Goal: Task Accomplishment & Management: Complete application form

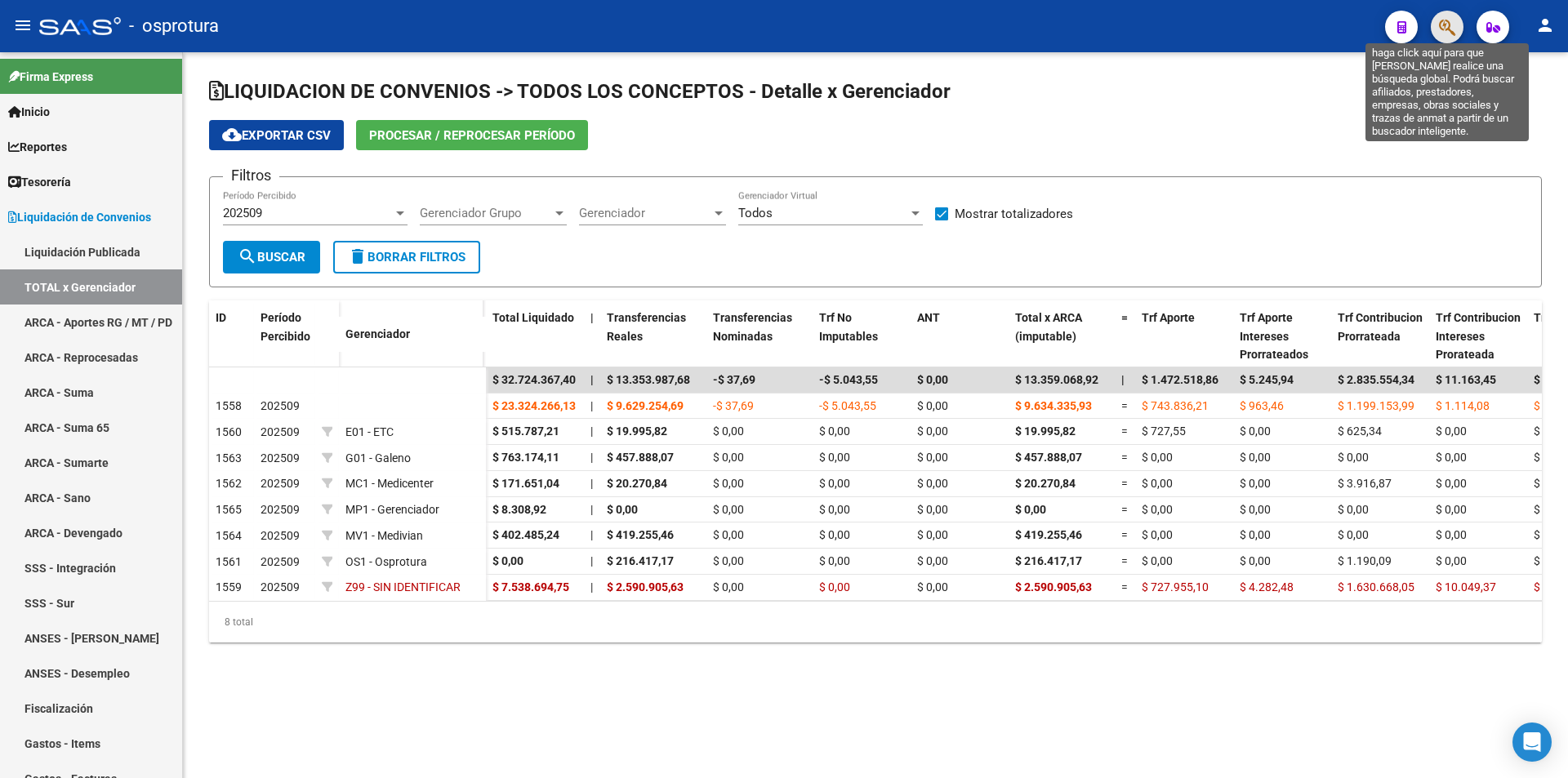
click at [1441, 31] on icon "button" at bounding box center [1447, 27] width 16 height 18
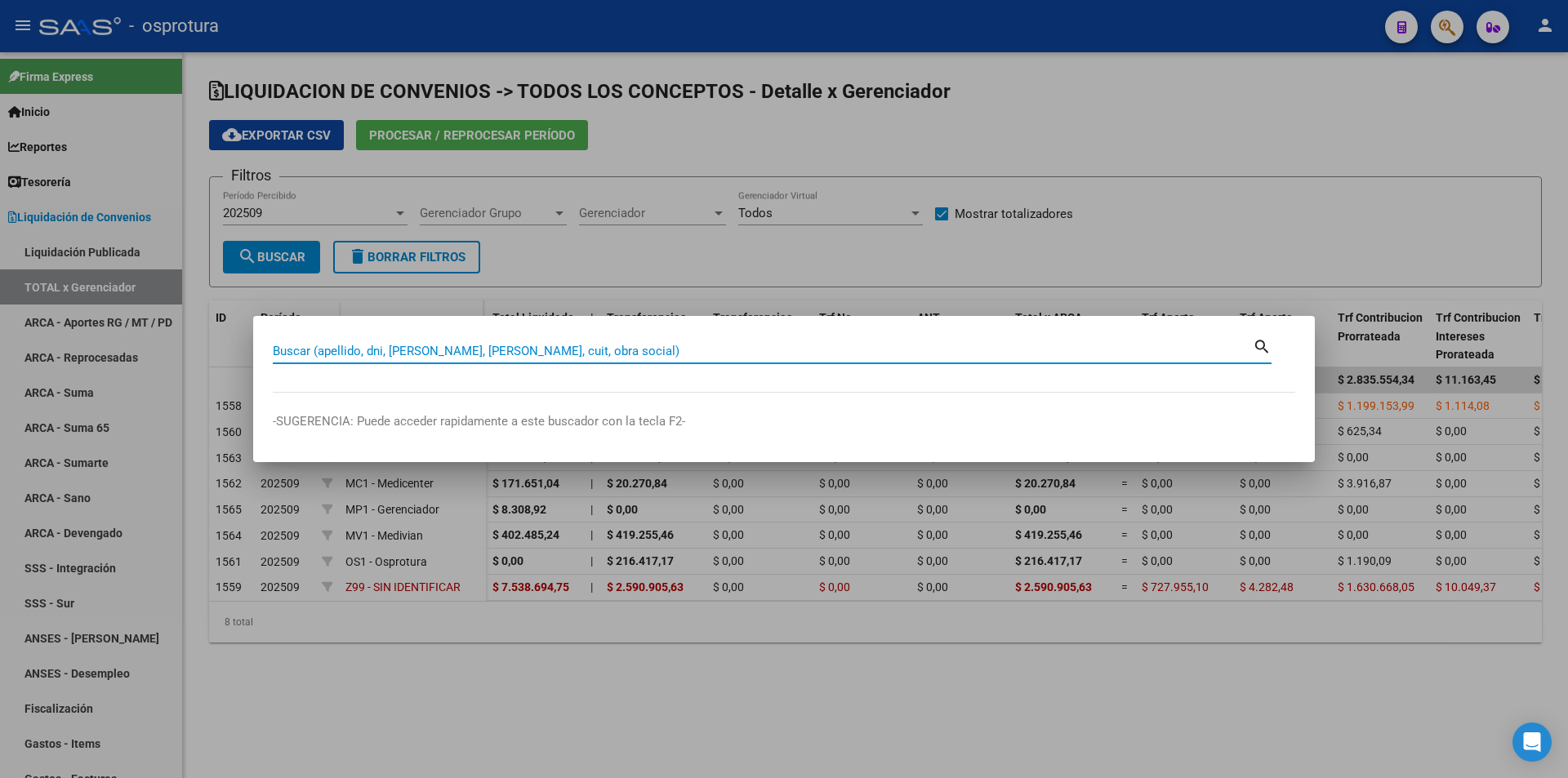
paste input "20-16835935-8"
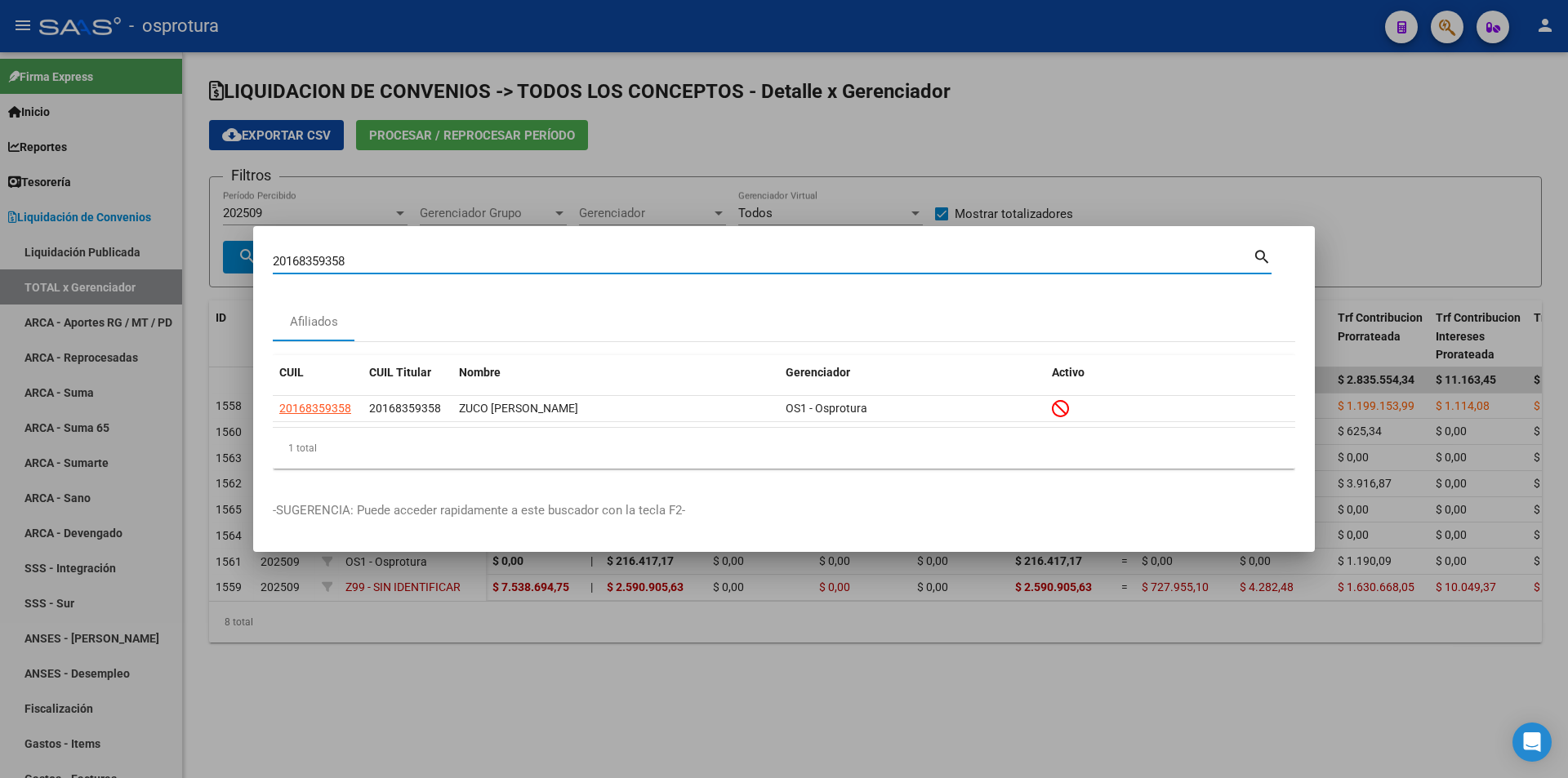
click at [709, 266] on input "20168359358" at bounding box center [762, 261] width 980 height 15
click at [710, 266] on input "20168359358" at bounding box center [762, 261] width 980 height 15
paste input "-50131969-5"
type input "20501319695"
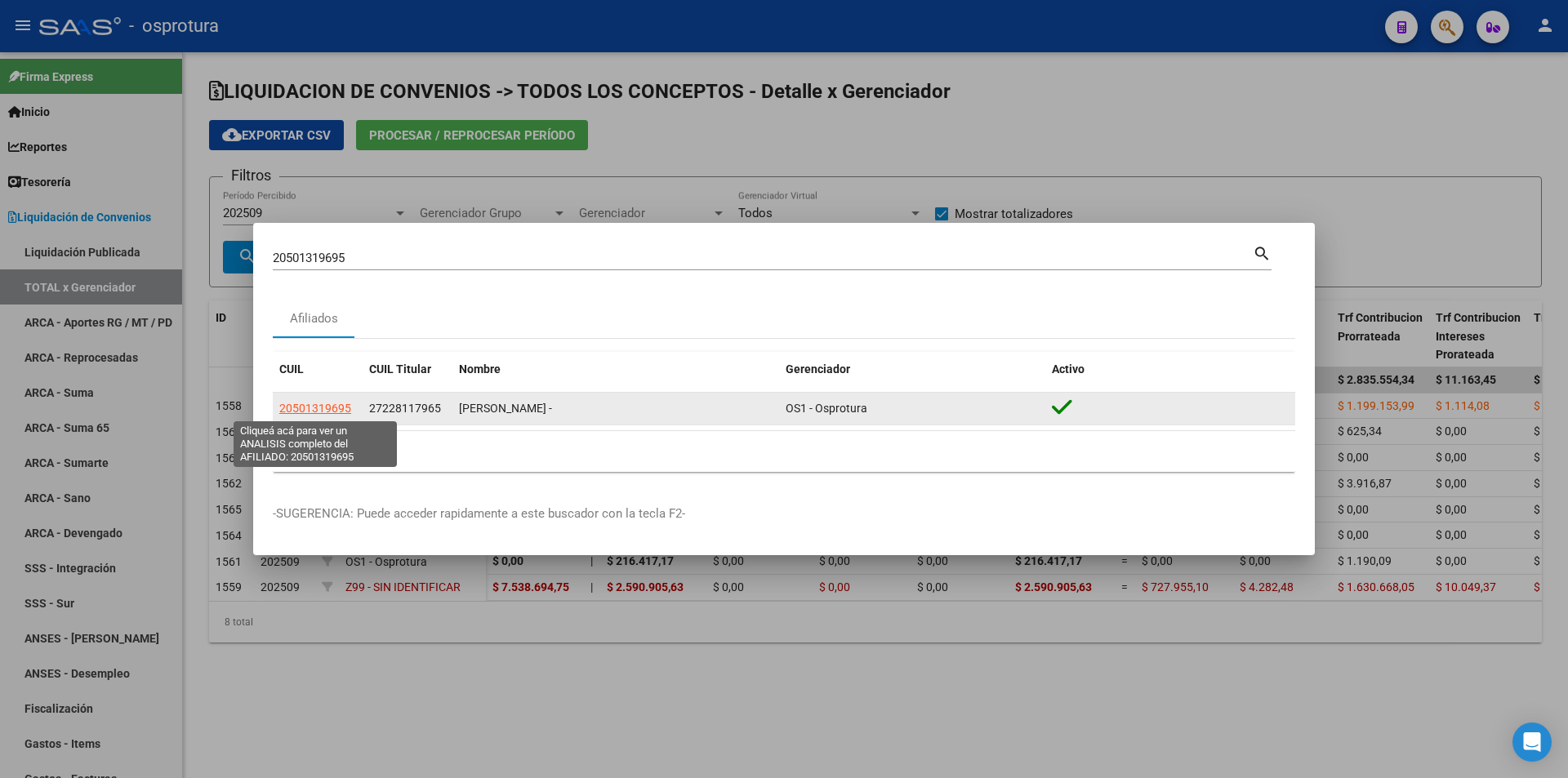
click at [325, 408] on span "20501319695" at bounding box center [315, 408] width 71 height 13
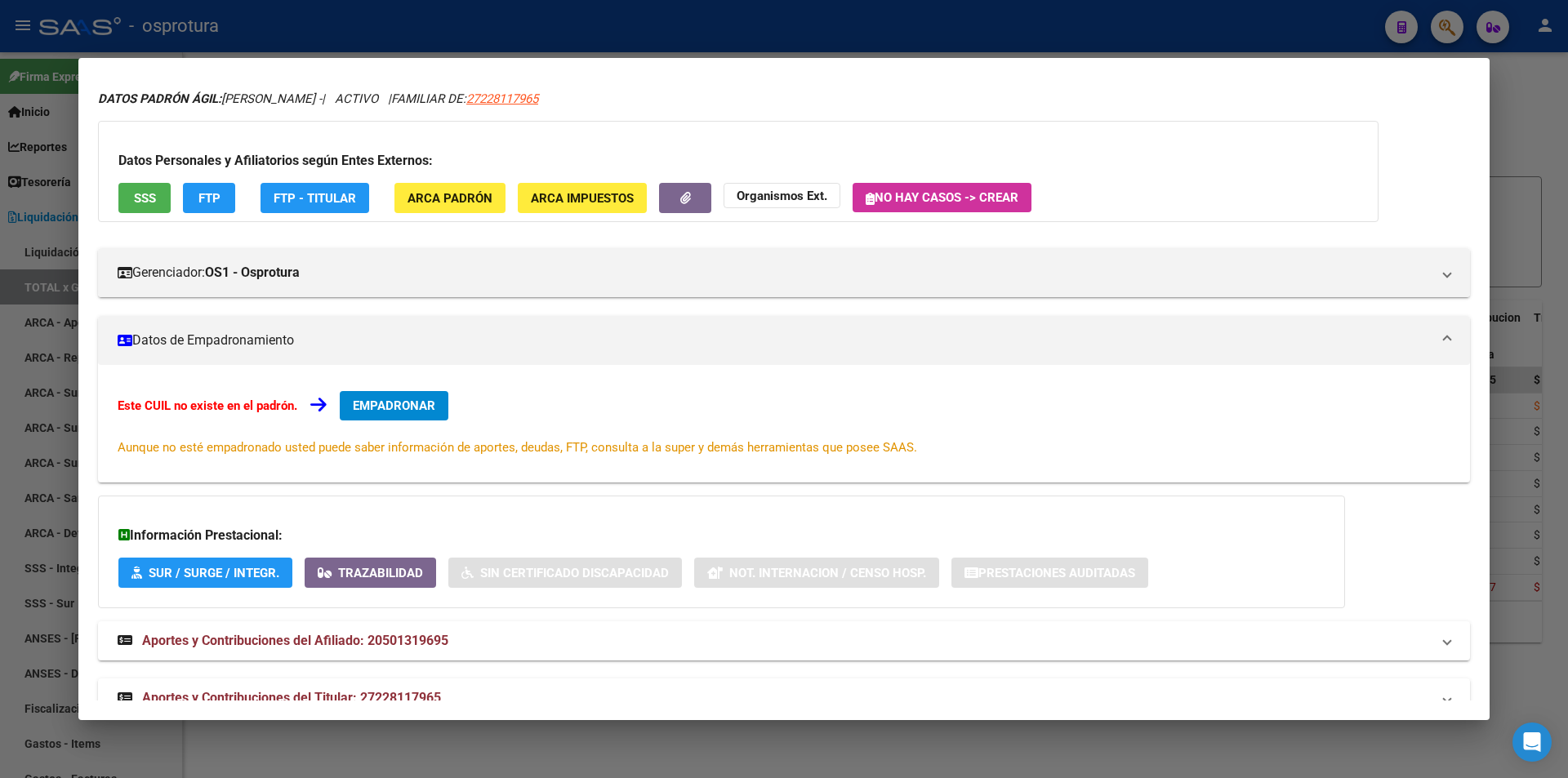
scroll to position [82, 0]
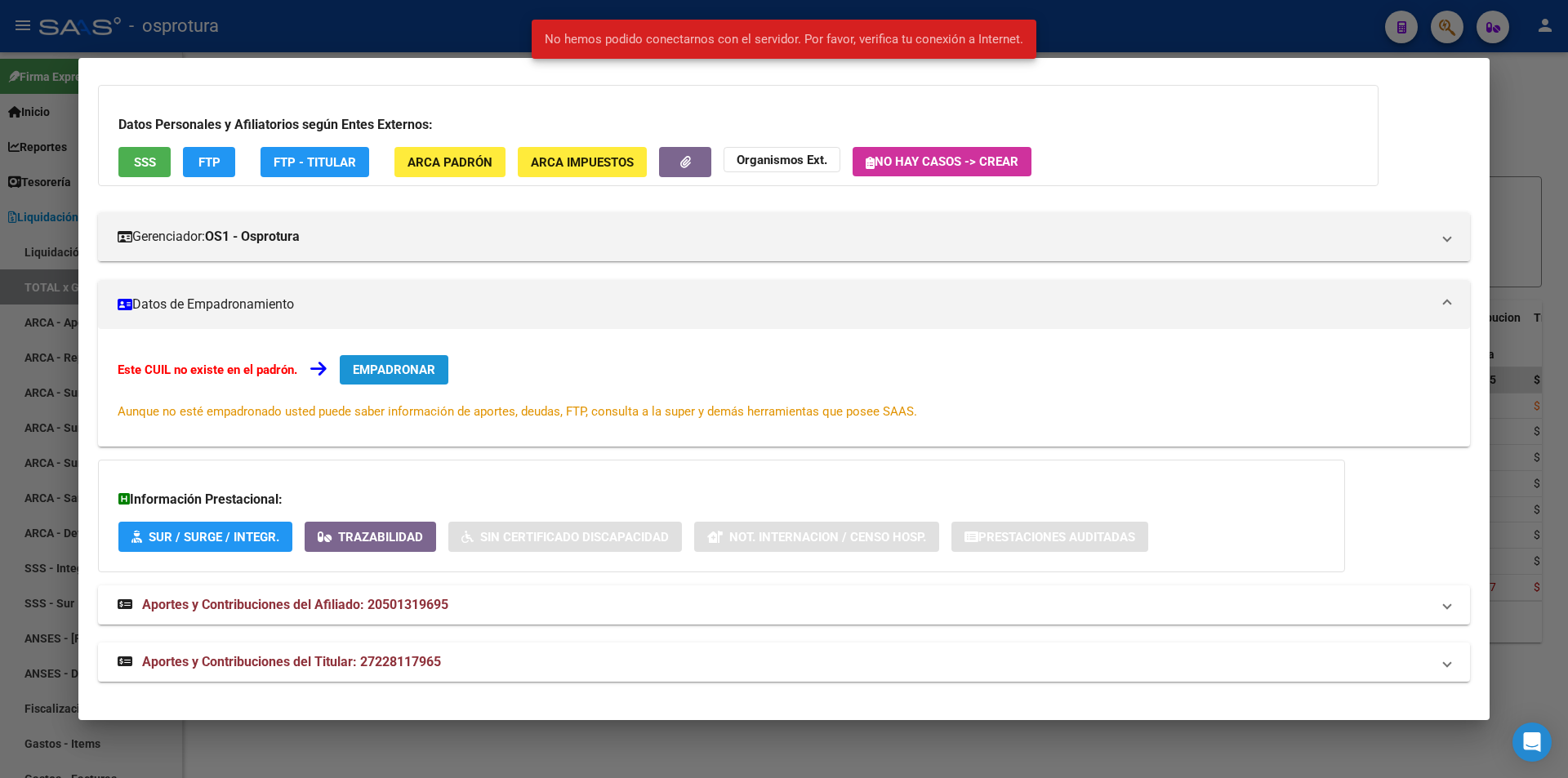
click at [413, 357] on button "EMPADRONAR" at bounding box center [394, 370] width 109 height 29
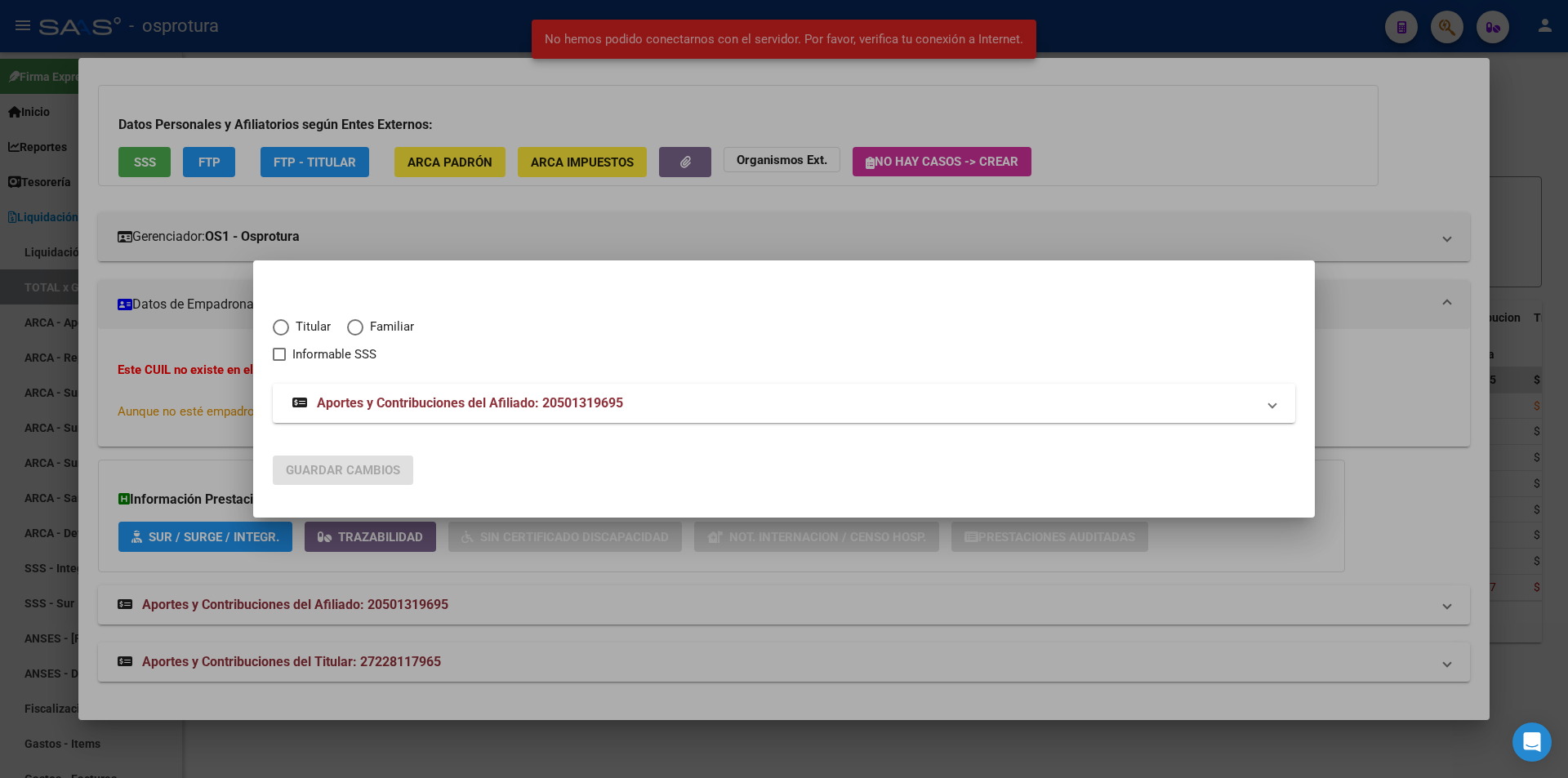
click at [281, 334] on span "Elija una opción" at bounding box center [281, 327] width 16 height 16
click at [281, 334] on input "Titular" at bounding box center [281, 327] width 16 height 16
radio input "true"
checkbox input "true"
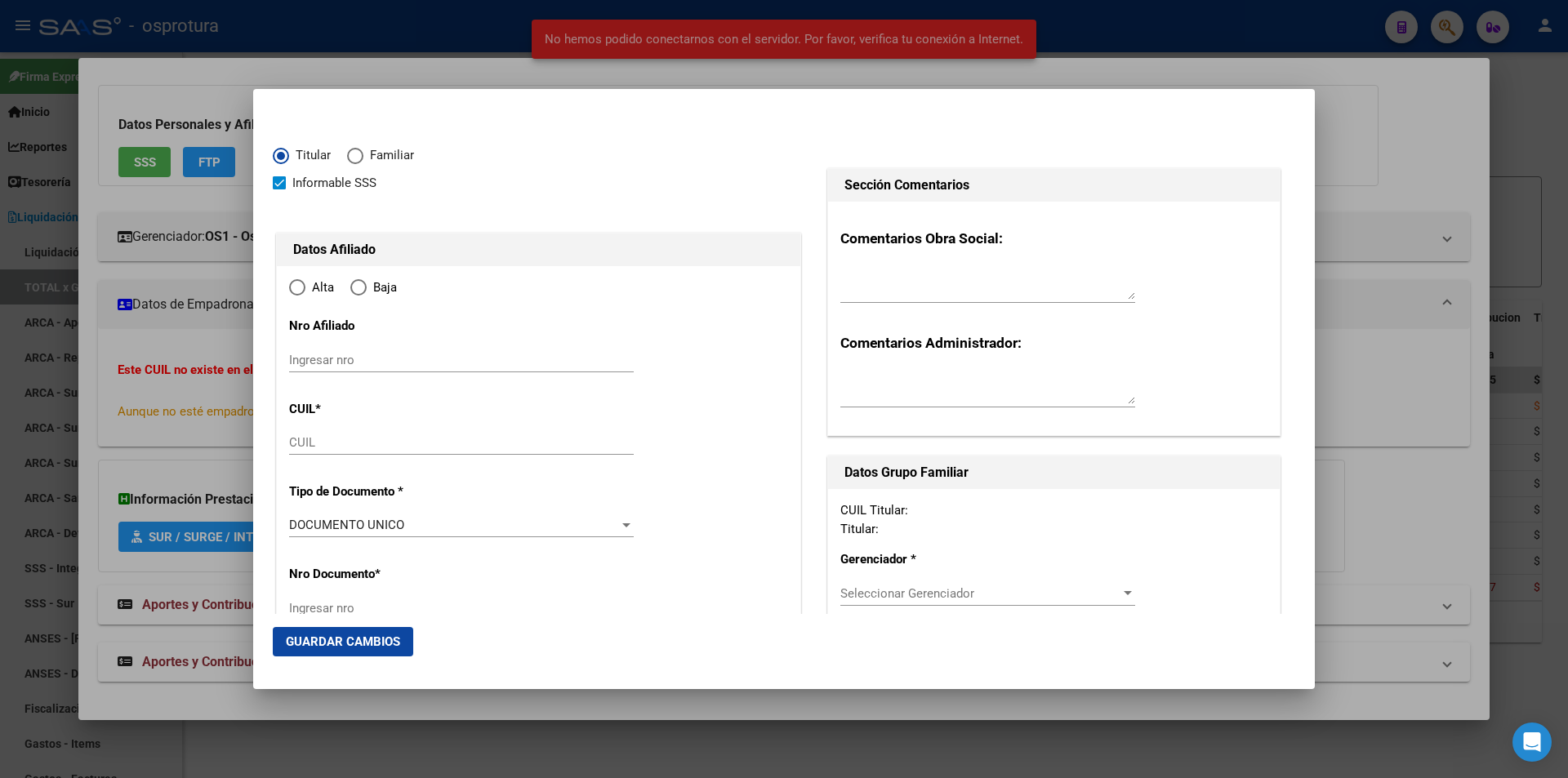
type input "20-50131969-5"
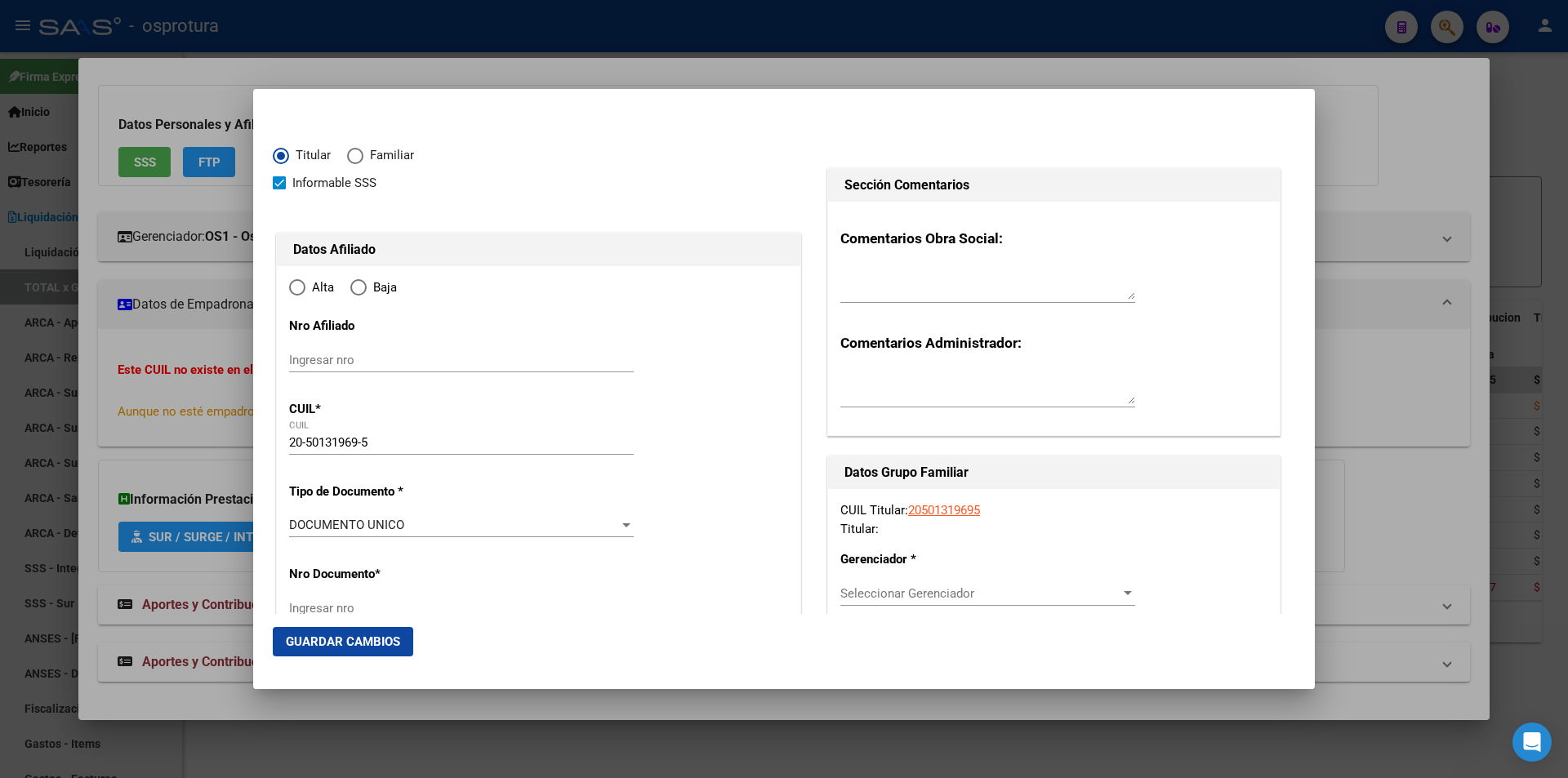
radio input "true"
type input "50131969"
type input "PONCINO"
type input "BENJAMIN LAUTARO"
type input "2010-03-26"
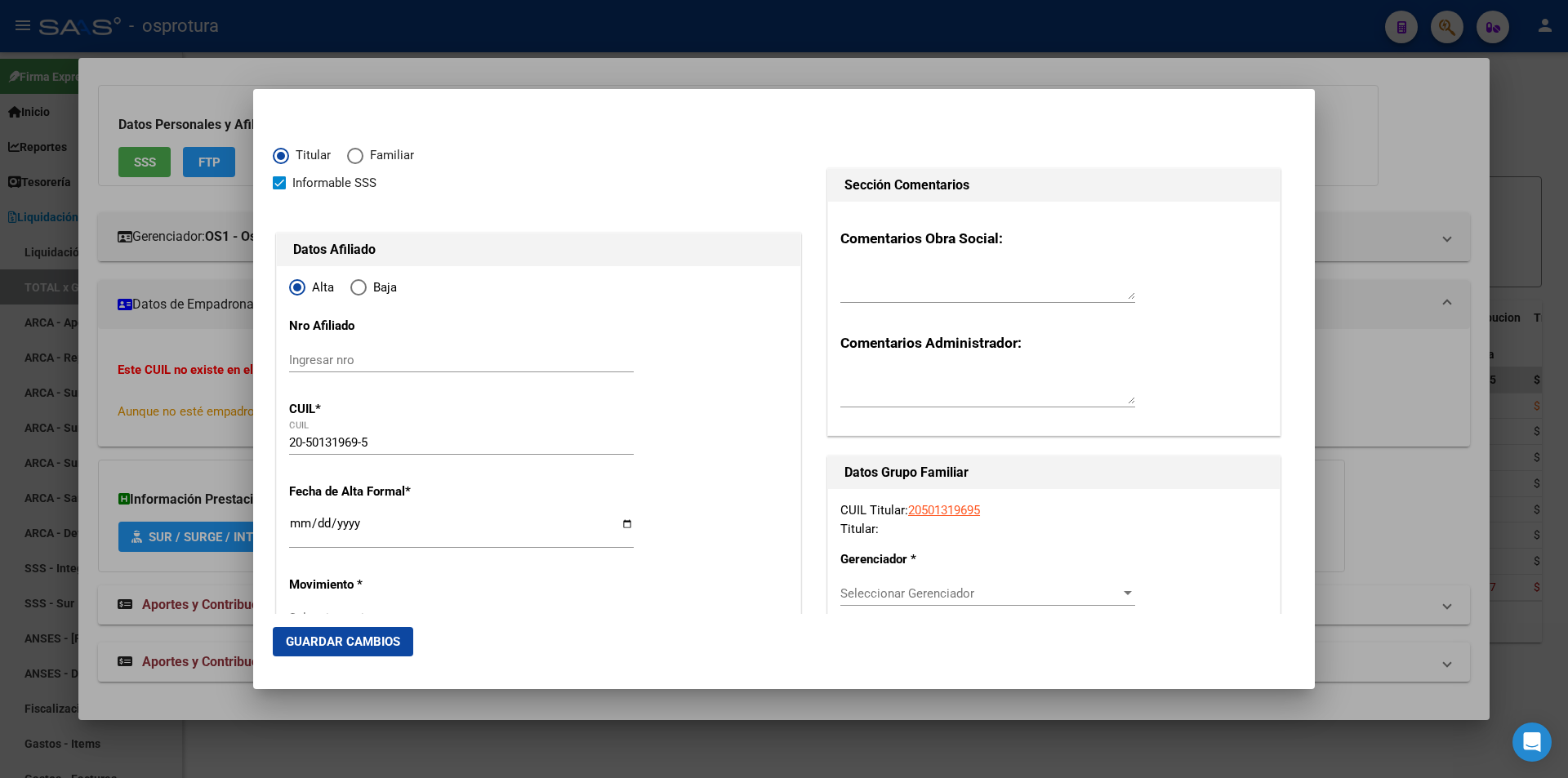
type input "BOULOGNE"
type input "1609"
type input "F ALCORTA Y CNO MORO"
type input "1"
click at [299, 521] on input "Ingresar fecha" at bounding box center [461, 530] width 345 height 27
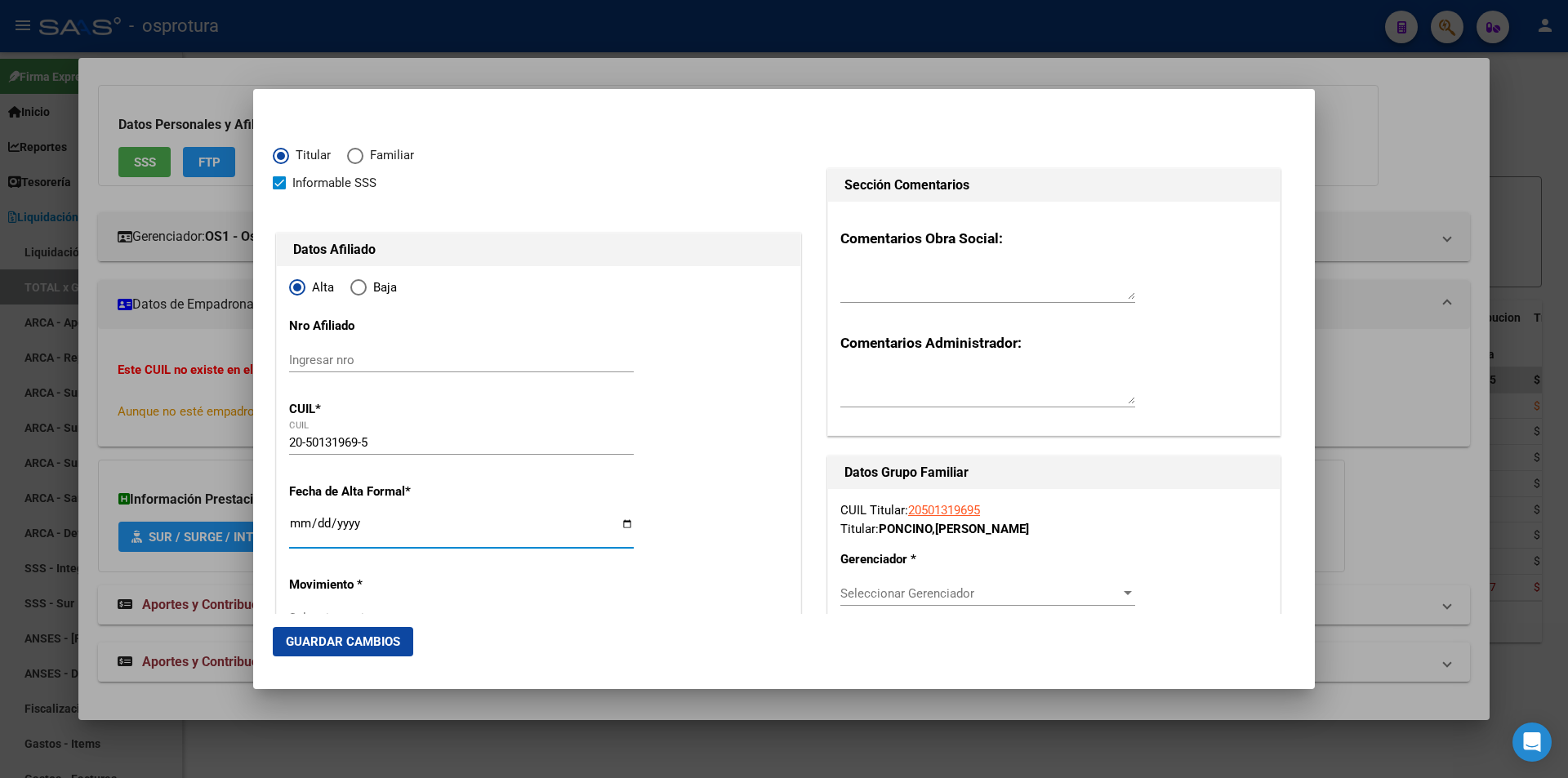
type input "BOULOGNE"
type input "2021-07-01"
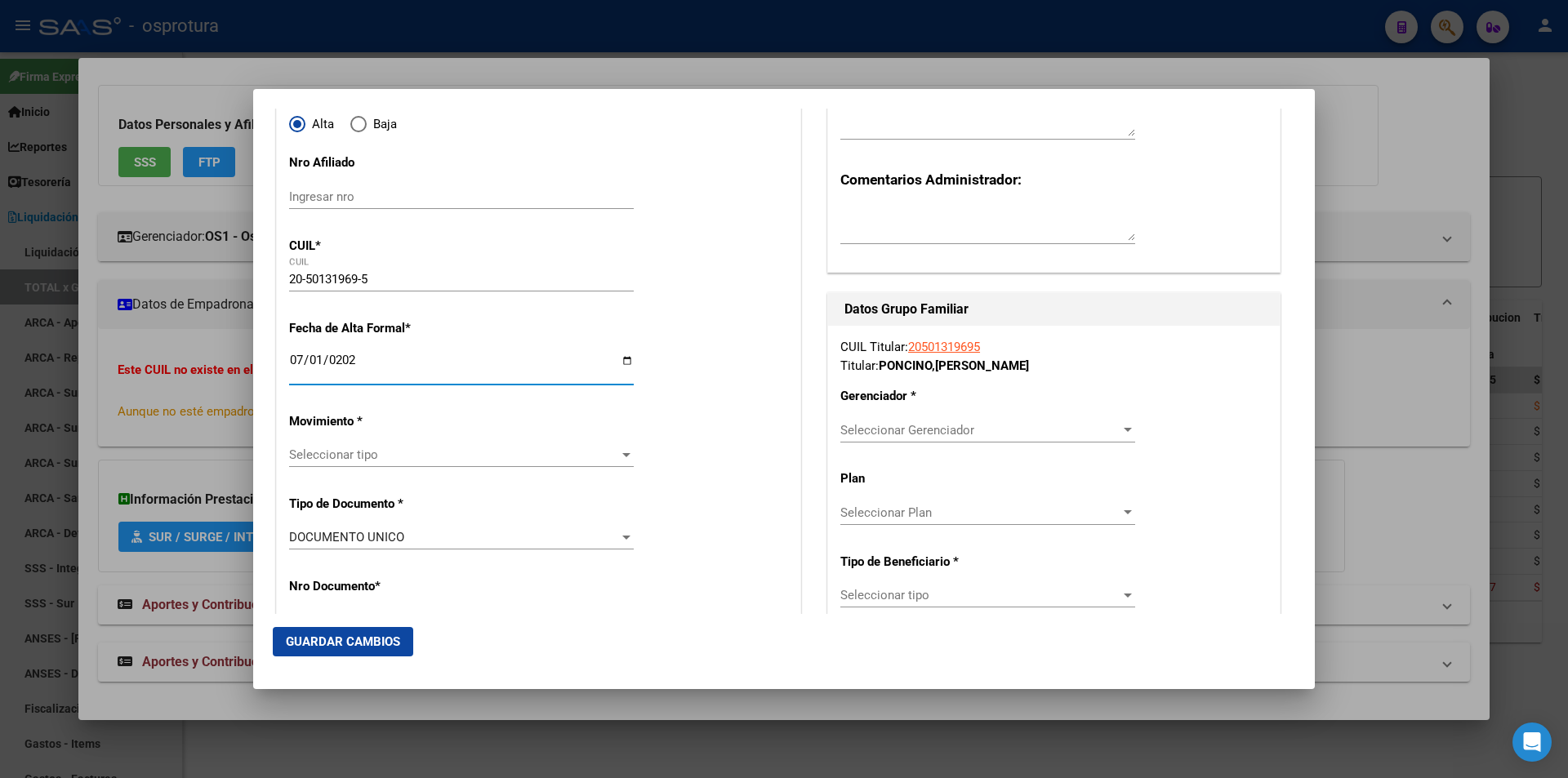
scroll to position [245, 0]
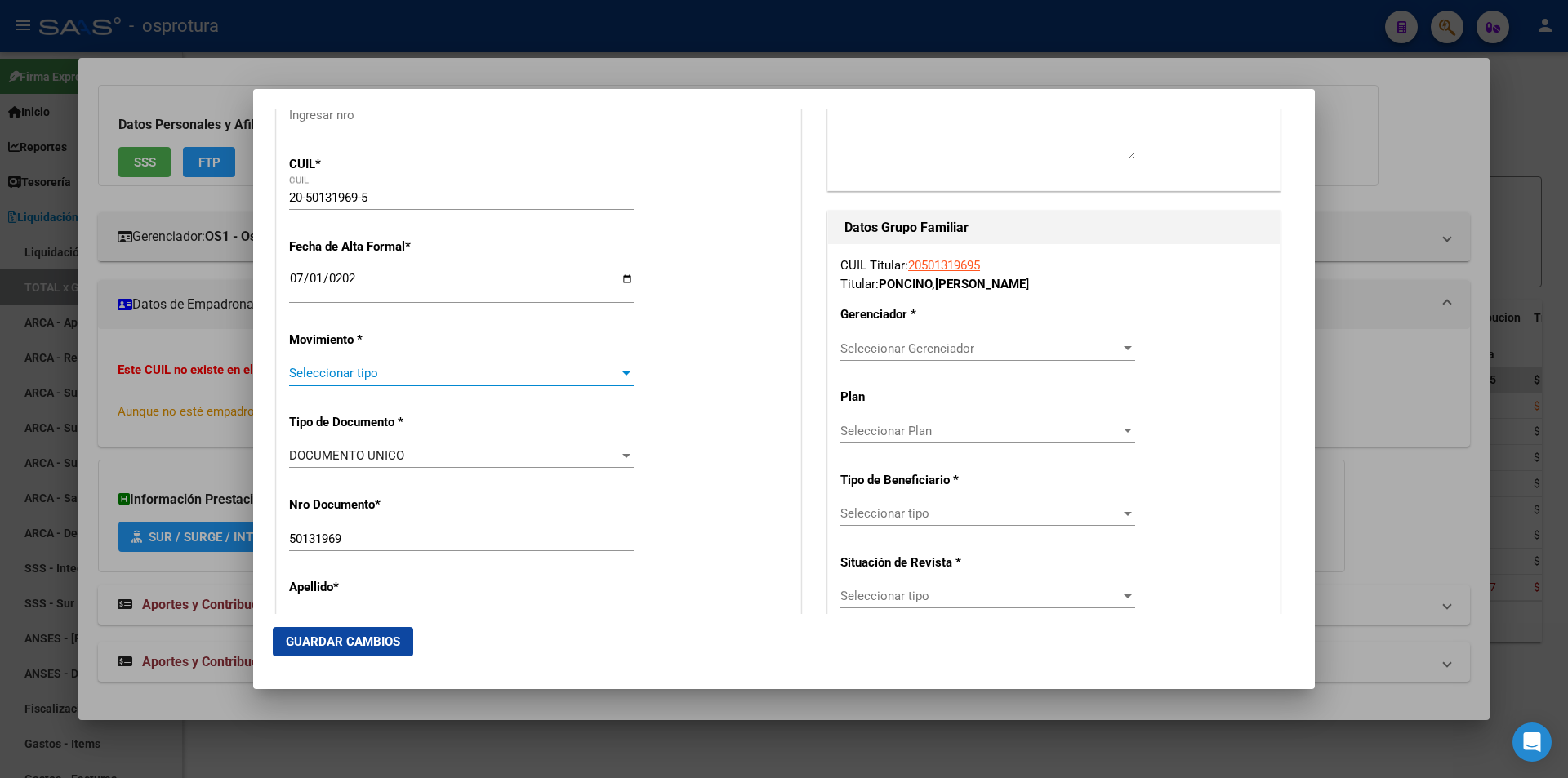
click at [490, 375] on span "Seleccionar tipo" at bounding box center [454, 373] width 330 height 15
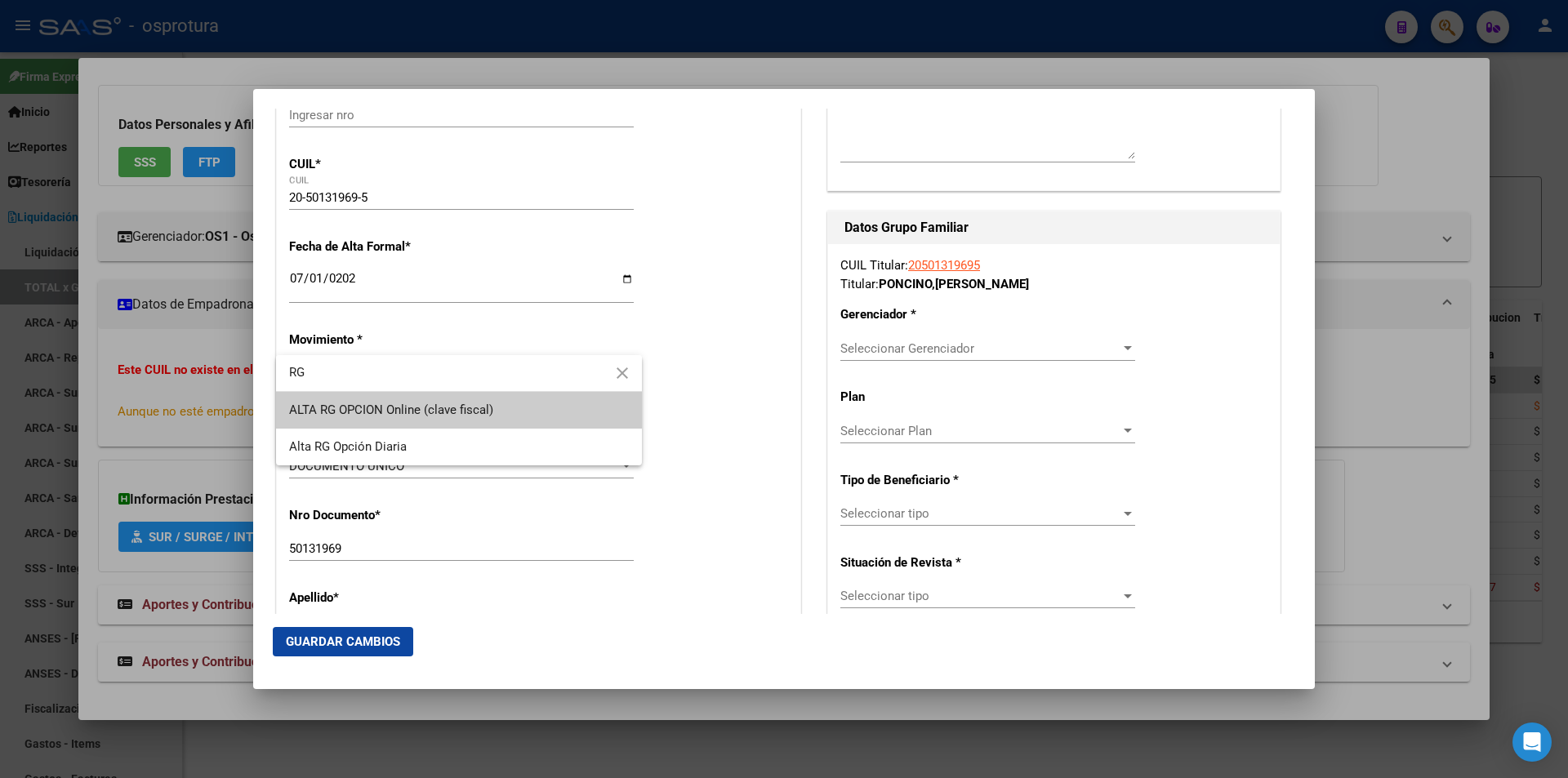
type input "RG"
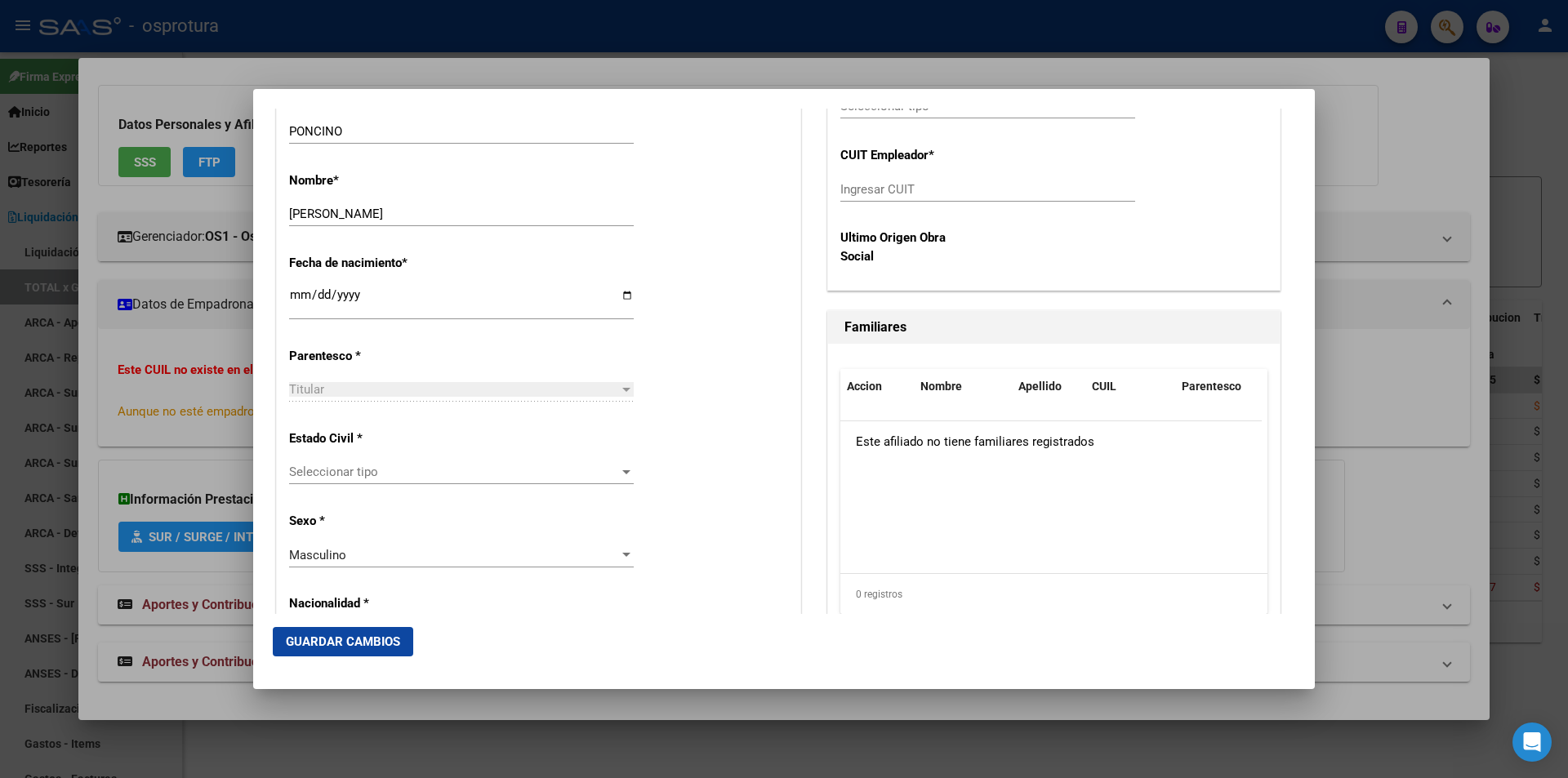
scroll to position [816, 0]
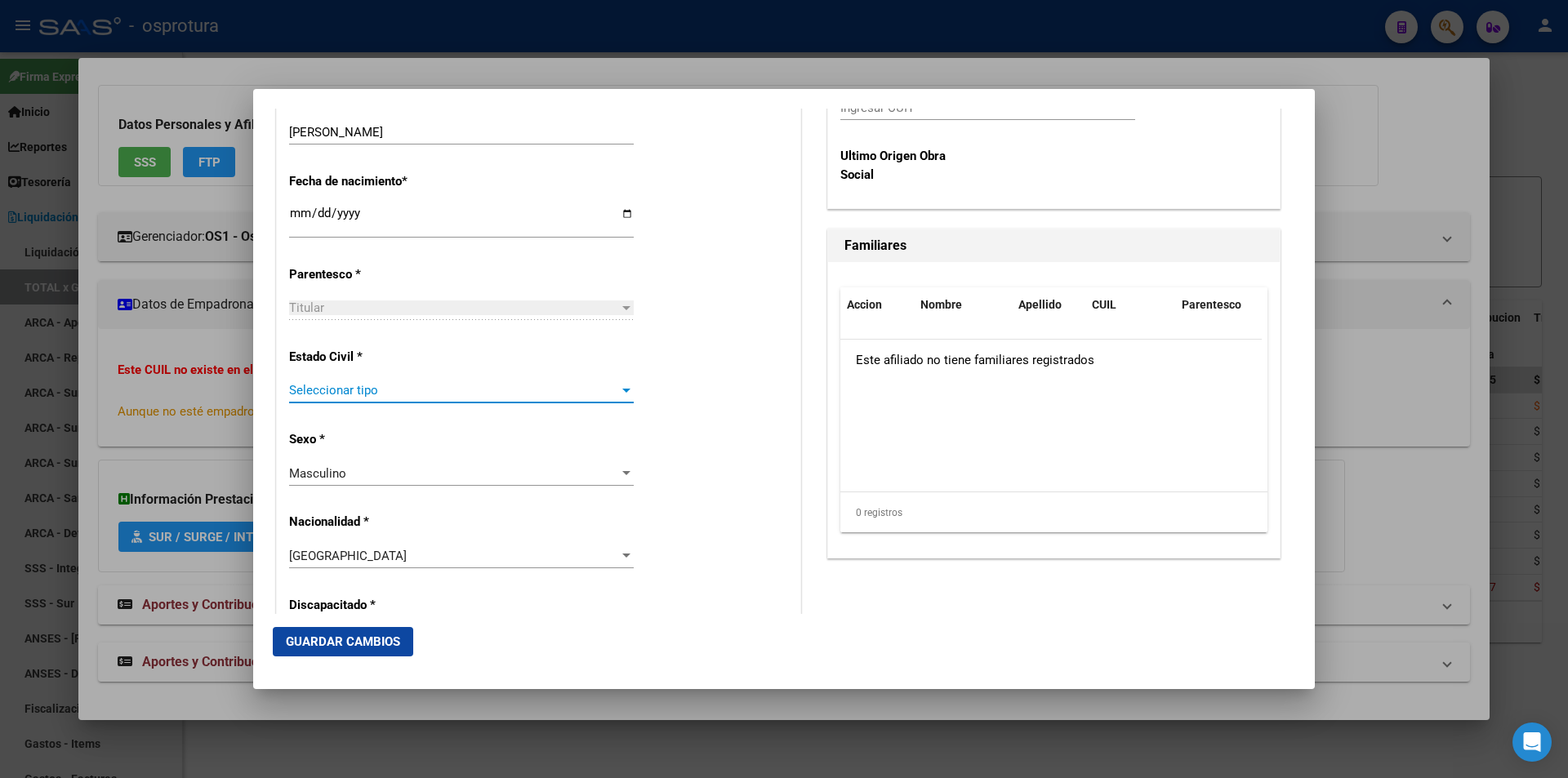
click at [475, 393] on span "Seleccionar tipo" at bounding box center [454, 390] width 330 height 15
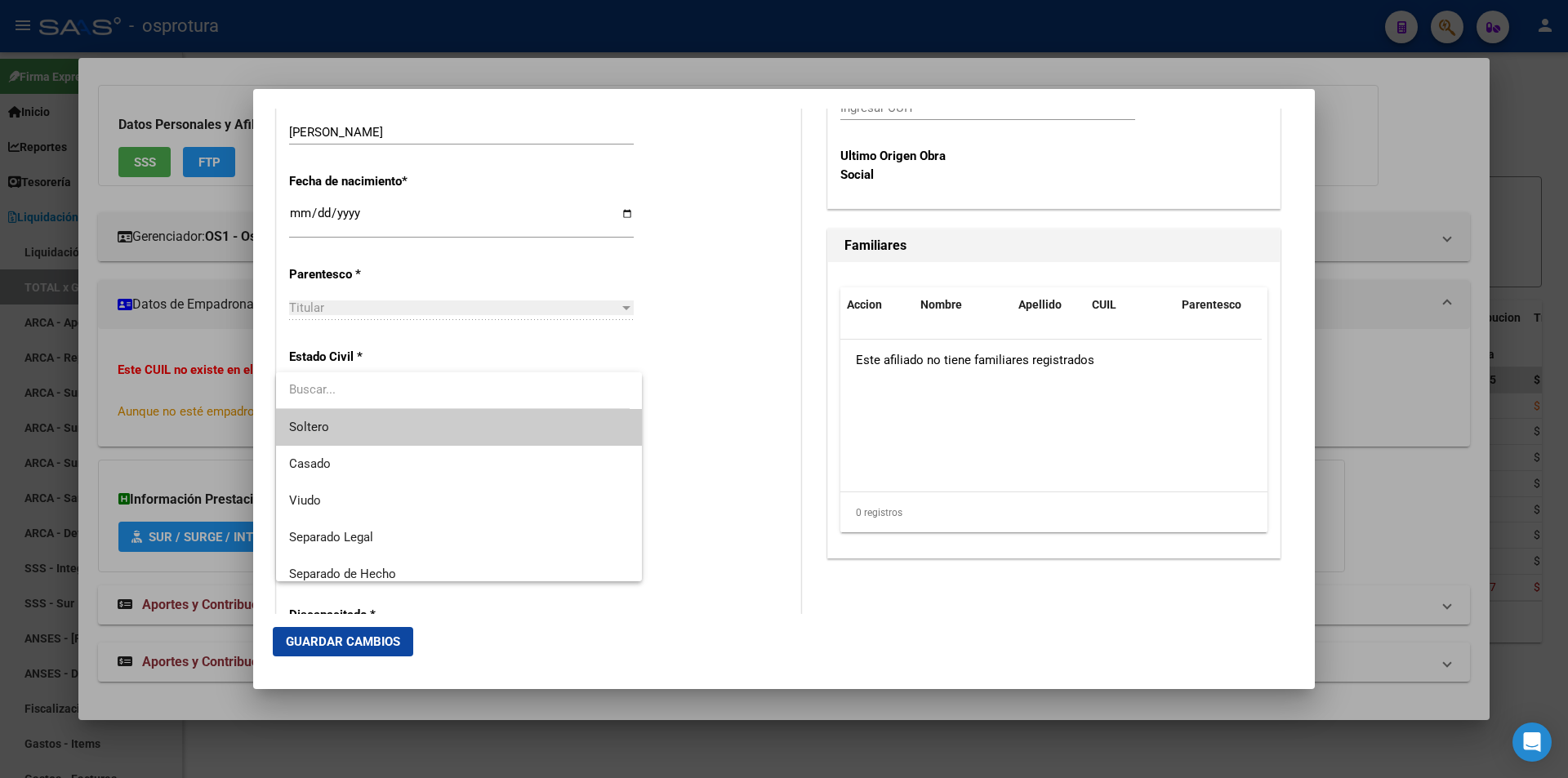
click at [455, 431] on span "Soltero" at bounding box center [458, 427] width 340 height 37
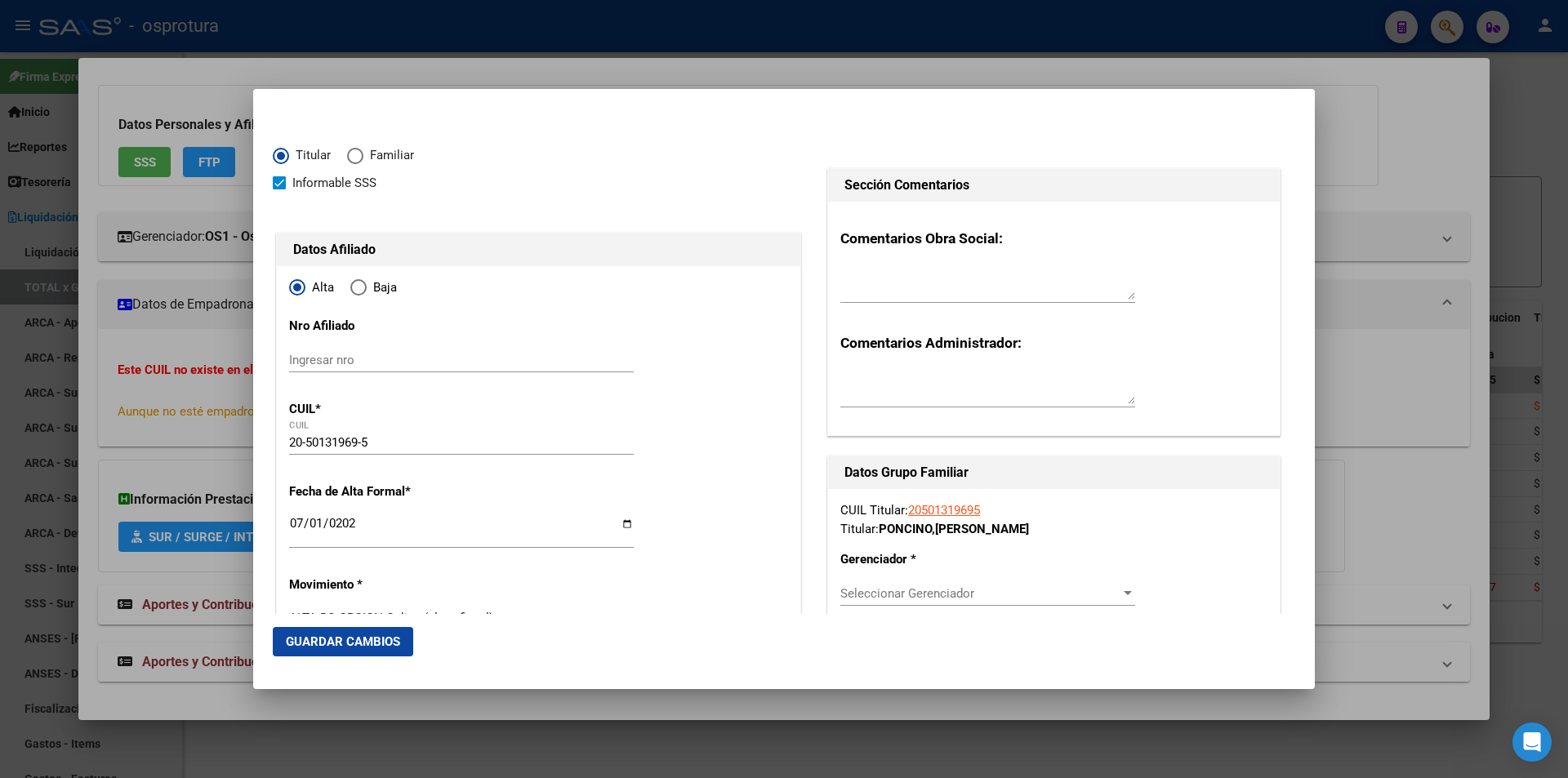
scroll to position [245, 0]
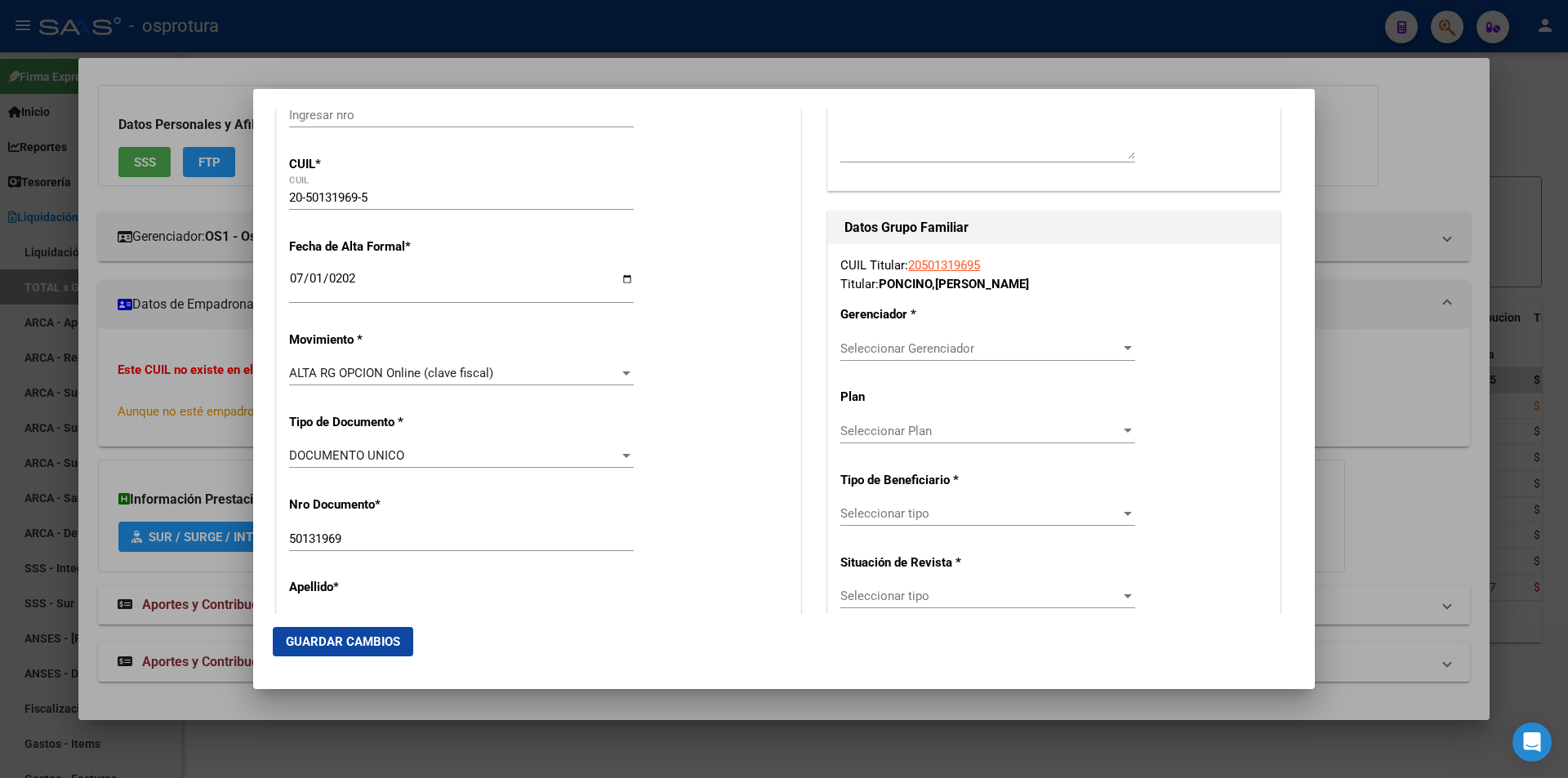
click at [940, 350] on span "Seleccionar Gerenciador" at bounding box center [981, 348] width 280 height 15
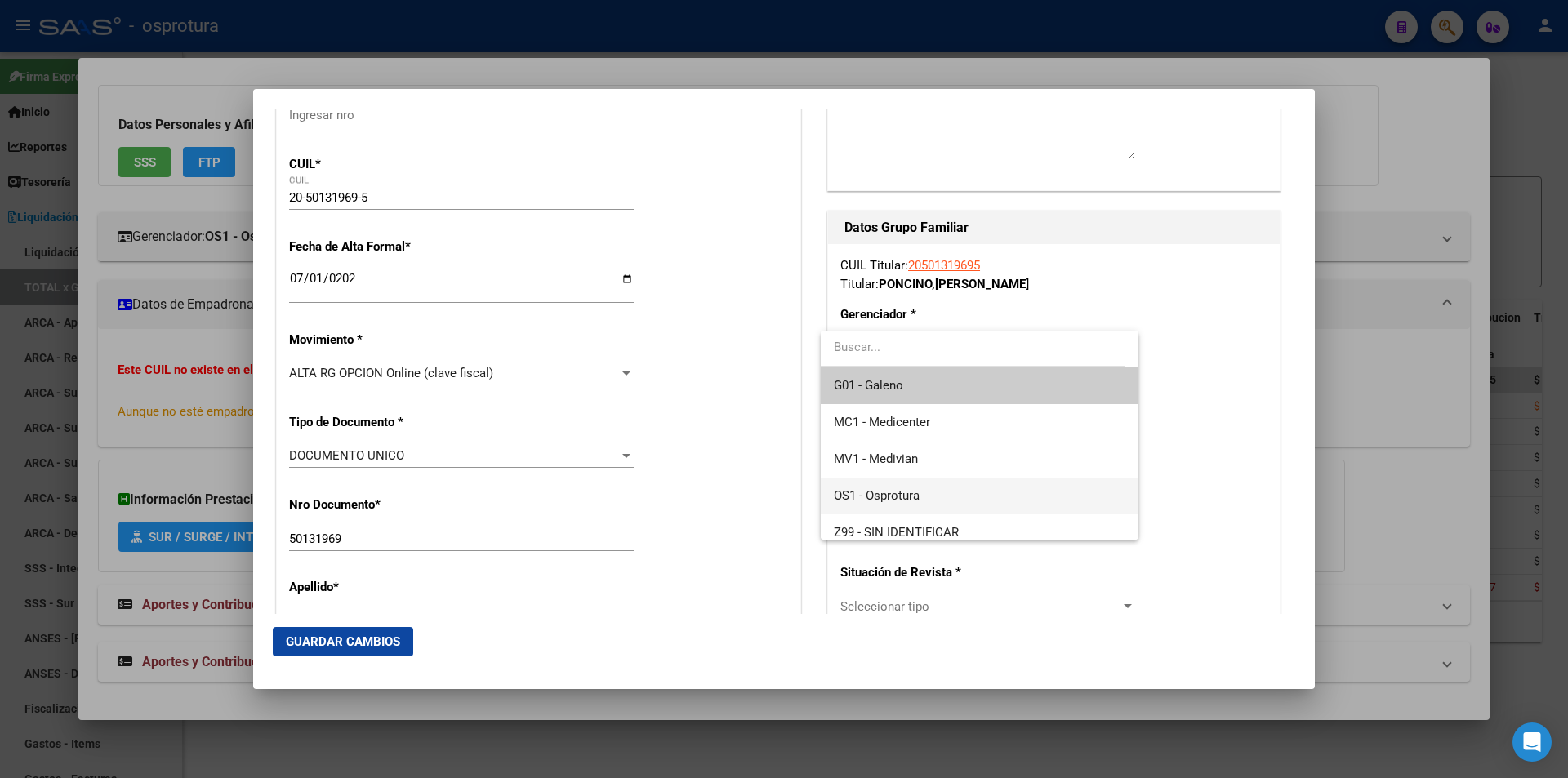
click at [930, 495] on span "OS1 - Osprotura" at bounding box center [979, 496] width 291 height 37
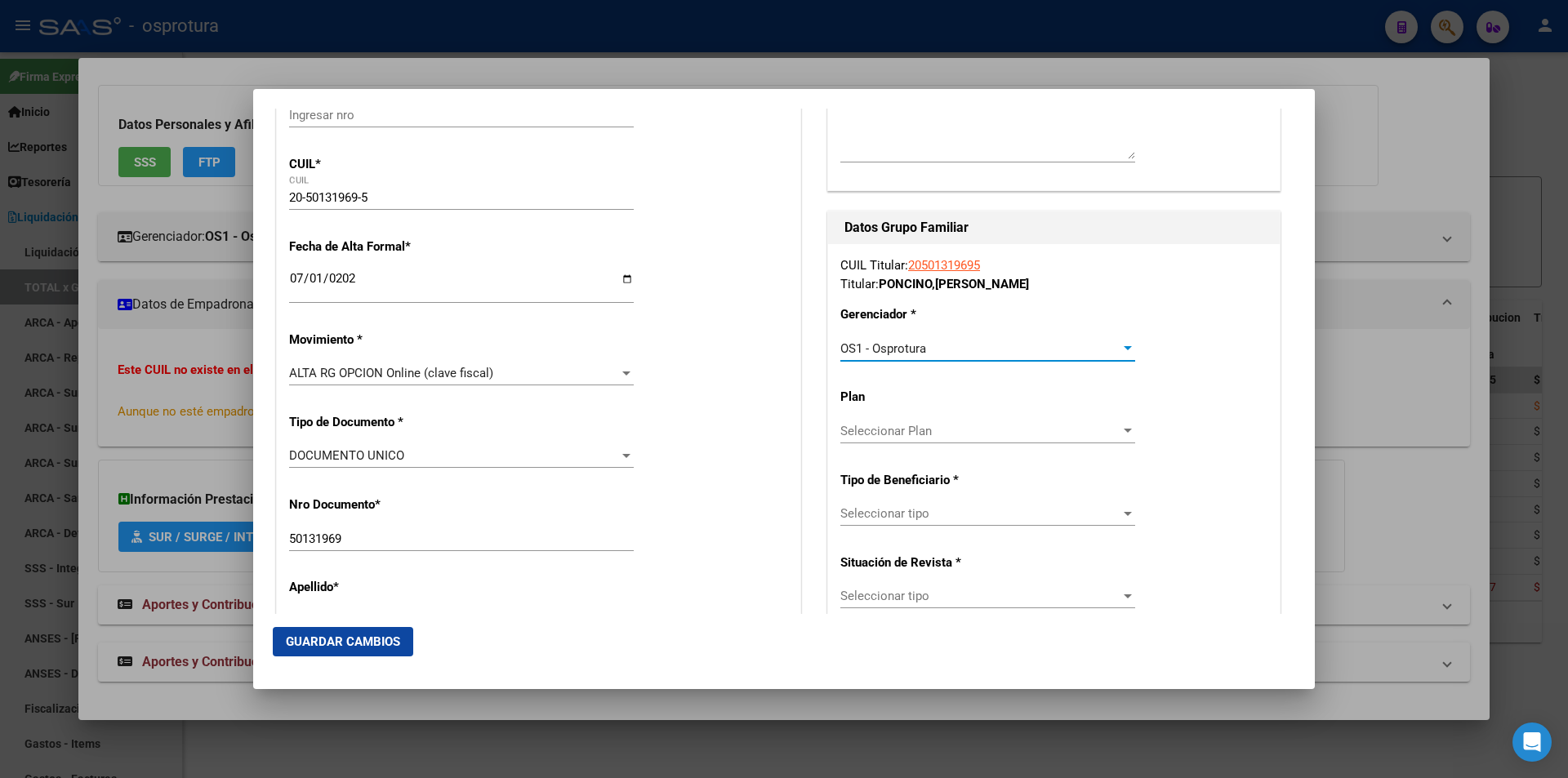
scroll to position [326, 0]
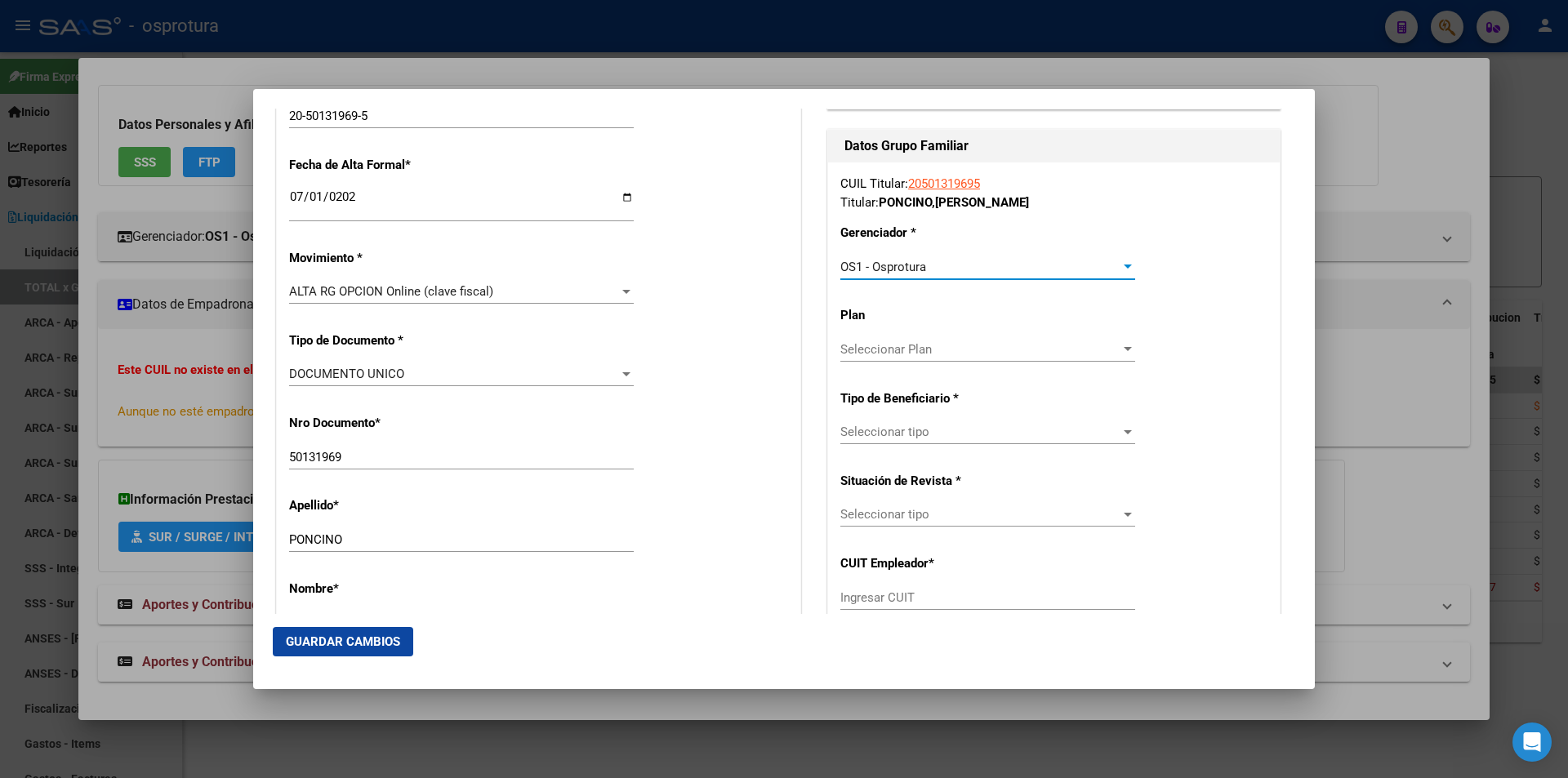
click at [936, 424] on span "Seleccionar tipo" at bounding box center [981, 432] width 280 height 15
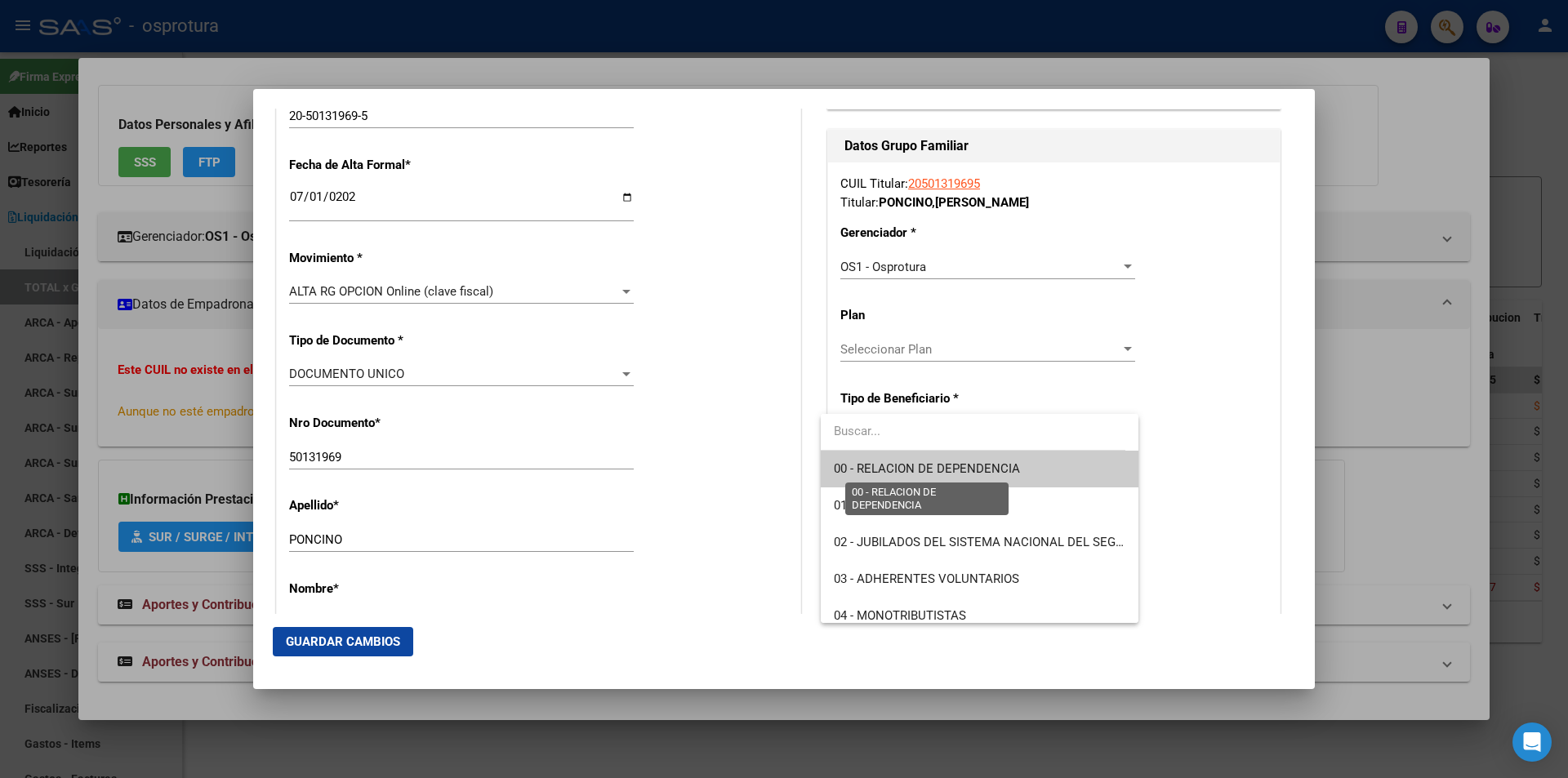
click at [956, 465] on span "00 - RELACION DE DEPENDENCIA" at bounding box center [927, 468] width 186 height 15
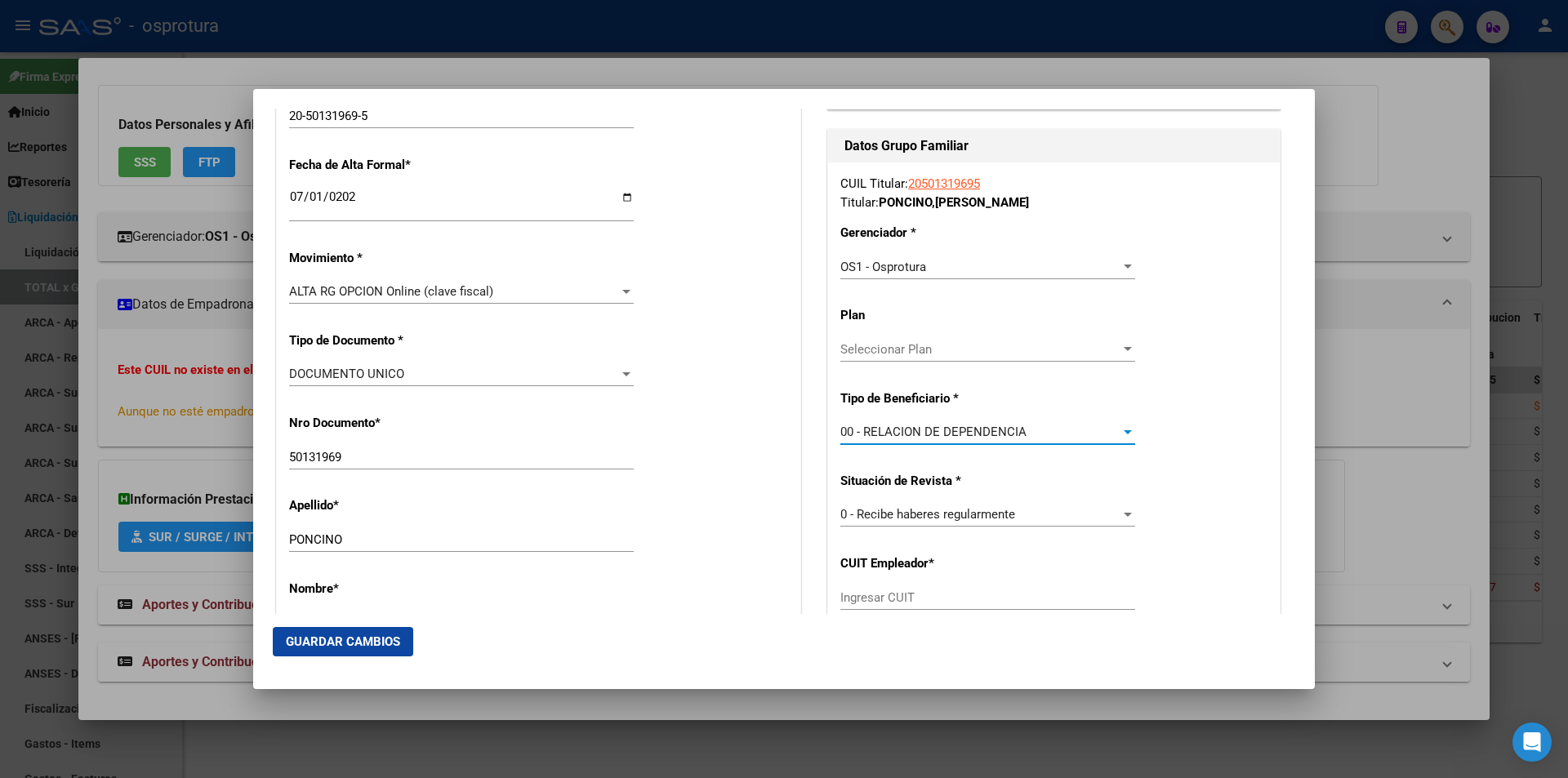
click at [404, 637] on button "Guardar Cambios" at bounding box center [343, 641] width 140 height 29
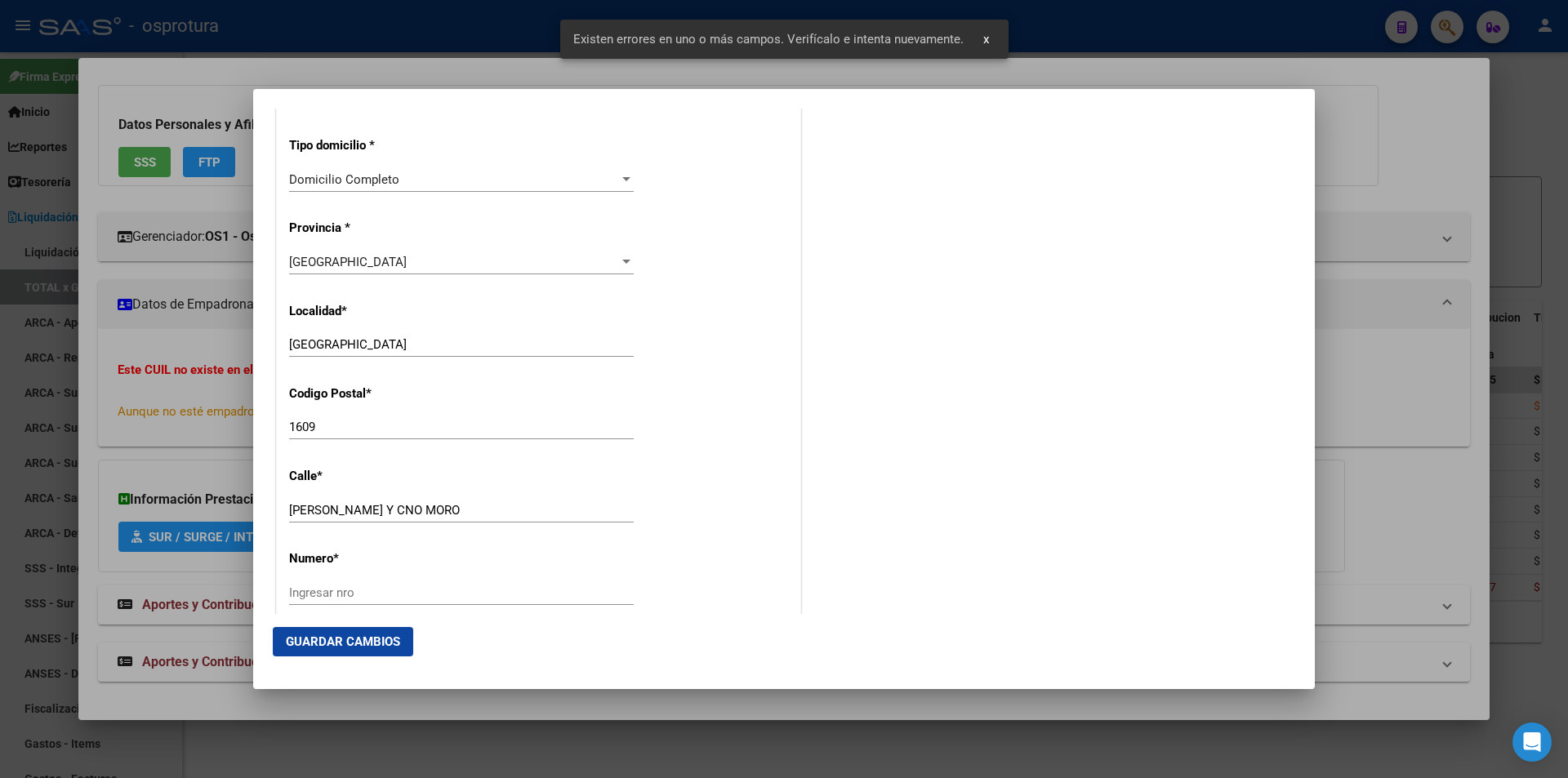
scroll to position [1796, 0]
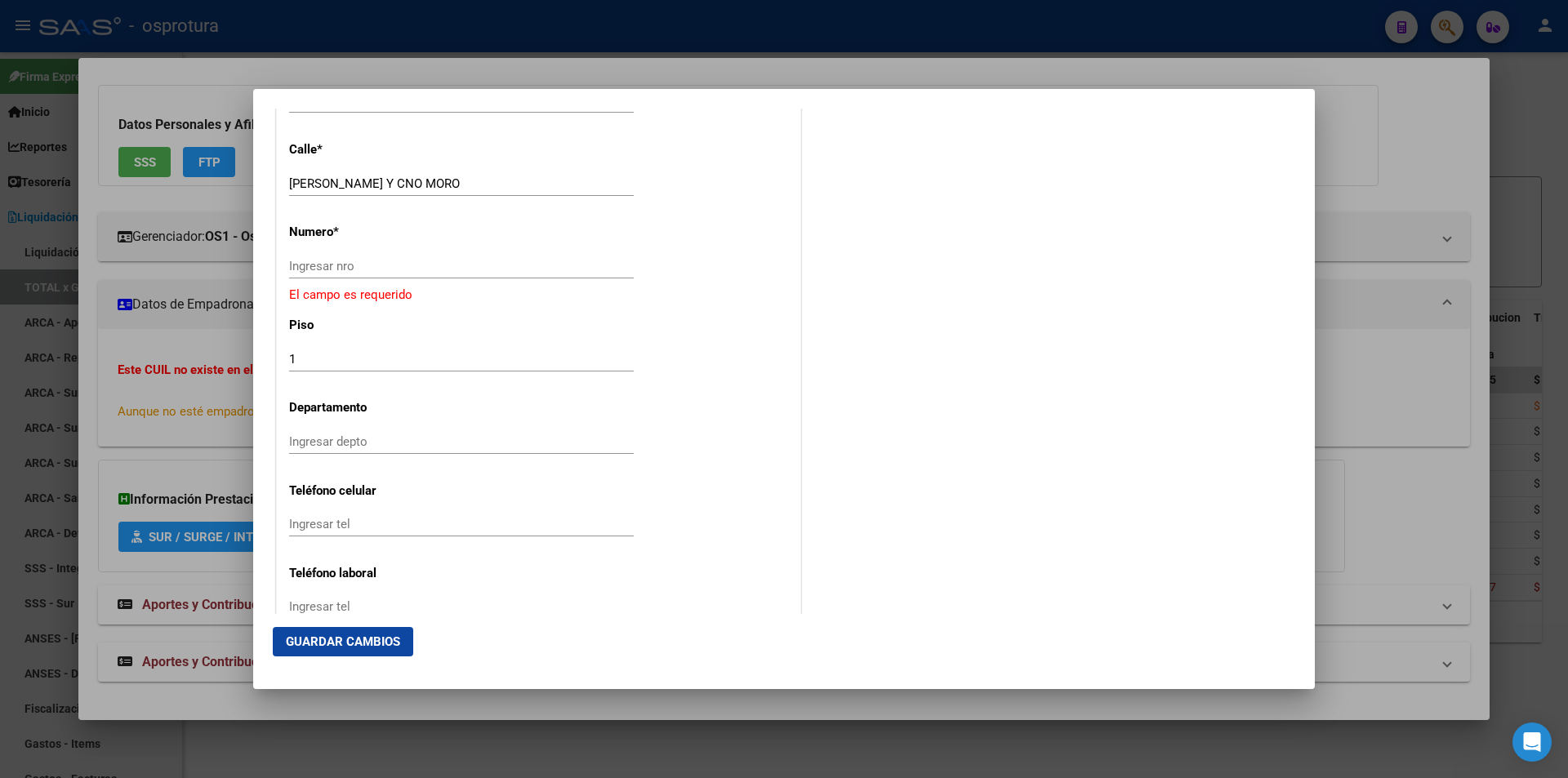
click at [423, 264] on input "Ingresar nro" at bounding box center [461, 266] width 345 height 15
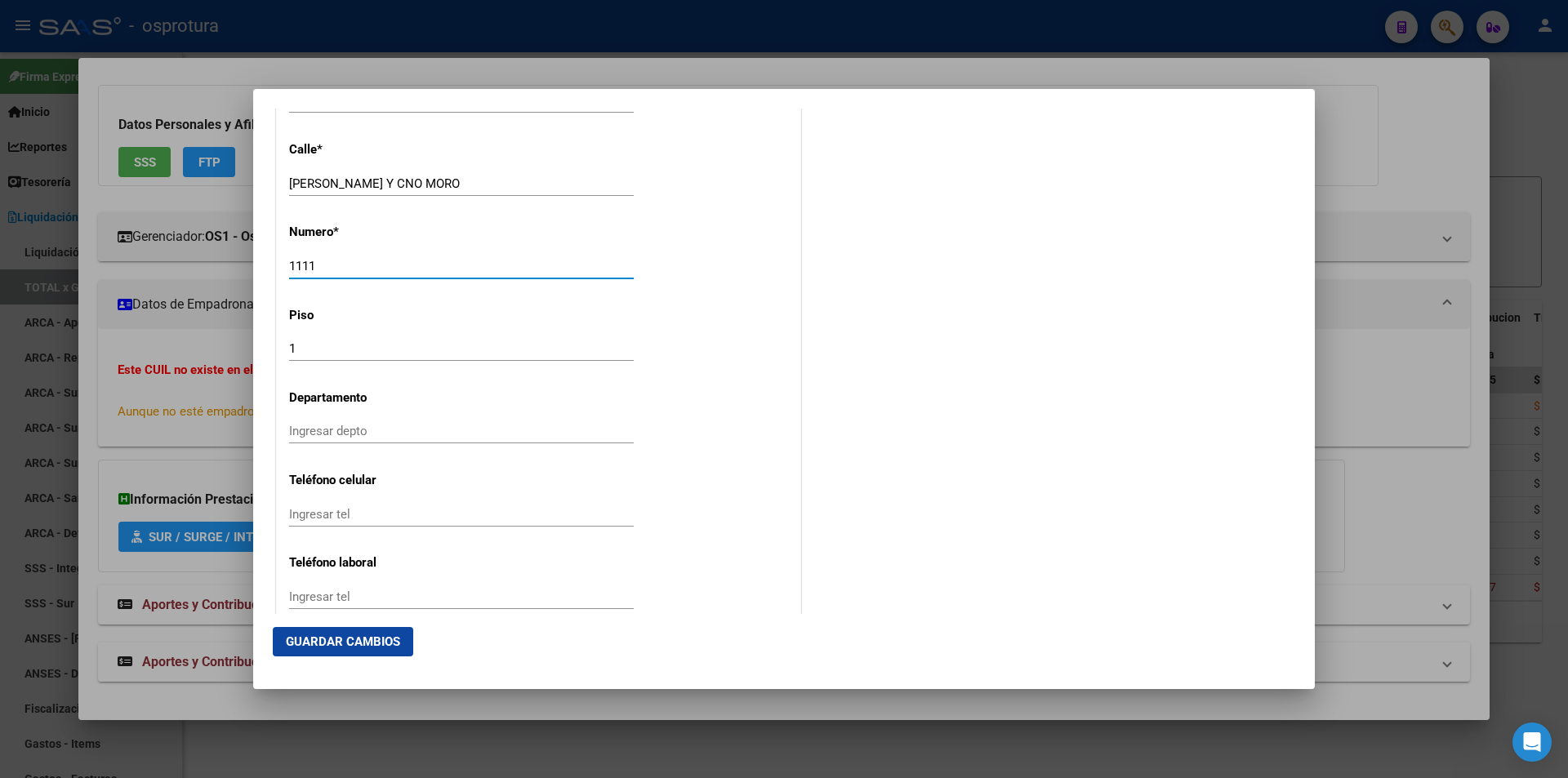
scroll to position [2066, 0]
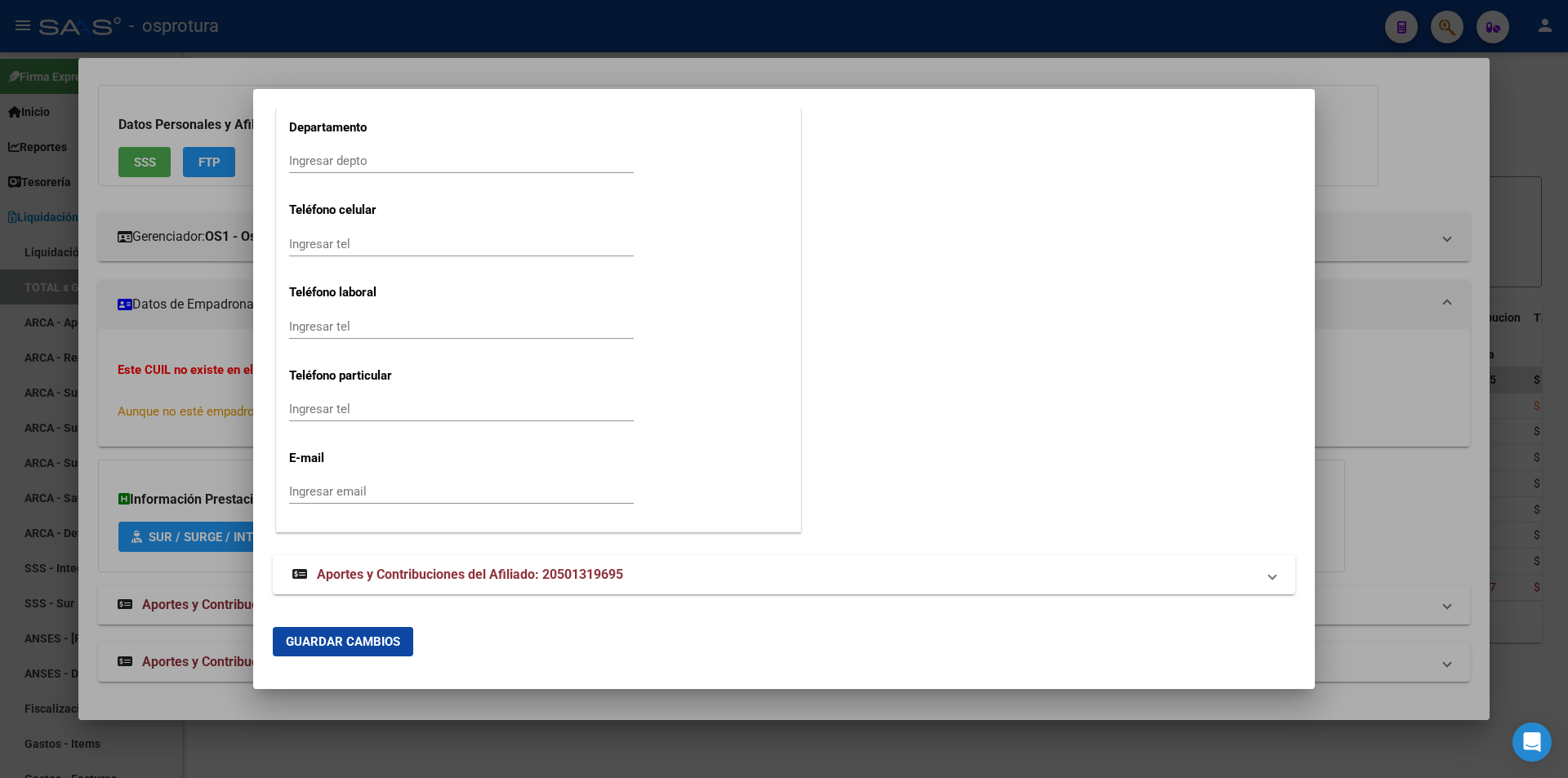
type input "1111"
click at [378, 632] on button "Guardar Cambios" at bounding box center [343, 641] width 140 height 29
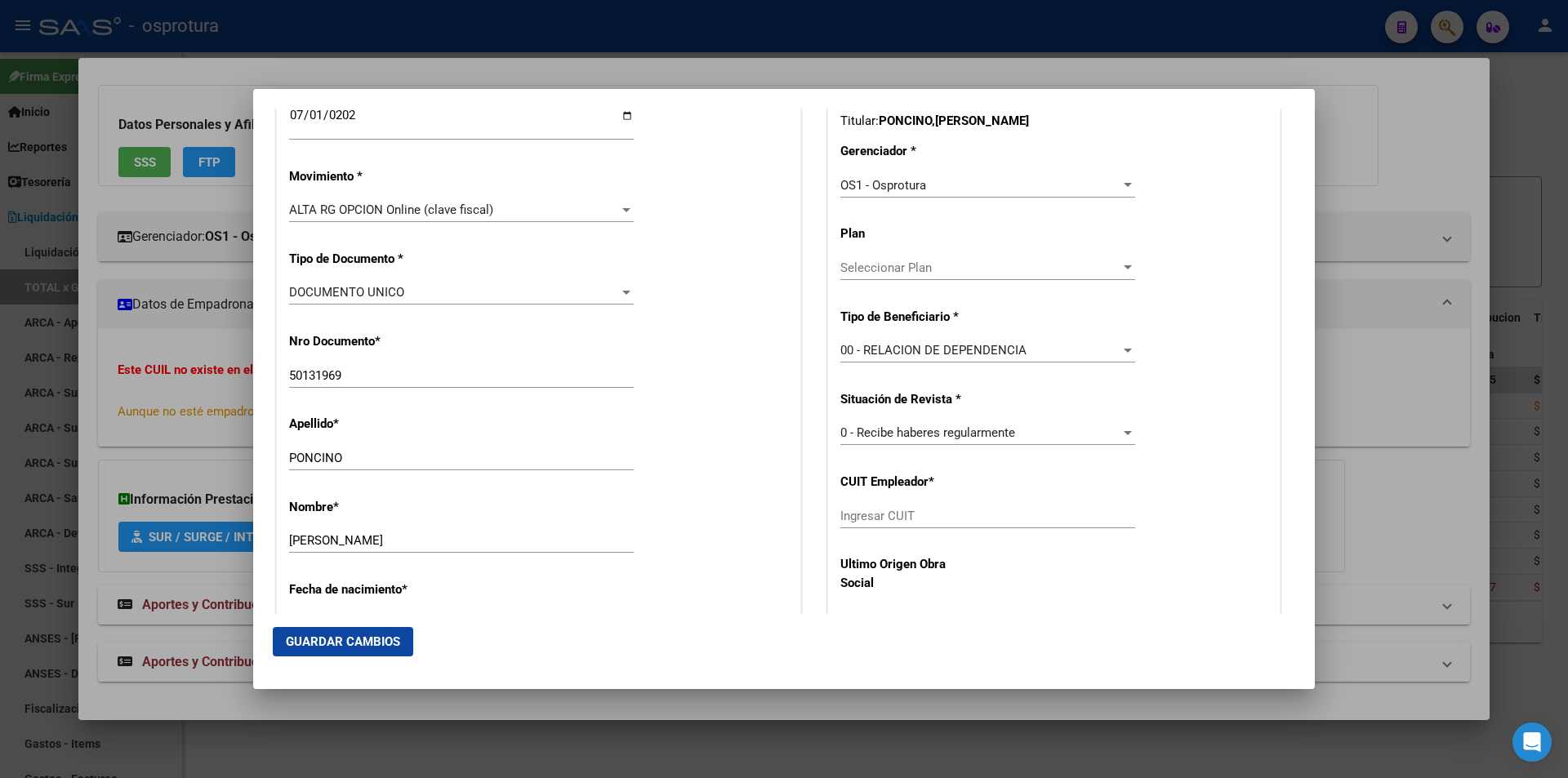
scroll to position [490, 0]
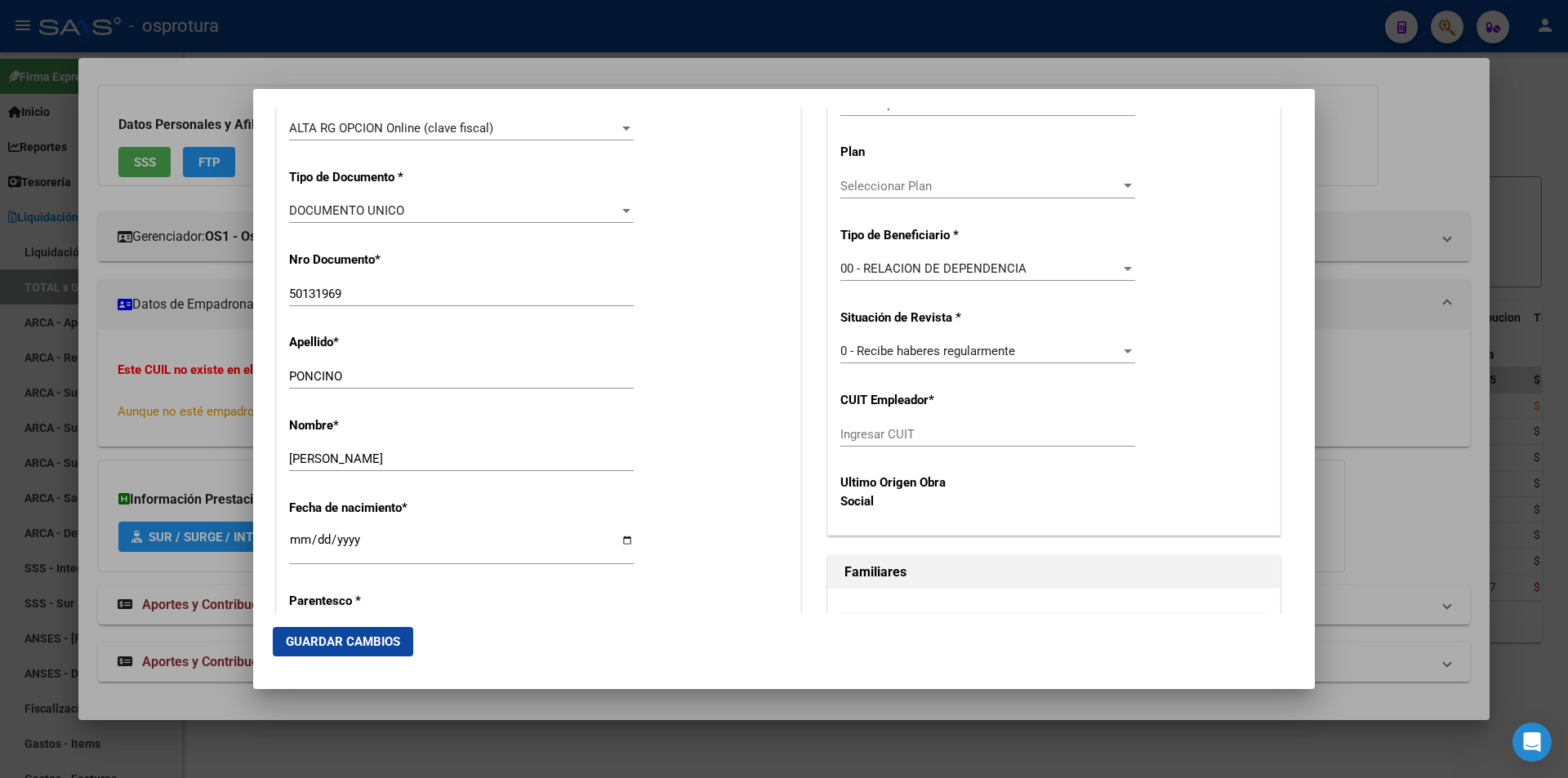
click at [910, 439] on input "Ingresar CUIT" at bounding box center [988, 434] width 295 height 15
click at [329, 627] on button "Guardar Cambios" at bounding box center [343, 641] width 140 height 29
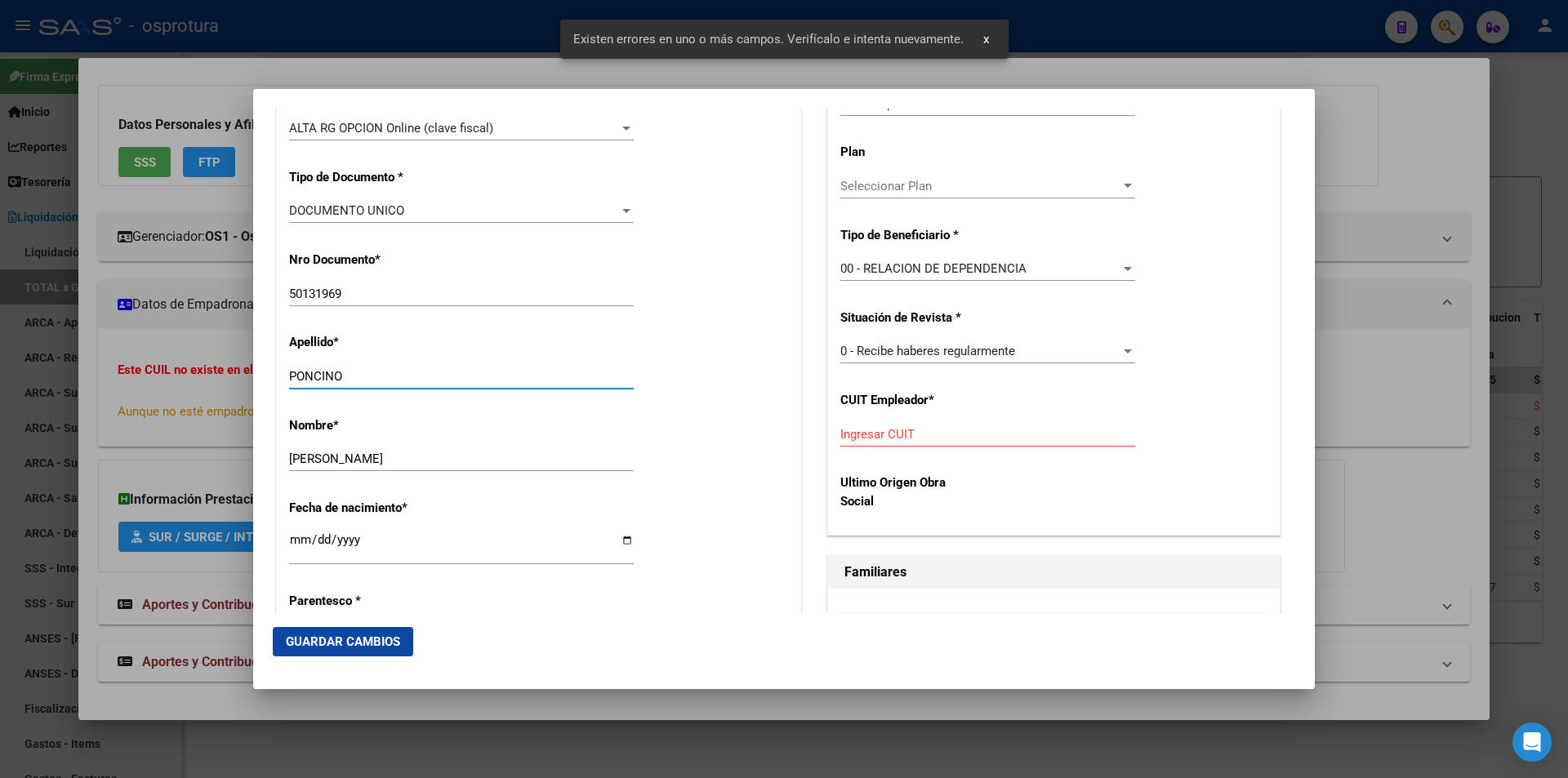
click at [540, 378] on input "PONCINO" at bounding box center [461, 377] width 345 height 15
click at [389, 630] on button "Guardar Cambios" at bounding box center [343, 641] width 140 height 29
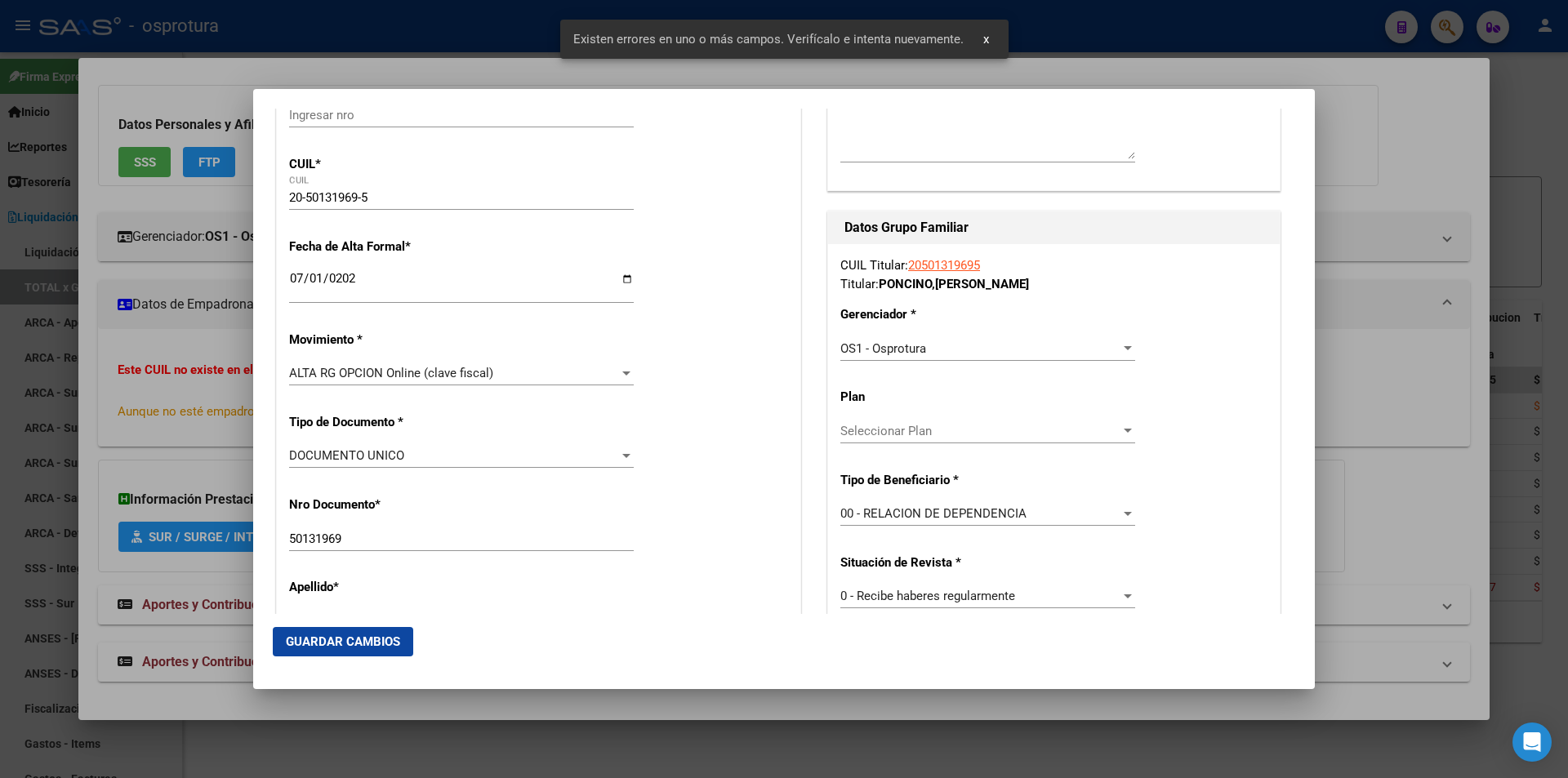
scroll to position [0, 0]
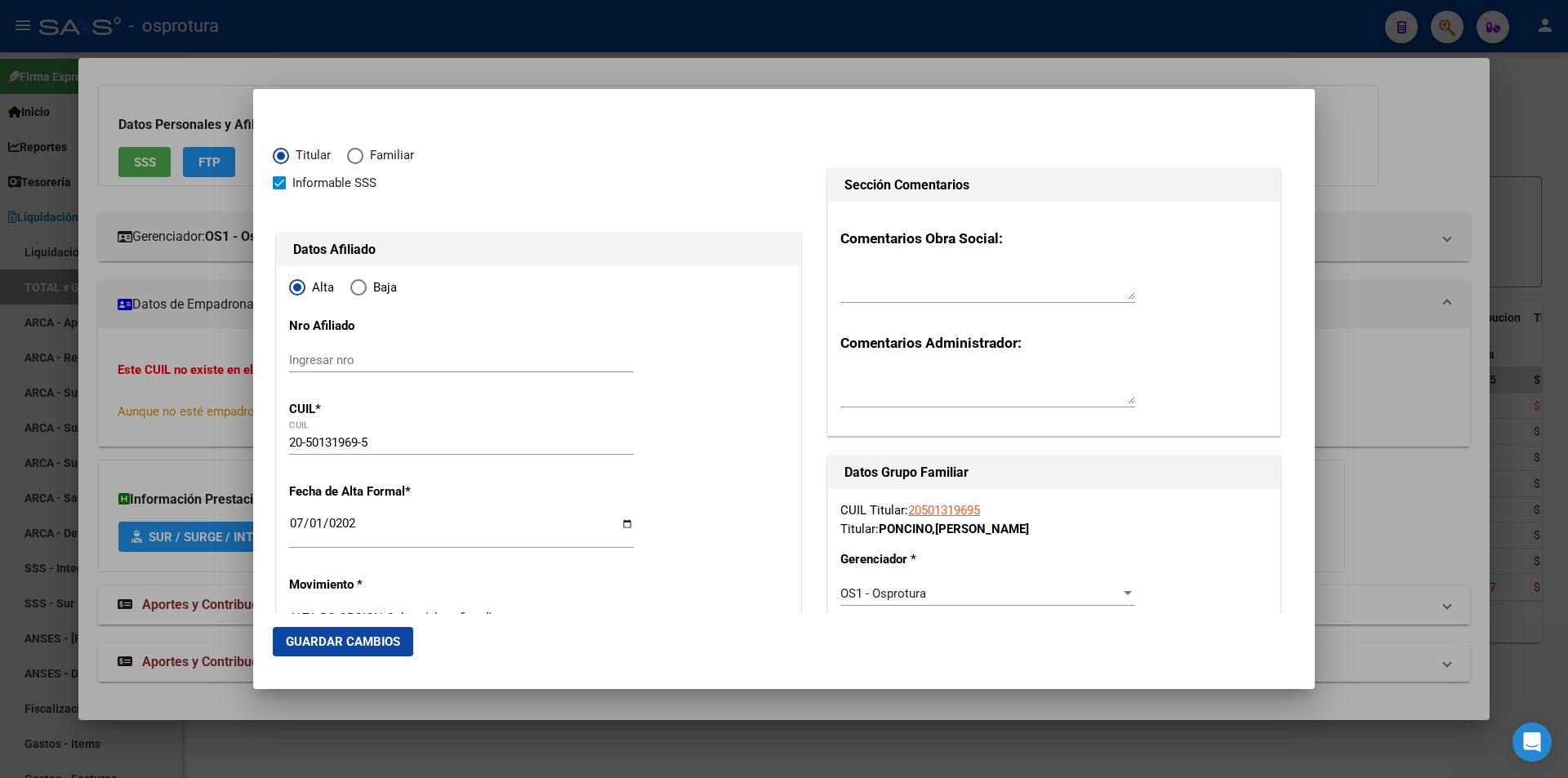
click at [635, 69] on div at bounding box center [784, 389] width 1568 height 778
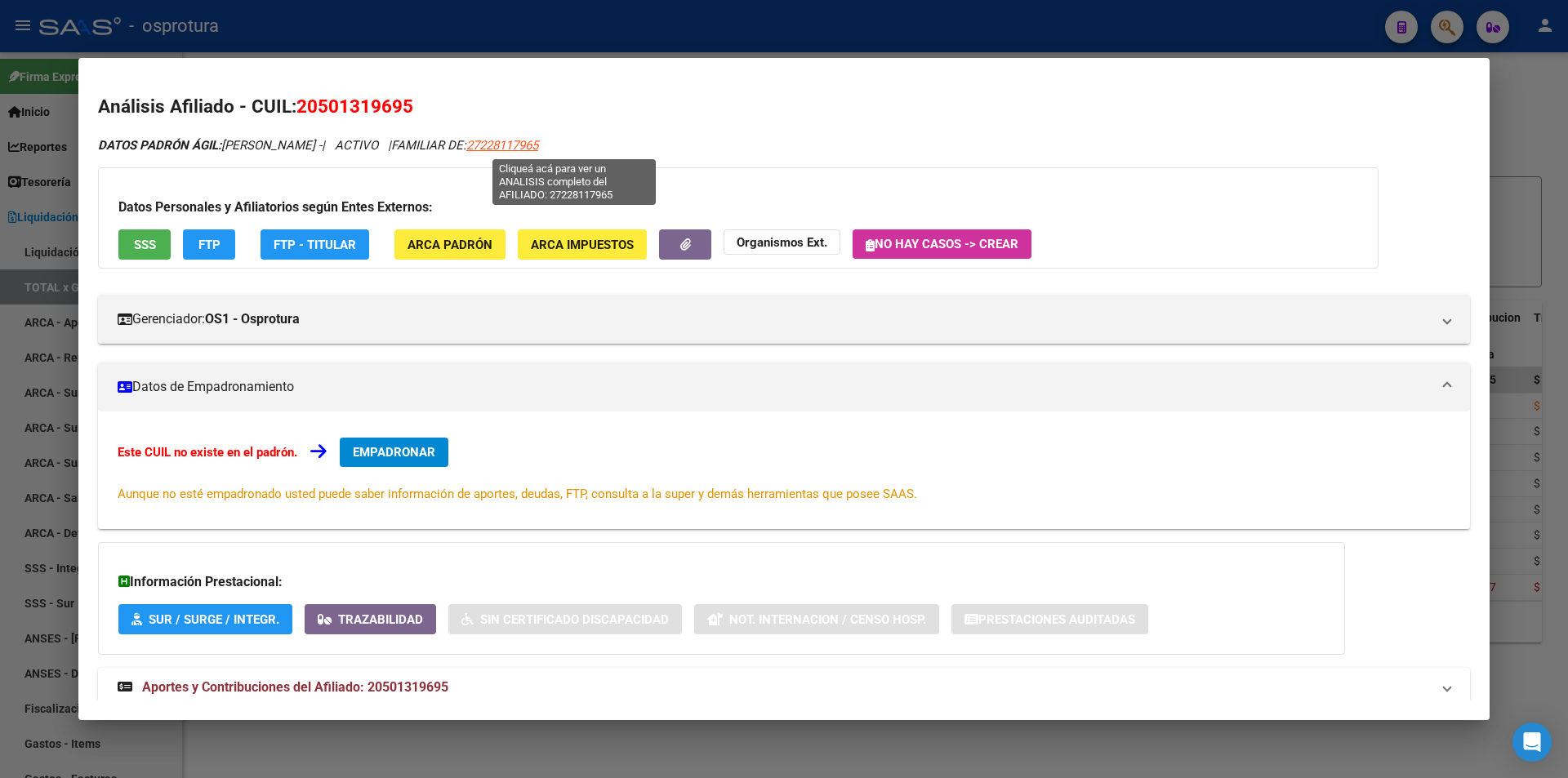
click at [538, 143] on span "27228117965" at bounding box center [502, 146] width 71 height 15
type textarea "27228117965"
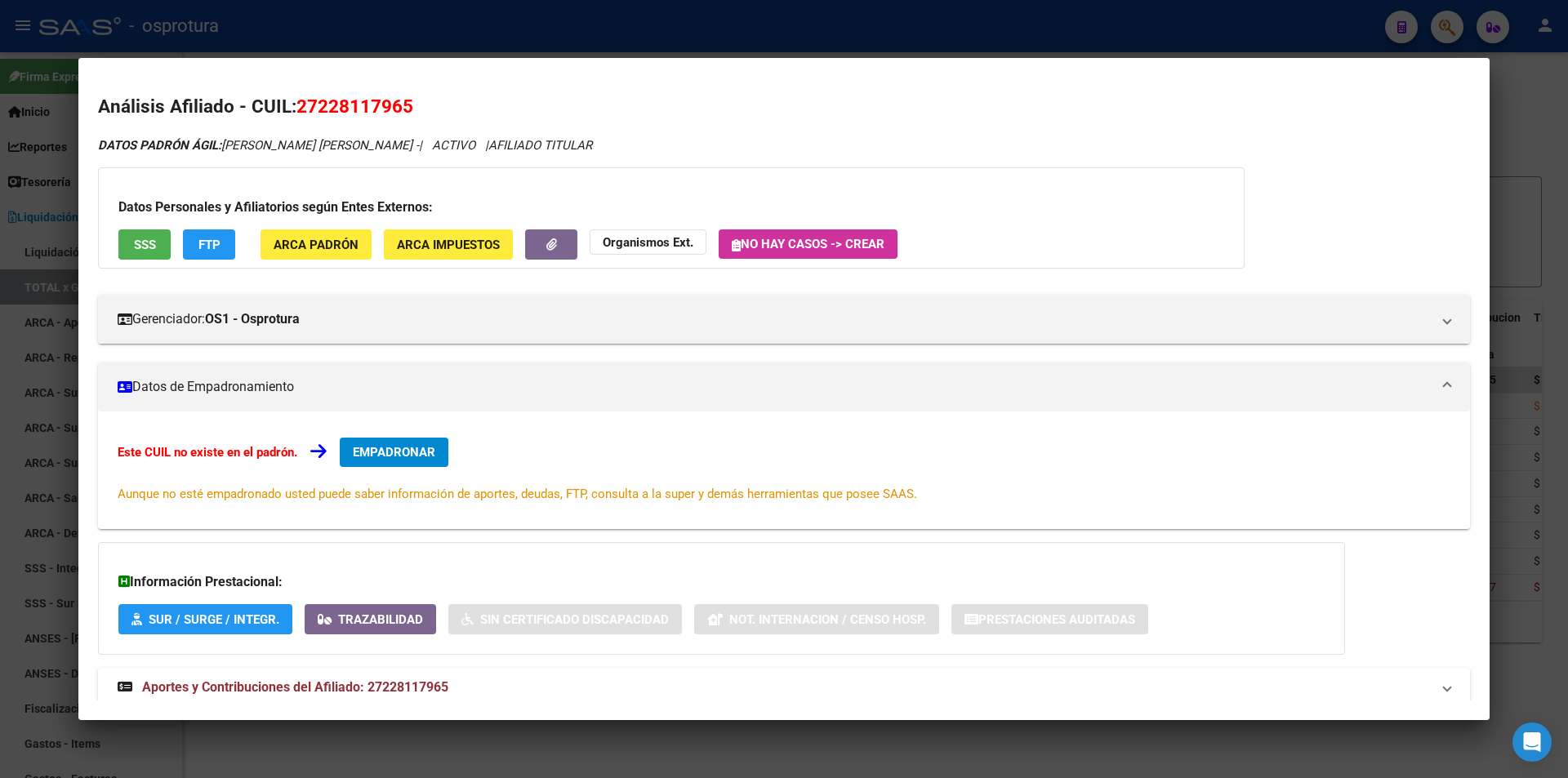
click at [338, 101] on span "27228117965" at bounding box center [354, 105] width 116 height 21
copy span "27228117965"
click at [142, 246] on span "SSS" at bounding box center [145, 245] width 22 height 15
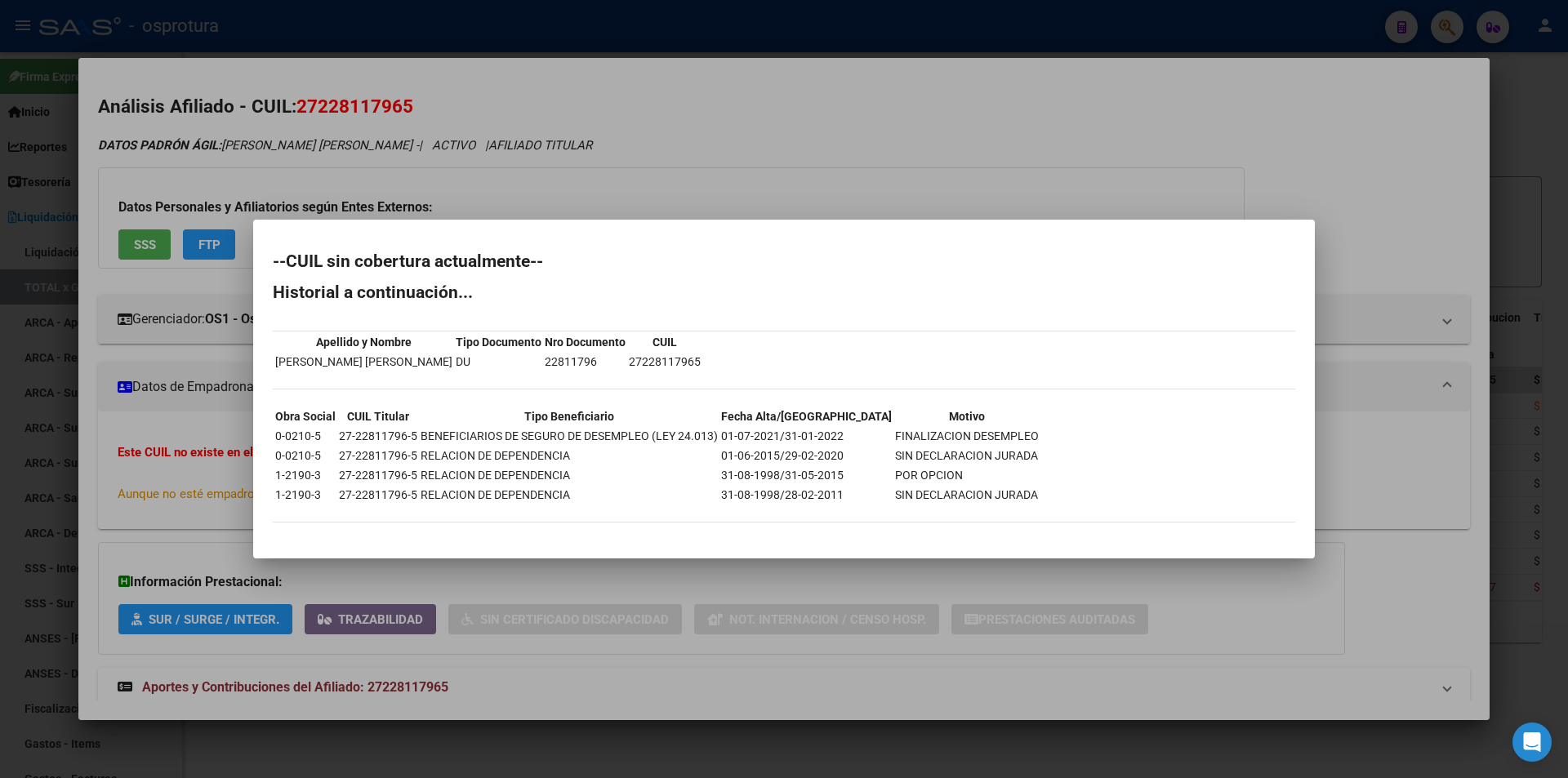
click at [692, 172] on div at bounding box center [784, 389] width 1568 height 778
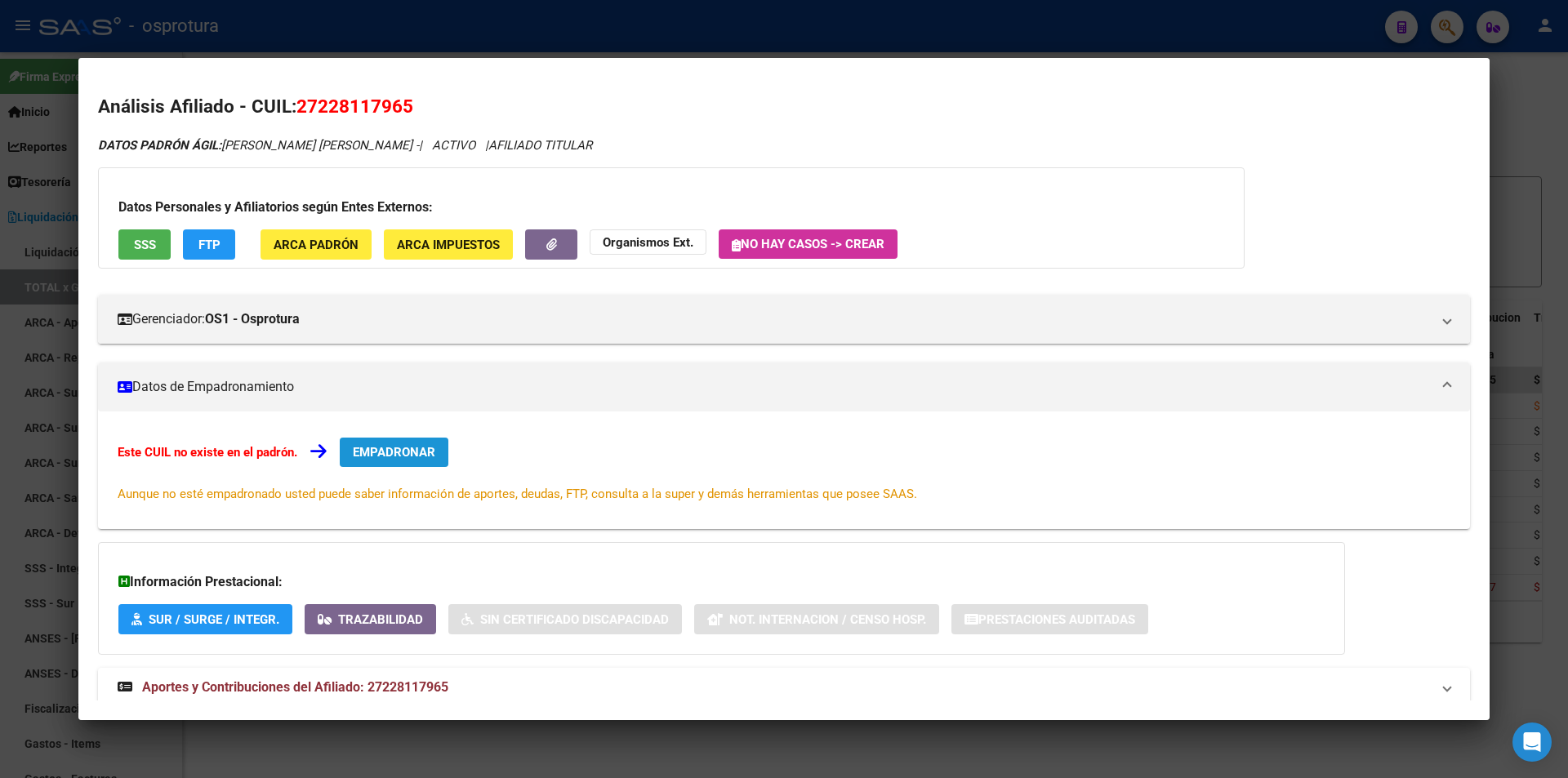
click at [406, 455] on span "EMPADRONAR" at bounding box center [394, 453] width 82 height 15
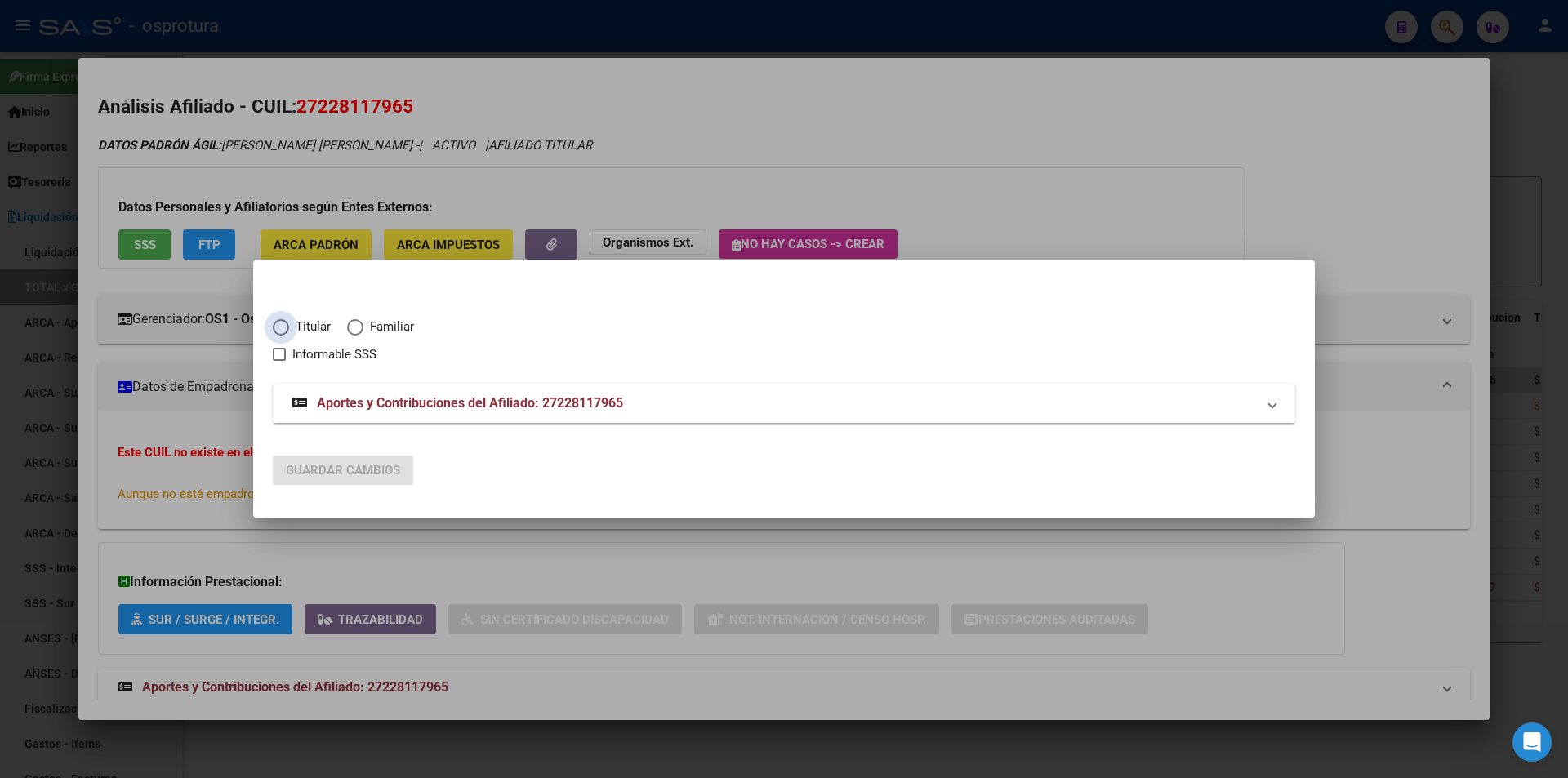
click at [285, 335] on label "Titular" at bounding box center [310, 327] width 74 height 18
click at [285, 335] on input "Titular" at bounding box center [281, 327] width 16 height 16
radio input "true"
checkbox input "true"
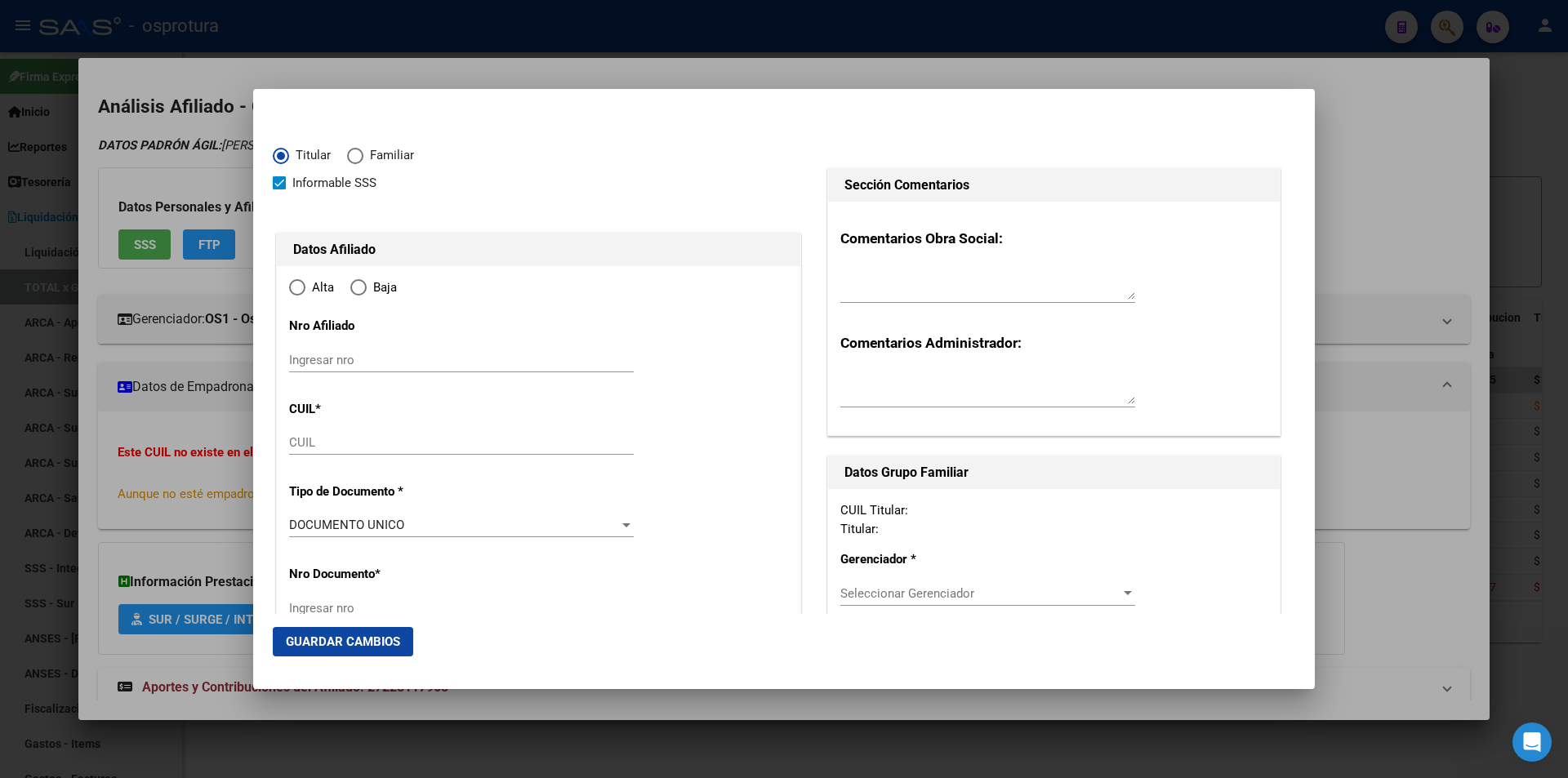
type input "27-22811796-5"
radio input "true"
click at [926, 588] on span "Seleccionar Gerenciador" at bounding box center [981, 594] width 280 height 15
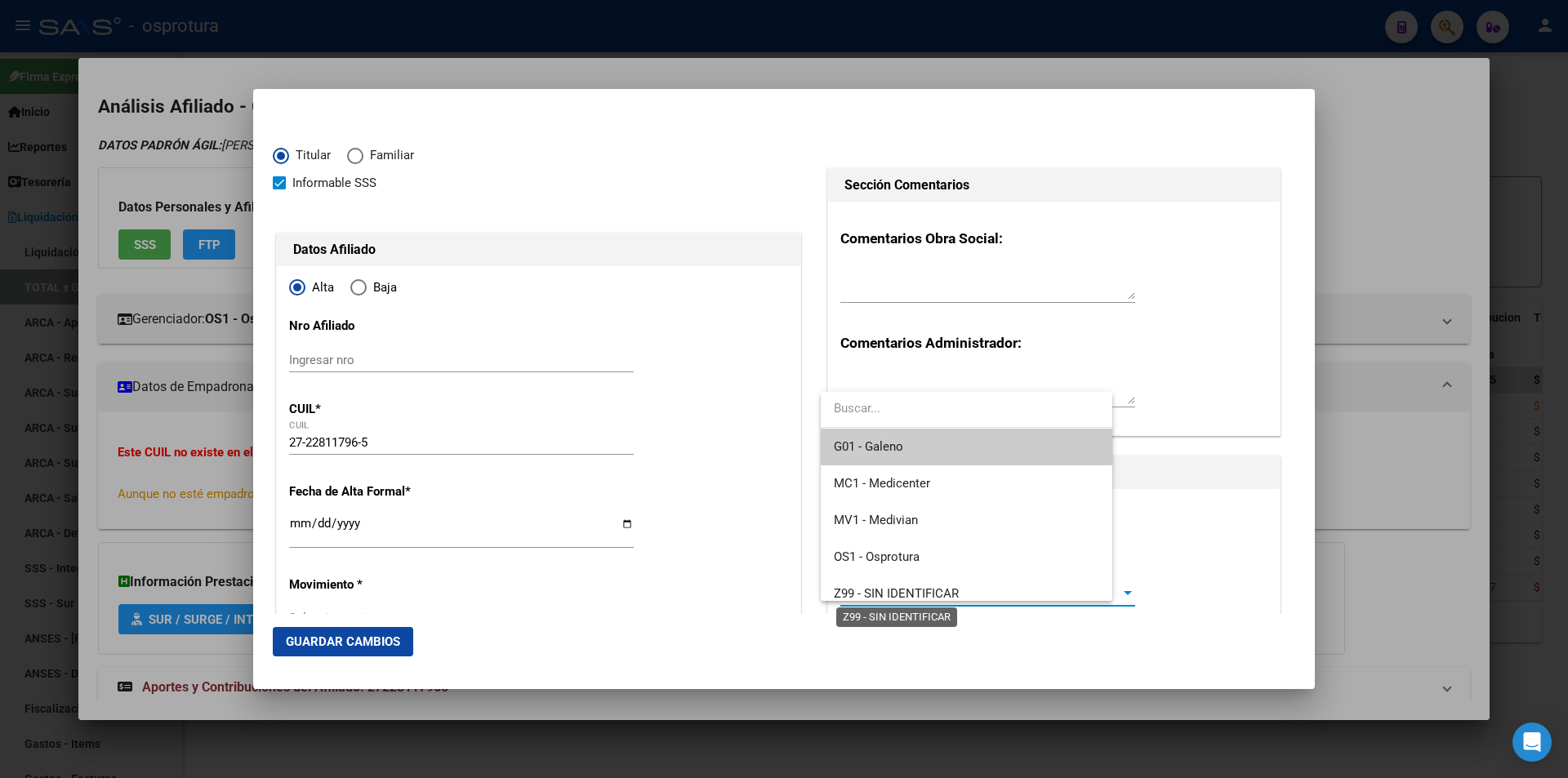
type input "22811796"
type input "VIDAURRE"
type input "CLAUDIA PATRICIA"
type input "1972-08-01"
type input "BOULOGNE"
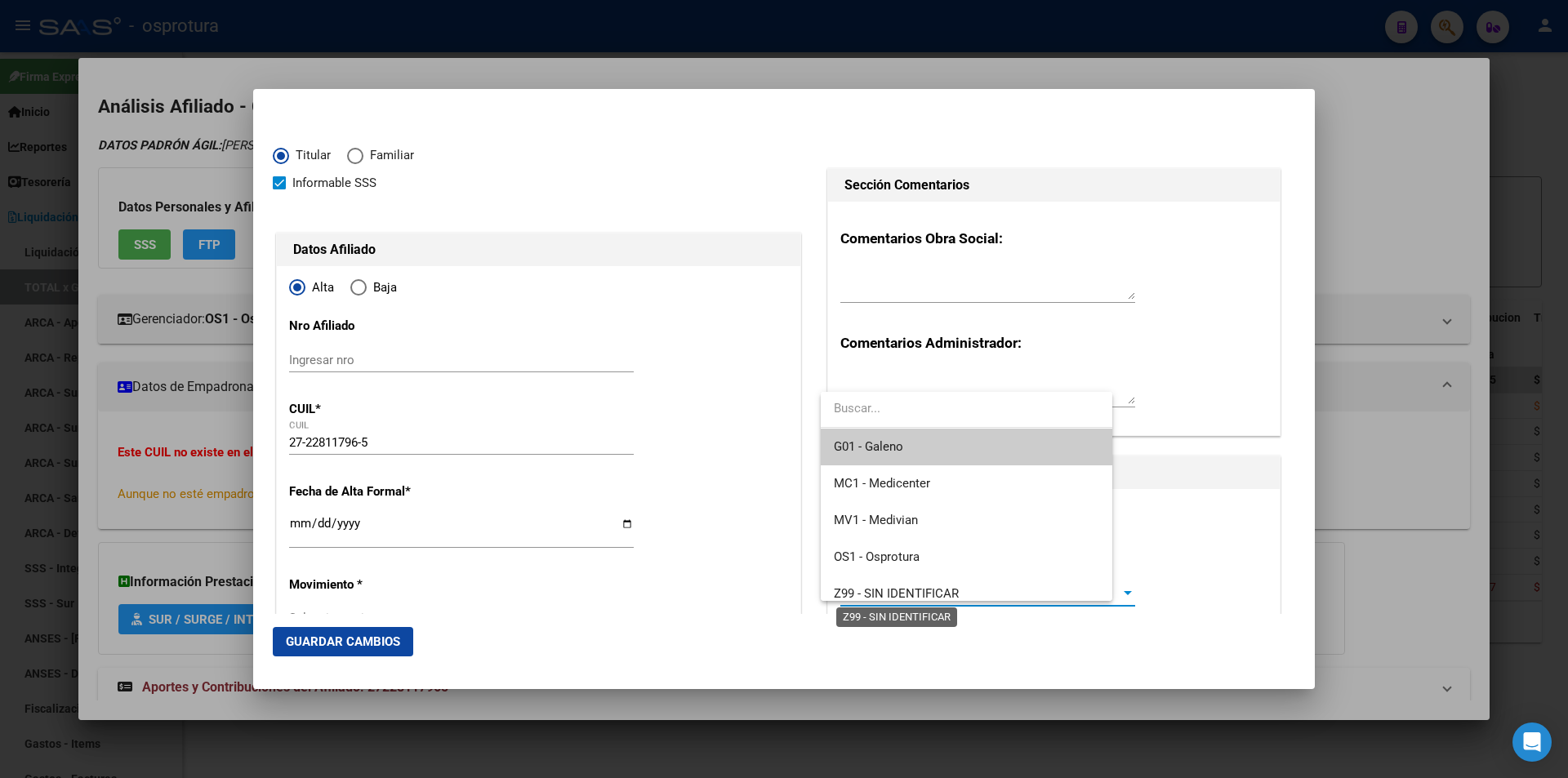
type input "1609"
type input "CNO REAL MORON"
type input "133"
type input "01"
type input "BOULOGNE"
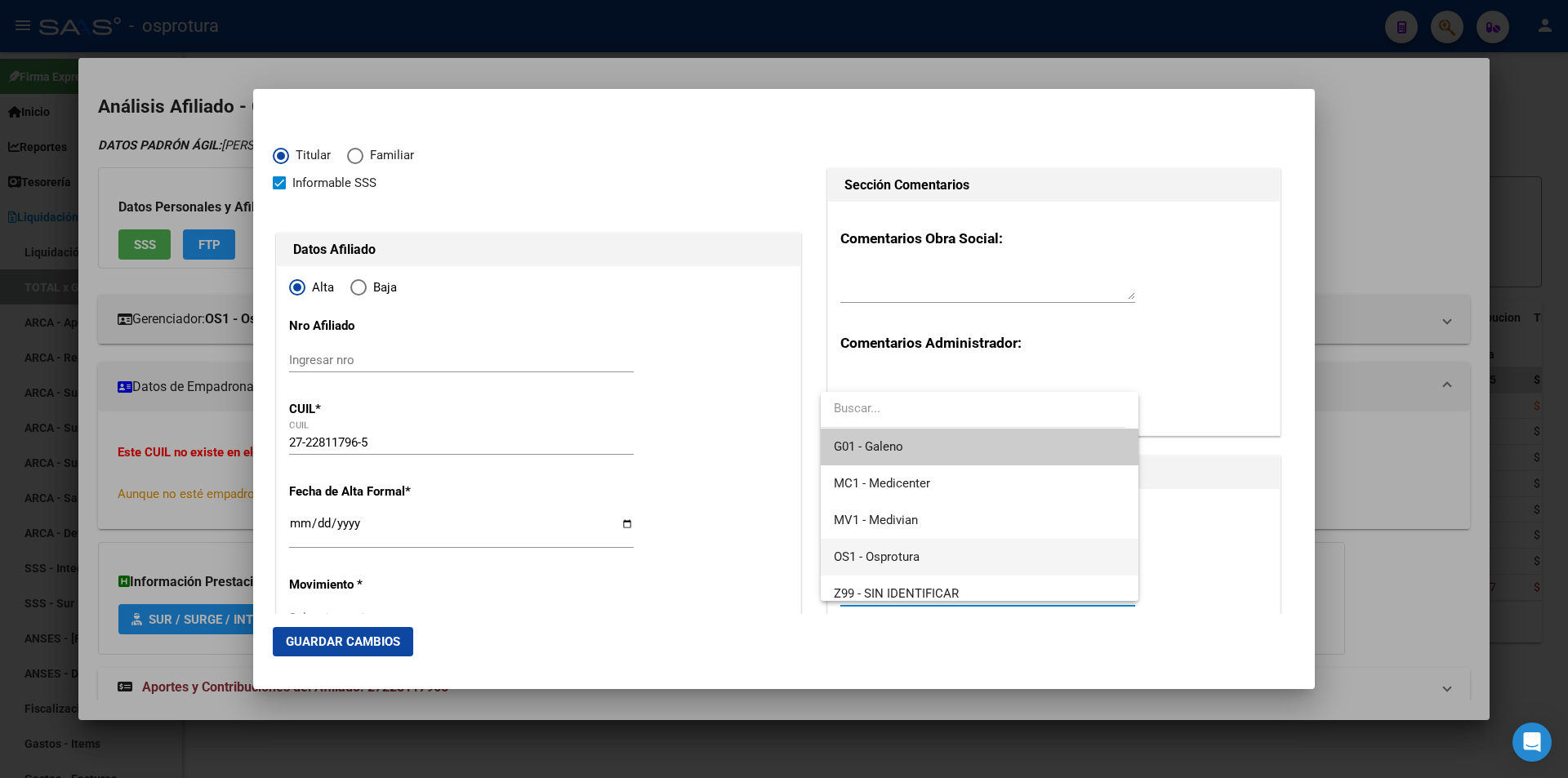
click at [922, 562] on span "OS1 - Osprotura" at bounding box center [979, 557] width 291 height 37
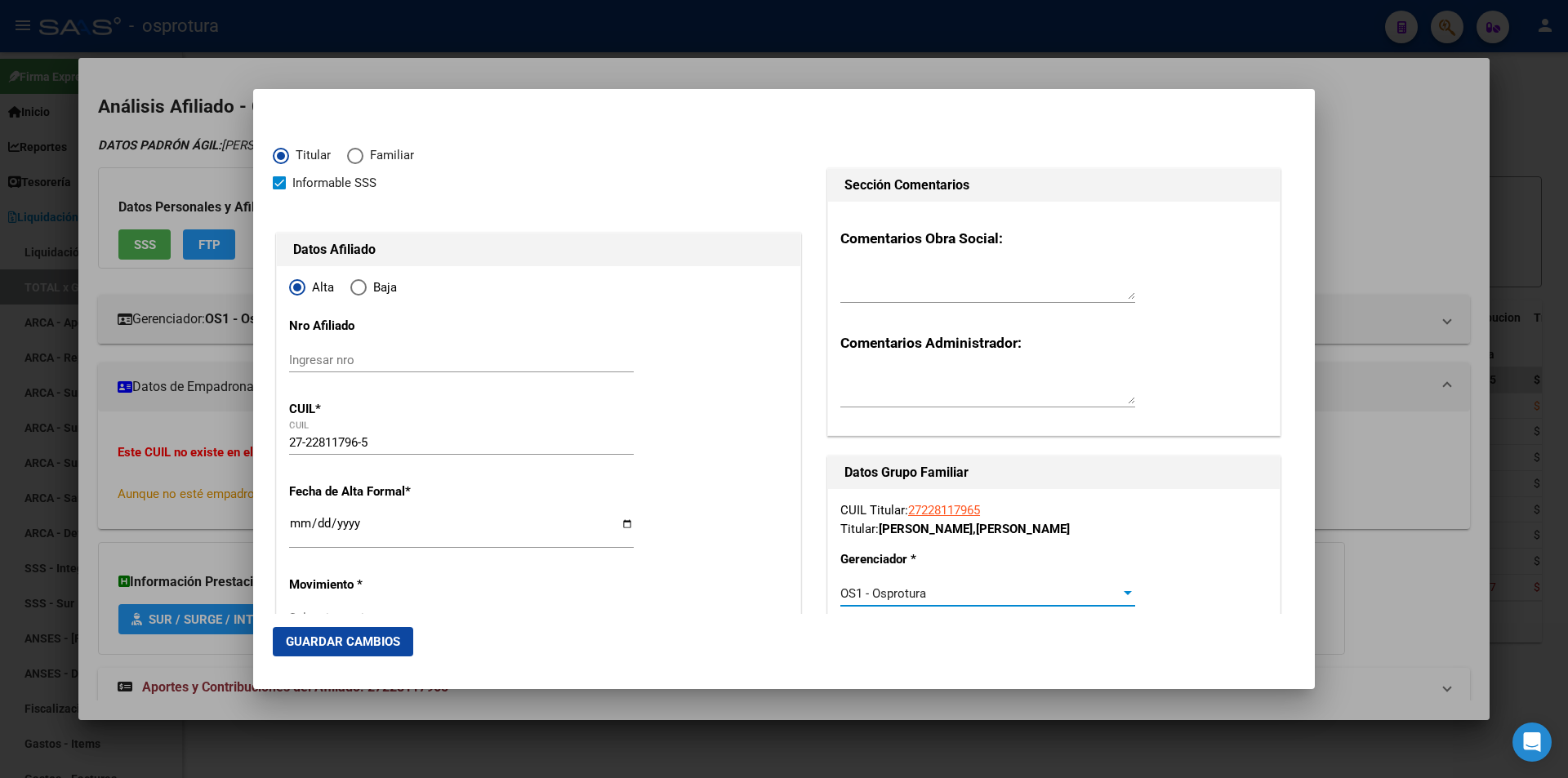
scroll to position [82, 0]
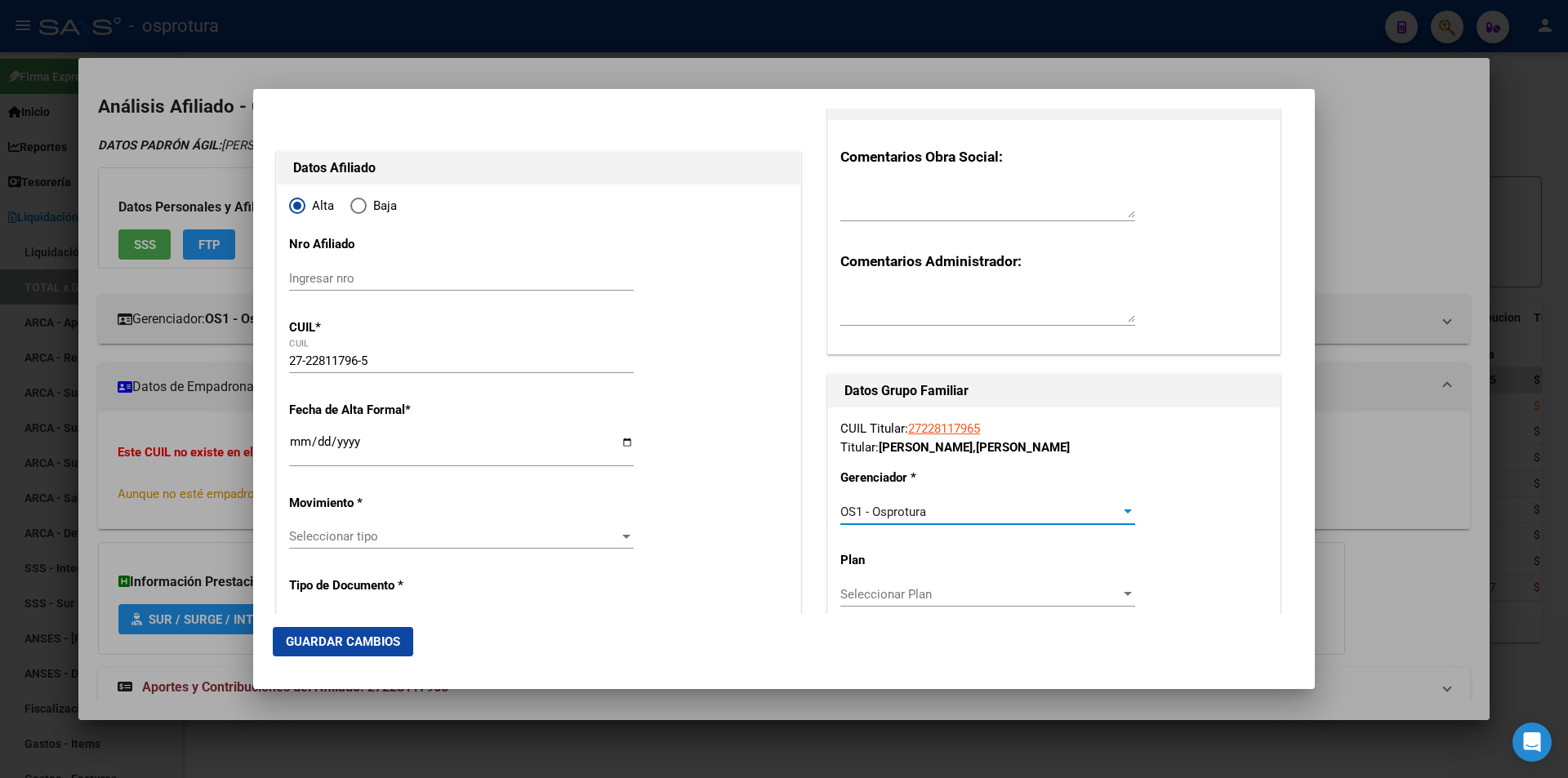
click at [916, 596] on span "Seleccionar Plan" at bounding box center [981, 595] width 280 height 15
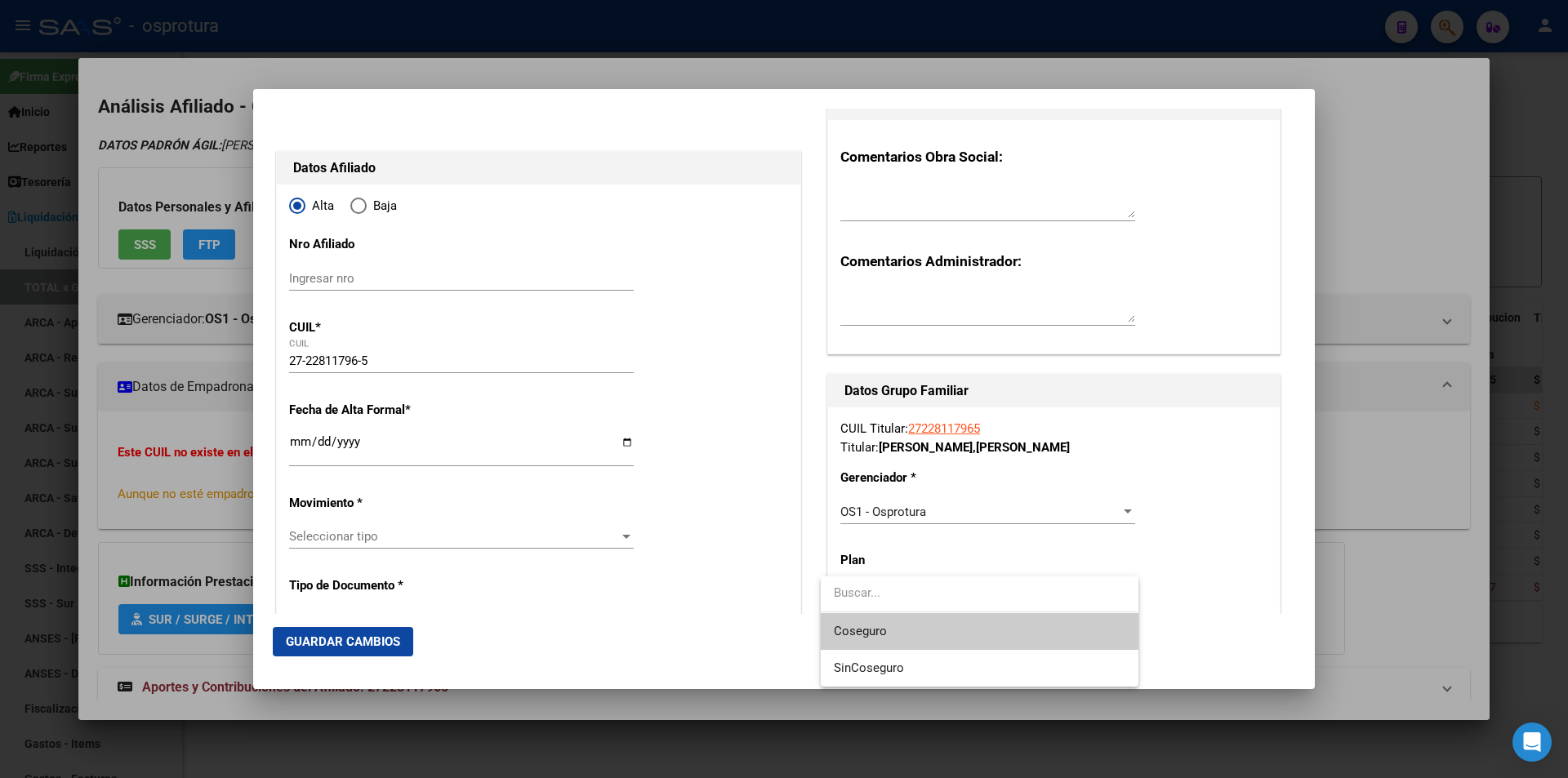
click at [1217, 524] on div at bounding box center [784, 389] width 1568 height 778
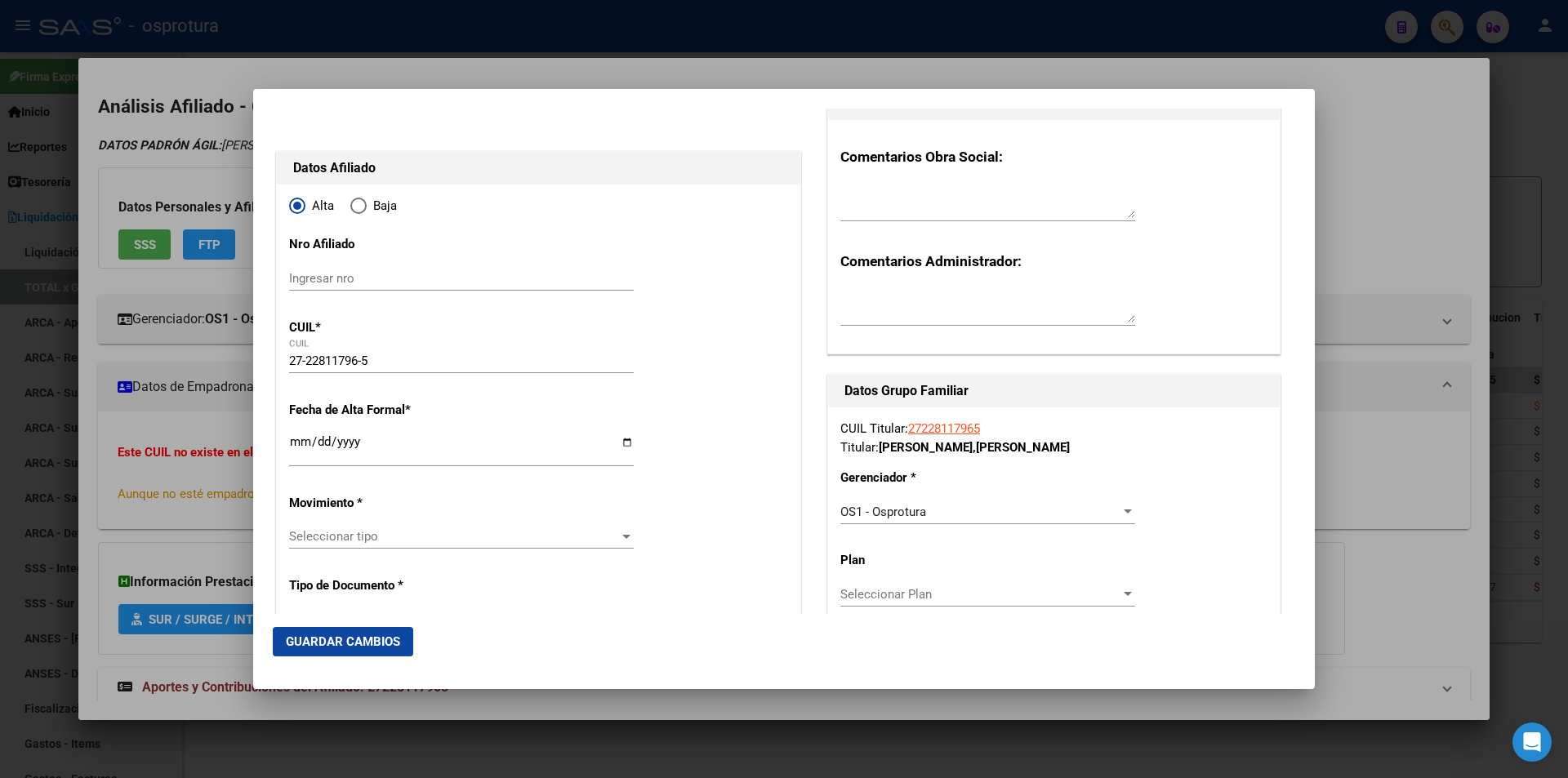
scroll to position [163, 0]
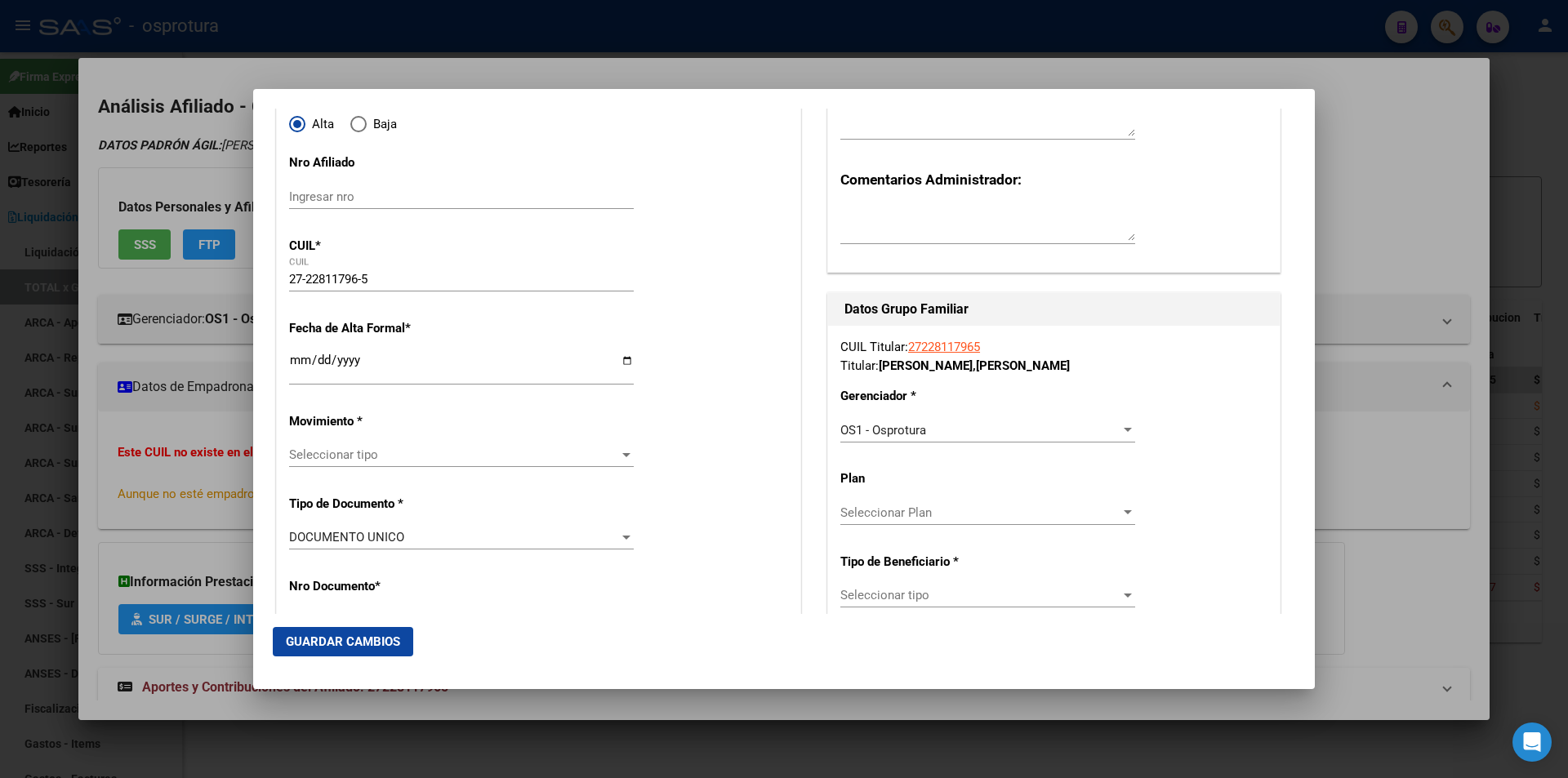
click at [1030, 598] on span "Seleccionar tipo" at bounding box center [981, 596] width 280 height 15
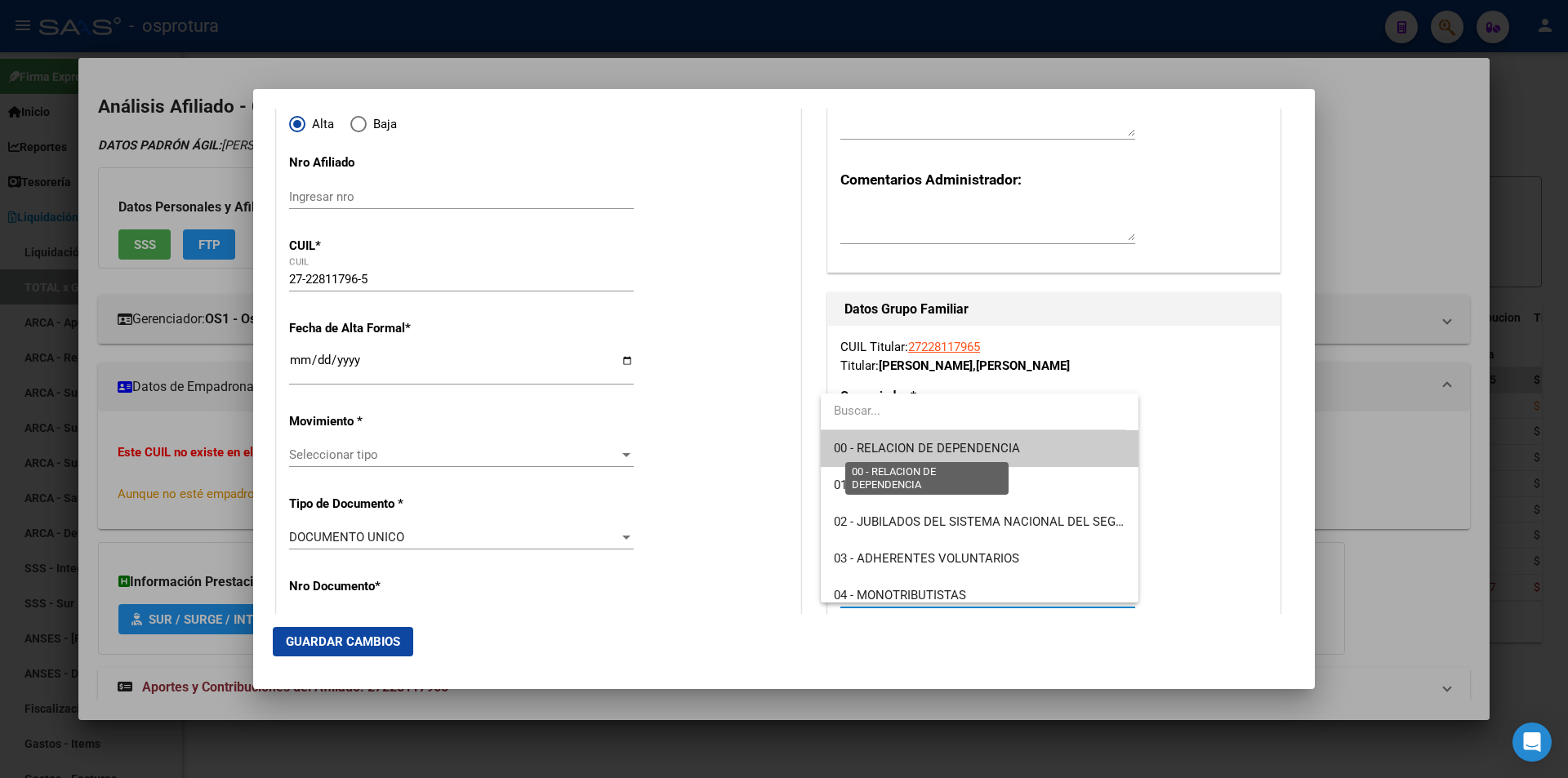
click at [1000, 455] on span "00 - RELACION DE DEPENDENCIA" at bounding box center [927, 448] width 186 height 15
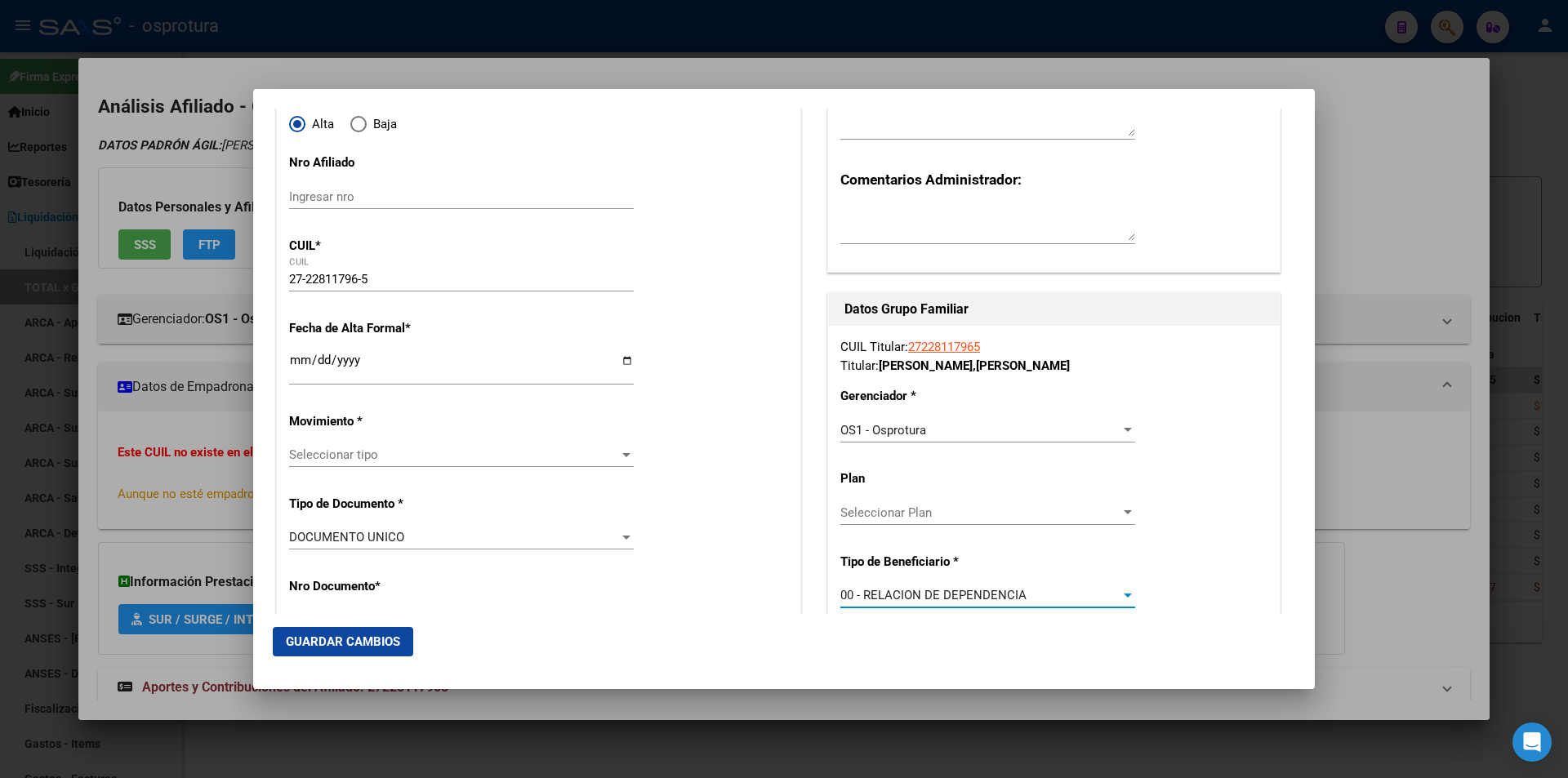
type input "30-62739371-3"
click at [302, 358] on input "Ingresar fecha" at bounding box center [461, 367] width 345 height 27
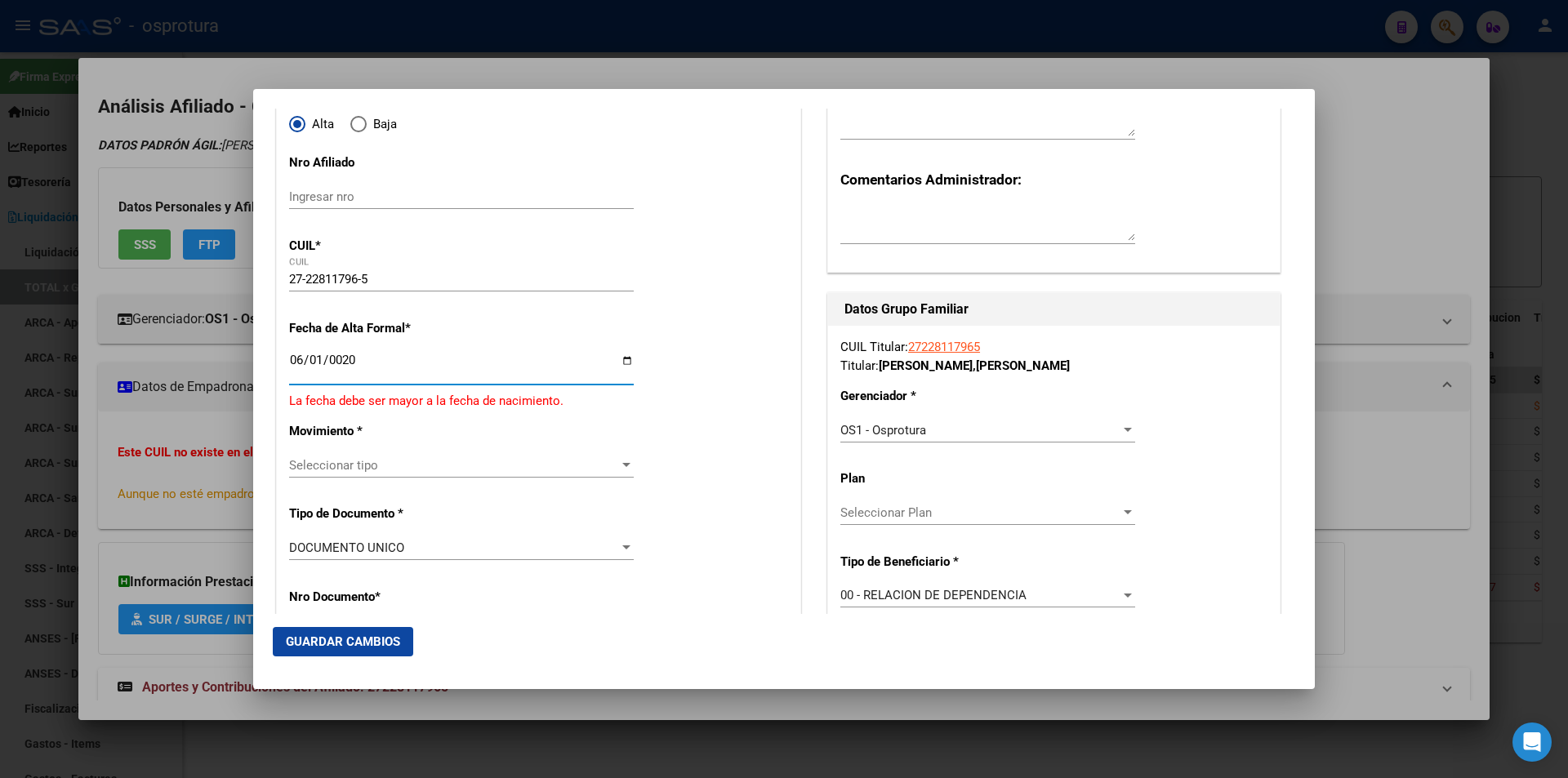
type input "0202-06-01"
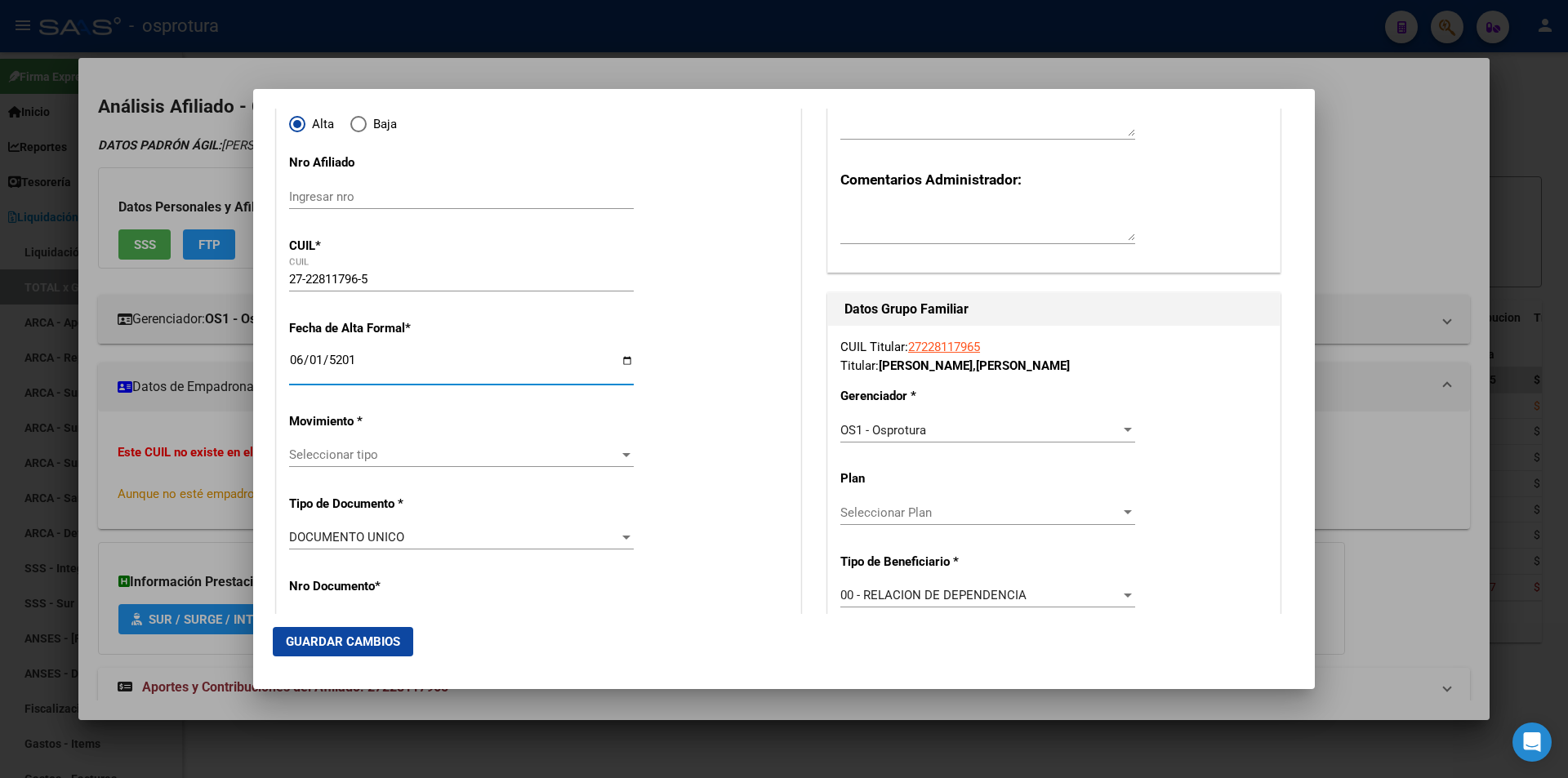
type input "2015-06-01"
click at [400, 456] on span "Seleccionar tipo" at bounding box center [454, 455] width 330 height 15
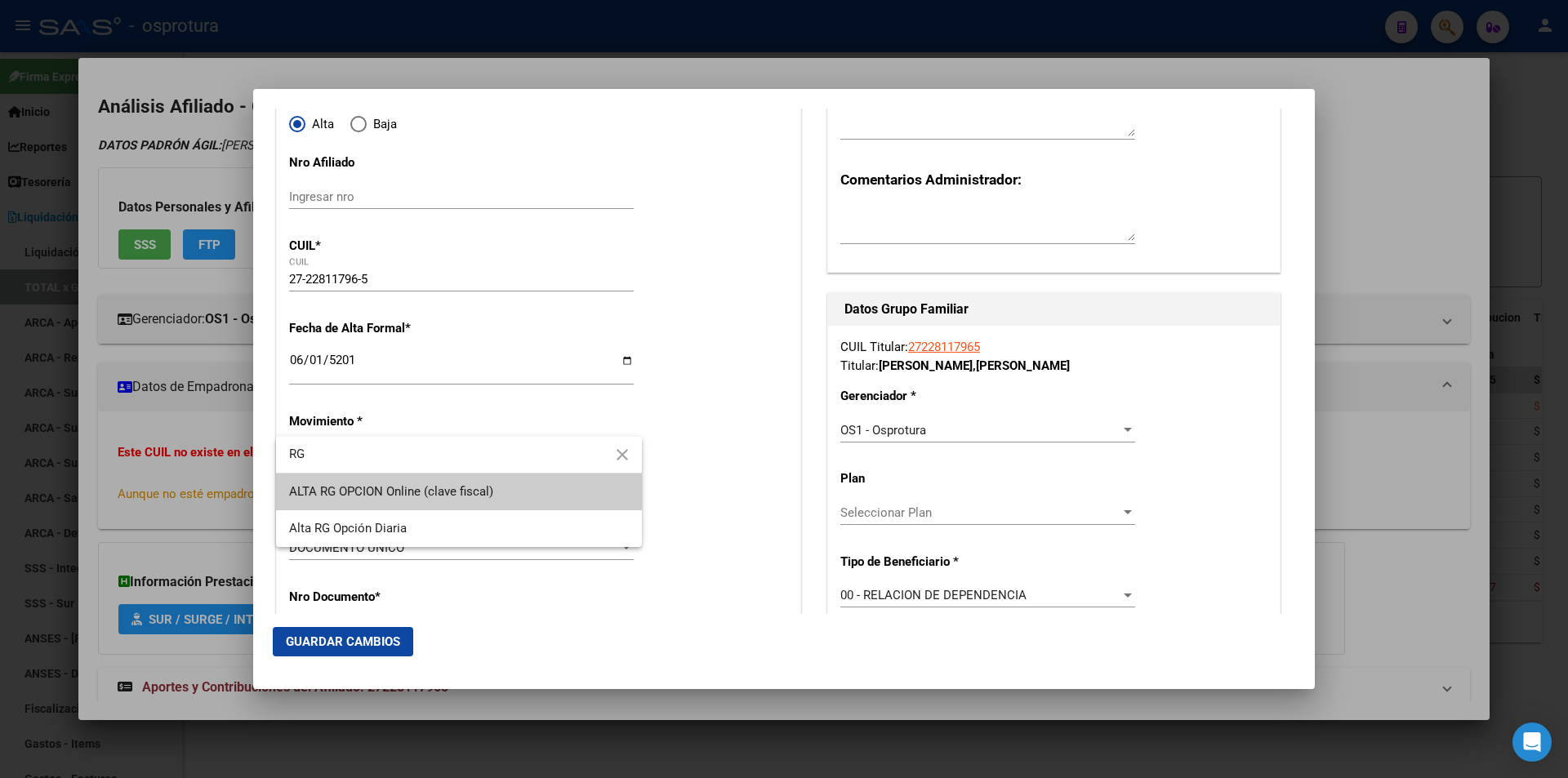
type input "RG"
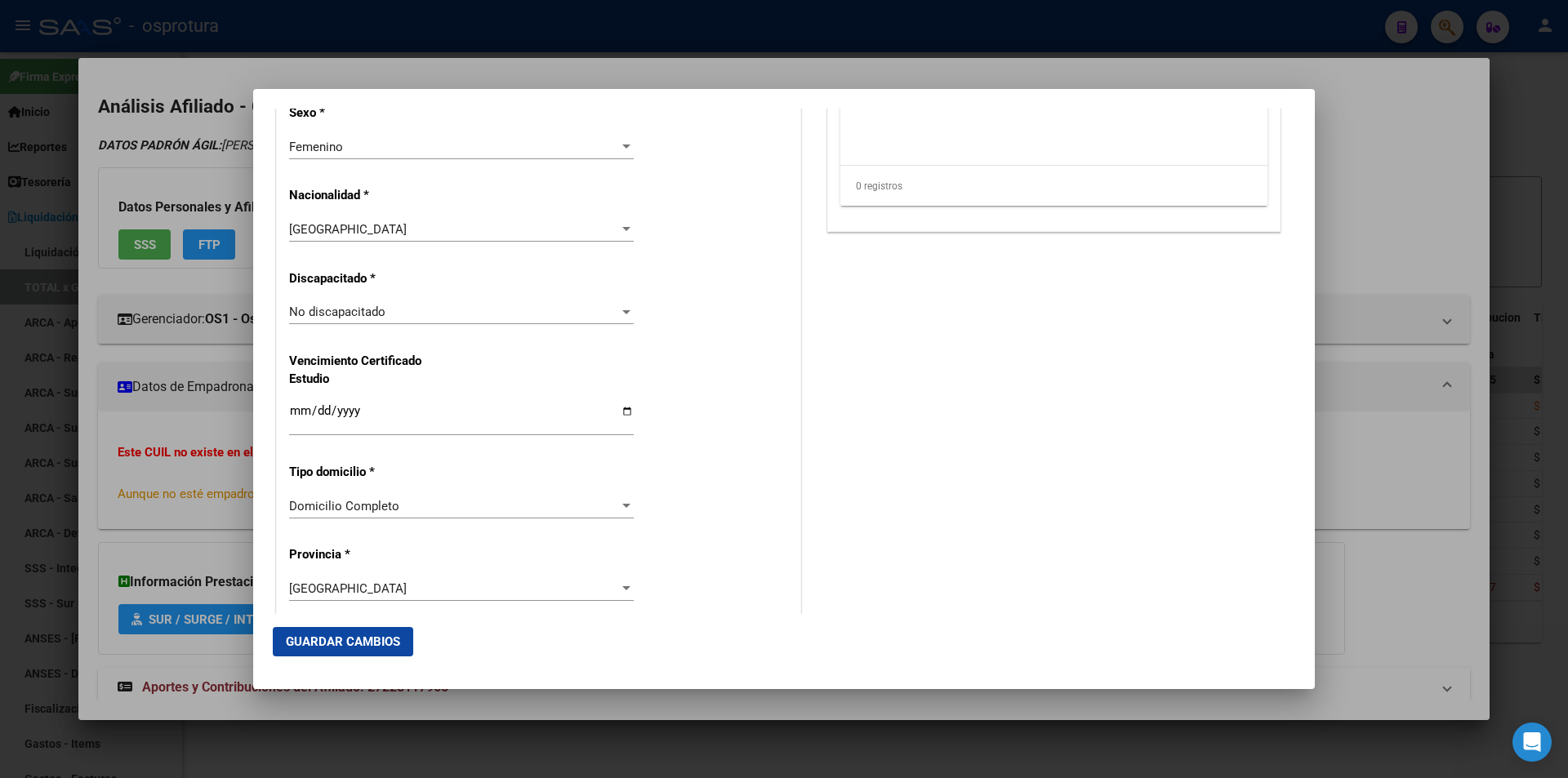
click at [377, 645] on span "Guardar Cambios" at bounding box center [343, 641] width 115 height 15
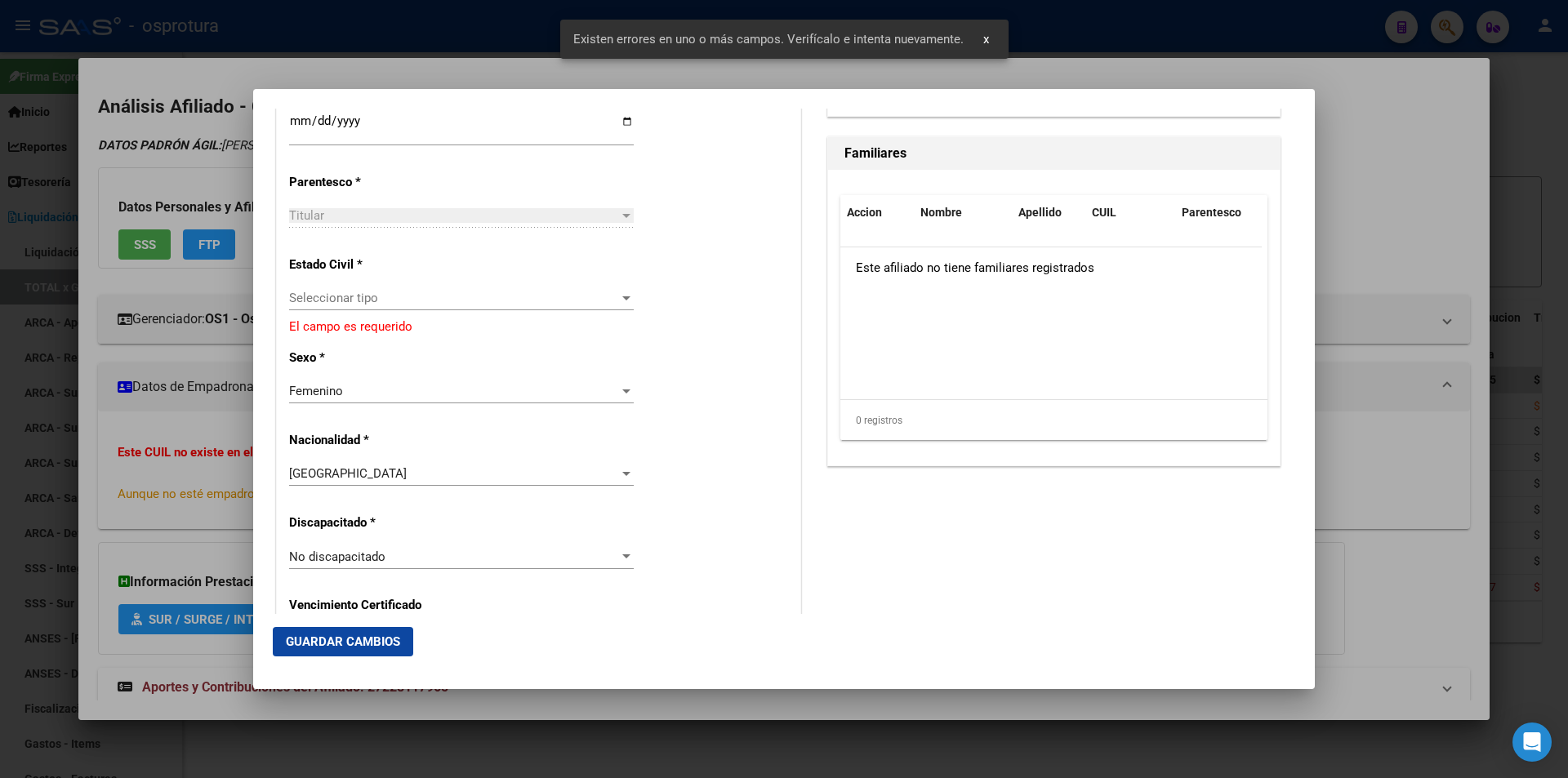
click at [445, 297] on span "Seleccionar tipo" at bounding box center [454, 298] width 330 height 15
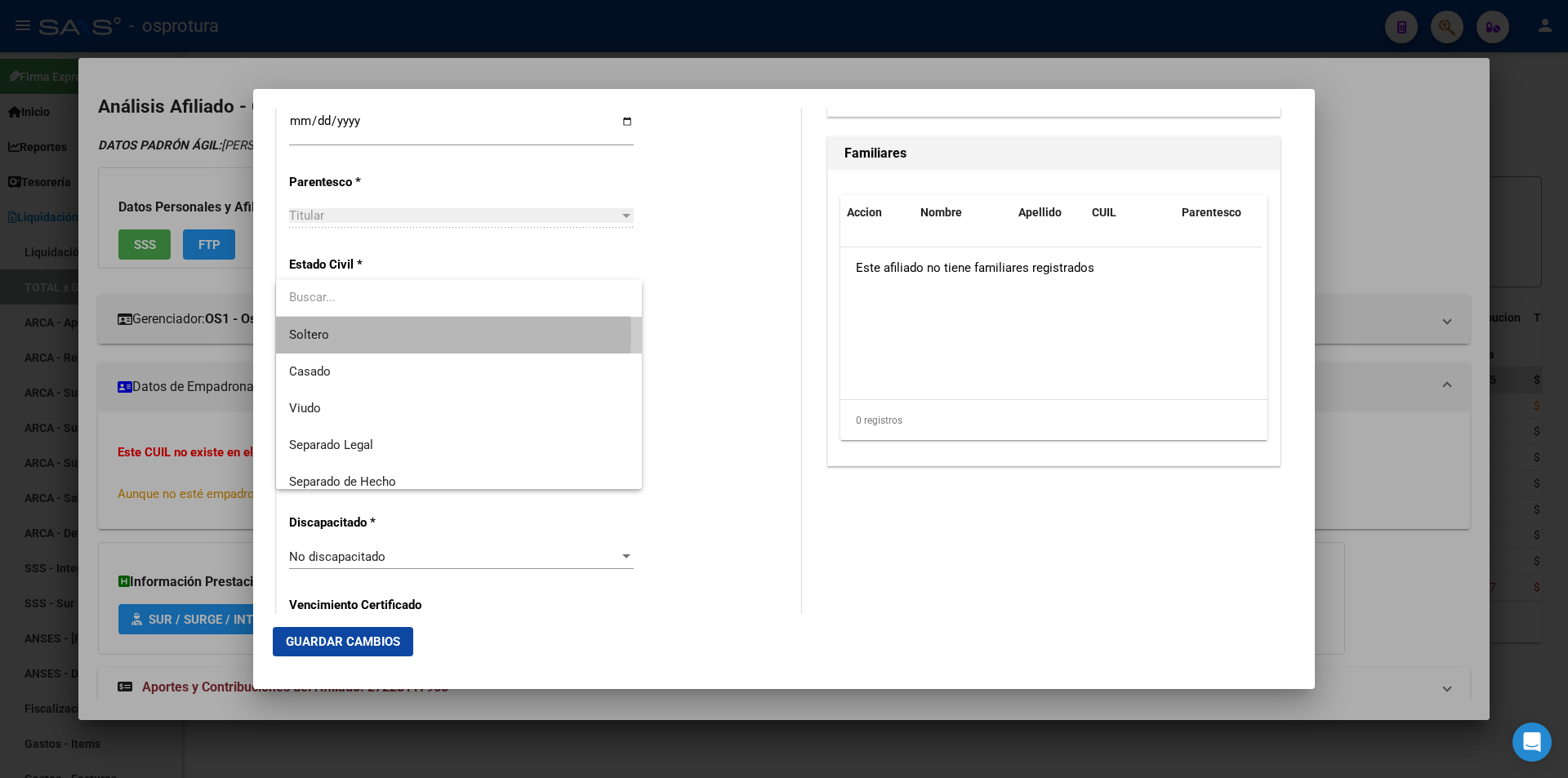
click at [438, 332] on span "Soltero" at bounding box center [458, 335] width 340 height 37
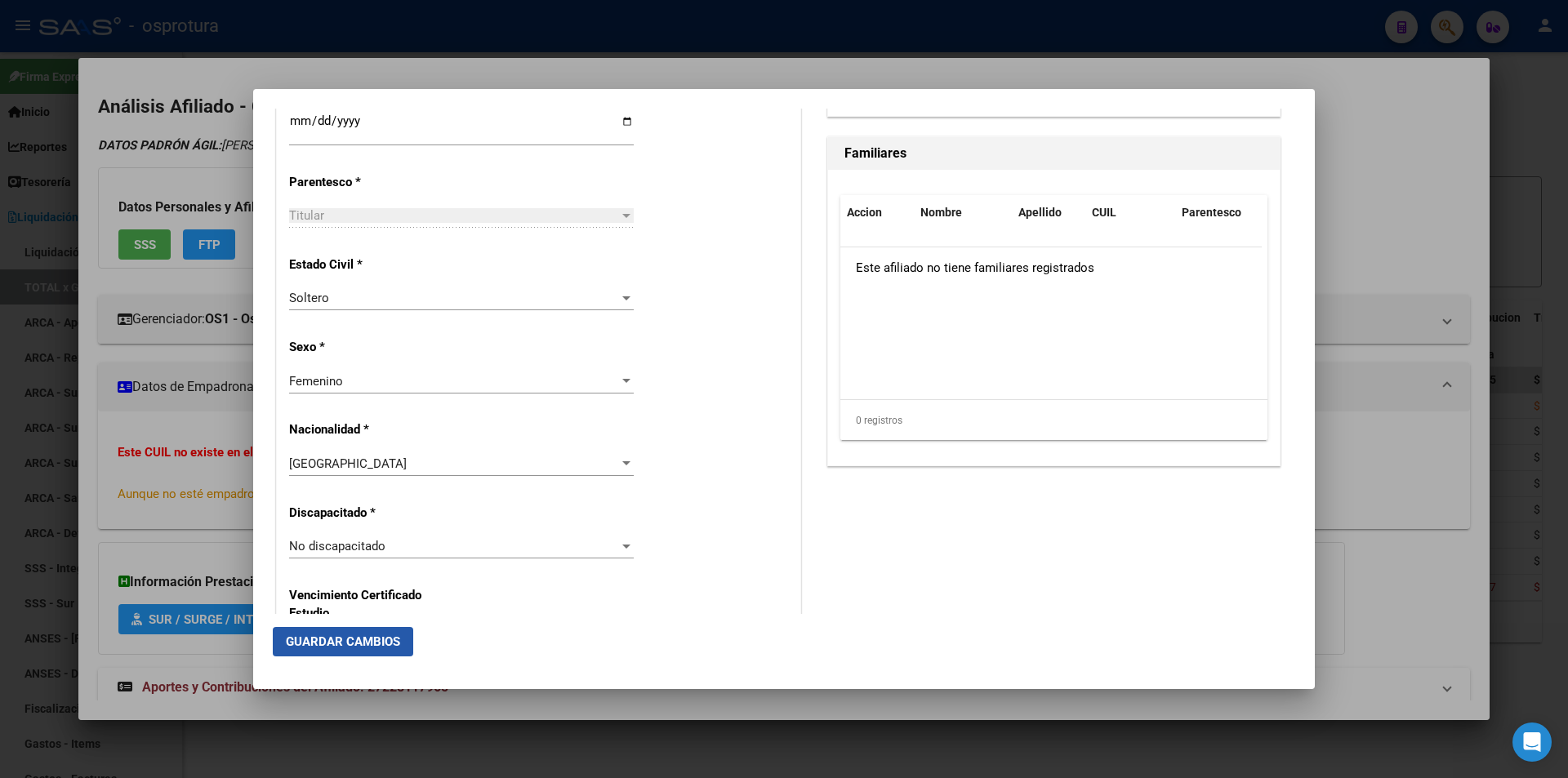
click at [345, 642] on span "Guardar Cambios" at bounding box center [343, 641] width 115 height 15
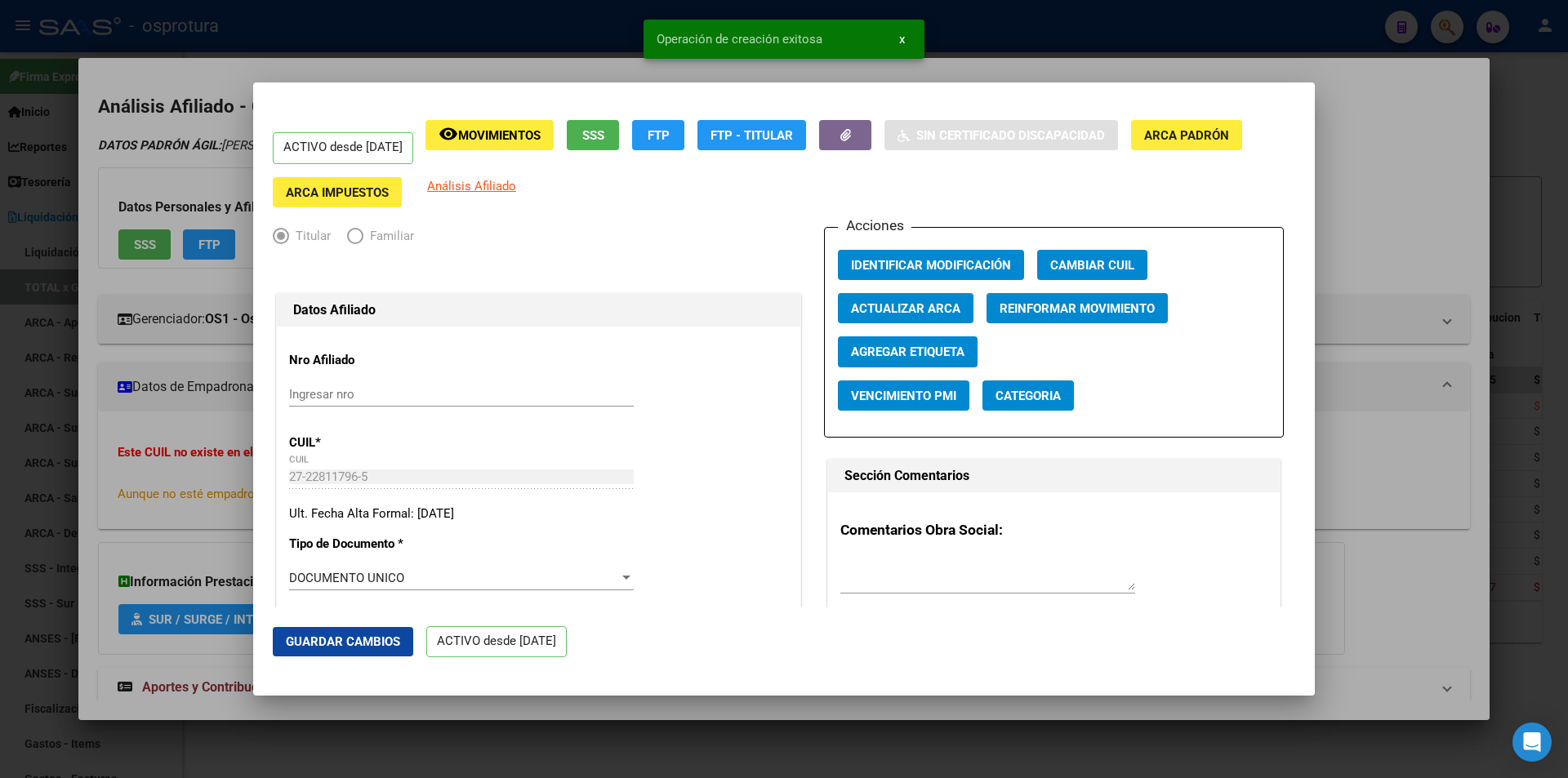
click at [1045, 71] on div at bounding box center [784, 389] width 1568 height 778
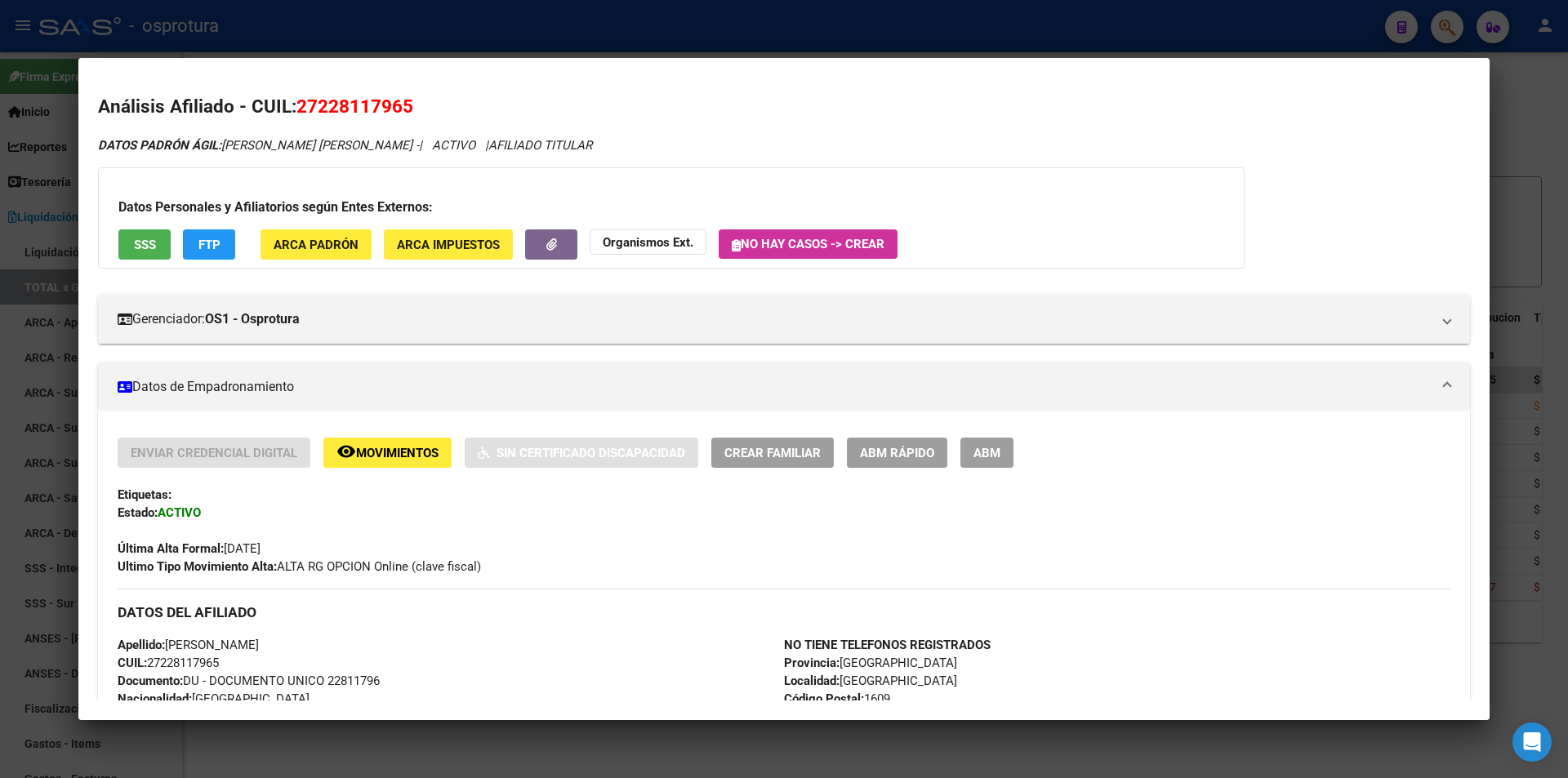
click at [795, 452] on span "Crear Familiar" at bounding box center [772, 453] width 96 height 15
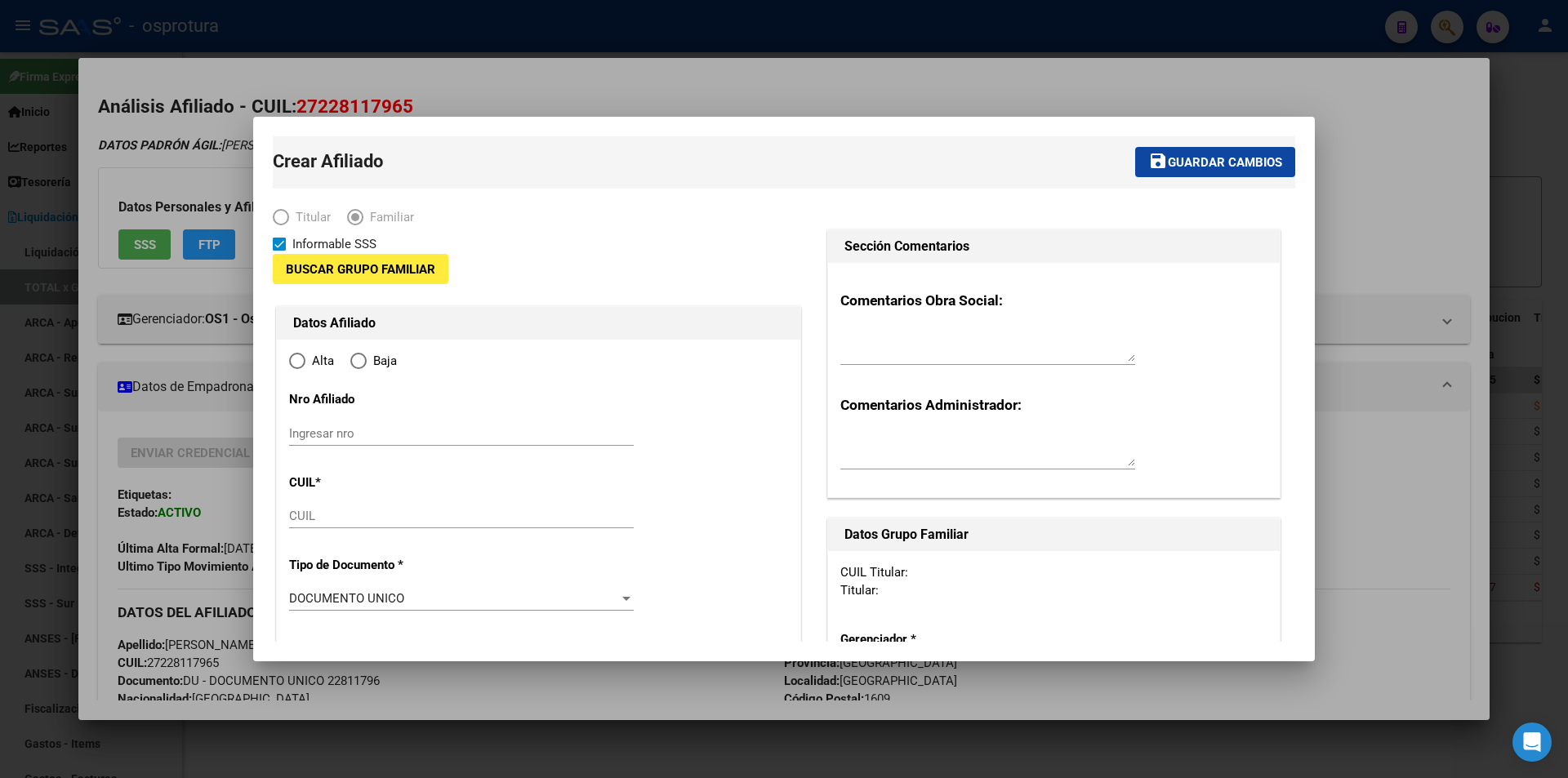
type input "30-62739371-3"
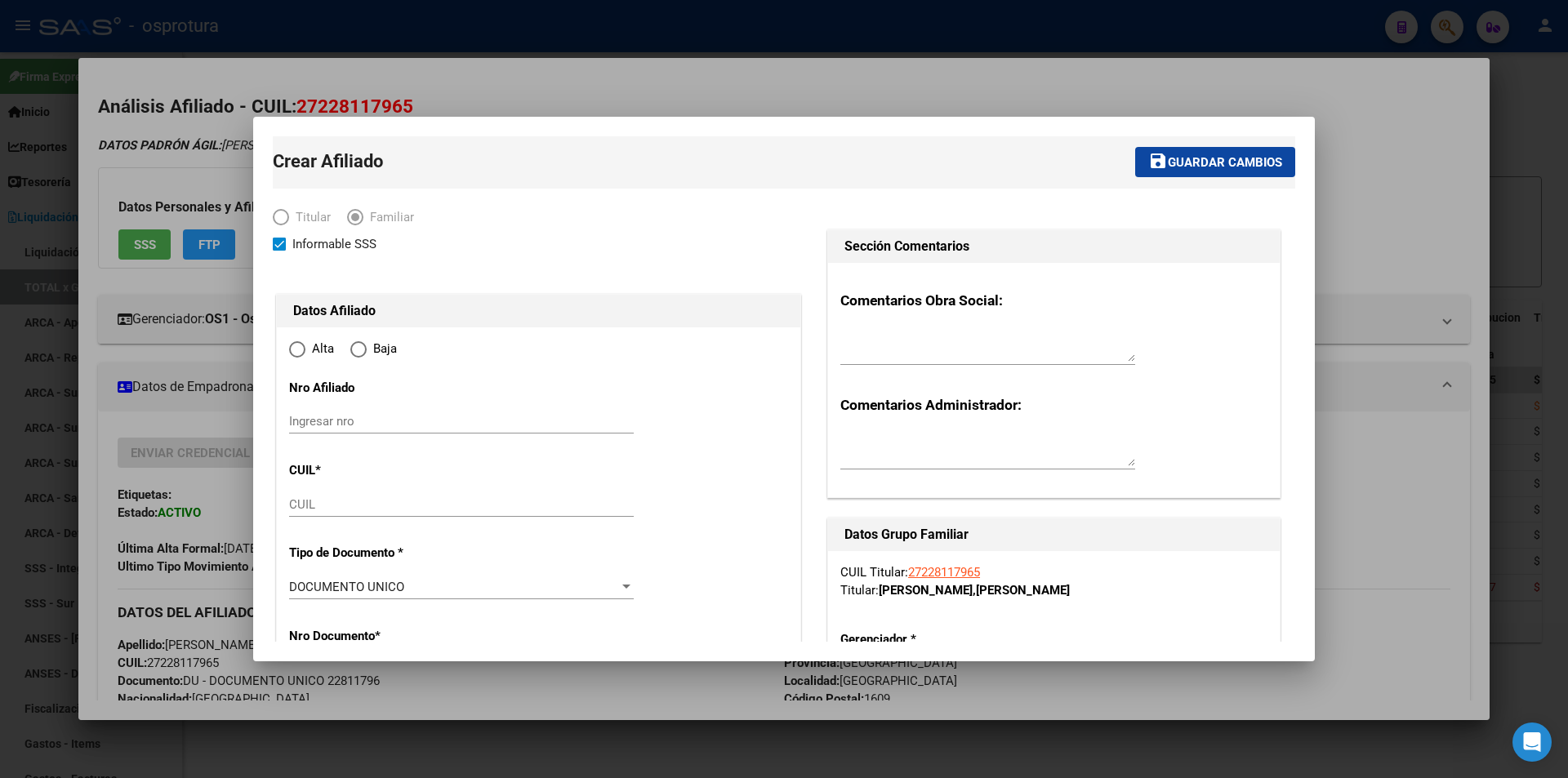
radio input "true"
type input "BOULOGNE"
type input "1609"
type input "CNO REAL MORON"
type input "133"
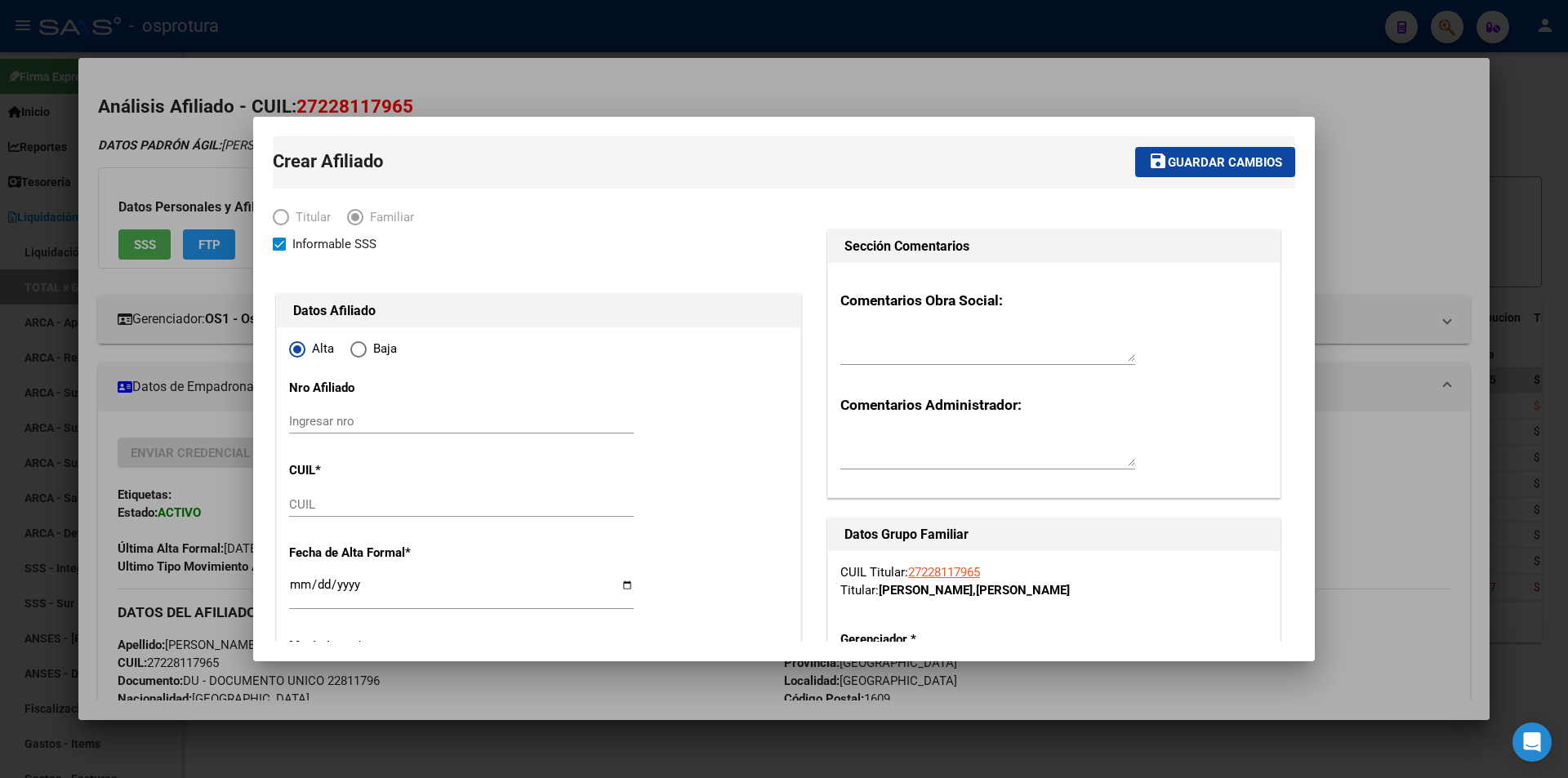
type input "01"
click at [438, 499] on input "CUIL" at bounding box center [461, 505] width 345 height 15
paste input "20-50131969-5"
type input "20-50131969-5"
type input "50131969"
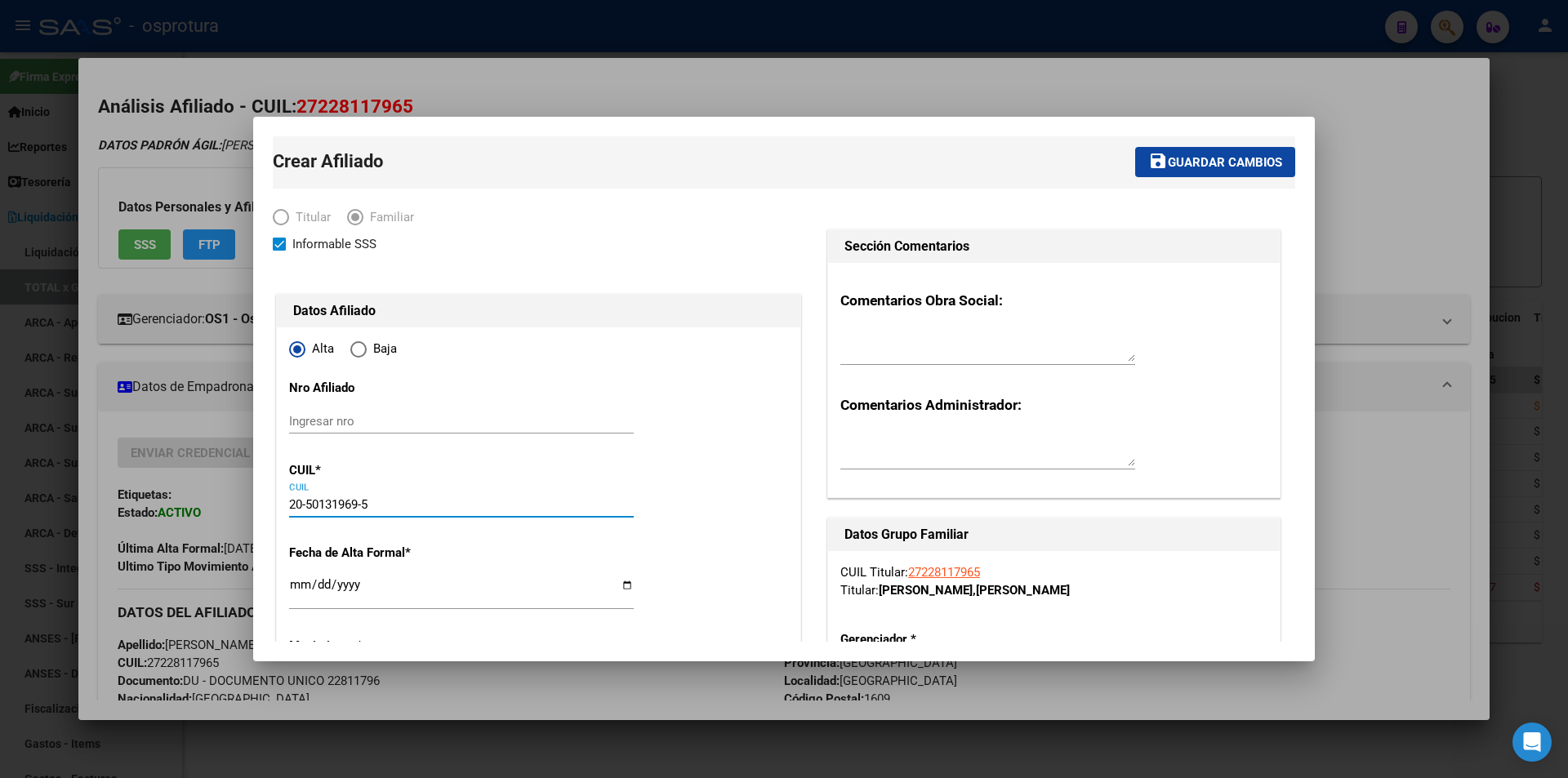
type input "PONCINO"
type input "BENJAMIN LAUTARO"
type input "2010-03-26"
type input "BOULOGNE"
type input "F ALCORTA Y CNO MORO"
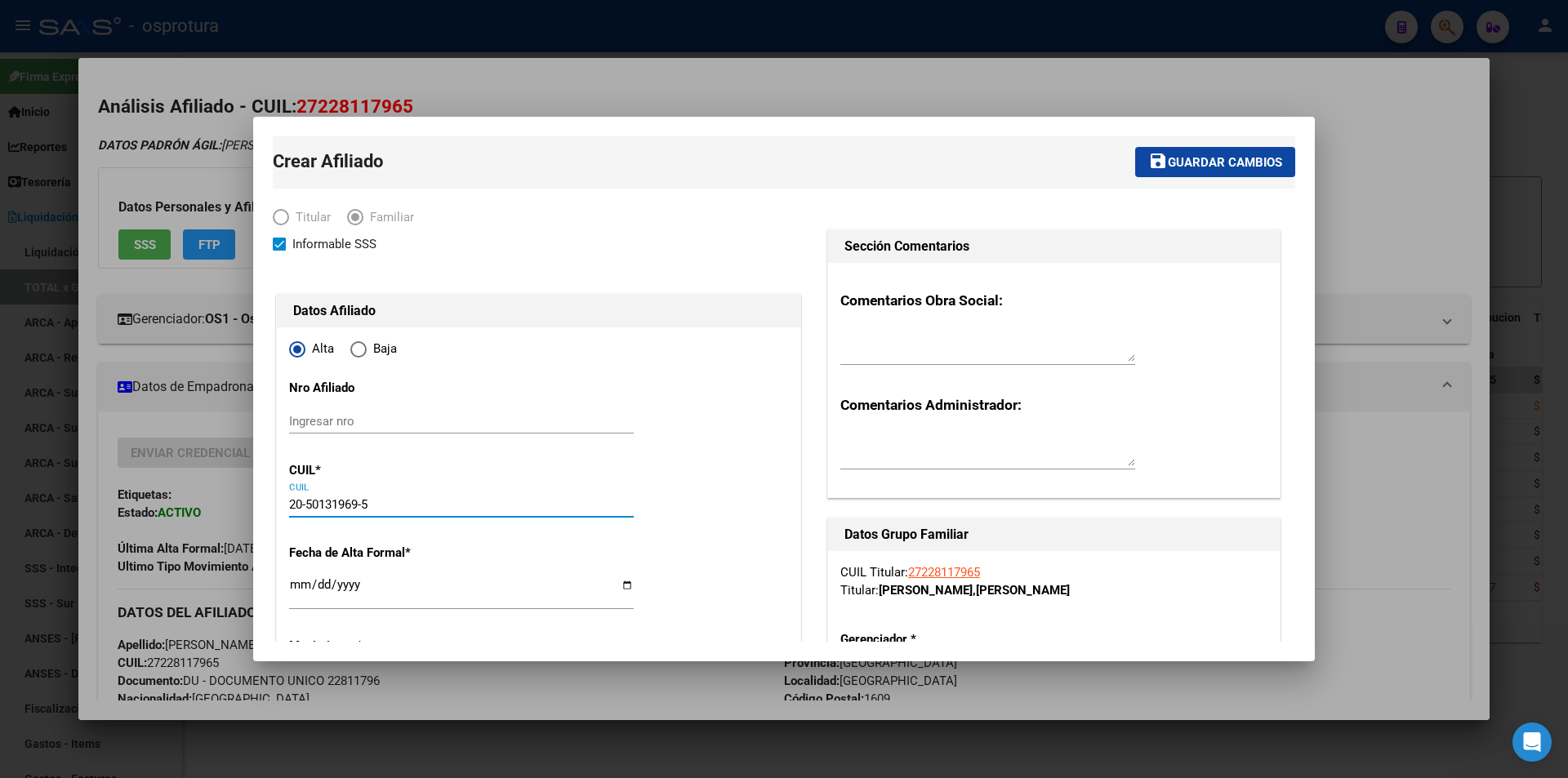
type input "1"
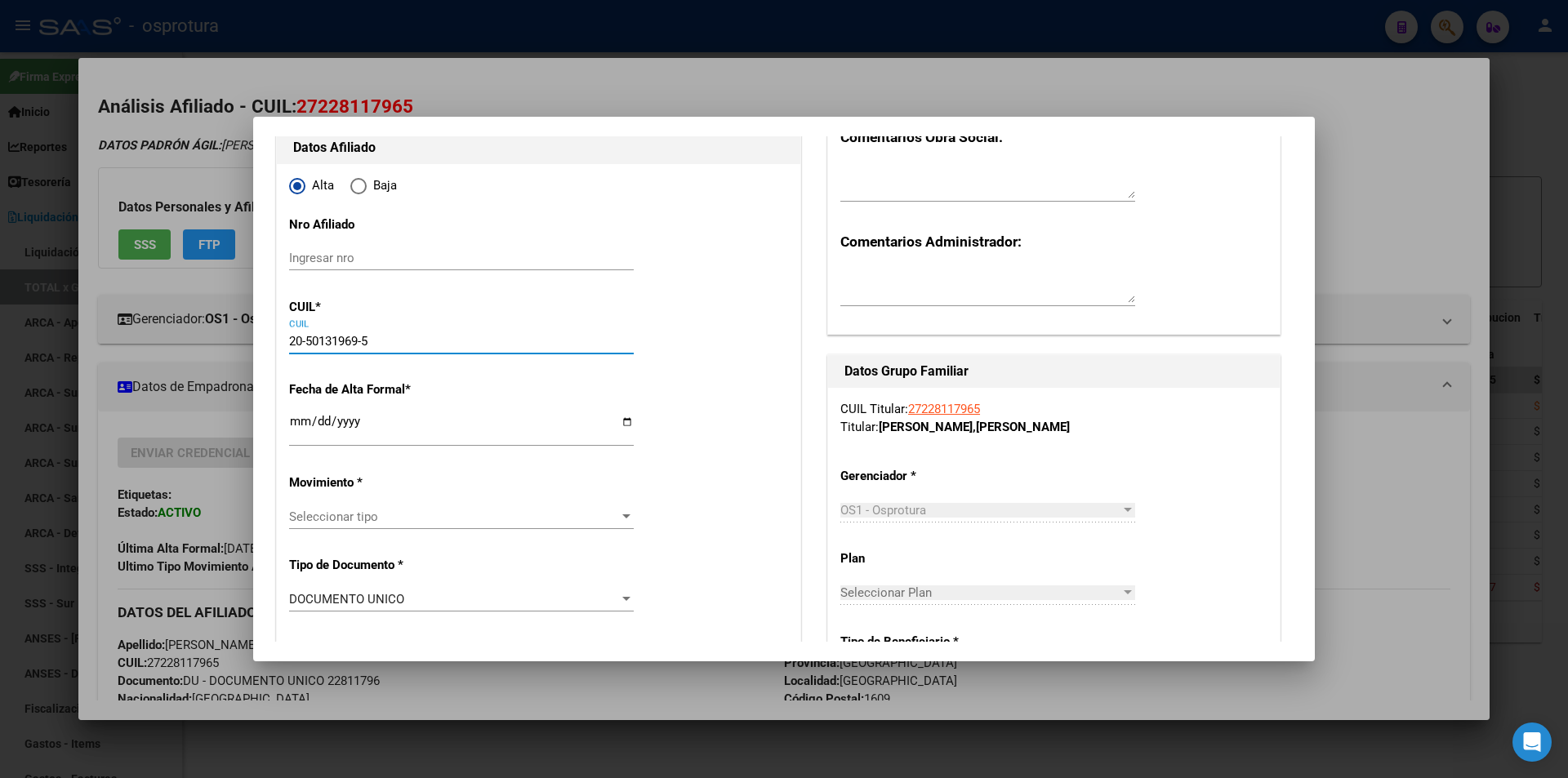
scroll to position [245, 0]
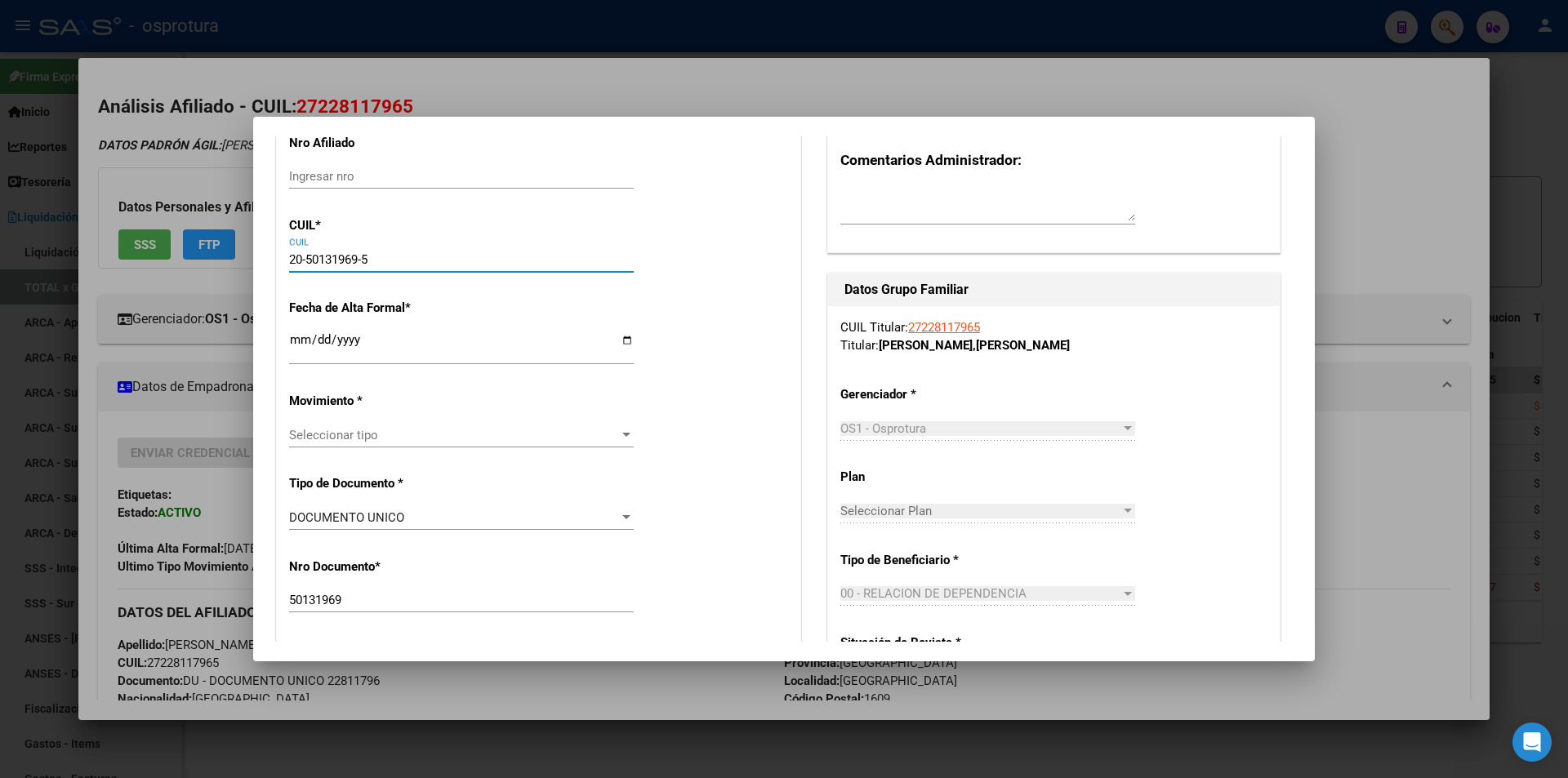
type input "20-50131969-5"
click at [455, 435] on span "Seleccionar tipo" at bounding box center [454, 435] width 330 height 15
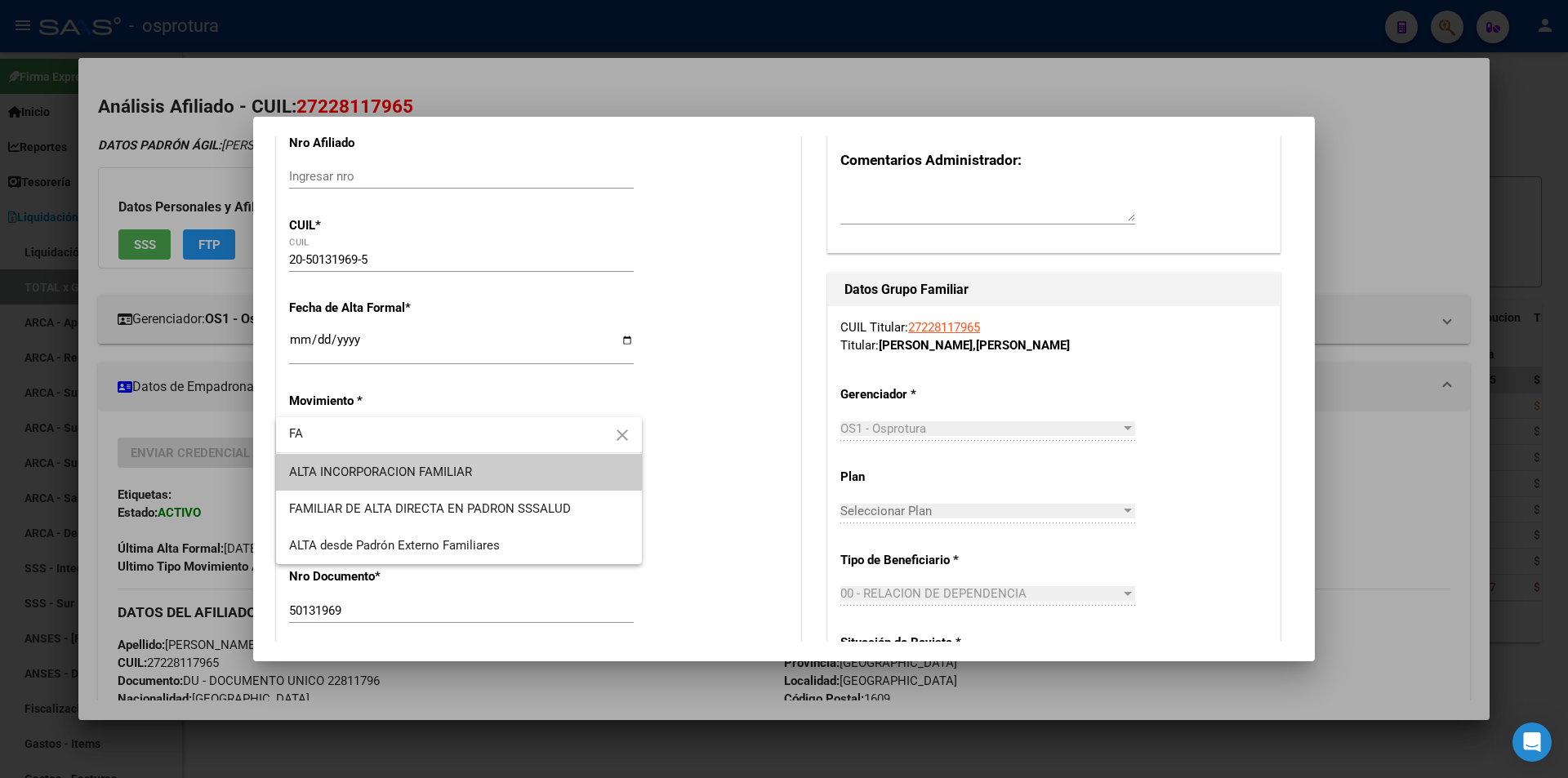
type input "FA"
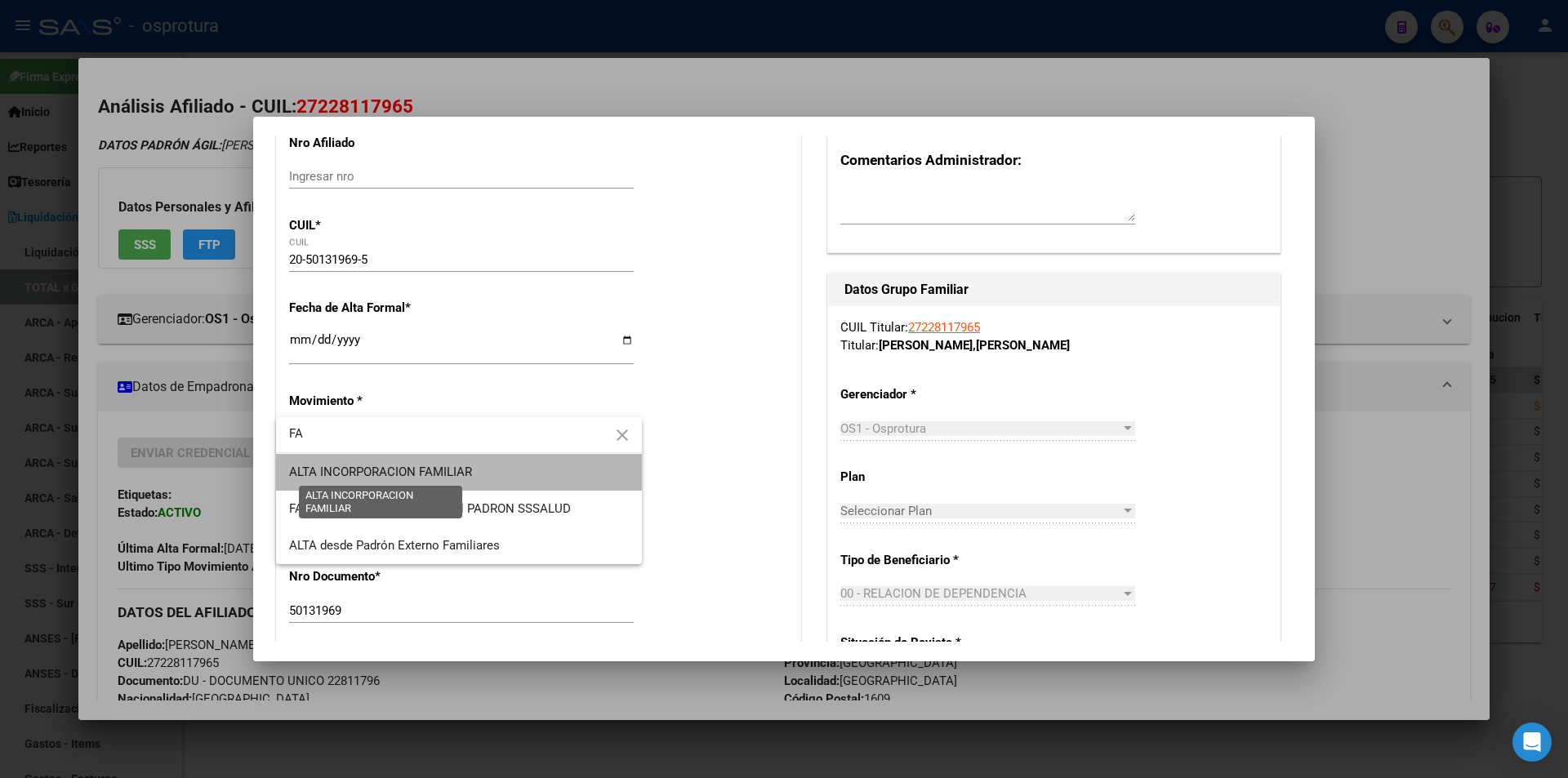
click at [461, 468] on span "ALTA INCORPORACION FAMILIAR" at bounding box center [380, 472] width 183 height 15
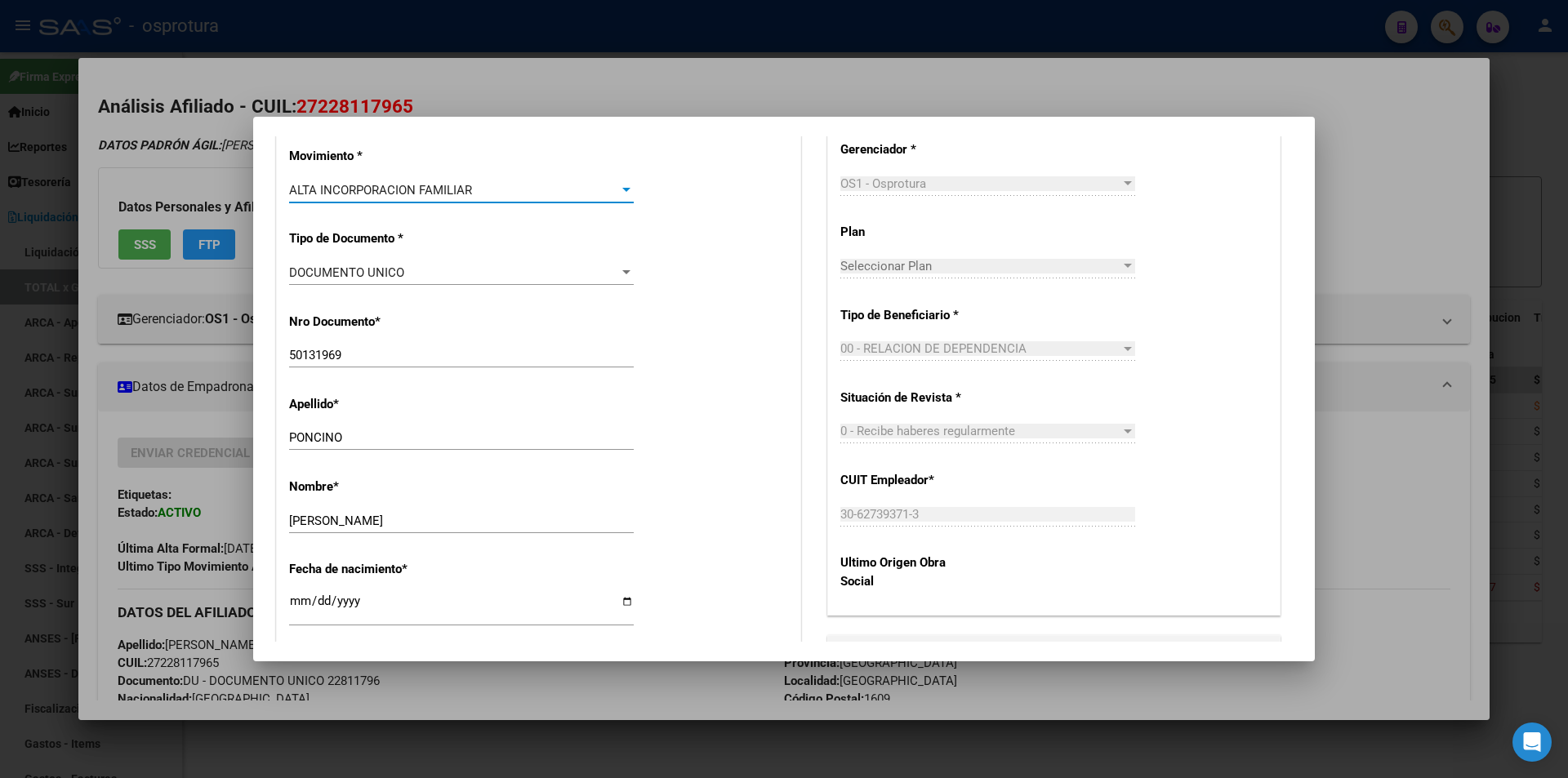
scroll to position [572, 0]
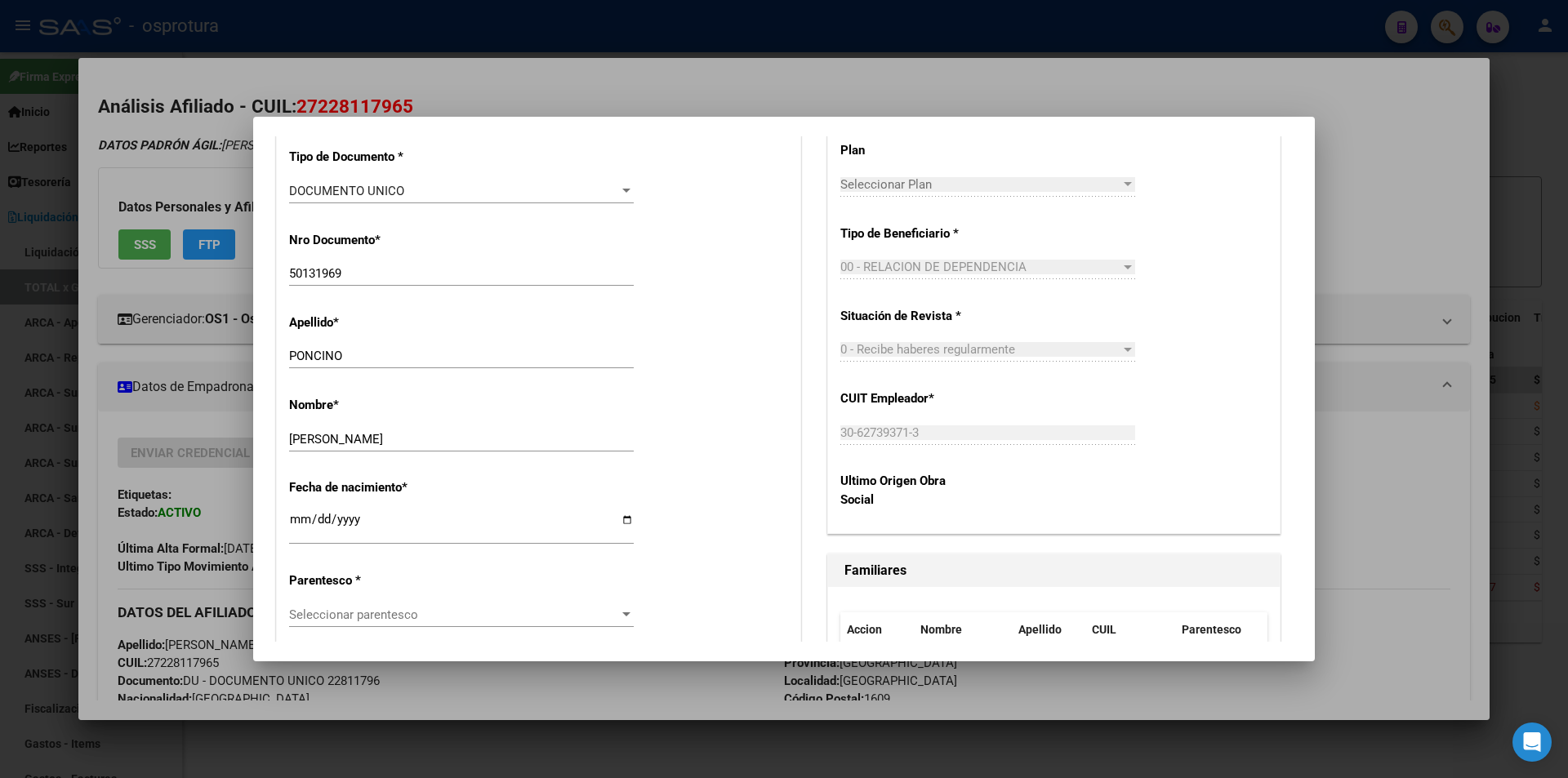
click at [422, 608] on span "Seleccionar parentesco" at bounding box center [454, 615] width 330 height 15
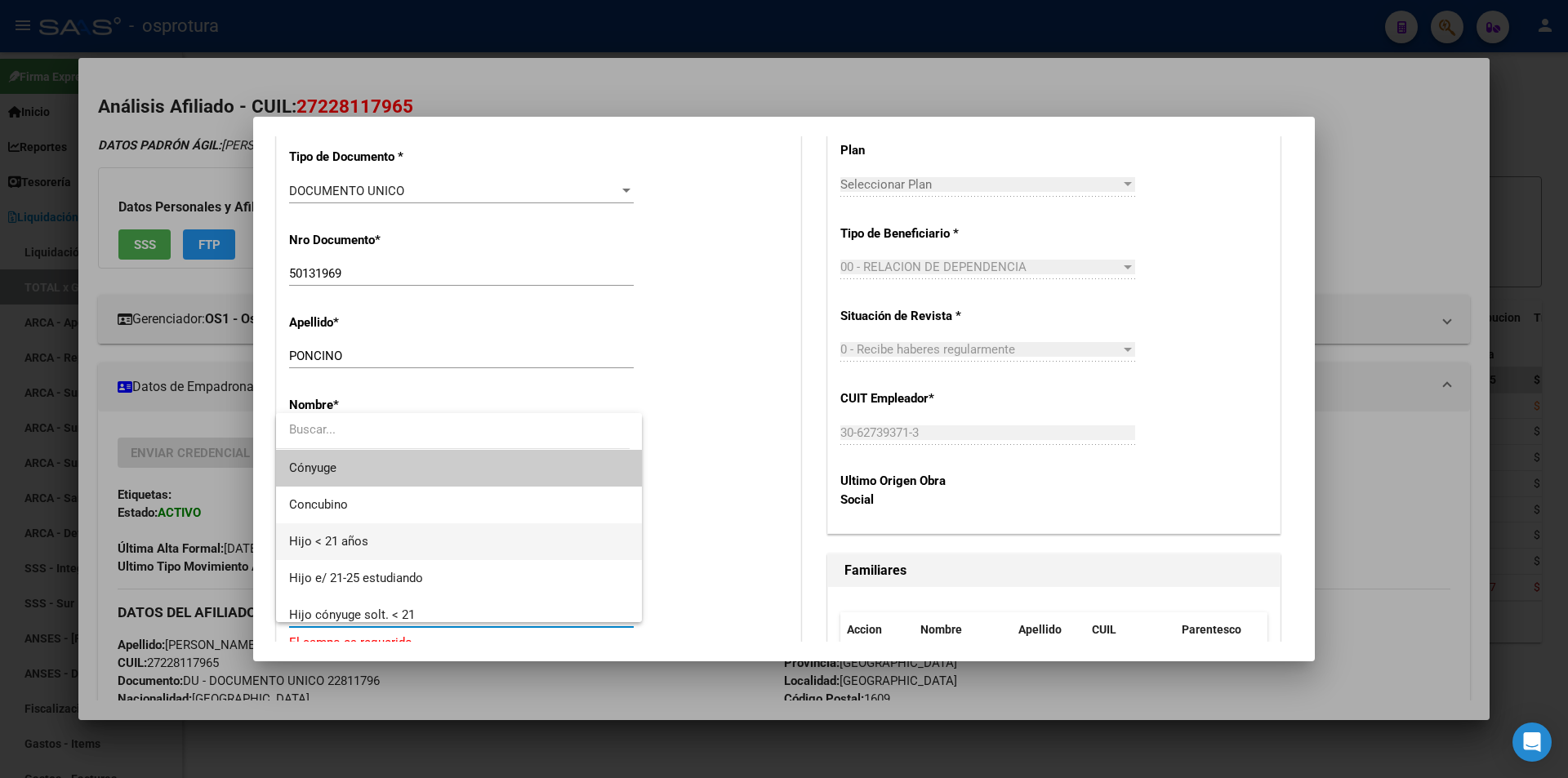
click at [406, 543] on span "Hijo < 21 años" at bounding box center [458, 542] width 340 height 37
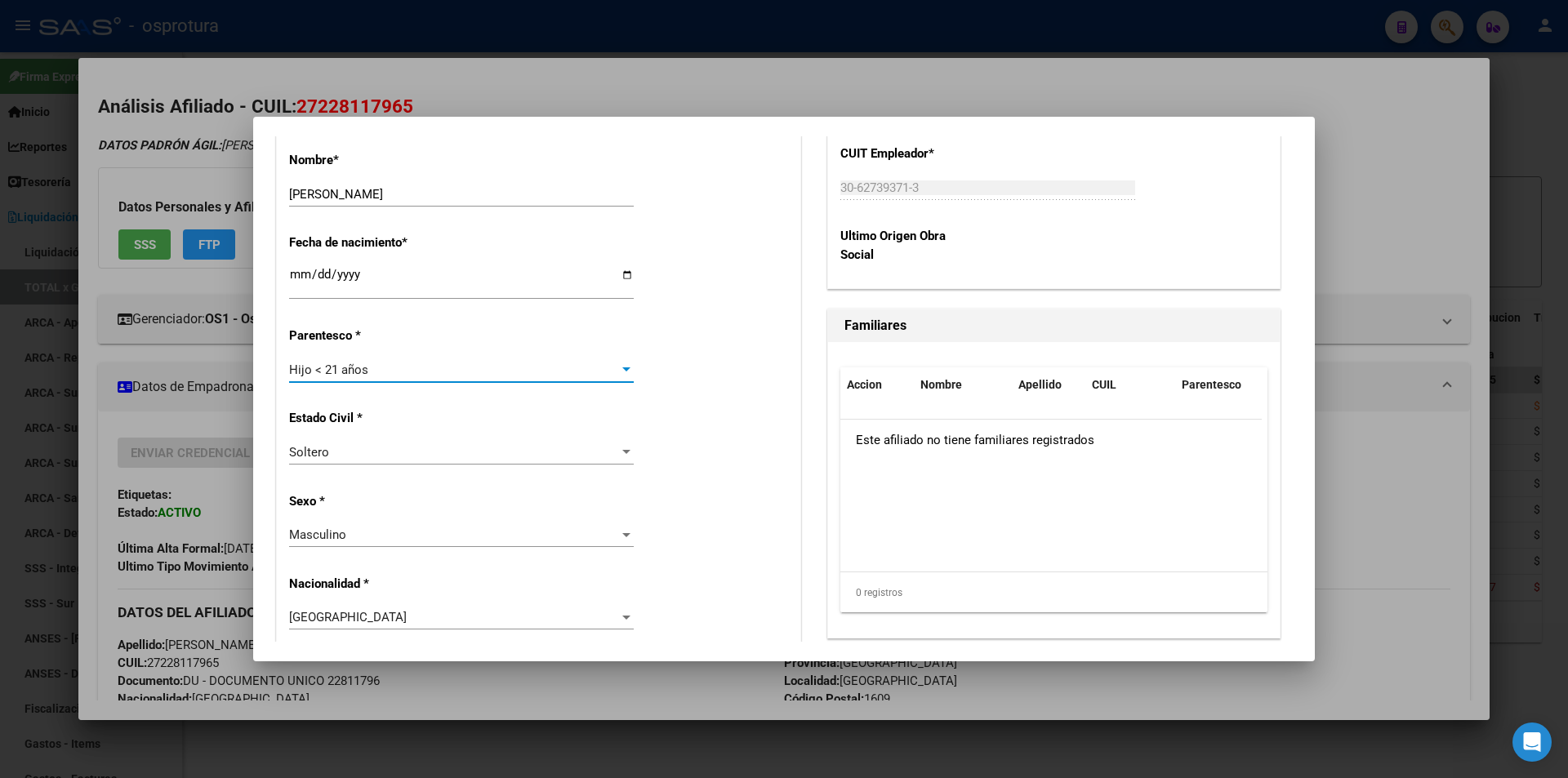
scroll to position [0, 0]
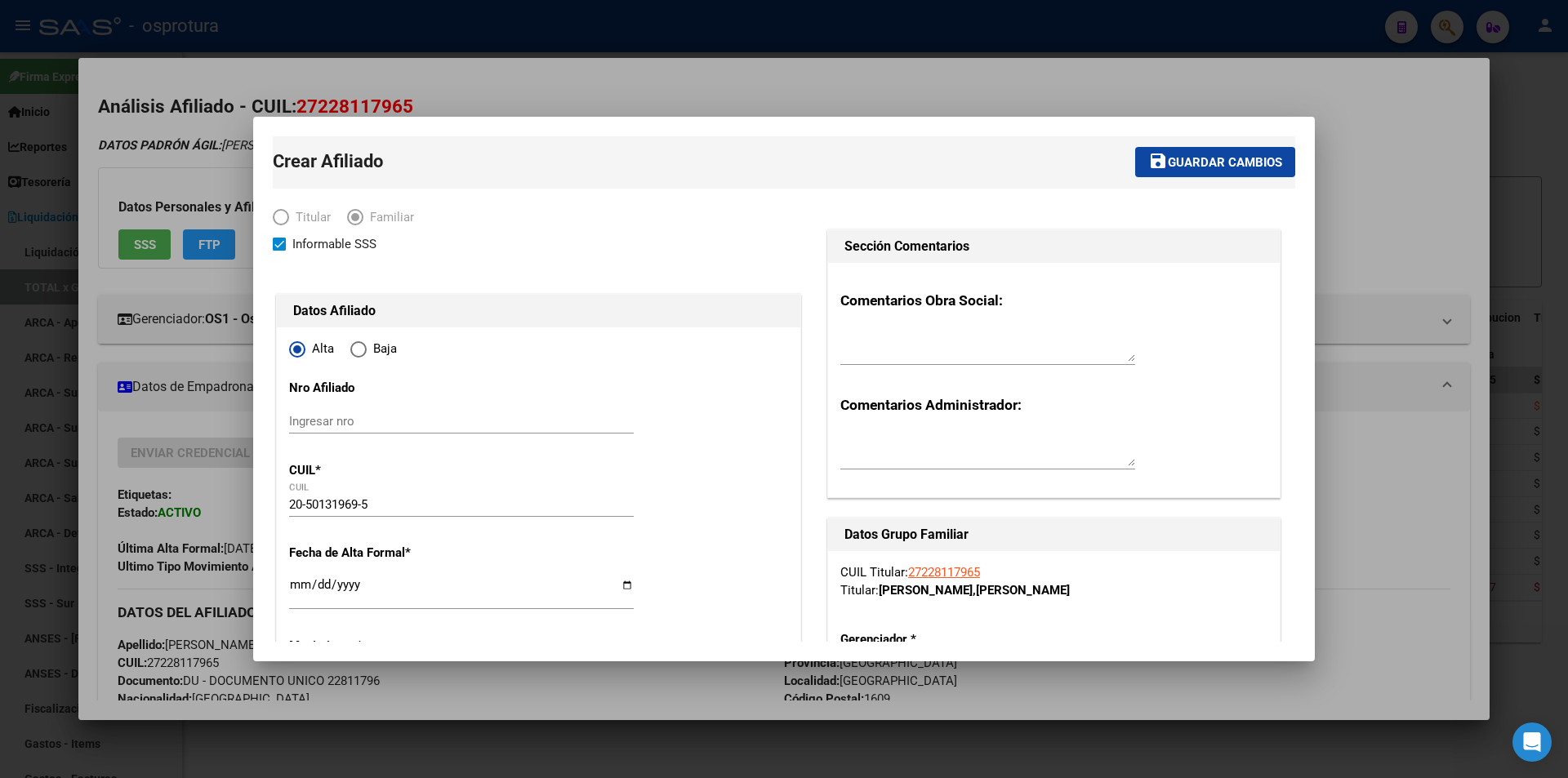
click at [1173, 156] on span "Guardar cambios" at bounding box center [1224, 162] width 115 height 15
click at [302, 583] on input "Ingresar fecha" at bounding box center [461, 591] width 345 height 27
click at [443, 578] on input "0202-07-01" at bounding box center [461, 591] width 345 height 27
type input "2021-07-01"
click at [1199, 163] on span "Guardar cambios" at bounding box center [1224, 162] width 115 height 15
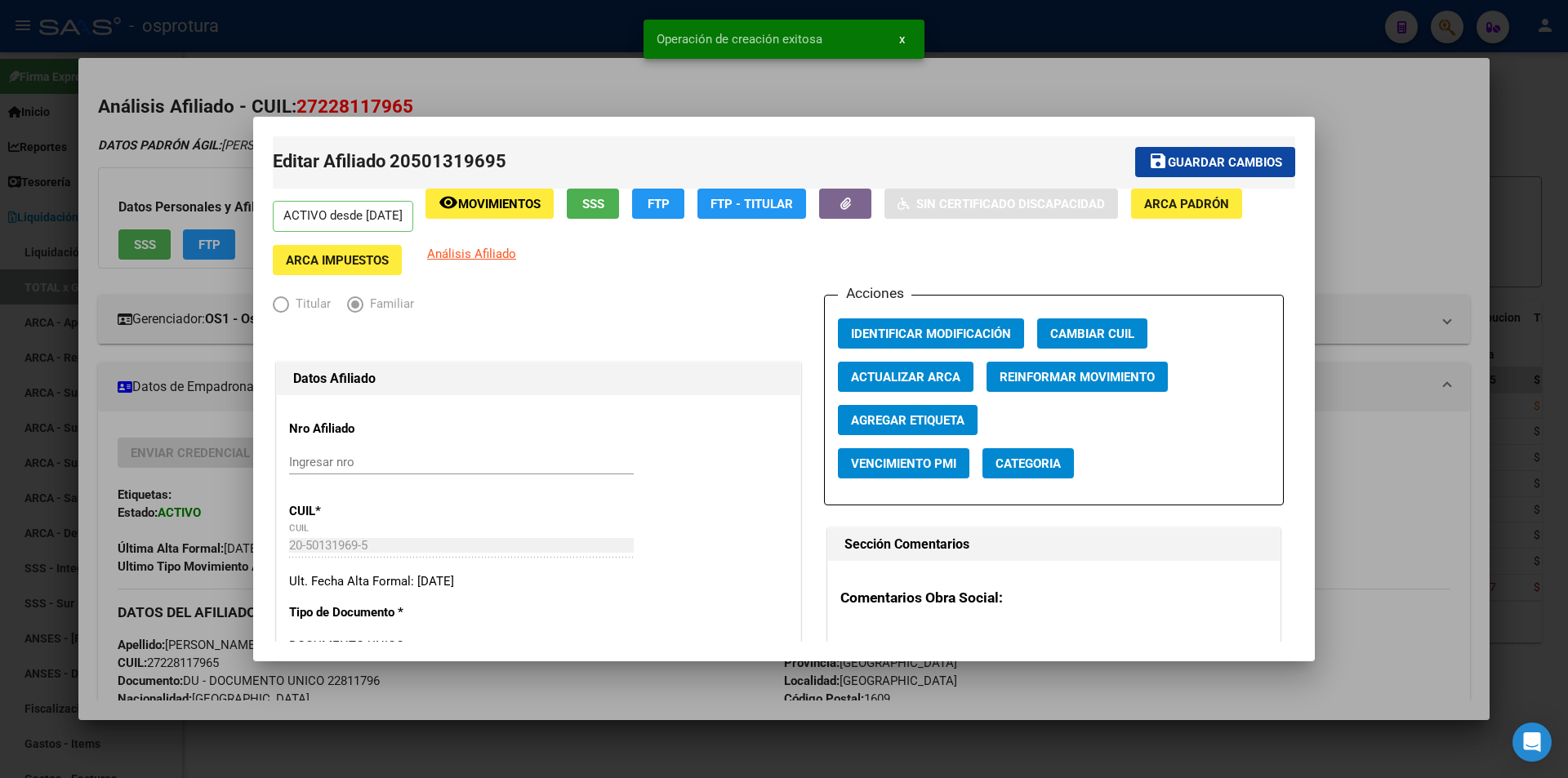
click at [1001, 93] on div at bounding box center [784, 389] width 1568 height 778
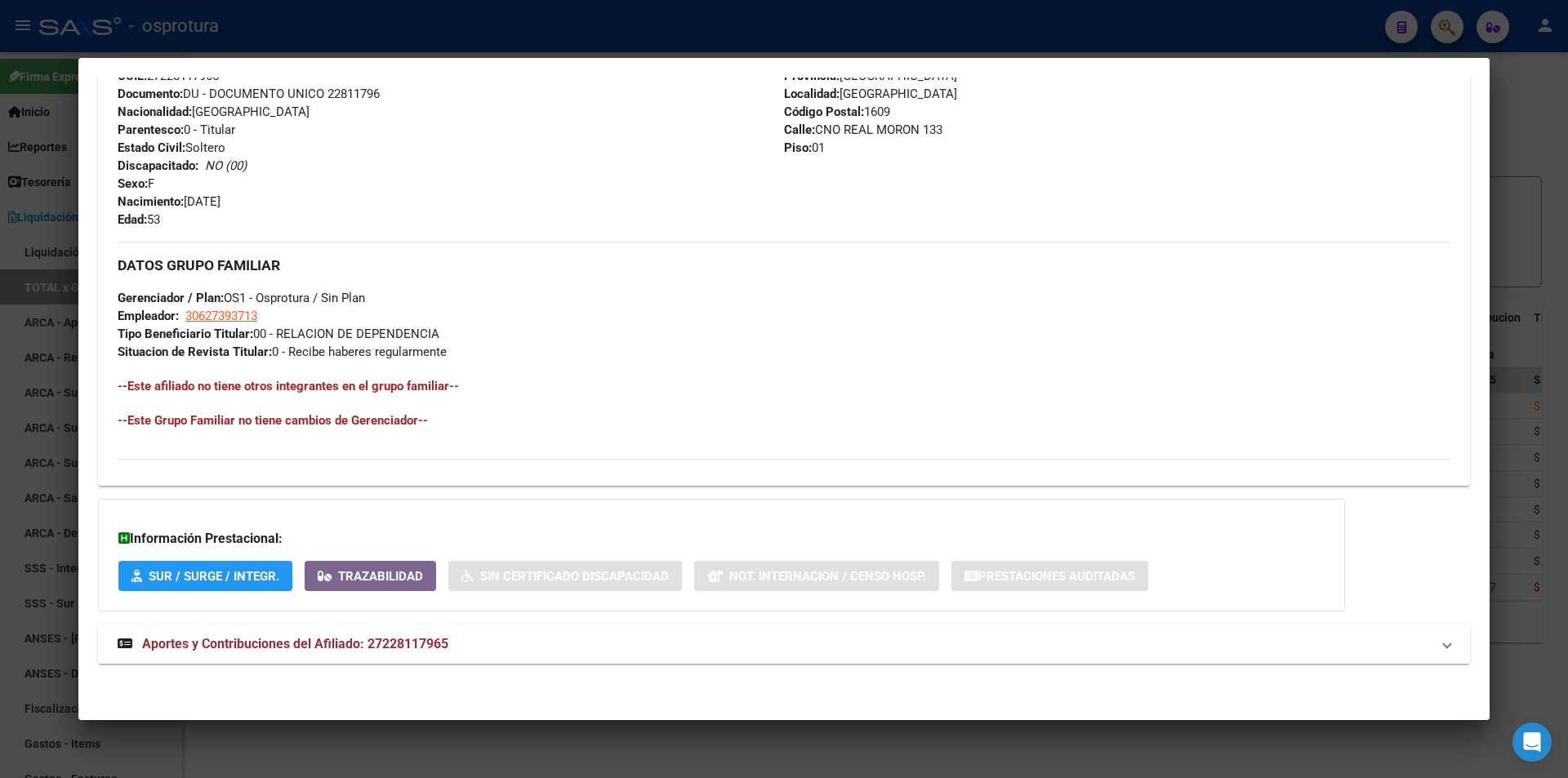
scroll to position [97, 0]
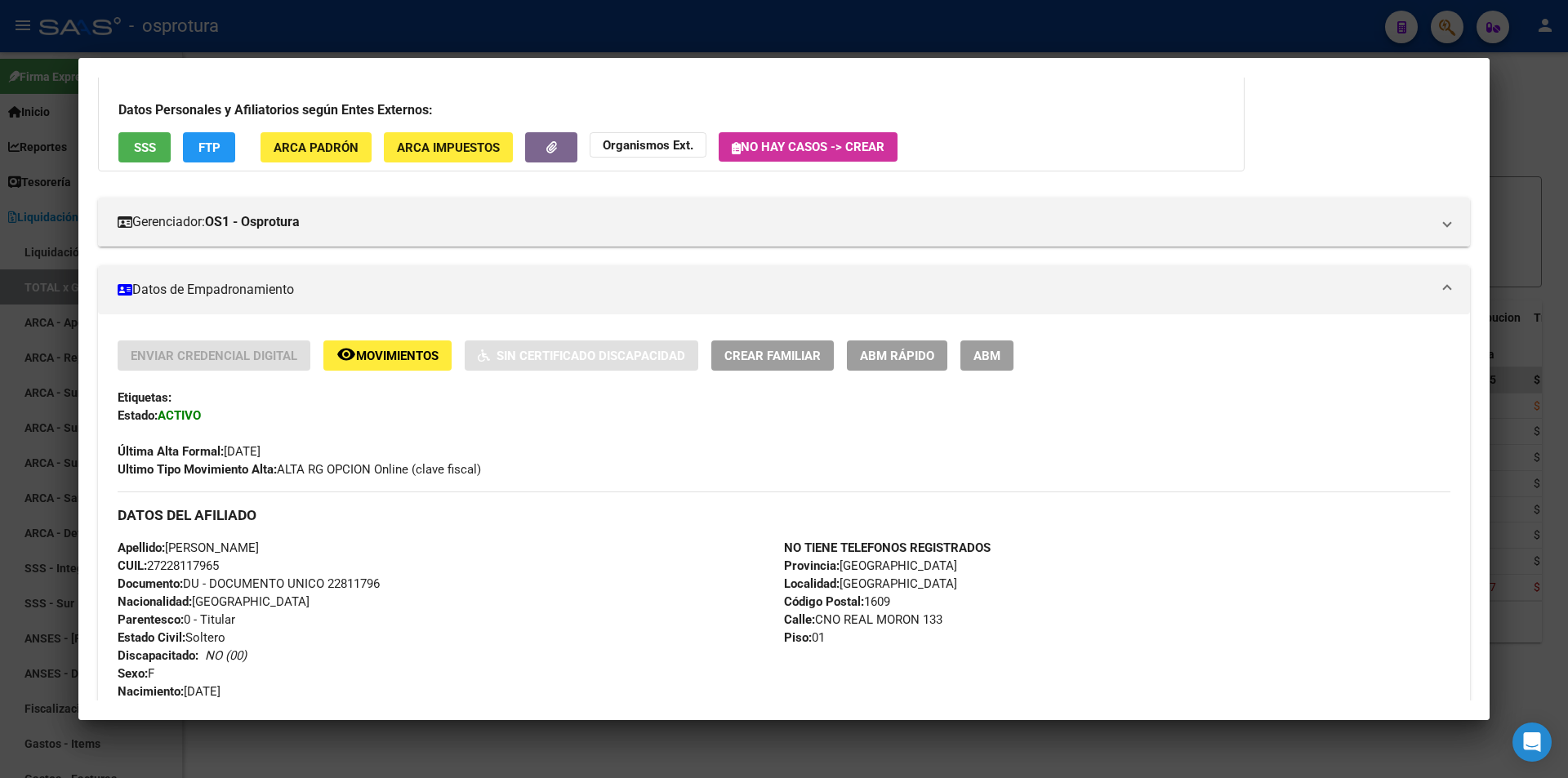
click at [685, 47] on div at bounding box center [784, 389] width 1568 height 778
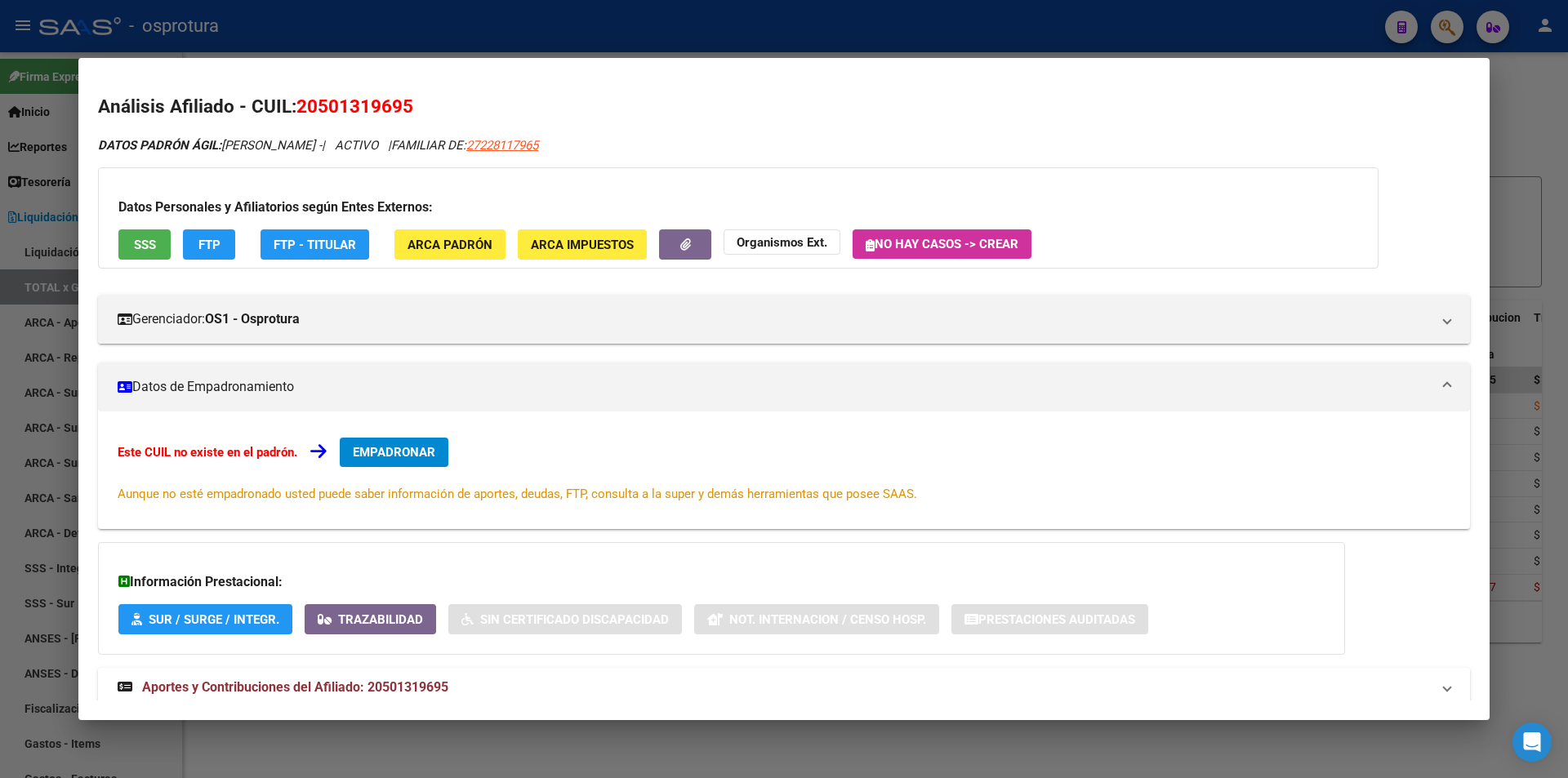
click at [663, 6] on div at bounding box center [784, 389] width 1568 height 778
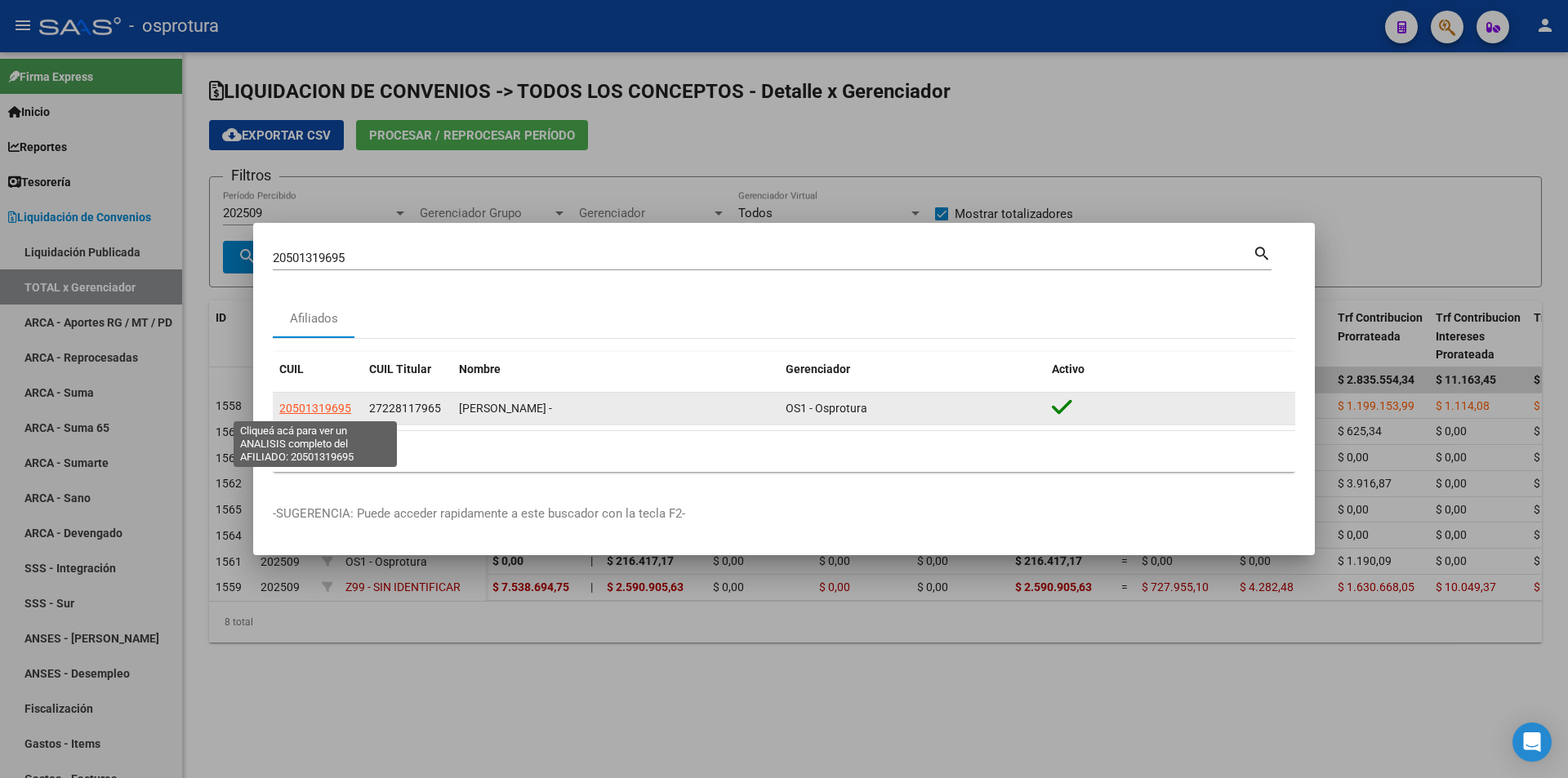
click at [320, 411] on span "20501319695" at bounding box center [315, 408] width 71 height 13
type textarea "20501319695"
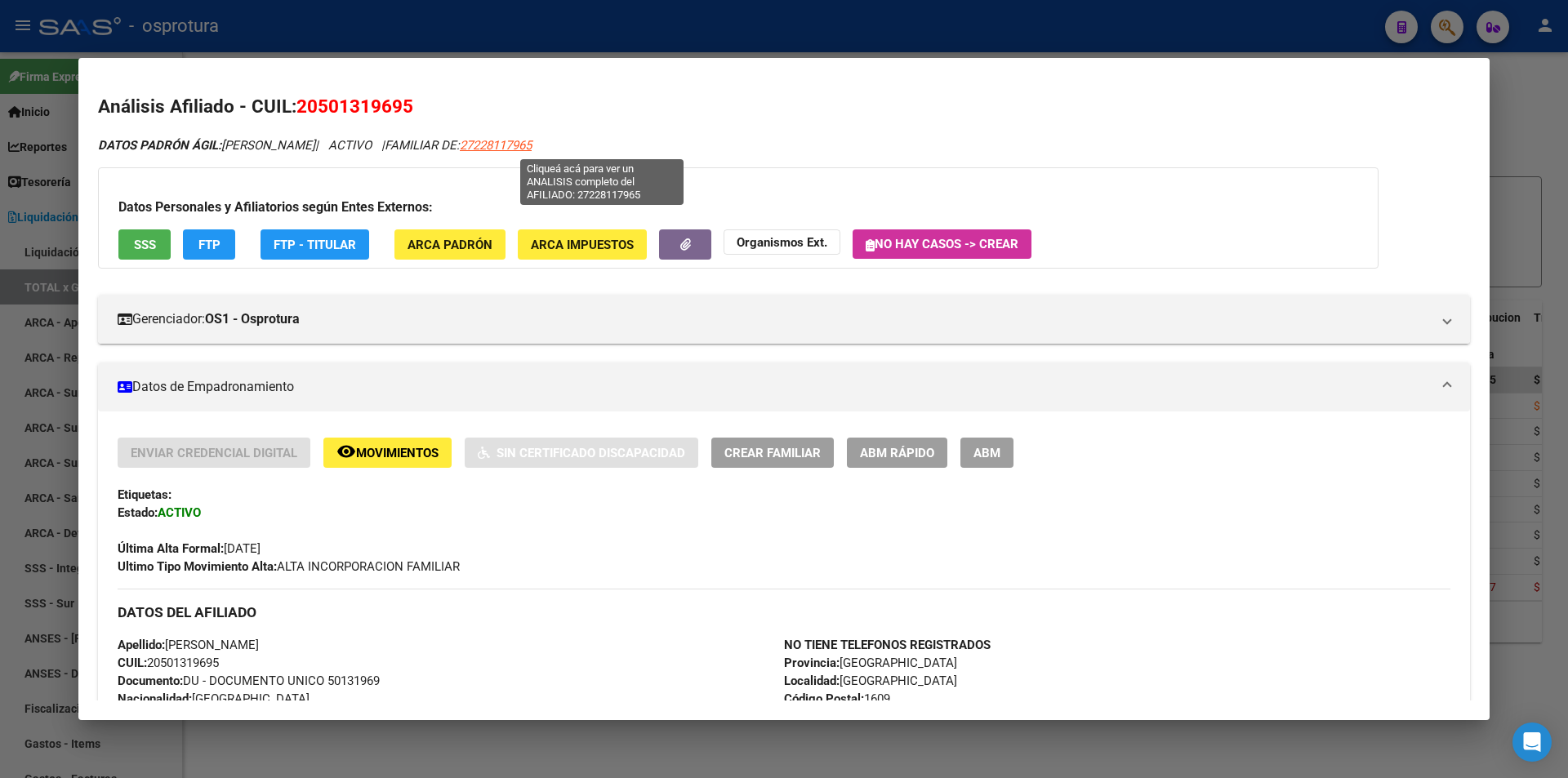
drag, startPoint x: 655, startPoint y: 144, endPoint x: 565, endPoint y: 151, distance: 90.3
click at [565, 151] on div "DATOS PADRÓN ÁGIL: PONCINO BENJAMIN LAUTARO | ACTIVO | FAMILIAR DE: 27228117965" at bounding box center [784, 146] width 1372 height 18
copy span "27228117965"
click at [890, 455] on span "ABM Rápido" at bounding box center [896, 453] width 74 height 15
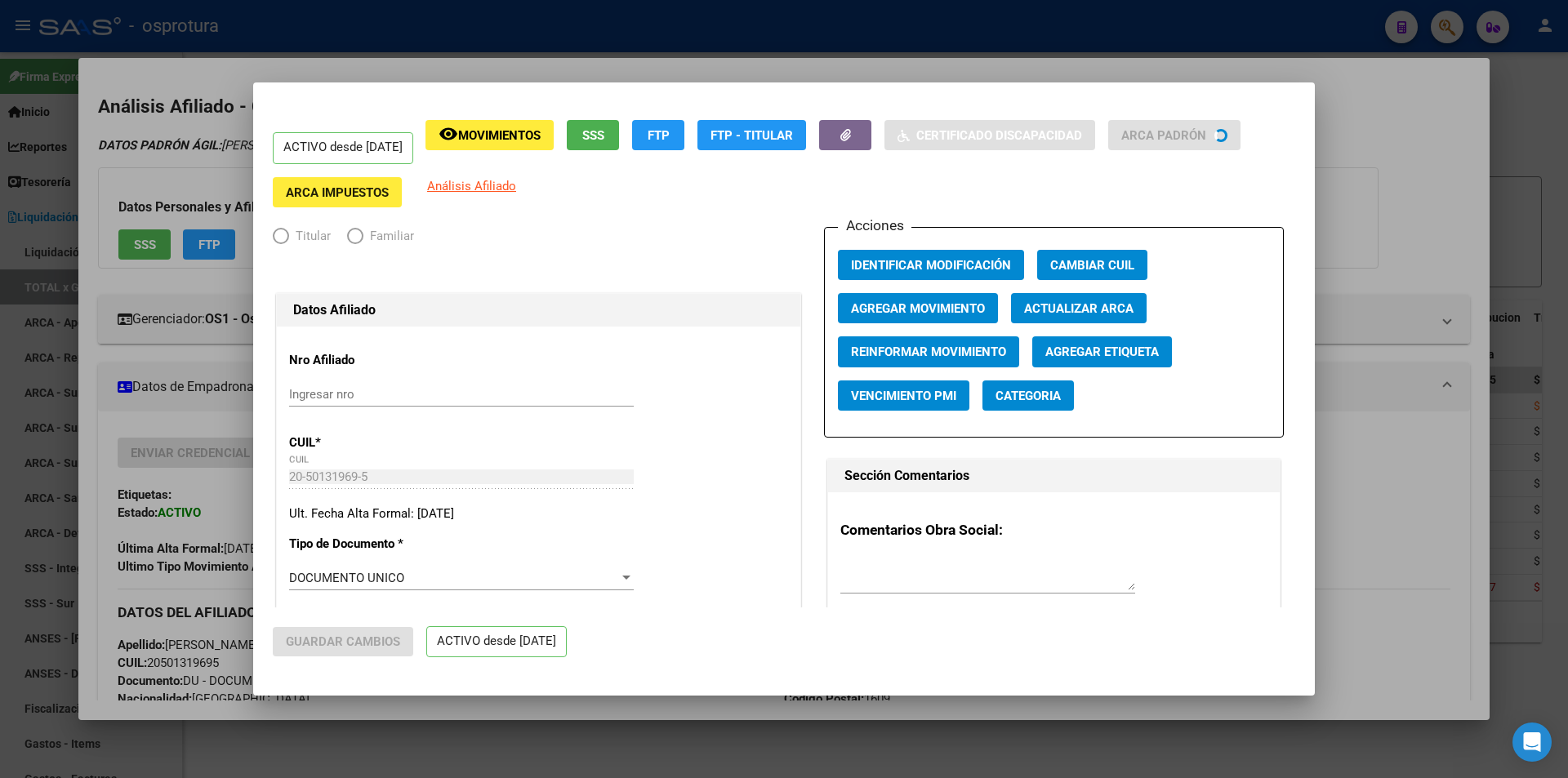
radio input "true"
type input "30-62739371-3"
click at [931, 308] on span "Agregar Movimiento" at bounding box center [917, 309] width 134 height 15
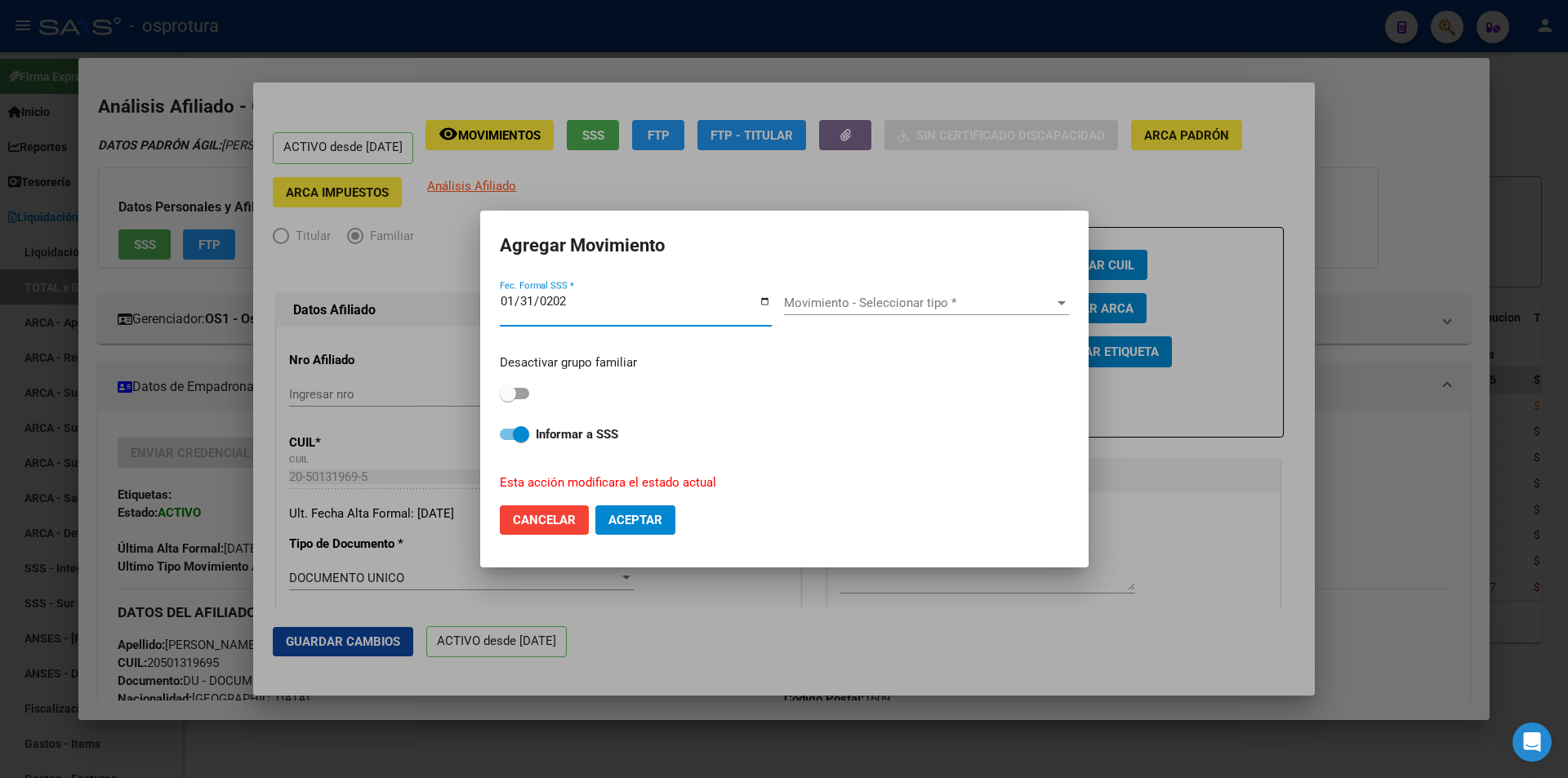
type input "2022-01-31"
click at [820, 297] on span "Movimiento - Seleccionar tipo *" at bounding box center [918, 303] width 270 height 15
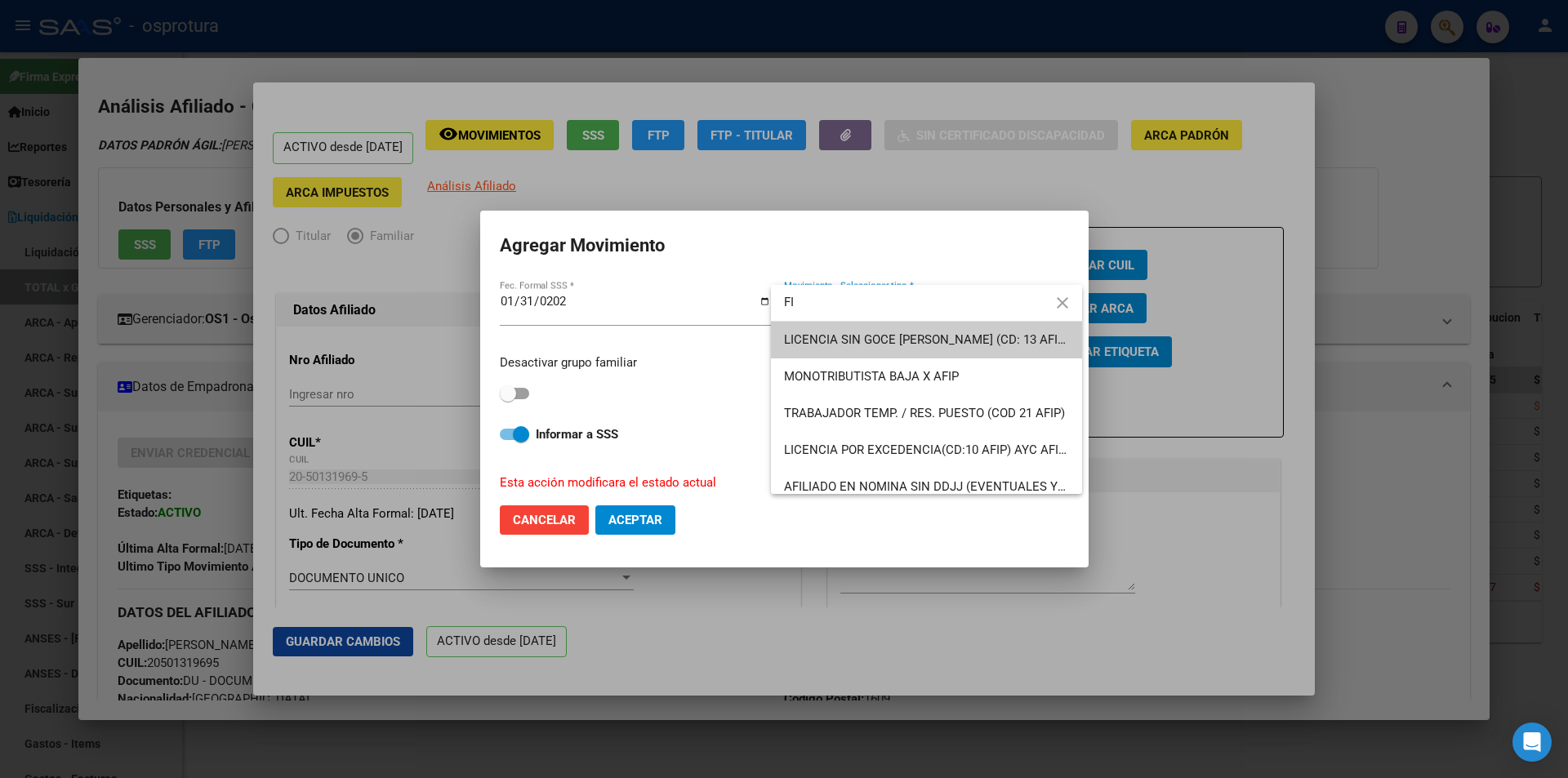
type input "F"
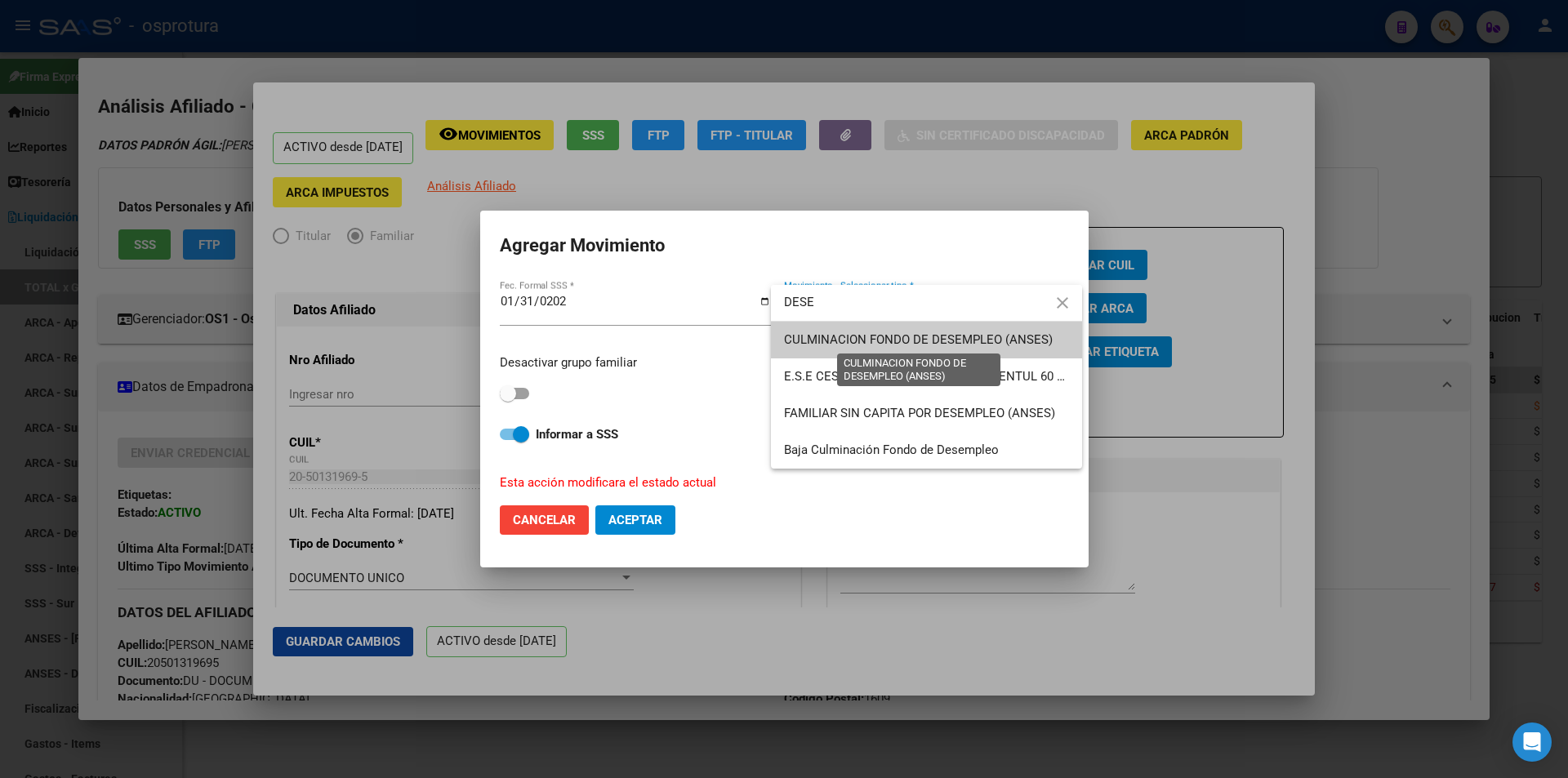
type input "DESE"
click at [903, 338] on span "CULMINACION FONDO DE DESEMPLEO (ANSES)" at bounding box center [917, 340] width 269 height 15
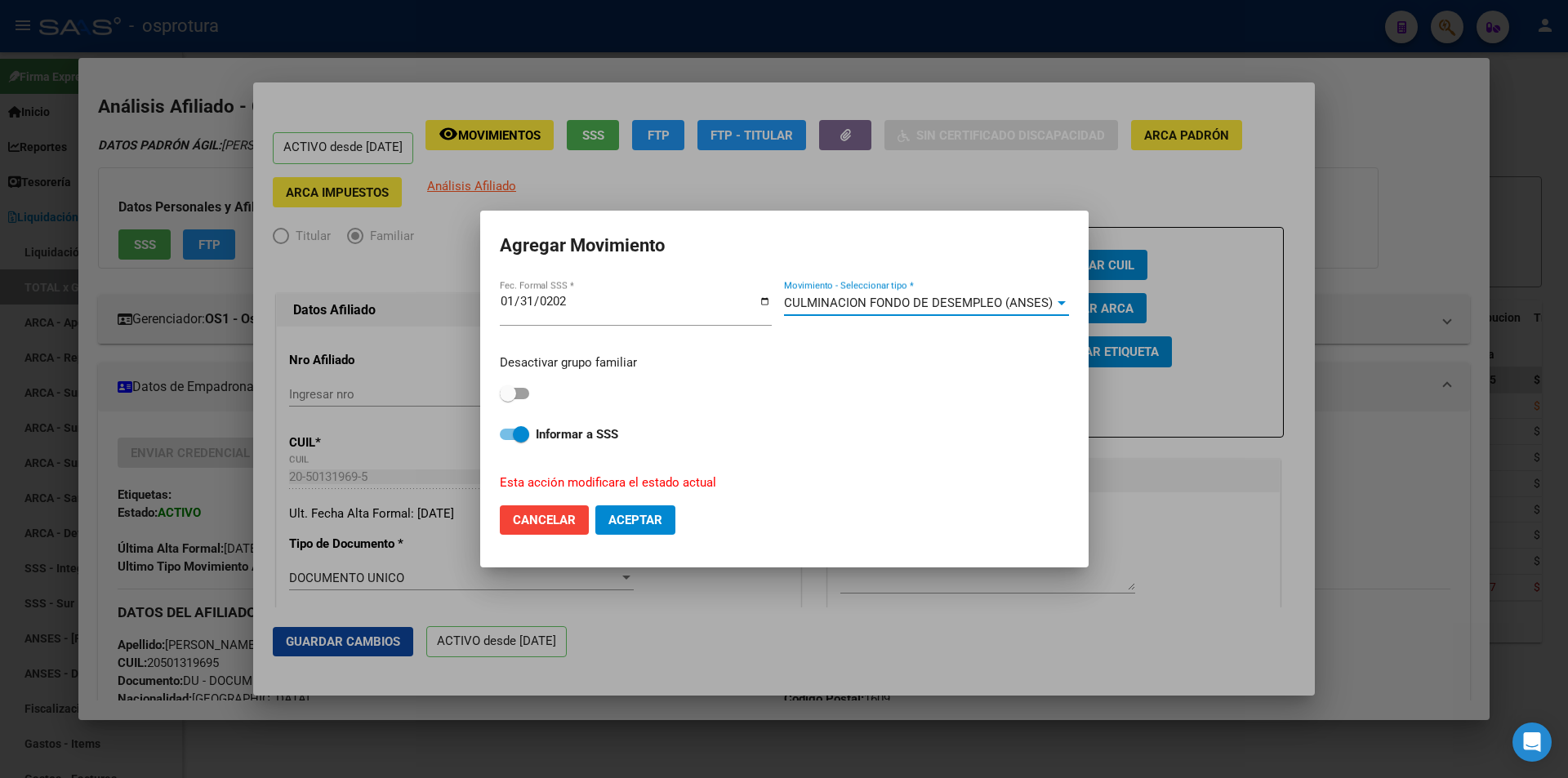
click at [523, 390] on span at bounding box center [514, 393] width 29 height 11
click at [508, 400] on input "checkbox" at bounding box center [507, 400] width 1 height 1
checkbox input "true"
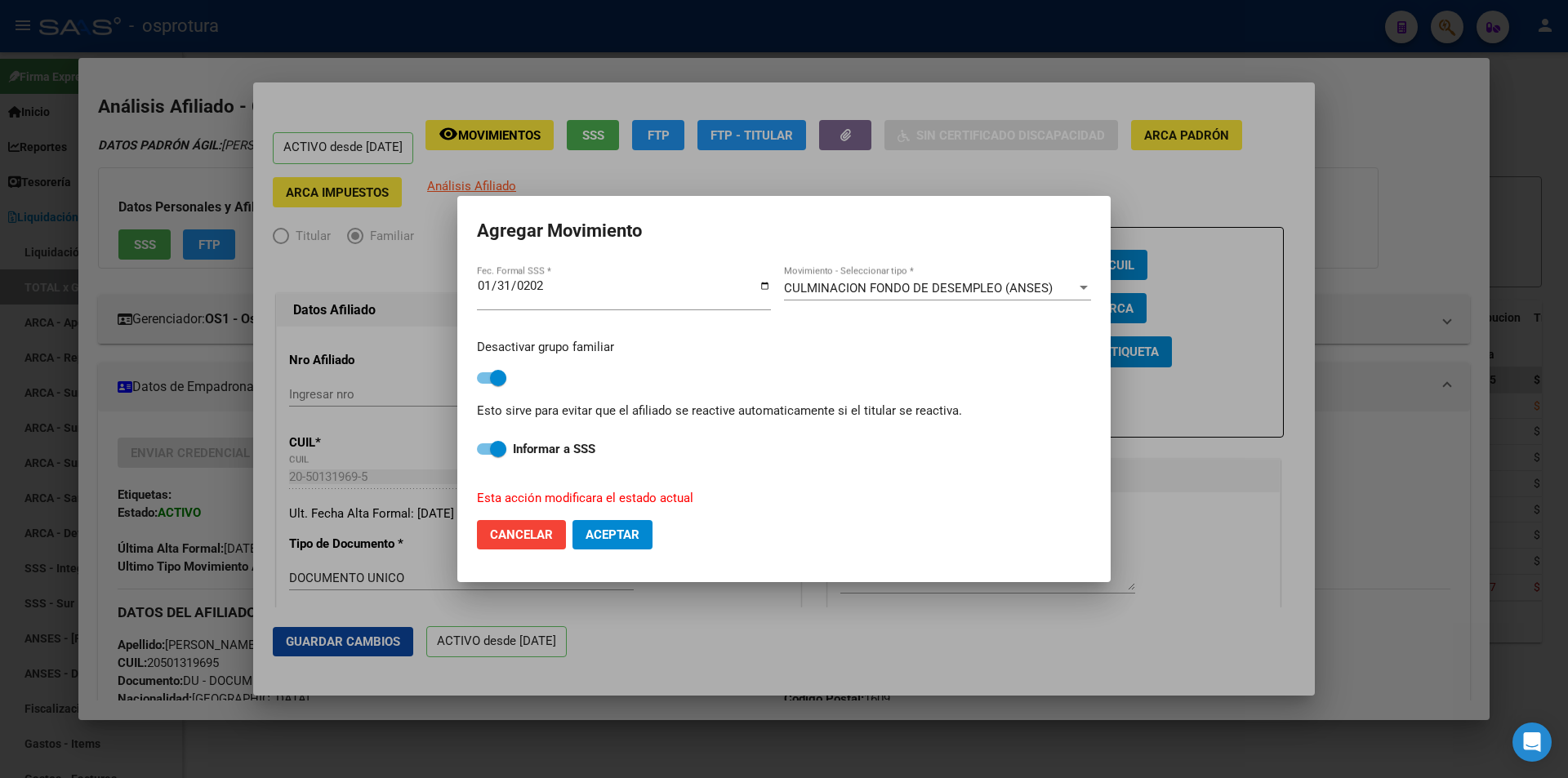
click at [618, 532] on span "Aceptar" at bounding box center [612, 535] width 54 height 15
checkbox input "false"
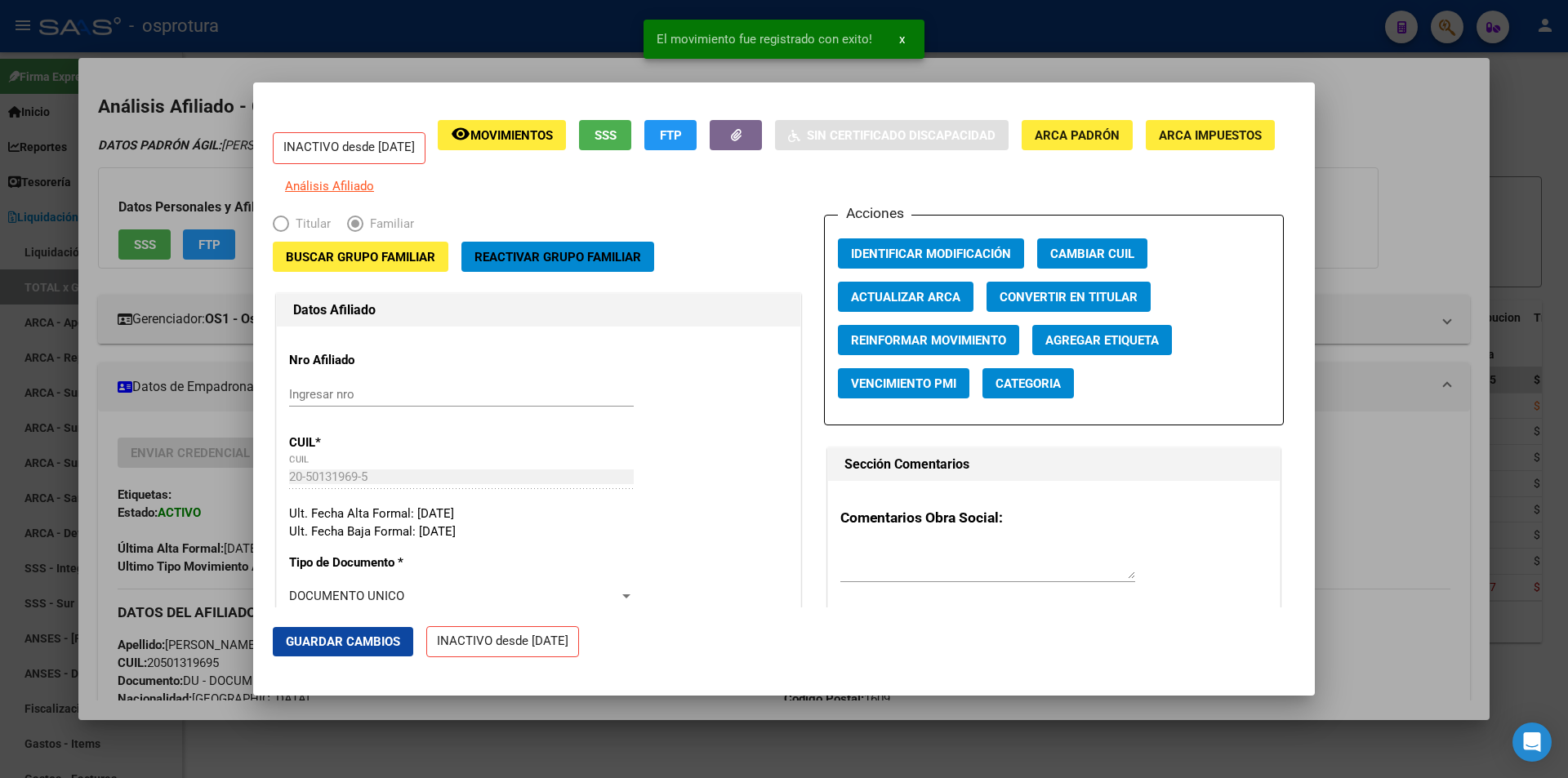
click at [1420, 131] on div at bounding box center [784, 389] width 1568 height 778
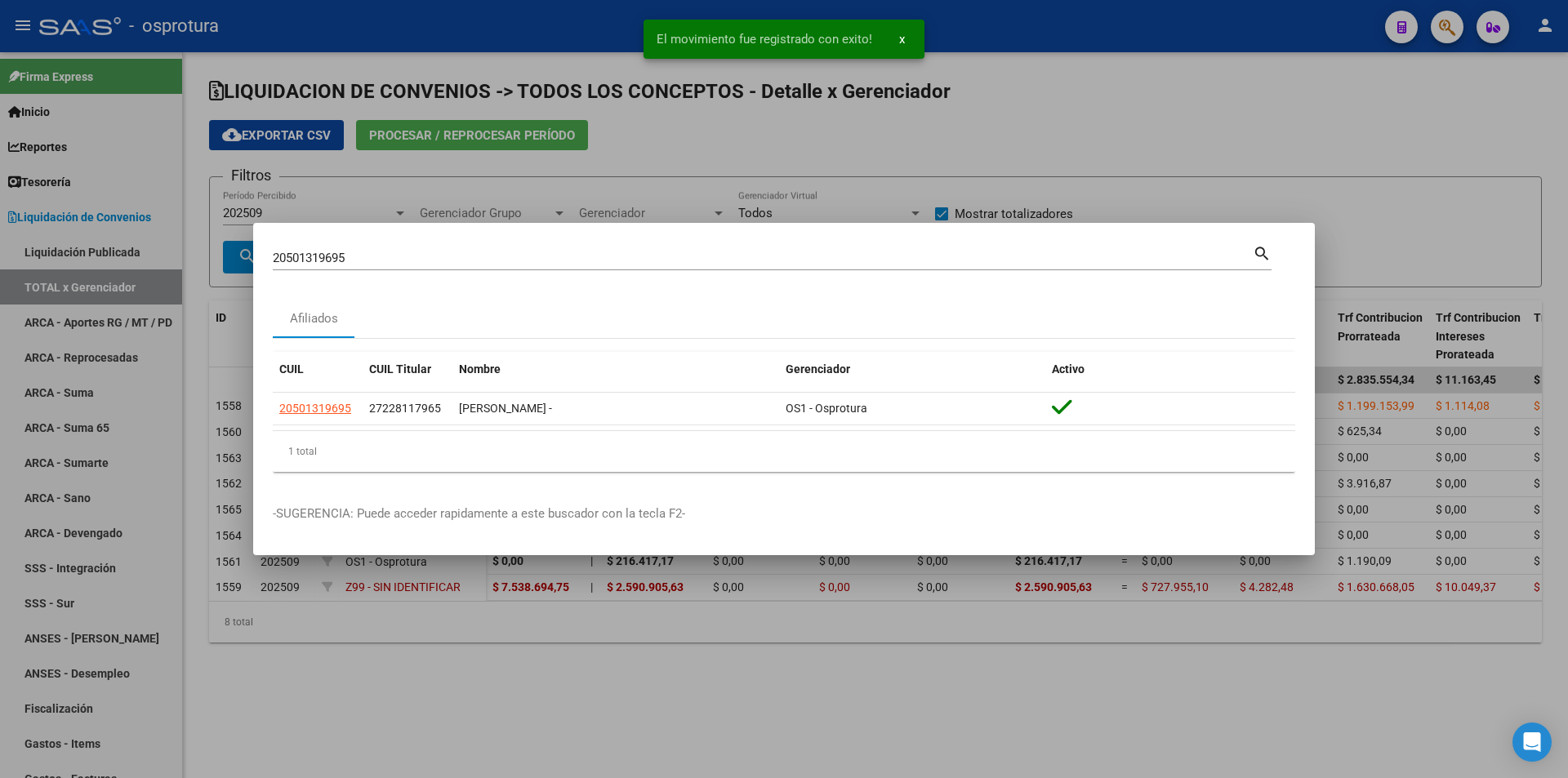
click at [1275, 146] on div at bounding box center [784, 389] width 1568 height 778
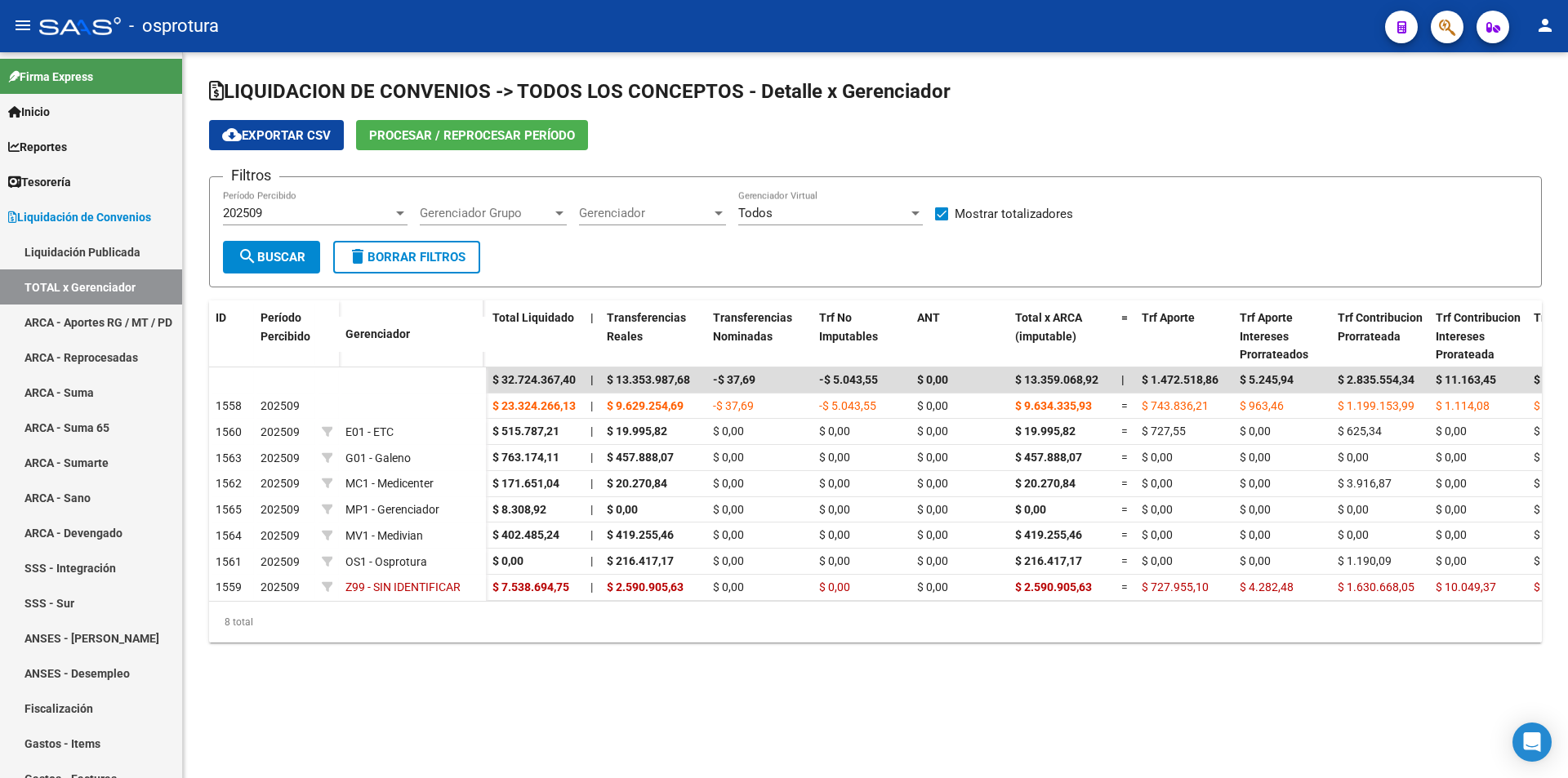
click at [285, 222] on div "202509 Período Percibido" at bounding box center [314, 208] width 184 height 35
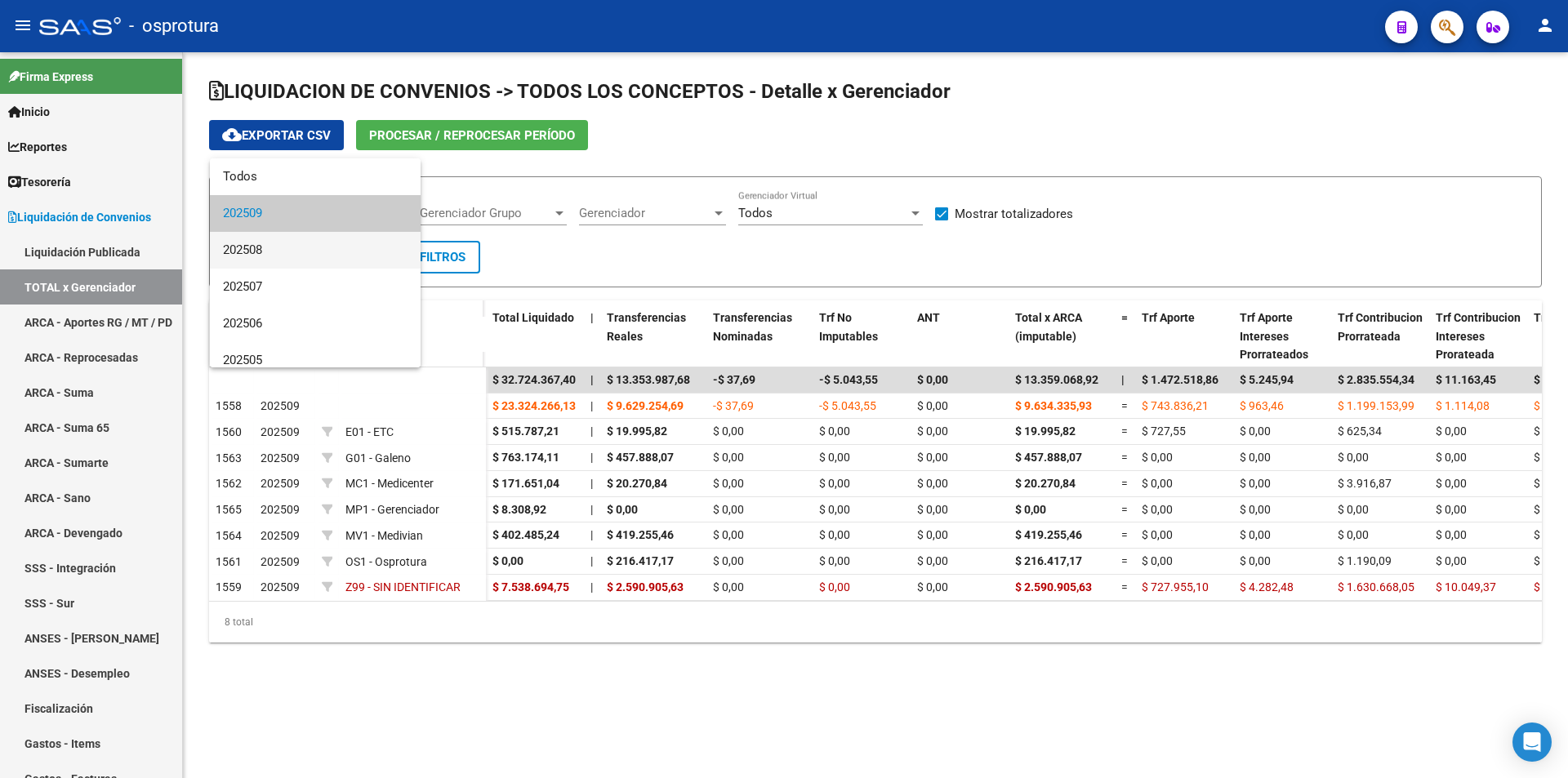
click at [281, 247] on span "202508" at bounding box center [314, 250] width 184 height 37
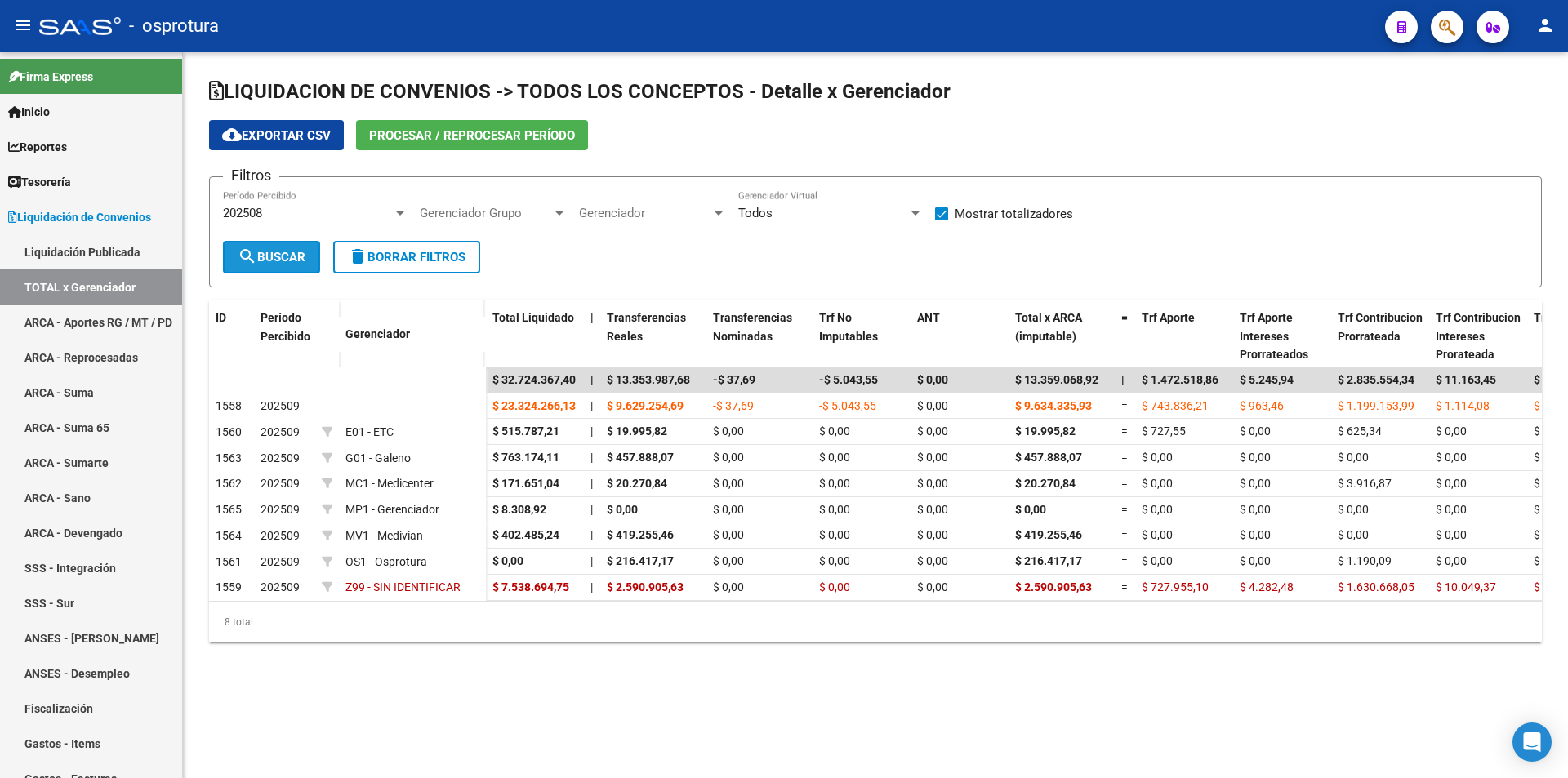
click at [275, 260] on span "search Buscar" at bounding box center [271, 258] width 68 height 15
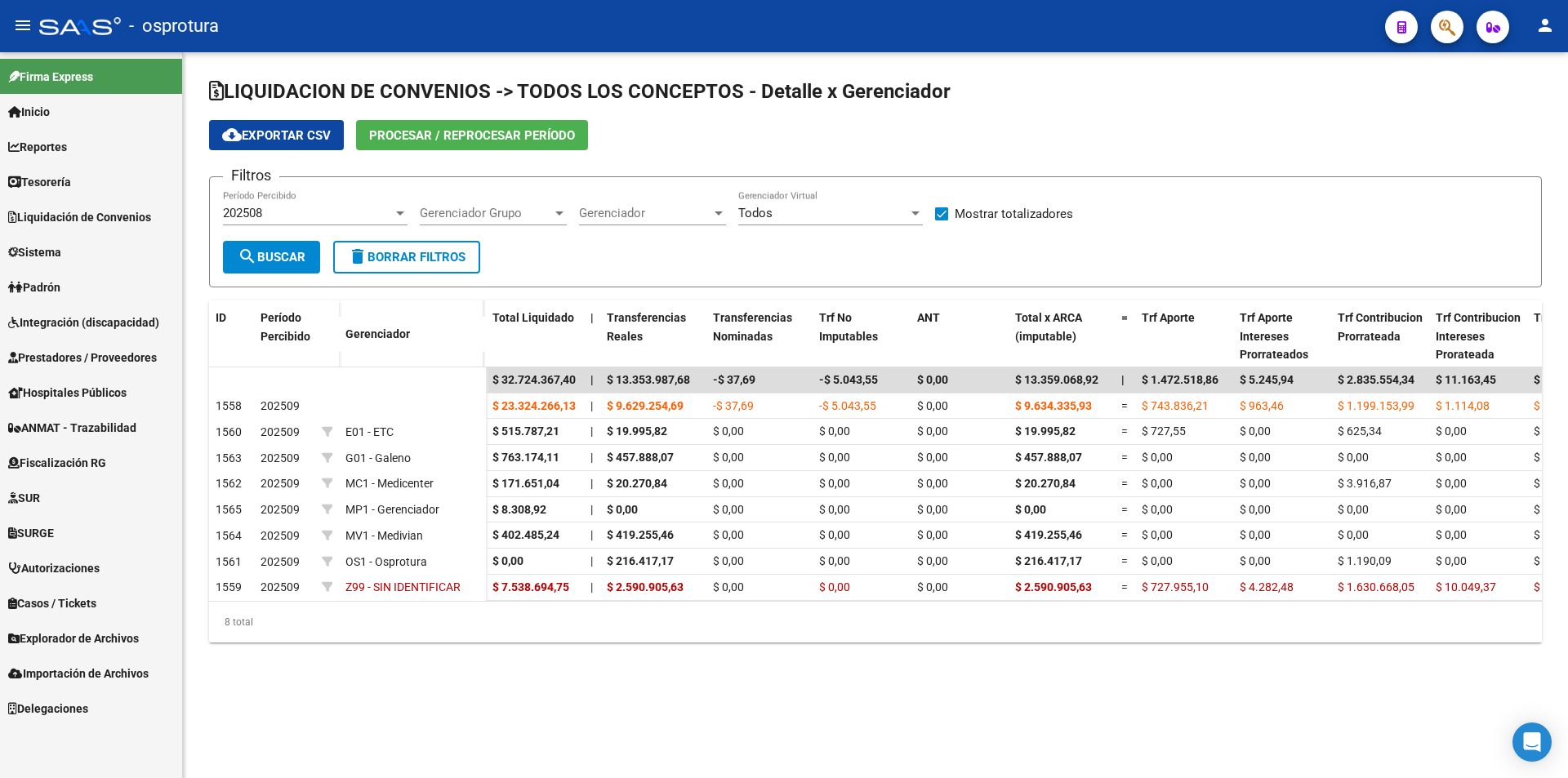
click at [93, 226] on link "Liquidación de Convenios" at bounding box center [91, 216] width 182 height 35
click at [93, 214] on span "Liquidación de Convenios" at bounding box center [80, 217] width 143 height 18
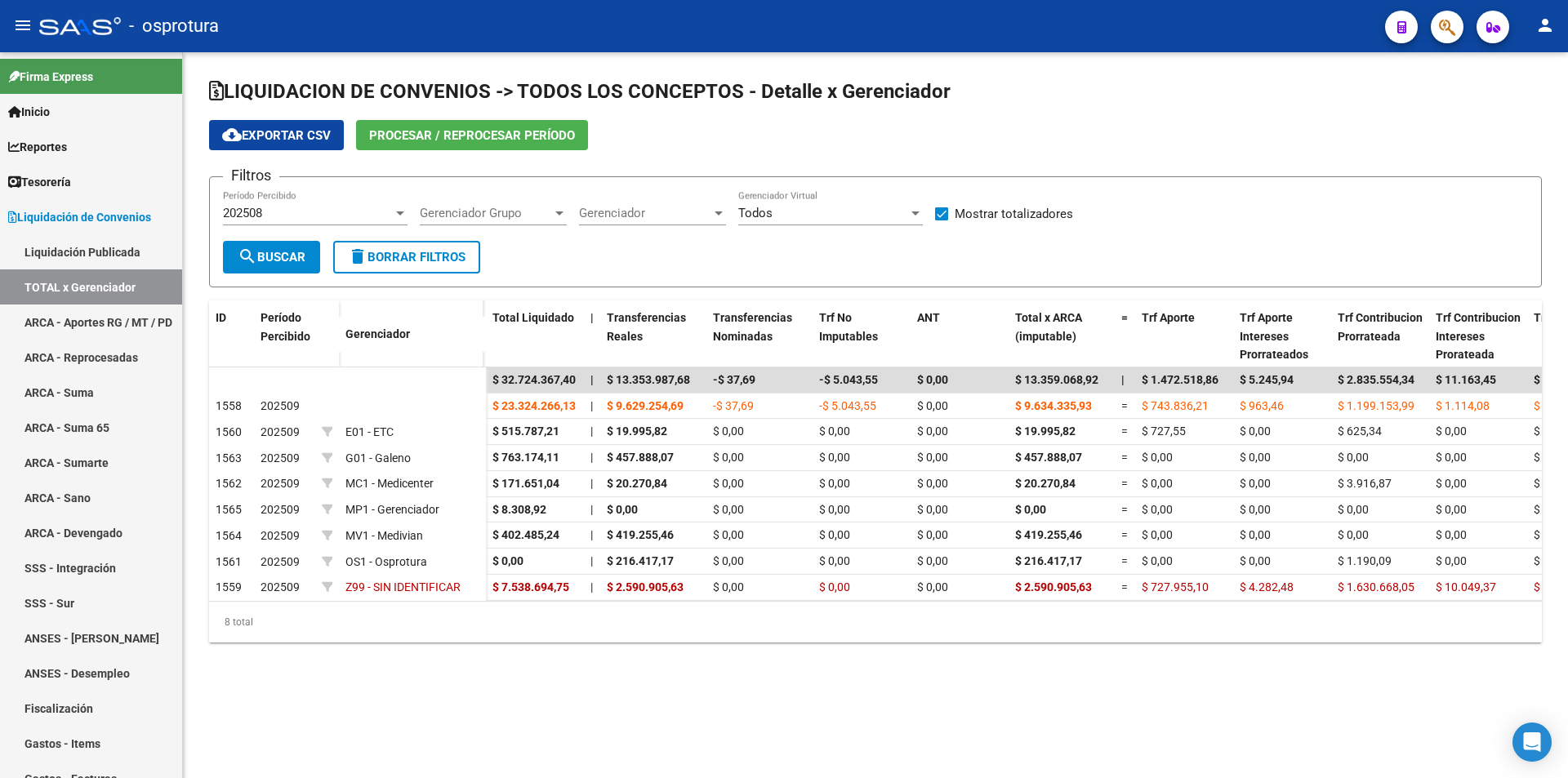
click at [364, 207] on div "202508" at bounding box center [307, 214] width 170 height 15
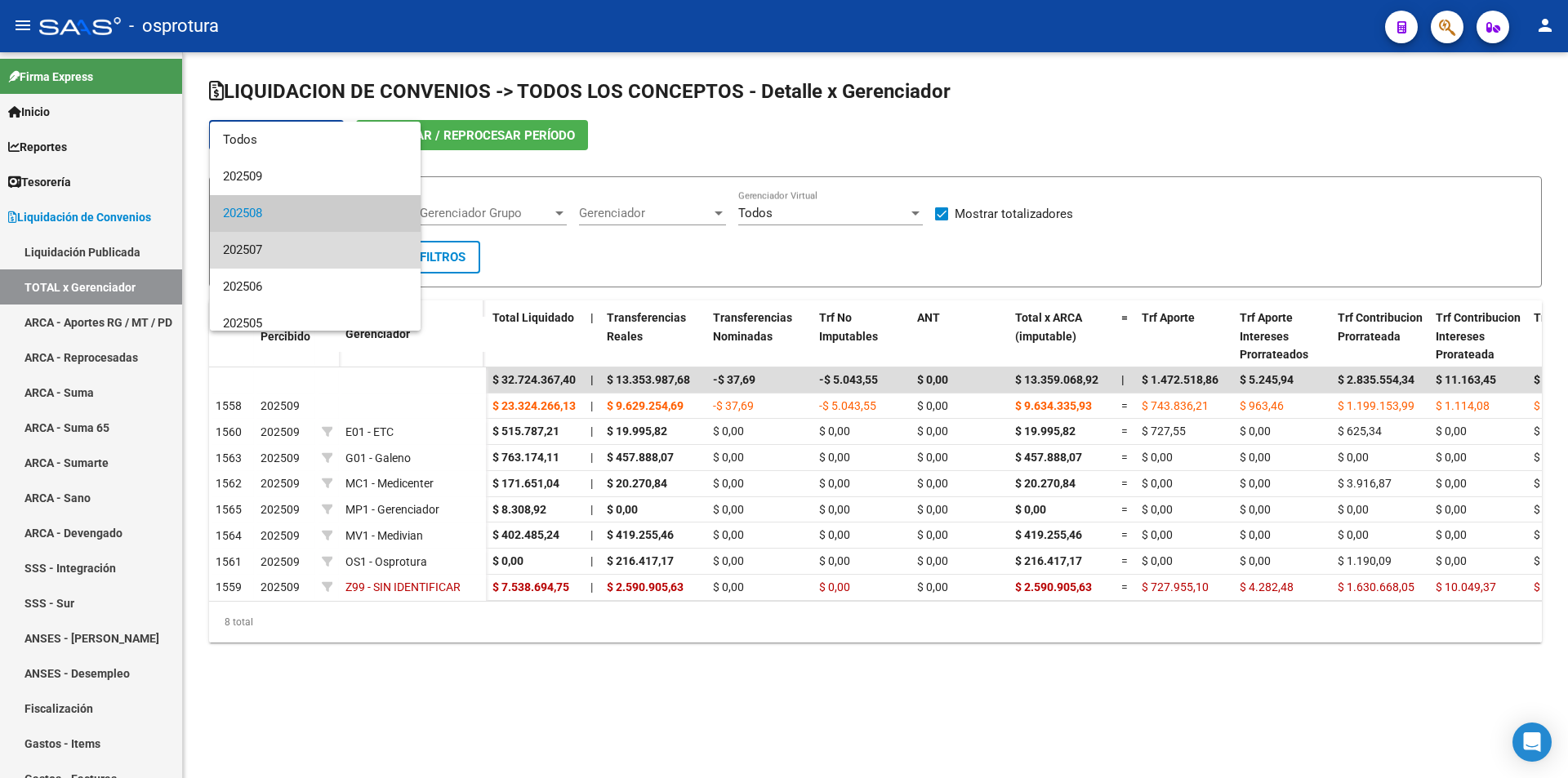
click at [365, 245] on span "202507" at bounding box center [314, 250] width 184 height 37
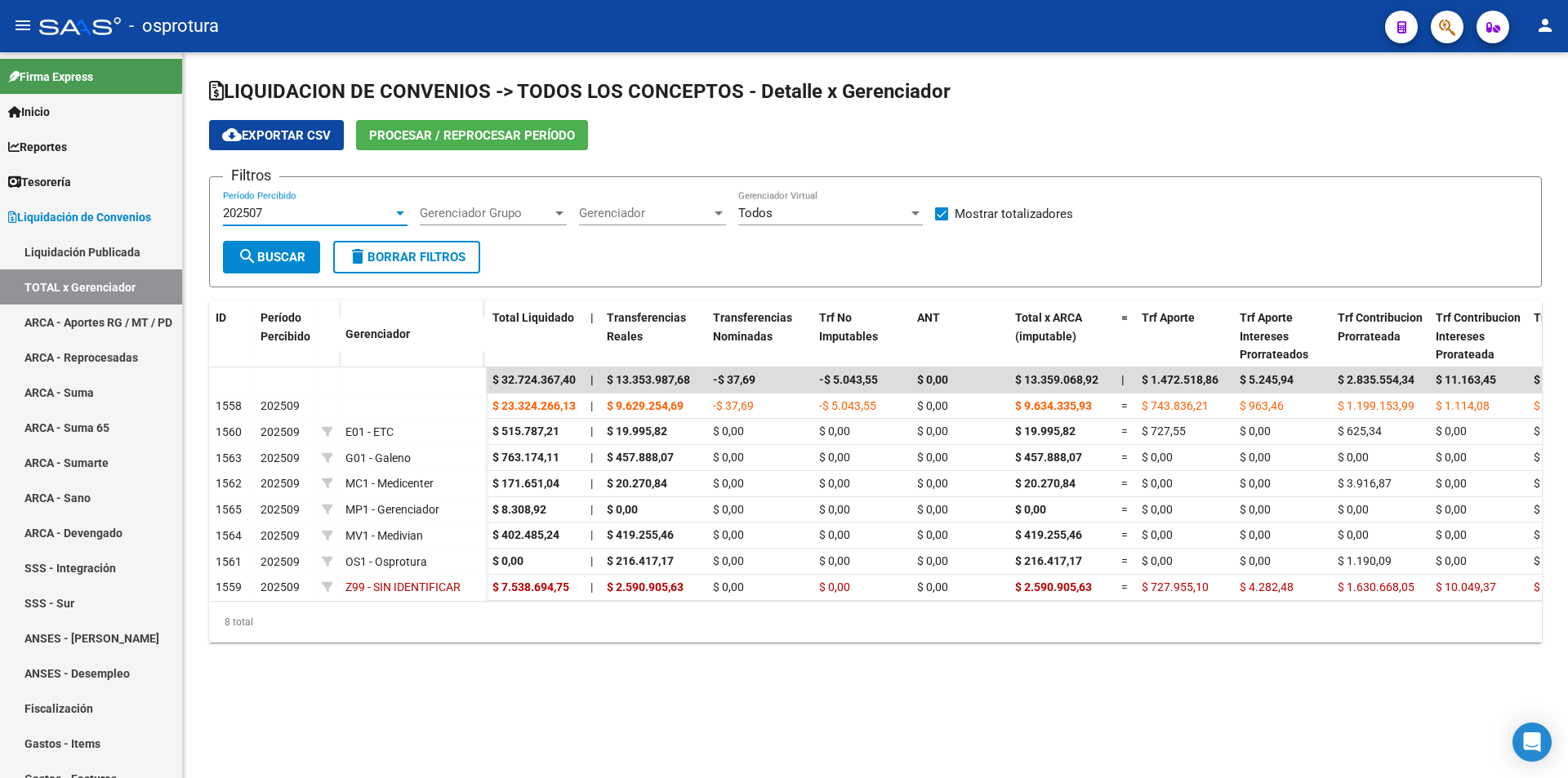
click at [286, 258] on span "search Buscar" at bounding box center [271, 258] width 68 height 15
click at [311, 206] on div "202507" at bounding box center [307, 214] width 170 height 15
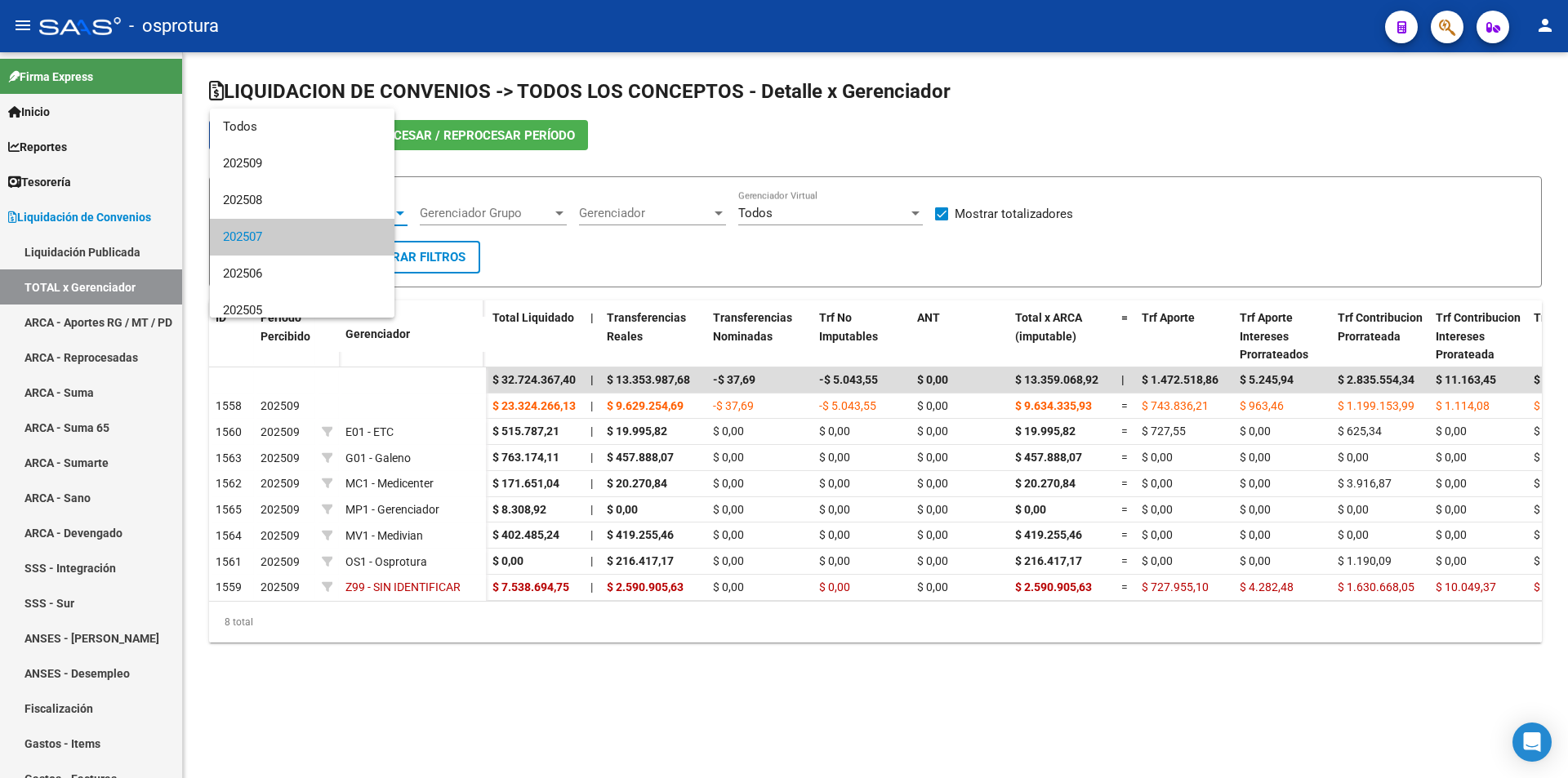
scroll to position [25, 0]
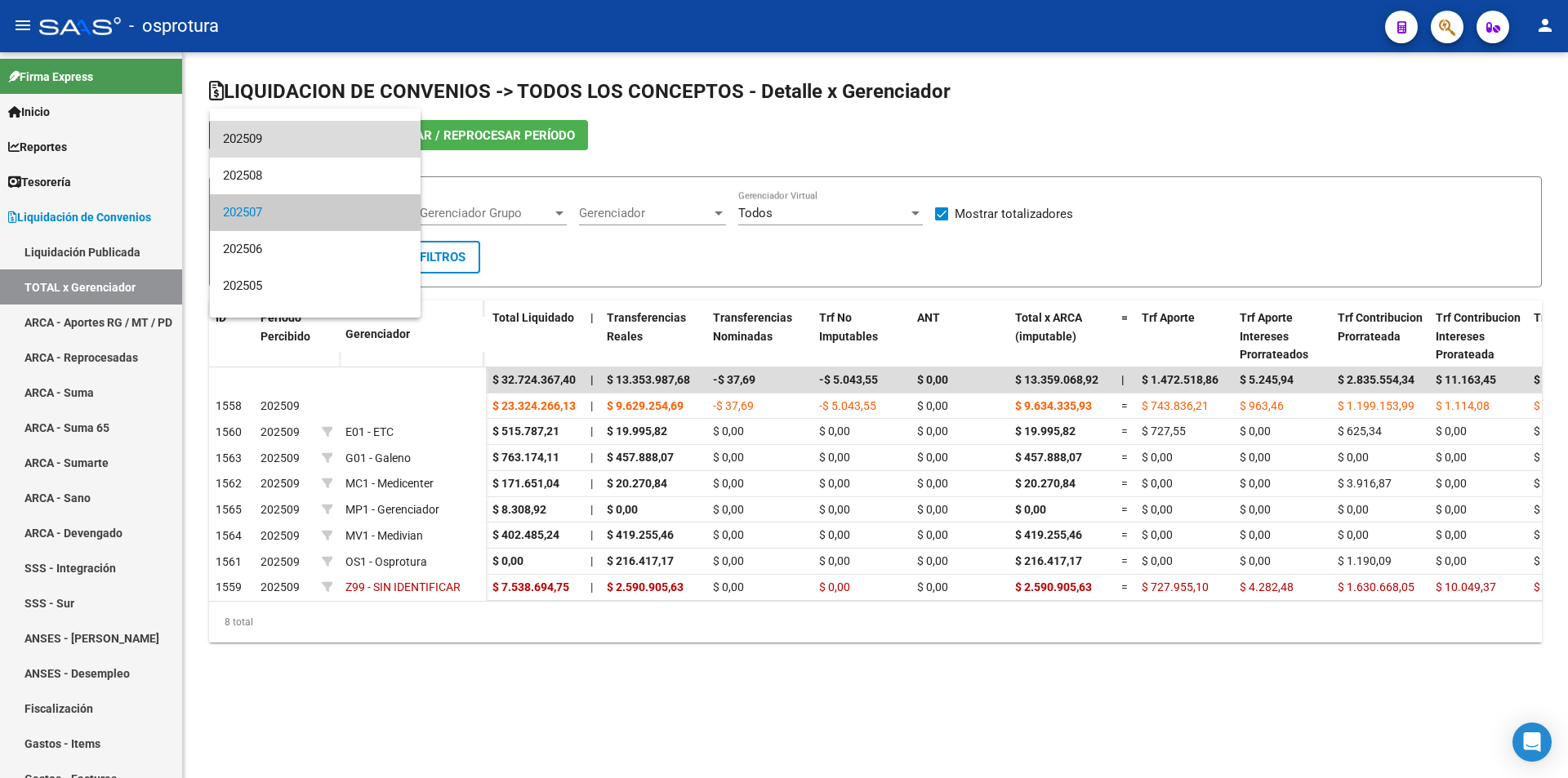
click at [339, 128] on span "202509" at bounding box center [314, 139] width 184 height 37
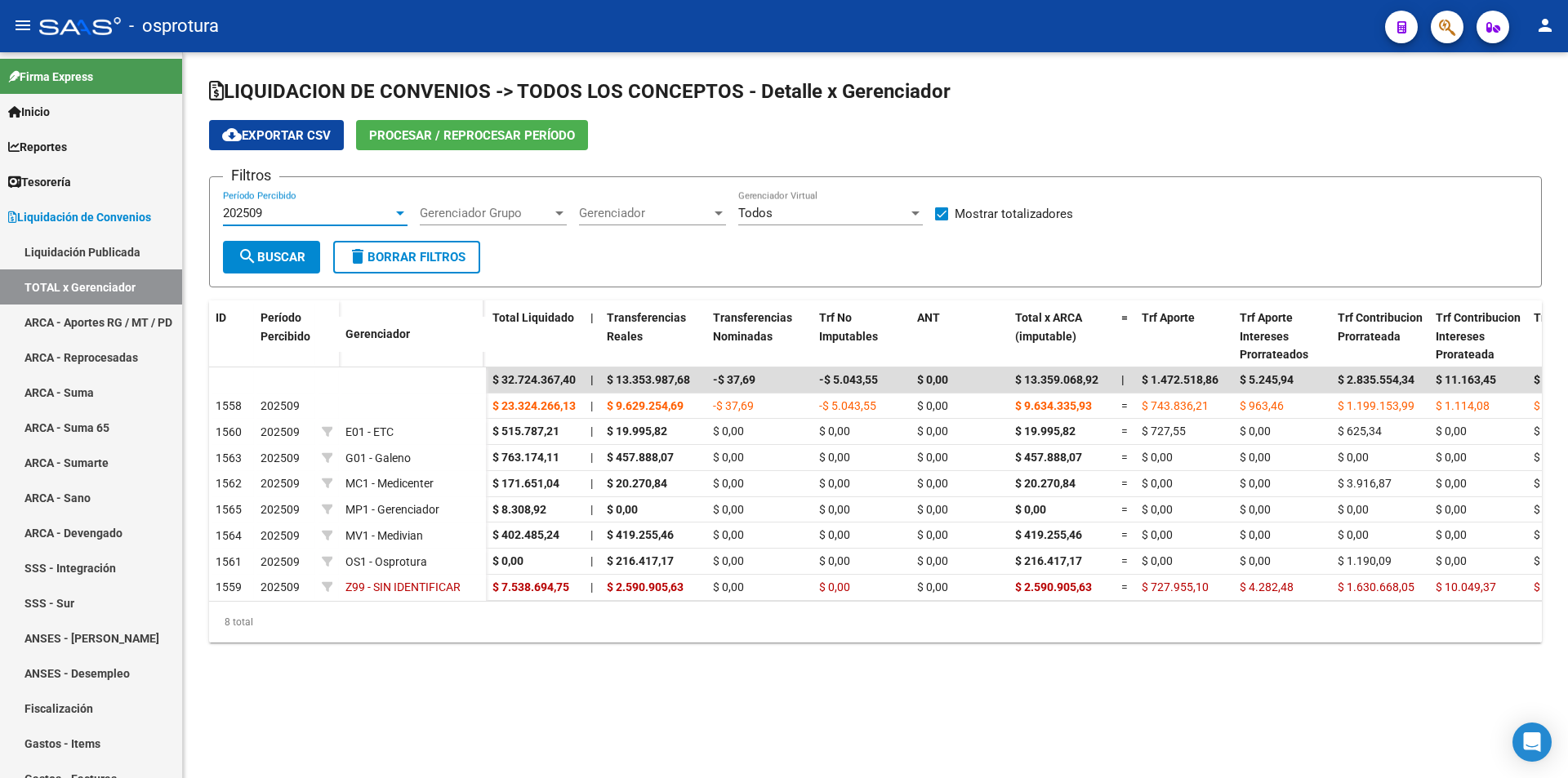
click at [349, 227] on div "202509 Período Percibido" at bounding box center [314, 215] width 184 height 50
click at [349, 221] on div "202509 Período Percibido" at bounding box center [314, 208] width 184 height 35
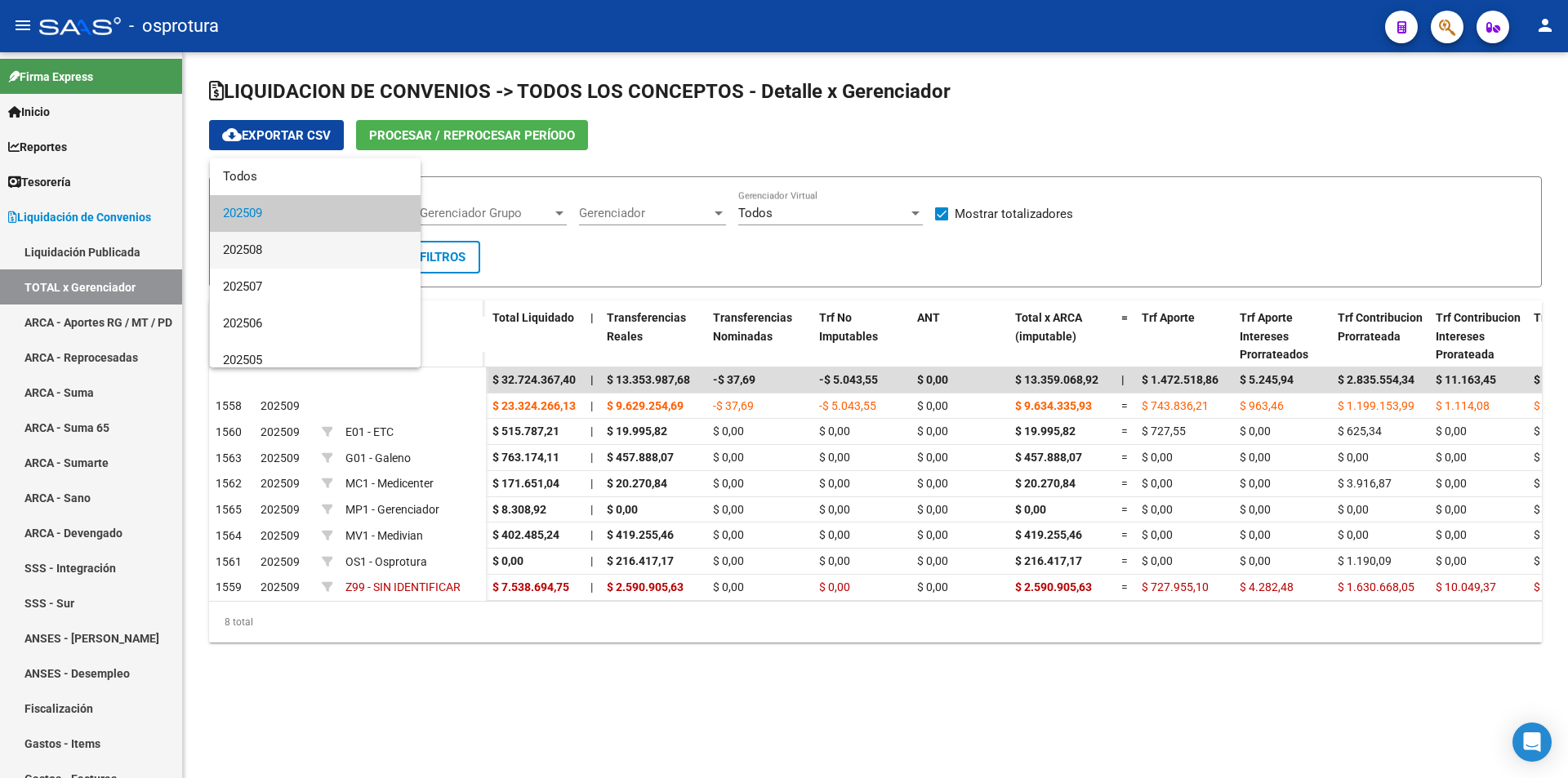
click at [320, 241] on span "202508" at bounding box center [314, 250] width 184 height 37
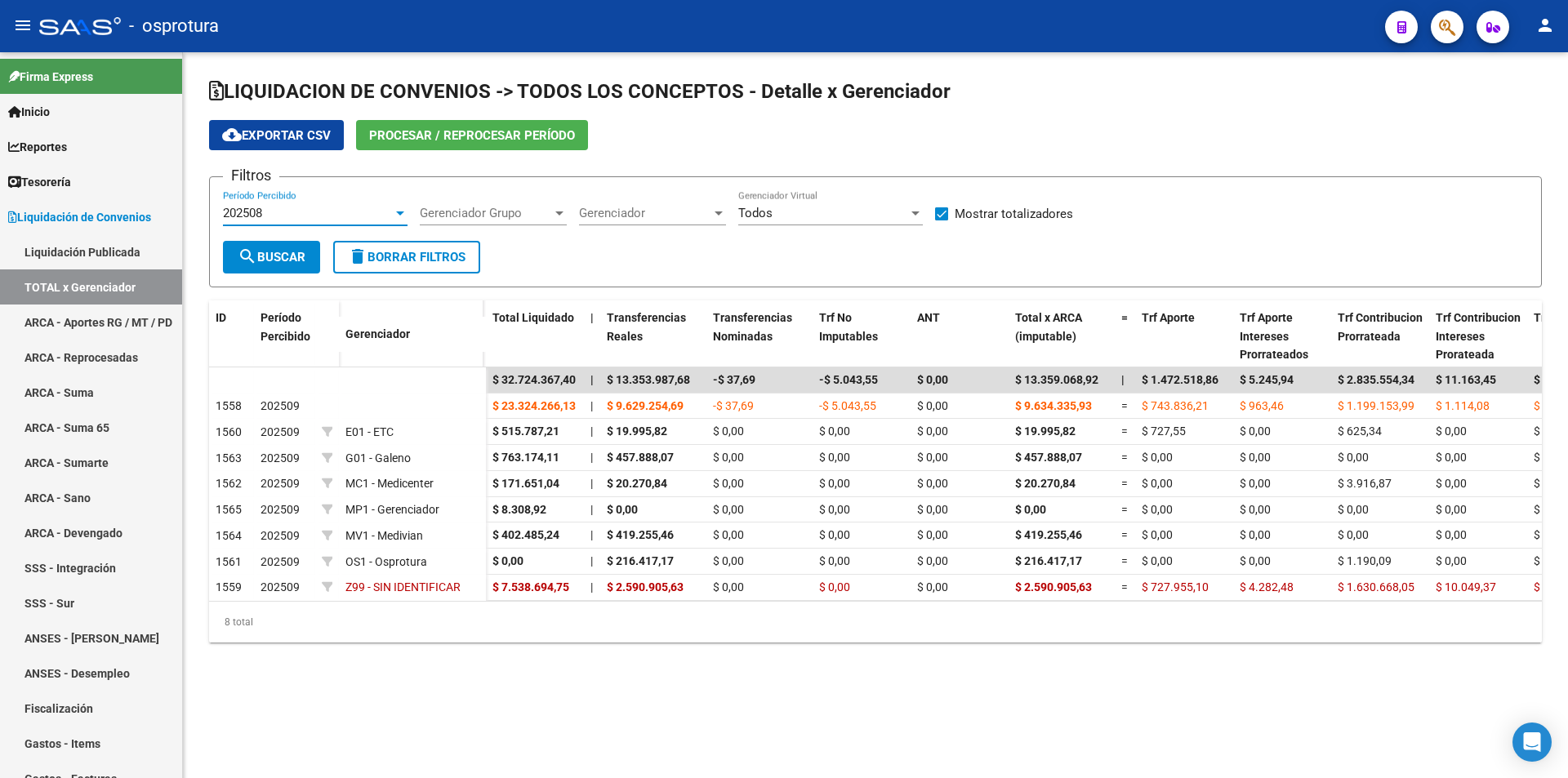
click at [289, 260] on span "search Buscar" at bounding box center [271, 258] width 68 height 15
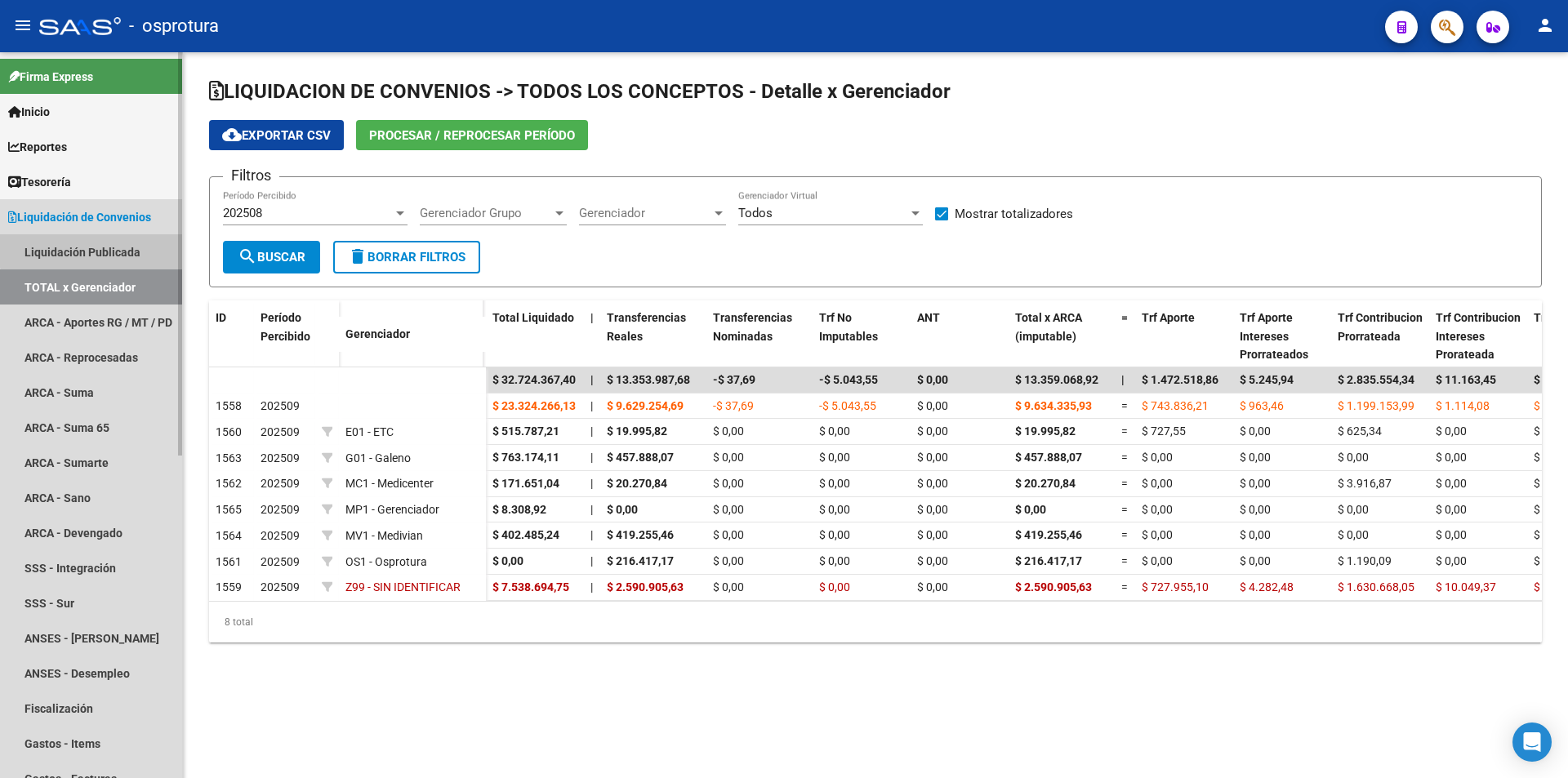
click at [127, 243] on link "Liquidación Publicada" at bounding box center [91, 252] width 182 height 35
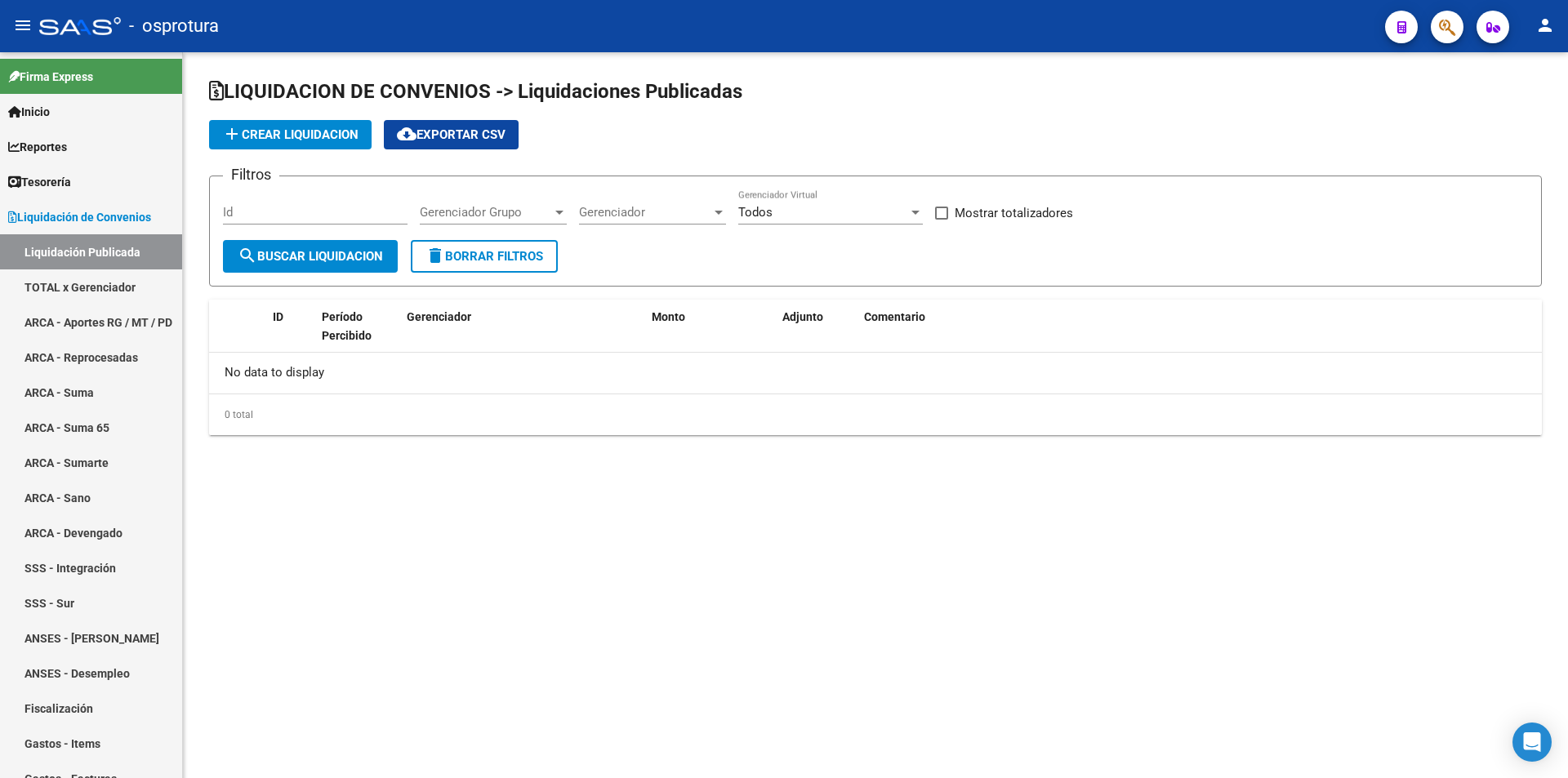
checkbox input "true"
click at [266, 262] on span "search Buscar Liquidacion" at bounding box center [310, 257] width 146 height 15
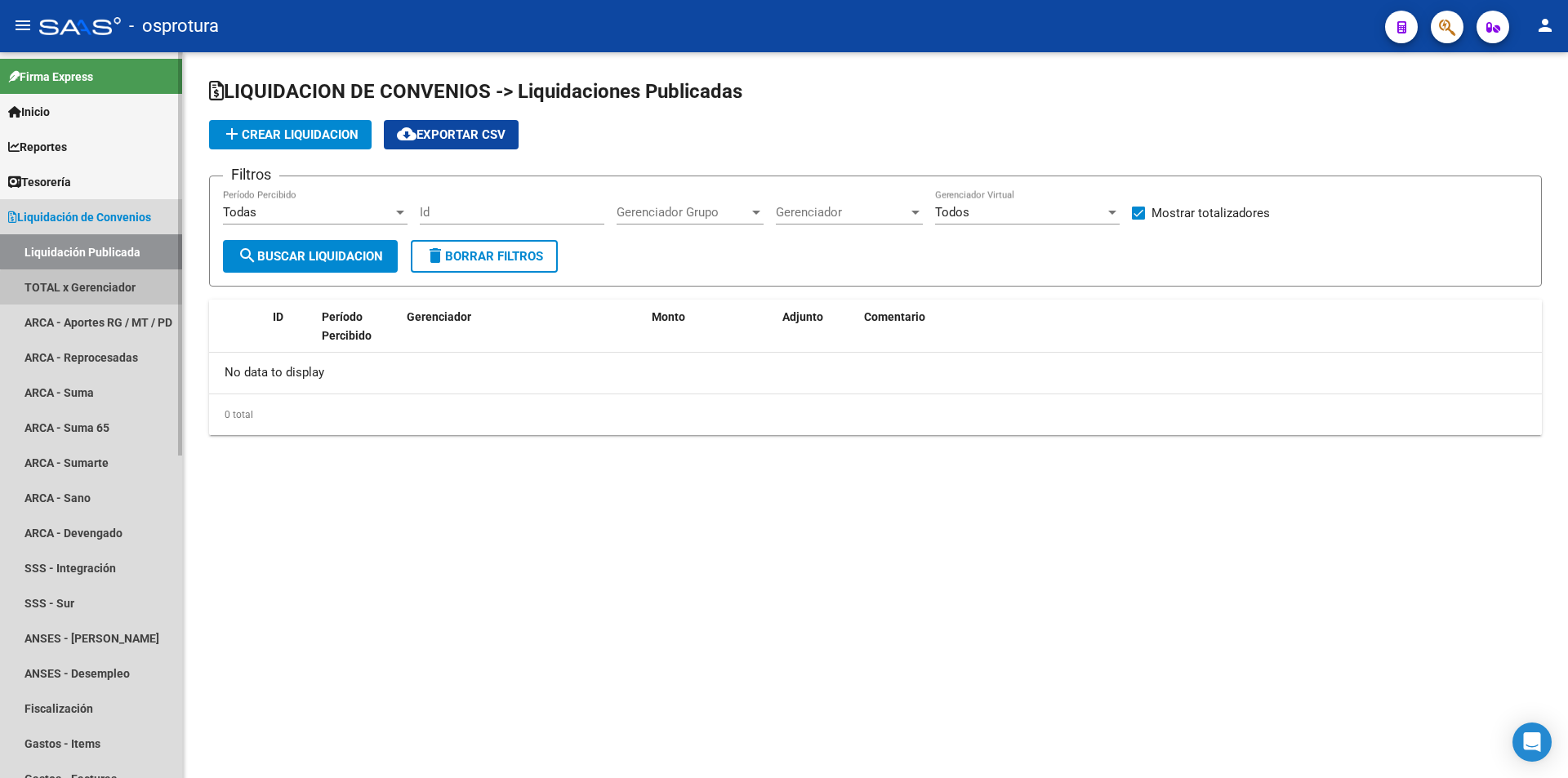
click at [124, 290] on link "TOTAL x Gerenciador" at bounding box center [91, 287] width 182 height 35
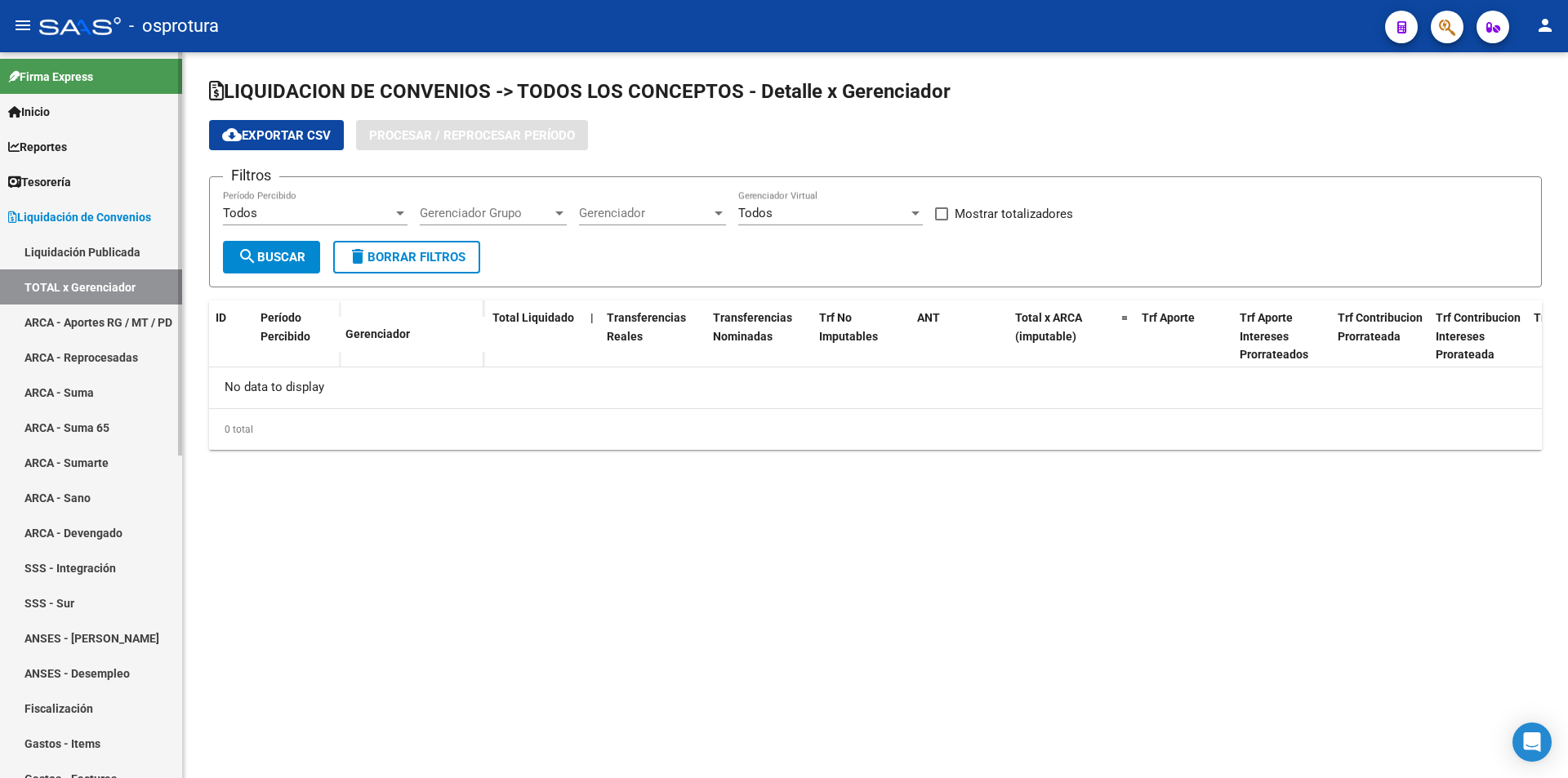
checkbox input "true"
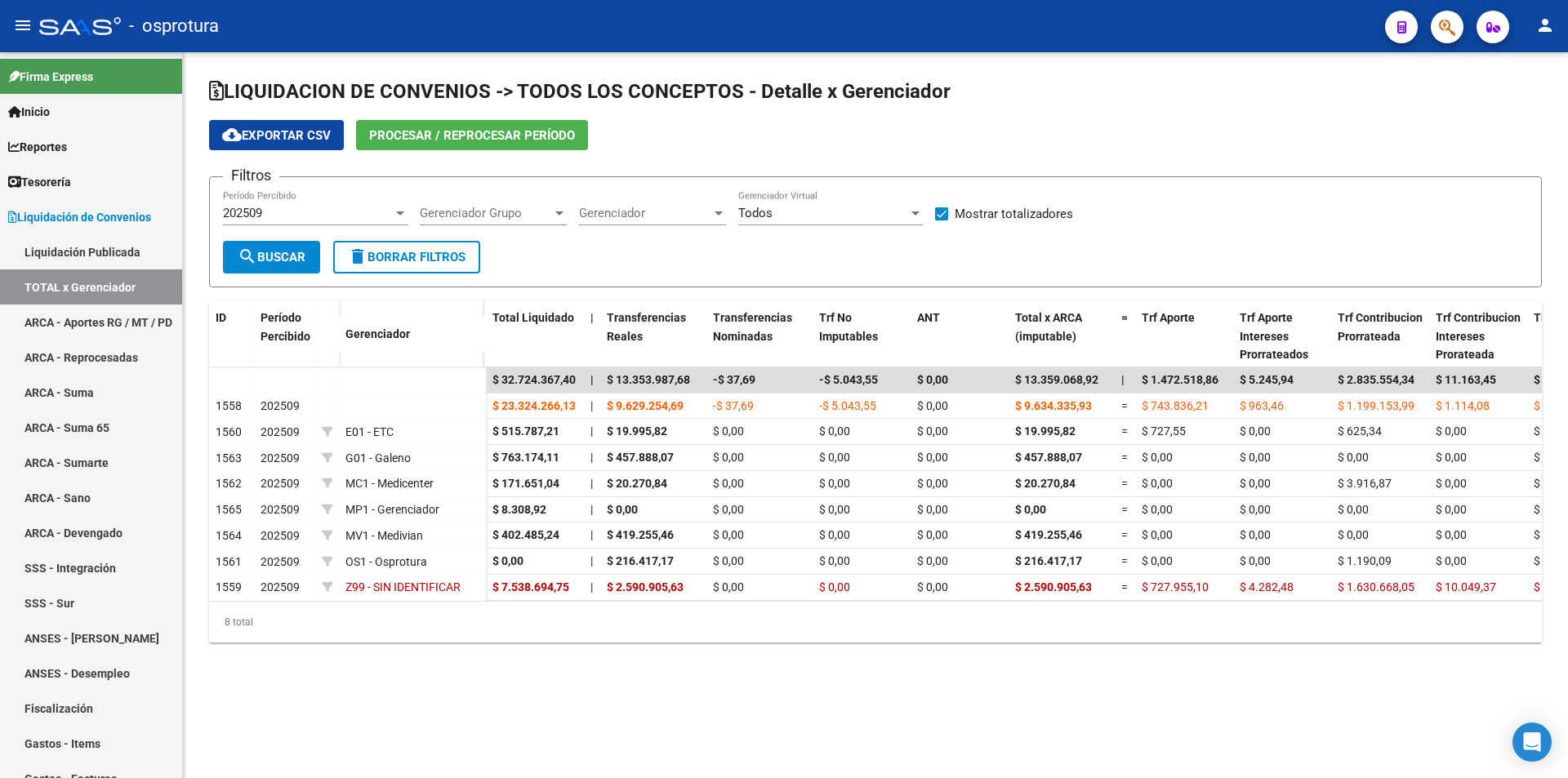
click at [347, 214] on div "202509" at bounding box center [307, 214] width 170 height 15
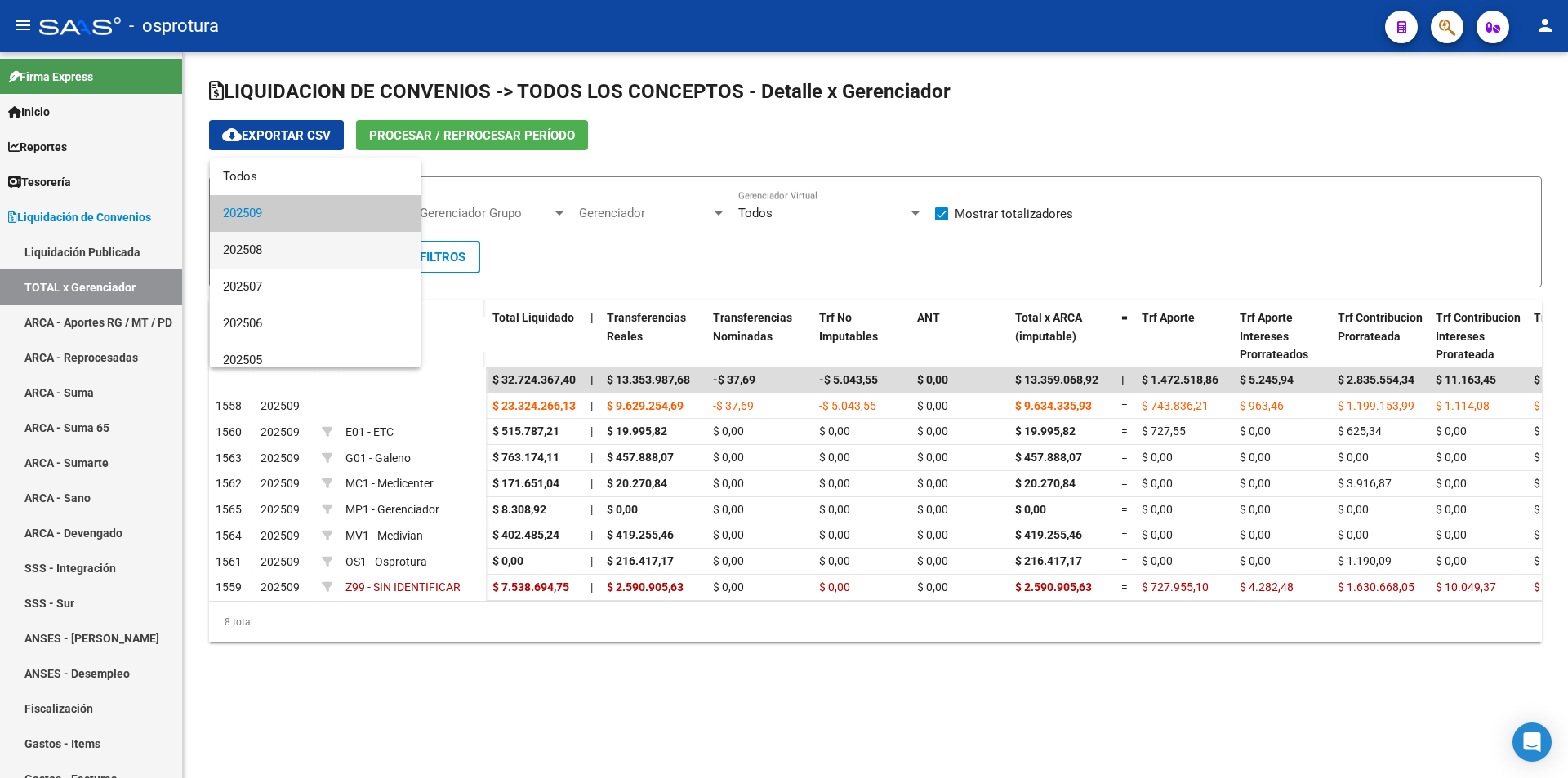
click at [335, 249] on span "202508" at bounding box center [314, 250] width 184 height 37
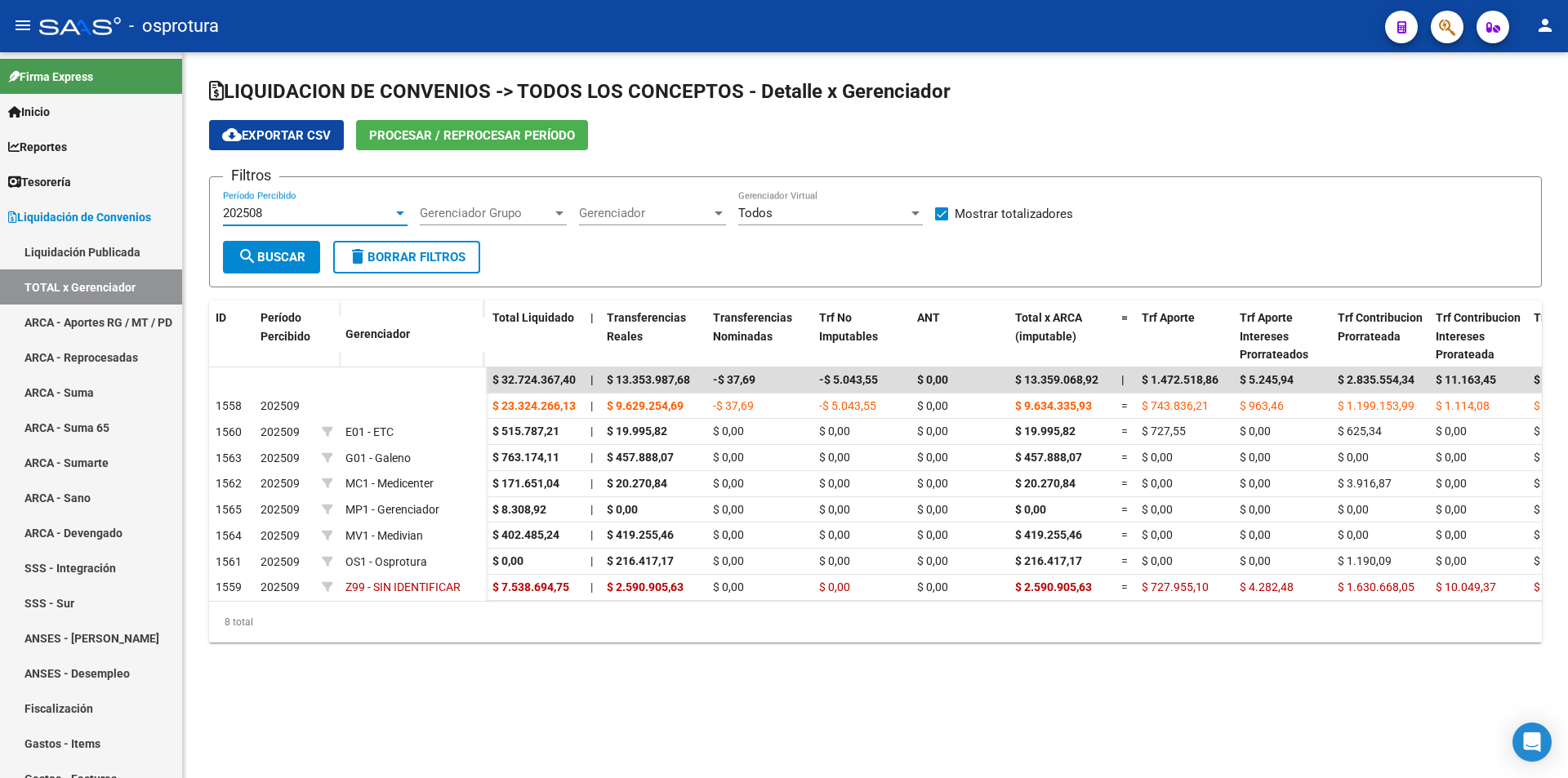
click at [311, 258] on button "search Buscar" at bounding box center [271, 258] width 97 height 33
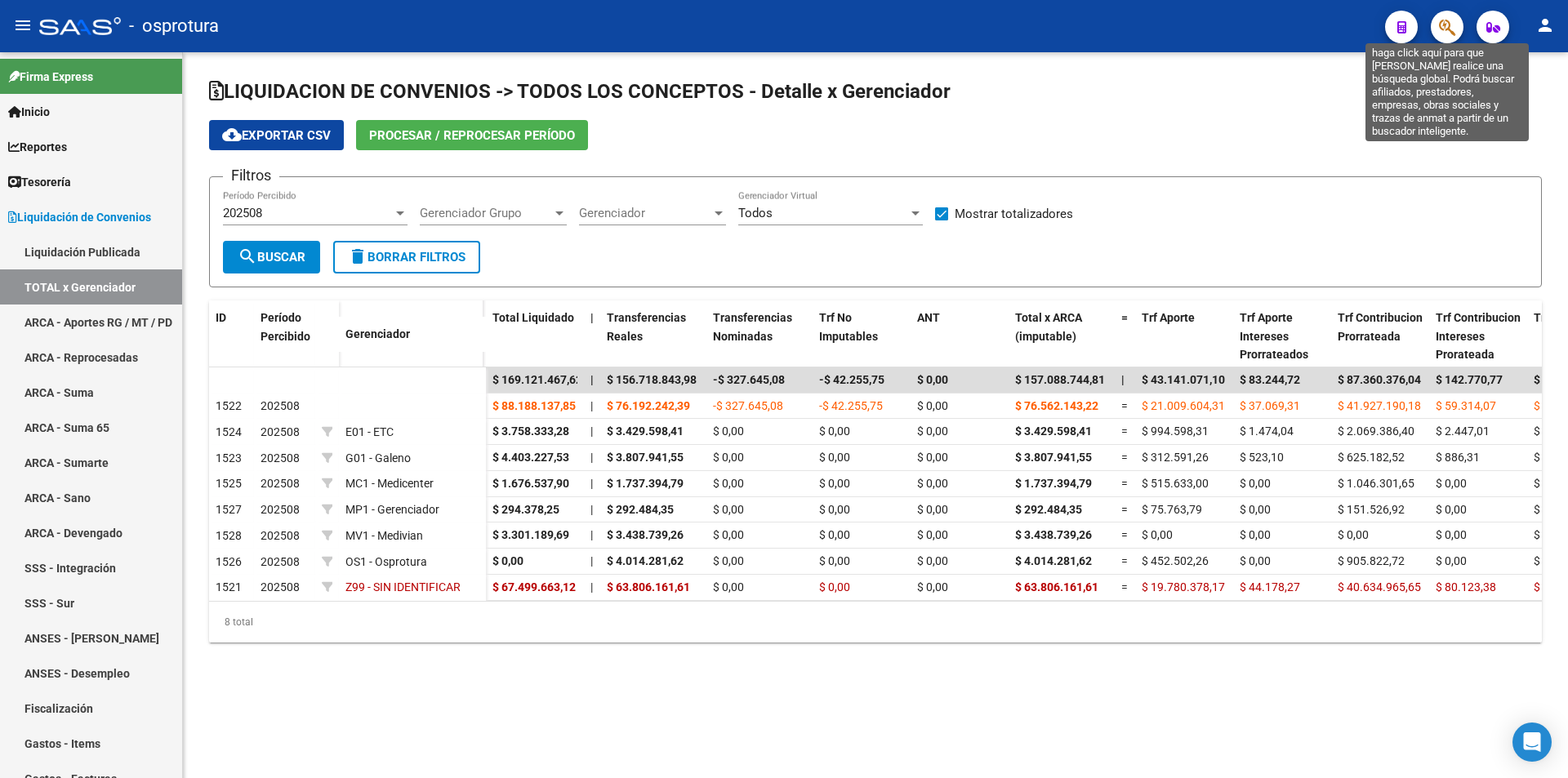
click at [1450, 28] on icon "button" at bounding box center [1447, 27] width 16 height 18
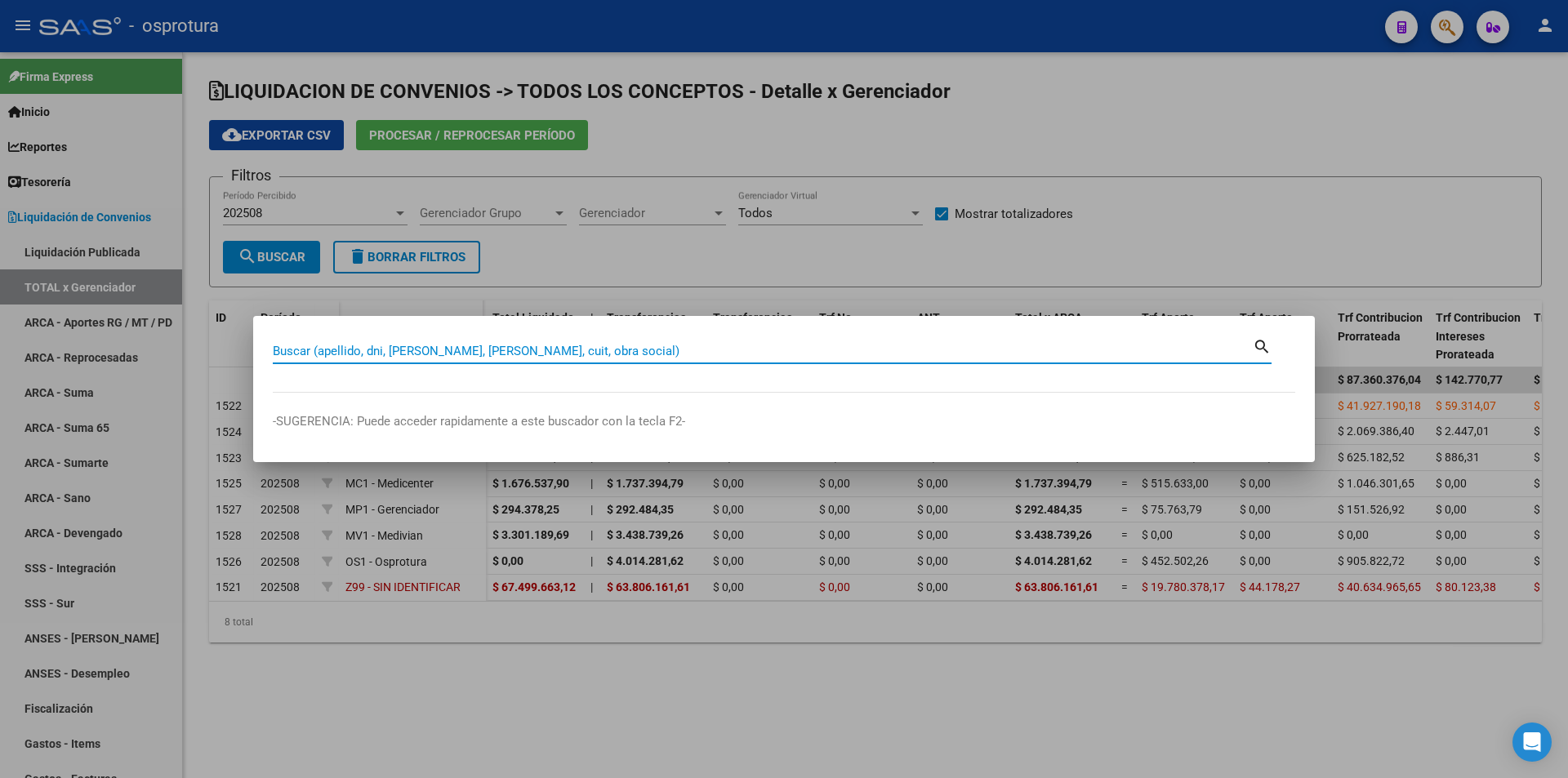
paste input "23-18116602-9"
type input "23181166029"
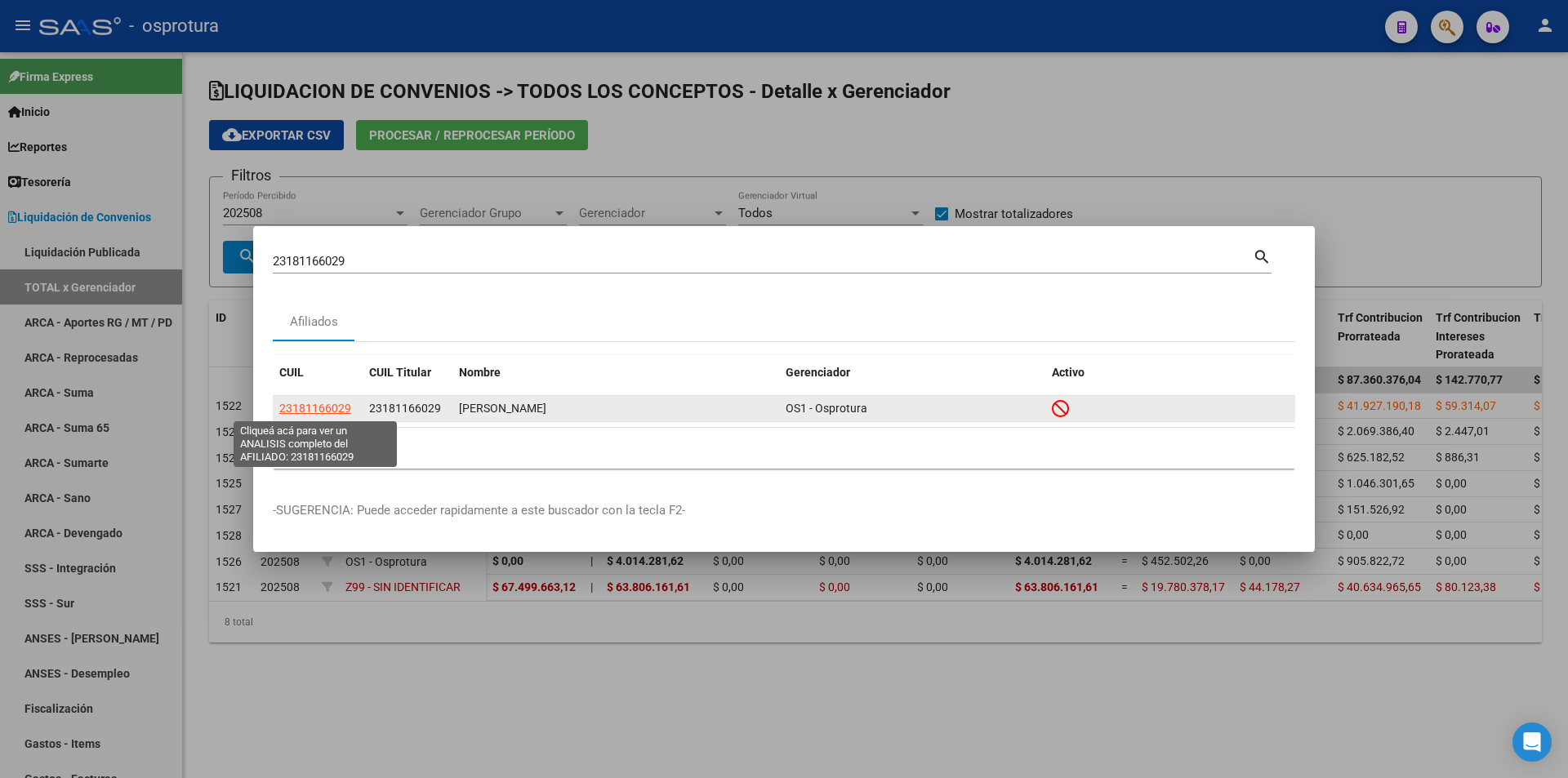
click at [347, 409] on span "23181166029" at bounding box center [315, 408] width 71 height 13
type textarea "23181166029"
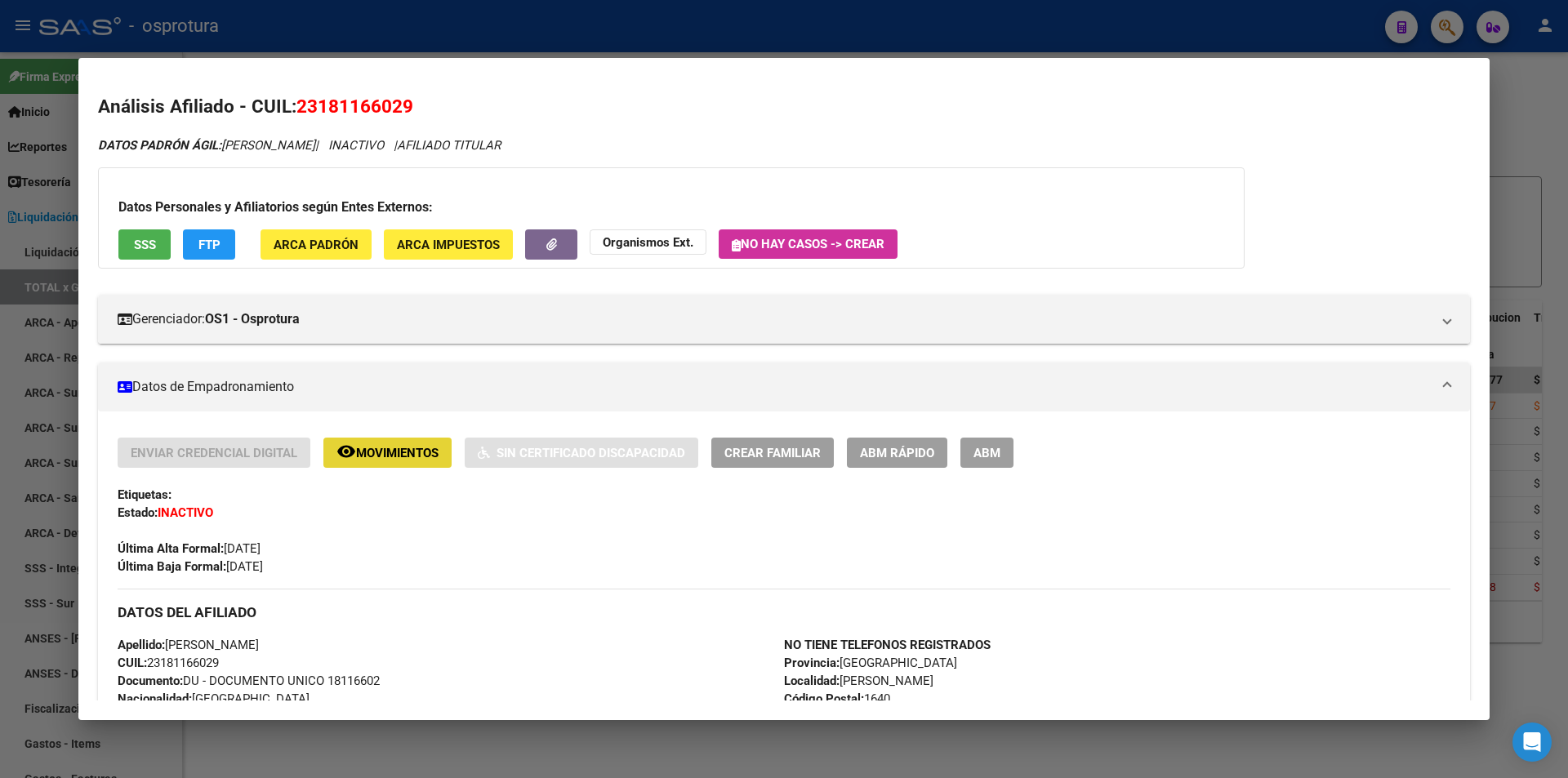
click at [404, 459] on span "Movimientos" at bounding box center [397, 453] width 82 height 15
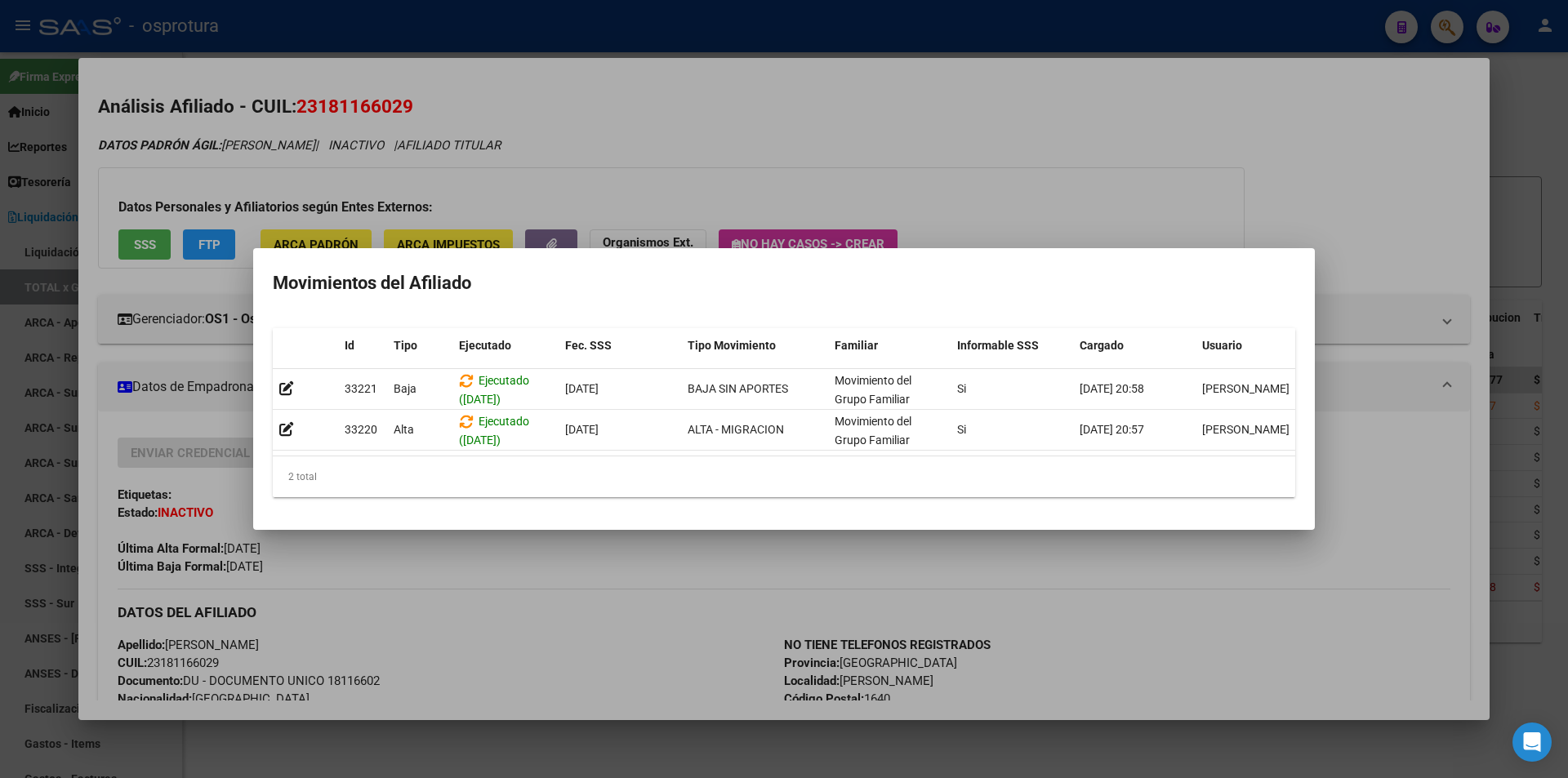
click at [453, 103] on div at bounding box center [784, 389] width 1568 height 778
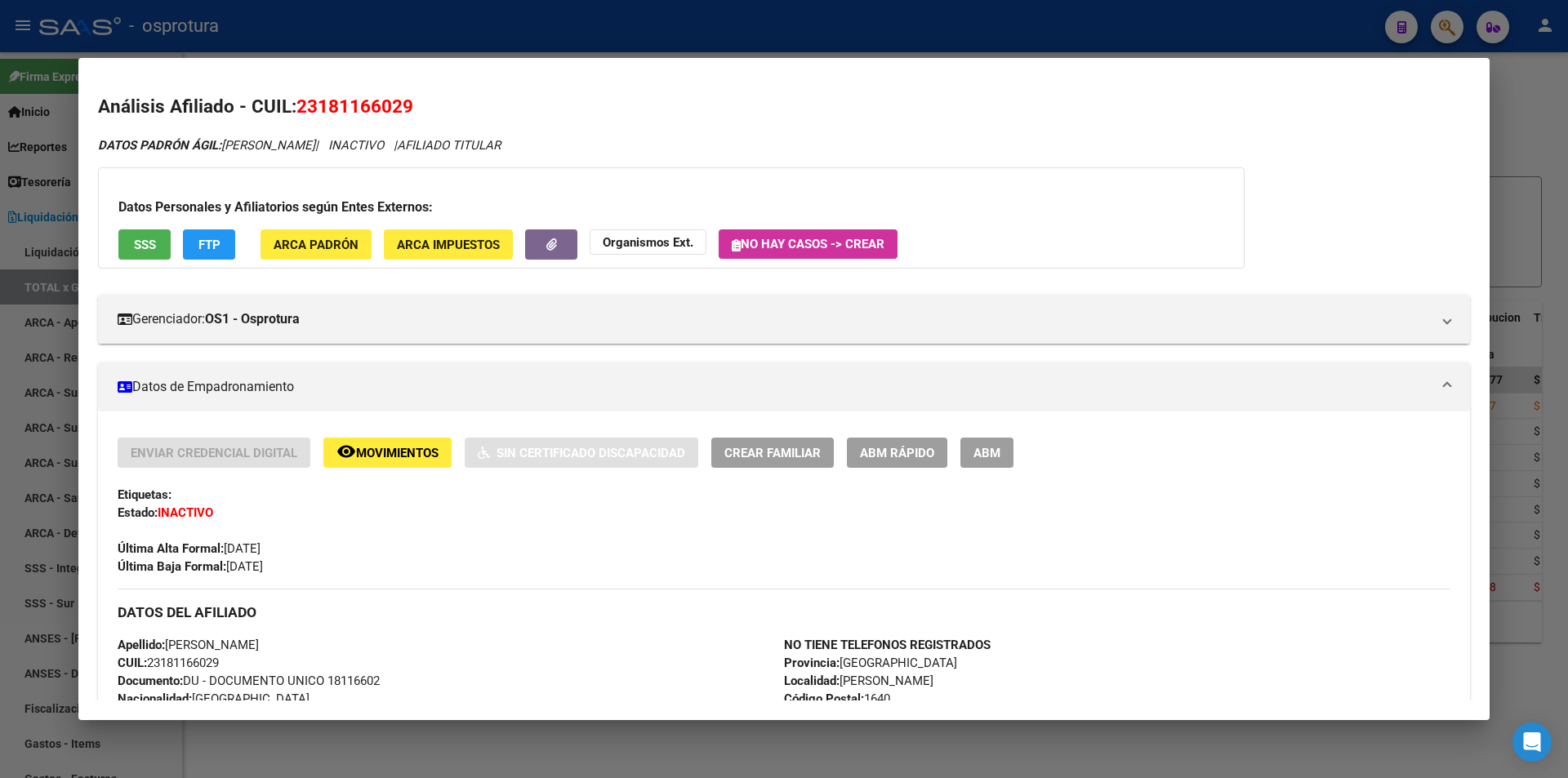
click at [483, 33] on div at bounding box center [784, 389] width 1568 height 778
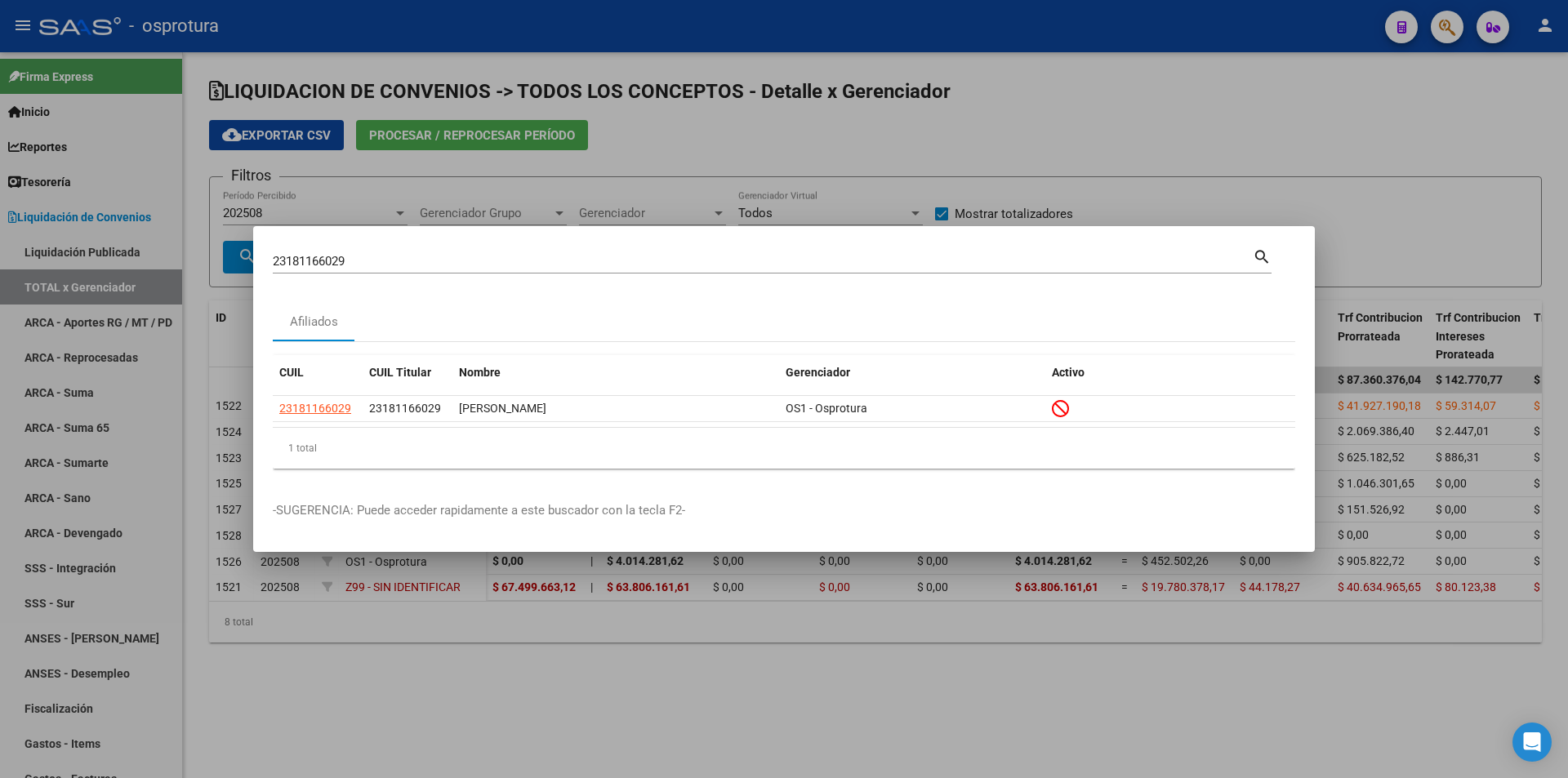
click at [442, 264] on input "23181166029" at bounding box center [762, 261] width 980 height 15
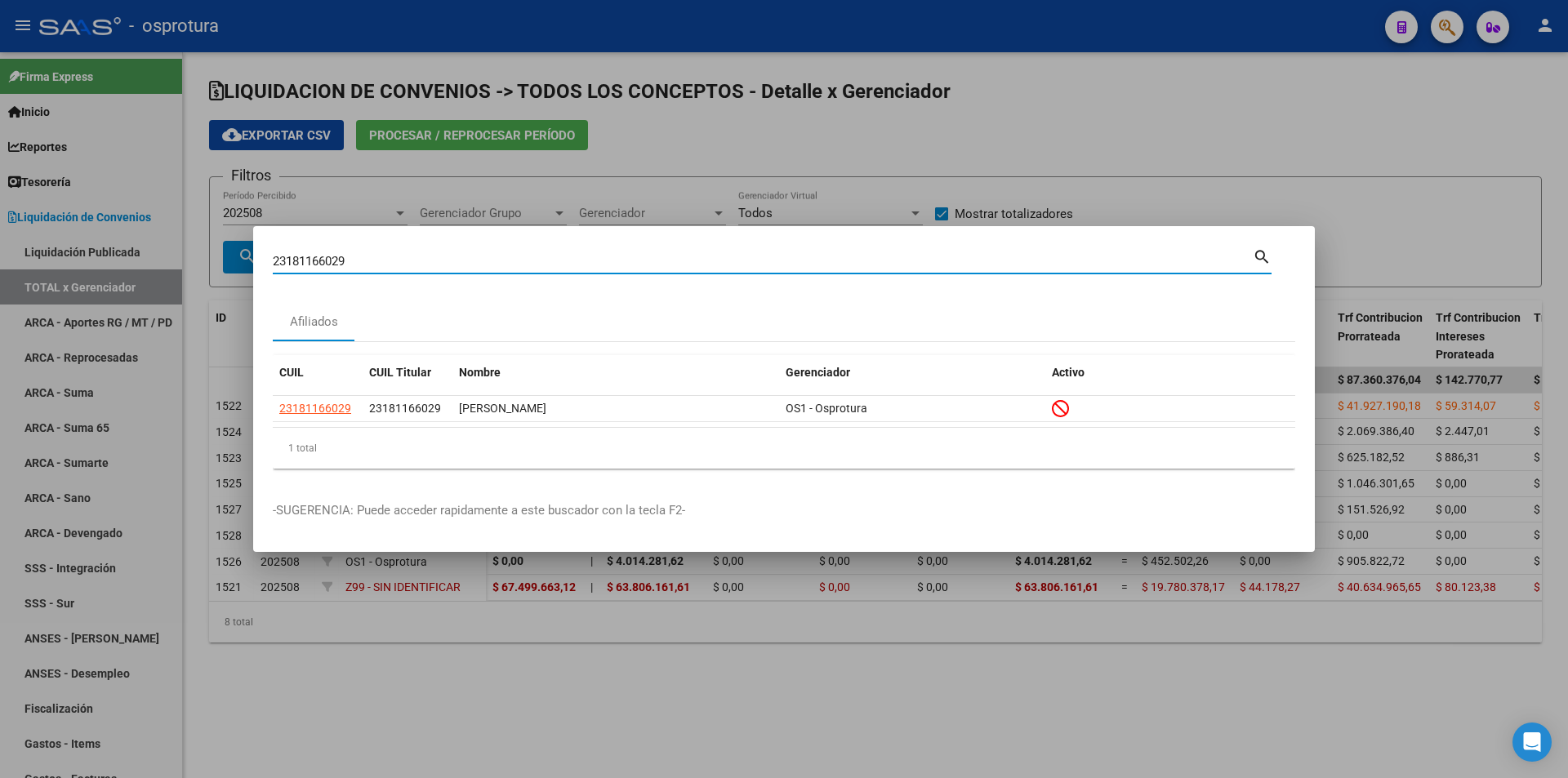
click at [442, 265] on input "23181166029" at bounding box center [762, 261] width 980 height 15
paste input "7-22811796-5"
type input "27228117965"
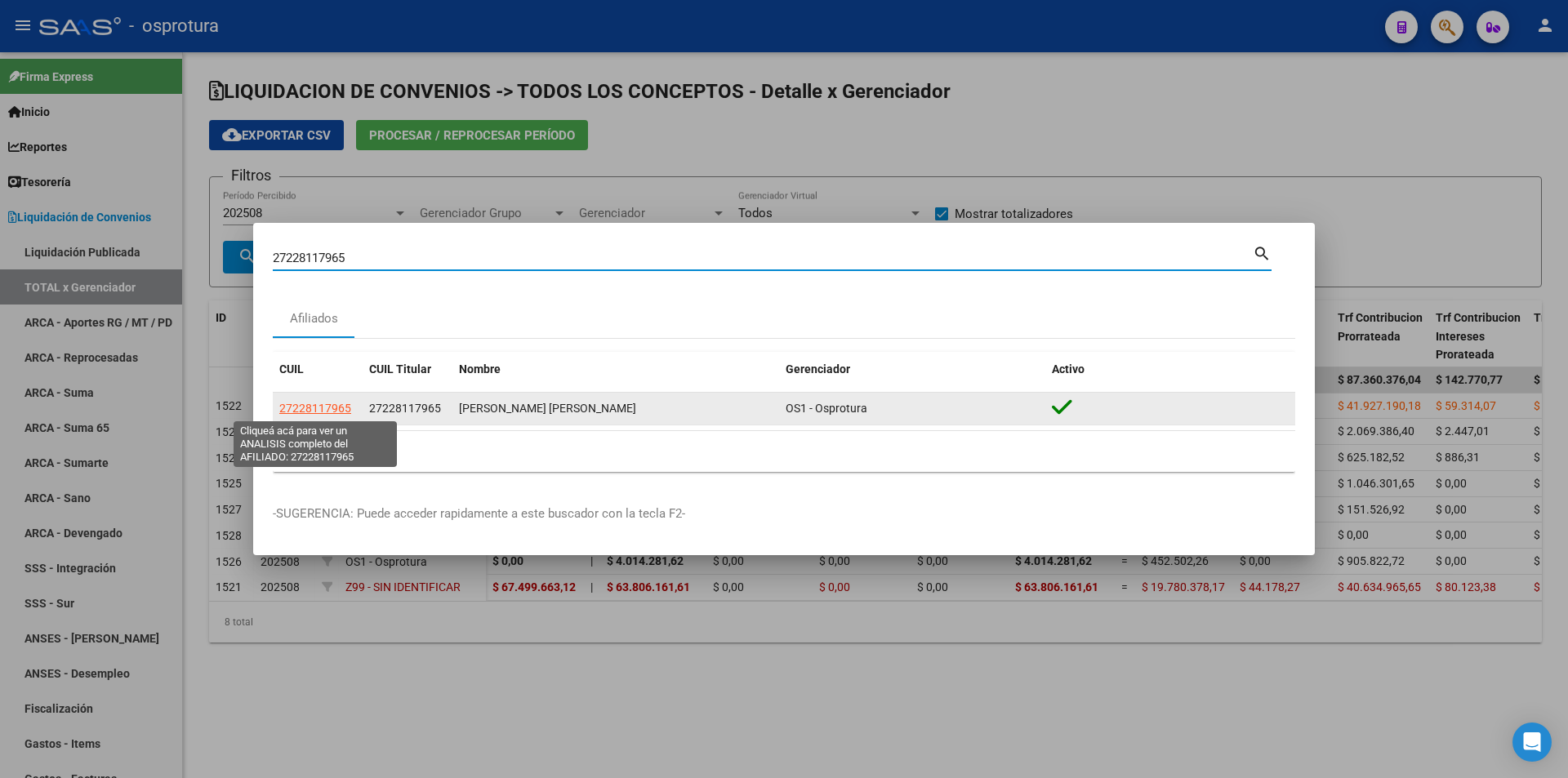
click at [340, 407] on span "27228117965" at bounding box center [315, 408] width 71 height 13
type textarea "27228117965"
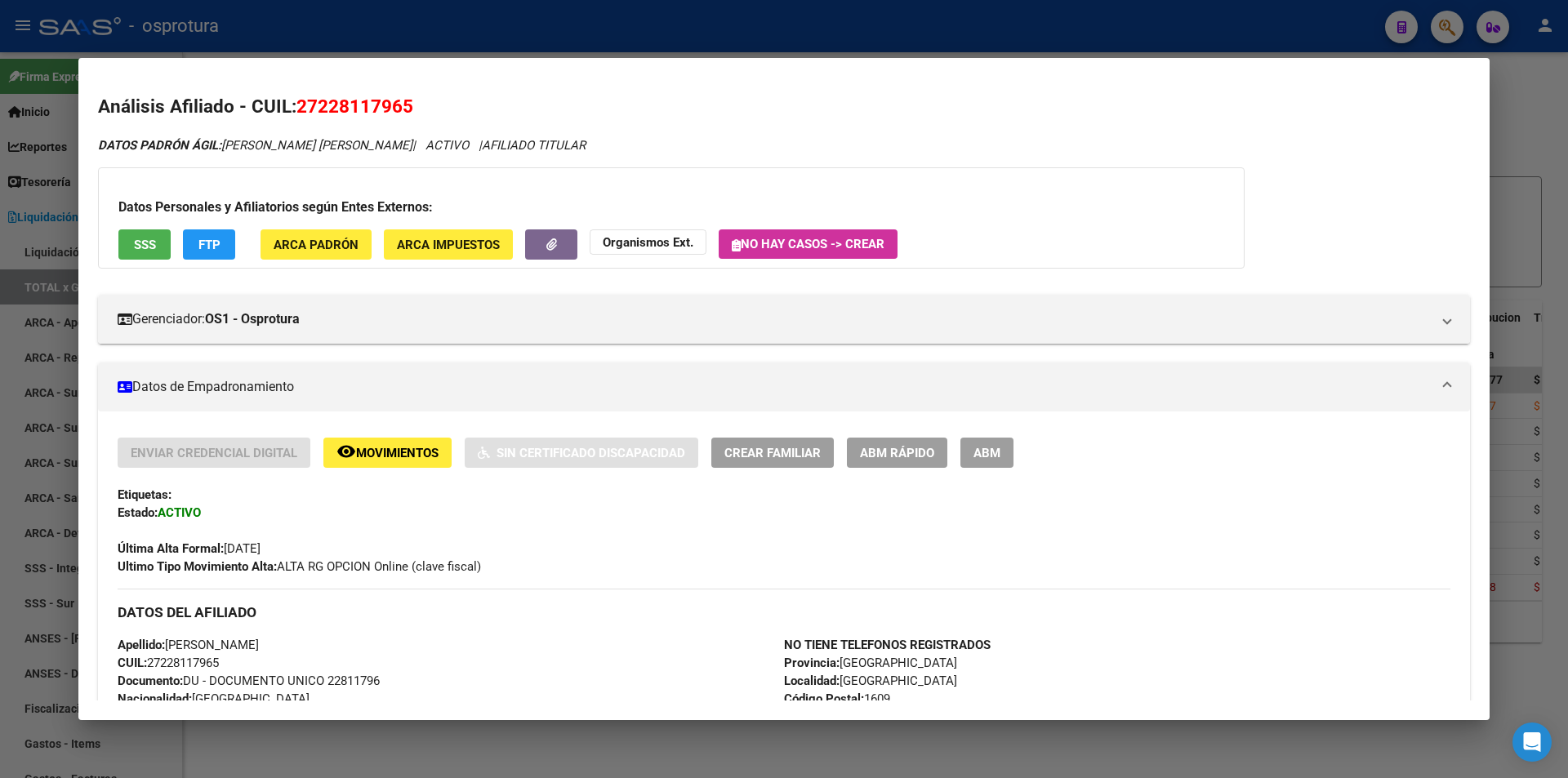
click at [163, 239] on button "SSS" at bounding box center [144, 244] width 52 height 30
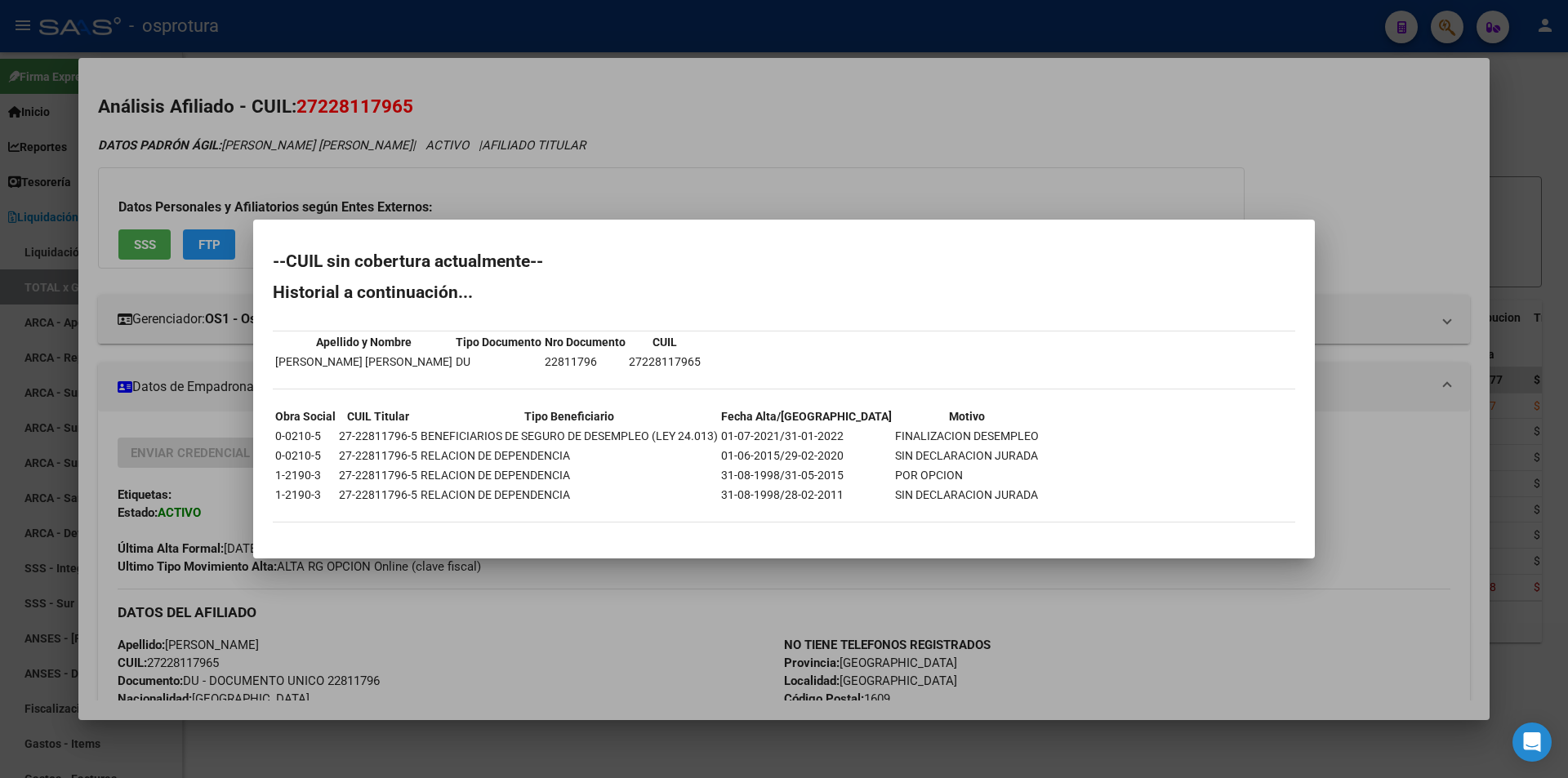
click at [743, 126] on div at bounding box center [784, 389] width 1568 height 778
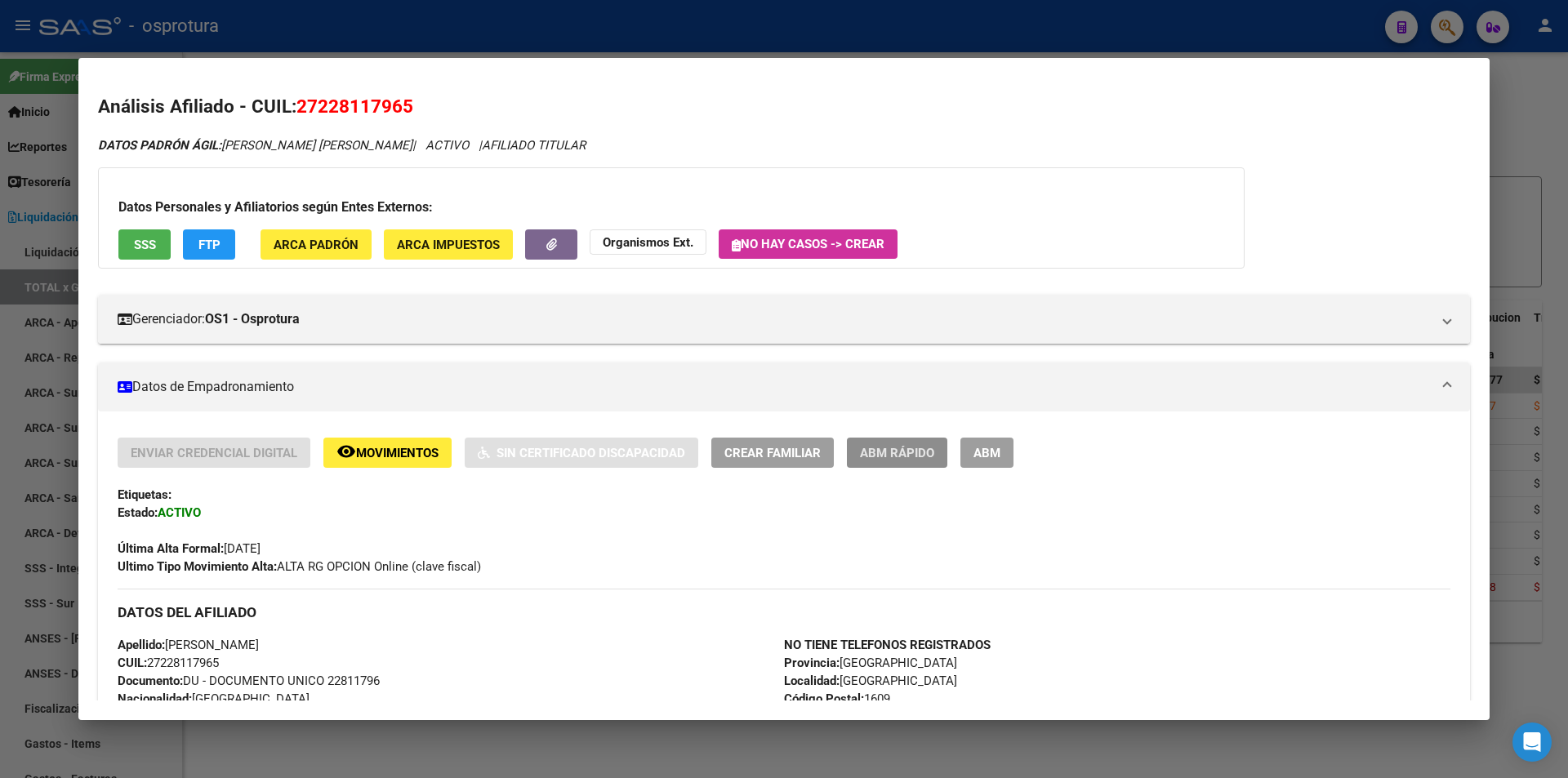
click at [891, 454] on span "ABM Rápido" at bounding box center [896, 453] width 74 height 15
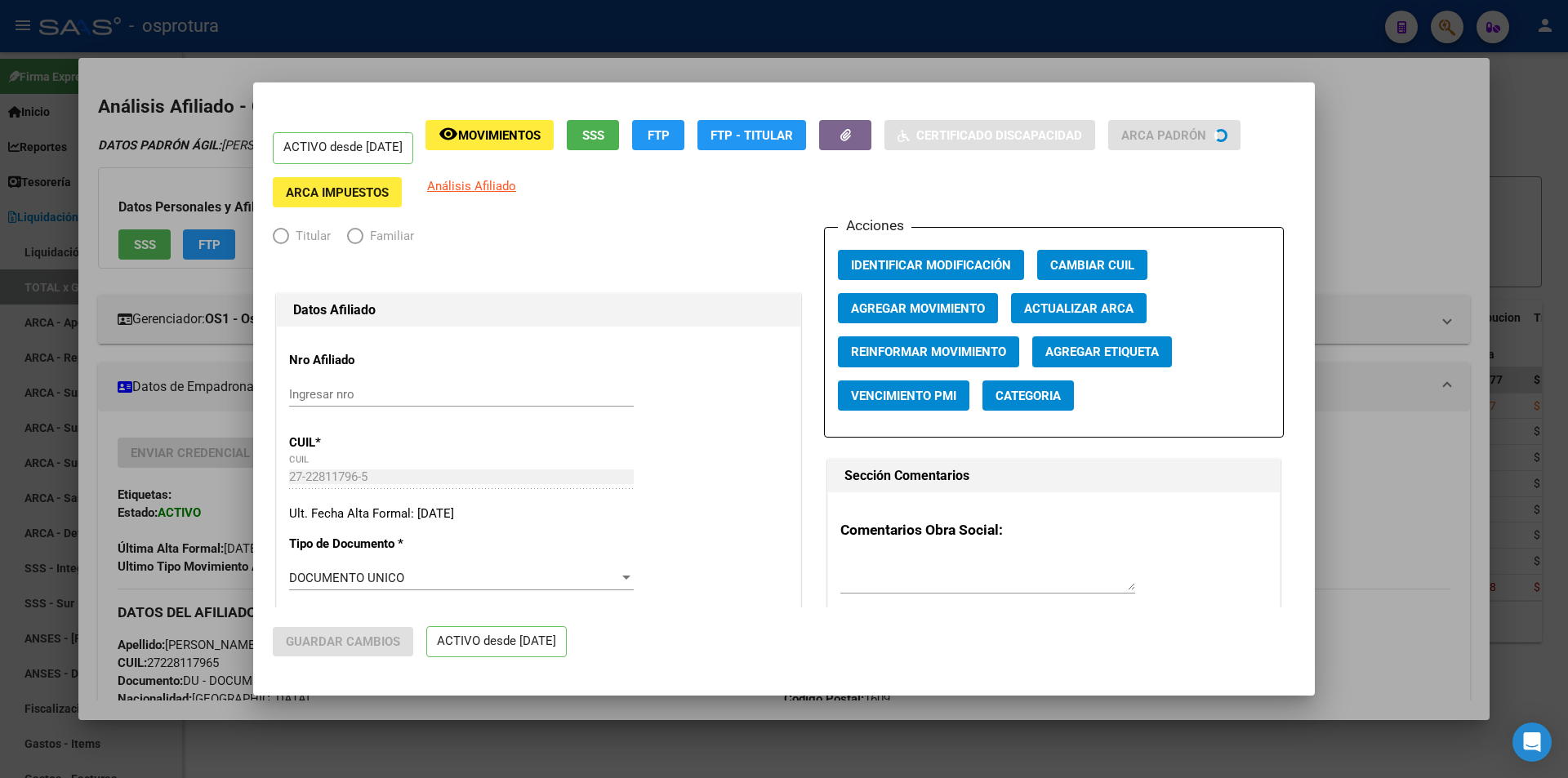
radio input "true"
type input "30-62739371-3"
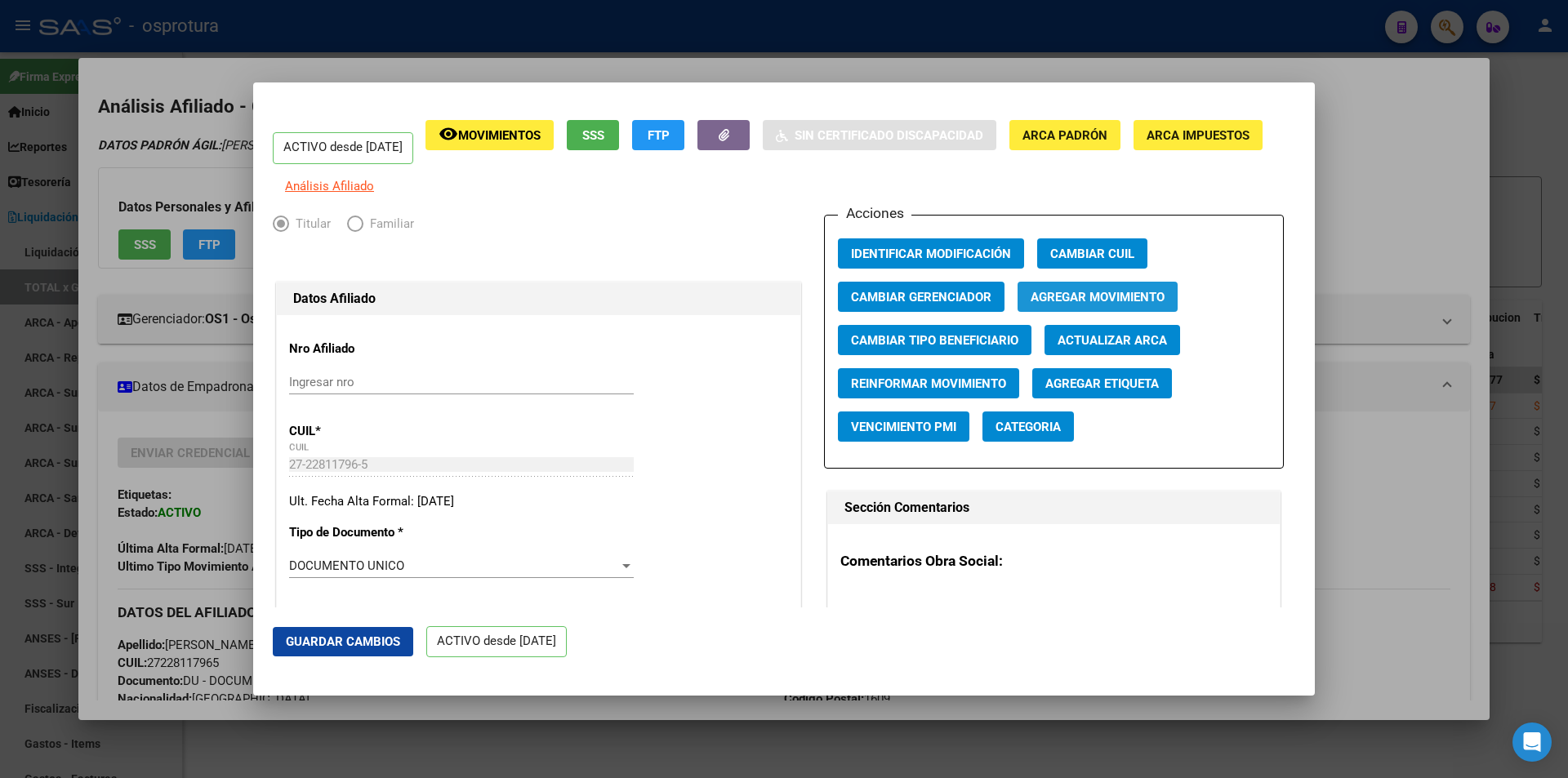
click at [1067, 303] on span "Agregar Movimiento" at bounding box center [1097, 297] width 134 height 15
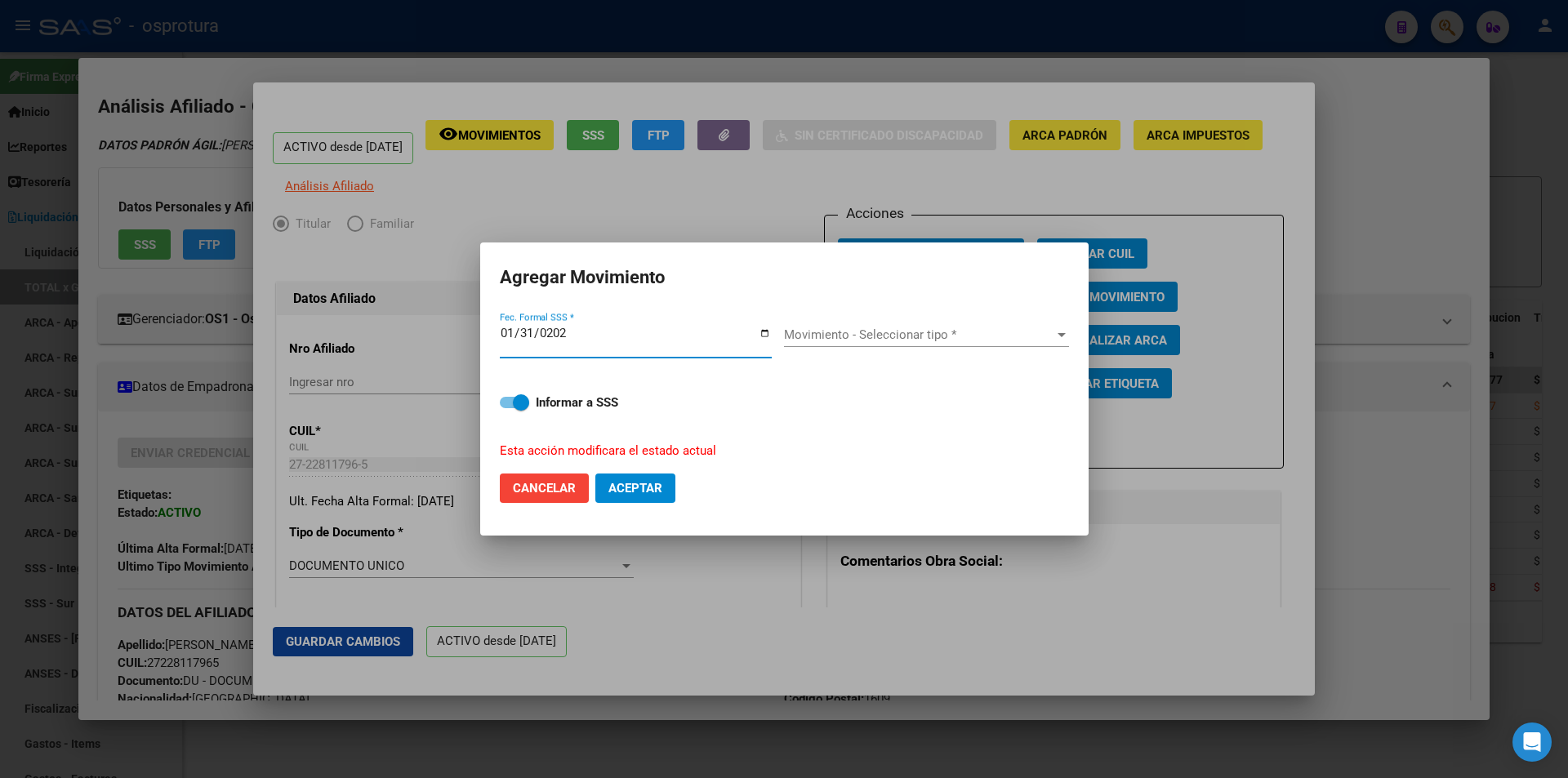
type input "2022-01-31"
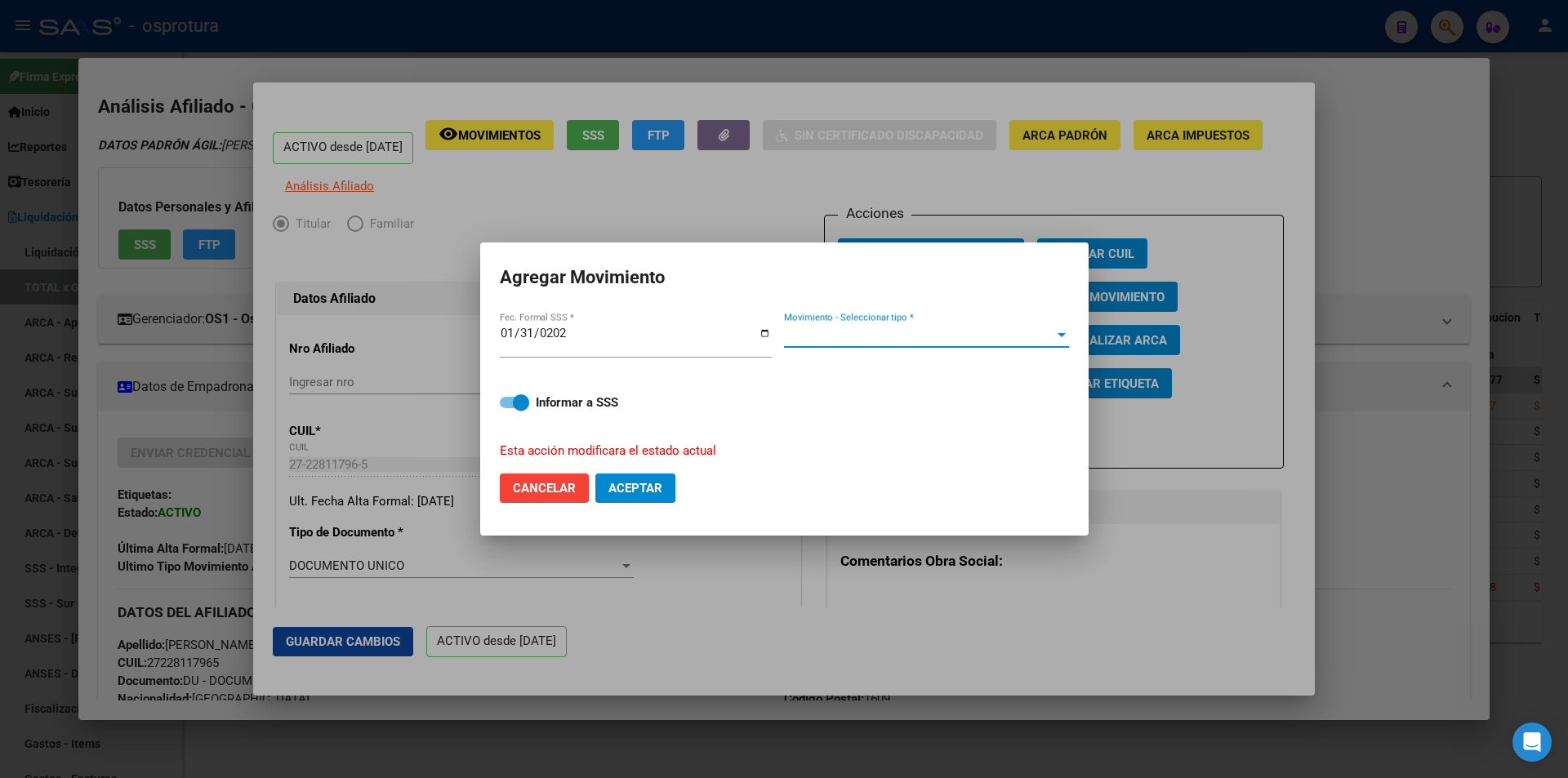
click at [911, 328] on span "Movimiento - Seleccionar tipo *" at bounding box center [918, 334] width 270 height 15
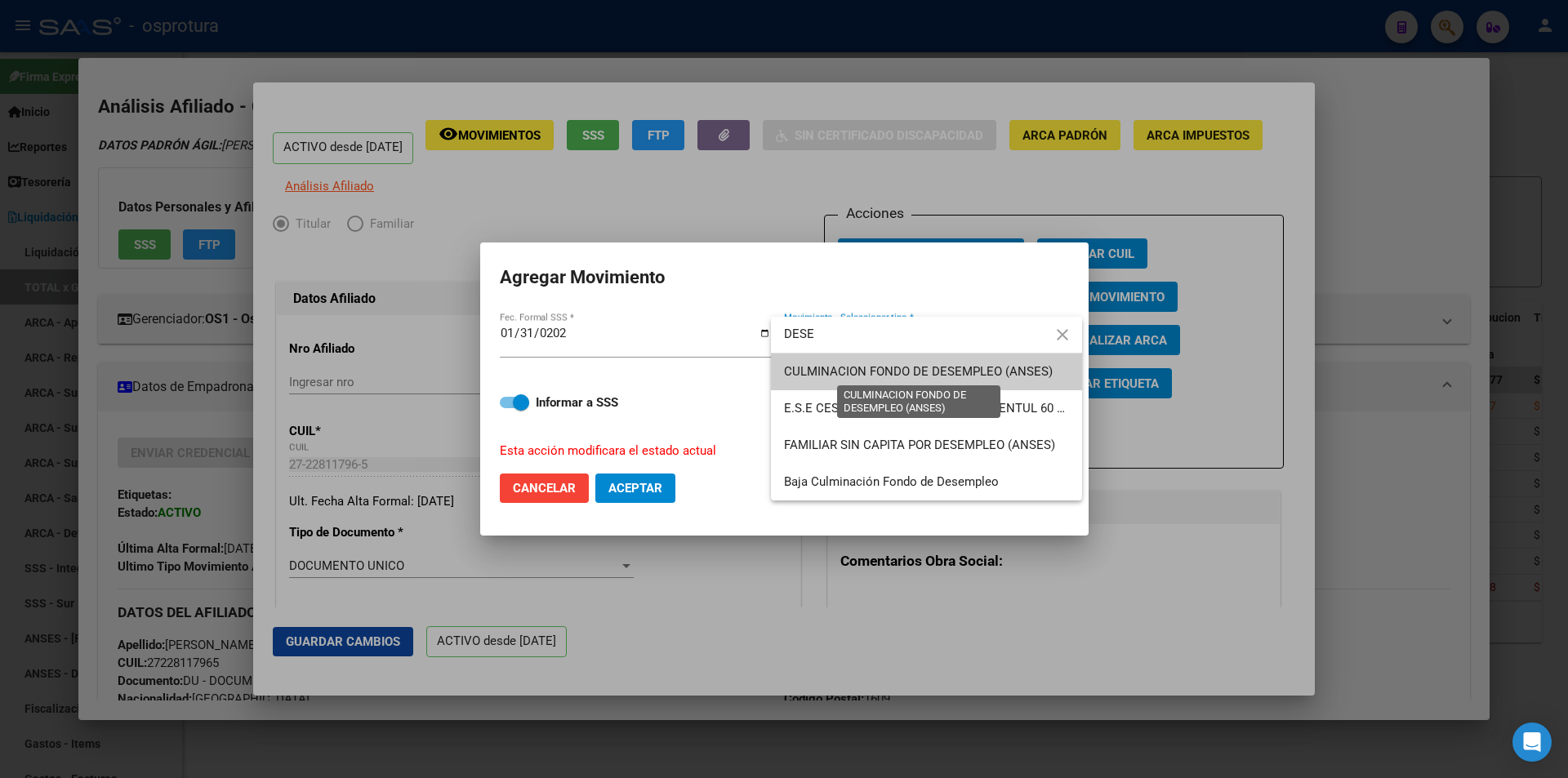
type input "DESE"
click at [913, 369] on span "CULMINACION FONDO DE DESEMPLEO (ANSES)" at bounding box center [917, 371] width 269 height 15
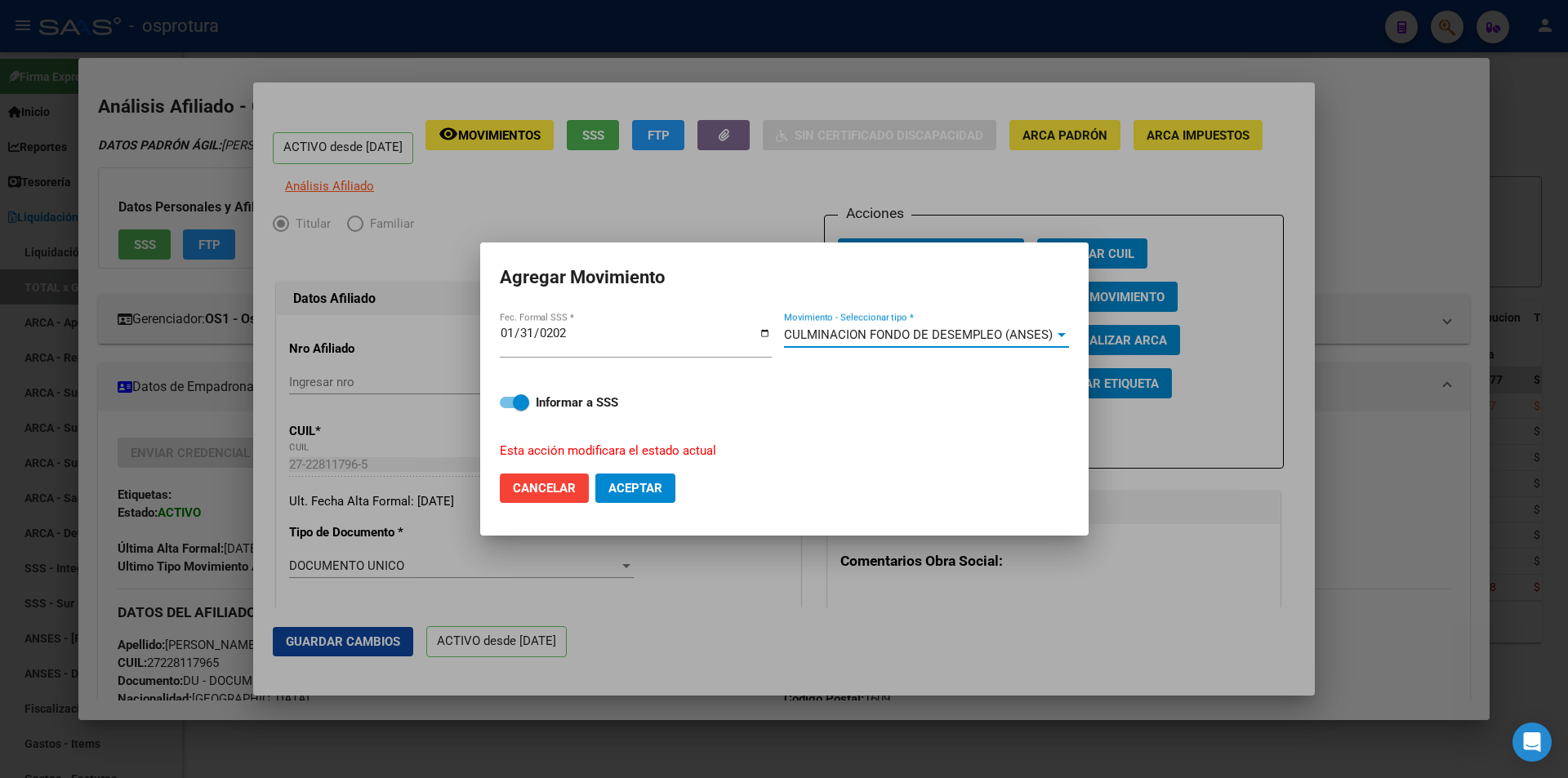
click at [552, 488] on span "Cancelar" at bounding box center [544, 488] width 63 height 15
checkbox input "false"
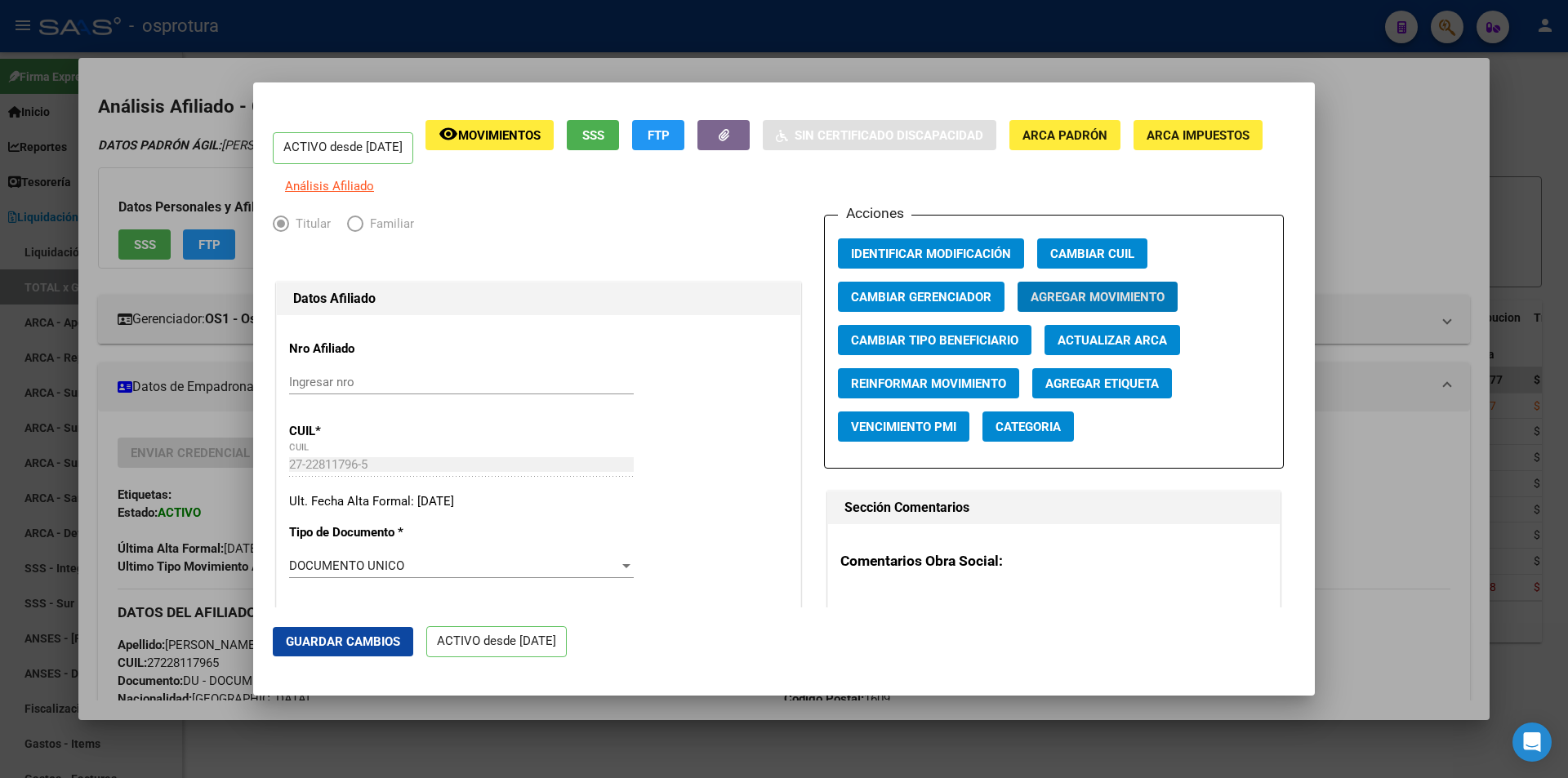
click at [1091, 301] on span "Agregar Movimiento" at bounding box center [1097, 296] width 134 height 15
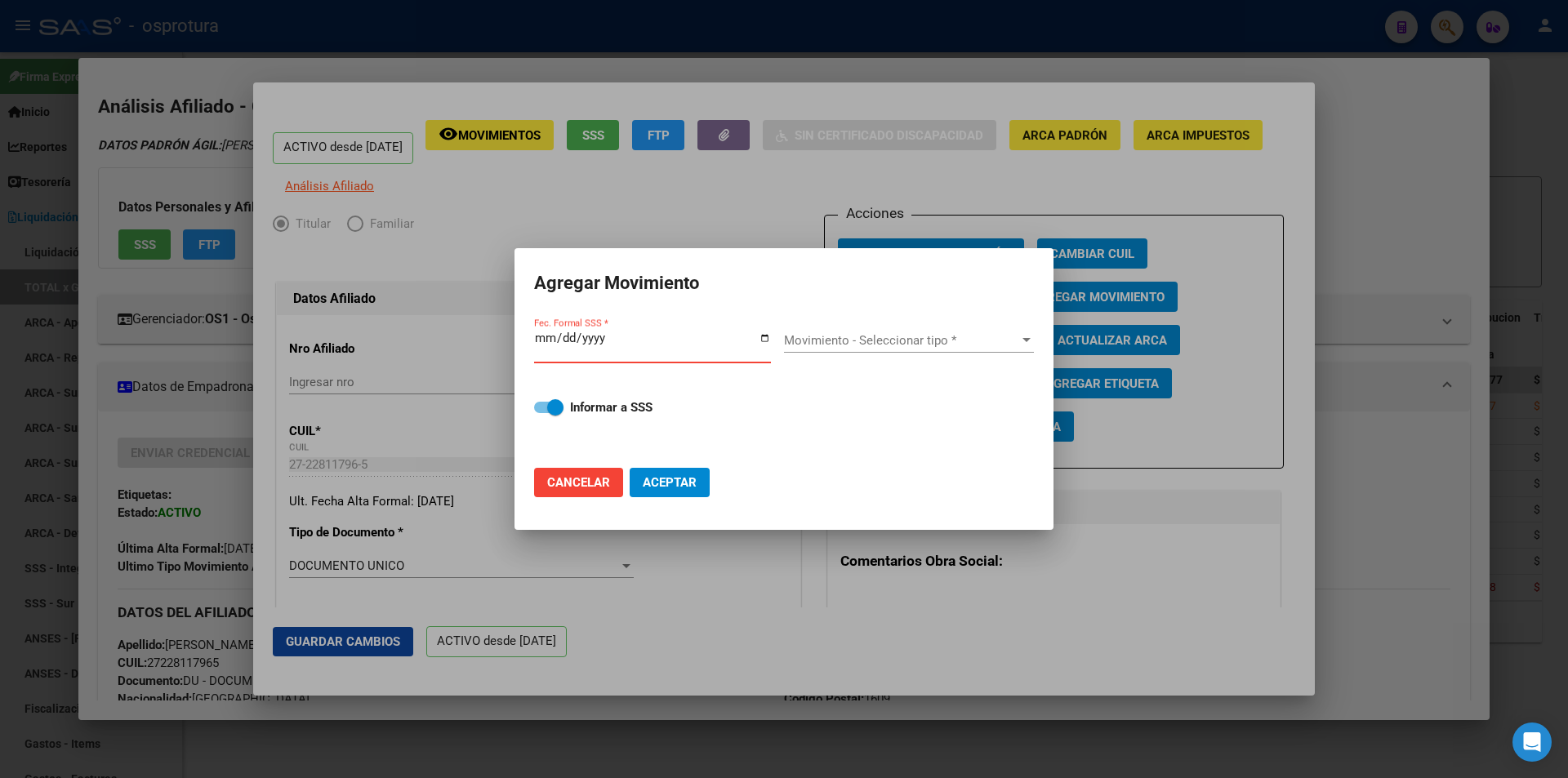
click at [831, 345] on span "Movimiento - Seleccionar tipo *" at bounding box center [901, 341] width 236 height 15
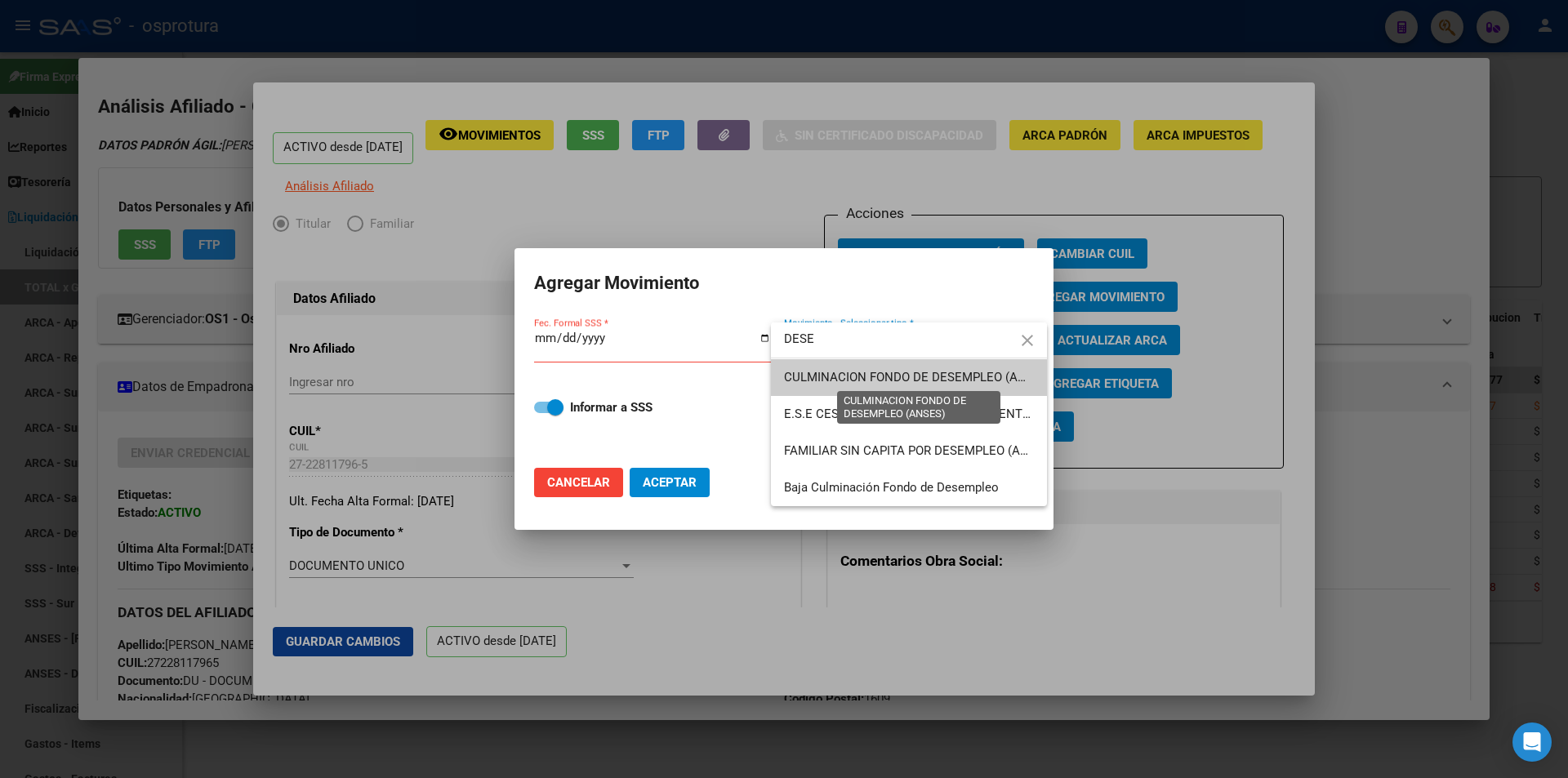
type input "DESE"
click at [839, 376] on span "CULMINACION FONDO DE DESEMPLEO (ANSES)" at bounding box center [917, 378] width 269 height 15
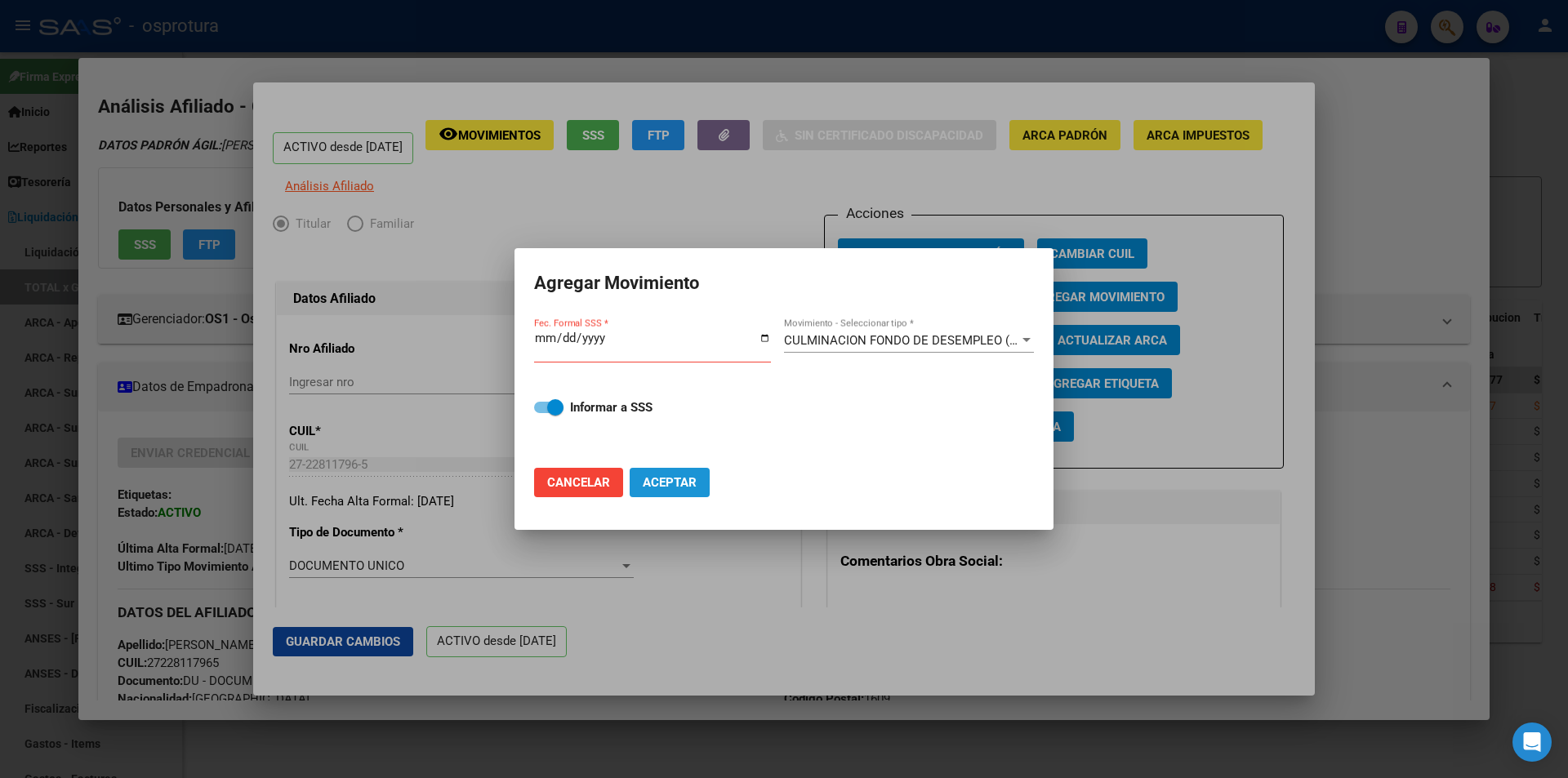
click at [652, 476] on span "Aceptar" at bounding box center [669, 483] width 54 height 15
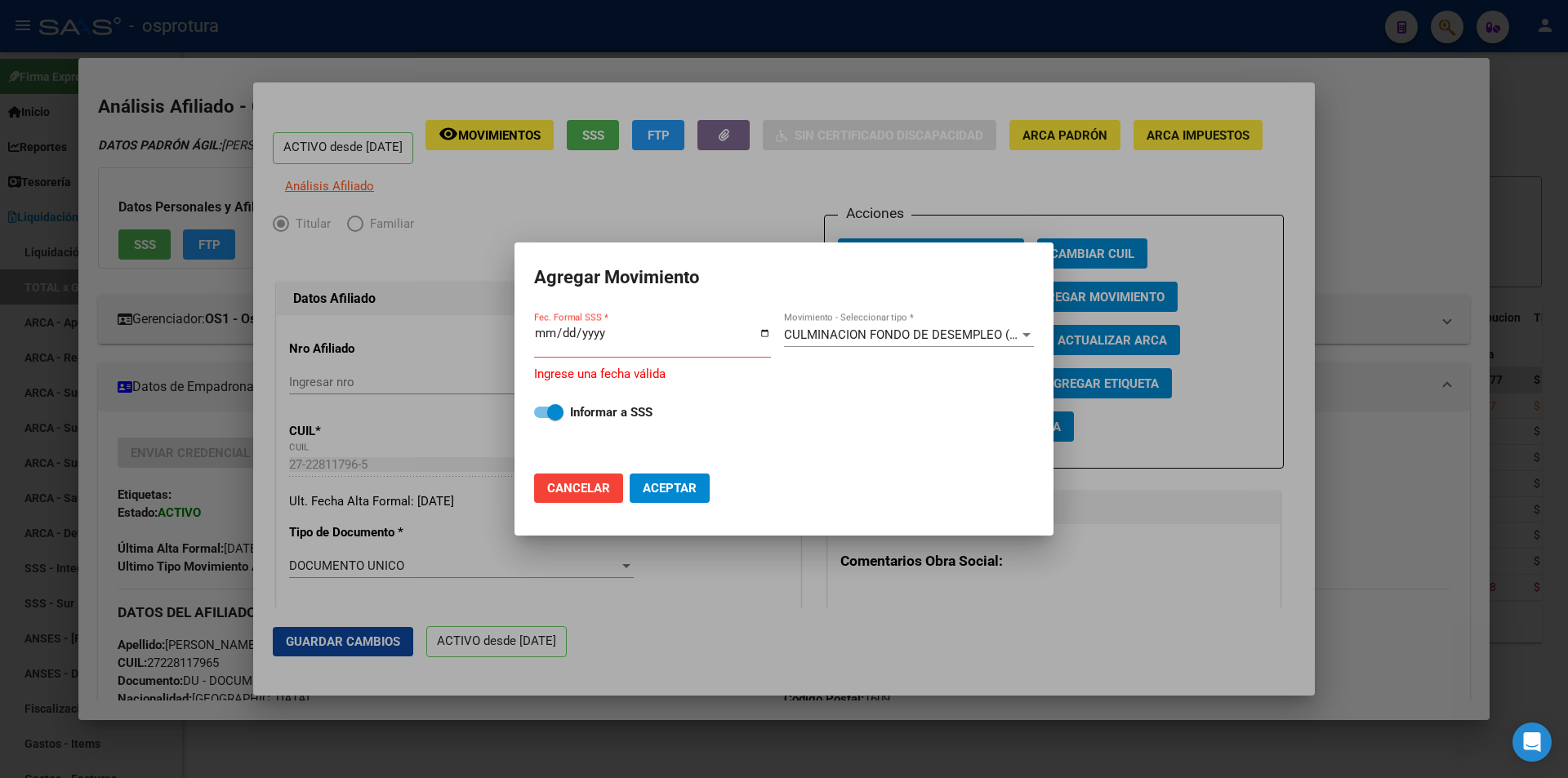
click at [671, 488] on span "Aceptar" at bounding box center [669, 488] width 54 height 15
click at [565, 331] on input "Fec. Formal SSS *" at bounding box center [652, 339] width 236 height 27
type input "2022-01-31"
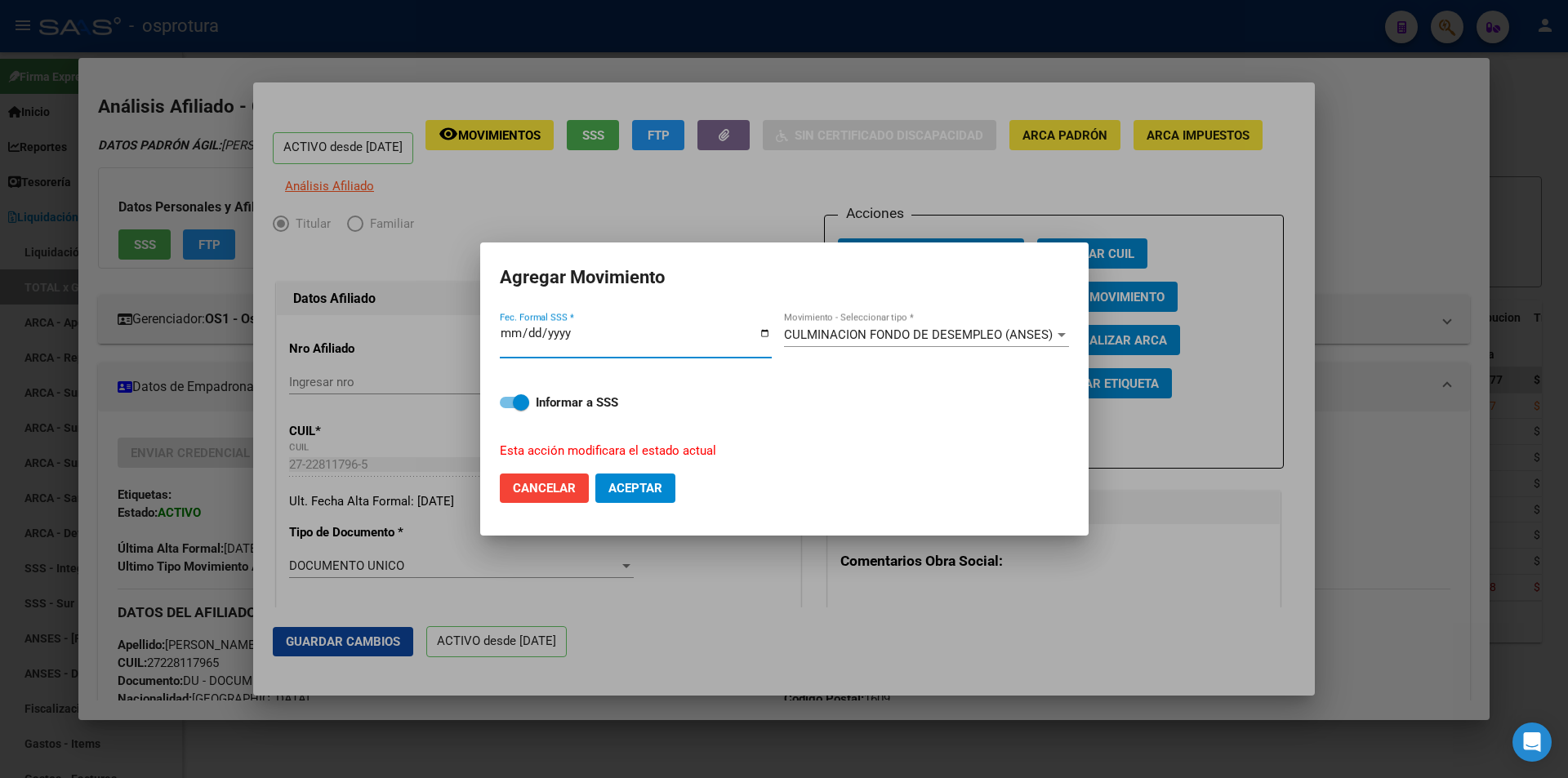
click at [643, 481] on span "Aceptar" at bounding box center [635, 488] width 54 height 15
checkbox input "false"
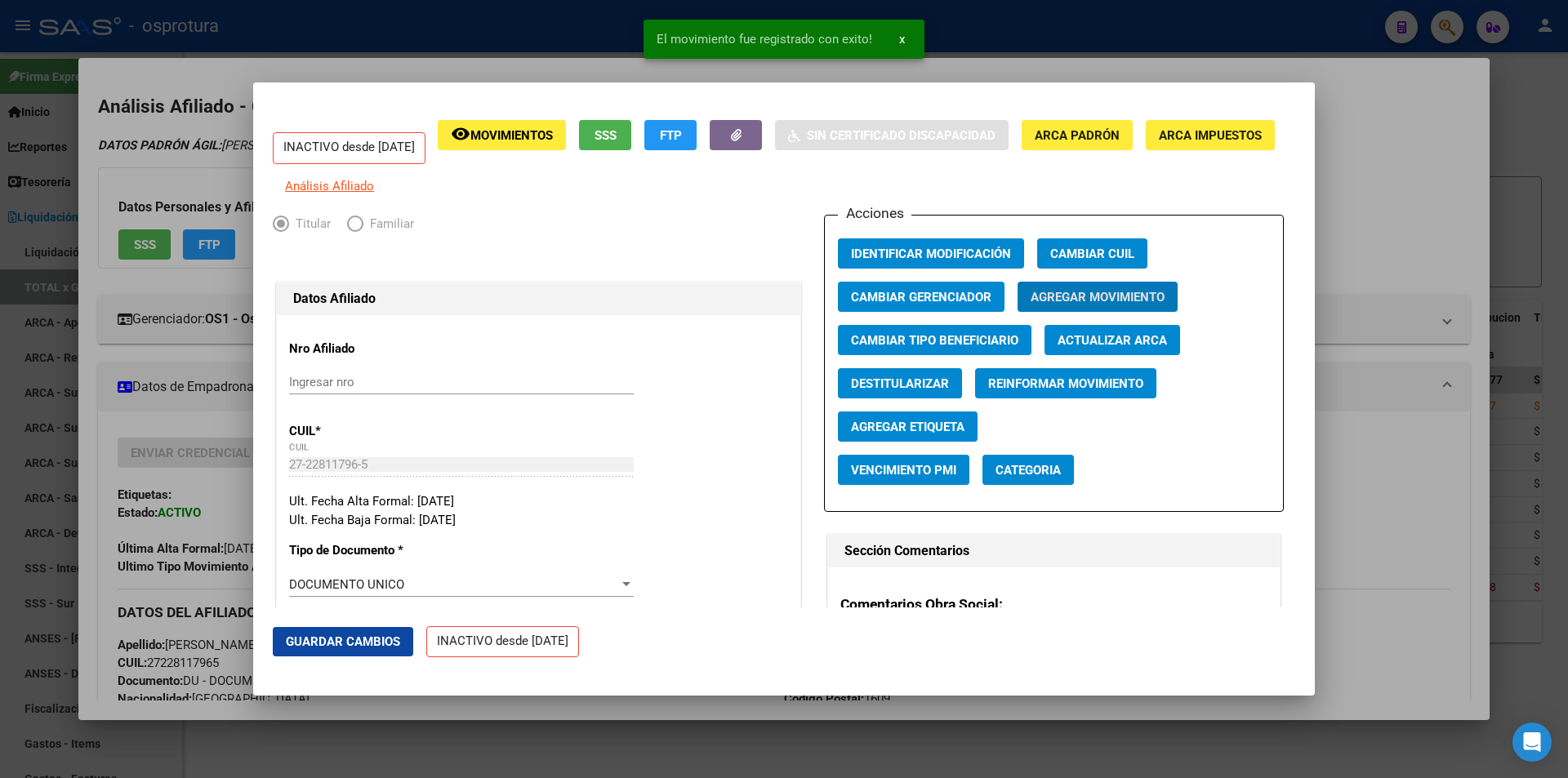
click at [1369, 164] on div at bounding box center [784, 389] width 1568 height 778
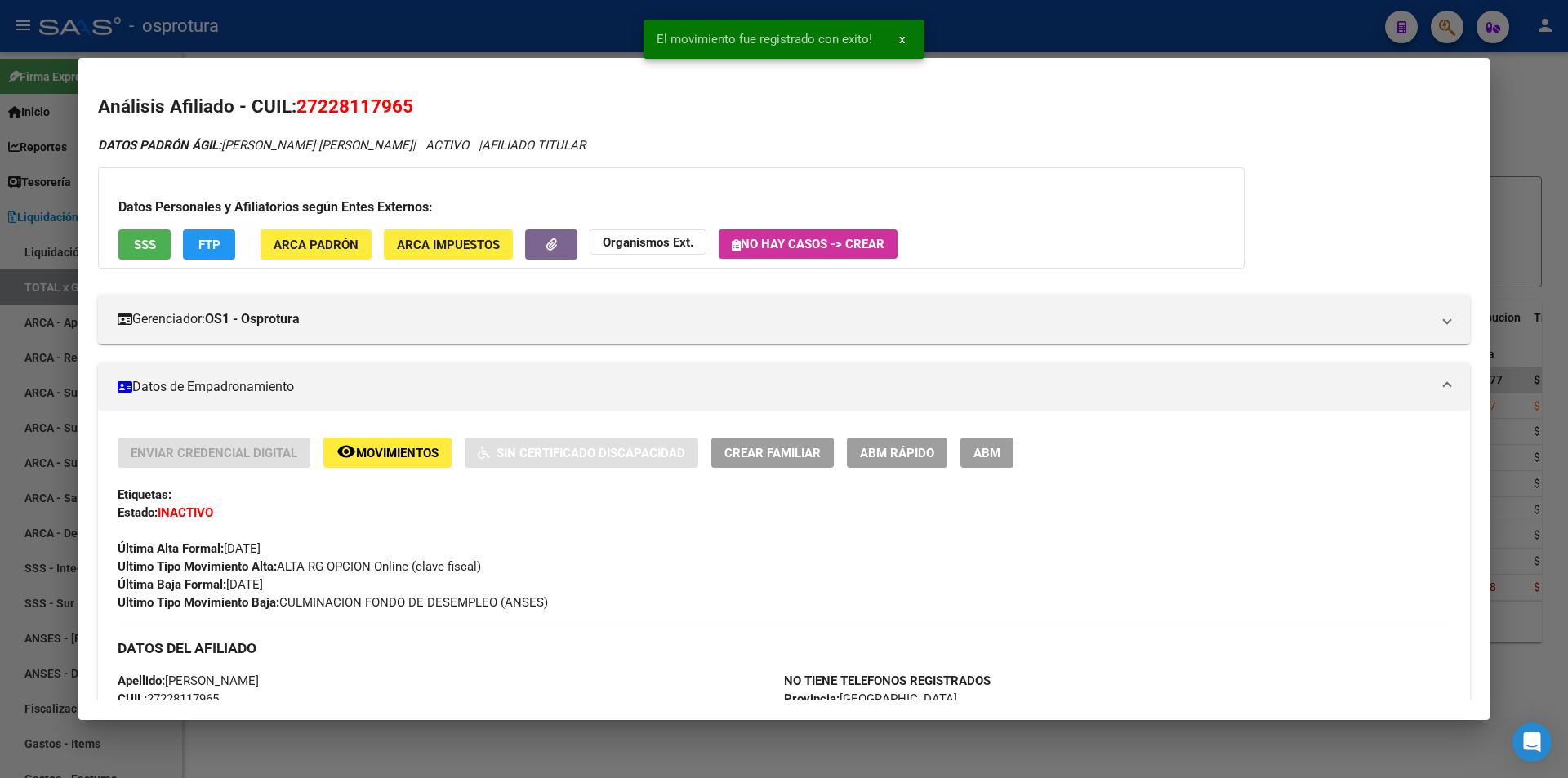
click at [1135, 34] on div at bounding box center [784, 389] width 1568 height 778
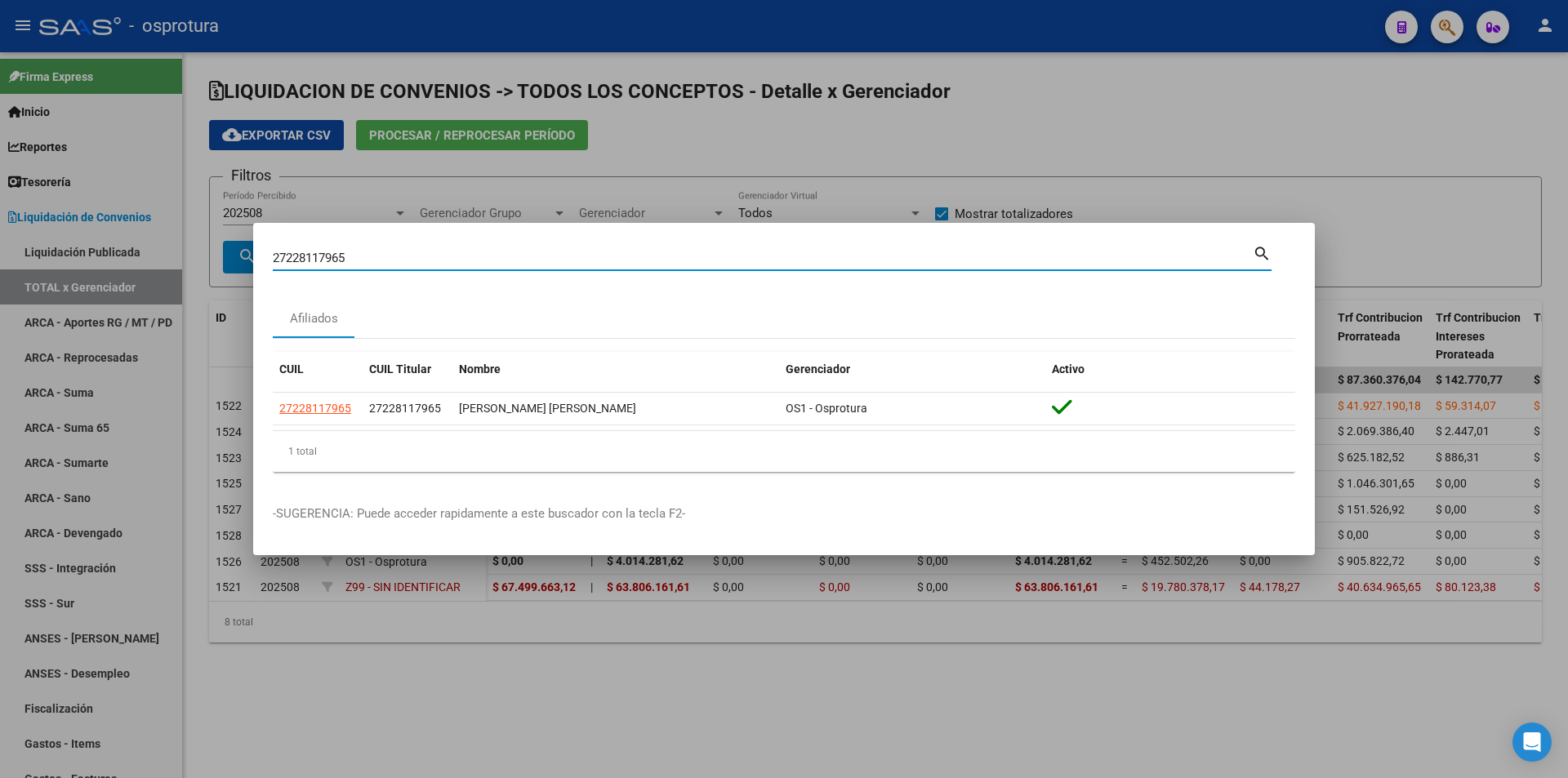
click at [605, 258] on input "27228117965" at bounding box center [762, 258] width 980 height 15
paste input "0-17124648-3"
type input "20171246483"
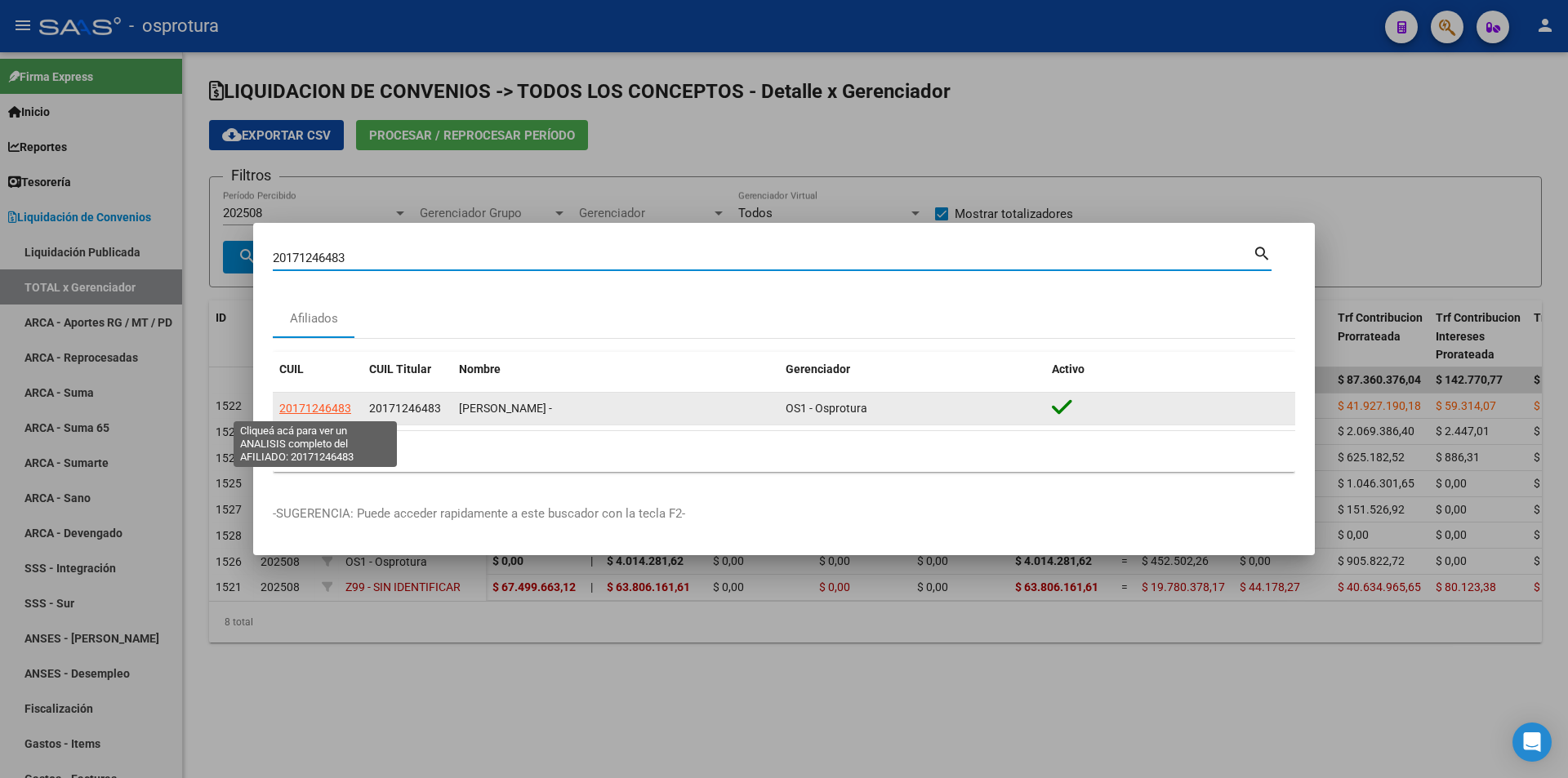
click at [318, 405] on span "20171246483" at bounding box center [315, 408] width 71 height 13
type textarea "20171246483"
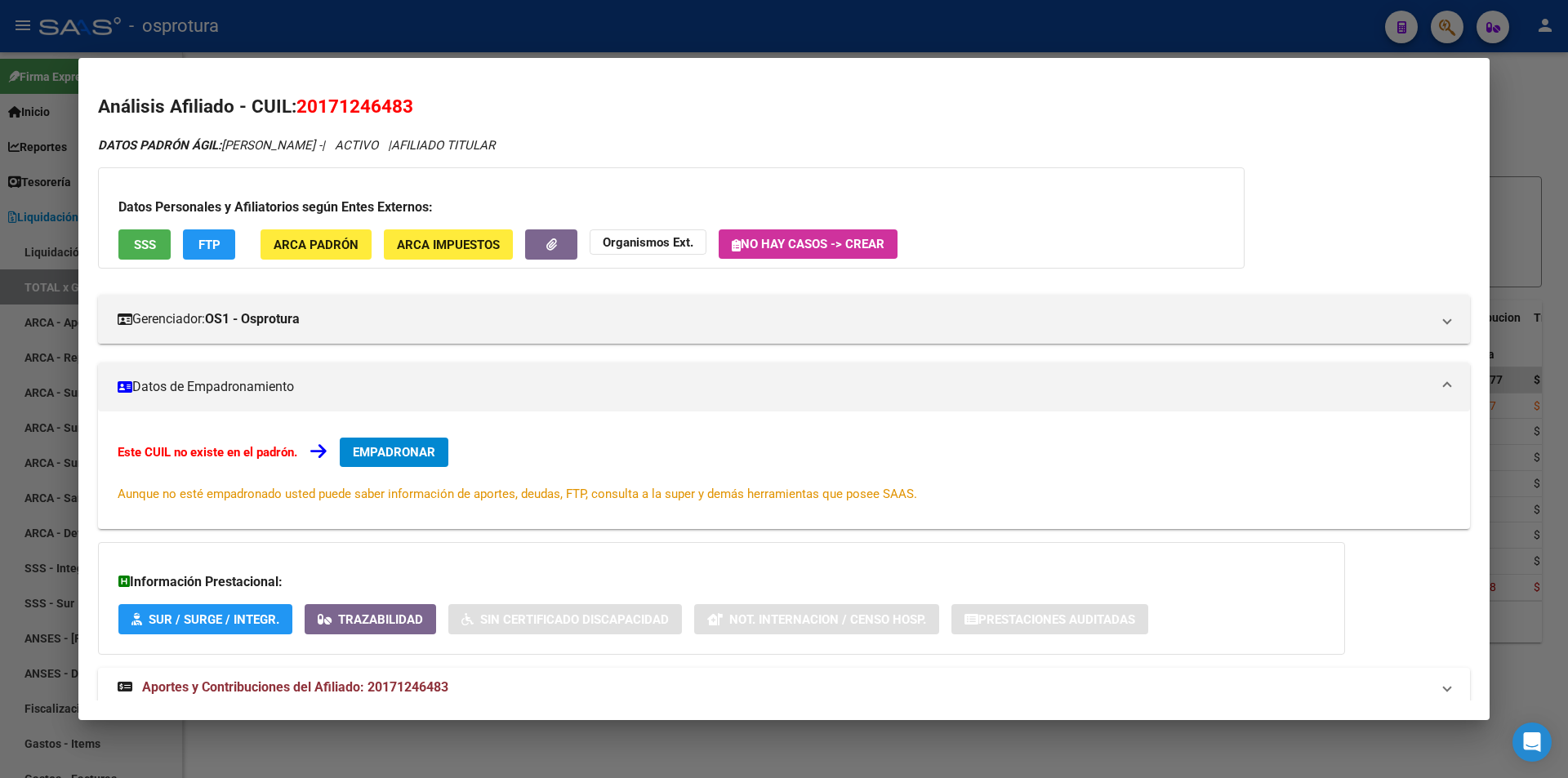
click at [150, 236] on span "SSS" at bounding box center [145, 244] width 22 height 15
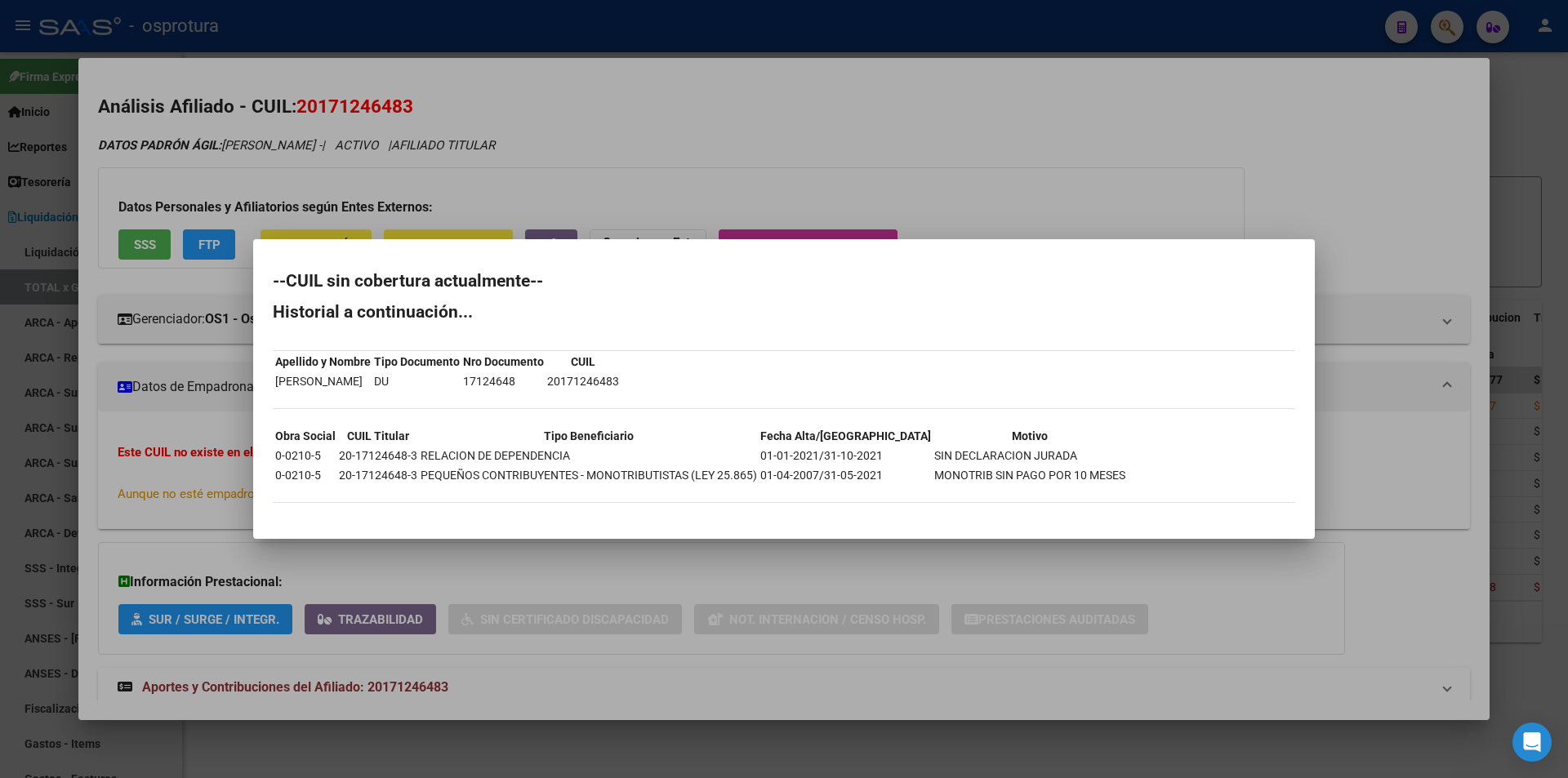
click at [740, 155] on div at bounding box center [784, 389] width 1568 height 778
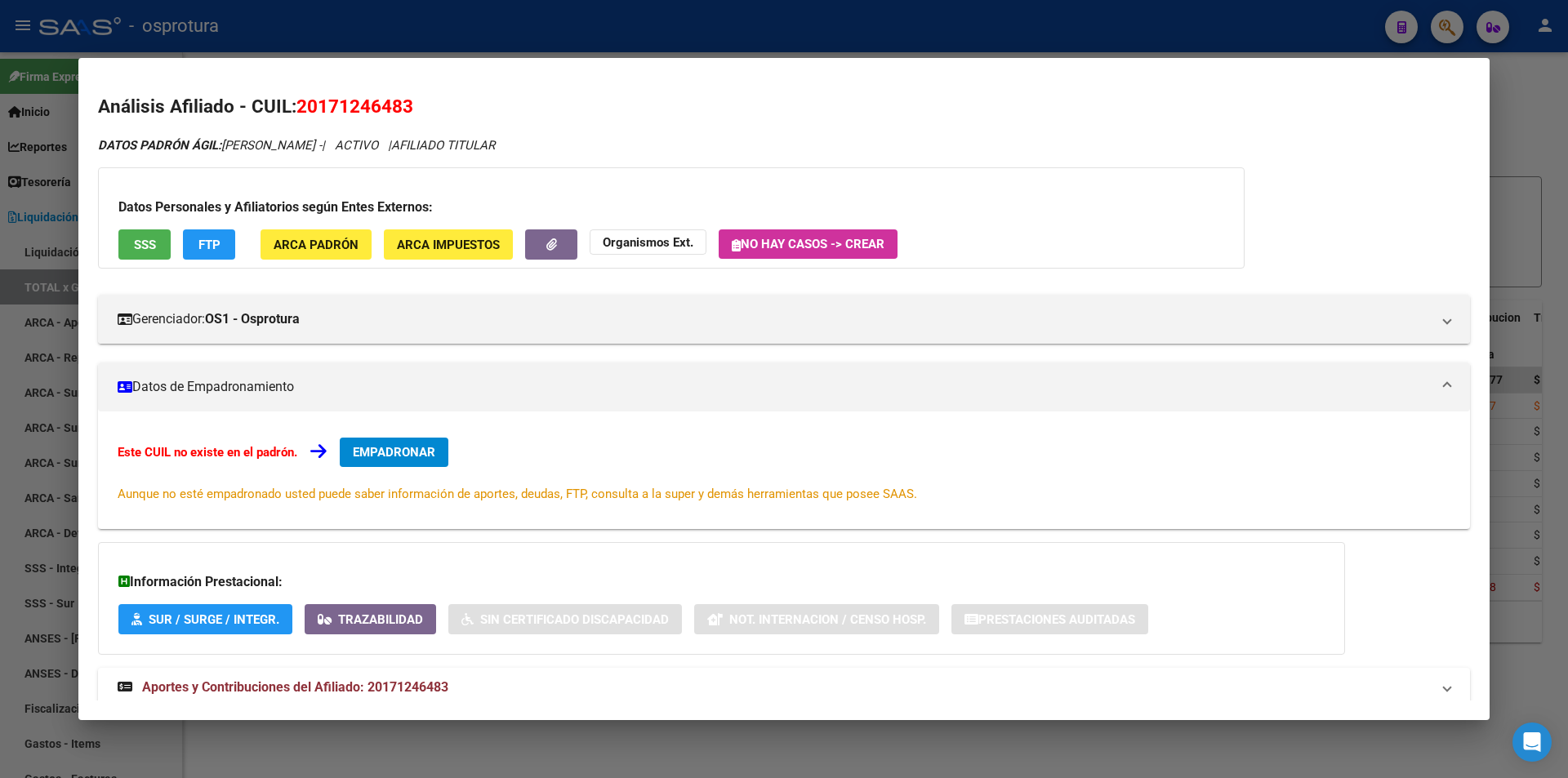
click at [439, 441] on button "EMPADRONAR" at bounding box center [394, 453] width 109 height 29
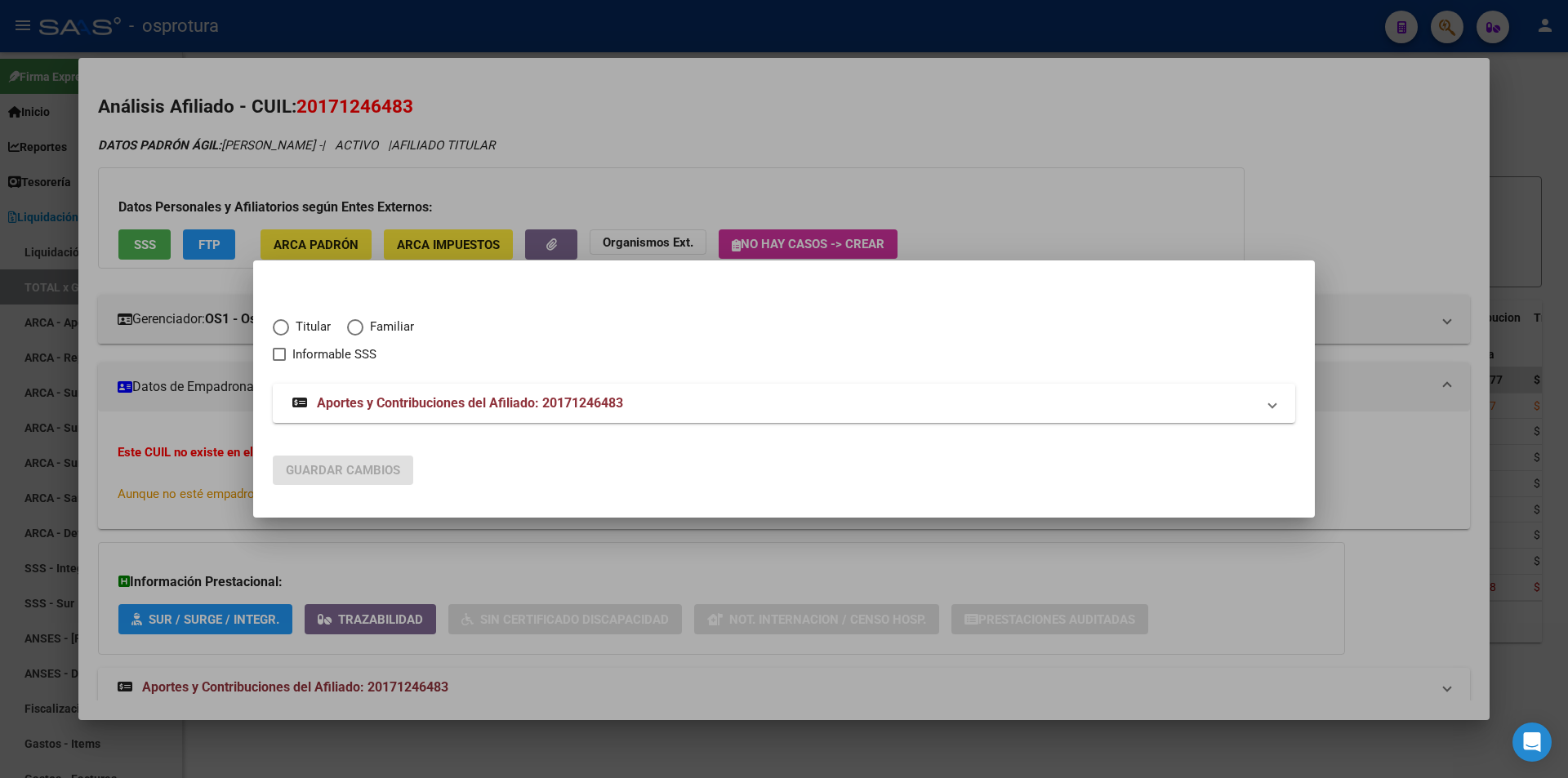
click at [316, 326] on span "Titular" at bounding box center [309, 327] width 41 height 18
click at [289, 326] on input "Titular" at bounding box center [281, 327] width 16 height 16
radio input "true"
checkbox input "true"
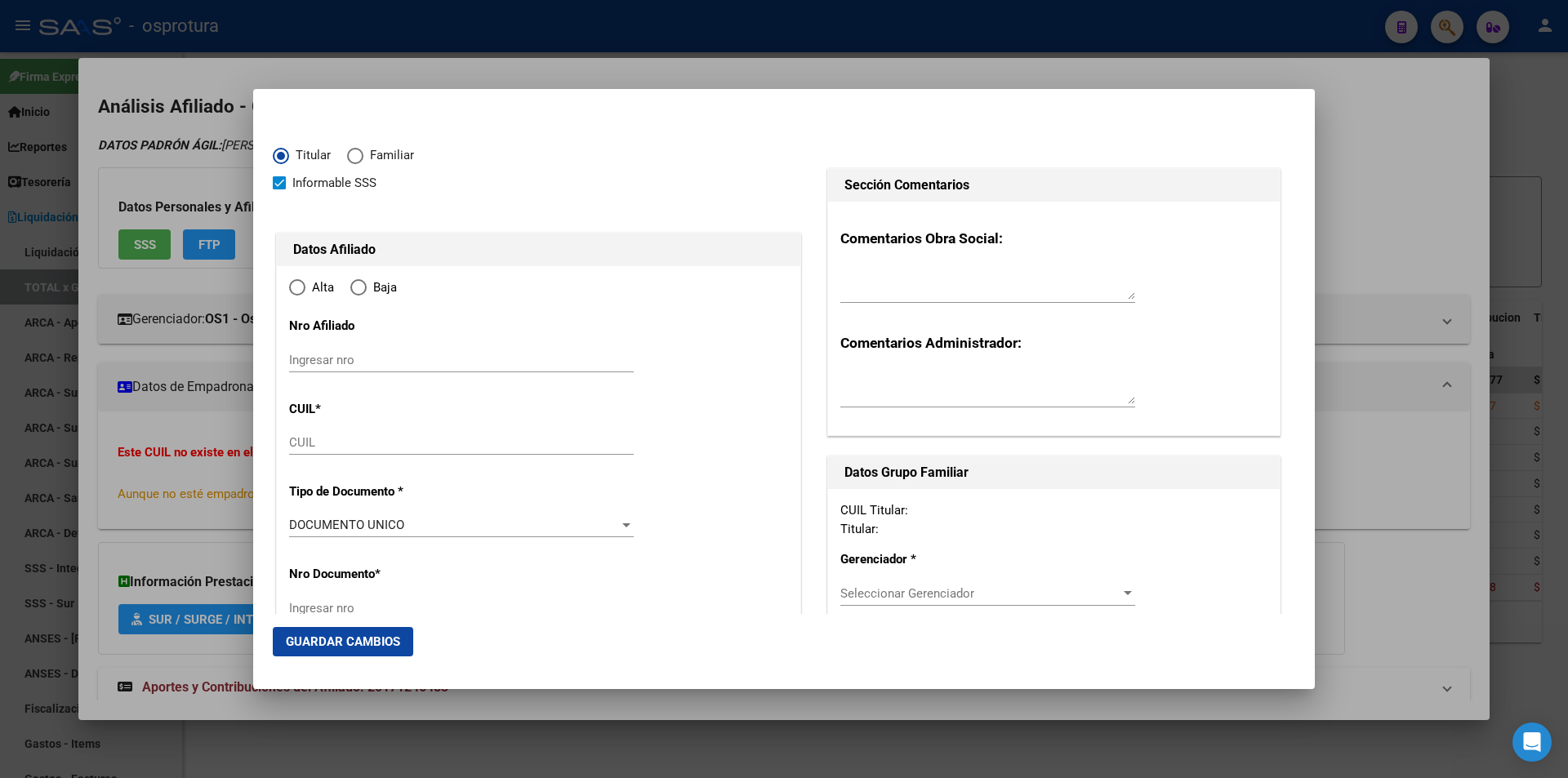
type input "20-17124648-3"
radio input "true"
type input "17124648"
type input "VESCIA"
type input "JORGE ALBERTO"
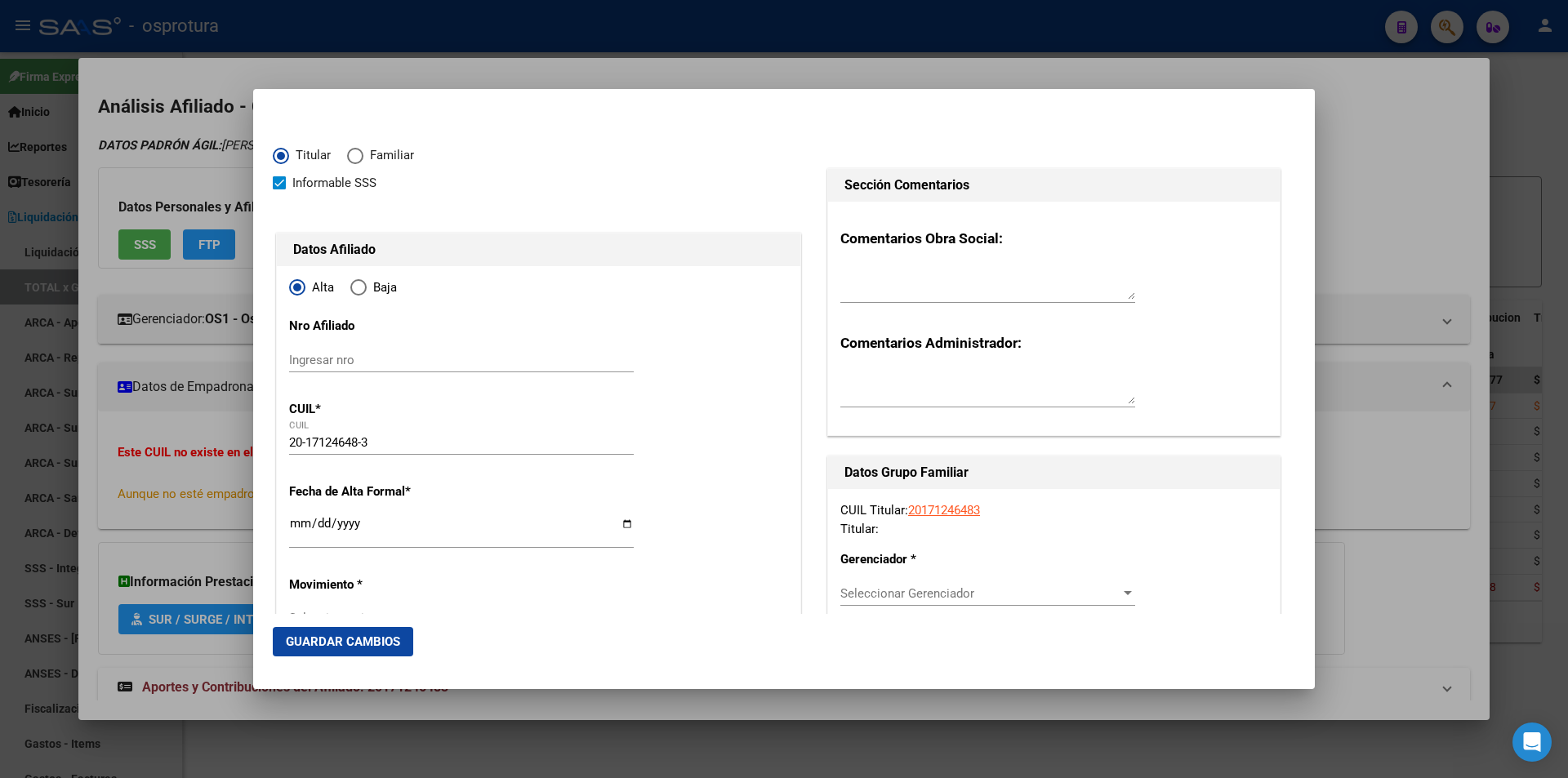
type input "1963-06-07"
type input "[PERSON_NAME]"
type input "1640"
type input "EMTRE RIOS"
type input "1395"
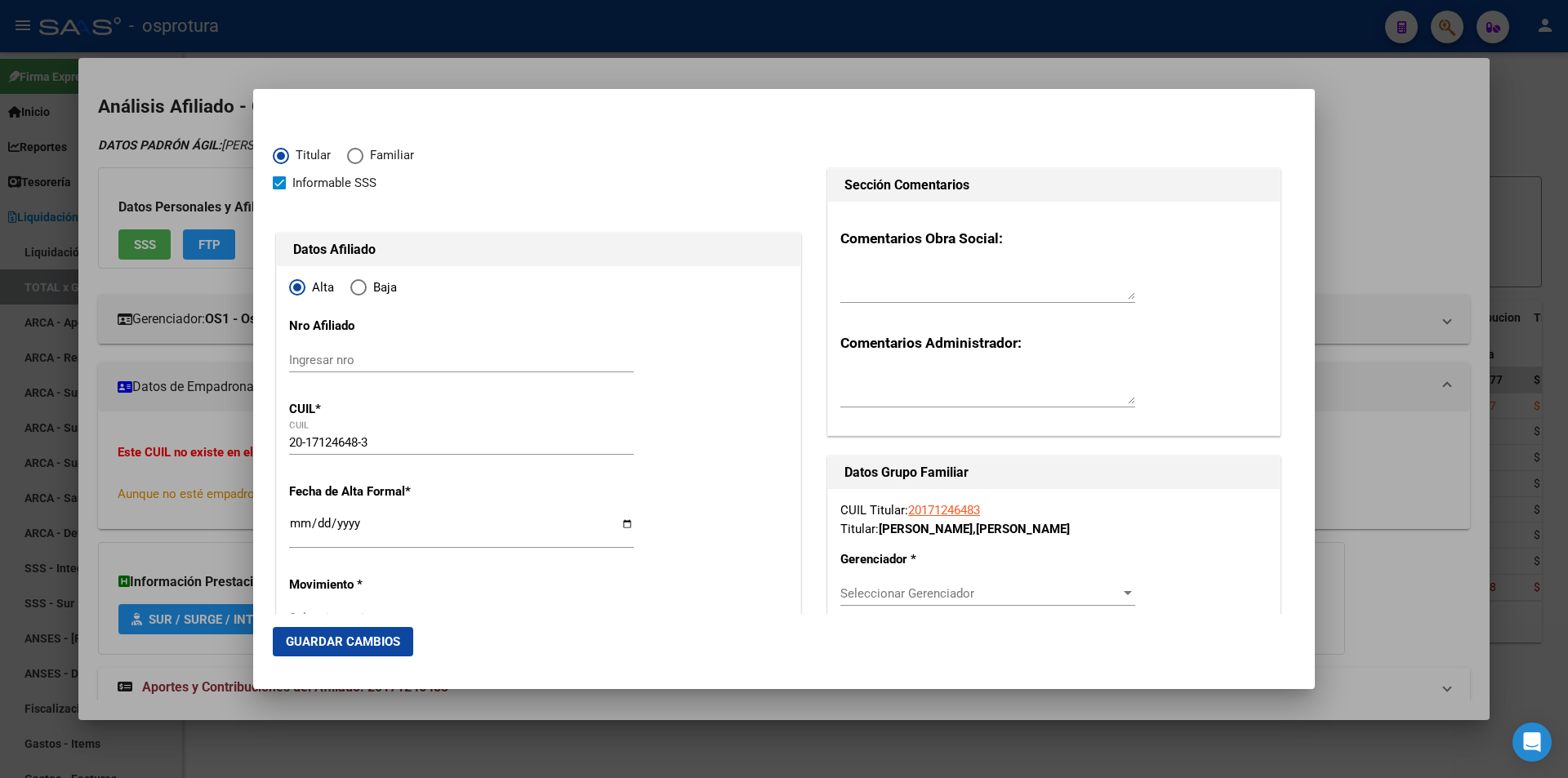
scroll to position [82, 0]
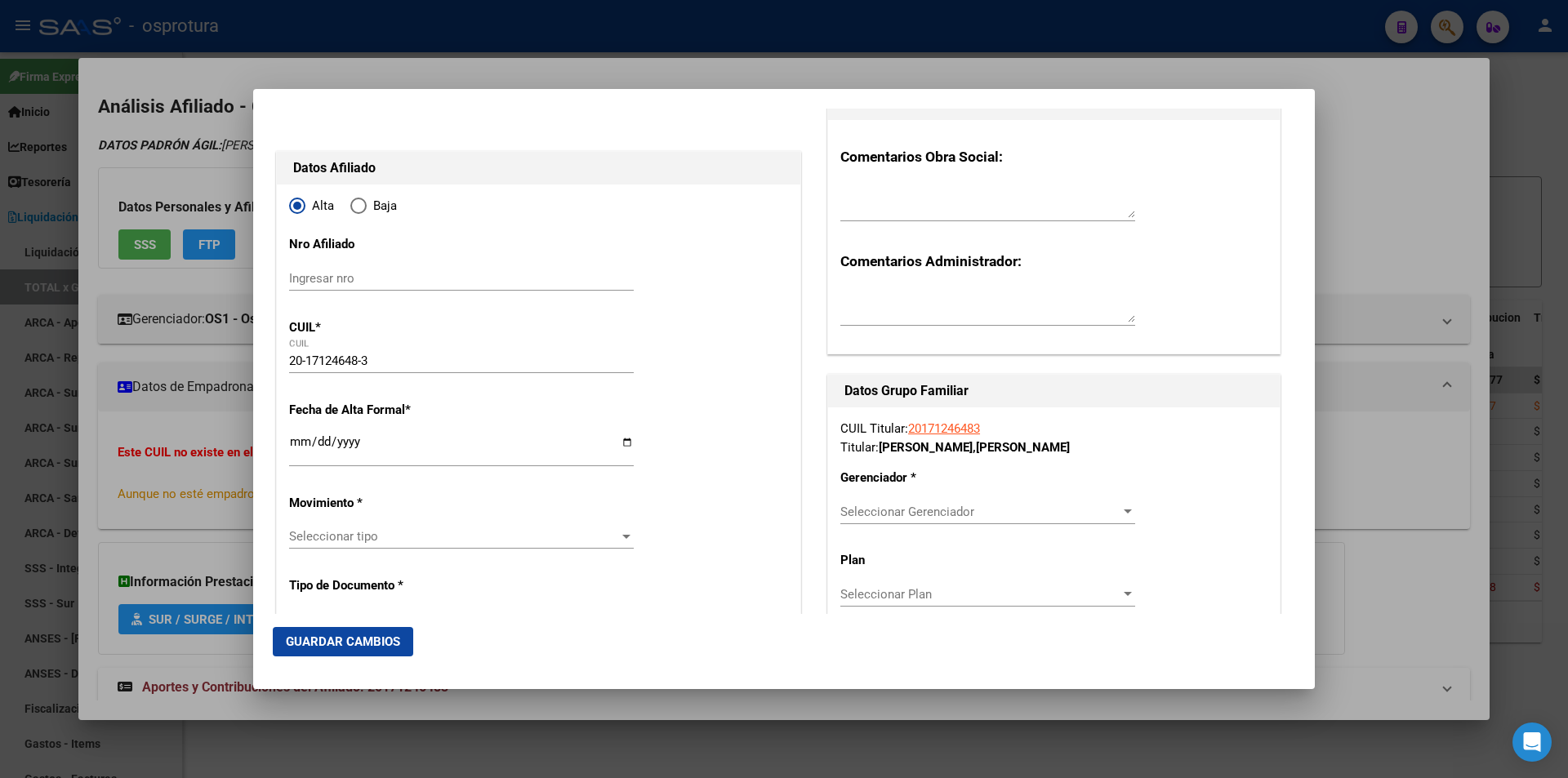
type input "[PERSON_NAME]"
click at [306, 444] on input "Ingresar fecha" at bounding box center [461, 448] width 345 height 27
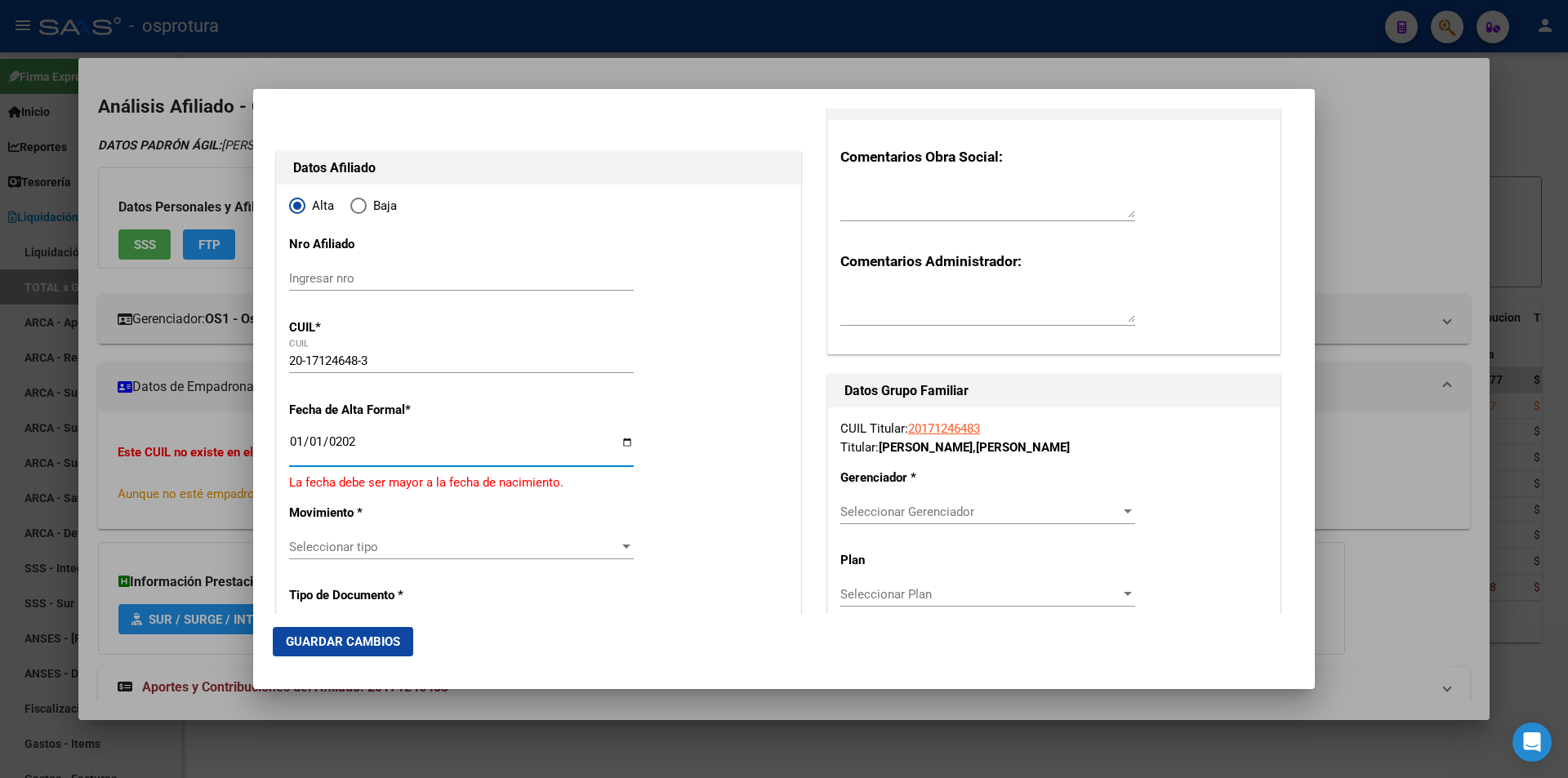
type input "2021-01-01"
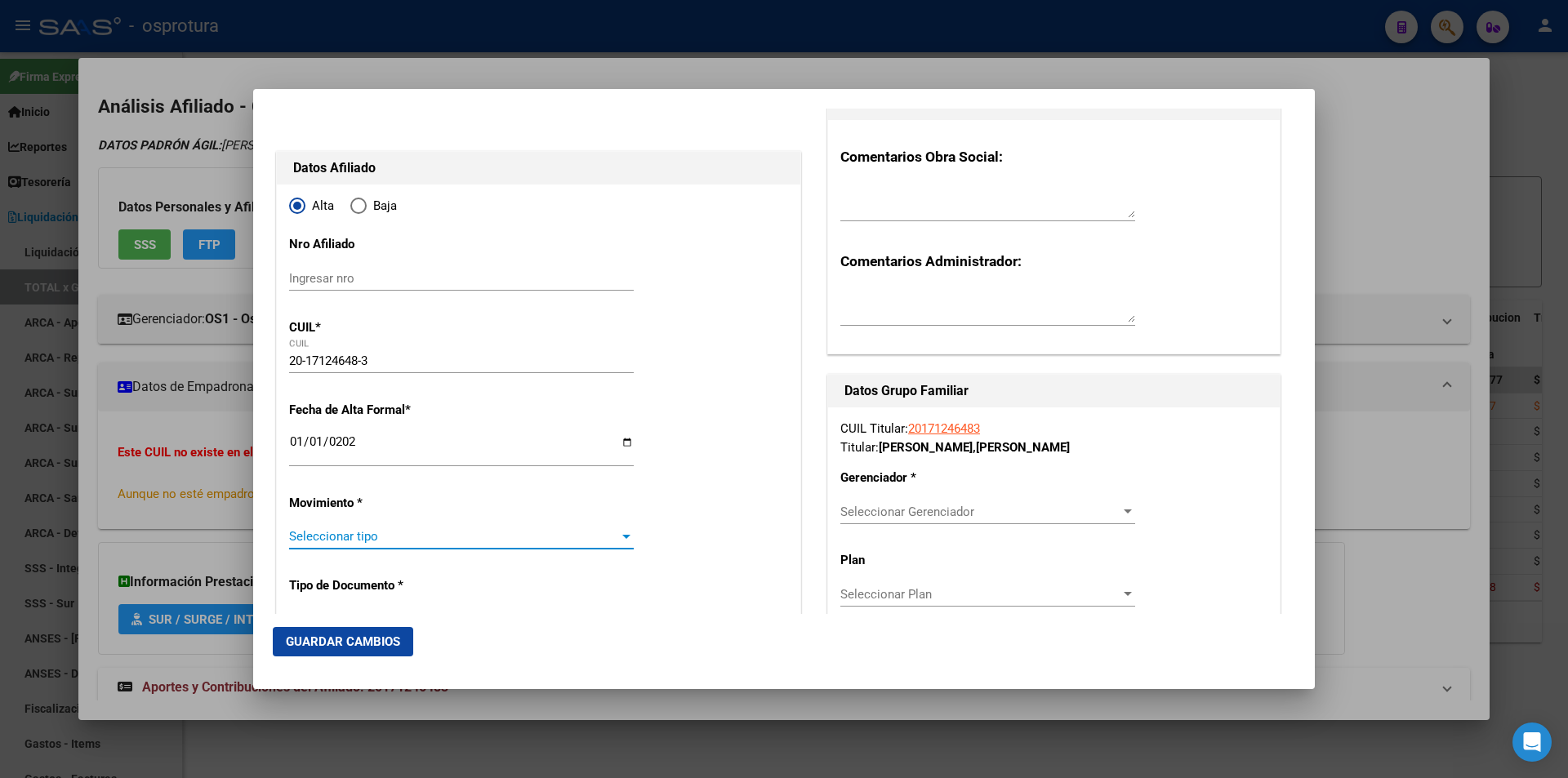
click at [409, 533] on span "Seleccionar tipo" at bounding box center [454, 536] width 330 height 15
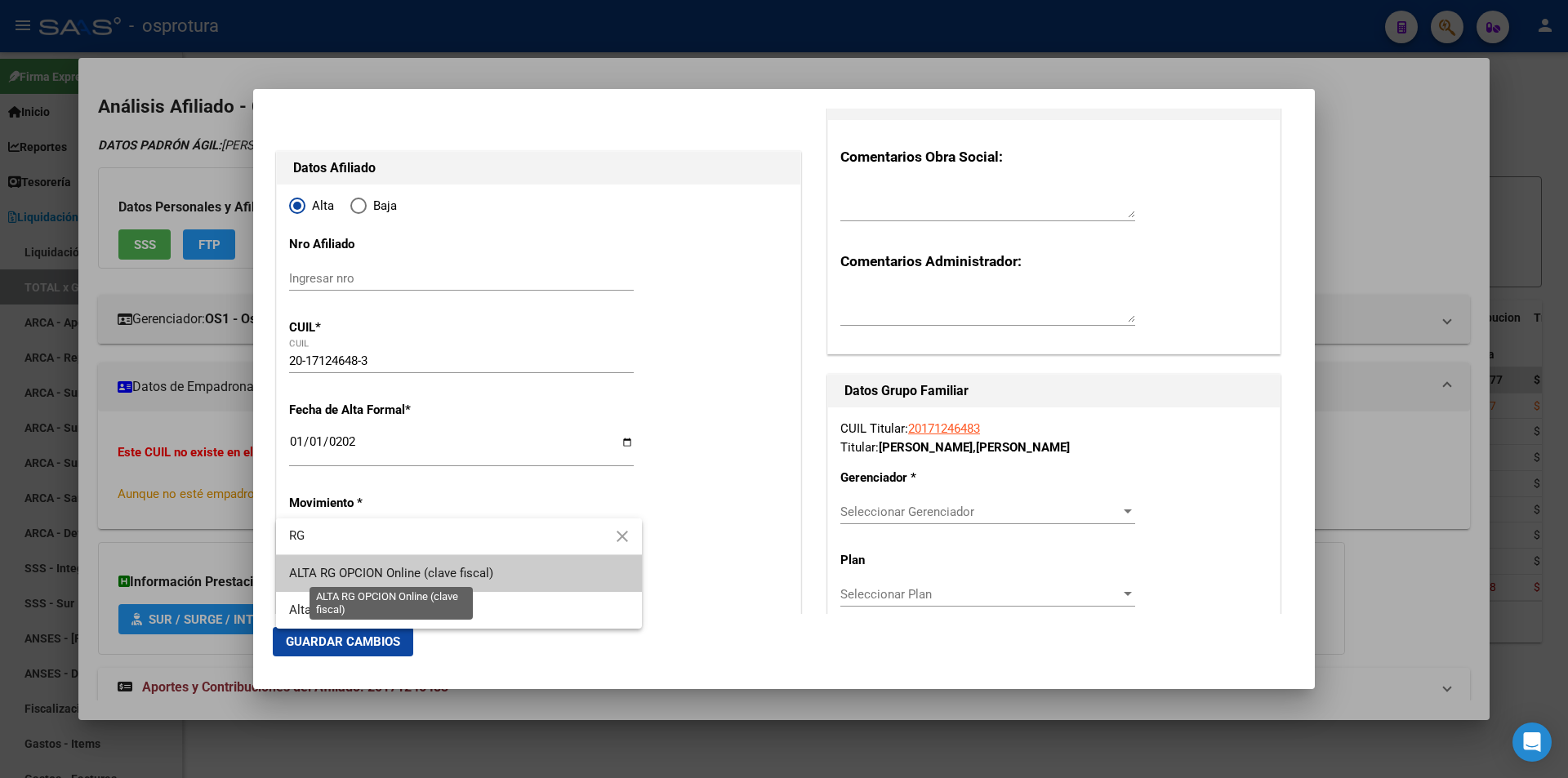
type input "RG"
click at [415, 567] on span "ALTA RG OPCION Online (clave fiscal)" at bounding box center [390, 573] width 204 height 15
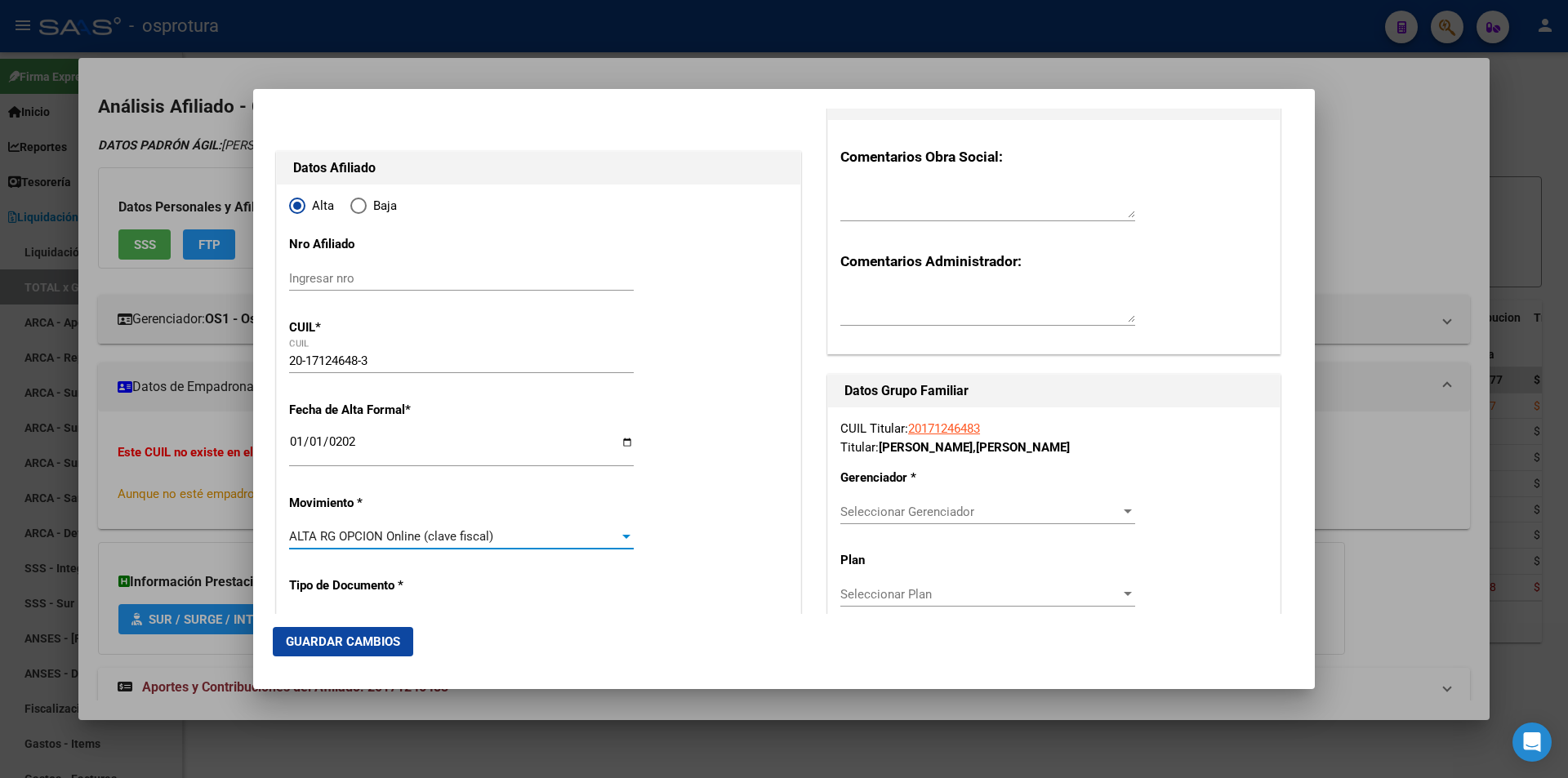
click at [389, 638] on span "Guardar Cambios" at bounding box center [343, 641] width 115 height 15
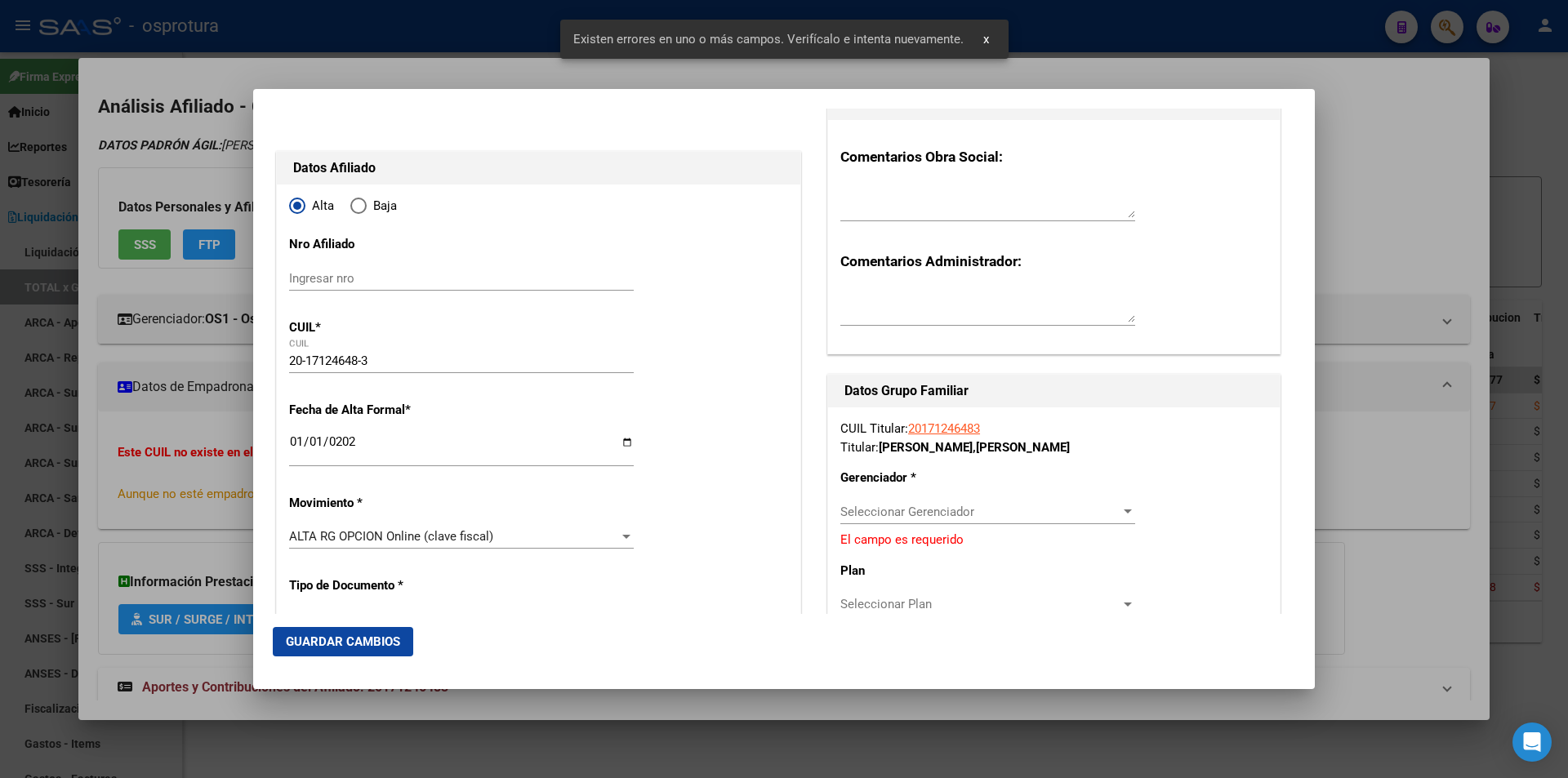
click at [1010, 510] on span "Seleccionar Gerenciador" at bounding box center [981, 512] width 280 height 15
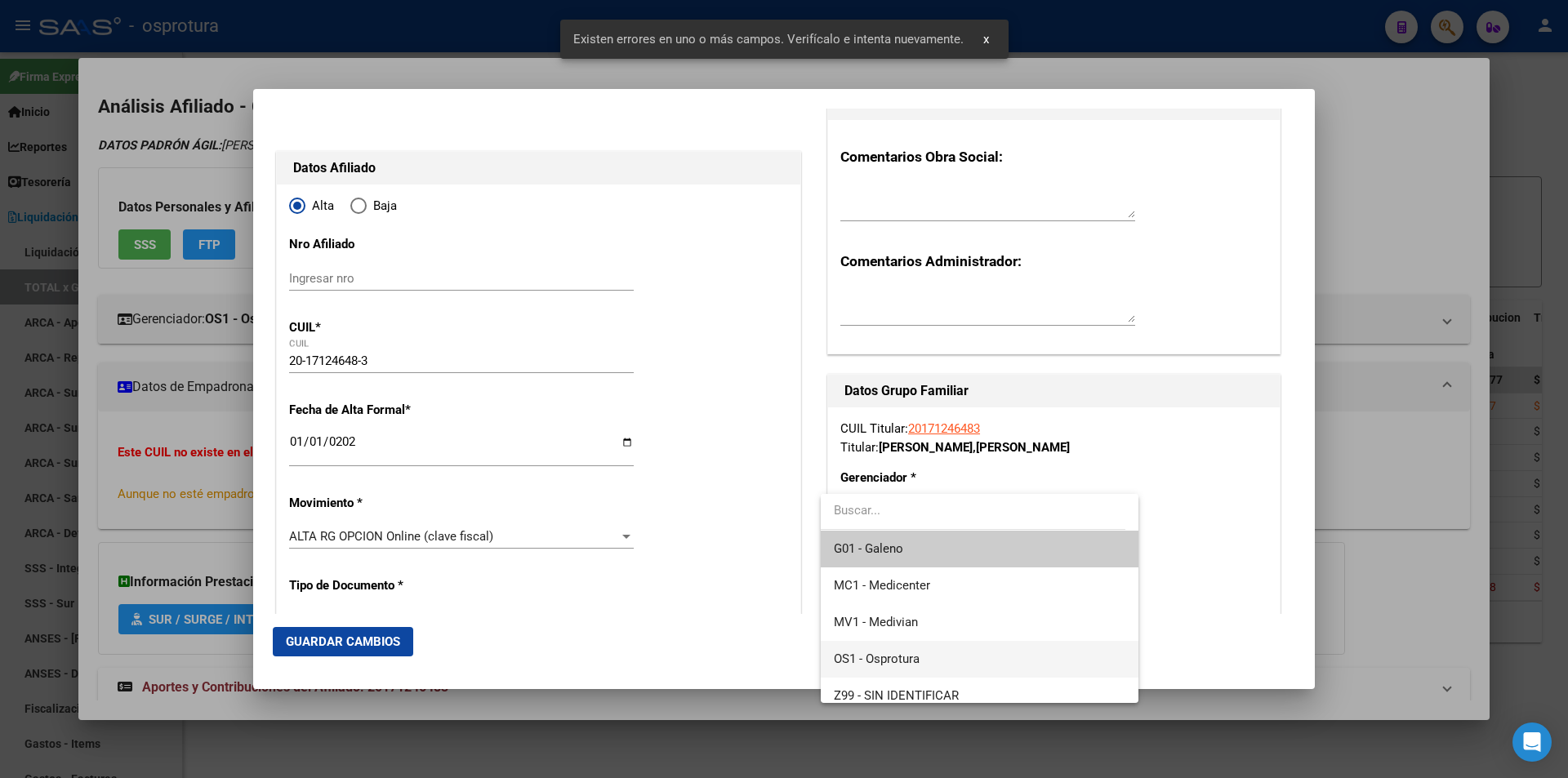
click at [933, 667] on span "OS1 - Osprotura" at bounding box center [979, 659] width 291 height 37
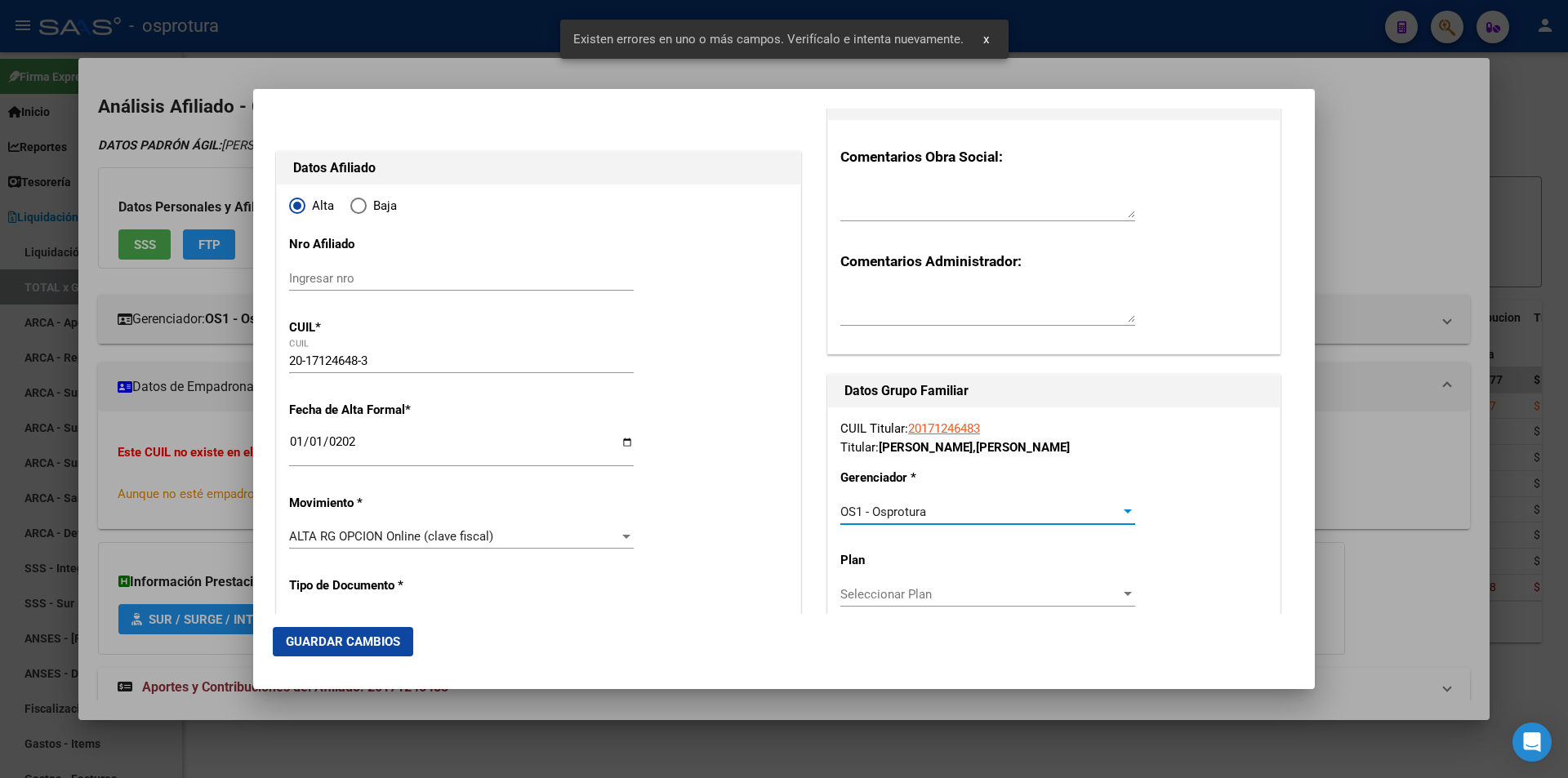
scroll to position [163, 0]
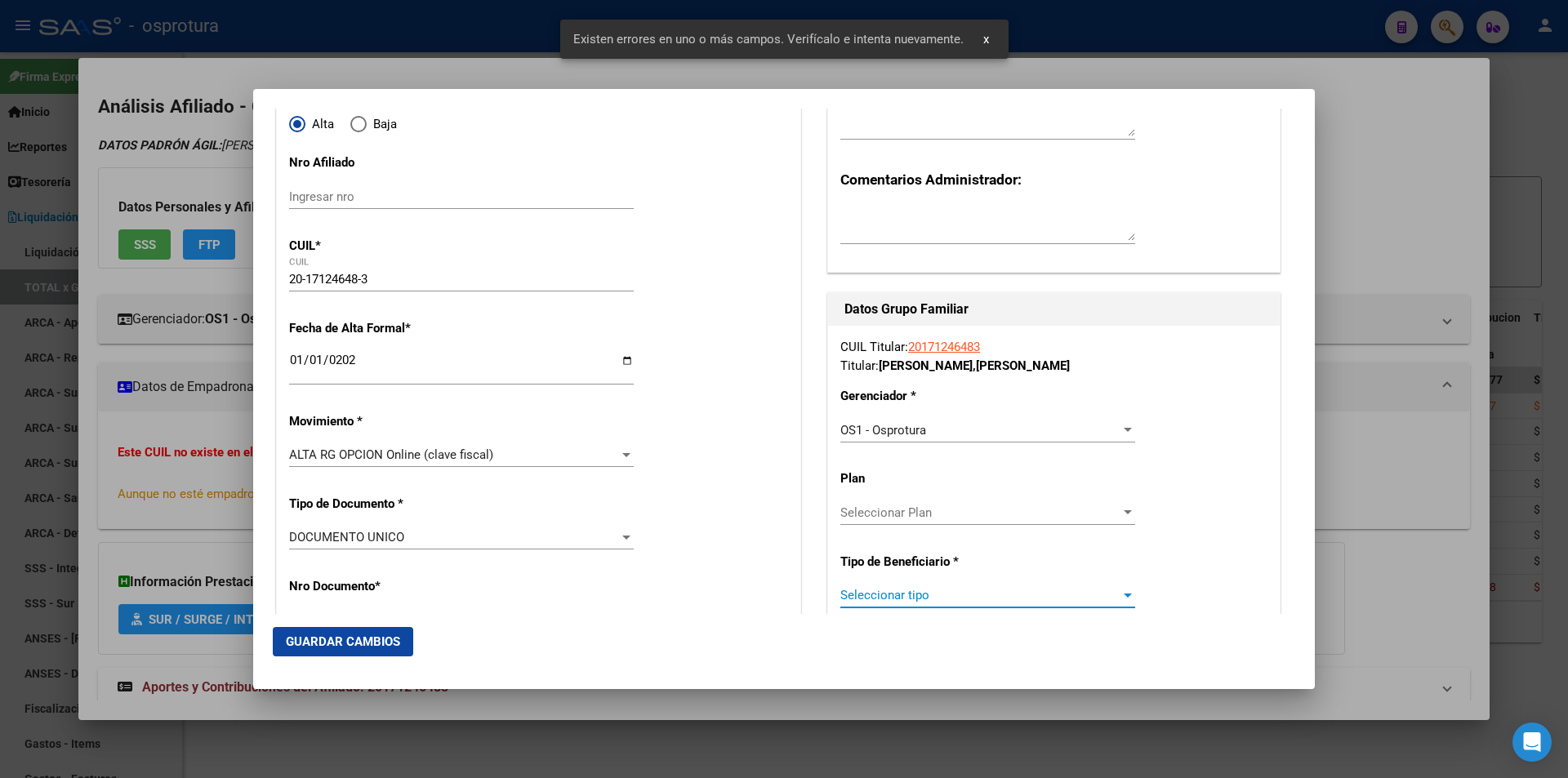
click at [931, 597] on span "Seleccionar tipo" at bounding box center [981, 596] width 280 height 15
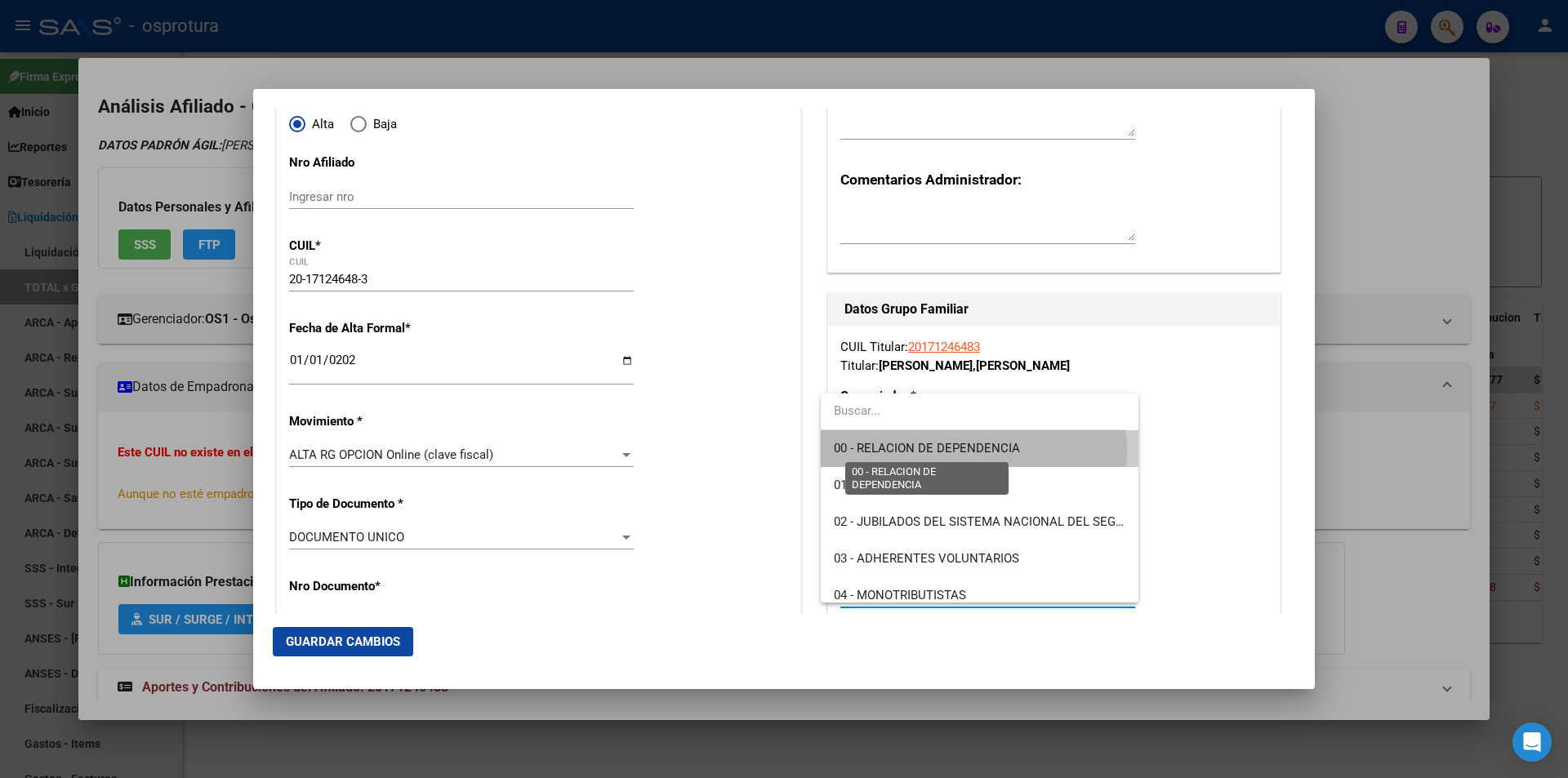
click at [945, 450] on span "00 - RELACION DE DEPENDENCIA" at bounding box center [927, 448] width 186 height 15
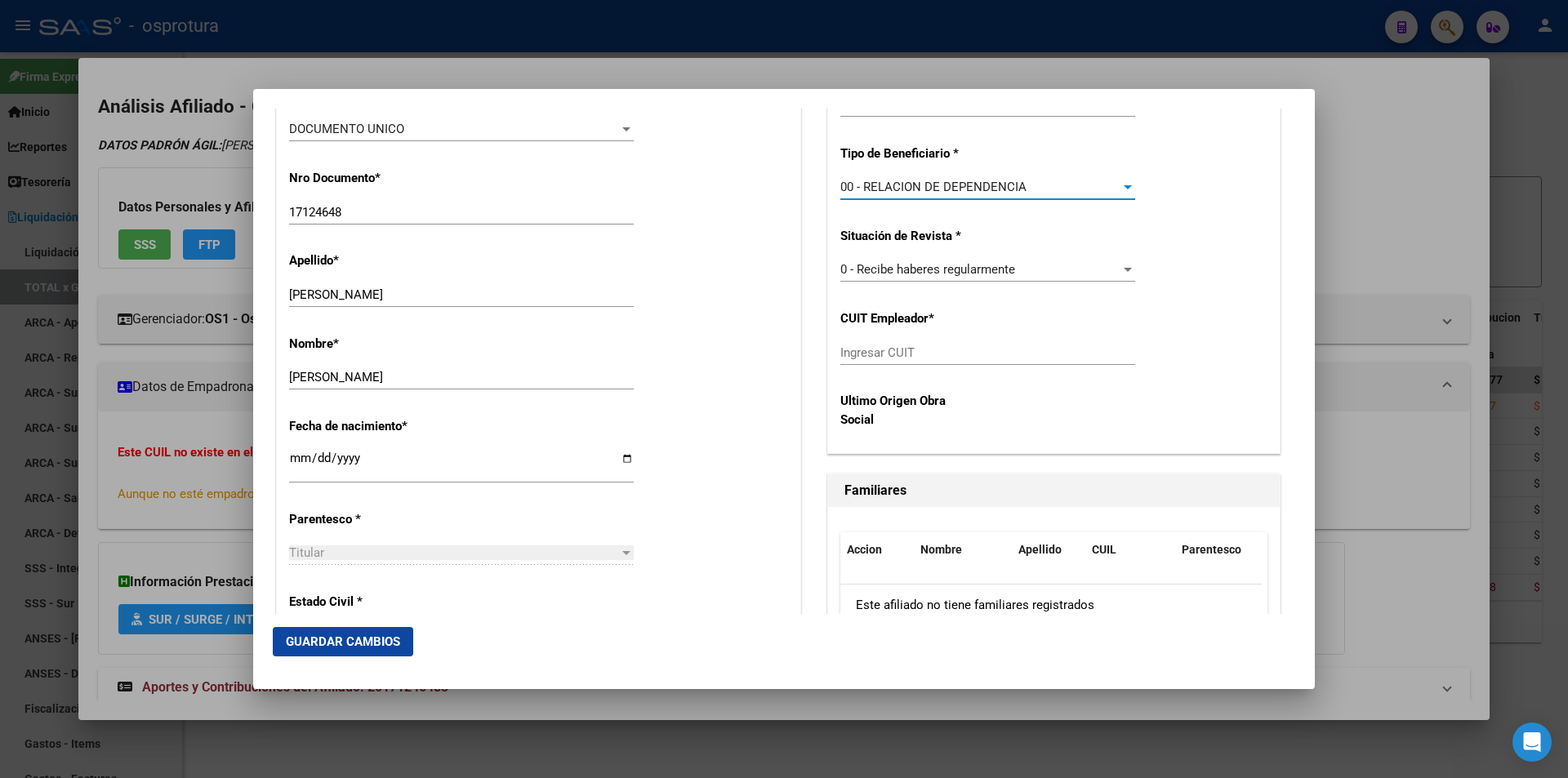
scroll to position [653, 0]
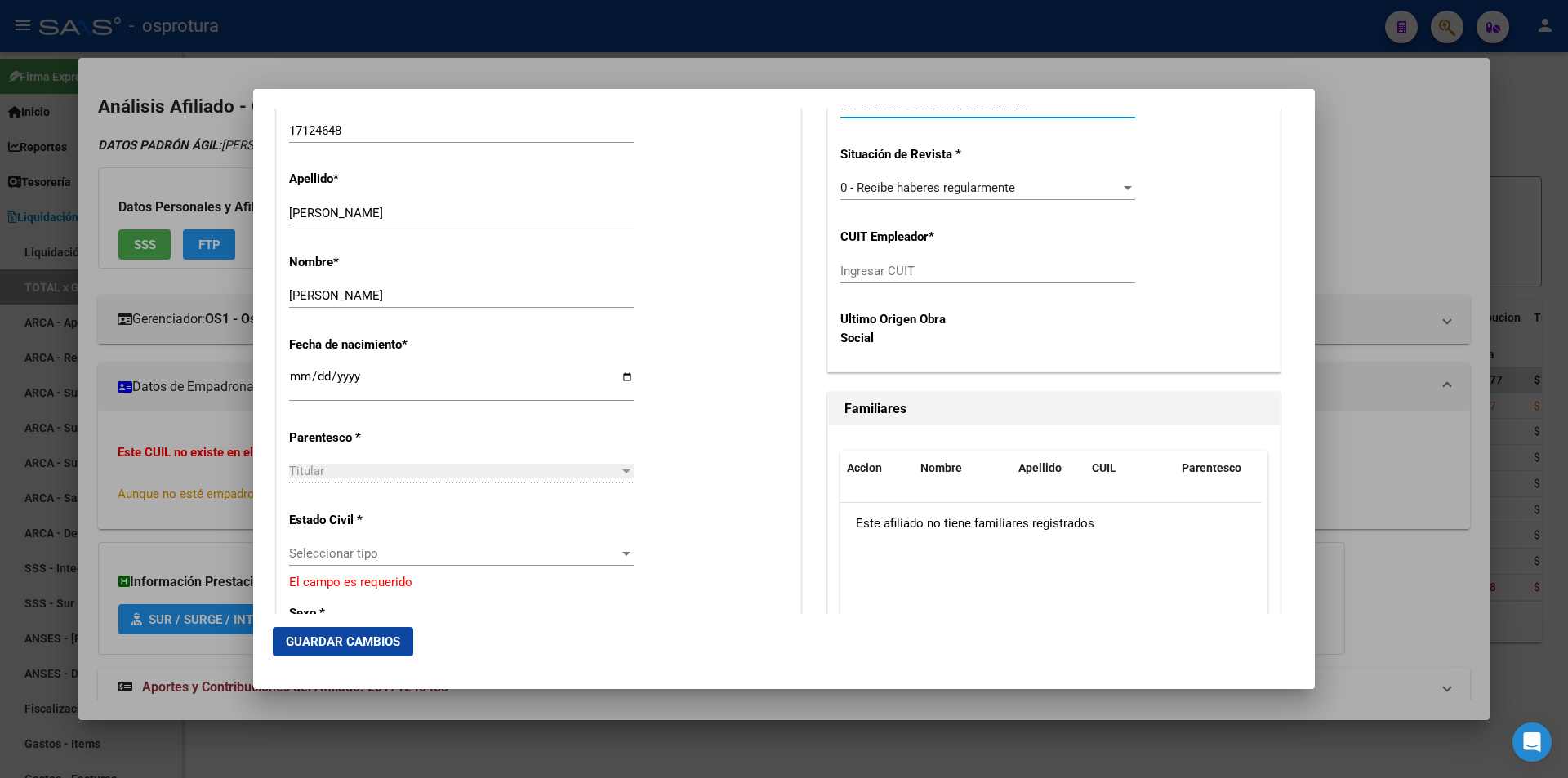
click at [387, 558] on span "Seleccionar tipo" at bounding box center [454, 553] width 330 height 15
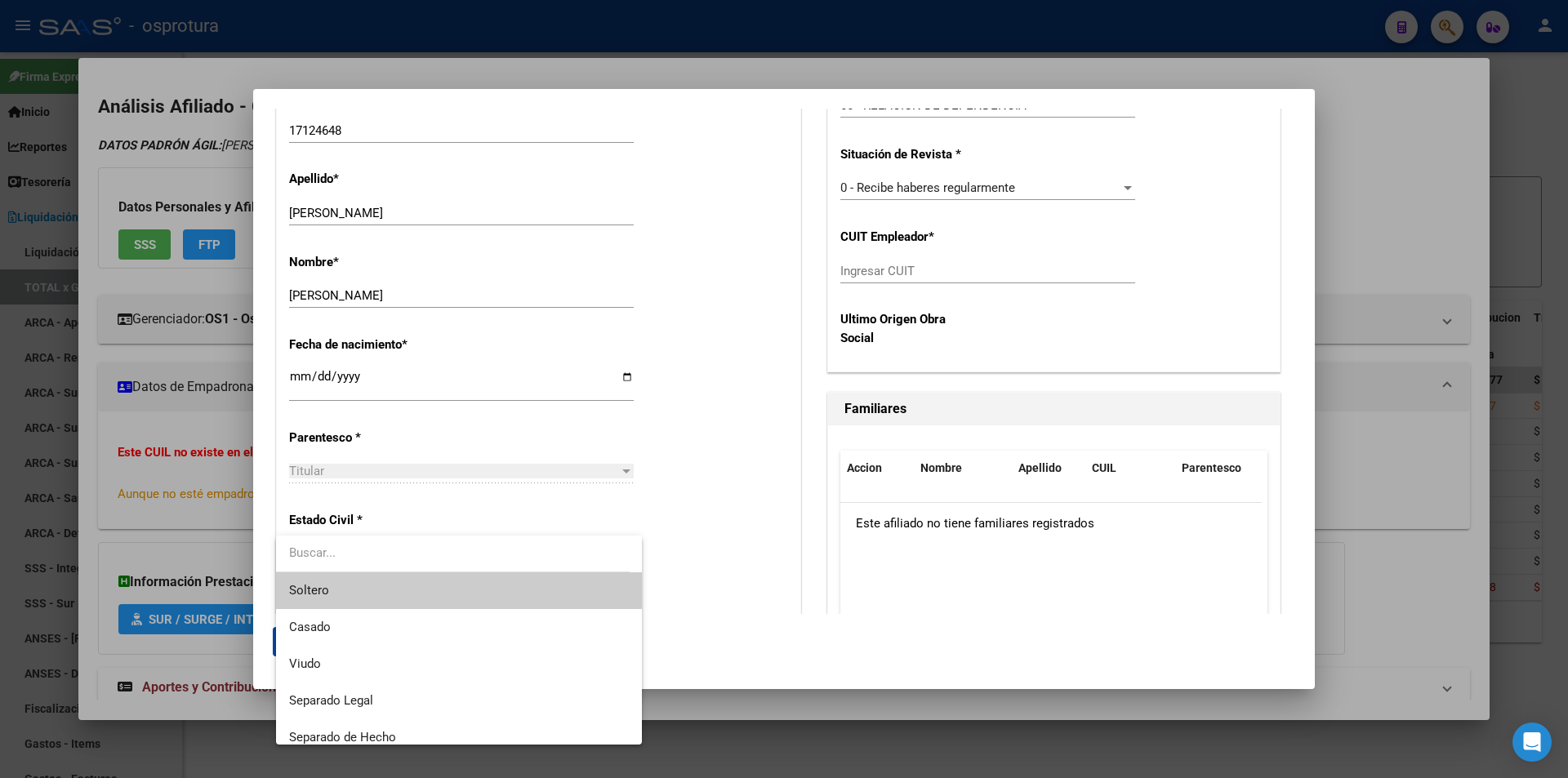
click at [400, 587] on span "Soltero" at bounding box center [458, 591] width 340 height 37
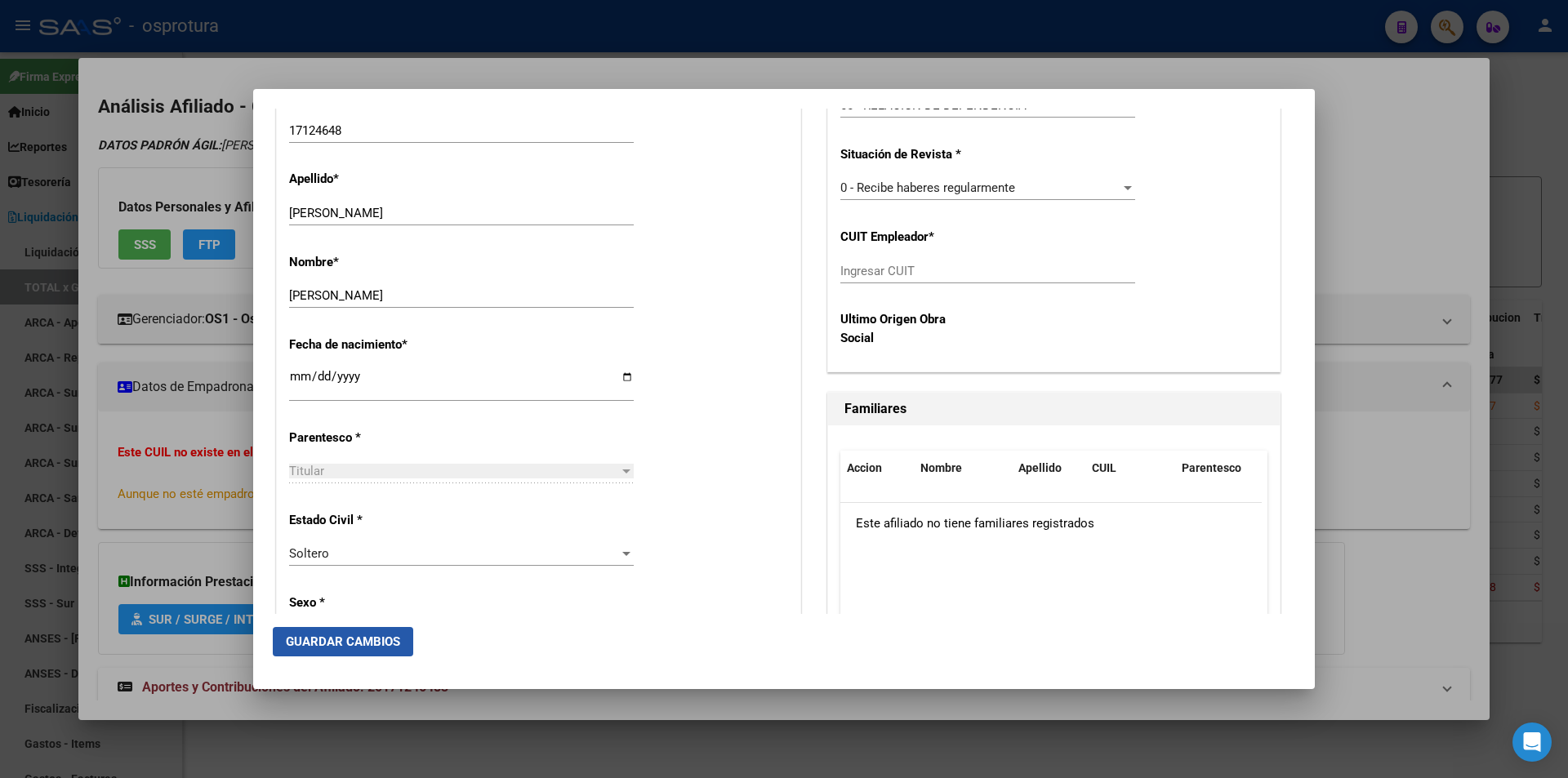
click at [348, 633] on button "Guardar Cambios" at bounding box center [343, 641] width 140 height 29
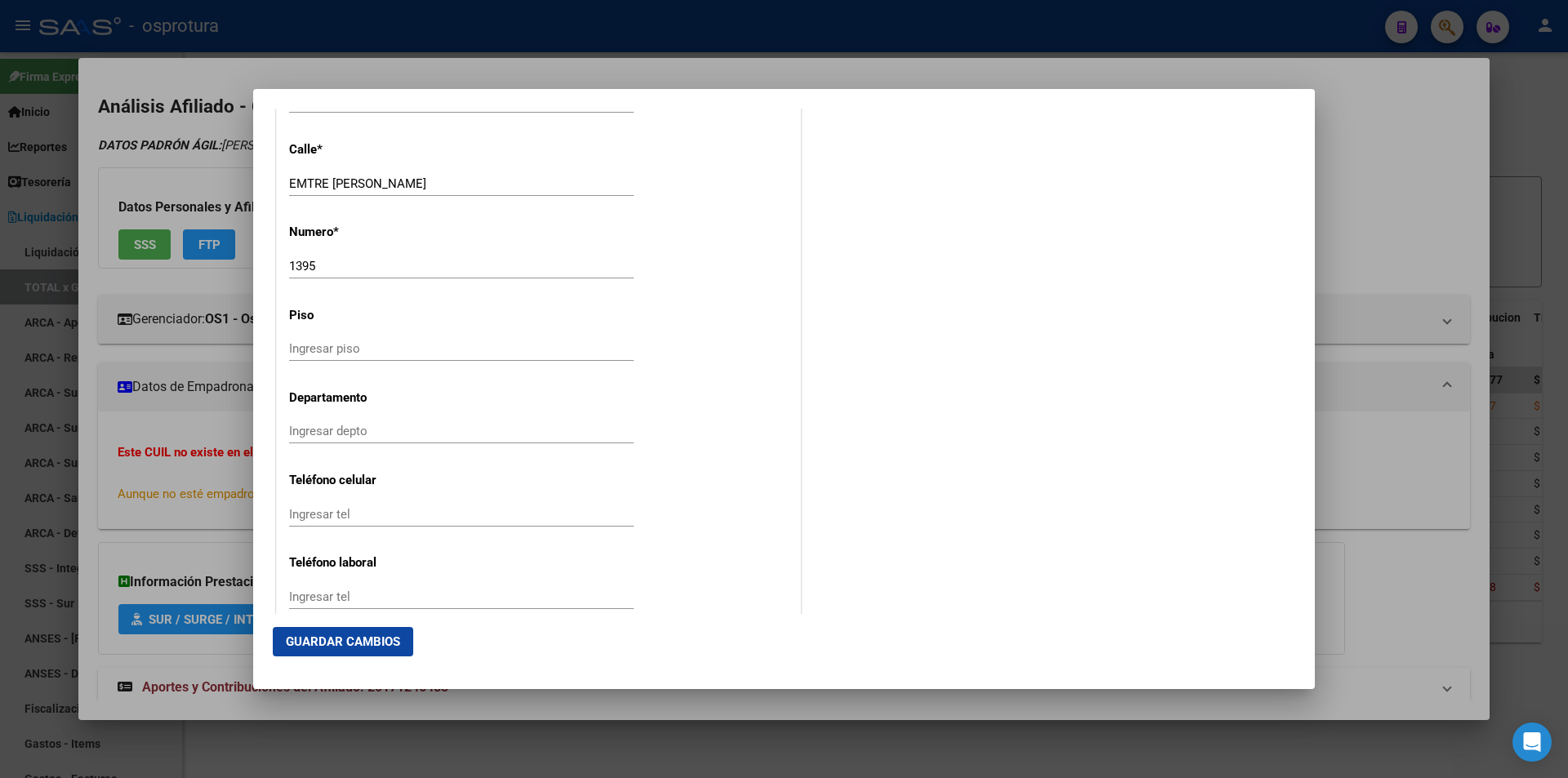
scroll to position [2066, 0]
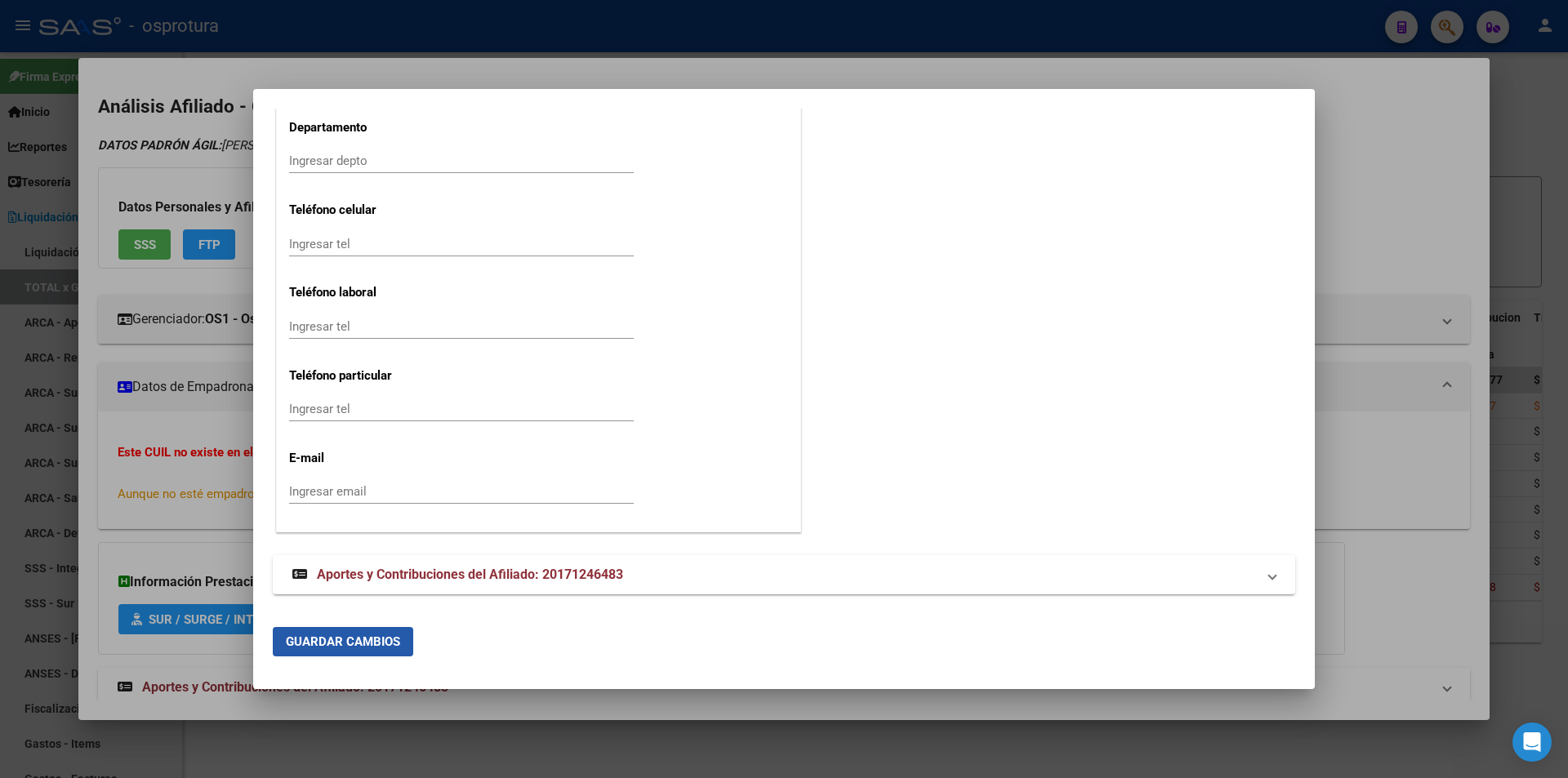
click at [393, 632] on button "Guardar Cambios" at bounding box center [343, 641] width 140 height 29
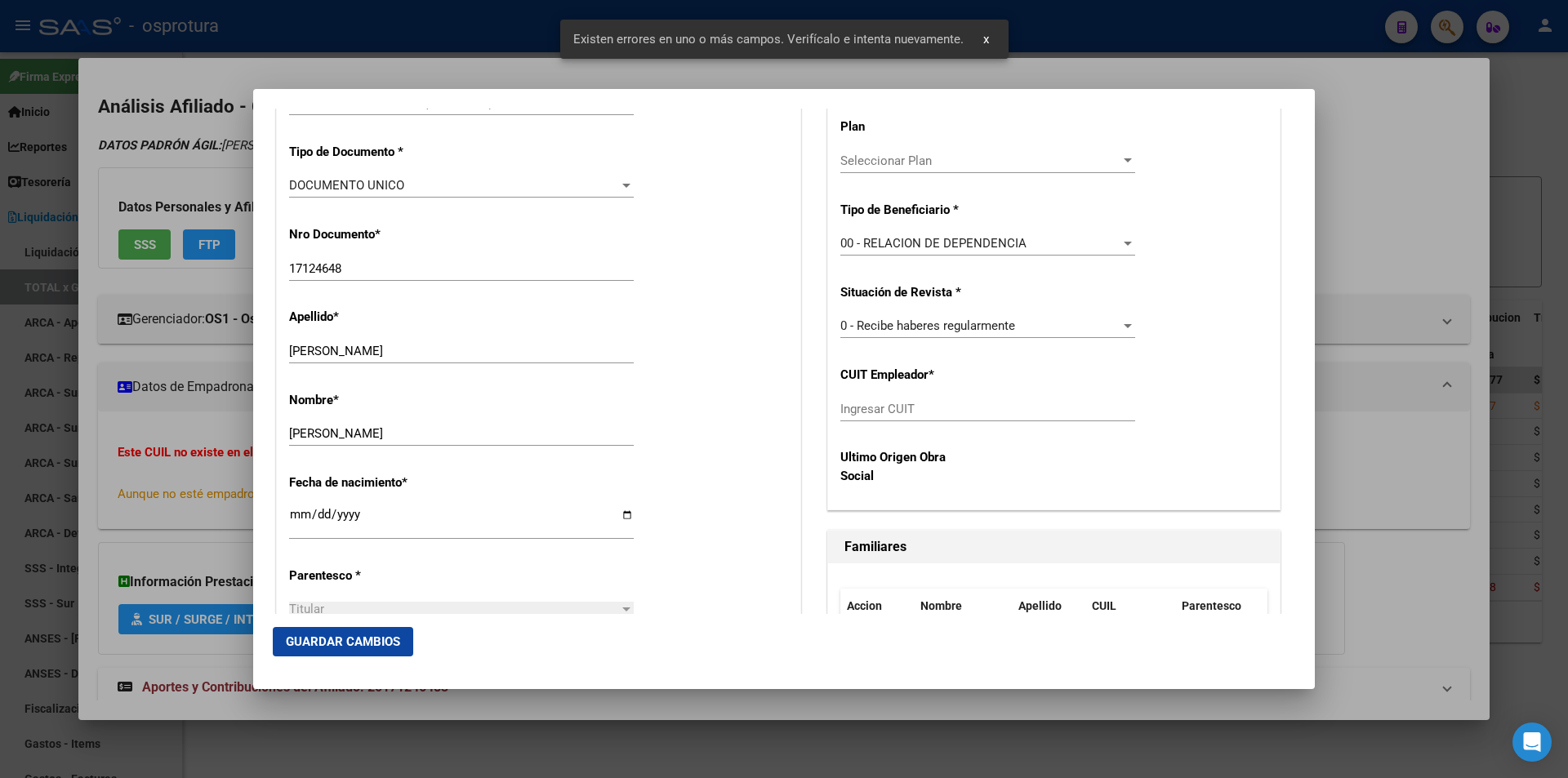
scroll to position [270, 0]
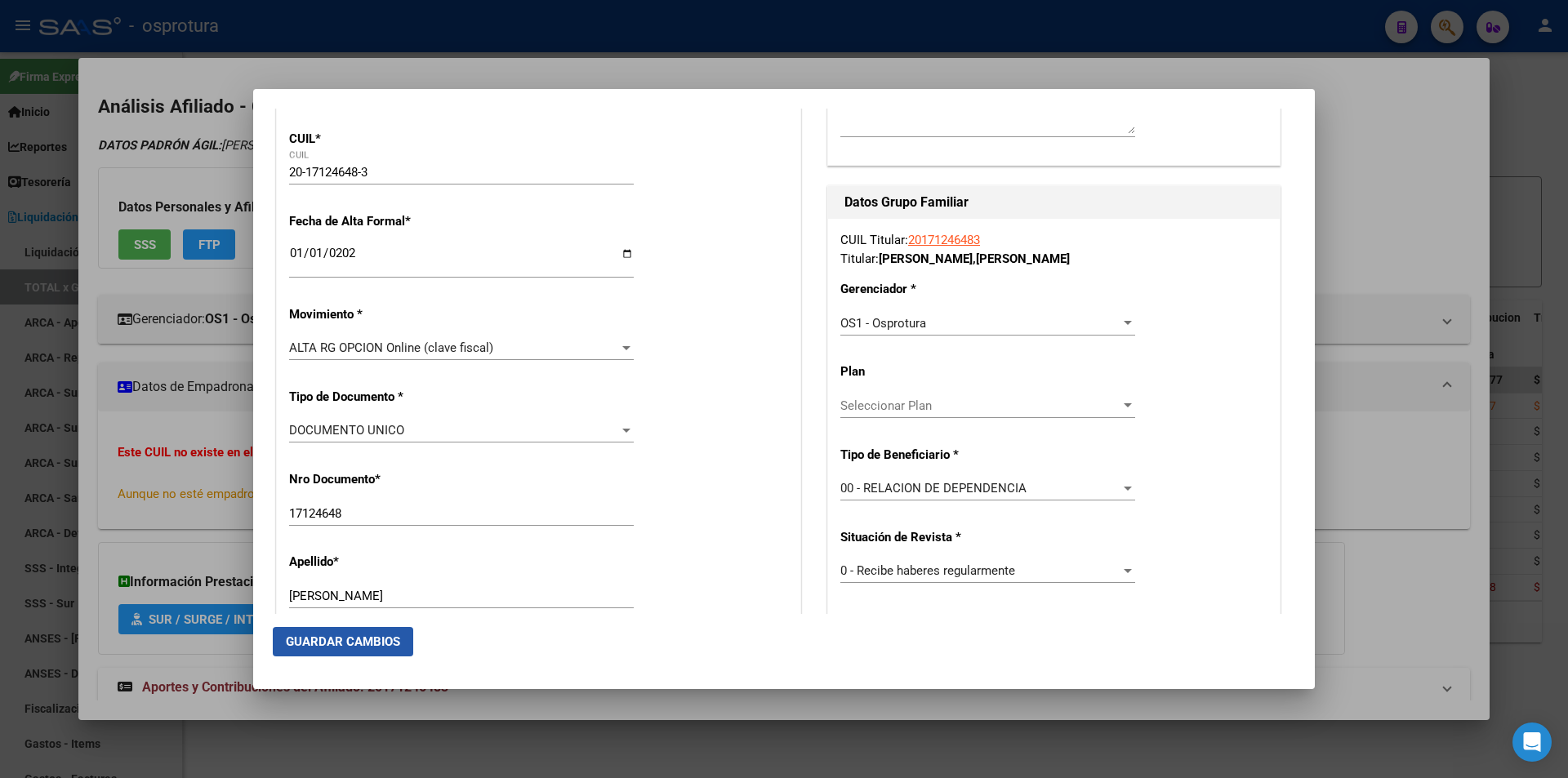
click at [389, 633] on button "Guardar Cambios" at bounding box center [343, 641] width 140 height 29
click at [610, 60] on div at bounding box center [784, 389] width 1568 height 778
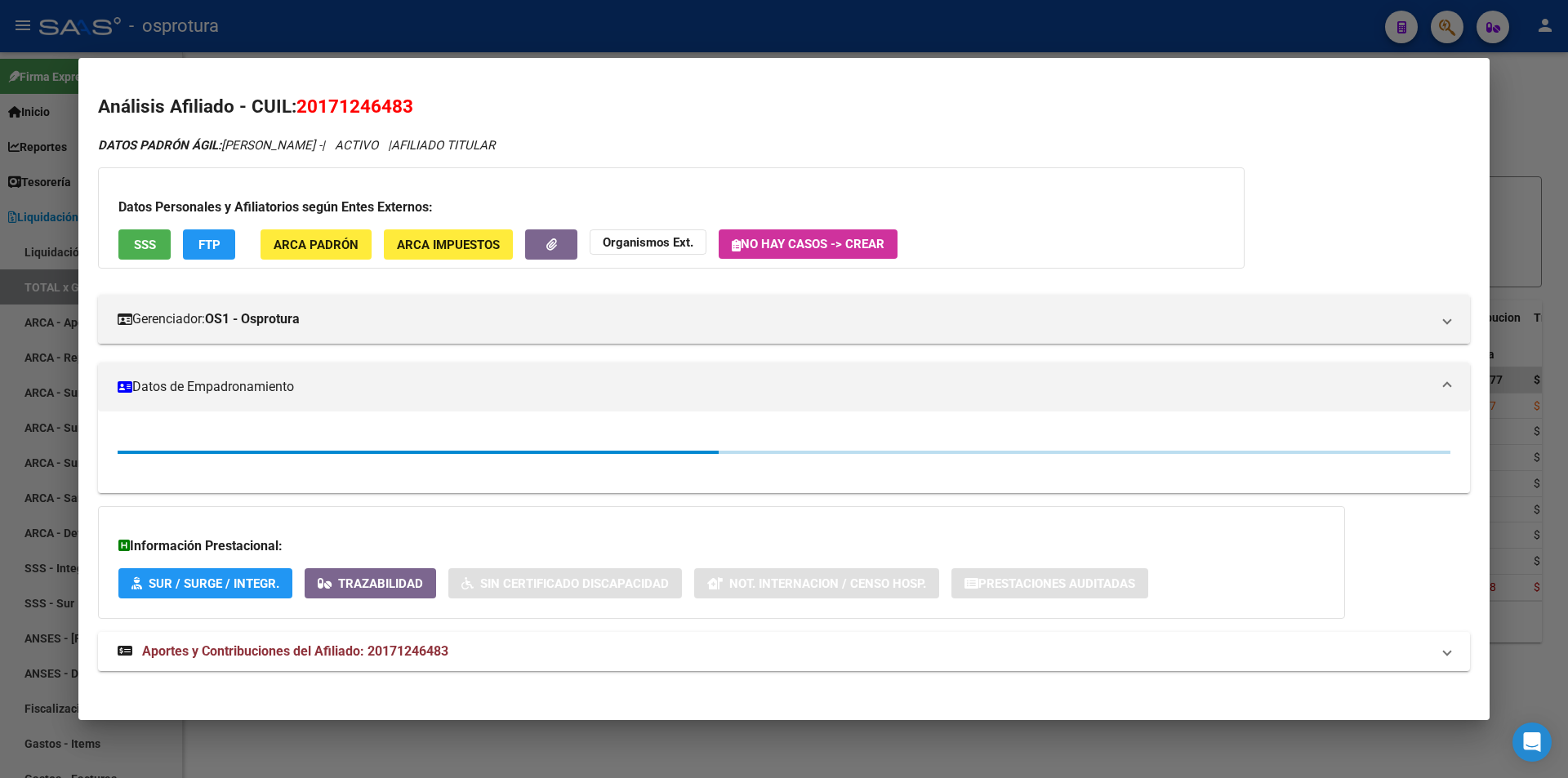
click at [610, 60] on mat-dialog-container "Análisis Afiliado - CUIL: 20171246483 DATOS PADRÓN ÁGIL: Vescia jorge - | ACTIV…" at bounding box center [784, 389] width 1411 height 662
click at [609, 32] on div at bounding box center [784, 389] width 1568 height 778
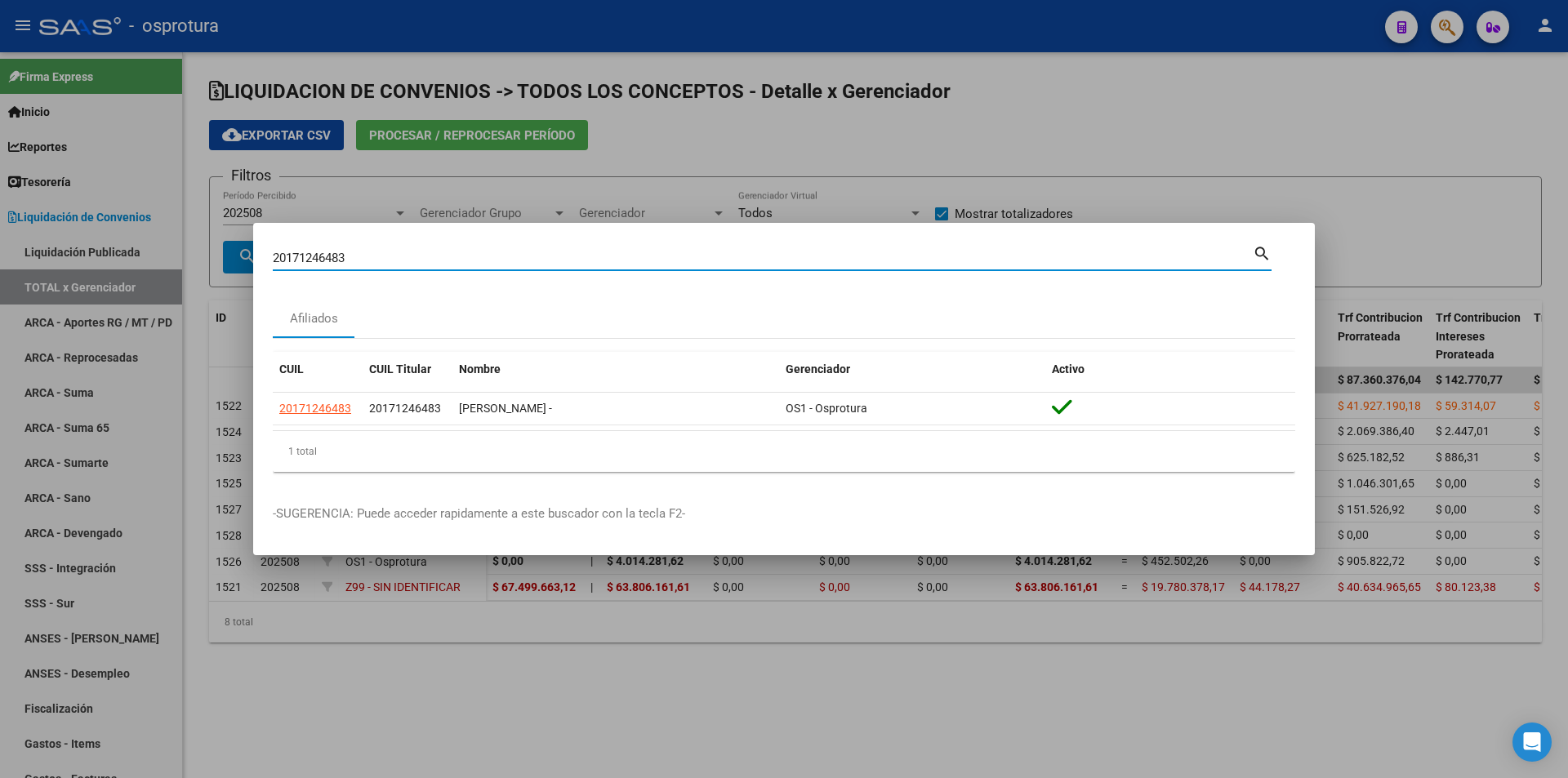
click at [535, 265] on input "20171246483" at bounding box center [762, 258] width 980 height 15
paste input "-21934997-2"
type input "20219349972"
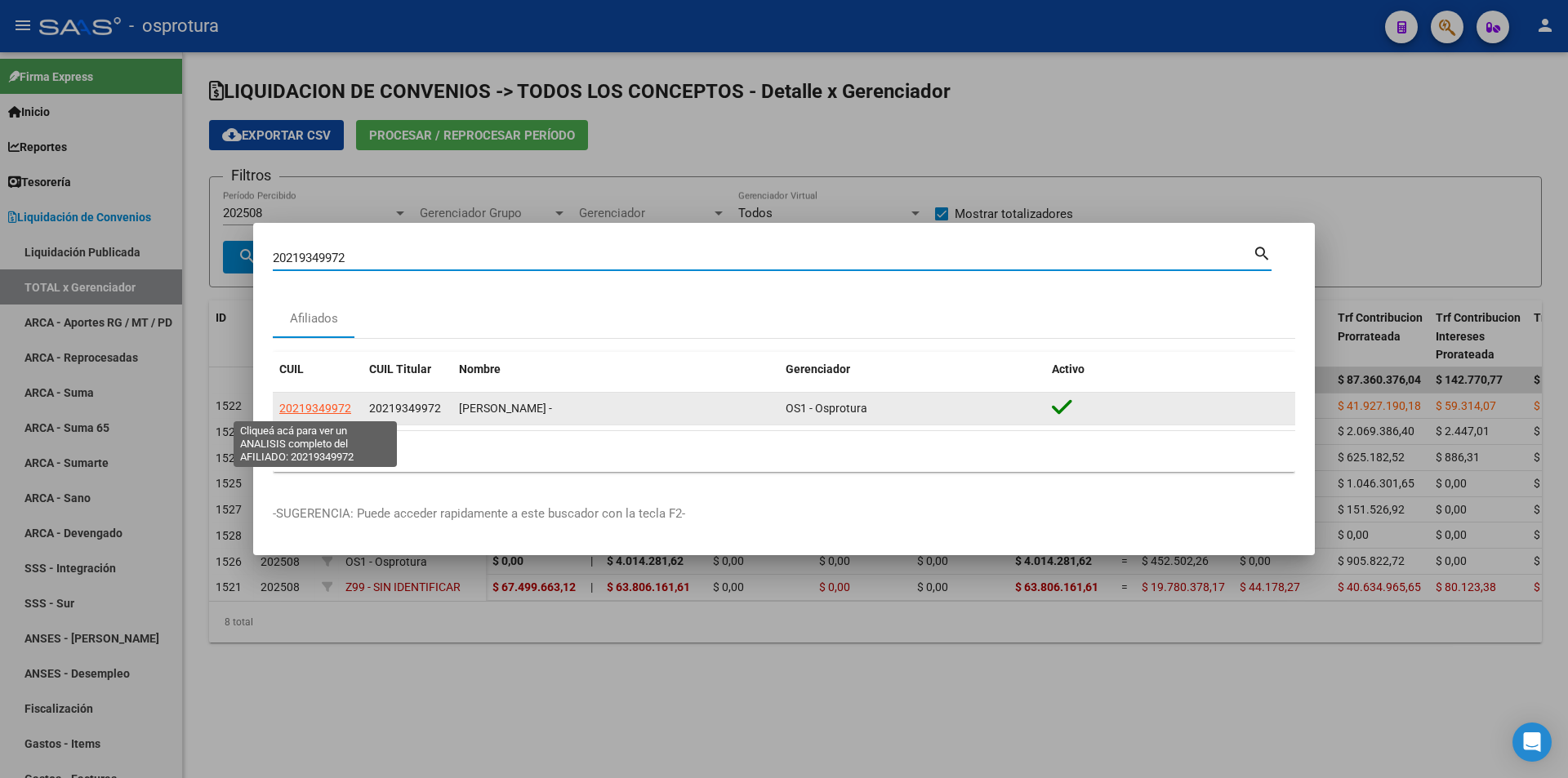
click at [334, 408] on span "20219349972" at bounding box center [315, 408] width 71 height 13
type textarea "20219349972"
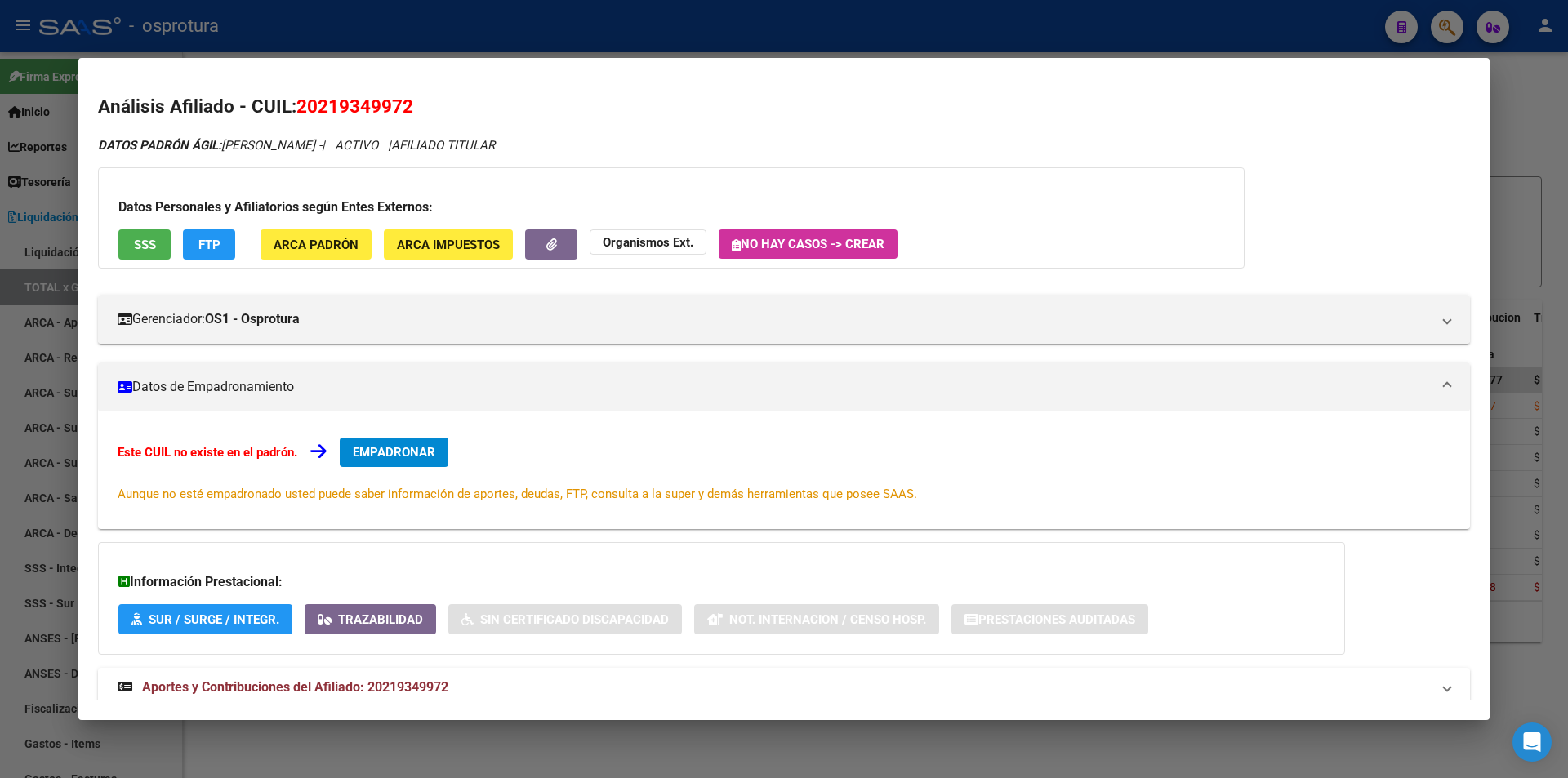
click at [452, 447] on div "Este CUIL no existe en el padrón. EMPADRONAR Aunque no esté empadronado usted p…" at bounding box center [784, 470] width 1332 height 65
click at [431, 450] on span "EMPADRONAR" at bounding box center [394, 453] width 82 height 15
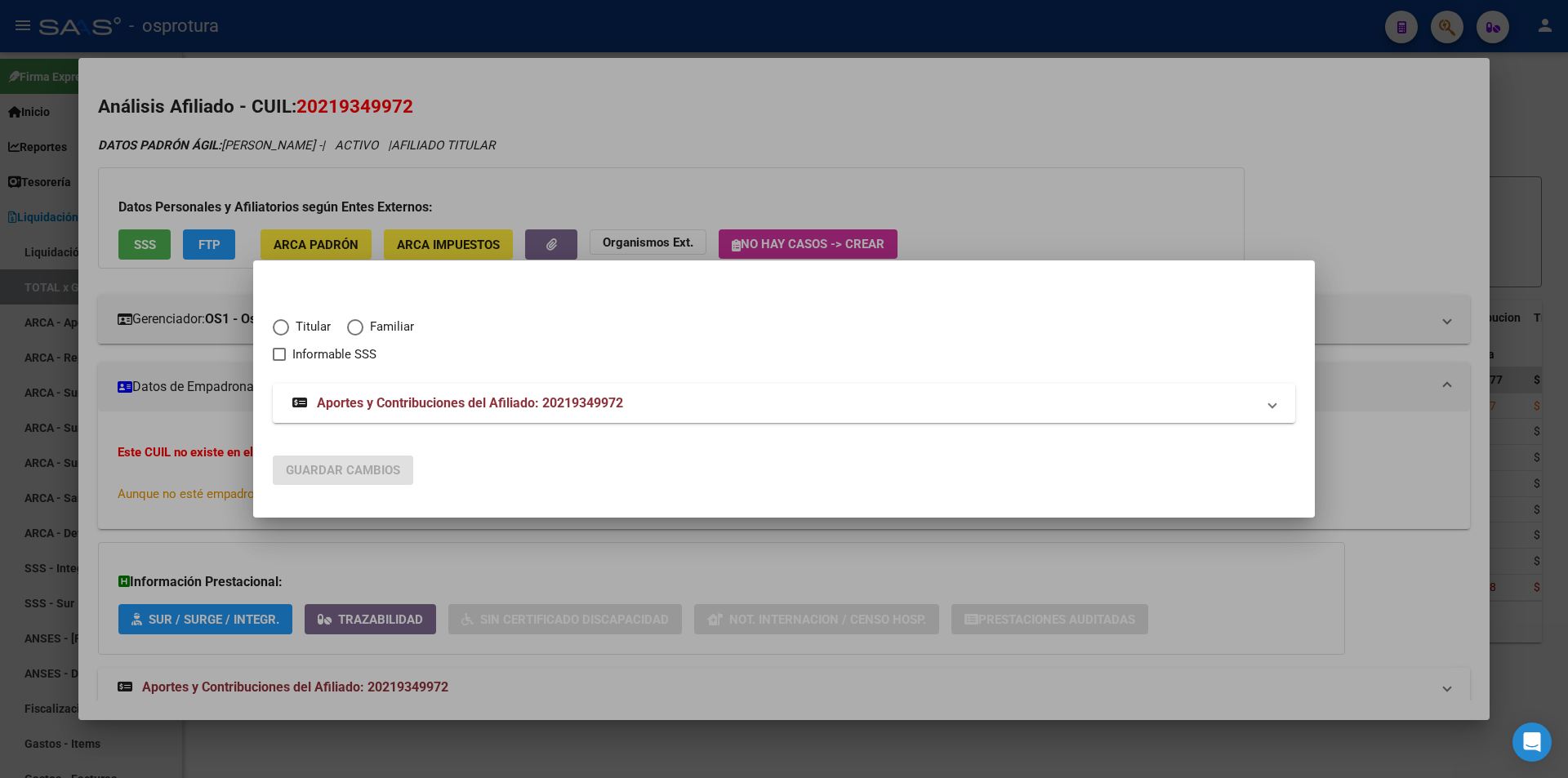
click at [315, 329] on span "Titular" at bounding box center [309, 327] width 41 height 18
click at [289, 329] on input "Titular" at bounding box center [281, 327] width 16 height 16
radio input "true"
checkbox input "true"
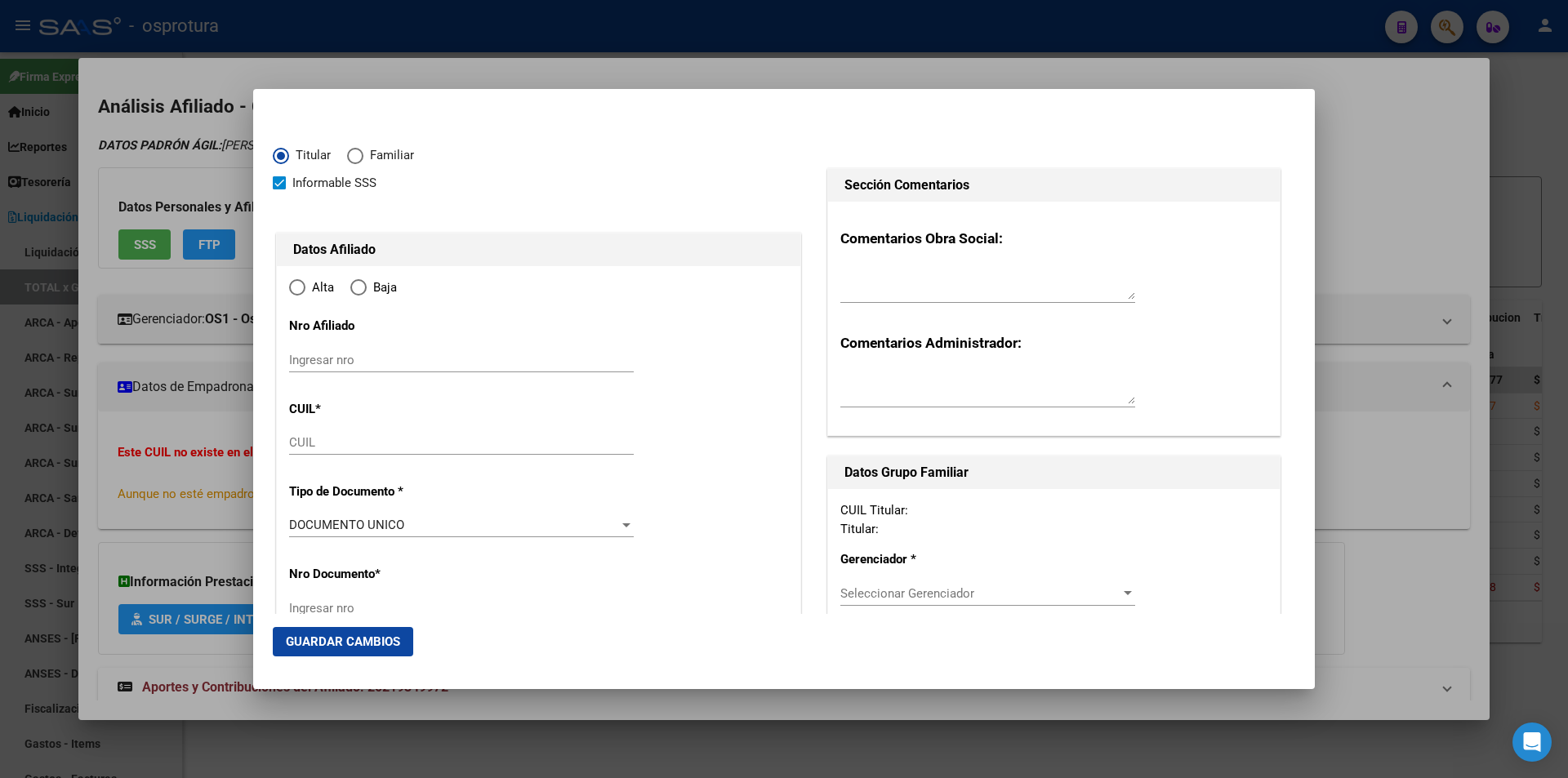
type input "20-21934997-2"
radio input "true"
type input "21934997"
type input "VEGA"
type input "ROLANDO"
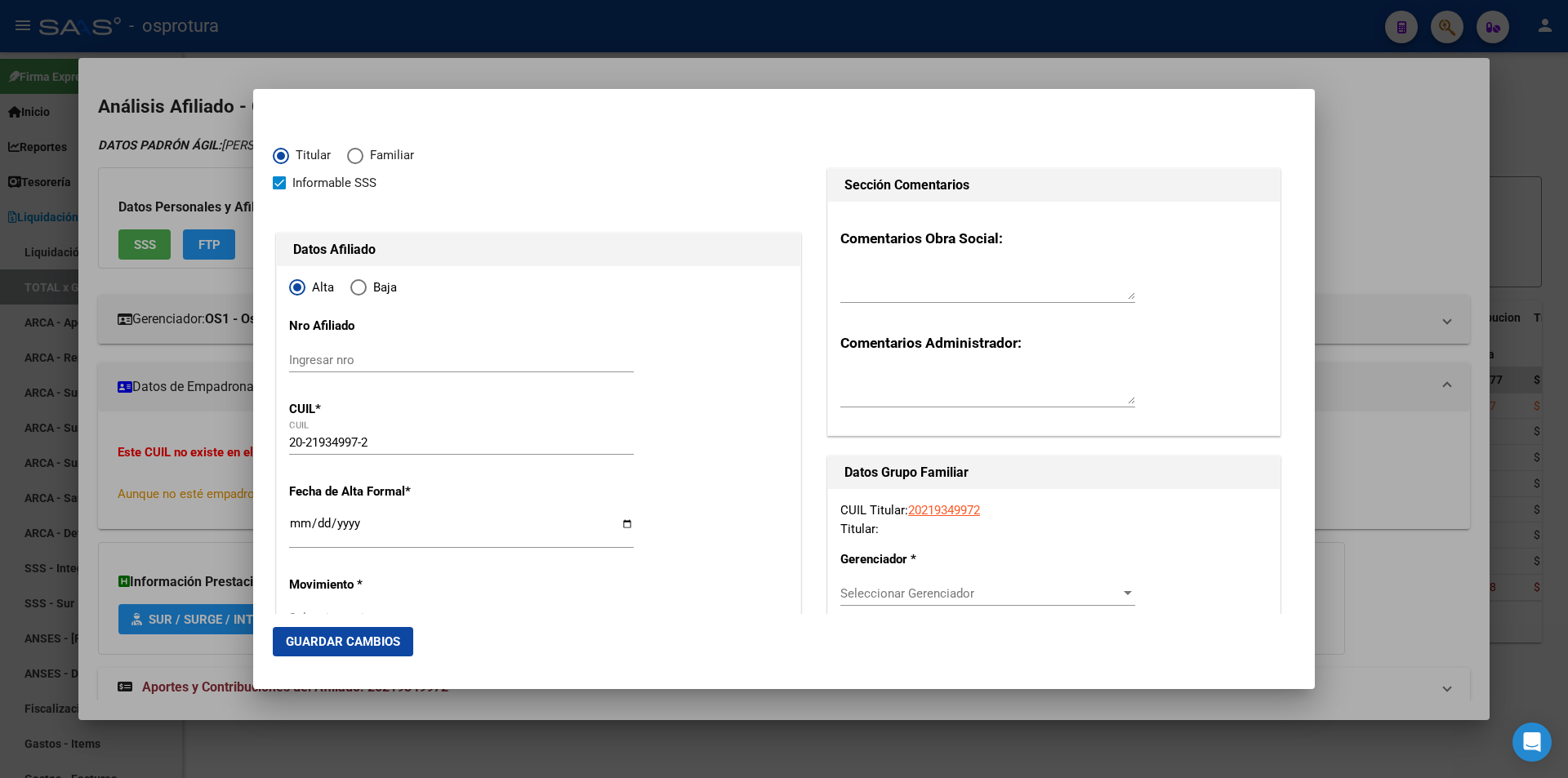
type input "1971-04-09"
type input "CABA"
type input "1426"
type input "OLLEROS AV."
type input "1528"
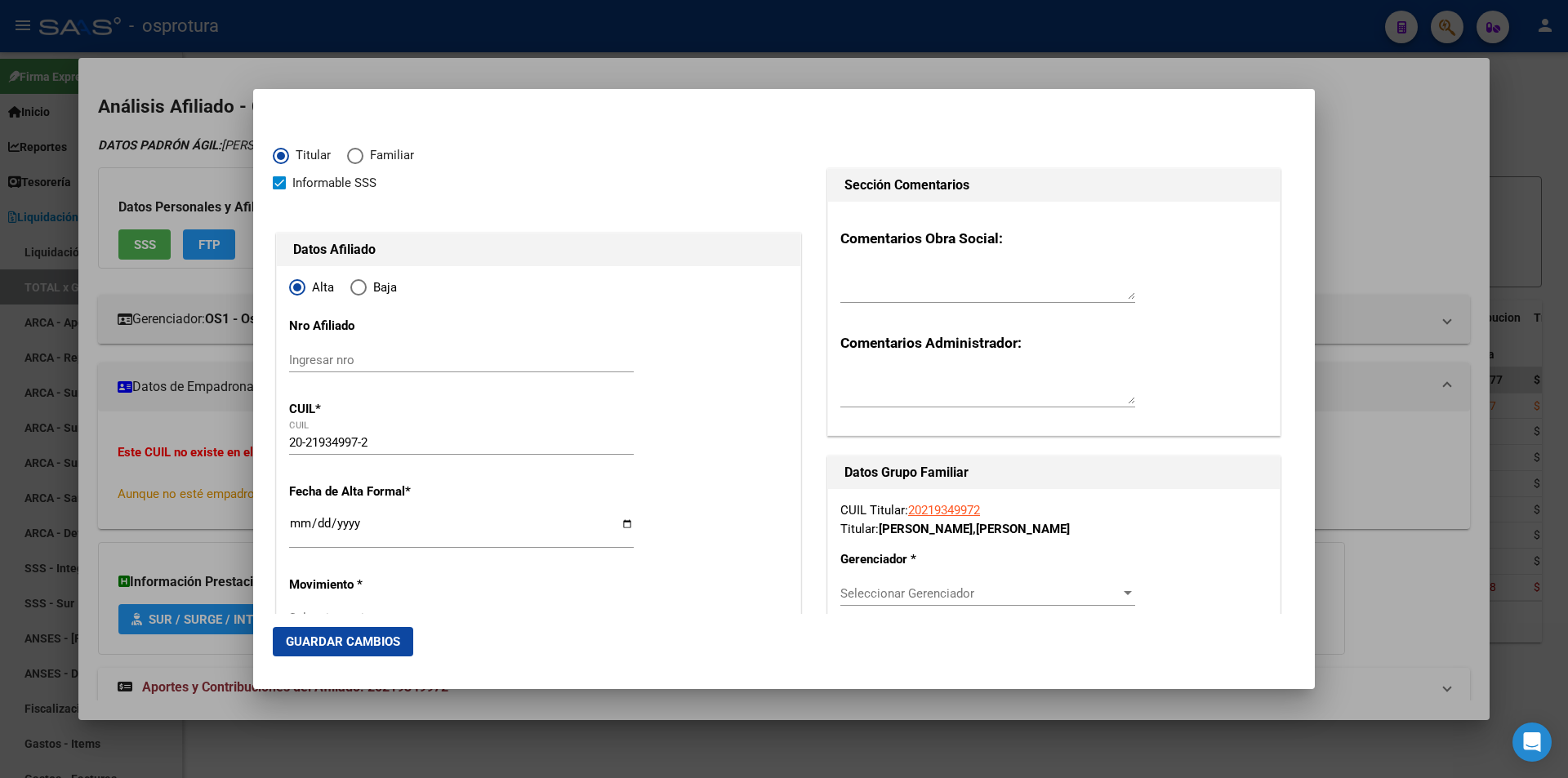
type input "CABA"
click at [300, 518] on input "Ingresar fecha" at bounding box center [461, 530] width 345 height 27
type input "2021-03-01"
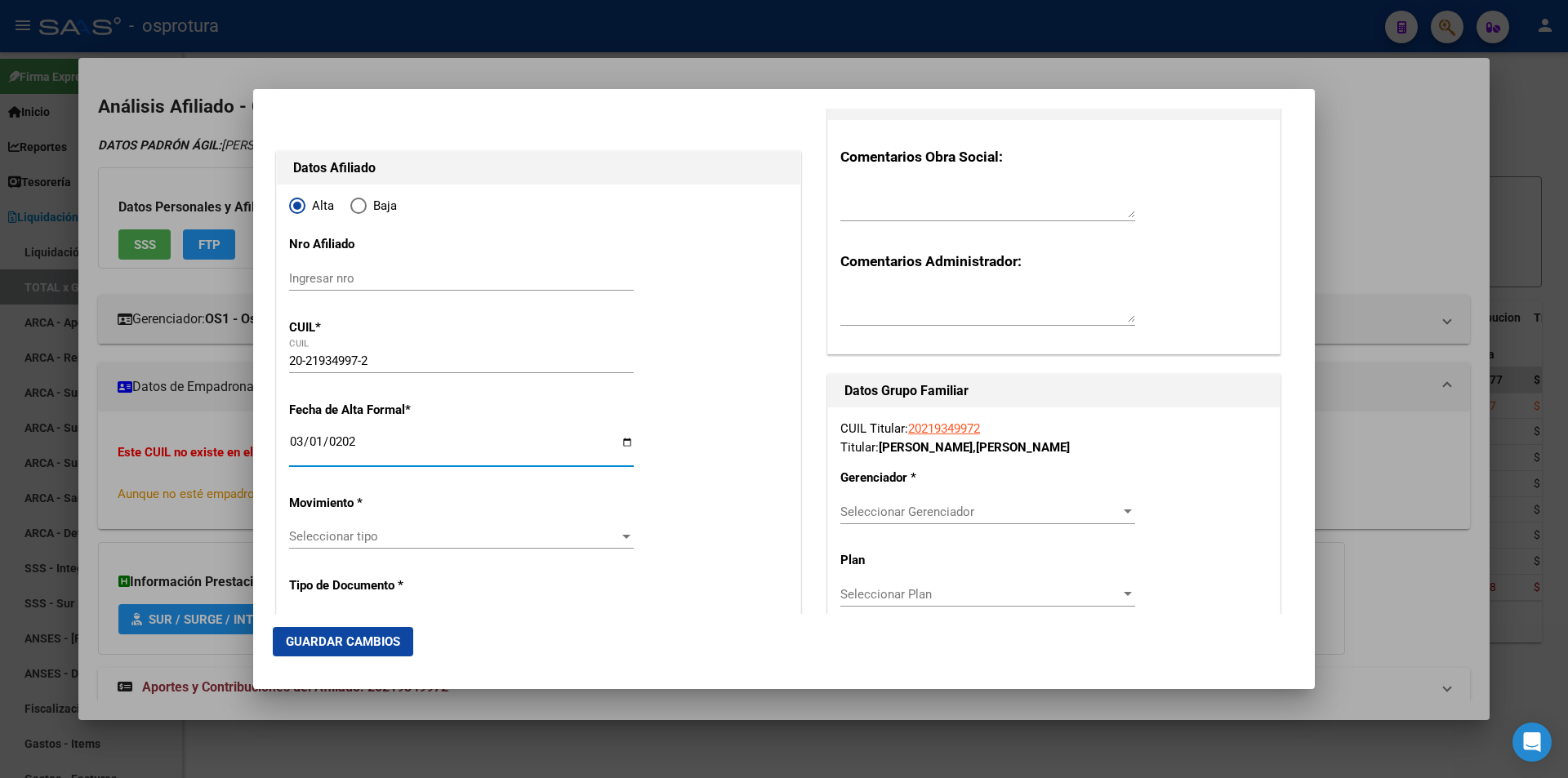
click at [916, 517] on span "Seleccionar Gerenciador" at bounding box center [981, 512] width 280 height 15
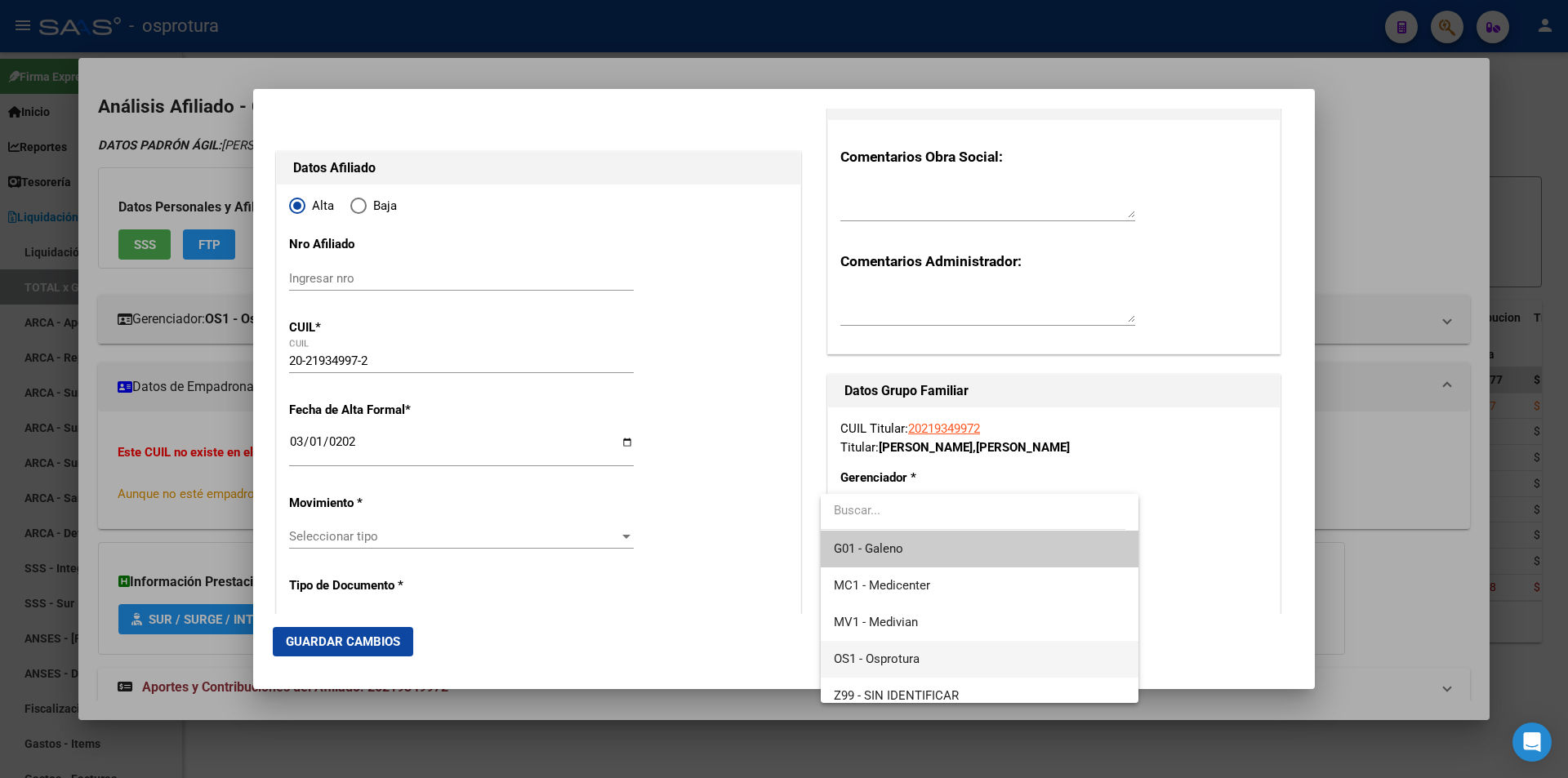
click at [903, 655] on span "OS1 - Osprotura" at bounding box center [877, 659] width 86 height 15
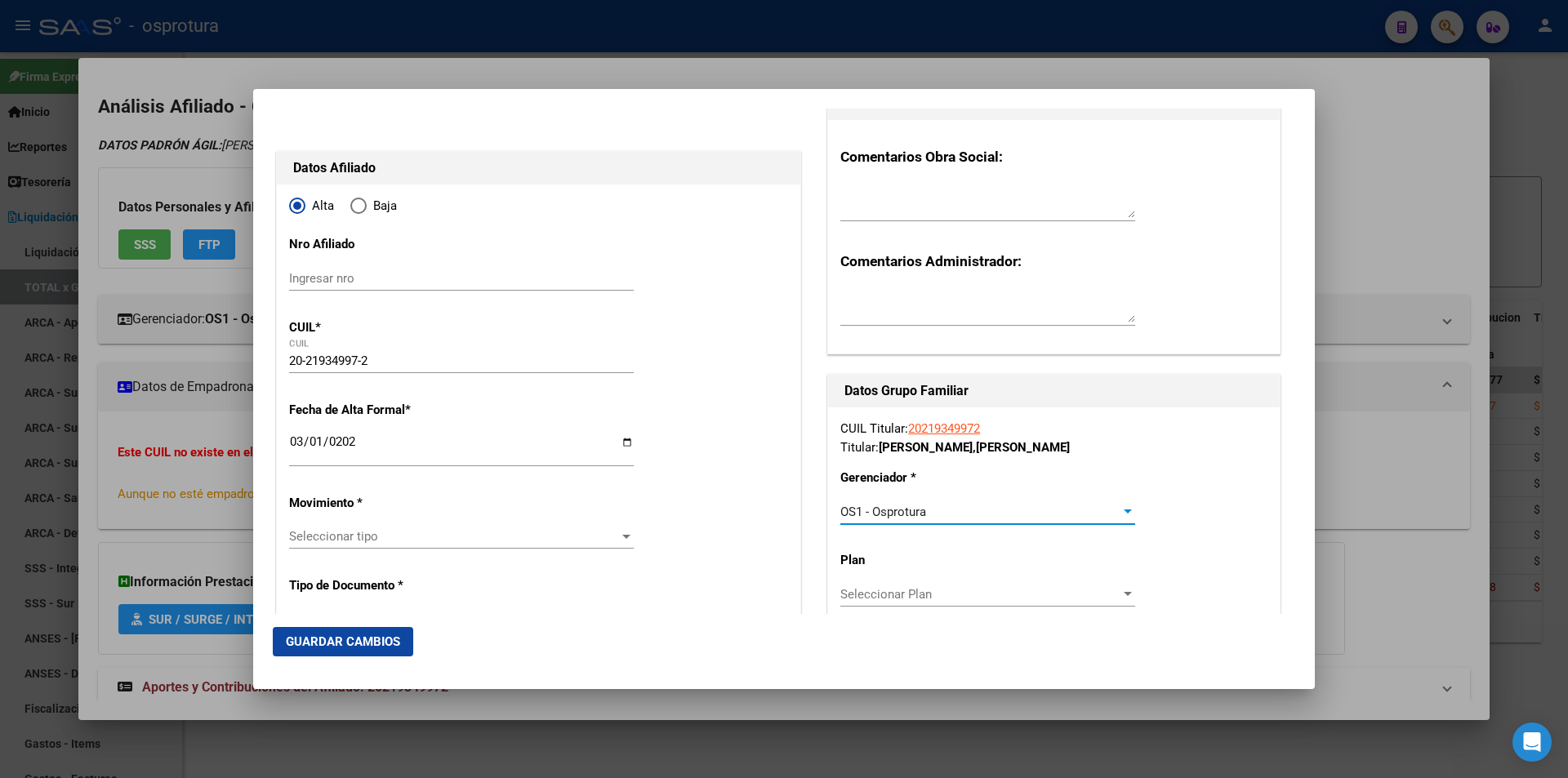
click at [403, 537] on span "Seleccionar tipo" at bounding box center [454, 536] width 330 height 15
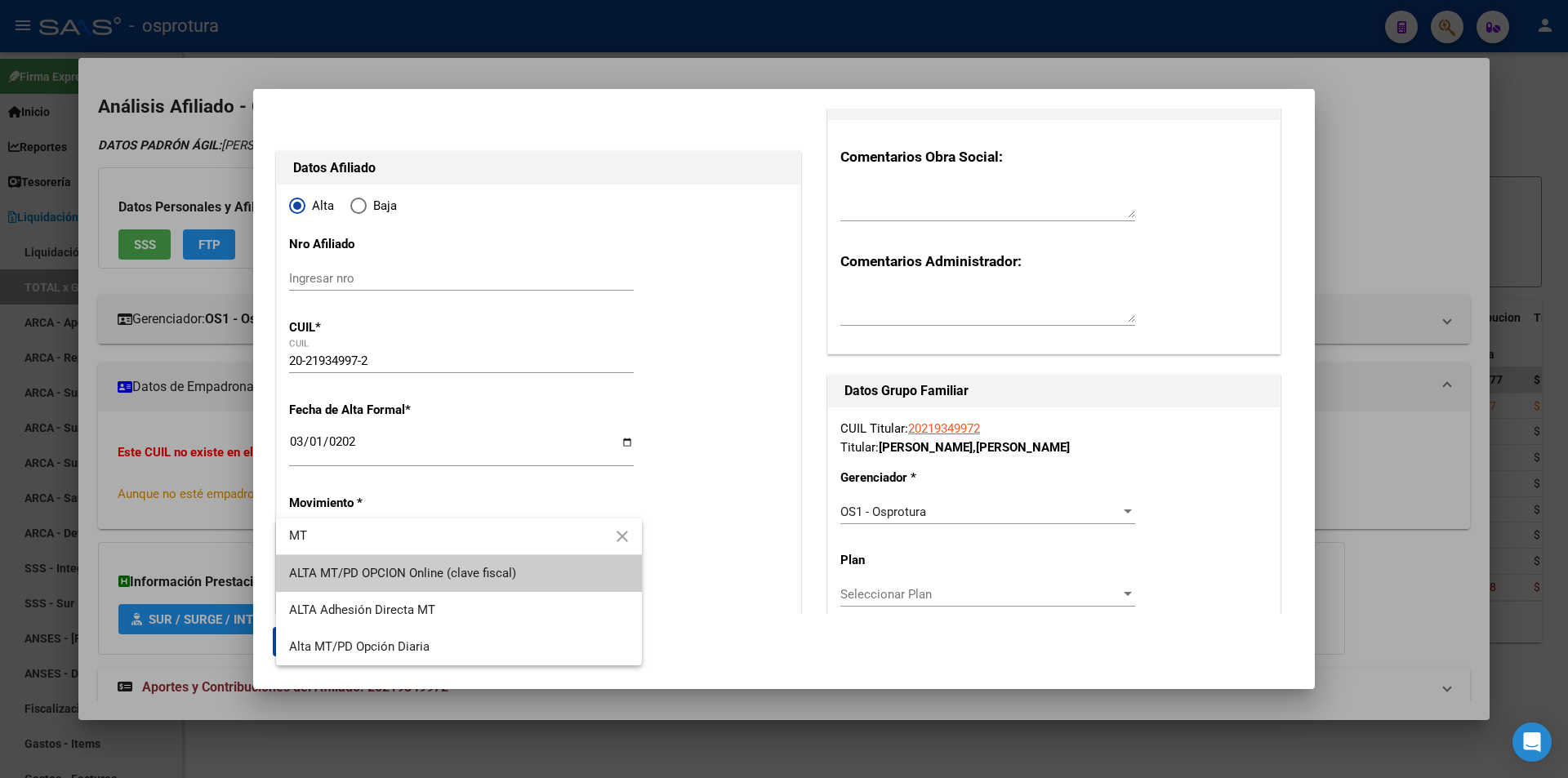
type input "MT"
click at [417, 565] on span "ALTA MT/PD OPCION Online (clave fiscal)" at bounding box center [402, 573] width 227 height 15
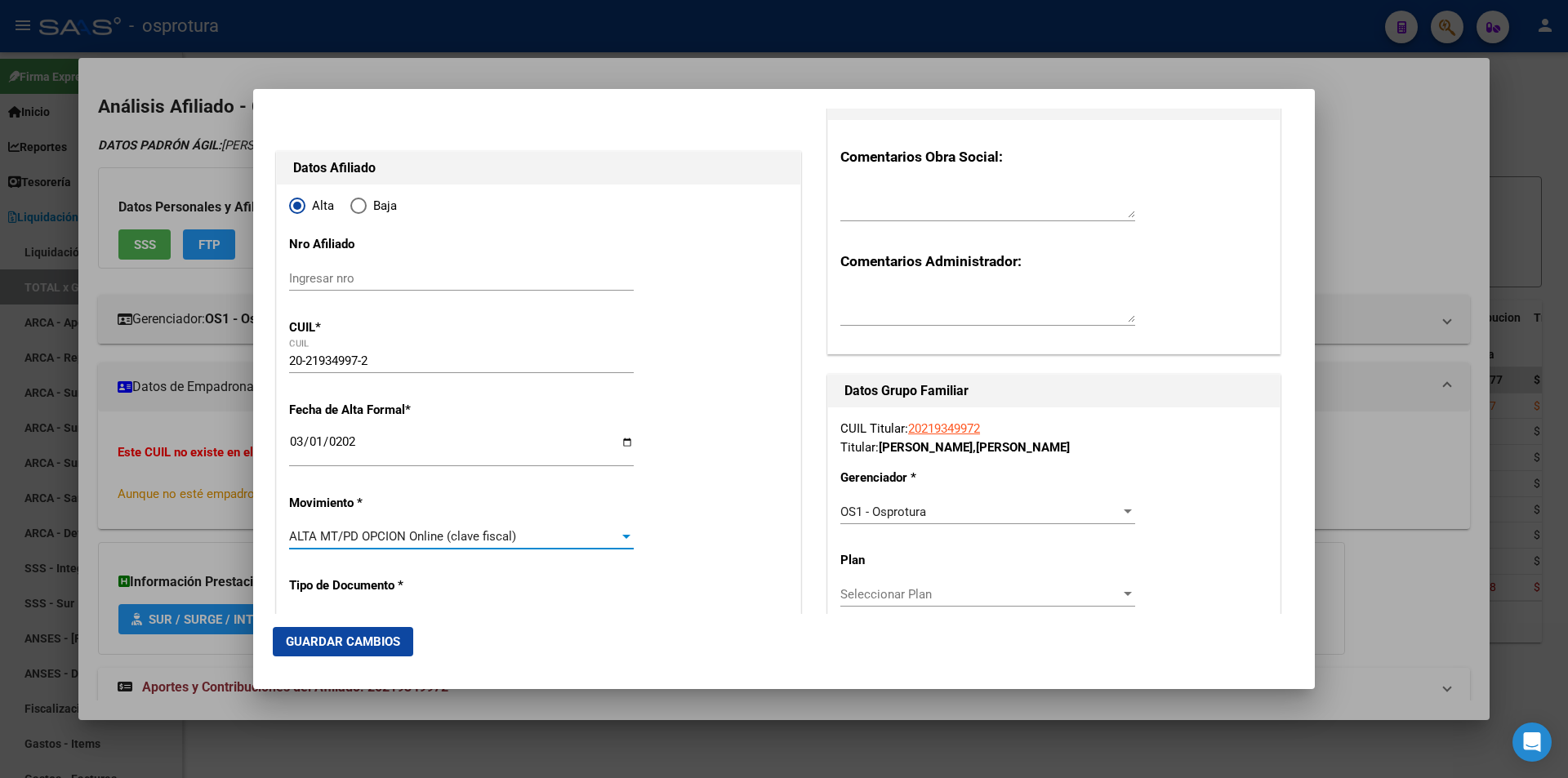
scroll to position [163, 0]
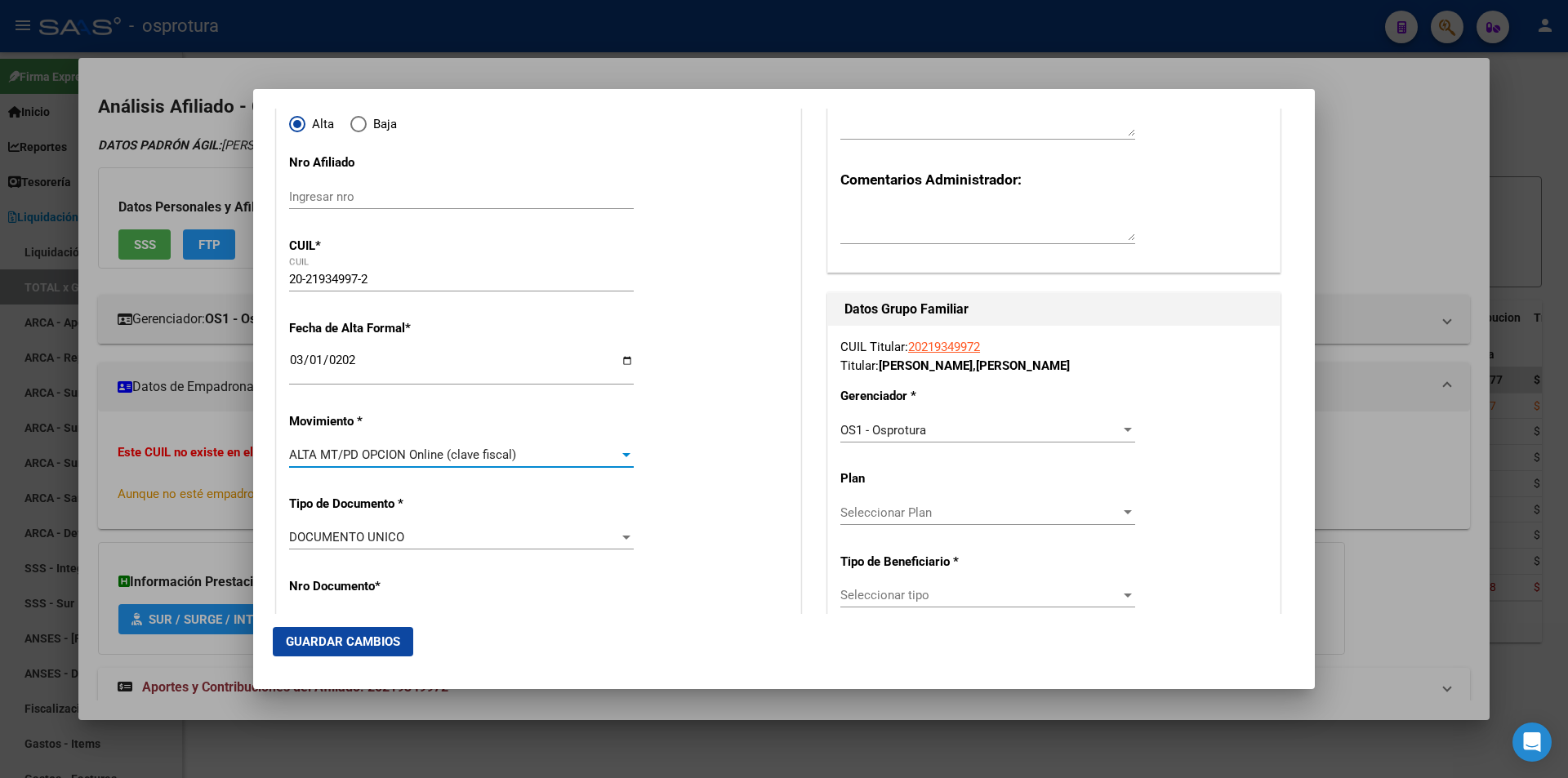
click at [943, 592] on span "Seleccionar tipo" at bounding box center [981, 596] width 280 height 15
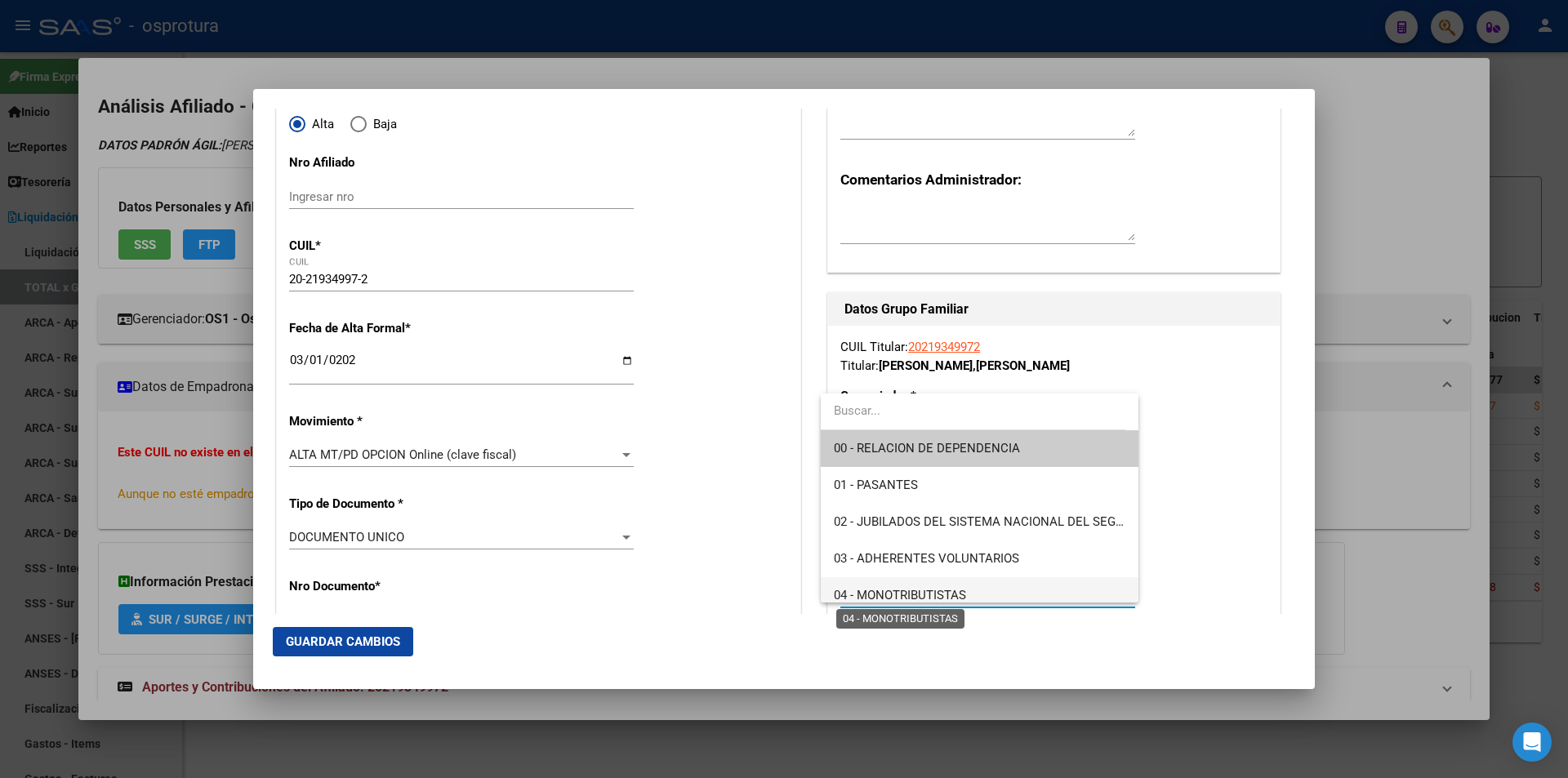
click at [937, 597] on span "04 - MONOTRIBUTISTAS" at bounding box center [900, 596] width 132 height 15
type input "20-21934997-2"
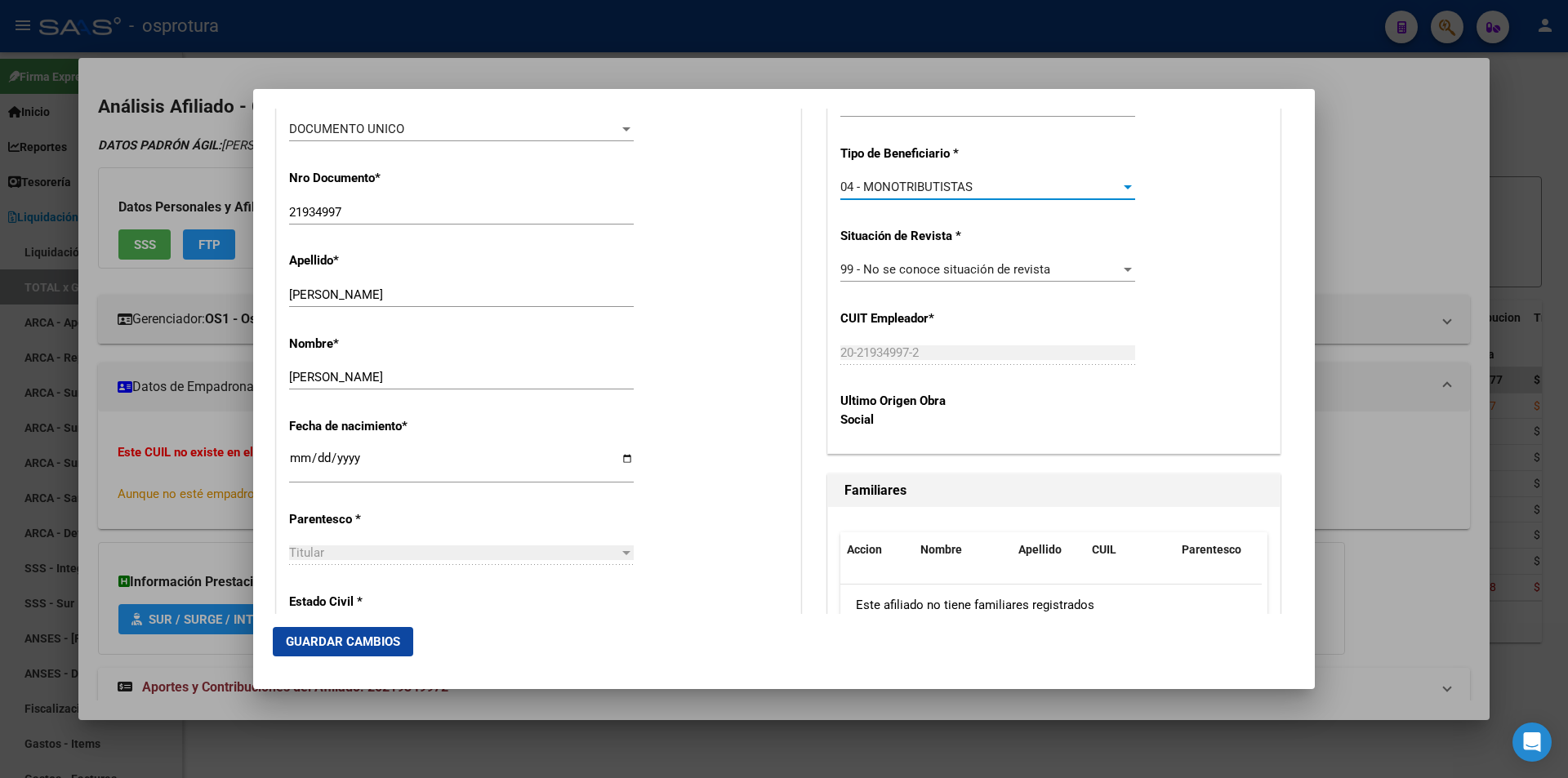
scroll to position [653, 0]
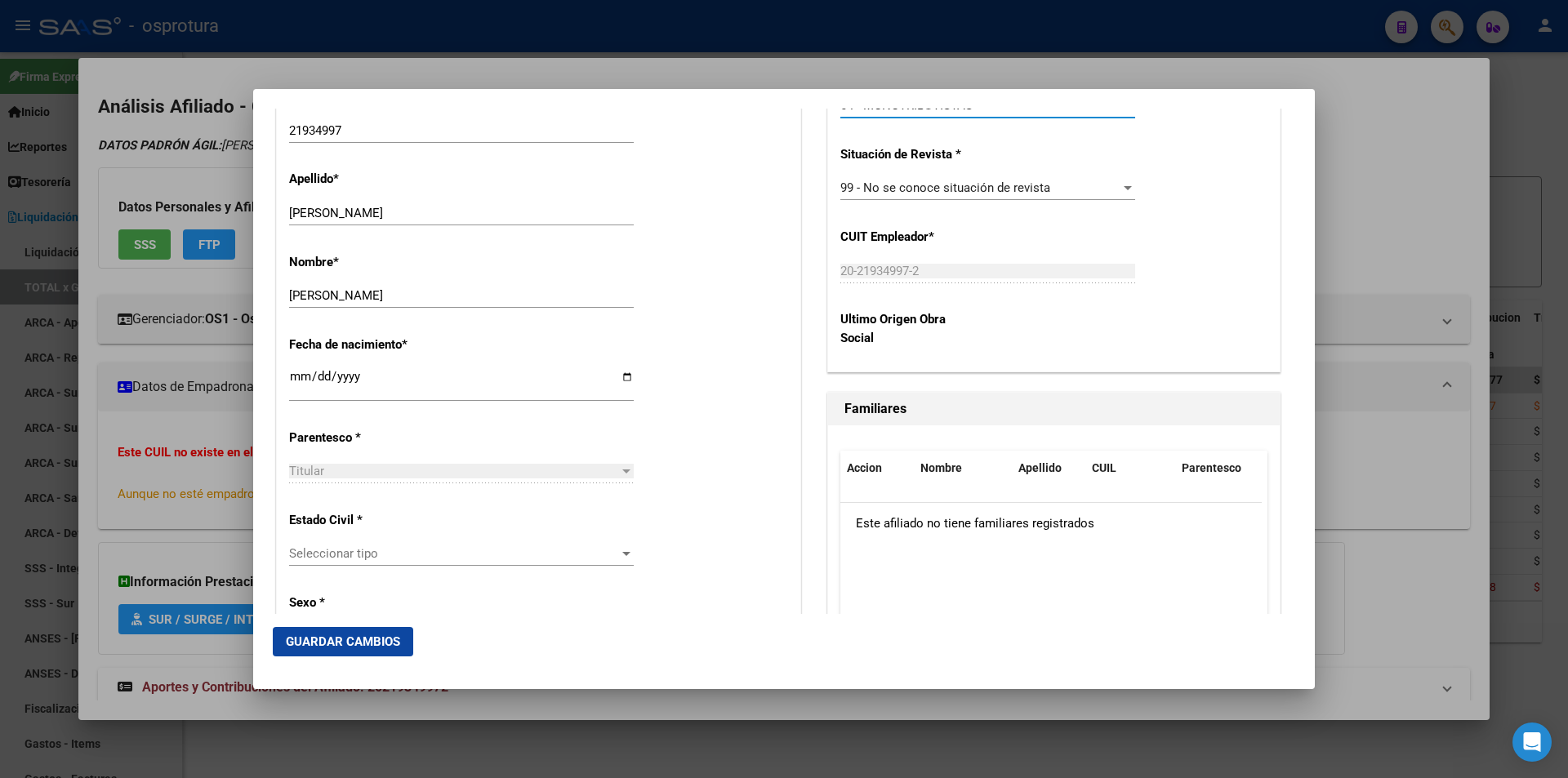
click at [419, 548] on span "Seleccionar tipo" at bounding box center [454, 553] width 330 height 15
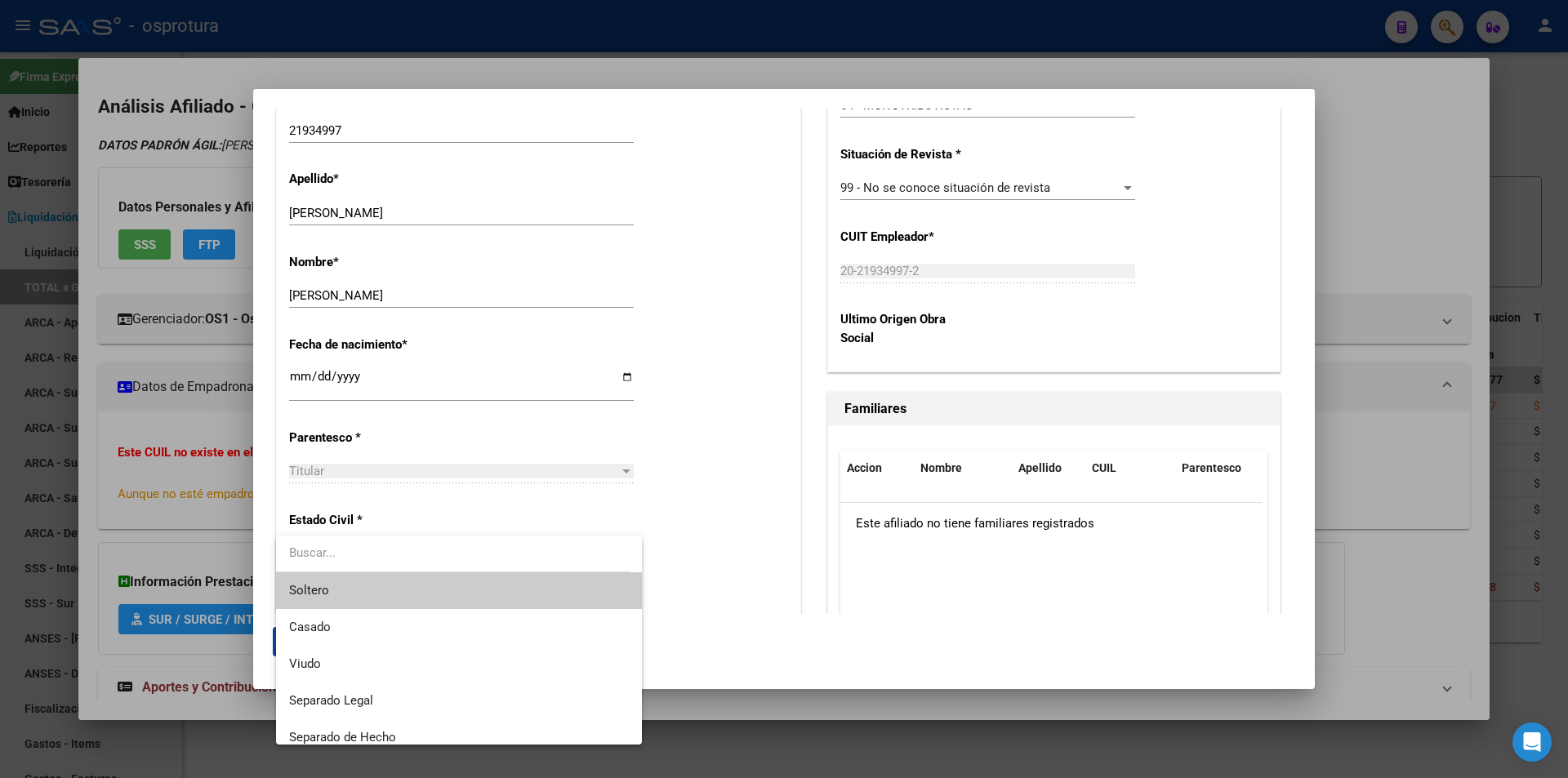
click at [419, 590] on span "Soltero" at bounding box center [458, 591] width 340 height 37
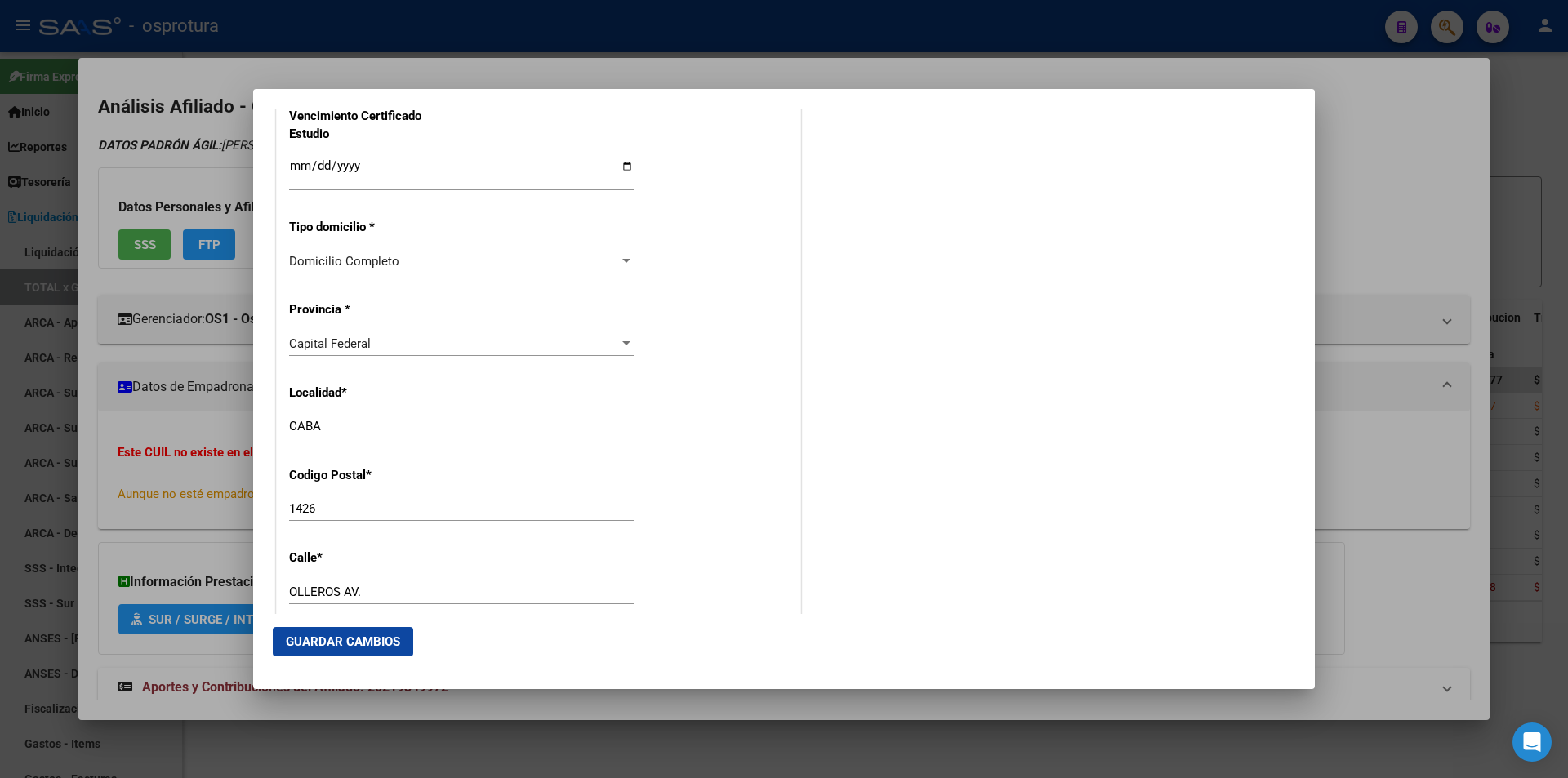
scroll to position [1470, 0]
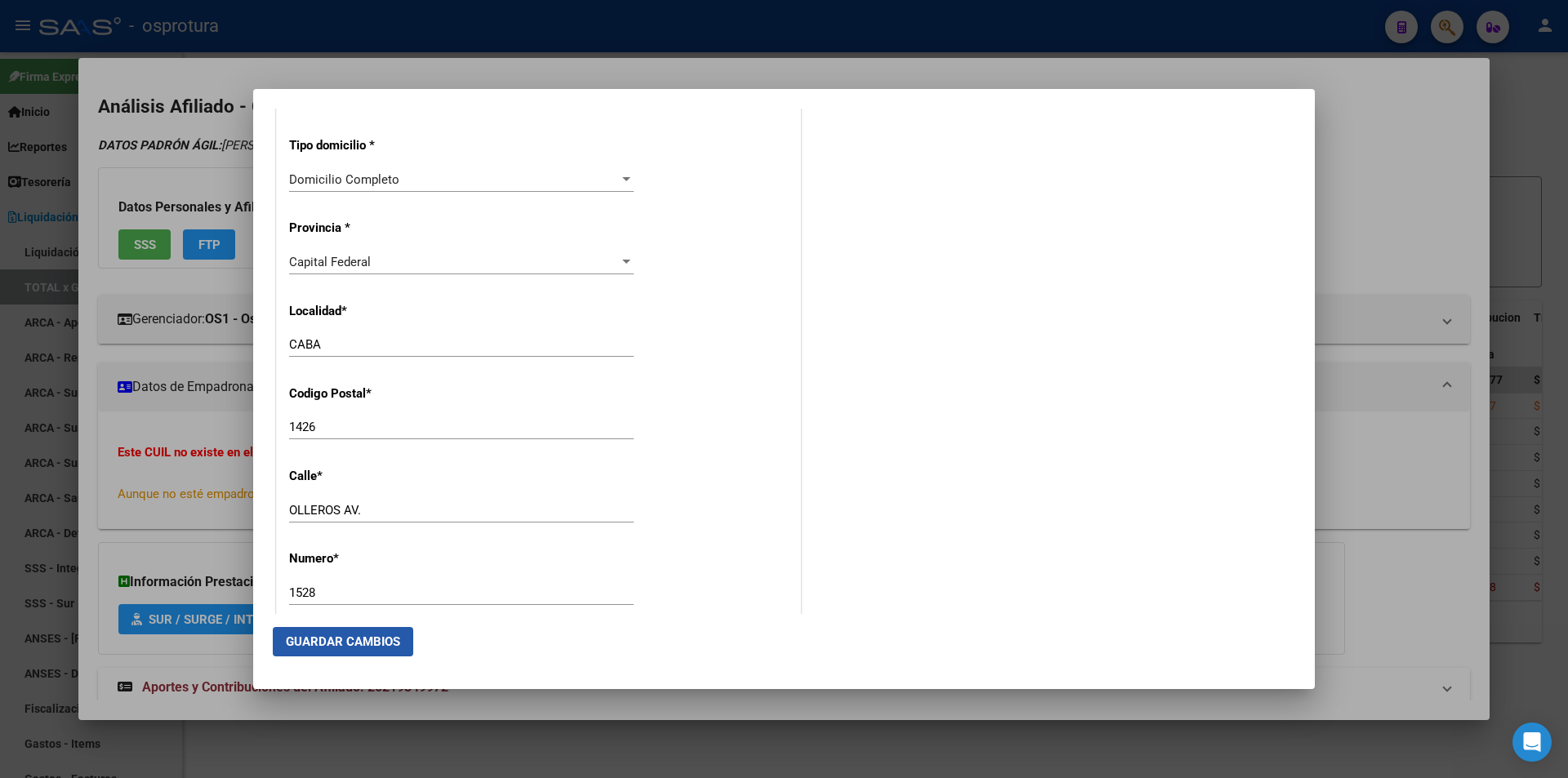
click at [341, 639] on span "Guardar Cambios" at bounding box center [343, 641] width 115 height 15
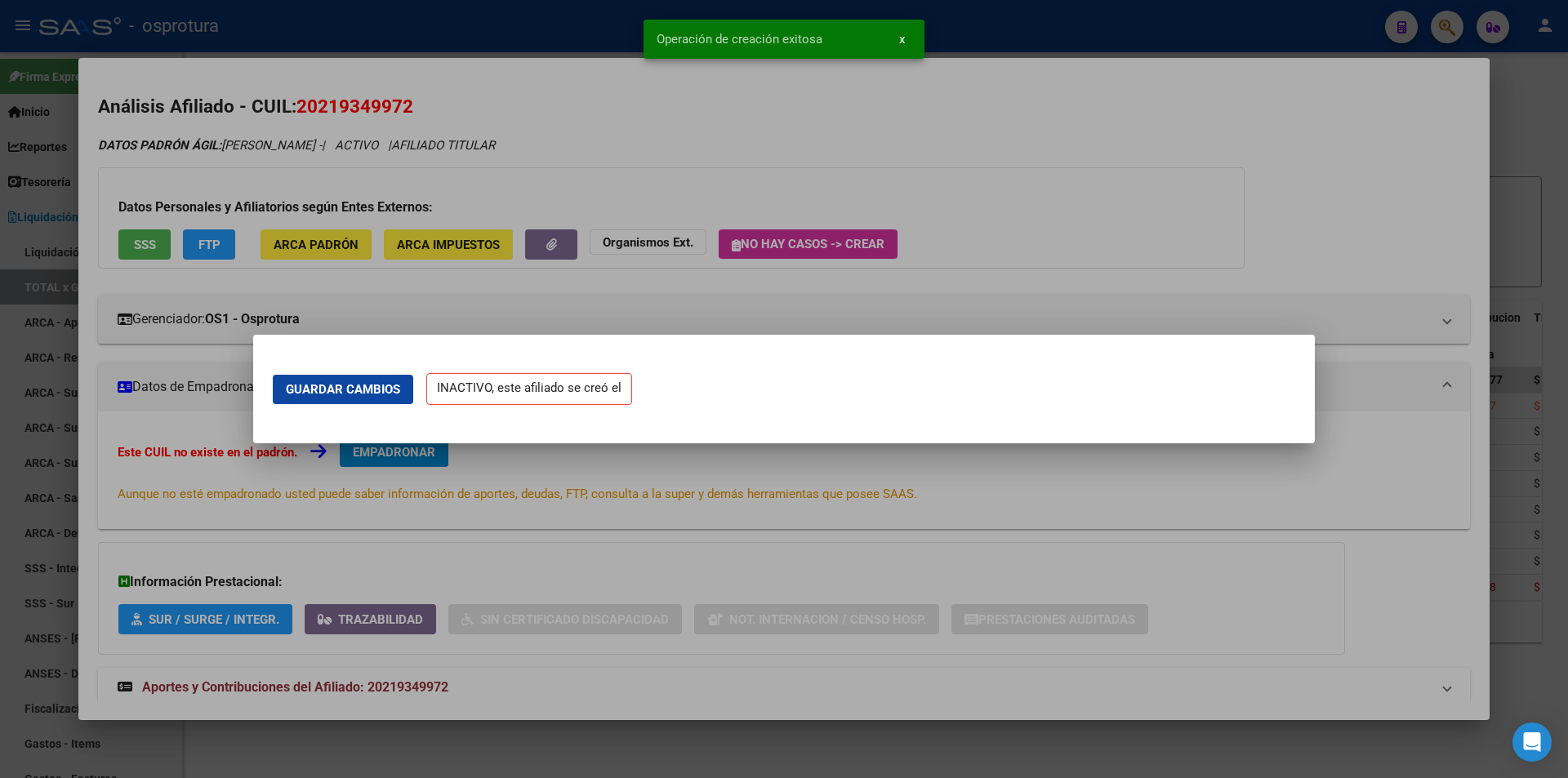
scroll to position [0, 0]
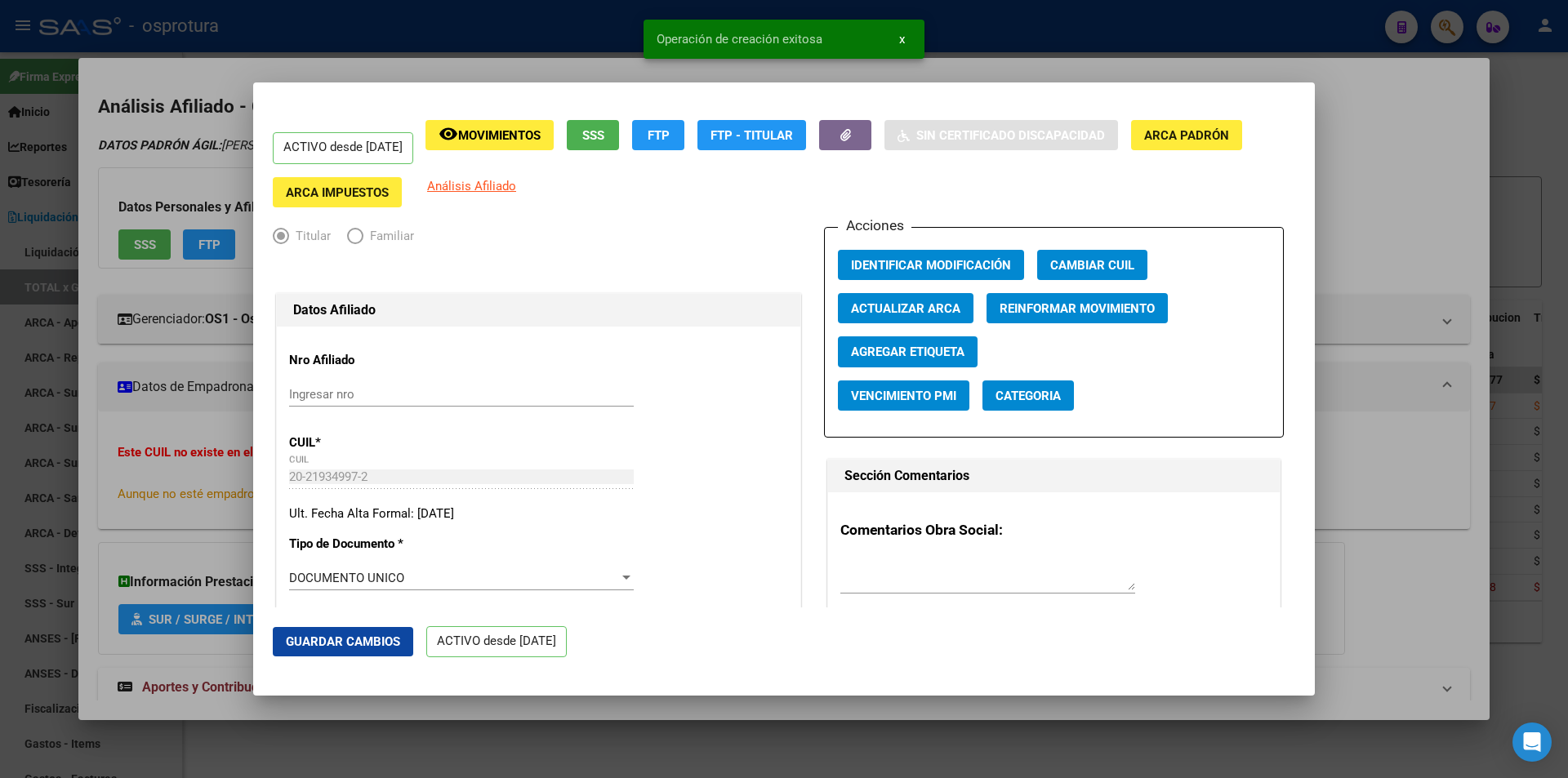
click at [1353, 159] on div at bounding box center [784, 389] width 1568 height 778
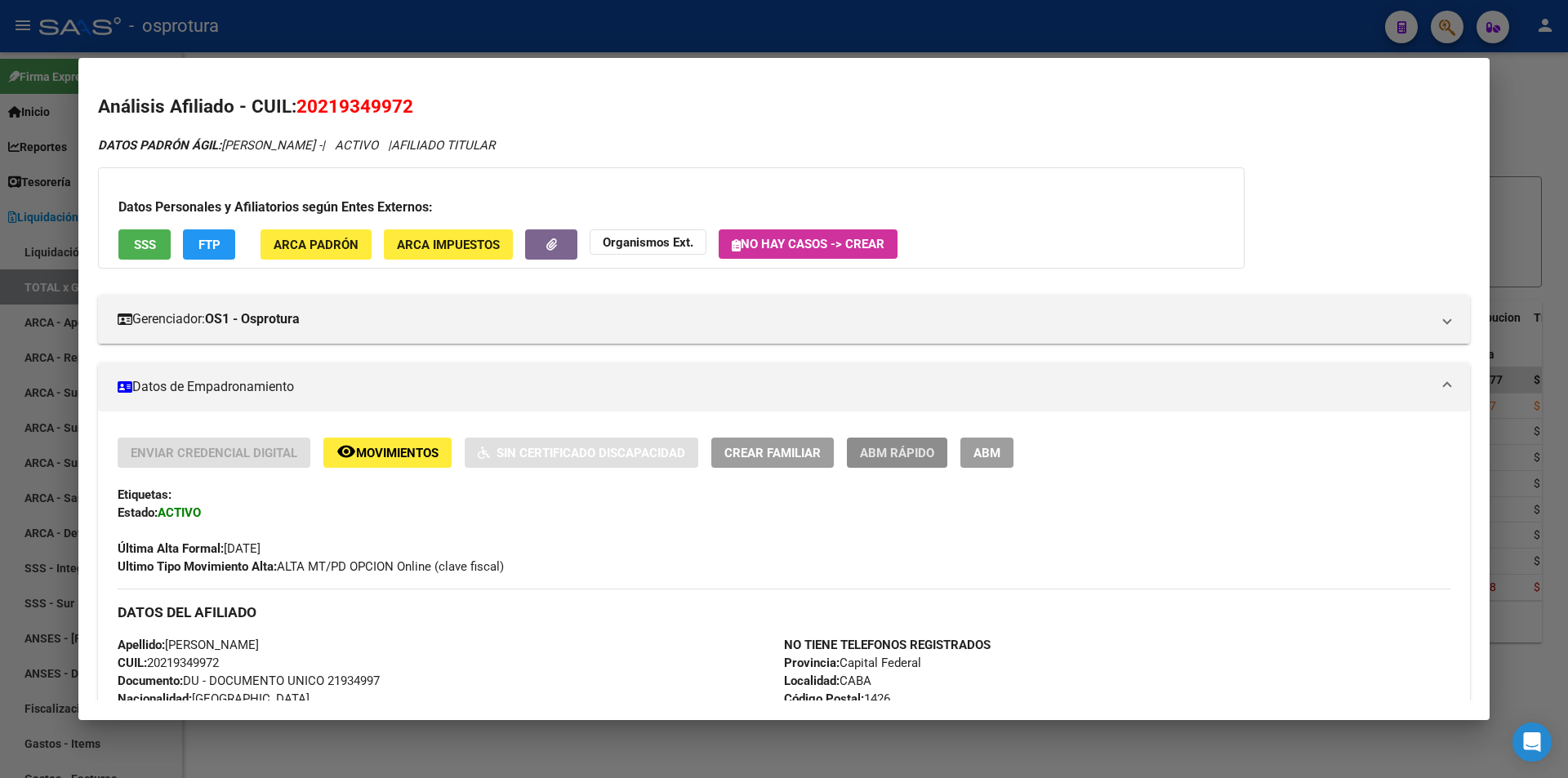
click at [888, 458] on span "ABM Rápido" at bounding box center [896, 453] width 74 height 15
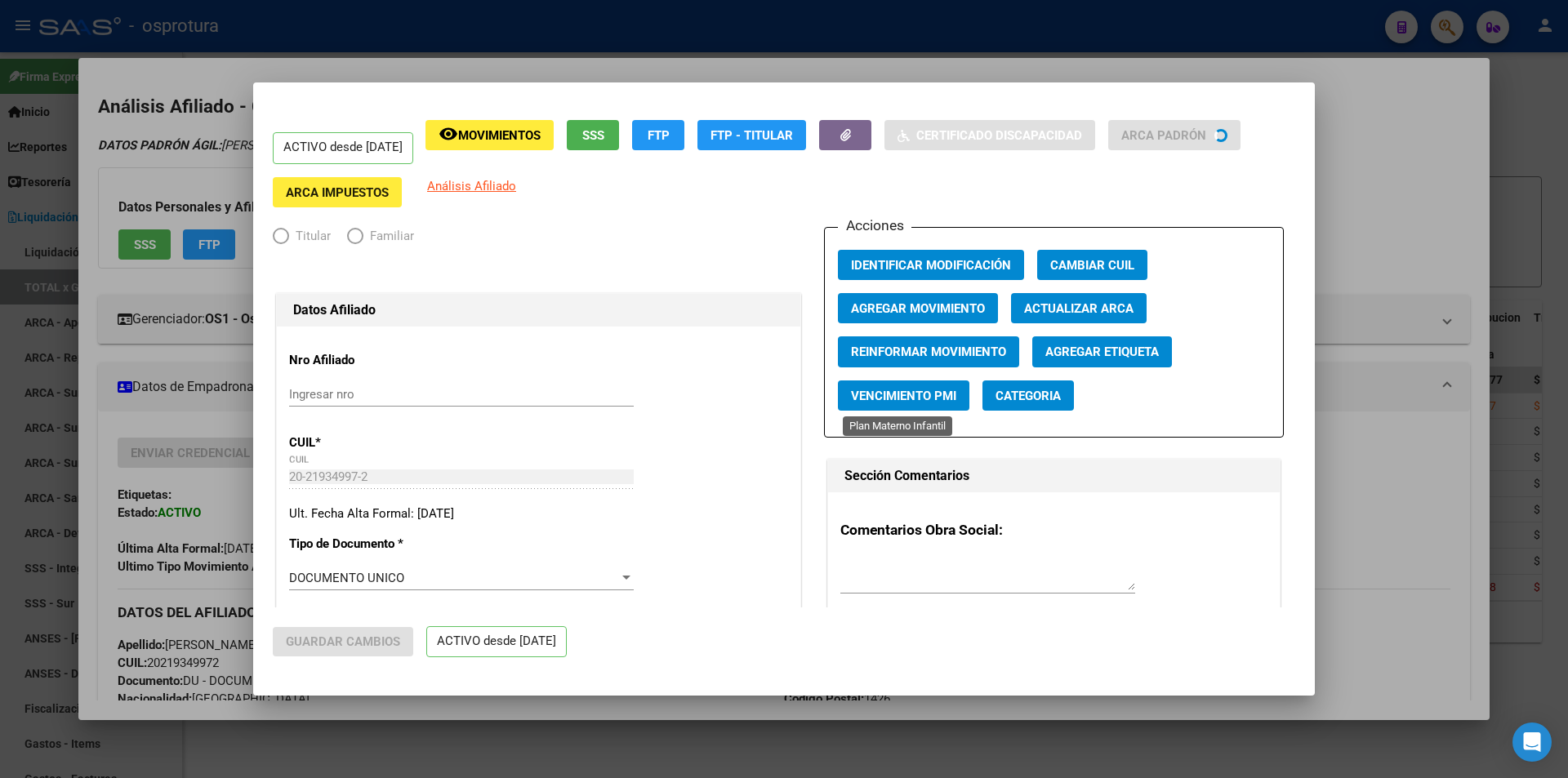
radio input "true"
type input "20-21934997-2"
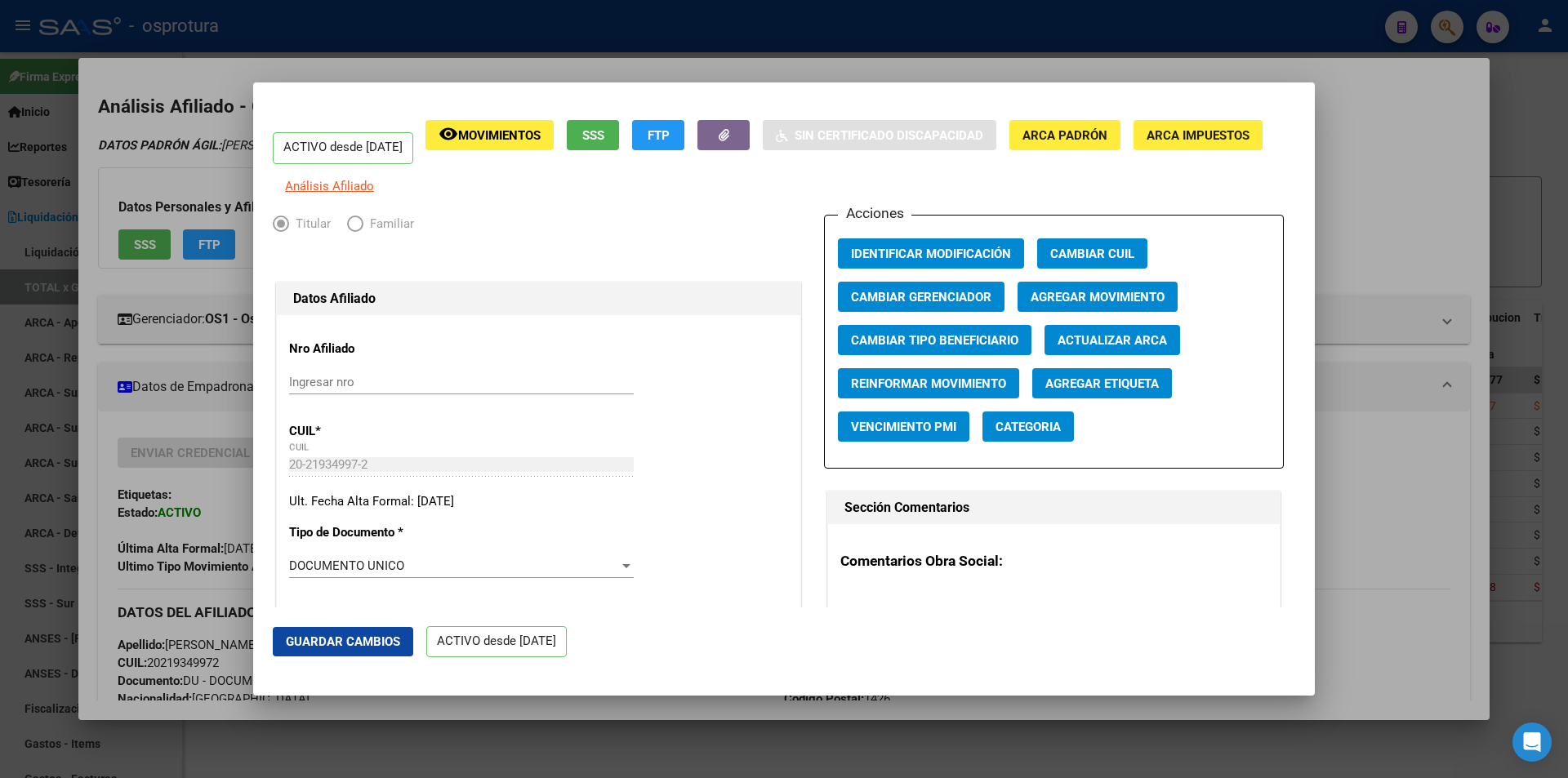
click at [1157, 304] on span "Agregar Movimiento" at bounding box center [1097, 297] width 134 height 15
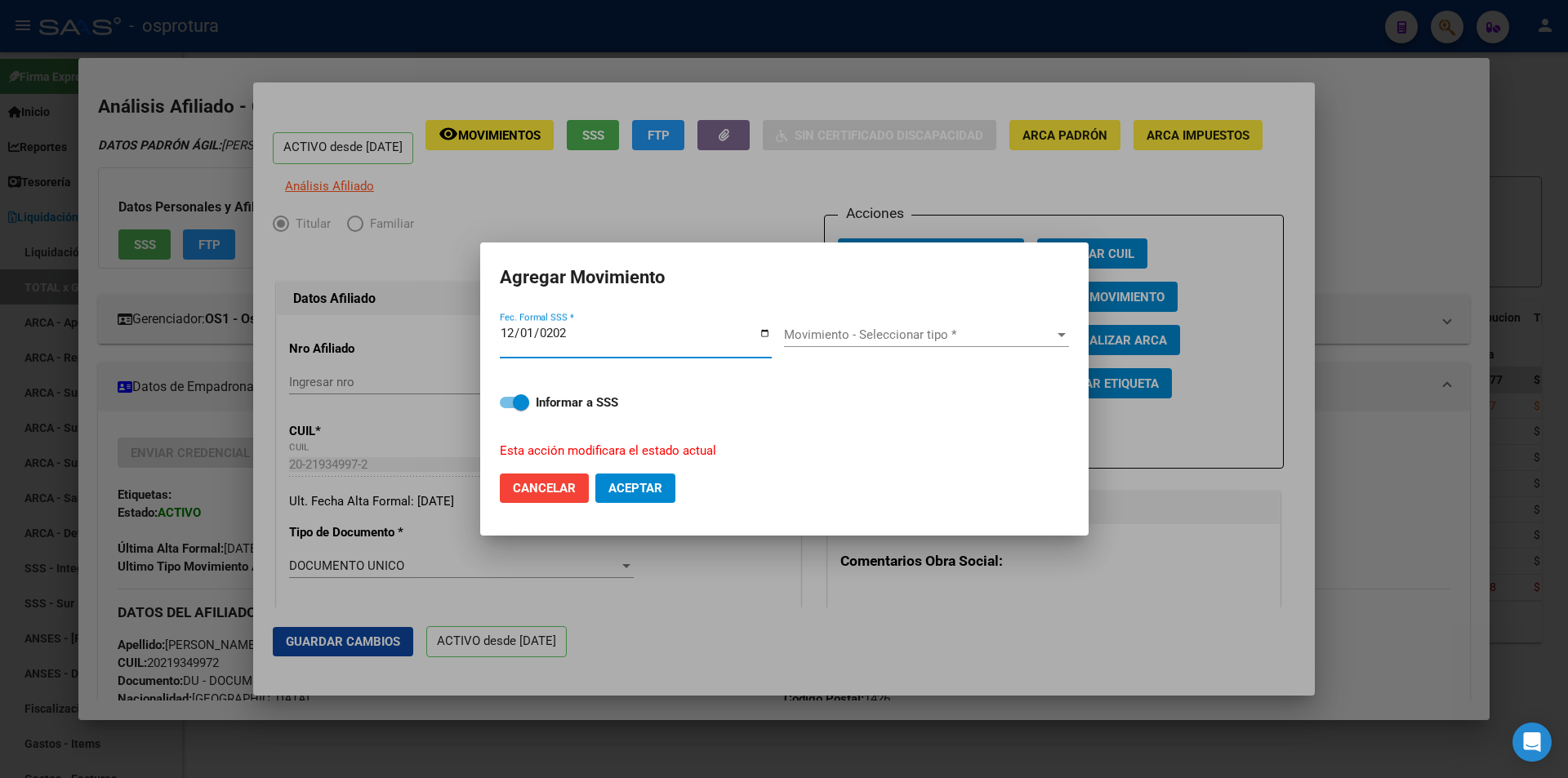
type input "2024-12-01"
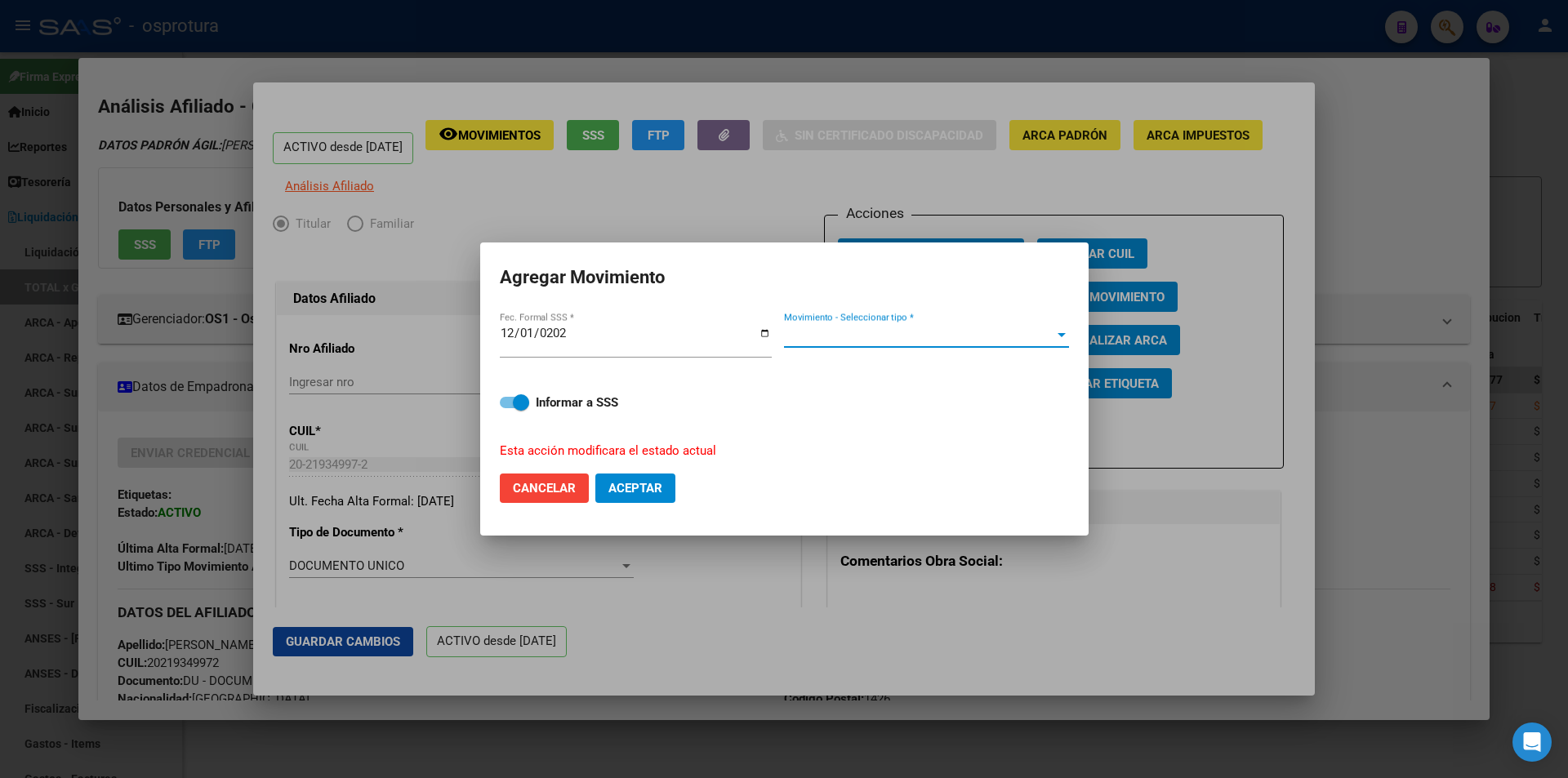
click at [861, 339] on span "Movimiento - Seleccionar tipo *" at bounding box center [918, 334] width 270 height 15
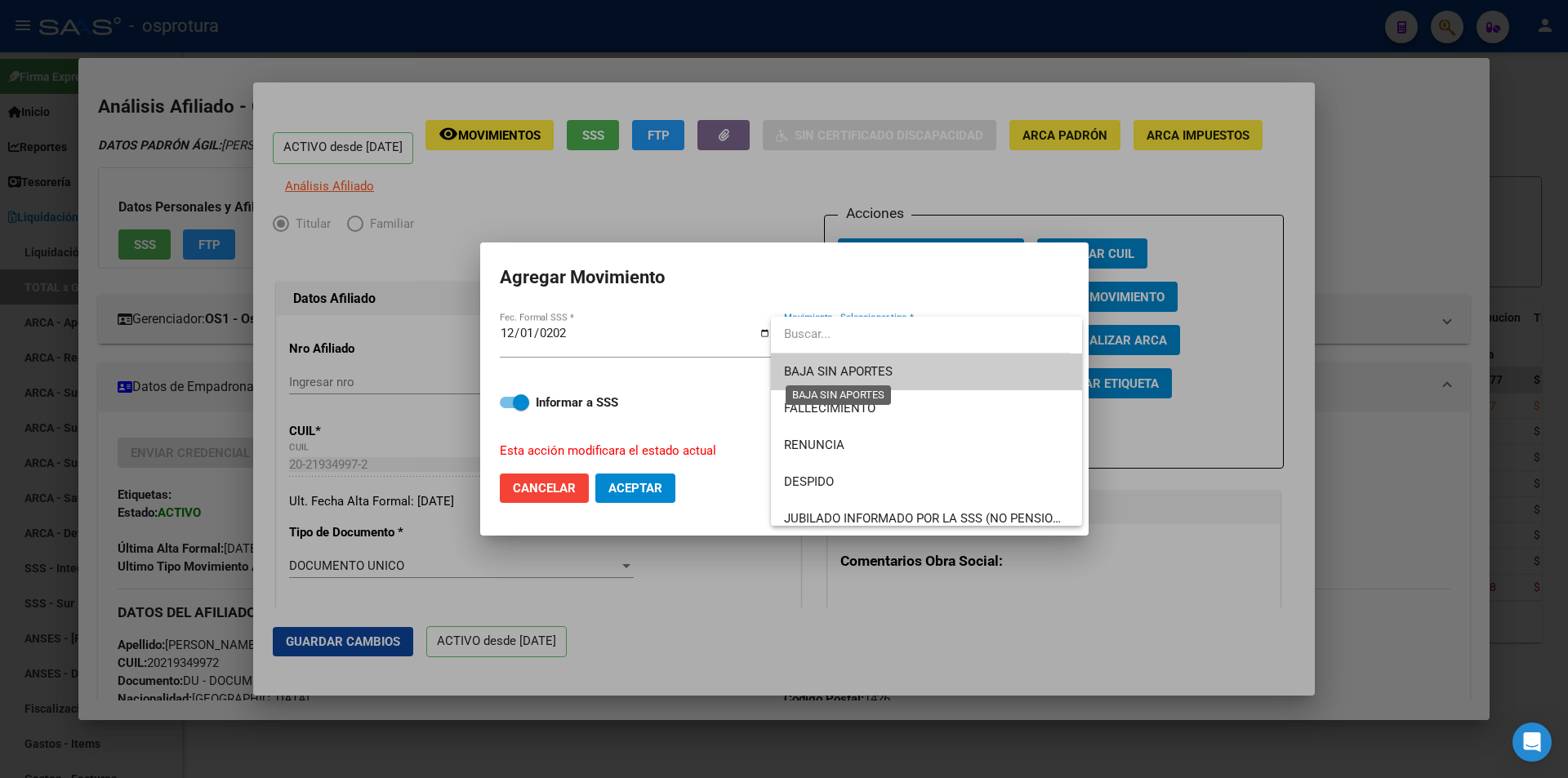
click at [862, 370] on span "BAJA SIN APORTES" at bounding box center [838, 371] width 109 height 15
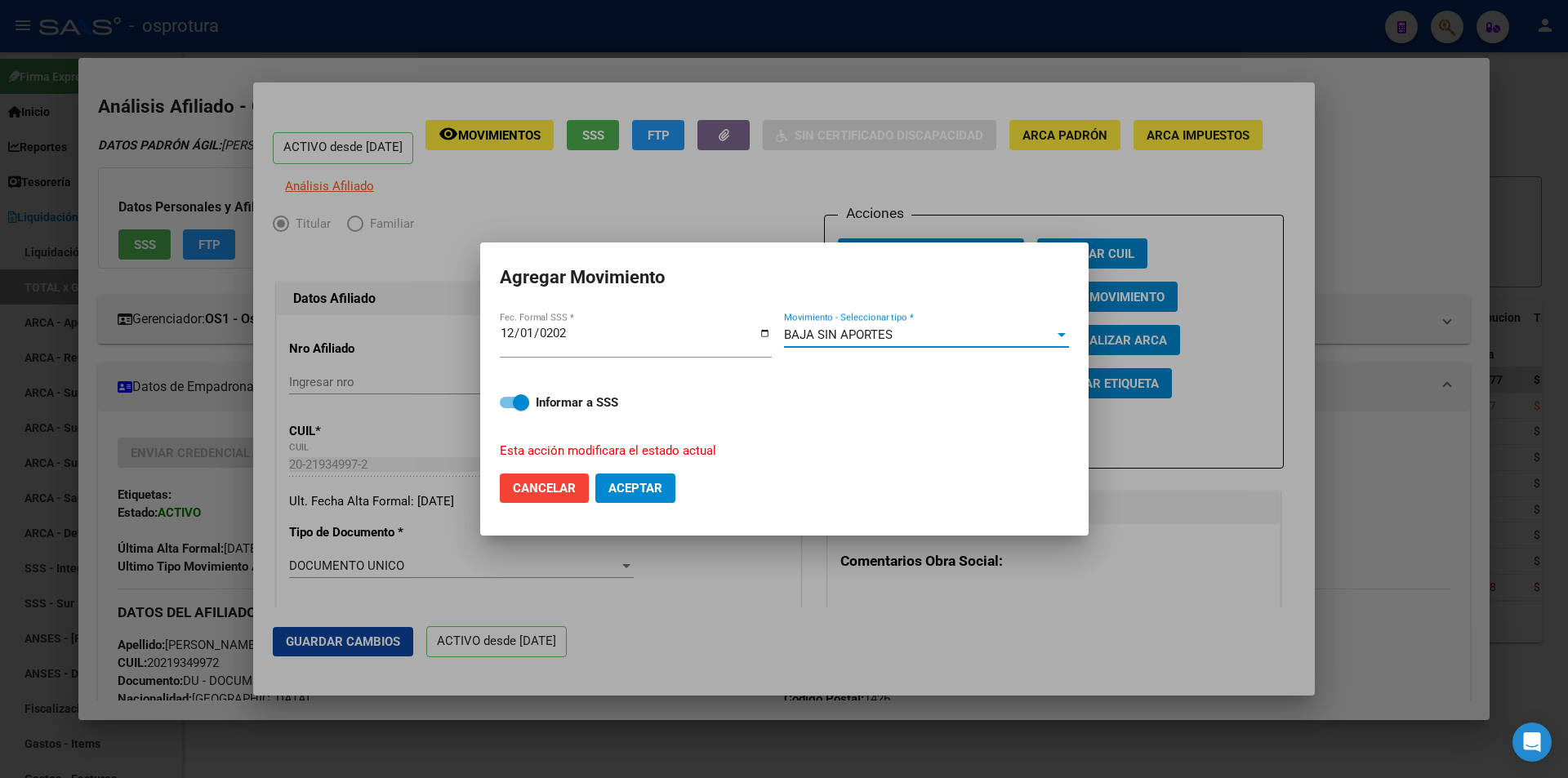
click at [625, 483] on span "Aceptar" at bounding box center [635, 488] width 54 height 15
checkbox input "false"
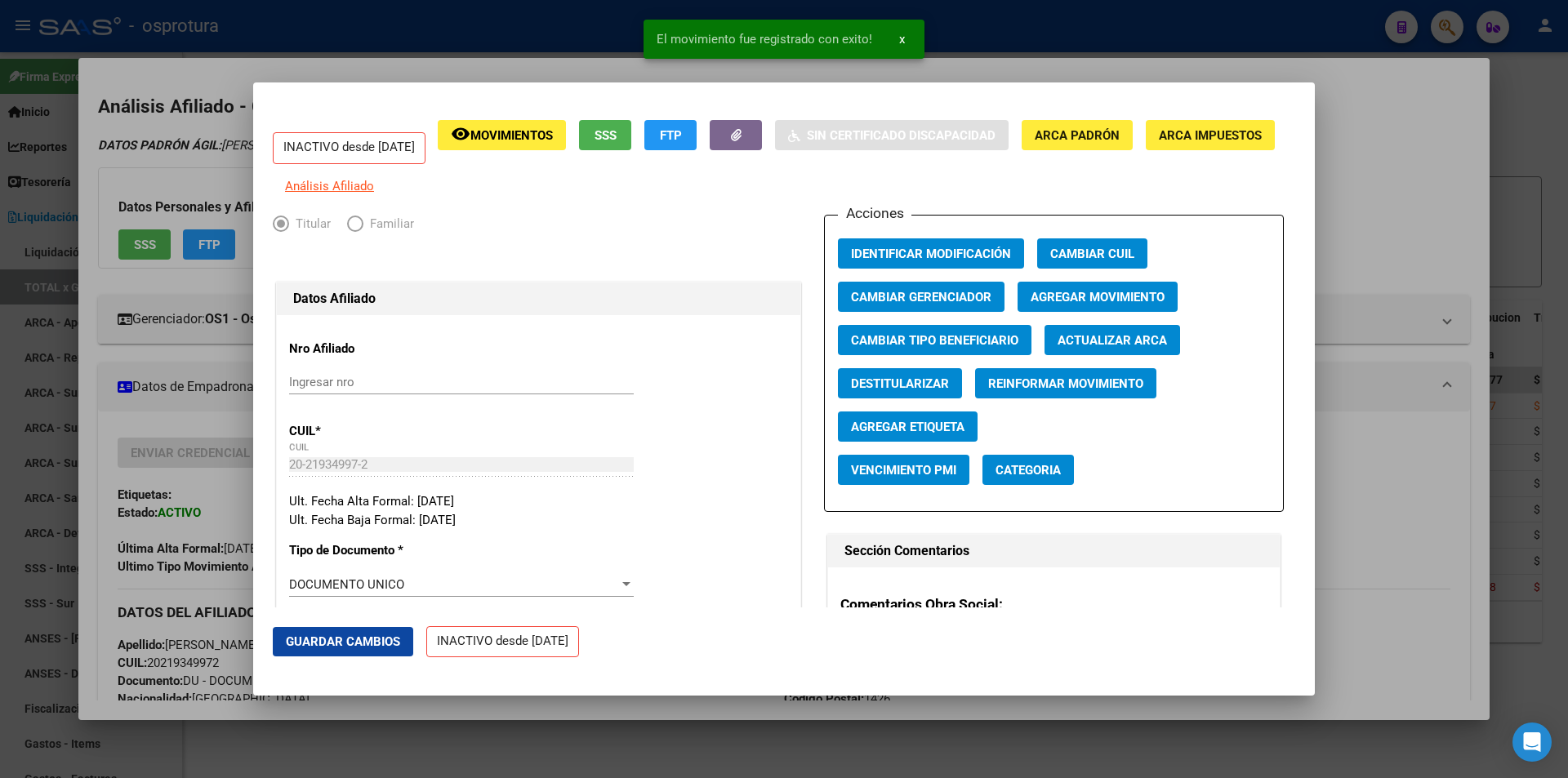
click at [918, 60] on div "El movimiento fue registrado con exito! x" at bounding box center [784, 39] width 320 height 79
click at [962, 31] on div at bounding box center [784, 389] width 1568 height 778
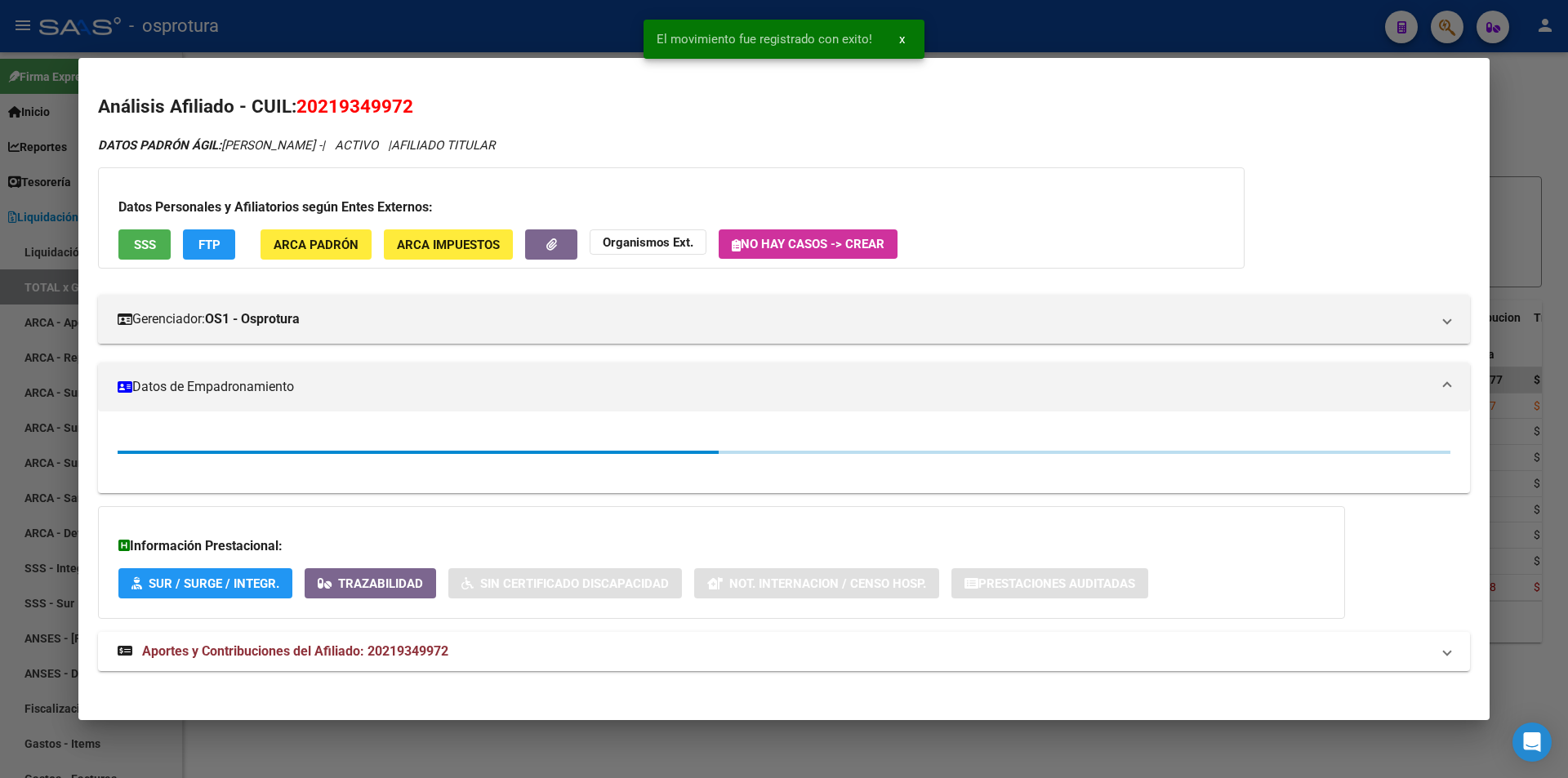
click at [962, 31] on div at bounding box center [784, 389] width 1568 height 778
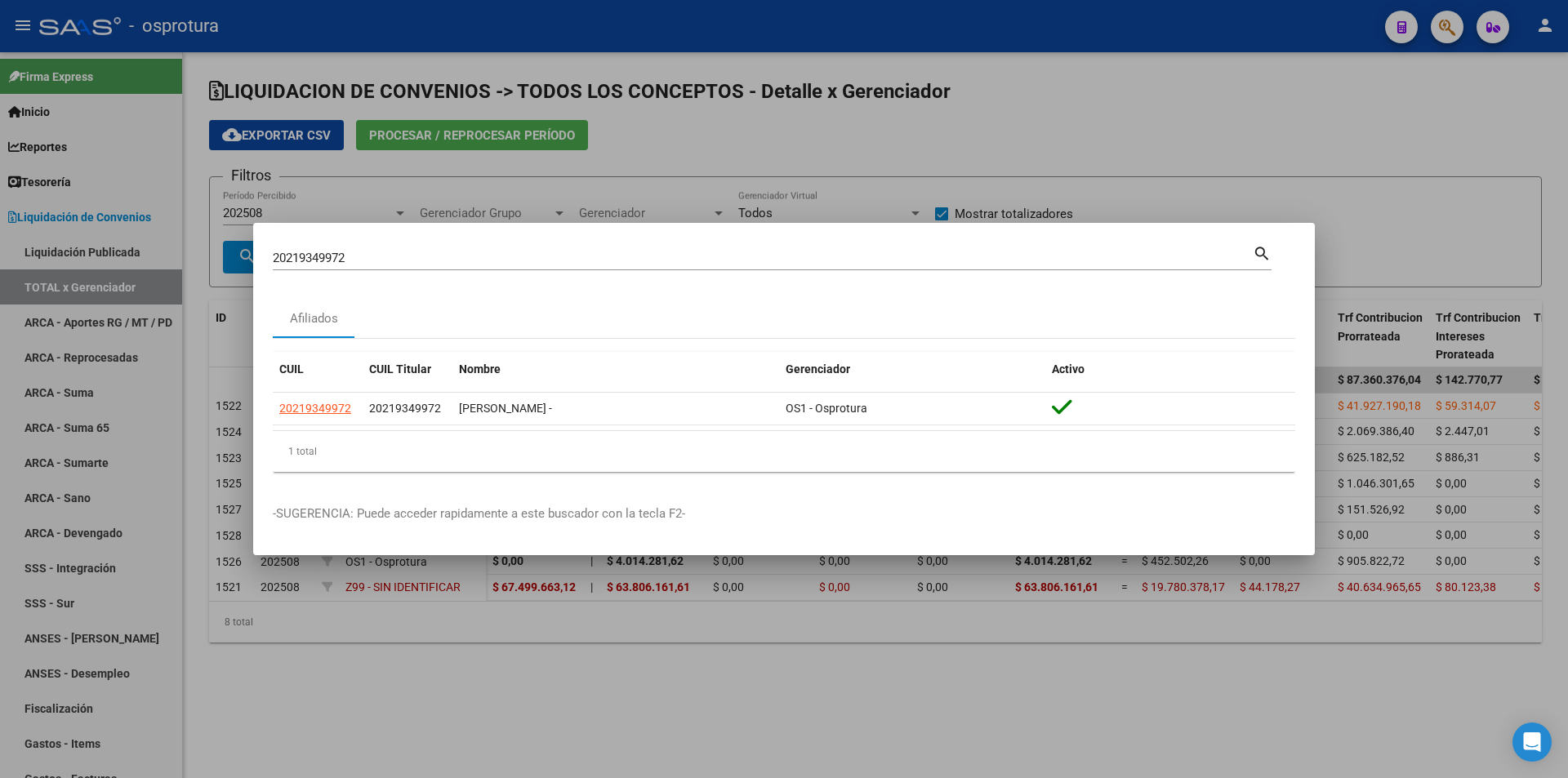
click at [699, 248] on div "20219349972 Buscar (apellido, dni, cuil, nro traspaso, cuit, obra social)" at bounding box center [762, 258] width 980 height 25
click at [700, 257] on input "20219349972" at bounding box center [762, 258] width 980 height 15
paste input "-48561850-4"
type input "20485618504"
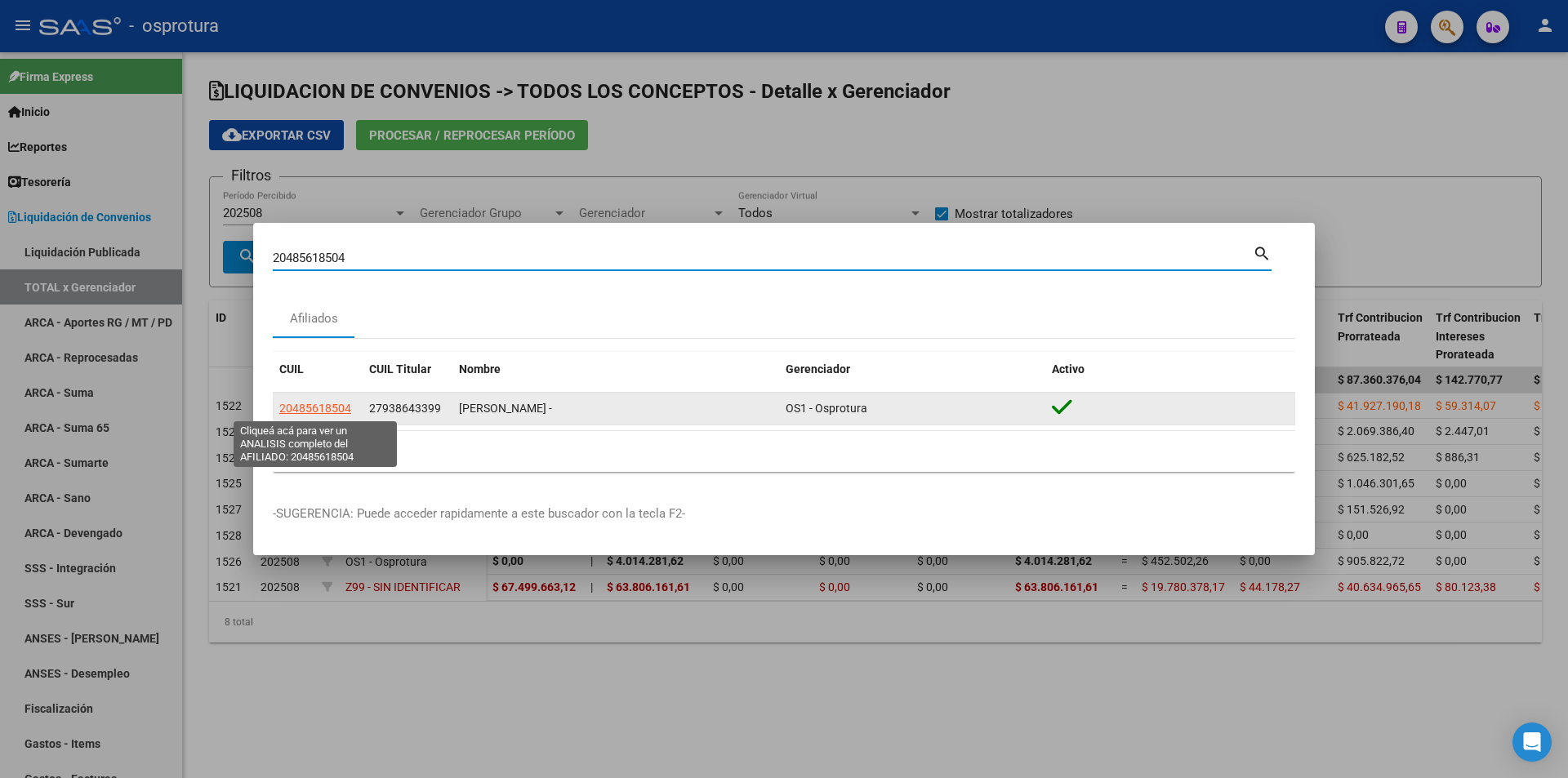
click at [341, 409] on span "20485618504" at bounding box center [315, 408] width 71 height 13
type textarea "20485618504"
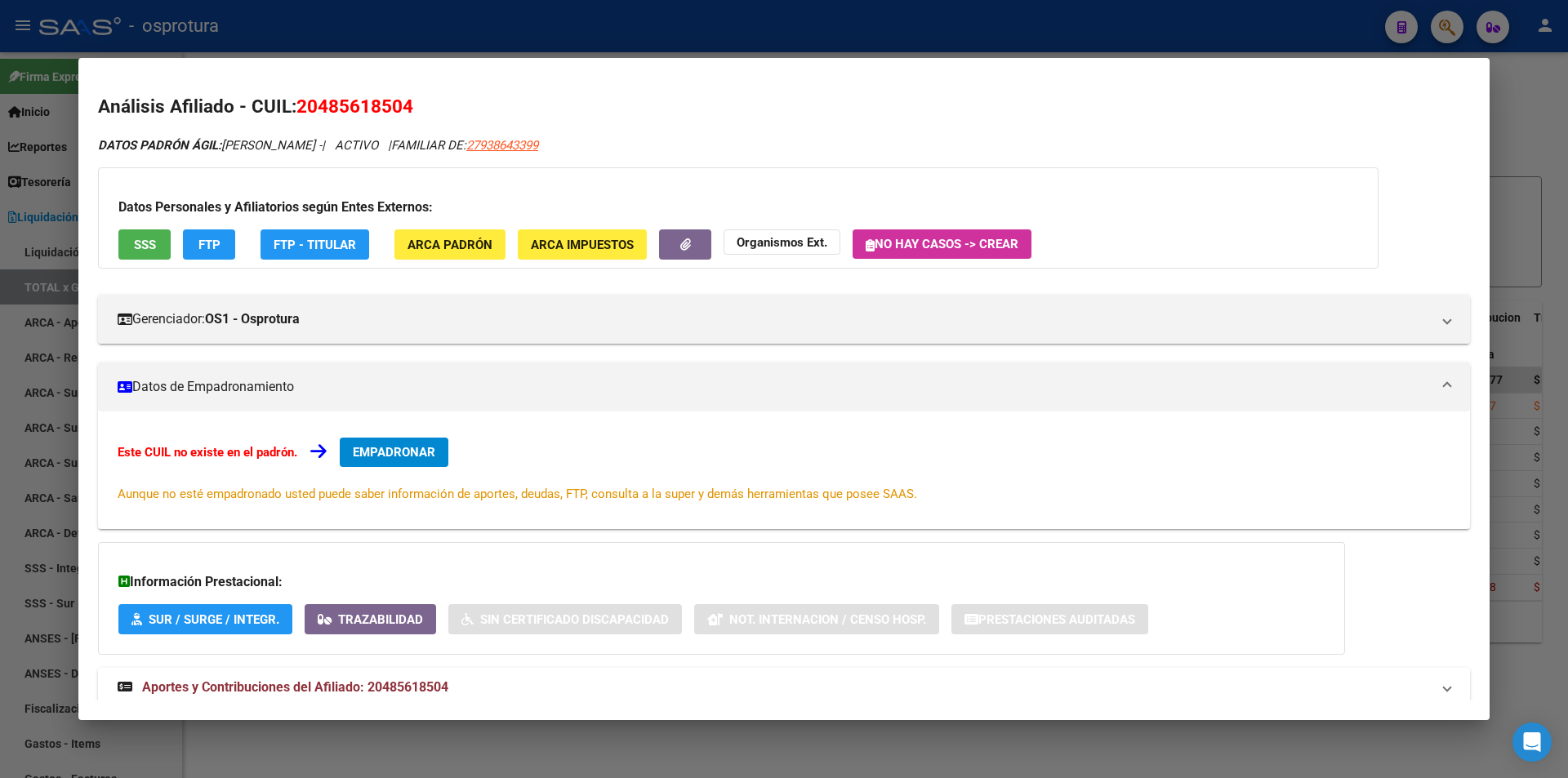
click at [129, 245] on button "SSS" at bounding box center [144, 244] width 52 height 30
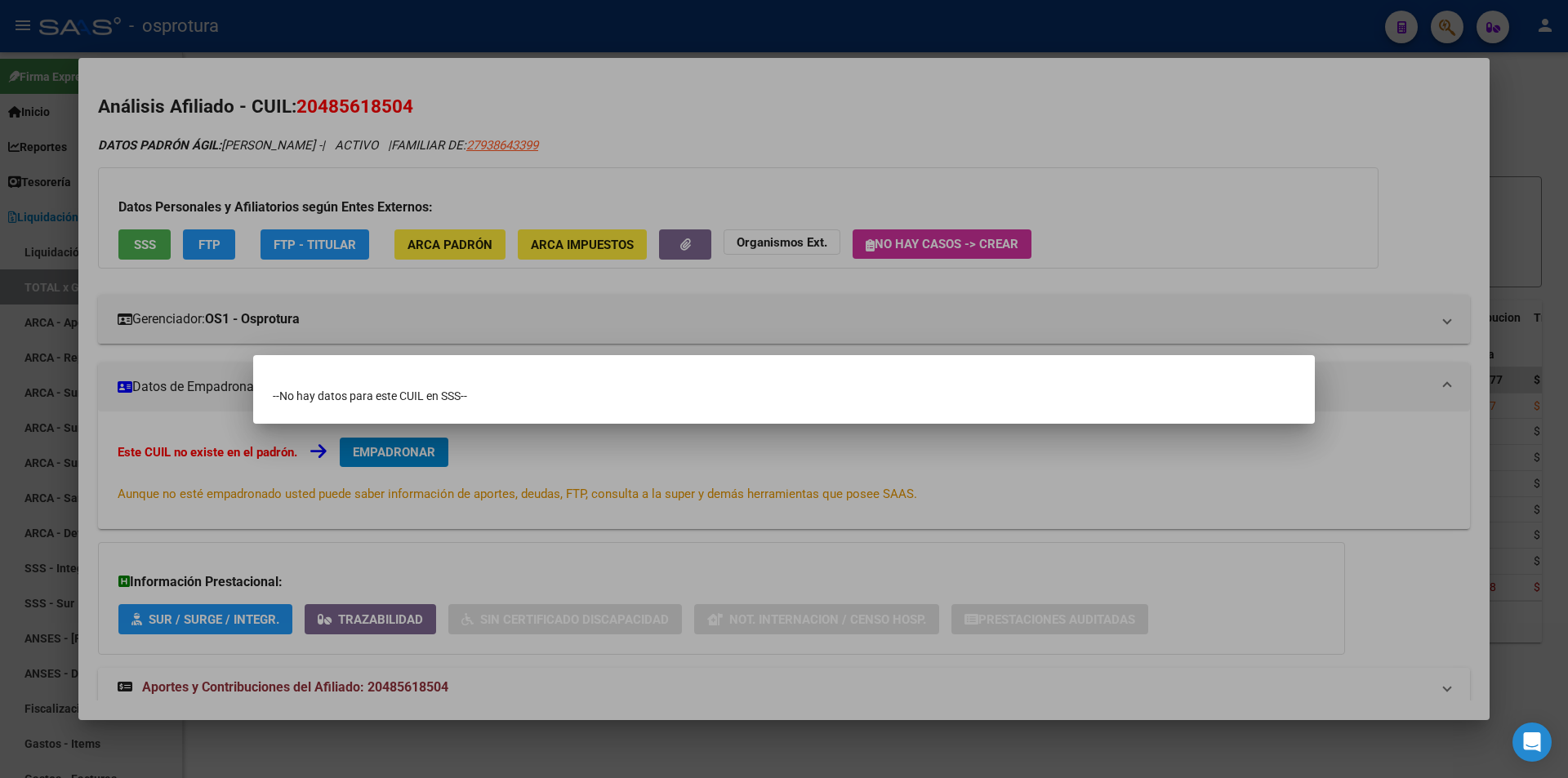
click at [909, 117] on div at bounding box center [784, 389] width 1568 height 778
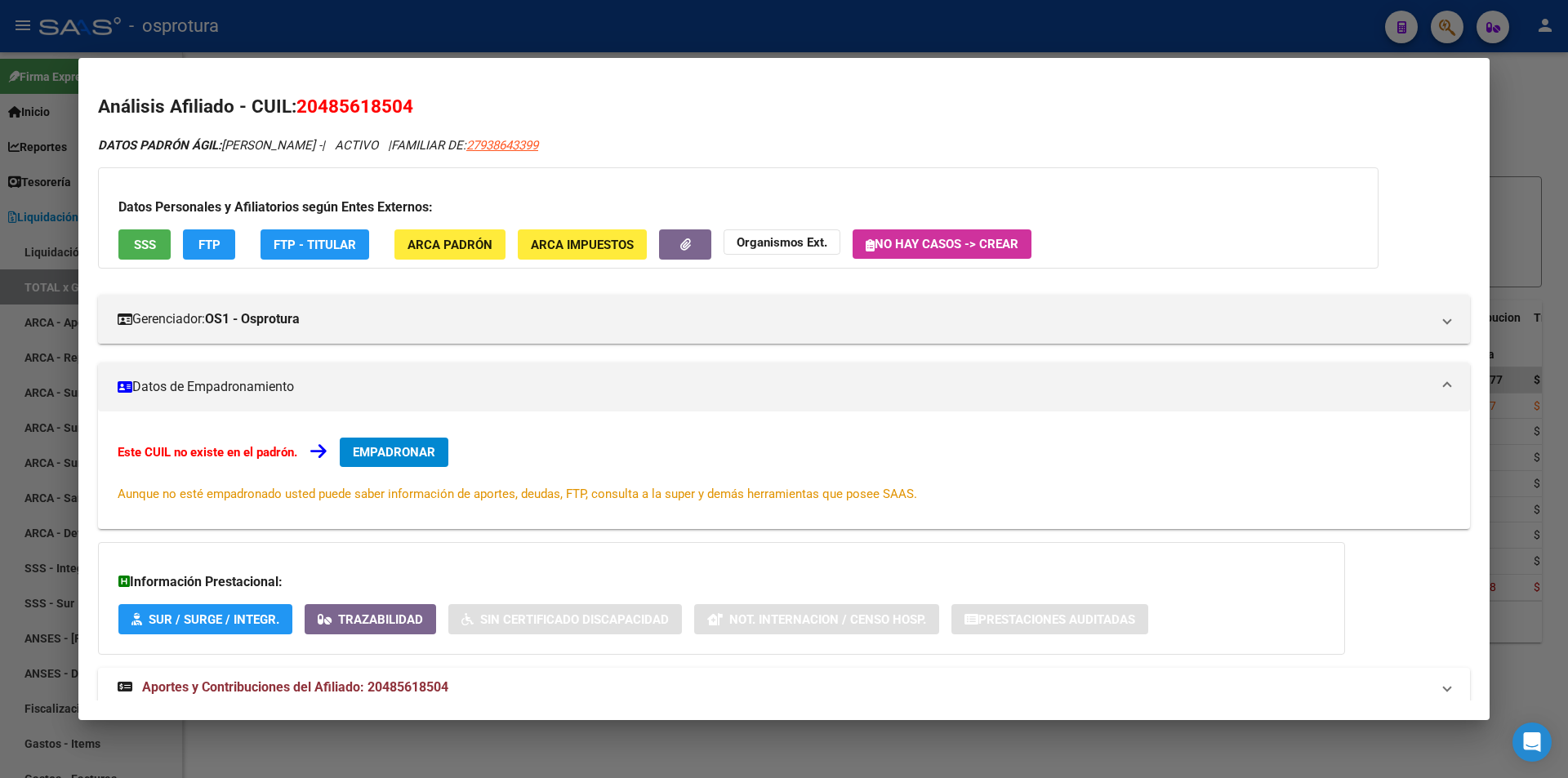
click at [741, 15] on div at bounding box center [784, 389] width 1568 height 778
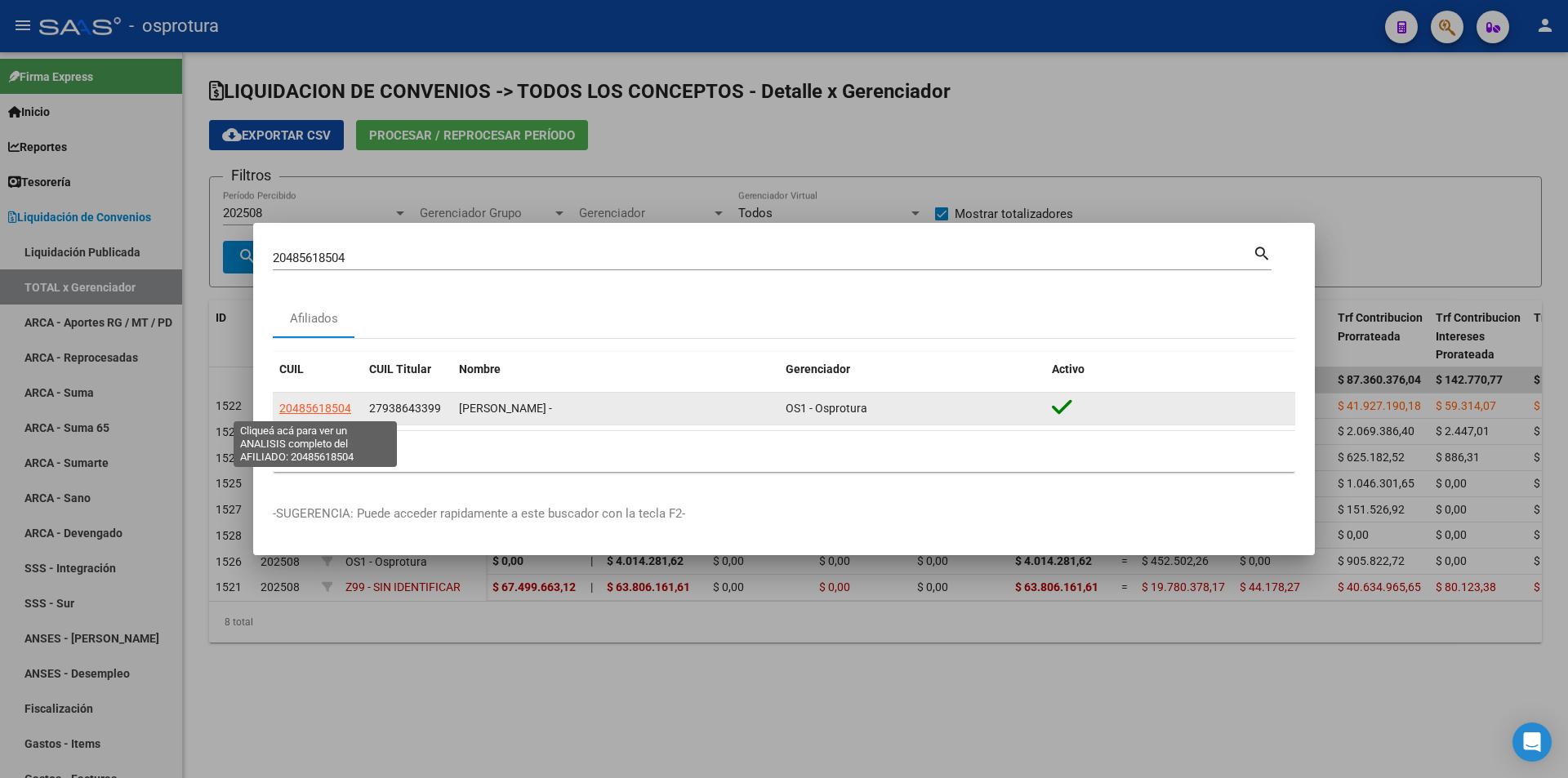
click at [337, 409] on span "20485618504" at bounding box center [315, 408] width 71 height 13
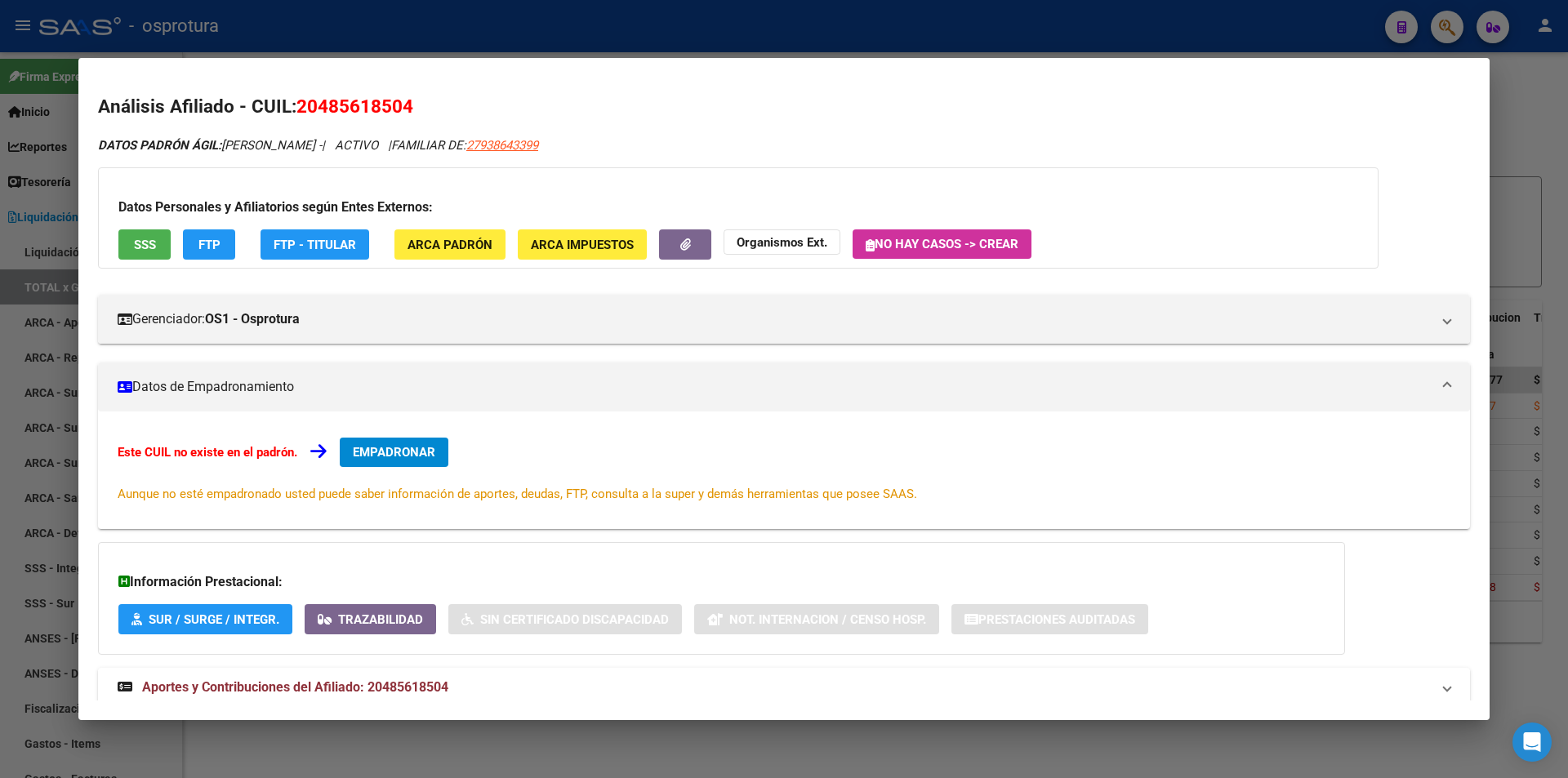
click at [371, 18] on div at bounding box center [784, 389] width 1568 height 778
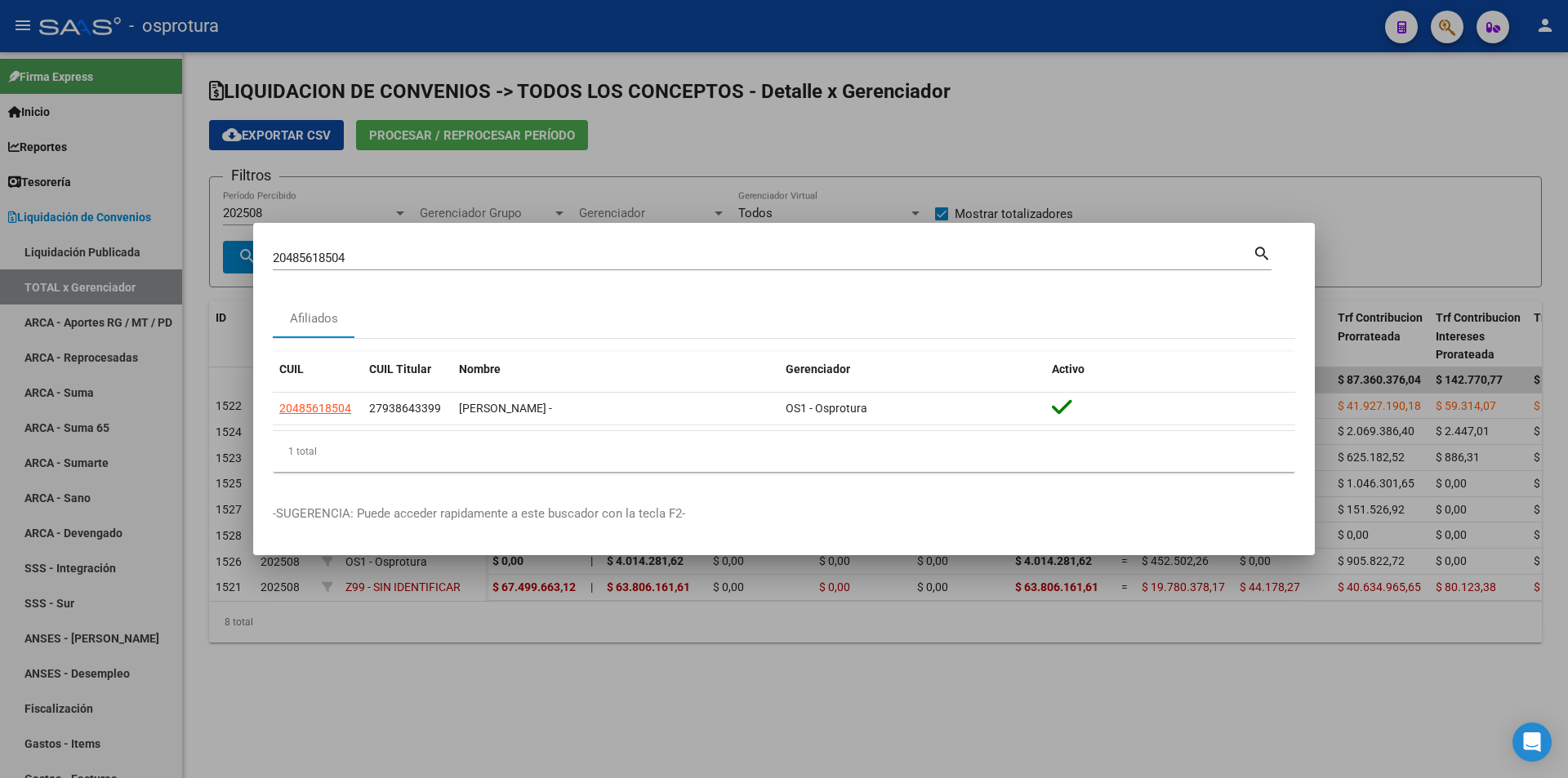
click at [620, 257] on input "20485618504" at bounding box center [762, 258] width 980 height 15
paste input "3-14439585-9"
type input "23144395859"
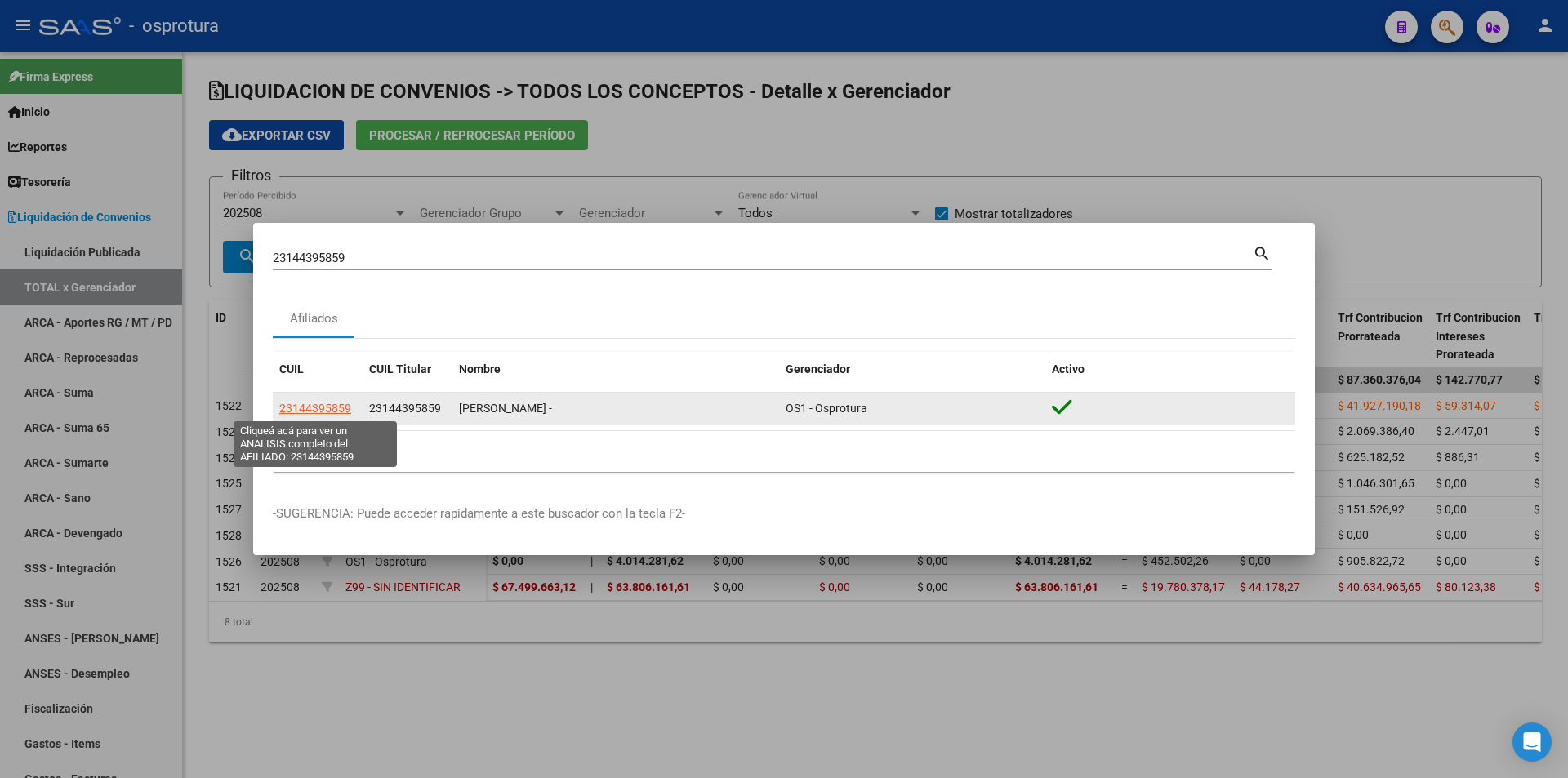
click at [326, 414] on span "23144395859" at bounding box center [315, 408] width 71 height 13
type textarea "23144395859"
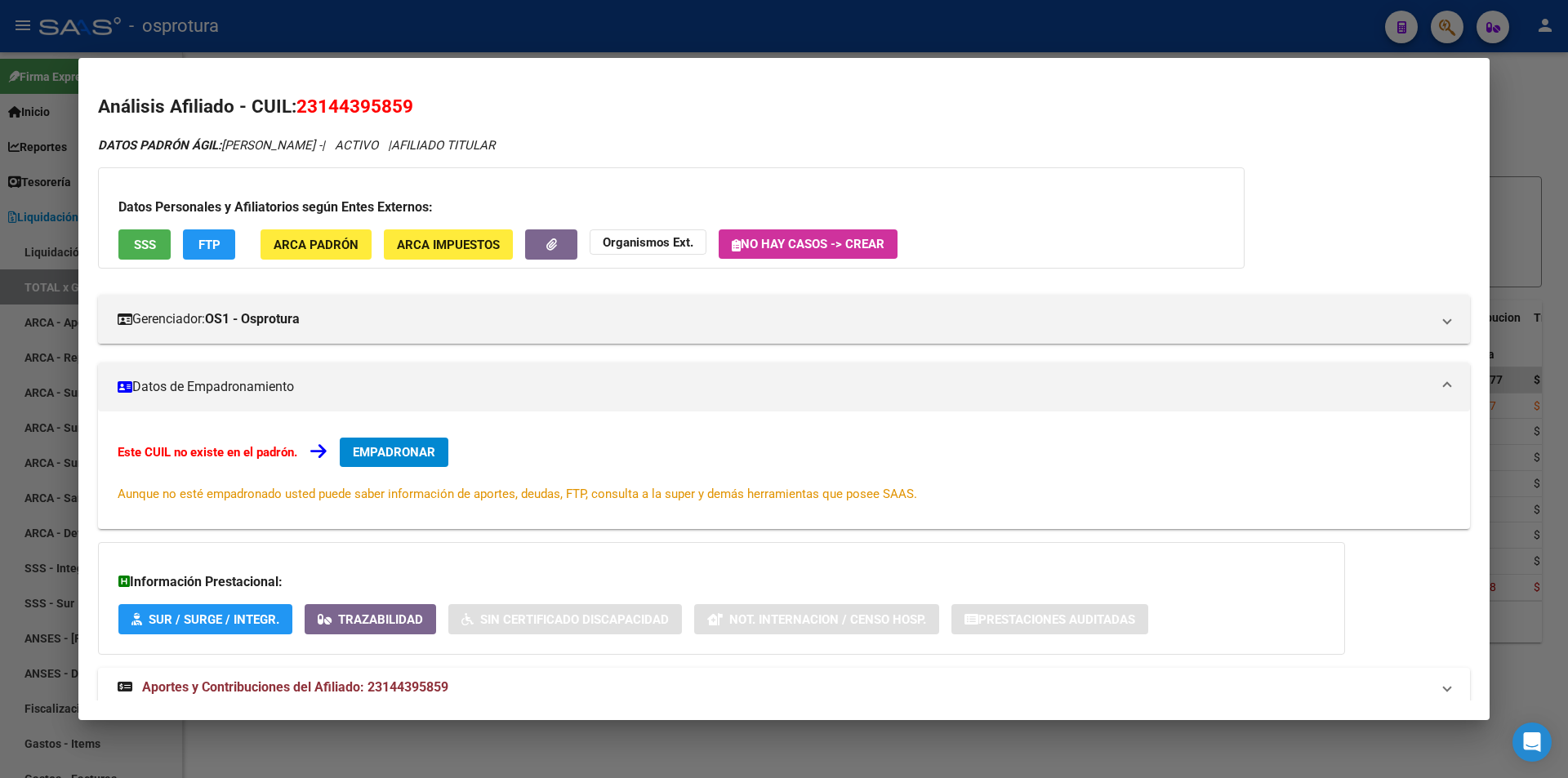
click at [130, 251] on button "SSS" at bounding box center [144, 244] width 52 height 30
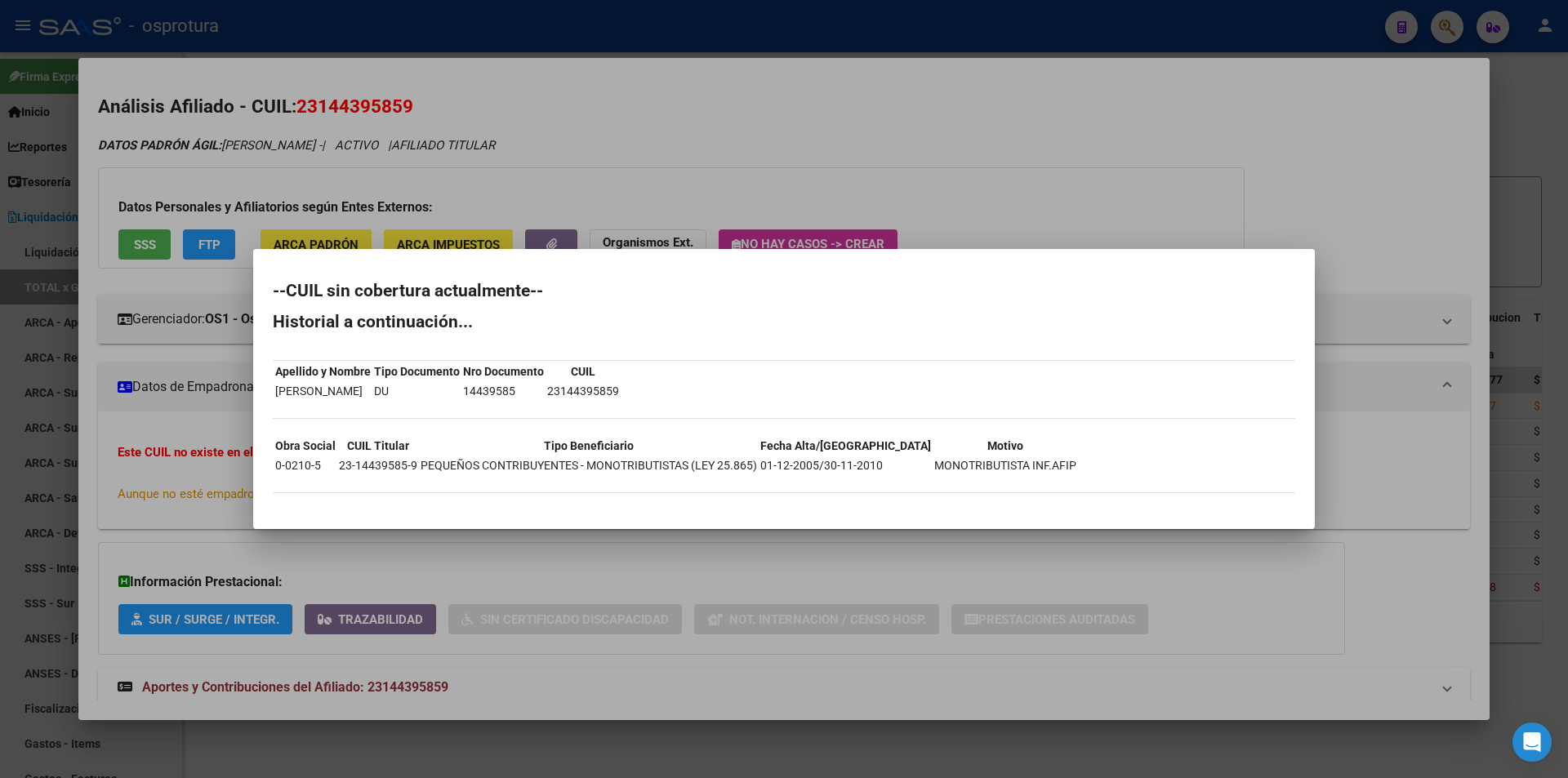
click at [674, 237] on div at bounding box center [784, 389] width 1568 height 778
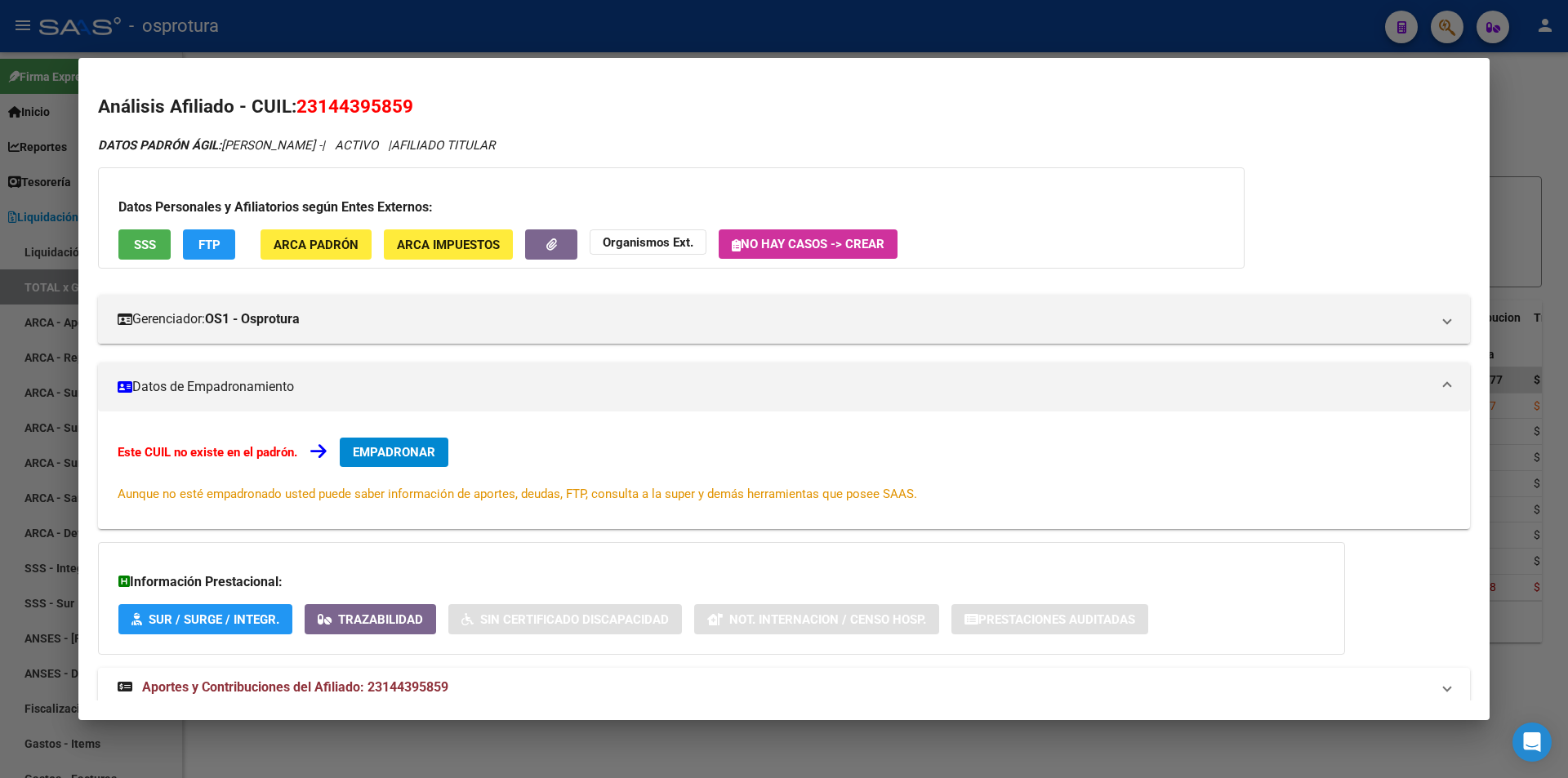
click at [423, 454] on span "EMPADRONAR" at bounding box center [394, 453] width 82 height 15
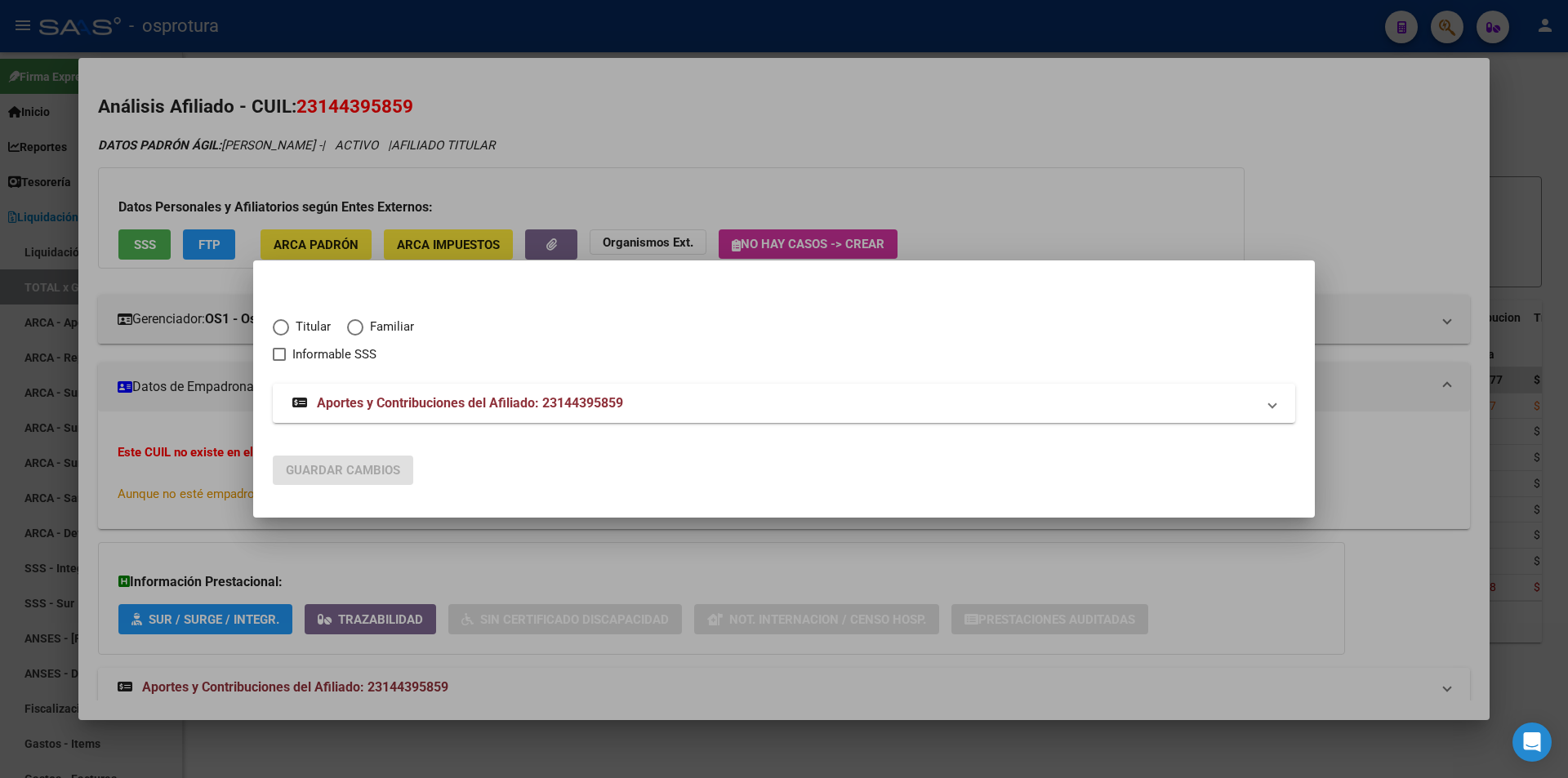
click at [318, 327] on span "Titular" at bounding box center [309, 327] width 41 height 18
click at [289, 327] on input "Titular" at bounding box center [281, 327] width 16 height 16
radio input "true"
checkbox input "true"
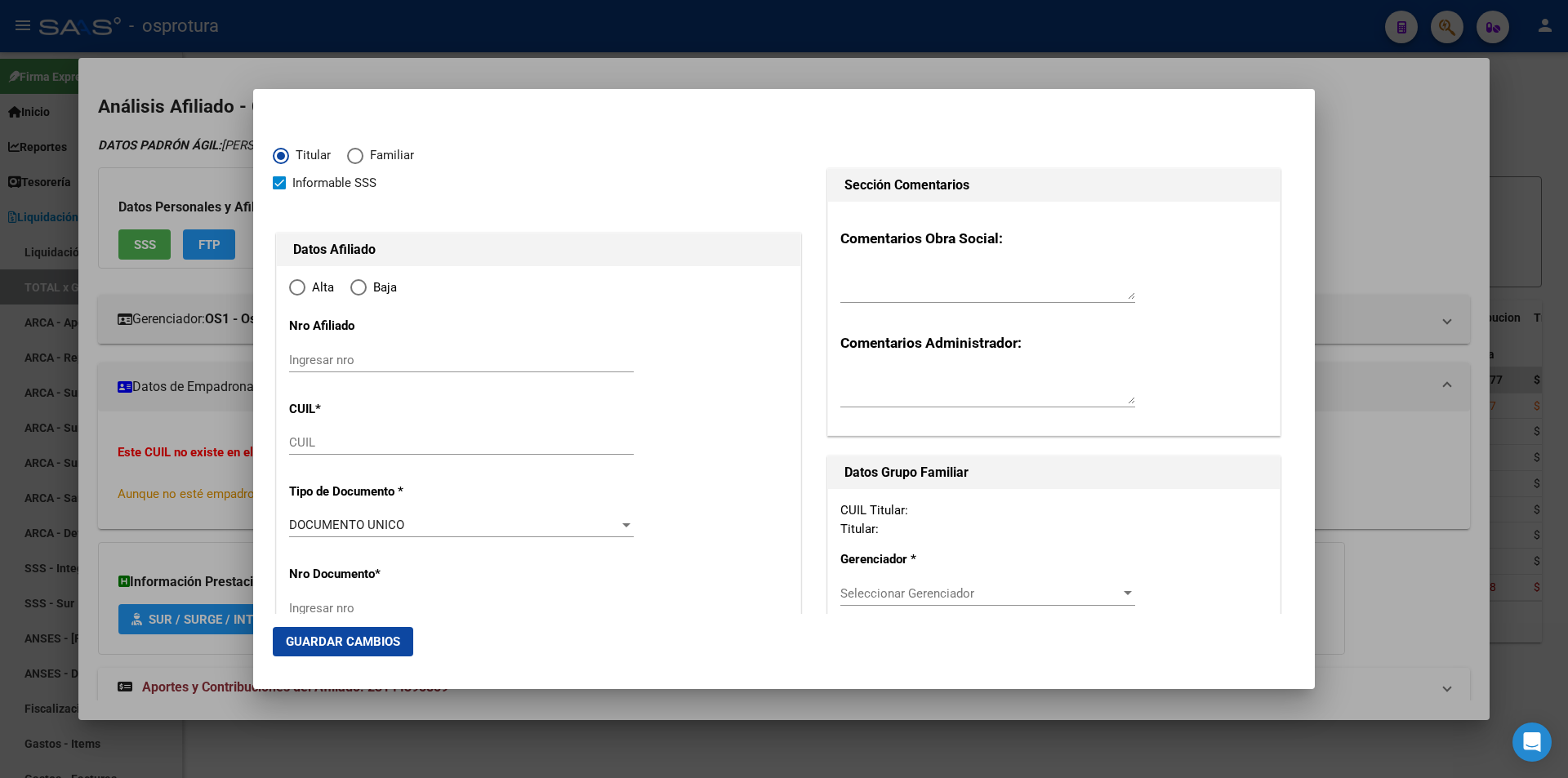
type input "23-14439585-9"
radio input "true"
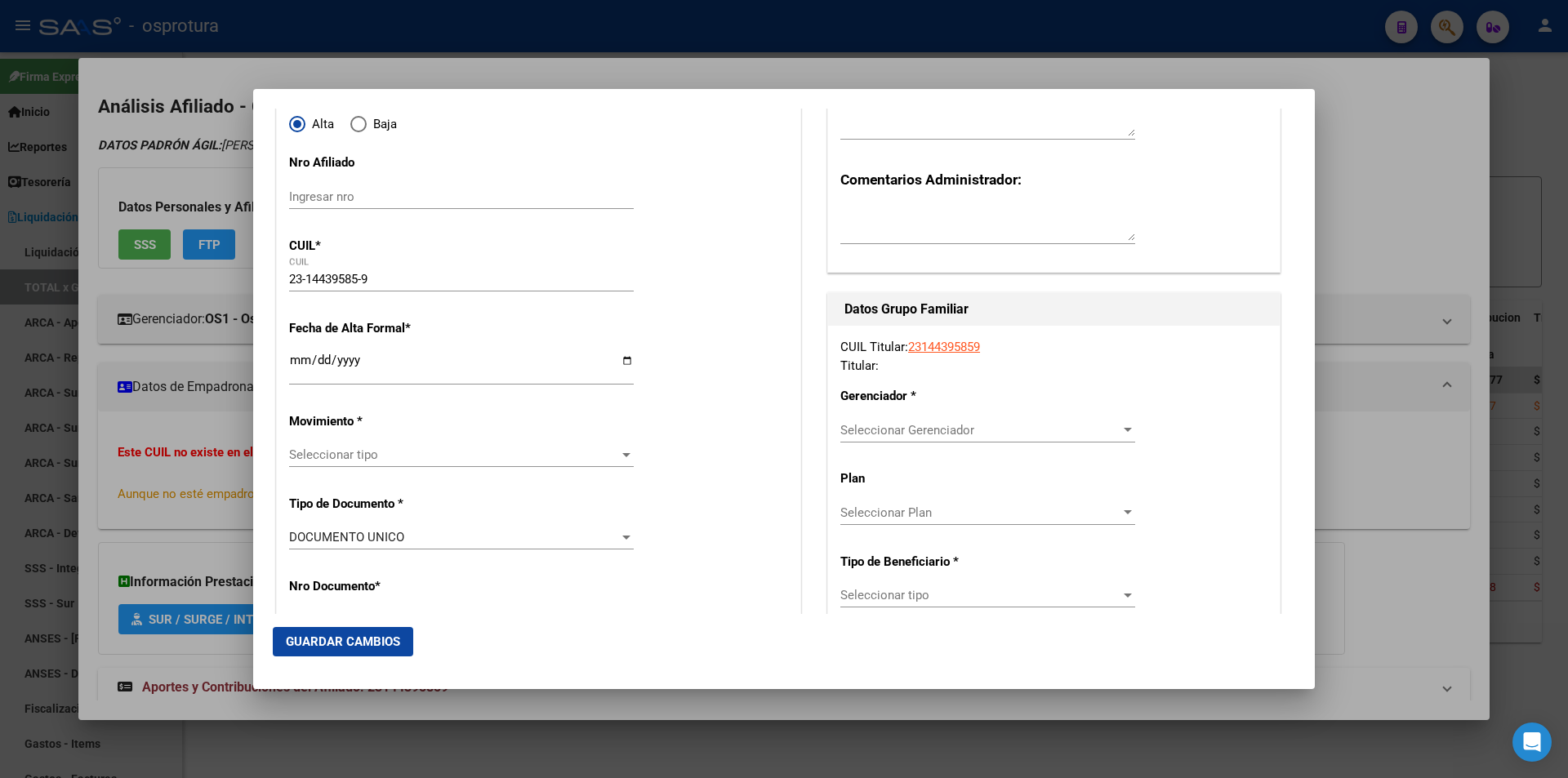
type input "14439585"
type input "URDAGARAY"
type input "ALBERTO OMAR"
type input "1961-08-07"
type input "GARIN"
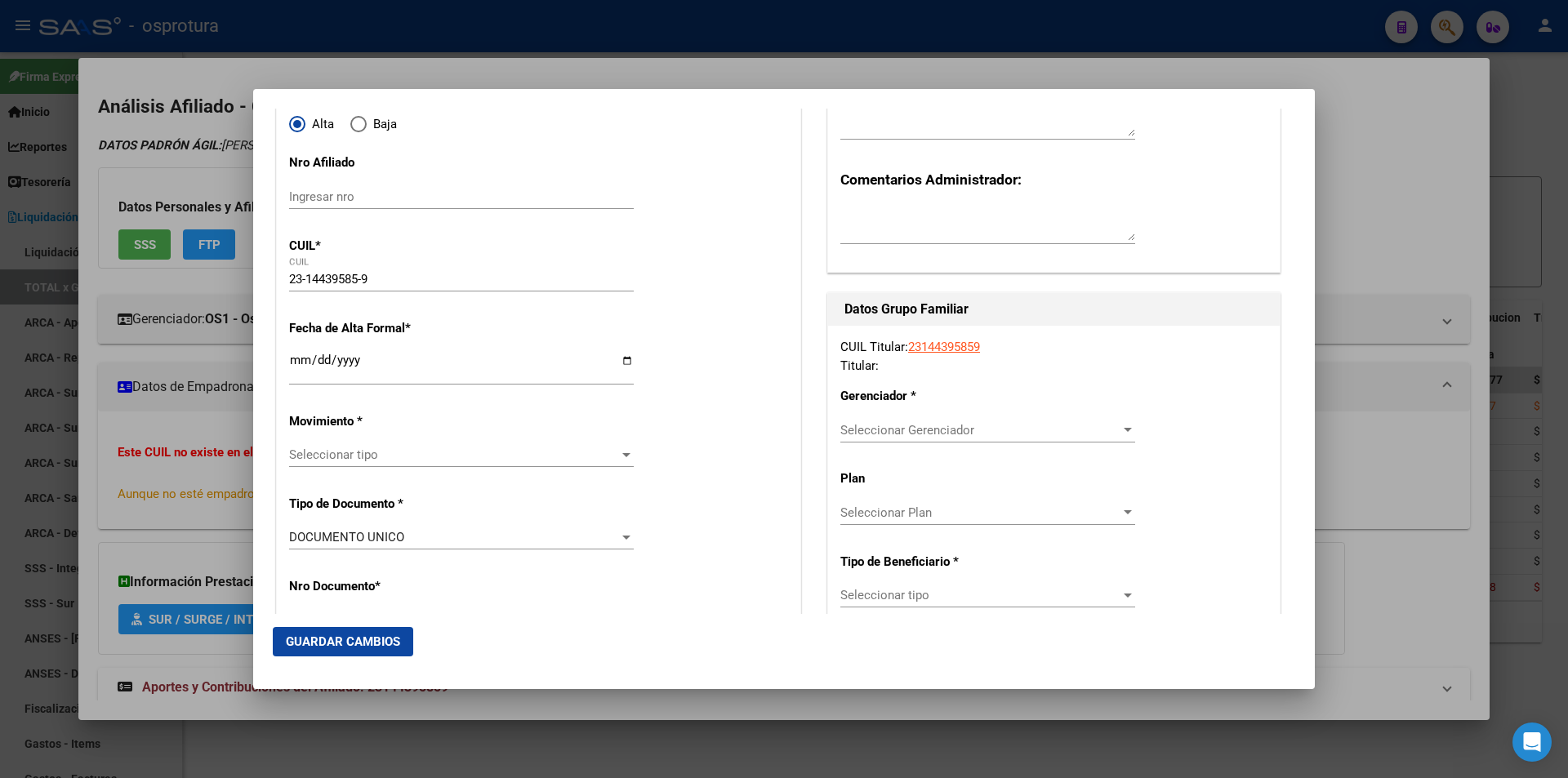
type input "1619"
type input "CARRANZA"
type input "2205"
type input "GARIN"
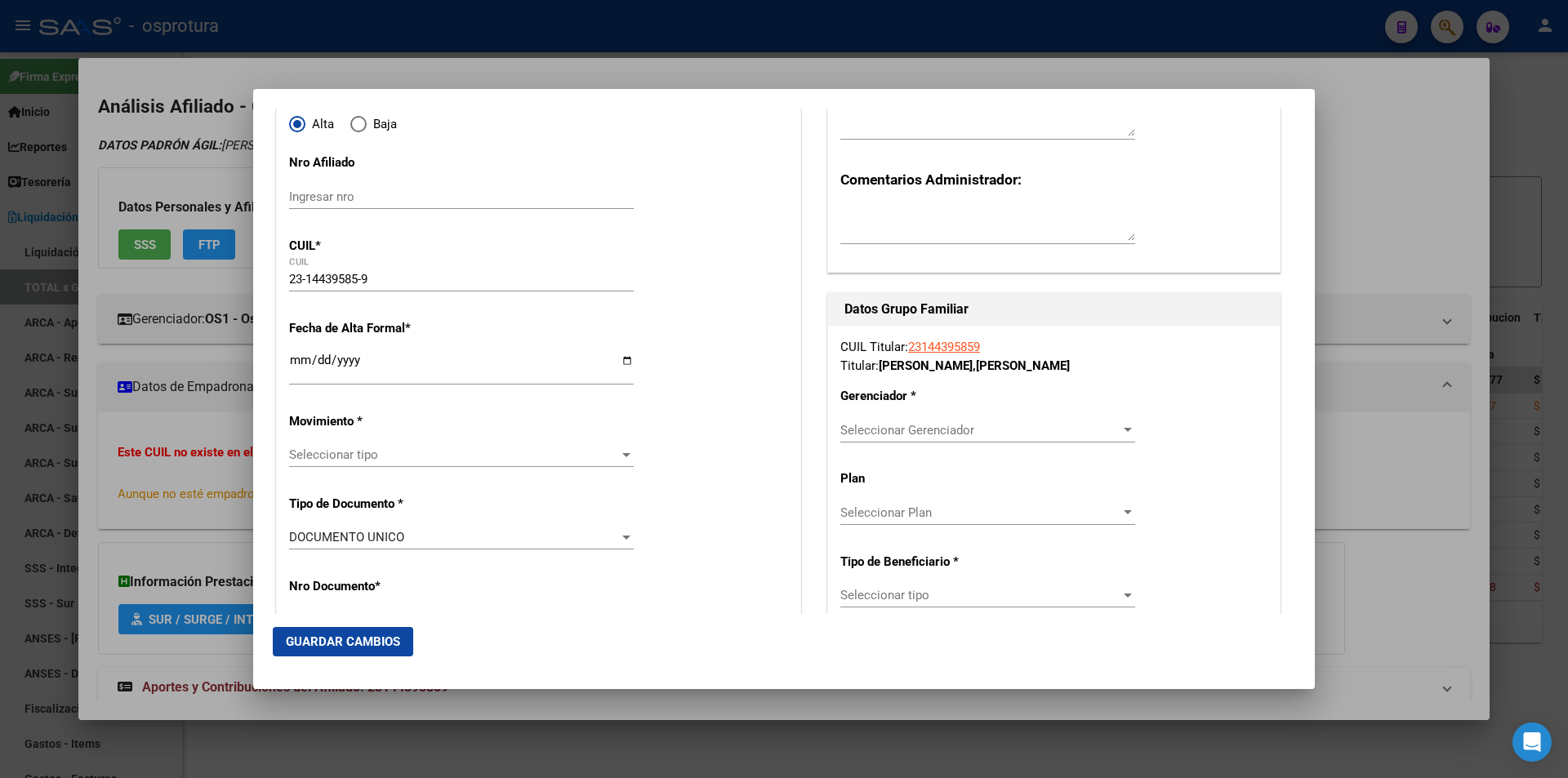
click at [488, 455] on span "Seleccionar tipo" at bounding box center [454, 455] width 330 height 15
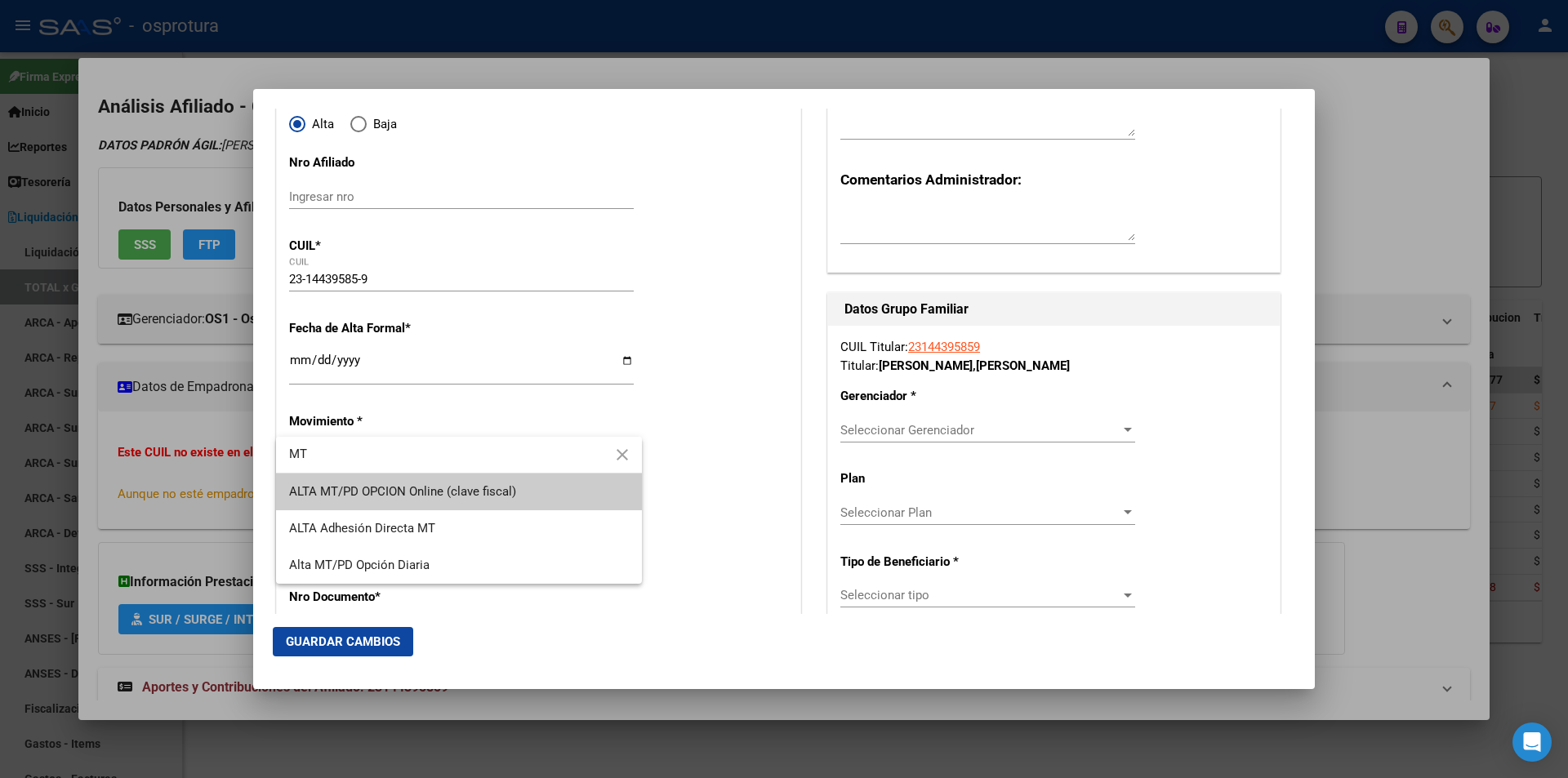
type input "MT"
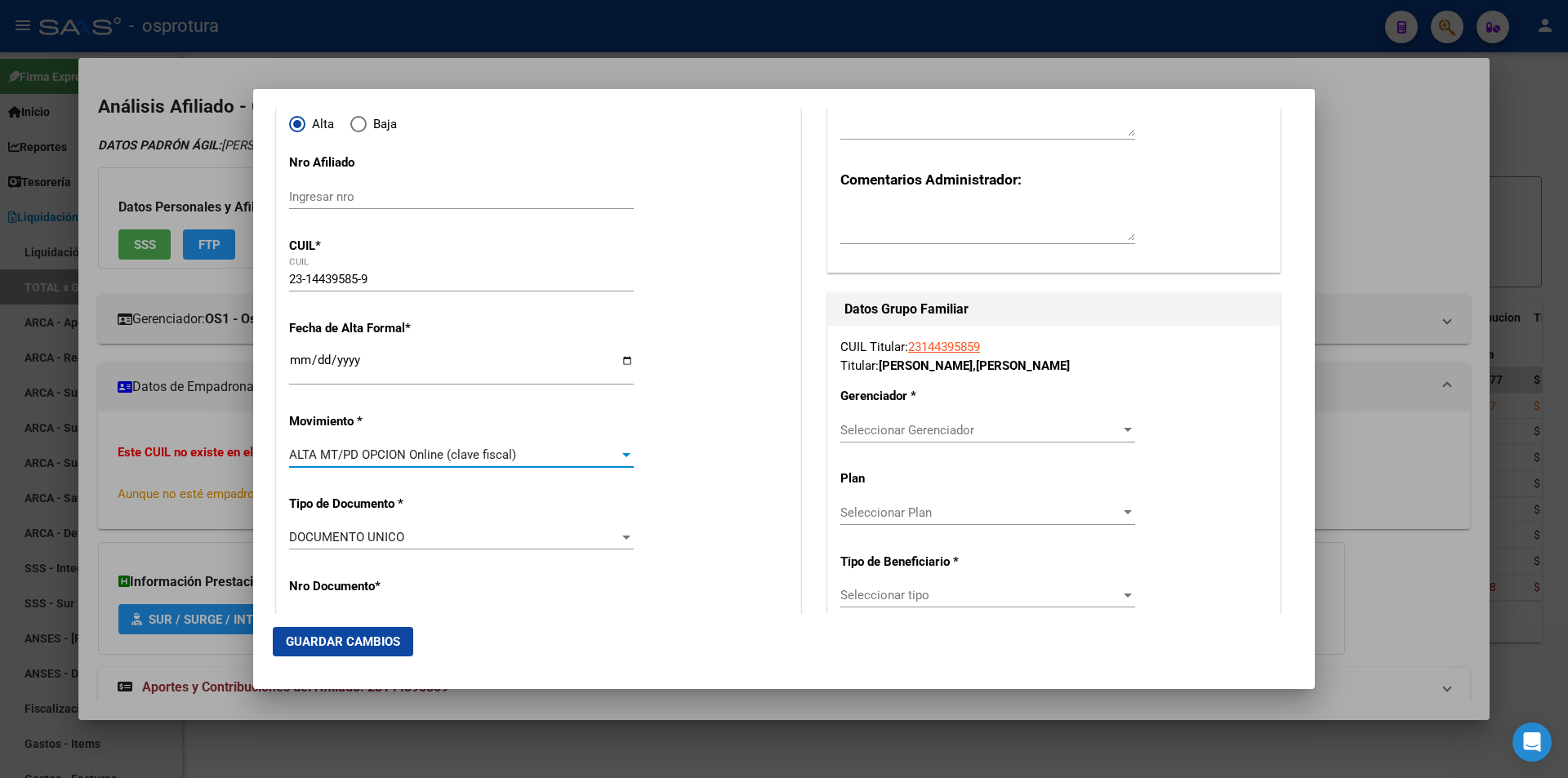
click at [864, 425] on span "Seleccionar Gerenciador" at bounding box center [981, 431] width 280 height 15
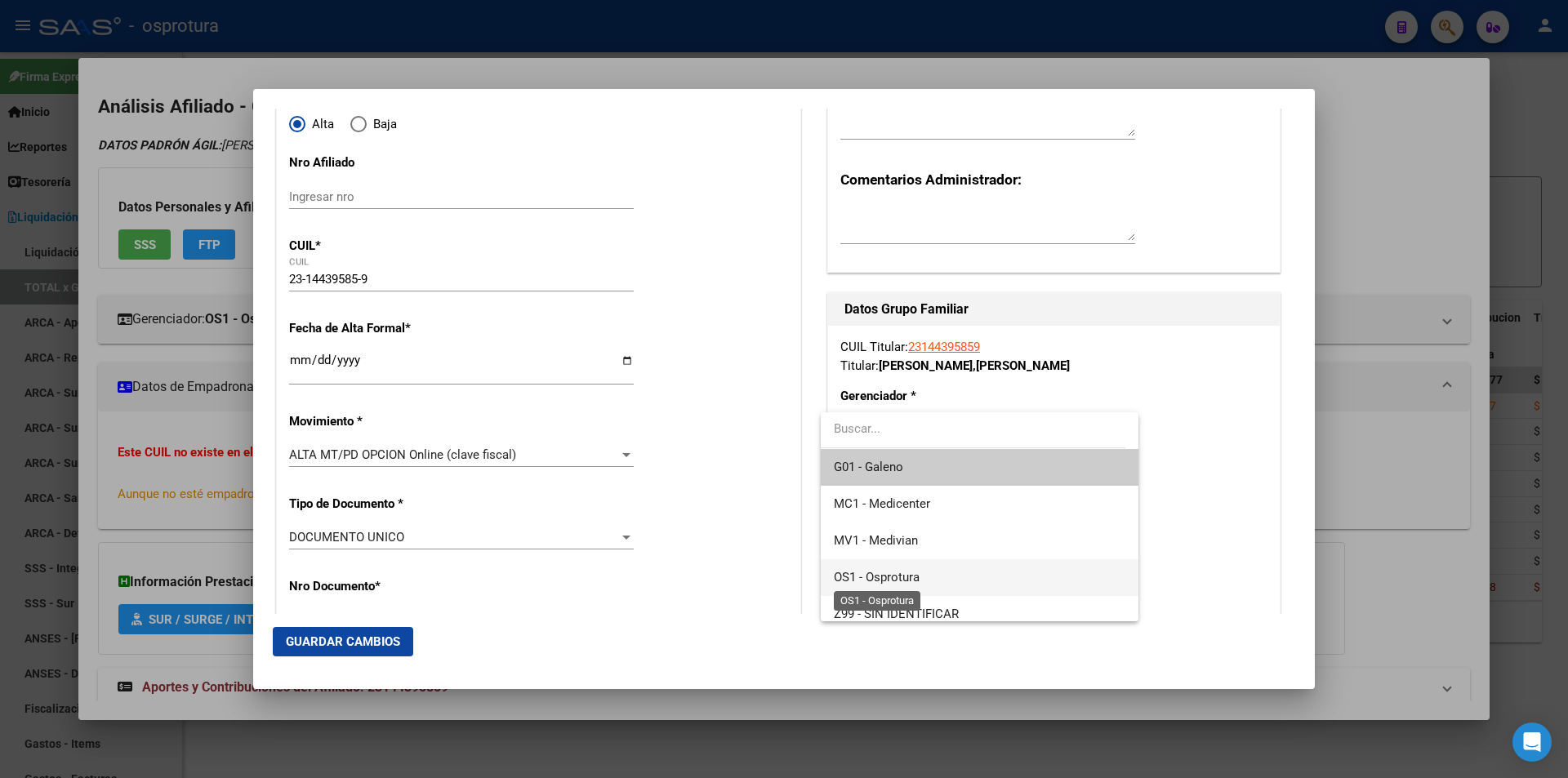
click at [900, 577] on span "OS1 - Osprotura" at bounding box center [877, 577] width 86 height 15
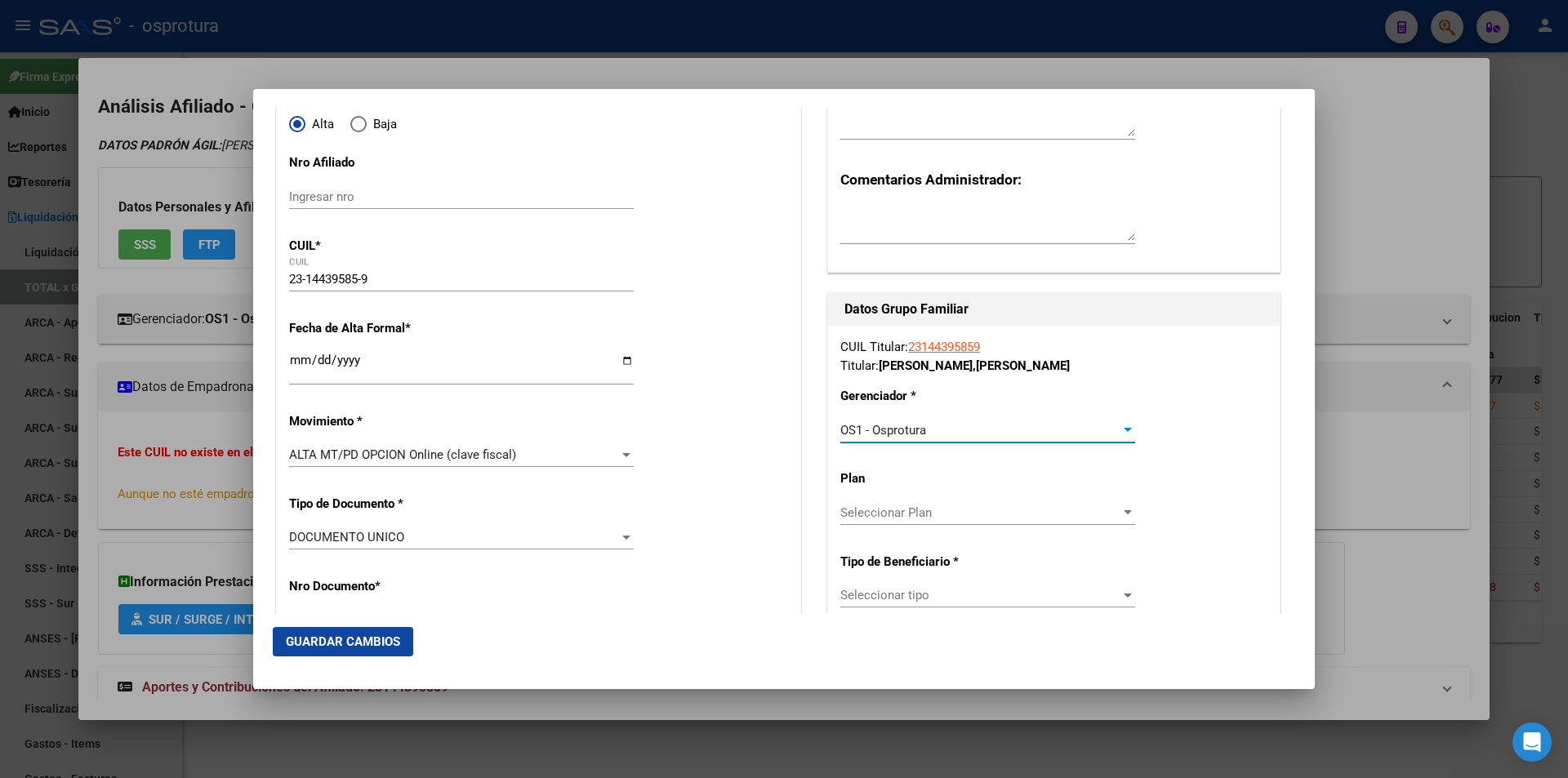
click at [942, 596] on span "Seleccionar tipo" at bounding box center [981, 596] width 280 height 15
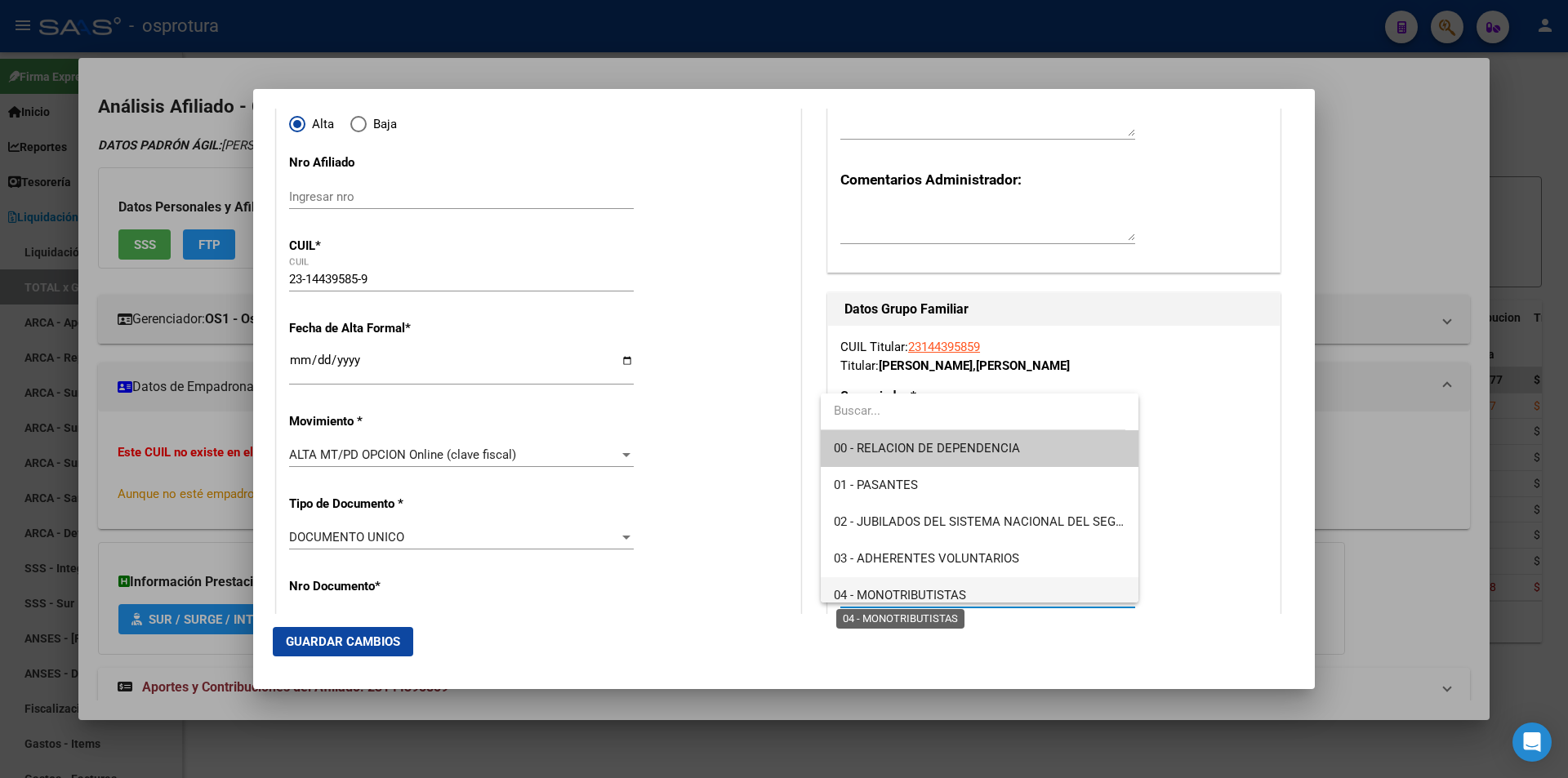
click at [942, 596] on span "04 - MONOTRIBUTISTAS" at bounding box center [900, 596] width 132 height 15
type input "23-14439585-9"
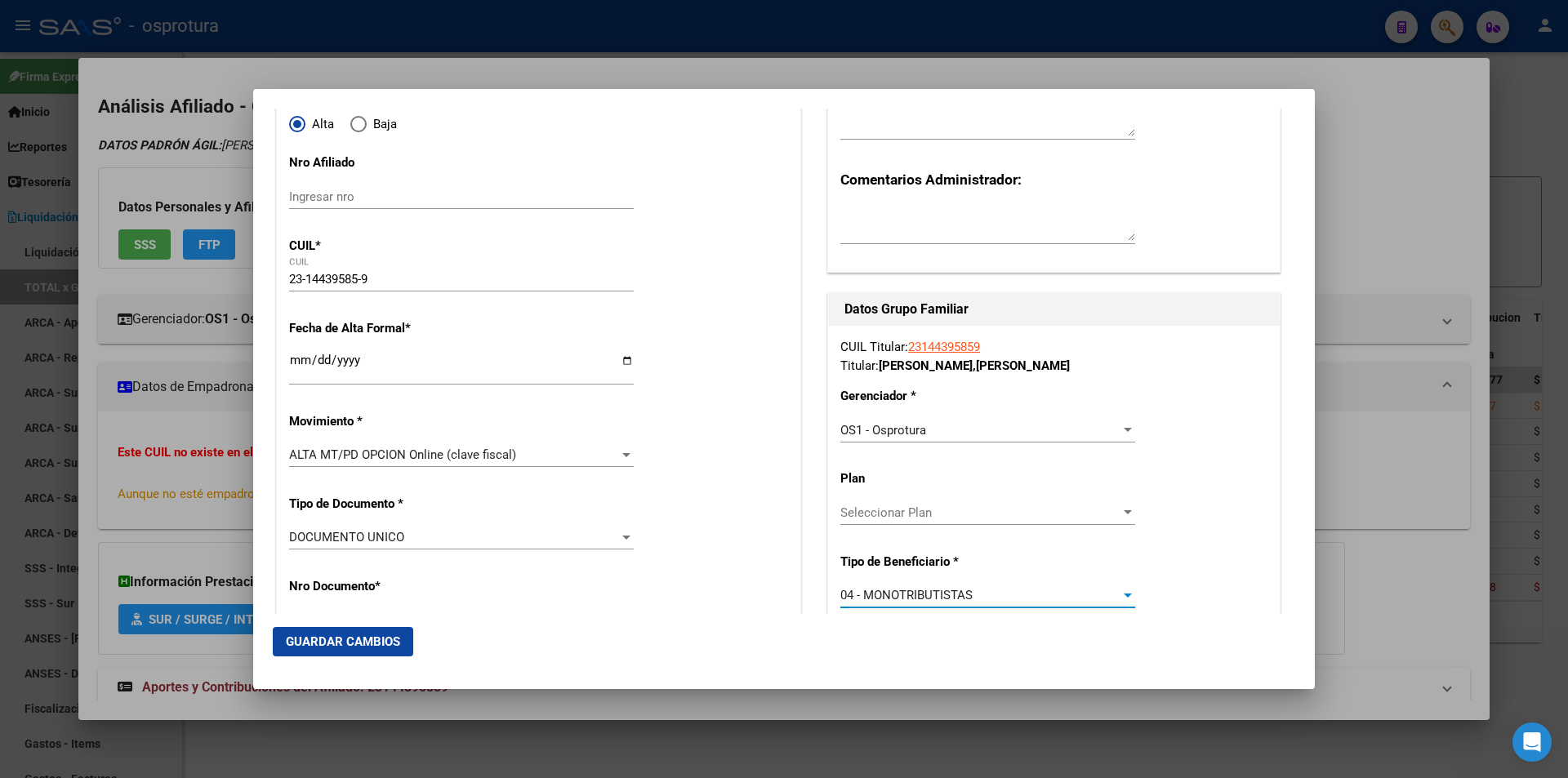
click at [298, 352] on div "Ingresar fecha" at bounding box center [461, 367] width 345 height 35
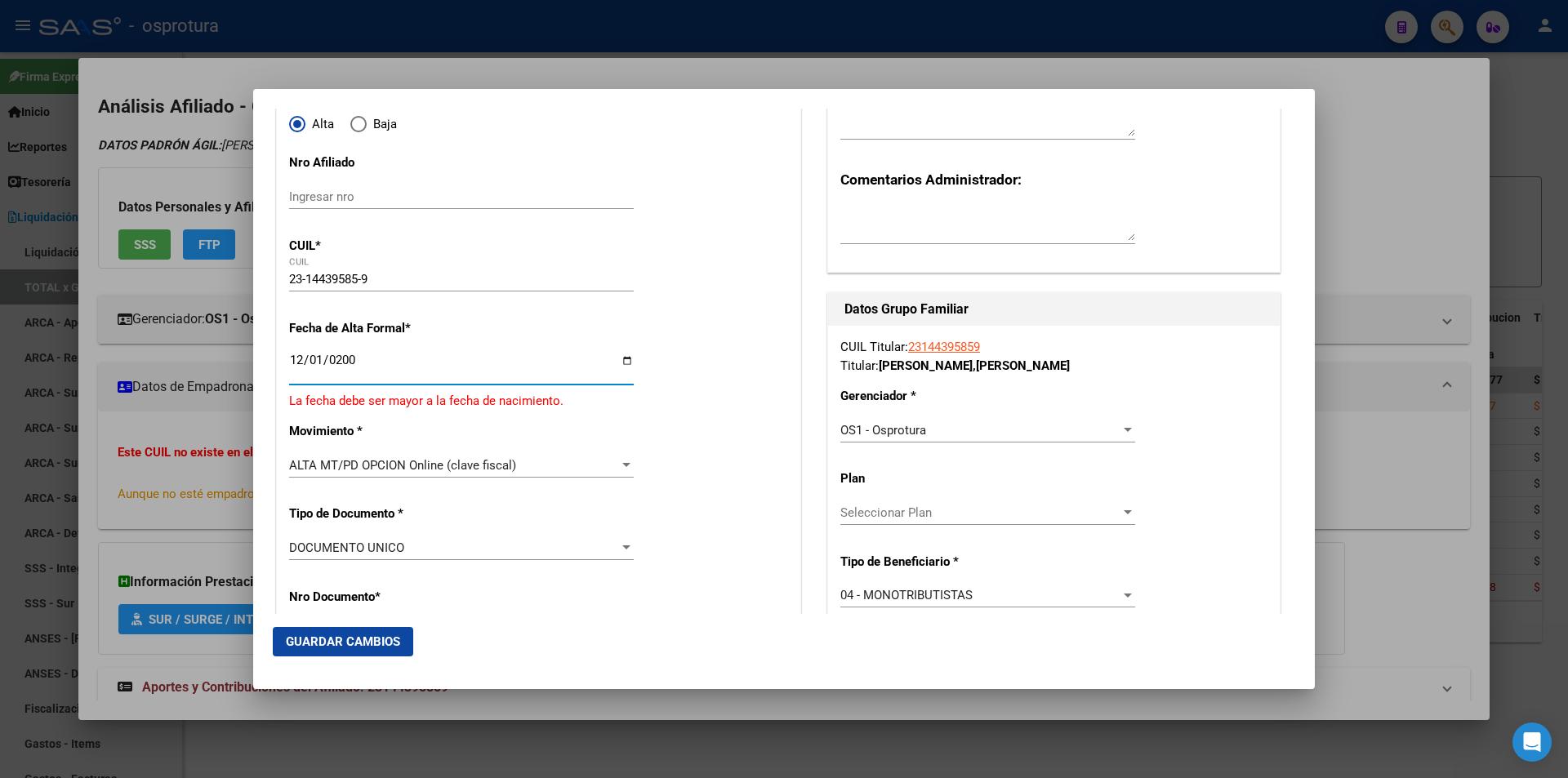
type input "2005-12-01"
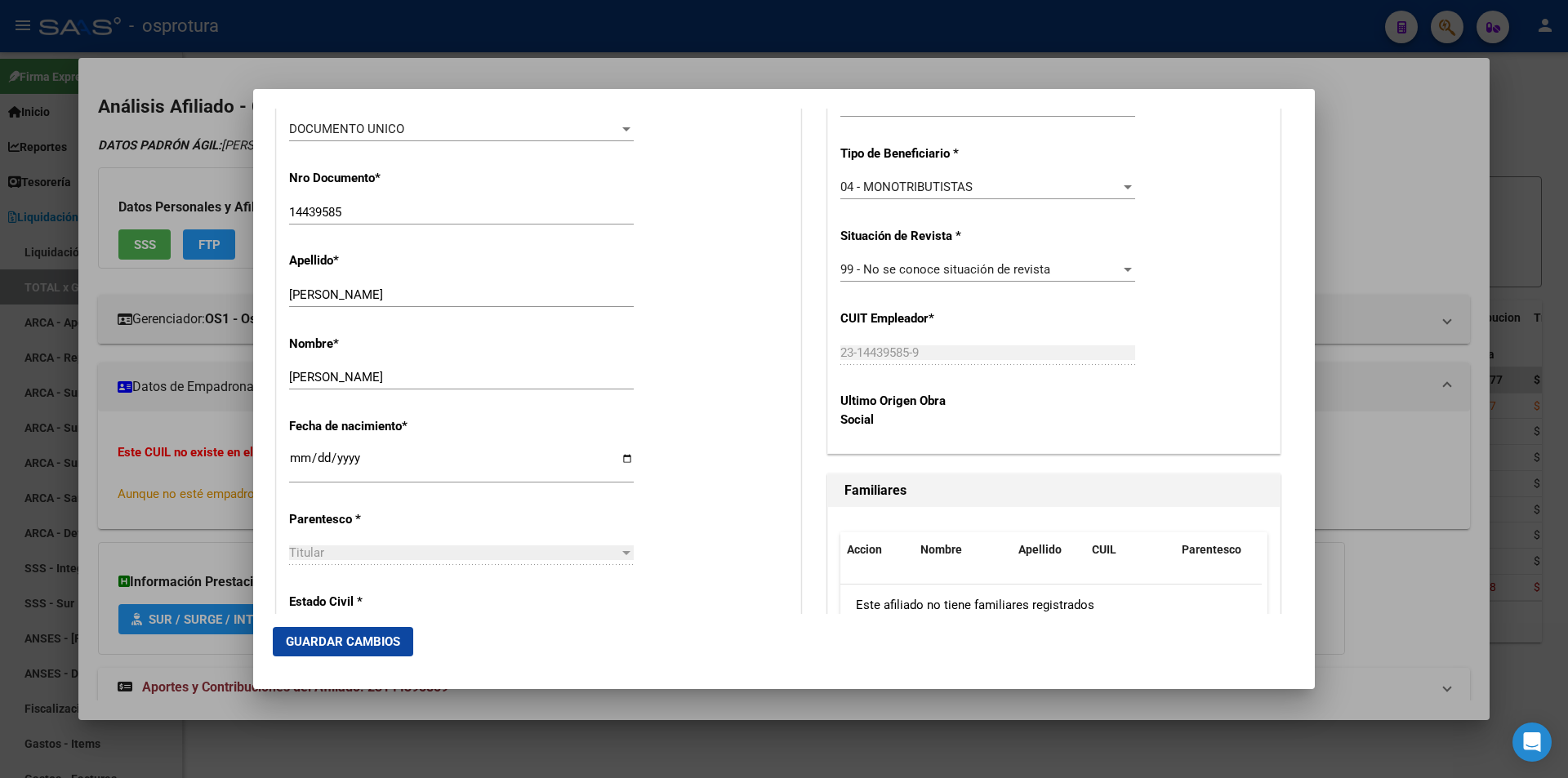
scroll to position [653, 0]
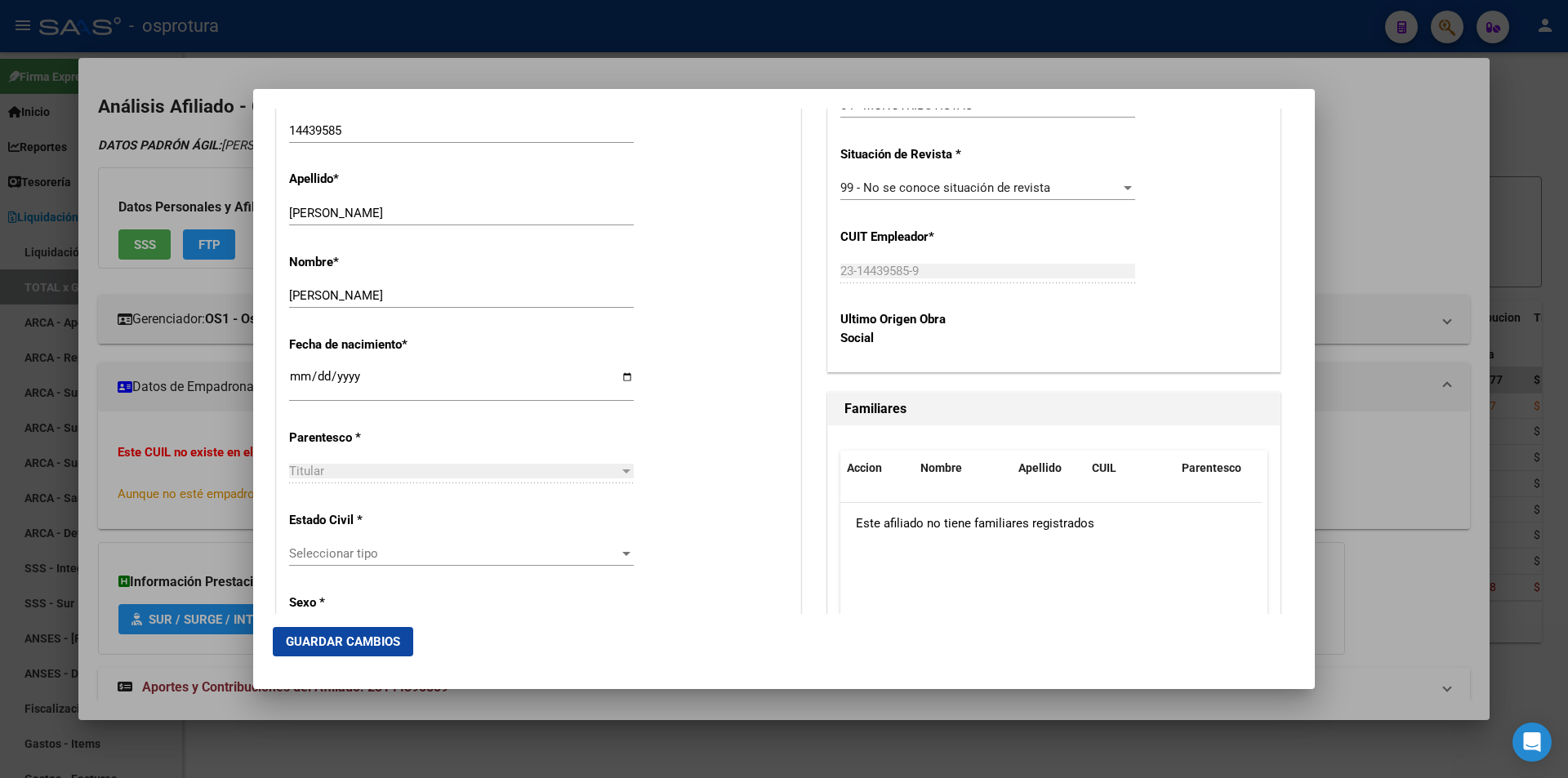
click at [394, 549] on span "Seleccionar tipo" at bounding box center [454, 553] width 330 height 15
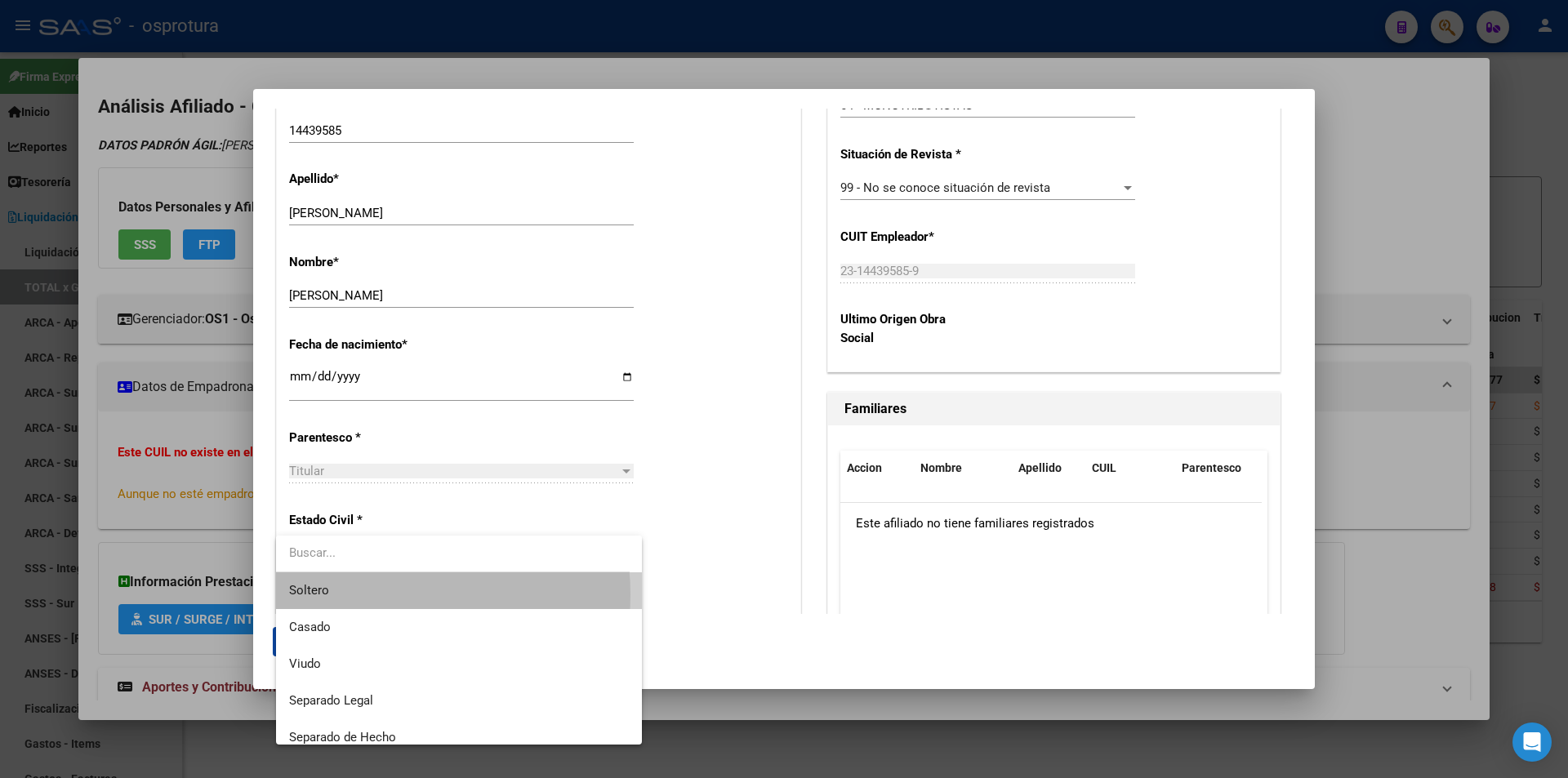
click at [380, 596] on span "Soltero" at bounding box center [458, 591] width 340 height 37
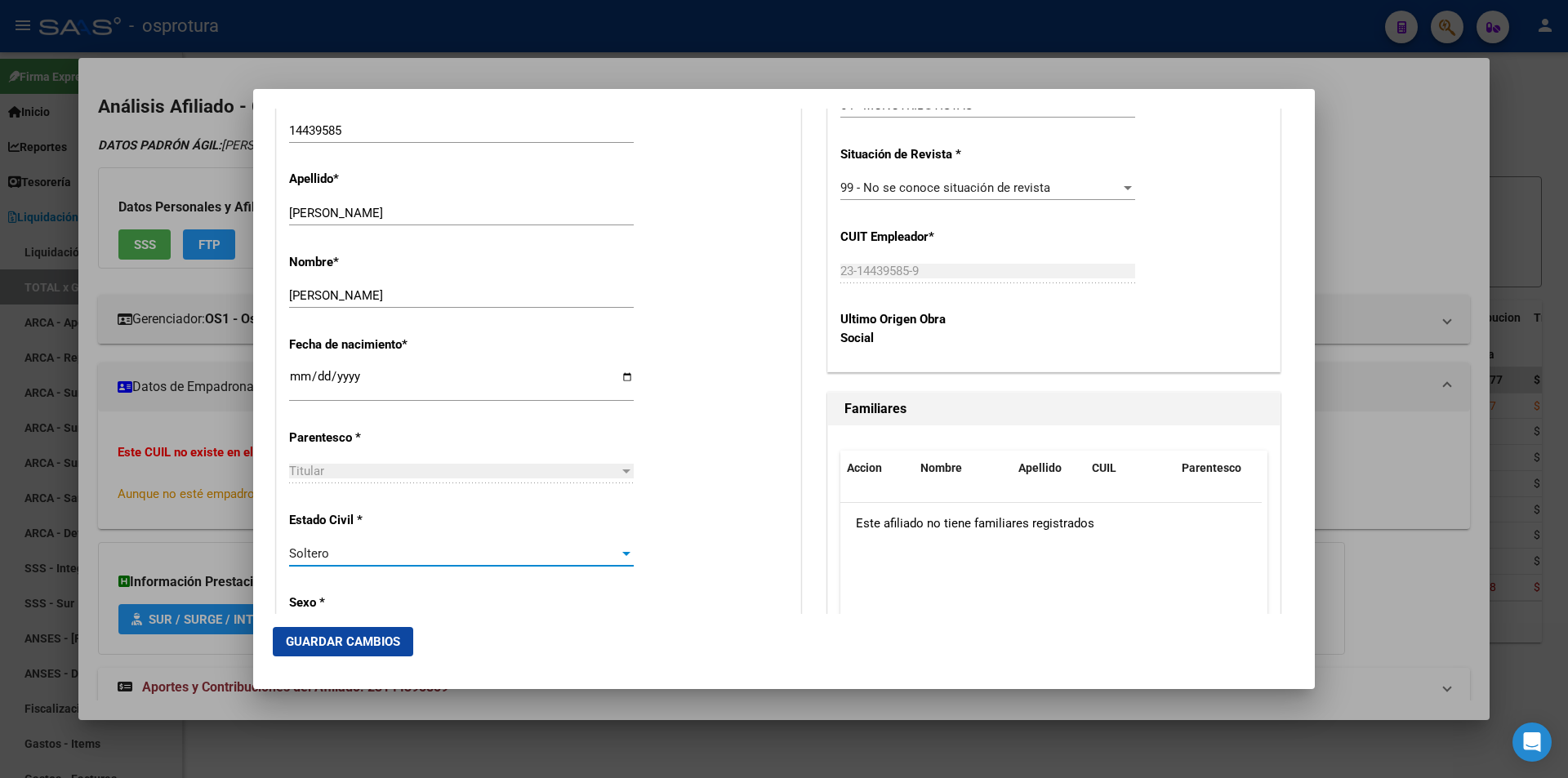
click at [345, 646] on span "Guardar Cambios" at bounding box center [343, 641] width 115 height 15
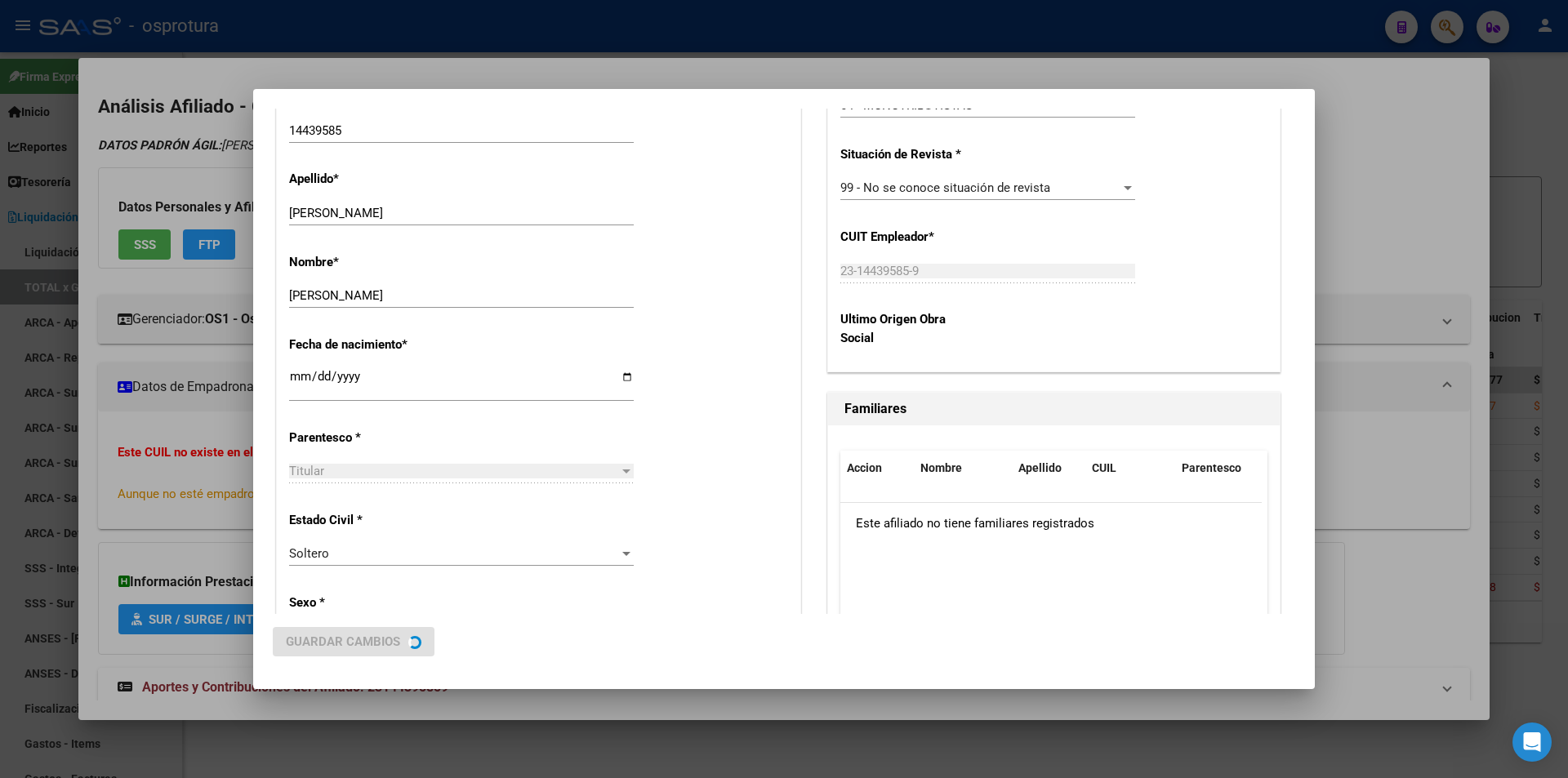
scroll to position [0, 0]
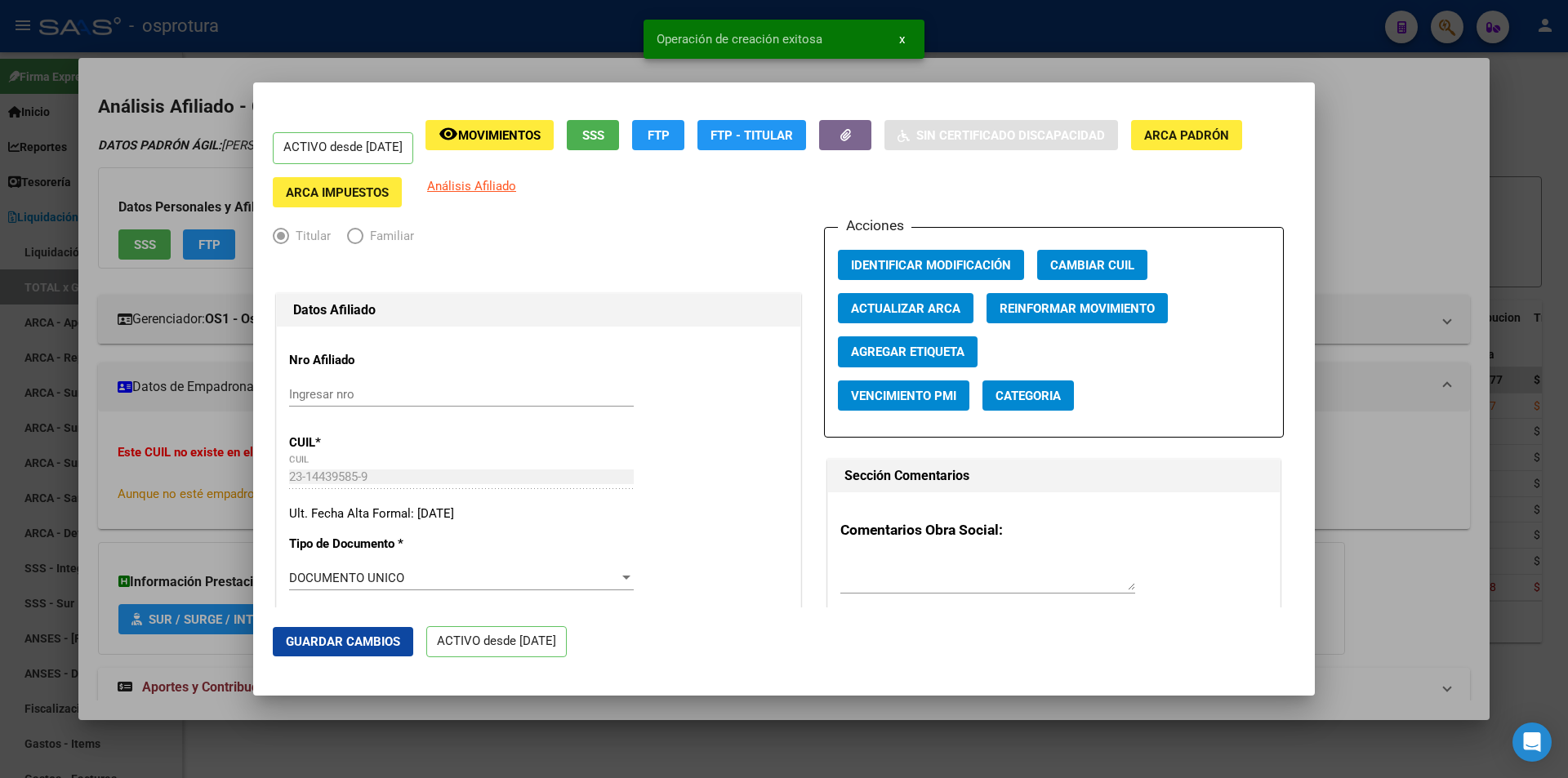
click at [933, 52] on div "Operación de creación exitosa x" at bounding box center [784, 39] width 320 height 79
click at [1045, 68] on div at bounding box center [784, 389] width 1568 height 778
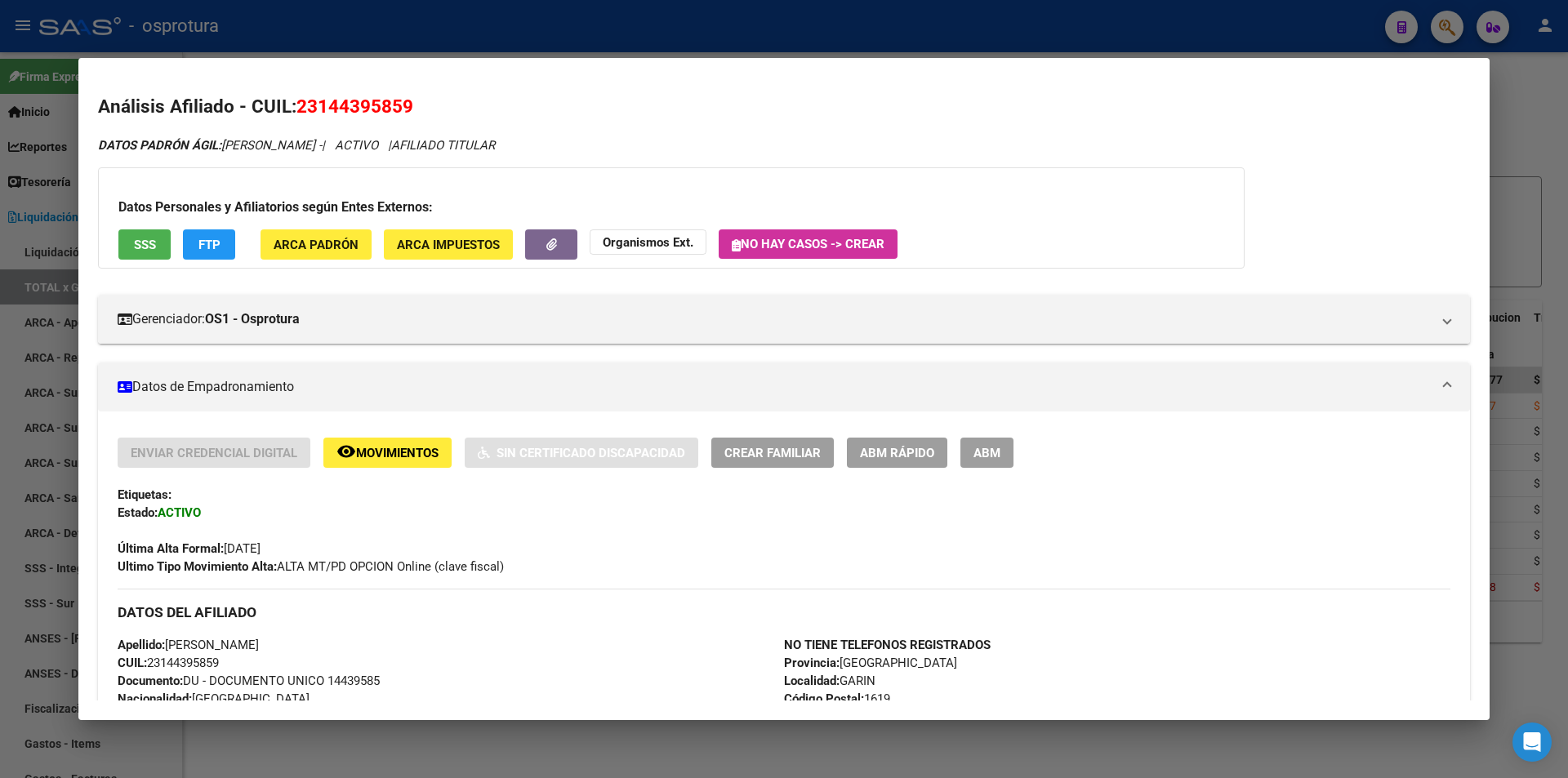
click at [917, 454] on span "ABM Rápido" at bounding box center [896, 453] width 74 height 15
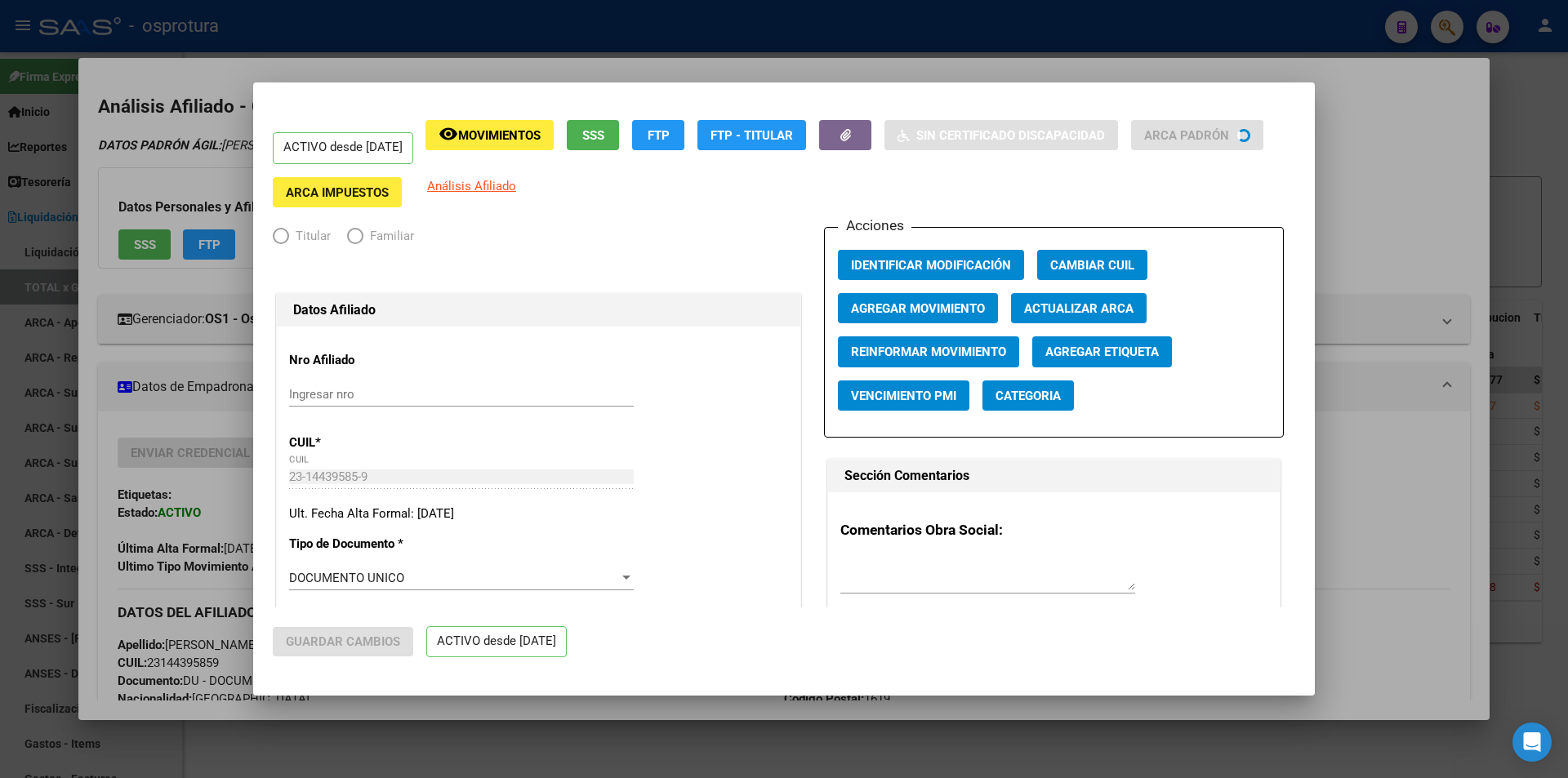
radio input "true"
type input "23-14439585-9"
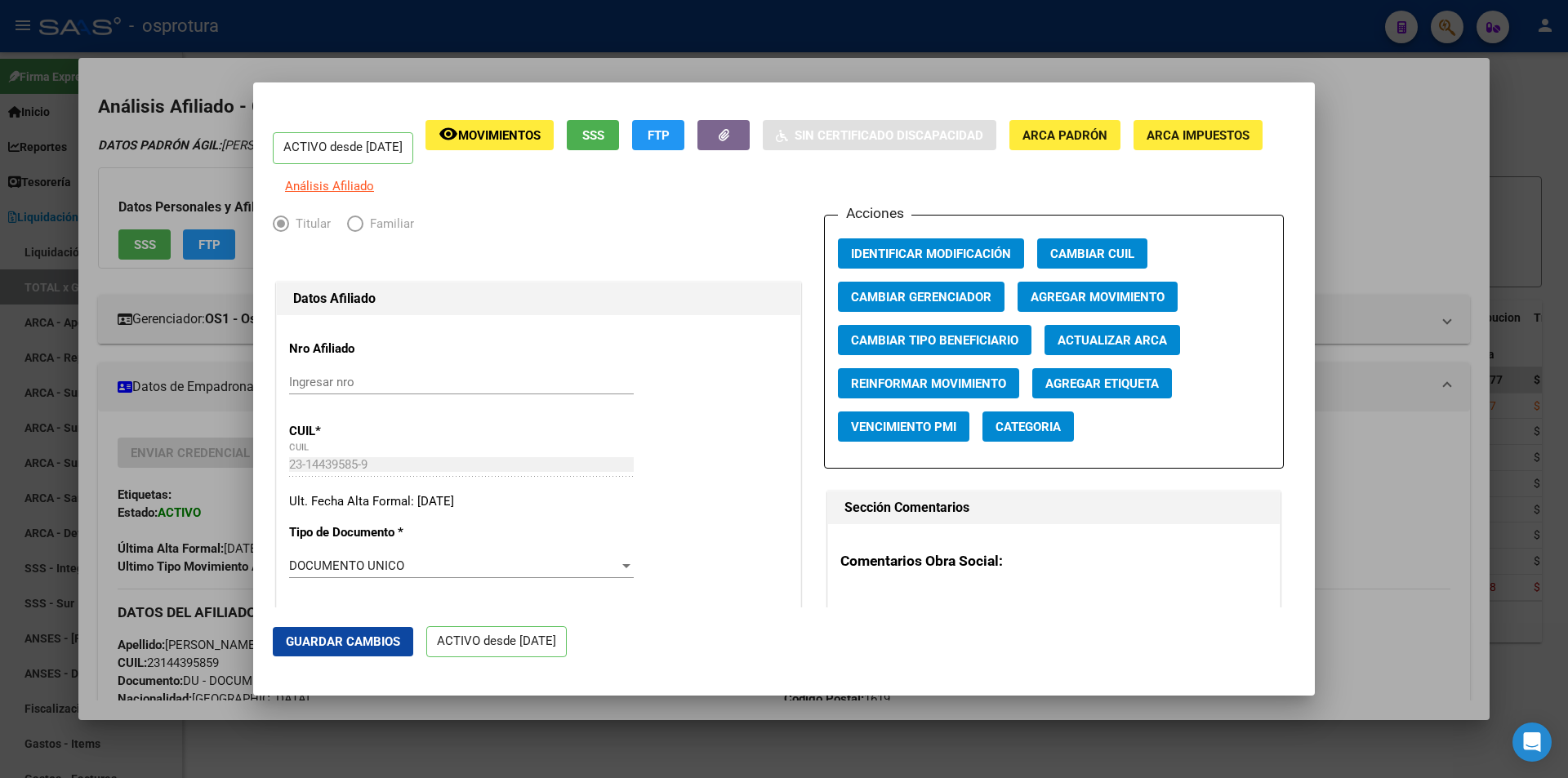
click at [1080, 304] on span "Agregar Movimiento" at bounding box center [1097, 297] width 134 height 15
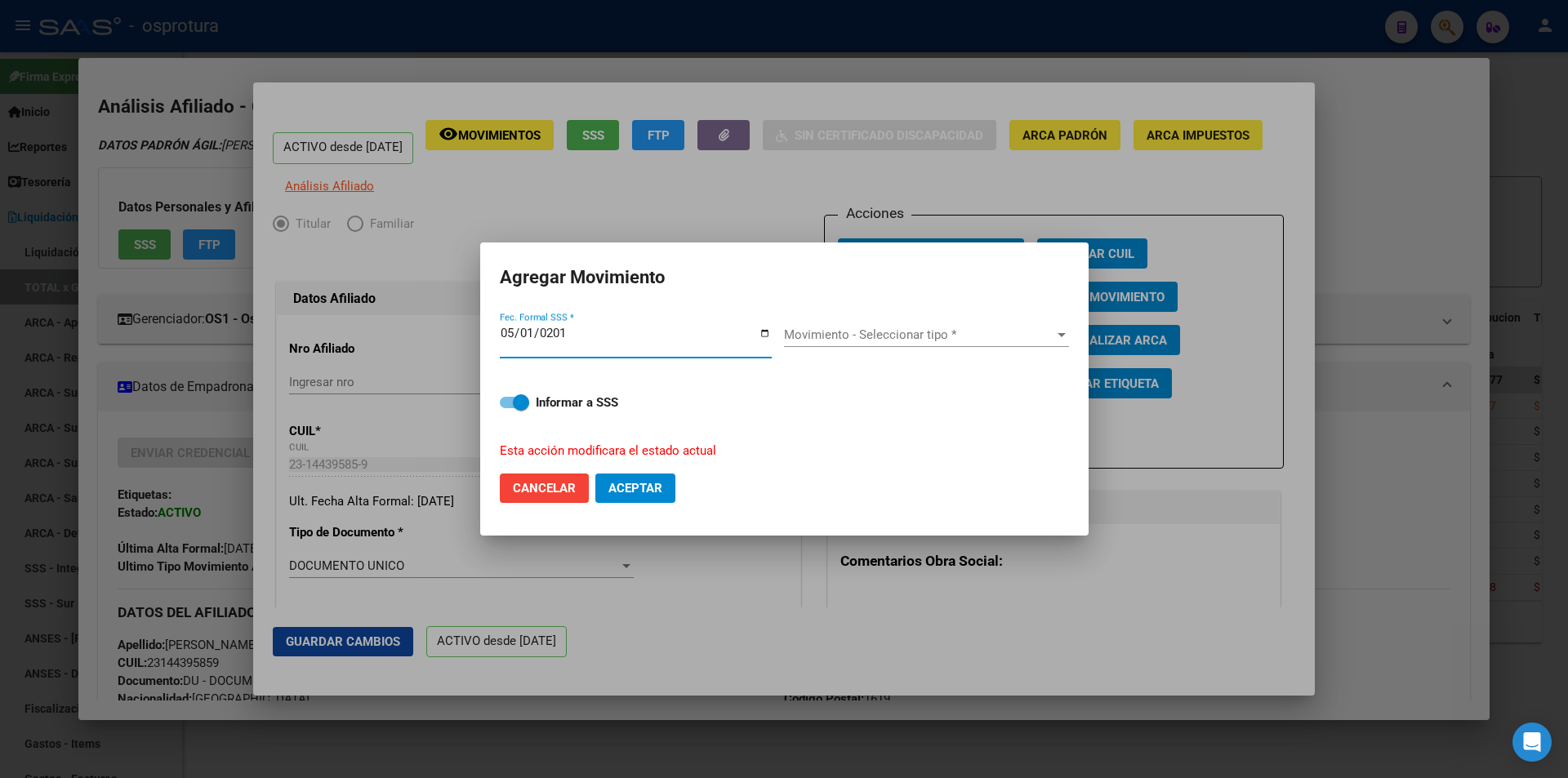
type input "2015-05-01"
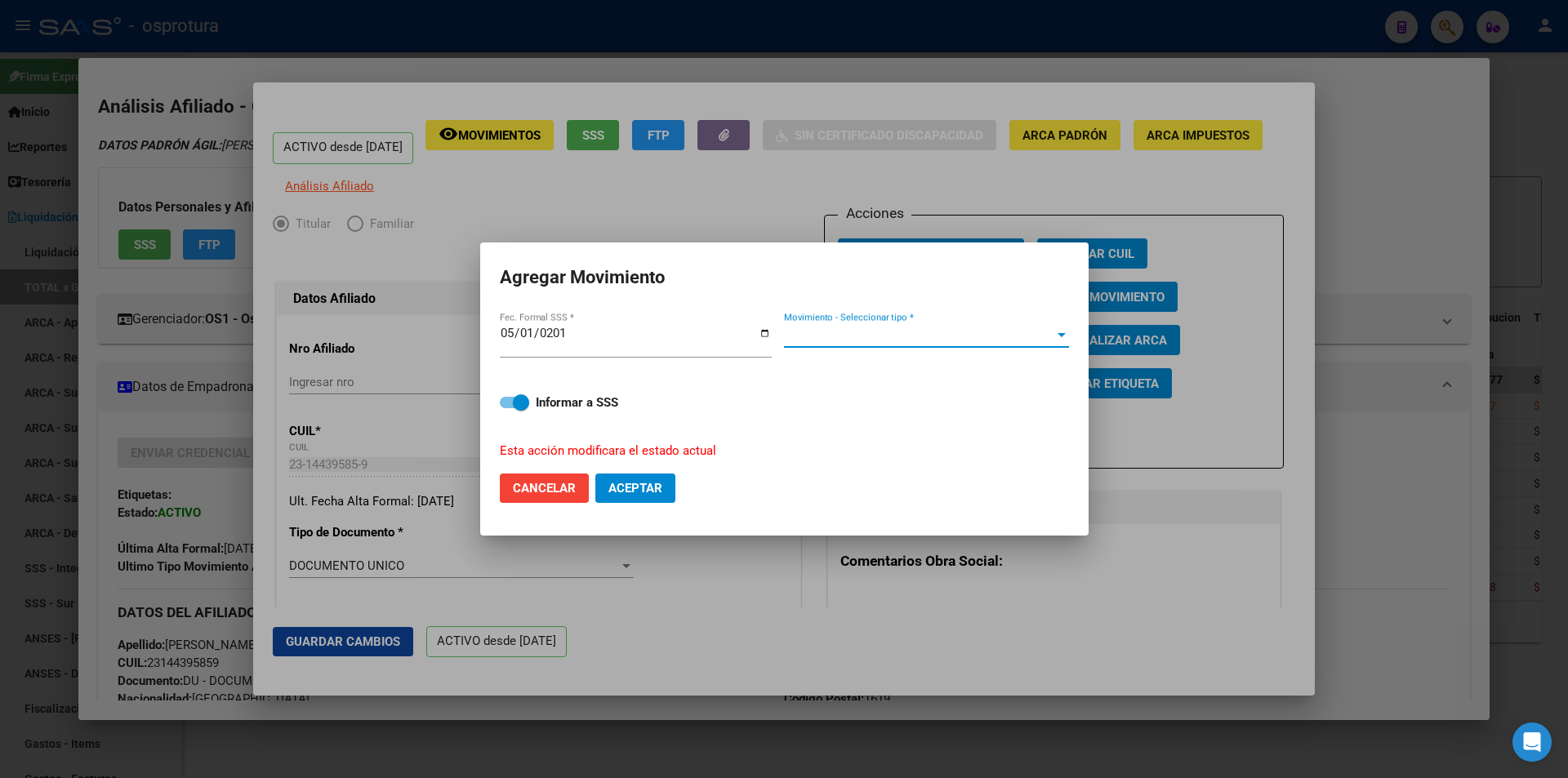
click at [924, 334] on span "Movimiento - Seleccionar tipo *" at bounding box center [918, 334] width 270 height 15
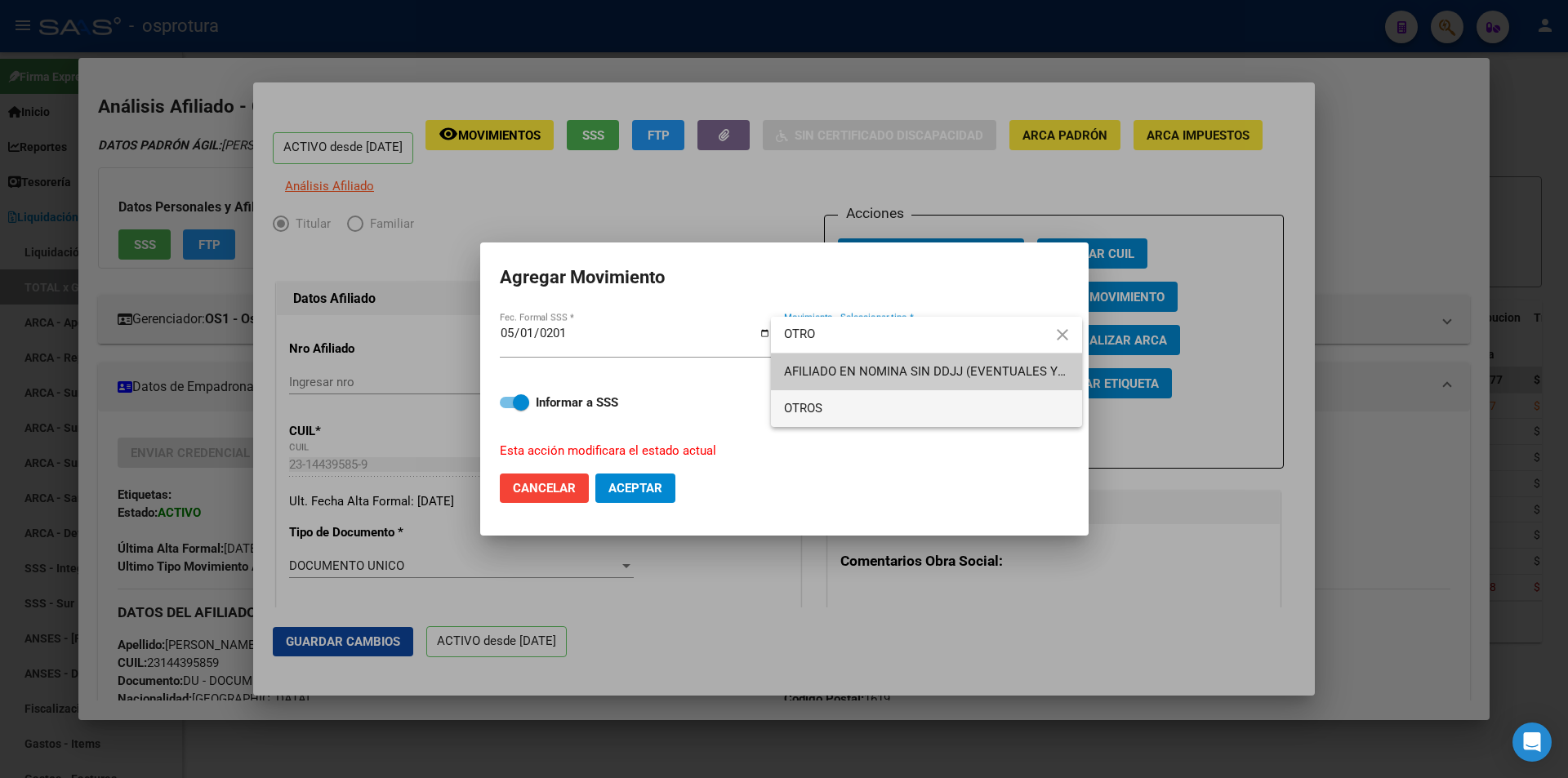
type input "OTRO"
click at [895, 406] on span "OTROS" at bounding box center [926, 409] width 285 height 37
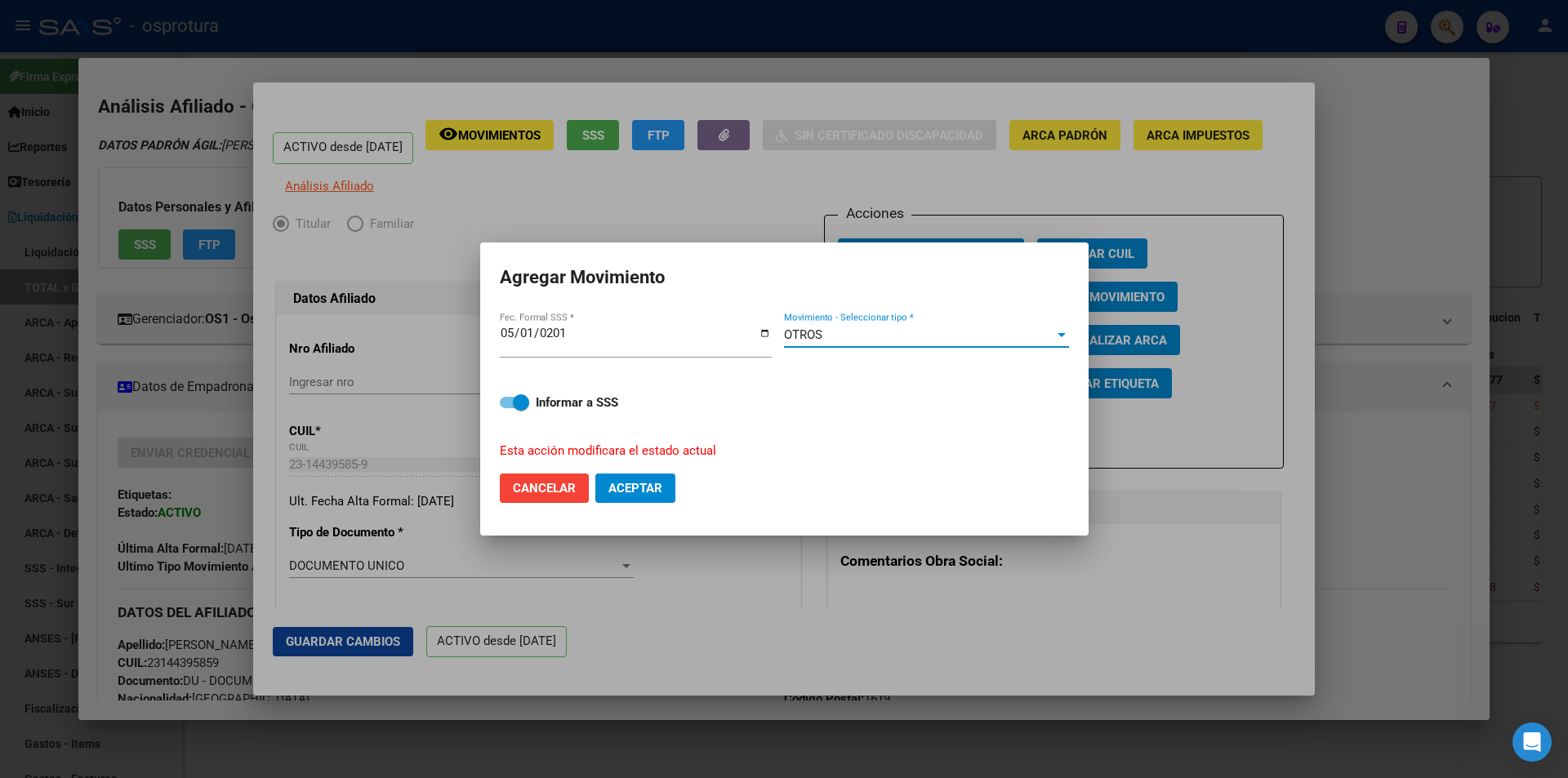
click at [648, 483] on span "Aceptar" at bounding box center [635, 488] width 54 height 15
checkbox input "false"
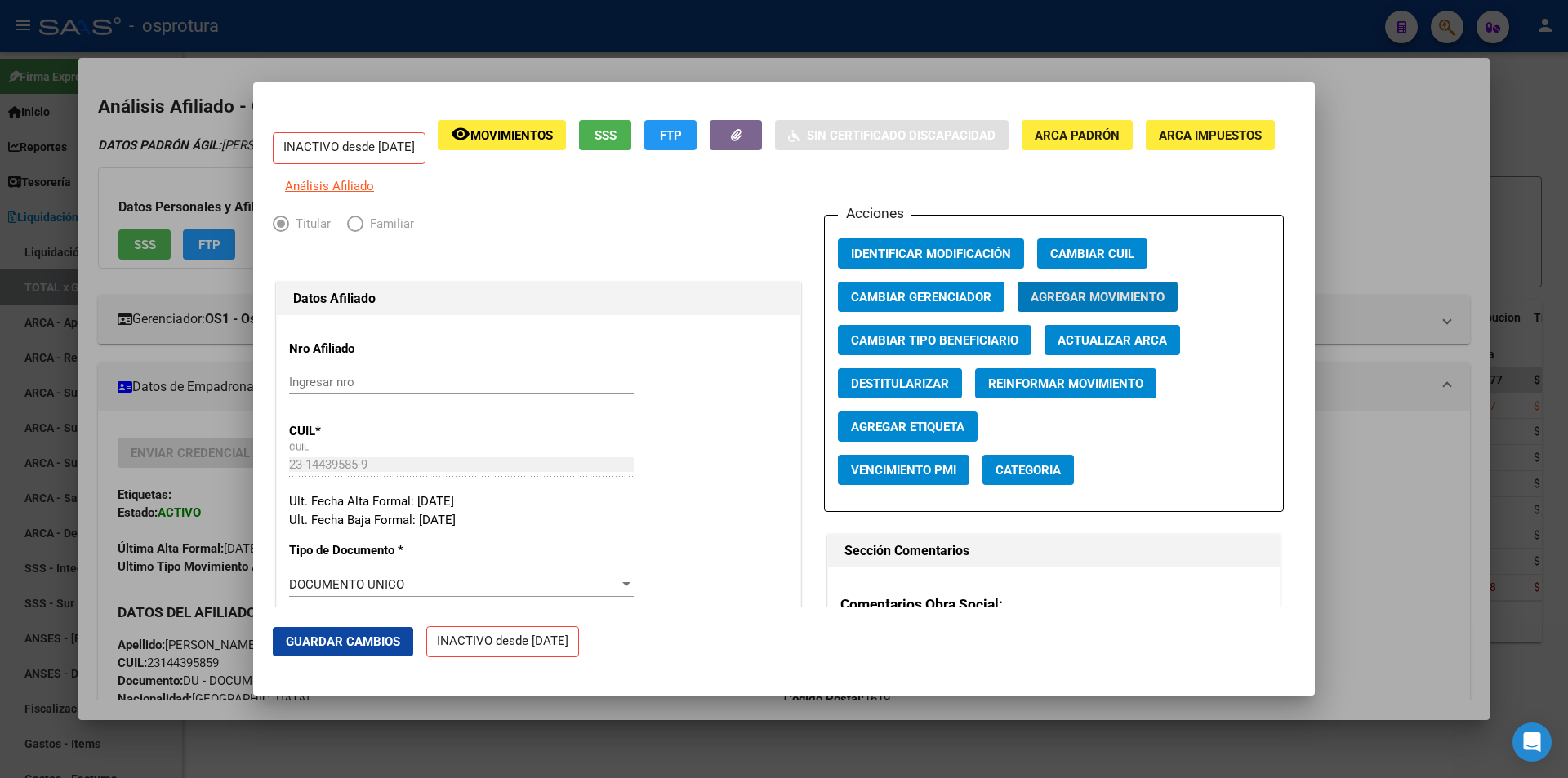
click at [610, 49] on div at bounding box center [784, 389] width 1568 height 778
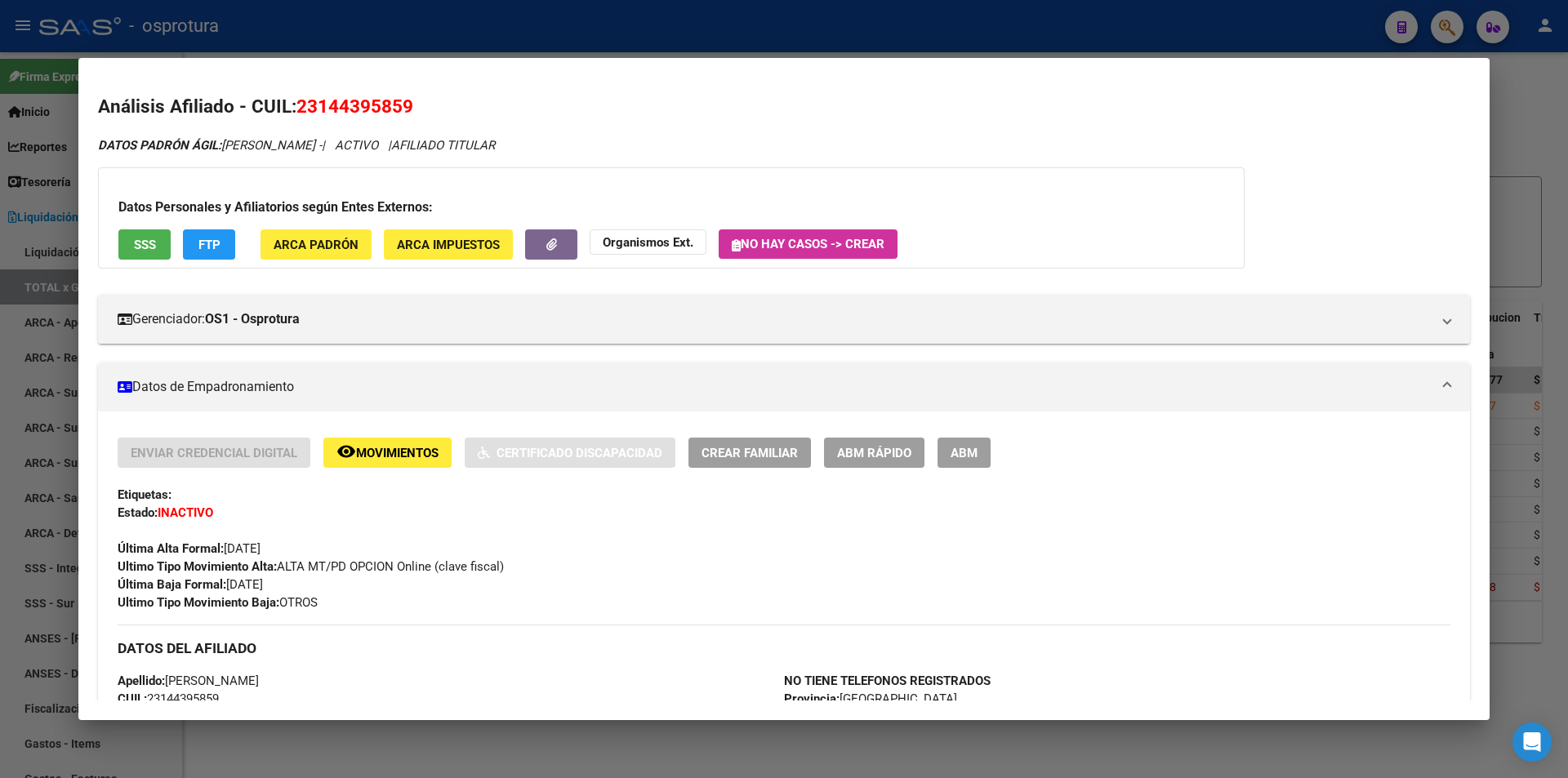
click at [638, 49] on div at bounding box center [784, 389] width 1568 height 778
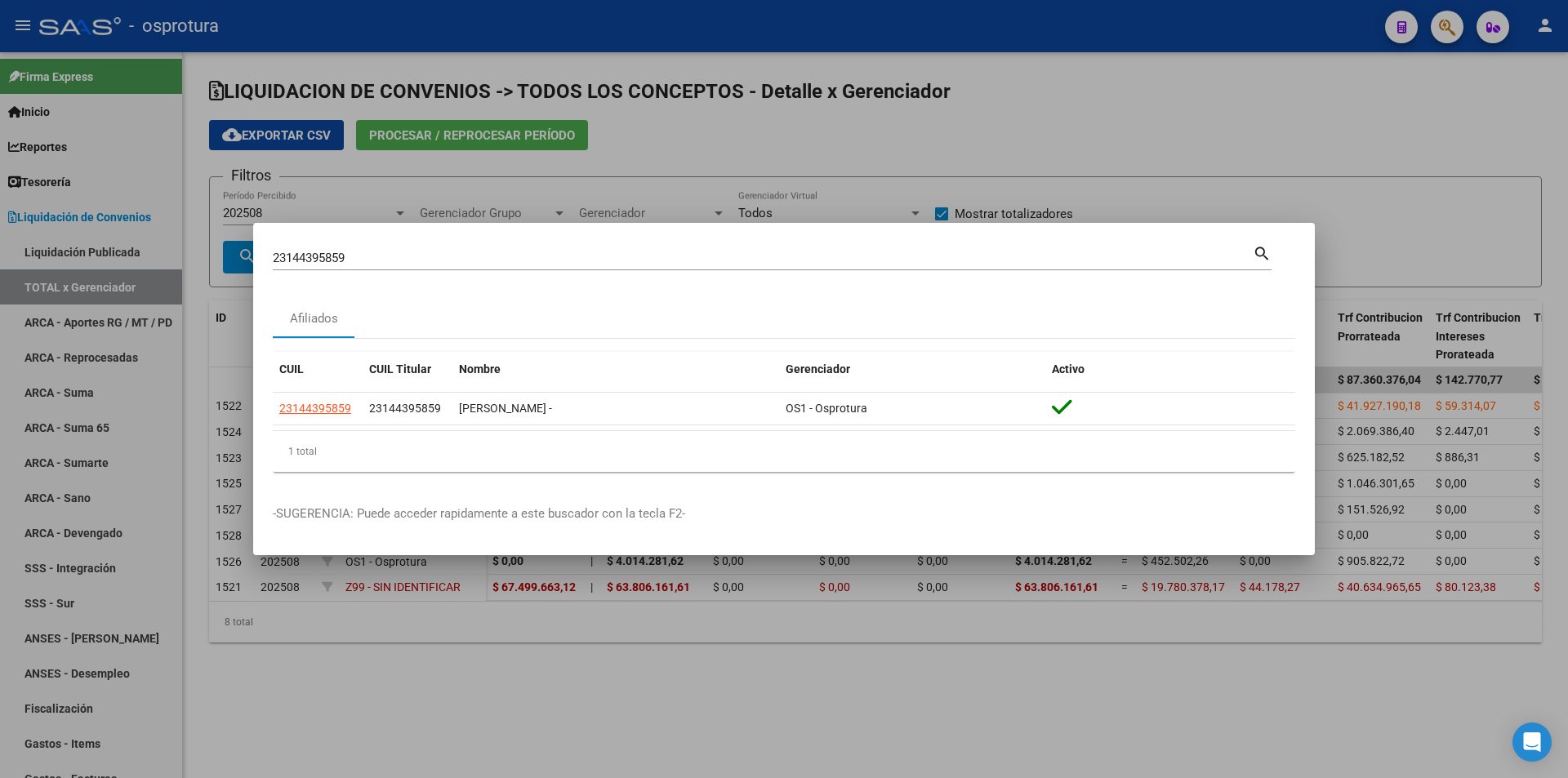
click at [584, 261] on input "23144395859" at bounding box center [762, 258] width 980 height 15
paste input "7-14671336-5"
type input "27146713365"
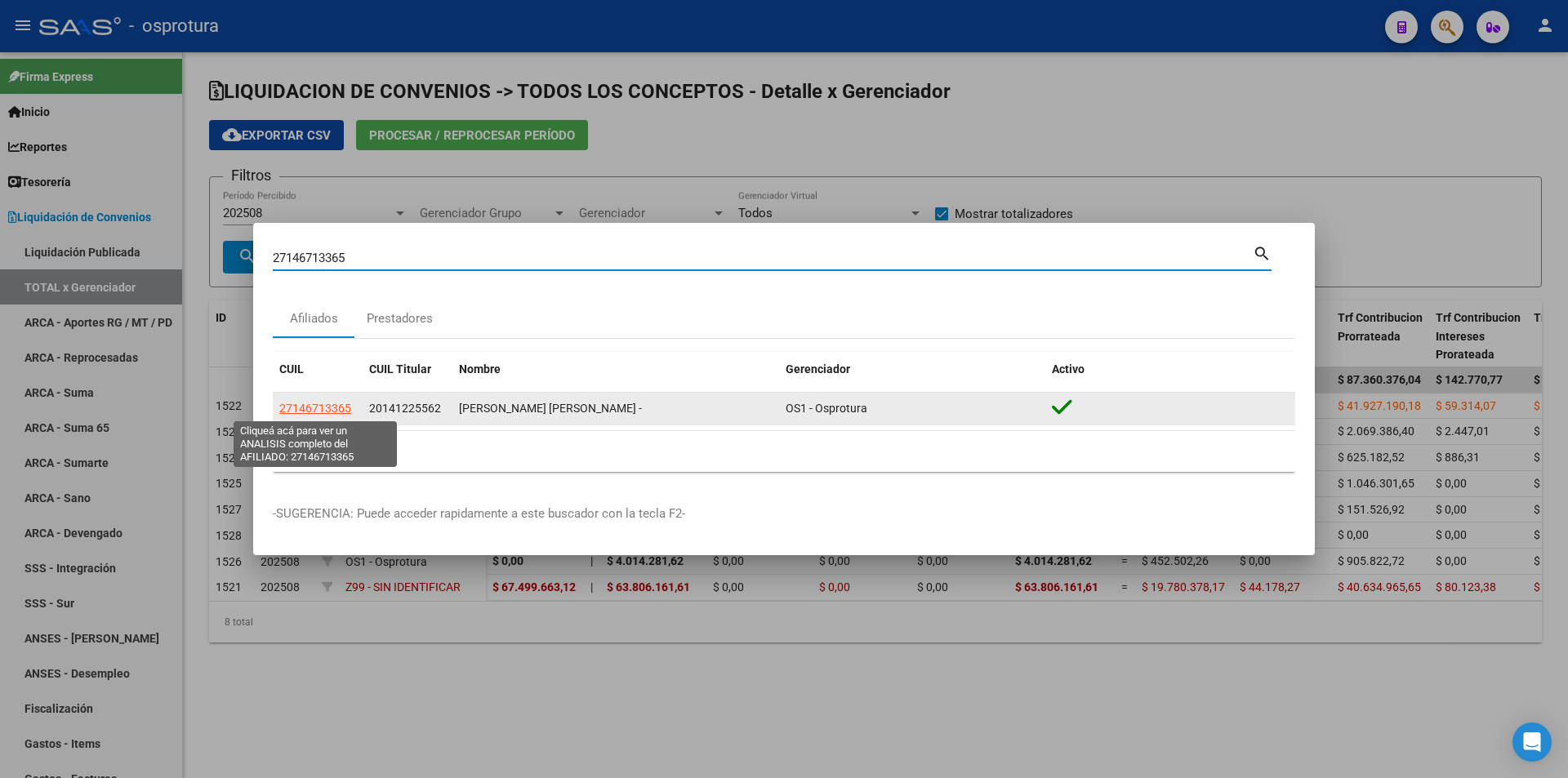
click at [303, 404] on span "27146713365" at bounding box center [315, 408] width 71 height 13
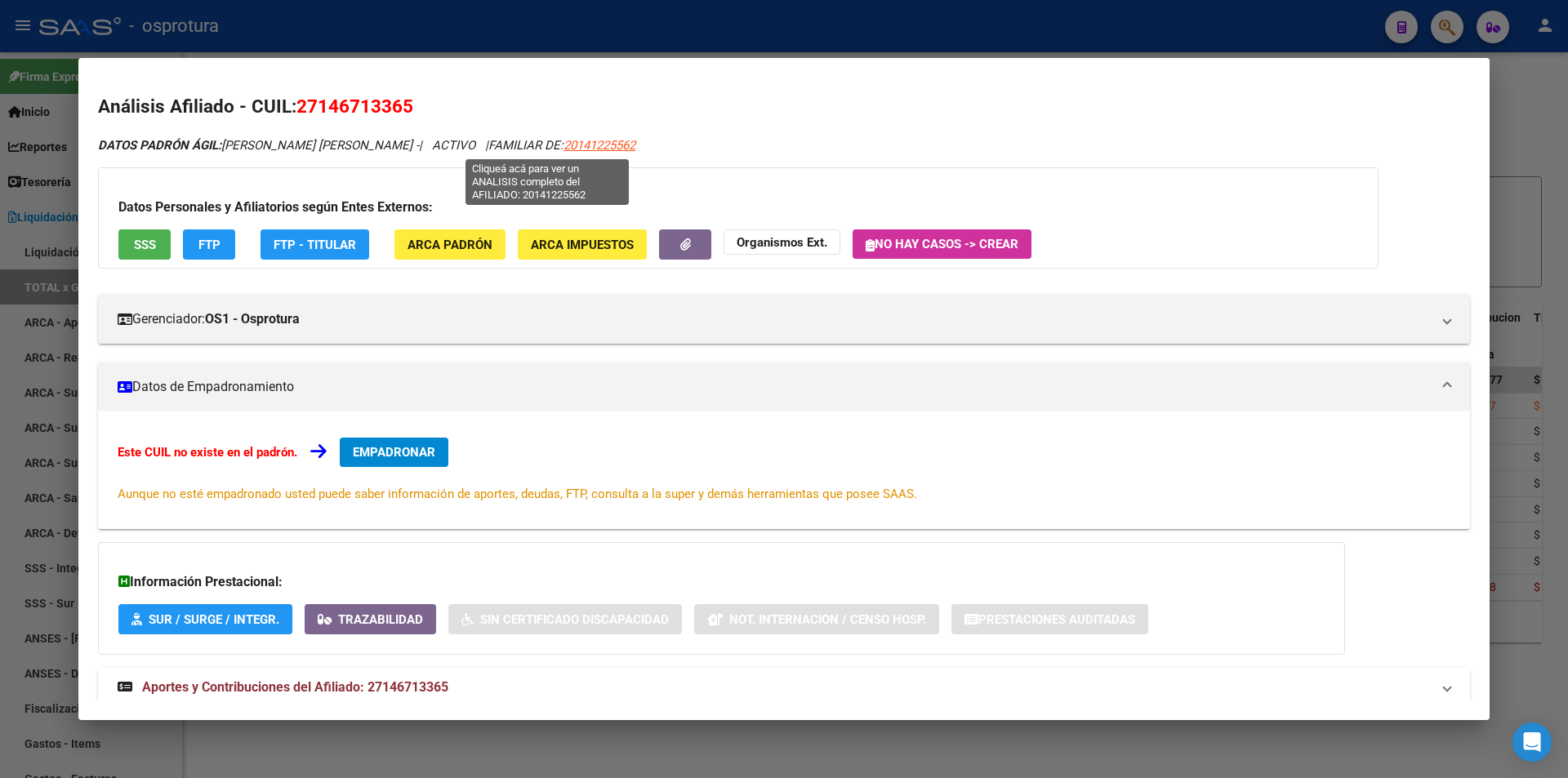
click at [576, 147] on span "20141225562" at bounding box center [599, 146] width 71 height 15
type textarea "20141225562"
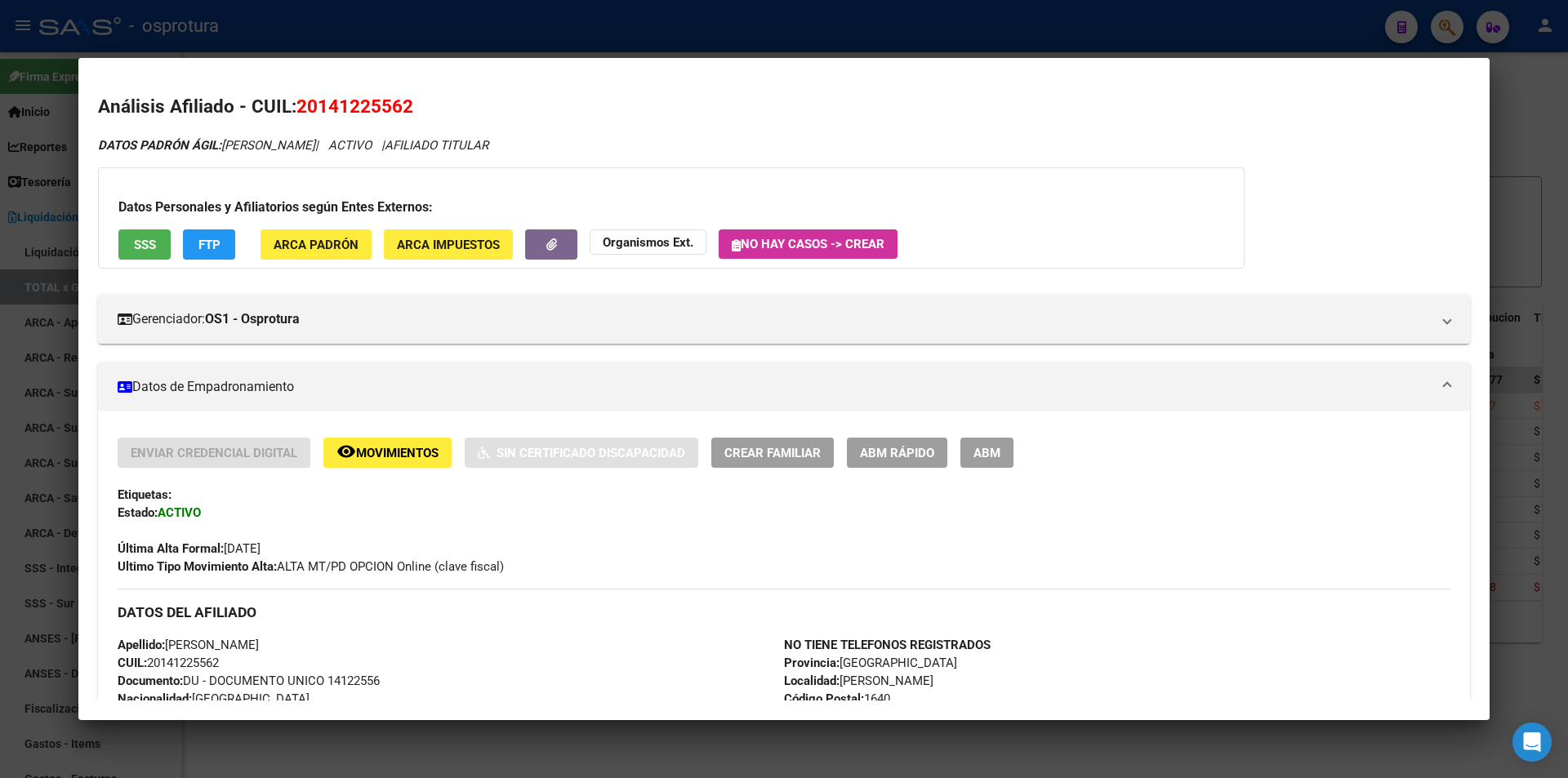
click at [394, 113] on span "20141225562" at bounding box center [354, 105] width 116 height 21
copy span "20141225562"
click at [148, 236] on span "SSS" at bounding box center [145, 244] width 22 height 15
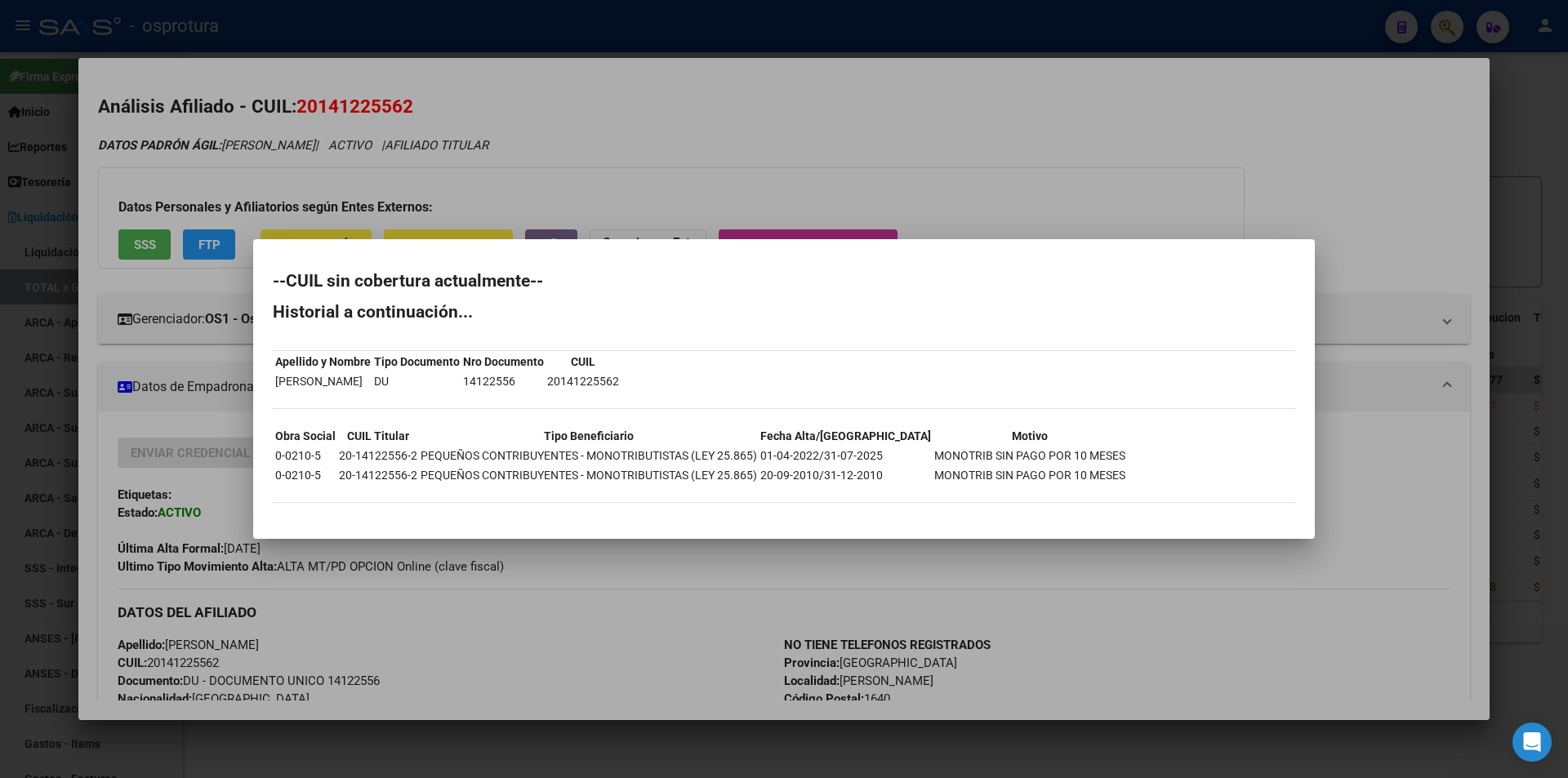
click at [689, 128] on div at bounding box center [784, 389] width 1568 height 778
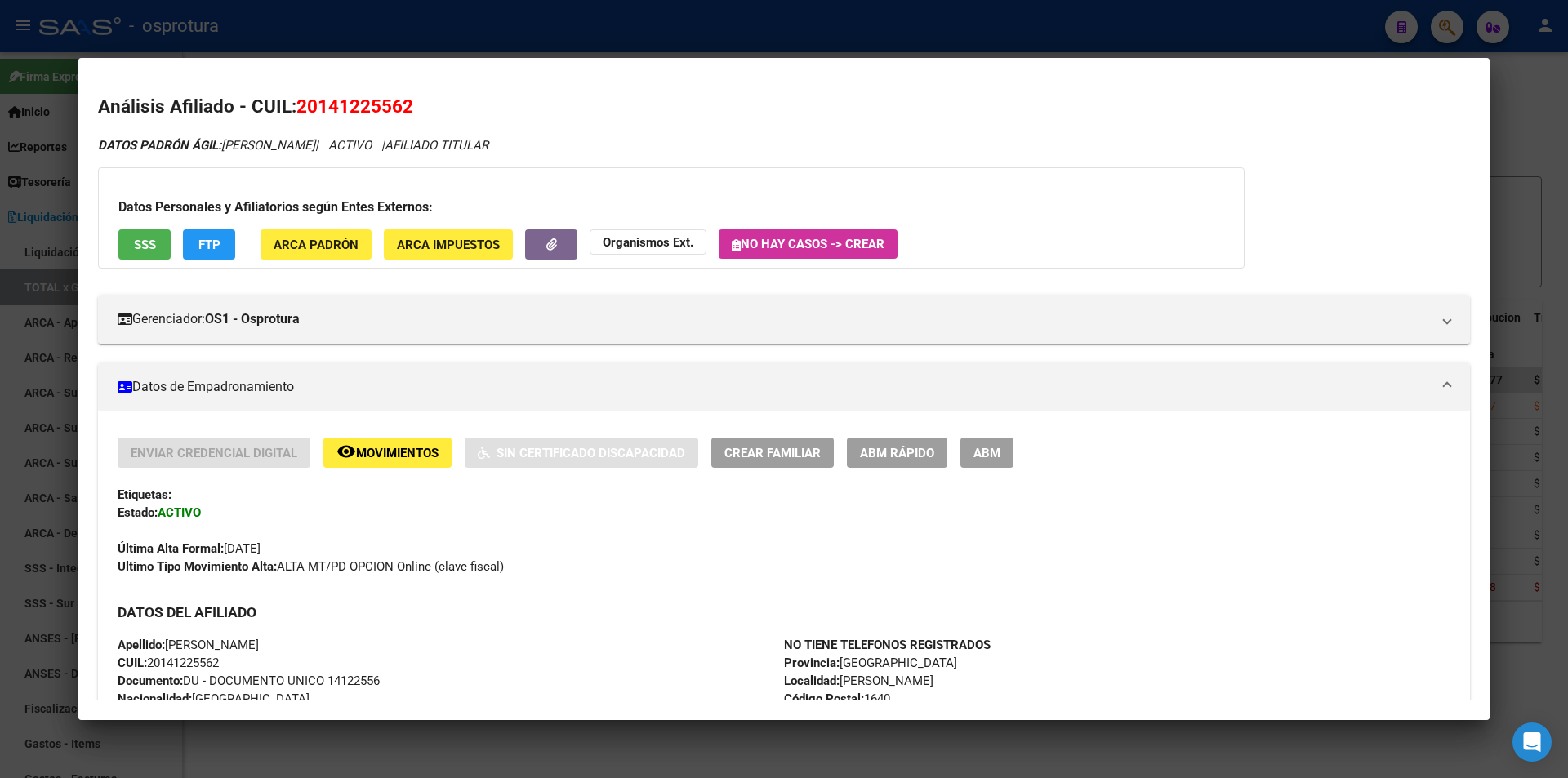
click at [810, 452] on span "Crear Familiar" at bounding box center [772, 453] width 96 height 15
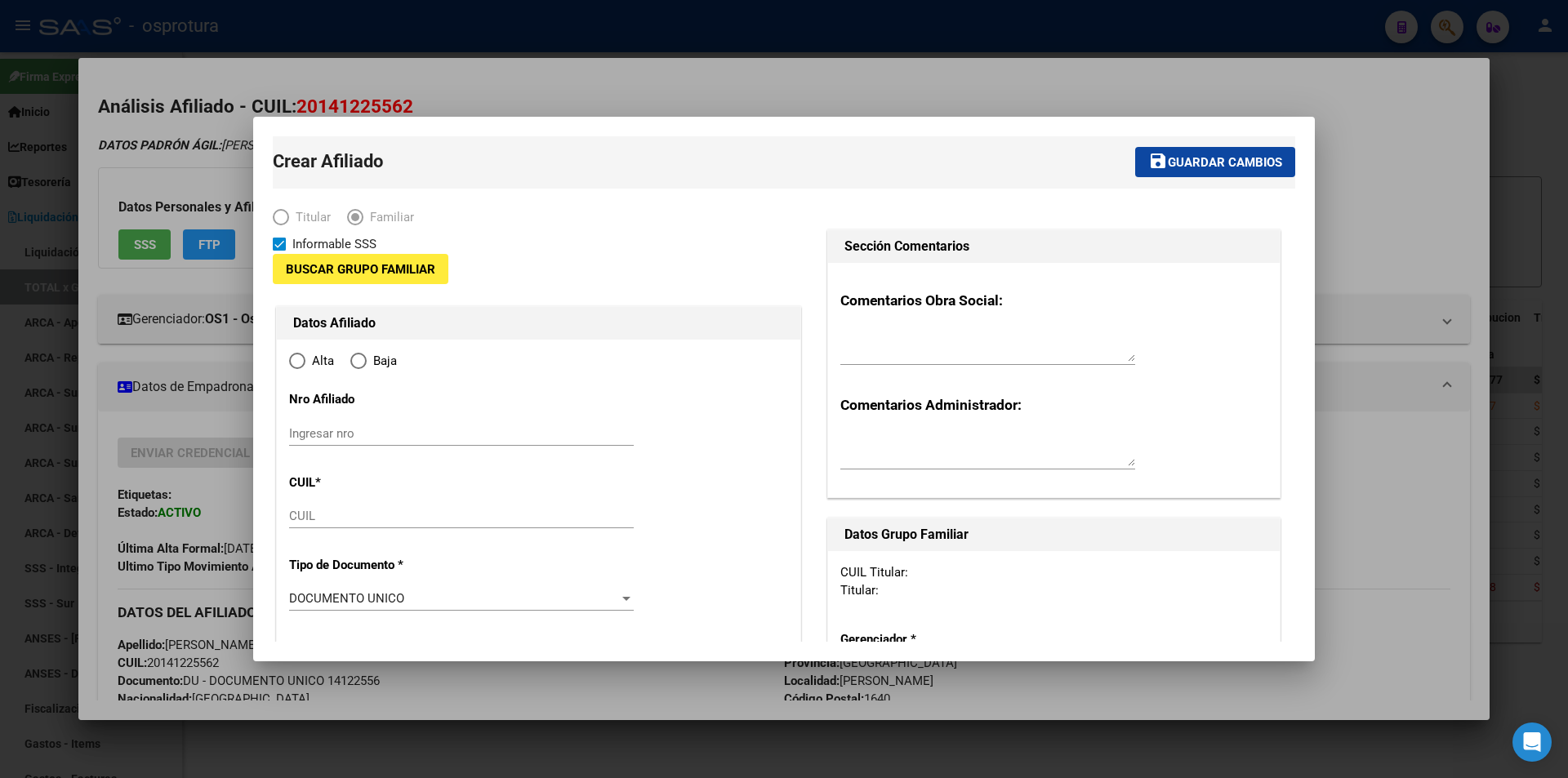
type input "20-14122556-2"
type input "[PERSON_NAME]"
type input "1640"
type input "EZPELETA"
type input "2742"
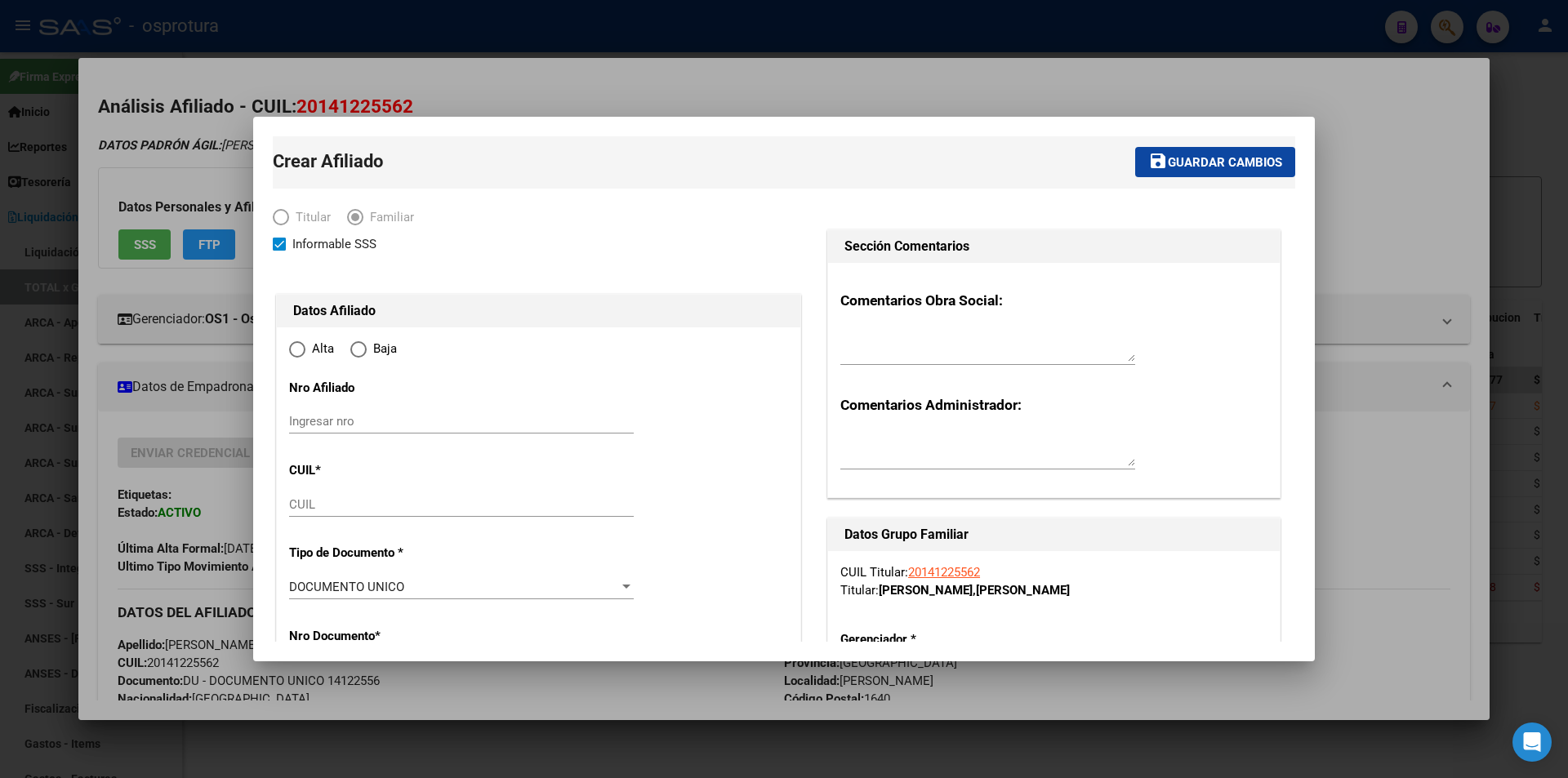
radio input "true"
type input "20-14122556-2"
click at [733, 96] on div at bounding box center [784, 389] width 1568 height 778
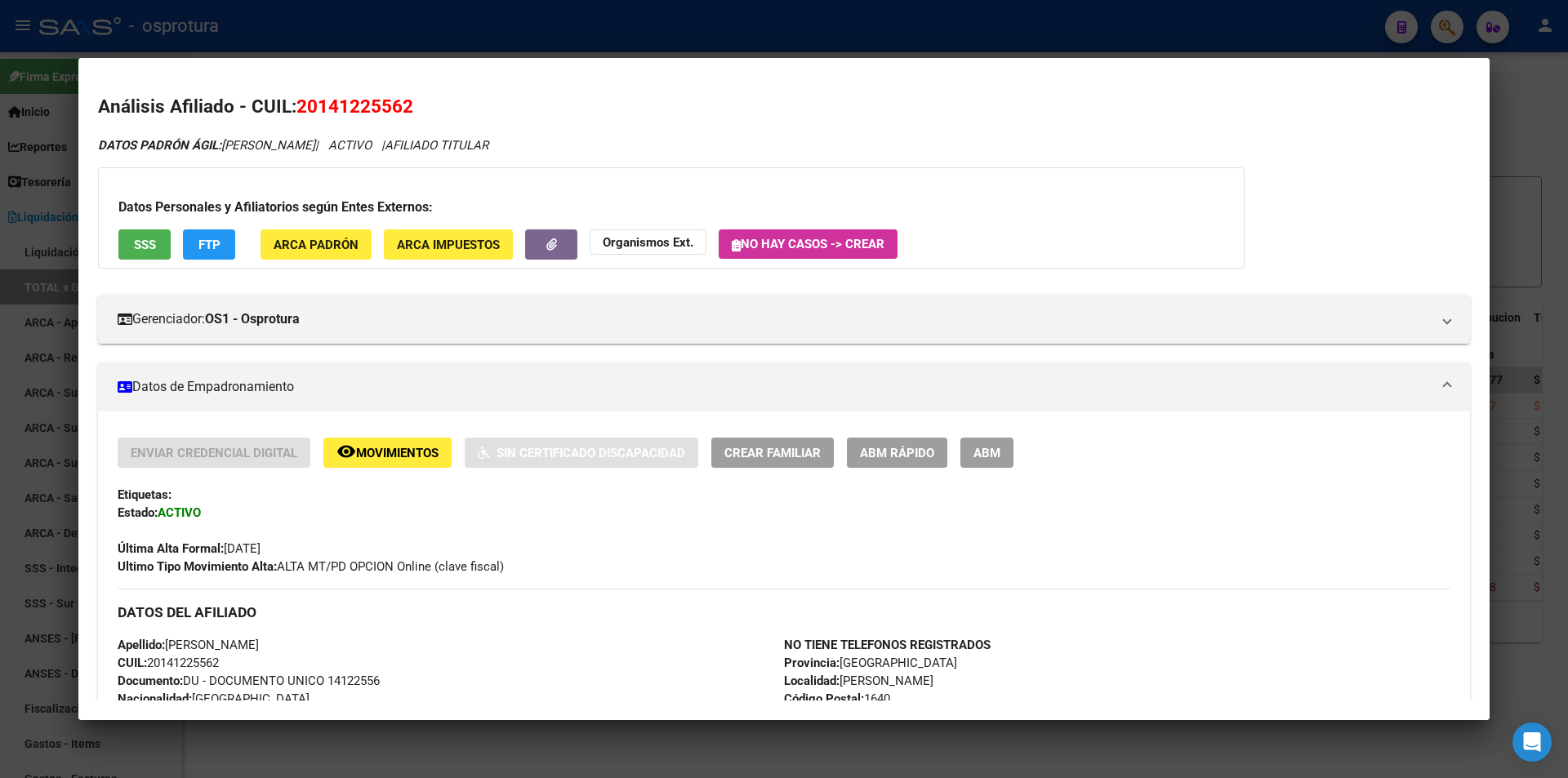
click at [400, 108] on span "20141225562" at bounding box center [354, 105] width 116 height 21
copy span "20141225562"
click at [652, 27] on div at bounding box center [784, 389] width 1568 height 778
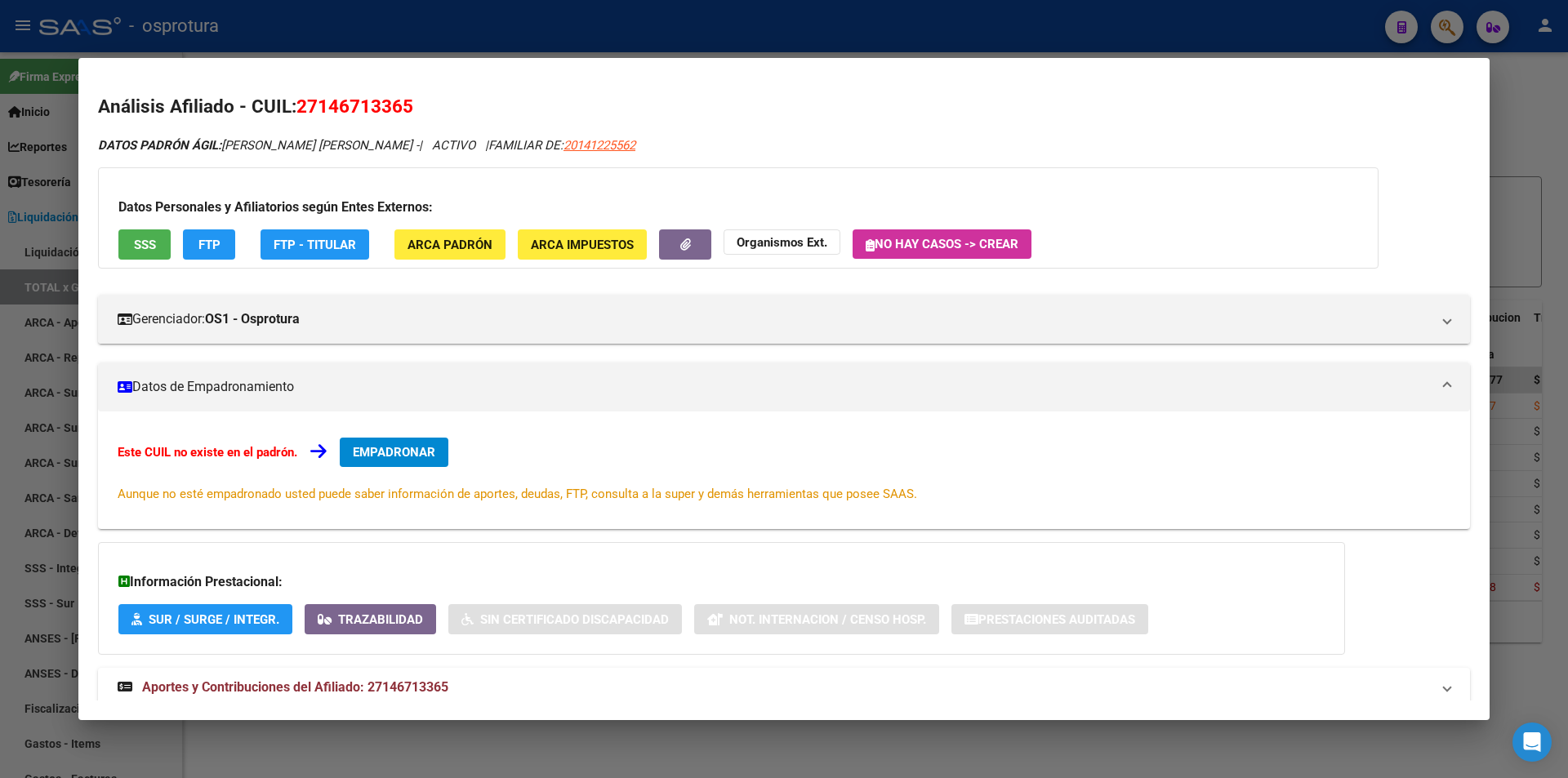
click at [652, 18] on div at bounding box center [784, 389] width 1568 height 778
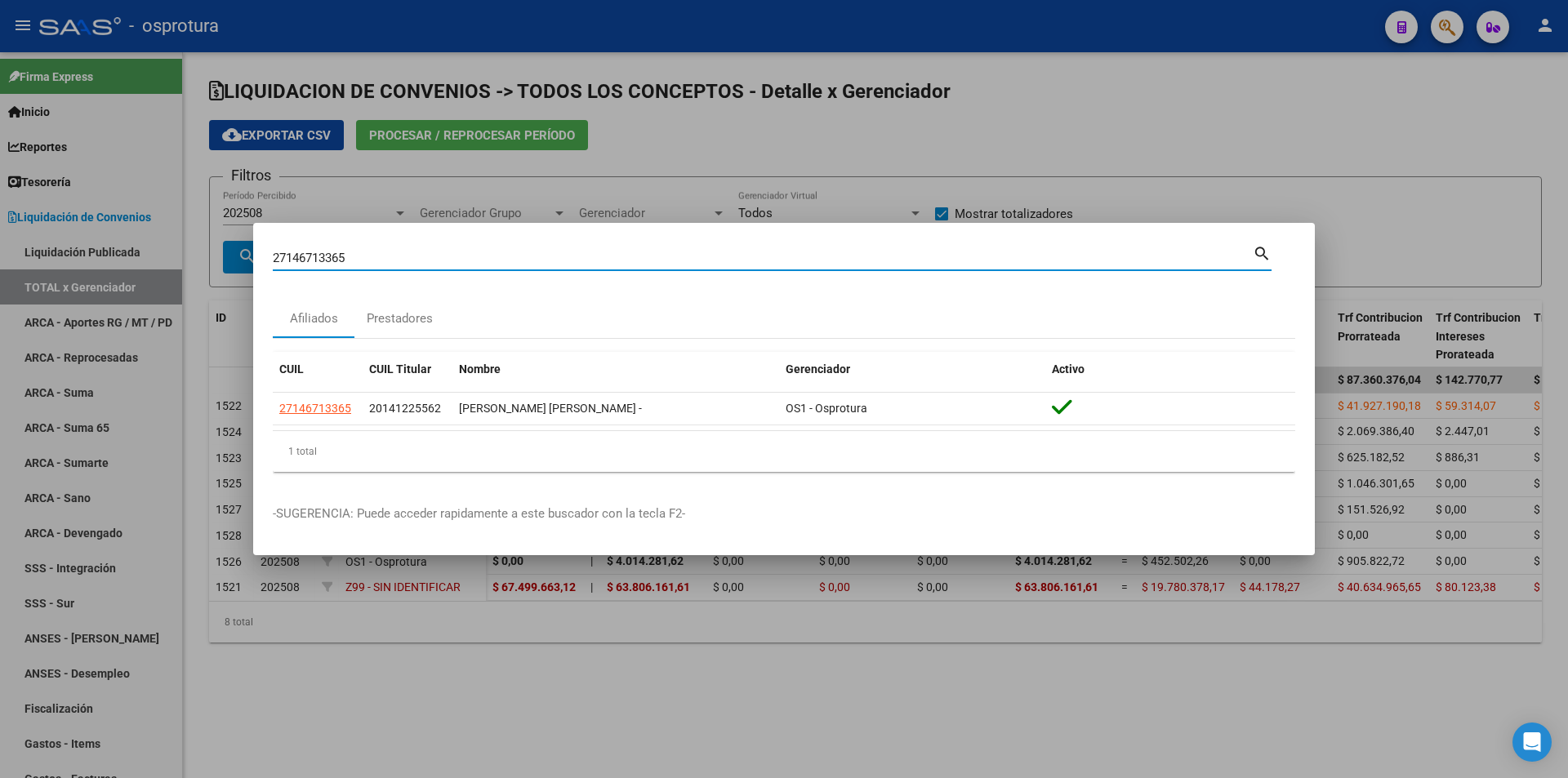
click at [558, 259] on input "27146713365" at bounding box center [762, 258] width 980 height 15
paste input "-42215020-"
type input "27422150205"
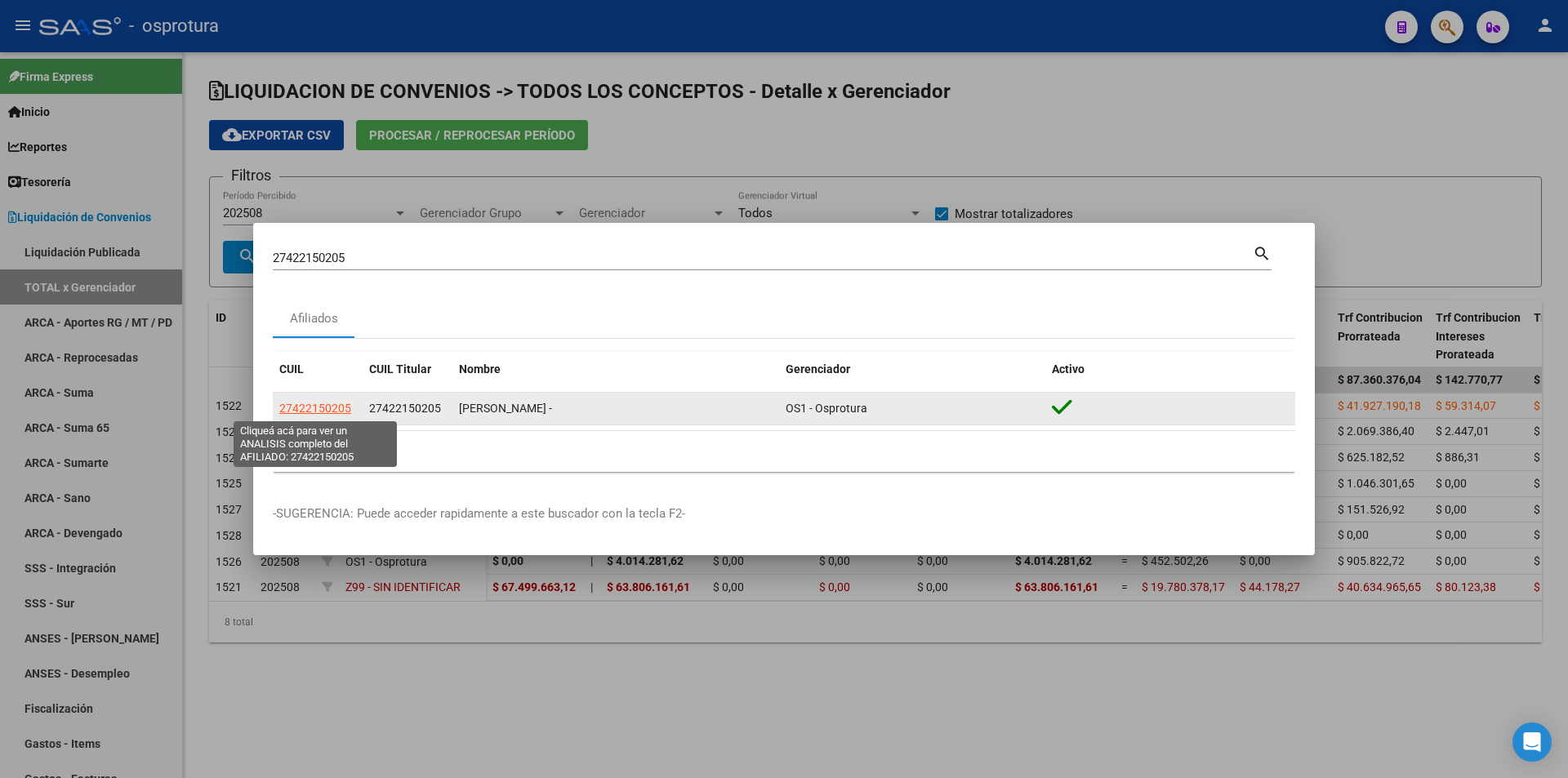
click at [323, 403] on span "27422150205" at bounding box center [315, 408] width 71 height 13
type textarea "27422150205"
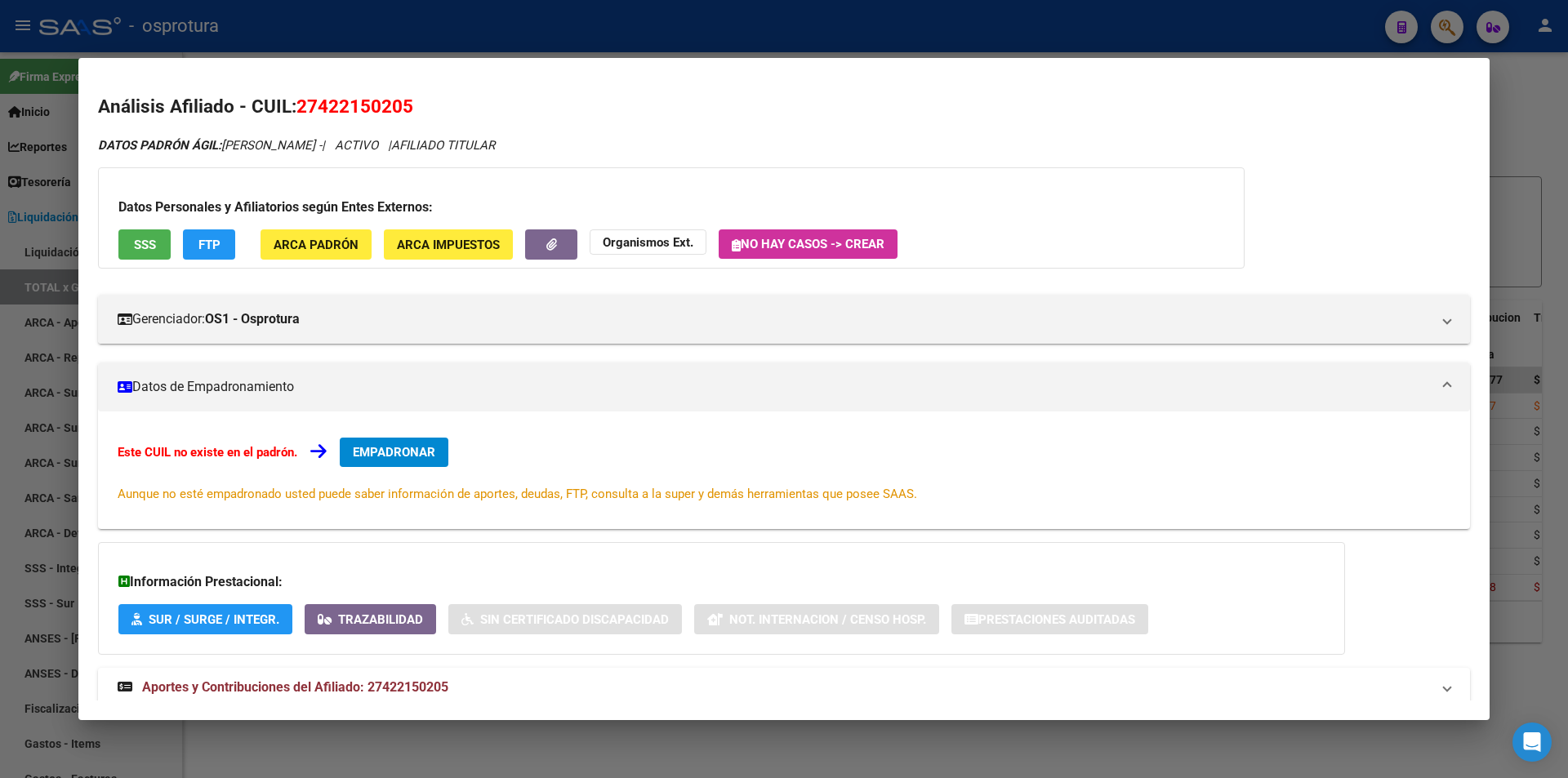
click at [688, 37] on div at bounding box center [784, 389] width 1568 height 778
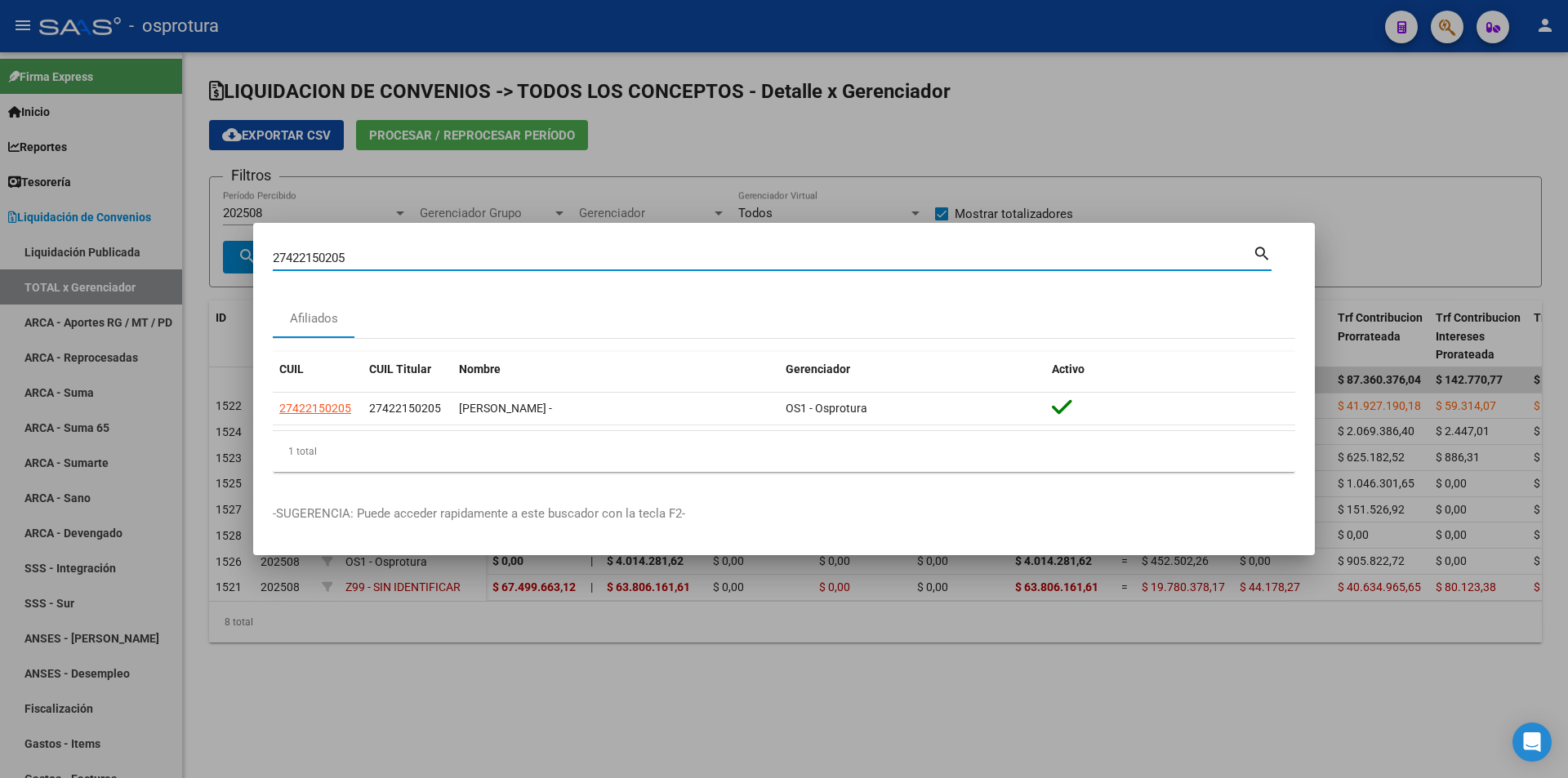
click at [581, 261] on input "27422150205" at bounding box center [762, 258] width 980 height 15
click at [452, 253] on input "27422150205" at bounding box center [762, 258] width 980 height 15
click at [453, 254] on input "27422150205" at bounding box center [762, 258] width 980 height 15
paste input "0-20950073-7"
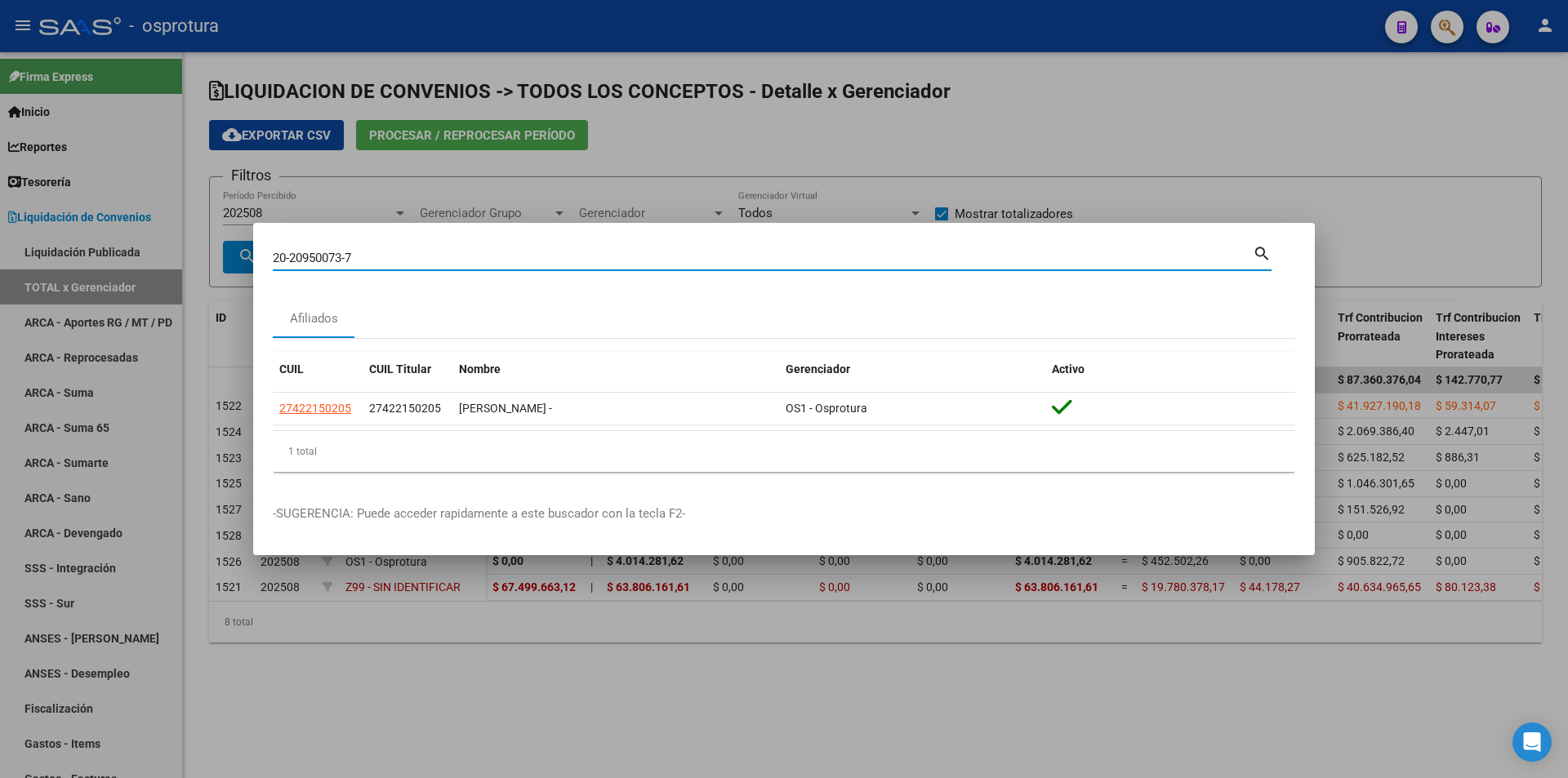
type input "20209500737"
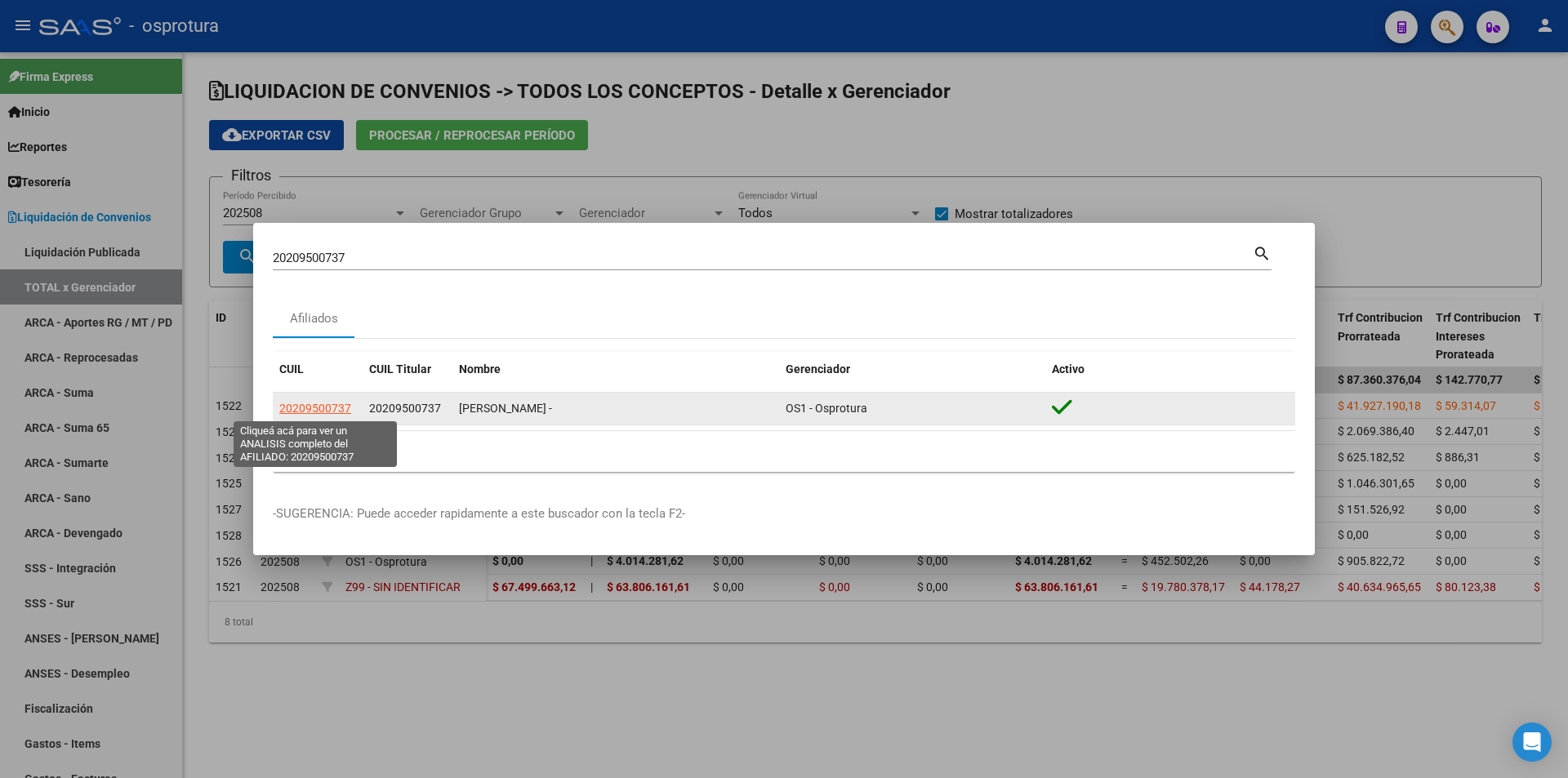
click at [303, 408] on span "20209500737" at bounding box center [315, 408] width 71 height 13
type textarea "20209500737"
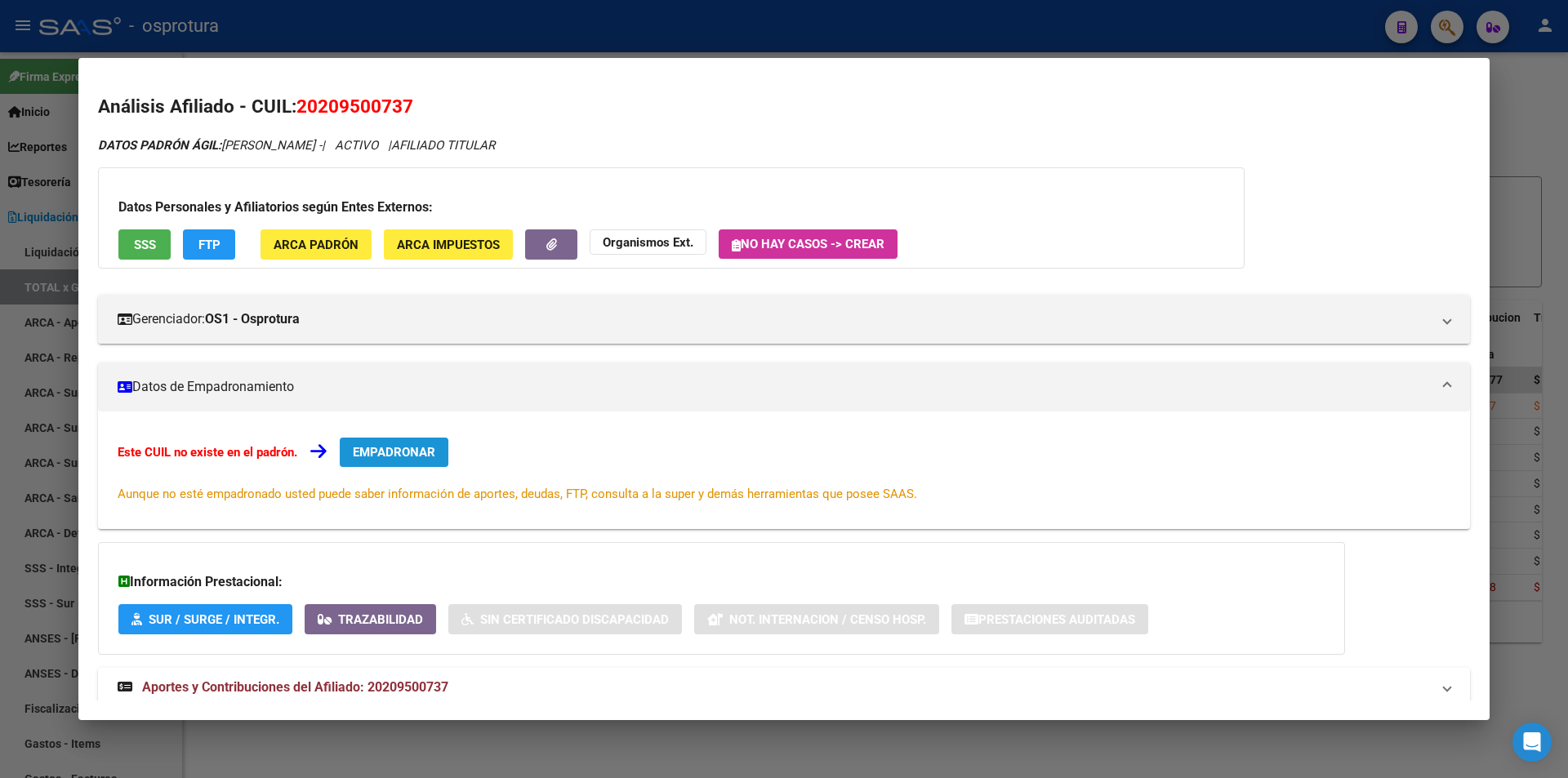
click at [370, 451] on span "EMPADRONAR" at bounding box center [394, 453] width 82 height 15
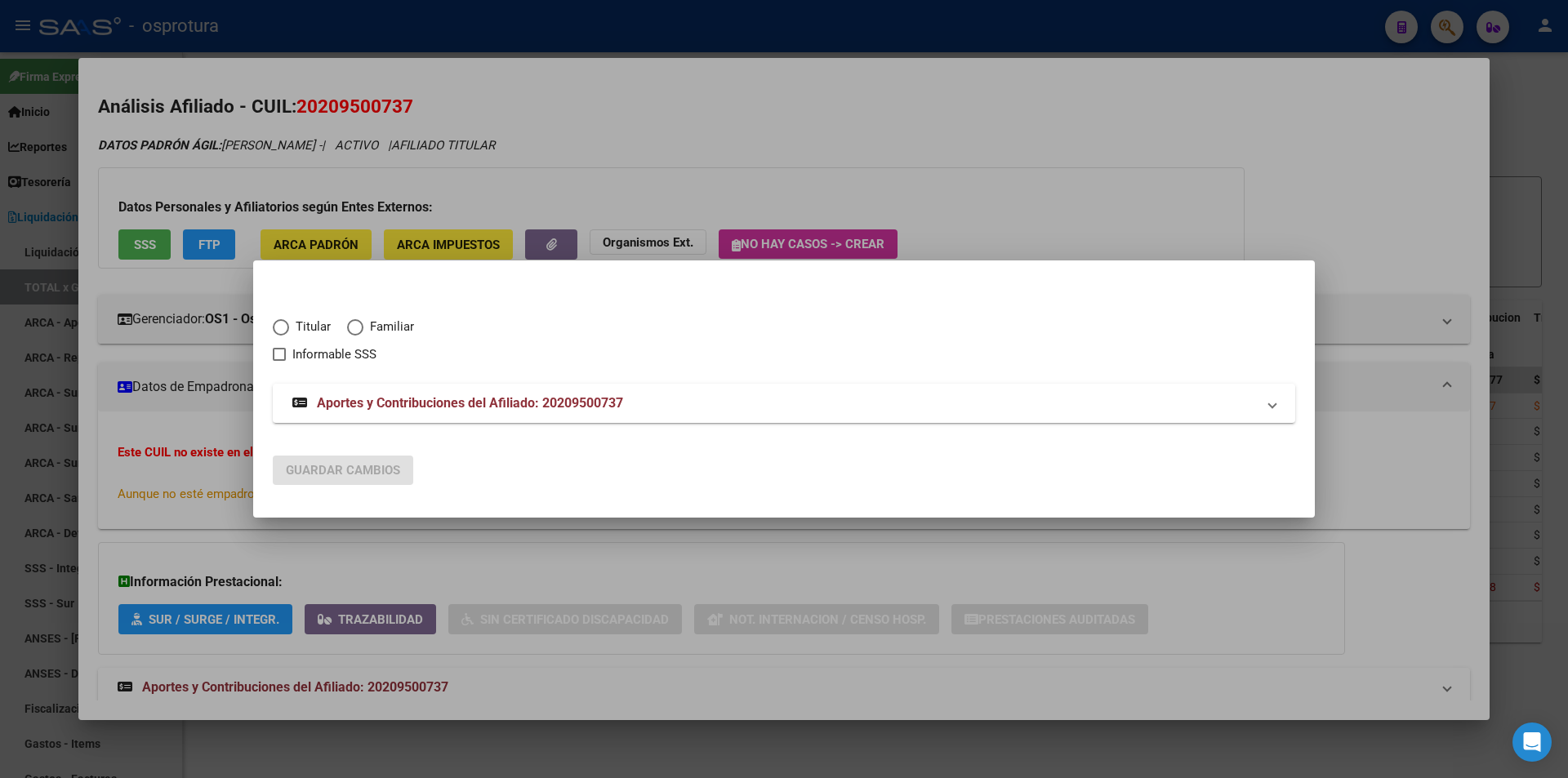
click at [311, 318] on span "Titular" at bounding box center [309, 327] width 41 height 18
click at [289, 319] on input "Titular" at bounding box center [281, 327] width 16 height 16
radio input "true"
checkbox input "true"
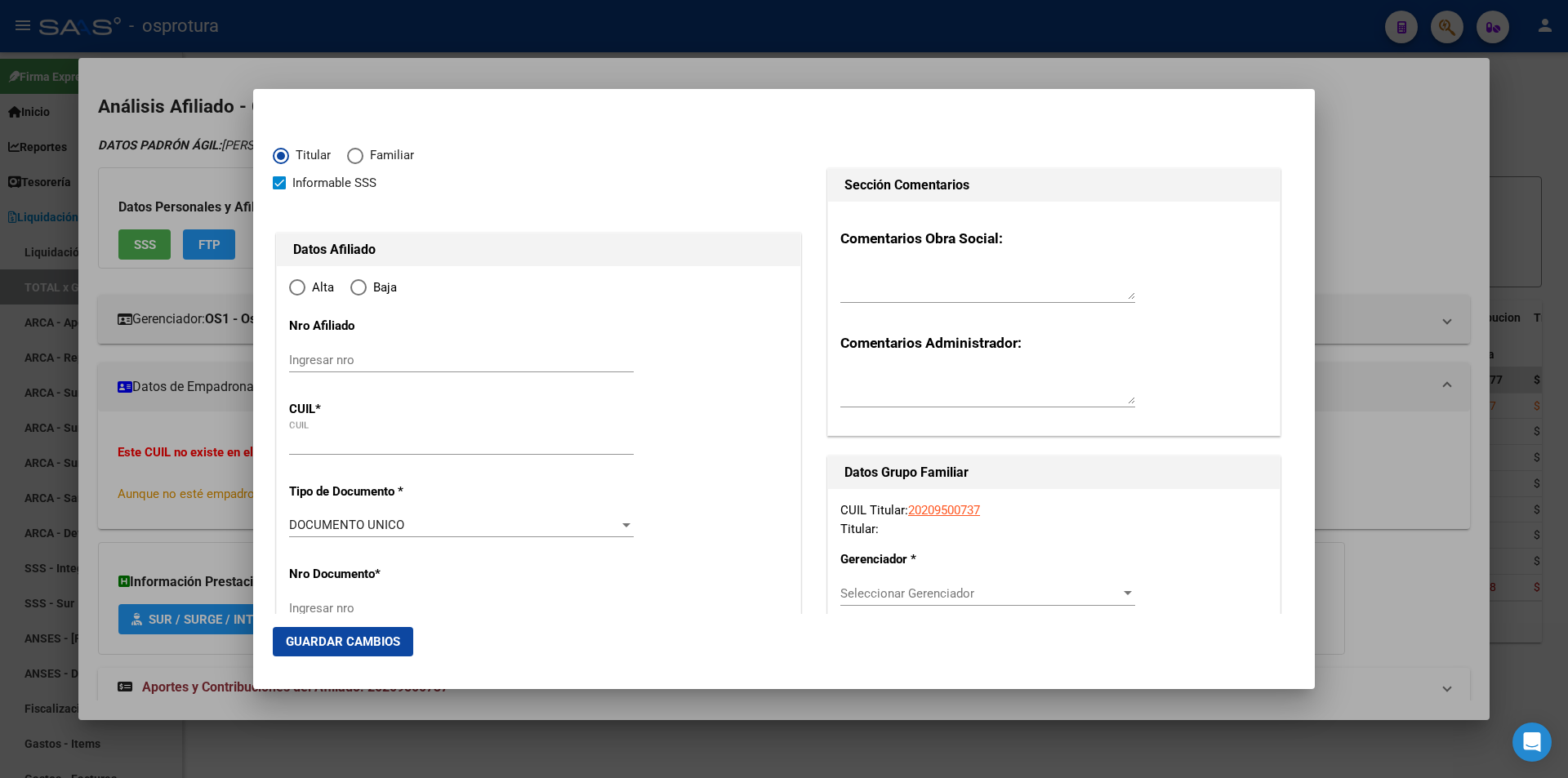
type input "20-20950073-7"
radio input "true"
type input "20950073"
type input "SAVAL"
type input "ADRIAN ALBERTO"
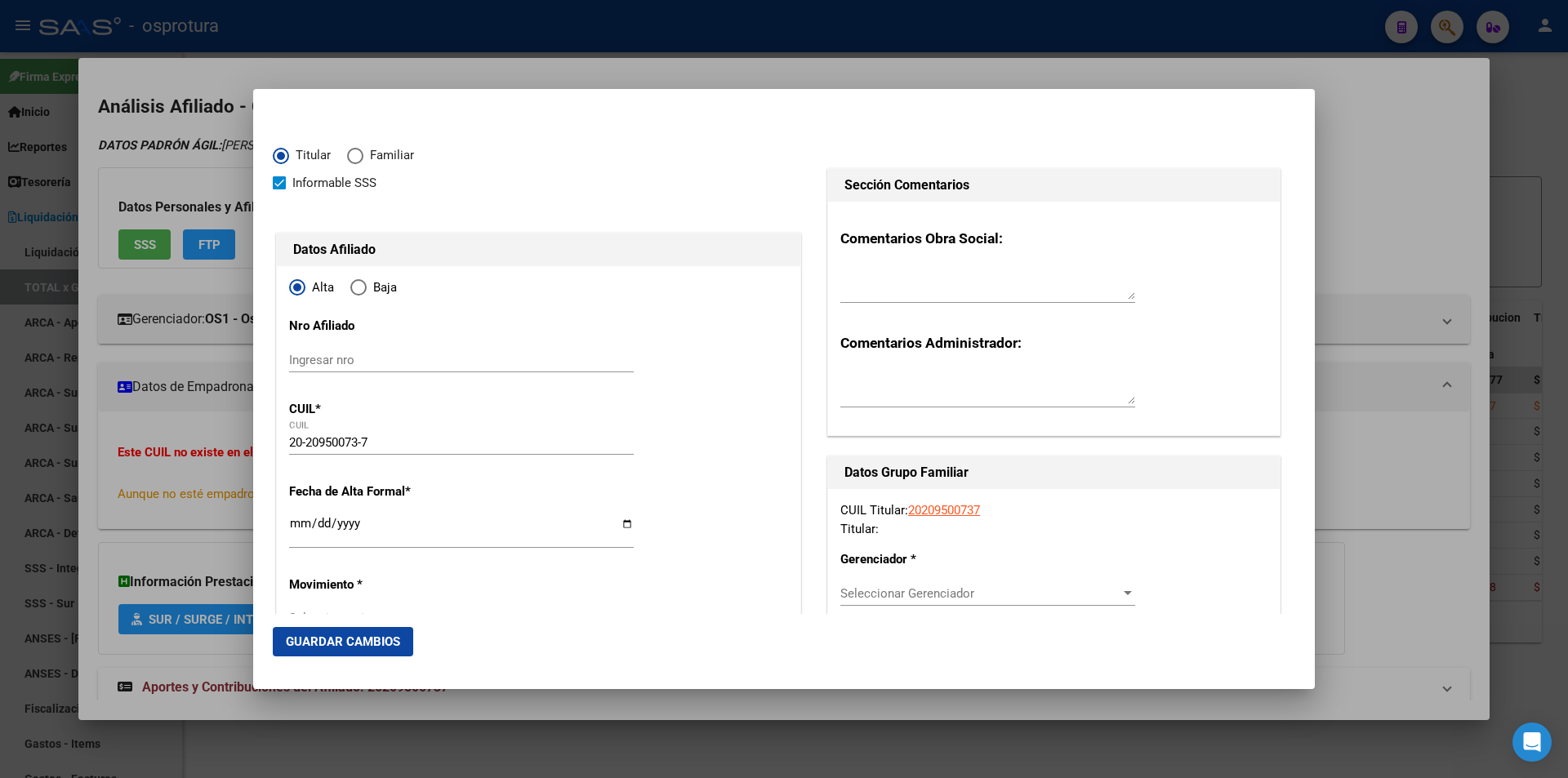
type input "1969-06-22"
type input "[PERSON_NAME]"
type input "1640"
type input "CUYO"
type input "2626"
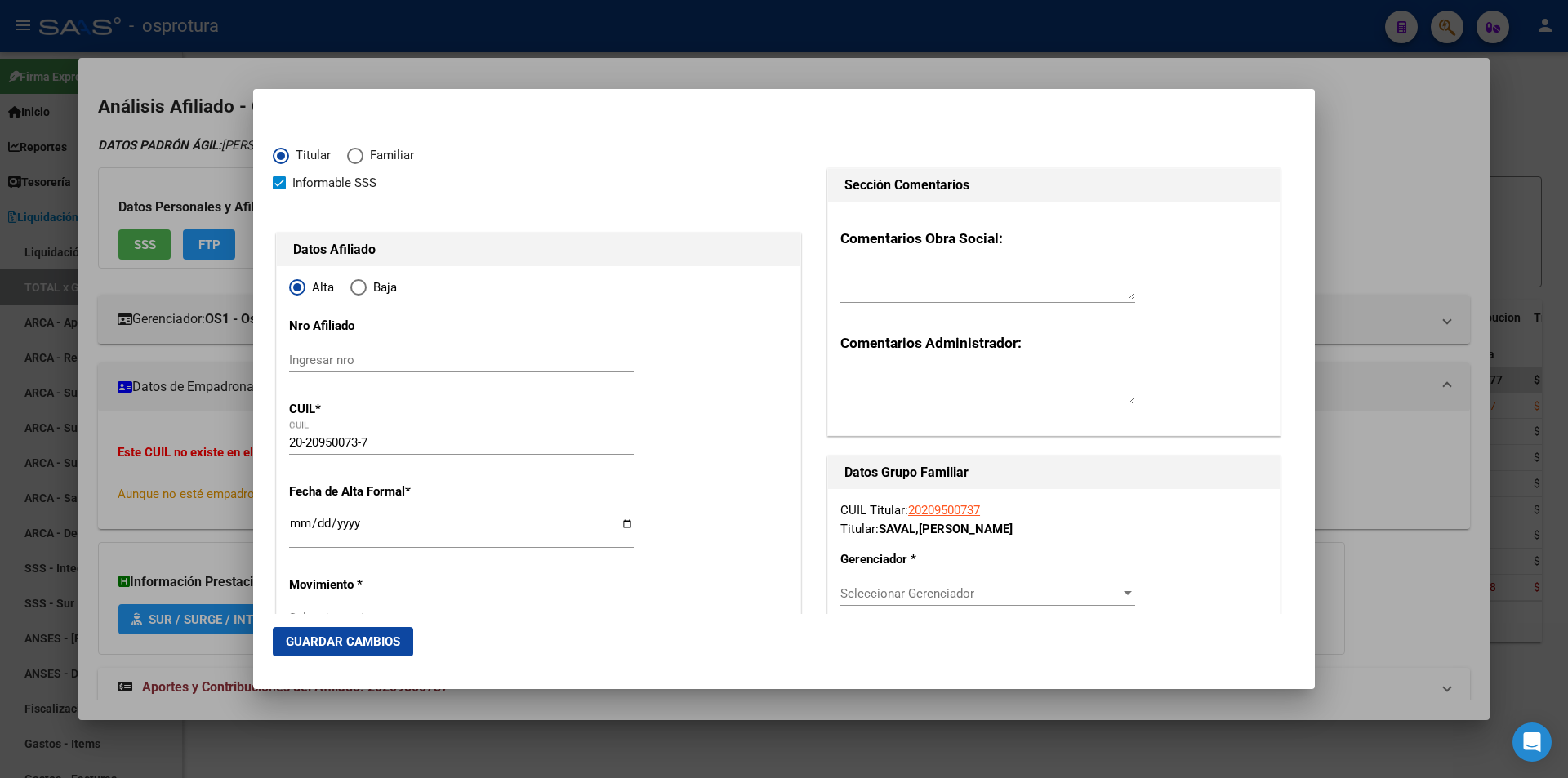
type input "[PERSON_NAME]"
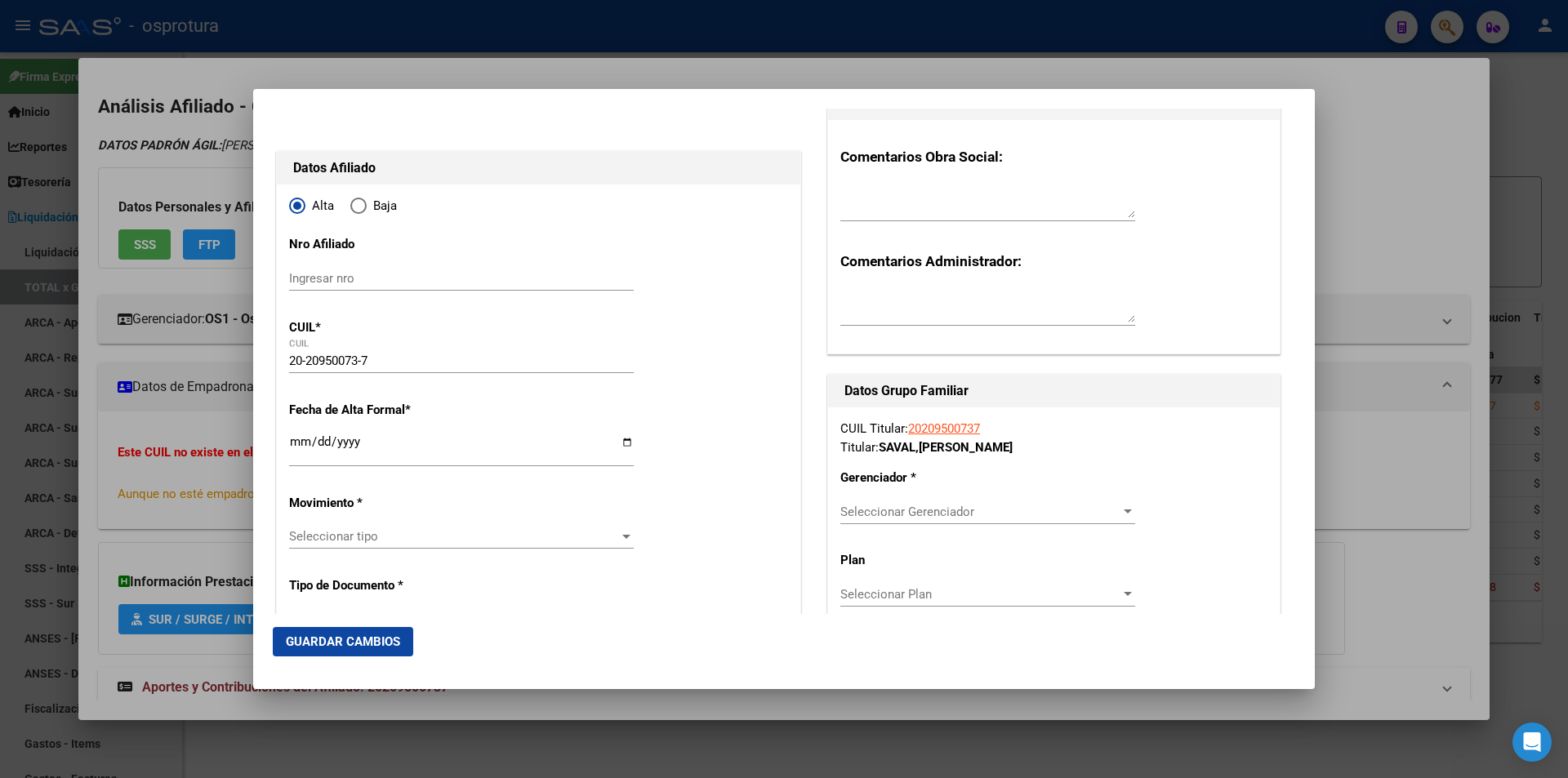
click at [294, 437] on input "Ingresar fecha" at bounding box center [461, 448] width 345 height 27
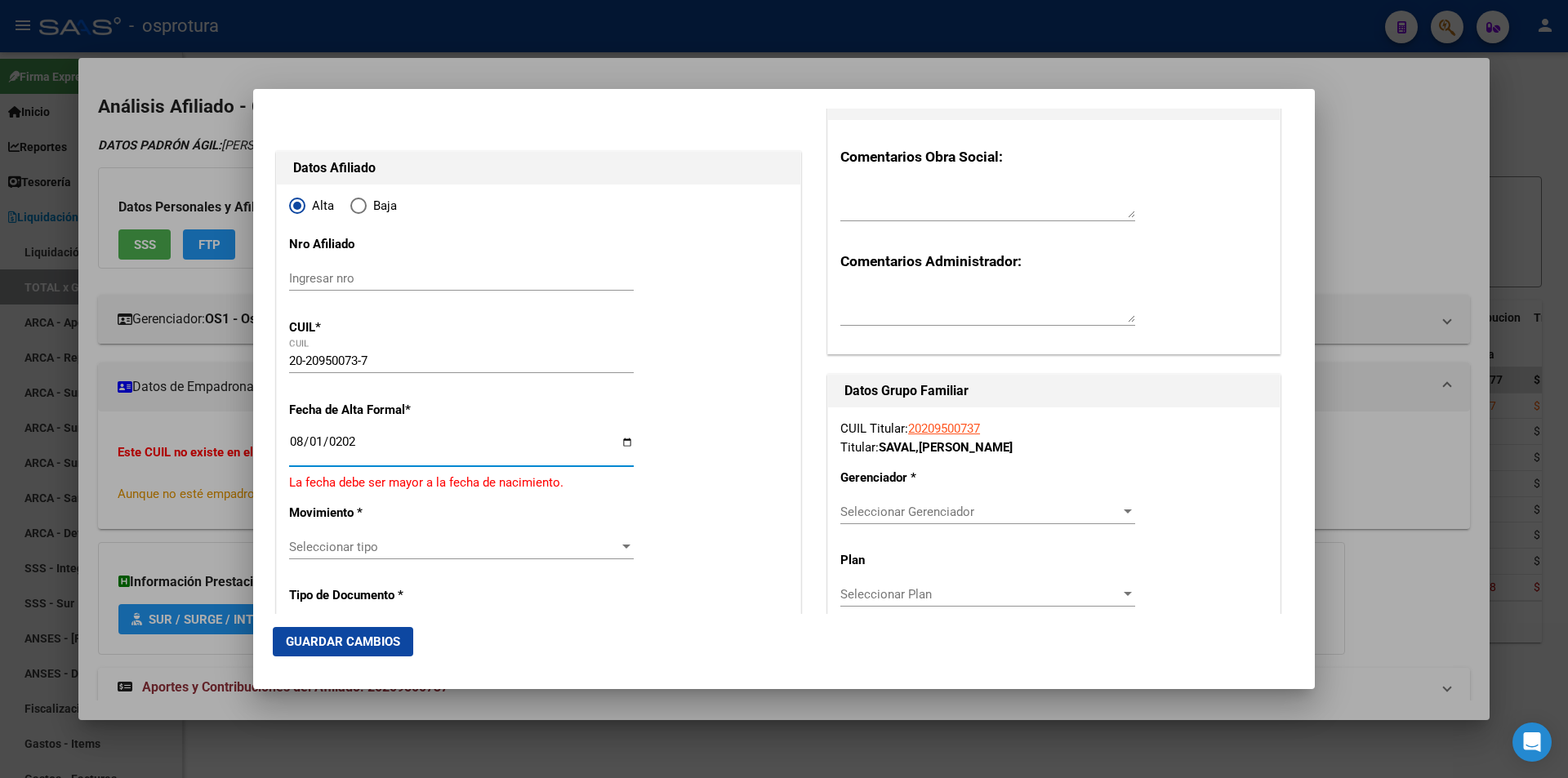
type input "[DATE]"
click at [361, 534] on span "Seleccionar tipo" at bounding box center [454, 536] width 330 height 15
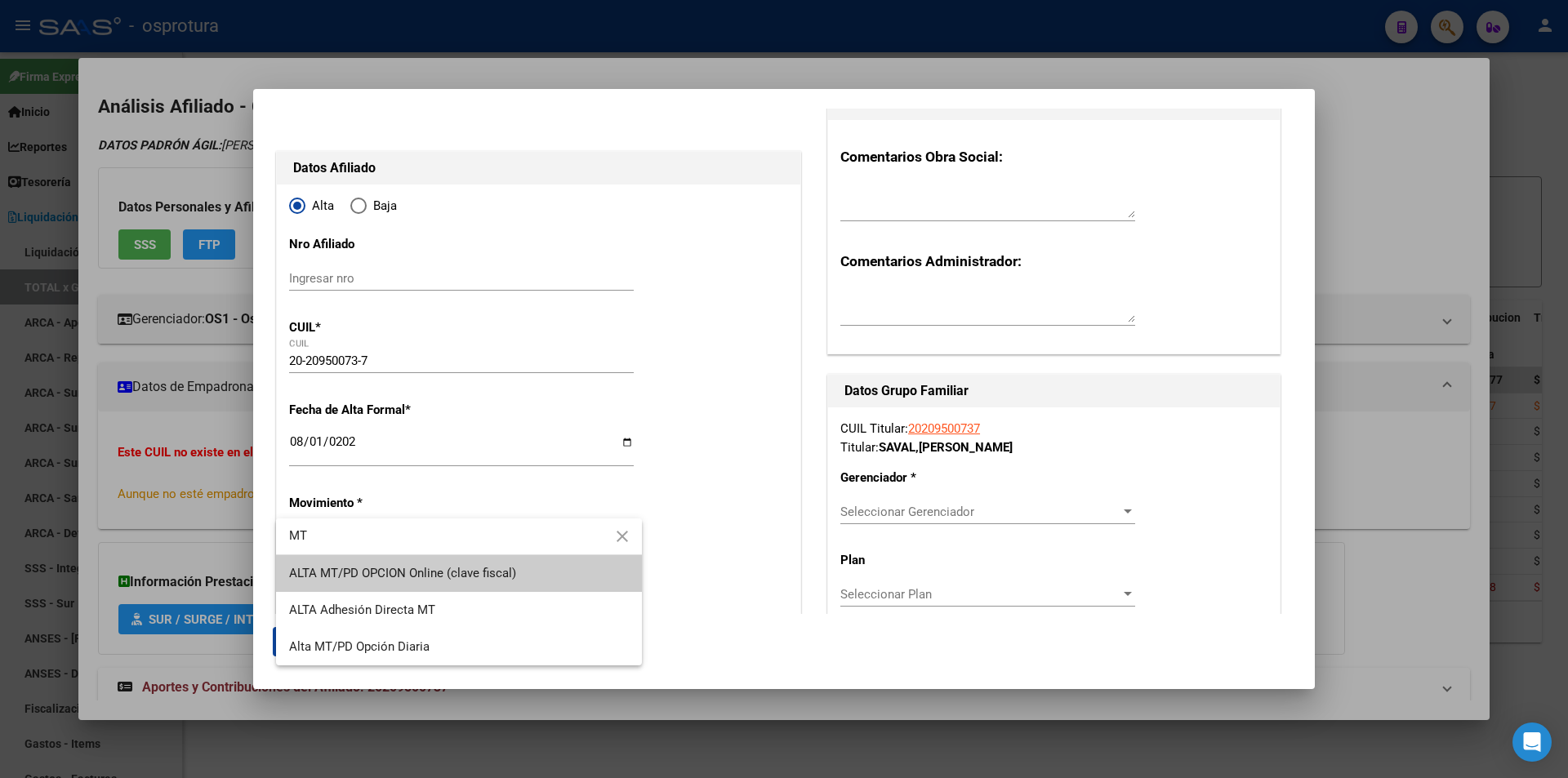
type input "MT"
click at [539, 580] on span "ALTA MT/PD OPCION Online (clave fiscal)" at bounding box center [458, 574] width 340 height 37
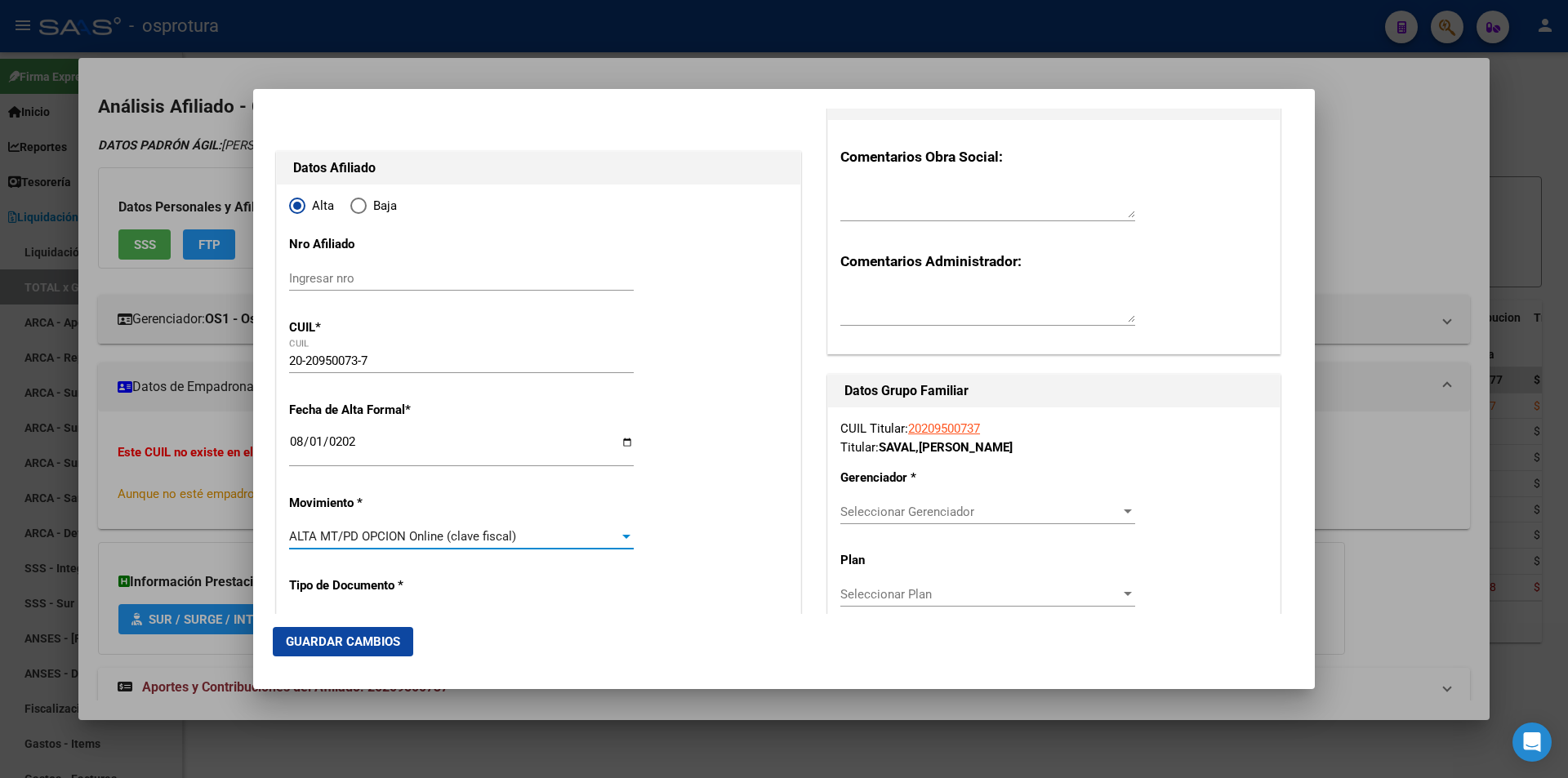
click at [921, 508] on span "Seleccionar Gerenciador" at bounding box center [981, 512] width 280 height 15
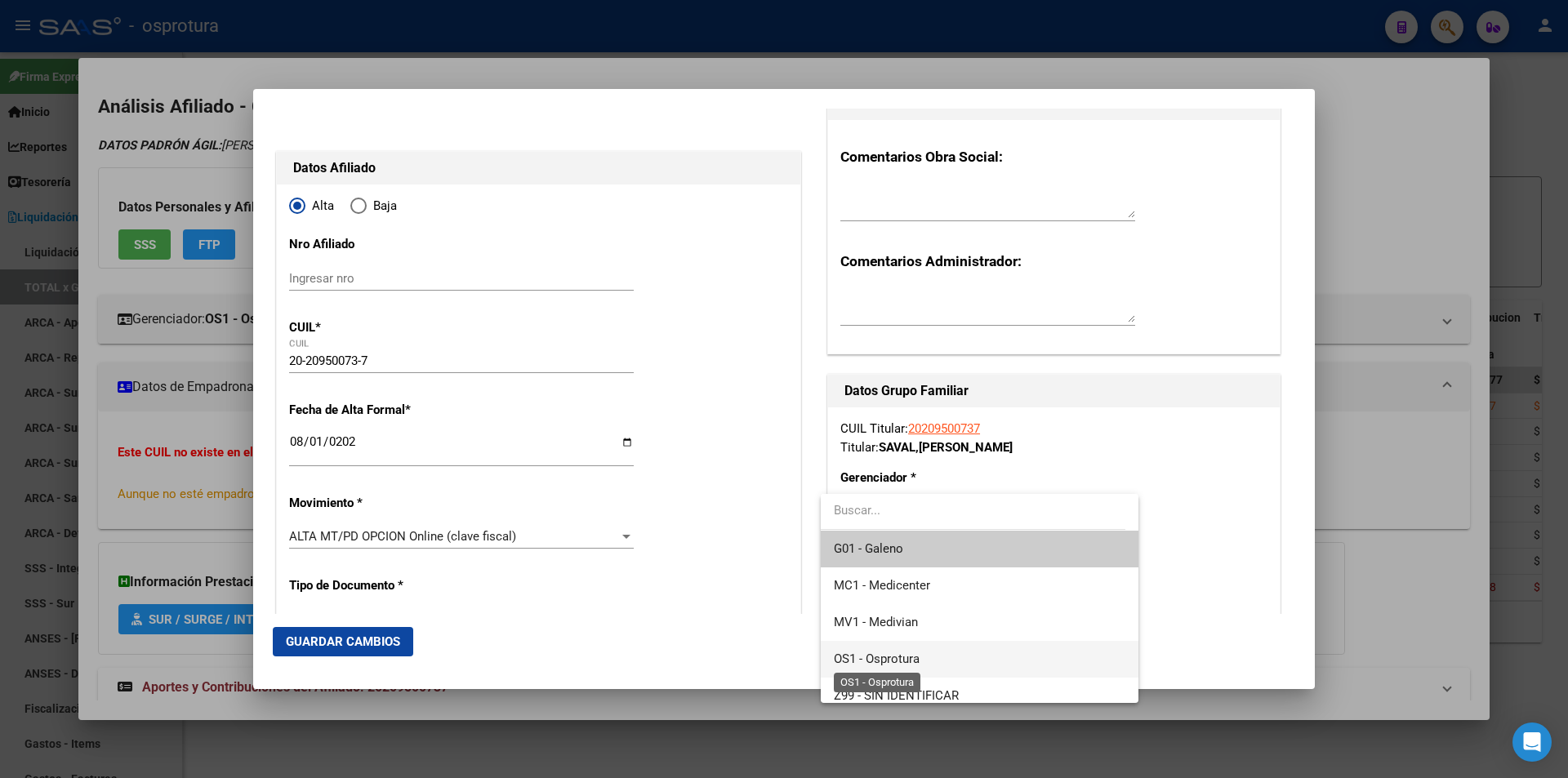
click at [906, 660] on span "OS1 - Osprotura" at bounding box center [877, 659] width 86 height 15
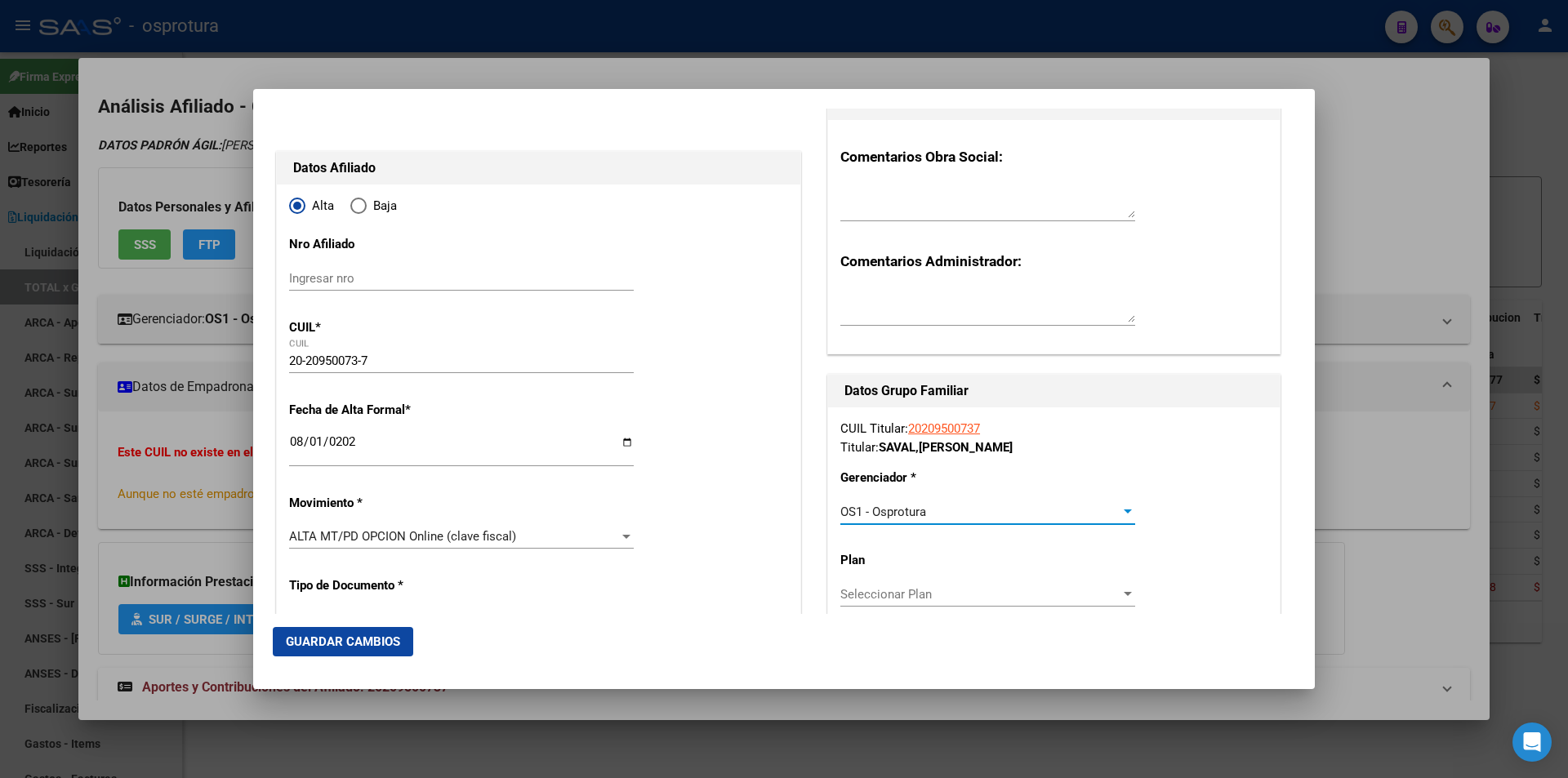
scroll to position [163, 0]
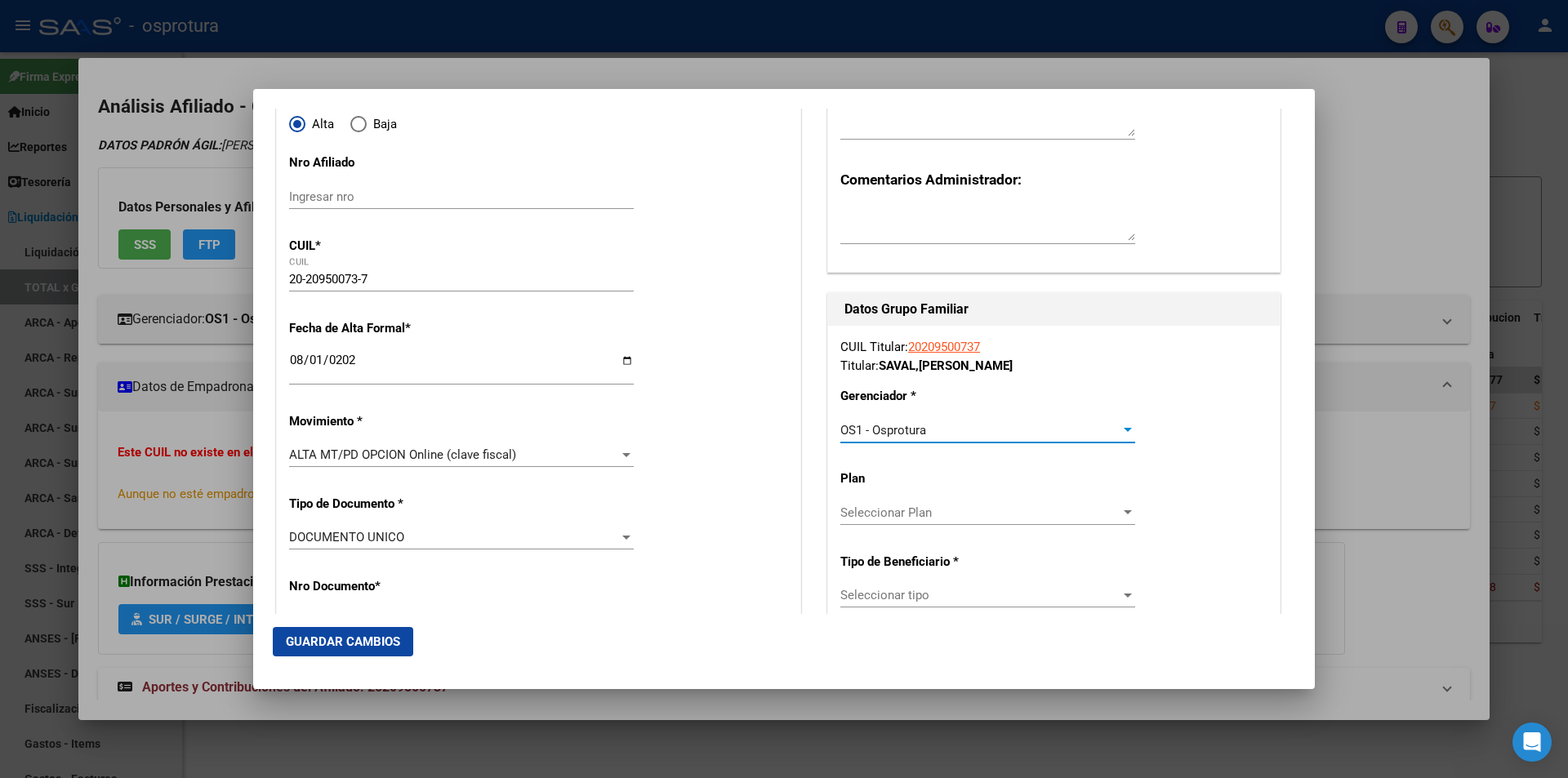
click at [921, 593] on span "Seleccionar tipo" at bounding box center [981, 596] width 280 height 15
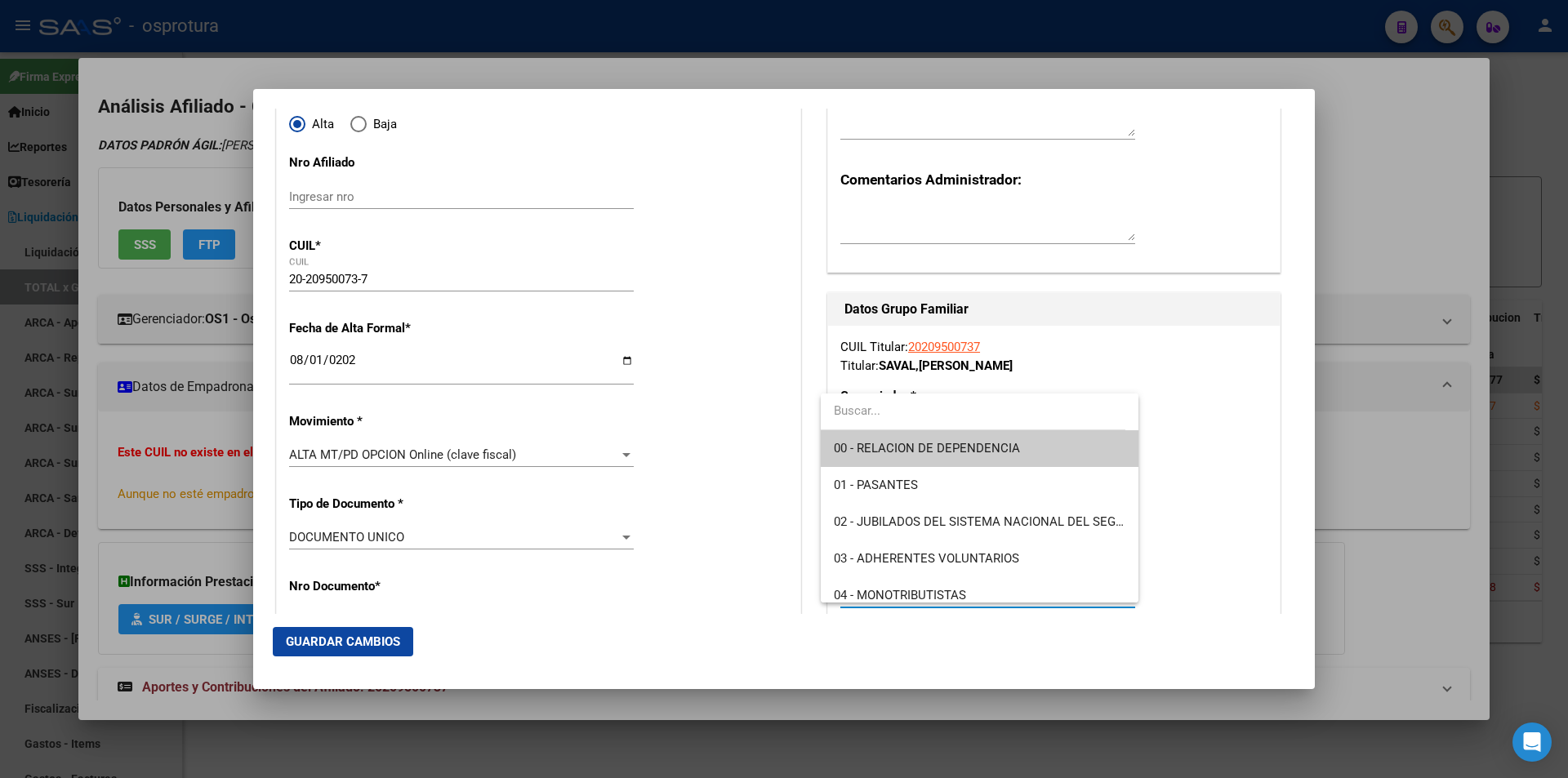
scroll to position [82, 0]
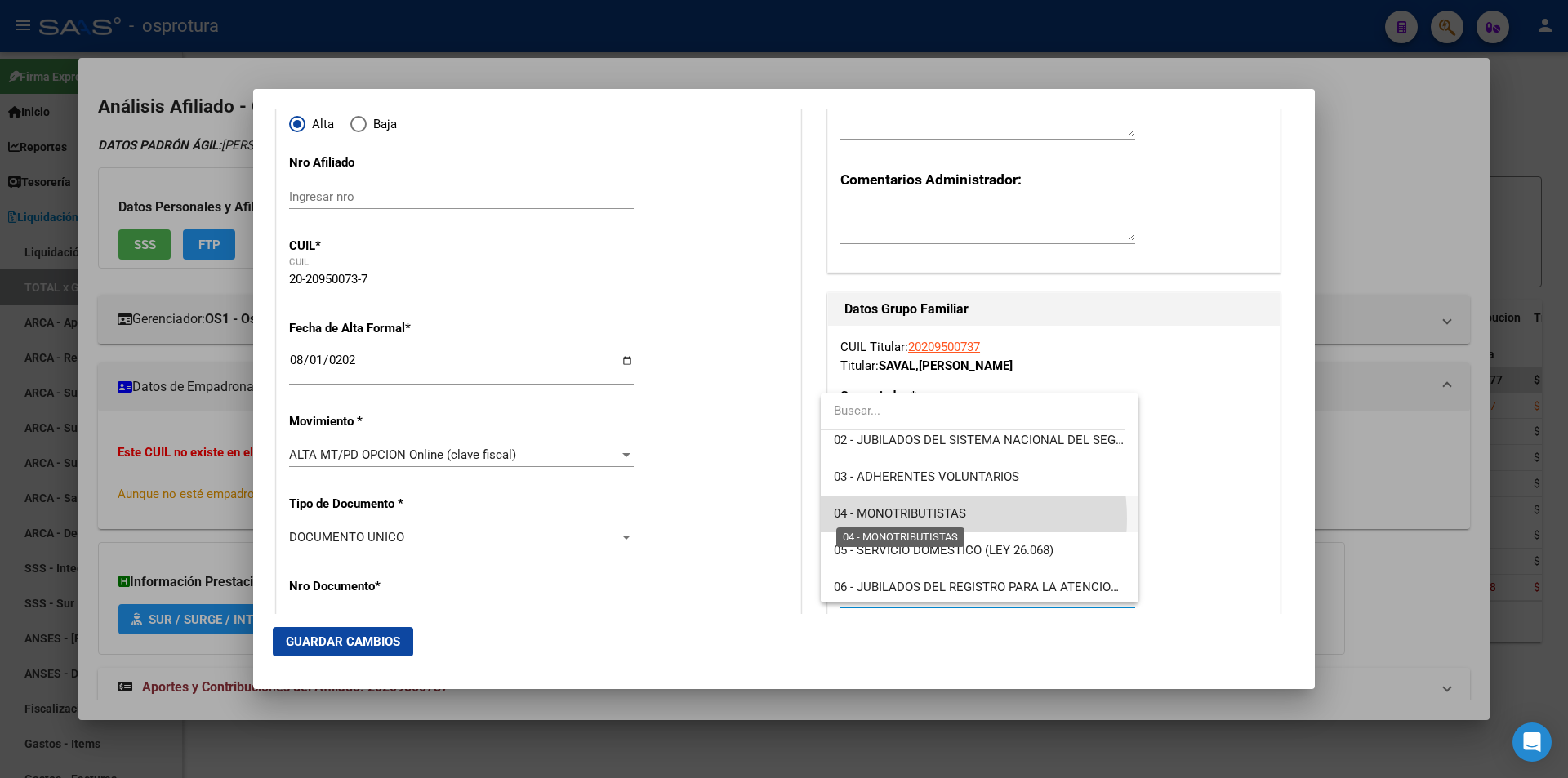
click at [928, 519] on span "04 - MONOTRIBUTISTAS" at bounding box center [900, 513] width 132 height 15
type input "20-20950073-7"
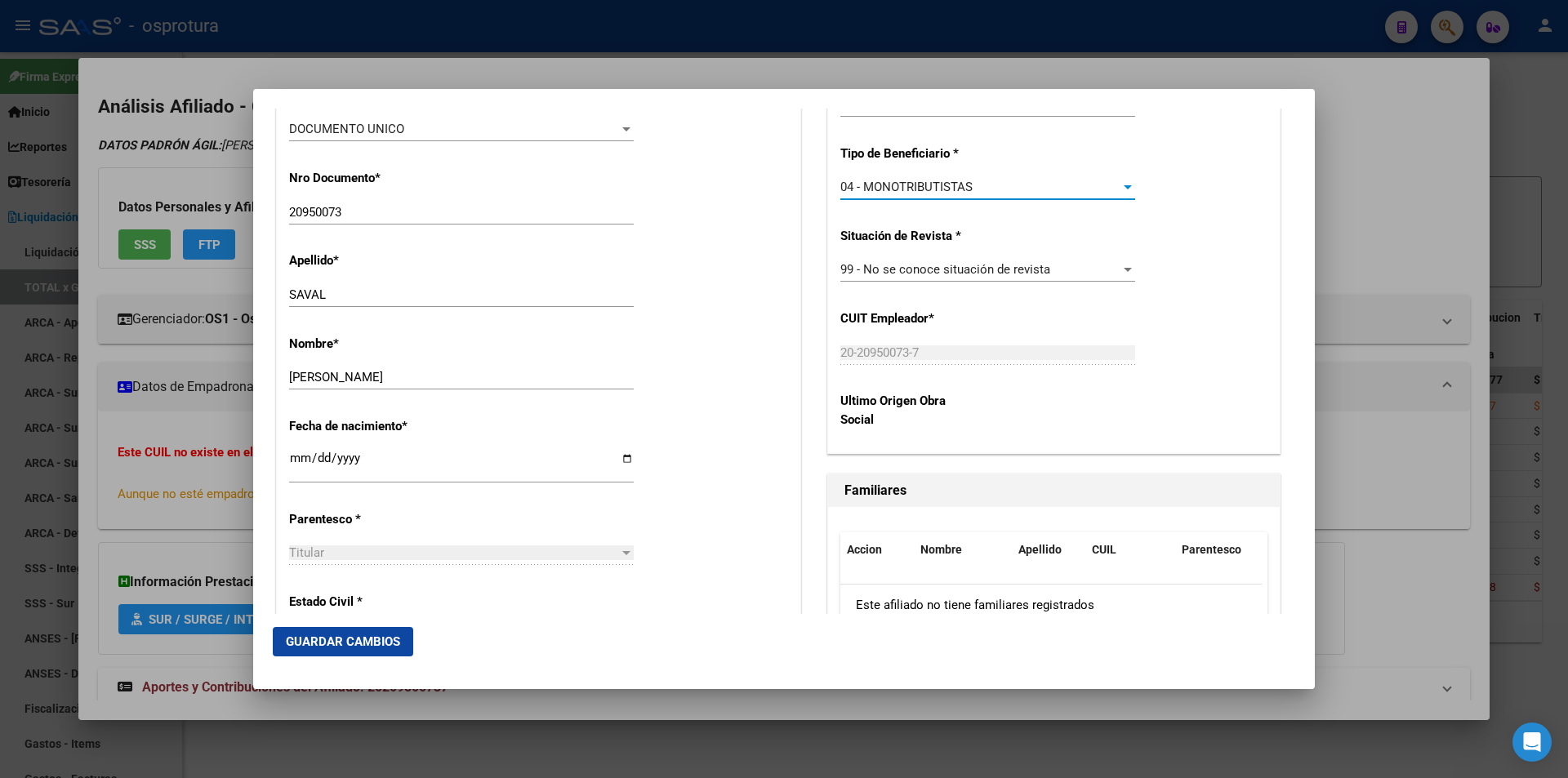
scroll to position [735, 0]
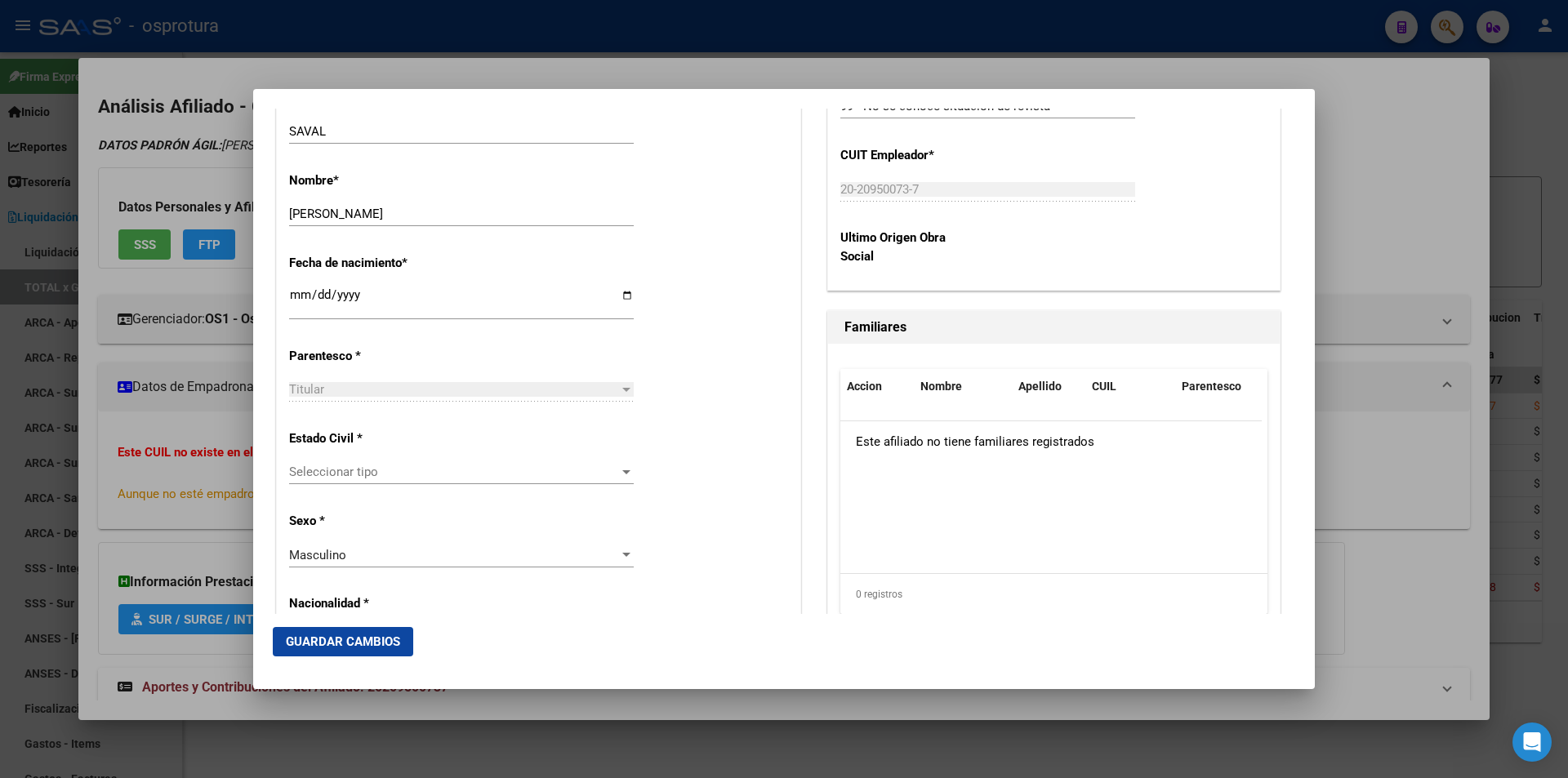
click at [480, 456] on div "Estado Civil * Seleccionar tipo Seleccionar tipo" at bounding box center [538, 458] width 499 height 82
click at [482, 477] on span "Seleccionar tipo" at bounding box center [454, 472] width 330 height 15
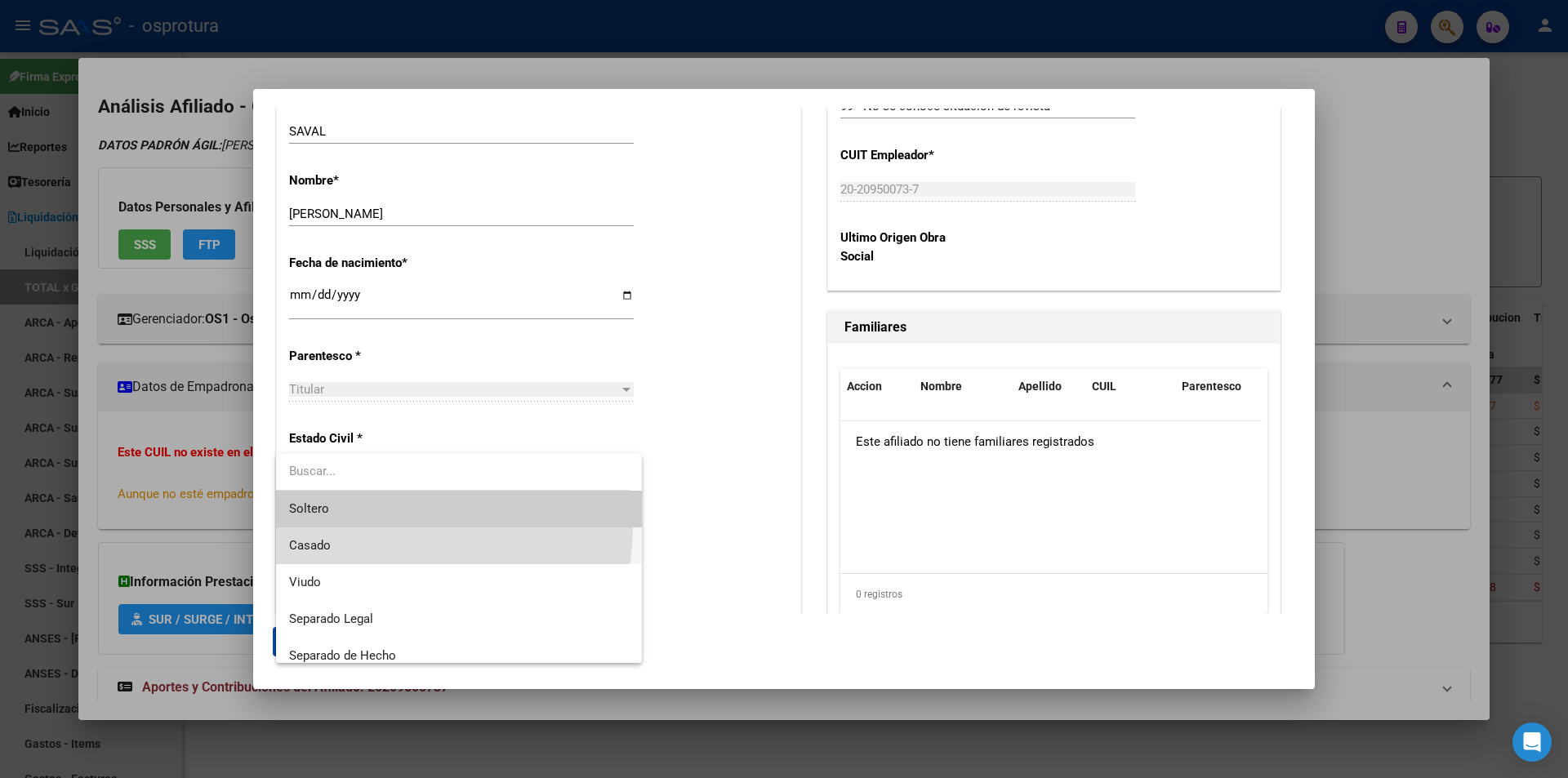
click at [409, 528] on span "Casado" at bounding box center [458, 546] width 340 height 37
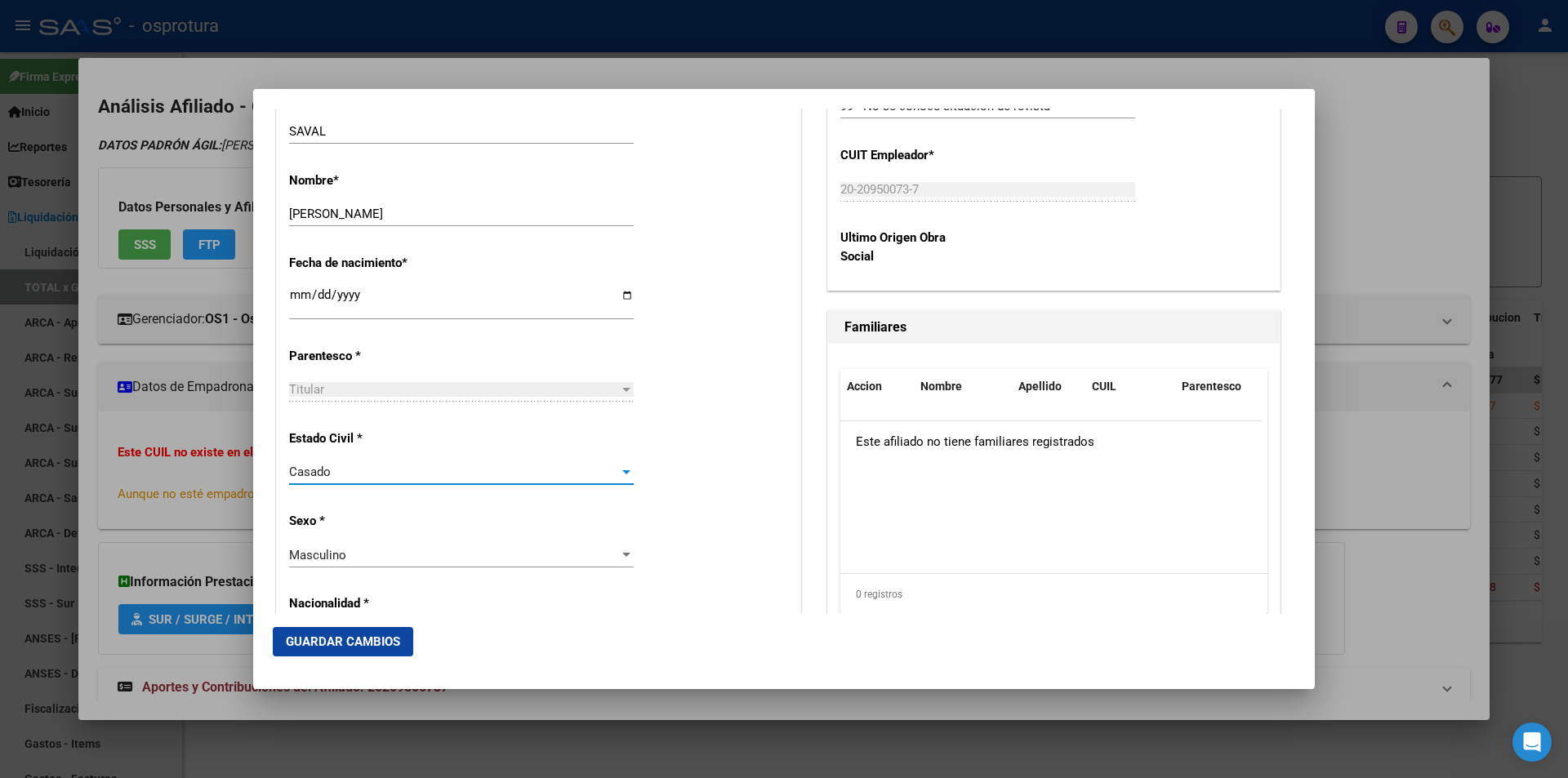
click at [300, 651] on button "Guardar Cambios" at bounding box center [343, 641] width 140 height 29
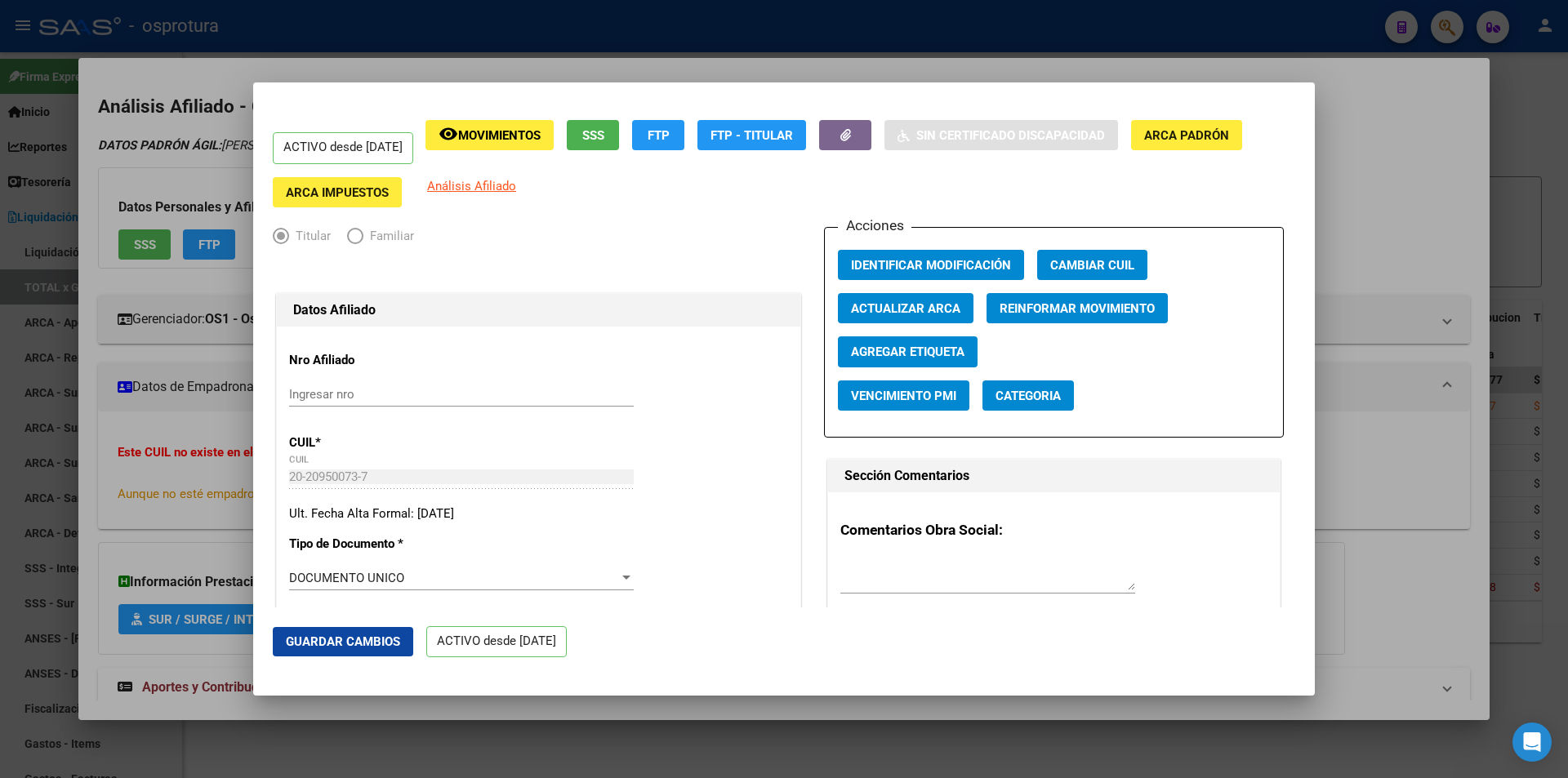
click at [652, 55] on div at bounding box center [784, 389] width 1568 height 778
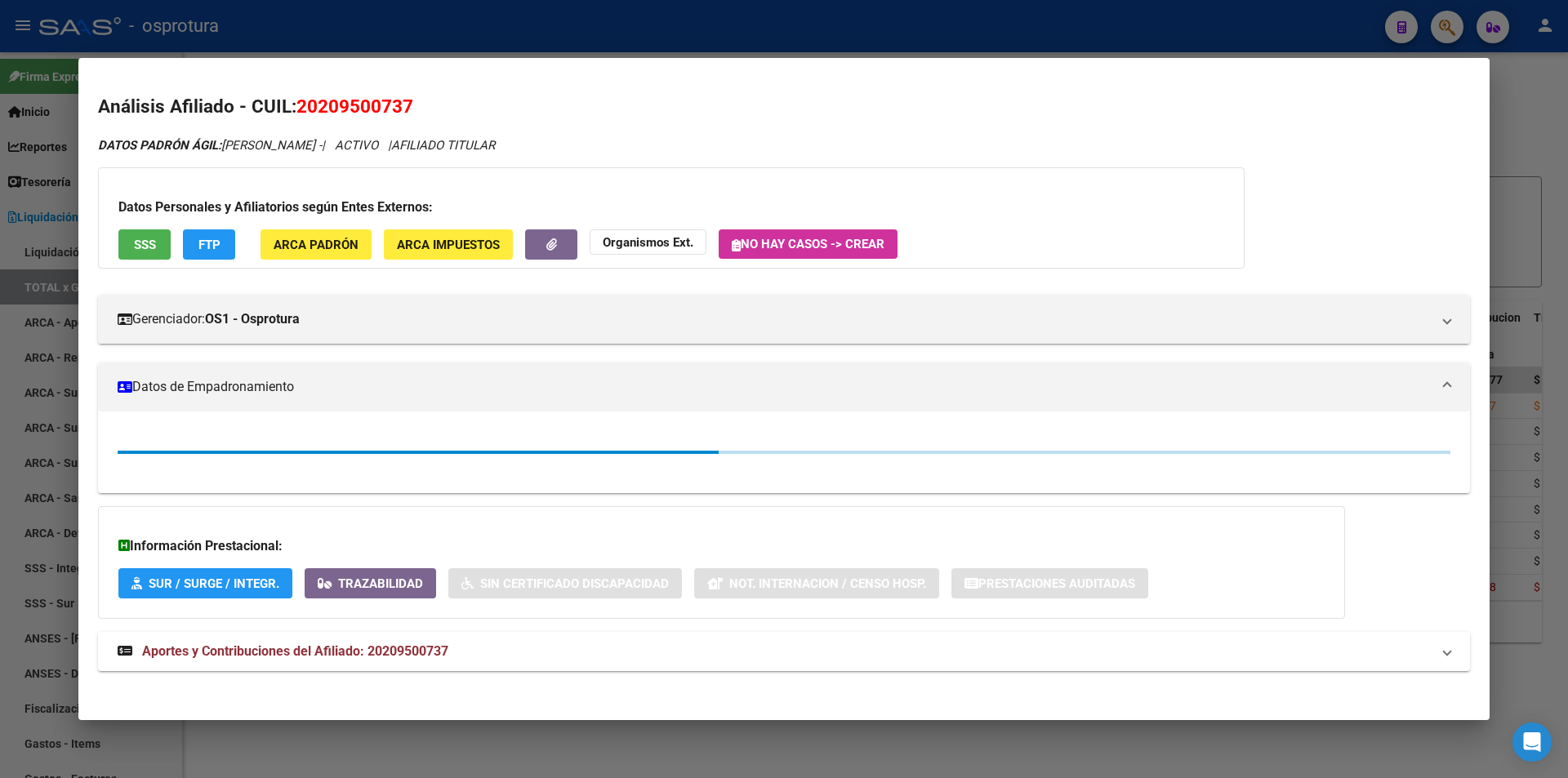
click at [664, 17] on div at bounding box center [784, 389] width 1568 height 778
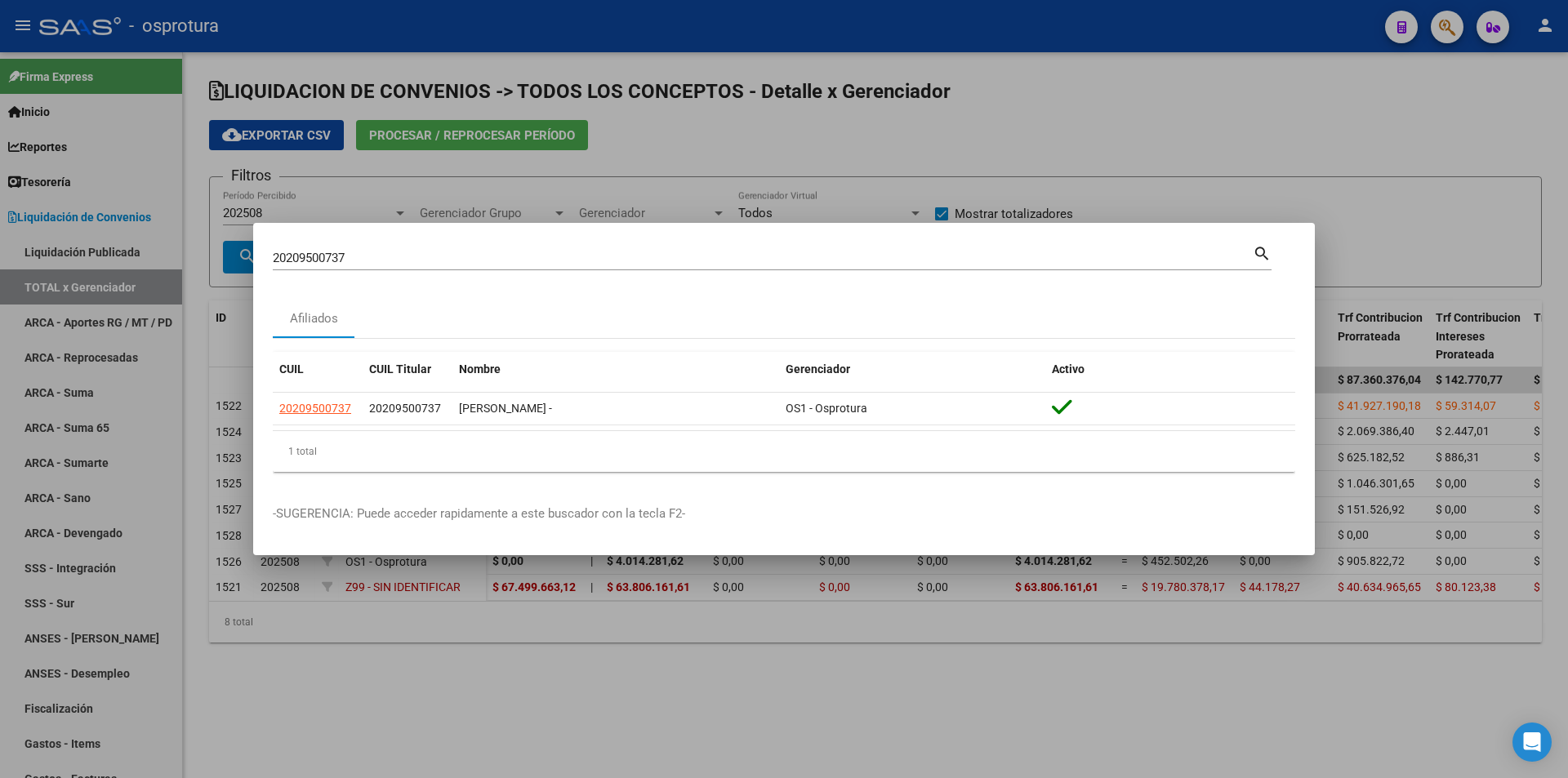
click at [563, 261] on input "20209500737" at bounding box center [762, 258] width 980 height 15
paste input "7-41684181-6"
type input "27416841816"
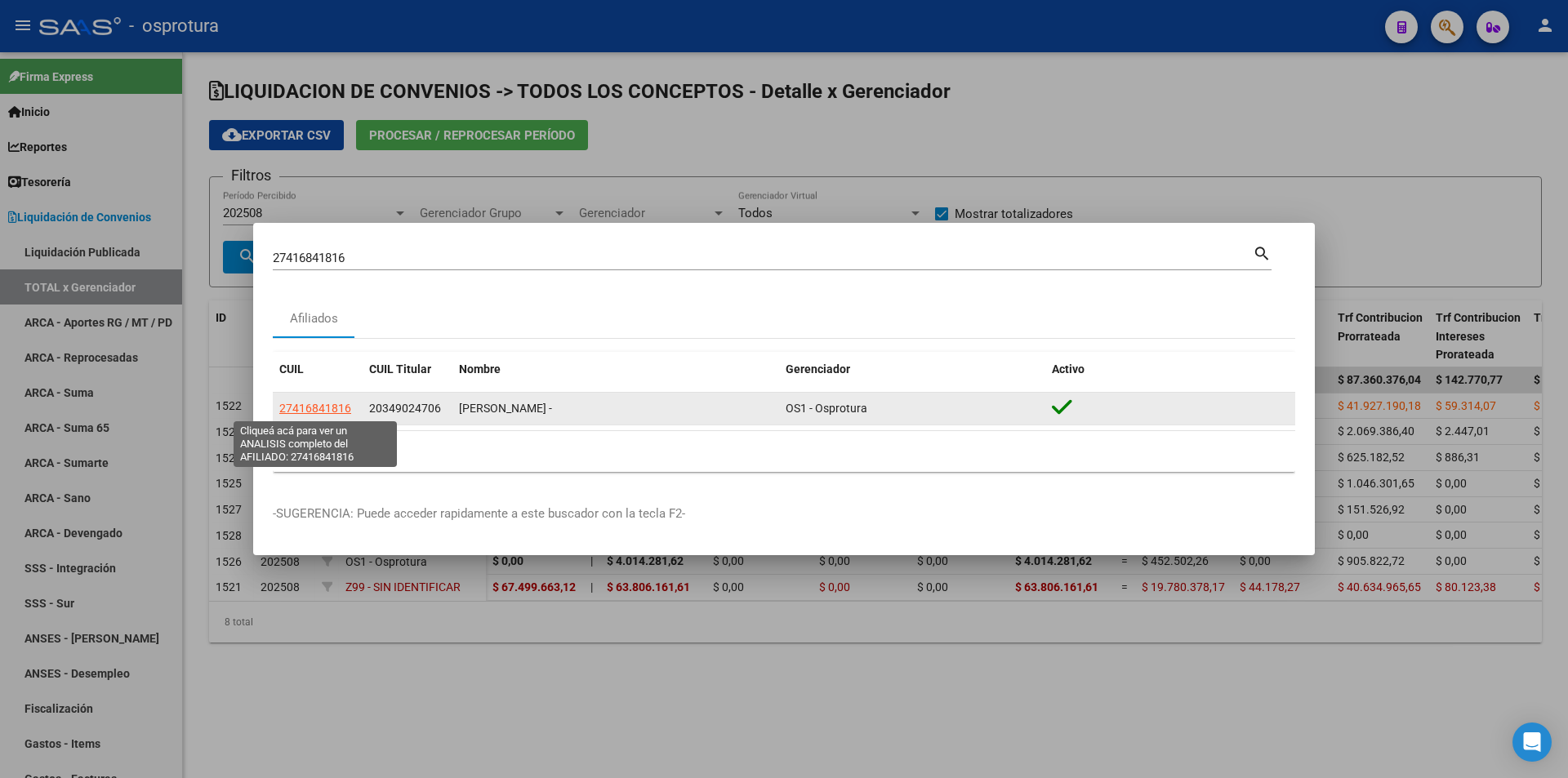
click at [303, 410] on span "27416841816" at bounding box center [315, 408] width 71 height 13
type textarea "27416841816"
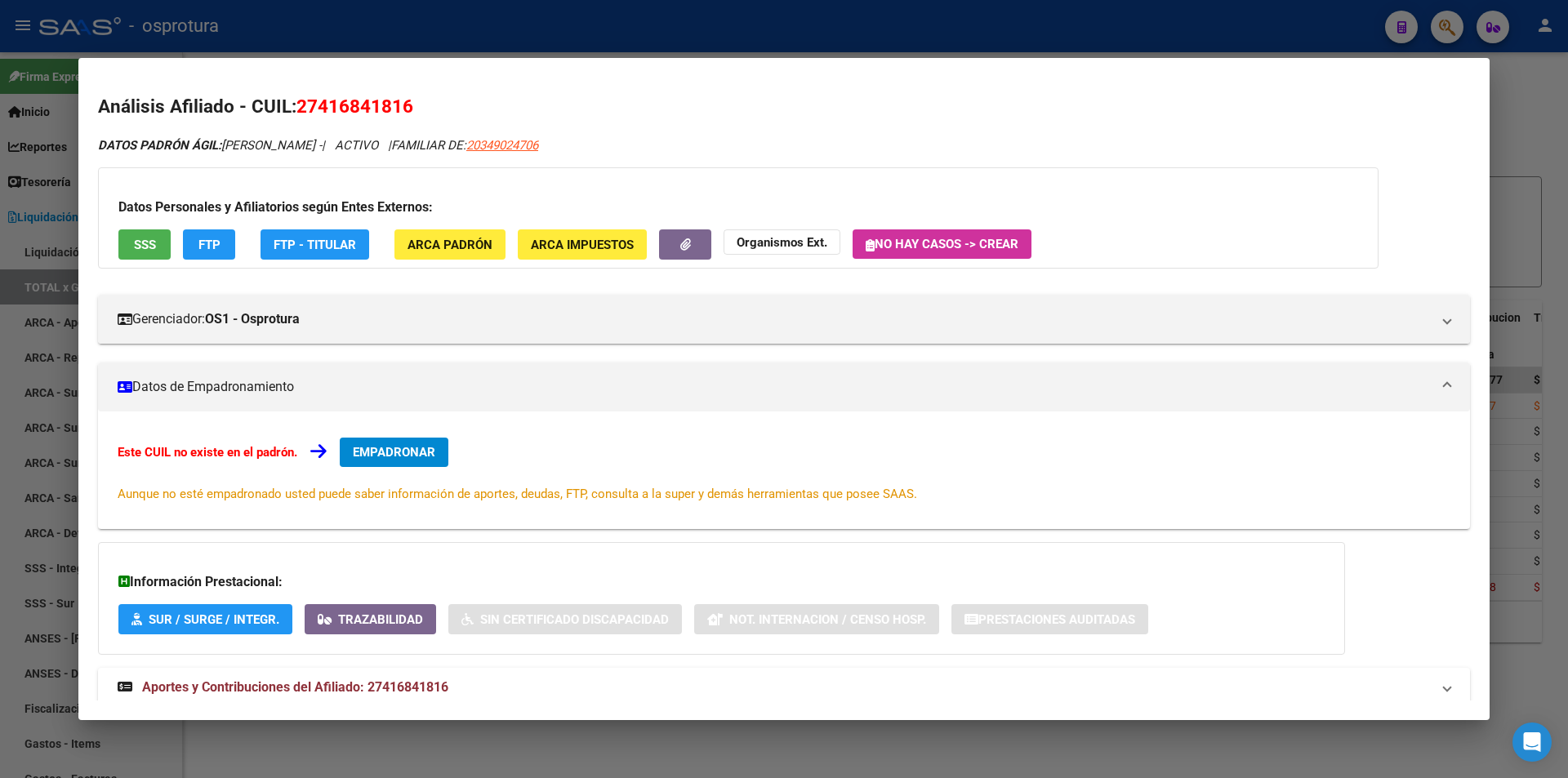
click at [730, 34] on div at bounding box center [784, 389] width 1568 height 778
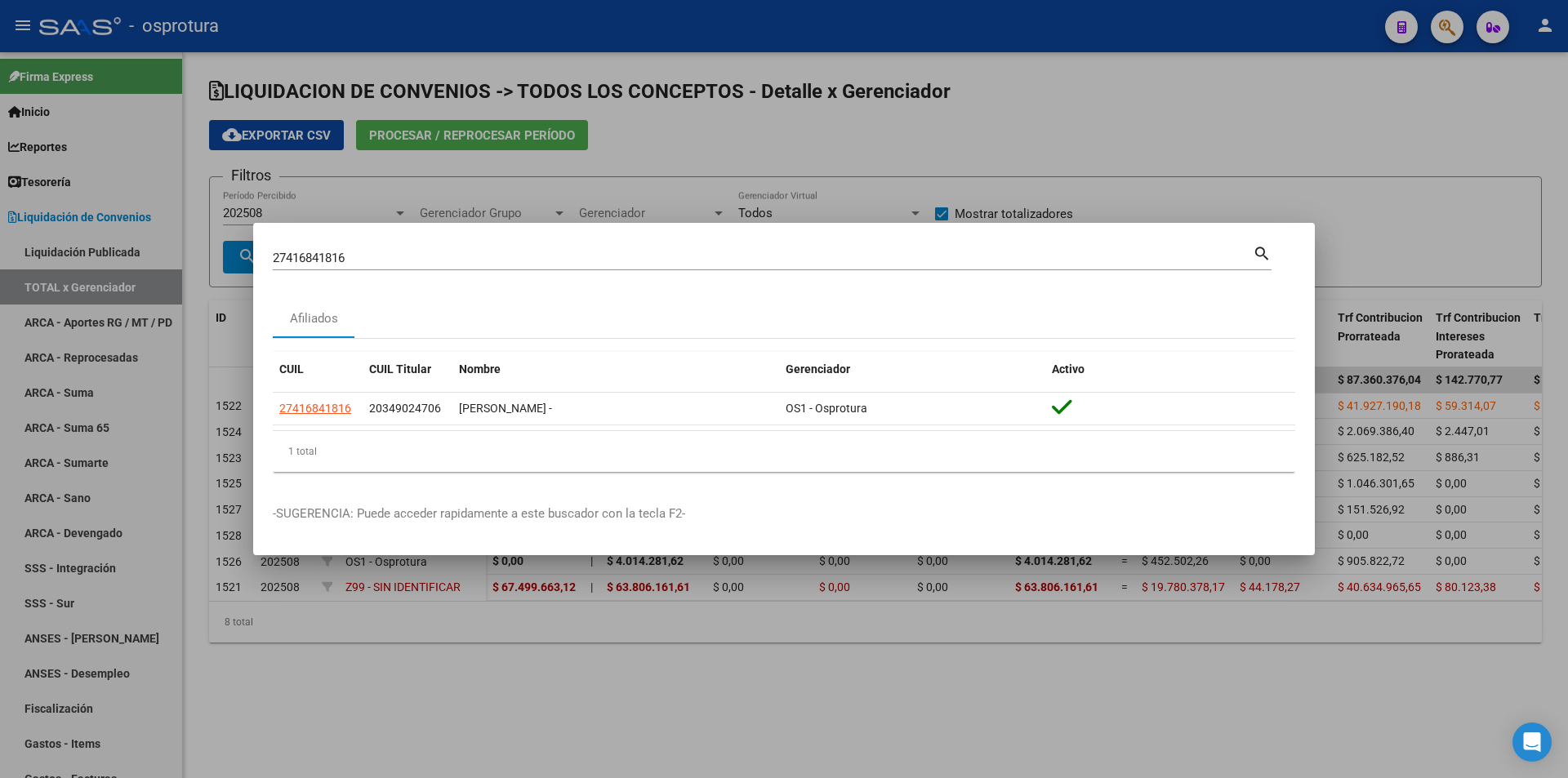
click at [641, 255] on input "27416841816" at bounding box center [762, 258] width 980 height 15
paste input "0-34902470-"
type input "20349024706"
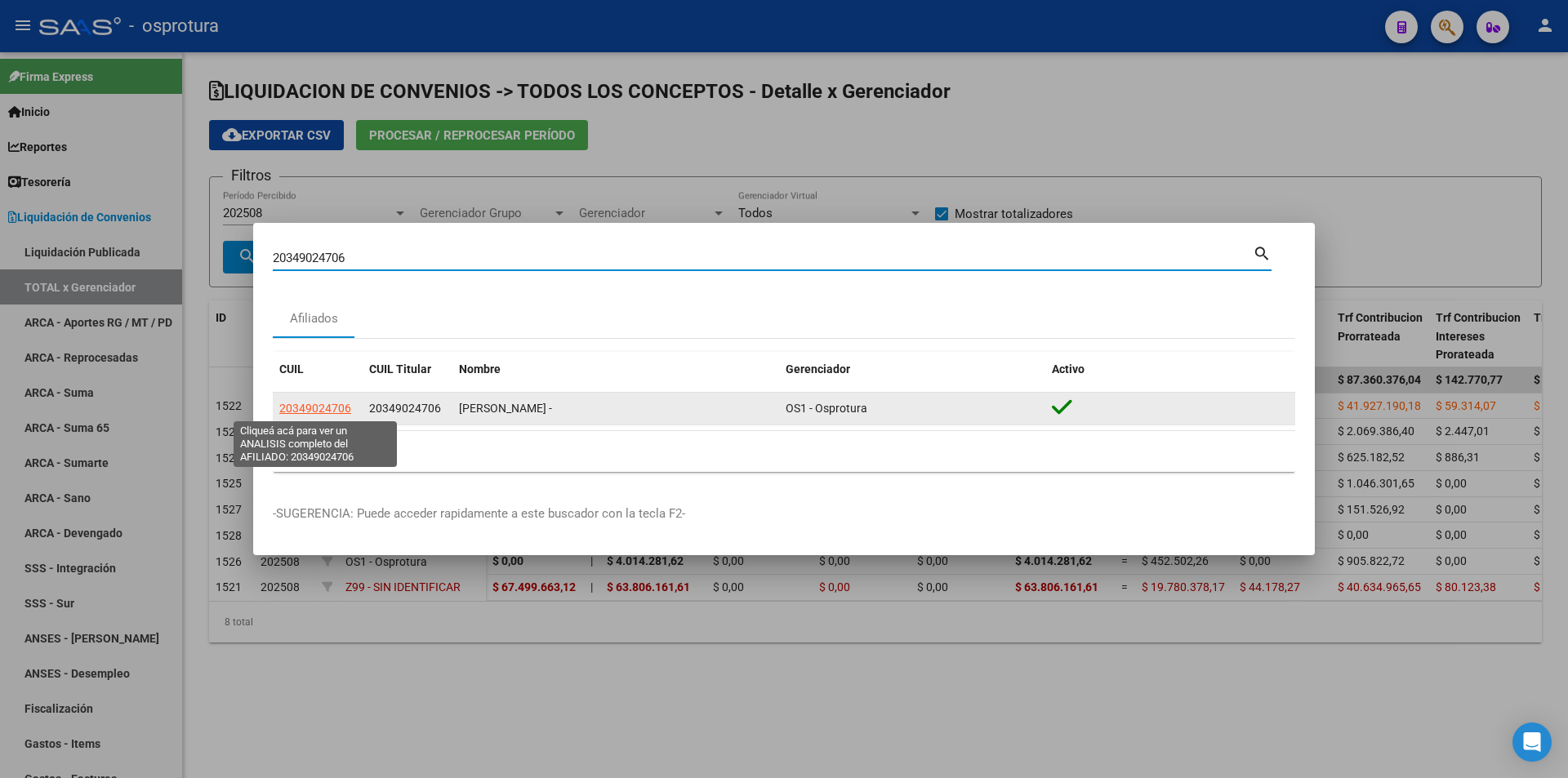
click at [334, 413] on span "20349024706" at bounding box center [315, 408] width 71 height 13
type textarea "20349024706"
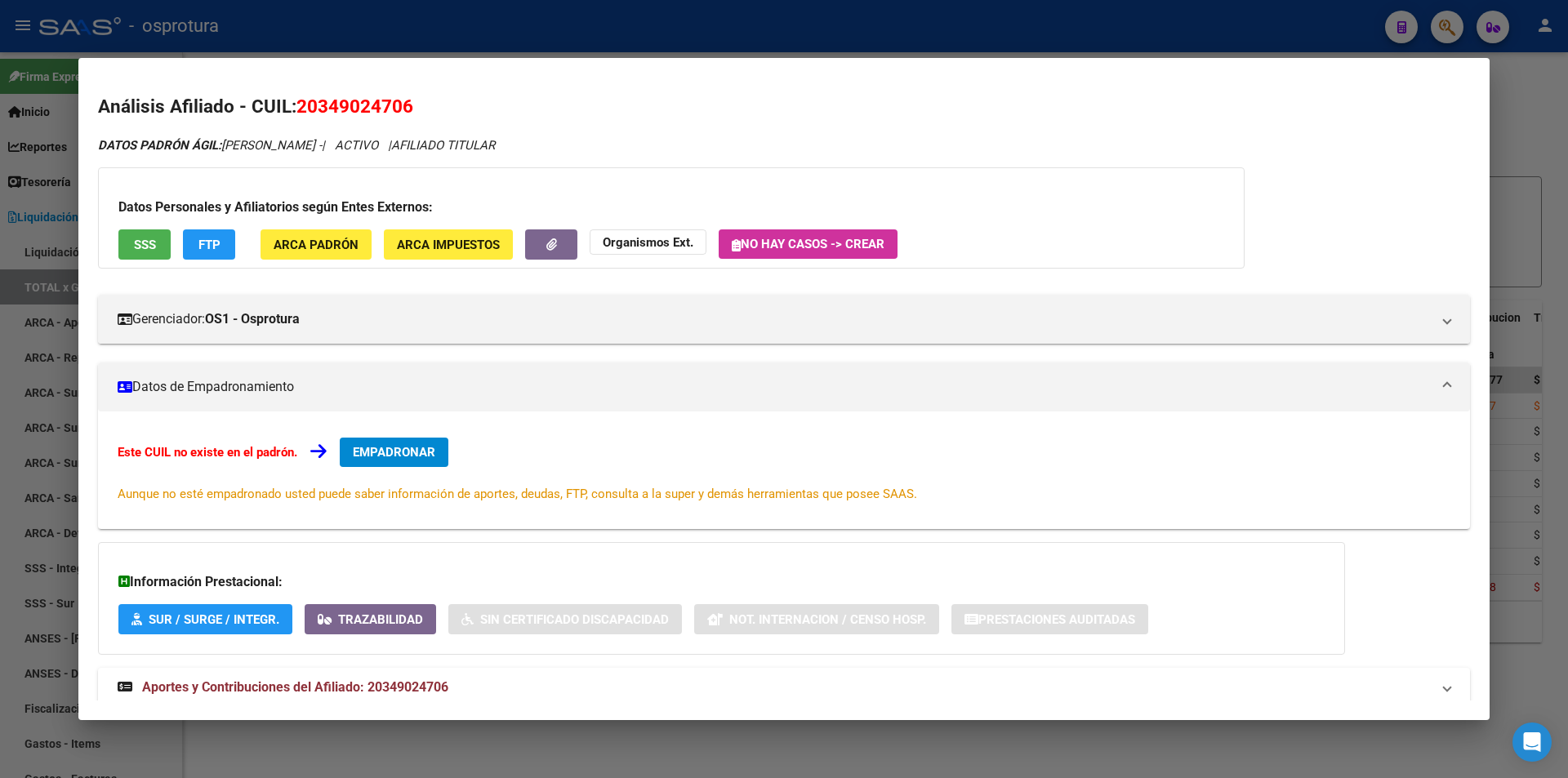
click at [152, 253] on button "SSS" at bounding box center [144, 244] width 52 height 30
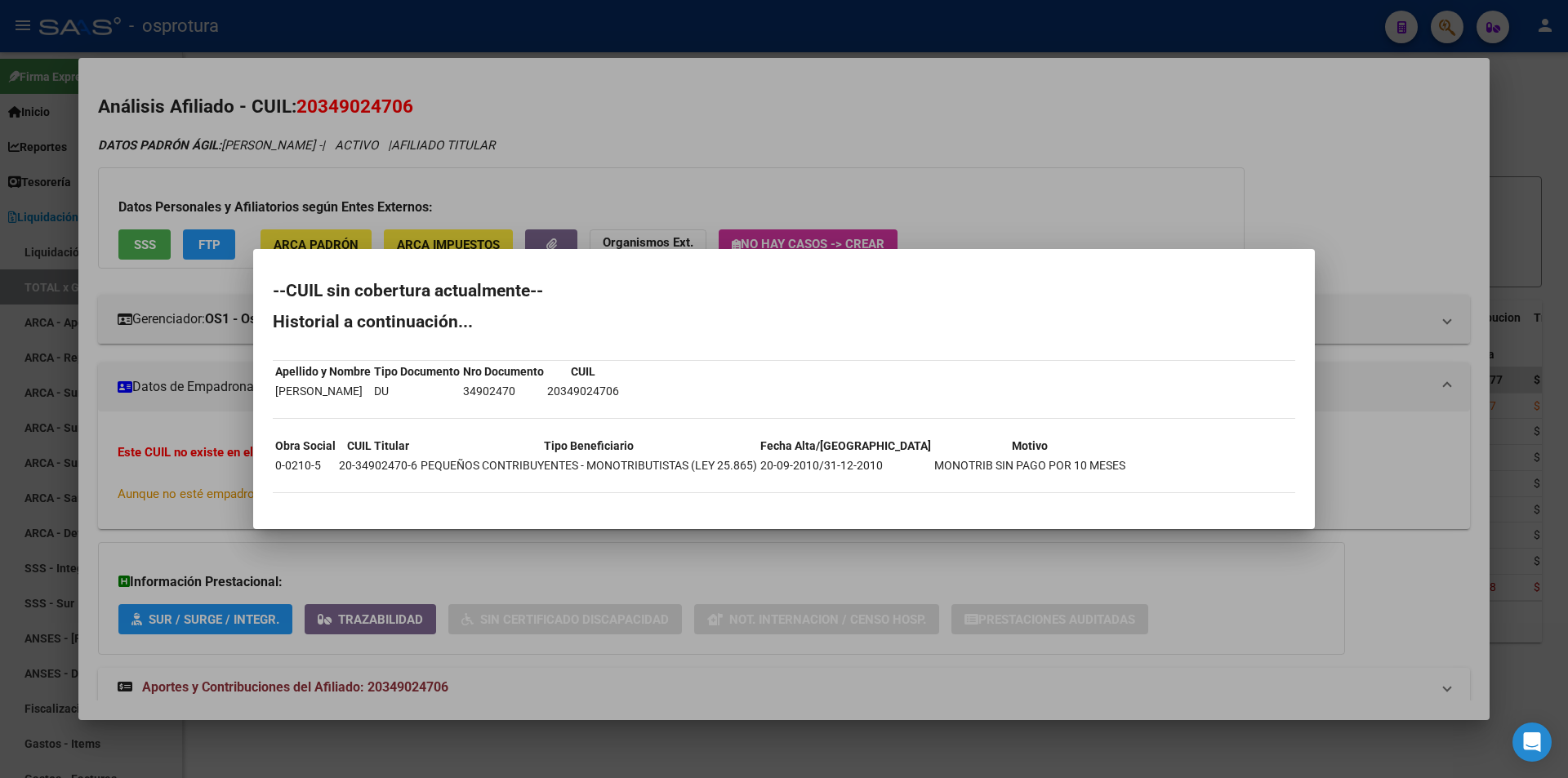
click at [941, 140] on div at bounding box center [784, 389] width 1568 height 778
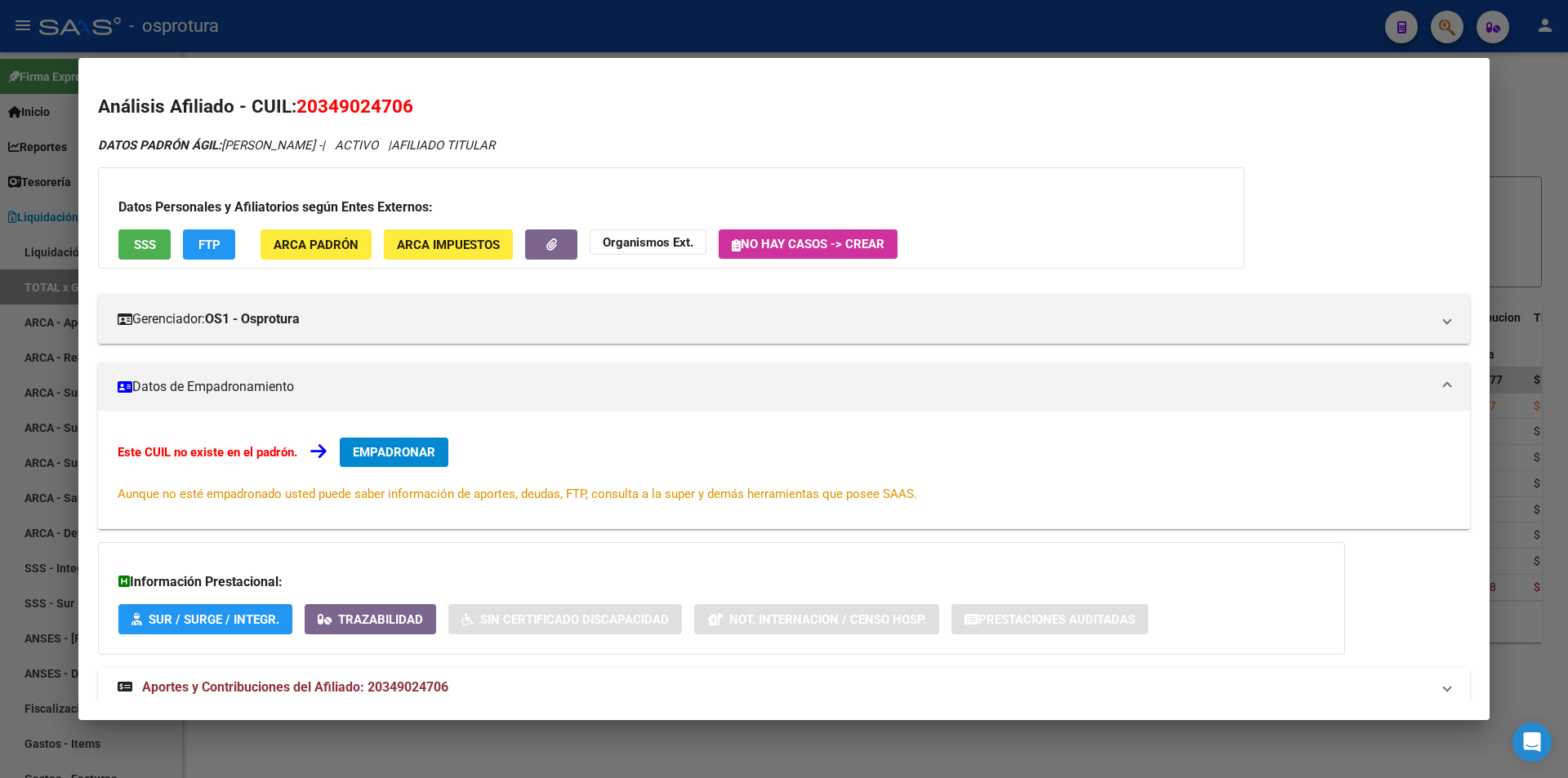
click at [435, 445] on span "EMPADRONAR" at bounding box center [394, 453] width 82 height 15
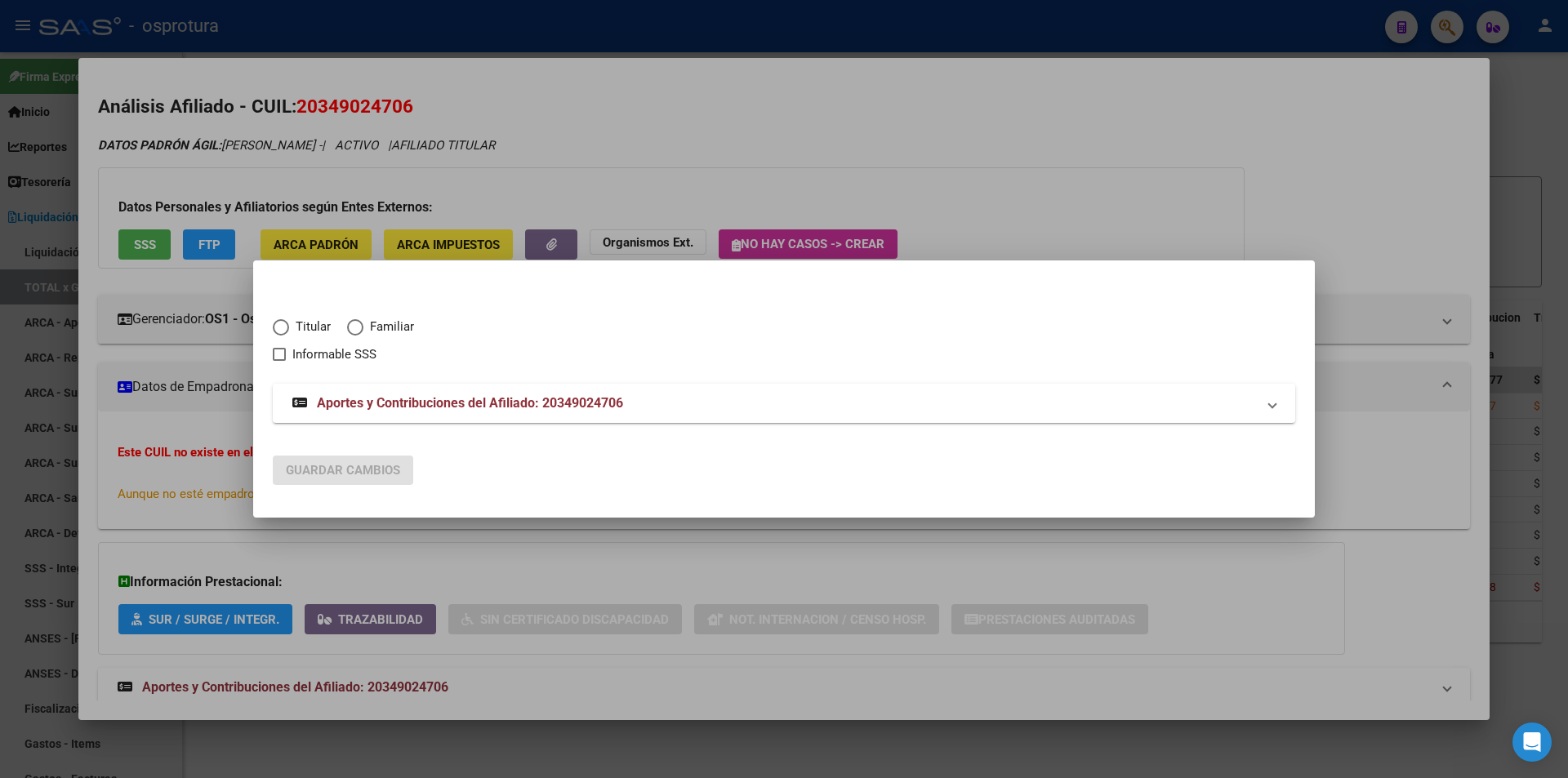
click at [303, 297] on div "Titular Familiar Informable SSS Aportes y Contribuciones del Afiliado: 20349024…" at bounding box center [784, 352] width 1023 height 143
click at [309, 327] on span "Titular" at bounding box center [309, 327] width 41 height 18
click at [289, 327] on input "Titular" at bounding box center [281, 327] width 16 height 16
radio input "true"
checkbox input "true"
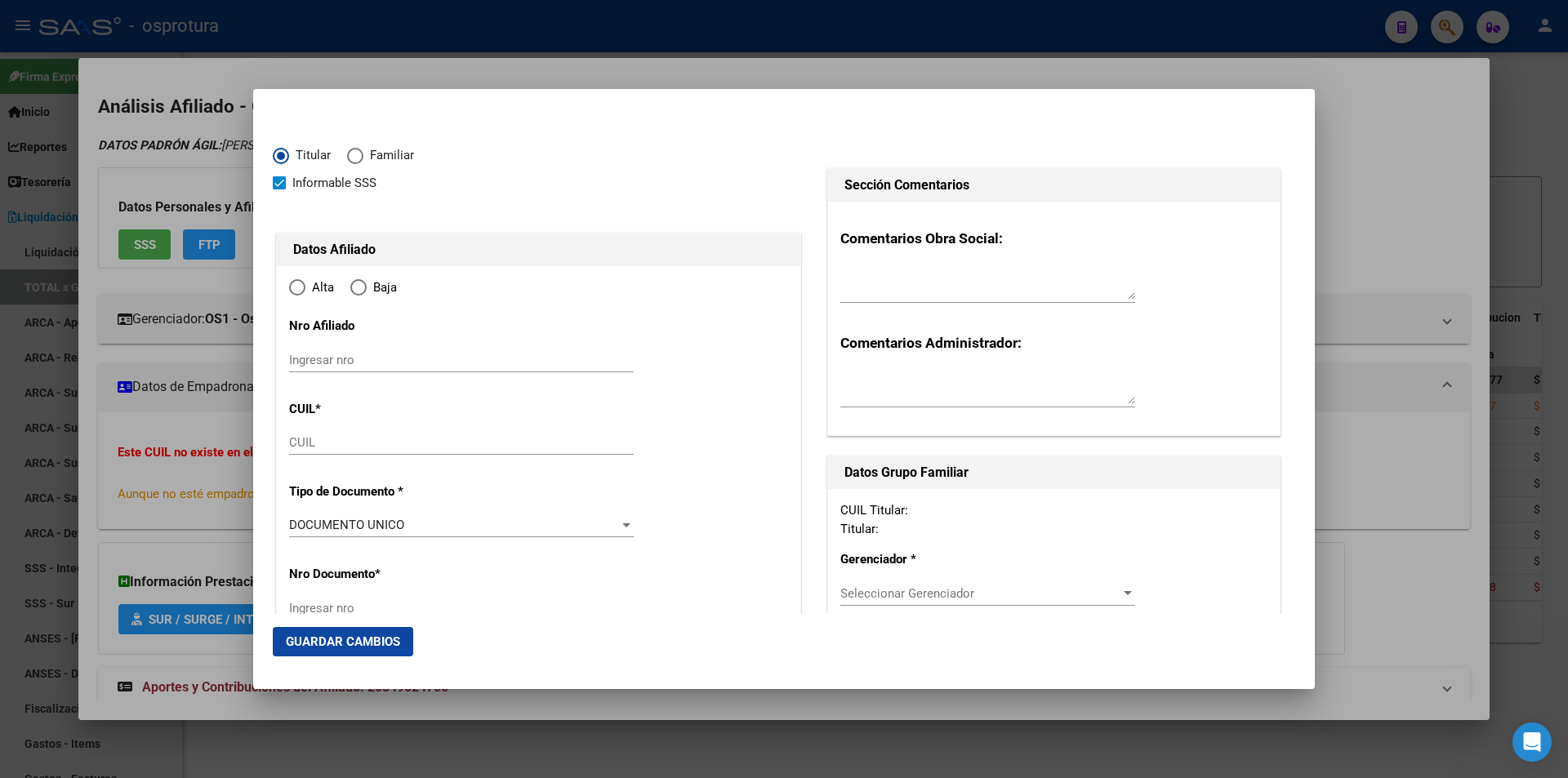
type input "20-34902470-6"
radio input "true"
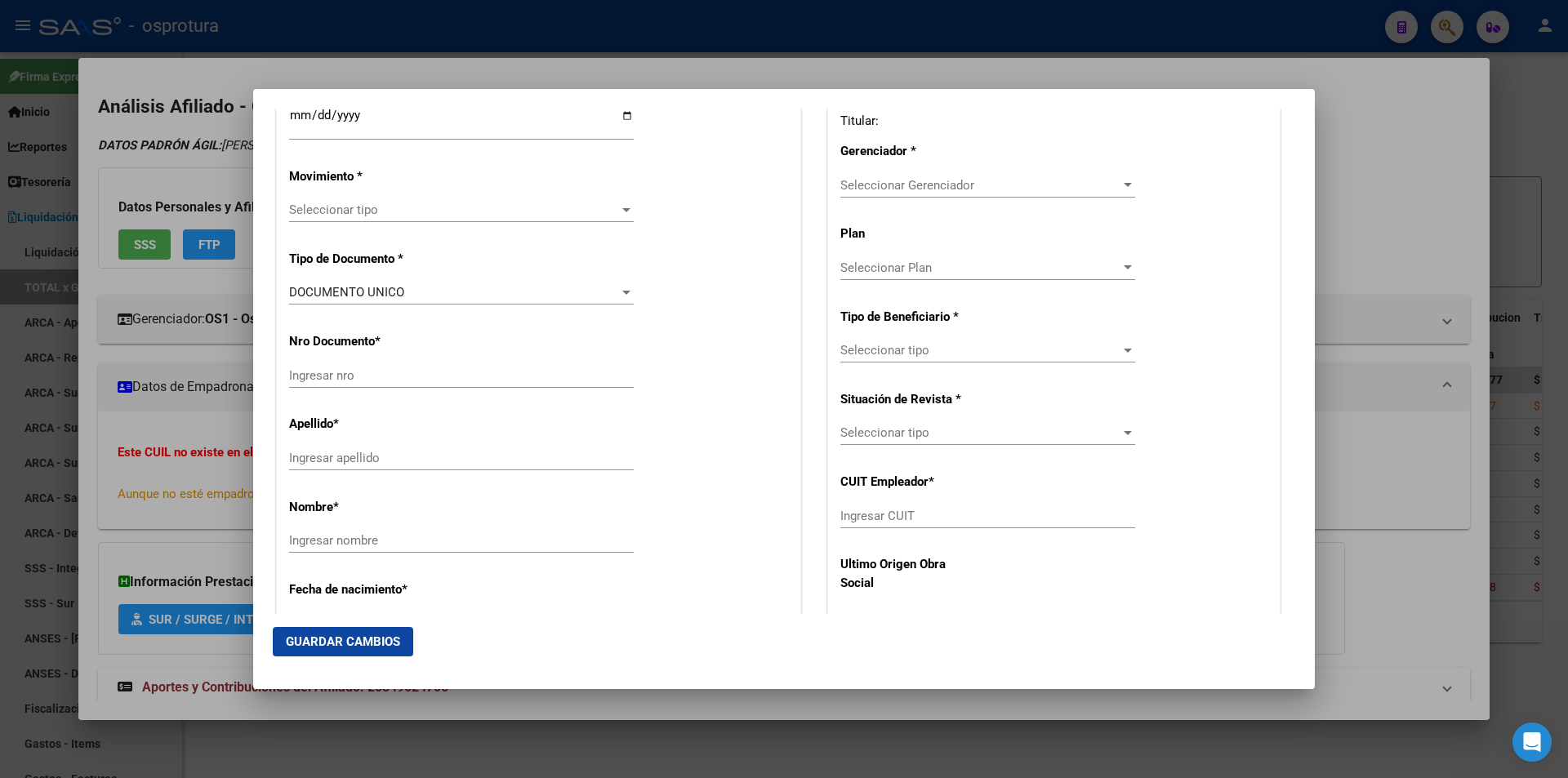
type input "34902470"
type input "SANCHEZ"
type input "JOSE MAXIMILIANO"
type input "1990-09-11"
type input "BENAVIDEZ"
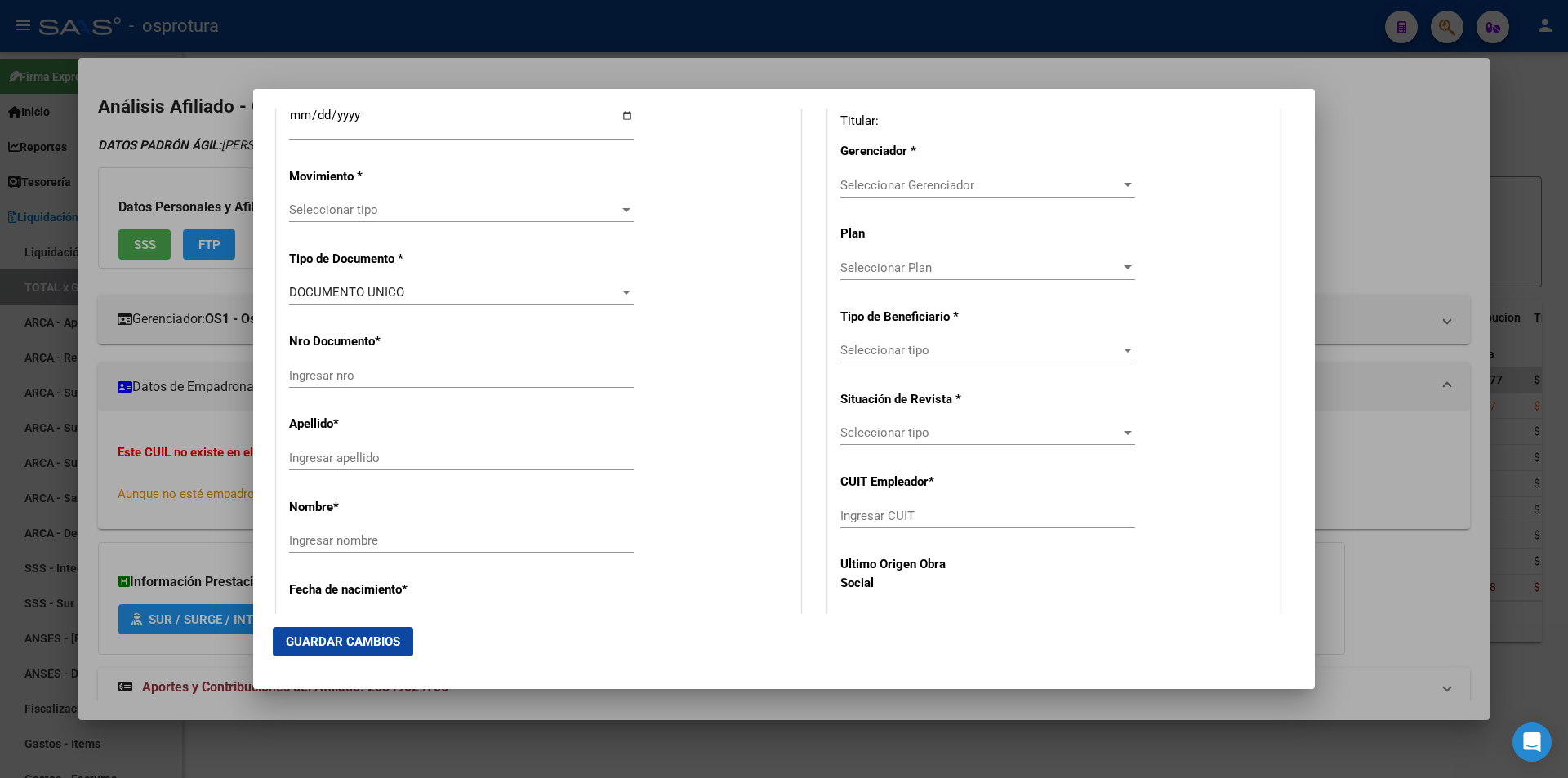
type input "1621"
type input "JUJUY"
type input "2490"
type input "BENAVIDEZ"
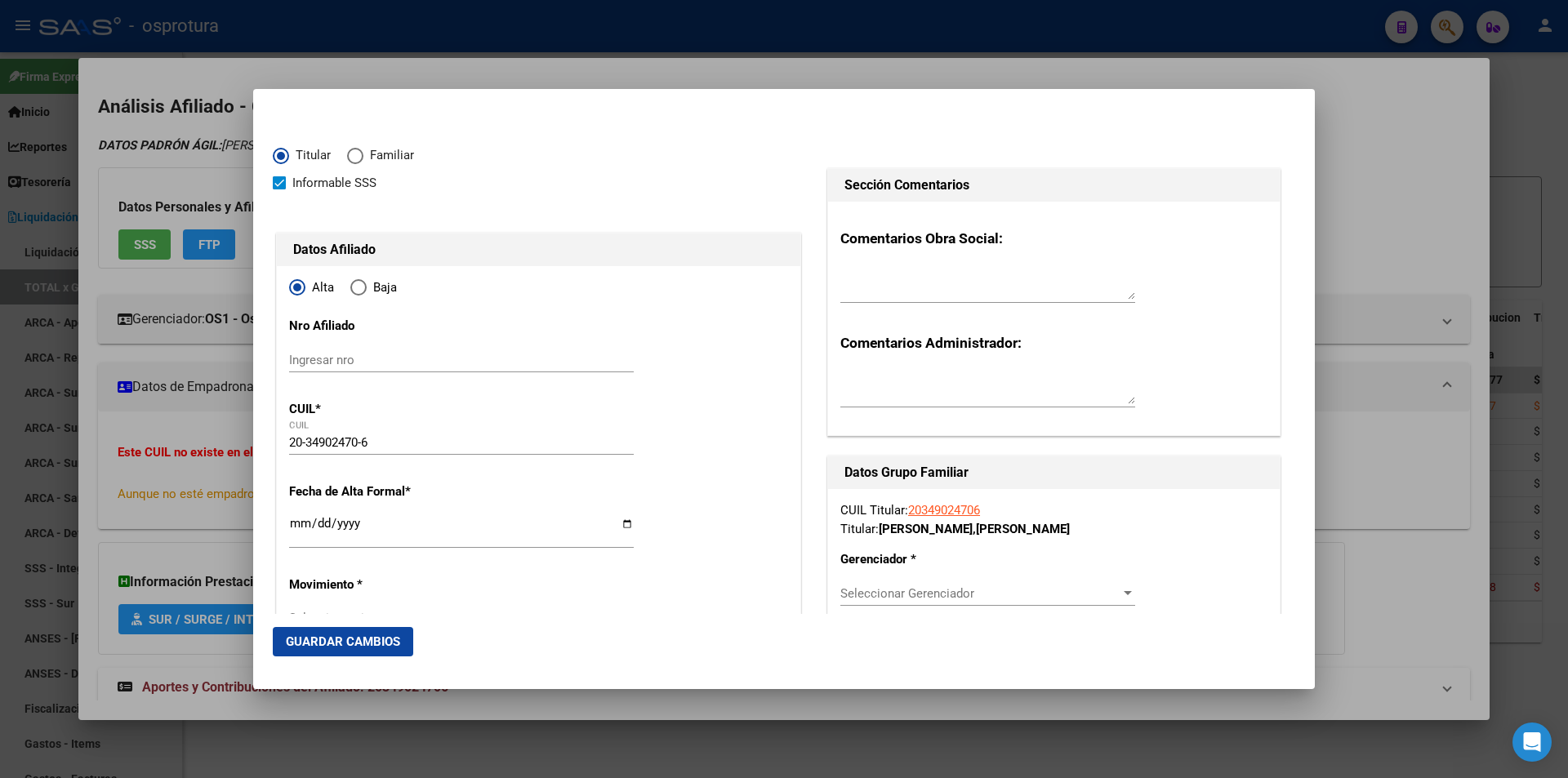
click at [598, 77] on div at bounding box center [784, 389] width 1568 height 778
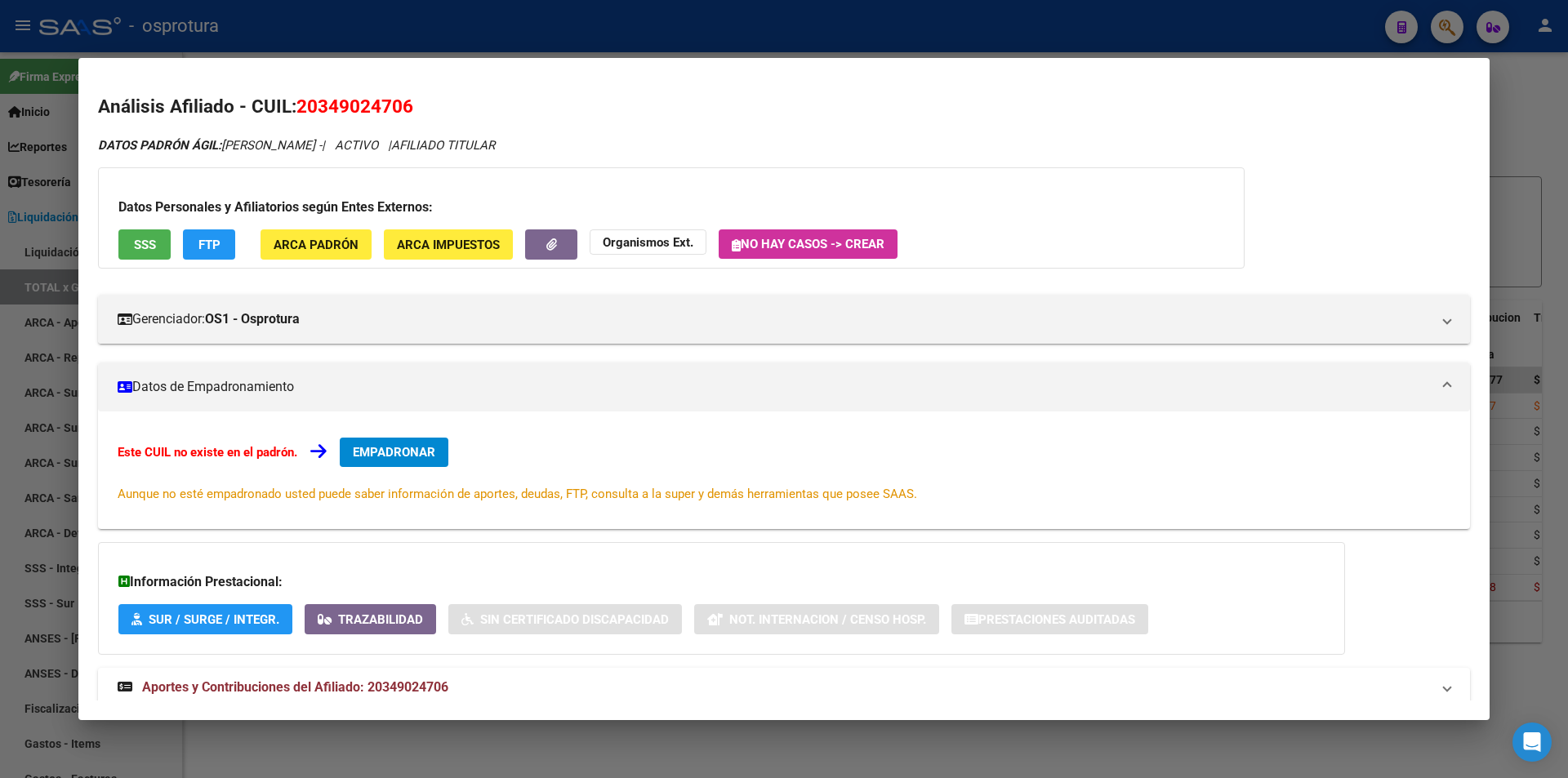
click at [384, 450] on span "EMPADRONAR" at bounding box center [394, 453] width 82 height 15
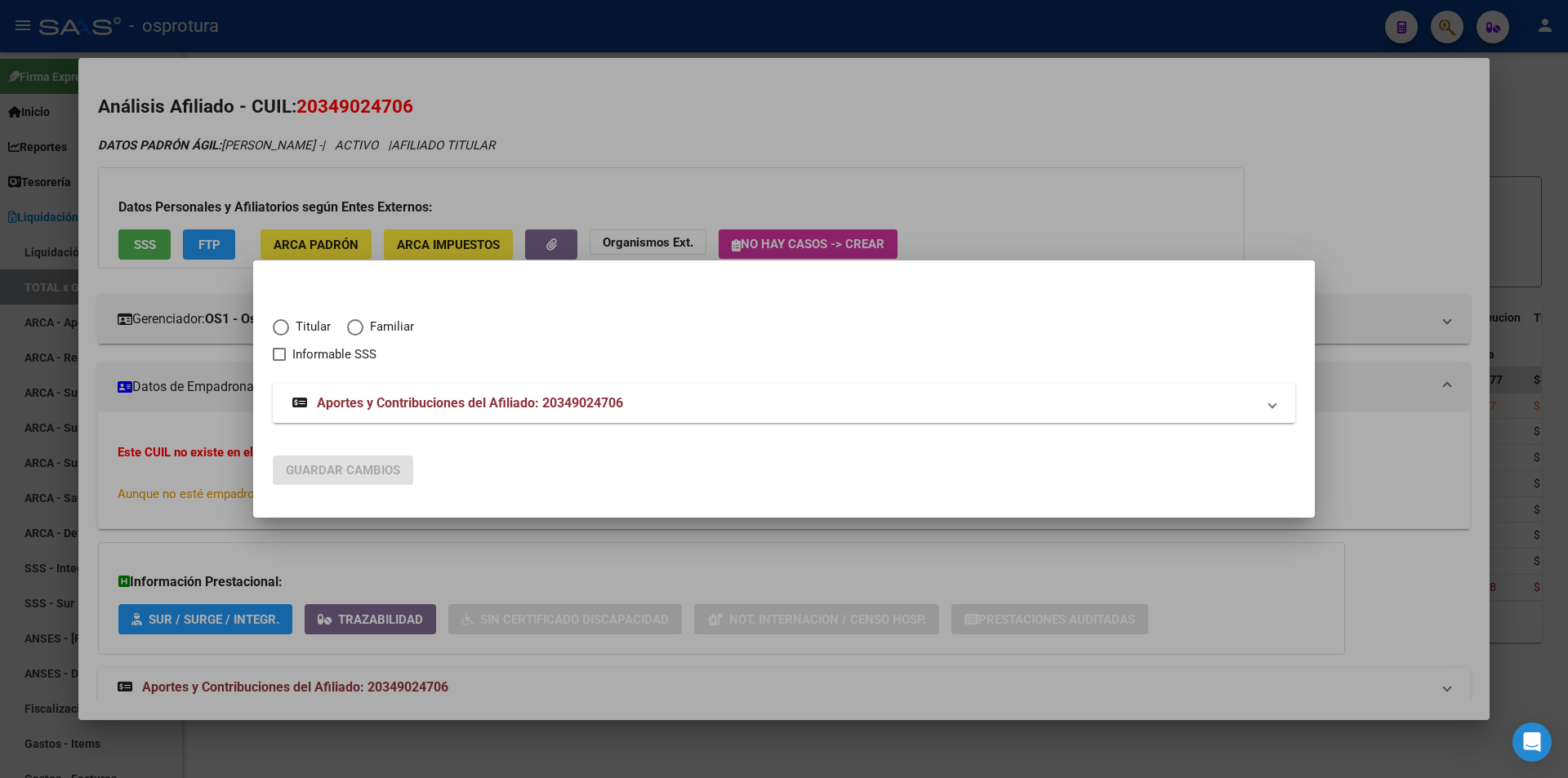
click at [309, 322] on span "Titular" at bounding box center [309, 327] width 41 height 18
click at [289, 322] on input "Titular" at bounding box center [281, 327] width 16 height 16
radio input "true"
checkbox input "true"
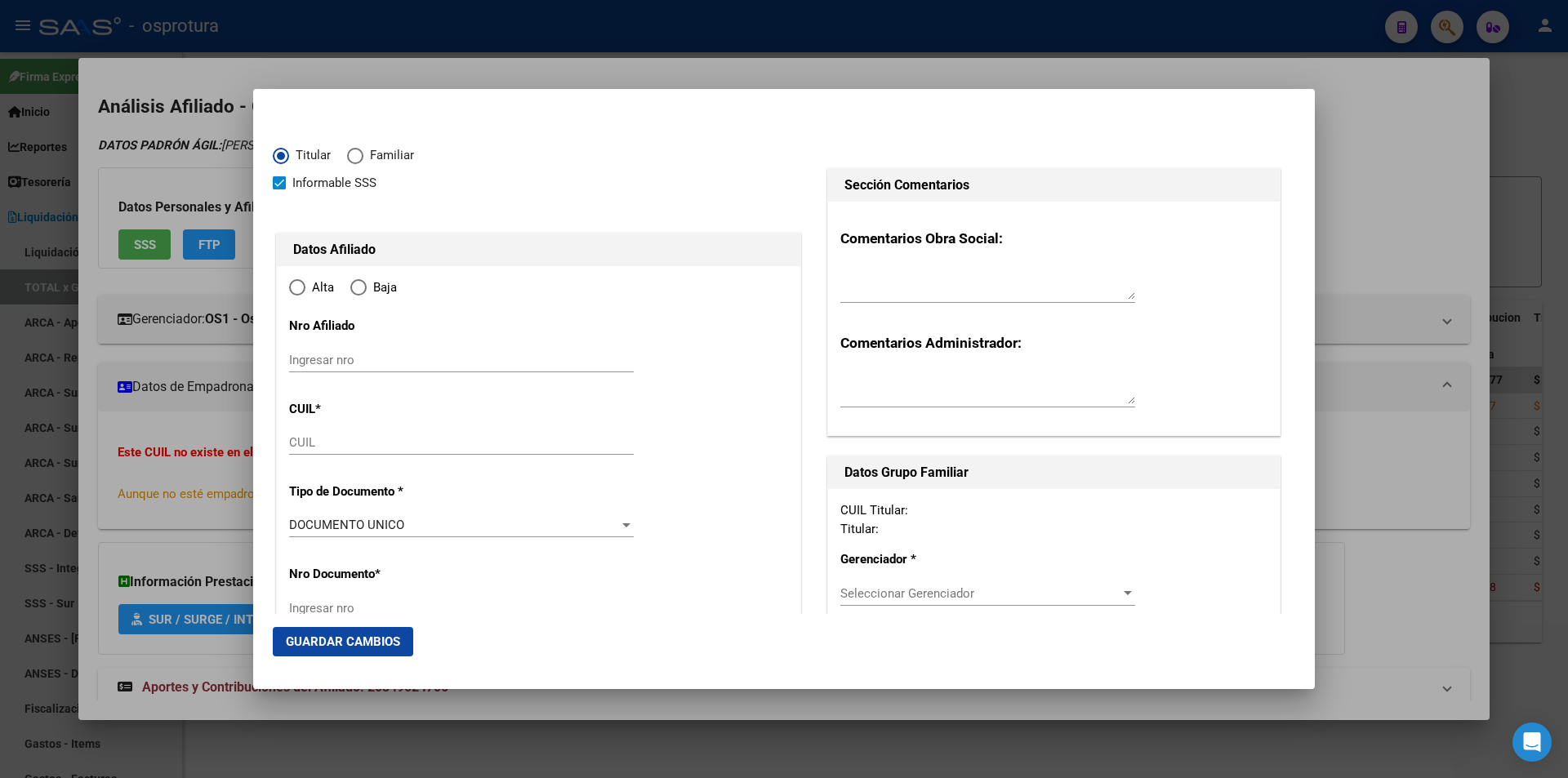
type input "20-34902470-6"
type input "34902470"
type input "SANCHEZ"
type input "JOSE MAXIMILIANO"
type input "1990-09-11"
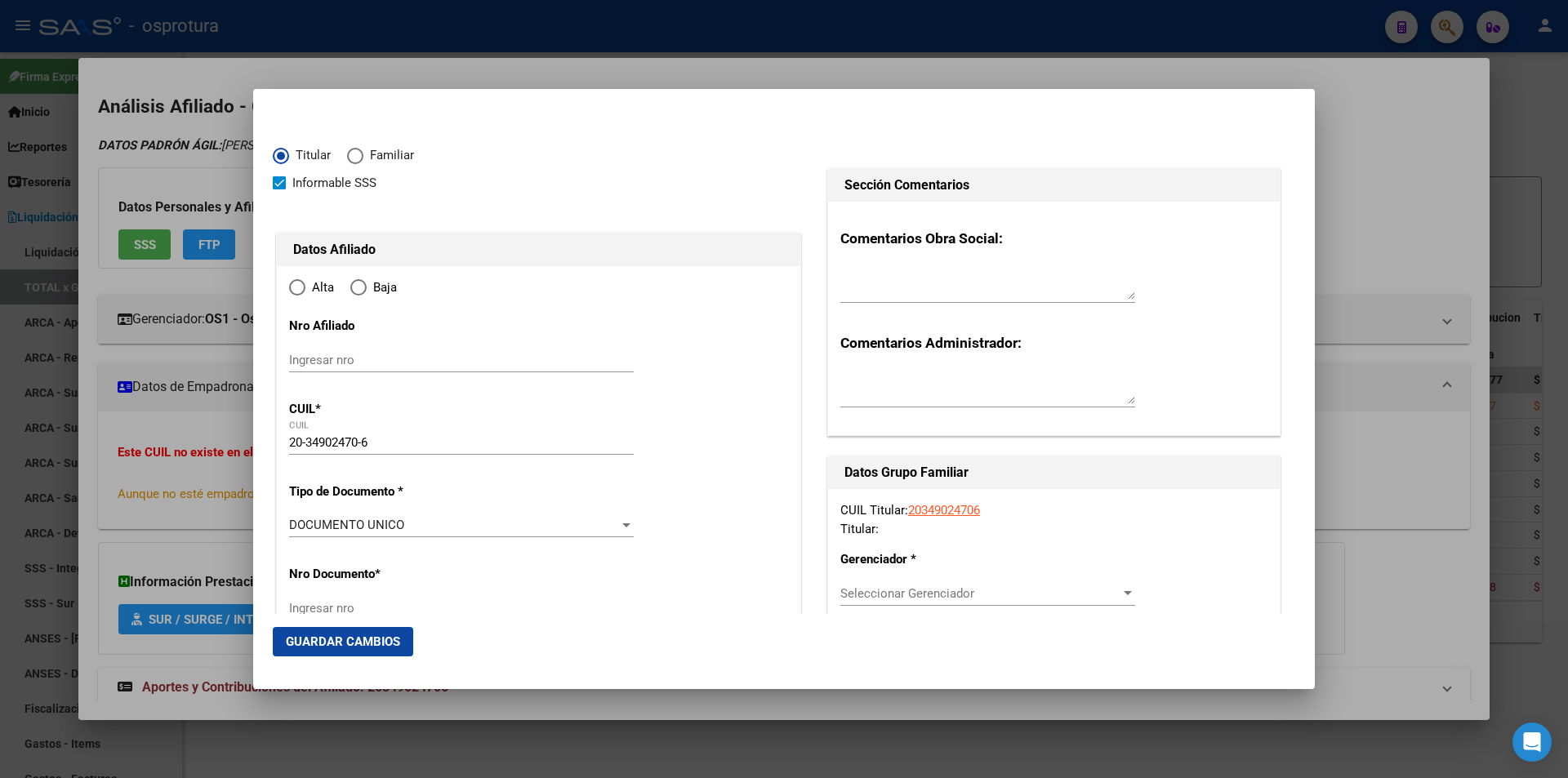
type input "BENAVIDEZ"
type input "1621"
type input "JUJUY"
type input "2490"
radio input "true"
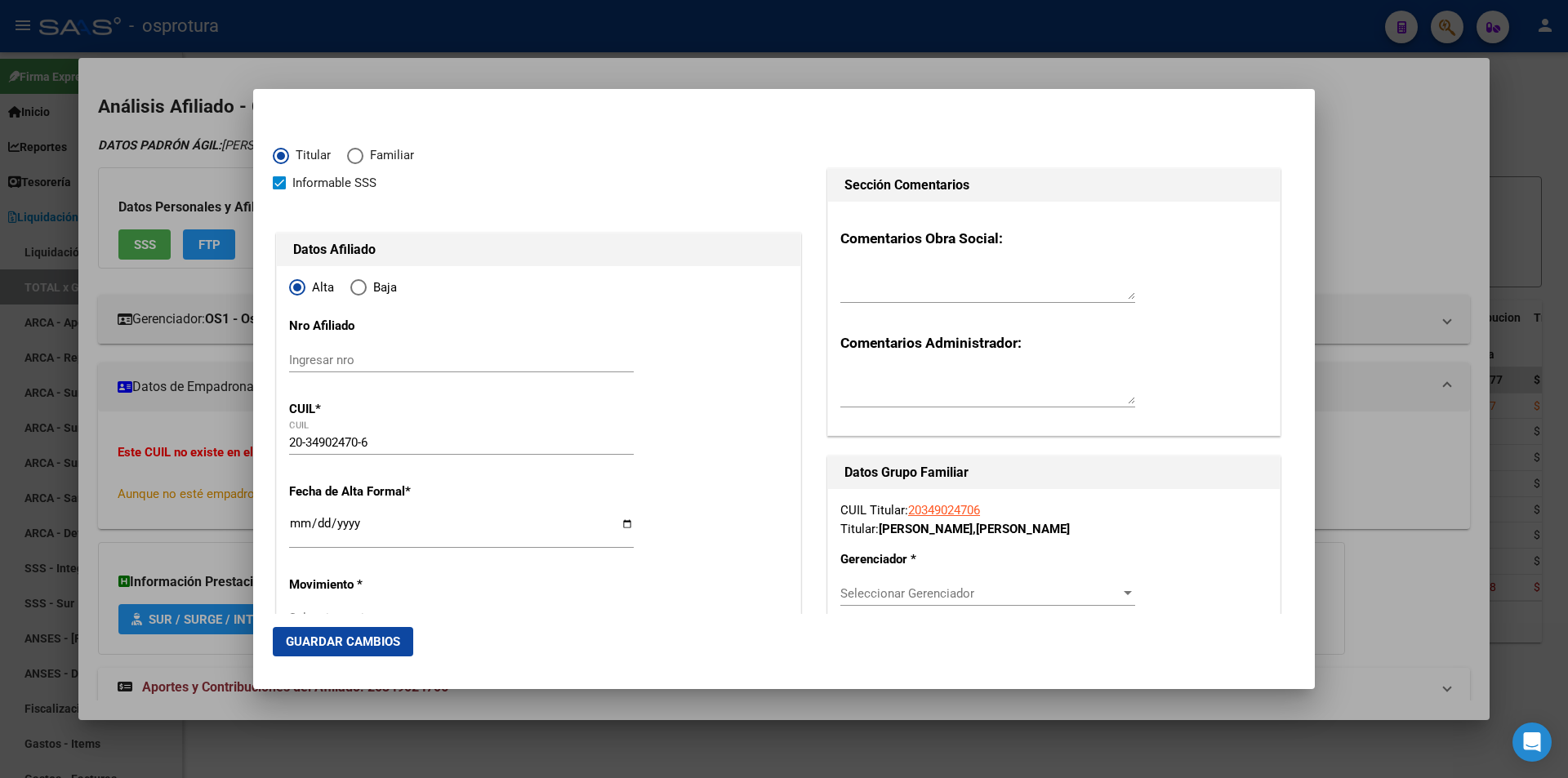
click at [927, 592] on span "Seleccionar Gerenciador" at bounding box center [981, 594] width 280 height 15
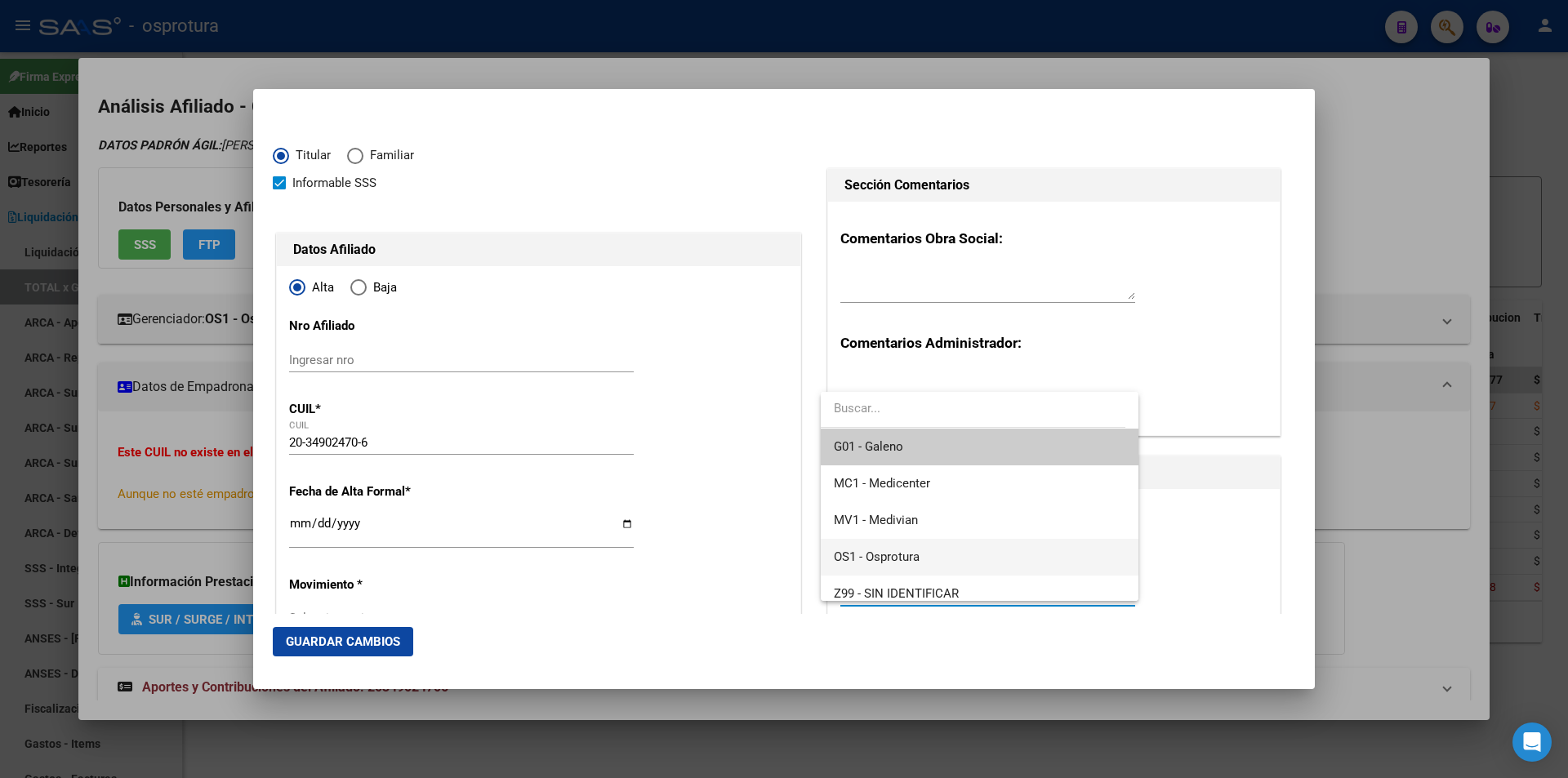
click at [949, 552] on span "OS1 - Osprotura" at bounding box center [979, 557] width 291 height 37
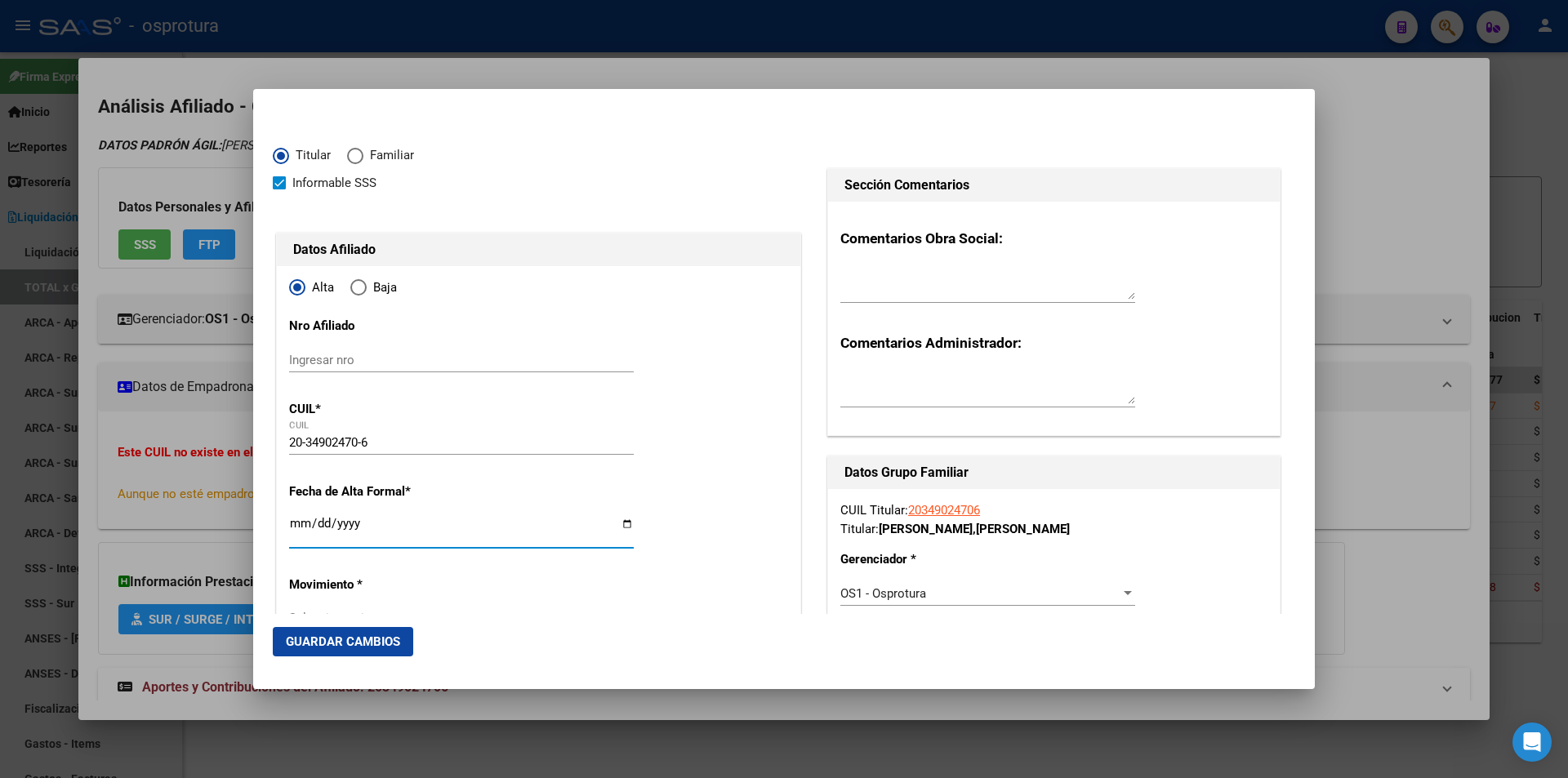
click at [291, 521] on input "Ingresar fecha" at bounding box center [461, 530] width 345 height 27
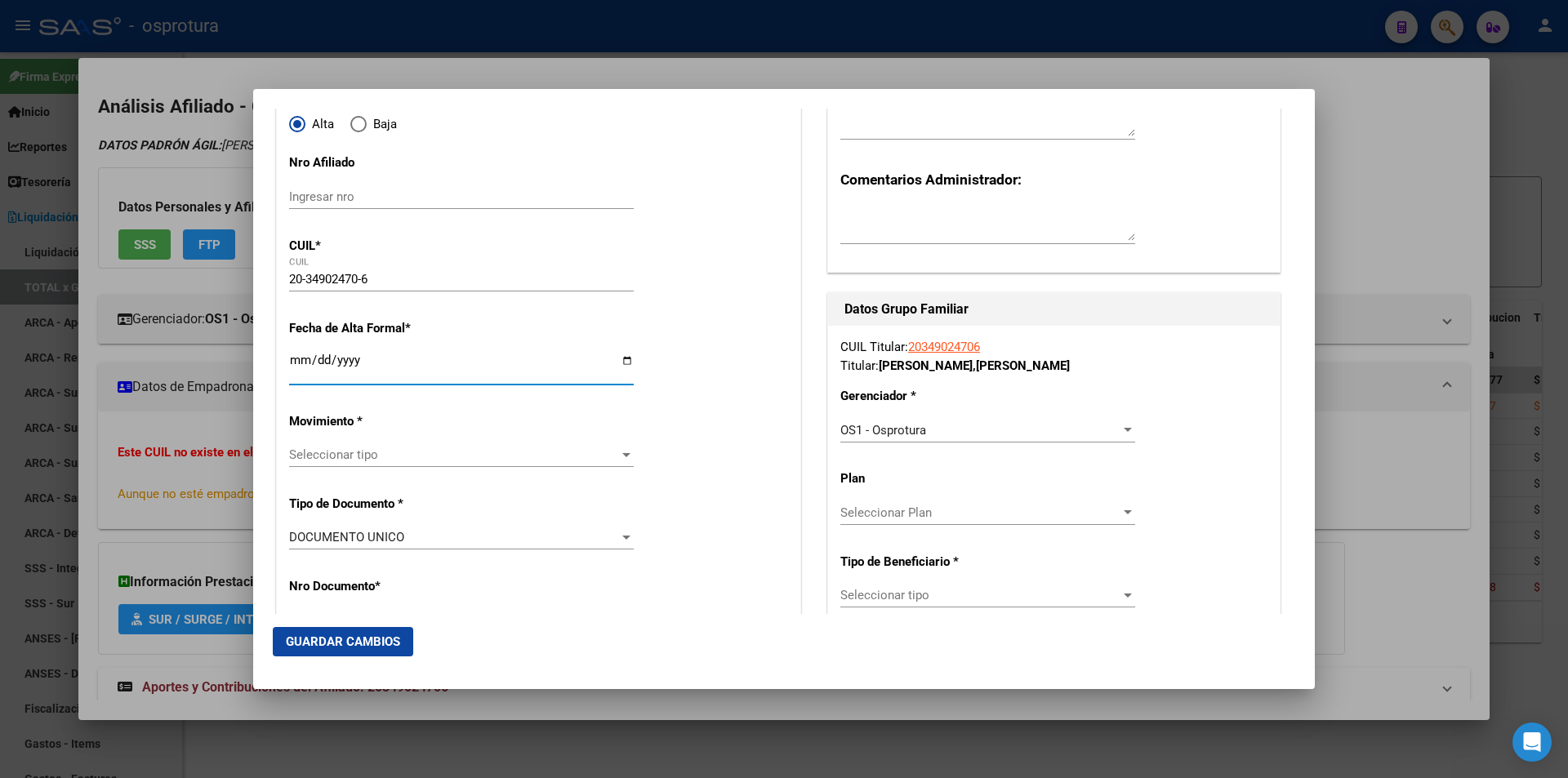
click at [910, 515] on span "Seleccionar Plan" at bounding box center [981, 513] width 280 height 15
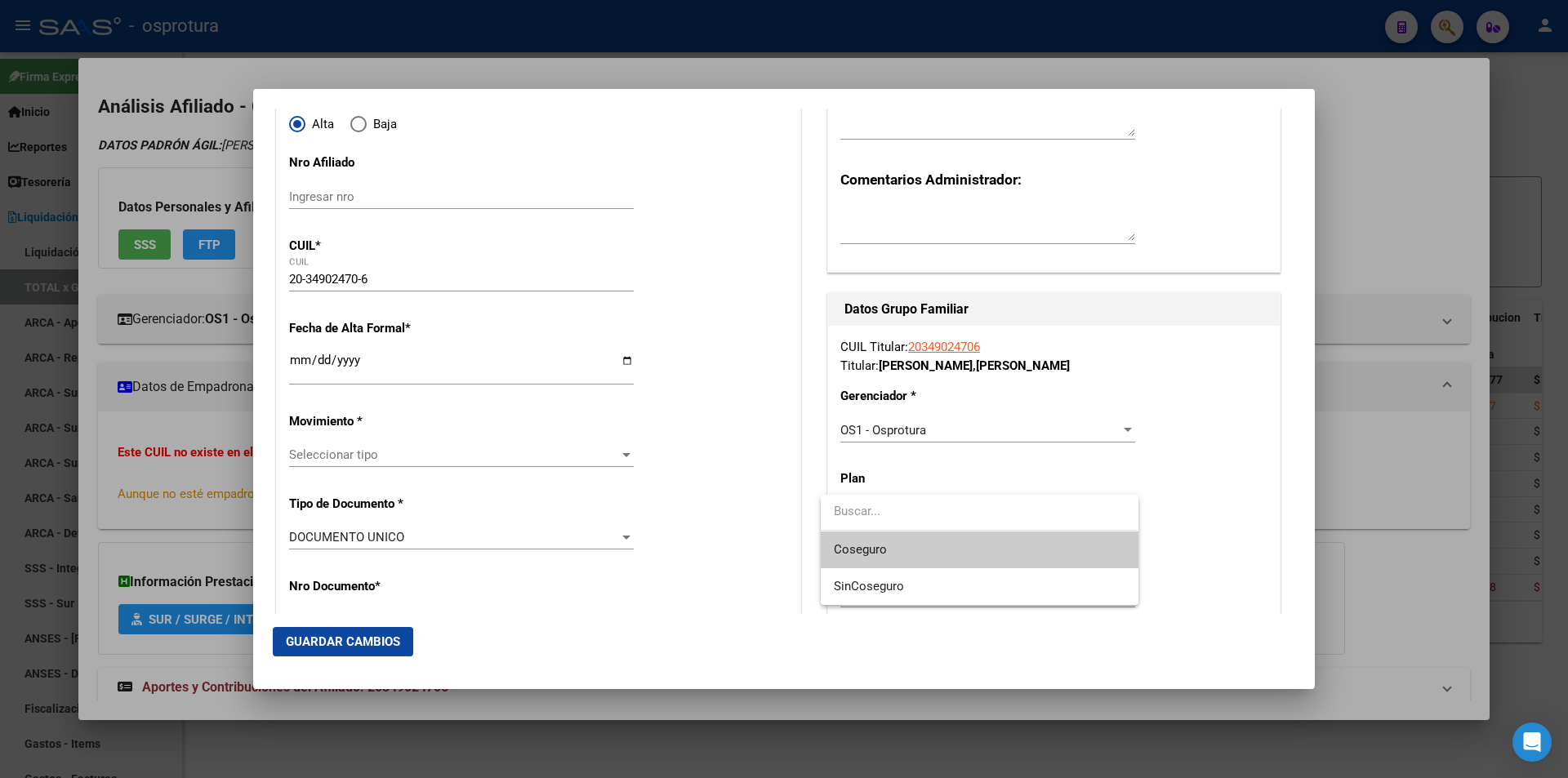
click at [1323, 478] on div at bounding box center [784, 389] width 1568 height 778
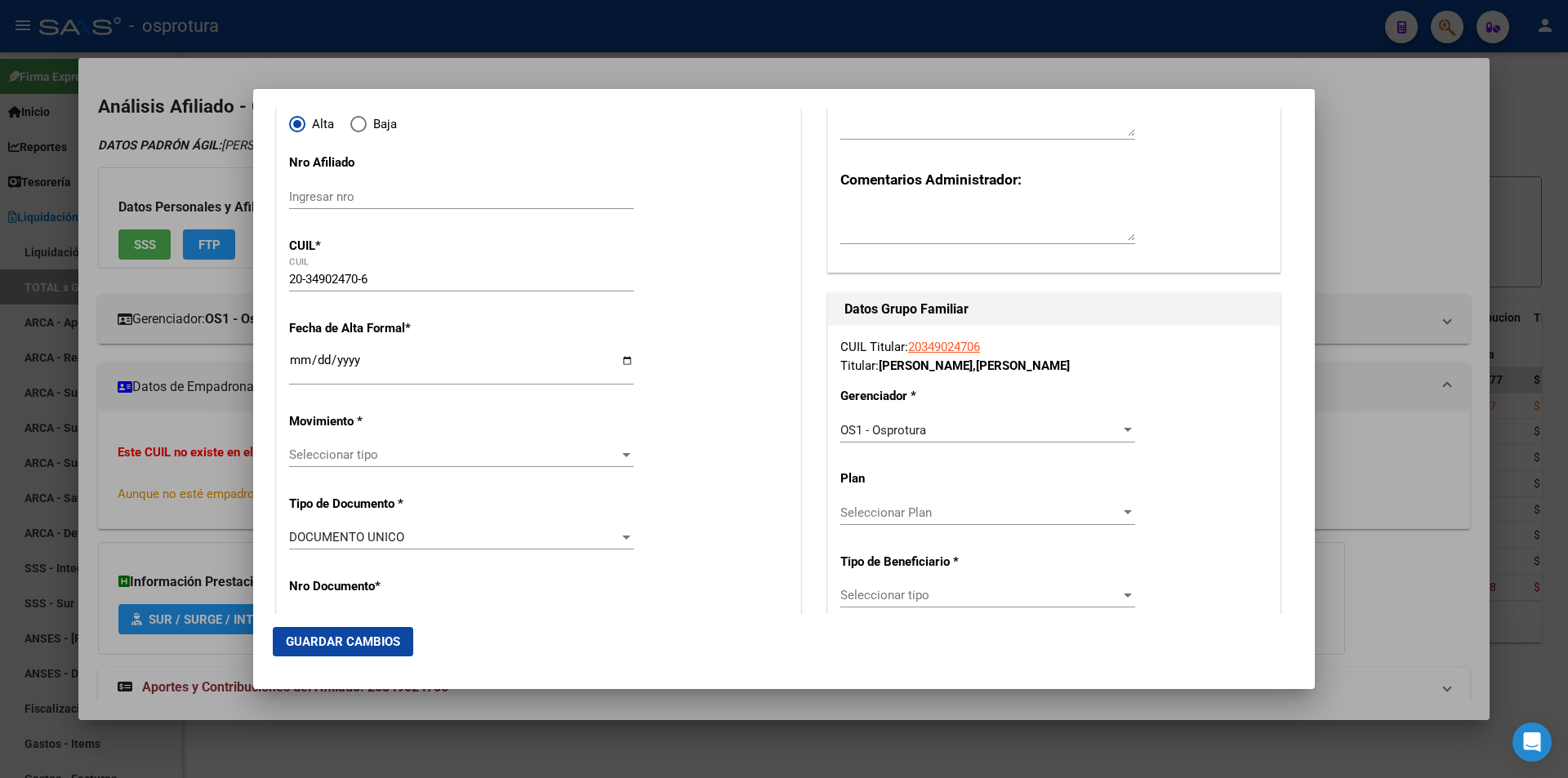
scroll to position [245, 0]
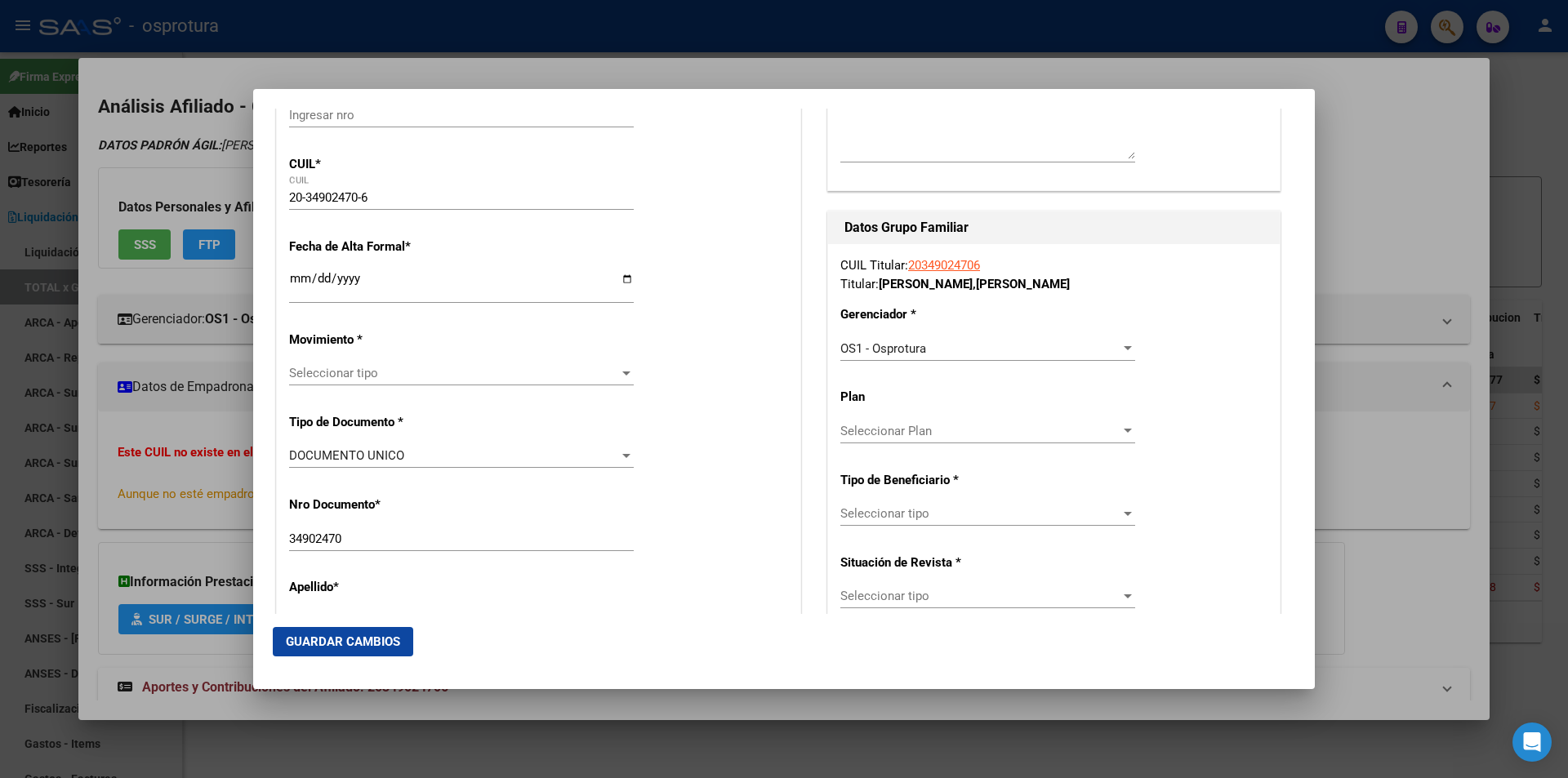
click at [1054, 506] on div "Seleccionar tipo Seleccionar tipo" at bounding box center [988, 513] width 295 height 25
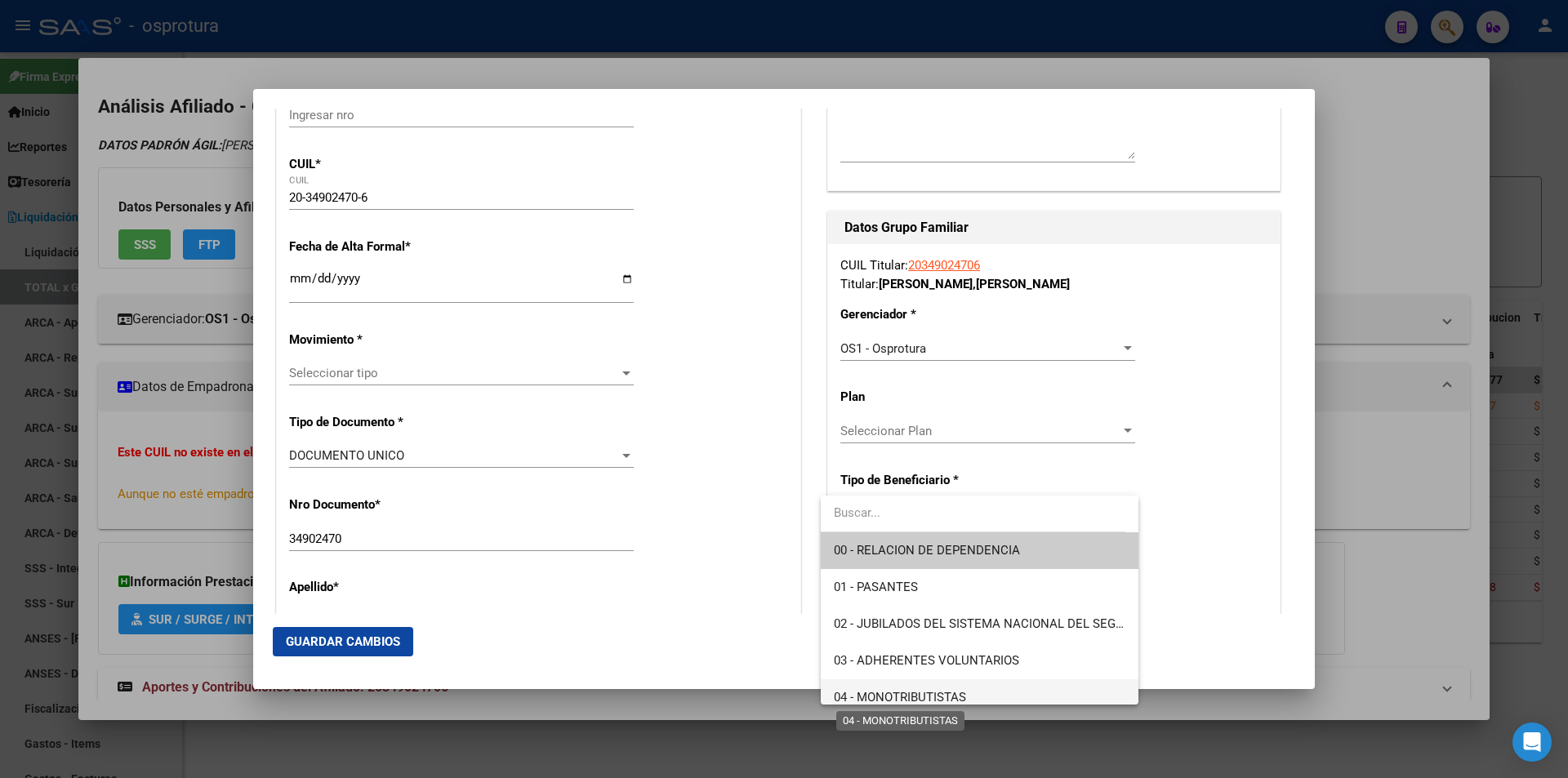
click at [925, 700] on span "04 - MONOTRIBUTISTAS" at bounding box center [900, 697] width 132 height 15
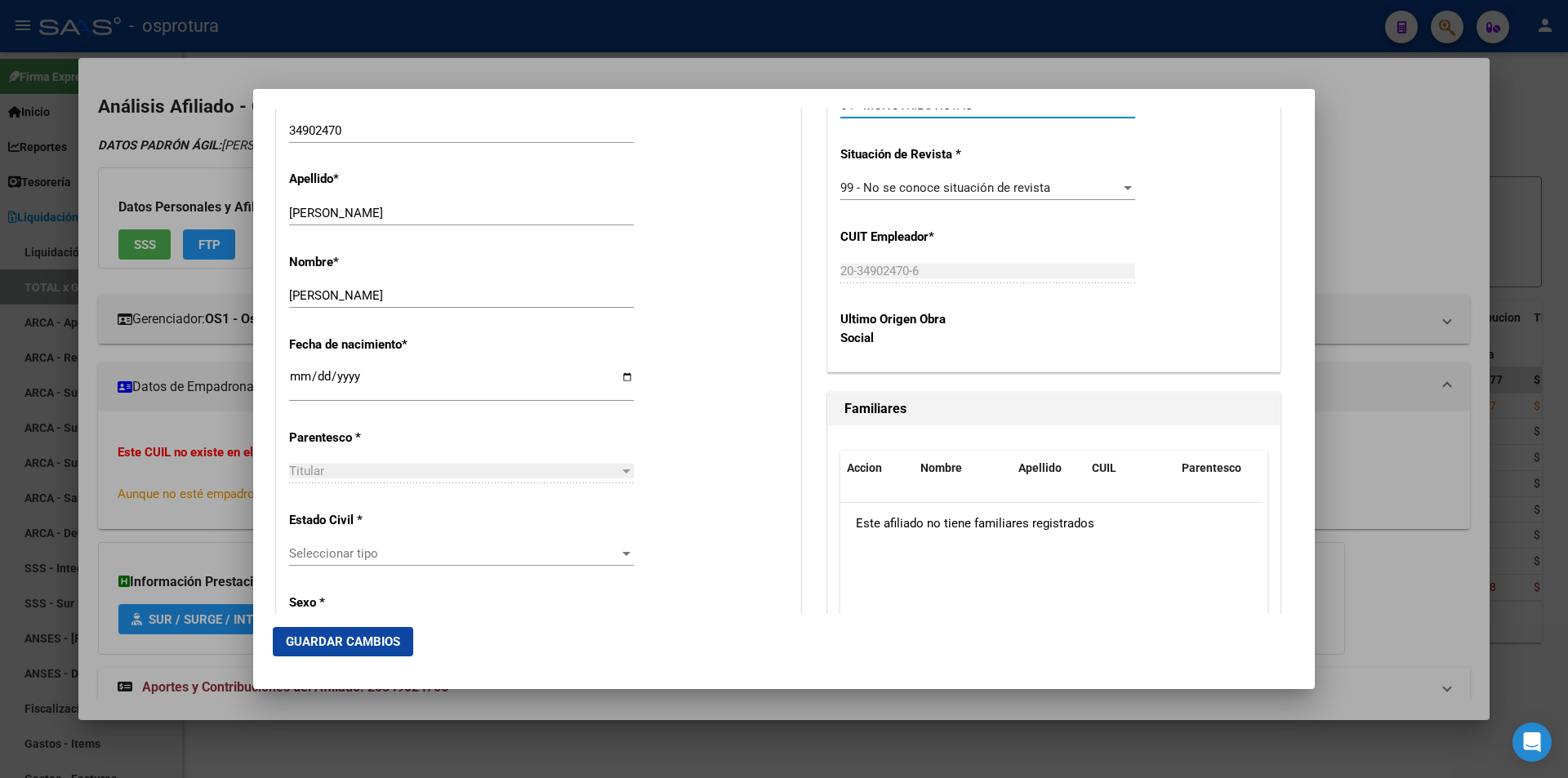
scroll to position [735, 0]
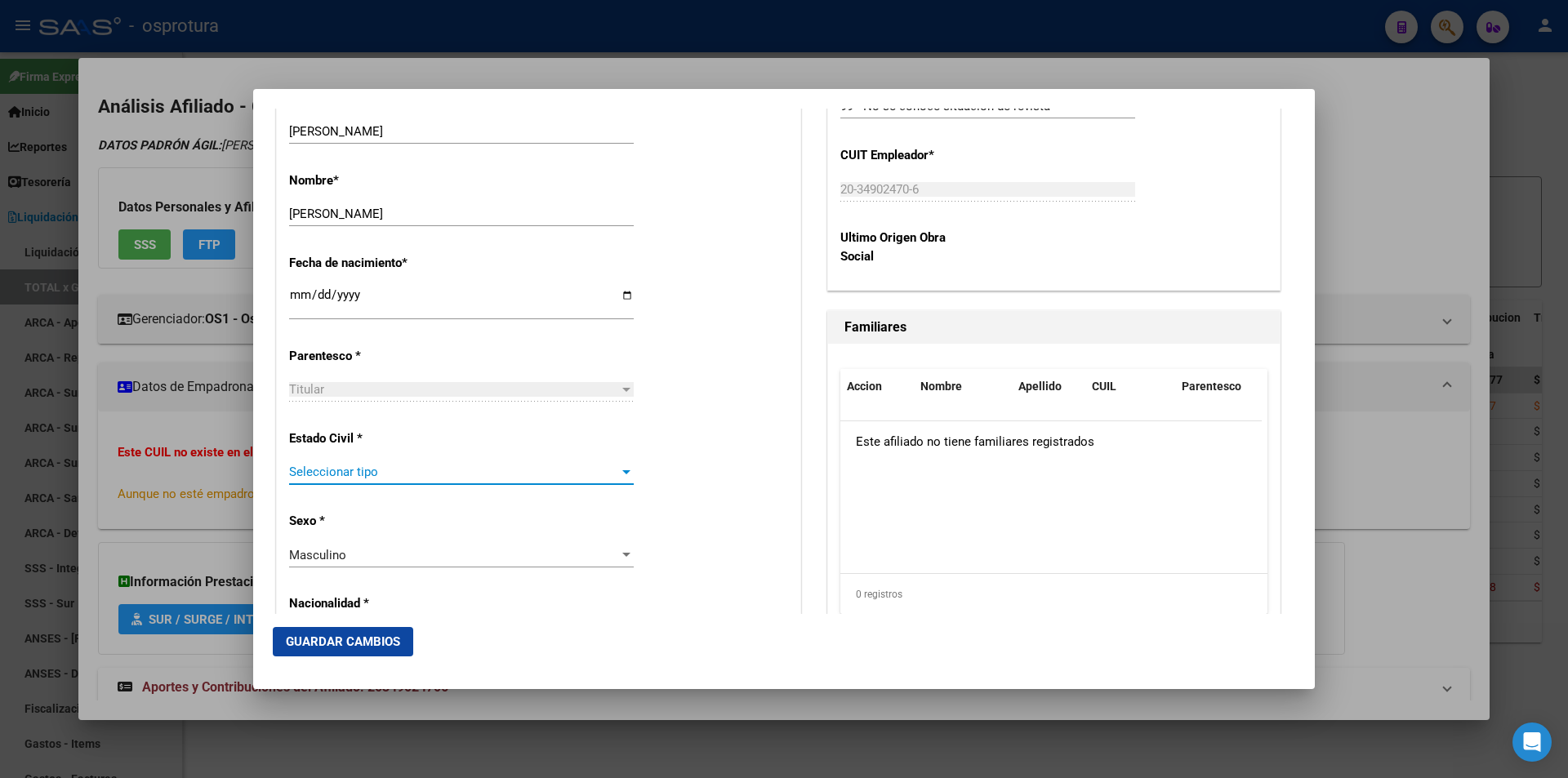
click at [499, 468] on span "Seleccionar tipo" at bounding box center [454, 472] width 330 height 15
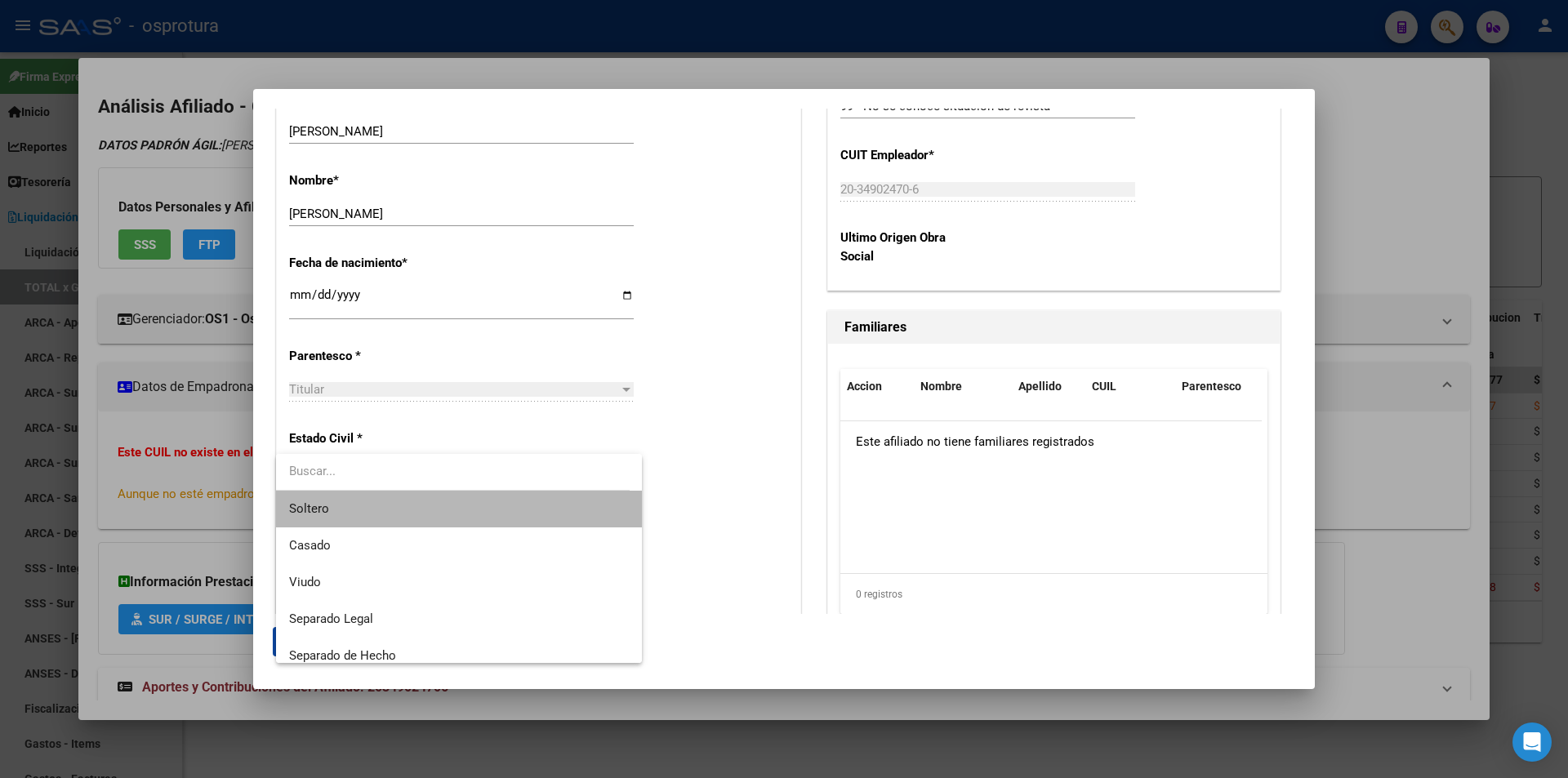
click at [486, 501] on span "Soltero" at bounding box center [458, 509] width 340 height 37
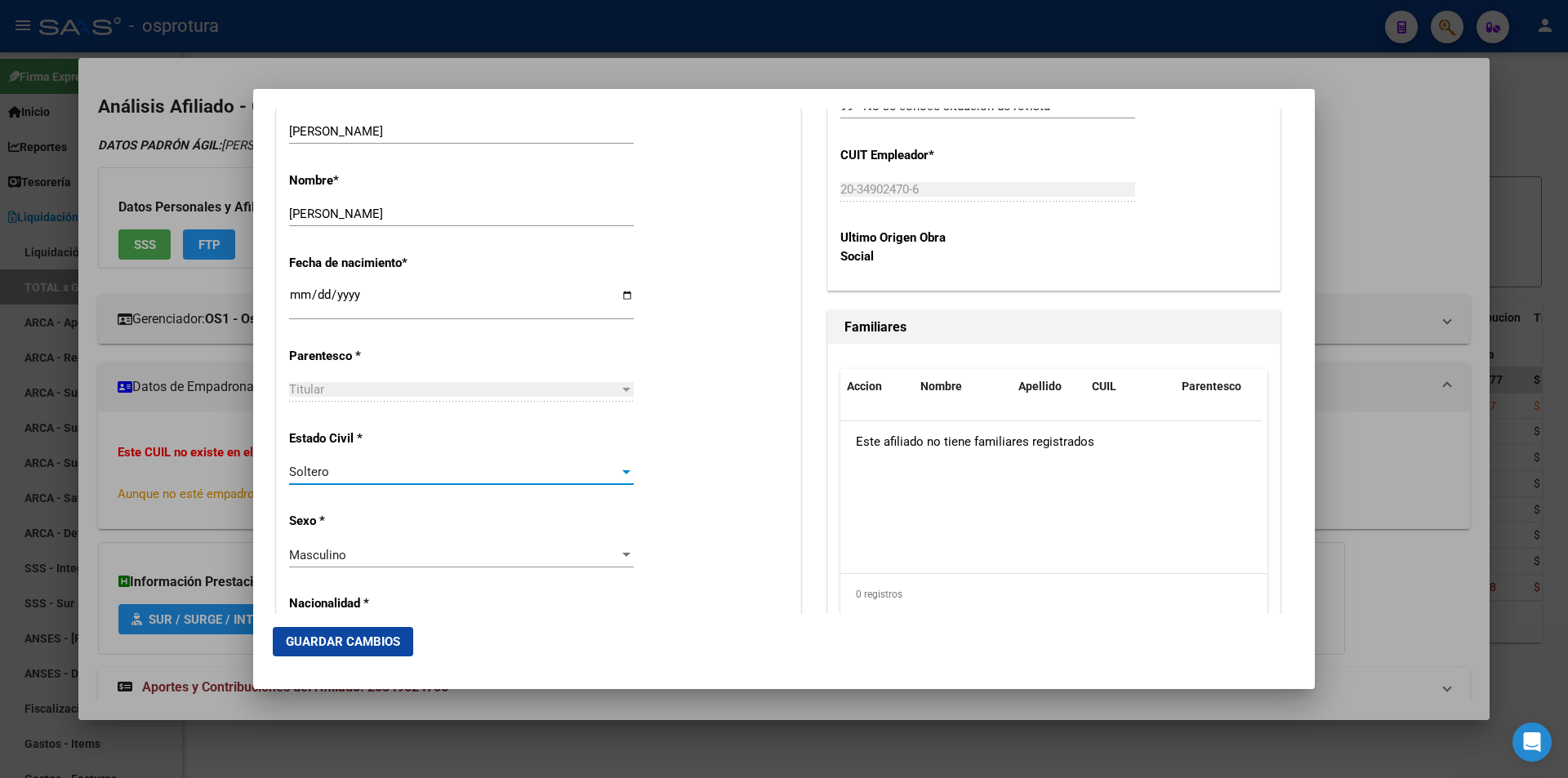
click at [387, 486] on div "Soltero Seleccionar tipo" at bounding box center [461, 480] width 345 height 40
drag, startPoint x: 393, startPoint y: 488, endPoint x: 398, endPoint y: 476, distance: 13.0
click at [394, 485] on div "Soltero Seleccionar tipo" at bounding box center [461, 480] width 345 height 40
click at [399, 474] on div "Soltero" at bounding box center [454, 472] width 330 height 15
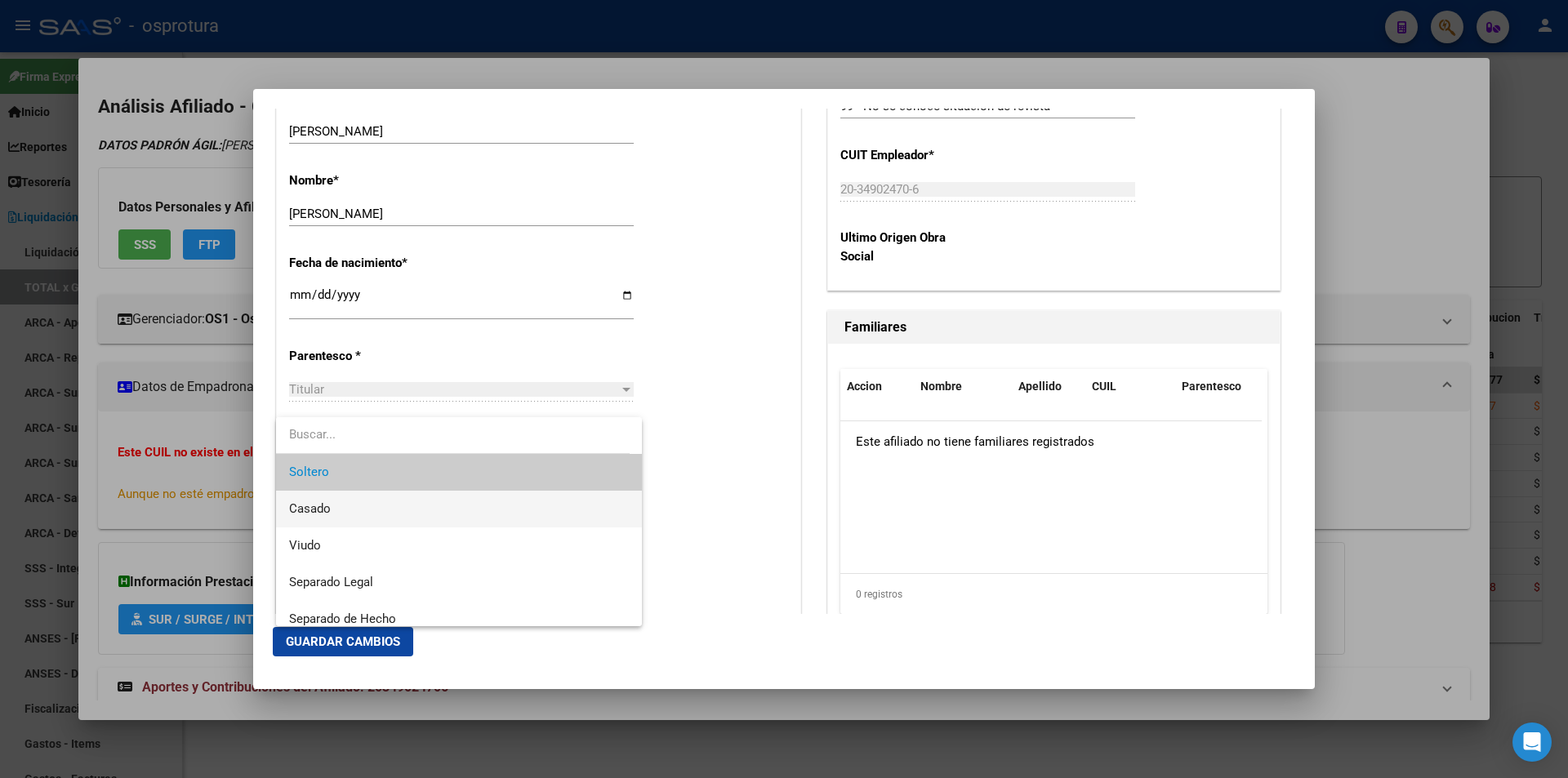
click at [394, 512] on span "Casado" at bounding box center [458, 509] width 340 height 37
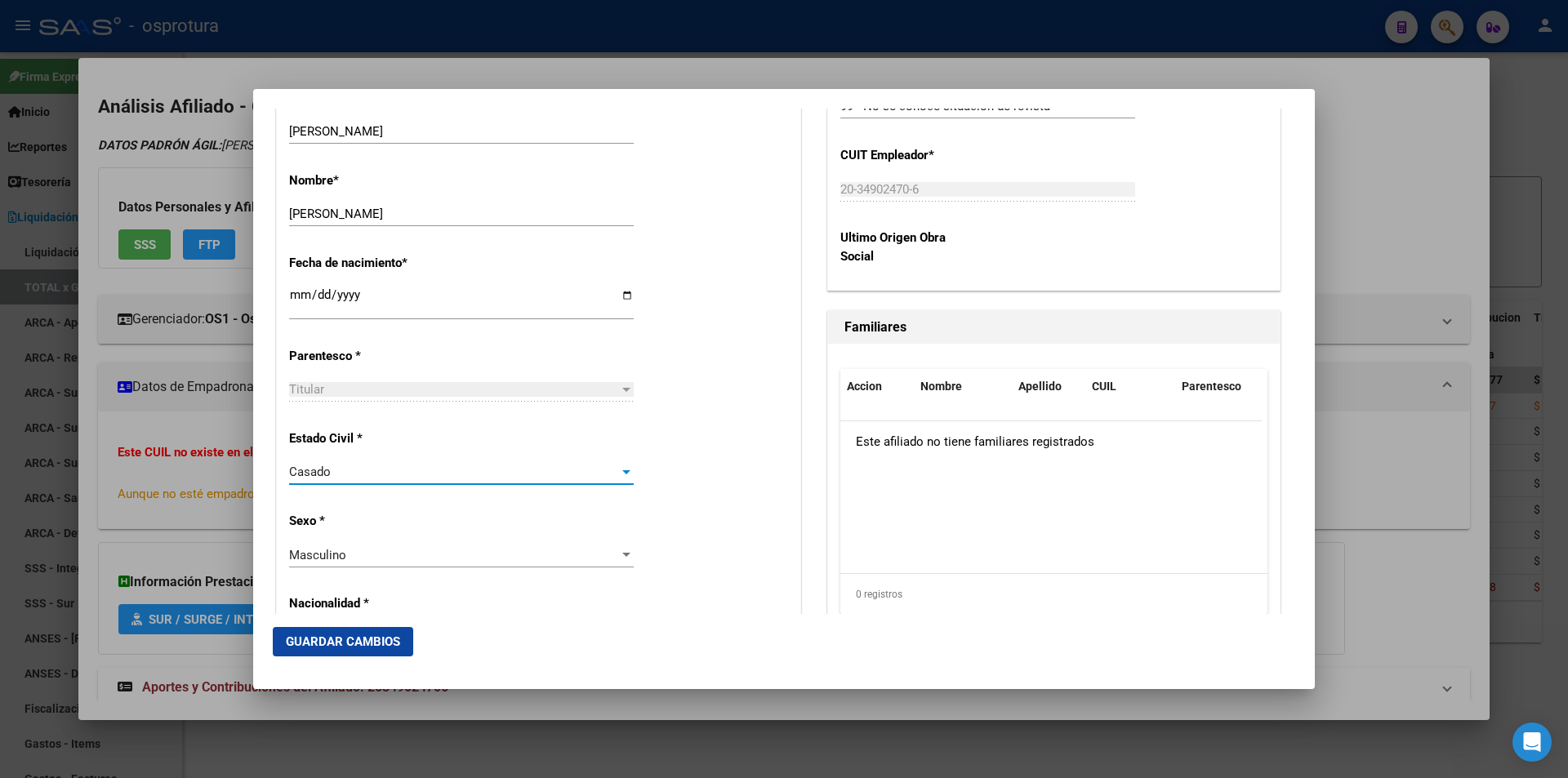
click at [364, 639] on span "Guardar Cambios" at bounding box center [343, 641] width 115 height 15
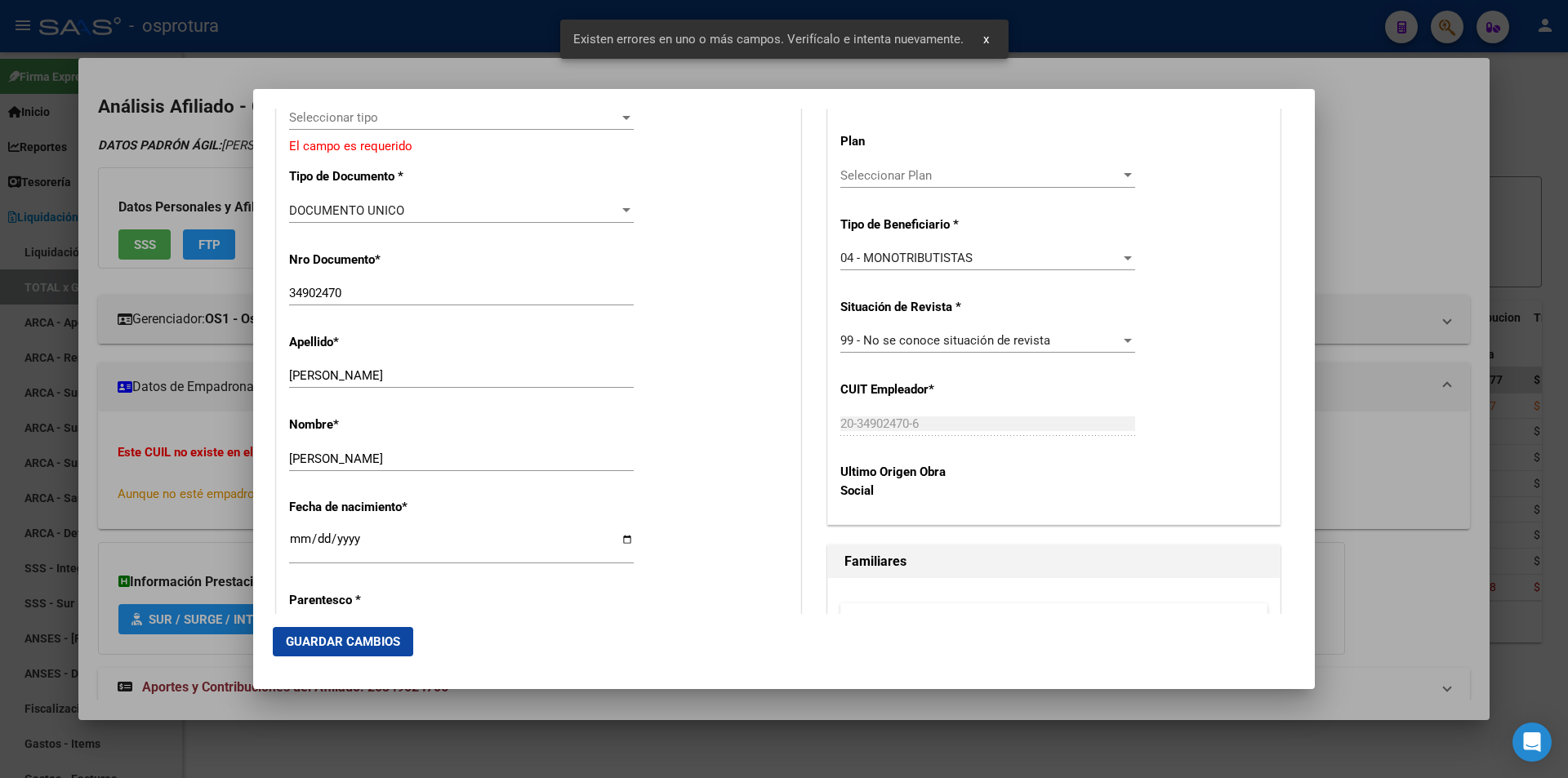
scroll to position [337, 0]
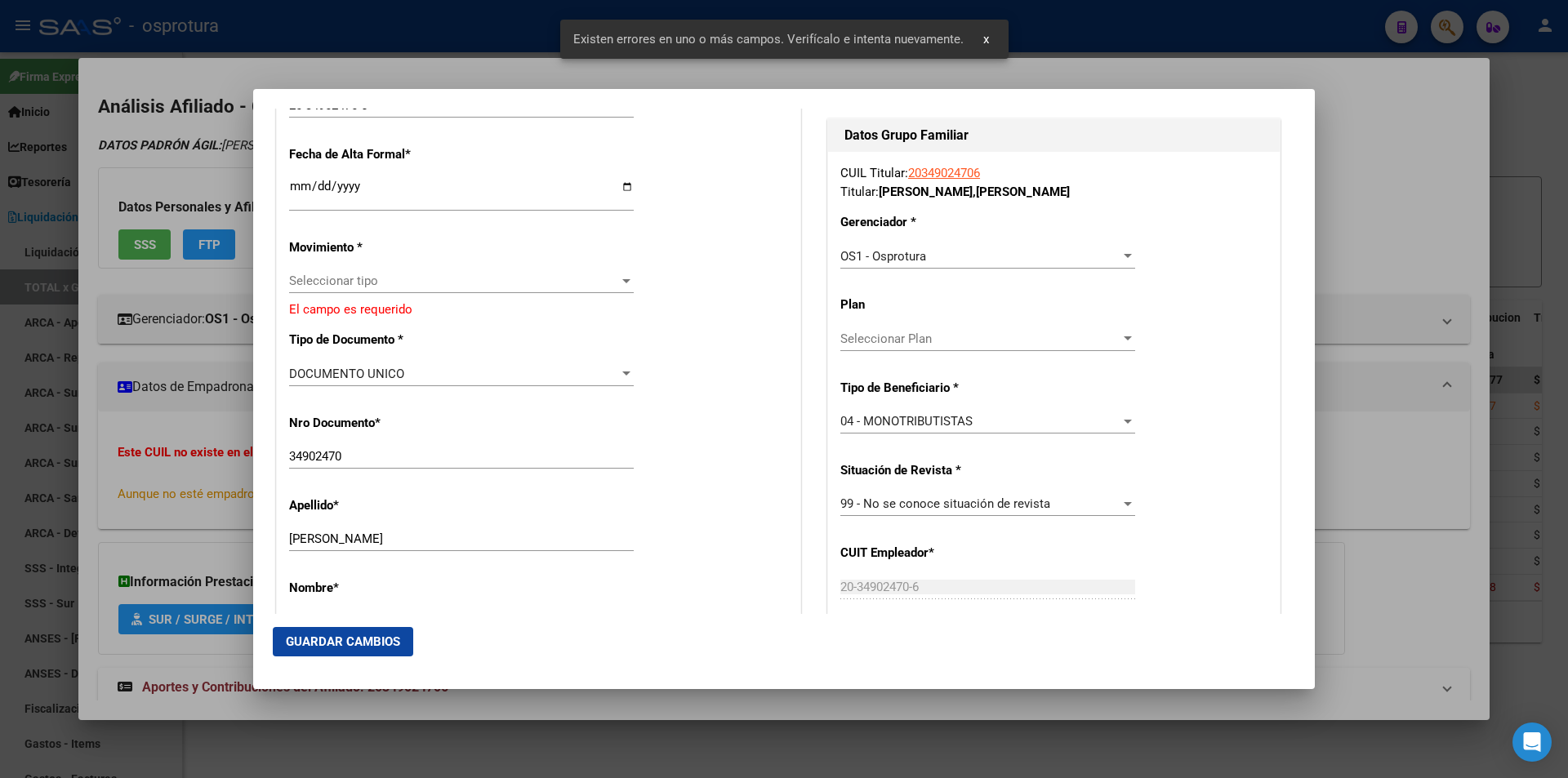
click at [494, 275] on span "Seleccionar tipo" at bounding box center [454, 280] width 330 height 15
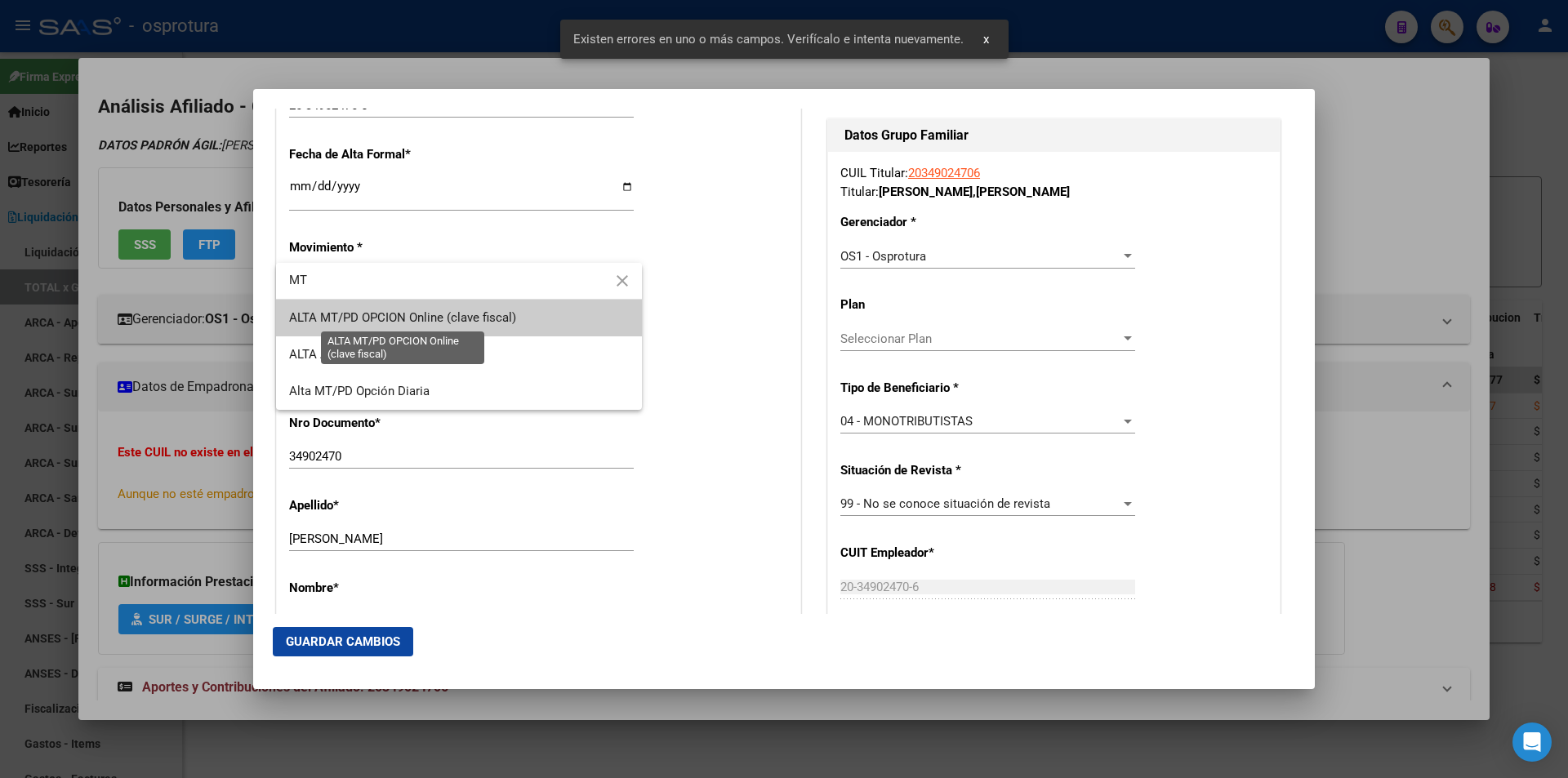
click at [472, 311] on span "ALTA MT/PD OPCION Online (clave fiscal)" at bounding box center [402, 318] width 227 height 15
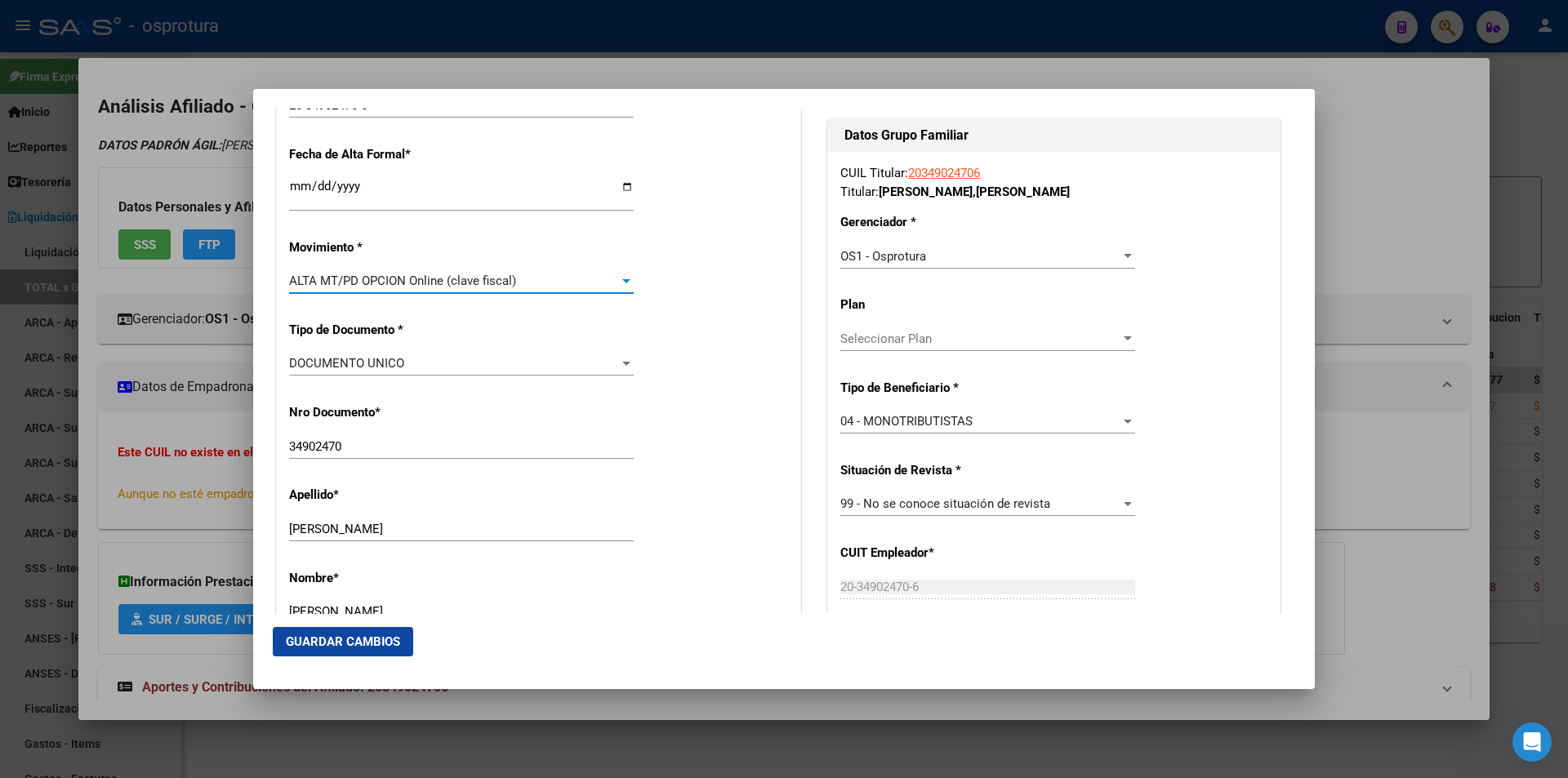
click at [379, 645] on span "Guardar Cambios" at bounding box center [343, 641] width 115 height 15
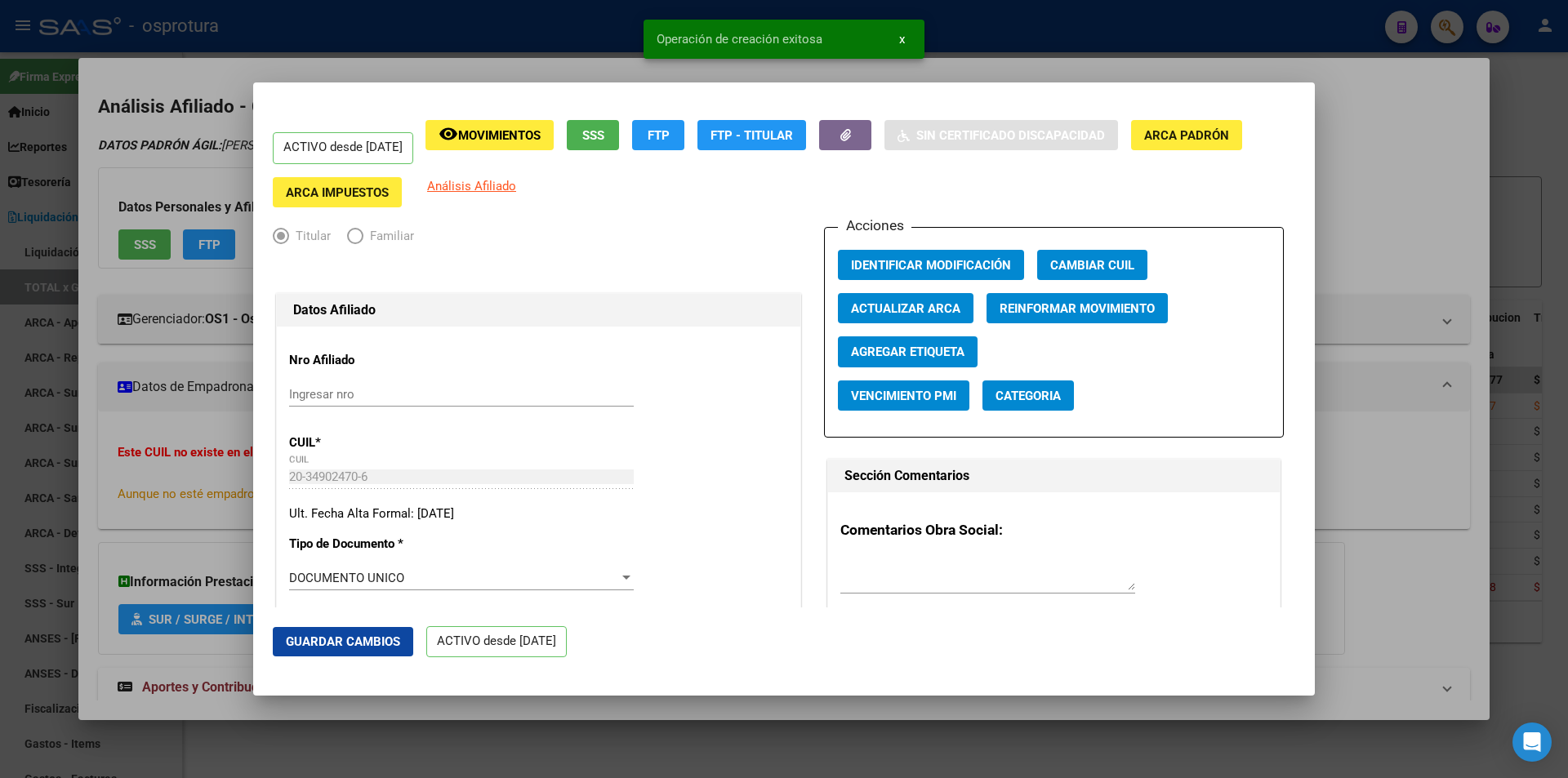
click at [1374, 222] on div at bounding box center [784, 389] width 1568 height 778
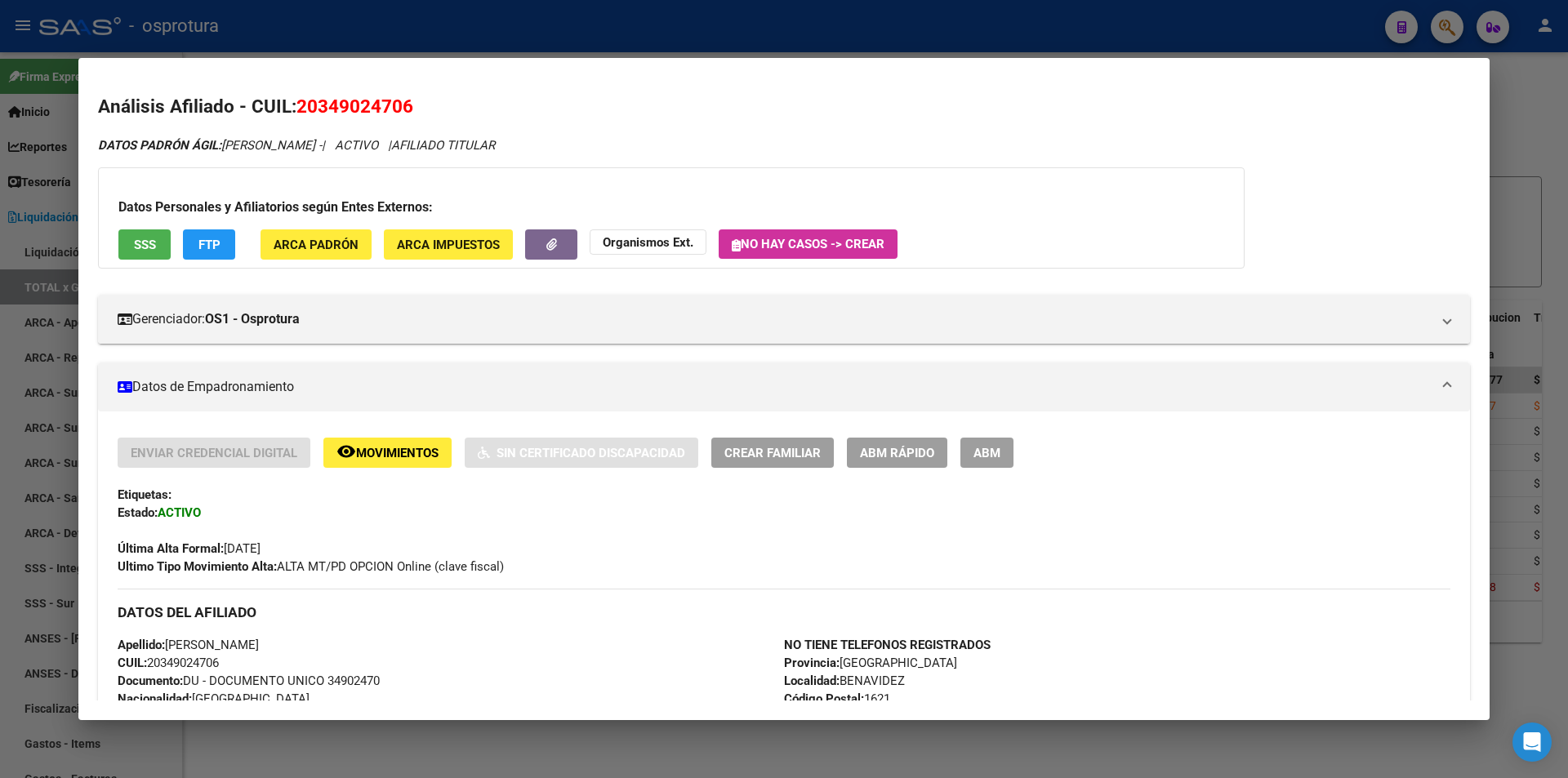
click at [795, 461] on button "Crear Familiar" at bounding box center [773, 453] width 123 height 30
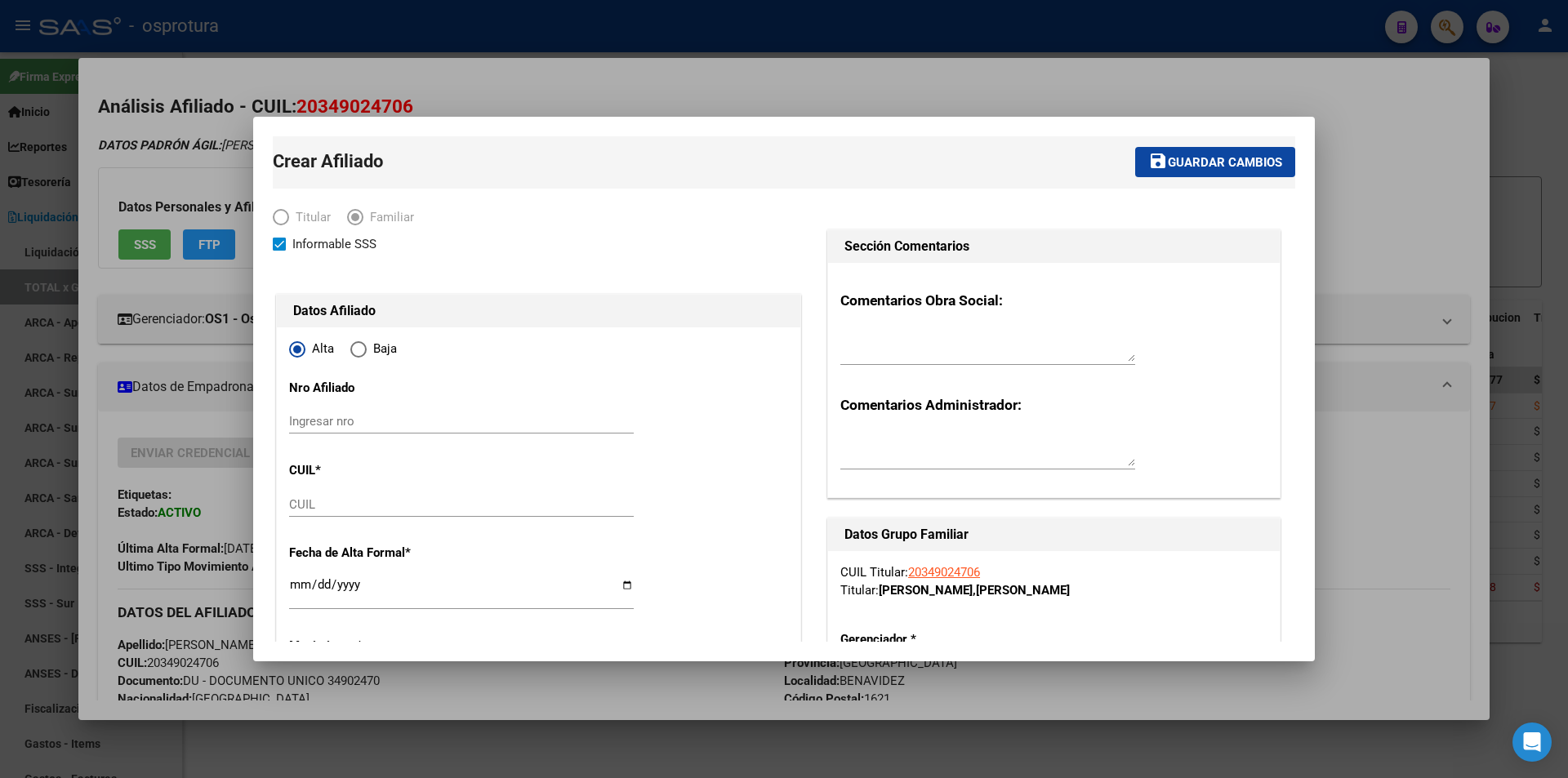
click at [452, 504] on input "CUIL" at bounding box center [461, 505] width 345 height 15
paste input "27-41684181-6"
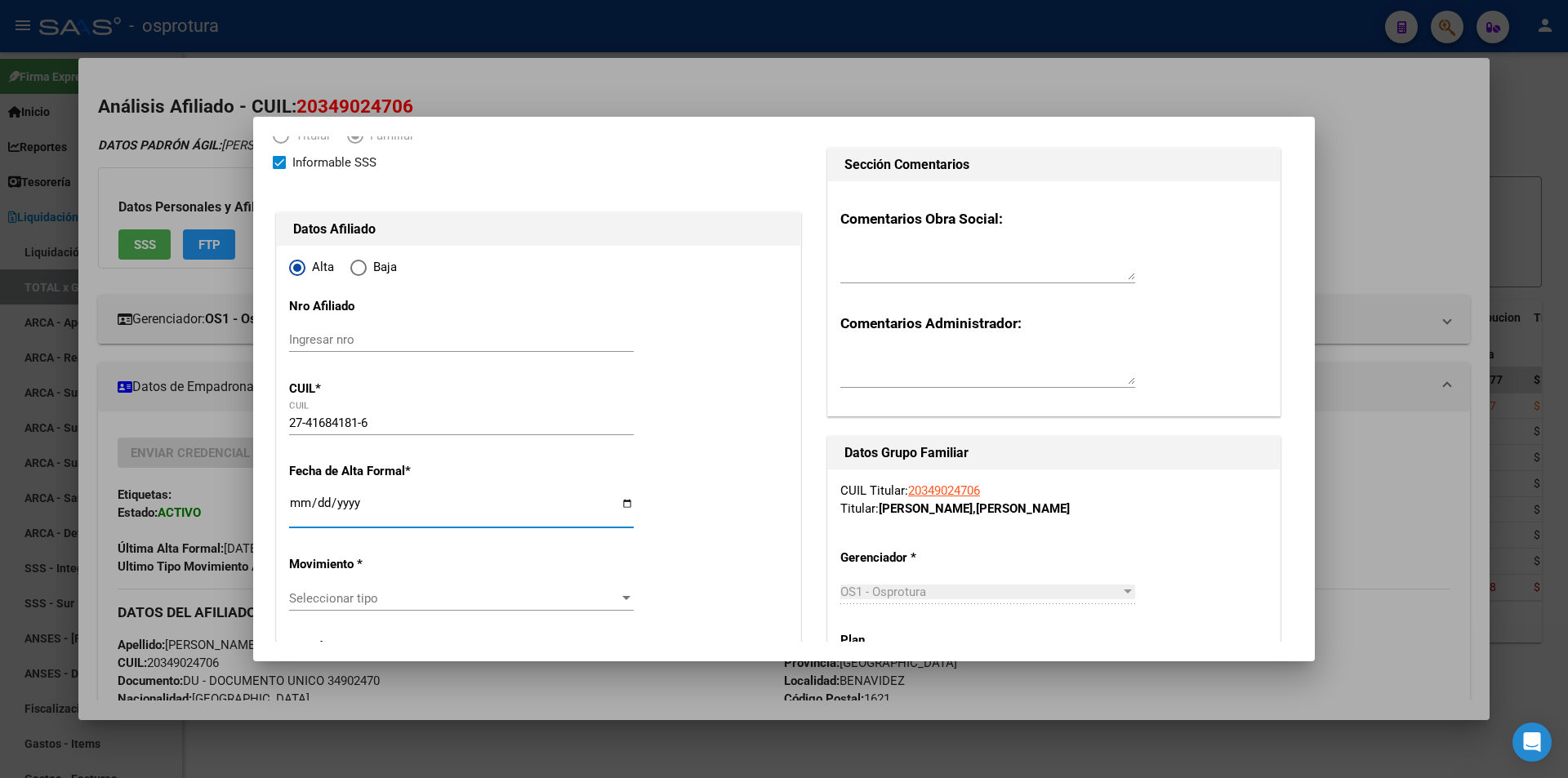
click at [297, 503] on input "Ingresar fecha" at bounding box center [461, 510] width 345 height 27
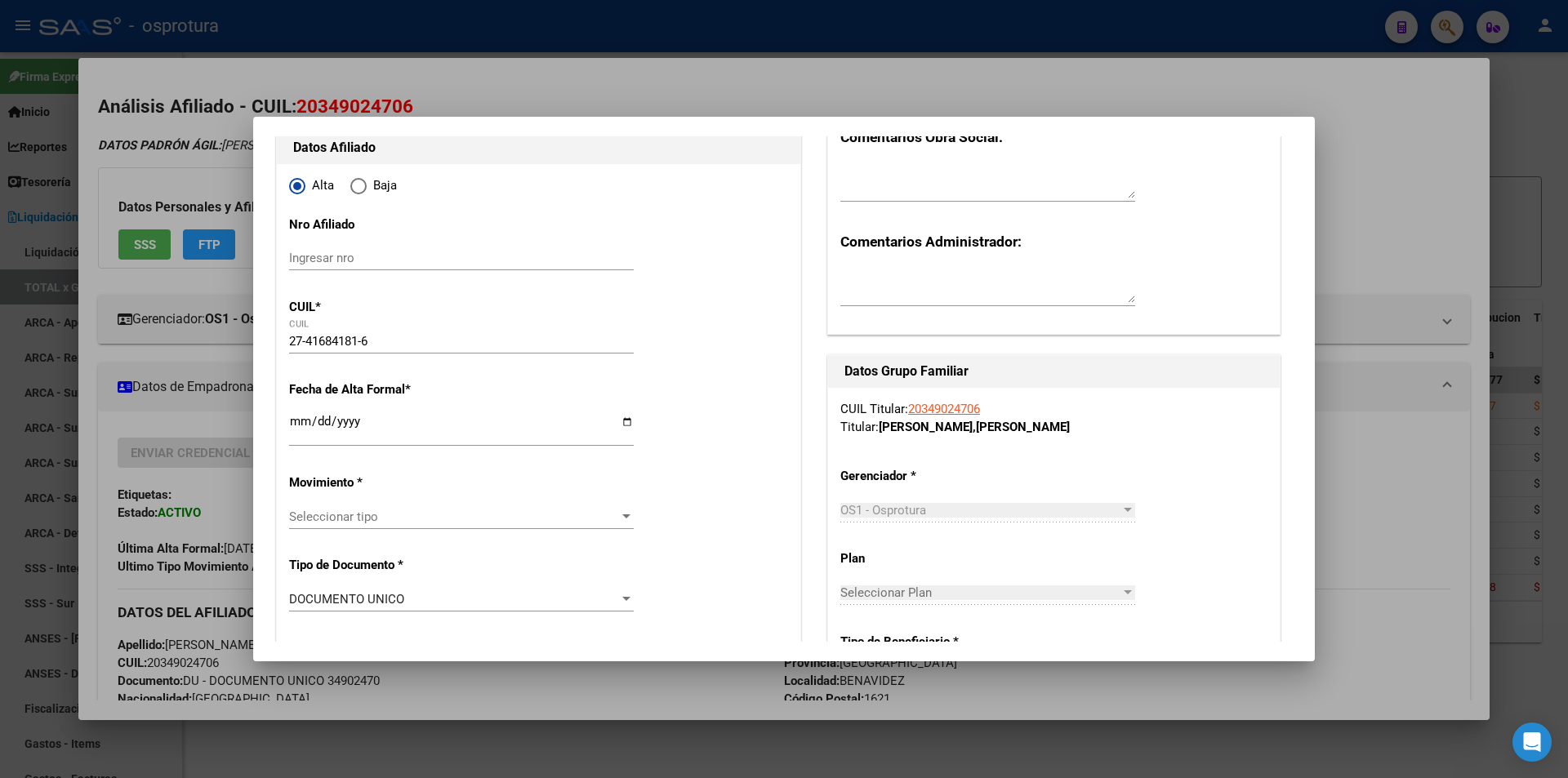
click at [336, 510] on span "Seleccionar tipo" at bounding box center [454, 517] width 330 height 15
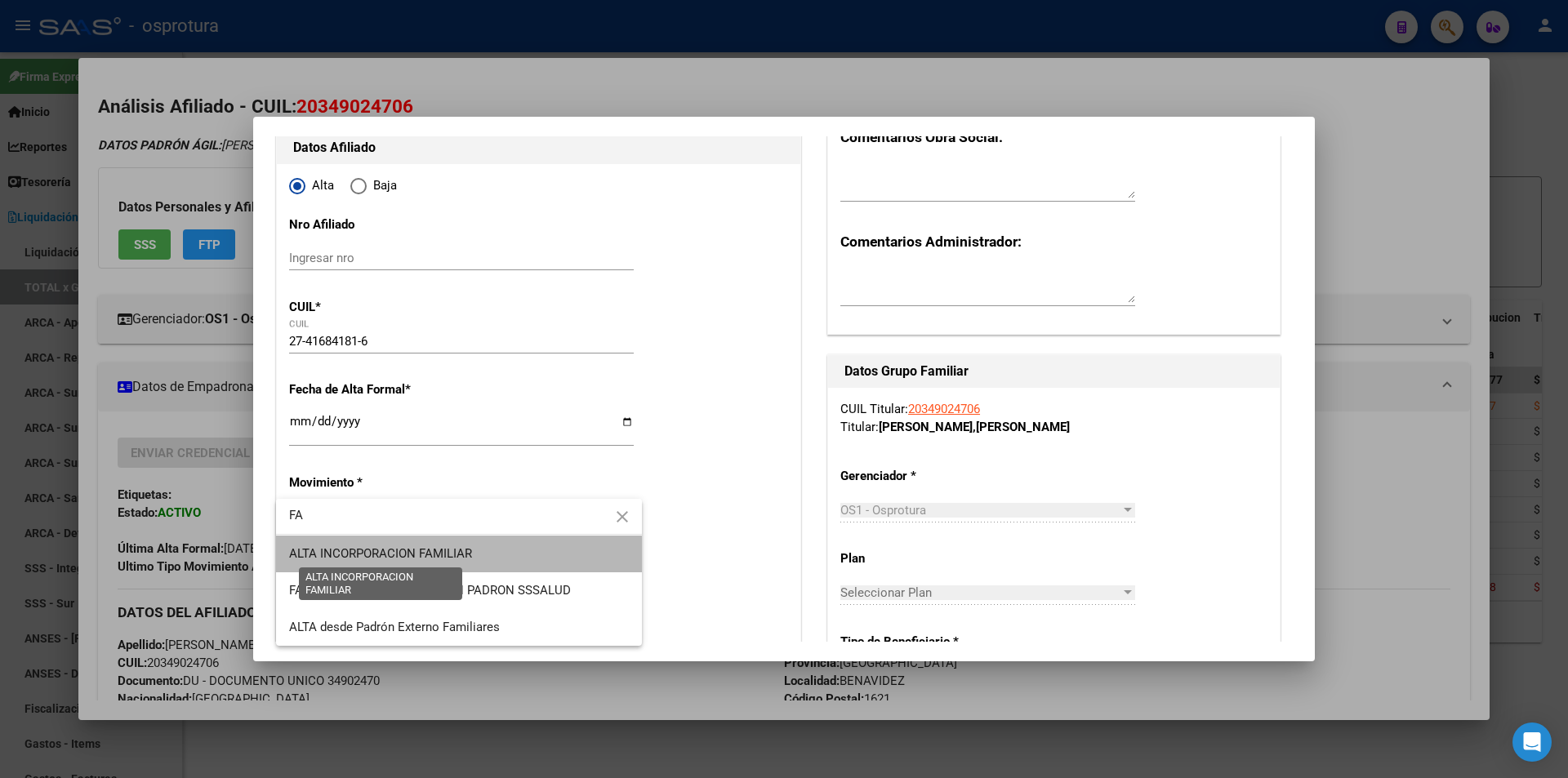
click at [382, 558] on span "ALTA INCORPORACION FAMILIAR" at bounding box center [380, 553] width 183 height 15
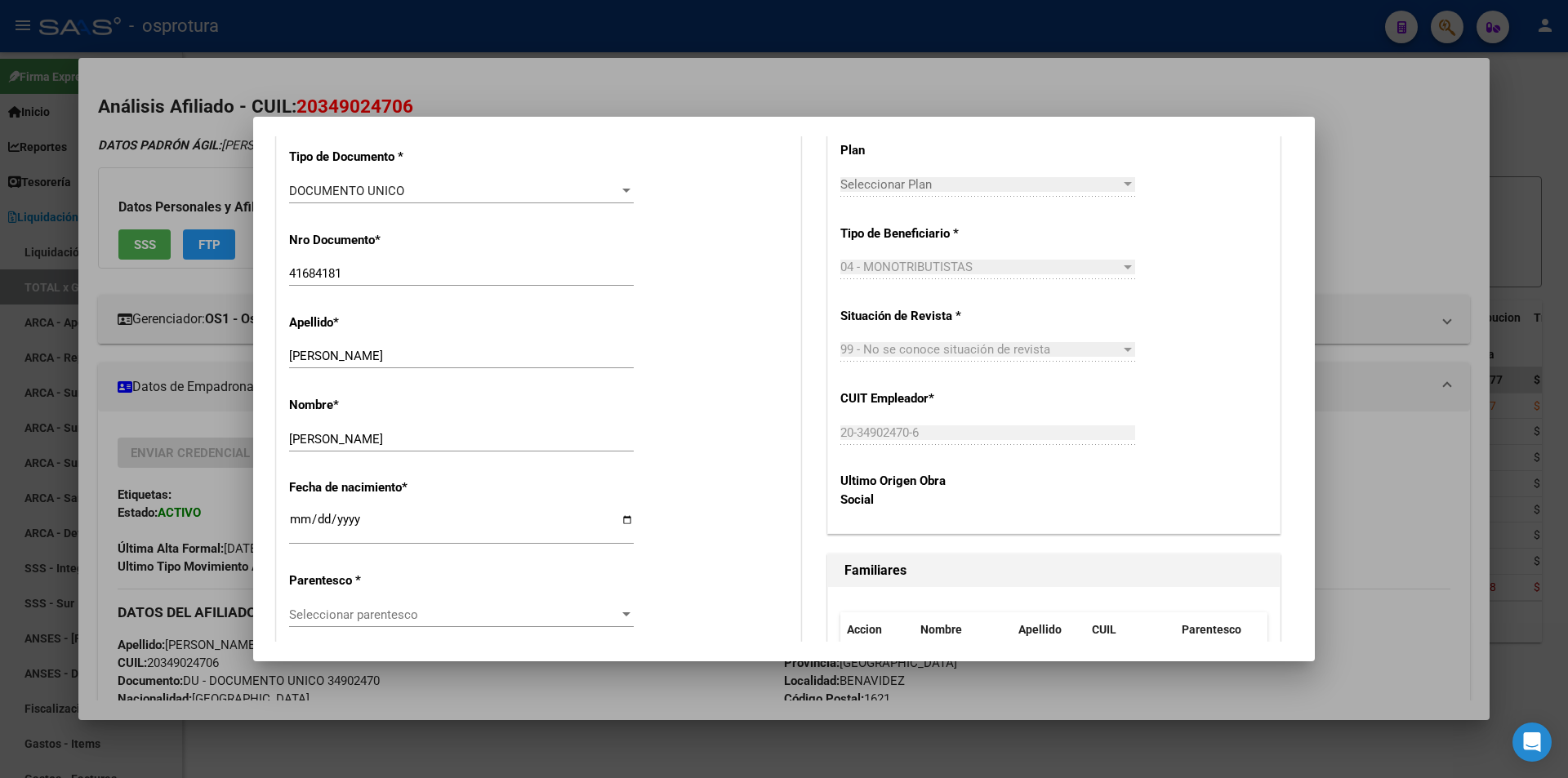
scroll to position [653, 0]
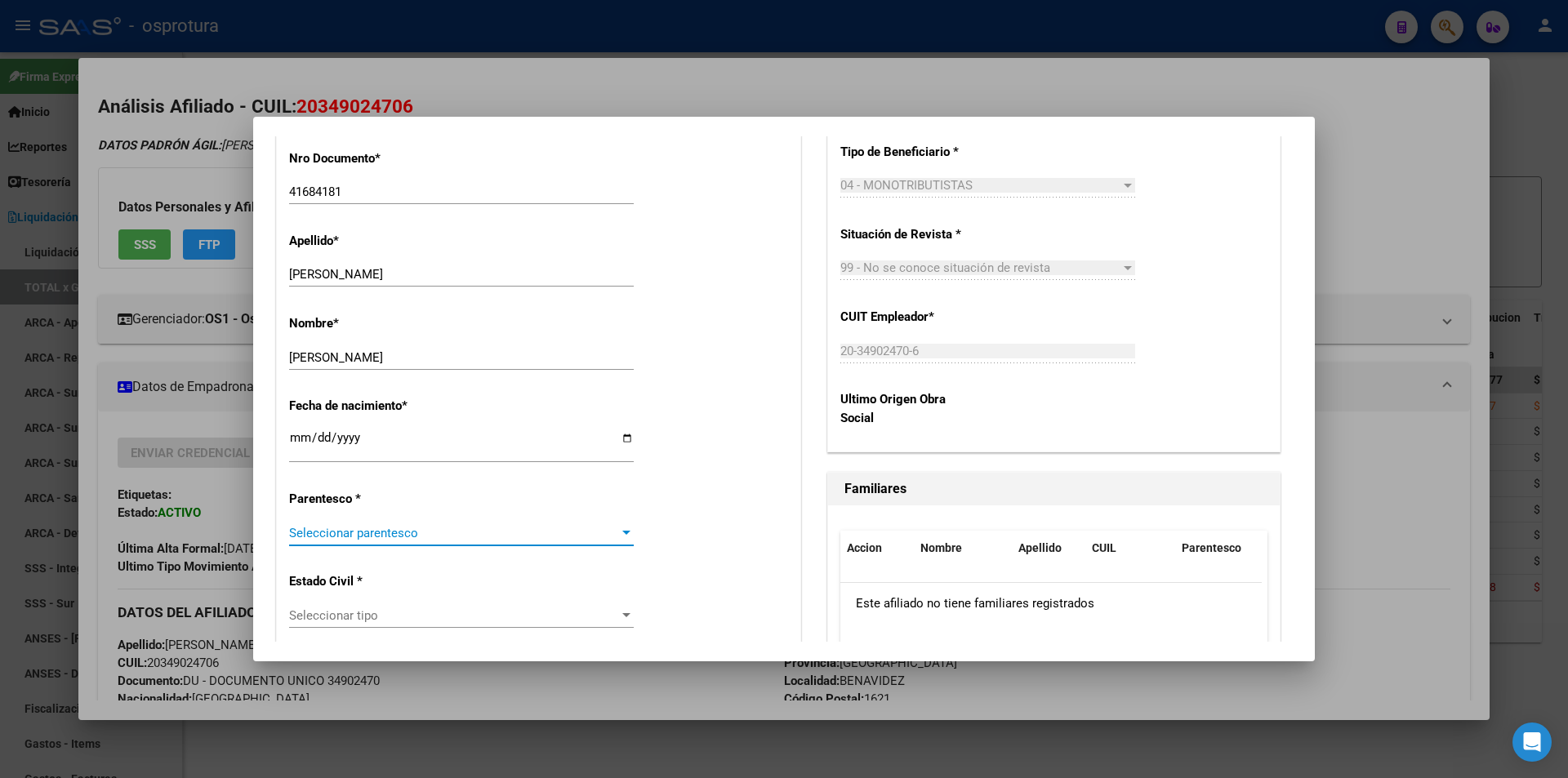
click at [461, 535] on span "Seleccionar parentesco" at bounding box center [454, 533] width 330 height 15
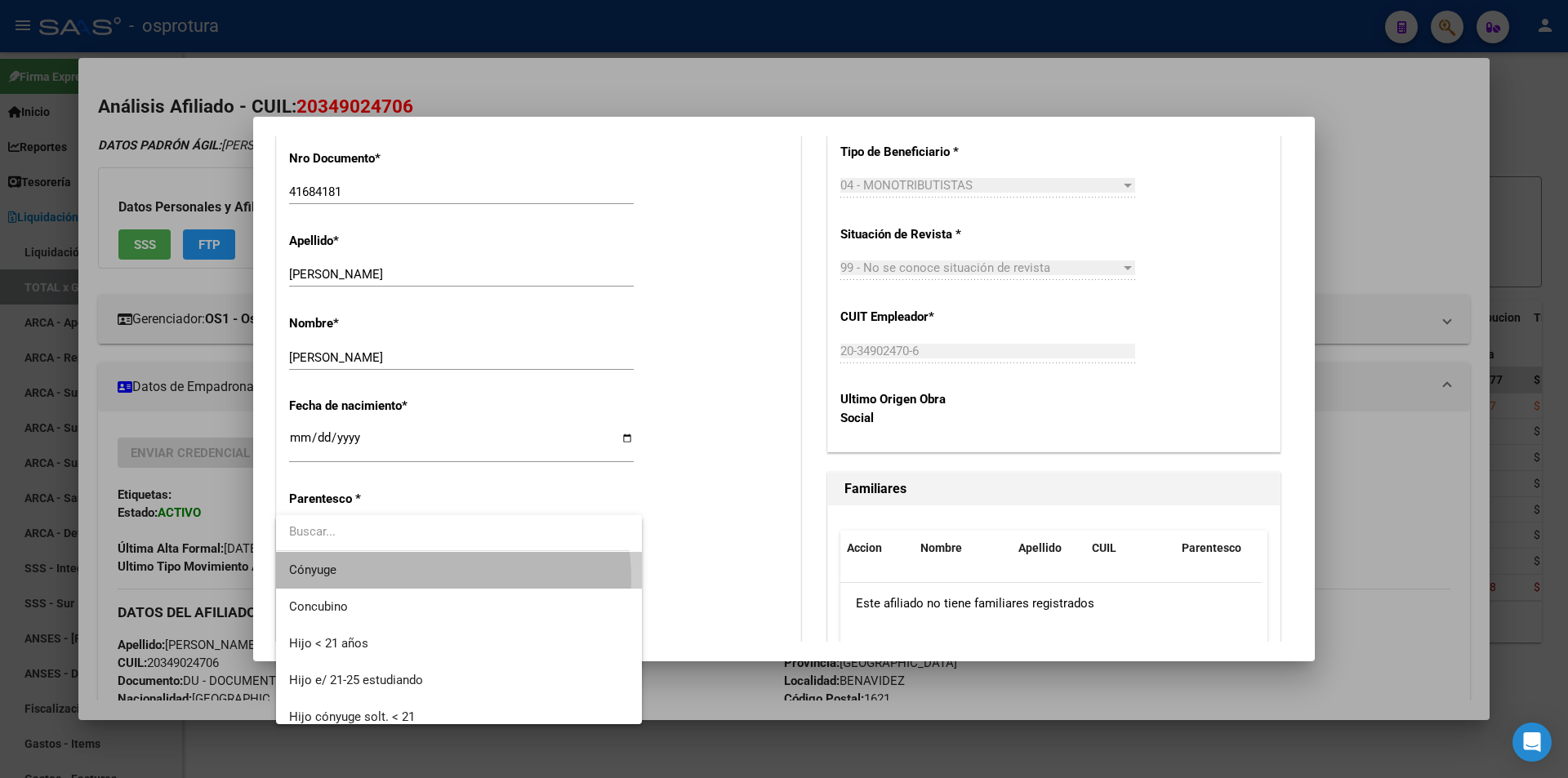
click at [438, 577] on span "Cónyuge" at bounding box center [458, 570] width 340 height 37
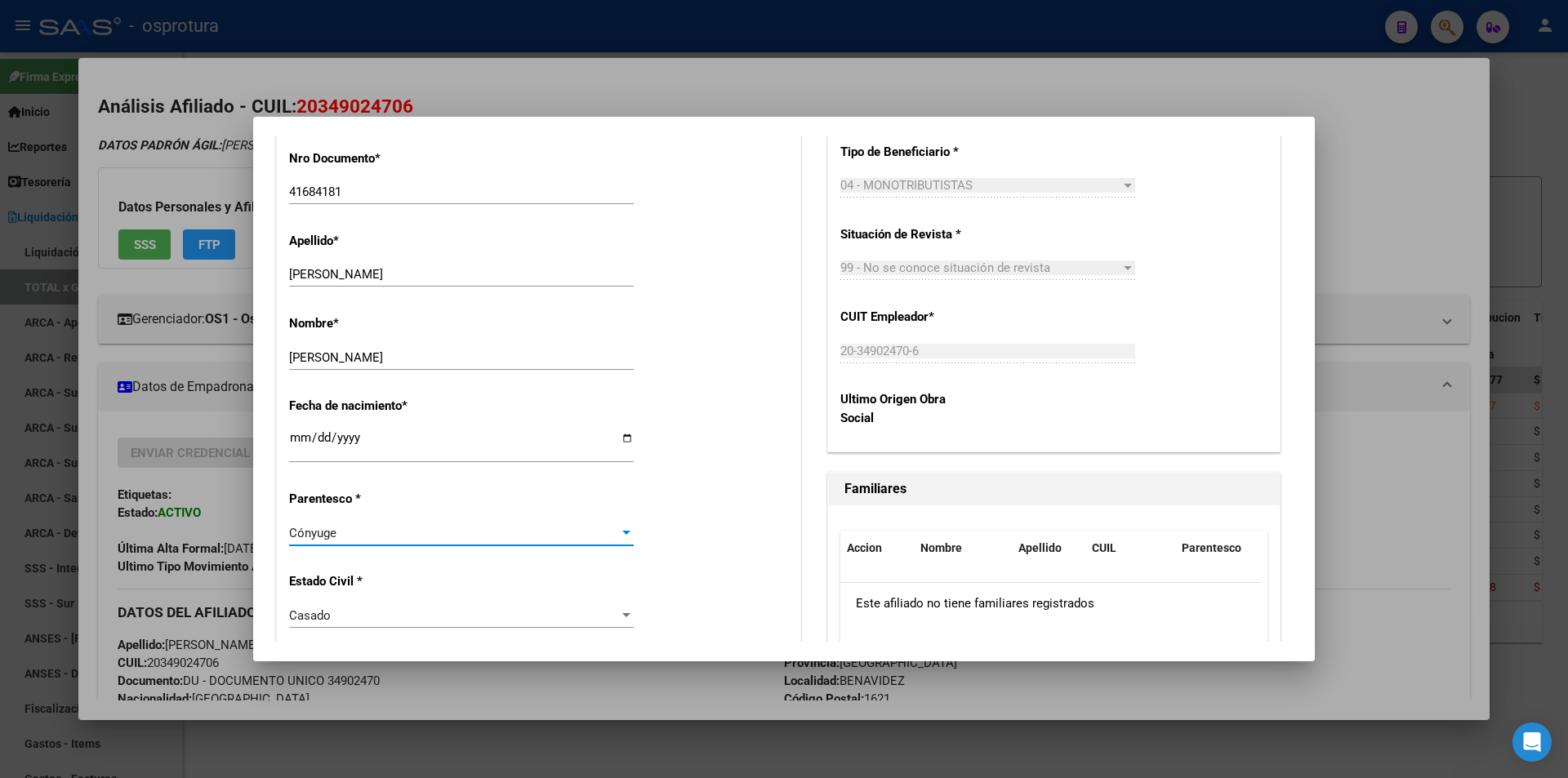
scroll to position [0, 0]
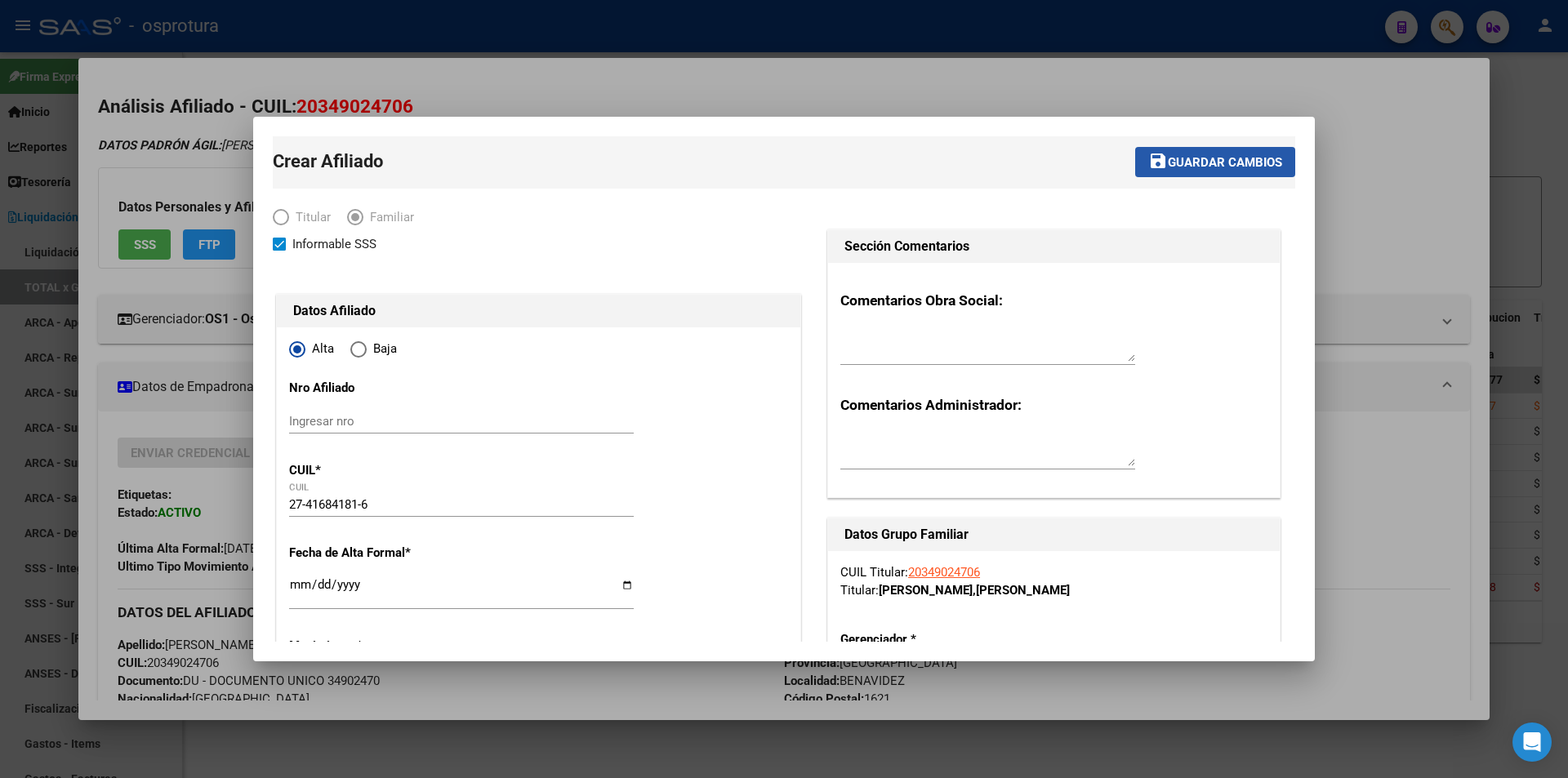
click at [1225, 163] on span "Guardar cambios" at bounding box center [1224, 162] width 115 height 15
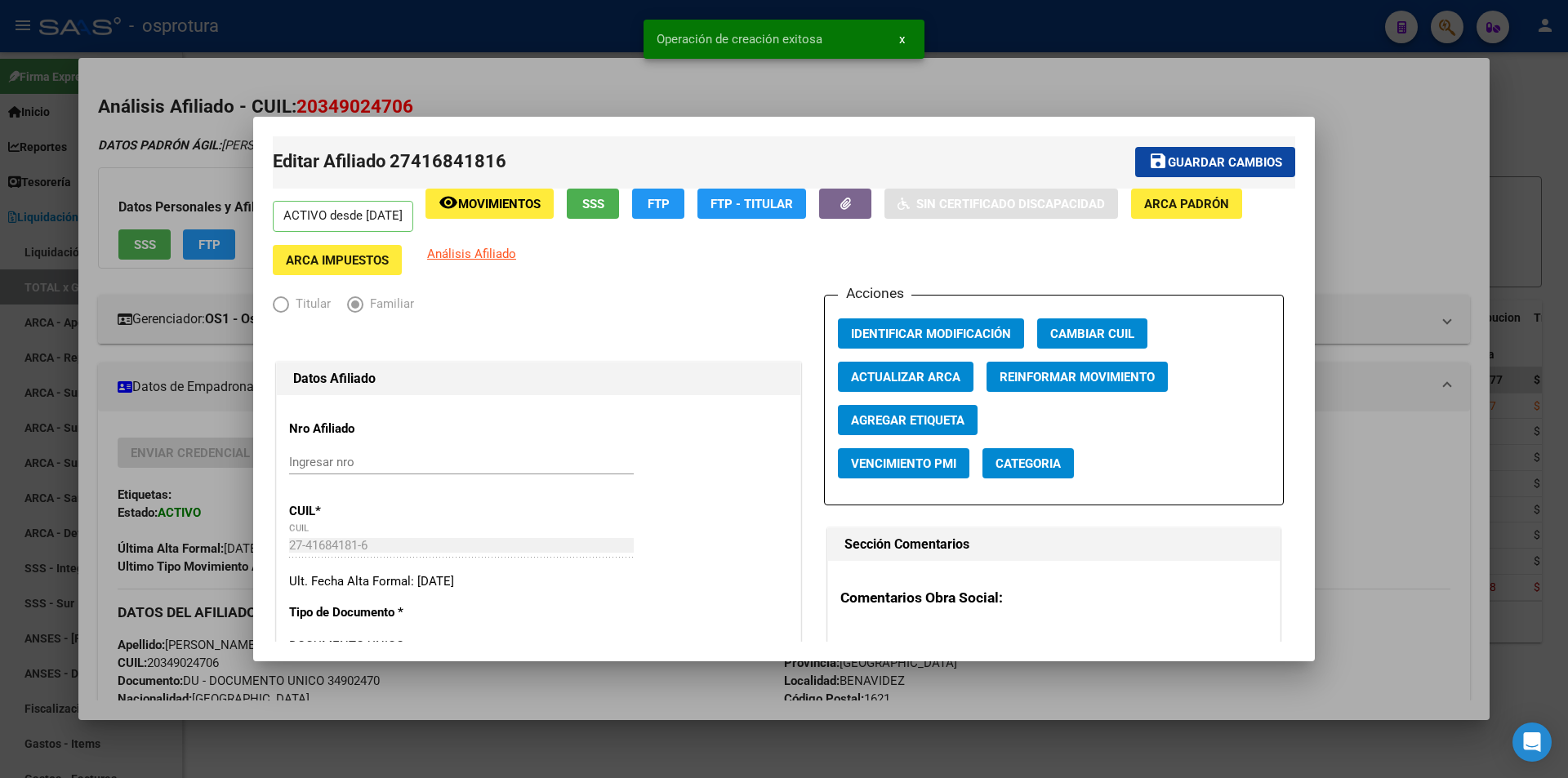
click at [1099, 83] on div at bounding box center [784, 389] width 1568 height 778
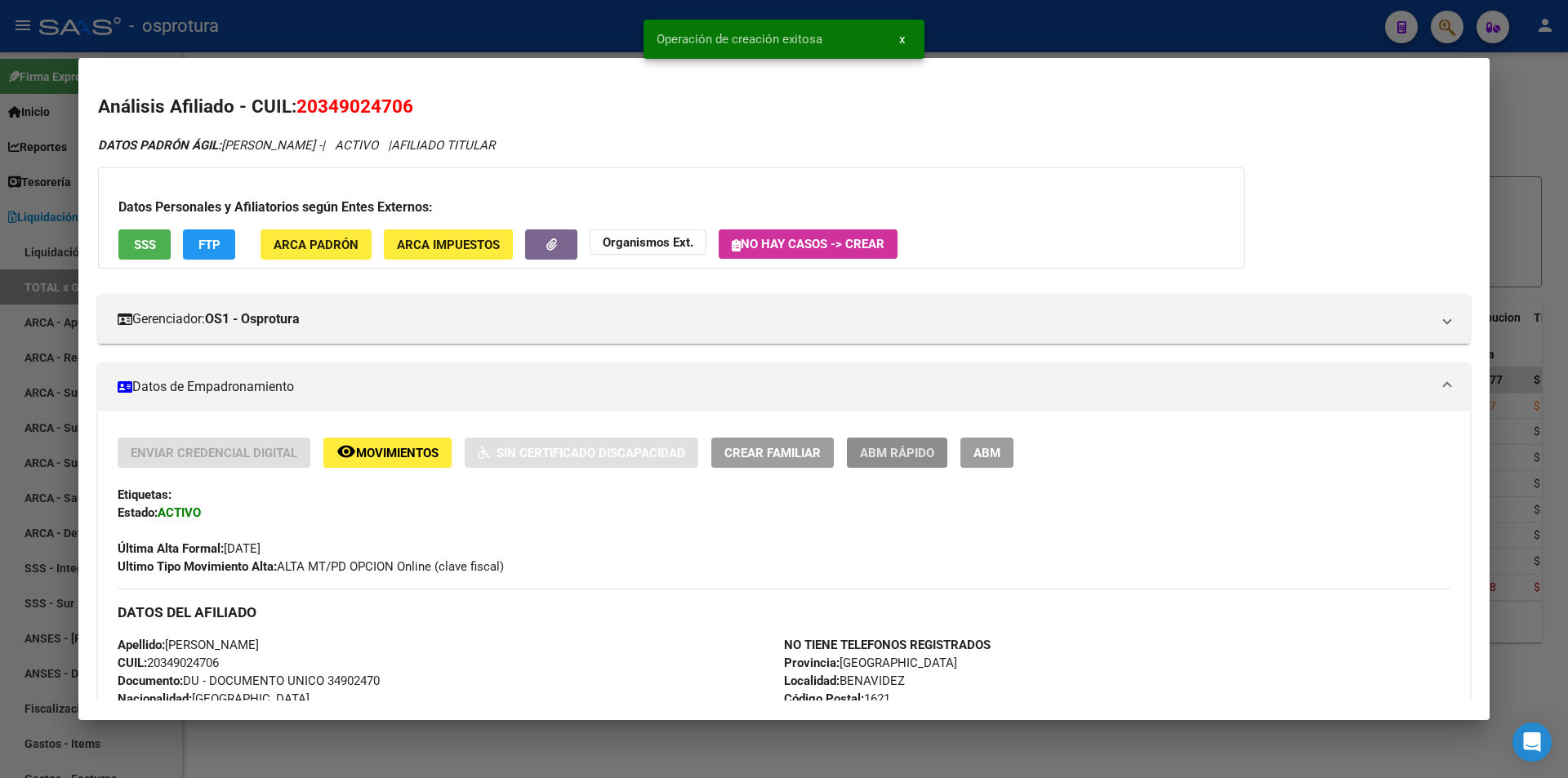
click at [923, 455] on span "ABM Rápido" at bounding box center [896, 453] width 74 height 15
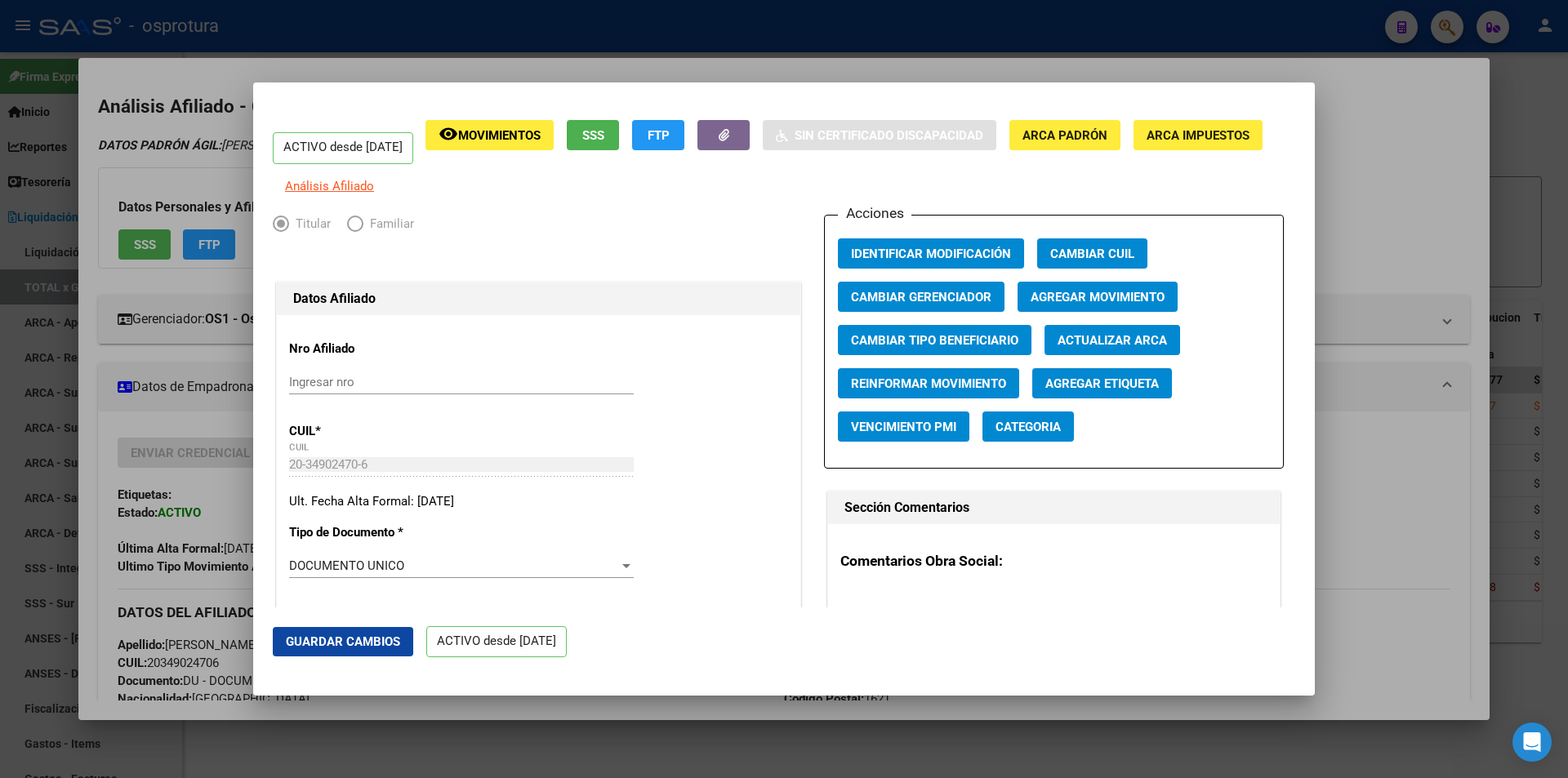
click at [1056, 301] on span "Agregar Movimiento" at bounding box center [1097, 297] width 134 height 15
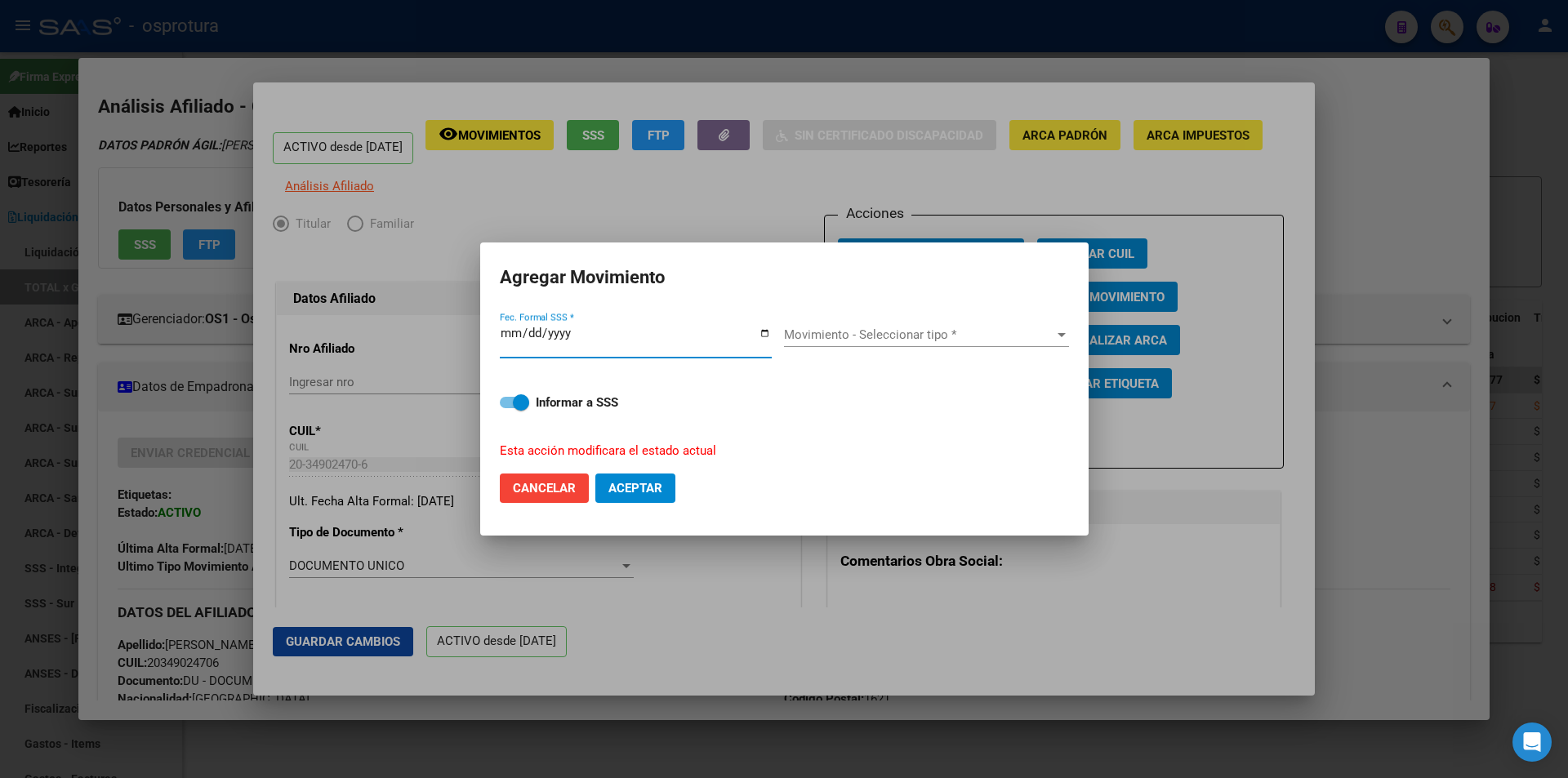
click at [841, 343] on div "Movimiento - Seleccionar tipo * Movimiento - Seleccionar tipo *" at bounding box center [926, 334] width 285 height 25
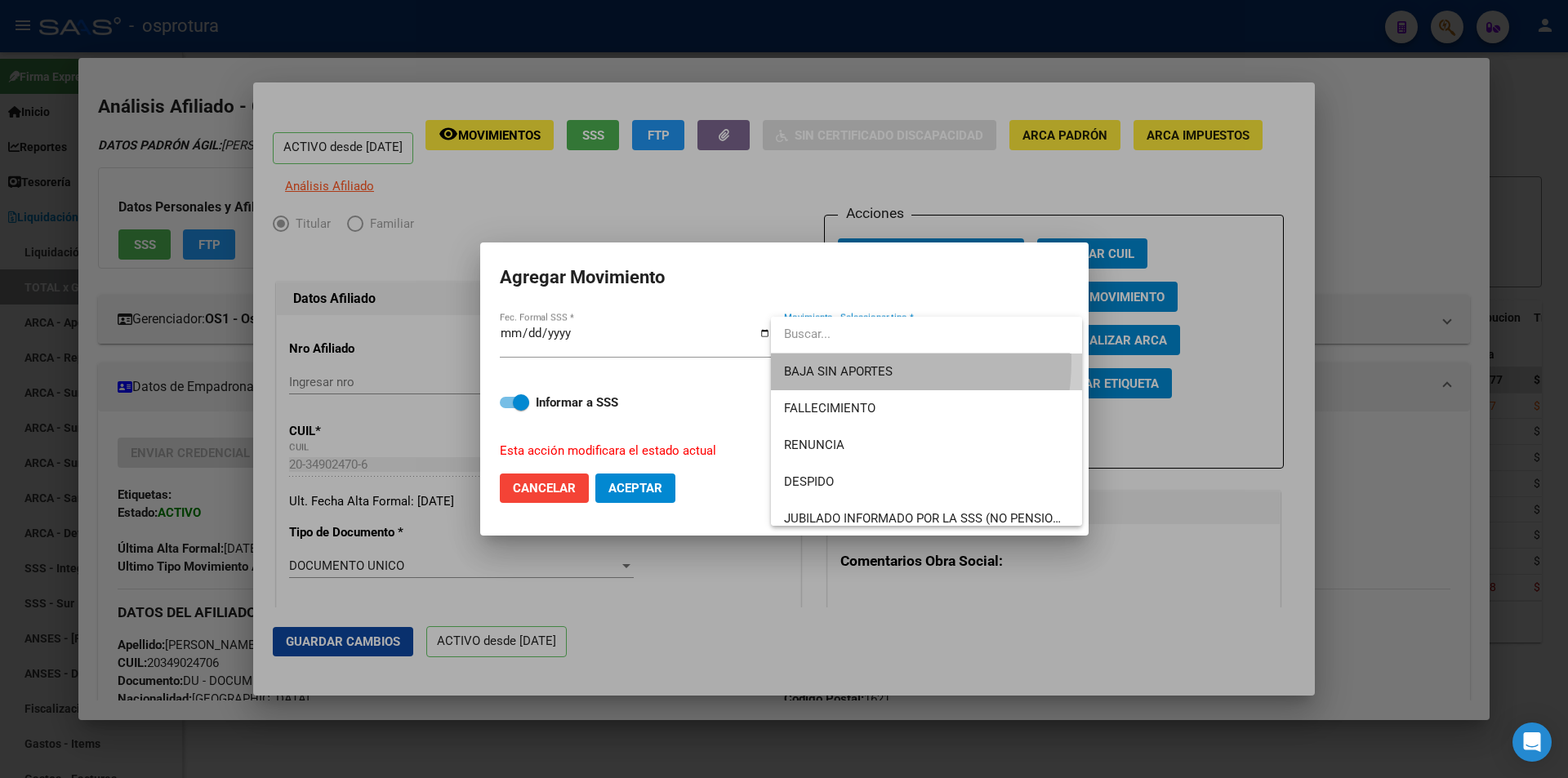
click at [854, 362] on span "BAJA SIN APORTES" at bounding box center [926, 372] width 285 height 37
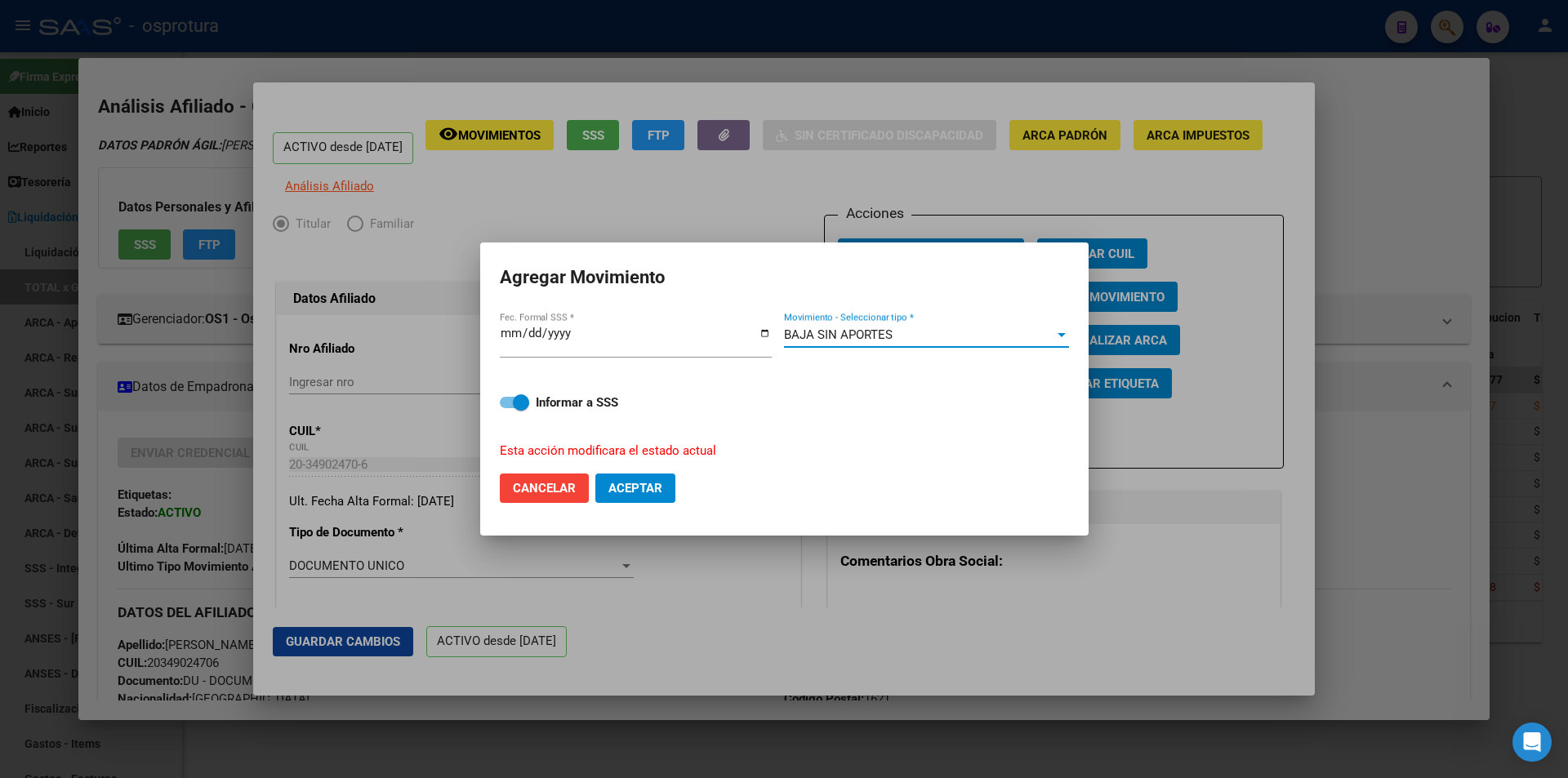
click at [647, 486] on span "Aceptar" at bounding box center [635, 488] width 54 height 15
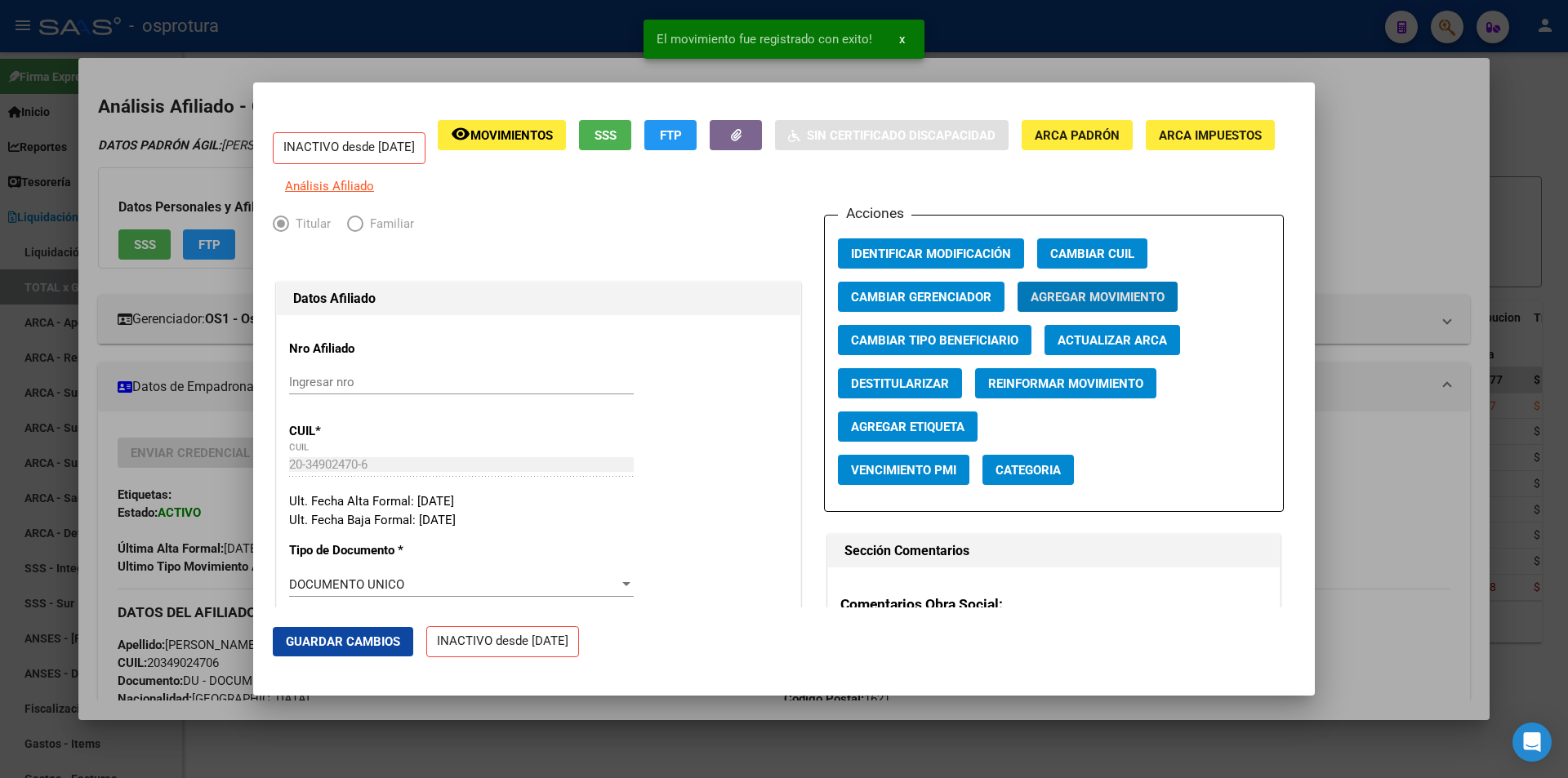
click at [1387, 181] on div at bounding box center [784, 389] width 1568 height 778
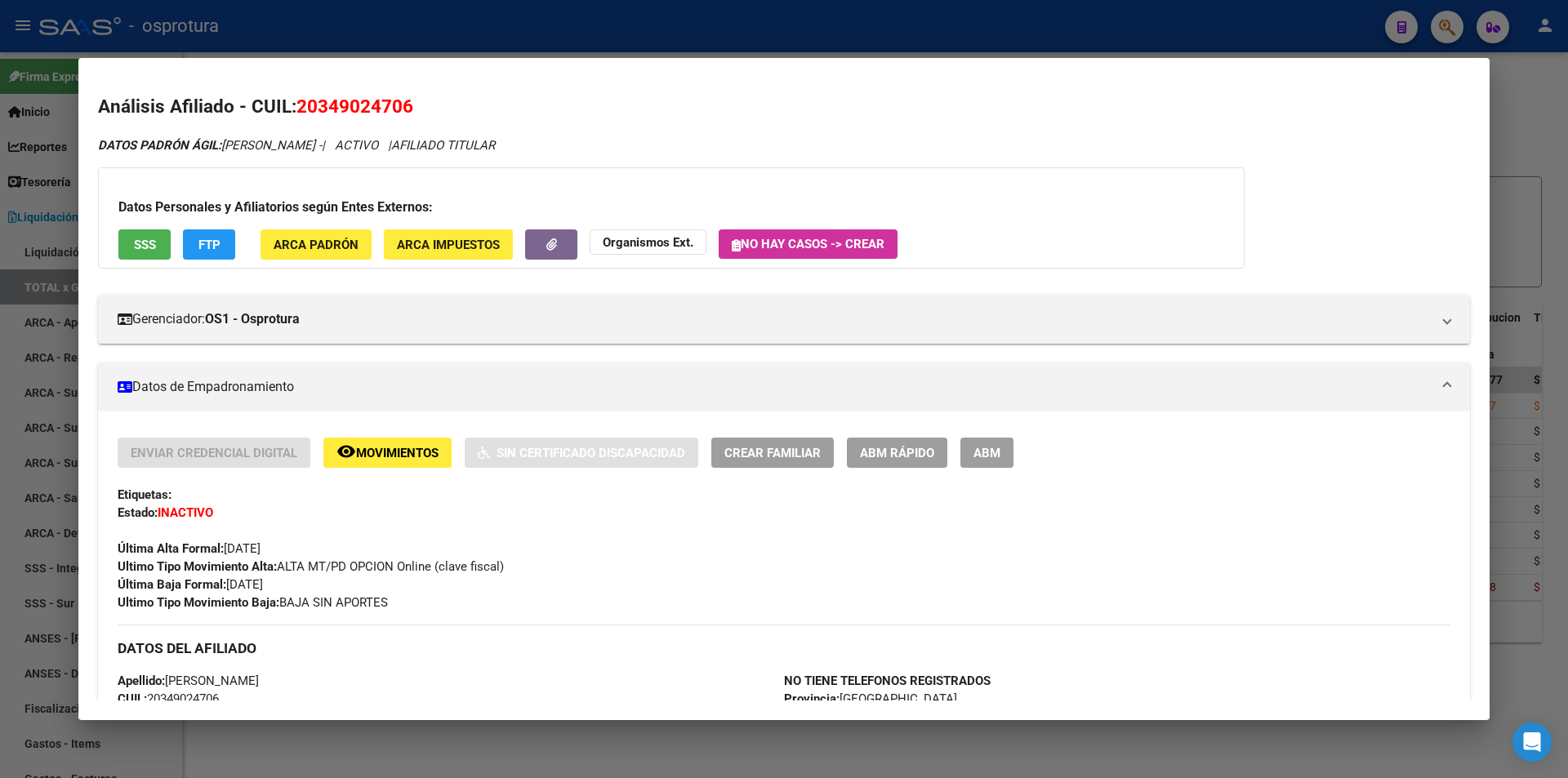
click at [632, 42] on div at bounding box center [784, 389] width 1568 height 778
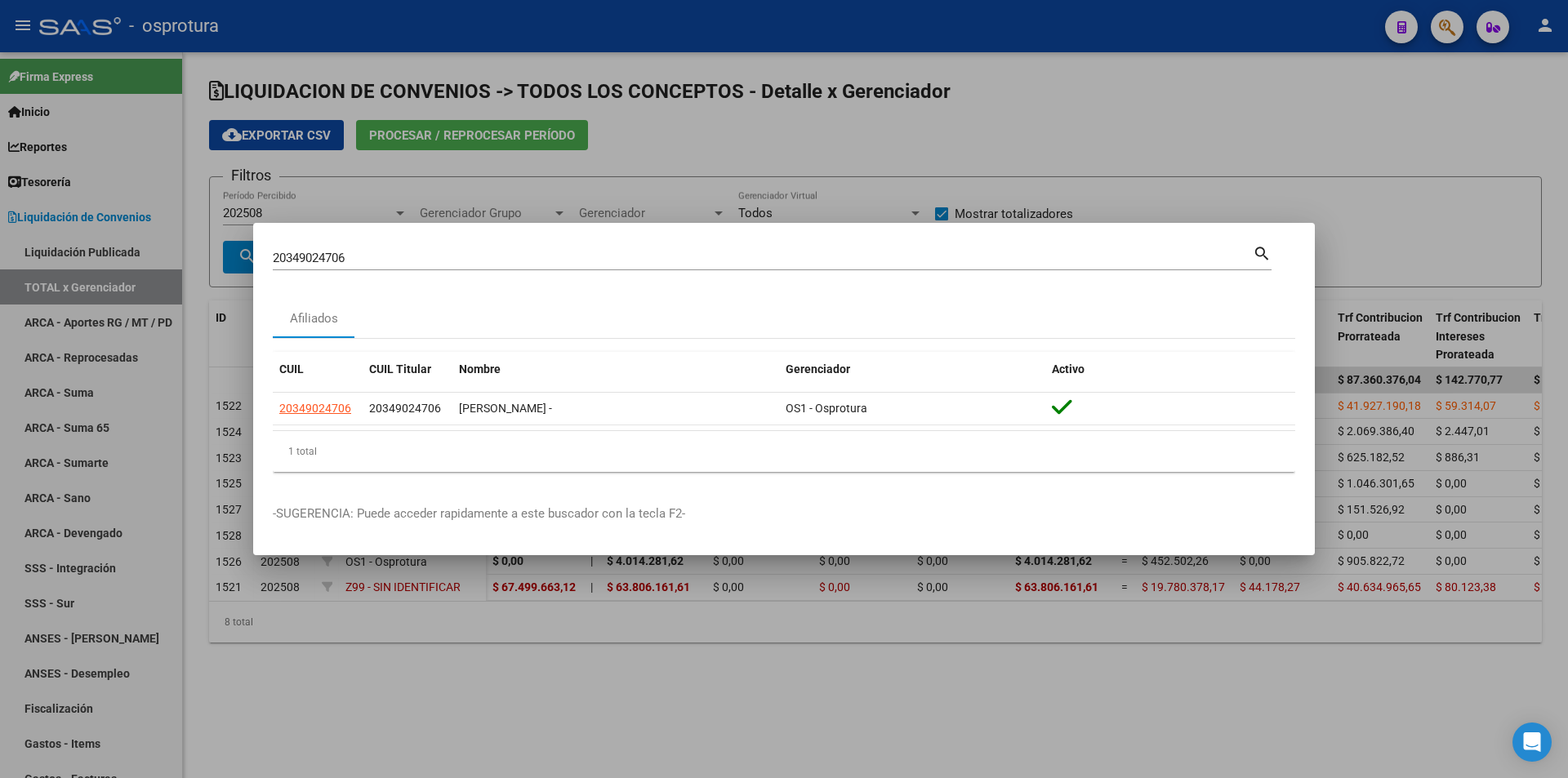
click at [596, 261] on input "20349024706" at bounding box center [762, 258] width 980 height 15
click at [596, 264] on input "20349024706" at bounding box center [762, 258] width 980 height 15
paste input "-26290988-4"
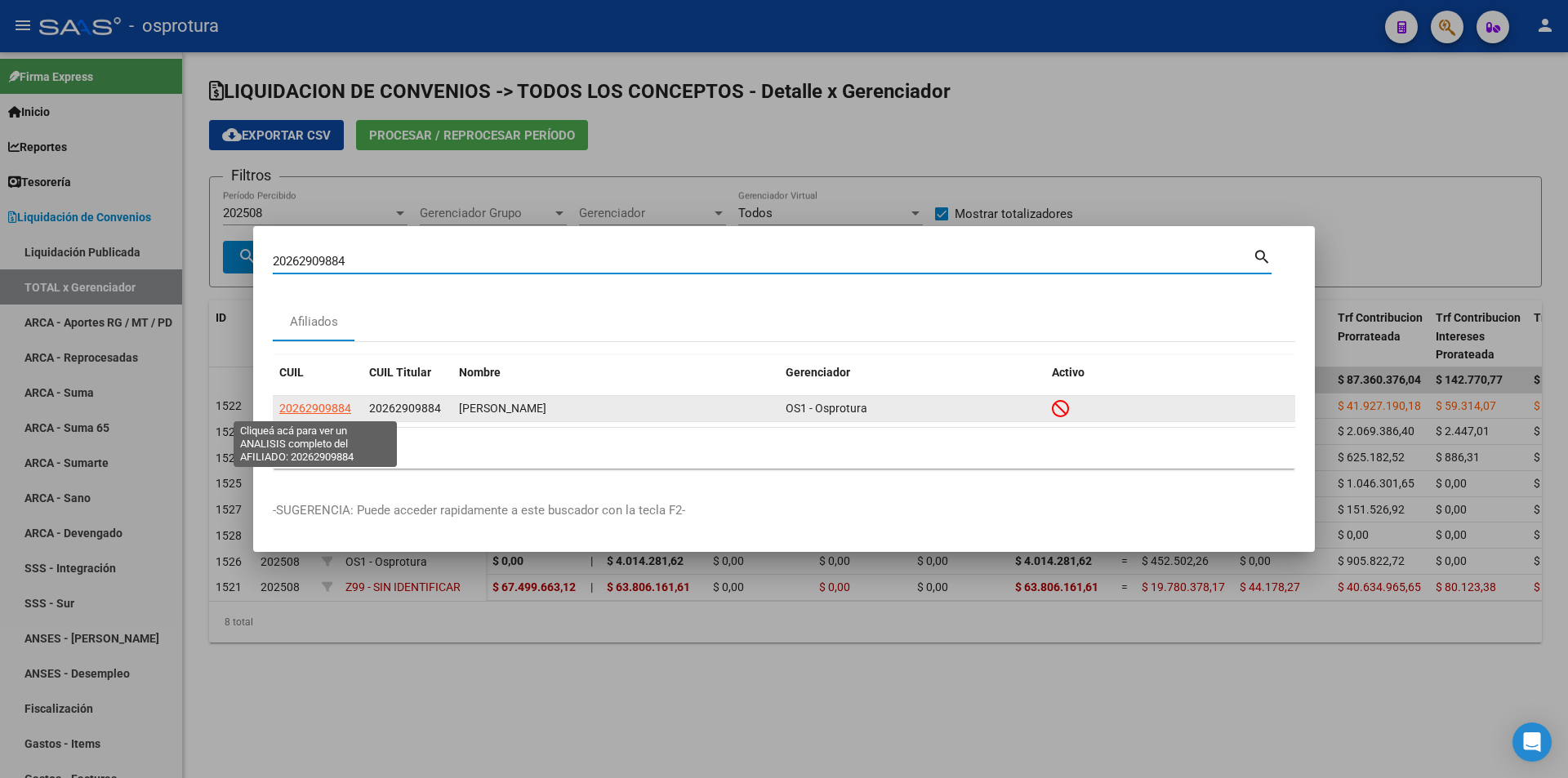
click at [303, 407] on span "20262909884" at bounding box center [315, 408] width 71 height 13
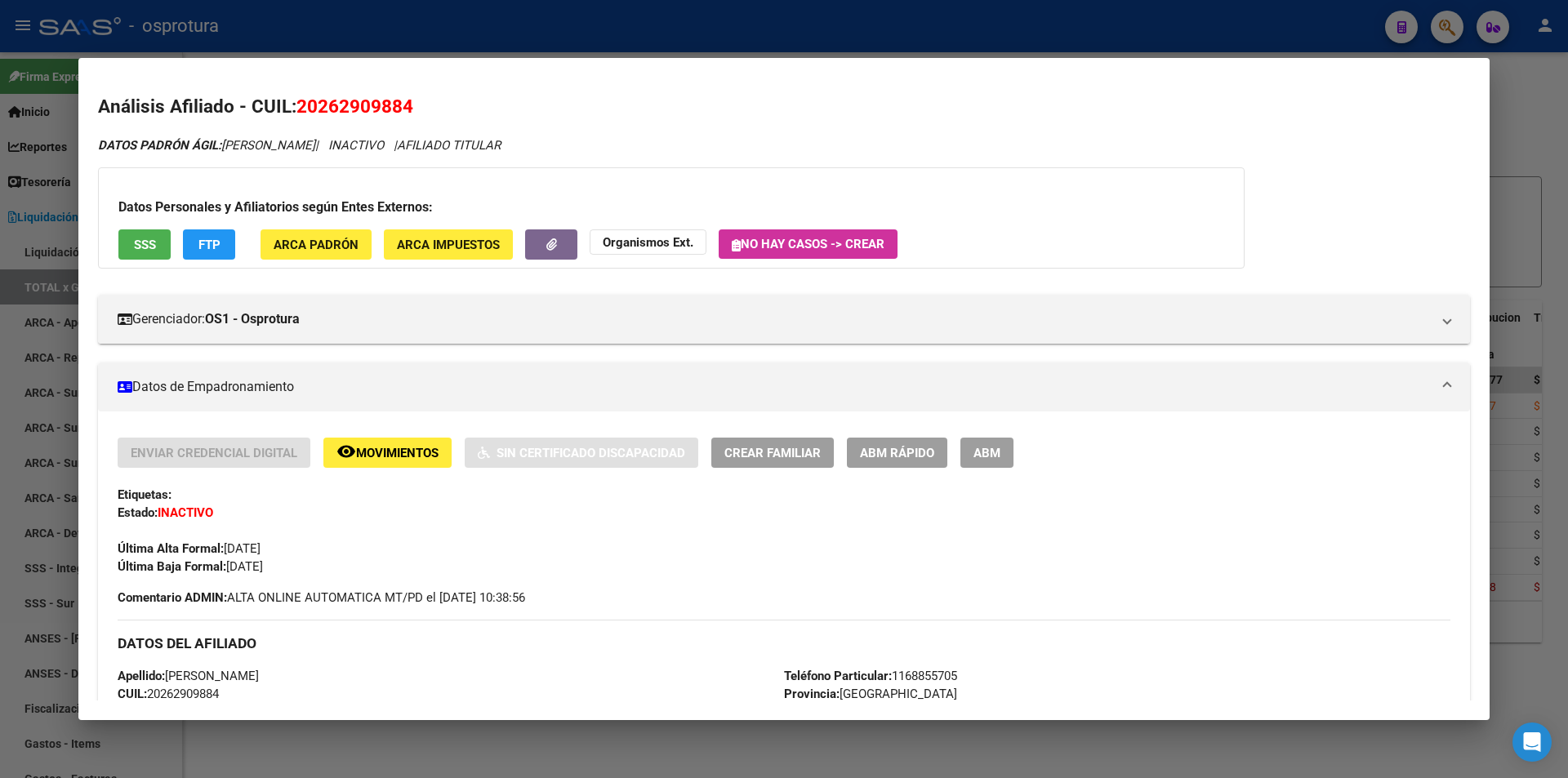
click at [611, 39] on div at bounding box center [784, 389] width 1568 height 778
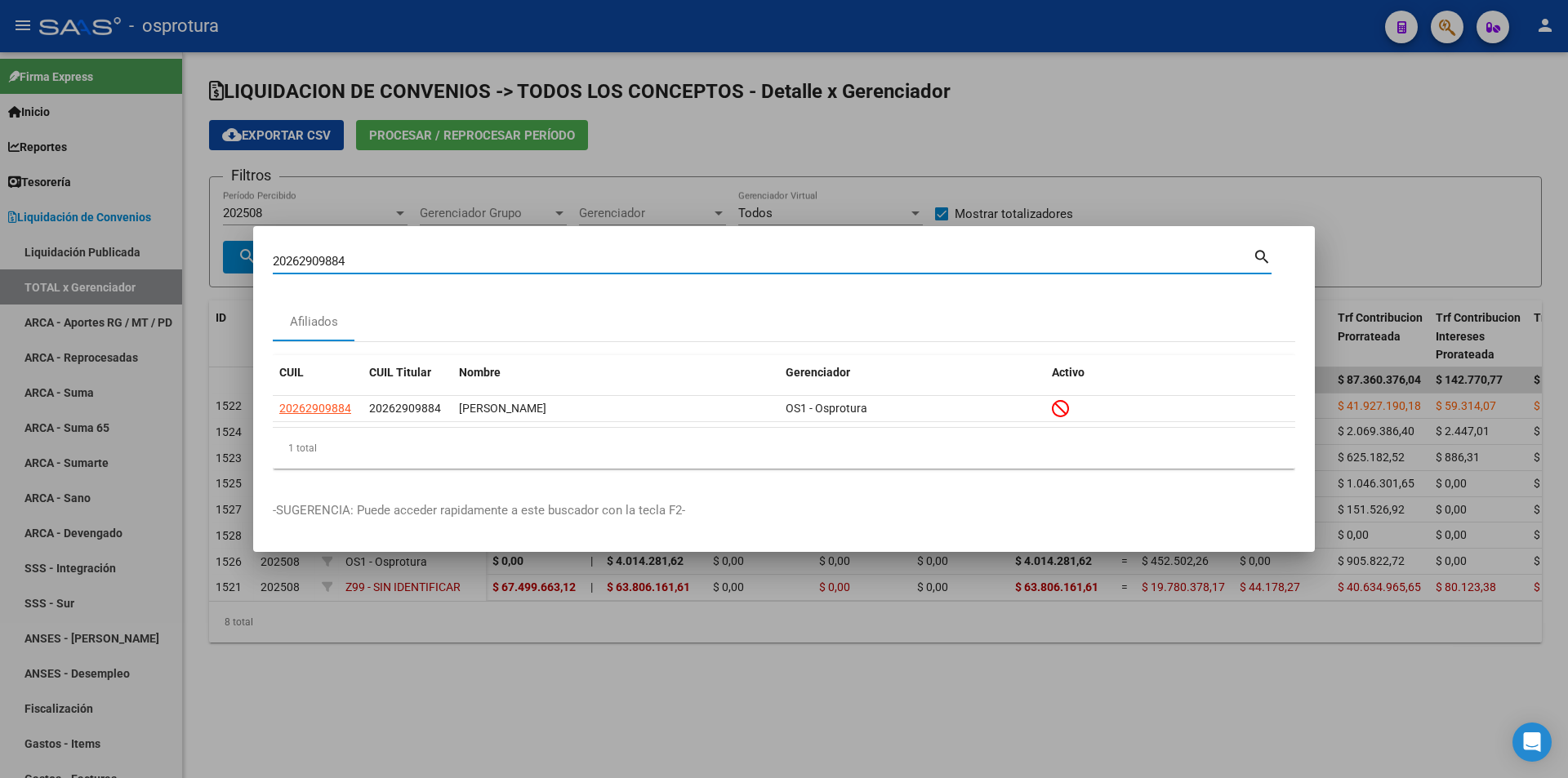
click at [565, 257] on input "20262909884" at bounding box center [762, 261] width 980 height 15
click at [565, 260] on input "20262909884" at bounding box center [762, 261] width 980 height 15
paste input "7-33248199-7"
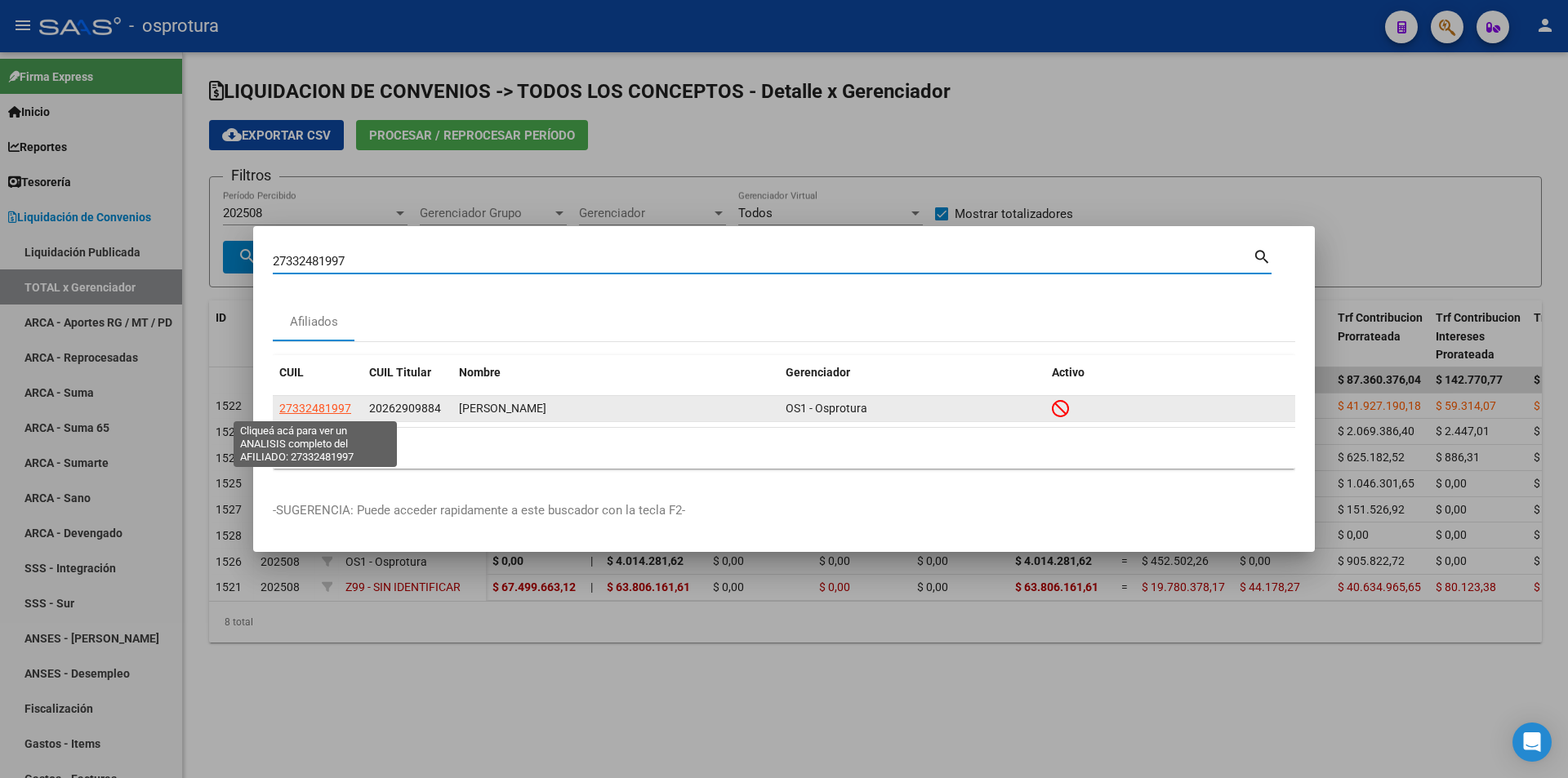
click at [340, 409] on span "27332481997" at bounding box center [315, 408] width 71 height 13
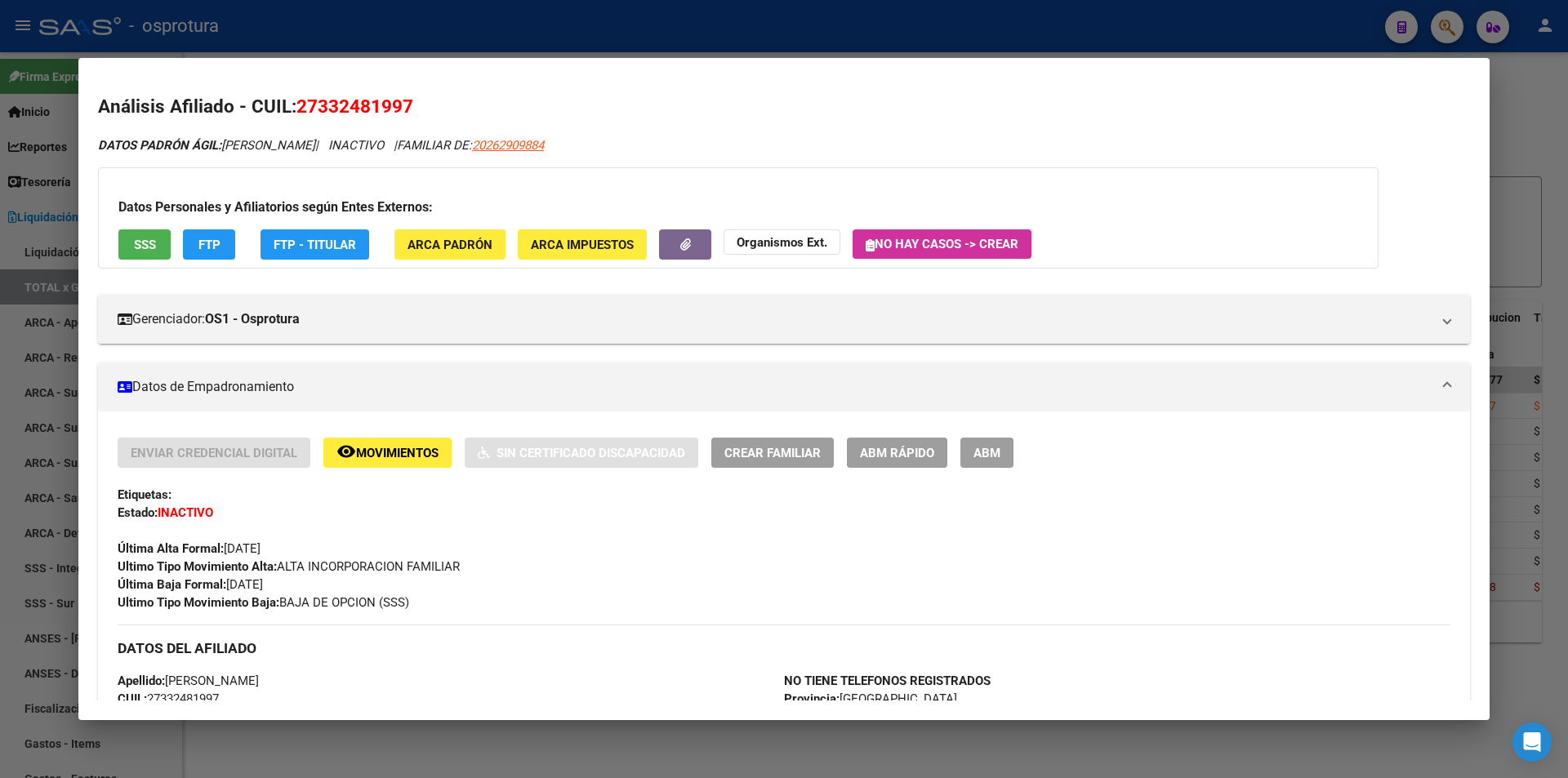
click at [474, 41] on div at bounding box center [784, 389] width 1568 height 778
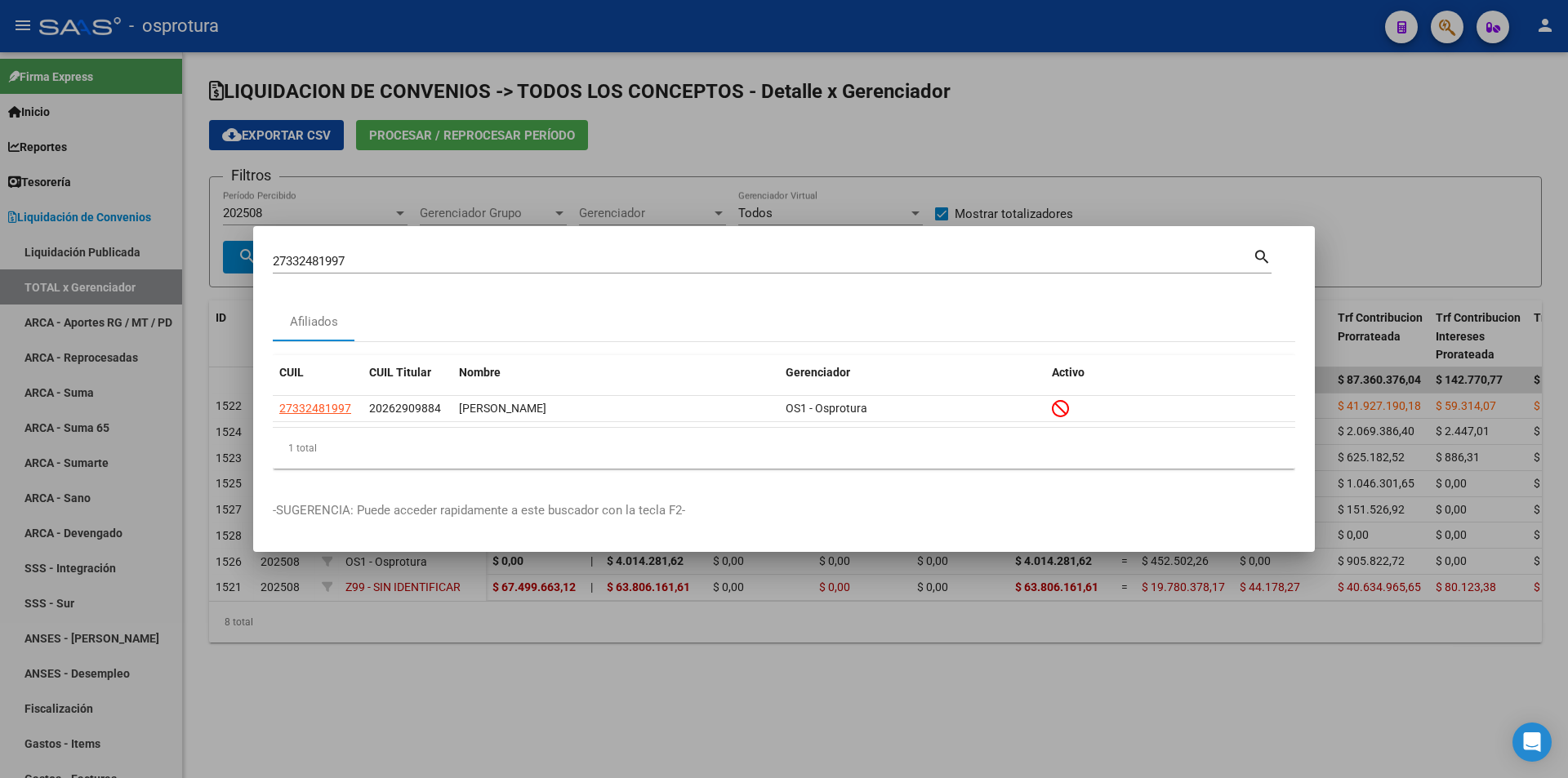
click at [446, 269] on div "27332481997 Buscar (apellido, dni, cuil, nro traspaso, cuit, obra social)" at bounding box center [762, 261] width 980 height 25
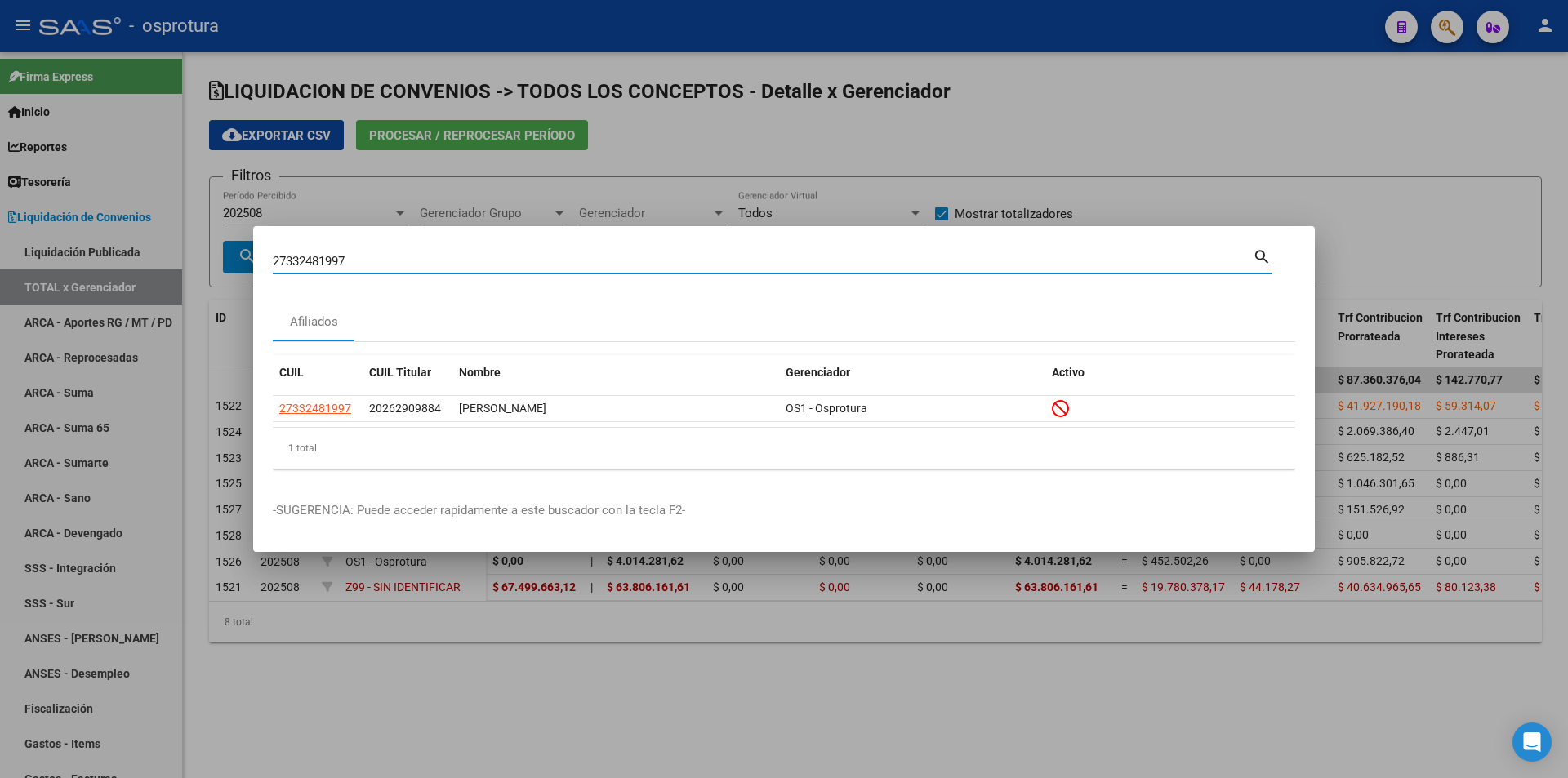
click at [446, 267] on input "27332481997" at bounding box center [762, 261] width 980 height 15
click at [446, 266] on input "27332481997" at bounding box center [762, 261] width 980 height 15
paste input "27-45869228-4"
click at [445, 266] on input "2733248199727-45869228-4" at bounding box center [762, 261] width 980 height 15
click at [444, 266] on input "2733248199727-45869228-4" at bounding box center [762, 261] width 980 height 15
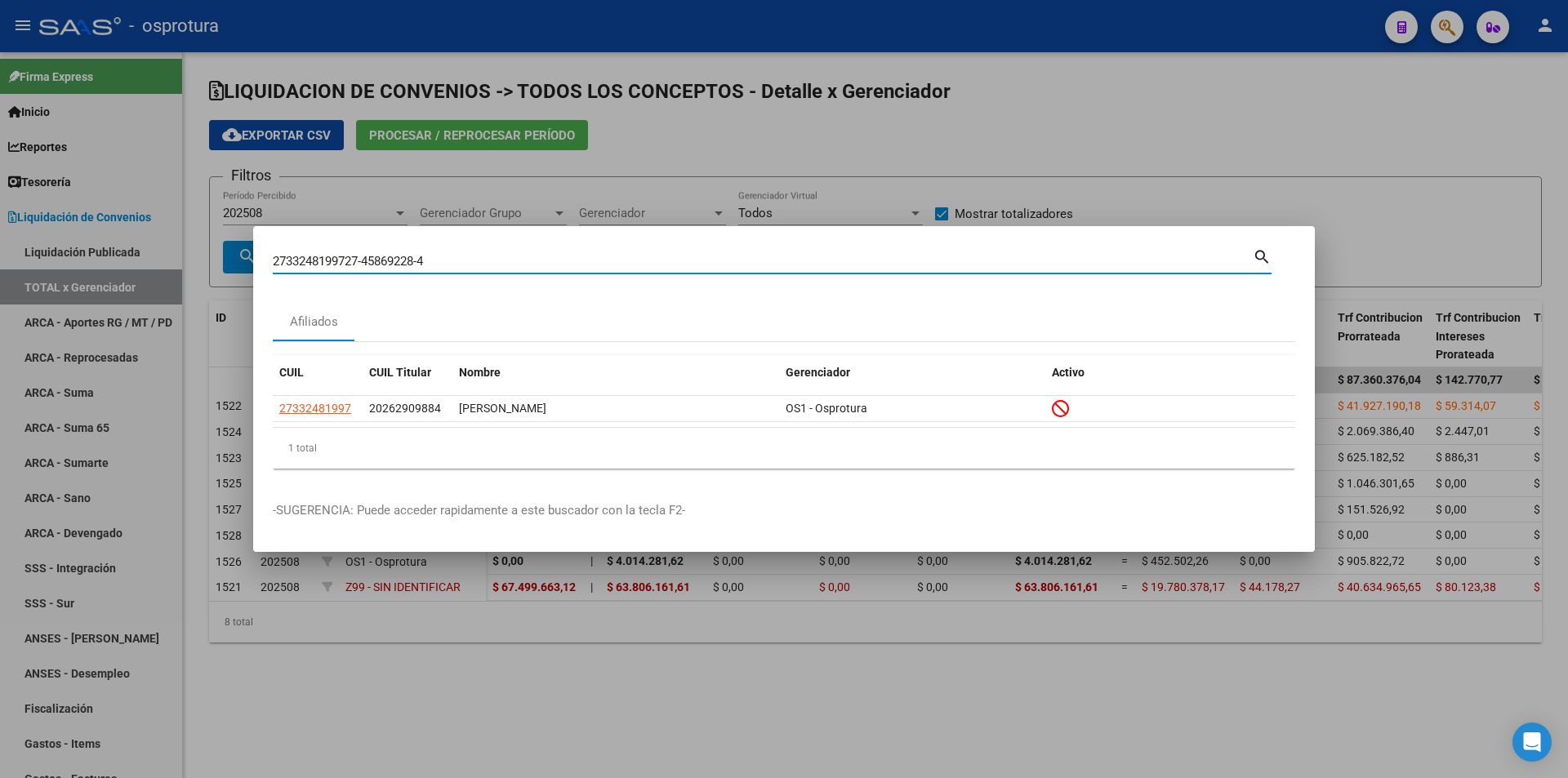
click at [444, 266] on input "2733248199727-45869228-4" at bounding box center [762, 261] width 980 height 15
paste input
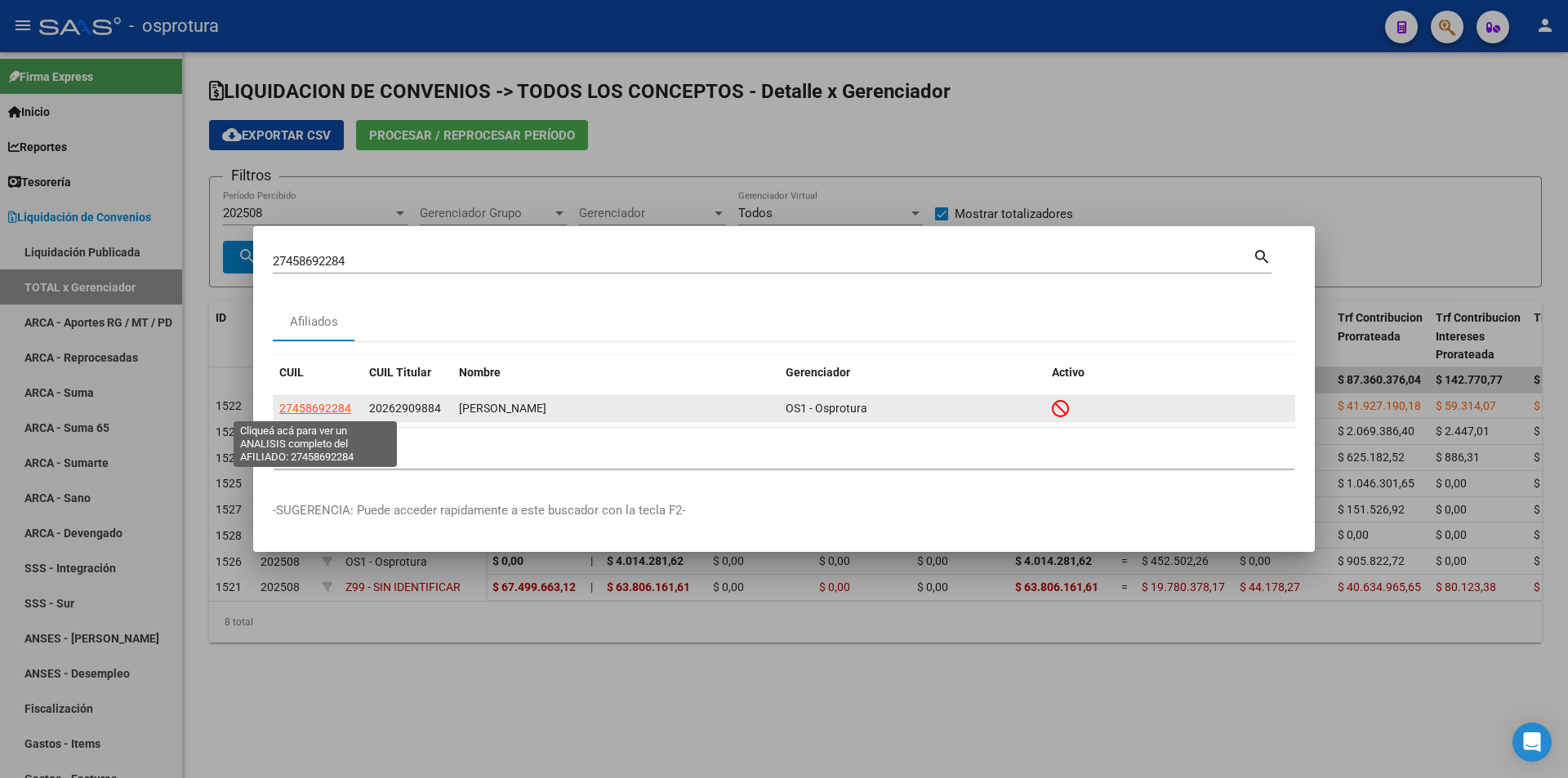
click at [317, 402] on span "27458692284" at bounding box center [315, 408] width 71 height 13
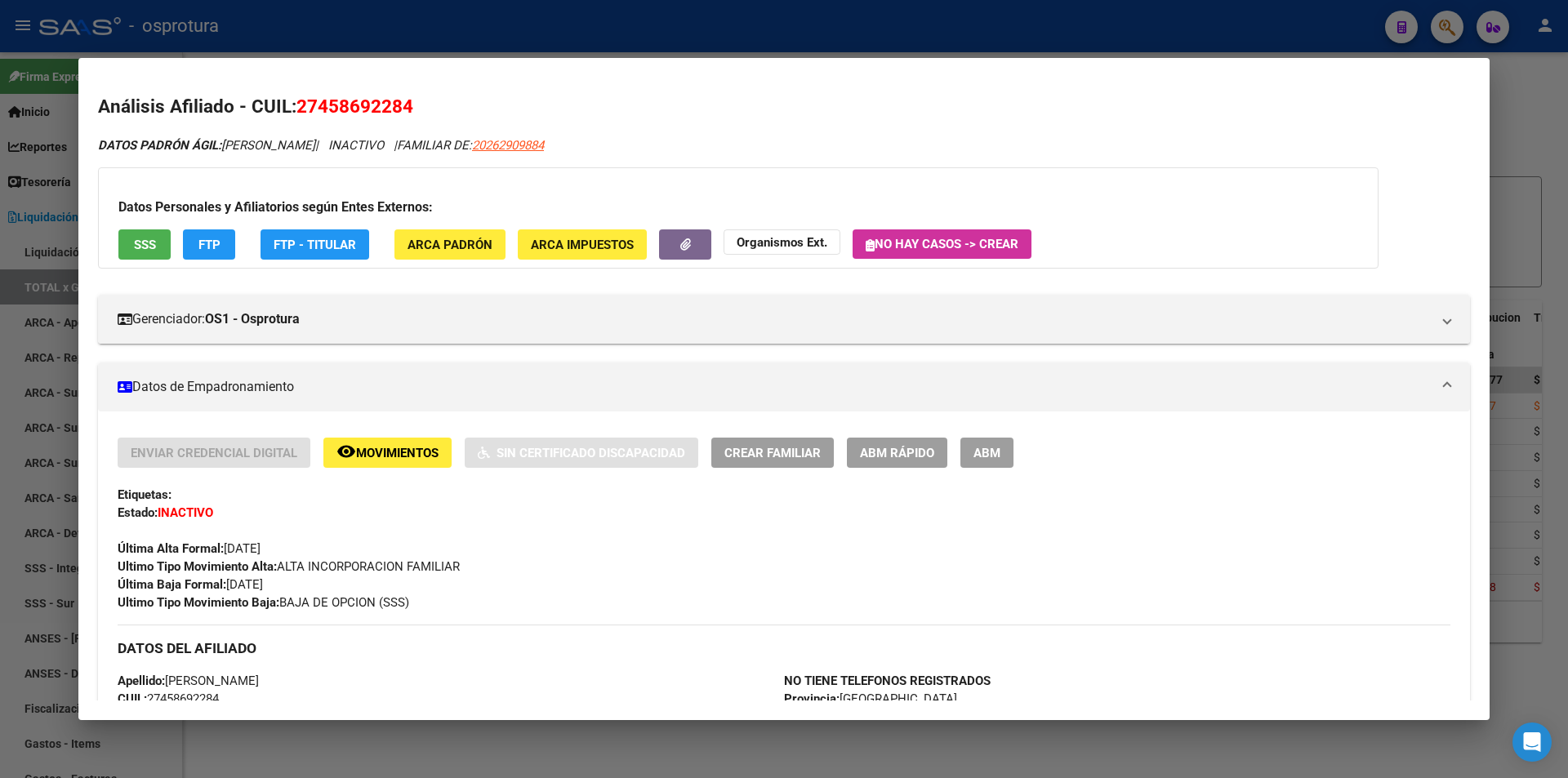
click at [547, 27] on div at bounding box center [784, 389] width 1568 height 778
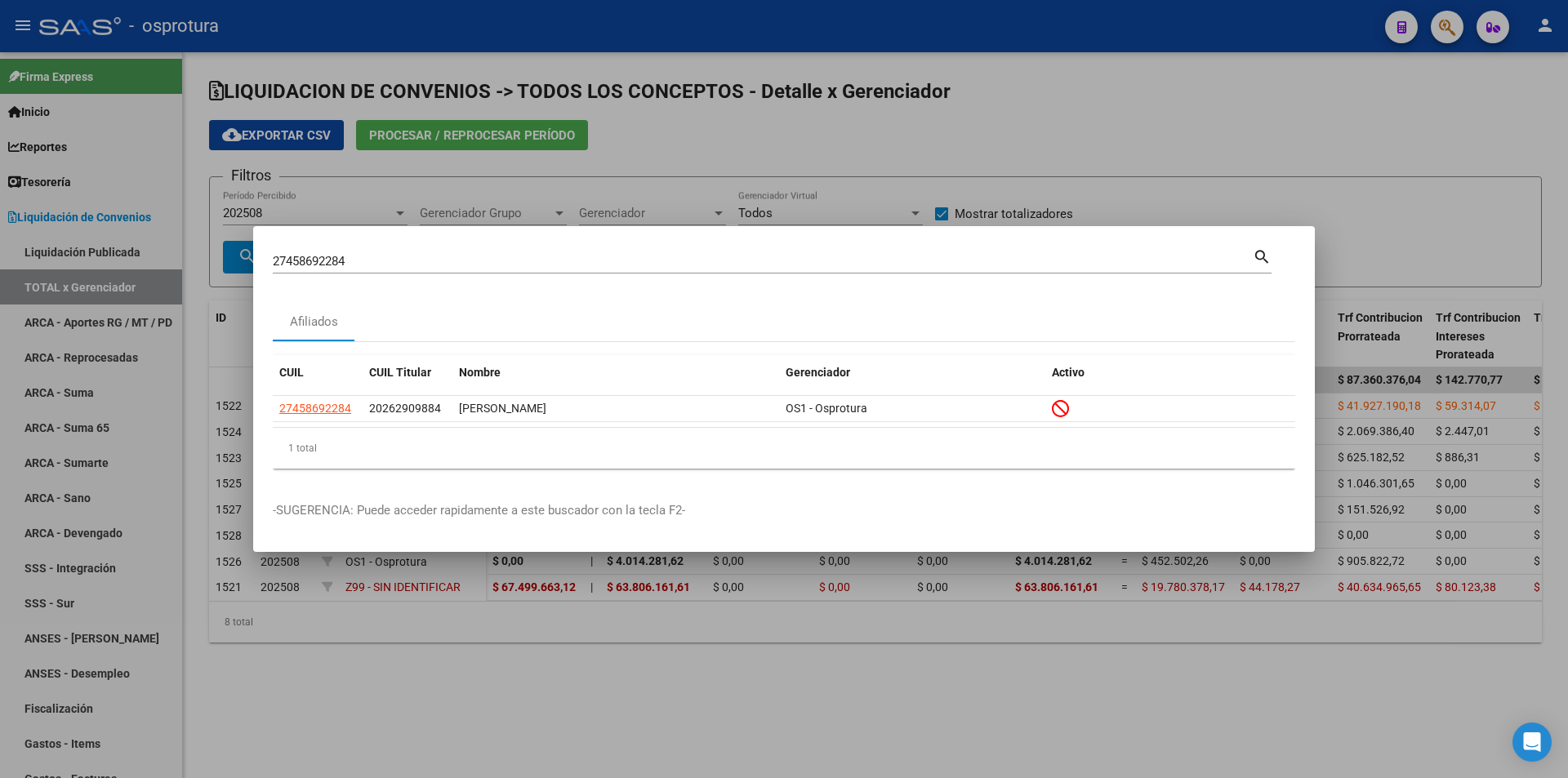
click at [453, 252] on div "27458692284 Buscar (apellido, dni, cuil, nro traspaso, cuit, obra social)" at bounding box center [762, 261] width 980 height 25
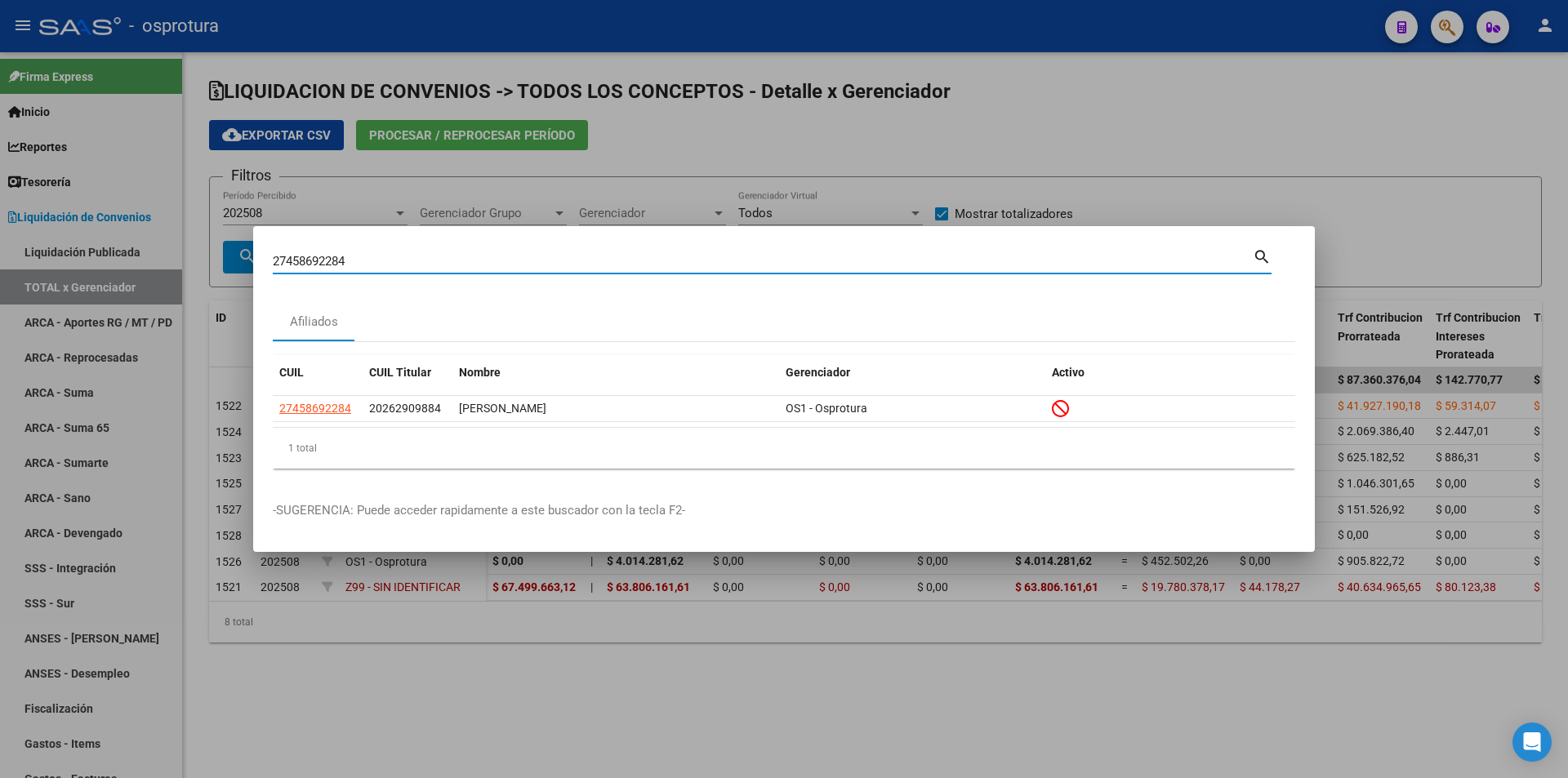
click at [454, 261] on input "27458692284" at bounding box center [762, 261] width 980 height 15
paste input "0-17417108-5"
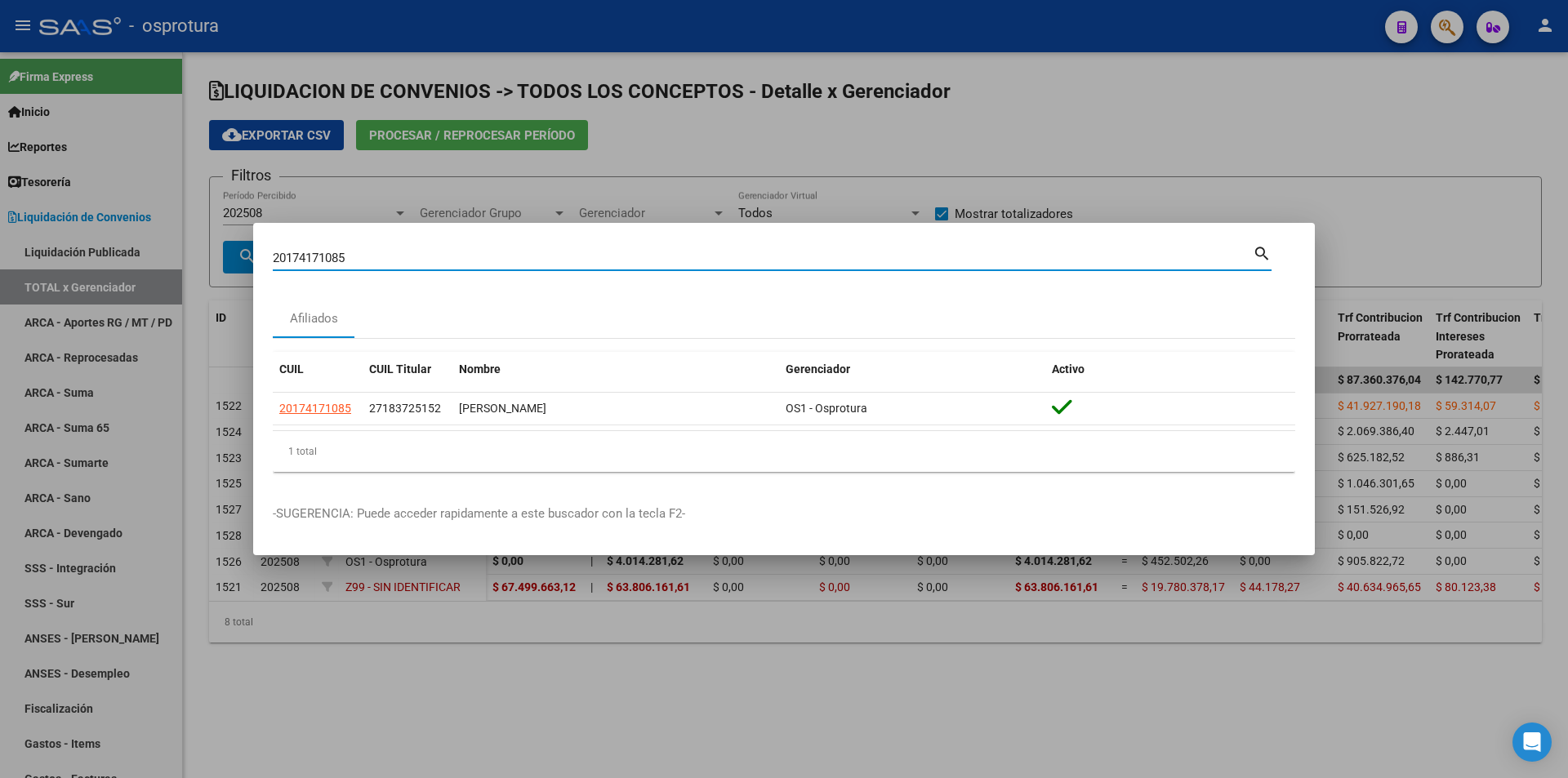
click at [549, 261] on input "20174171085" at bounding box center [762, 258] width 980 height 15
paste input "7-45912836-6"
click at [425, 255] on input "27459128366" at bounding box center [762, 258] width 980 height 15
click at [425, 254] on input "27459128366" at bounding box center [762, 258] width 980 height 15
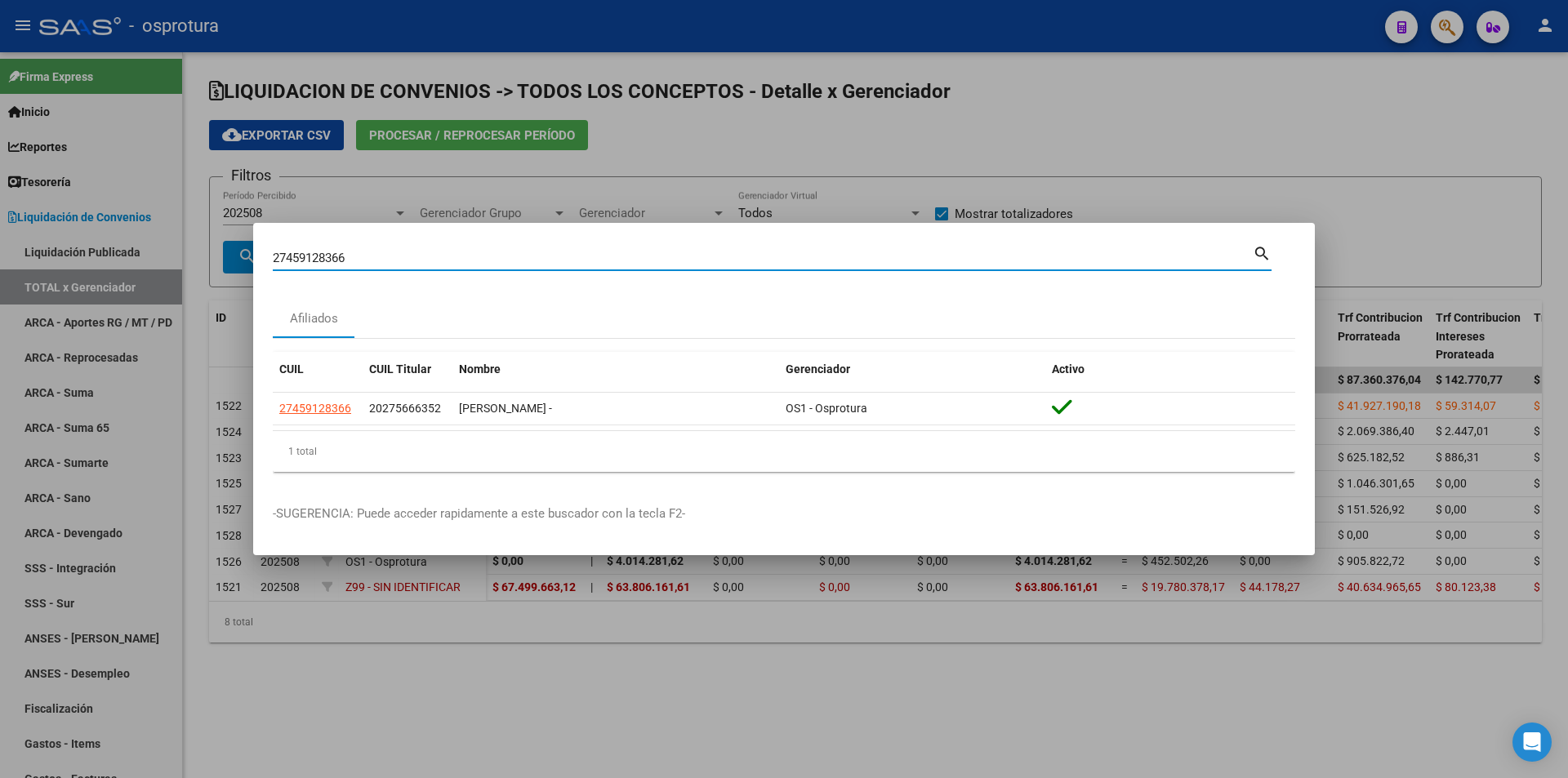
click at [425, 254] on input "27459128366" at bounding box center [762, 258] width 980 height 15
paste input "-54403262-9"
click at [405, 254] on input "27544032629" at bounding box center [762, 258] width 980 height 15
click at [407, 252] on input "27544032629" at bounding box center [762, 258] width 980 height 15
paste input "-05889177-6"
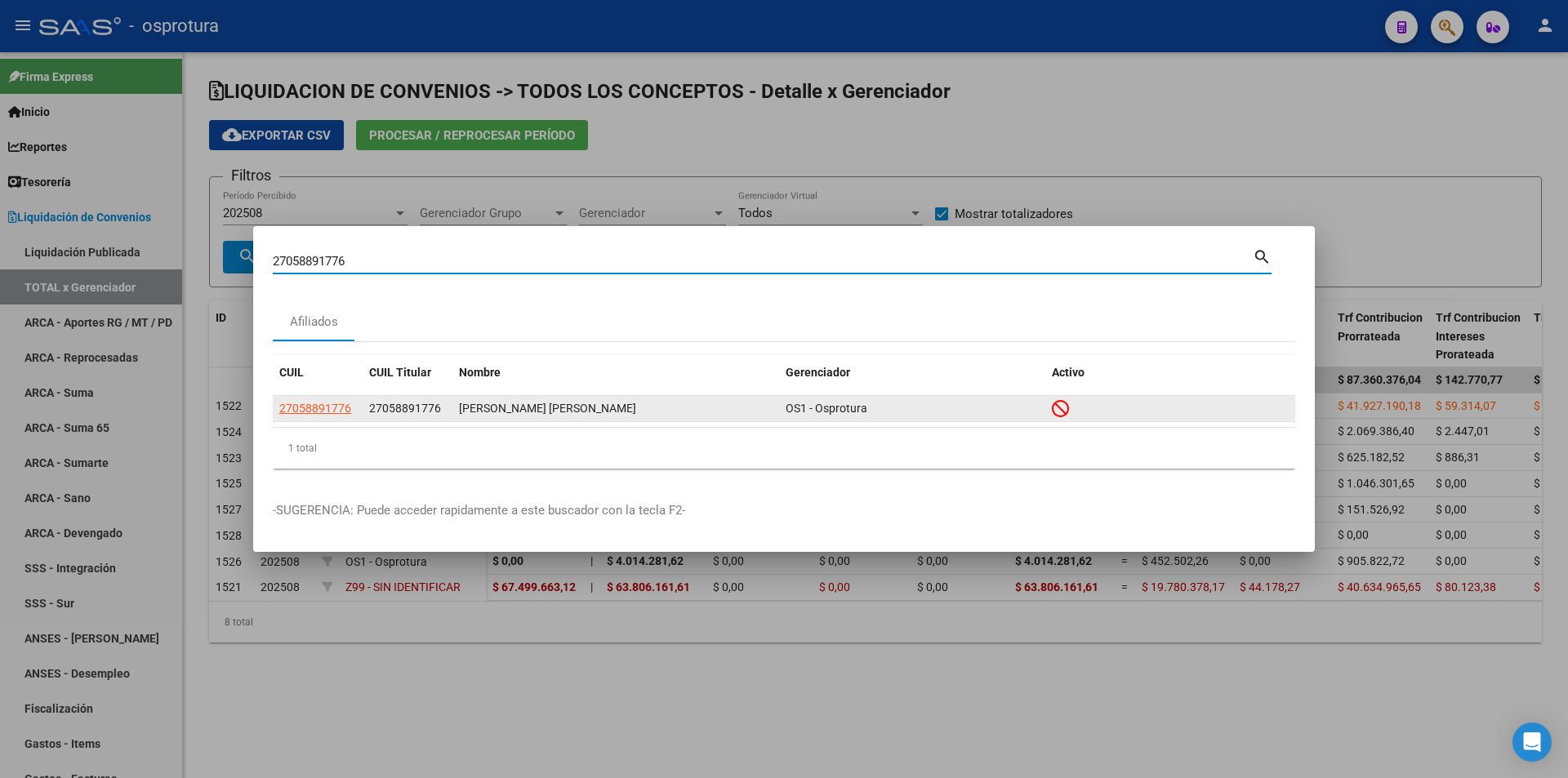
click at [315, 399] on datatable-body-cell "27058891776" at bounding box center [318, 409] width 90 height 26
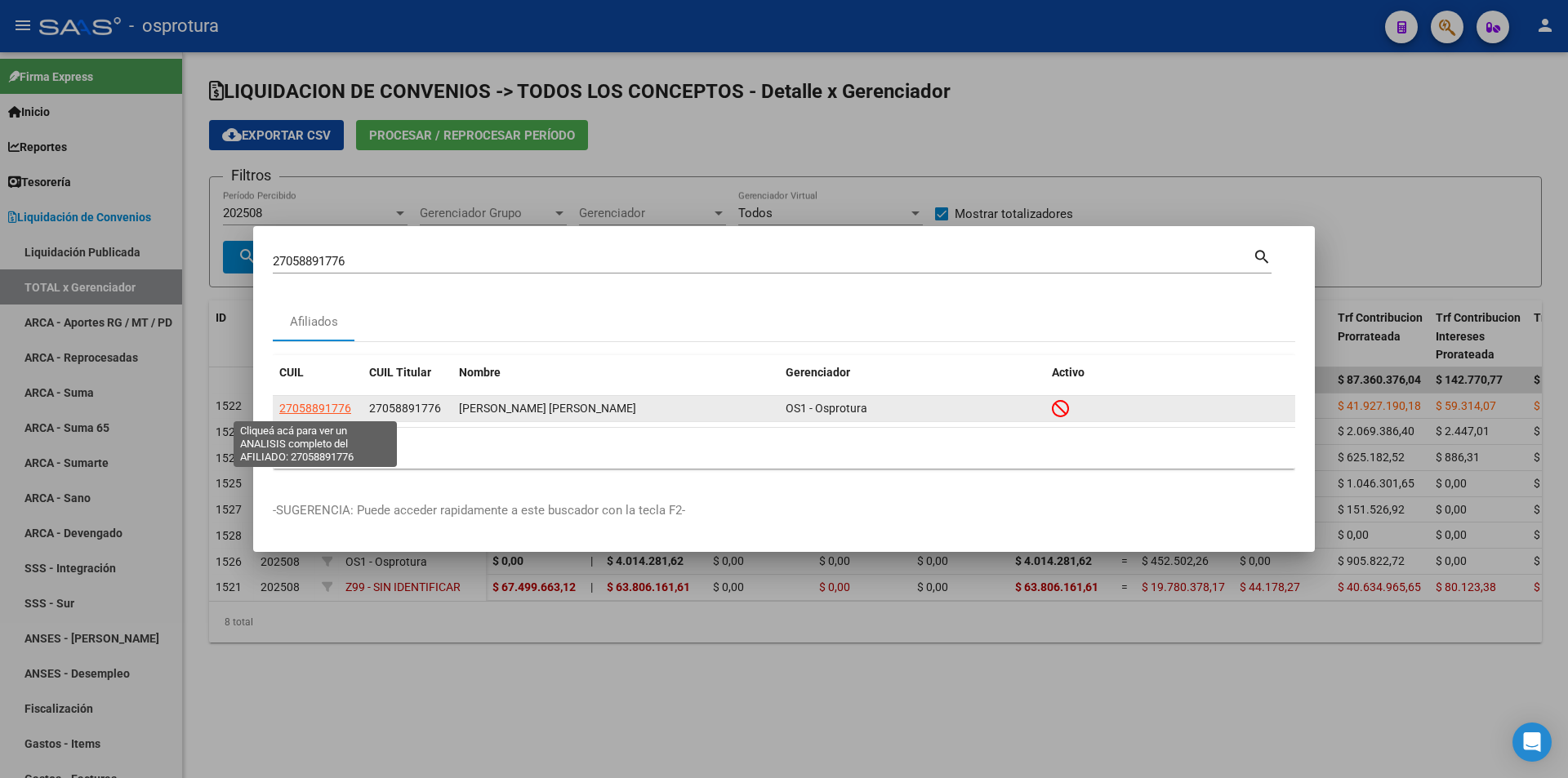
click at [318, 404] on span "27058891776" at bounding box center [315, 408] width 71 height 13
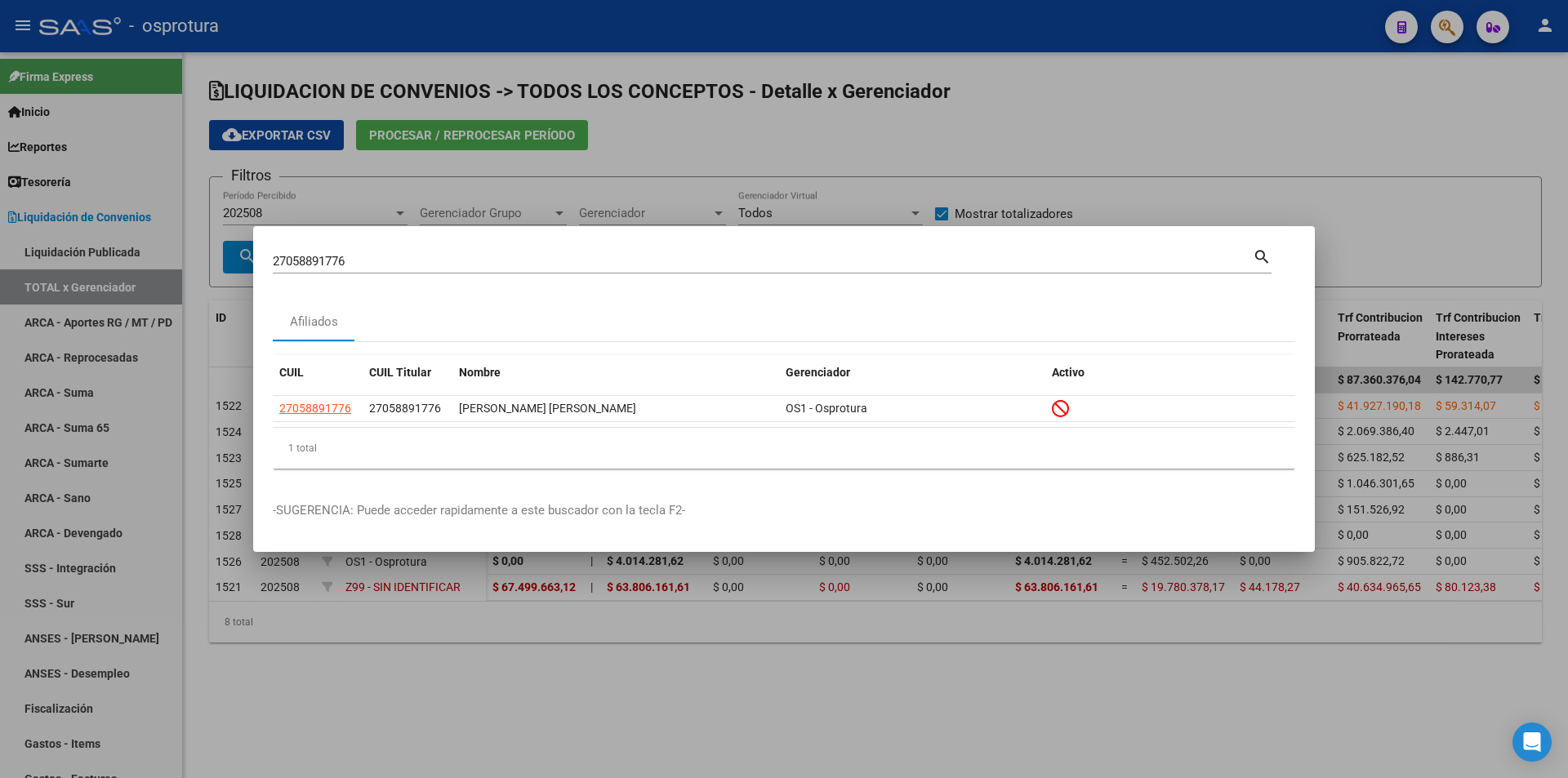
click at [552, 260] on input "27058891776" at bounding box center [762, 261] width 980 height 15
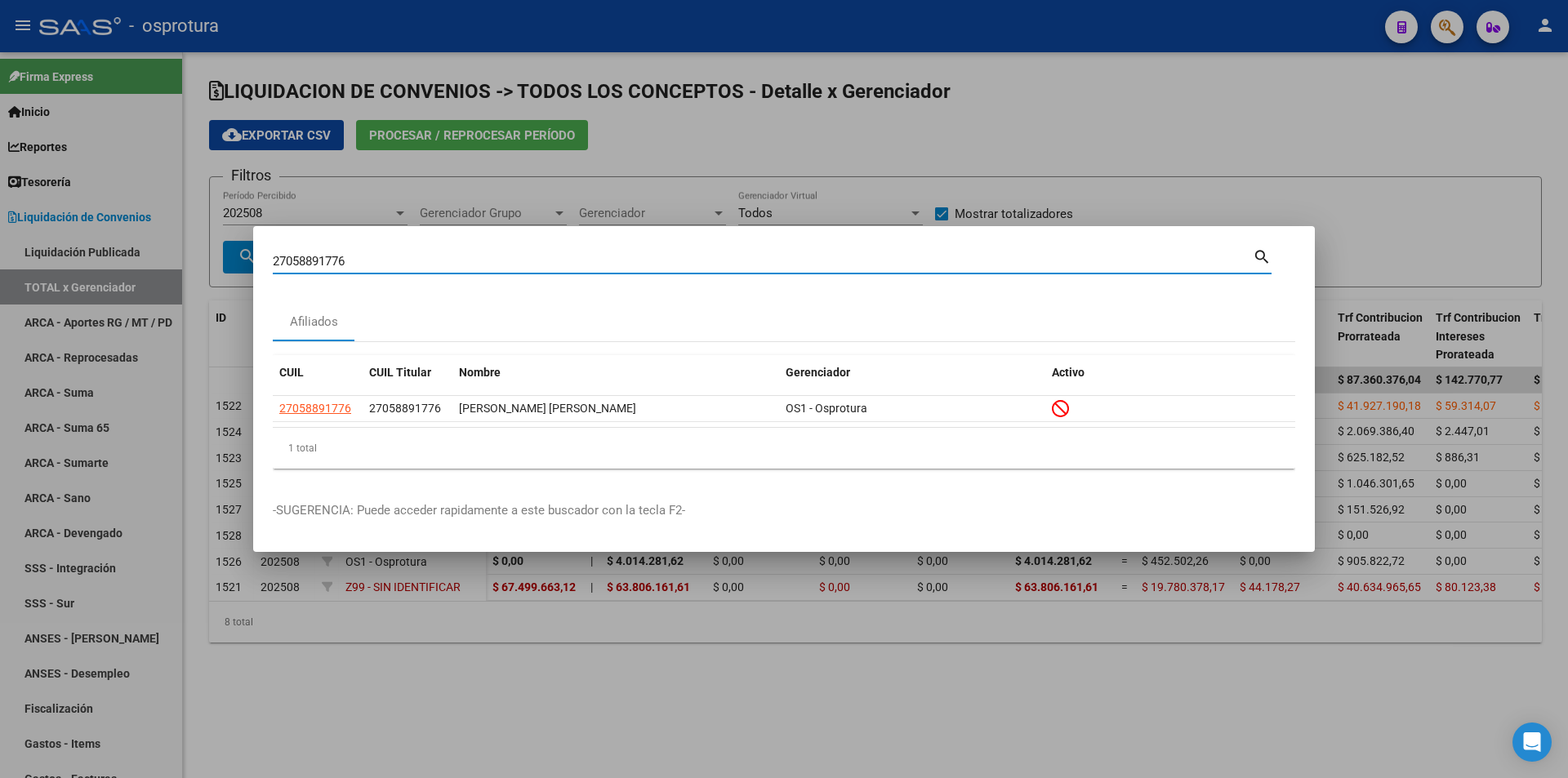
click at [552, 260] on input "27058891776" at bounding box center [762, 261] width 980 height 15
paste input "-10217124-7"
click at [565, 258] on input "27102171247" at bounding box center [762, 261] width 980 height 15
paste input "0-33906285-5"
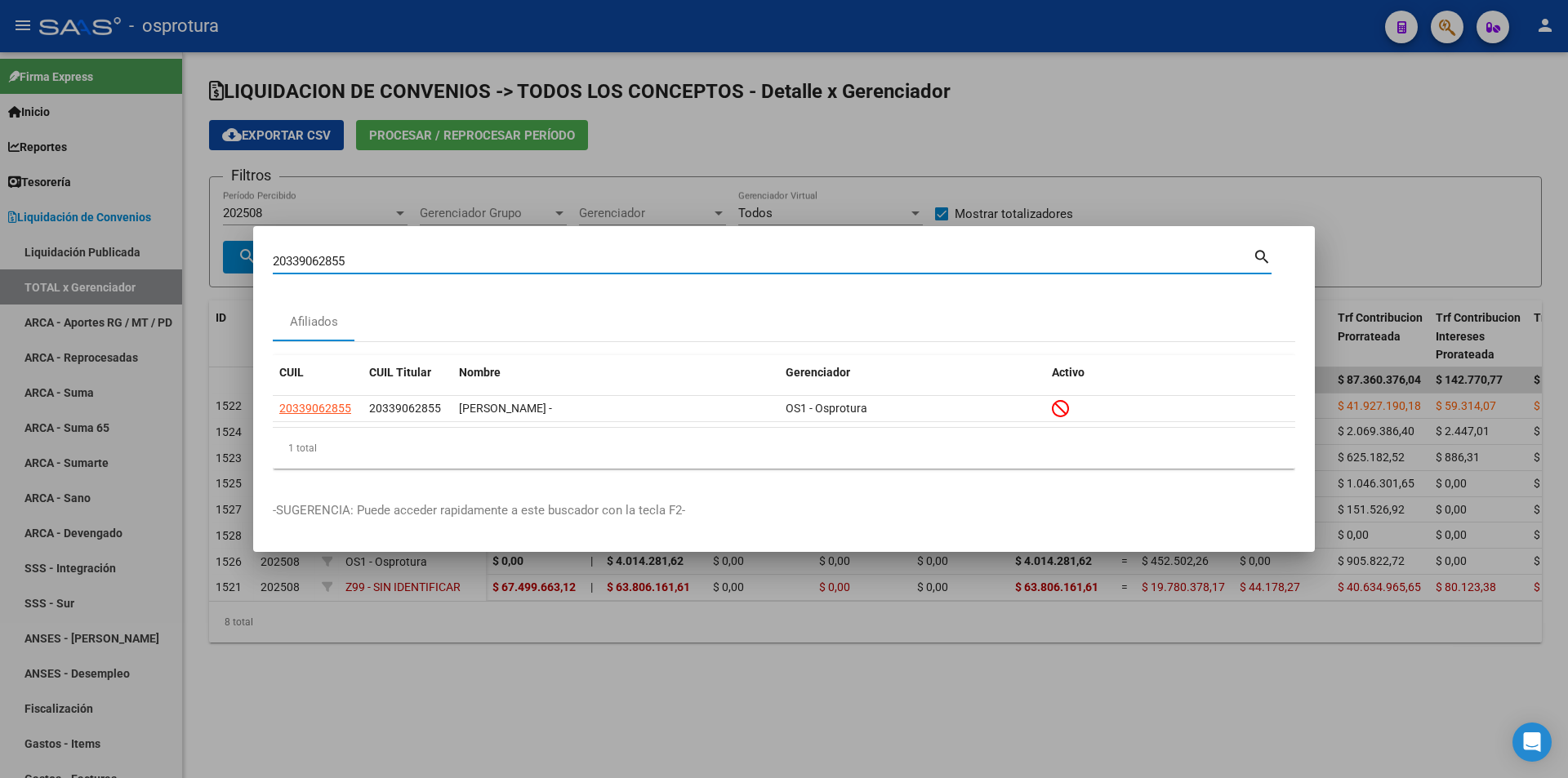
click at [565, 258] on input "20339062855" at bounding box center [762, 261] width 980 height 15
paste input "-33126483-1"
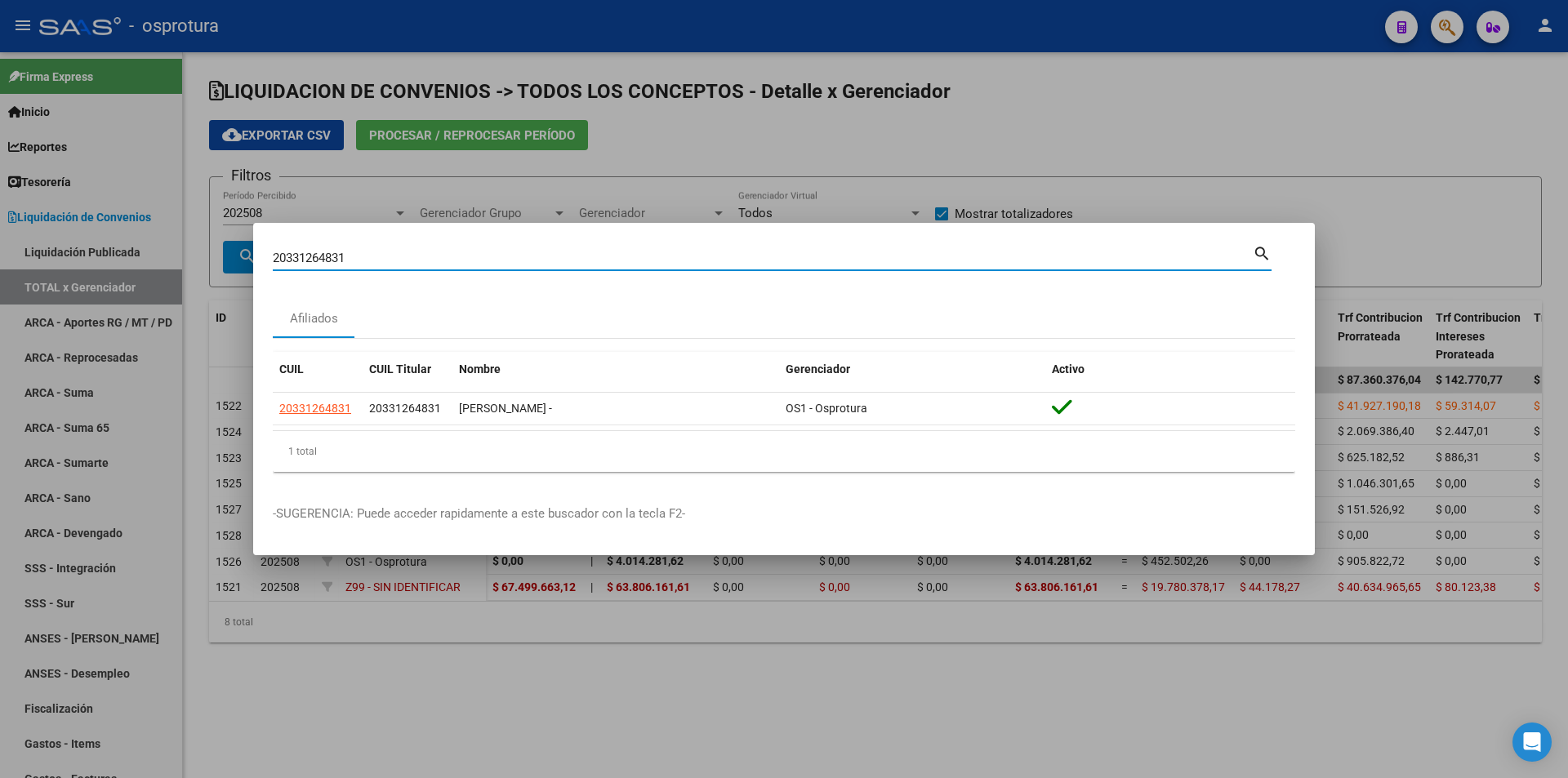
click at [409, 260] on input "20331264831" at bounding box center [762, 258] width 980 height 15
paste input "-41640012-2"
click at [454, 264] on input "20416400122" at bounding box center [762, 258] width 980 height 15
click at [454, 263] on input "20416400122" at bounding box center [762, 258] width 980 height 15
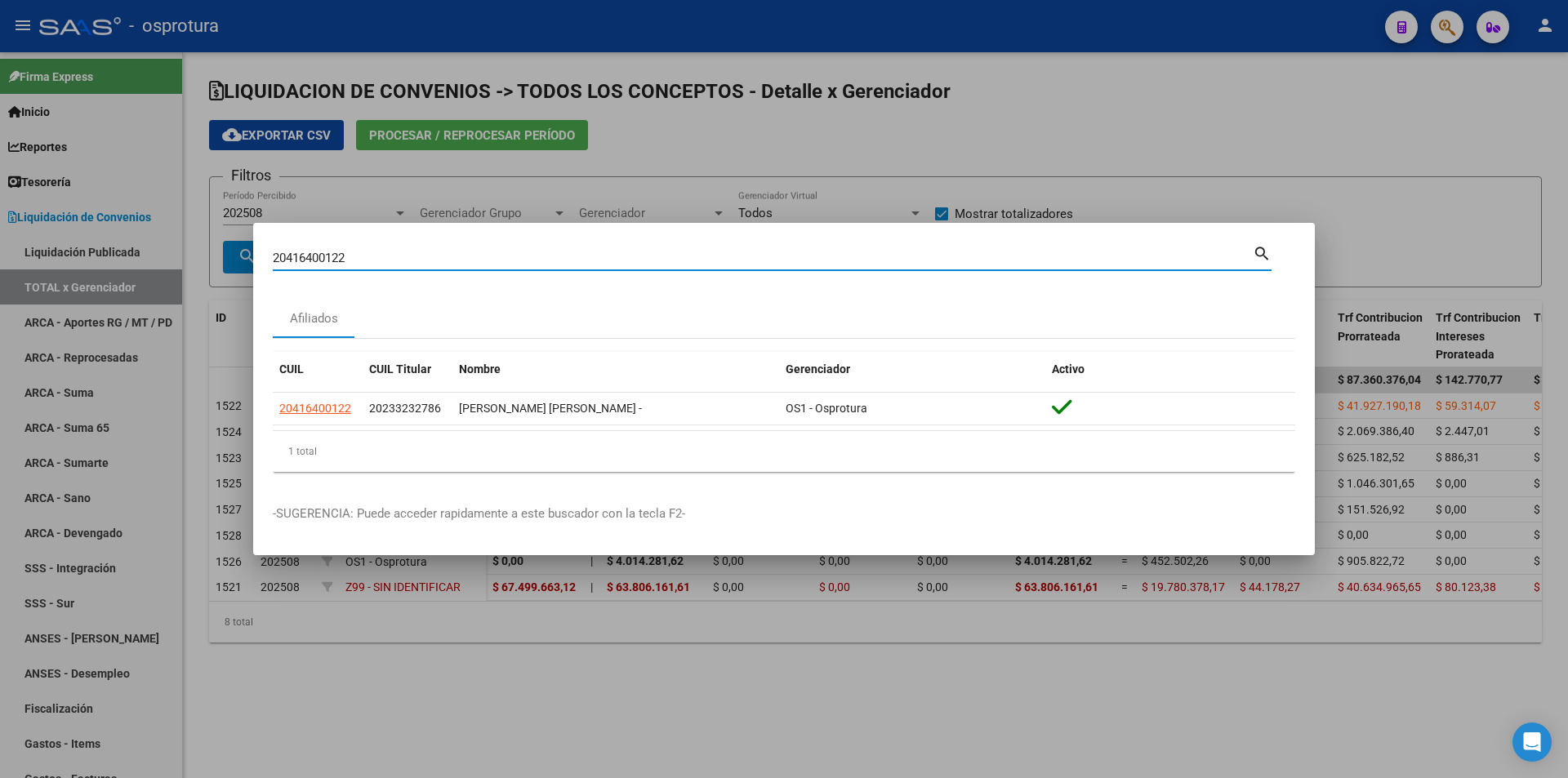
paste input "-12224949-3"
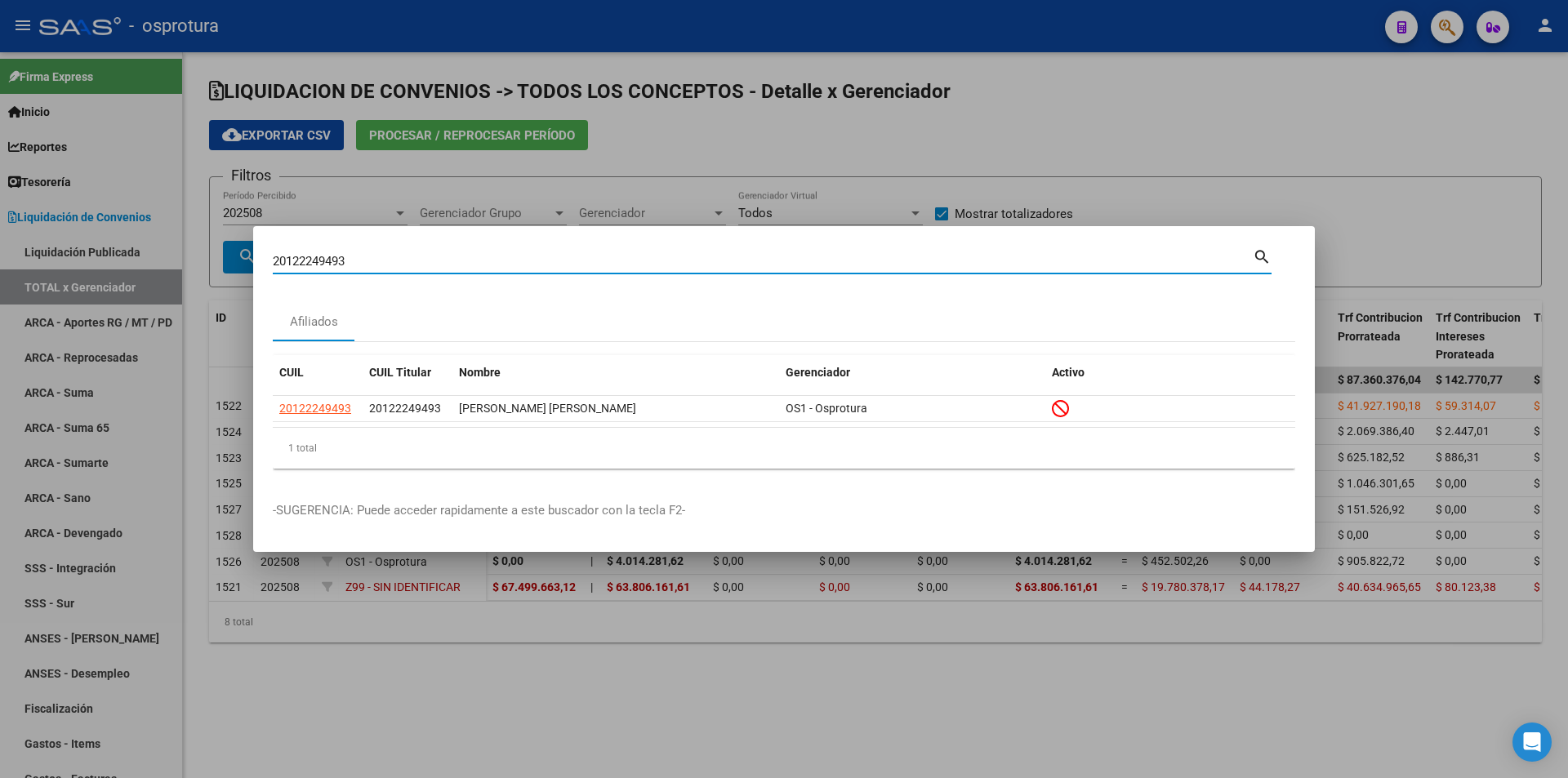
click at [499, 261] on input "20122249493" at bounding box center [762, 261] width 980 height 15
paste input "-36986114-0"
click at [535, 259] on input "20369861140" at bounding box center [762, 261] width 980 height 15
click at [536, 259] on input "20369861140" at bounding box center [762, 261] width 980 height 15
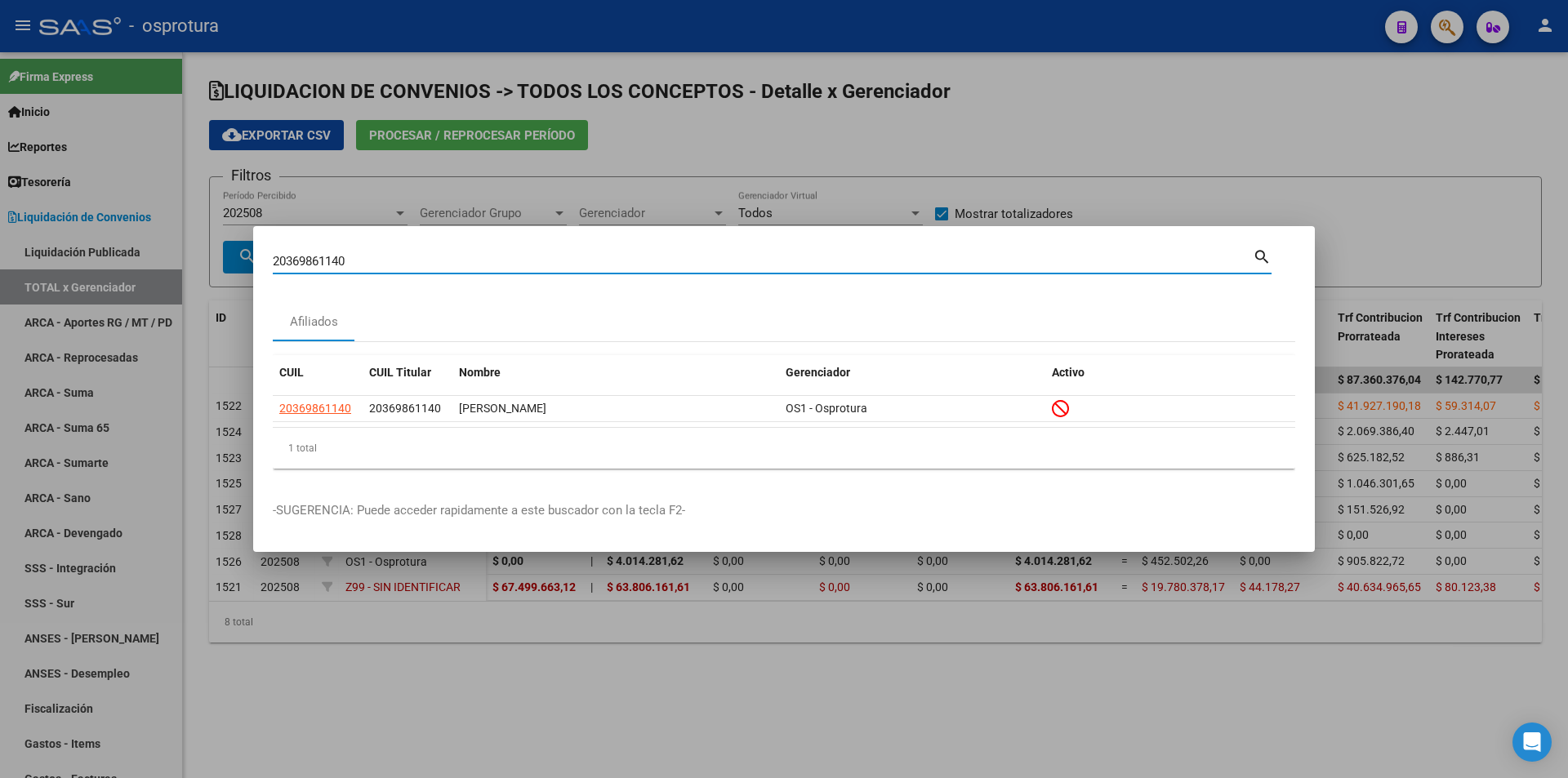
paste input "-11837300-7"
click at [557, 254] on input "20118373007" at bounding box center [762, 261] width 980 height 15
paste input "7-13767647-3"
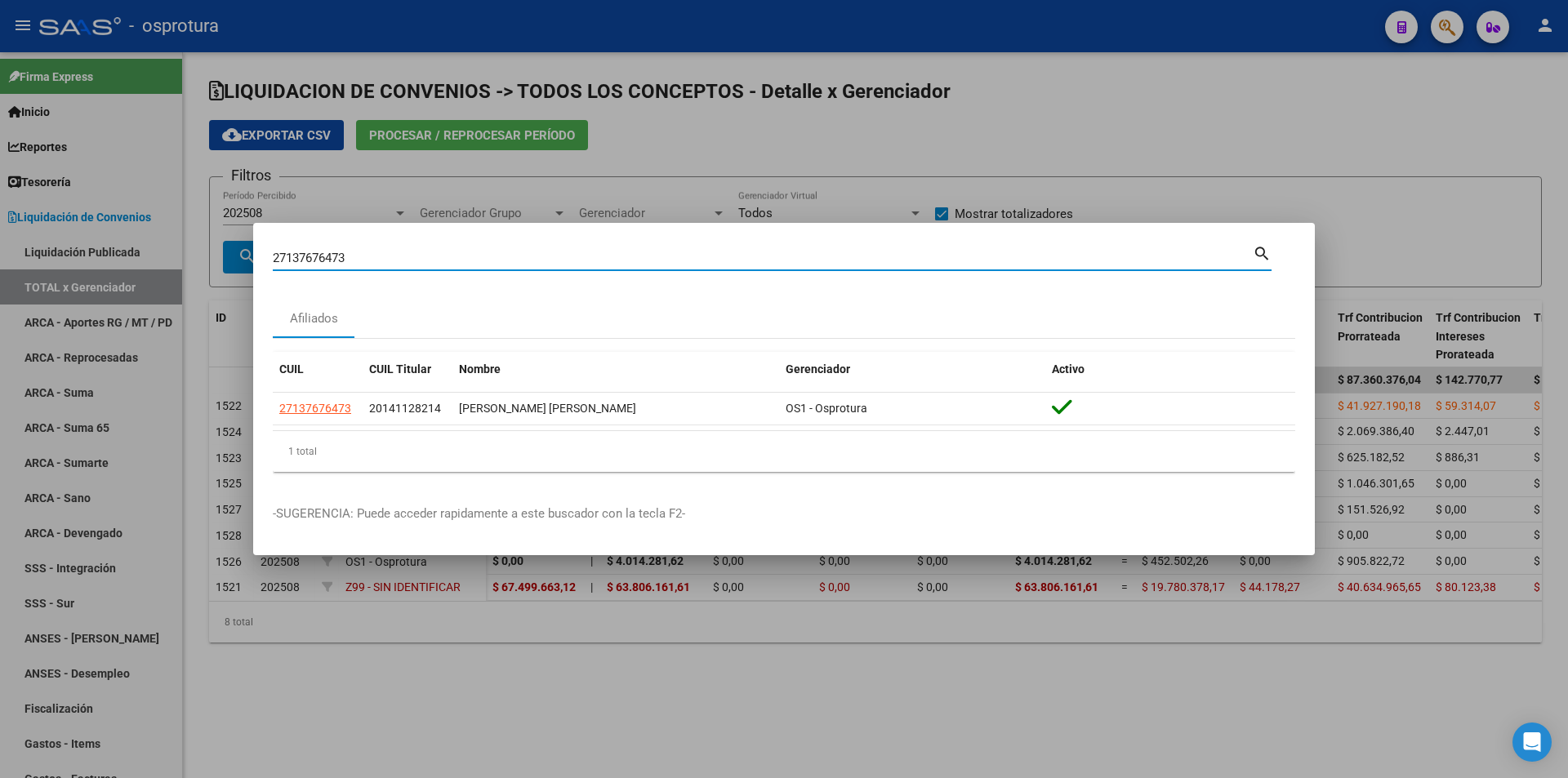
click at [464, 259] on input "27137676473" at bounding box center [762, 258] width 980 height 15
click at [464, 258] on input "27137676473" at bounding box center [762, 258] width 980 height 15
paste input "0-23694818-9"
click at [556, 258] on input "20236948189" at bounding box center [762, 258] width 980 height 15
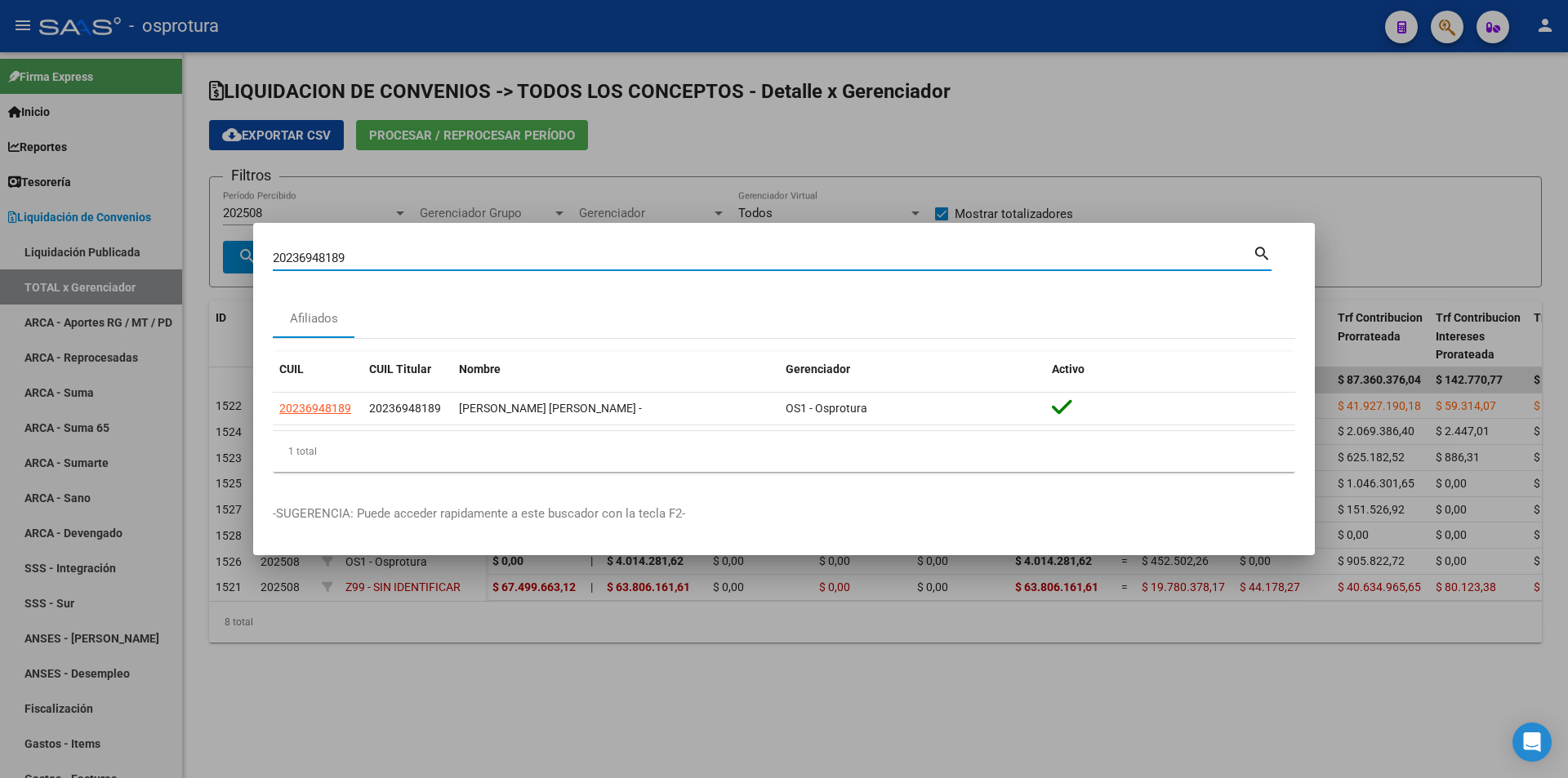
paste input "3-17733516-"
click at [559, 263] on input "23177335169" at bounding box center [762, 258] width 980 height 15
paste input "0-23496366-0"
click at [510, 253] on input "20234963660" at bounding box center [762, 258] width 980 height 15
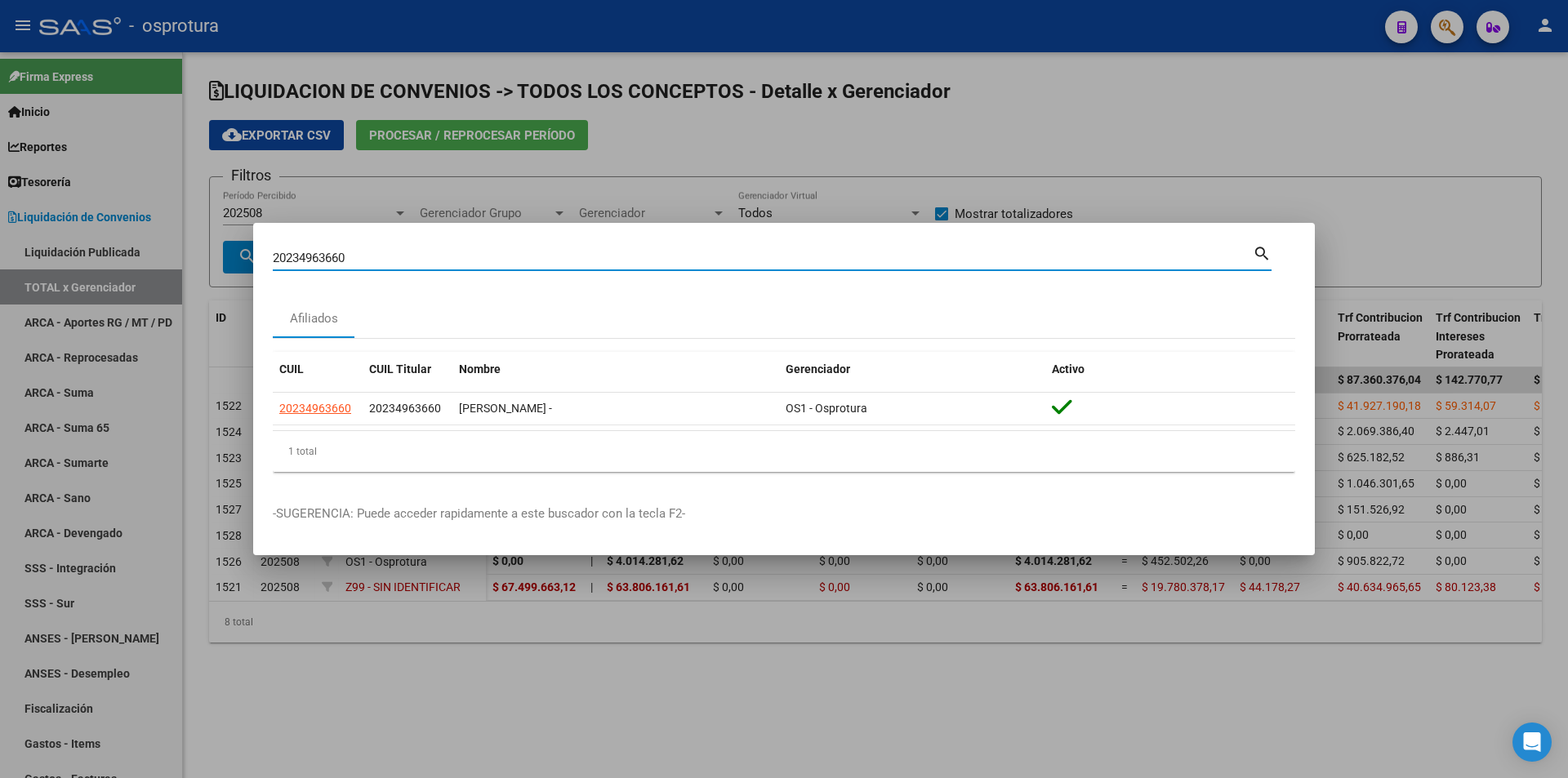
click at [511, 253] on input "20234963660" at bounding box center [762, 258] width 980 height 15
paste input "-16205494-6"
click at [409, 255] on input "20162054946" at bounding box center [762, 258] width 980 height 15
paste input "7-53059667-8"
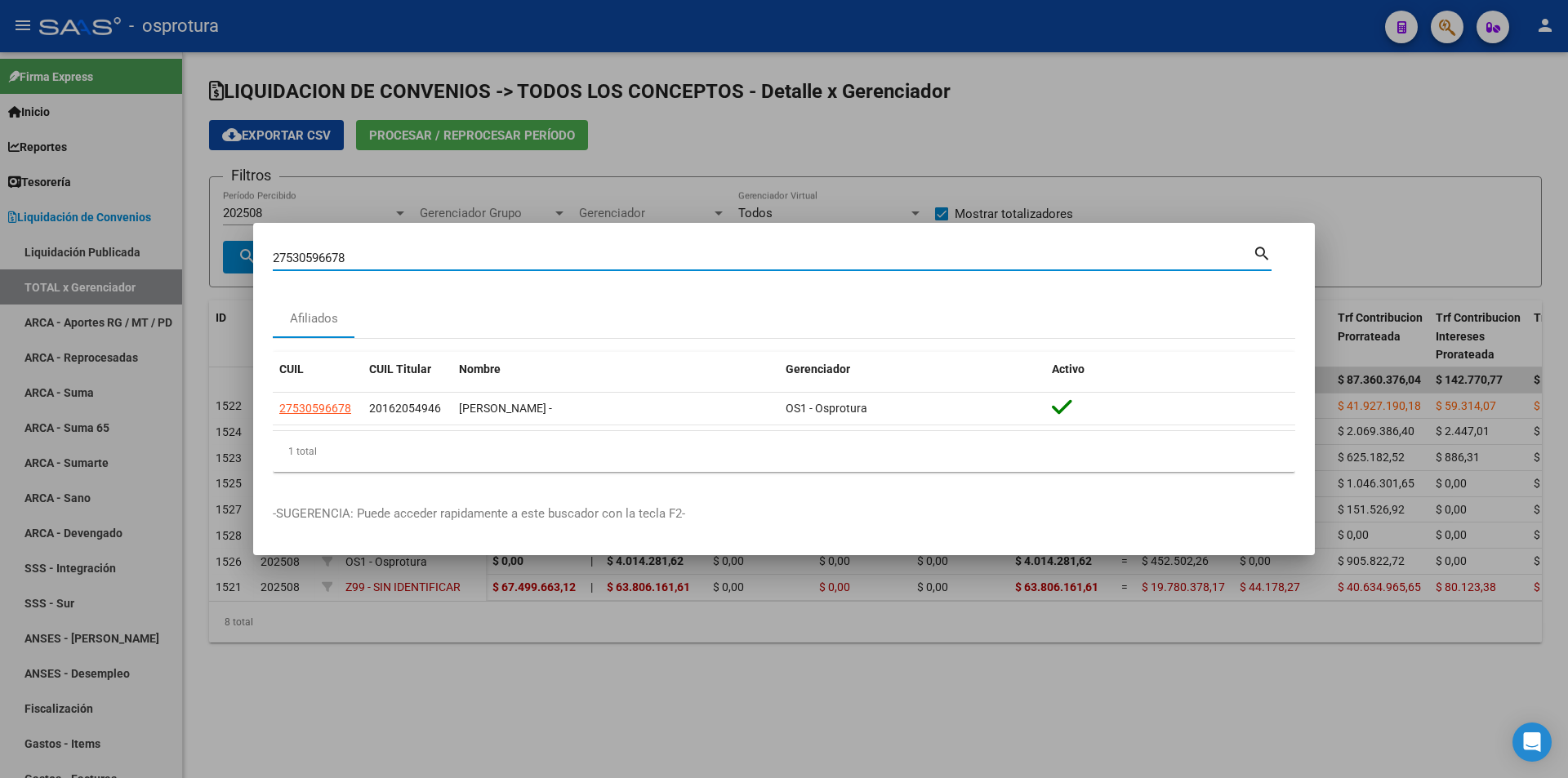
click at [570, 263] on input "27530596678" at bounding box center [762, 258] width 980 height 15
paste input "0-21442113-6"
click at [565, 264] on input "20214421136" at bounding box center [762, 258] width 980 height 15
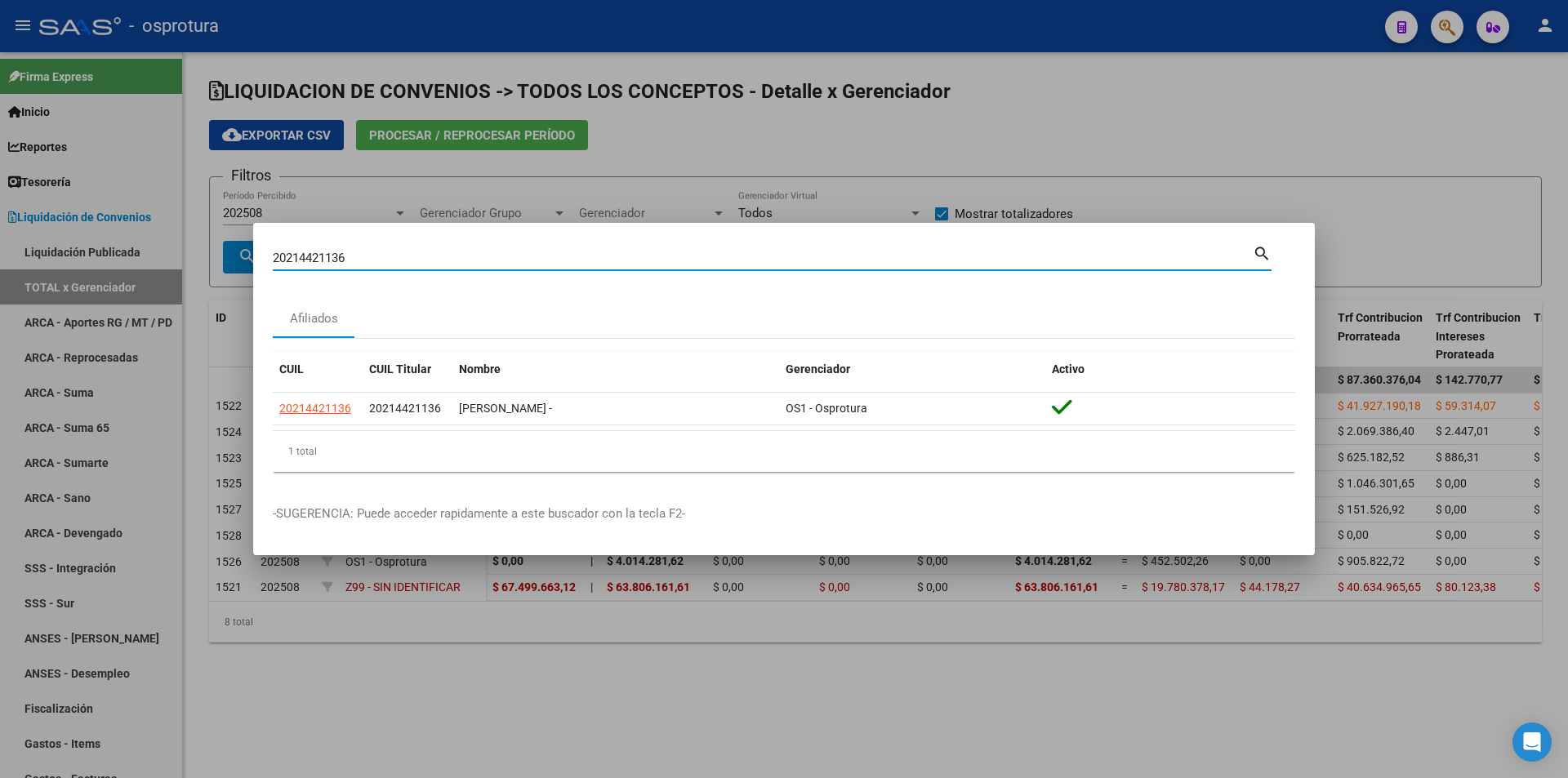
paste input "-45919283-3"
click at [650, 253] on input "20459192833" at bounding box center [762, 258] width 980 height 15
paste input "3-44215276-4"
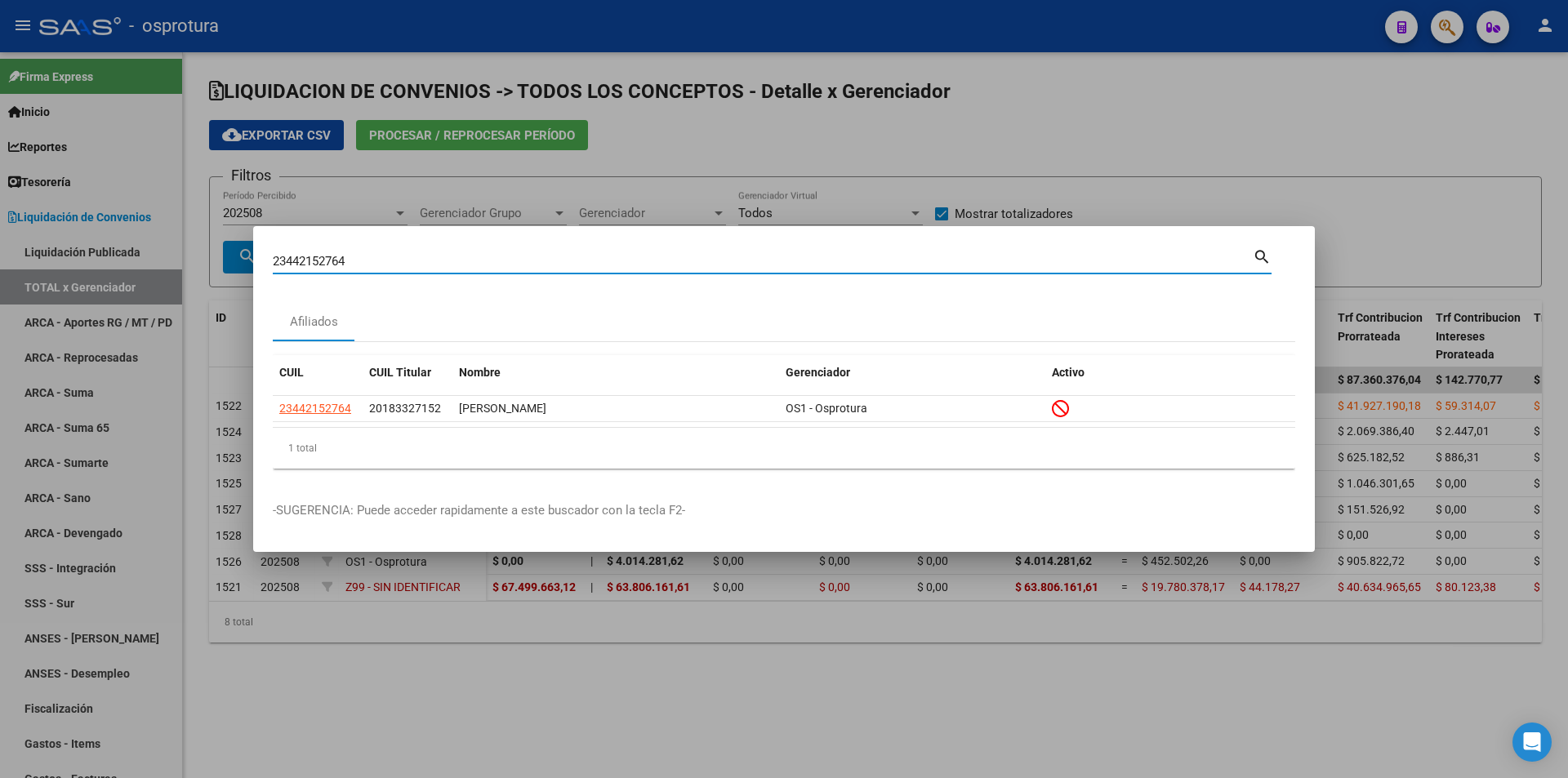
click at [611, 259] on input "23442152764" at bounding box center [762, 261] width 980 height 15
paste input "0-95096095-8"
click at [571, 261] on input "20950960958" at bounding box center [762, 261] width 980 height 15
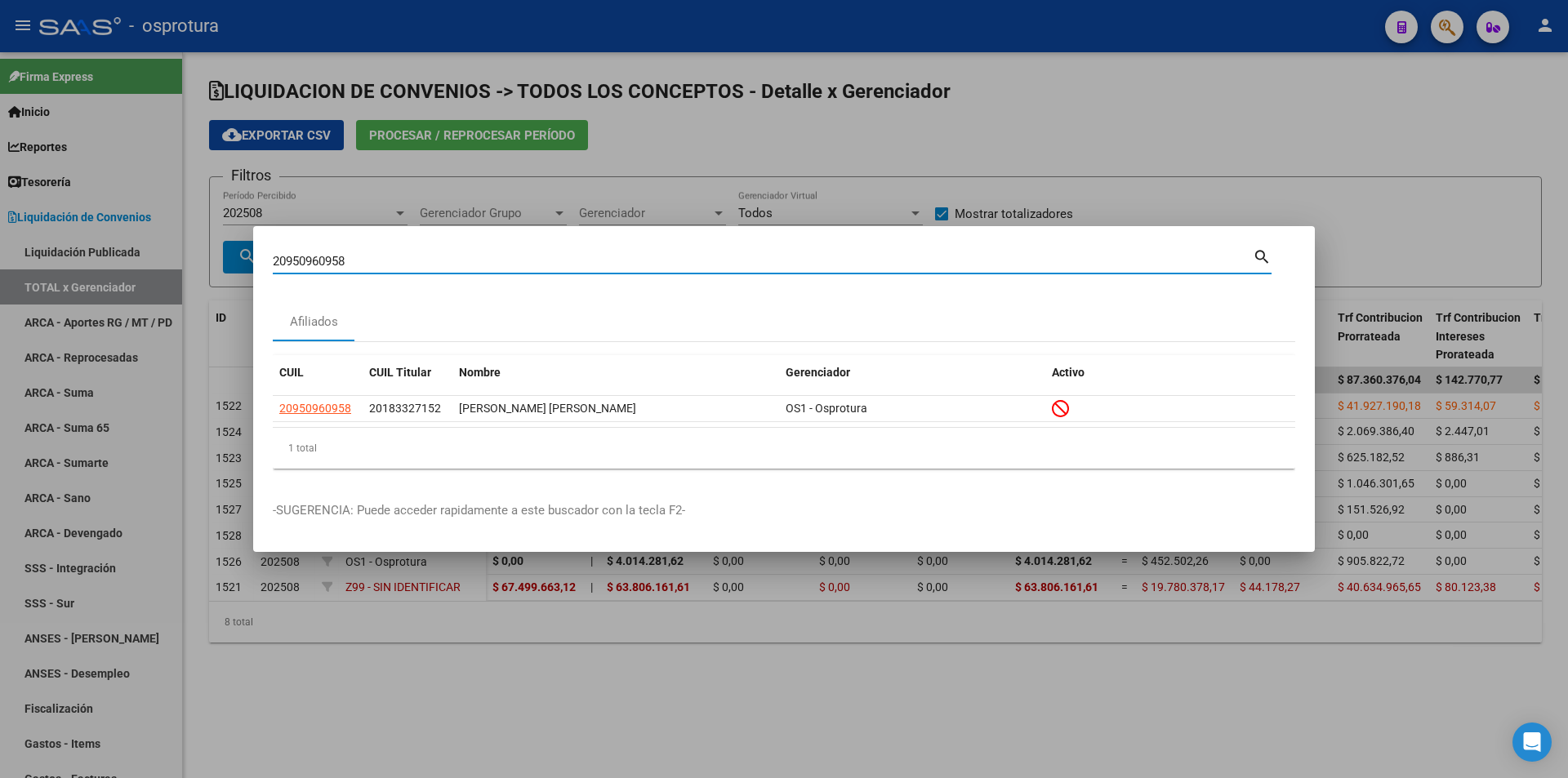
paste input "7-23418389-9"
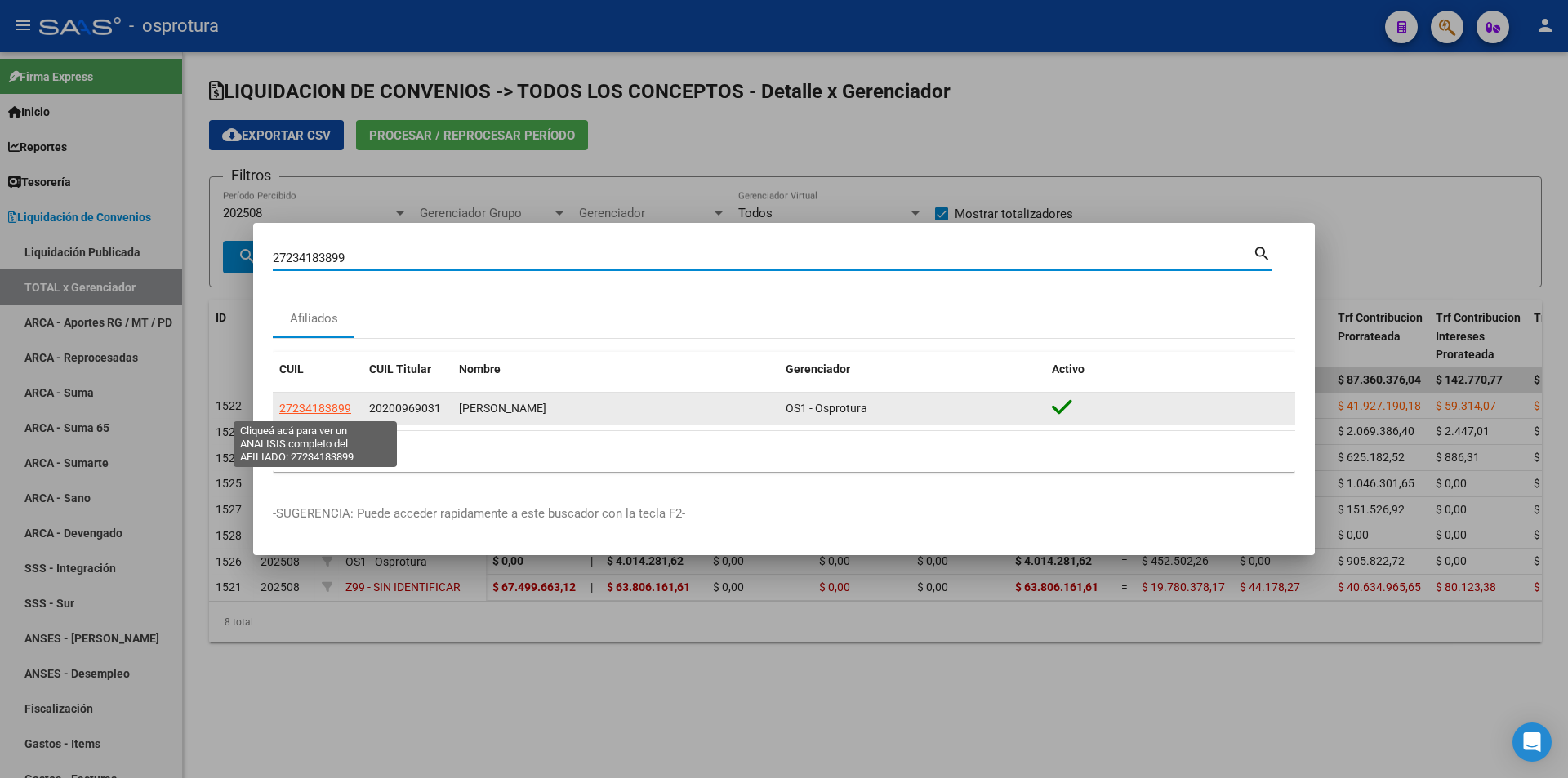
click at [334, 407] on span "27234183899" at bounding box center [315, 408] width 71 height 13
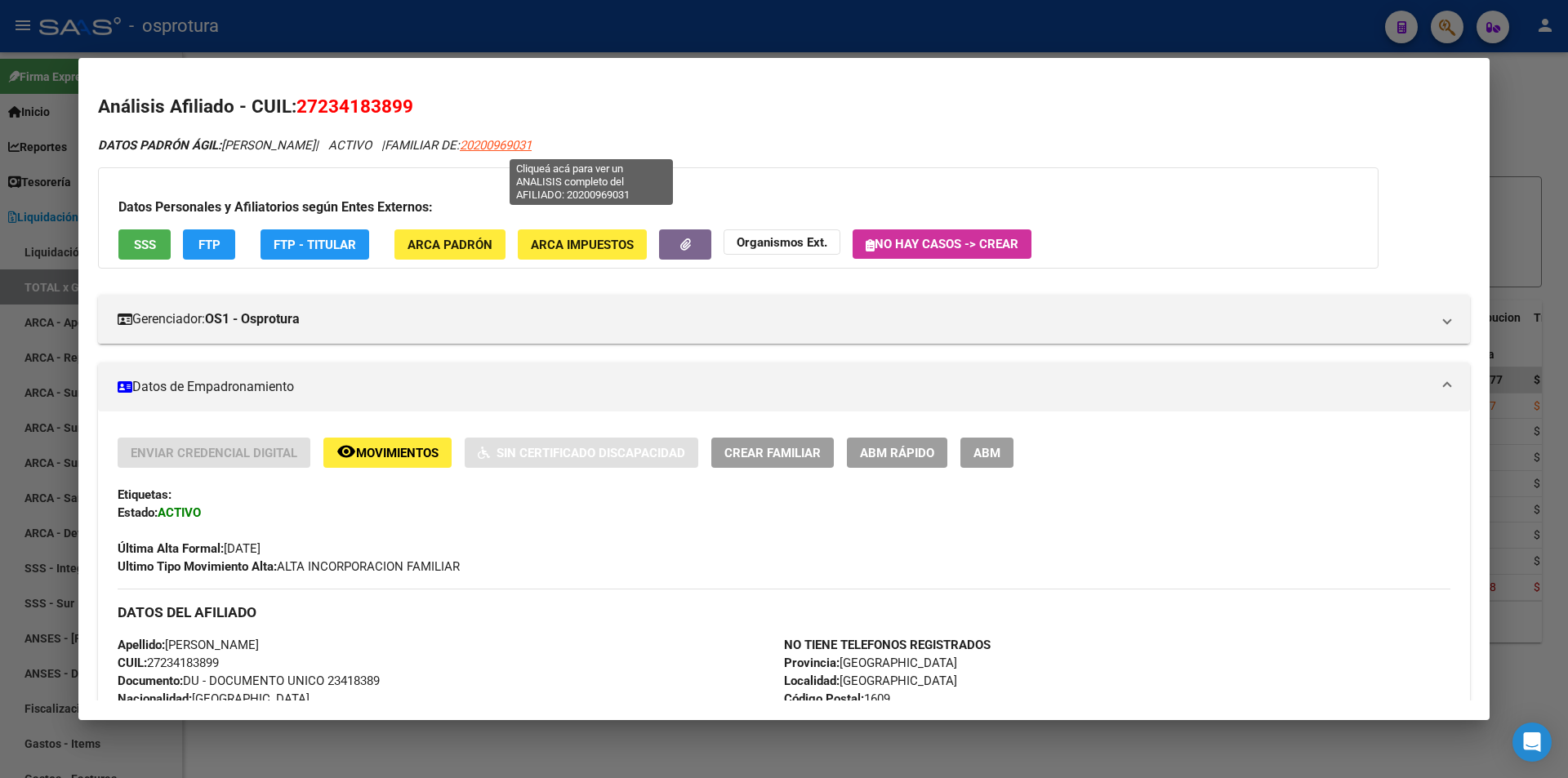
click at [532, 138] on span "20200969031" at bounding box center [496, 146] width 71 height 15
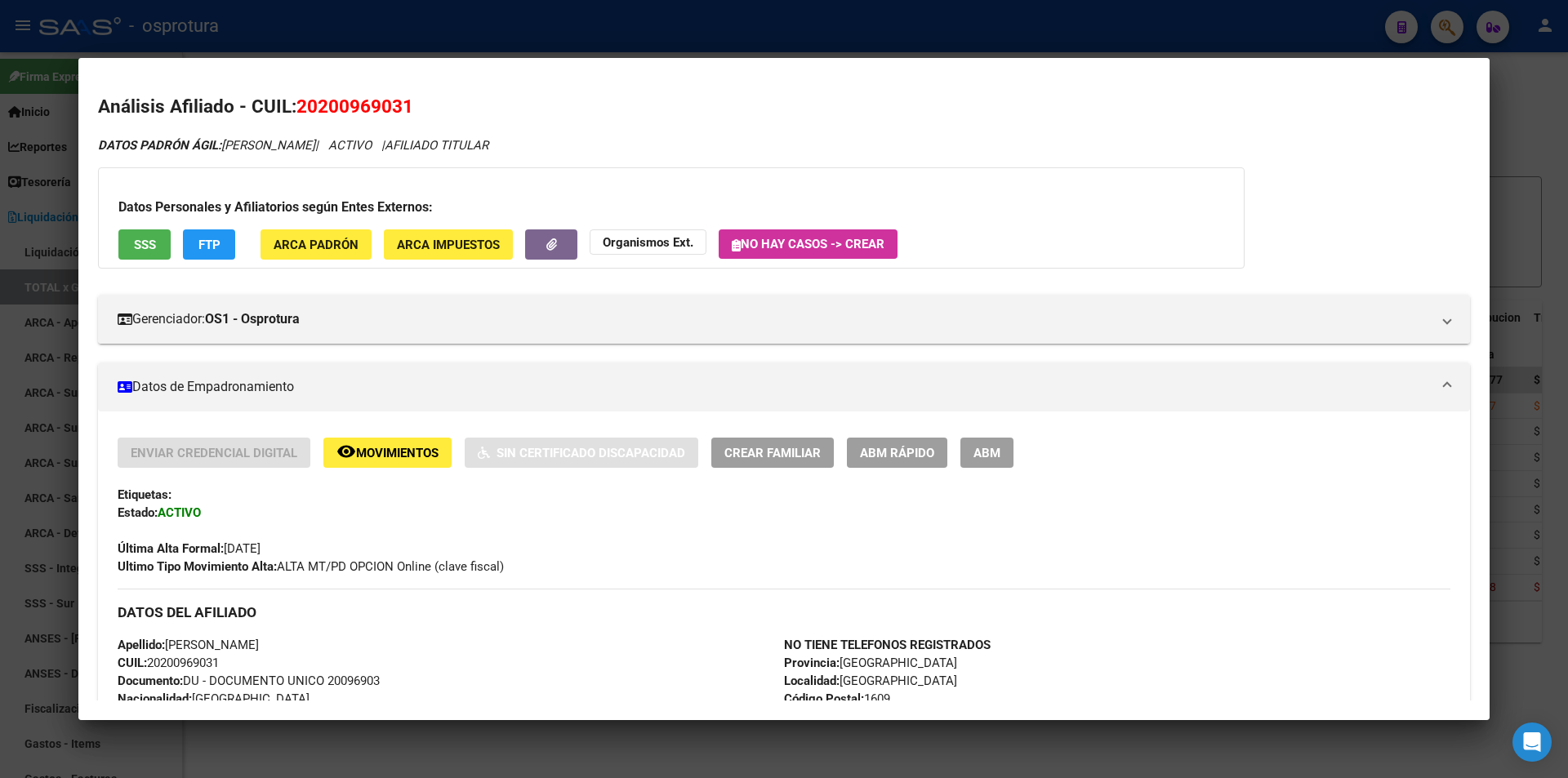
click at [138, 248] on span "SSS" at bounding box center [145, 245] width 22 height 15
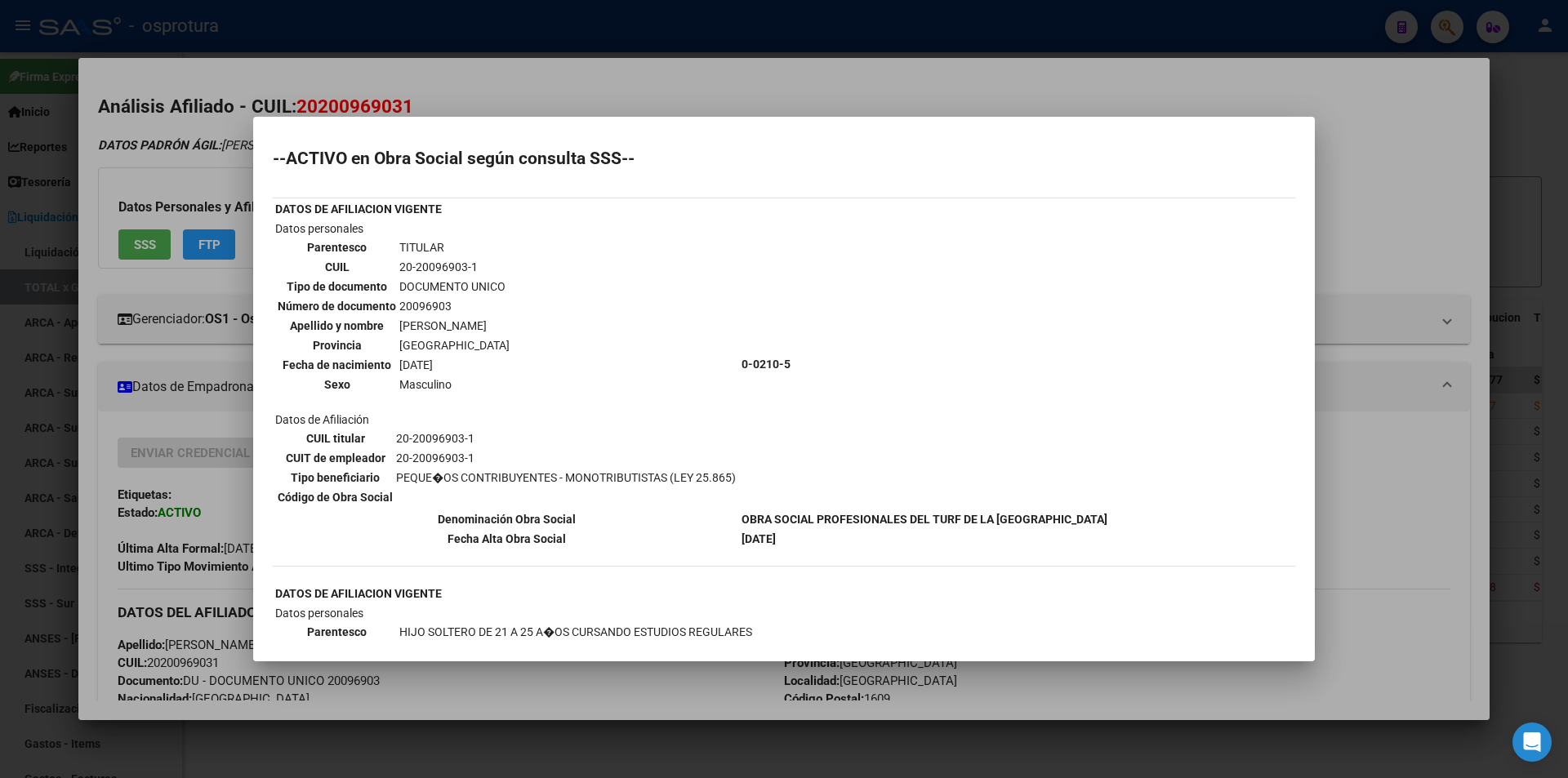
click at [715, 75] on div at bounding box center [784, 389] width 1568 height 778
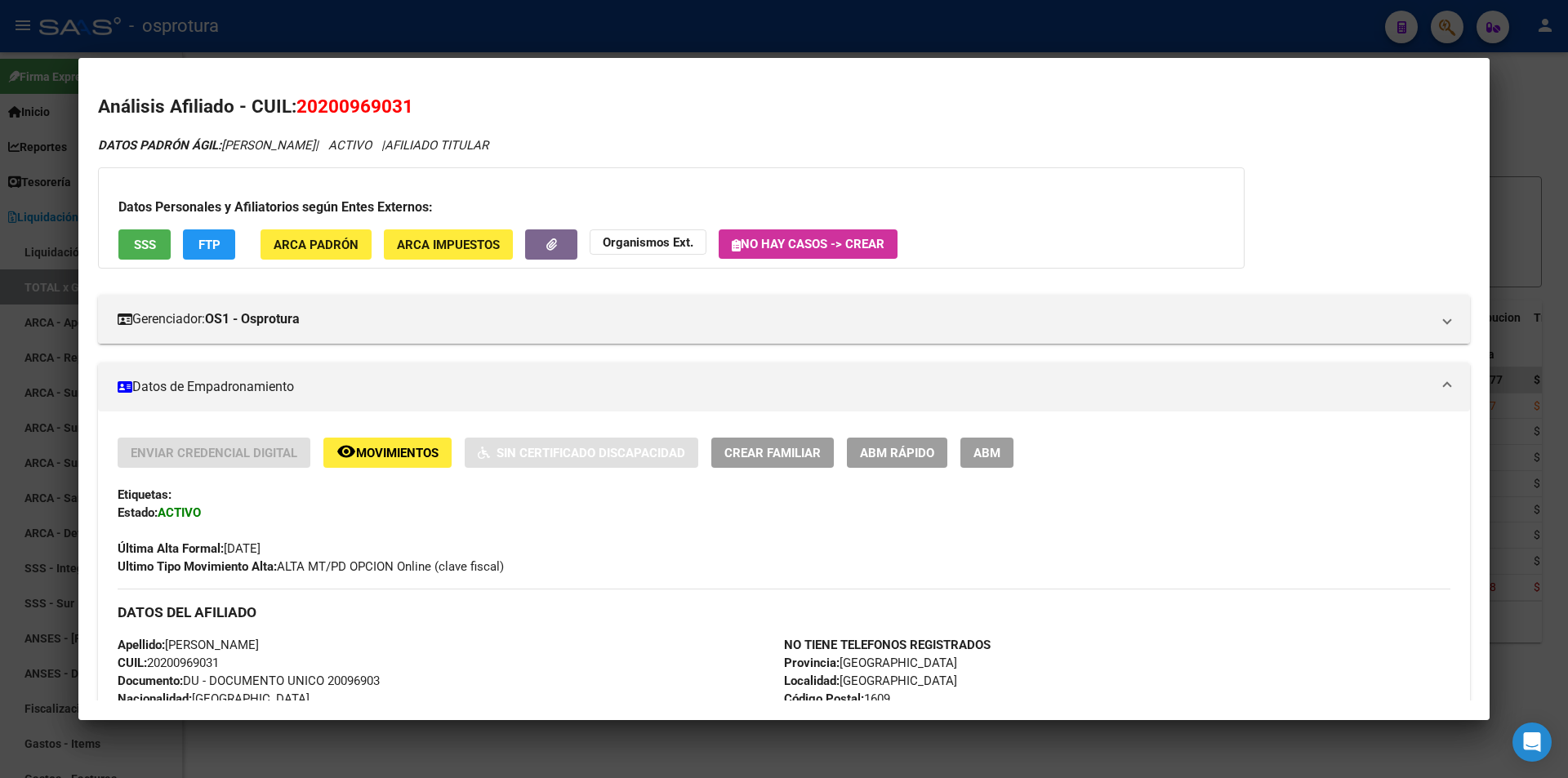
click at [333, 115] on span "20200969031" at bounding box center [354, 105] width 116 height 21
copy span "20200969031"
click at [793, 450] on span "Crear Familiar" at bounding box center [772, 453] width 96 height 15
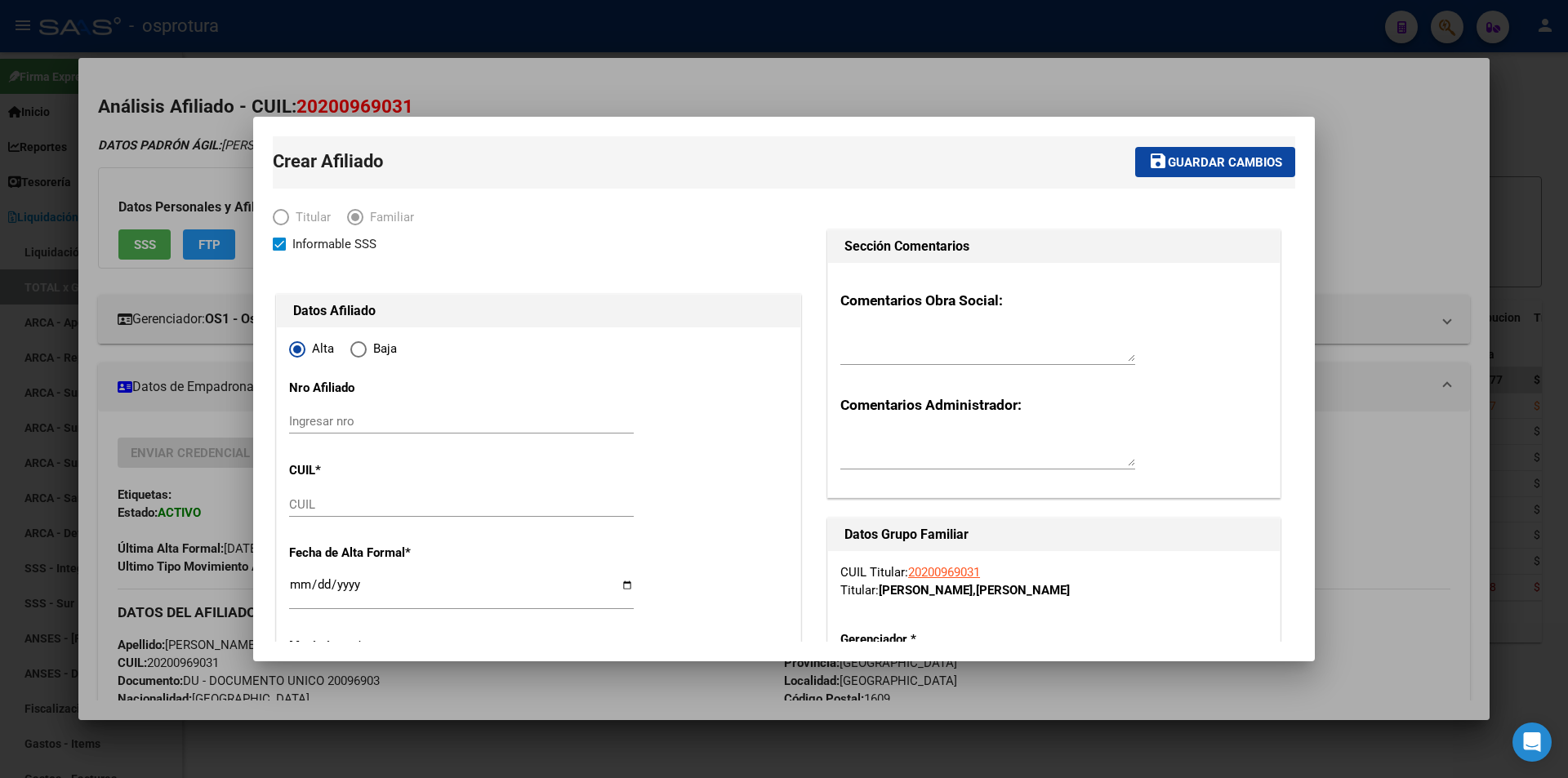
click at [393, 506] on input "CUIL" at bounding box center [461, 505] width 345 height 15
paste input "27-23418389-9"
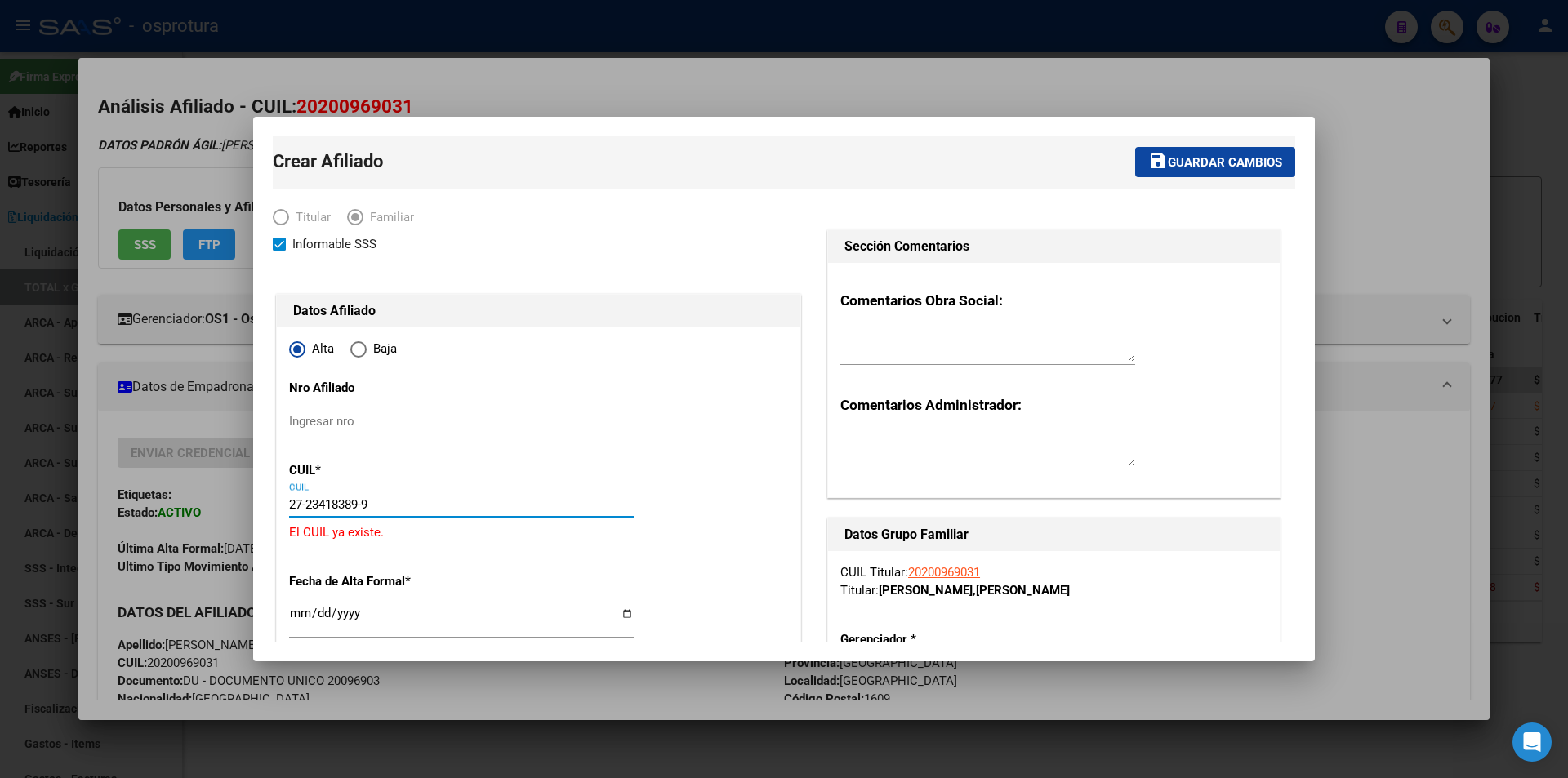
click at [1240, 83] on div at bounding box center [784, 389] width 1568 height 778
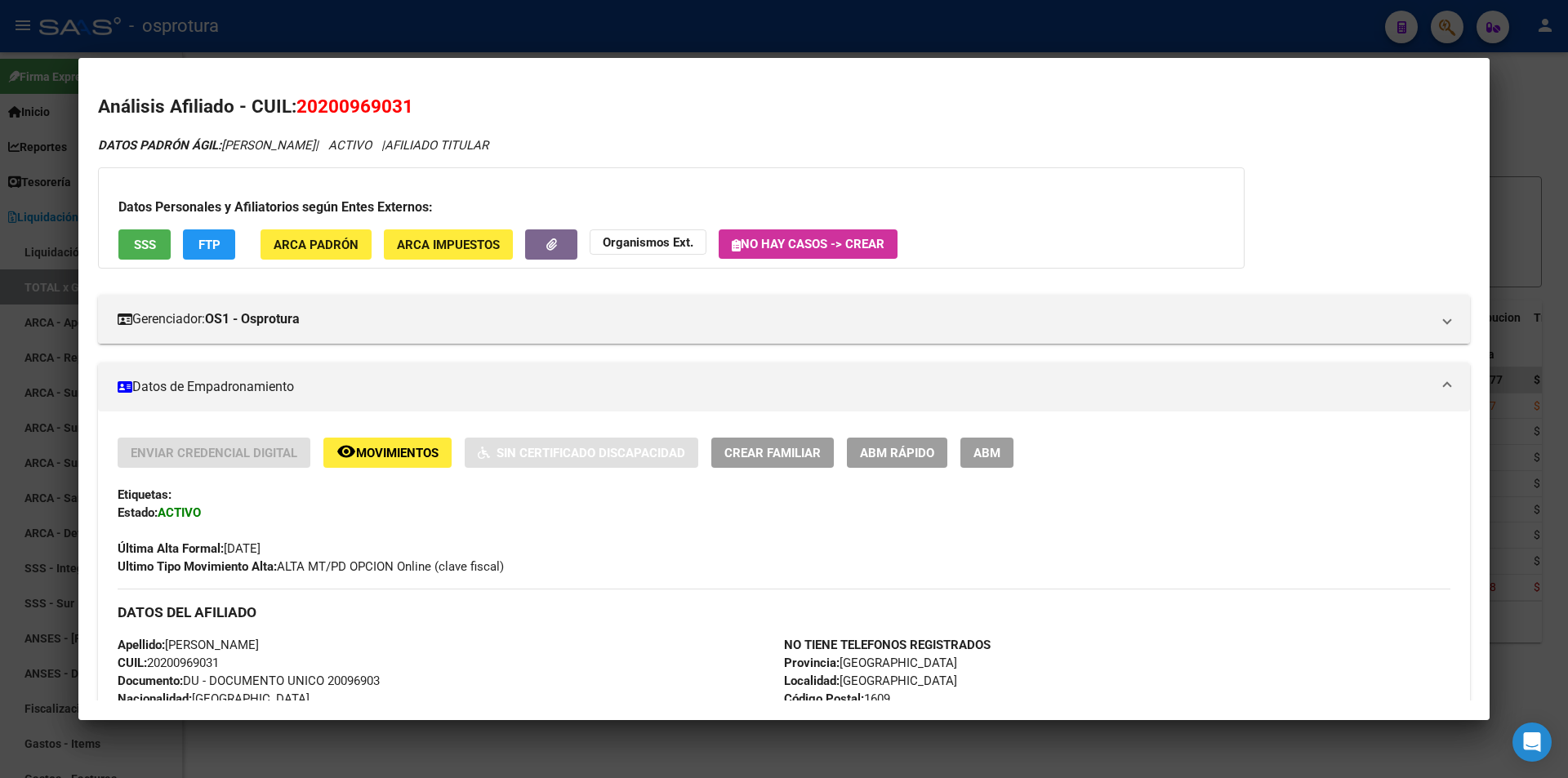
click at [1014, 27] on div at bounding box center [784, 389] width 1568 height 778
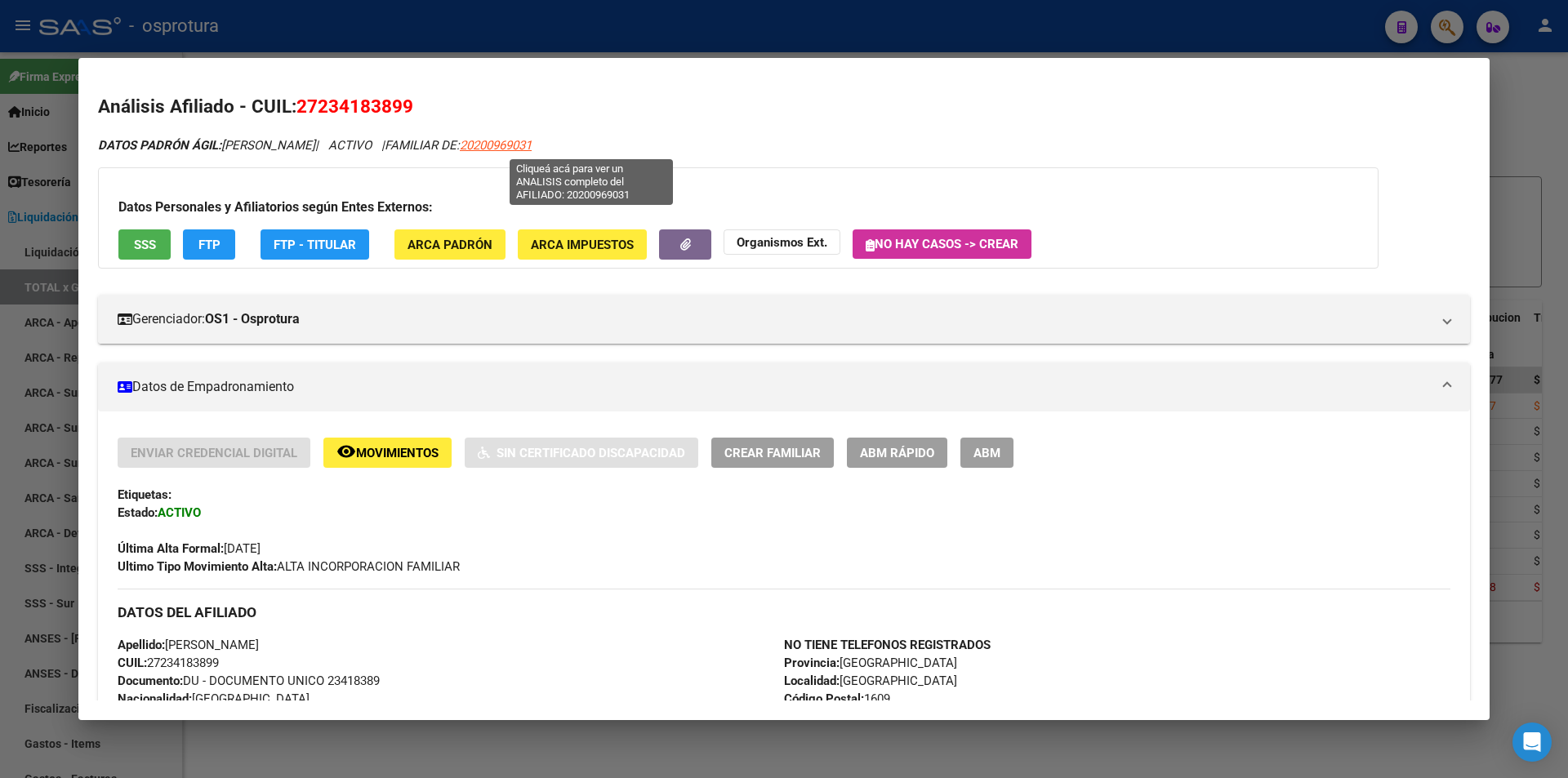
click at [532, 144] on span "20200969031" at bounding box center [496, 146] width 71 height 15
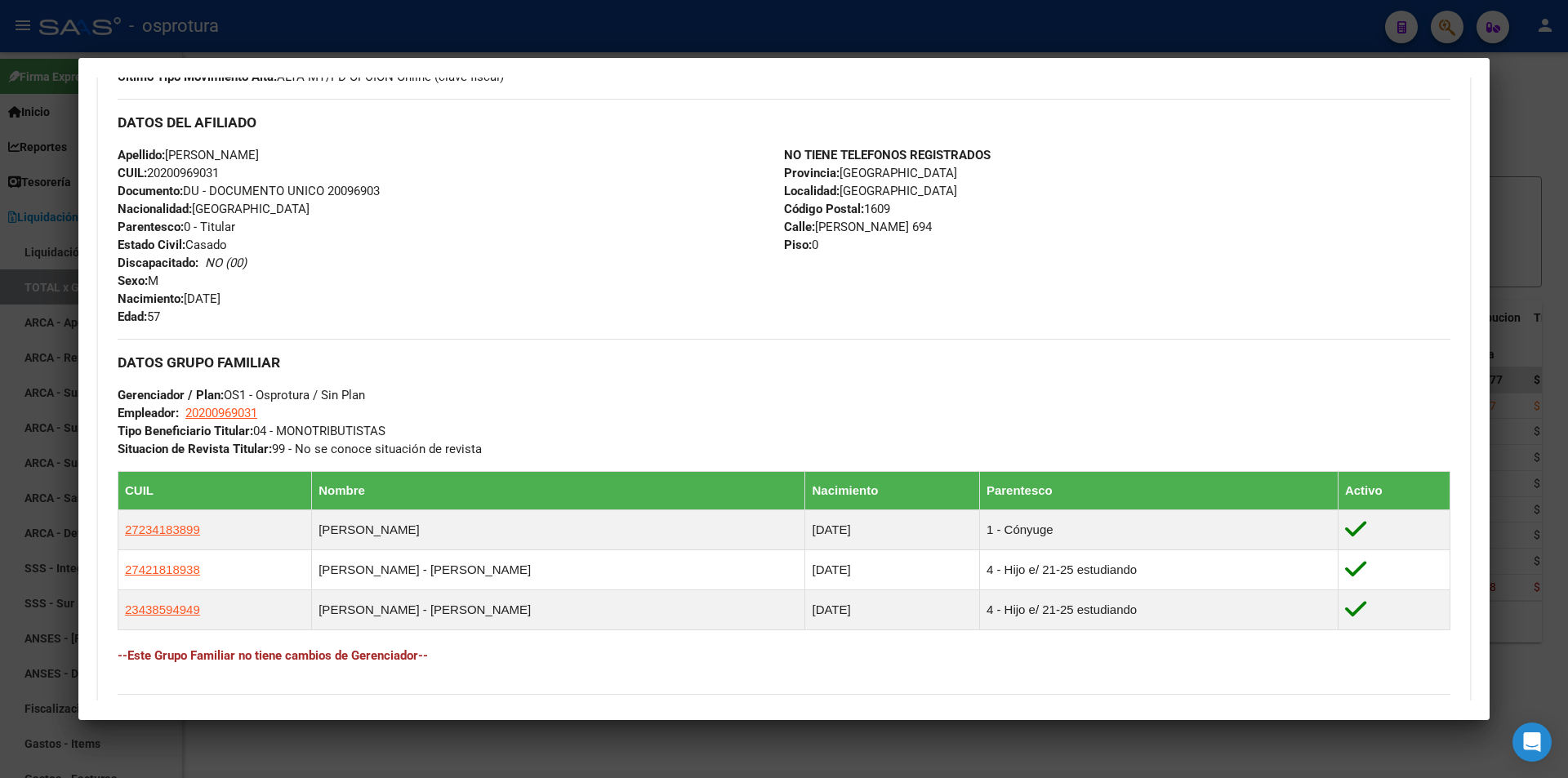
scroll to position [572, 0]
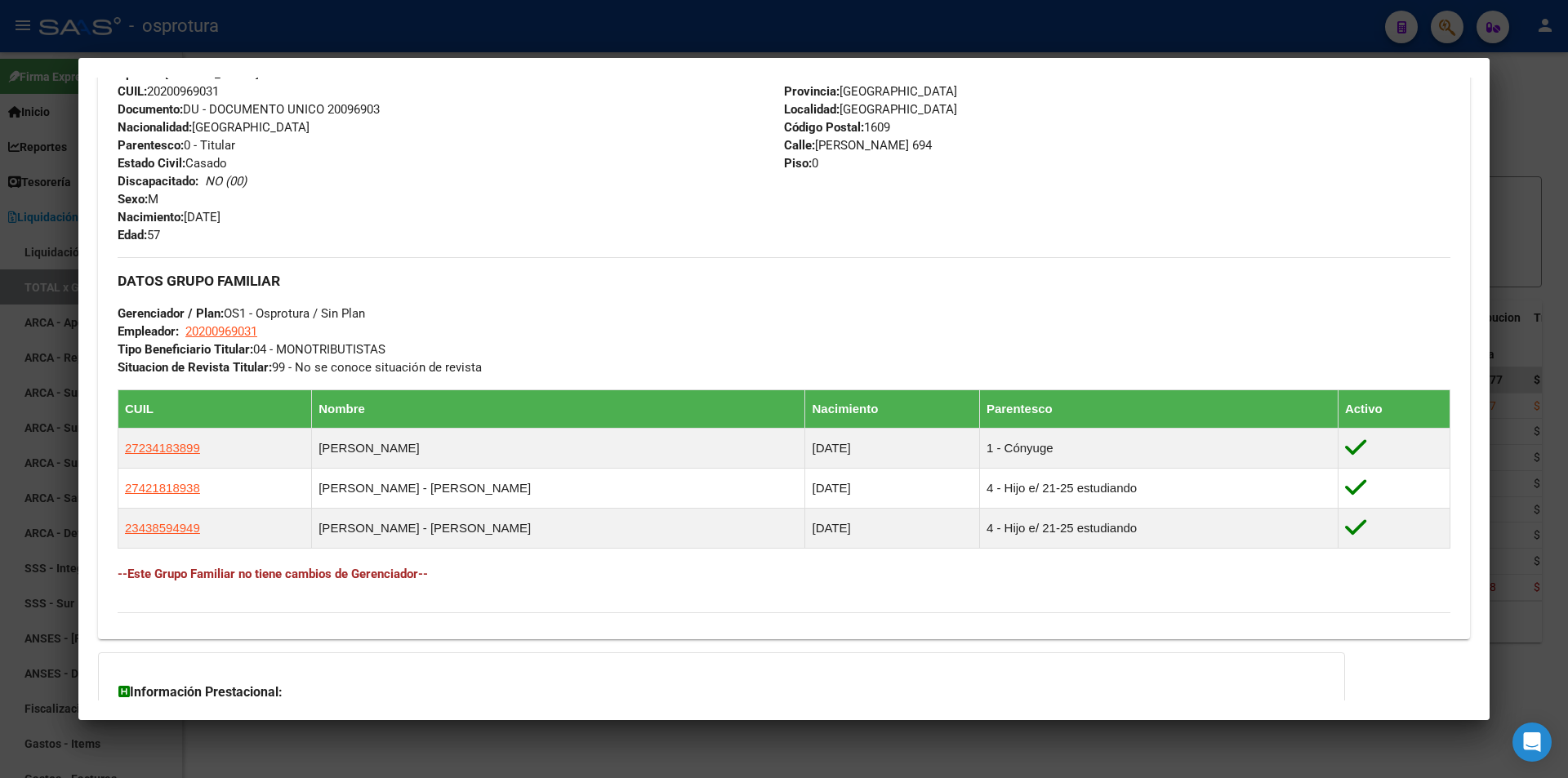
click at [773, 27] on div at bounding box center [784, 389] width 1568 height 778
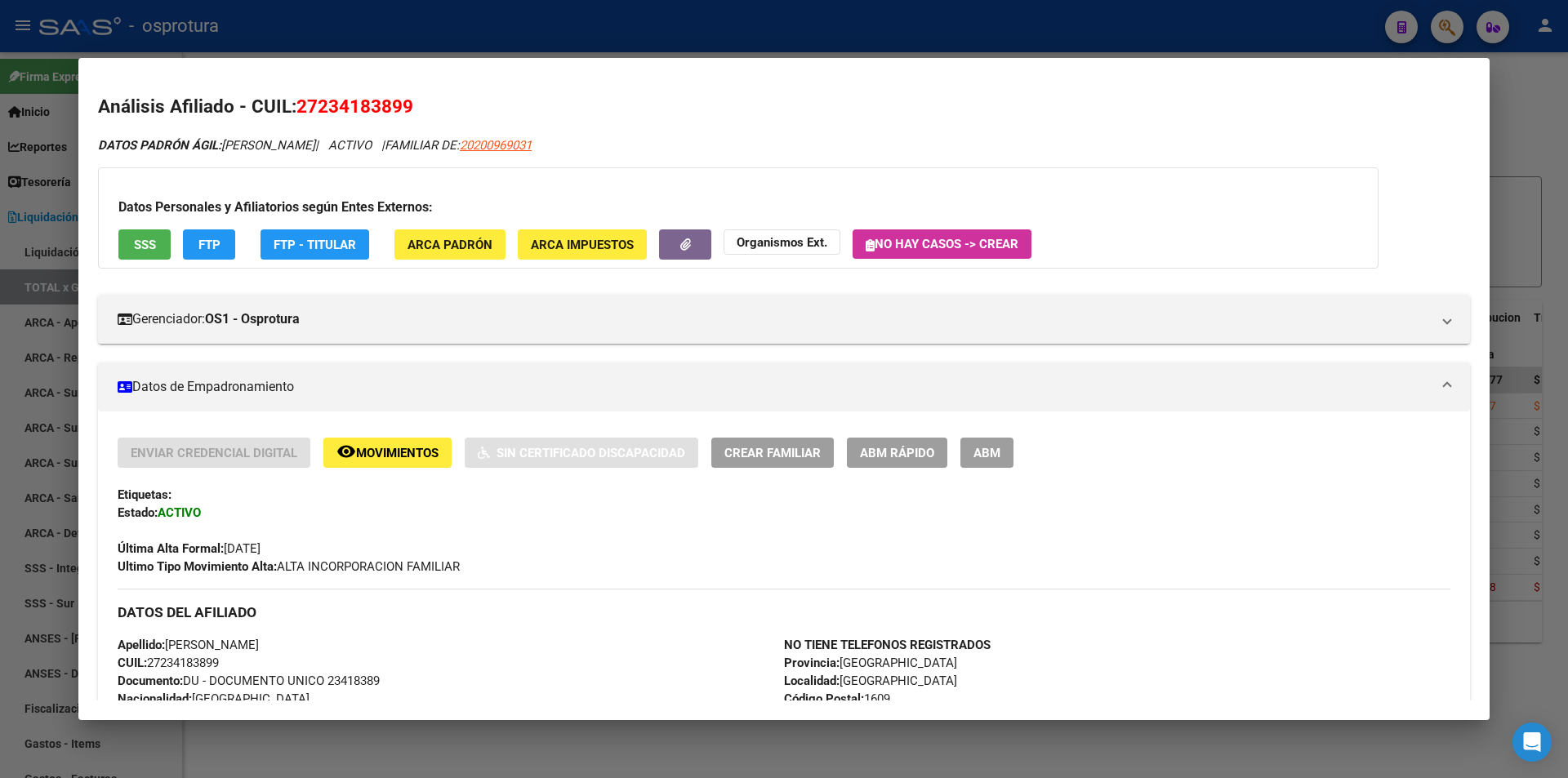
click at [681, 56] on div at bounding box center [784, 389] width 1568 height 778
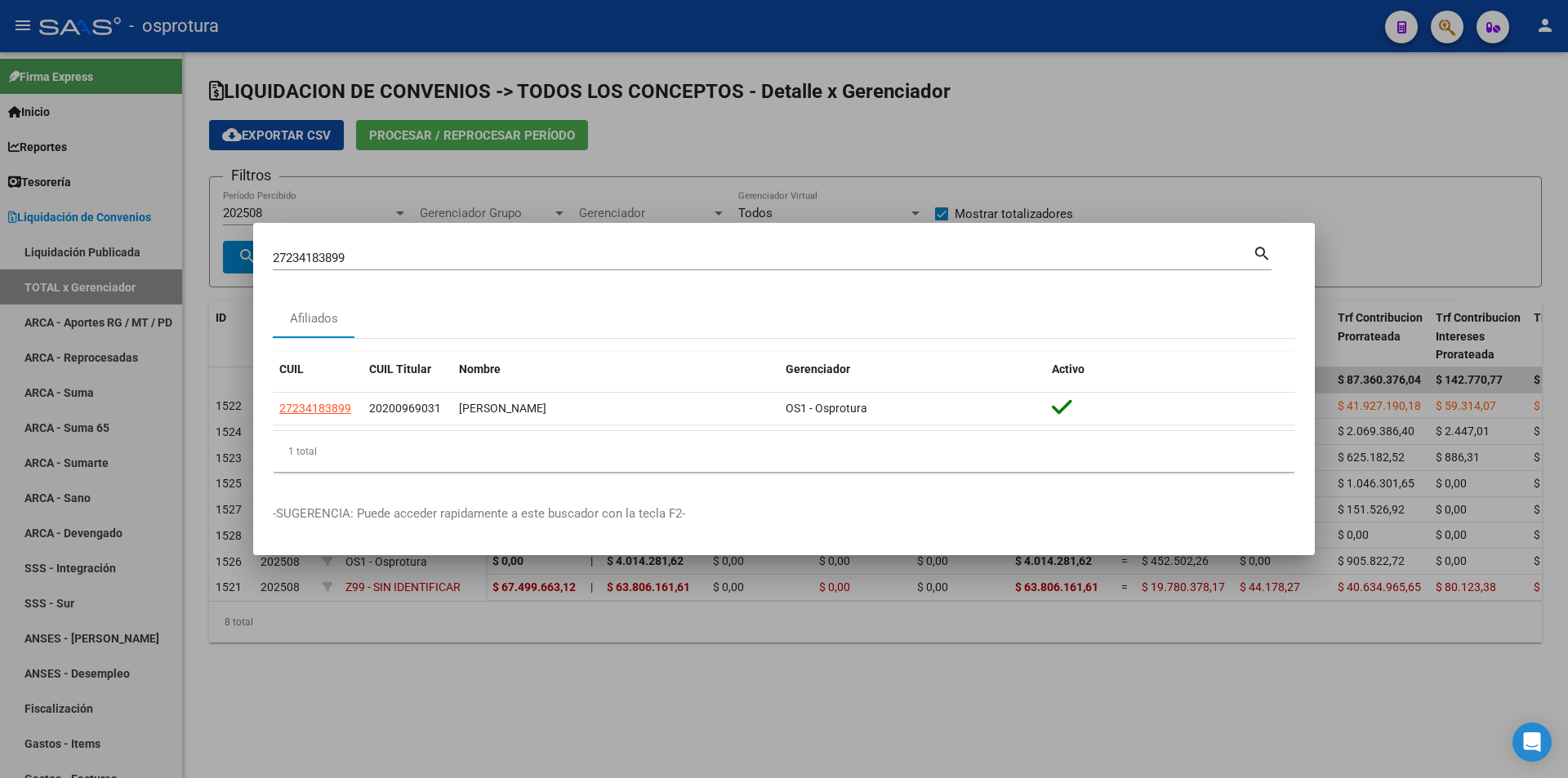
click at [594, 267] on div "27234183899 Buscar (apellido, dni, cuil, nro traspaso, cuit, obra social)" at bounding box center [762, 258] width 980 height 25
click at [594, 263] on input "27234183899" at bounding box center [762, 258] width 980 height 15
paste input "0-27566635-2"
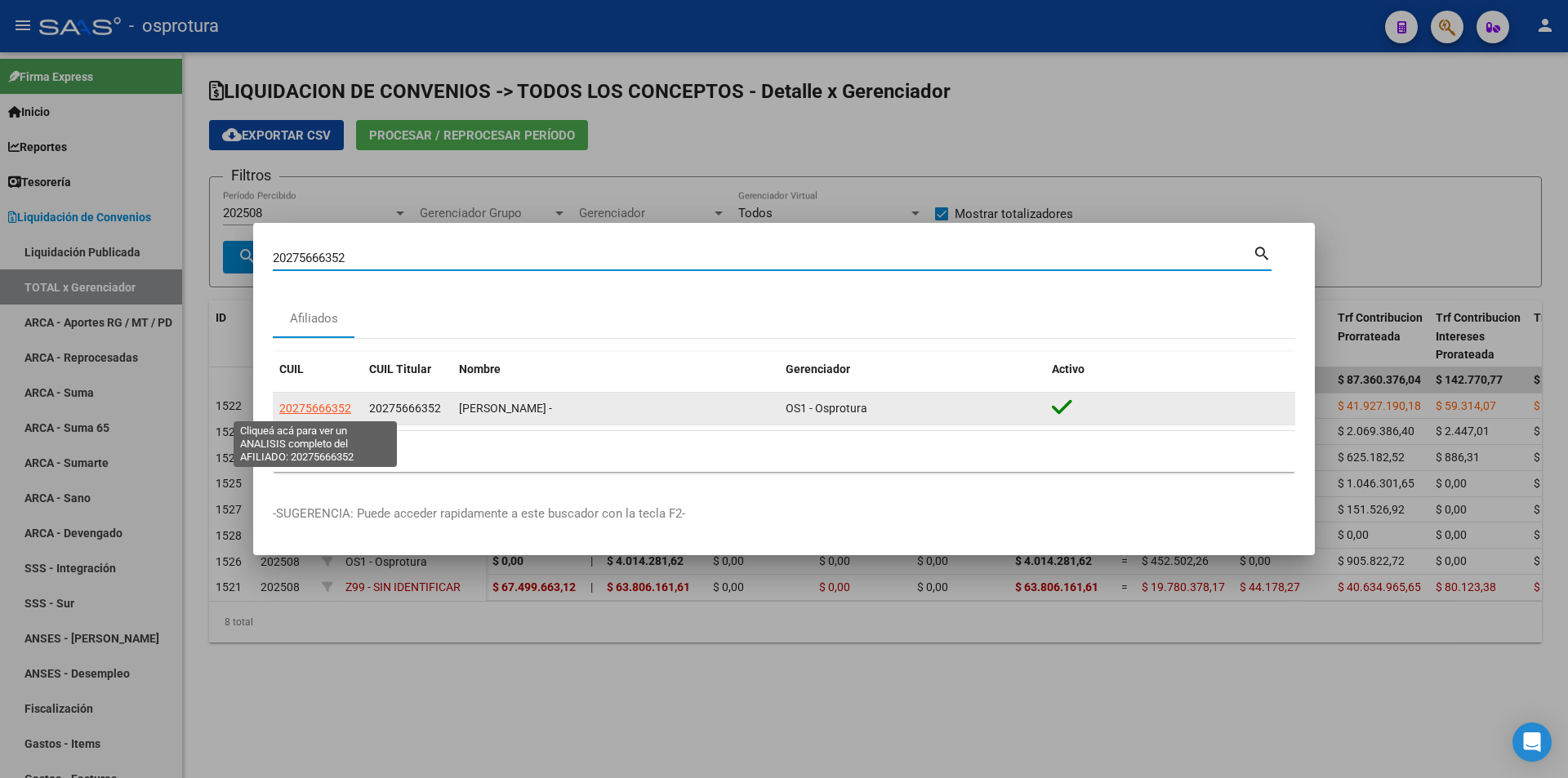
click at [345, 405] on span "20275666352" at bounding box center [315, 408] width 71 height 13
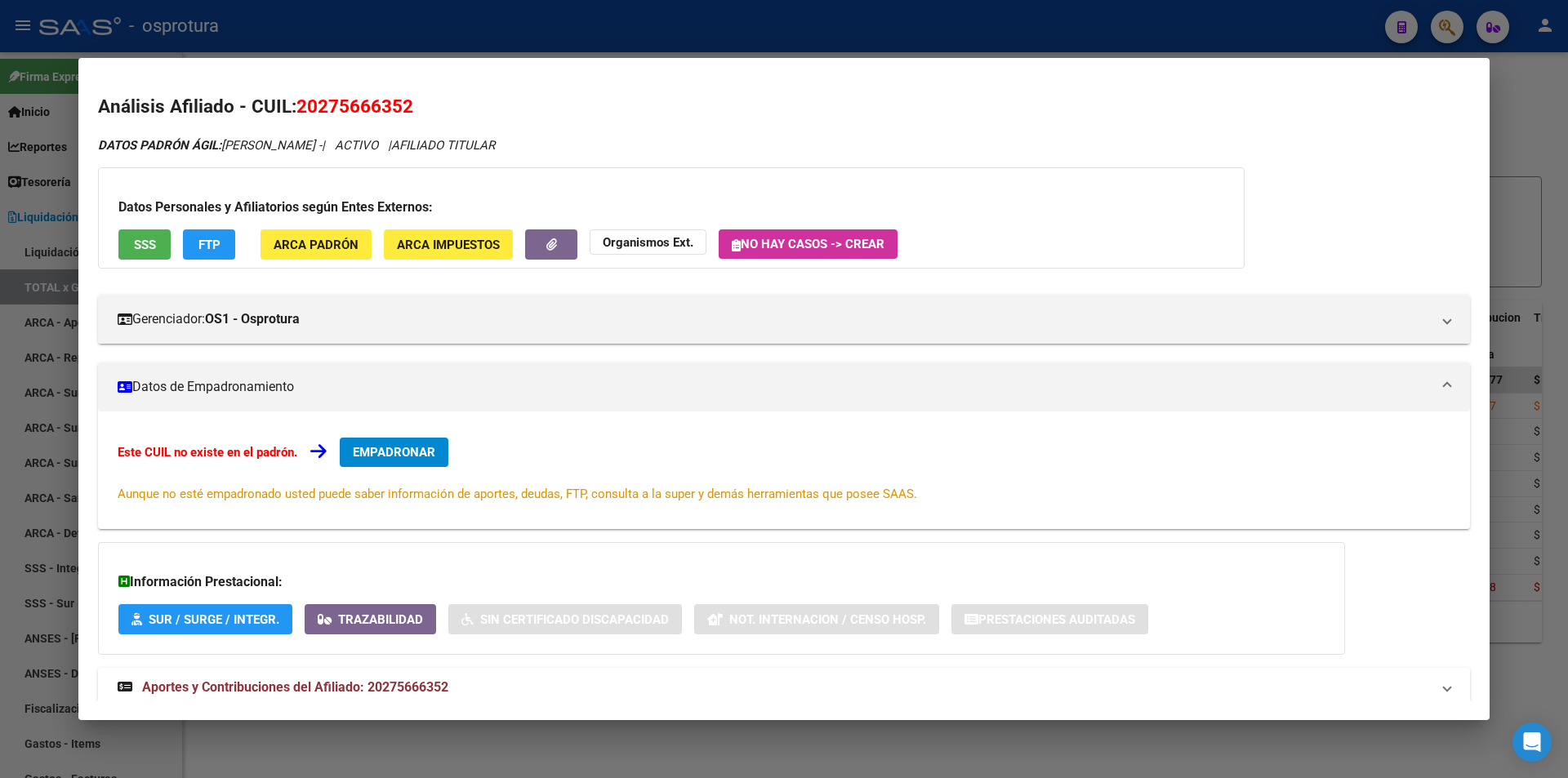
click at [435, 447] on span "EMPADRONAR" at bounding box center [394, 453] width 82 height 15
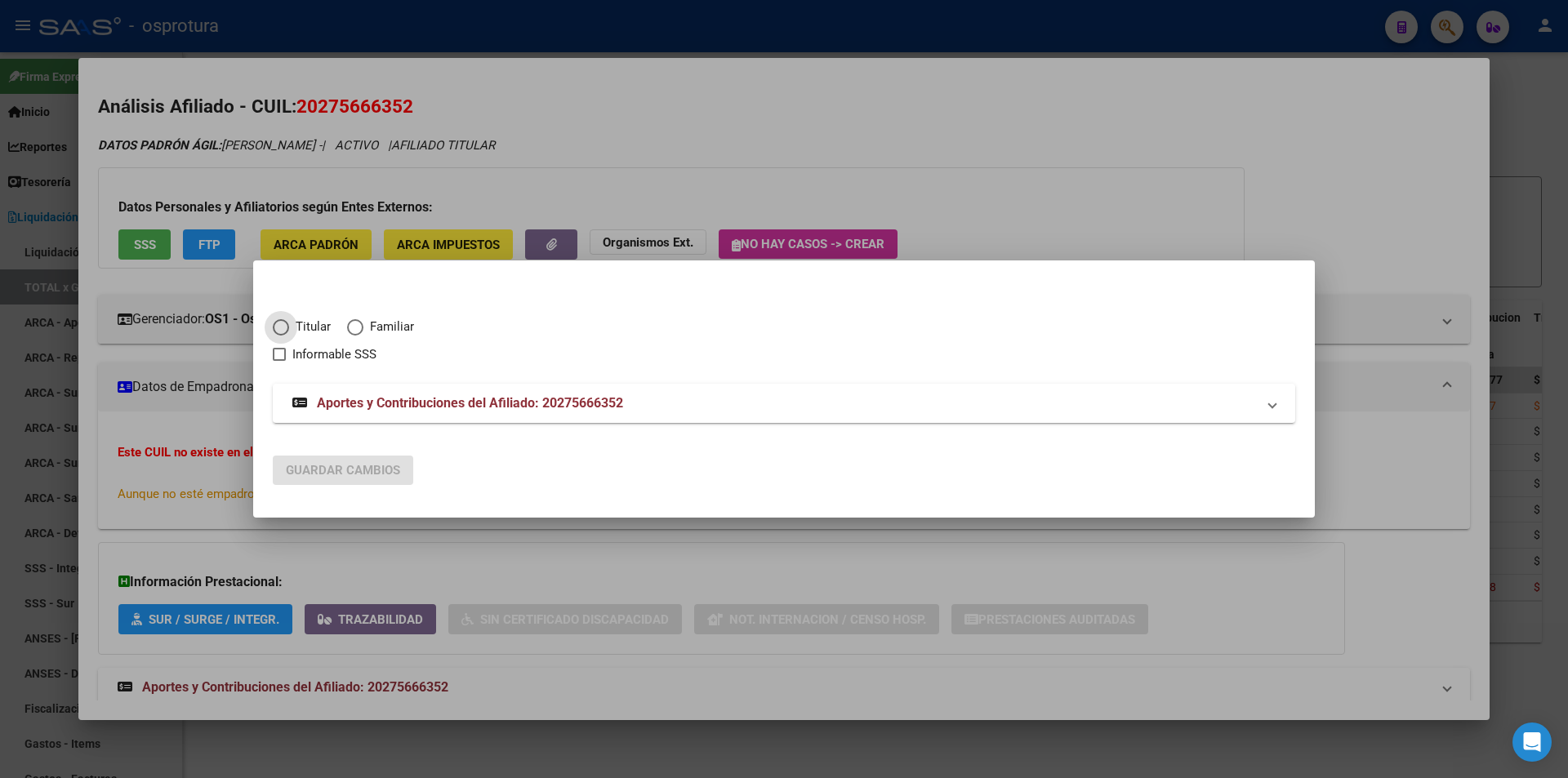
click at [315, 332] on span "Titular" at bounding box center [309, 327] width 41 height 18
click at [289, 332] on input "Titular" at bounding box center [281, 327] width 16 height 16
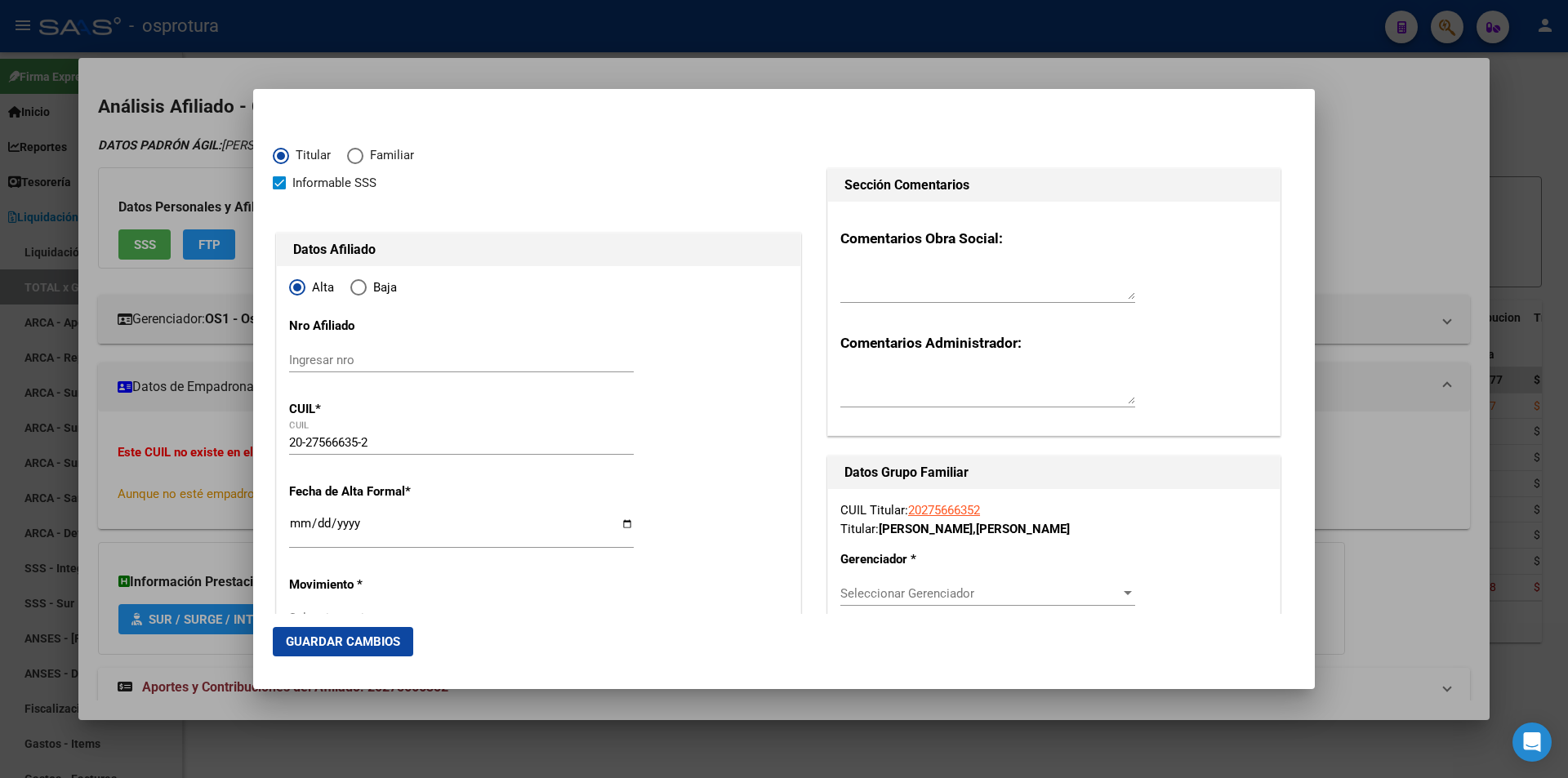
click at [301, 519] on input "Ingresar fecha" at bounding box center [461, 530] width 345 height 27
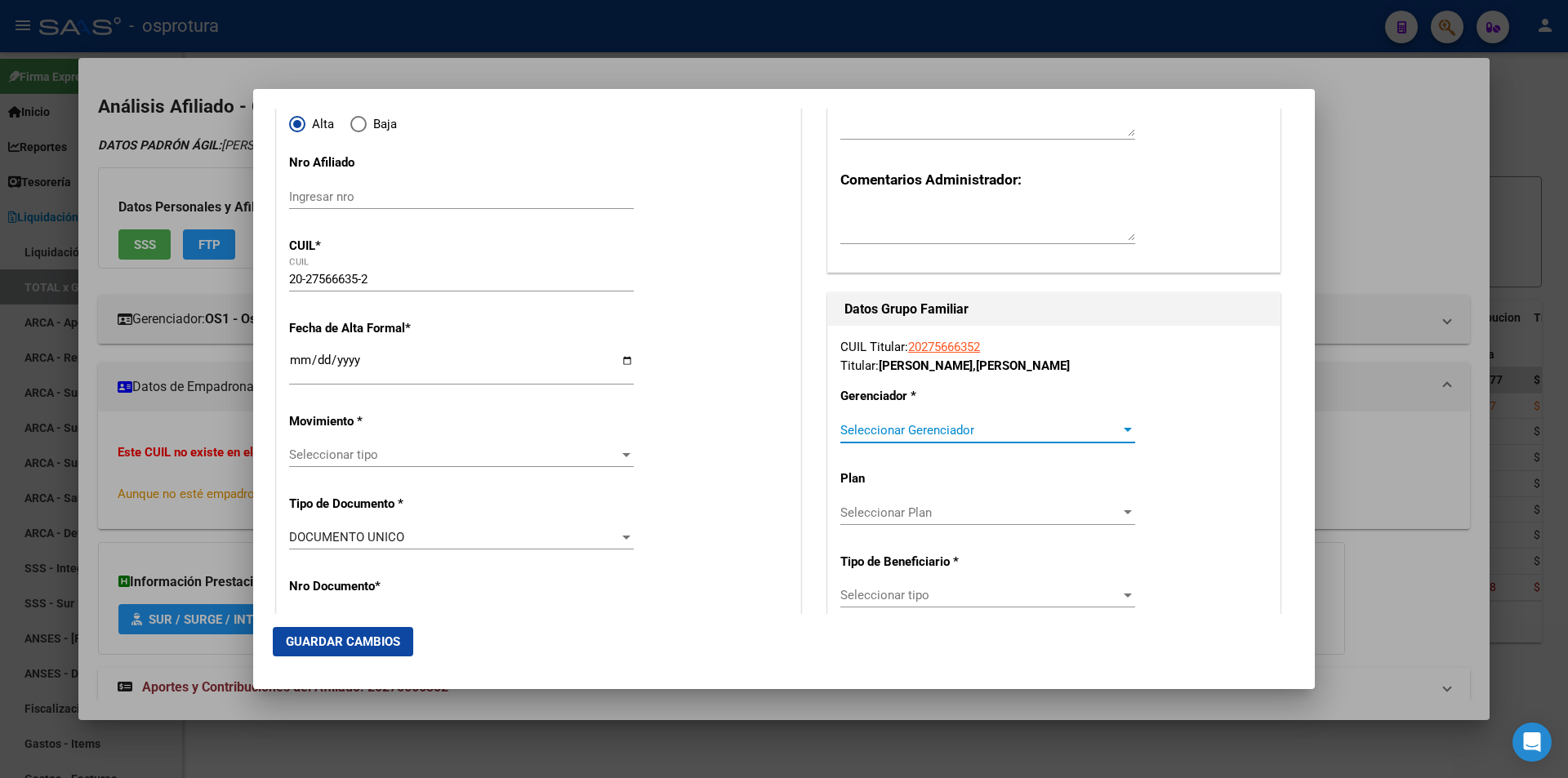
click at [911, 431] on span "Seleccionar Gerenciador" at bounding box center [981, 431] width 280 height 15
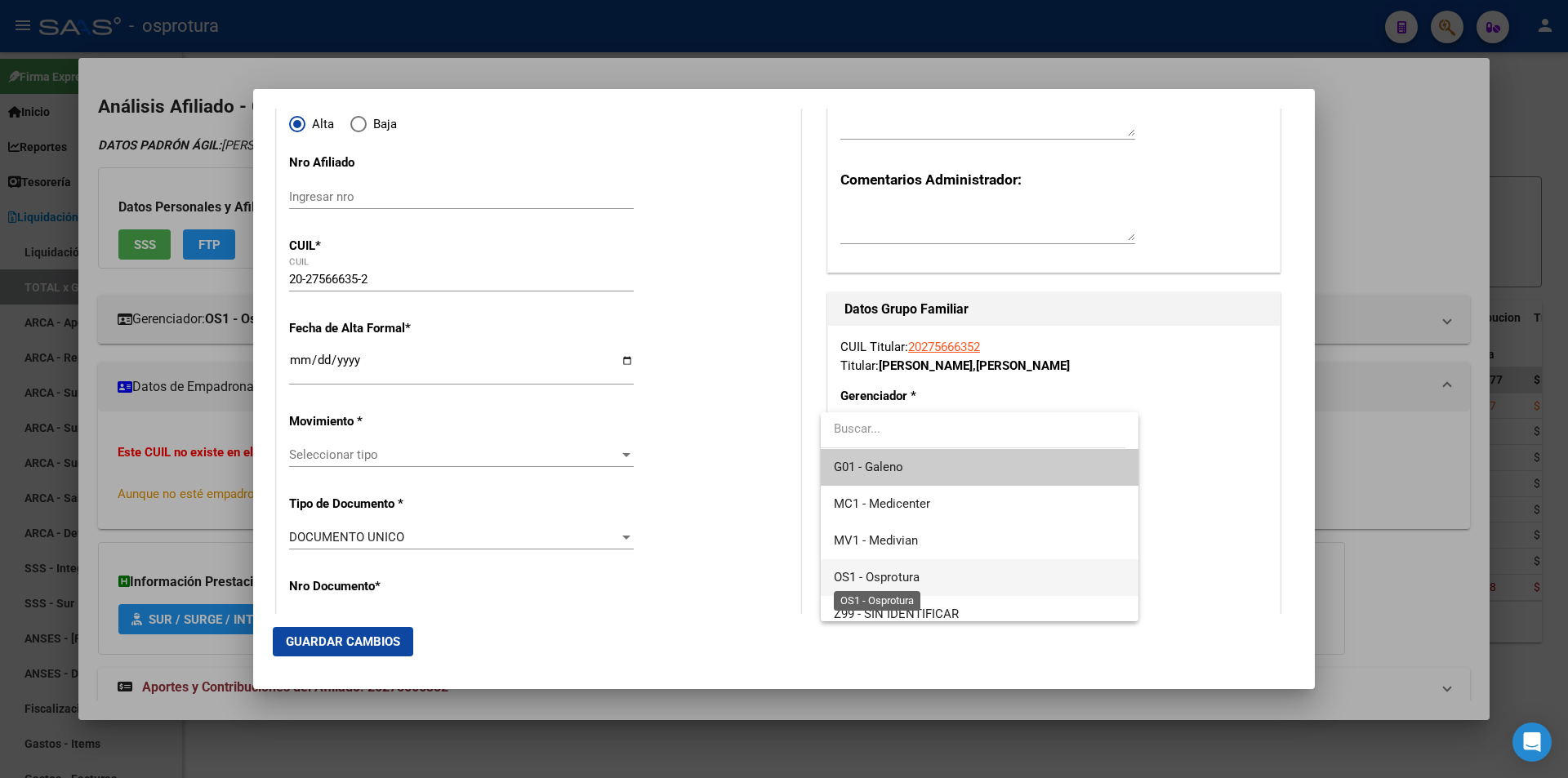
click at [905, 573] on span "OS1 - Osprotura" at bounding box center [877, 577] width 86 height 15
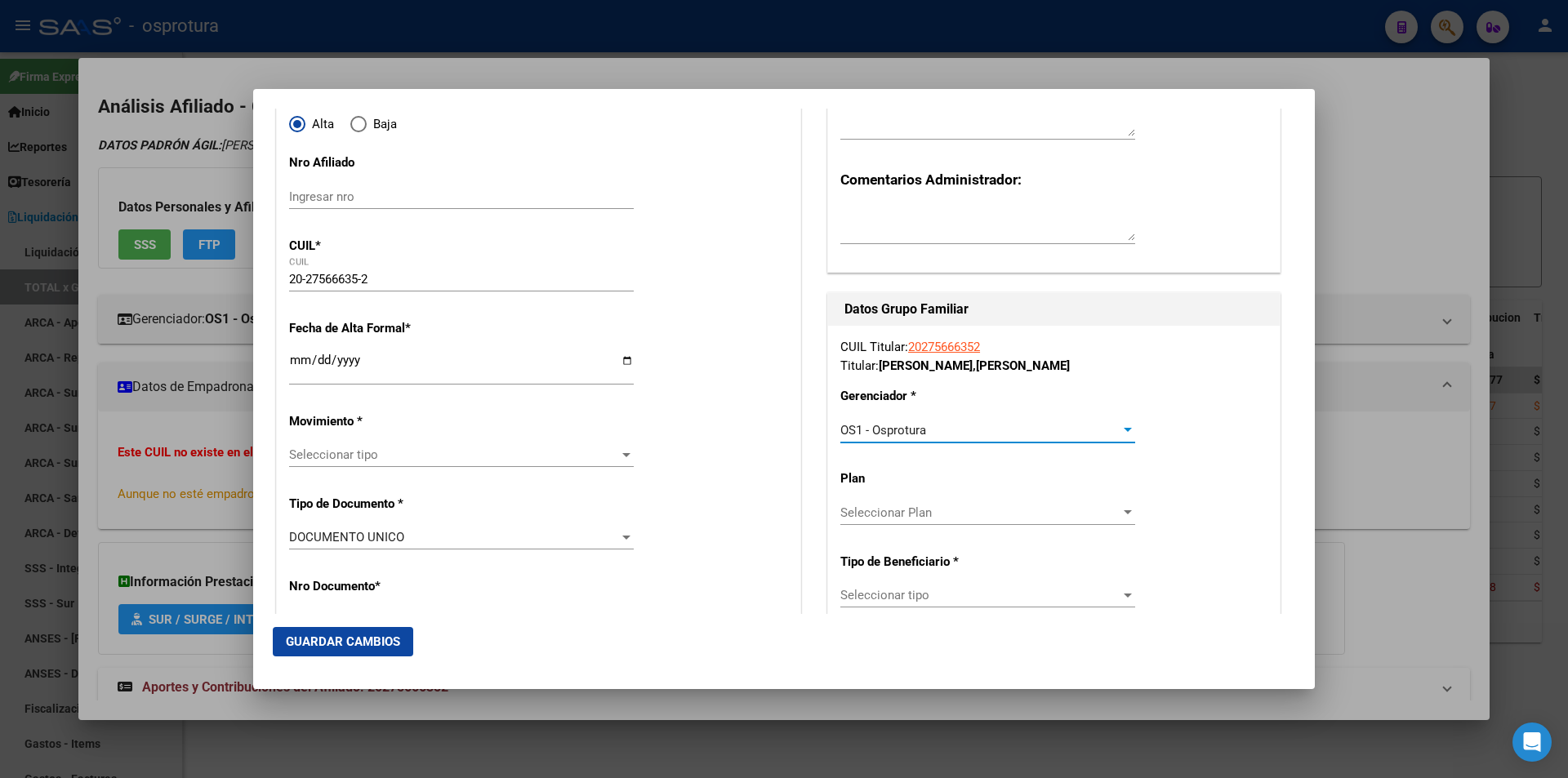
click at [927, 605] on div "Seleccionar tipo Seleccionar tipo" at bounding box center [988, 595] width 295 height 25
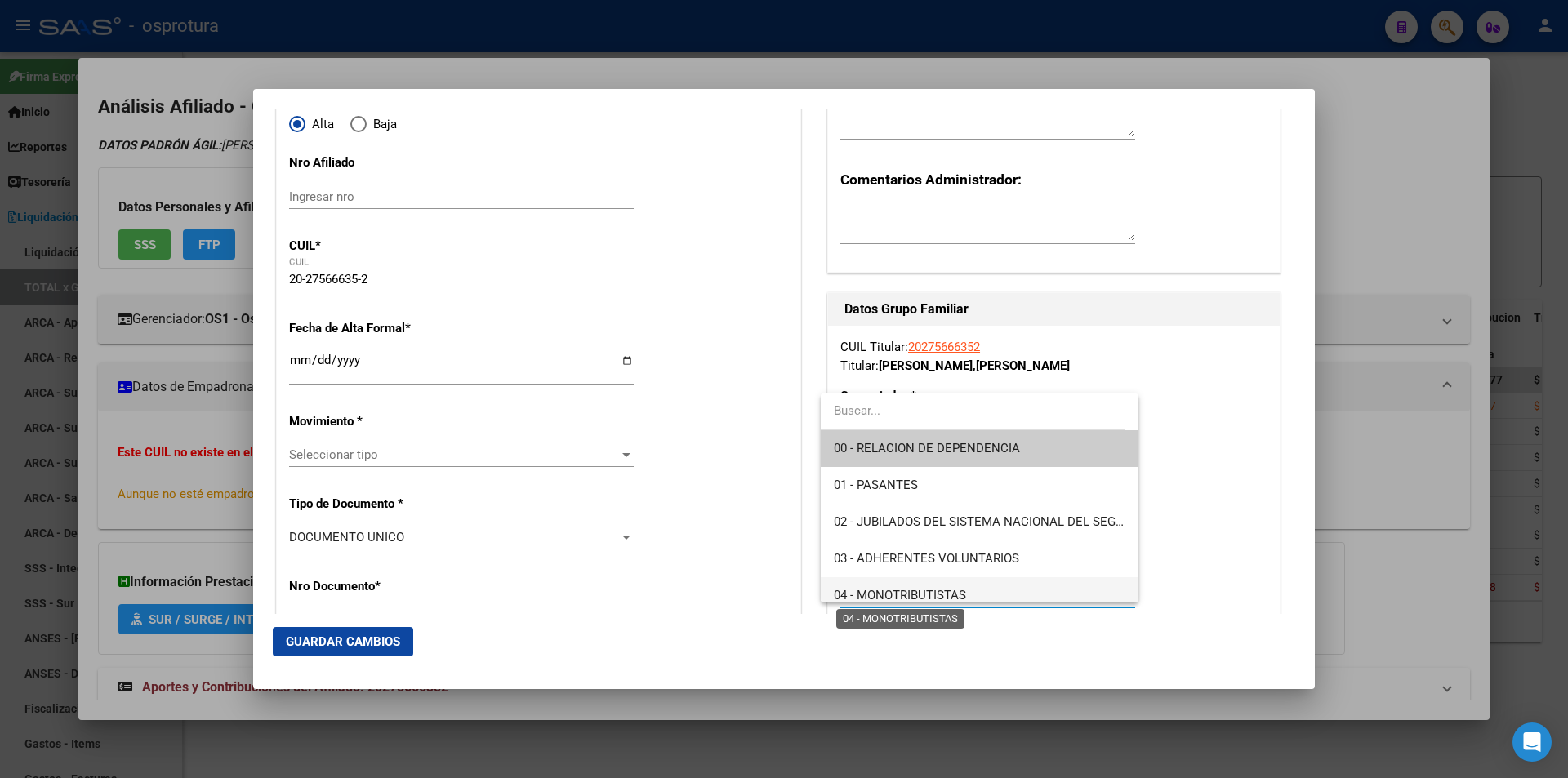
click at [927, 592] on span "04 - MONOTRIBUTISTAS" at bounding box center [900, 596] width 132 height 15
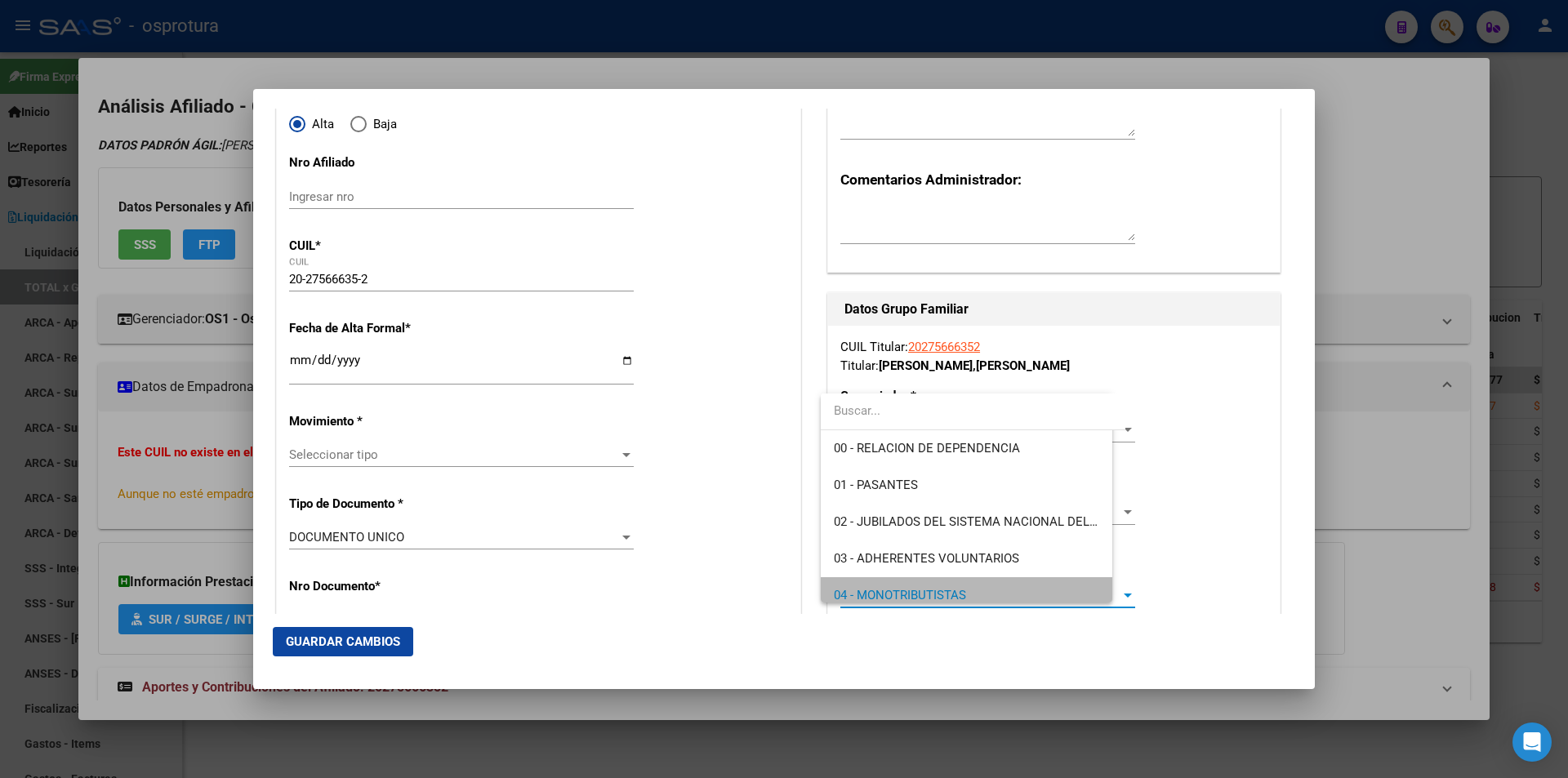
scroll to position [11, 0]
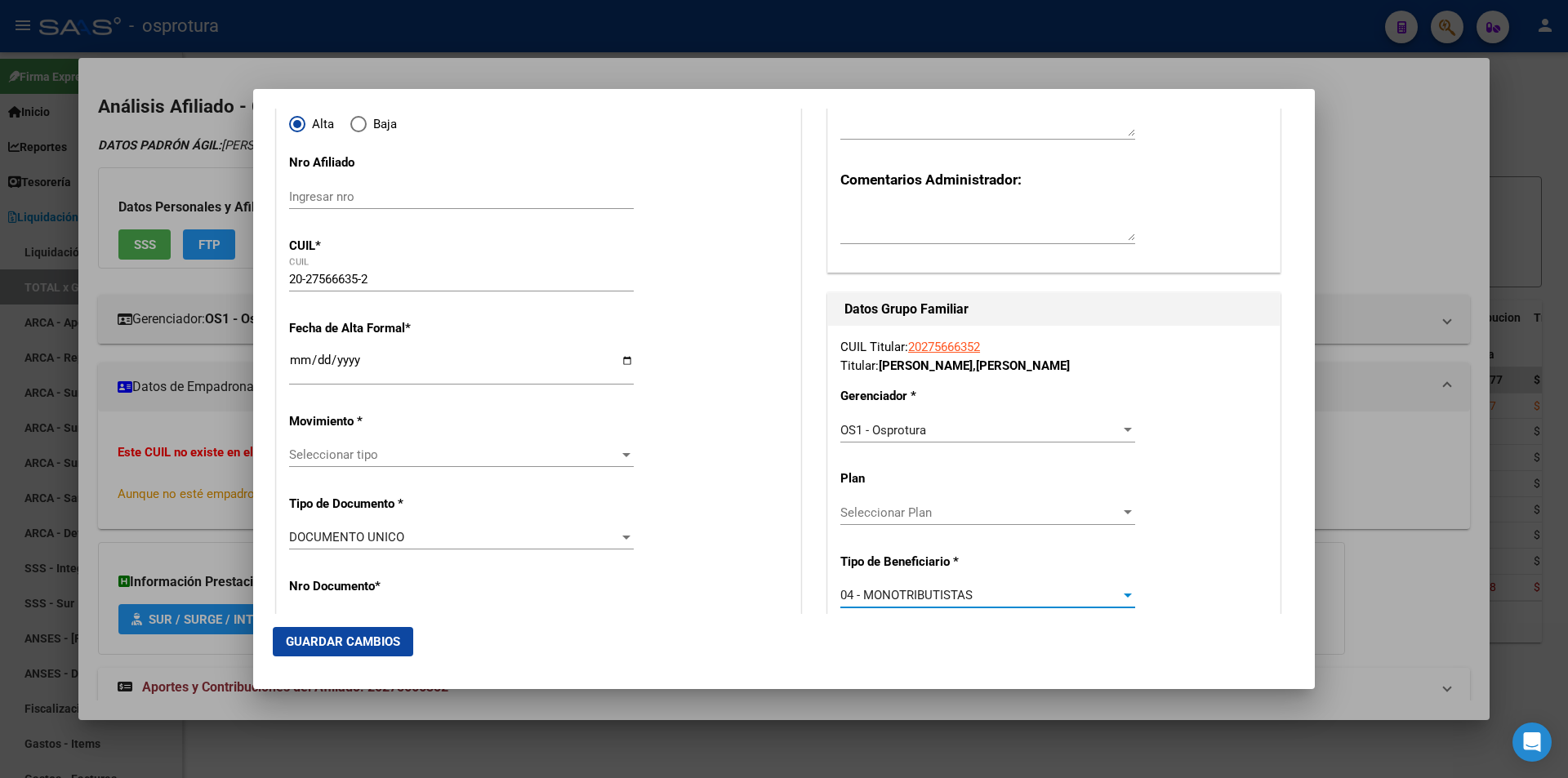
click at [483, 460] on span "Seleccionar tipo" at bounding box center [454, 455] width 330 height 15
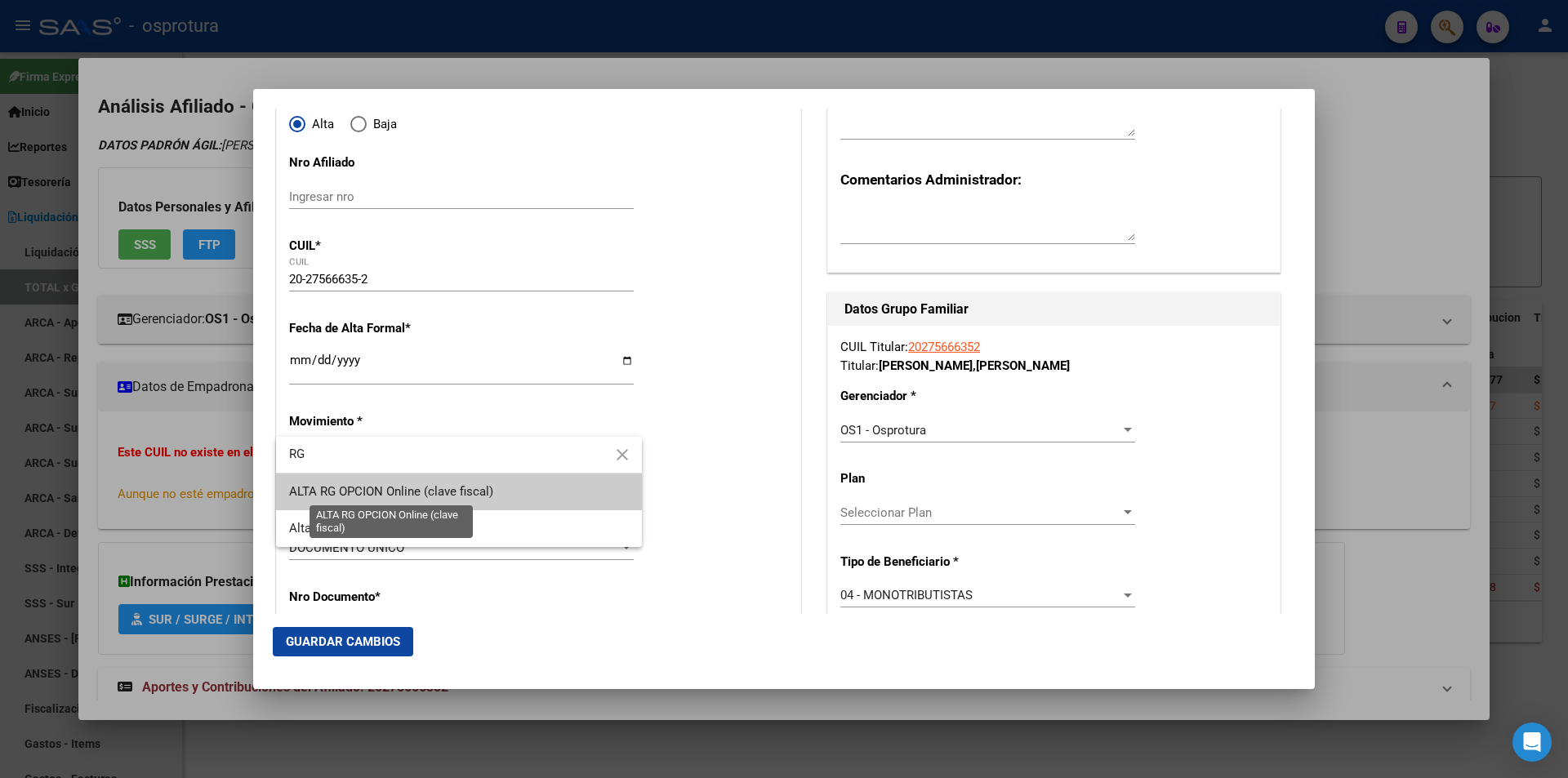
click at [442, 490] on span "ALTA RG OPCION Online (clave fiscal)" at bounding box center [390, 491] width 204 height 15
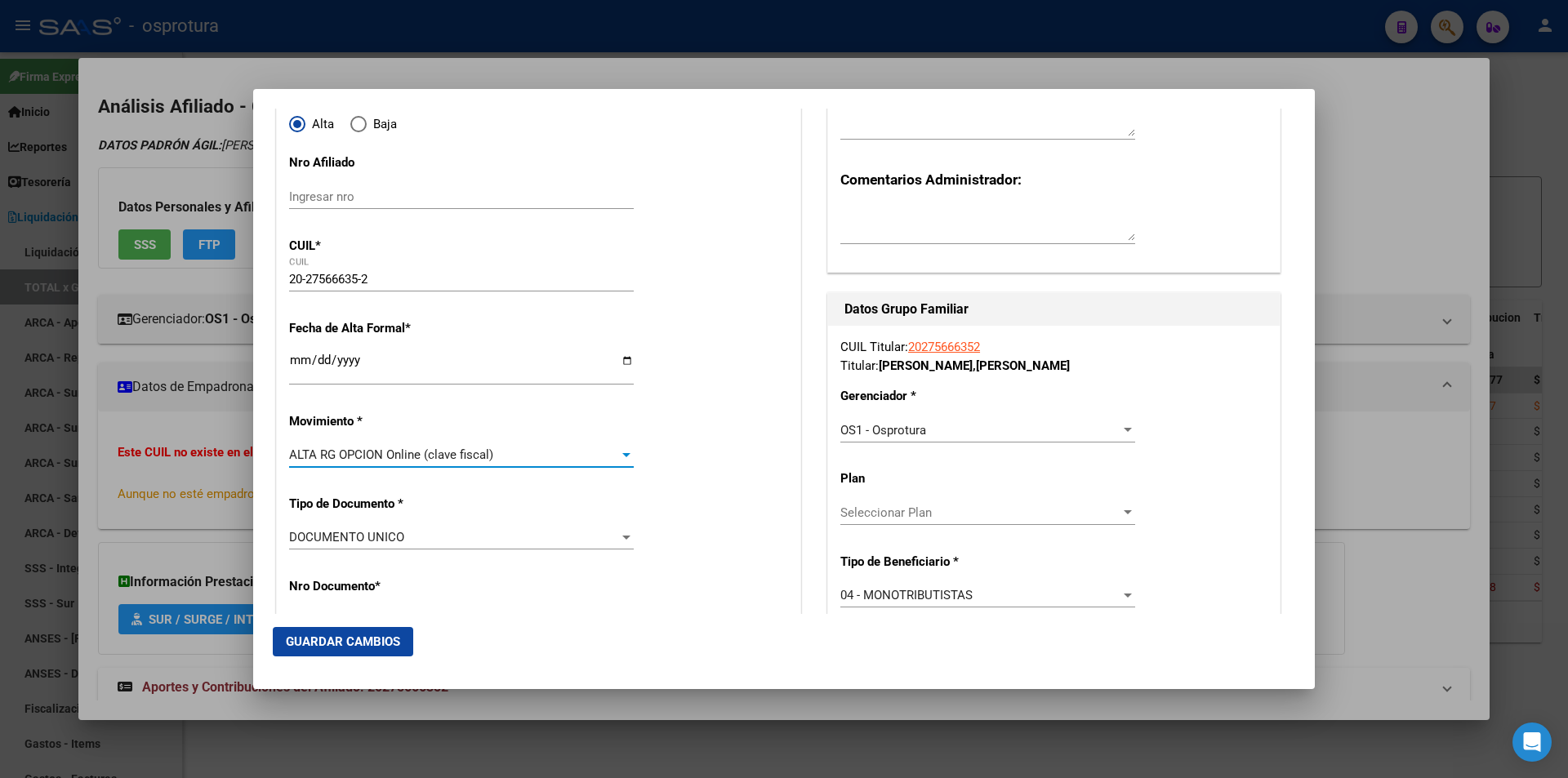
scroll to position [490, 0]
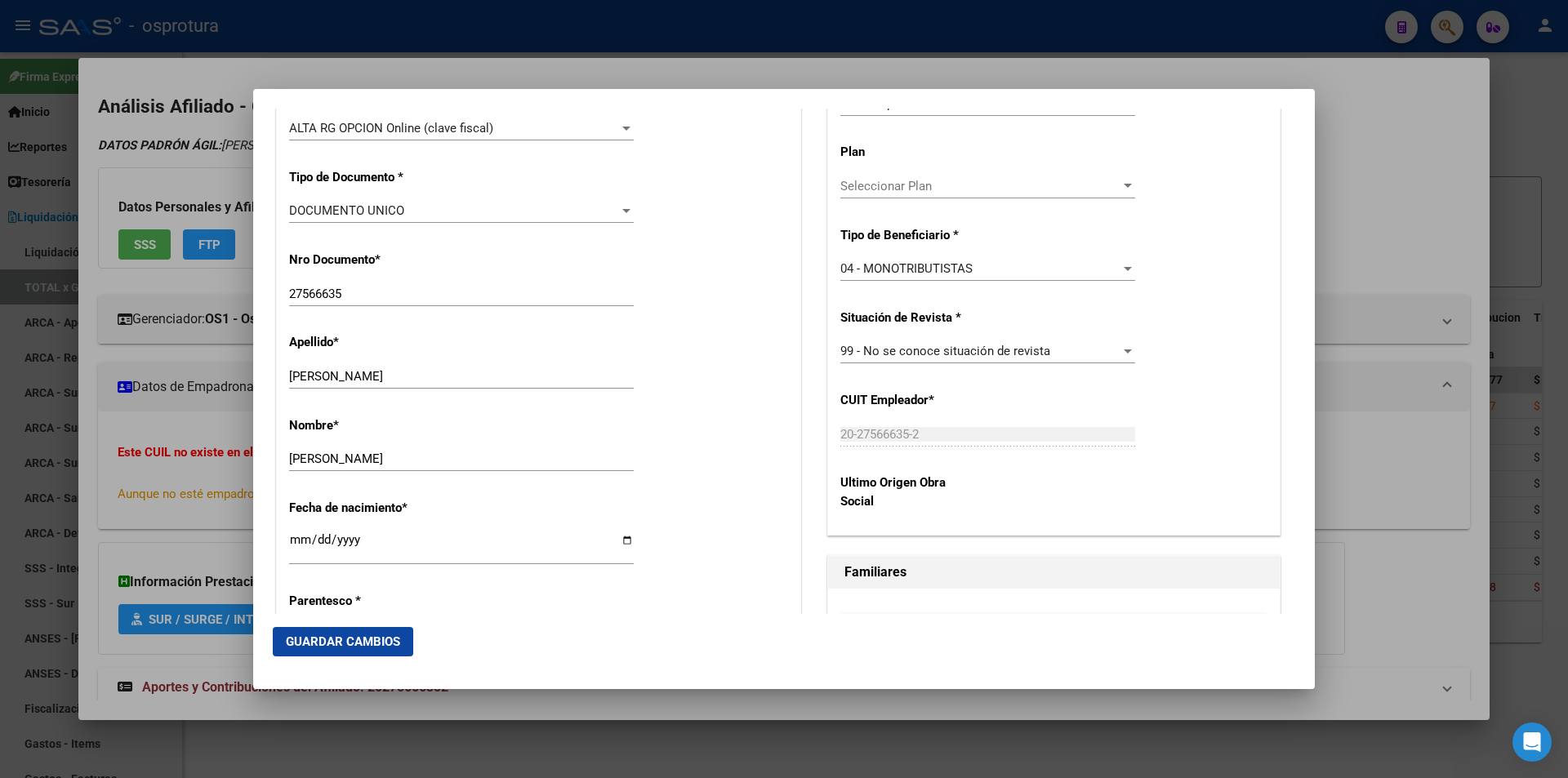
click at [895, 249] on div "CUIL Titular: 20275666352 Titular: ESCUDERO , CRISTIAN EDUARDO Gerenciador * OS…" at bounding box center [1053, 267] width 452 height 535
click at [901, 264] on span "04 - MONOTRIBUTISTAS" at bounding box center [906, 268] width 132 height 15
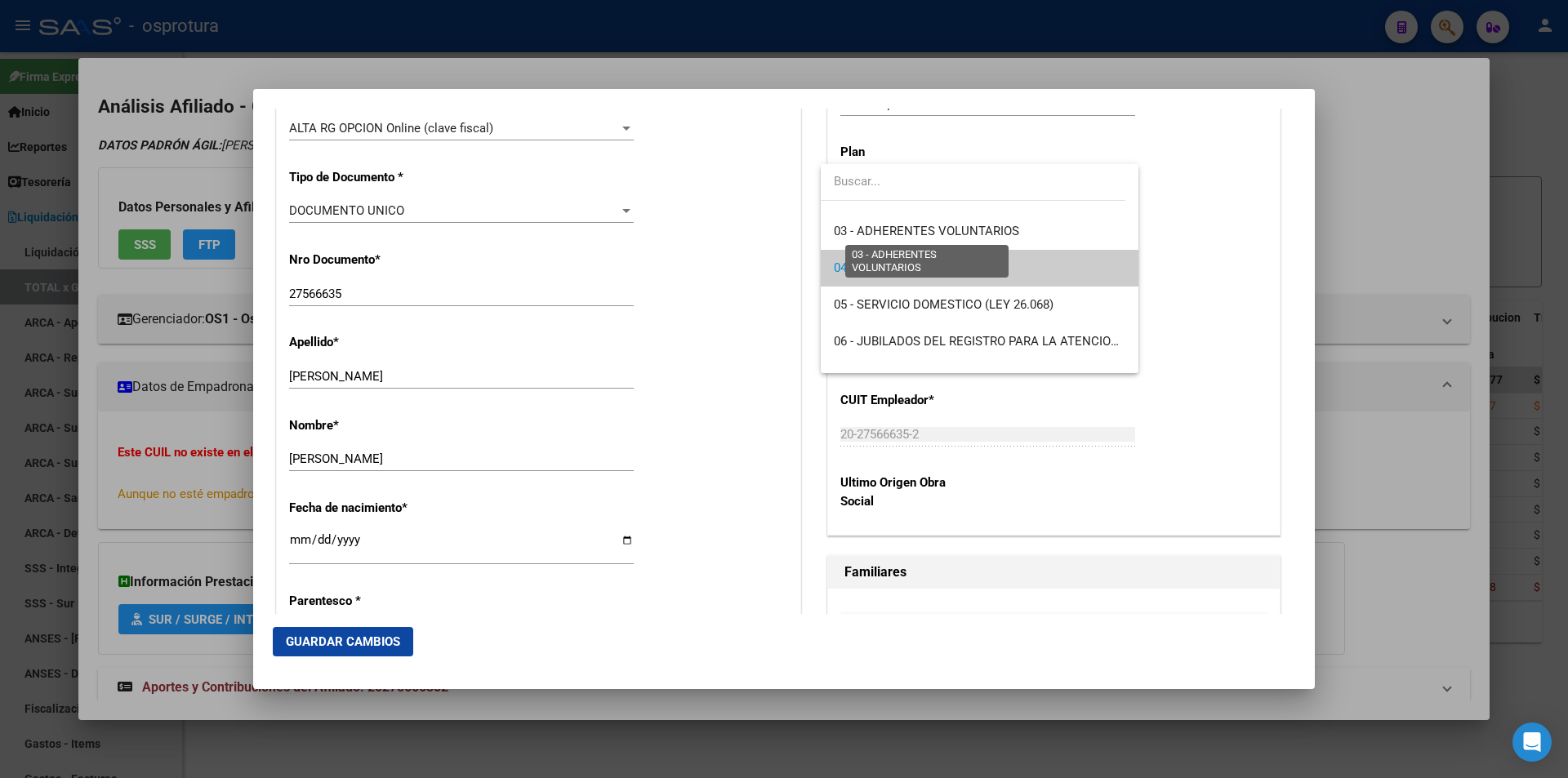
scroll to position [0, 0]
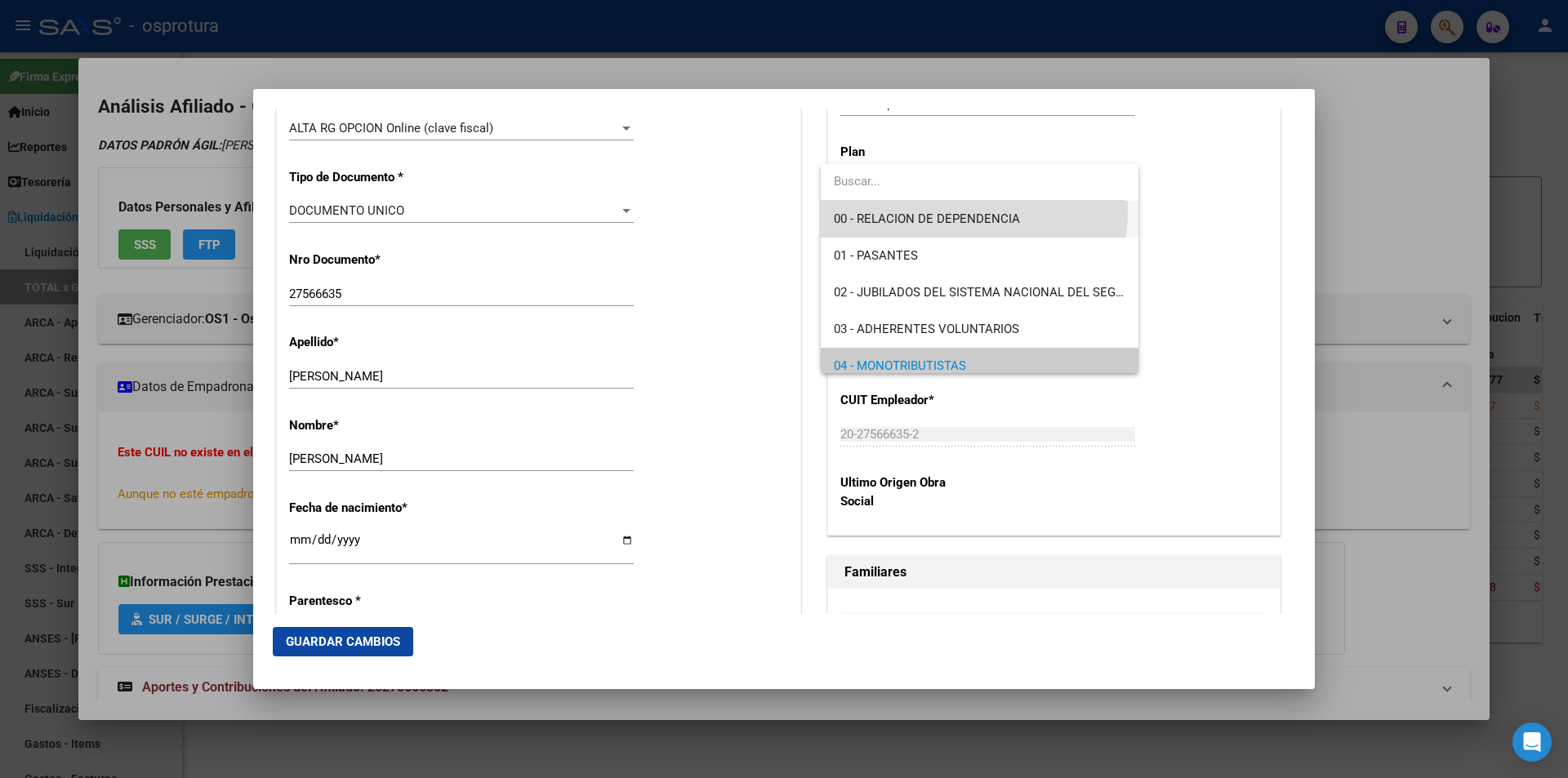
click at [923, 211] on span "00 - RELACION DE DEPENDENCIA" at bounding box center [979, 219] width 291 height 37
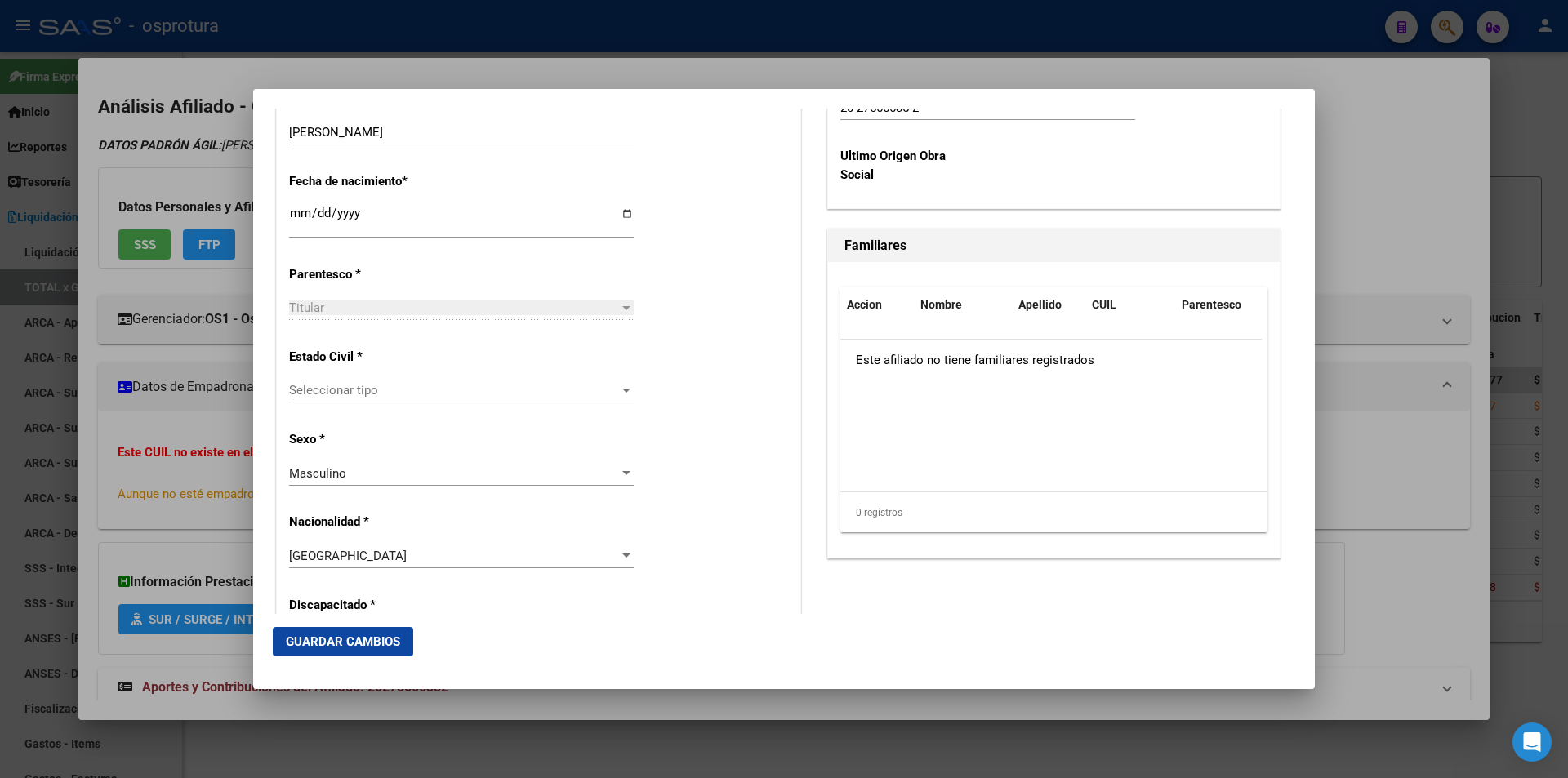
scroll to position [898, 0]
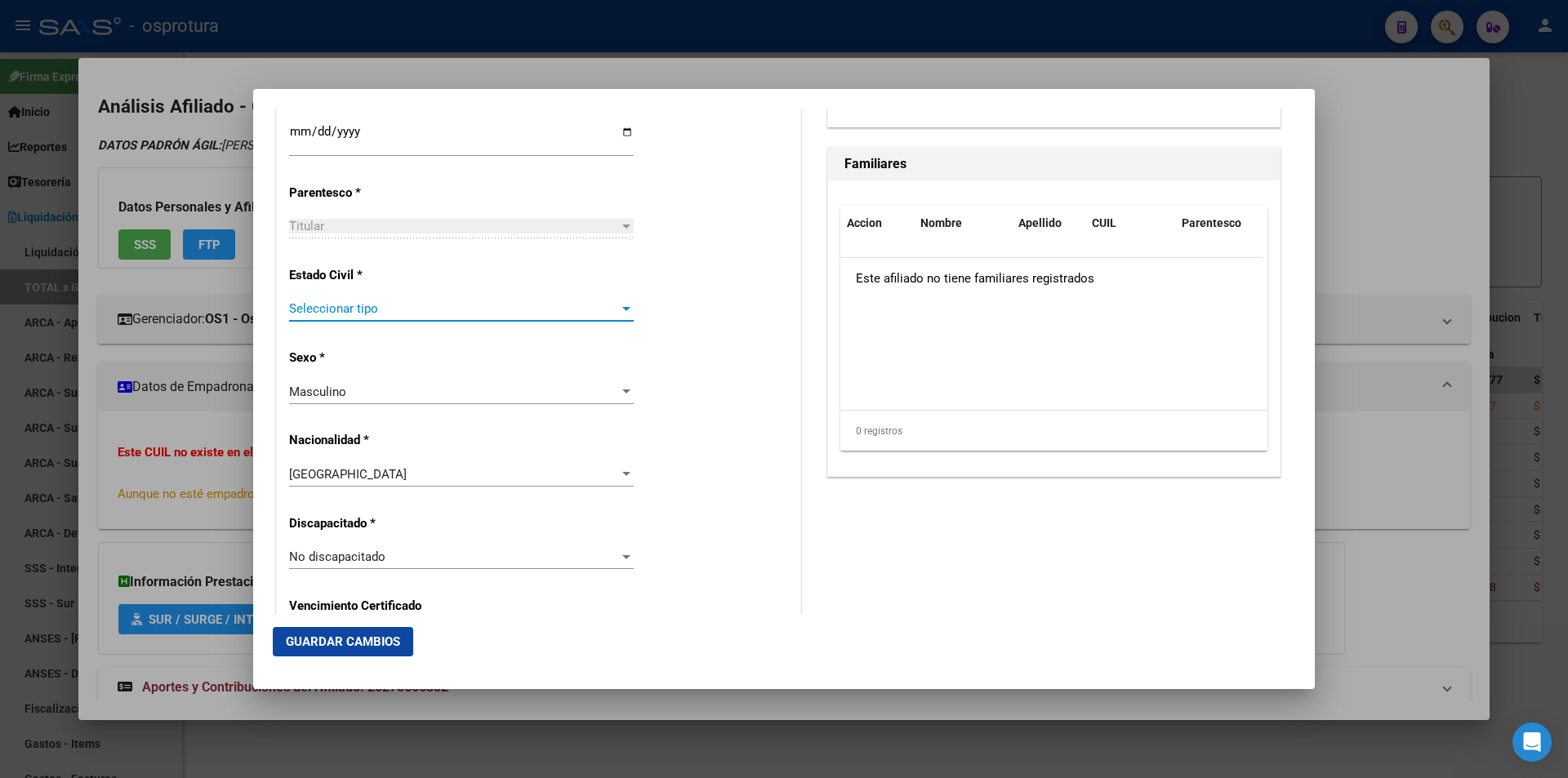
click at [520, 306] on span "Seleccionar tipo" at bounding box center [454, 309] width 330 height 15
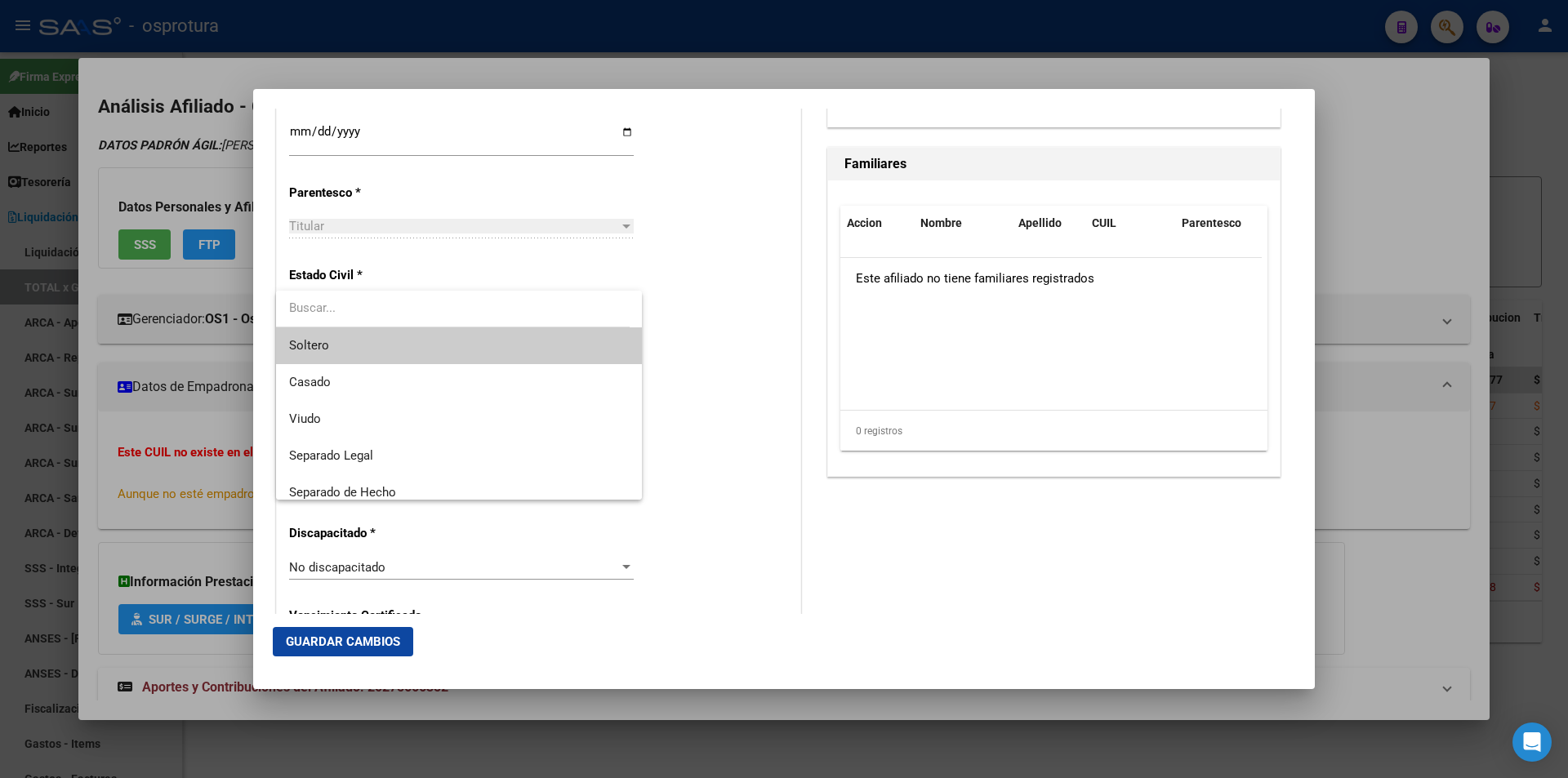
click at [522, 346] on span "Soltero" at bounding box center [458, 345] width 340 height 37
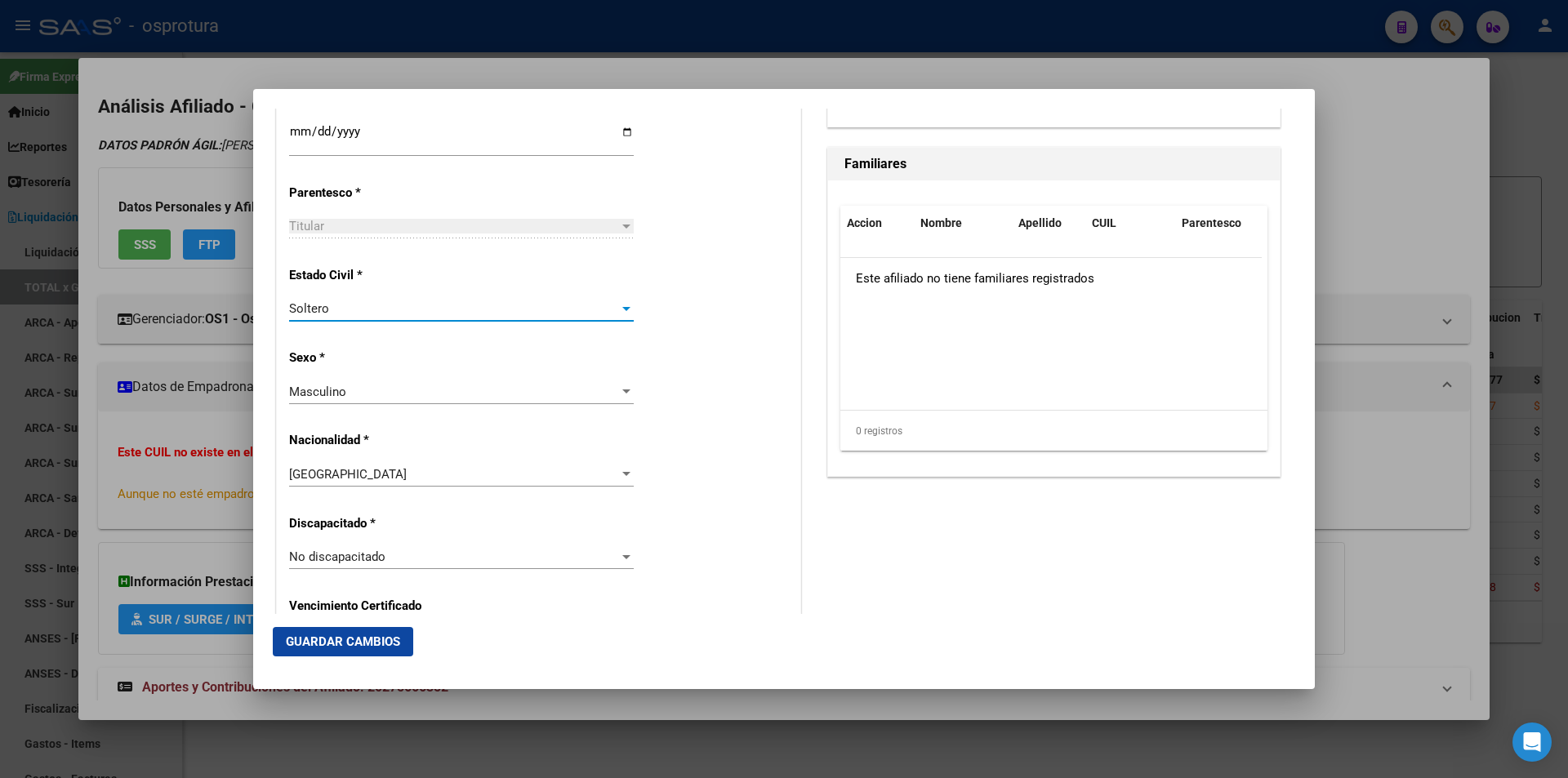
scroll to position [1143, 0]
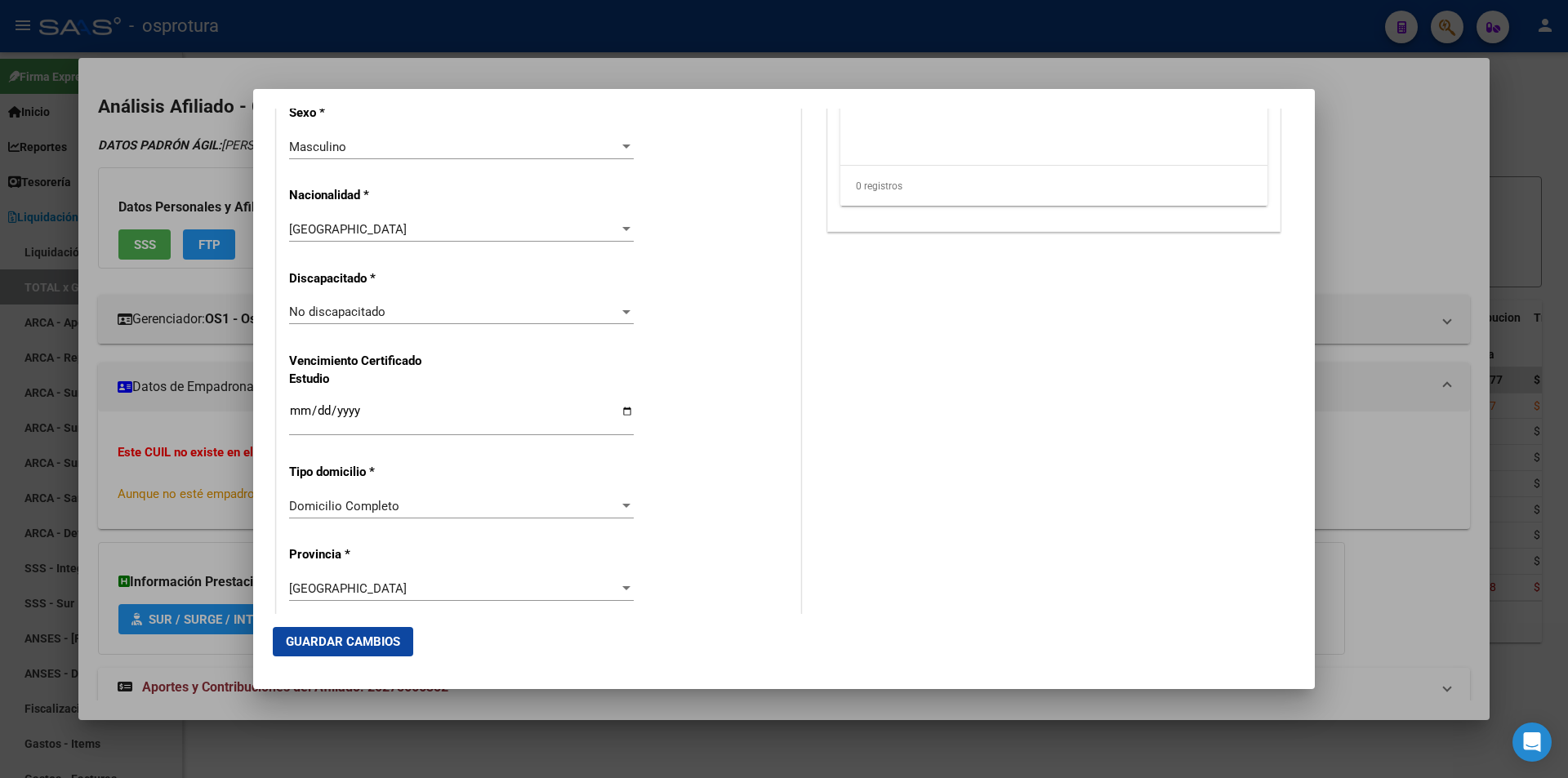
click at [334, 645] on span "Guardar Cambios" at bounding box center [343, 641] width 115 height 15
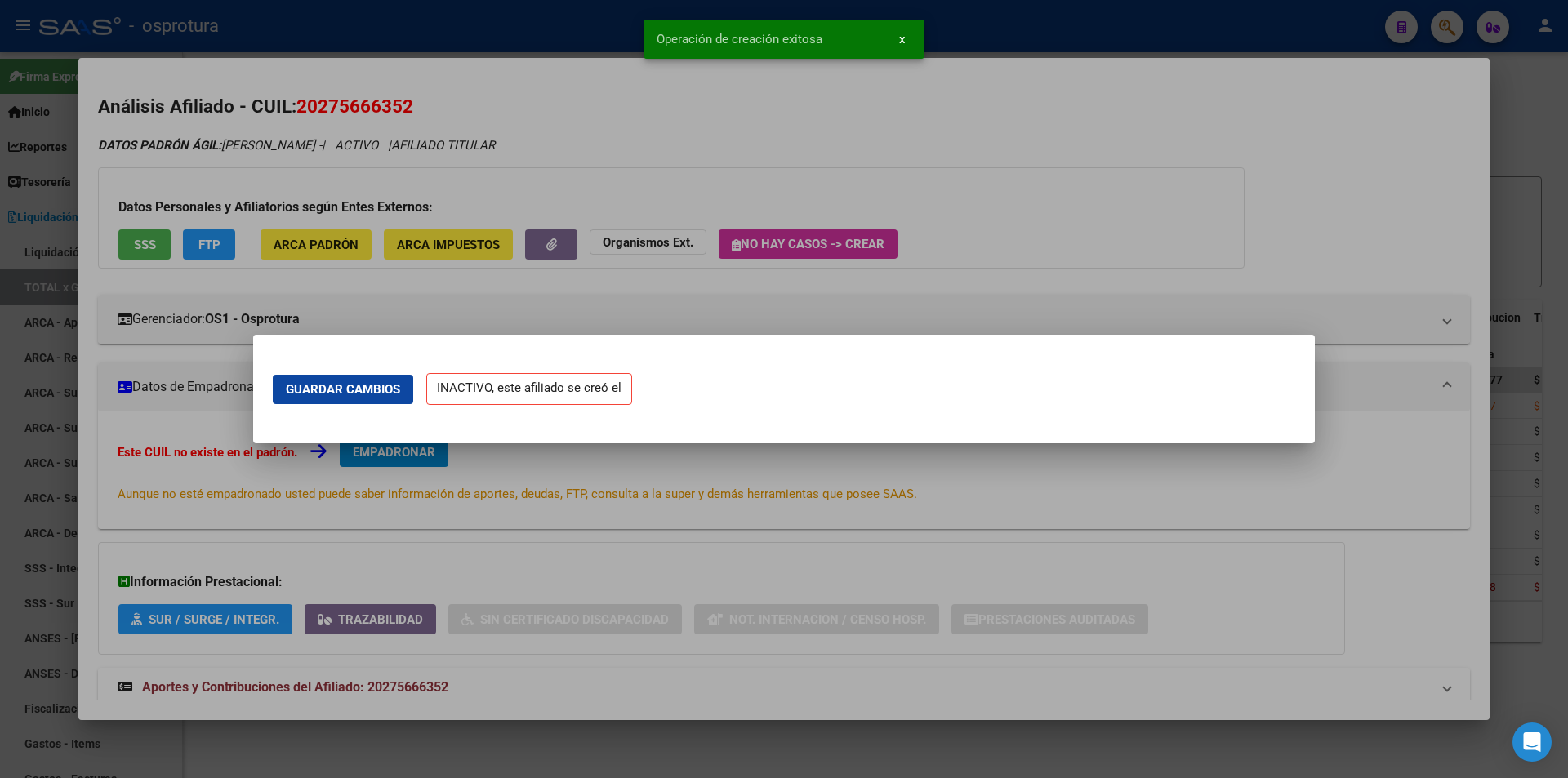
scroll to position [0, 0]
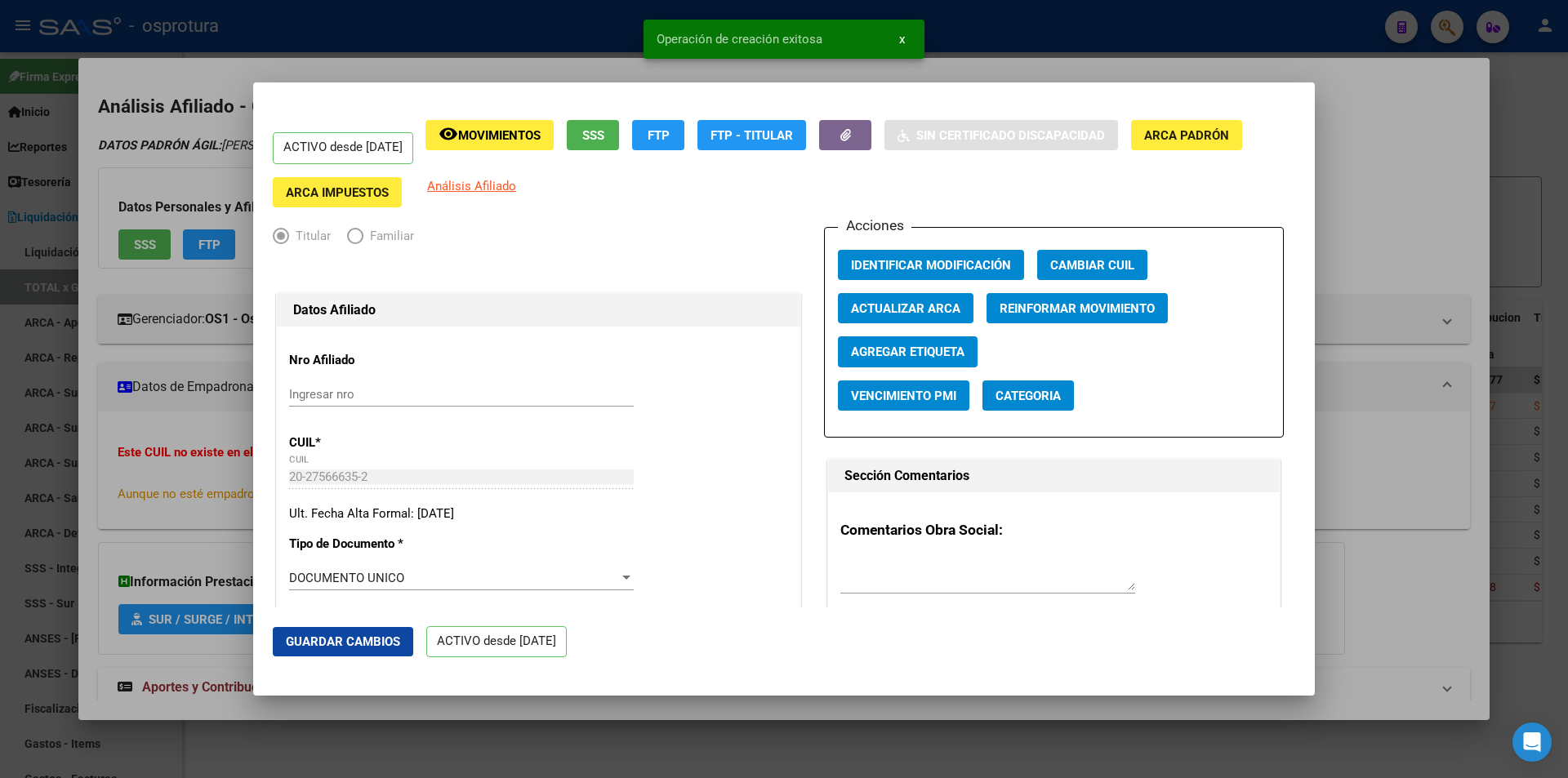
drag, startPoint x: 1344, startPoint y: 186, endPoint x: 1336, endPoint y: 188, distance: 8.2
click at [1343, 186] on div at bounding box center [784, 389] width 1568 height 778
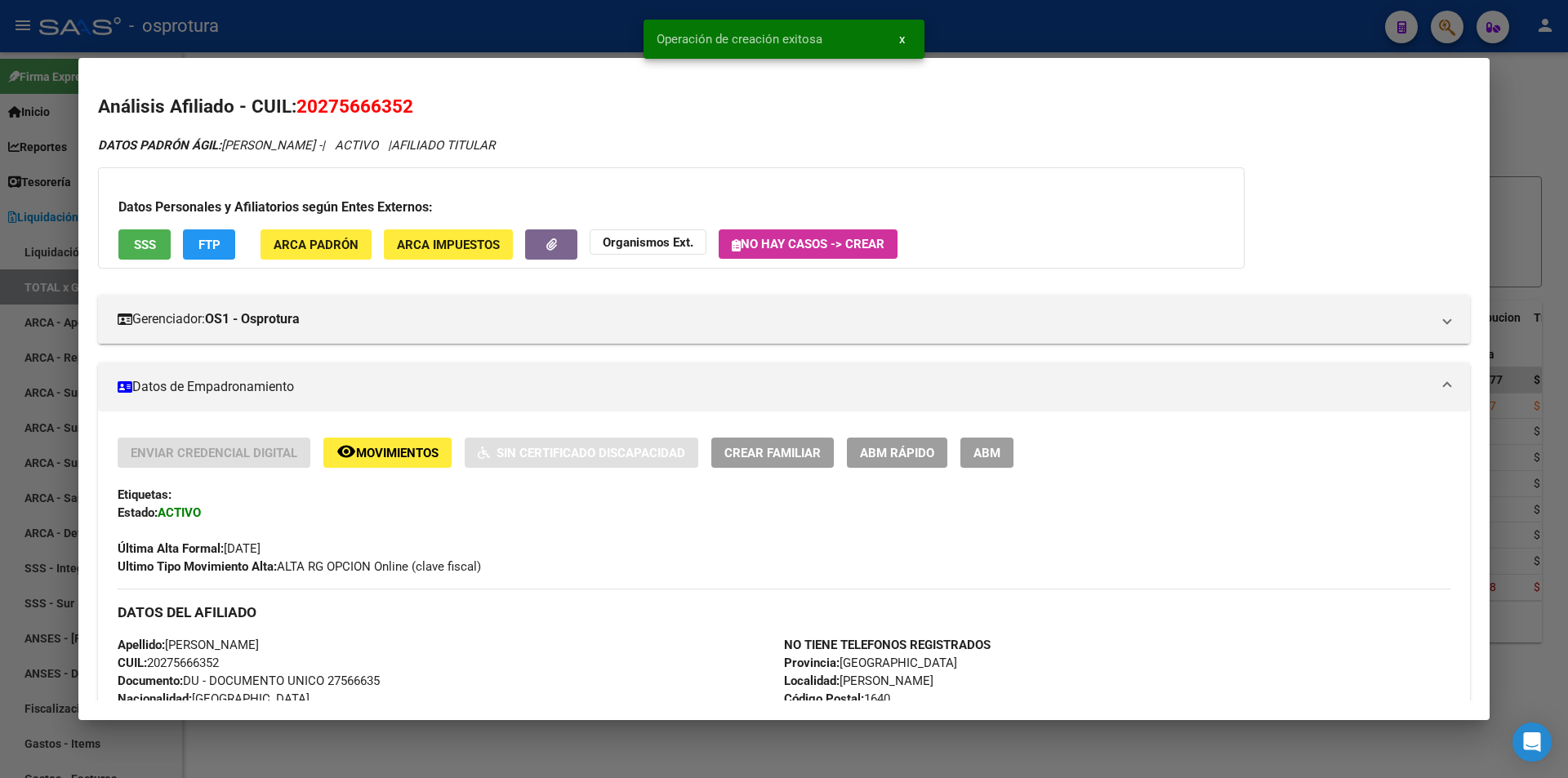
click at [887, 461] on button "ABM Rápido" at bounding box center [897, 453] width 101 height 30
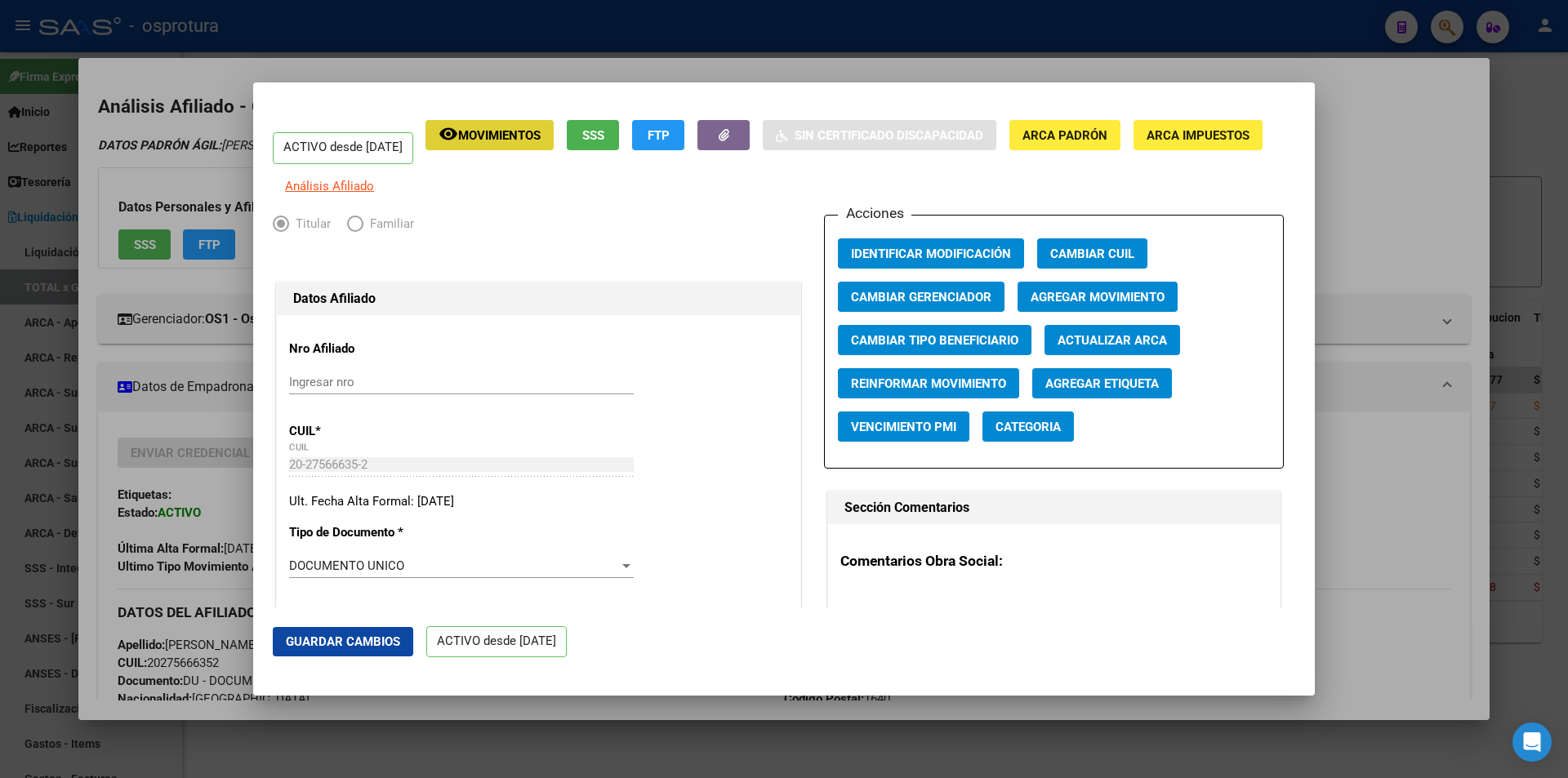
click at [1079, 304] on span "Agregar Movimiento" at bounding box center [1097, 297] width 134 height 15
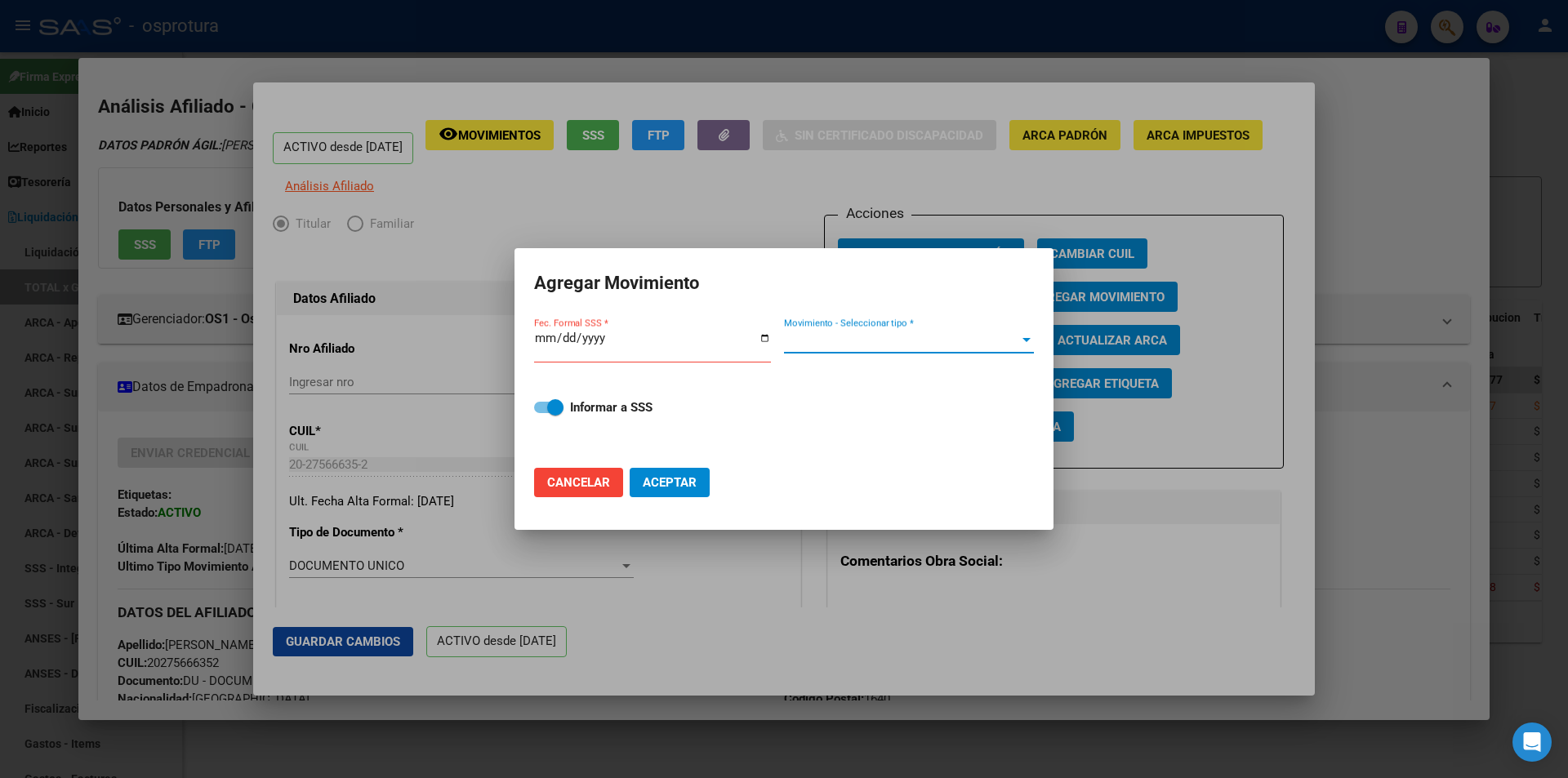
click at [812, 339] on span "Movimiento - Seleccionar tipo *" at bounding box center [901, 341] width 236 height 15
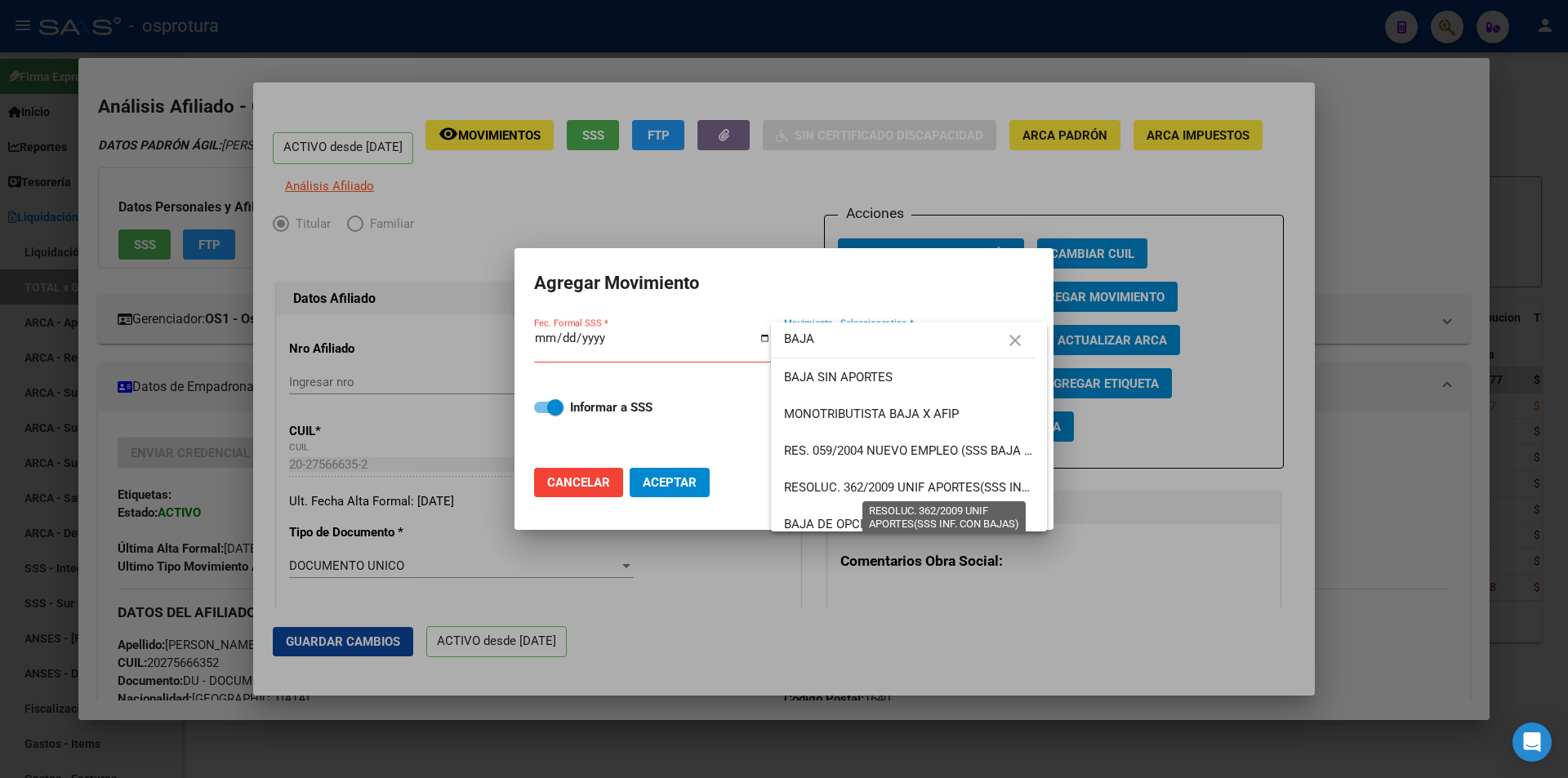
scroll to position [82, 0]
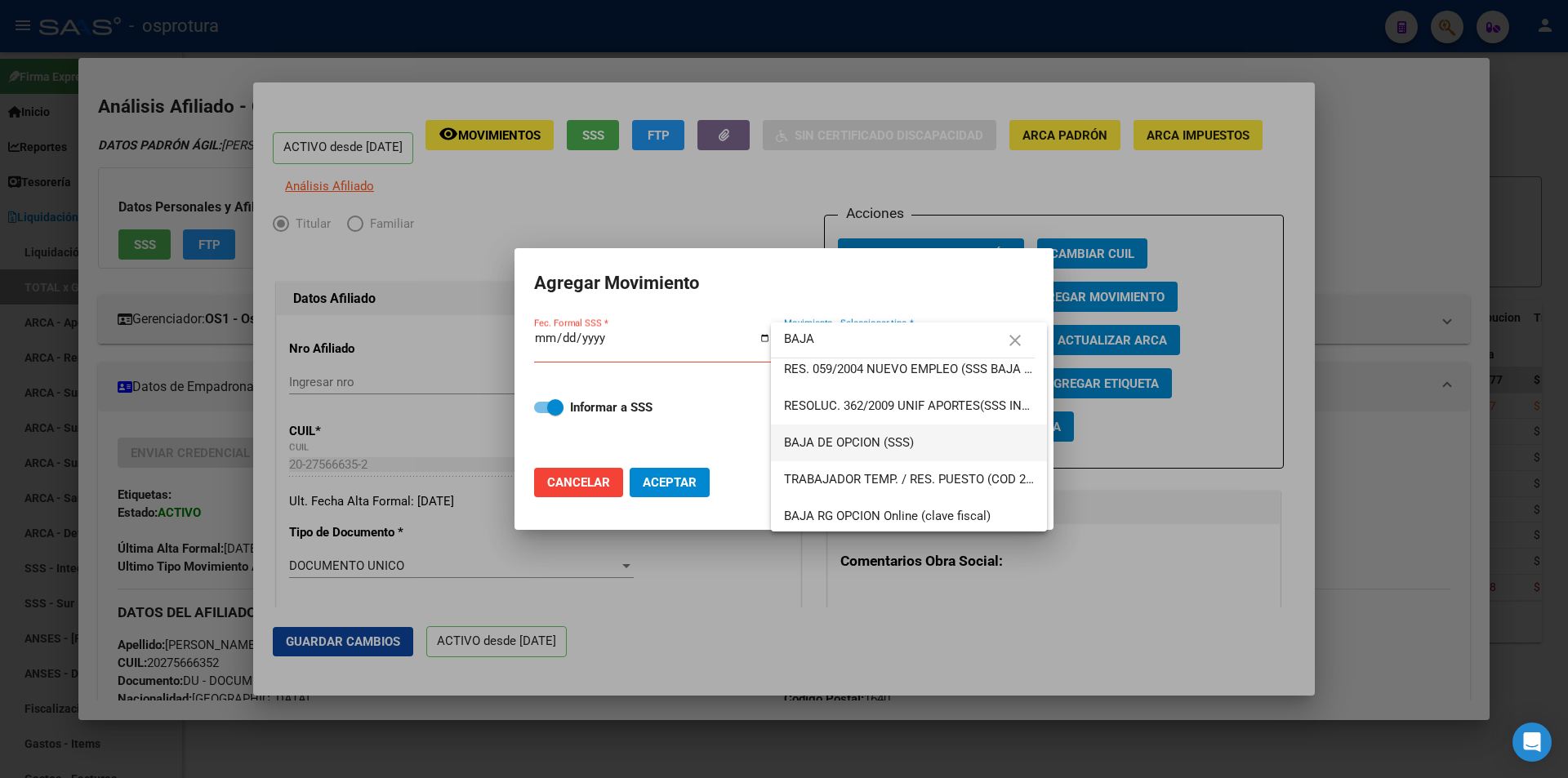
click at [927, 438] on span "BAJA DE OPCION (SSS)" at bounding box center [908, 443] width 250 height 37
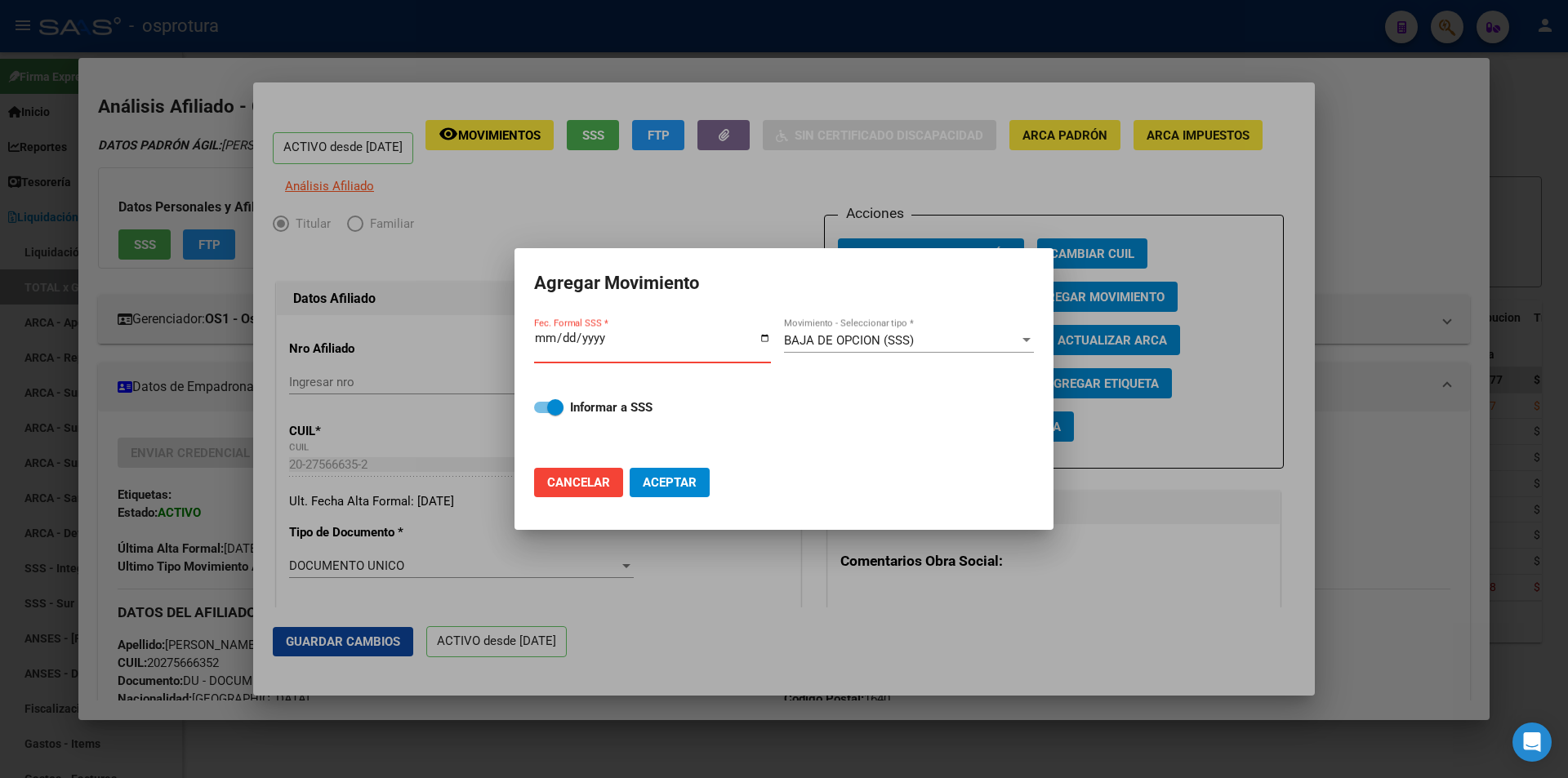
click at [542, 340] on input "Fec. Formal SSS *" at bounding box center [652, 345] width 236 height 27
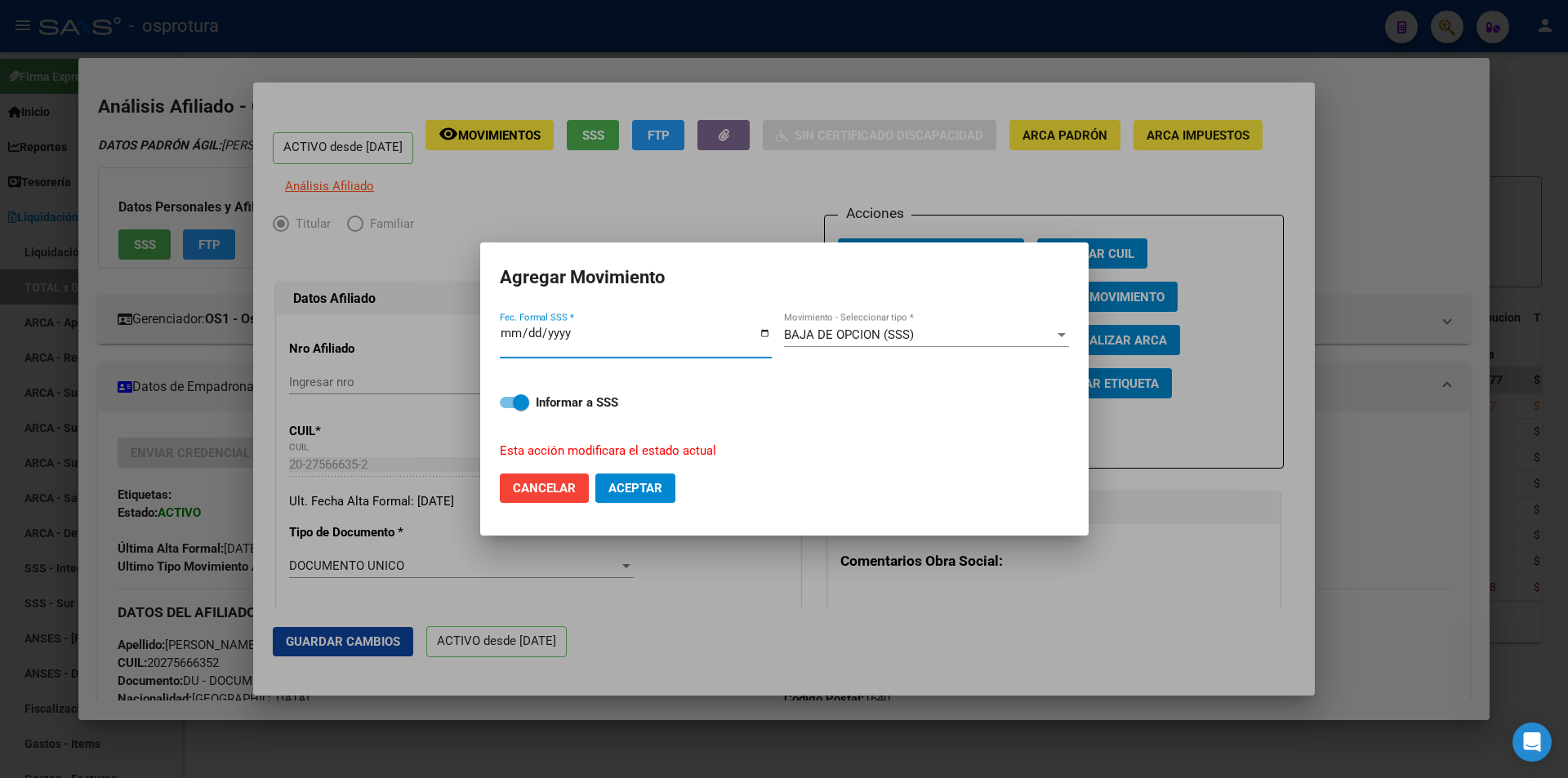
click at [641, 495] on span "Aceptar" at bounding box center [635, 488] width 54 height 15
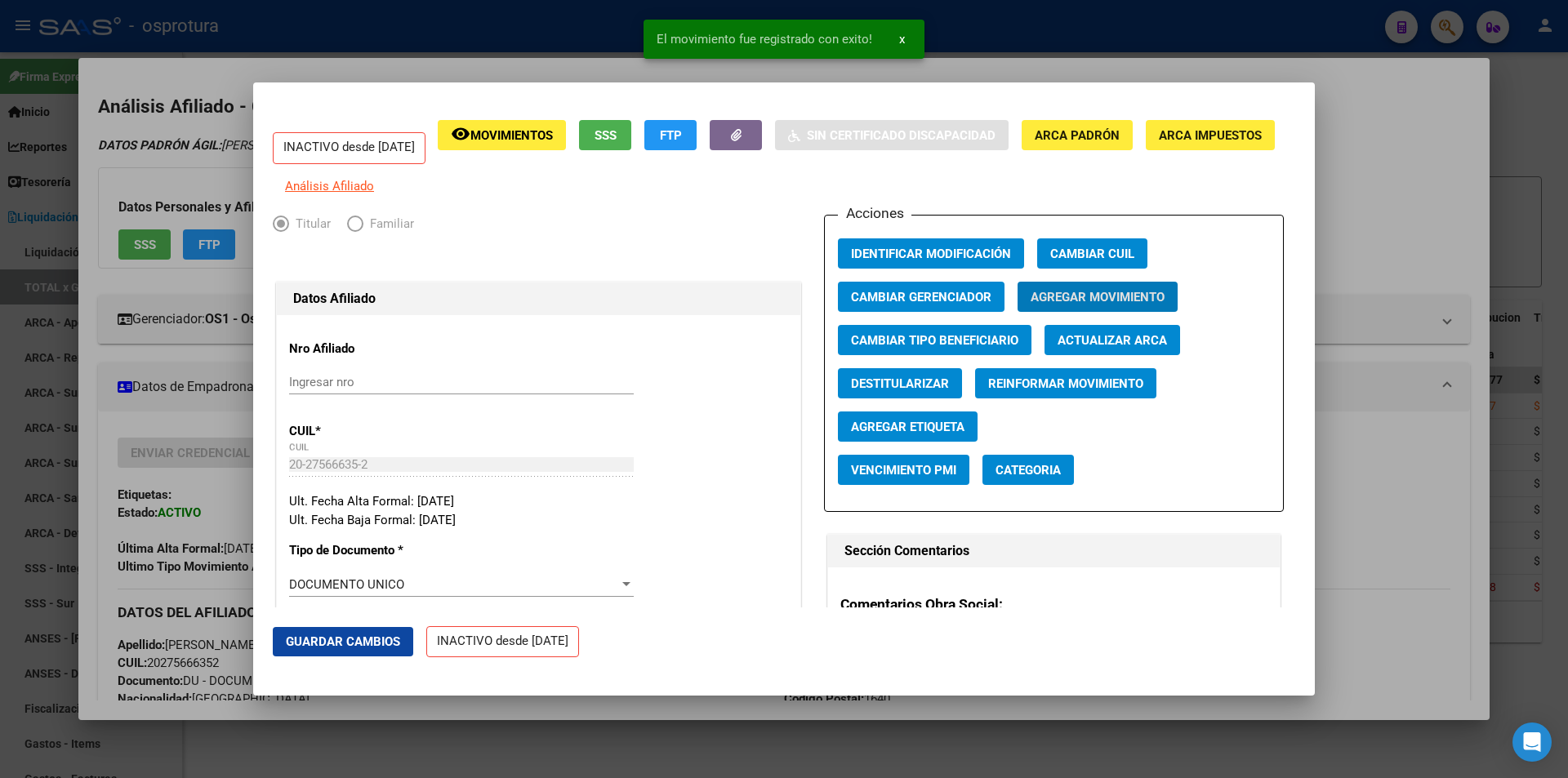
click at [1375, 195] on div at bounding box center [784, 389] width 1568 height 778
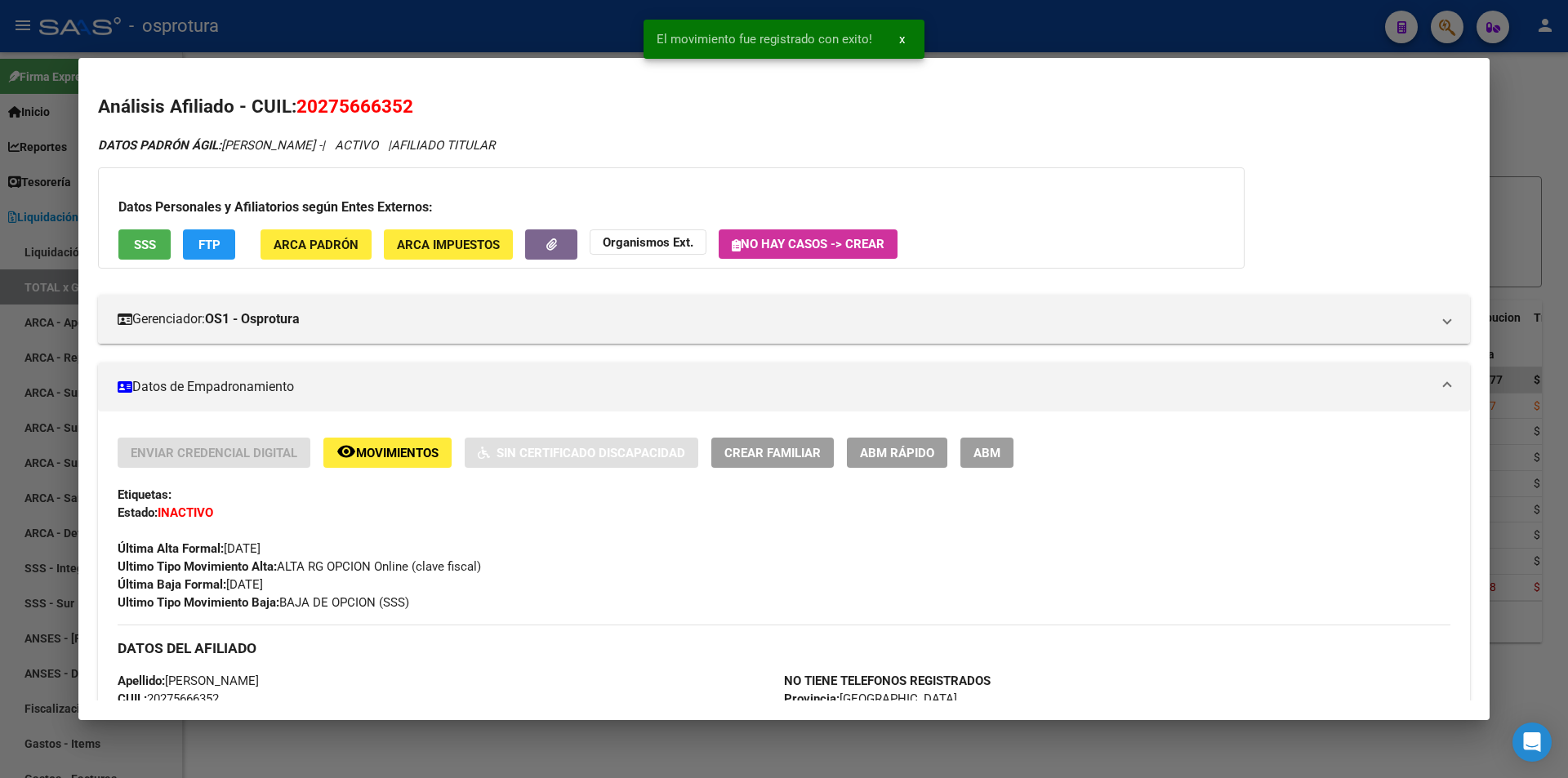
click at [1084, 37] on div at bounding box center [784, 389] width 1568 height 778
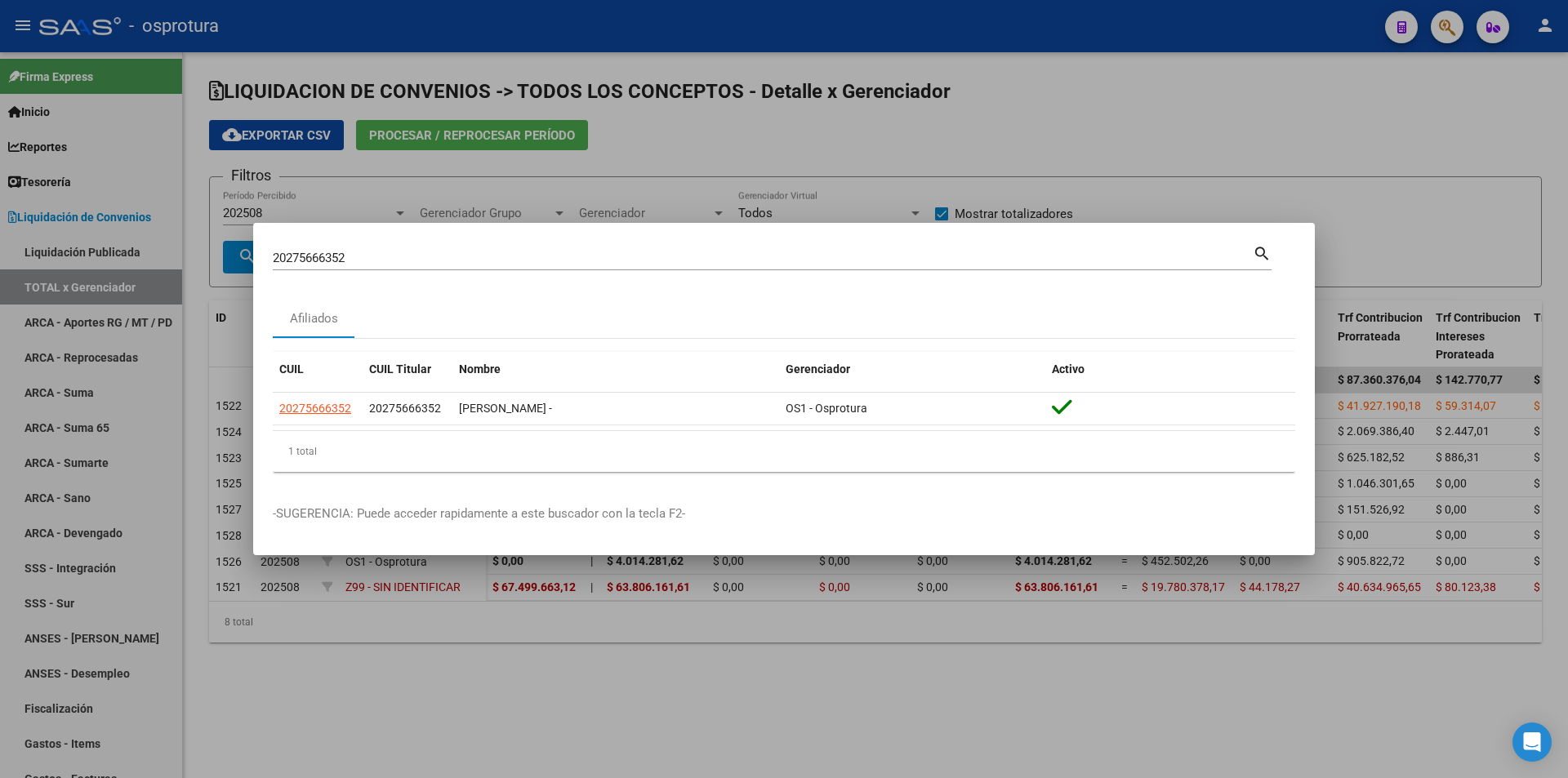
click at [593, 263] on input "20275666352" at bounding box center [762, 258] width 980 height 15
paste input "7-45912836-6"
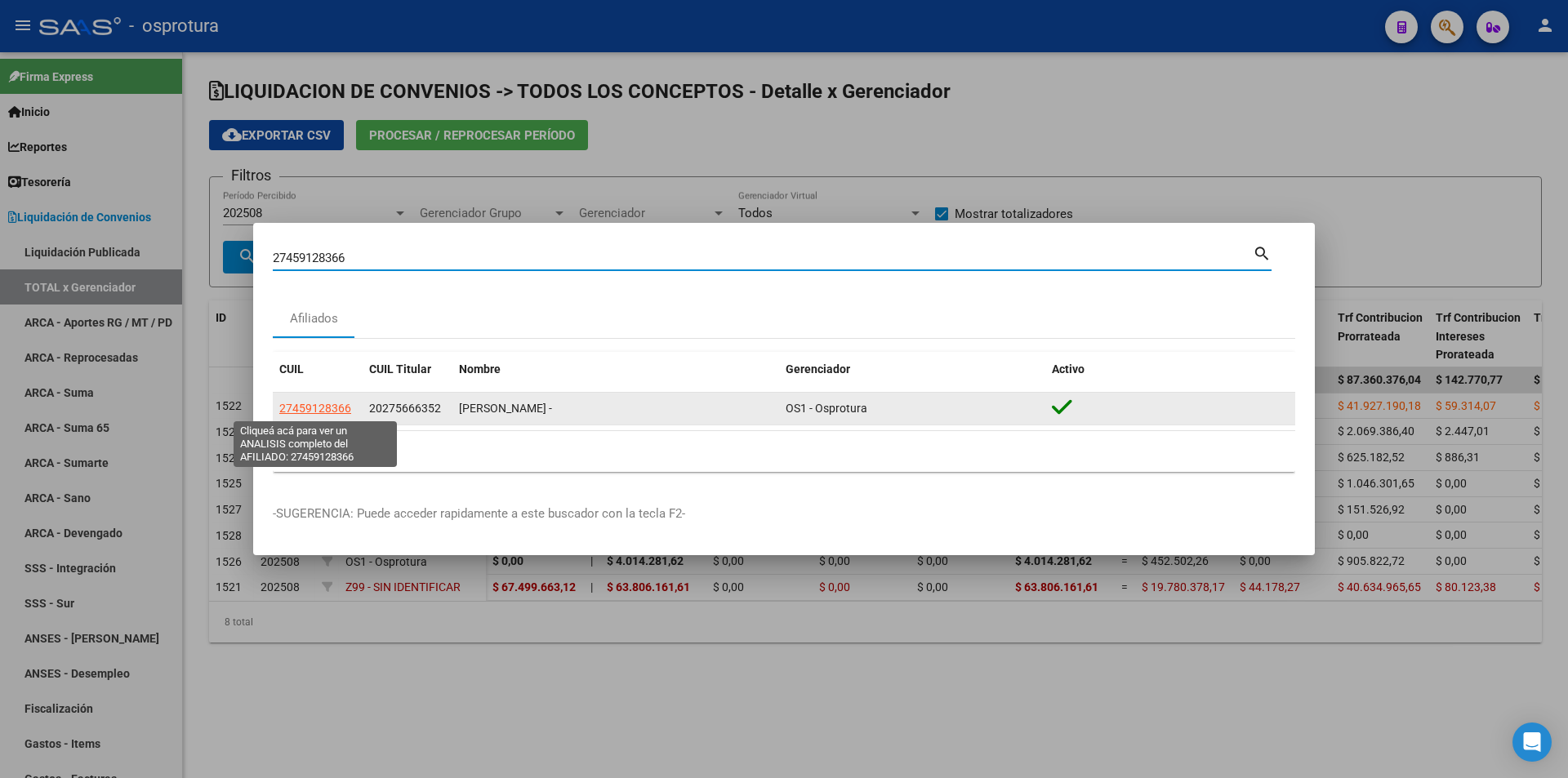
click at [327, 409] on span "27459128366" at bounding box center [315, 408] width 71 height 13
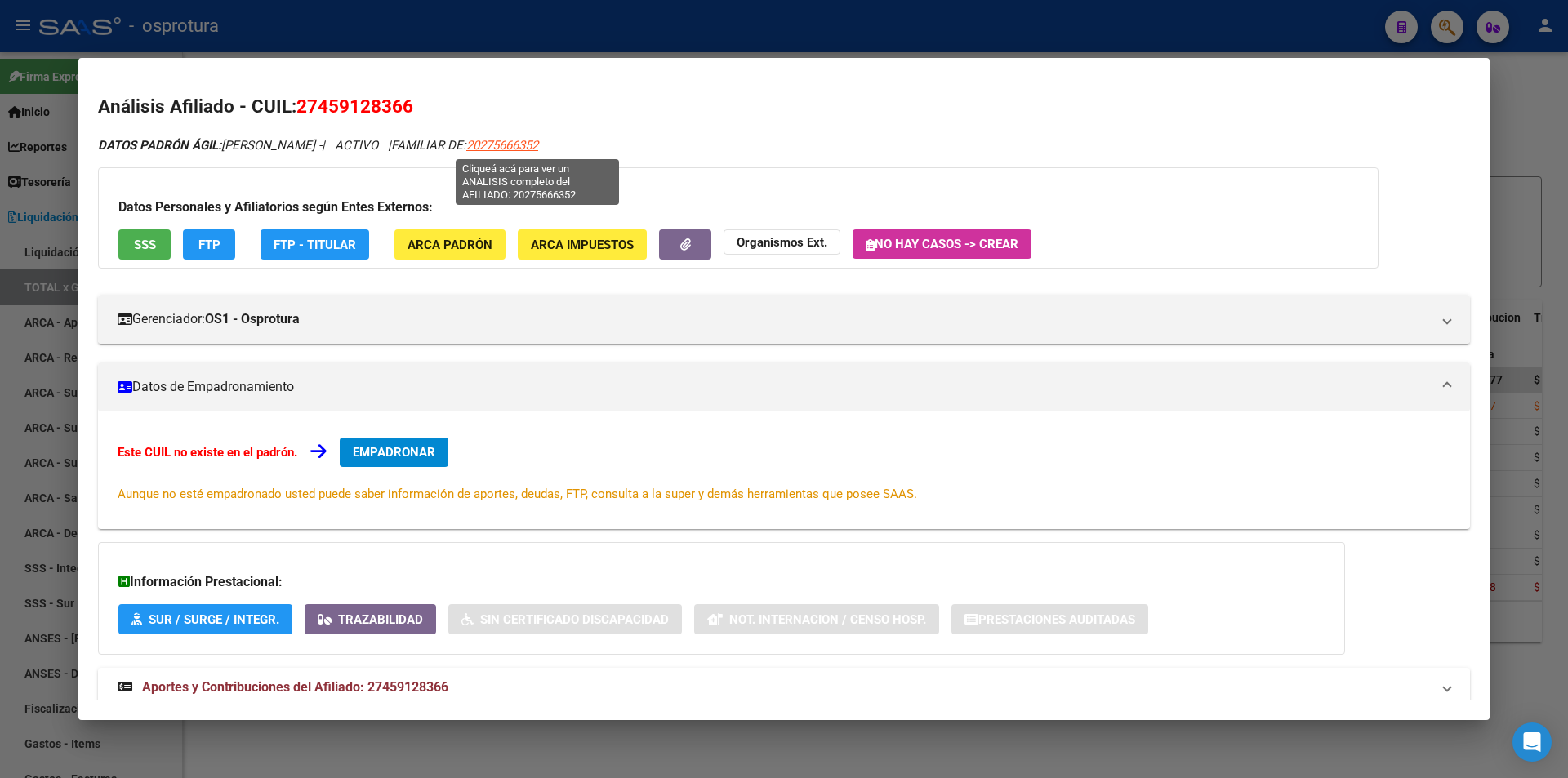
click at [516, 140] on span "20275666352" at bounding box center [502, 146] width 71 height 15
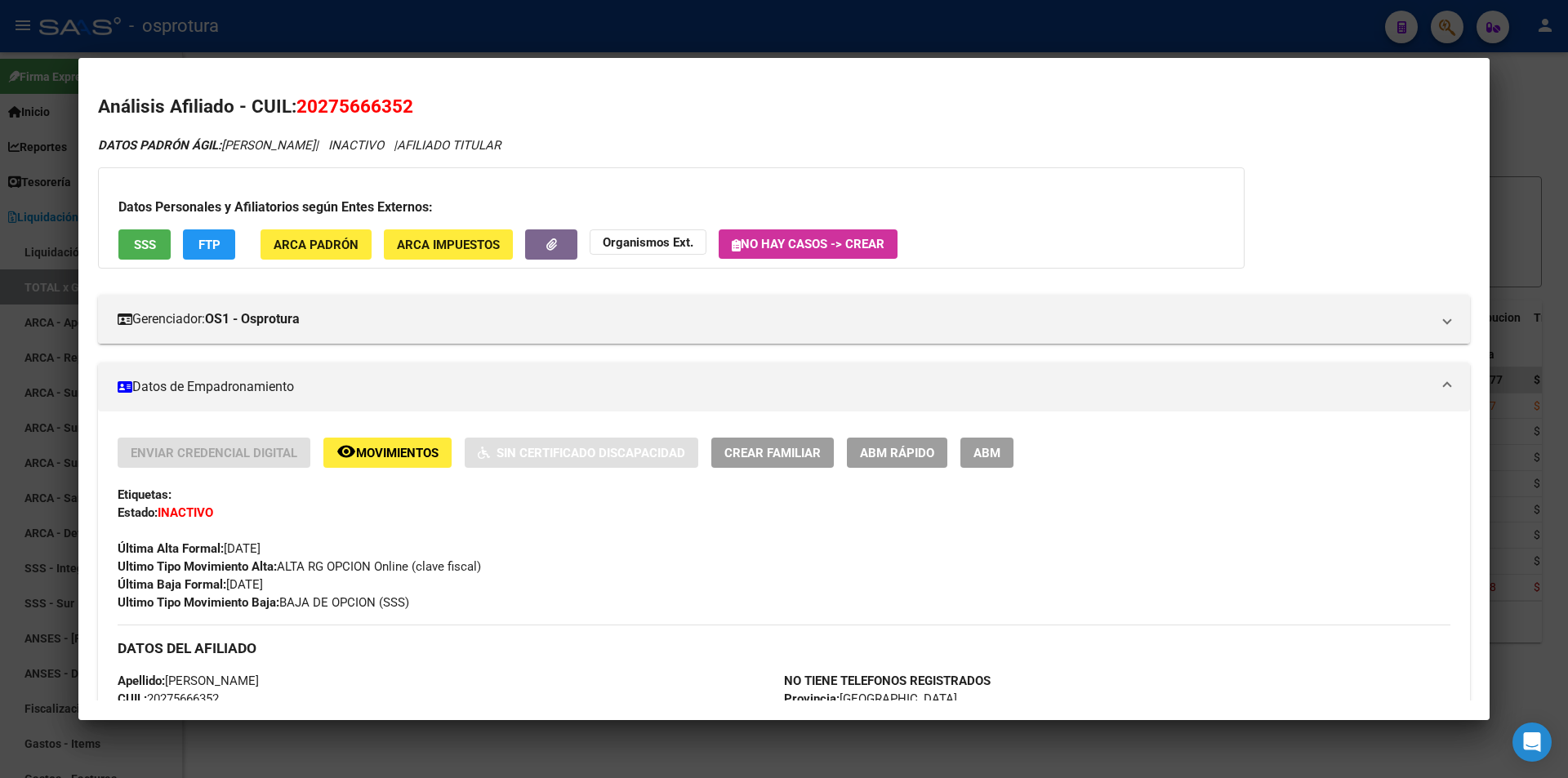
click at [396, 33] on div at bounding box center [784, 389] width 1568 height 778
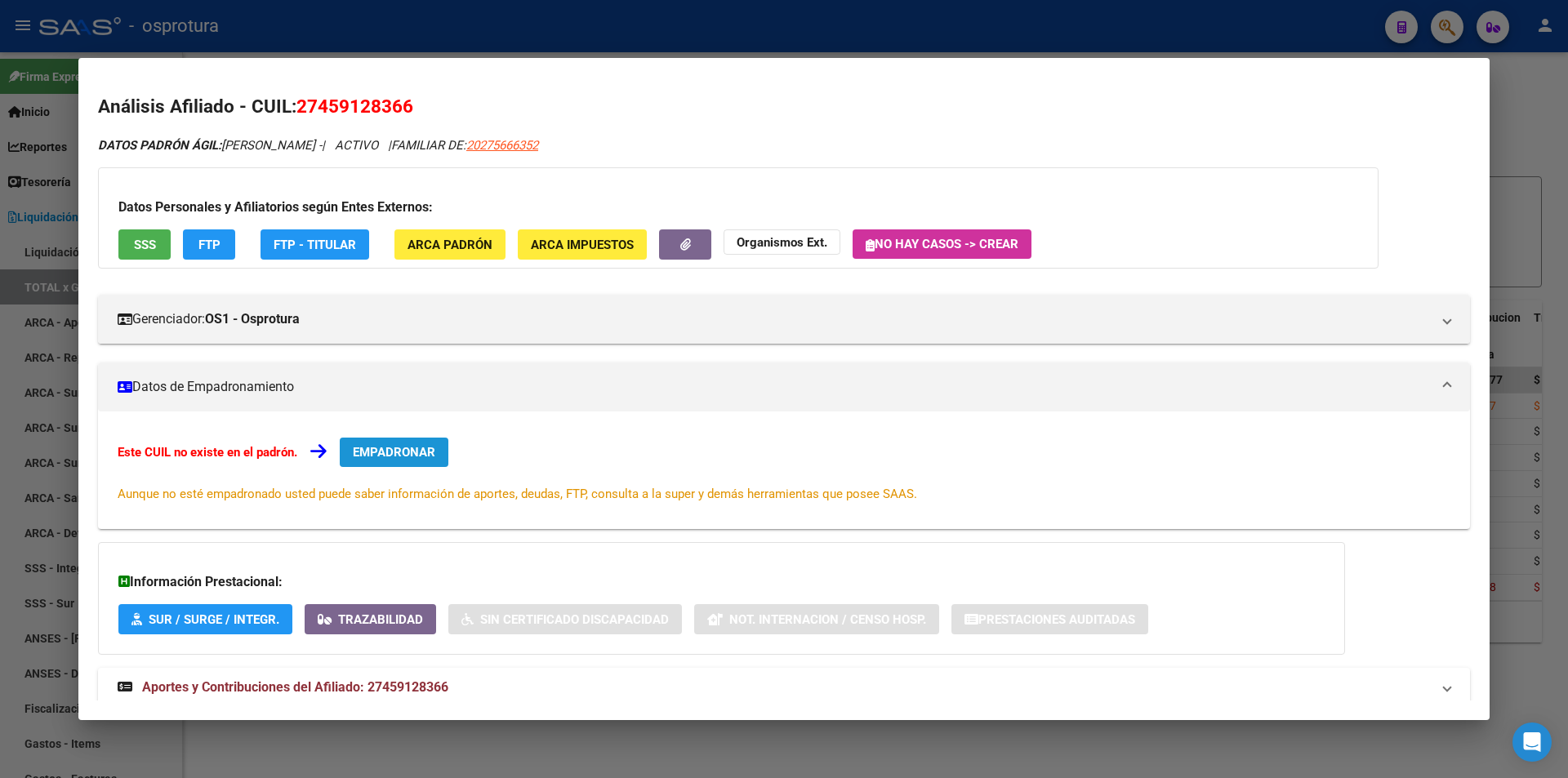
click at [385, 451] on span "EMPADRONAR" at bounding box center [394, 453] width 82 height 15
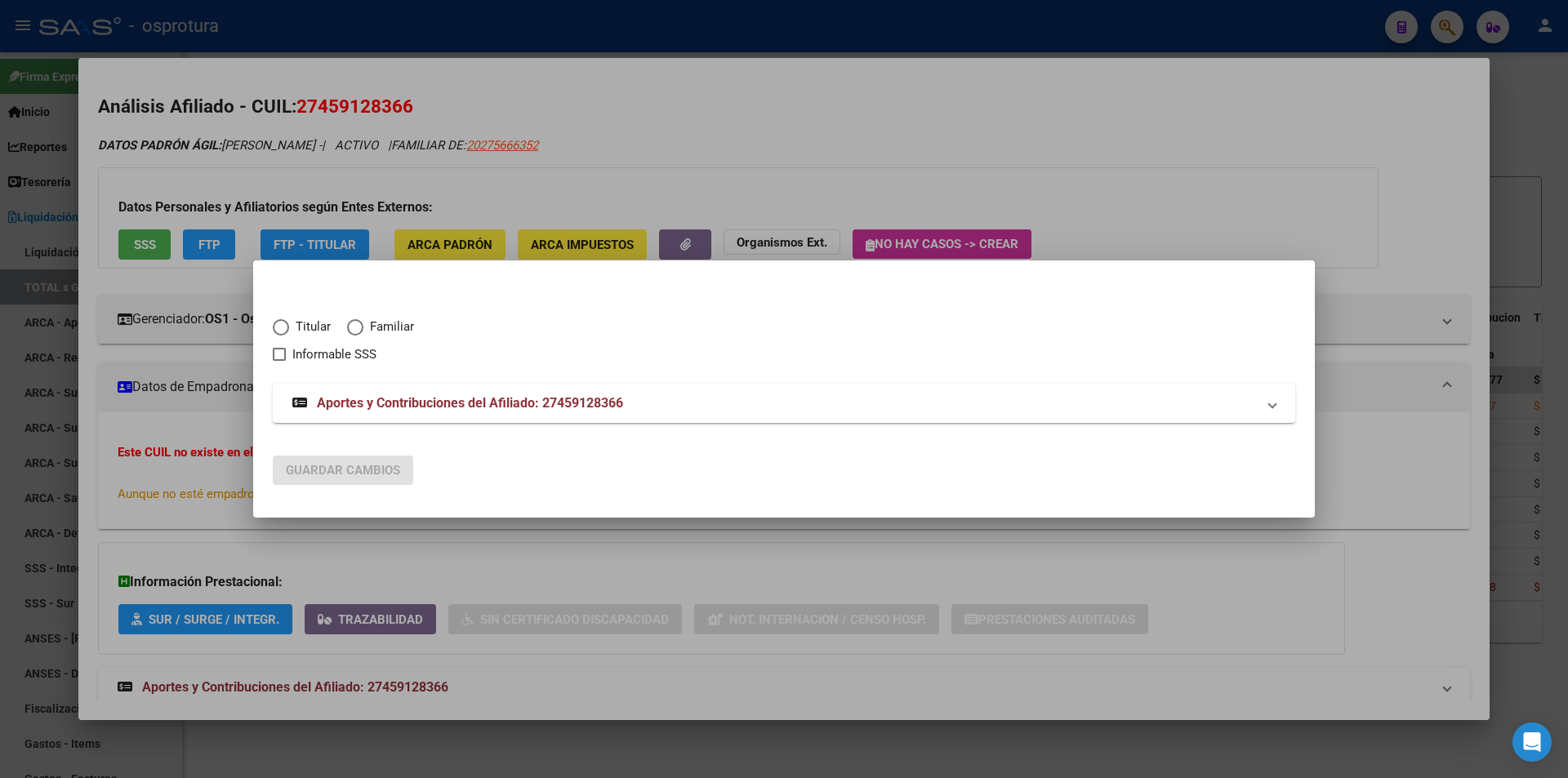
click at [380, 323] on span "Familiar" at bounding box center [388, 327] width 50 height 18
click at [363, 323] on input "Familiar" at bounding box center [356, 327] width 16 height 16
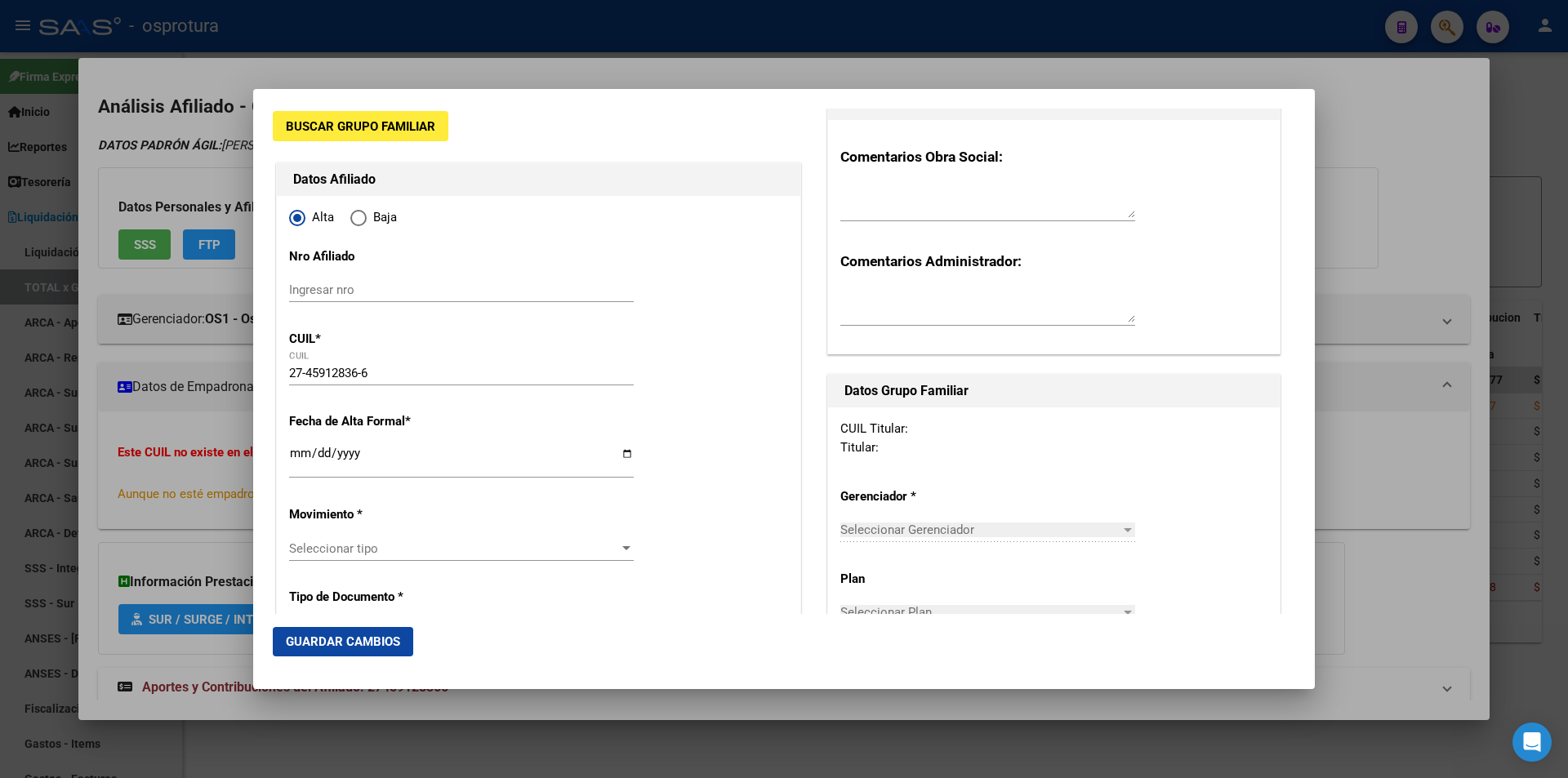
click at [302, 455] on input "Ingresar fecha" at bounding box center [461, 459] width 345 height 27
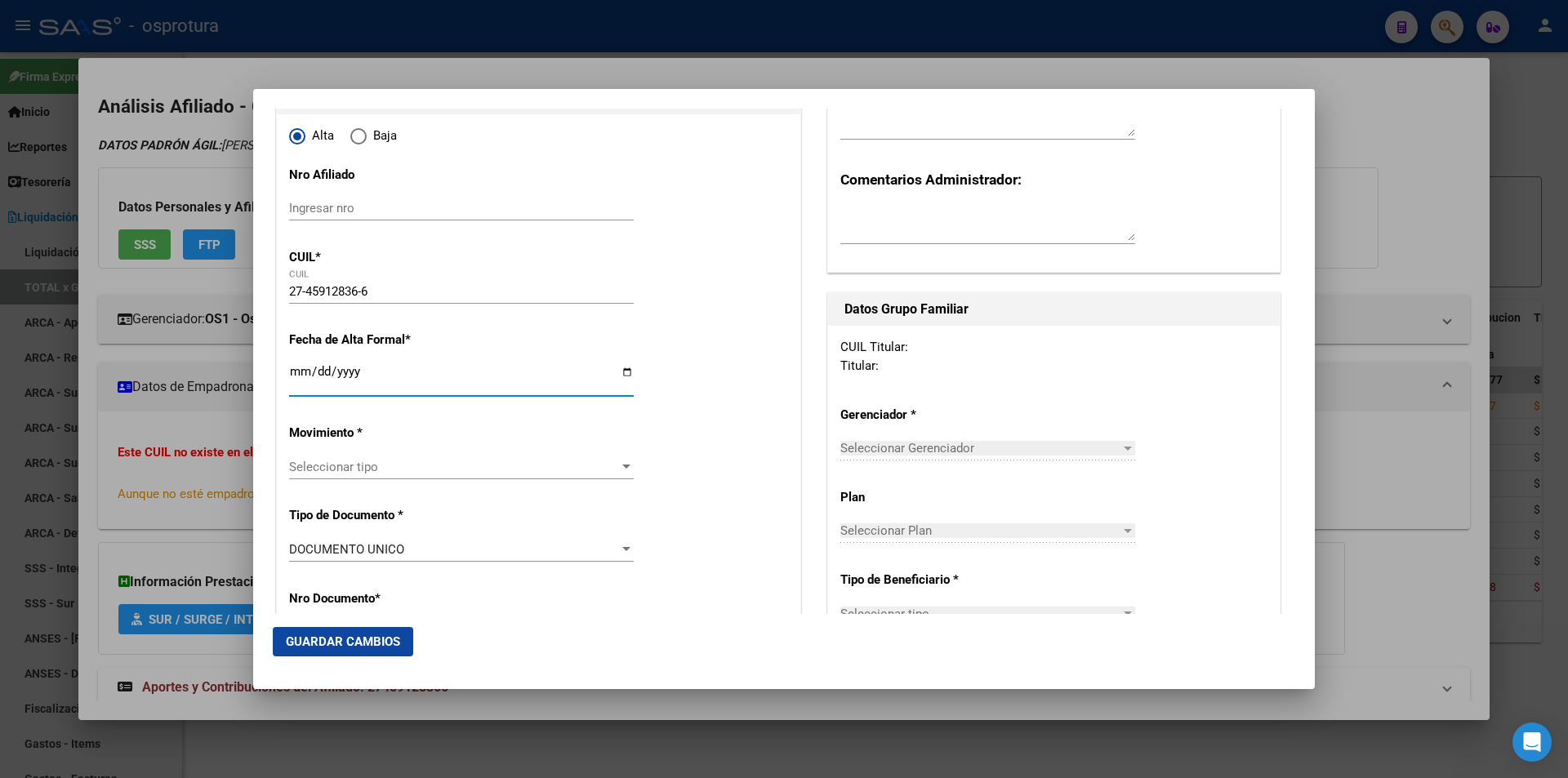
click at [404, 456] on div "Seleccionar tipo Seleccionar tipo" at bounding box center [461, 466] width 345 height 25
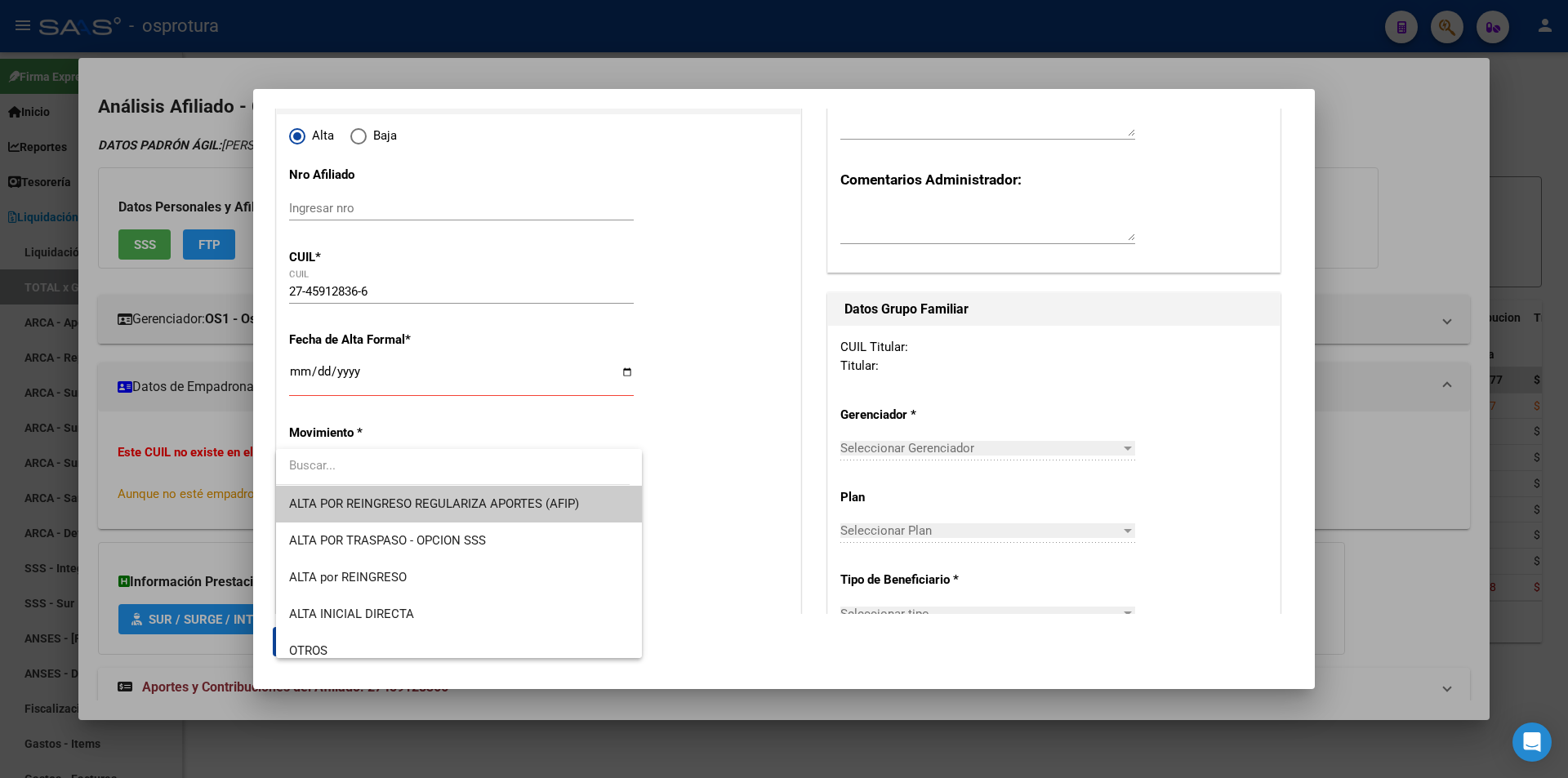
click at [738, 345] on div at bounding box center [784, 389] width 1568 height 778
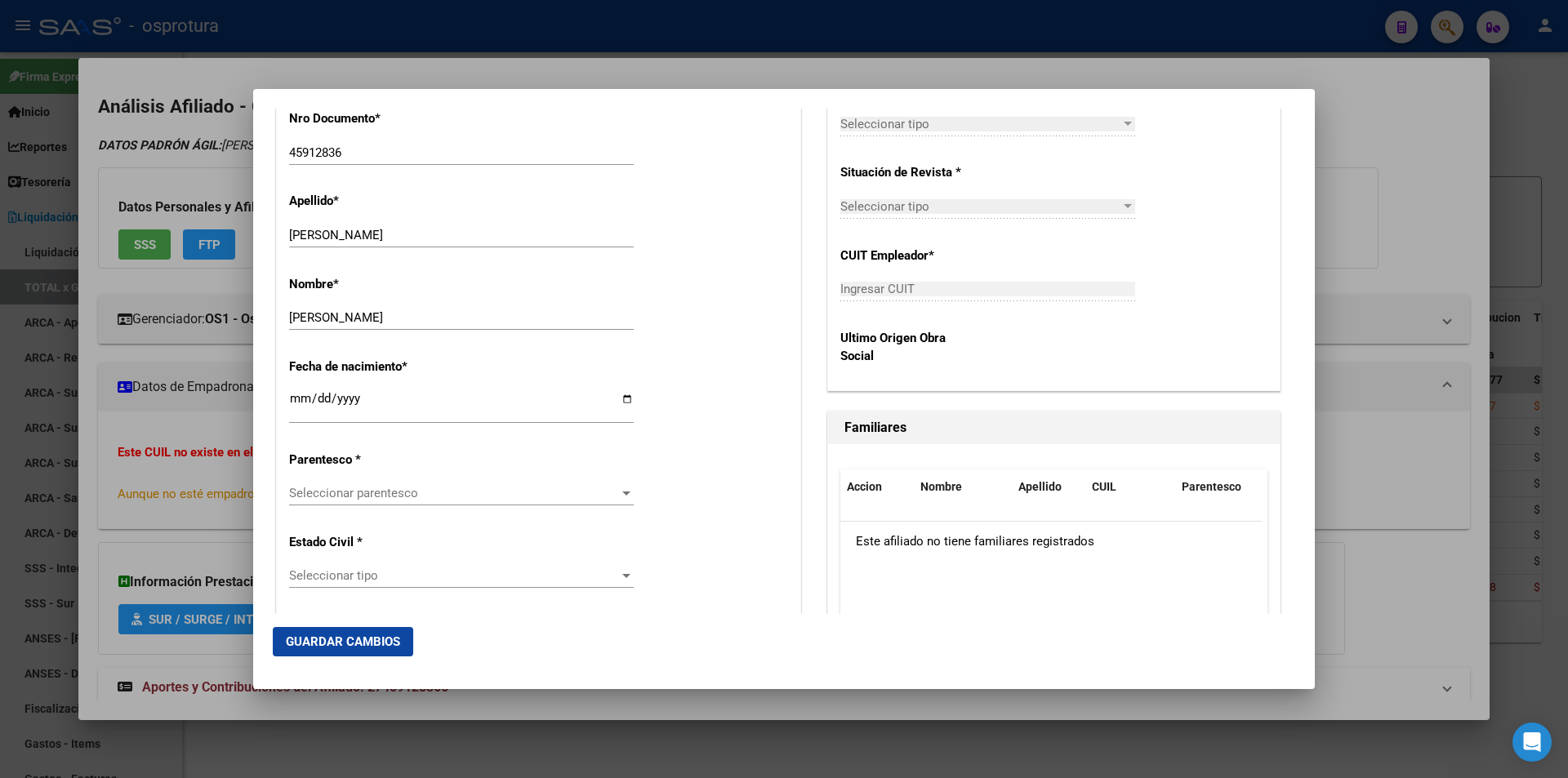
scroll to position [898, 0]
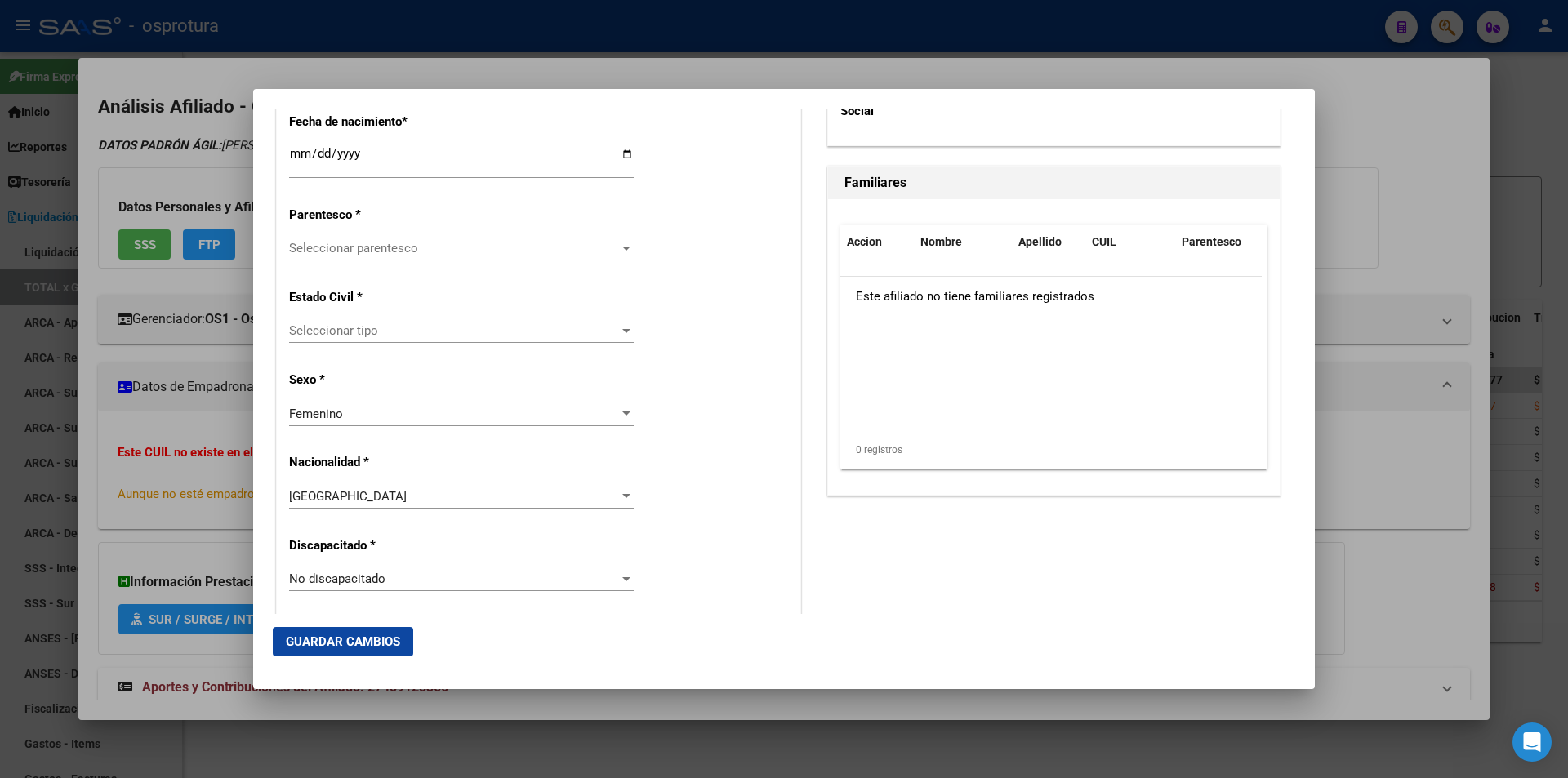
click at [1382, 187] on div at bounding box center [784, 389] width 1568 height 778
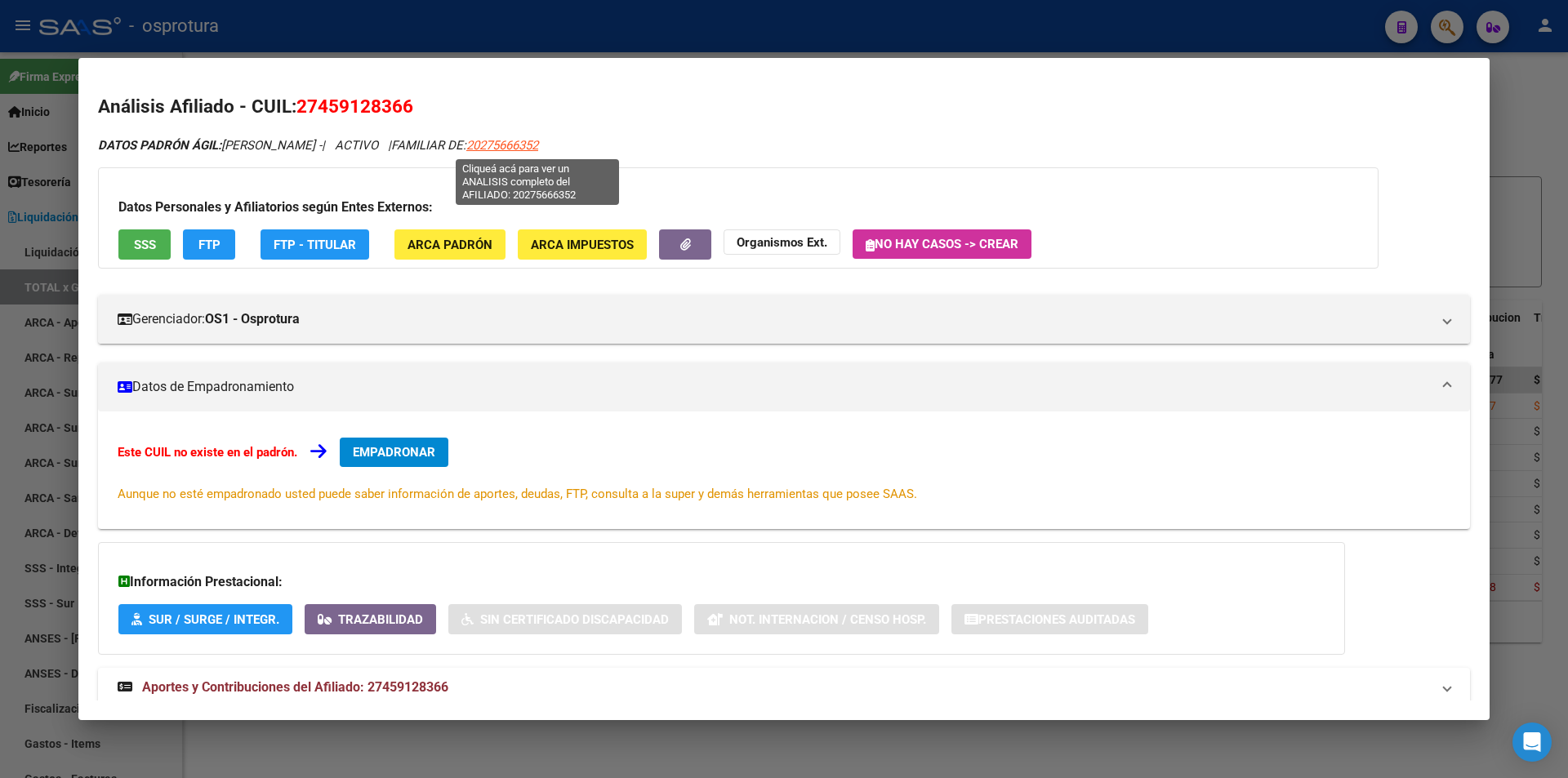
drag, startPoint x: 585, startPoint y: 146, endPoint x: 502, endPoint y: 144, distance: 83.0
click at [502, 144] on div "DATOS PADRÓN ÁGIL: Escudero Milagros - | ACTIVO | FAMILIAR DE: 20275666352" at bounding box center [784, 146] width 1372 height 18
copy span "20275666352"
click at [573, 29] on div at bounding box center [784, 389] width 1568 height 778
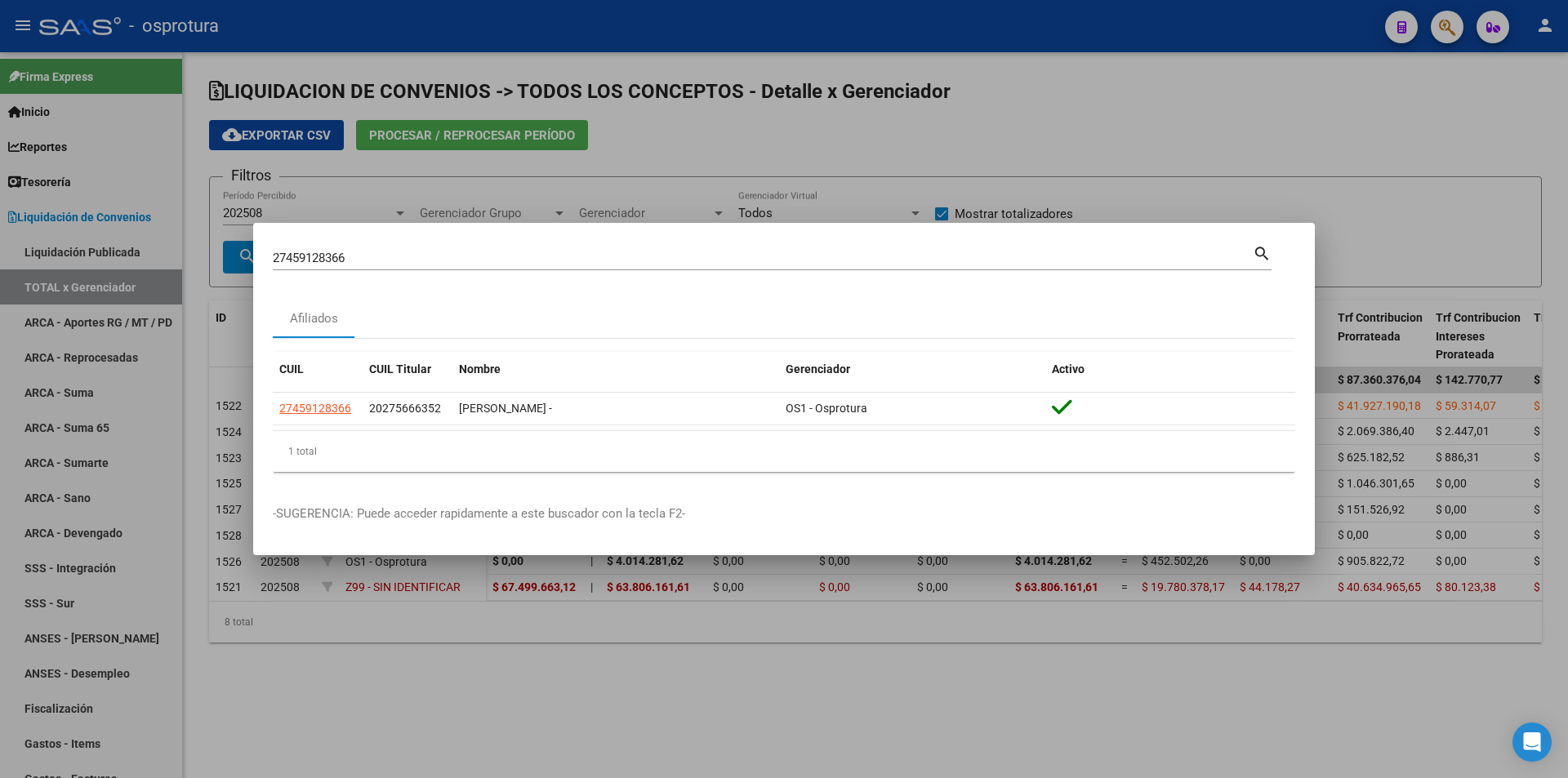
click at [625, 266] on div "27459128366 Buscar (apellido, dni, cuil, nro traspaso, cuit, obra social)" at bounding box center [762, 258] width 980 height 25
click at [629, 262] on input "27459128366" at bounding box center [762, 258] width 980 height 15
drag, startPoint x: 629, startPoint y: 262, endPoint x: 628, endPoint y: 254, distance: 8.1
click at [629, 261] on input "27459128366" at bounding box center [762, 258] width 980 height 15
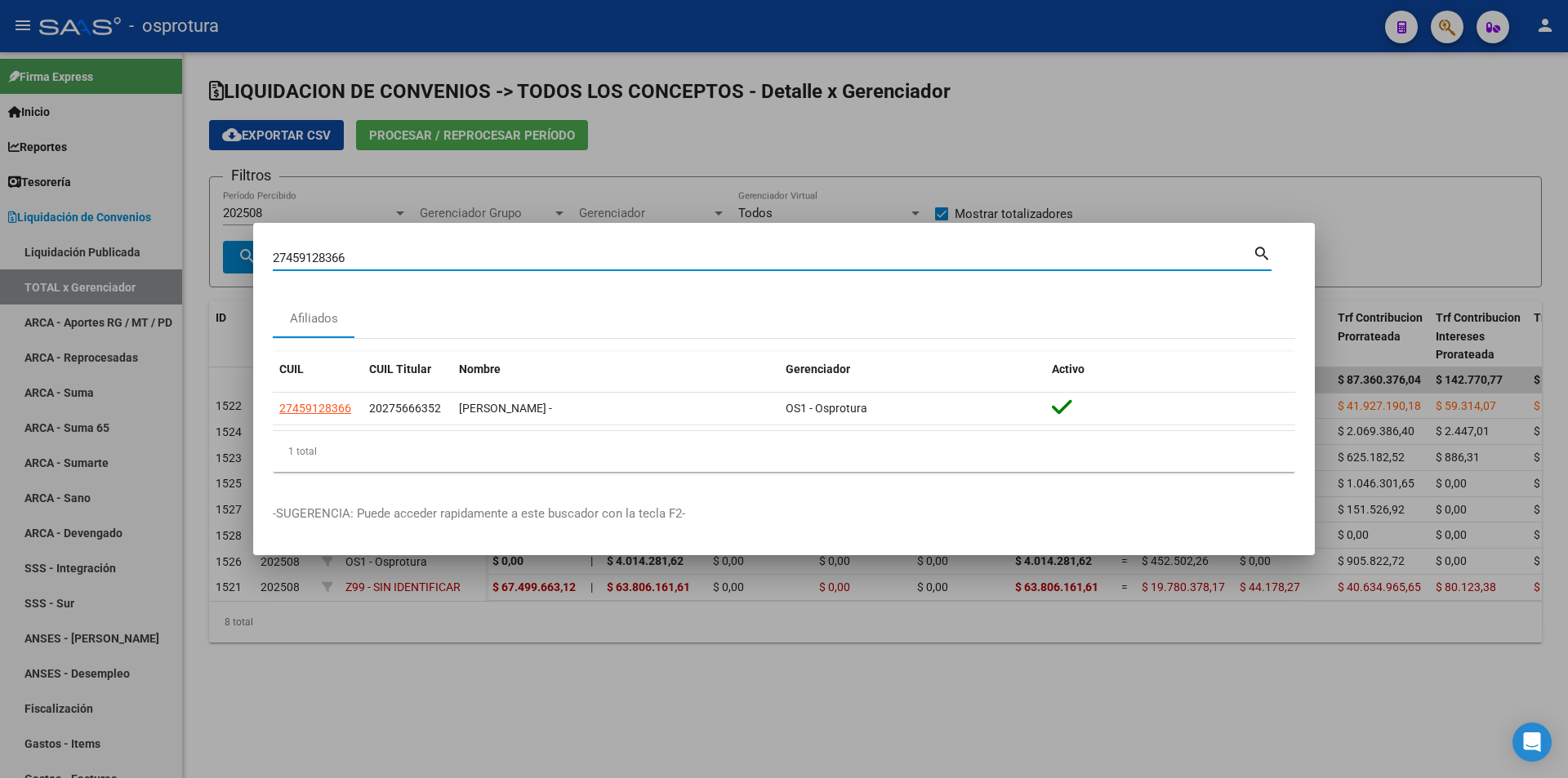
paste input "-54403262-9"
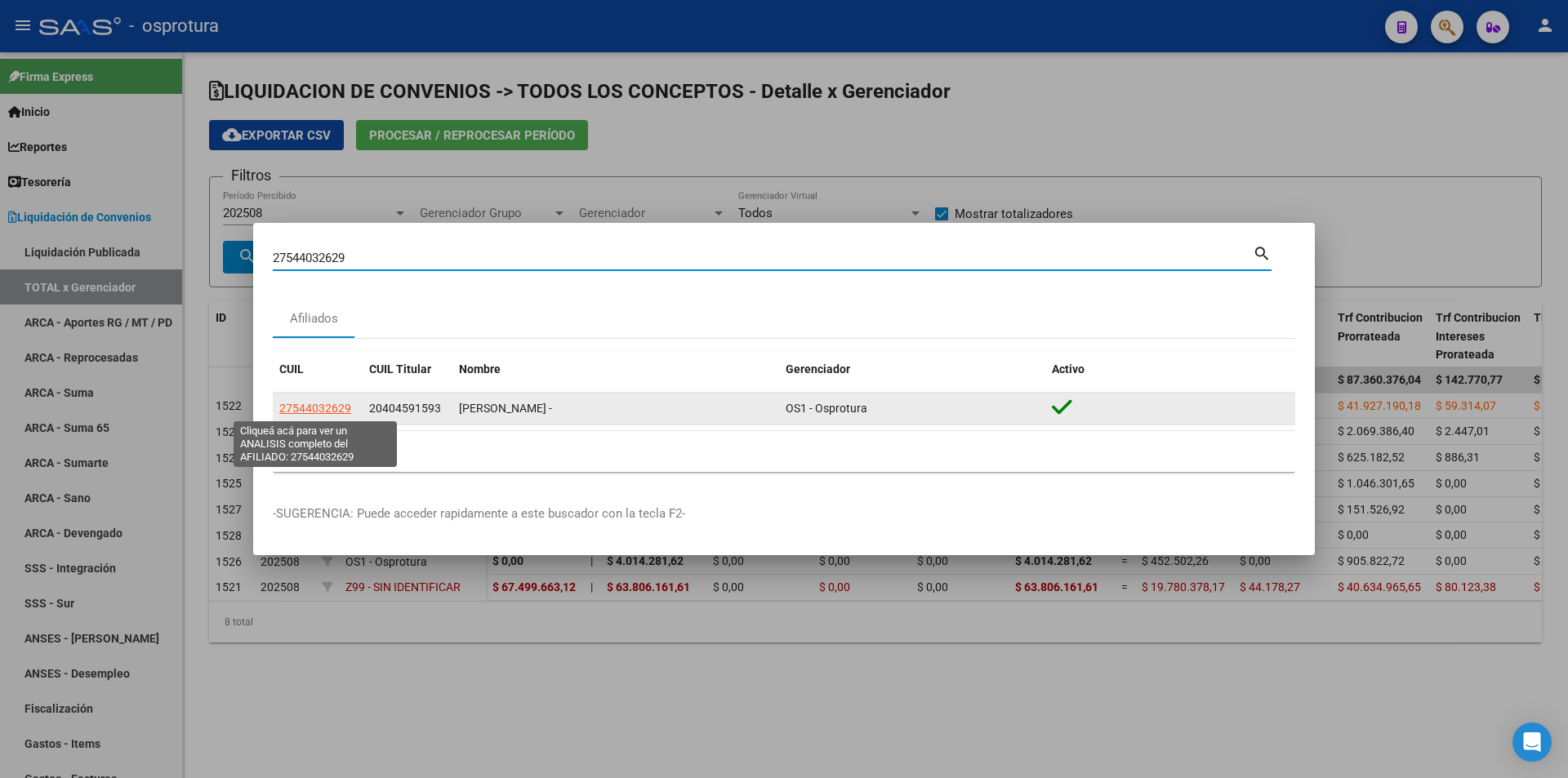
click at [335, 400] on app-link-go-to "27544032629" at bounding box center [315, 409] width 71 height 18
click at [333, 412] on span "27544032629" at bounding box center [315, 408] width 71 height 13
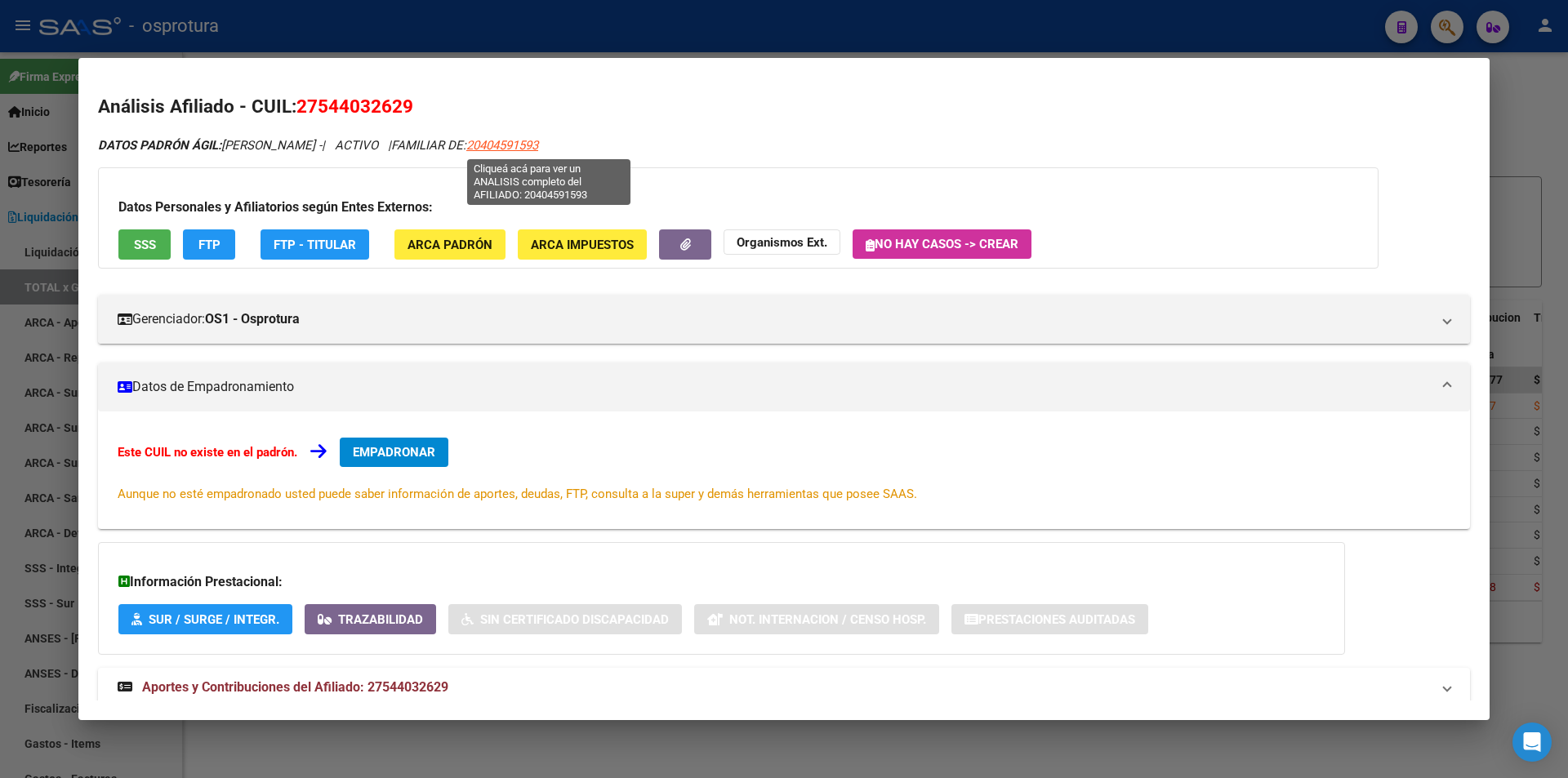
click at [538, 146] on span "20404591593" at bounding box center [502, 146] width 71 height 15
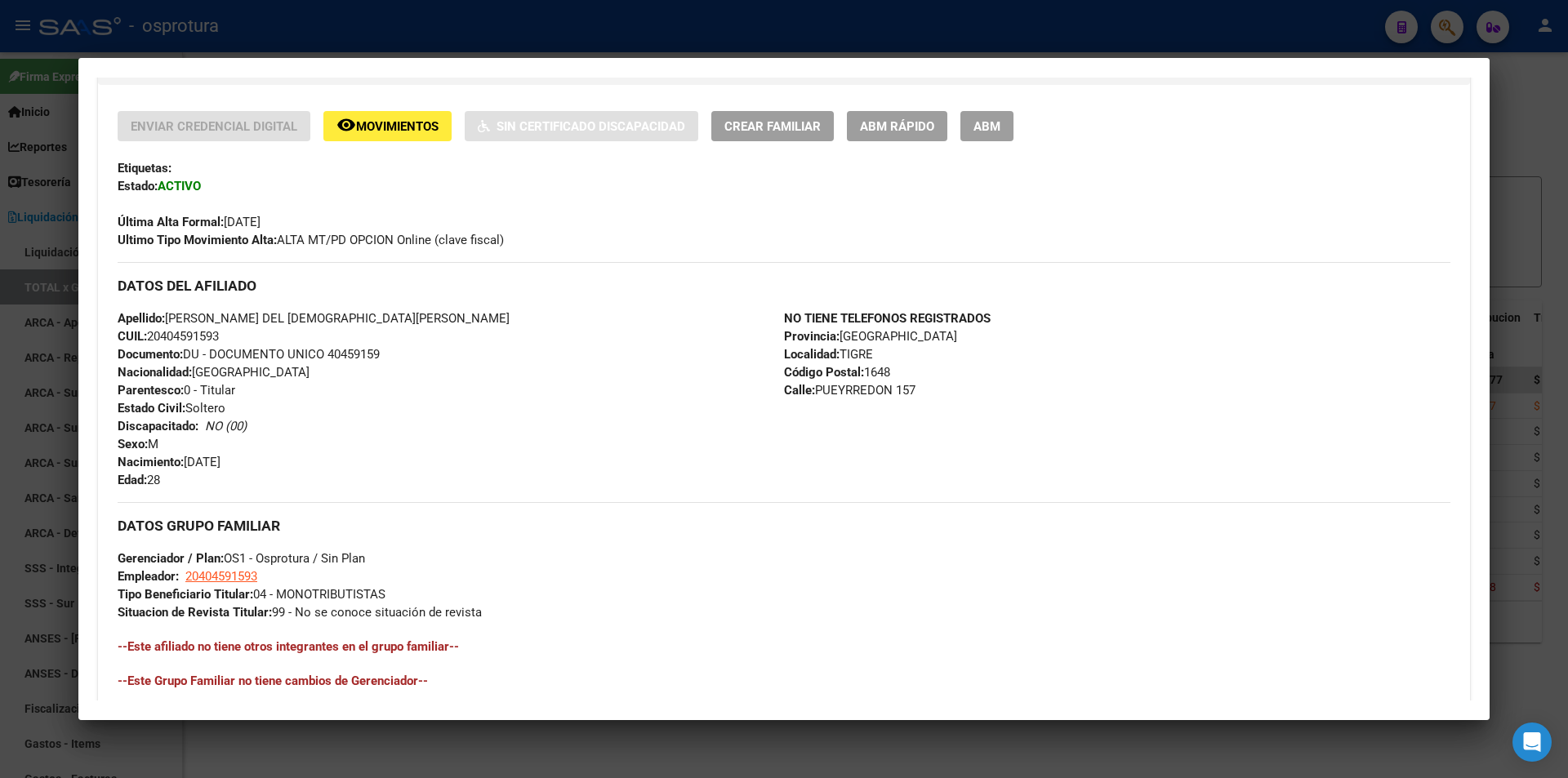
scroll to position [0, 0]
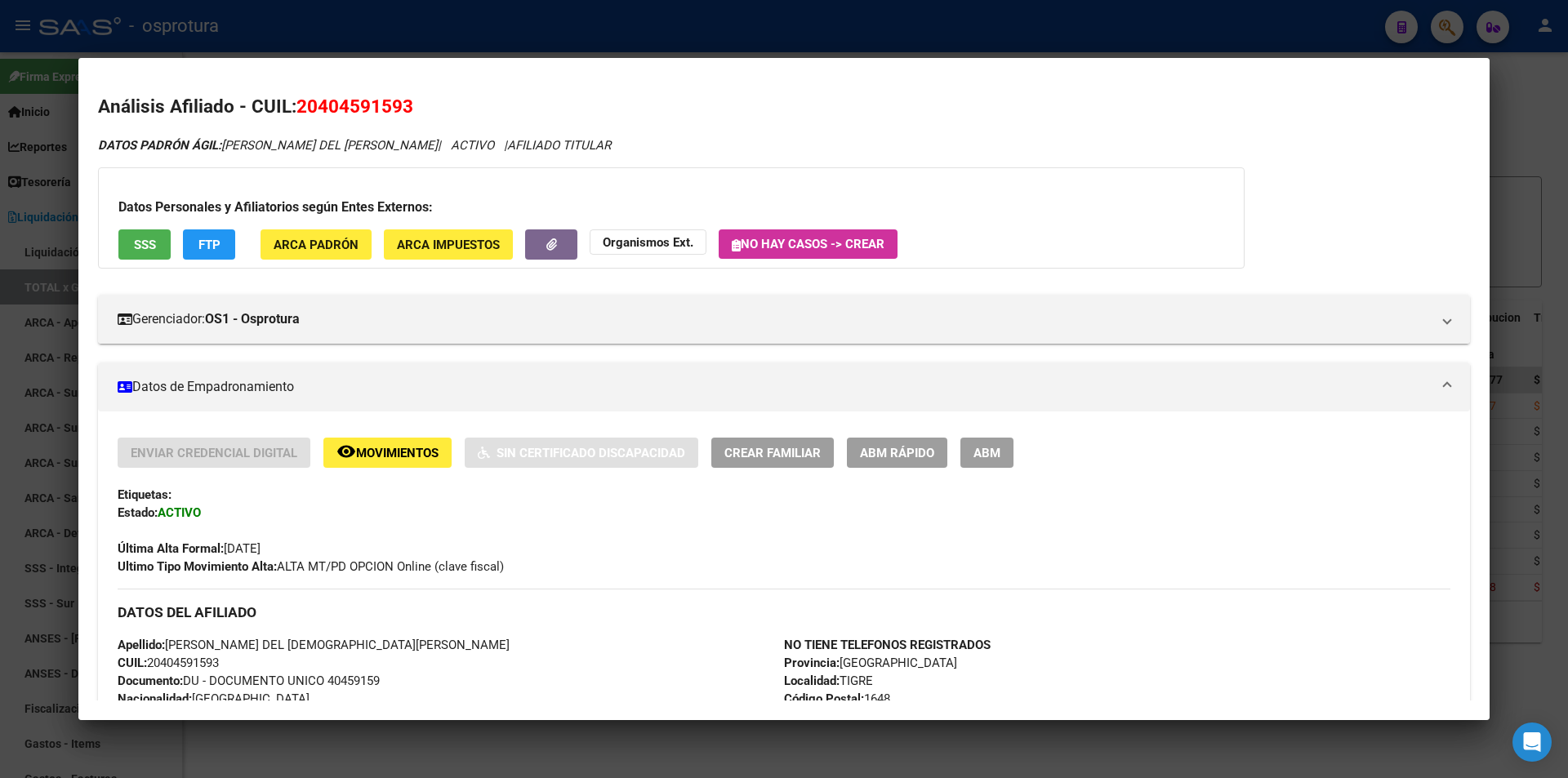
click at [393, 103] on span "20404591593" at bounding box center [354, 105] width 116 height 21
copy span "20404591593"
click at [518, 38] on div at bounding box center [784, 389] width 1568 height 778
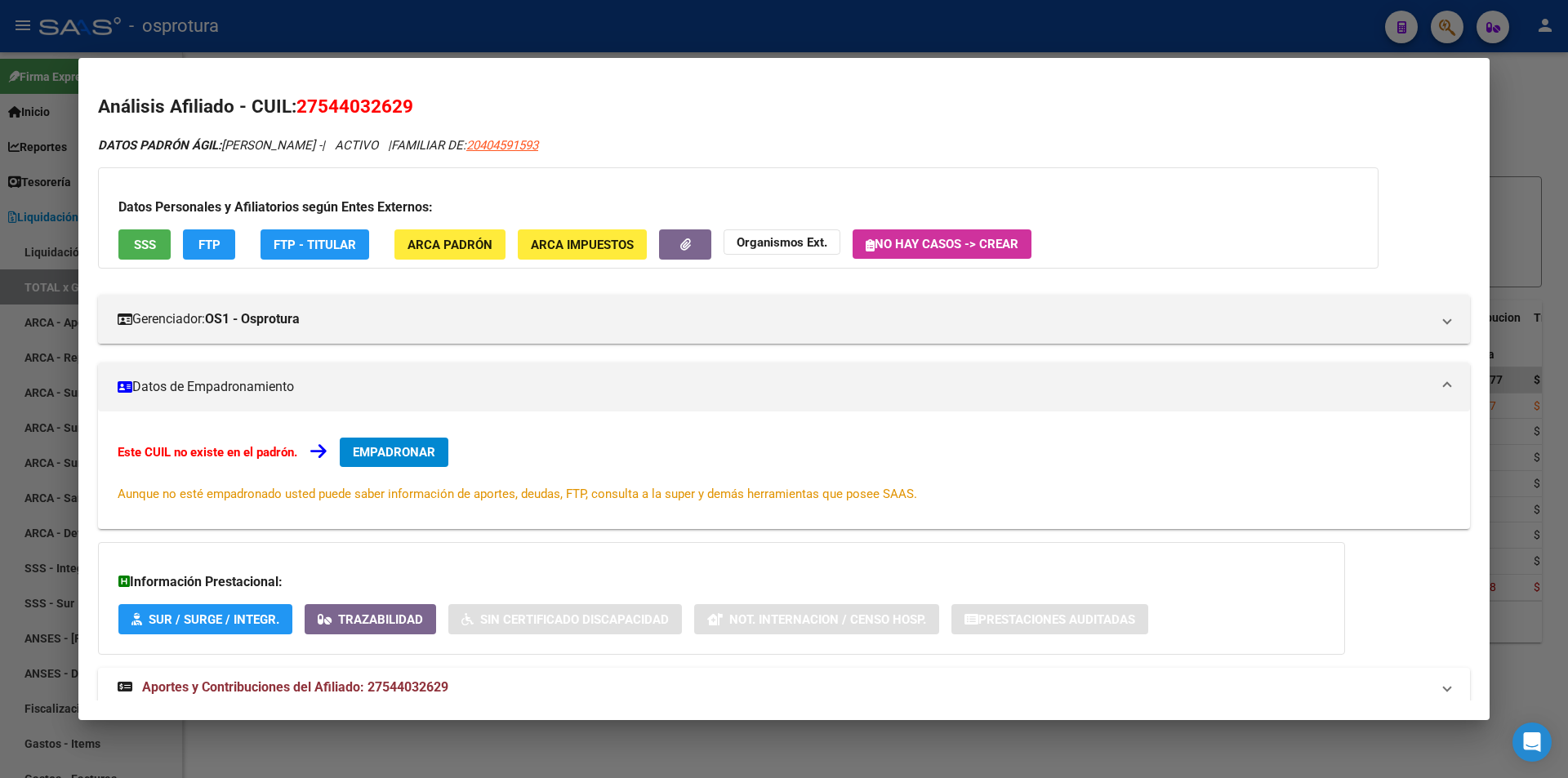
click at [494, 48] on div at bounding box center [784, 389] width 1568 height 778
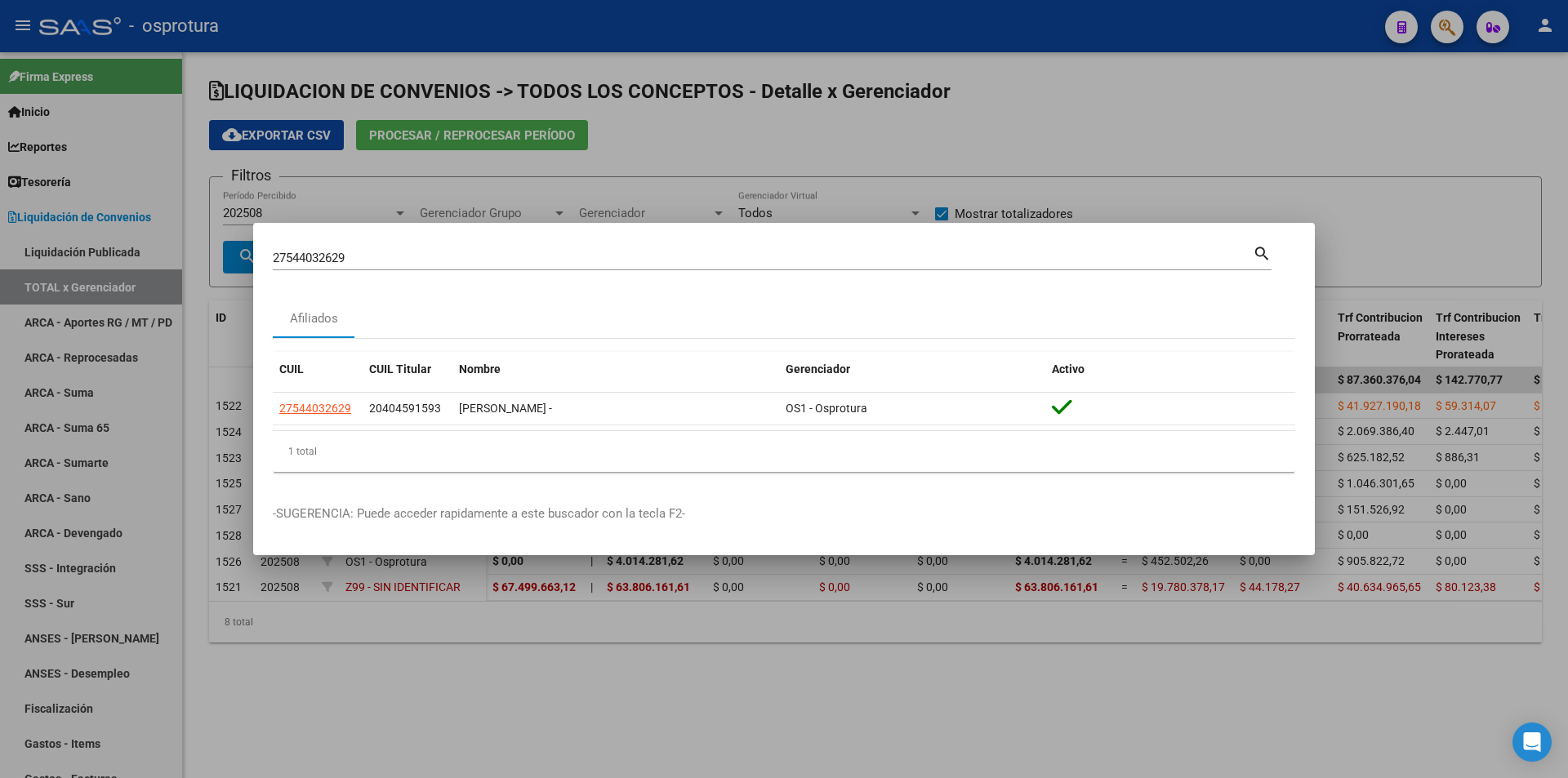
click at [488, 246] on div "27544032629 Buscar (apellido, dni, cuil, nro traspaso, cuit, obra social)" at bounding box center [762, 258] width 980 height 25
click at [487, 258] on input "27544032629" at bounding box center [762, 258] width 980 height 15
click at [487, 258] on input "27544032629" at bounding box center [762, 258] width 980 height 15
paste input "0-17417108-5"
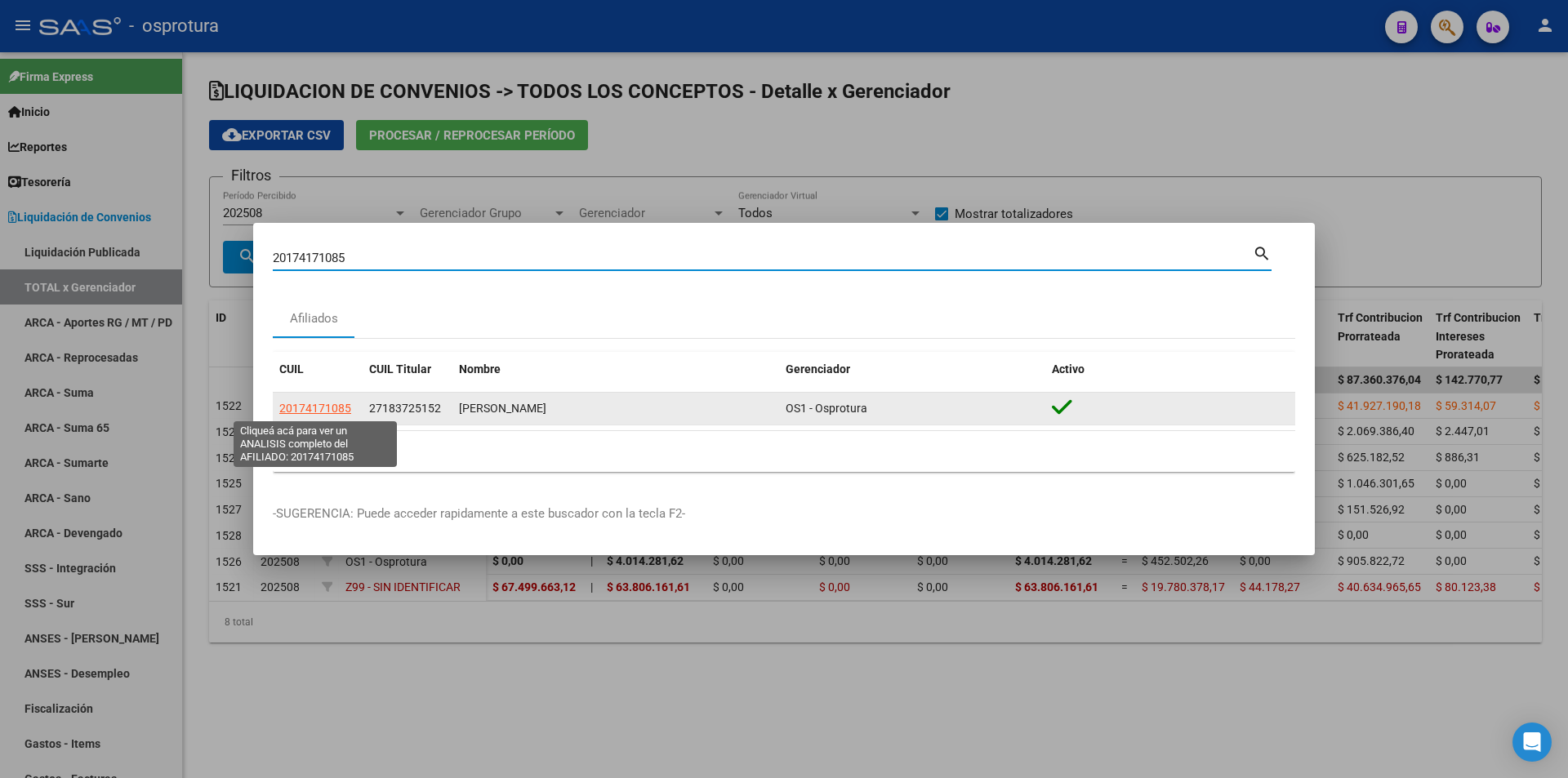
click at [312, 411] on span "20174171085" at bounding box center [315, 408] width 71 height 13
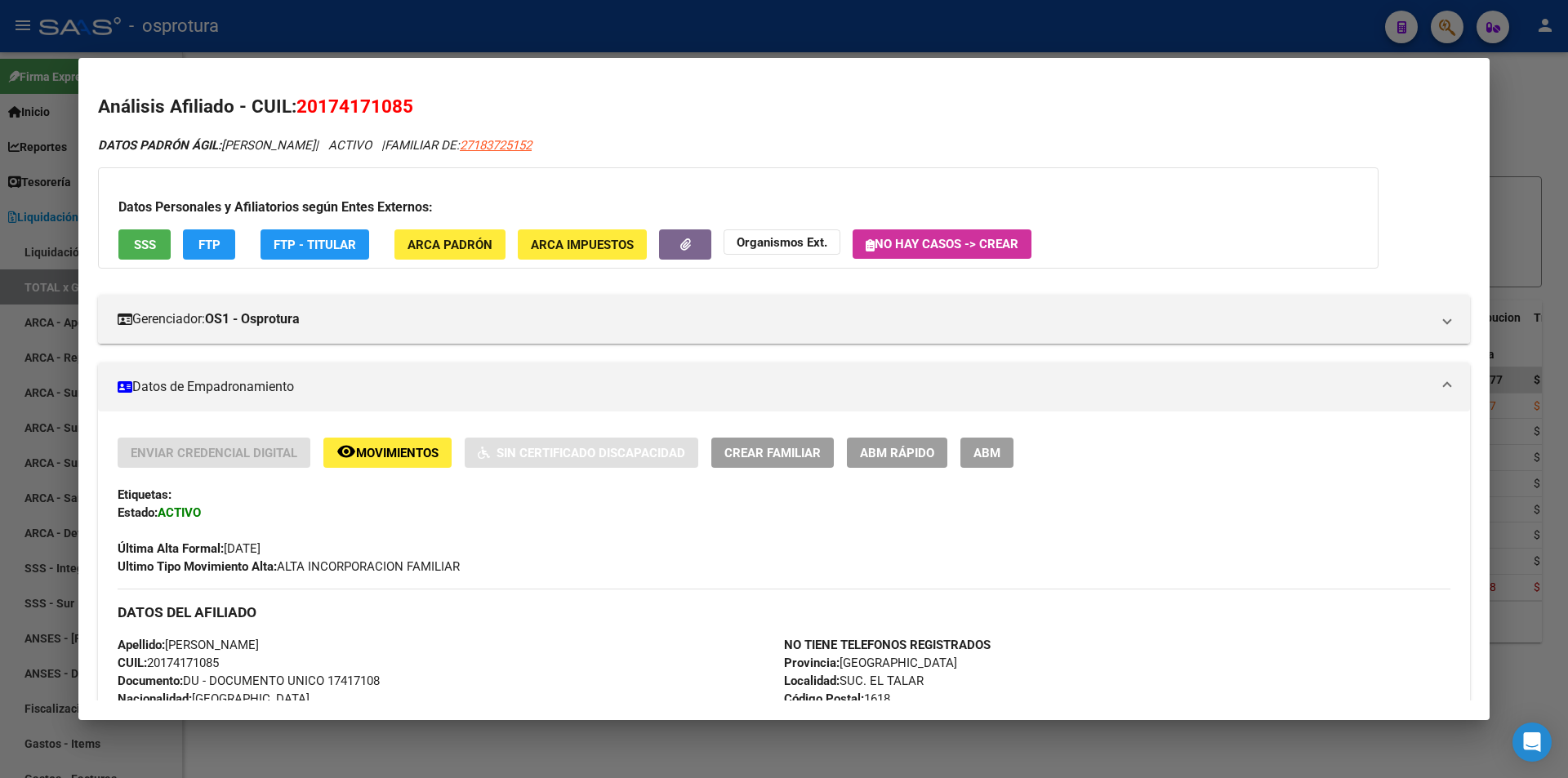
click at [630, 139] on div "DATOS PADRÓN ÁGIL: FIGUEROA RUBEN GUSTAVO | ACTIVO | FAMILIAR DE: 27183725152" at bounding box center [784, 146] width 1372 height 18
click at [532, 148] on span "27183725152" at bounding box center [496, 146] width 71 height 15
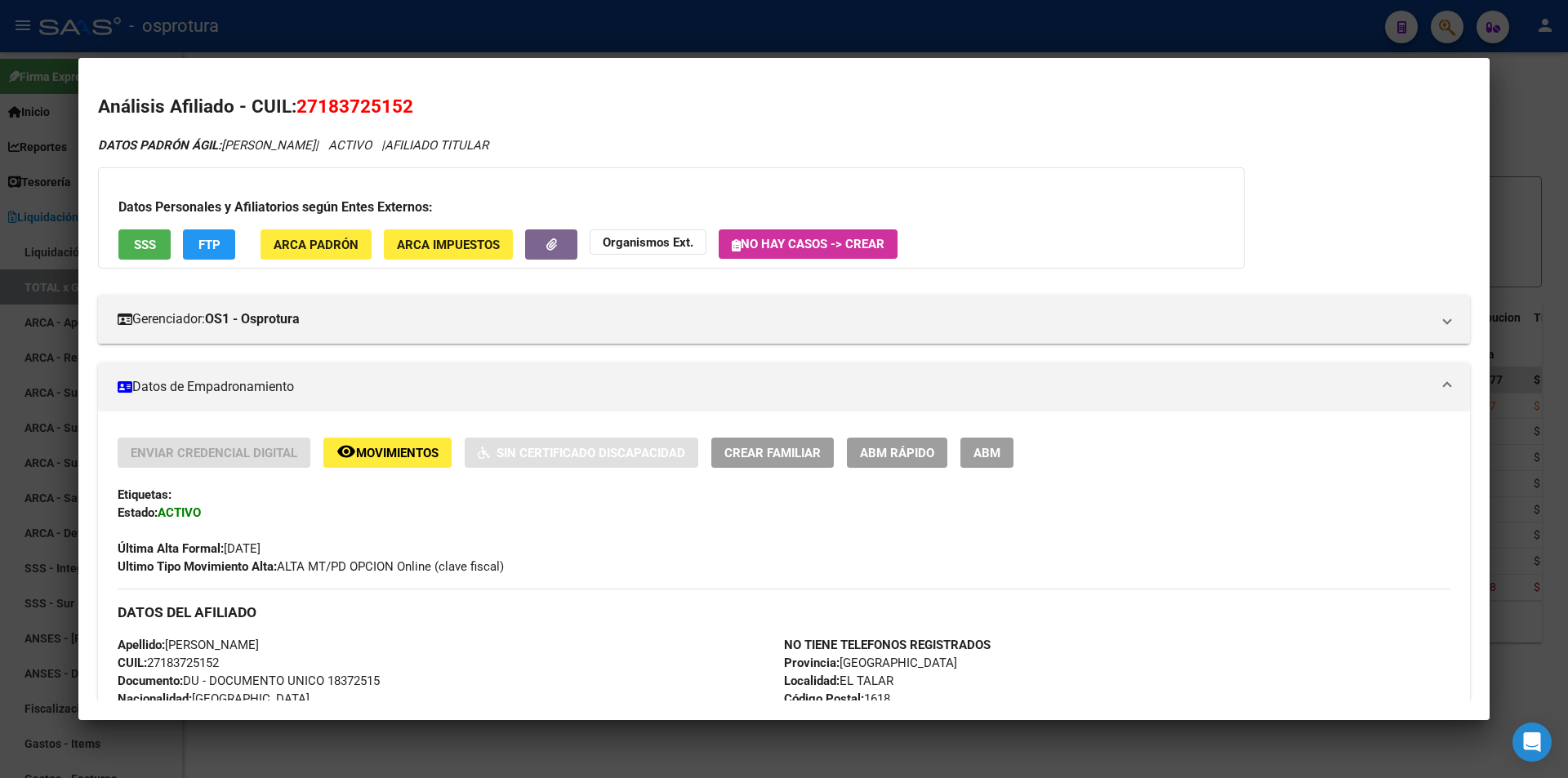
click at [407, 109] on span "27183725152" at bounding box center [354, 105] width 116 height 21
copy span "27183725152"
click at [679, 52] on div at bounding box center [784, 389] width 1568 height 778
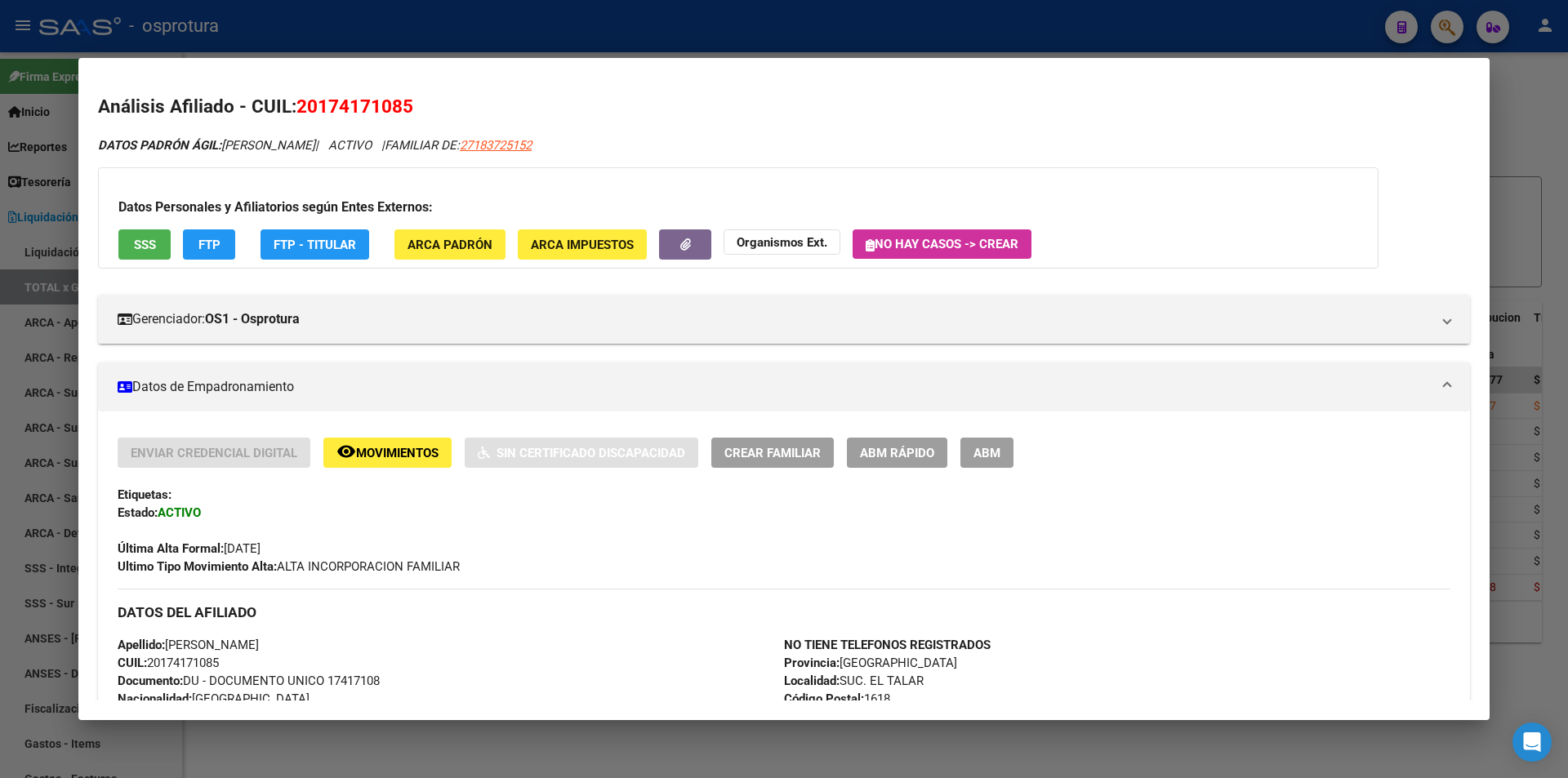
click at [633, 35] on div at bounding box center [784, 389] width 1568 height 778
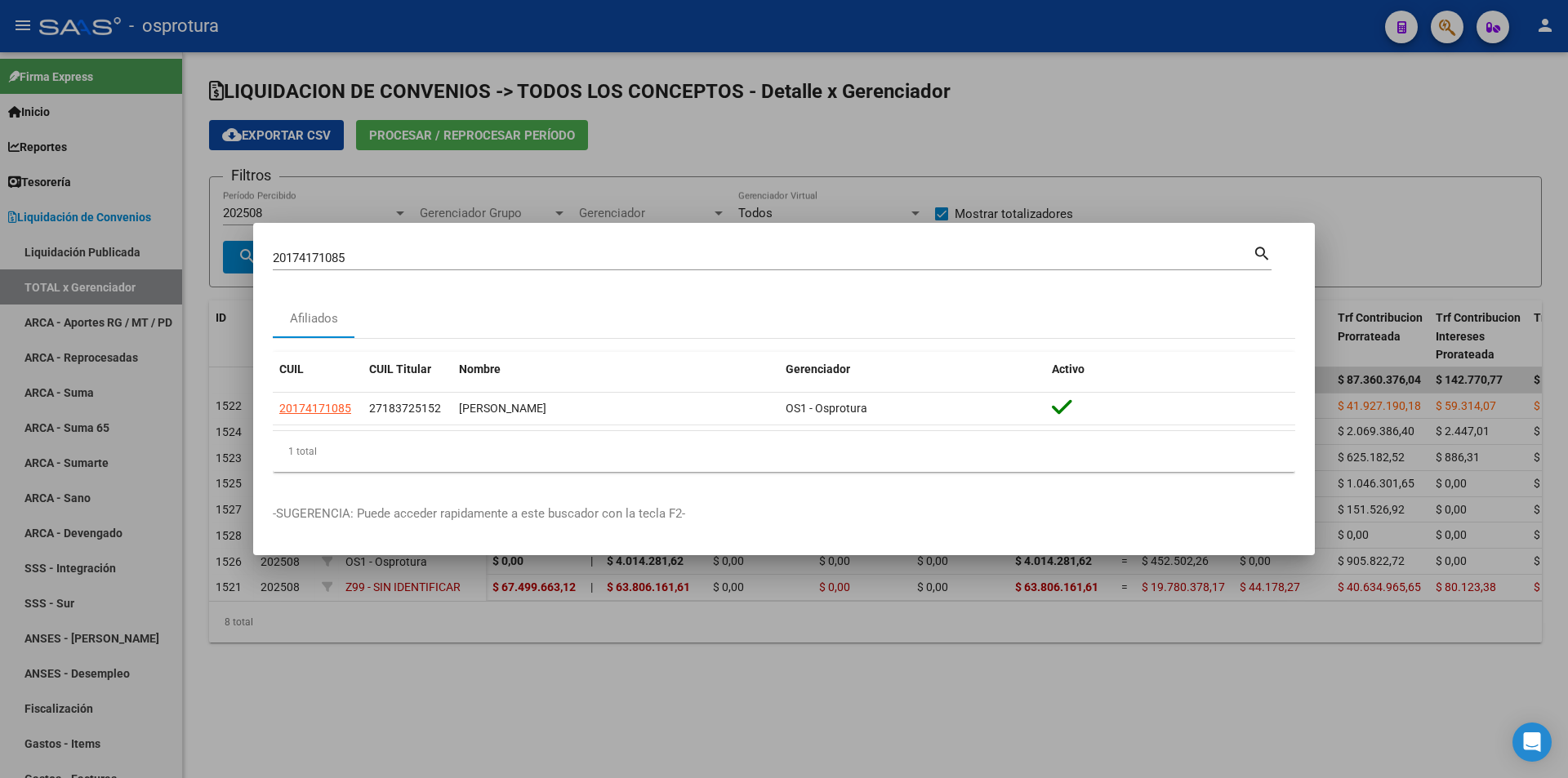
click at [598, 263] on input "20174171085" at bounding box center [762, 258] width 980 height 15
click at [598, 264] on input "20174171085" at bounding box center [762, 258] width 980 height 15
paste input "-23675129-6"
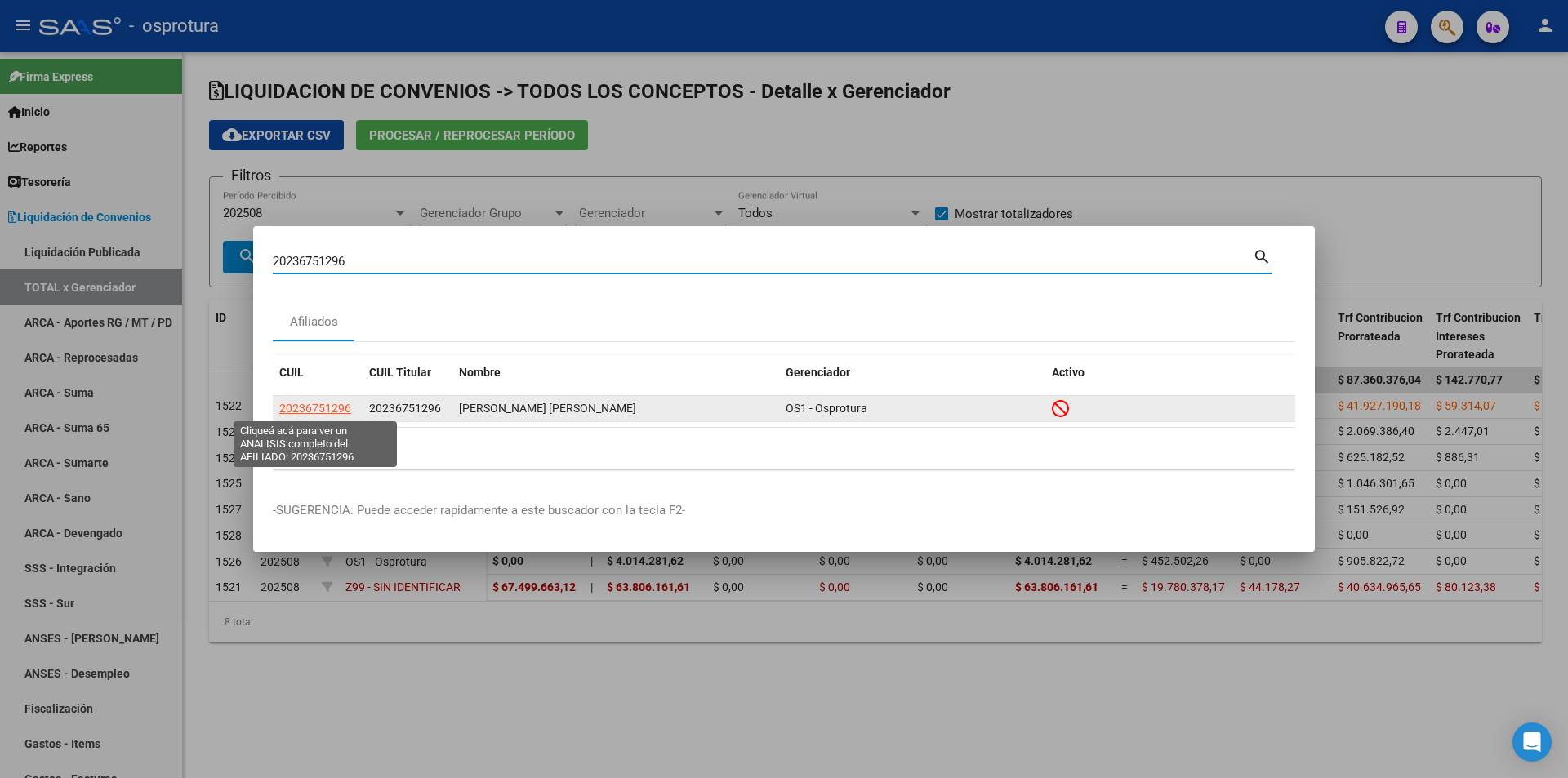
click at [331, 406] on span "20236751296" at bounding box center [315, 408] width 71 height 13
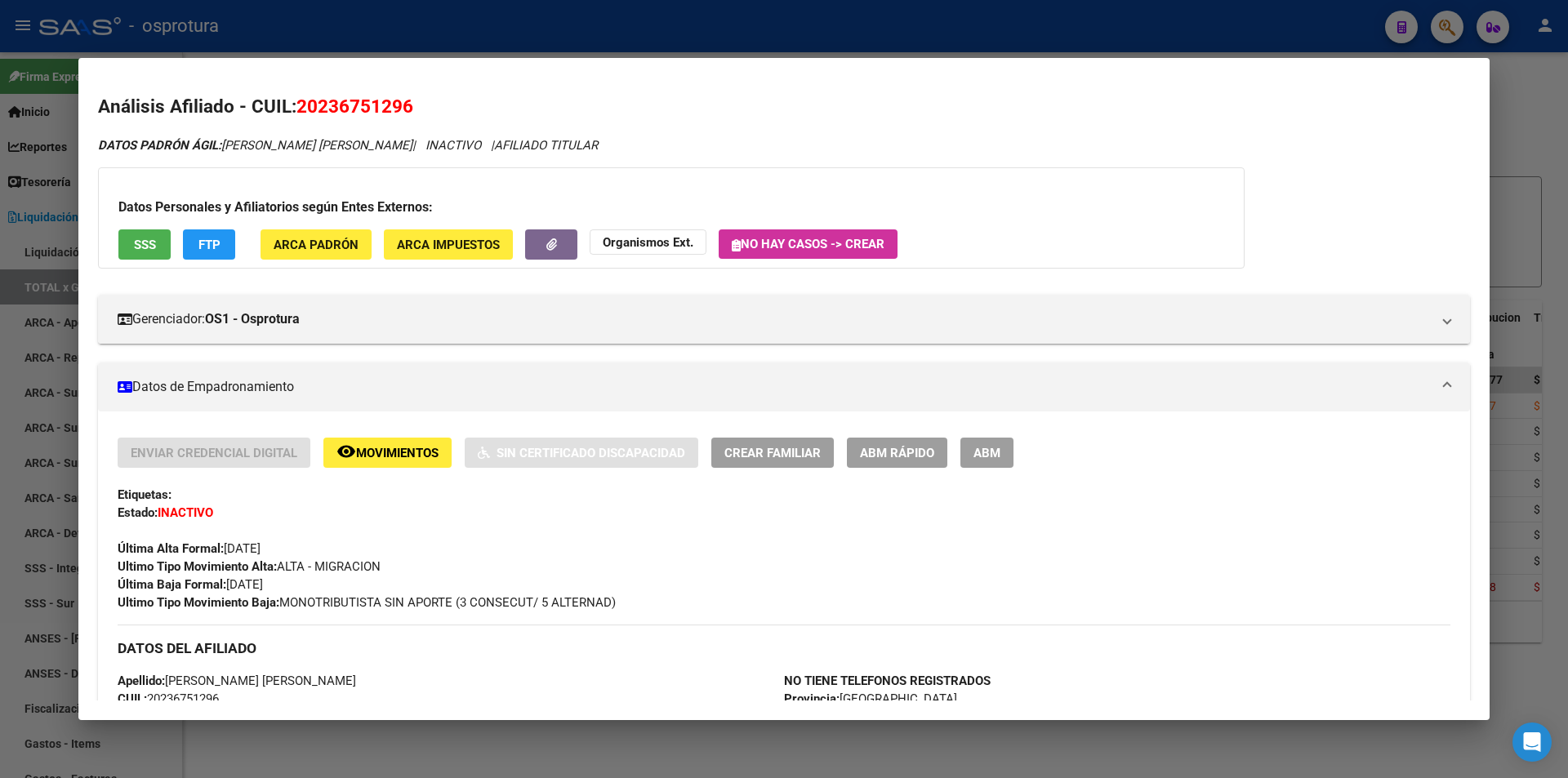
click at [501, 34] on div at bounding box center [784, 389] width 1568 height 778
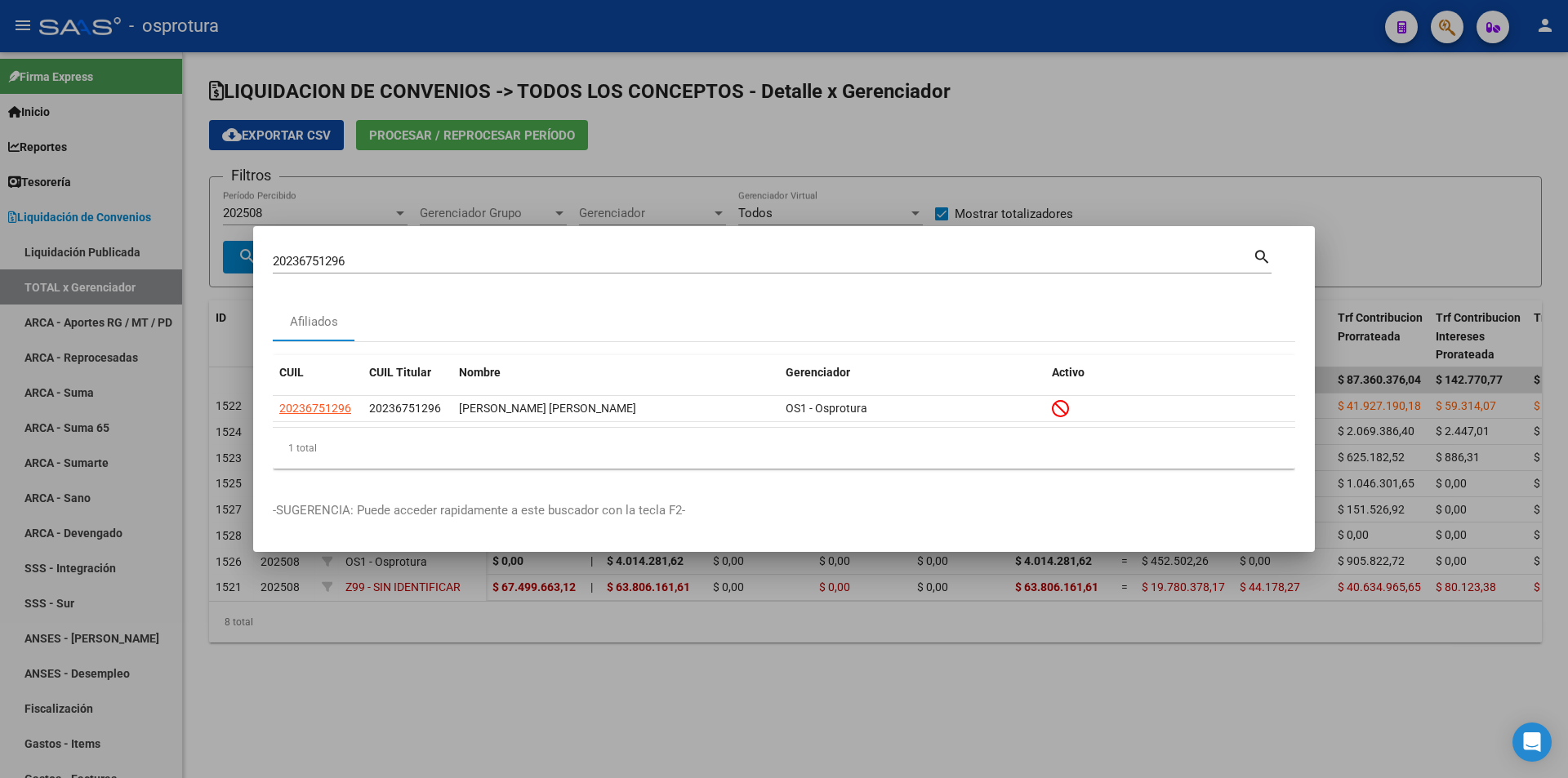
click at [431, 266] on input "20236751296" at bounding box center [762, 261] width 980 height 15
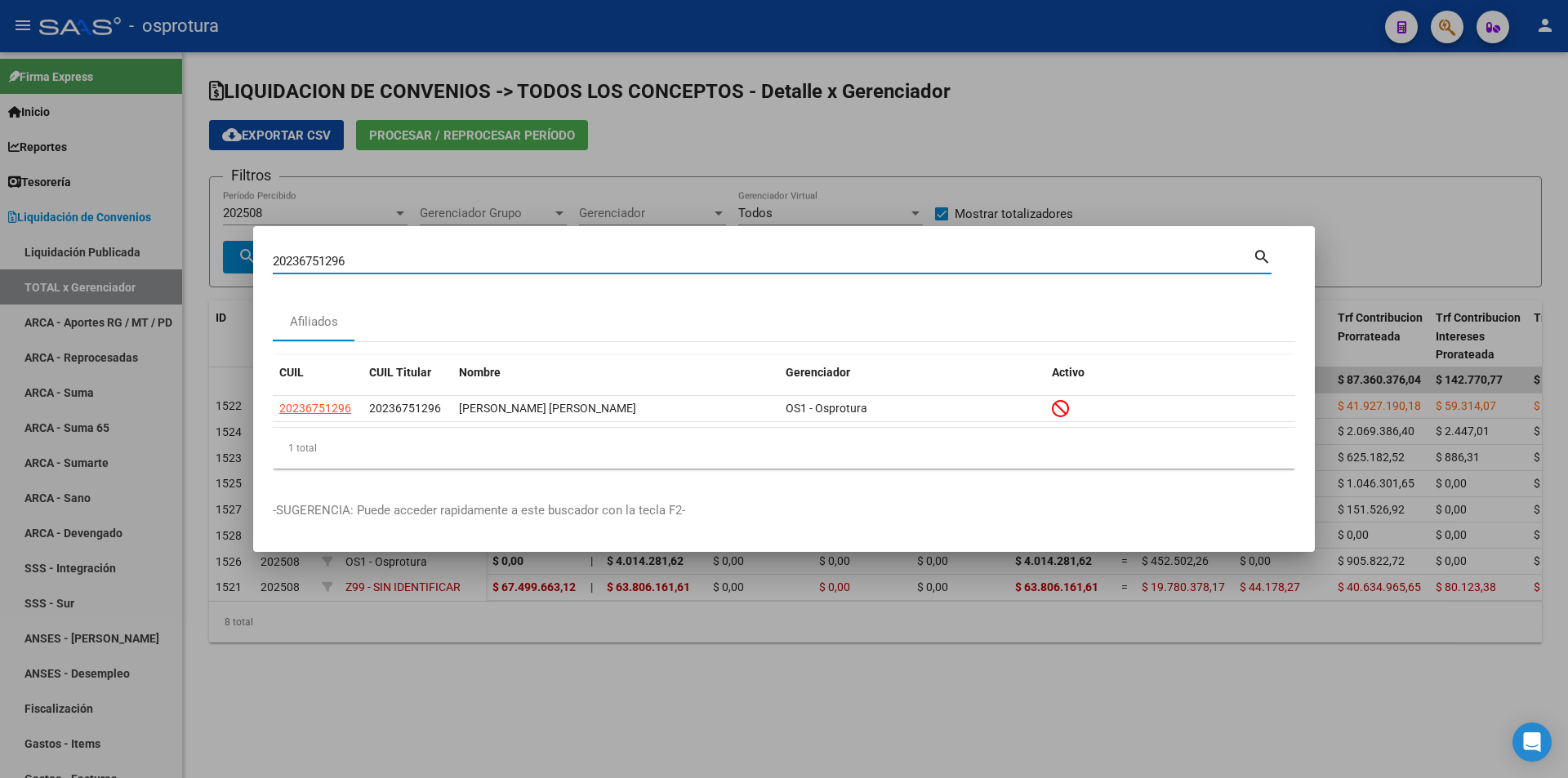
click at [431, 266] on input "20236751296" at bounding box center [762, 261] width 980 height 15
paste input "7-21788822-"
click at [586, 266] on input "27217888226" at bounding box center [762, 261] width 980 height 15
paste input "3-48105404-4"
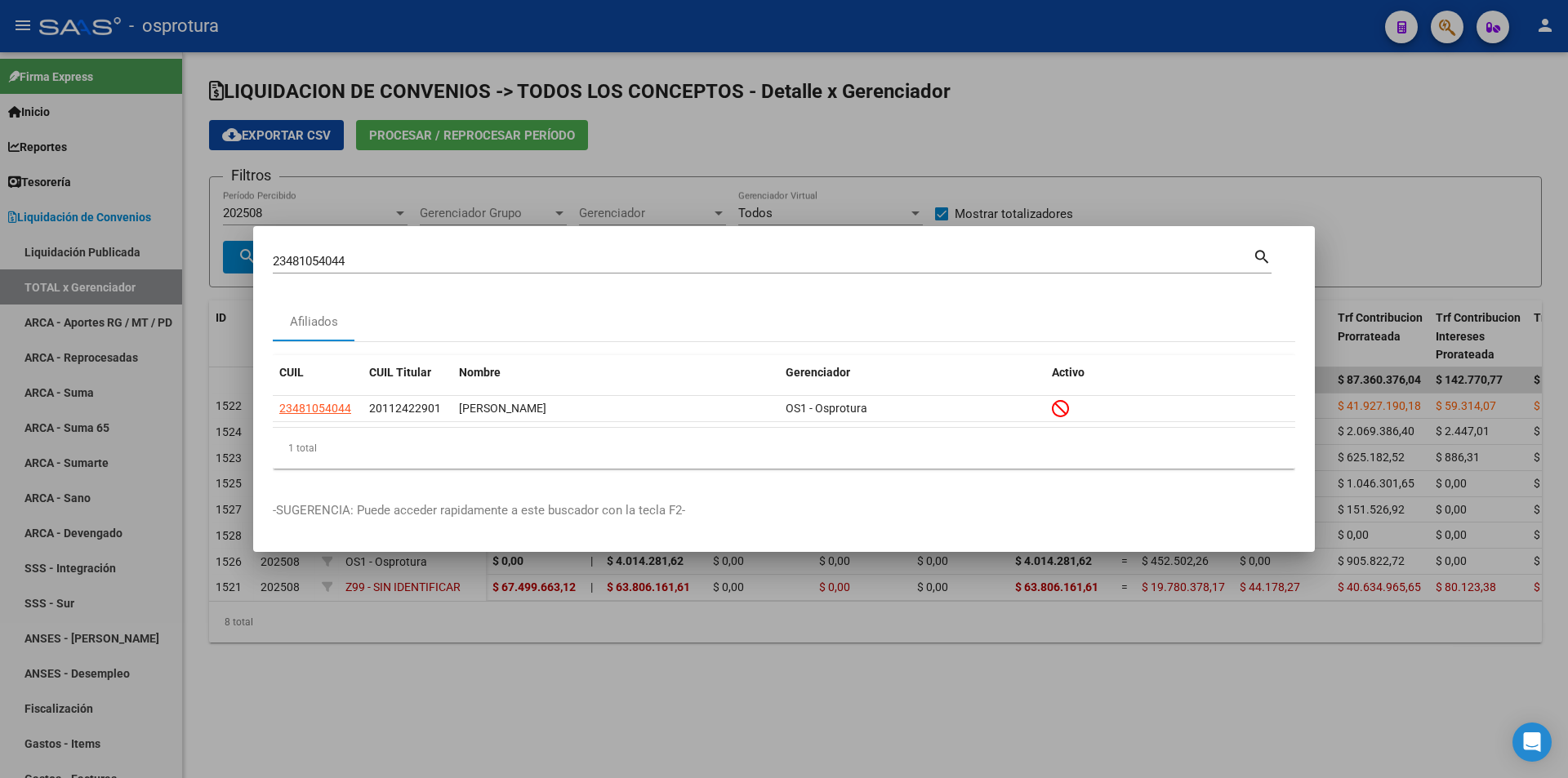
click at [538, 270] on div "23481054044 Buscar (apellido, dni, cuil, nro traspaso, cuit, obra social)" at bounding box center [762, 261] width 980 height 25
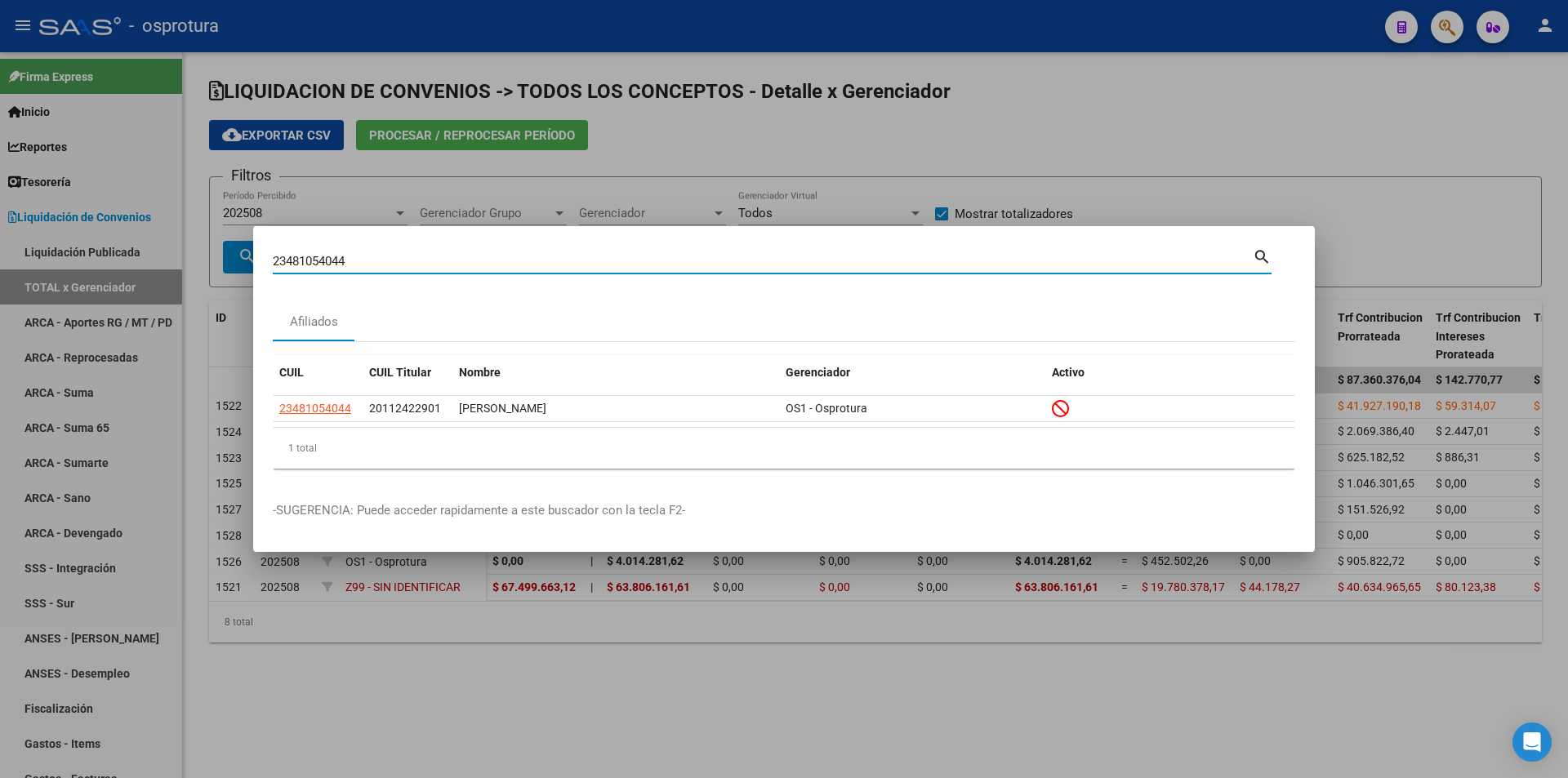
click at [541, 266] on input "23481054044" at bounding box center [762, 261] width 980 height 15
paste input "0-33126483-1"
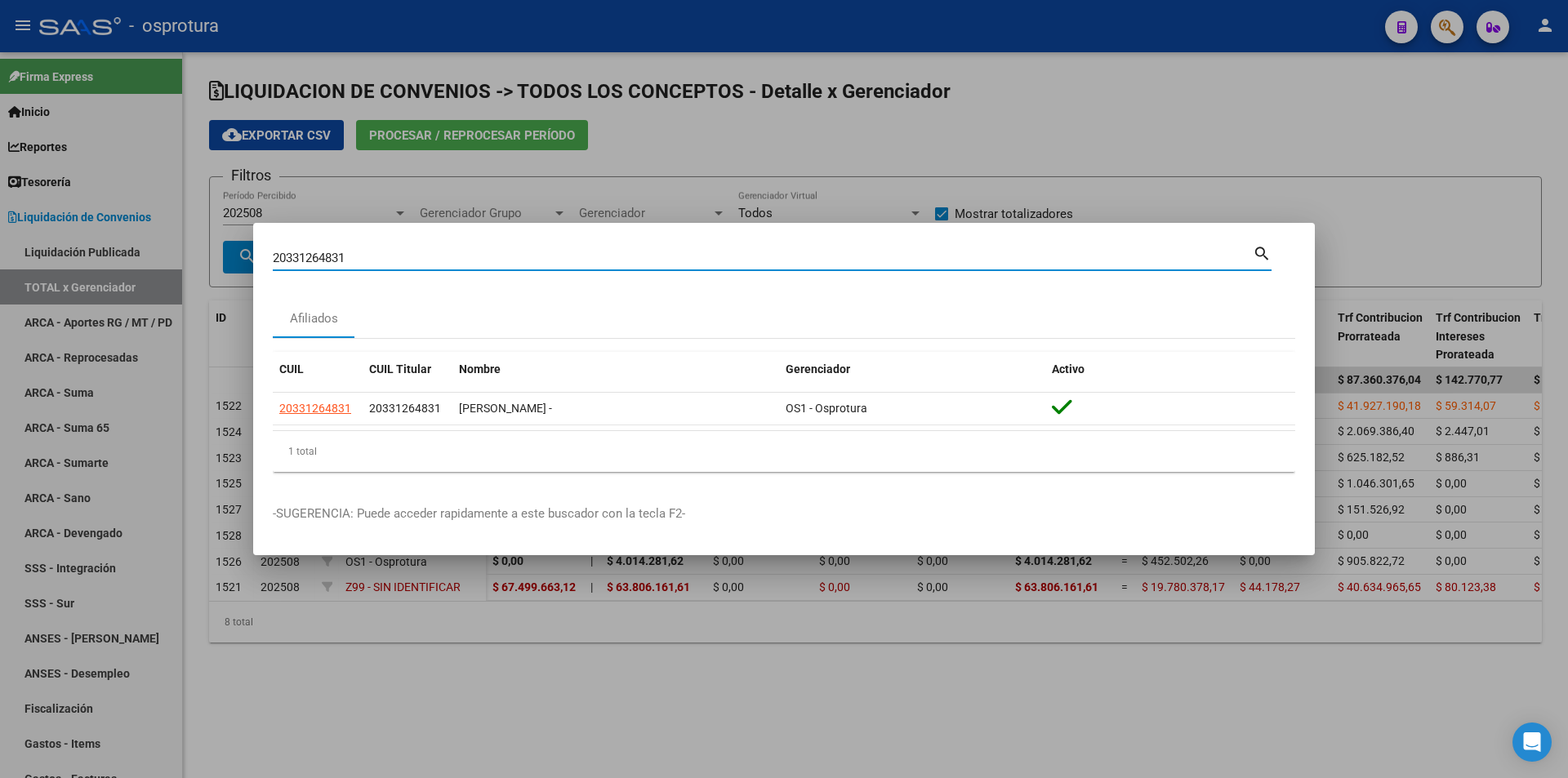
click at [478, 251] on input "20331264831" at bounding box center [762, 258] width 980 height 15
click at [479, 251] on input "20331264831" at bounding box center [762, 258] width 980 height 15
paste input "-41640012-2"
click at [521, 259] on input "20416400122" at bounding box center [762, 258] width 980 height 15
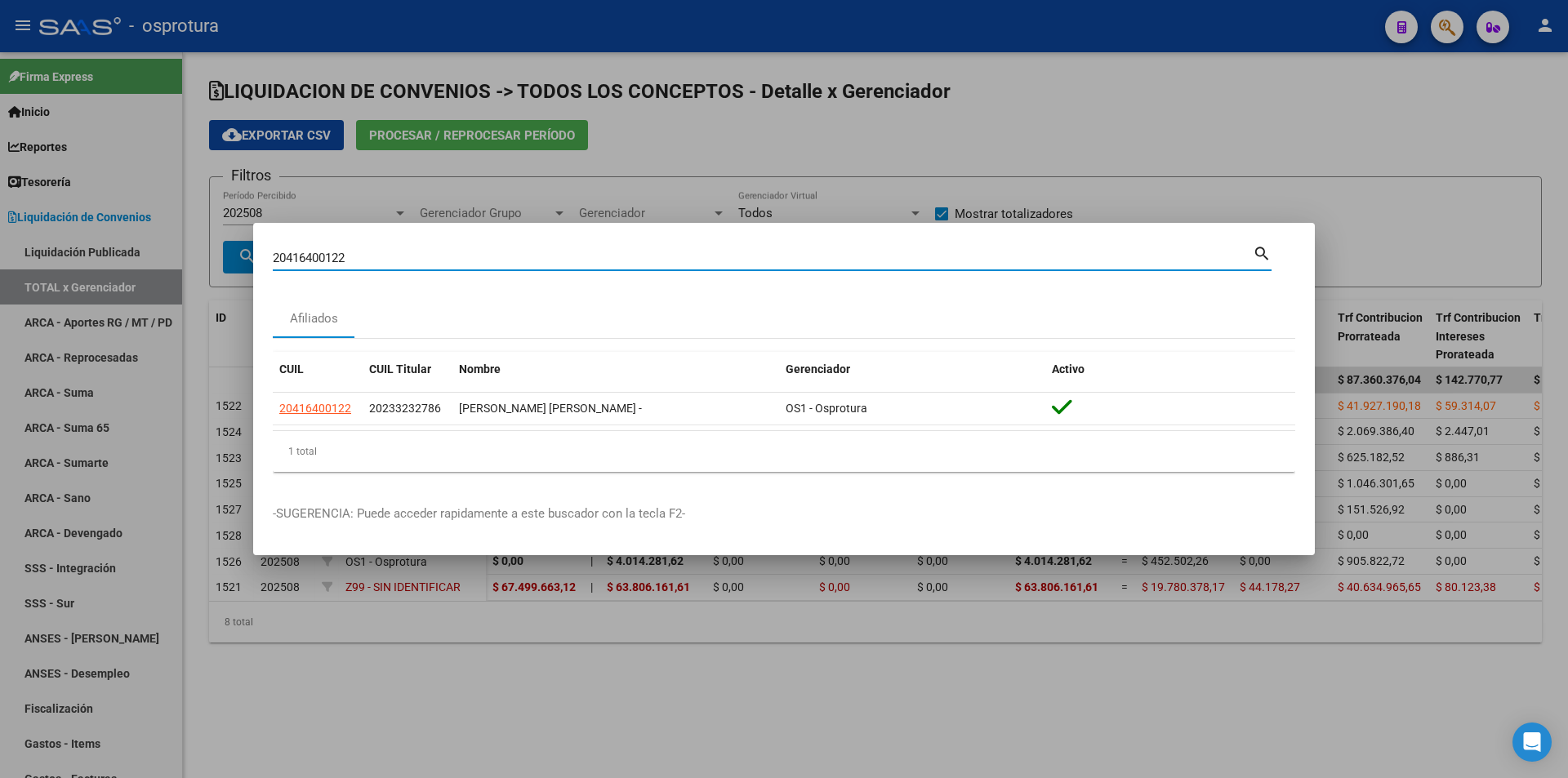
paste input "-44640012-7"
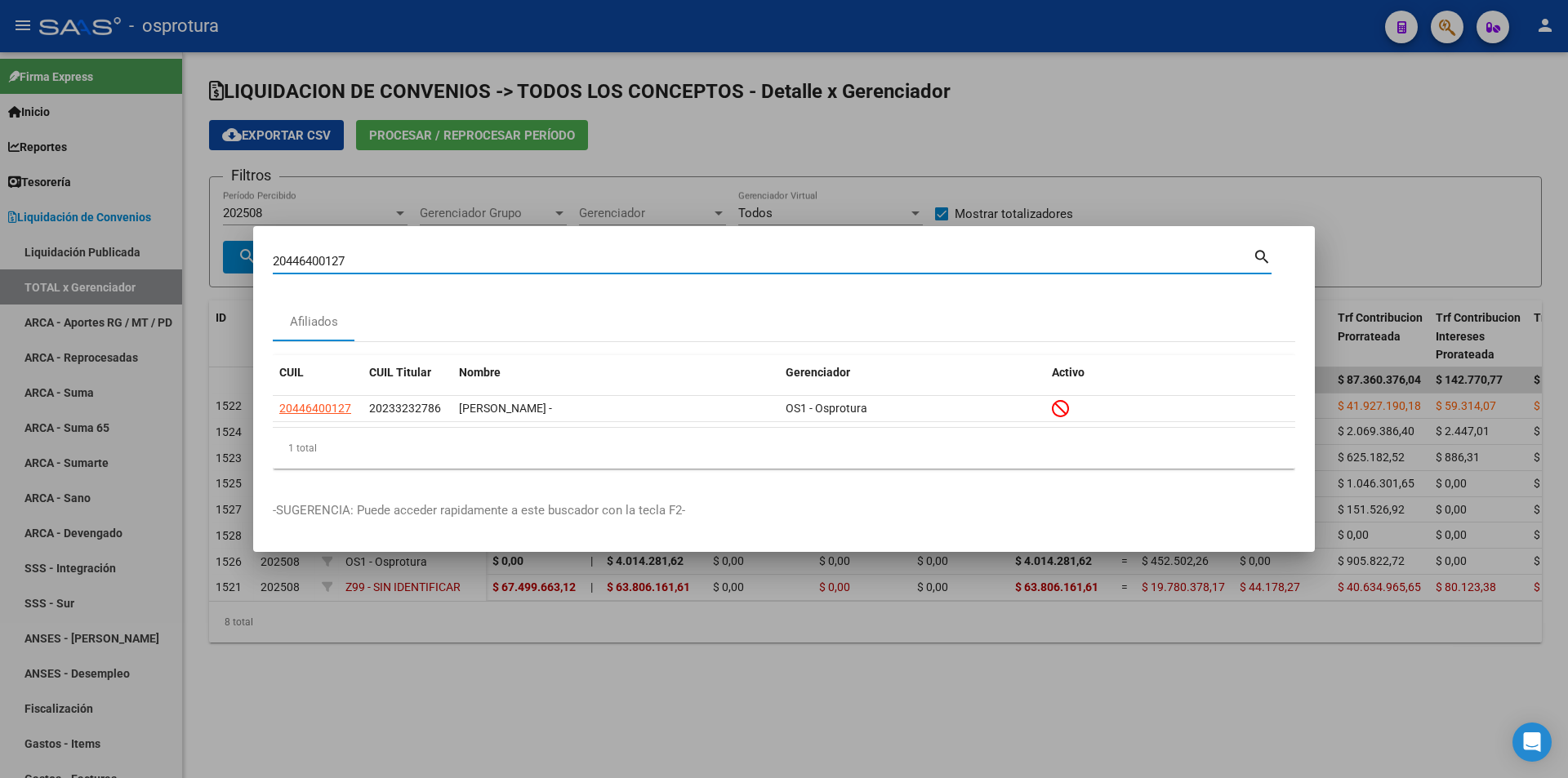
click at [474, 259] on input "20446400127" at bounding box center [762, 261] width 980 height 15
paste input "-42392247-9"
click at [588, 265] on input "20423922479" at bounding box center [762, 261] width 980 height 15
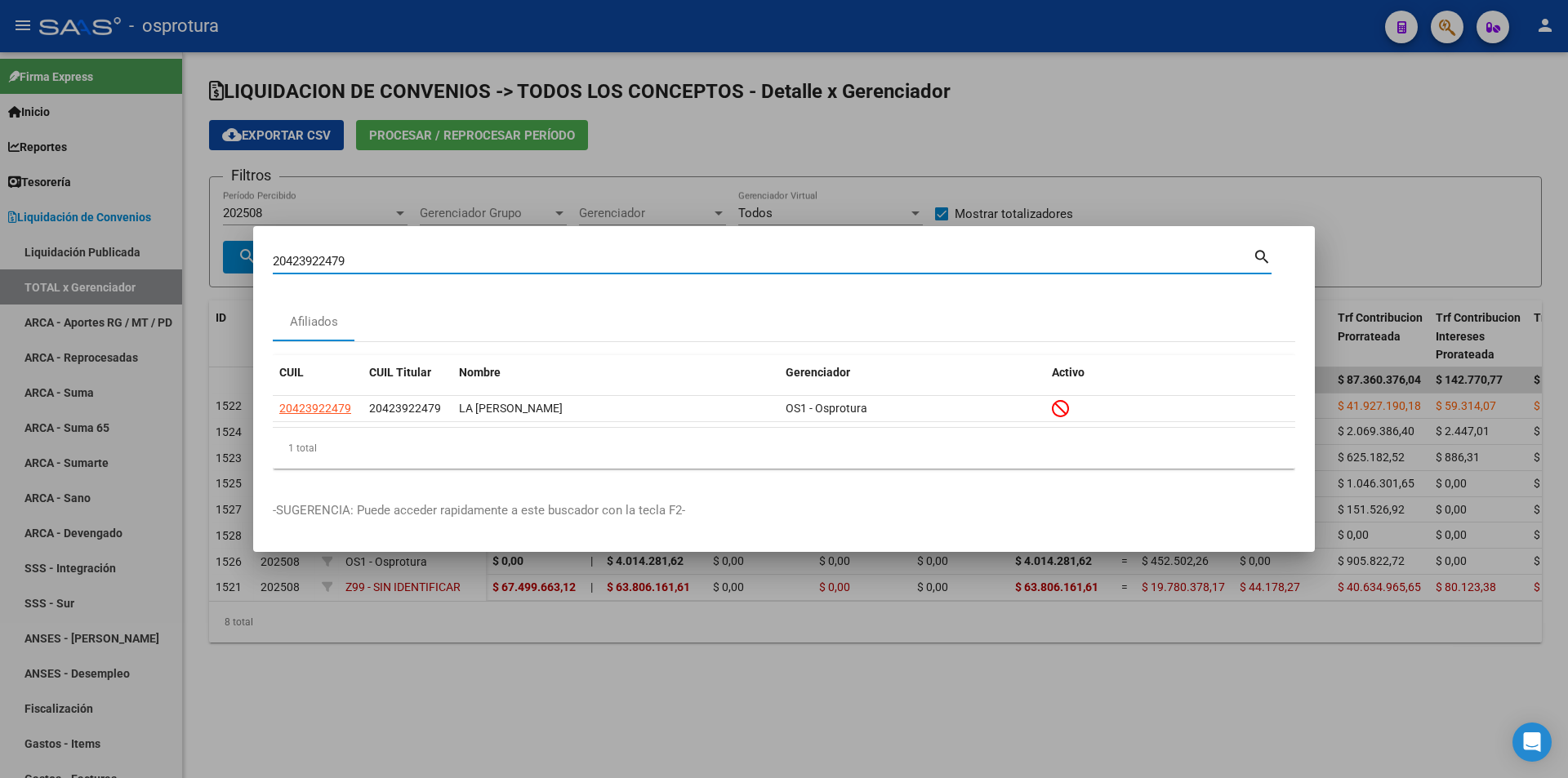
paste input "-45426749-5"
click at [547, 254] on input "20454267495" at bounding box center [762, 261] width 980 height 15
click at [549, 258] on input "20454267495" at bounding box center [762, 261] width 980 height 15
paste input "7-39405285-"
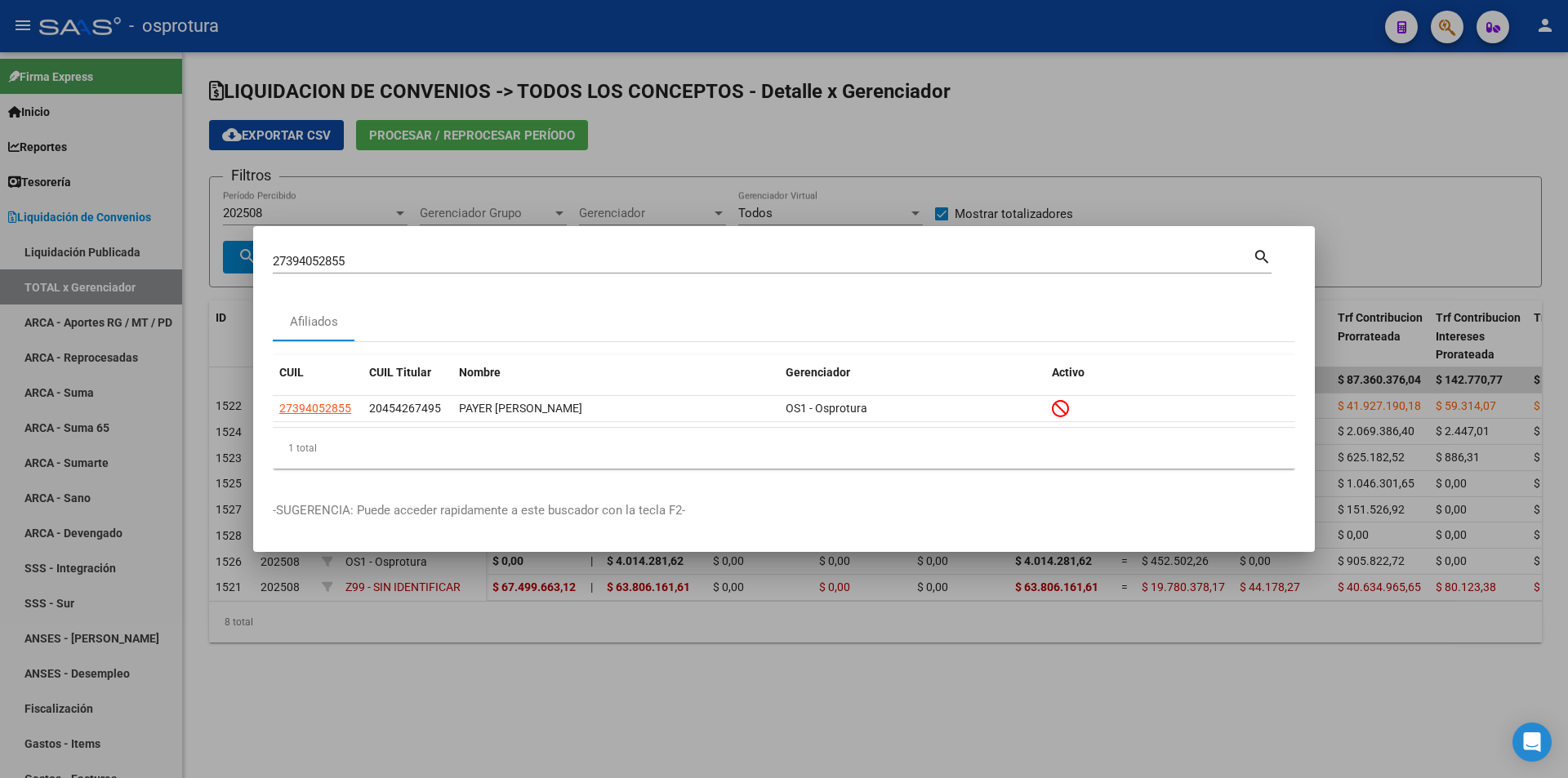
click at [552, 252] on div "27394052855 Buscar (apellido, dni, cuil, nro traspaso, cuit, obra social)" at bounding box center [762, 261] width 980 height 25
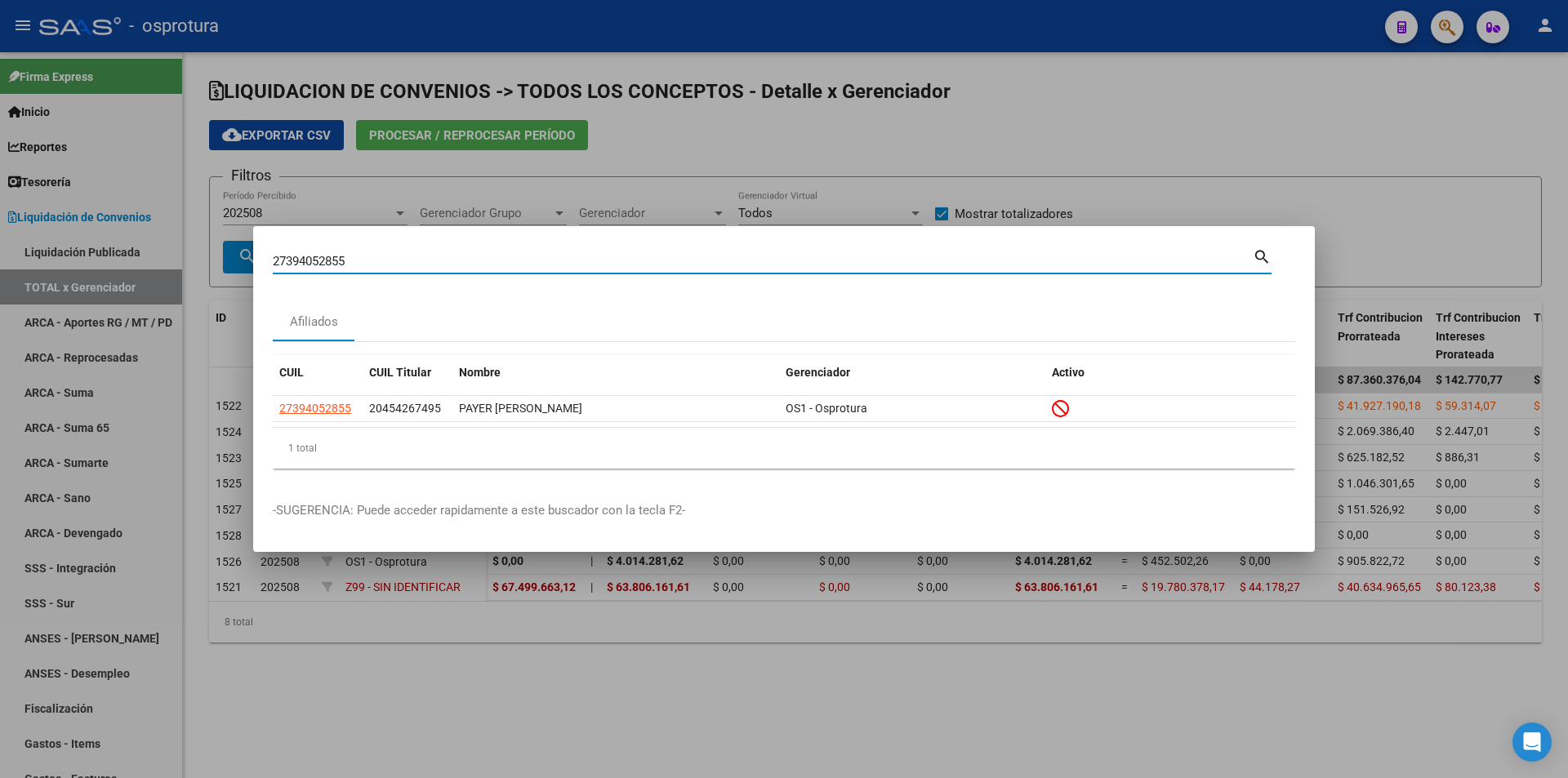
click at [550, 261] on input "27394052855" at bounding box center [762, 261] width 980 height 15
paste input "0-94135951-6"
click at [512, 266] on input "20941359516" at bounding box center [762, 261] width 980 height 15
click at [512, 265] on input "20941359516" at bounding box center [762, 261] width 980 height 15
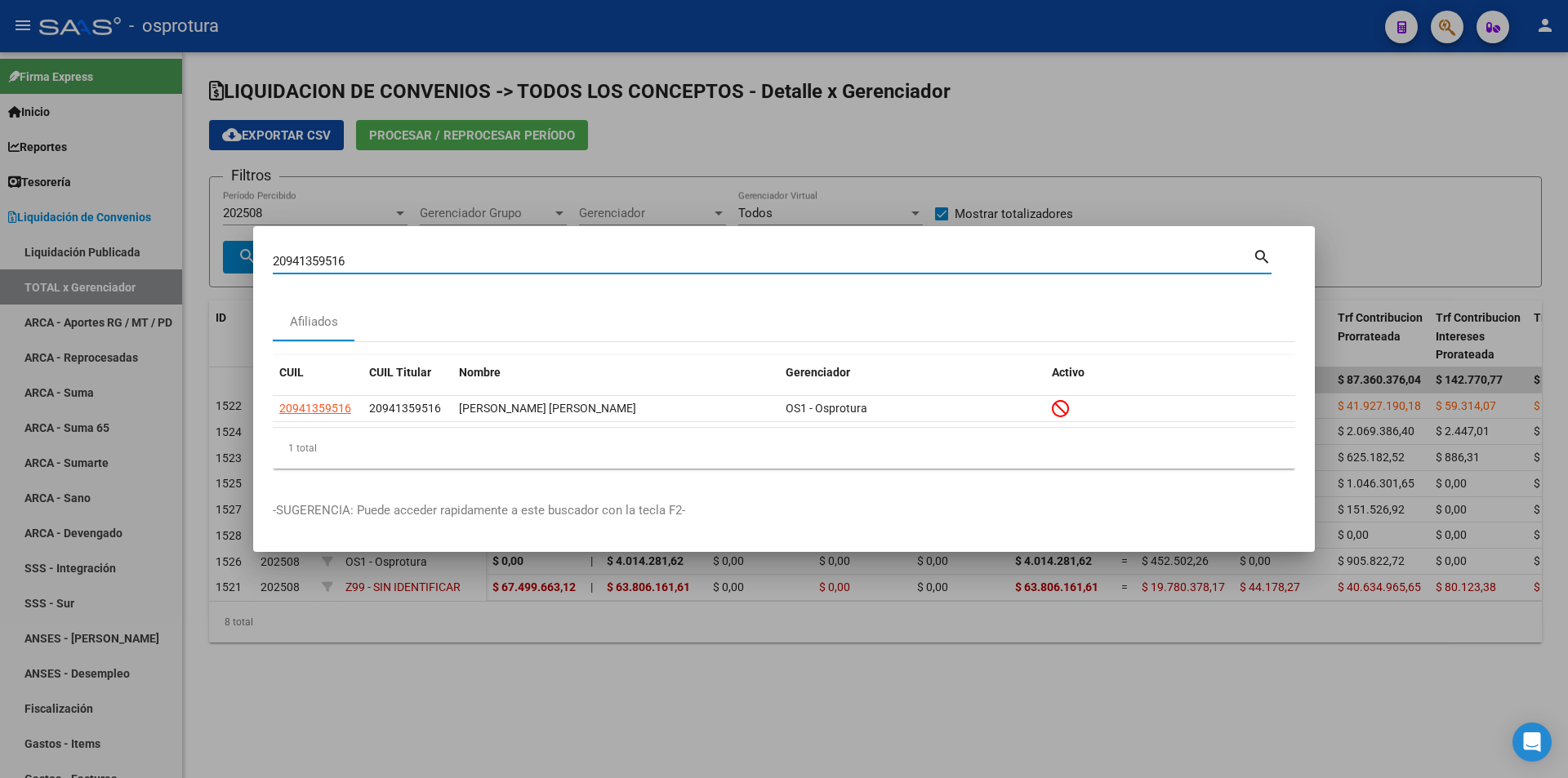
paste input "7-13767647-3"
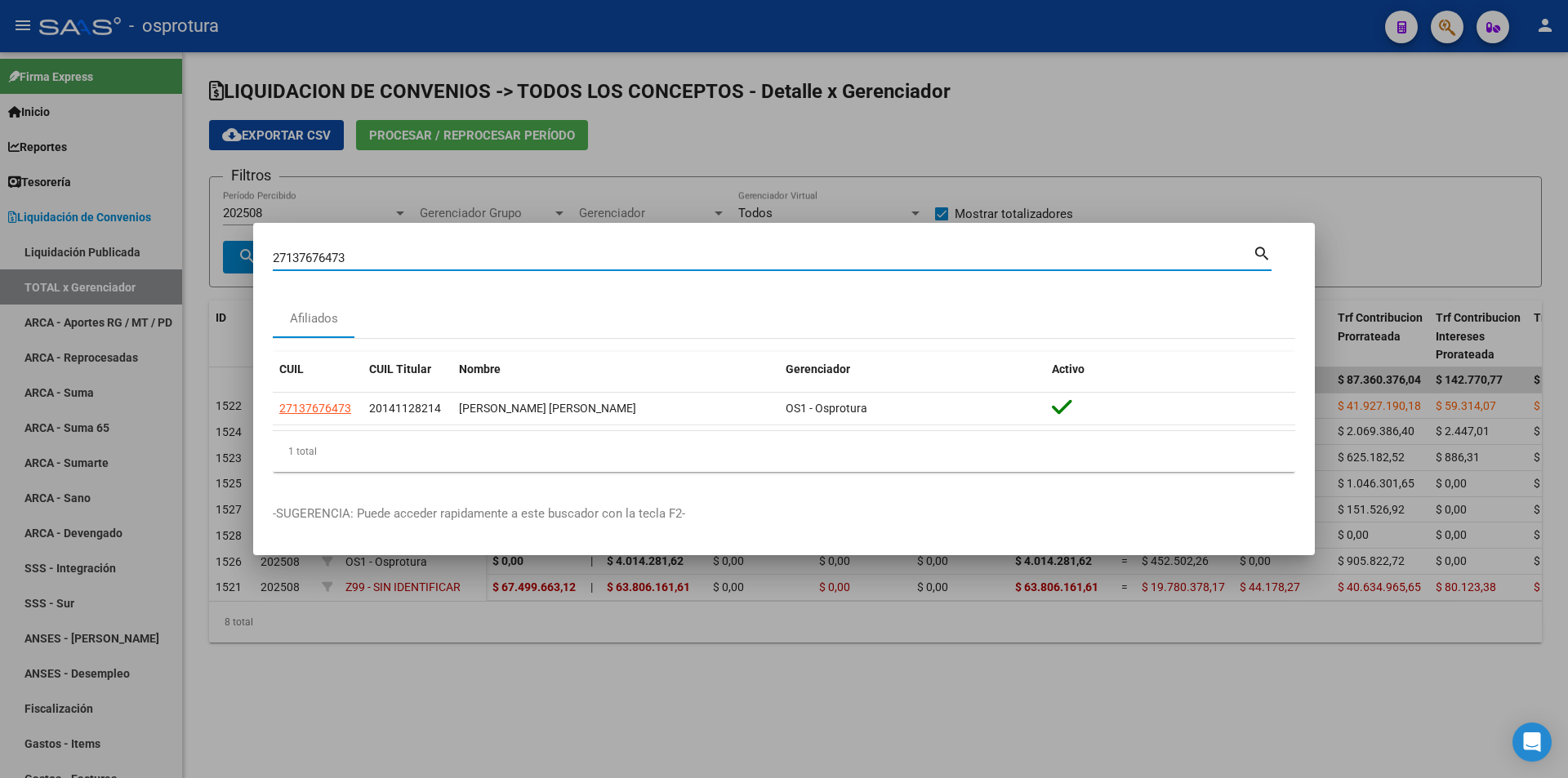
click at [445, 258] on input "27137676473" at bounding box center [762, 258] width 980 height 15
paste input "0-23694818-9"
click at [554, 260] on input "20236948189" at bounding box center [762, 258] width 980 height 15
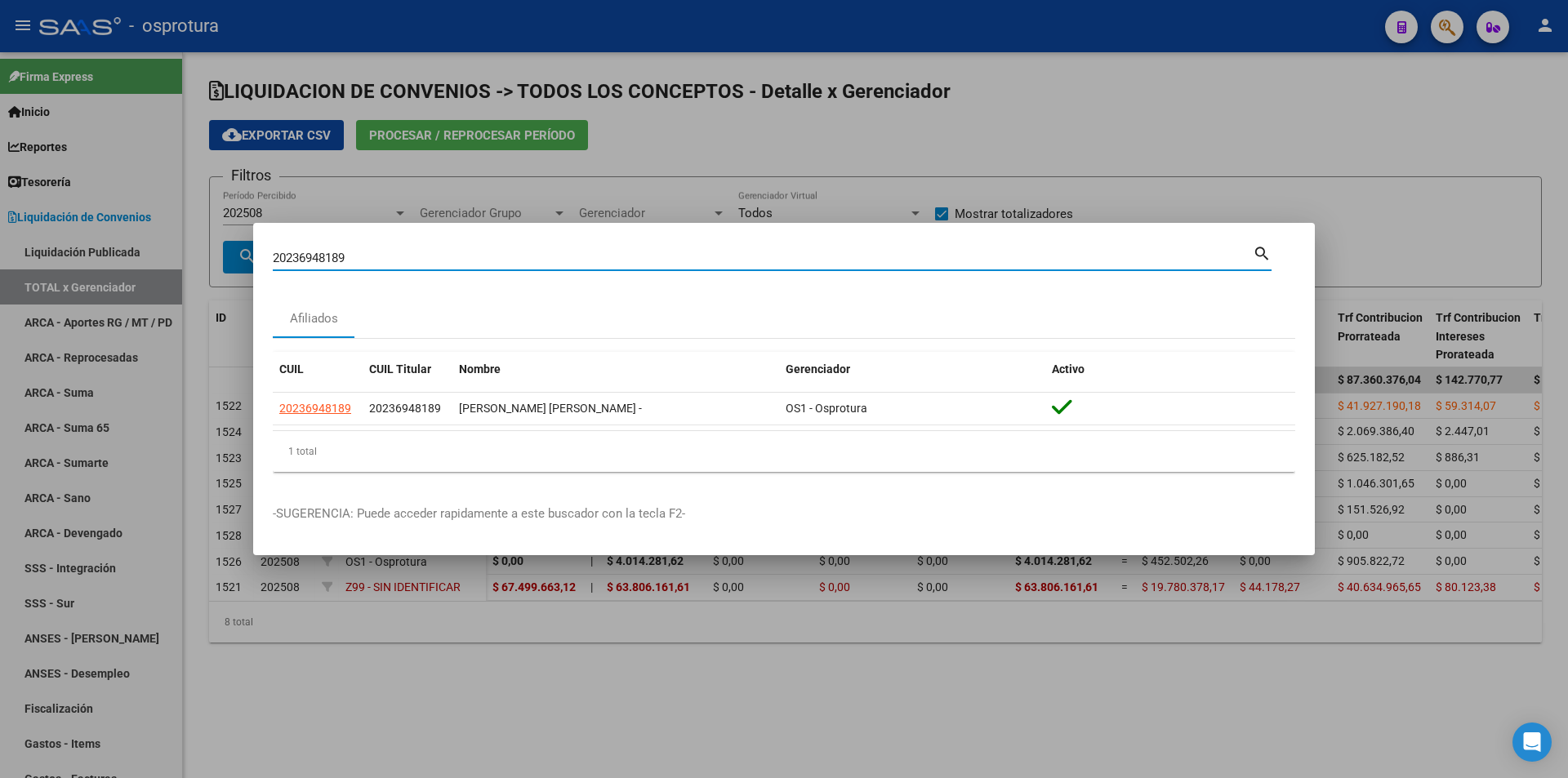
click at [554, 260] on input "20236948189" at bounding box center [762, 258] width 980 height 15
paste input "7-23824404-3"
click at [515, 262] on input "27238244043" at bounding box center [762, 258] width 980 height 15
paste input "3-17733516-9"
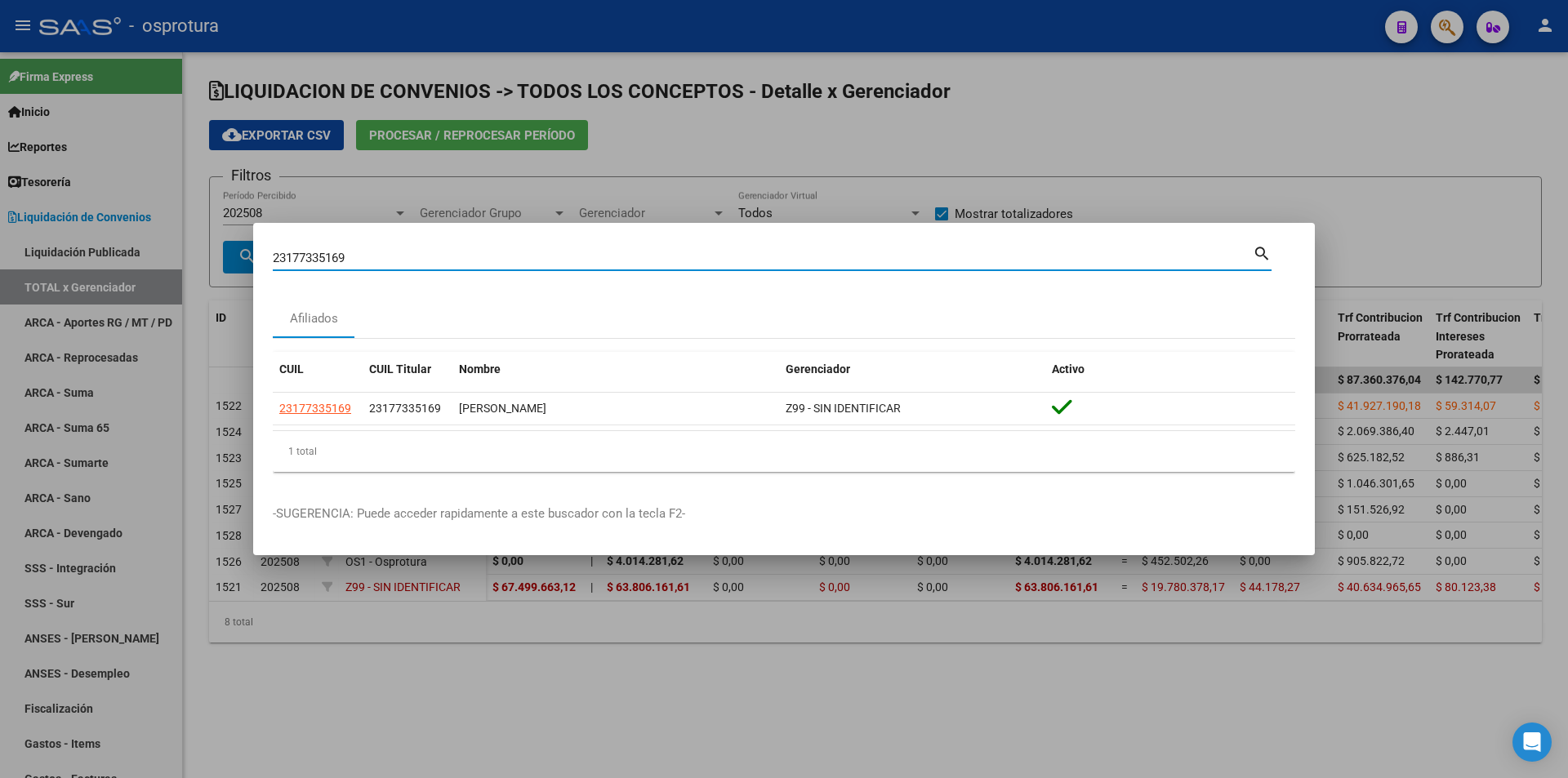
click at [535, 262] on input "23177335169" at bounding box center [762, 258] width 980 height 15
paste input "0-23496366-0"
click at [474, 273] on div "20234963660 Buscar (apellido, dni, cuil, [PERSON_NAME], cuit, obra social) sear…" at bounding box center [773, 264] width 999 height 43
click at [476, 257] on input "20234963660" at bounding box center [762, 258] width 980 height 15
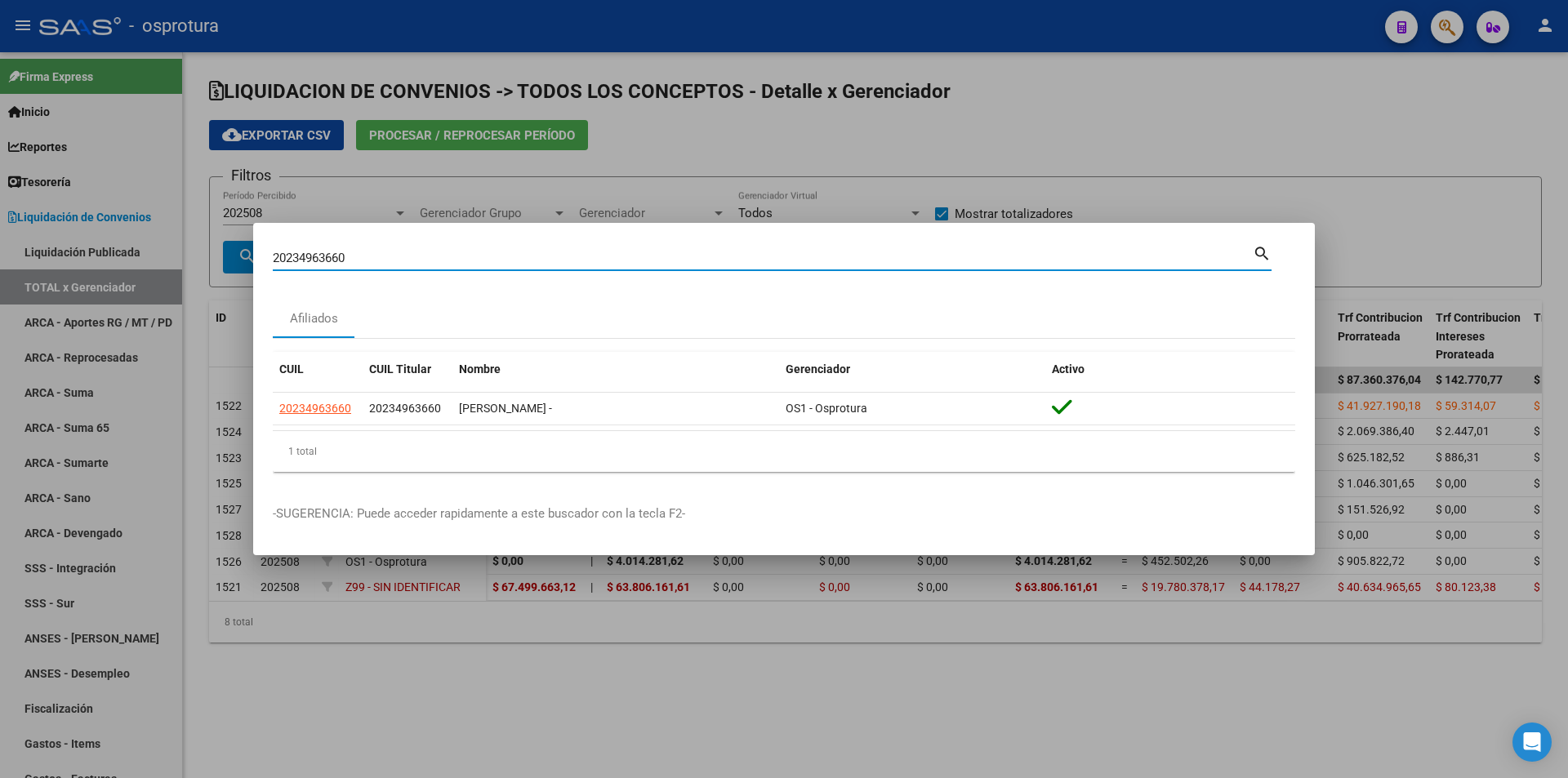
click at [476, 257] on input "20234963660" at bounding box center [762, 258] width 980 height 15
paste input "-16205494-6"
click at [559, 258] on input "20162054946" at bounding box center [762, 258] width 980 height 15
paste input "7-53059667-8"
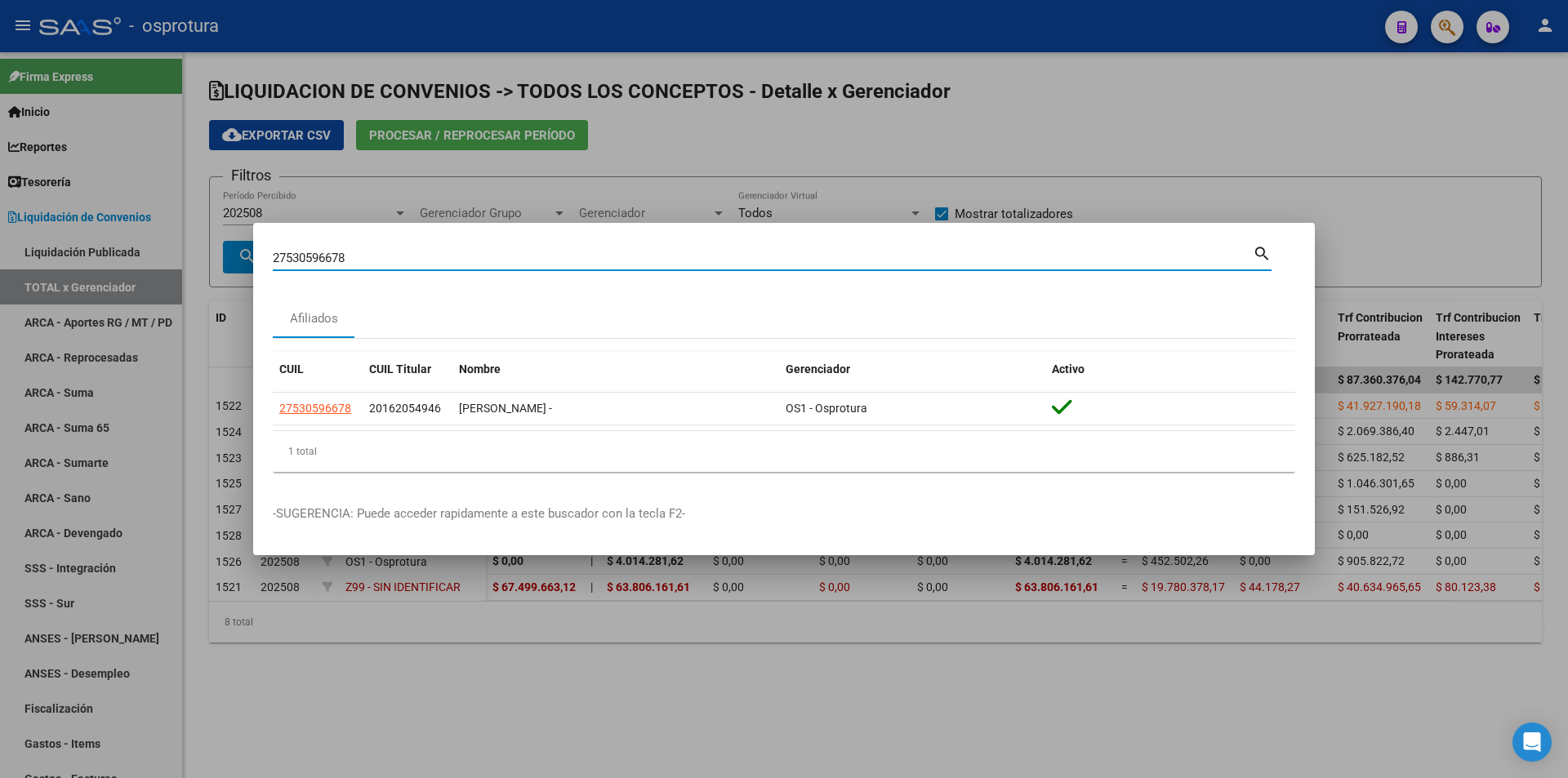
click at [601, 247] on div "27530596678 Buscar (apellido, dni, [PERSON_NAME], [PERSON_NAME], cuit, obra soc…" at bounding box center [762, 258] width 980 height 25
click at [601, 258] on input "27530596678" at bounding box center [762, 258] width 980 height 15
paste input "0-21442113-6"
click at [491, 261] on input "20214421136" at bounding box center [762, 258] width 980 height 15
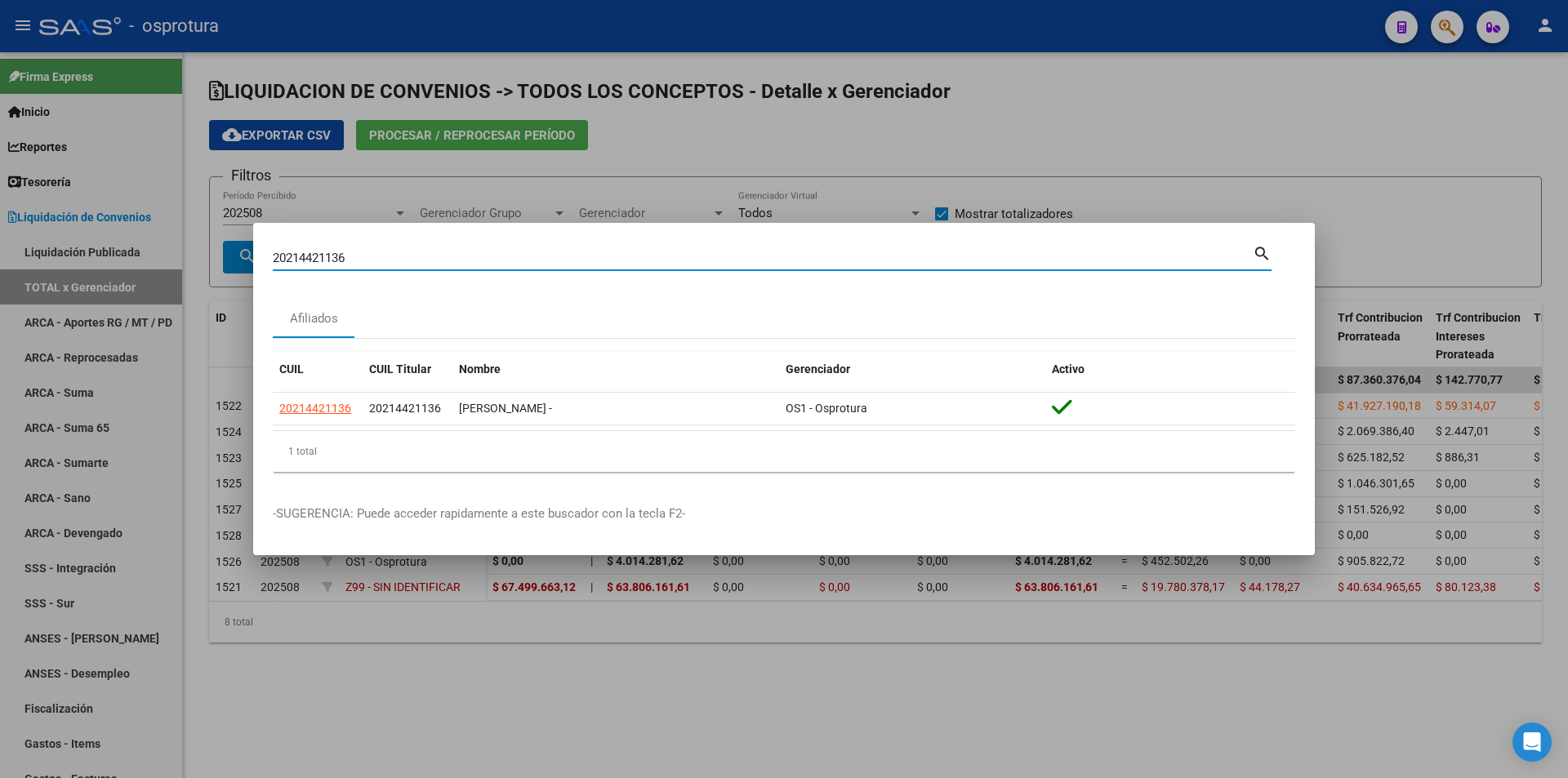
click at [492, 261] on input "20214421136" at bounding box center [762, 258] width 980 height 15
paste input "-21469881-2"
click at [389, 257] on input "20214698812" at bounding box center [762, 258] width 980 height 15
paste input "7-25000482-1"
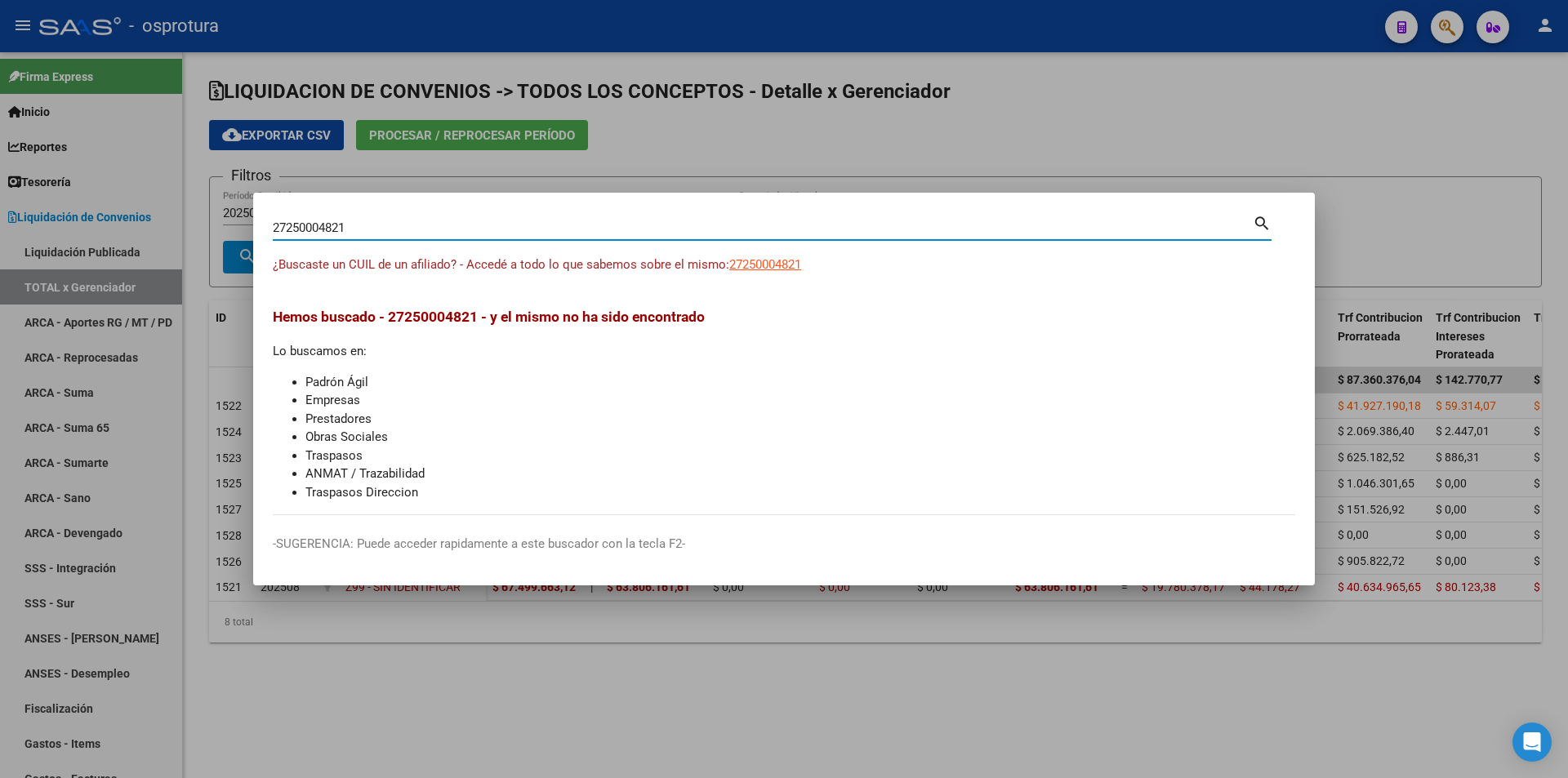
click at [444, 223] on input "27250004821" at bounding box center [762, 228] width 980 height 15
paste input "0-49671305-3"
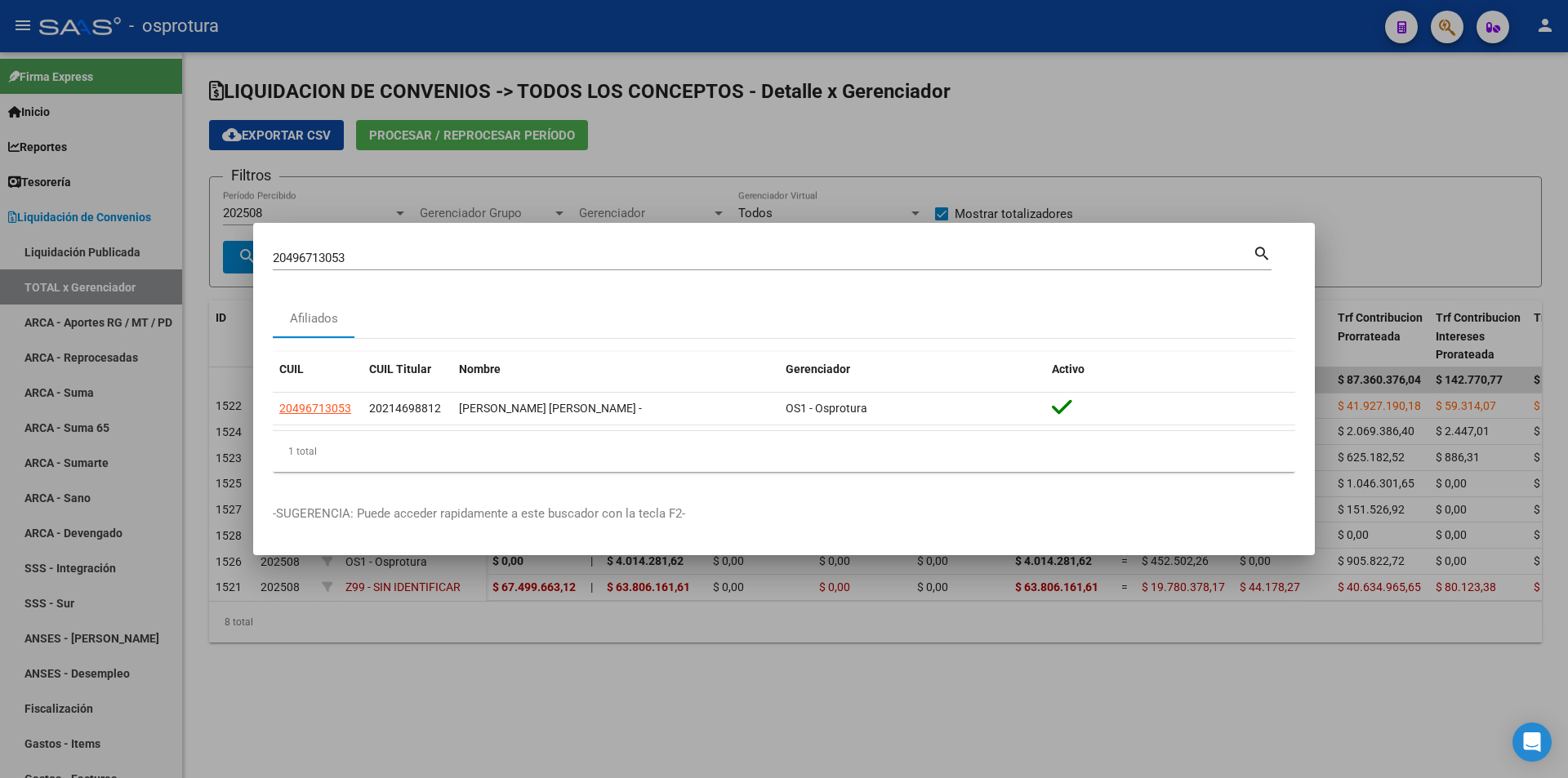
click at [450, 250] on div "20496713053 Buscar (apellido, dni, [PERSON_NAME], [PERSON_NAME], cuit, obra soc…" at bounding box center [762, 258] width 980 height 25
click at [446, 258] on input "20496713053" at bounding box center [762, 258] width 980 height 15
paste input "-57299211-0"
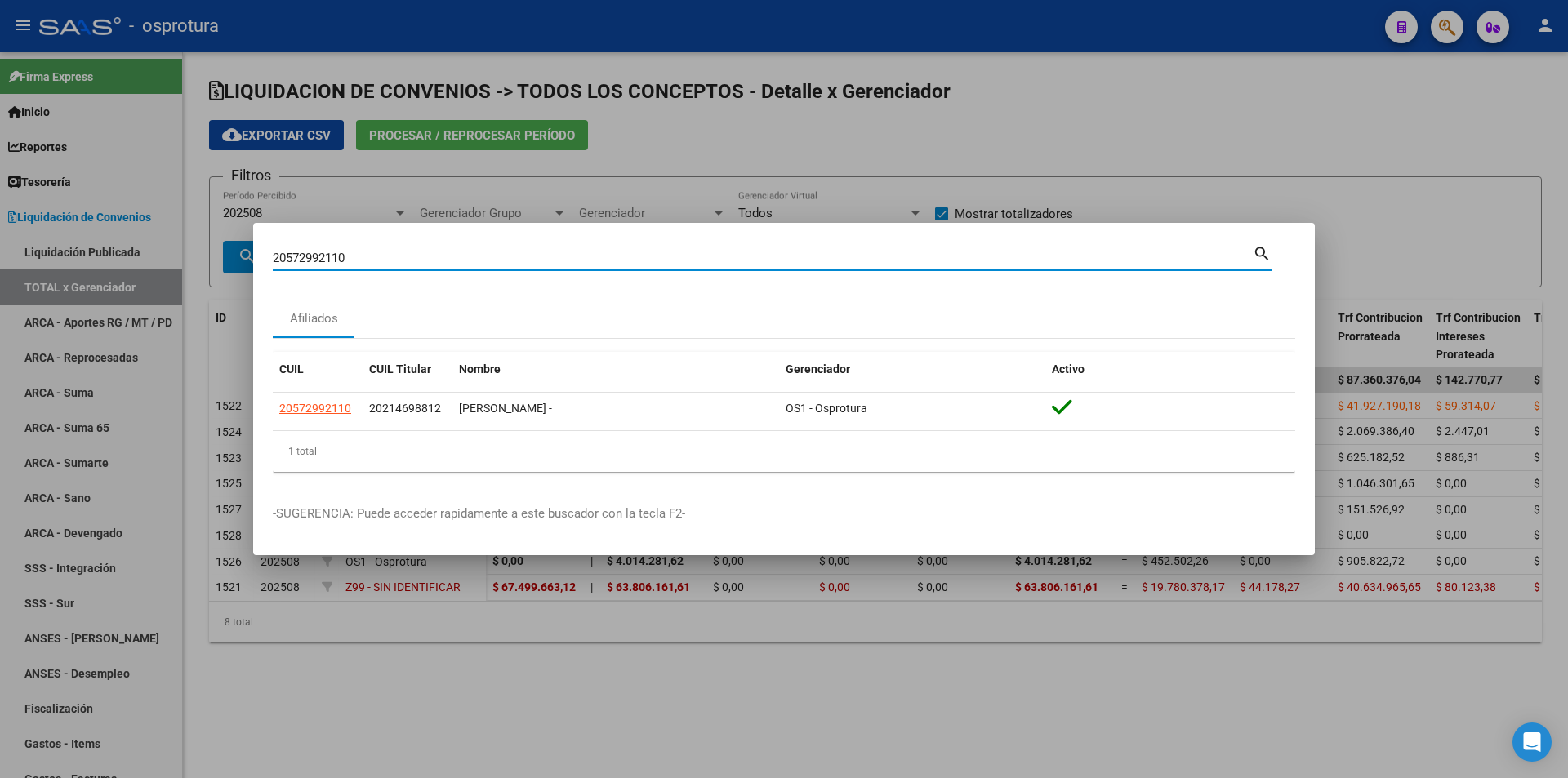
click at [426, 260] on input "20572992110" at bounding box center [762, 258] width 980 height 15
click at [430, 258] on input "20572992110" at bounding box center [762, 258] width 980 height 15
paste input "20-57299211-0"
click at [430, 258] on input "2057299211020-57299211-0" at bounding box center [762, 258] width 980 height 15
click at [454, 256] on input "2057299211020-57299211-0" at bounding box center [762, 258] width 980 height 15
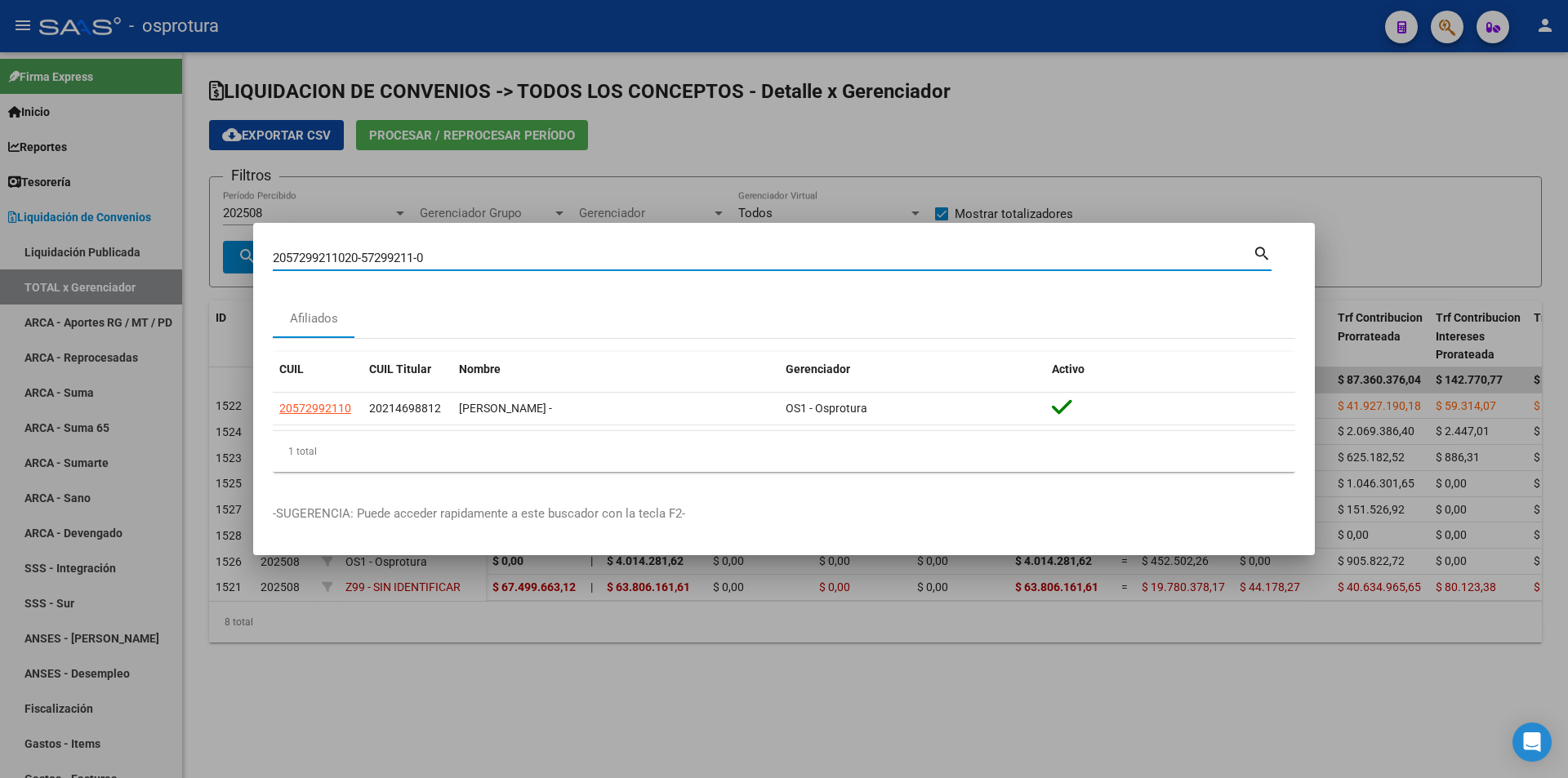
click at [454, 256] on input "2057299211020-57299211-0" at bounding box center [762, 258] width 980 height 15
click at [455, 256] on input "2057299211020-57299211-0" at bounding box center [762, 258] width 980 height 15
paste input
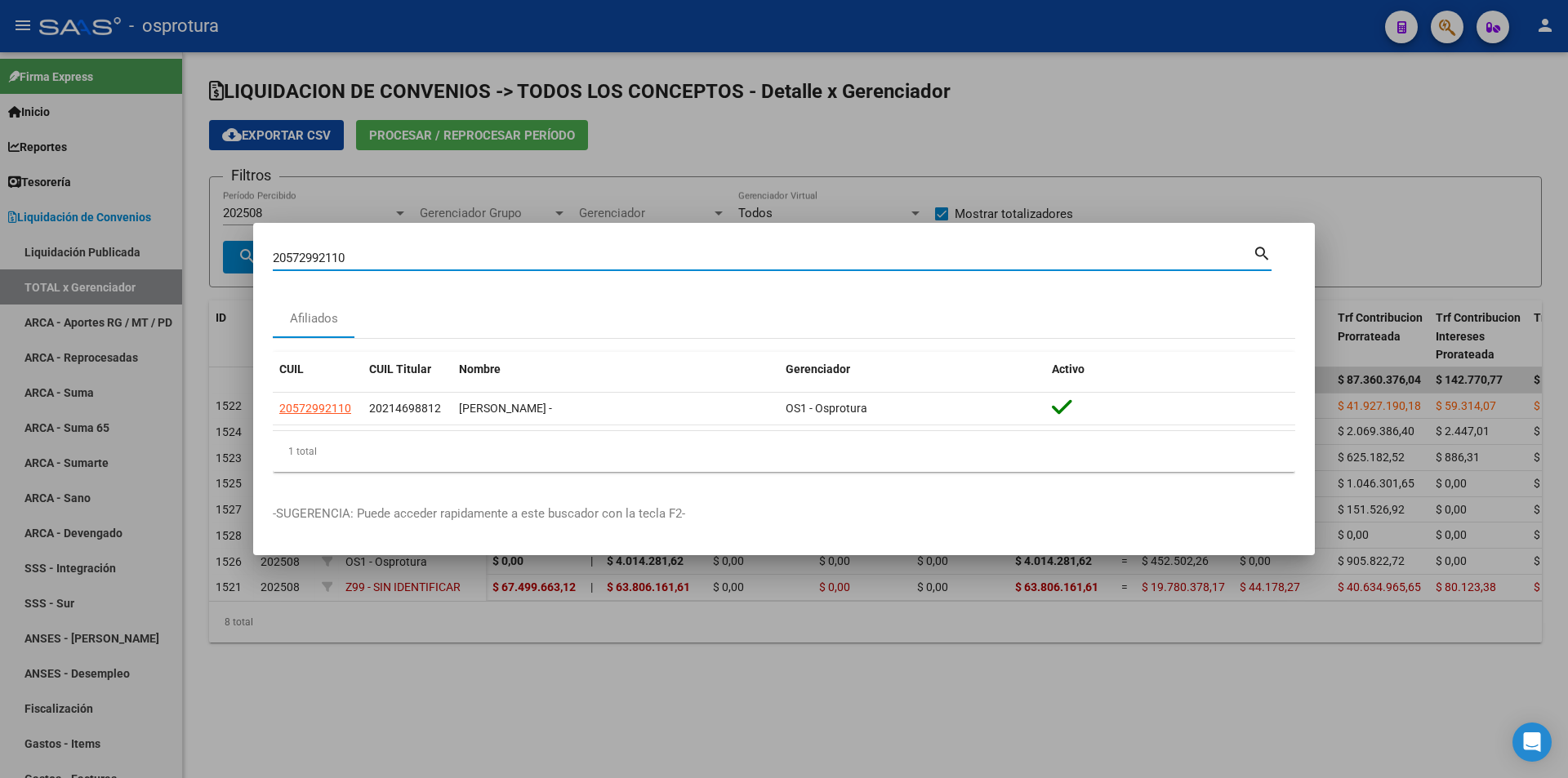
click at [494, 258] on input "20572992110" at bounding box center [762, 258] width 980 height 15
paste input "-16945402-8"
click at [528, 256] on input "20169454028" at bounding box center [762, 258] width 980 height 15
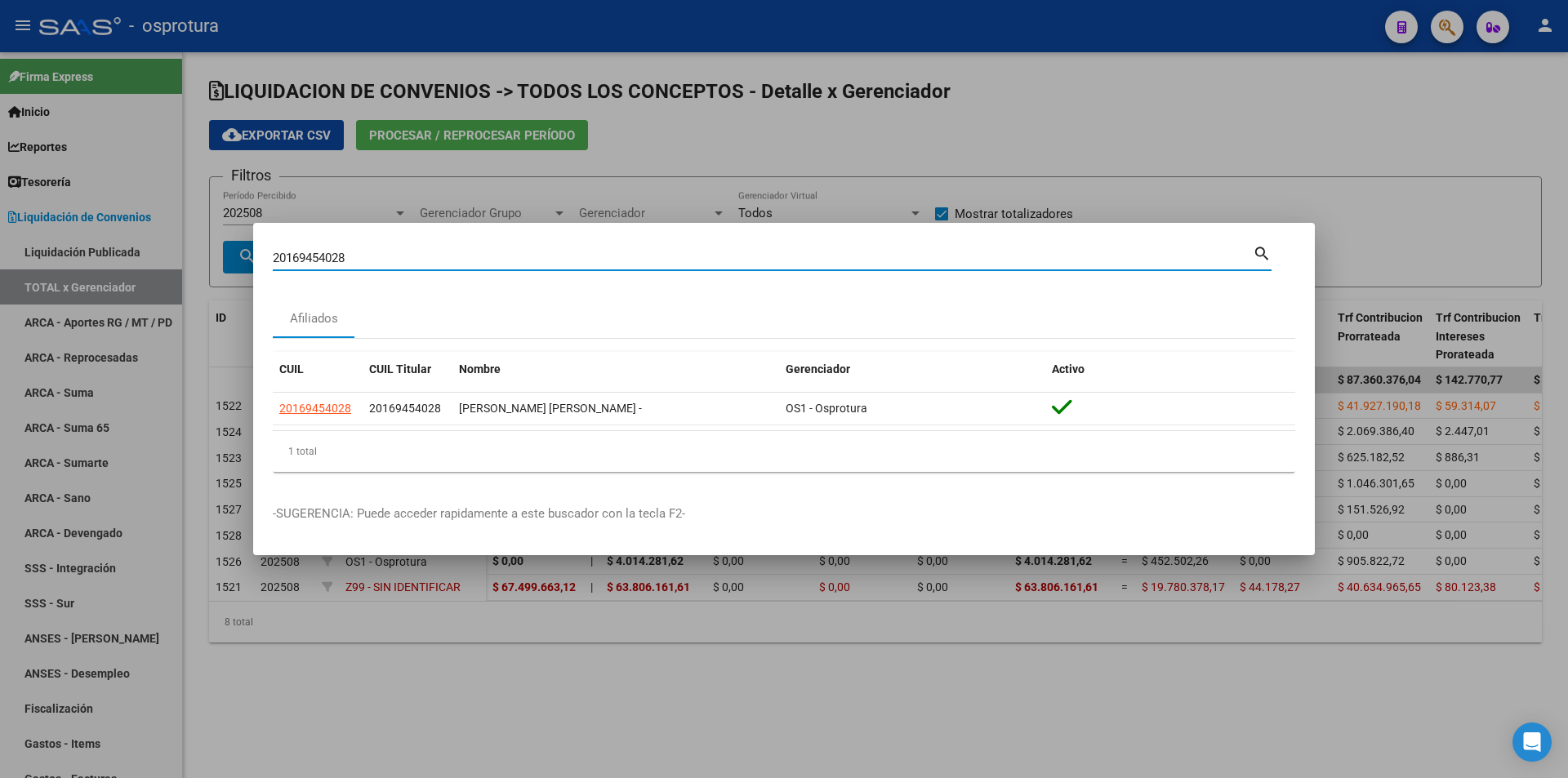
paste input "7-22646407-2"
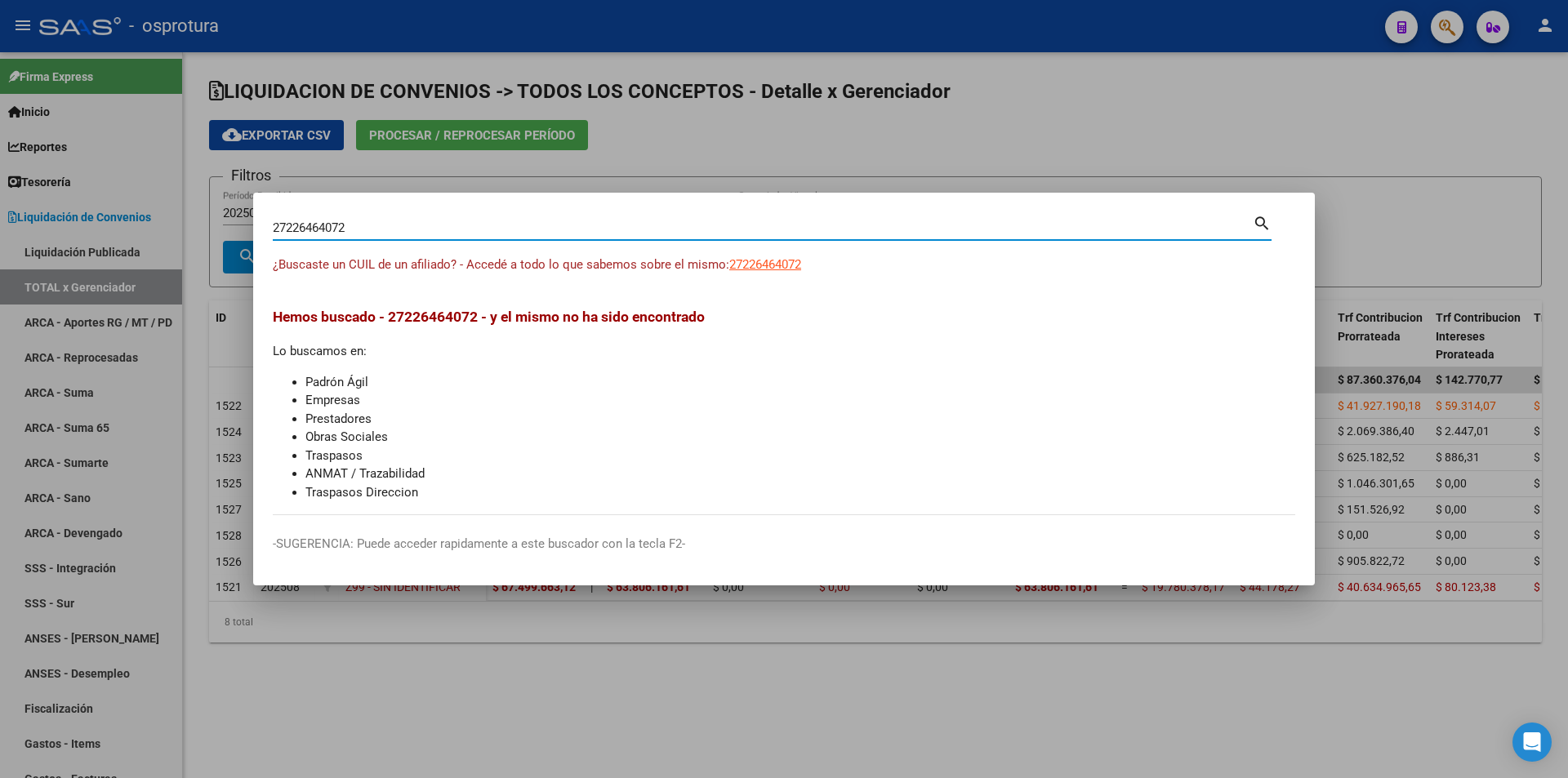
click at [488, 225] on input "27226464072" at bounding box center [762, 228] width 980 height 15
paste input "3-18295918-9"
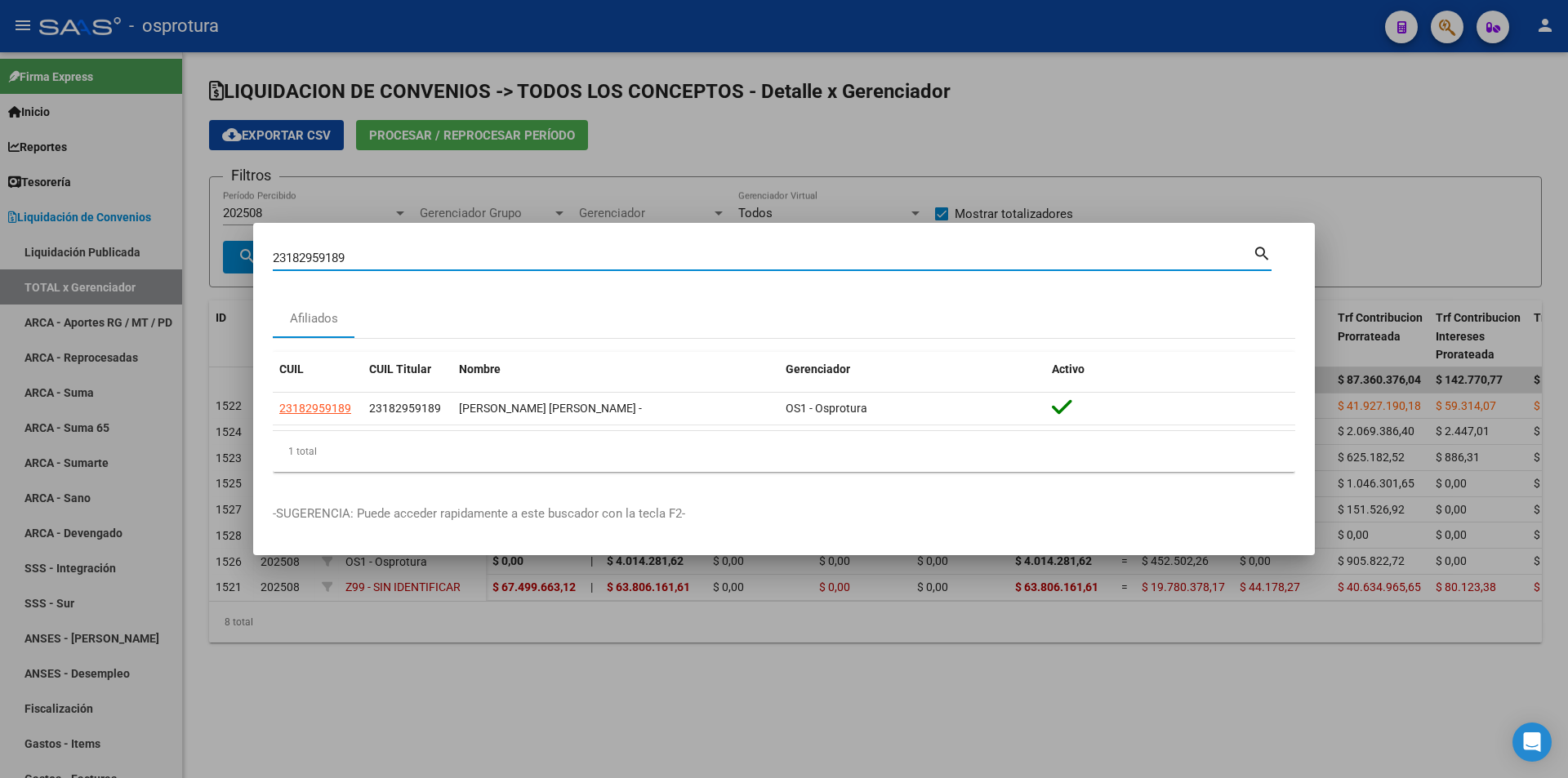
click at [518, 259] on input "23182959189" at bounding box center [762, 258] width 980 height 15
paste input "0-20026574-3"
click at [511, 258] on input "20200265743" at bounding box center [762, 258] width 980 height 15
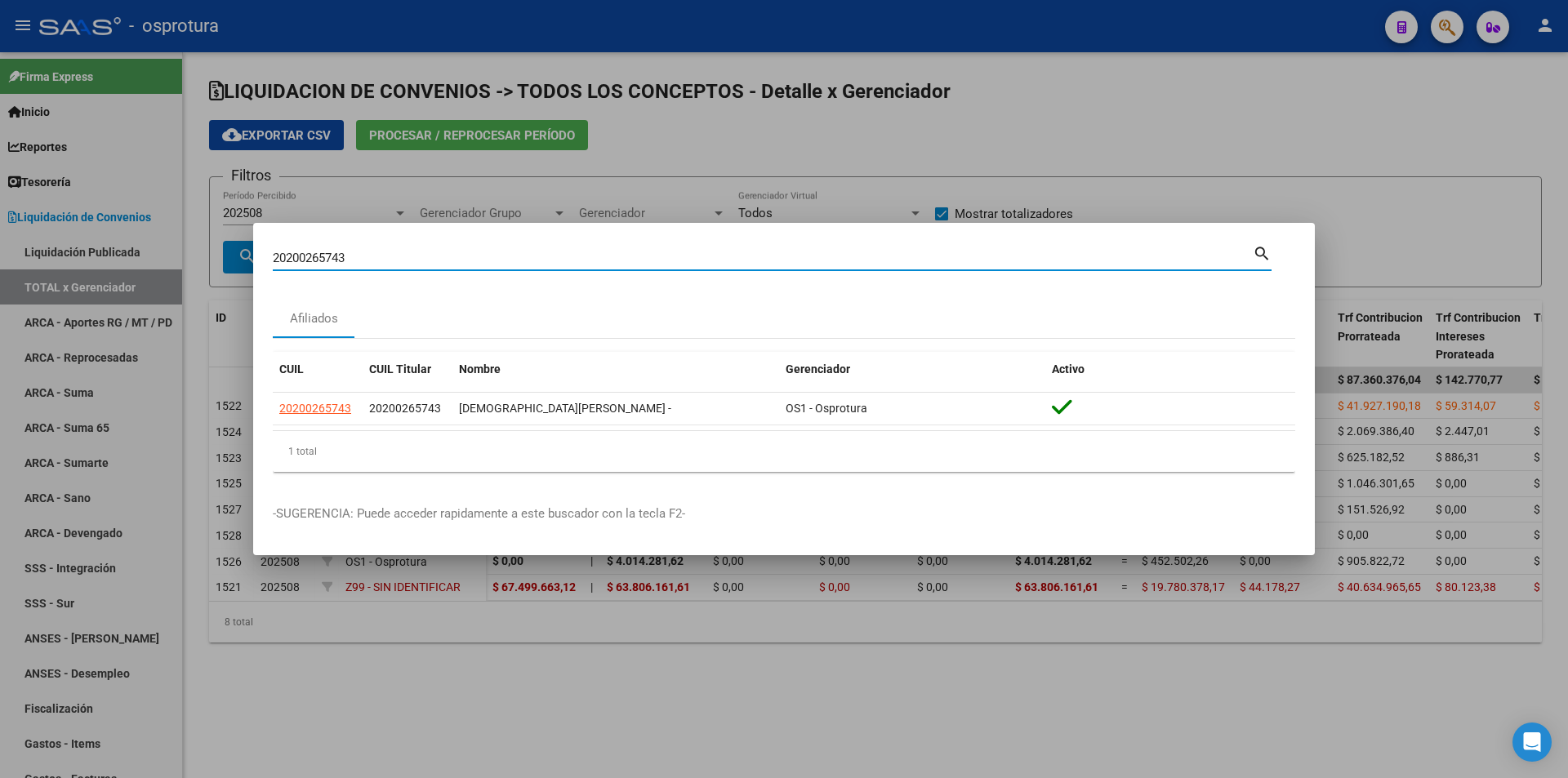
paste input "7-23327742-"
click at [448, 263] on input "27233277423" at bounding box center [762, 258] width 980 height 15
paste input "0-45919283-"
click at [655, 258] on input "20459192833" at bounding box center [762, 258] width 980 height 15
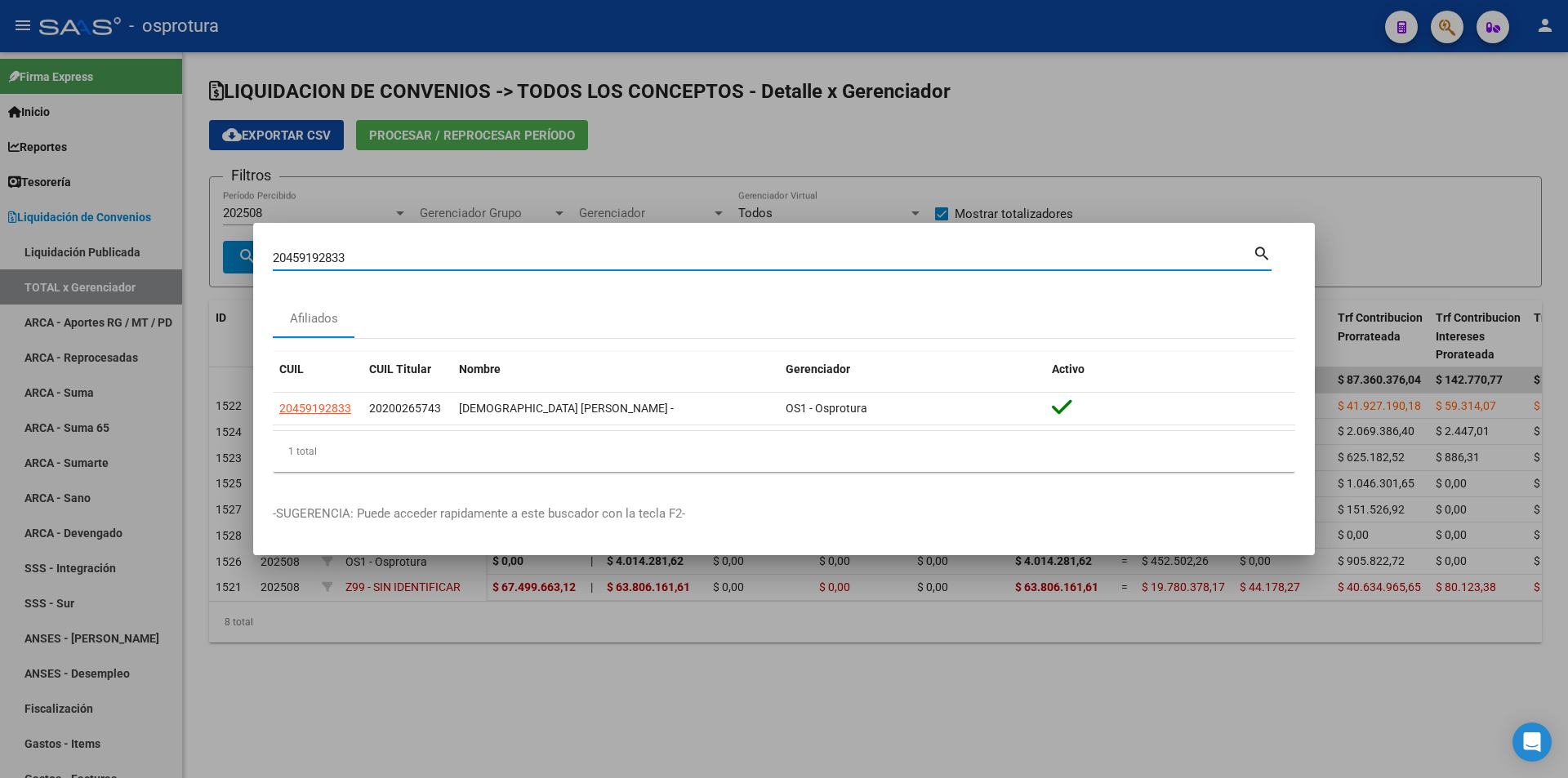
click at [655, 258] on input "20459192833" at bounding box center [762, 258] width 980 height 15
paste input "-31579157-0"
click at [665, 261] on input "20315791570" at bounding box center [762, 258] width 980 height 15
paste input "-33126483-1"
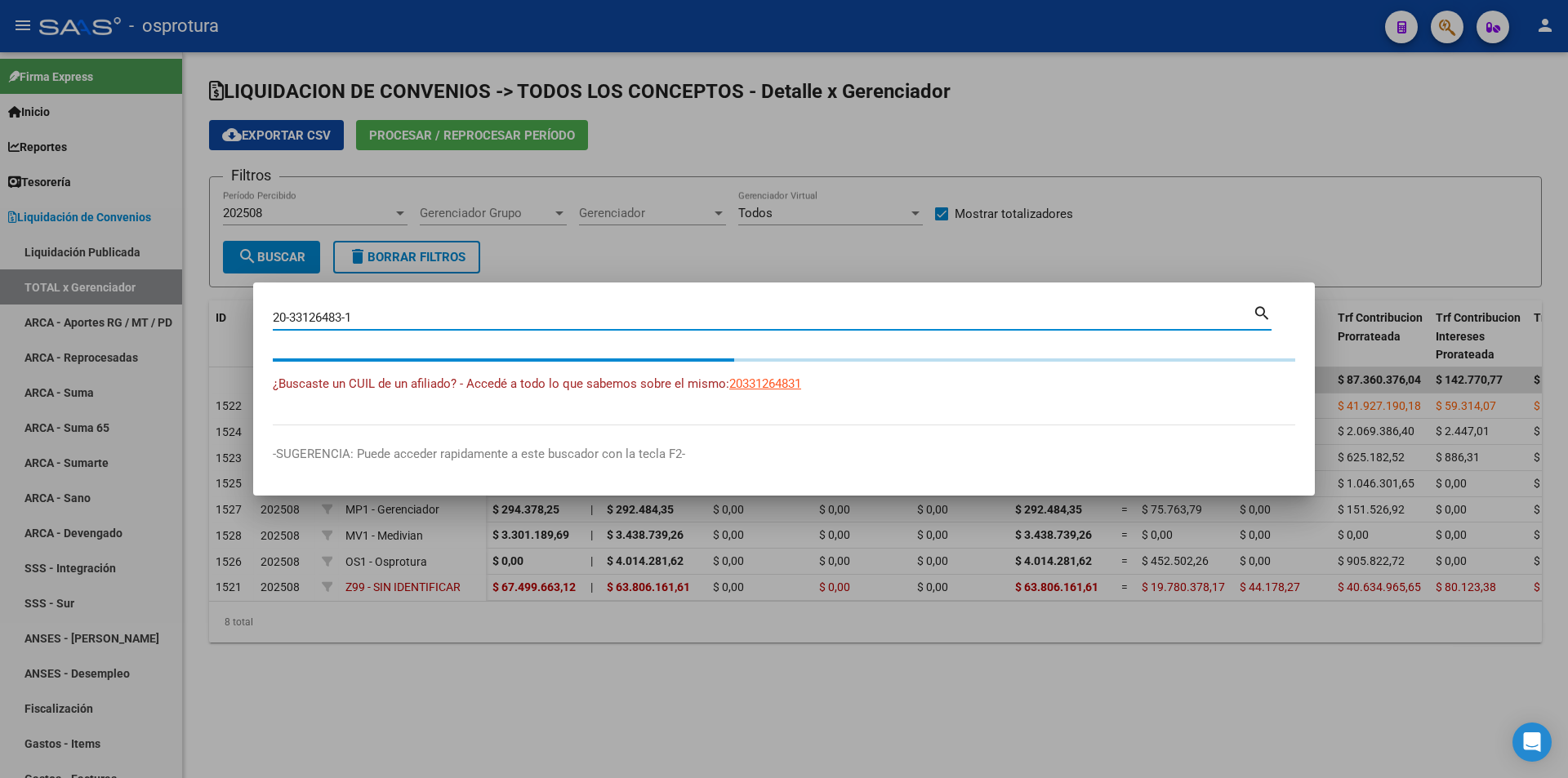
type input "20331264831"
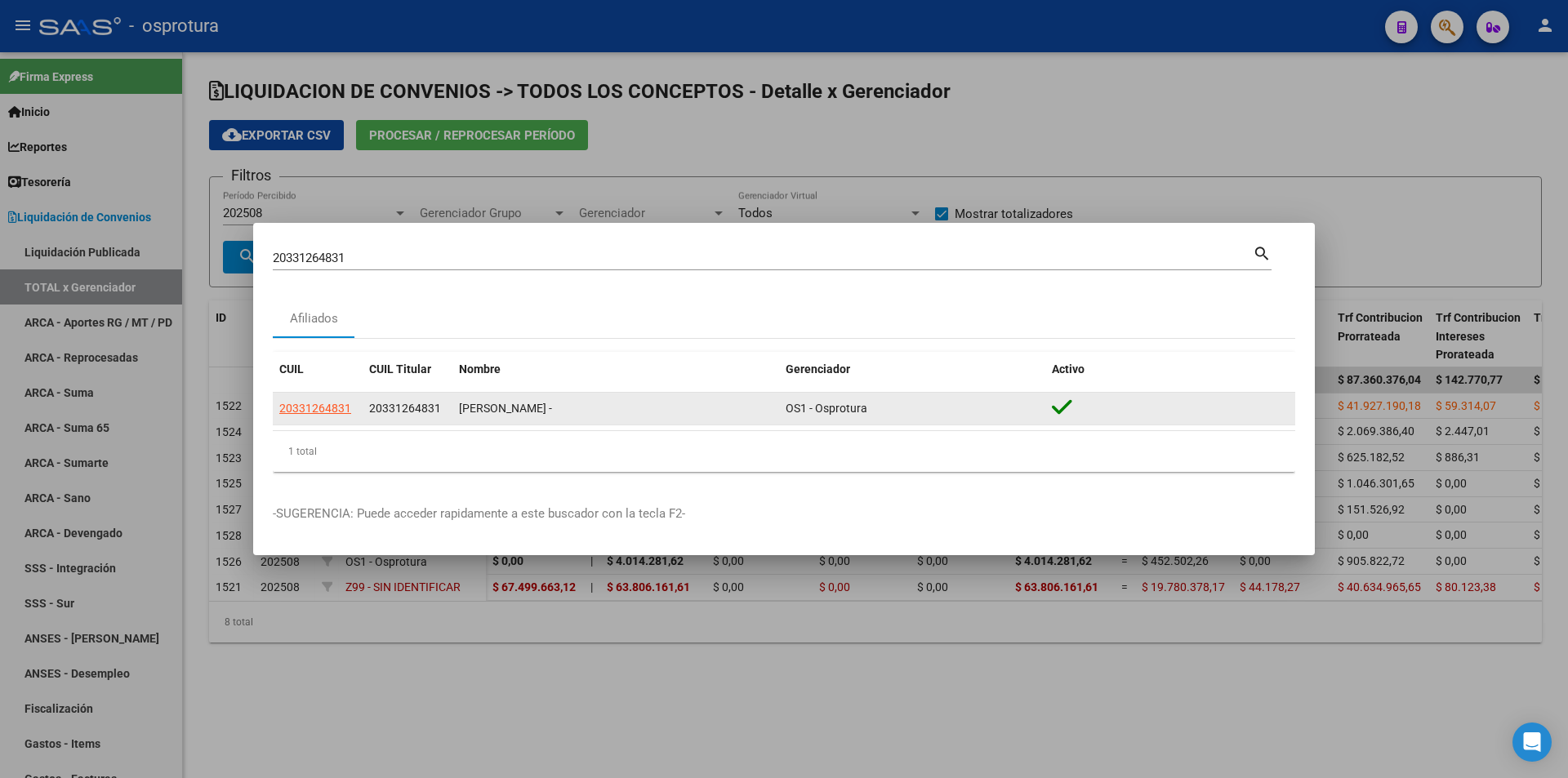
click at [339, 417] on app-link-go-to "20331264831" at bounding box center [315, 409] width 71 height 18
click at [337, 410] on span "20331264831" at bounding box center [315, 408] width 71 height 13
type textarea "20331264831"
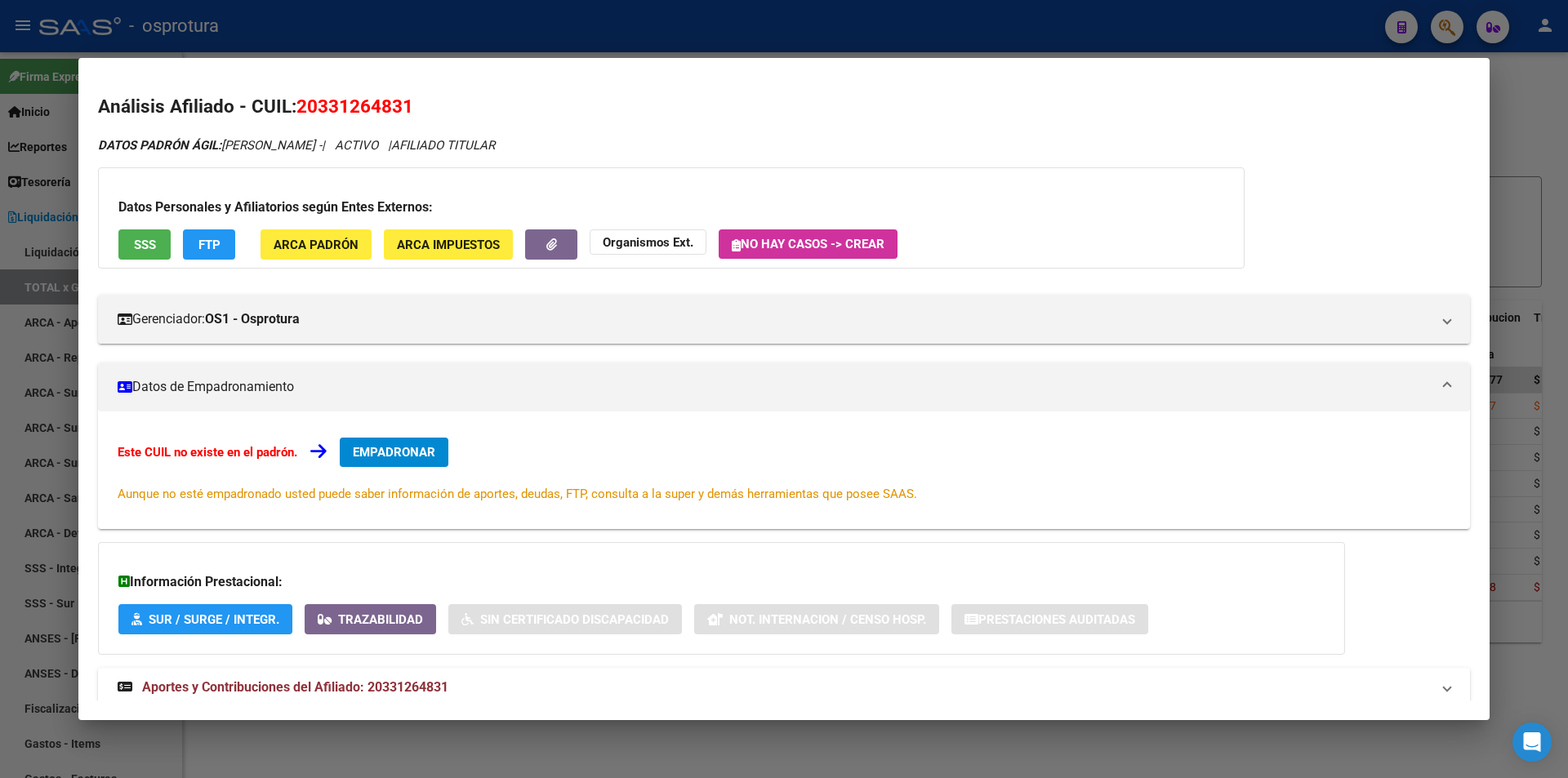
click at [400, 457] on span "EMPADRONAR" at bounding box center [394, 453] width 82 height 15
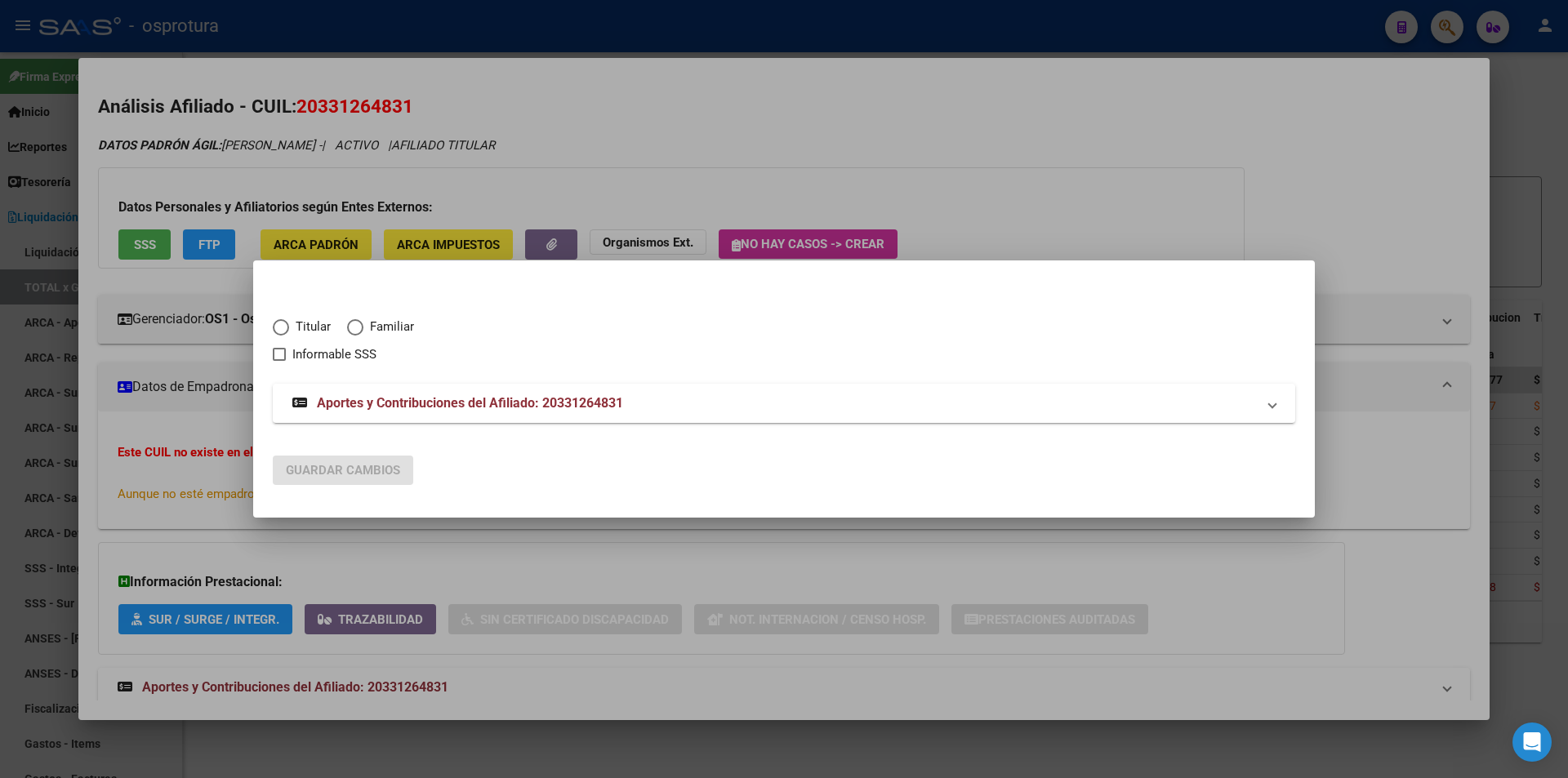
click at [308, 326] on span "Titular" at bounding box center [309, 327] width 41 height 18
click at [289, 326] on input "Titular" at bounding box center [281, 327] width 16 height 16
radio input "true"
checkbox input "true"
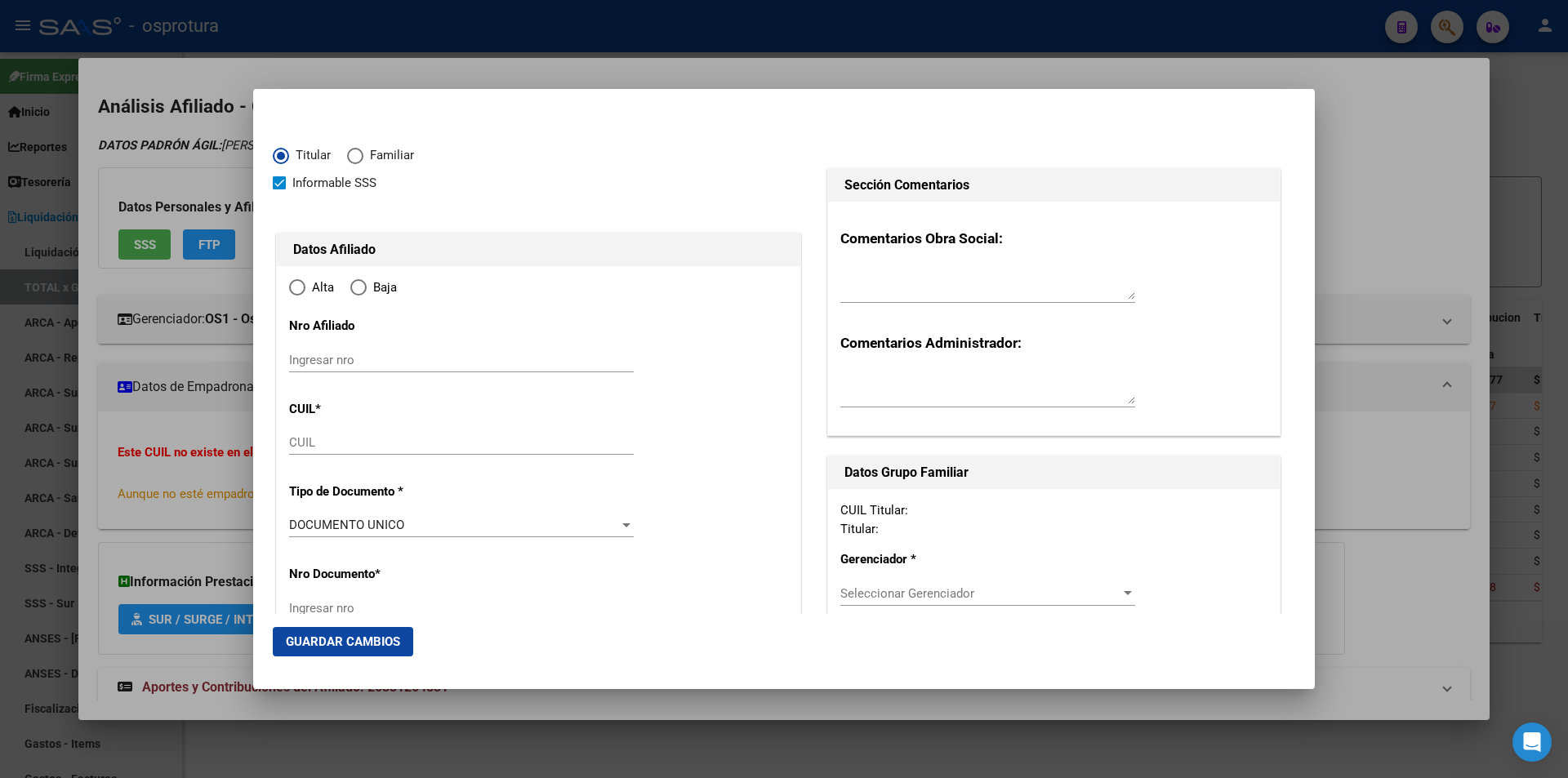
type input "20-33126483-1"
radio input "true"
type input "33126483"
type input "GUTIERREZ"
type input "[PERSON_NAME]"
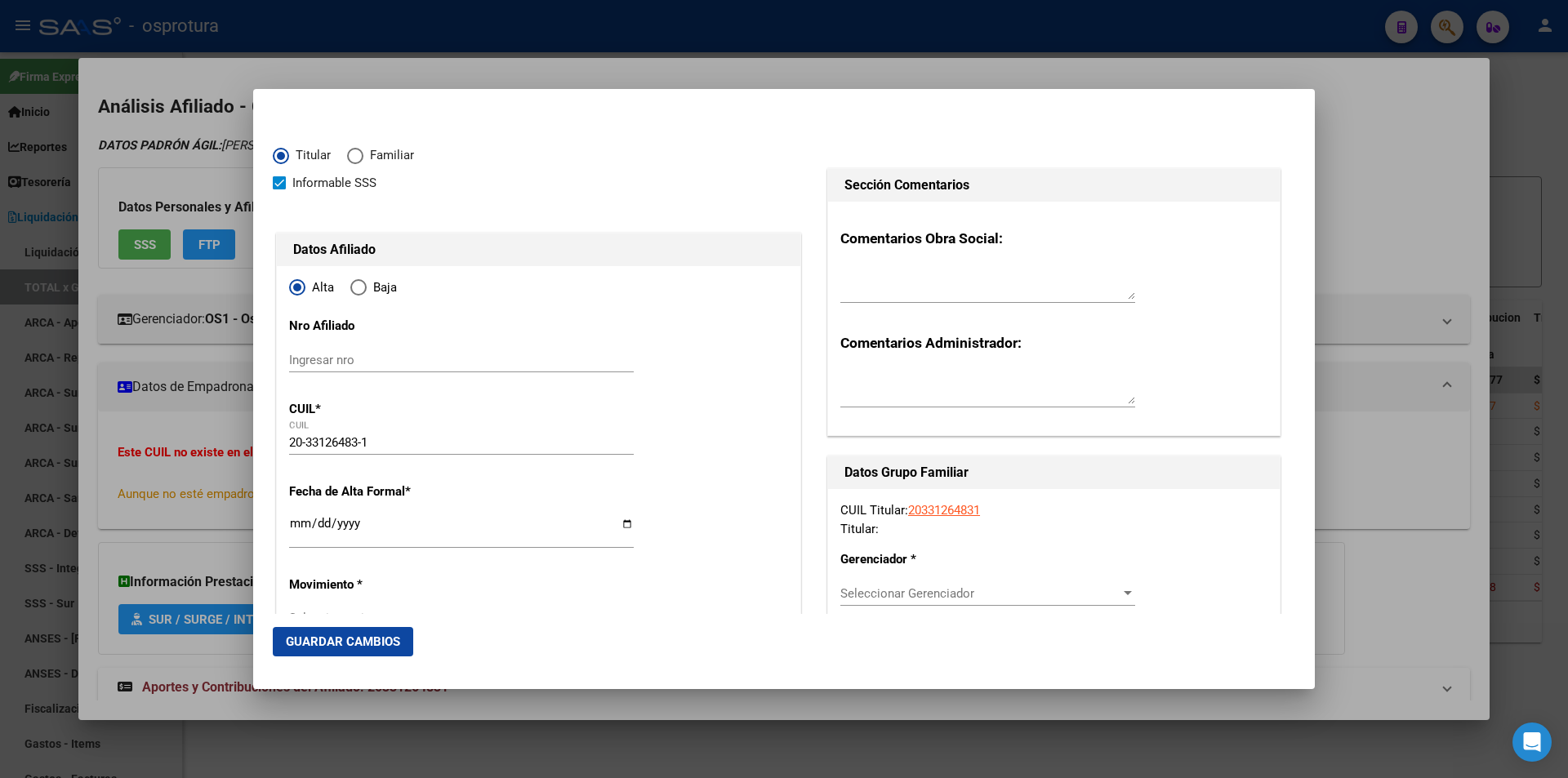
type input "[DATE]"
type input "CABA"
type input "1426"
type input "[DATE]"
type input "761"
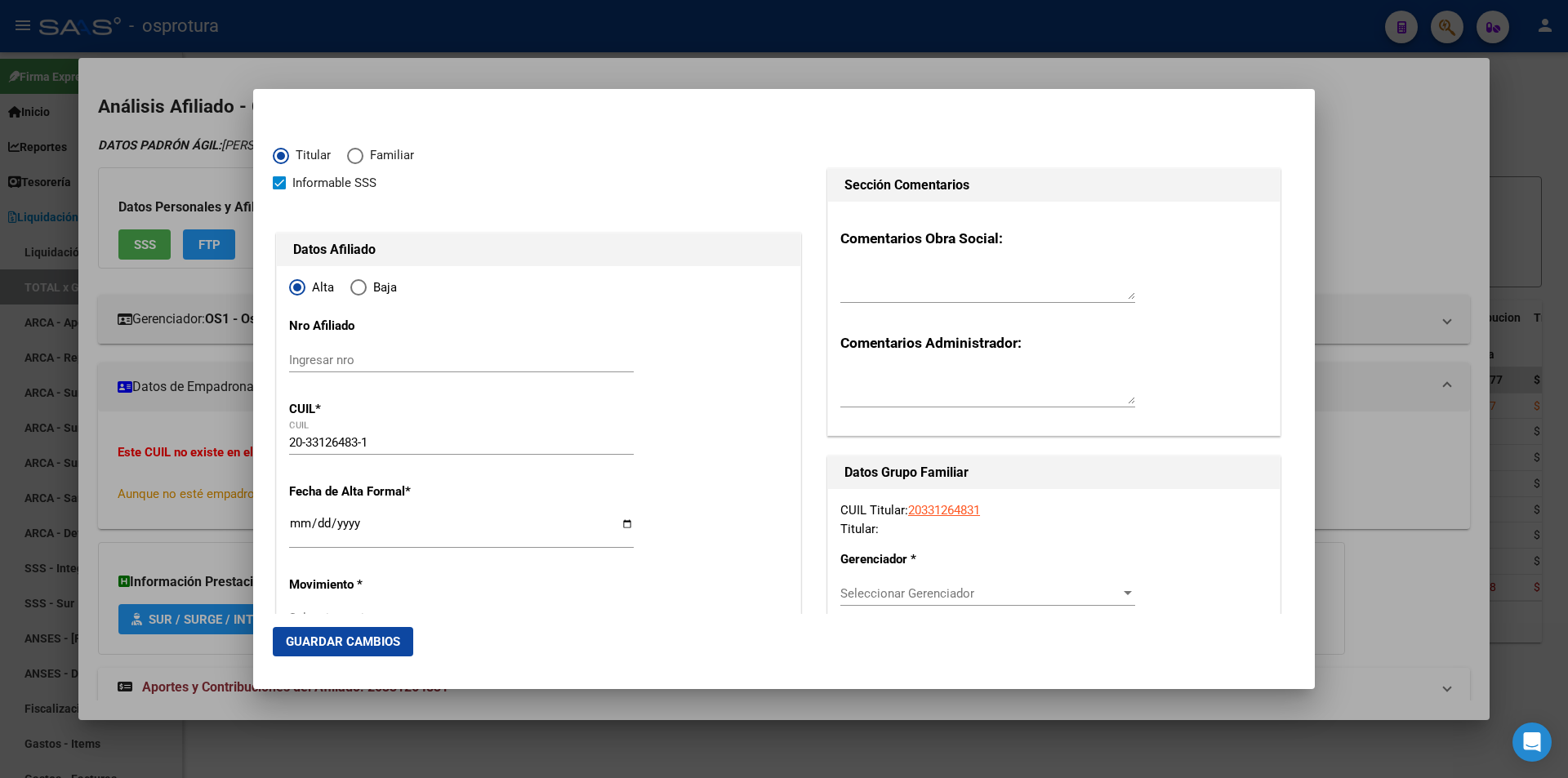
type input "7"
type input "CABA"
click at [295, 525] on input "Ingresar fecha" at bounding box center [461, 530] width 345 height 27
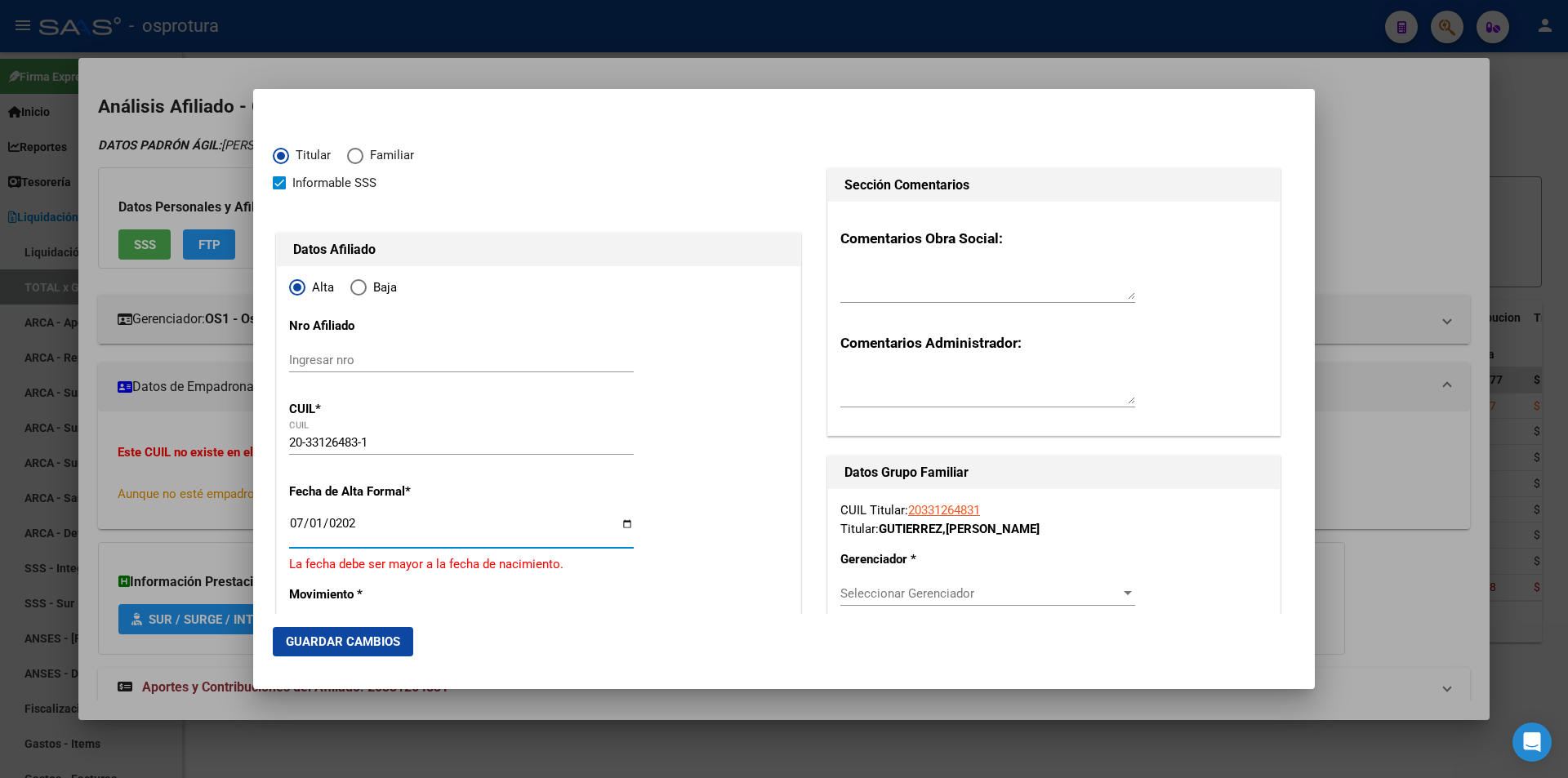
type input "[DATE]"
click at [935, 589] on span "Seleccionar Gerenciador" at bounding box center [981, 594] width 280 height 15
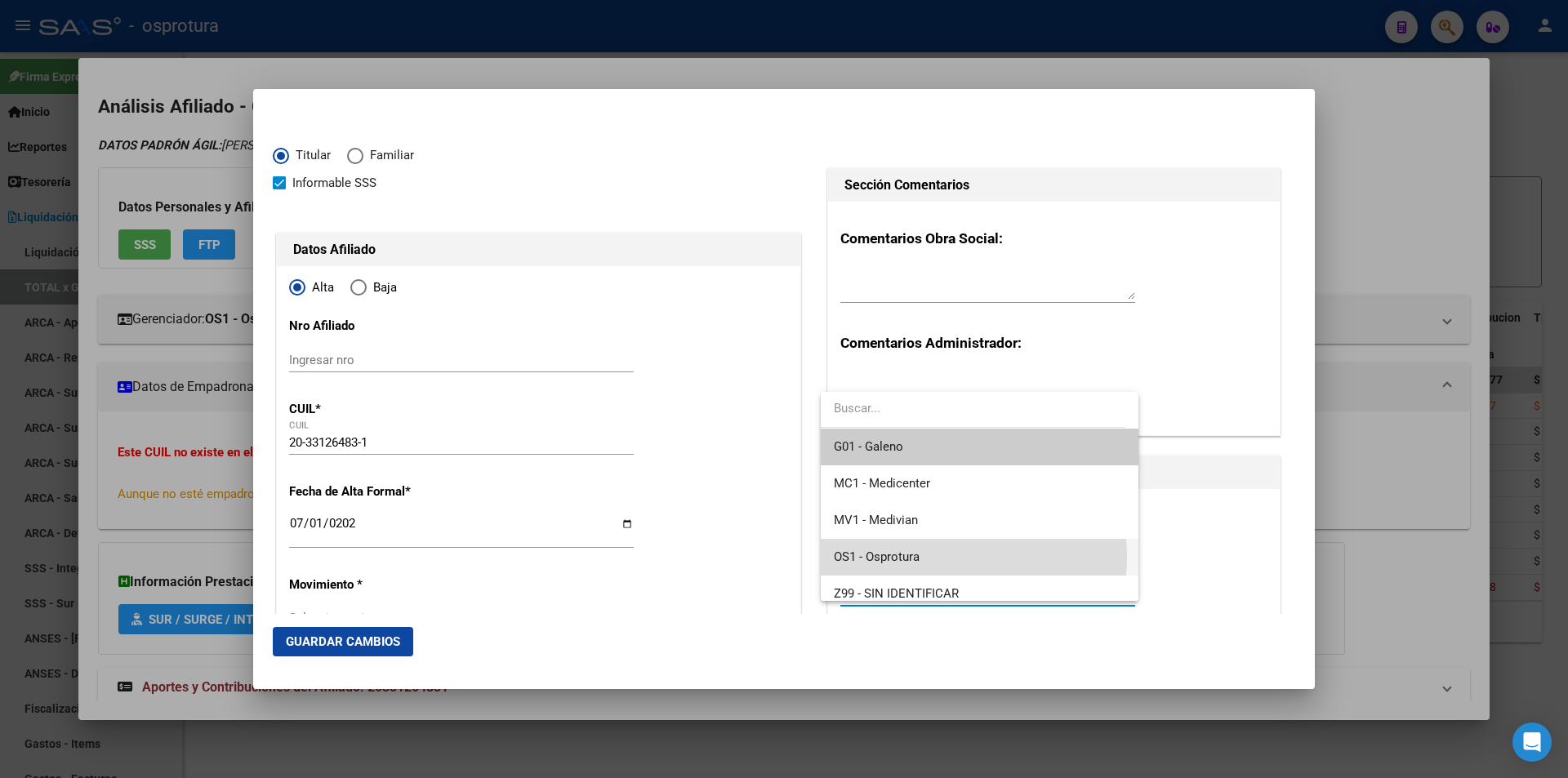
click at [936, 556] on span "OS1 - Osprotura" at bounding box center [979, 557] width 291 height 37
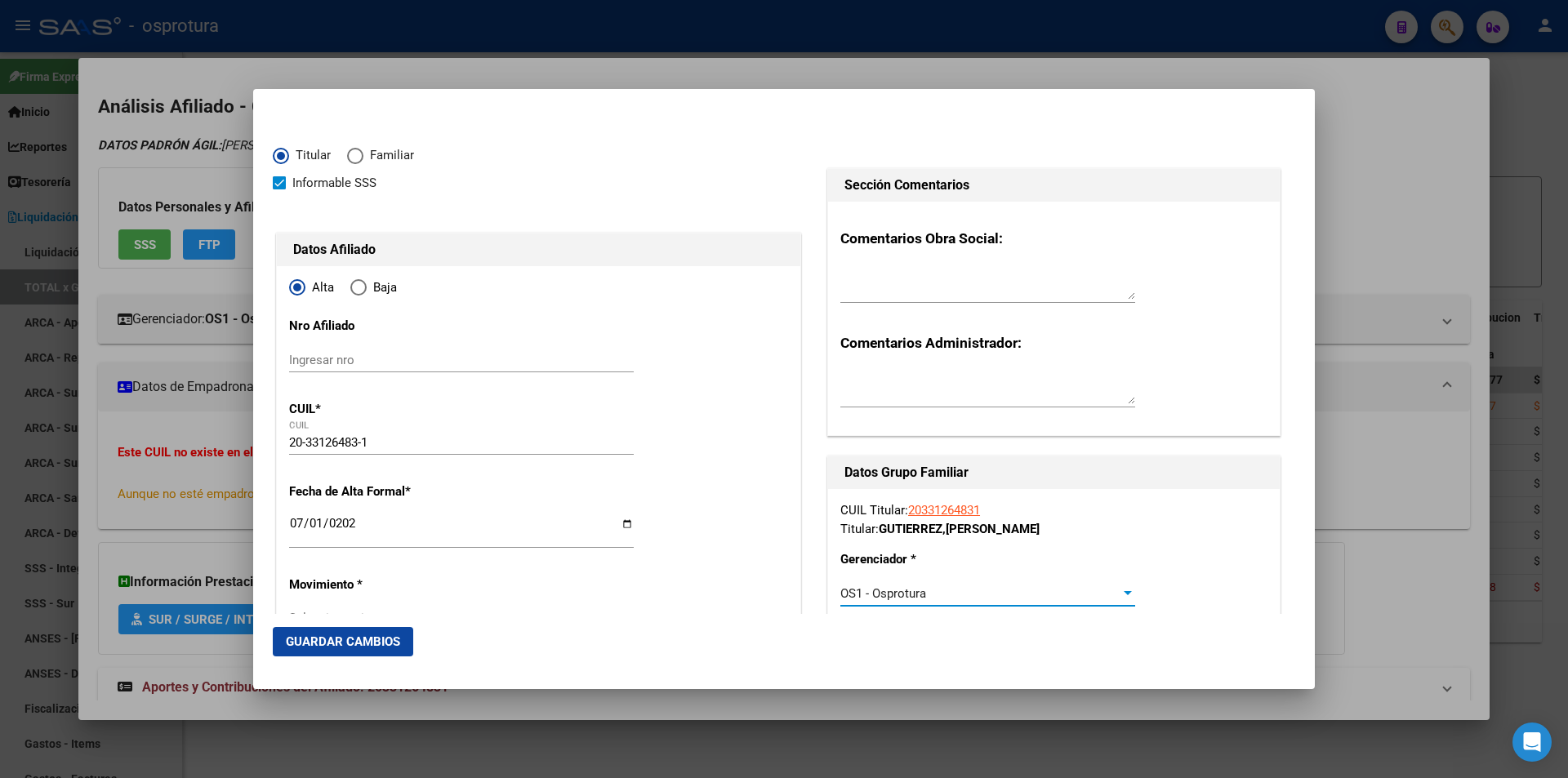
scroll to position [163, 0]
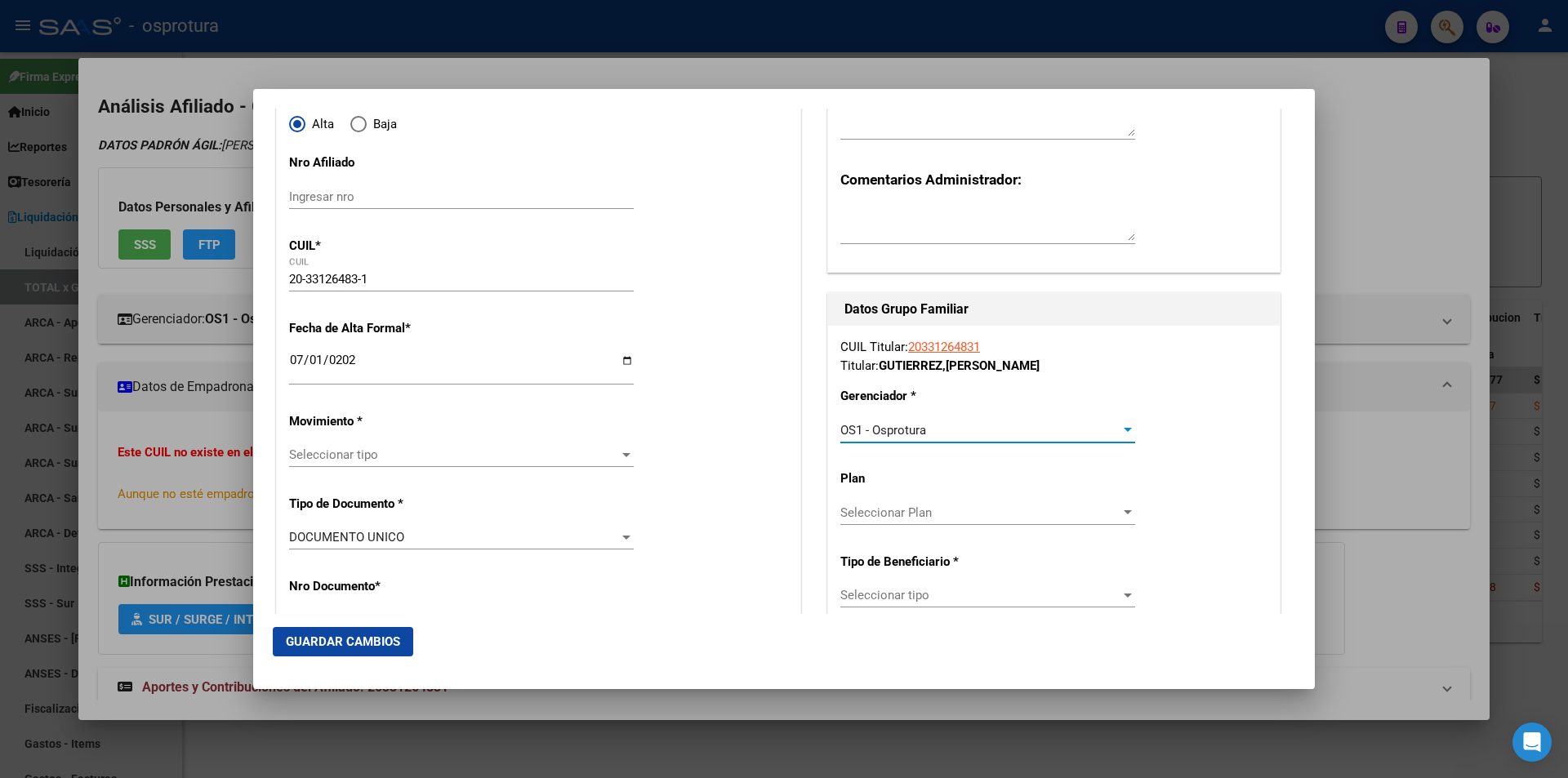
click at [927, 589] on span "Seleccionar tipo" at bounding box center [981, 596] width 280 height 15
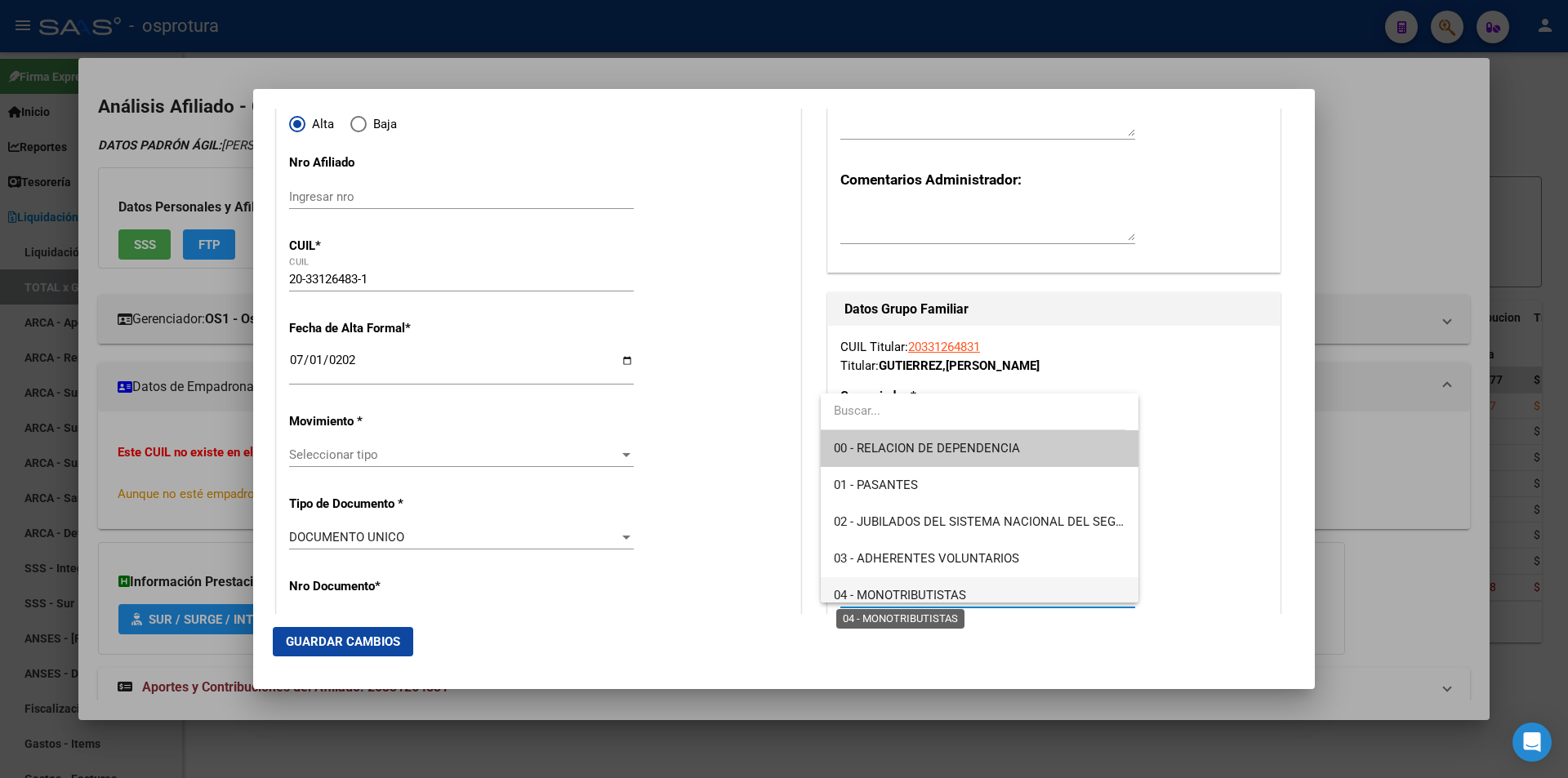
click at [942, 597] on span "04 - MONOTRIBUTISTAS" at bounding box center [900, 596] width 132 height 15
type input "20-33126483-1"
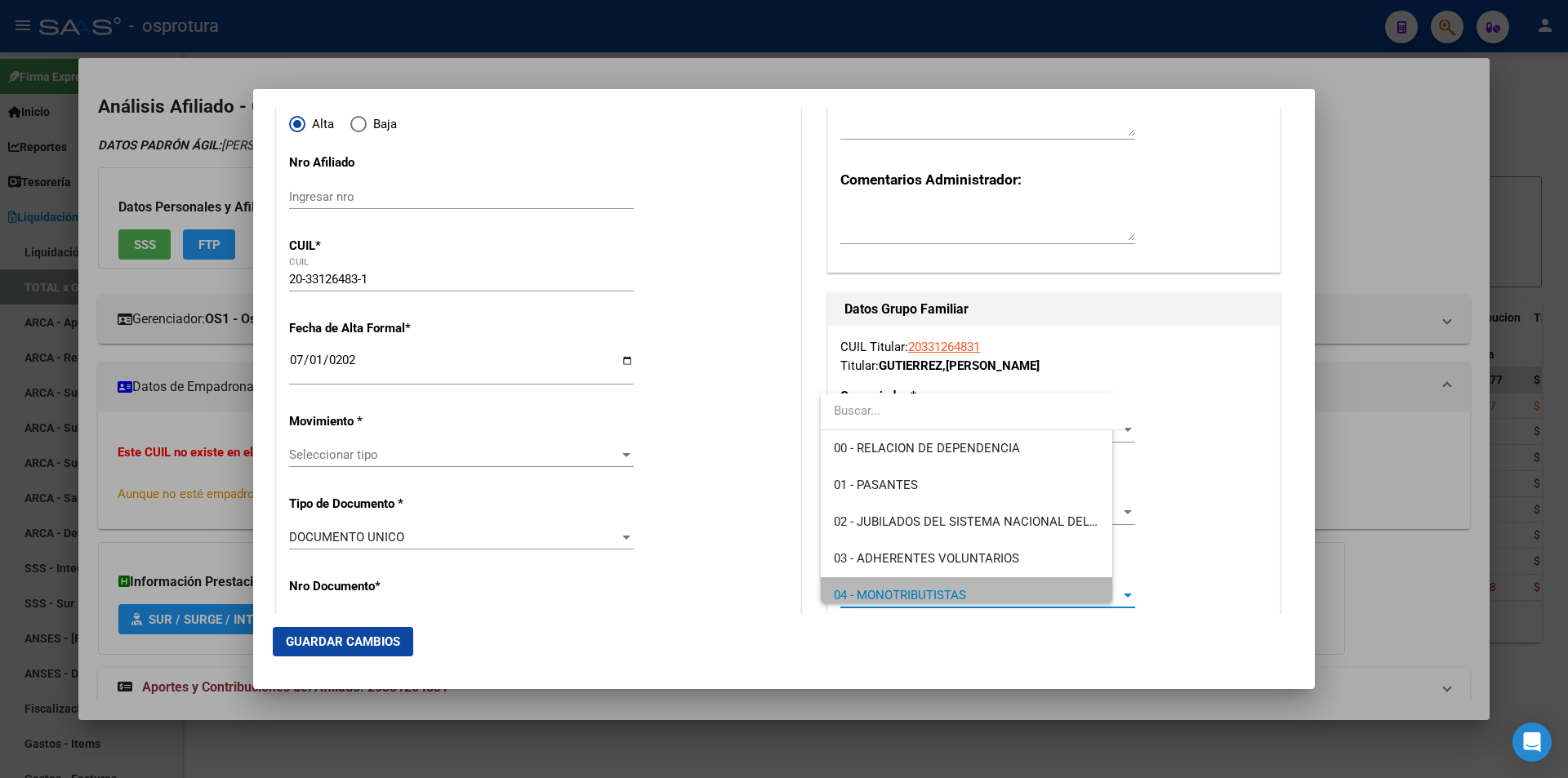
scroll to position [11, 0]
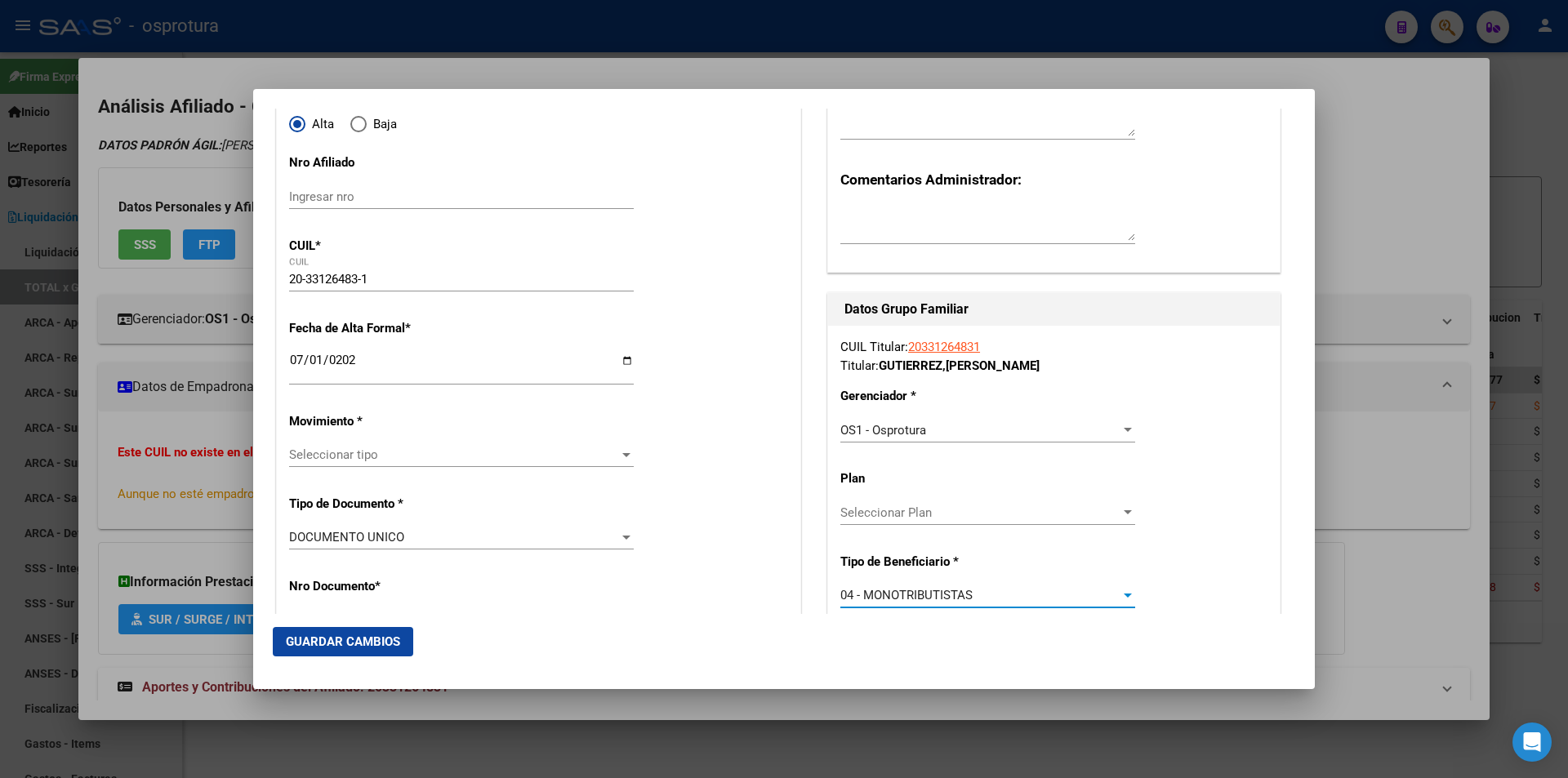
click at [483, 451] on span "Seleccionar tipo" at bounding box center [454, 455] width 330 height 15
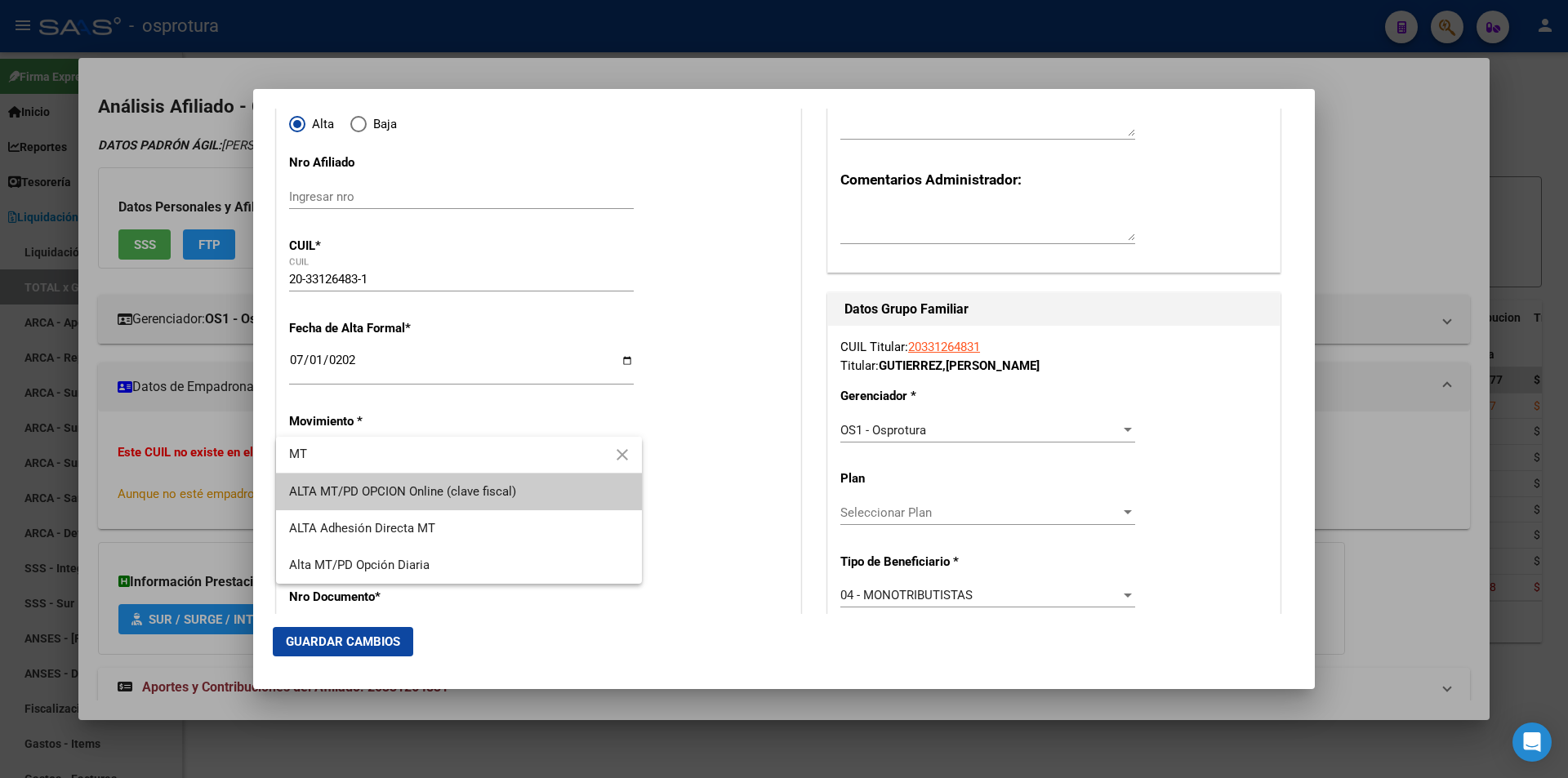
type input "MT"
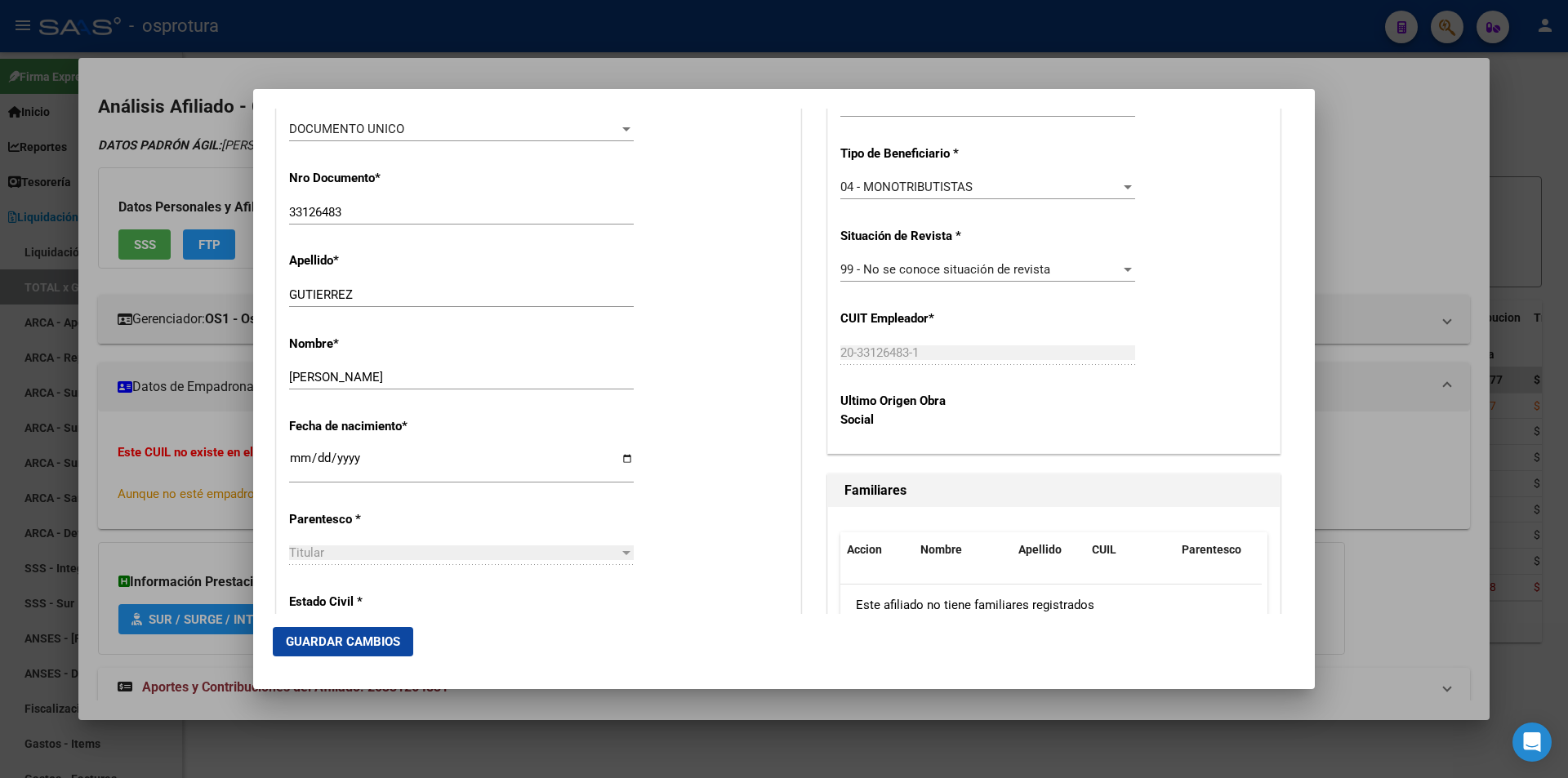
scroll to position [653, 0]
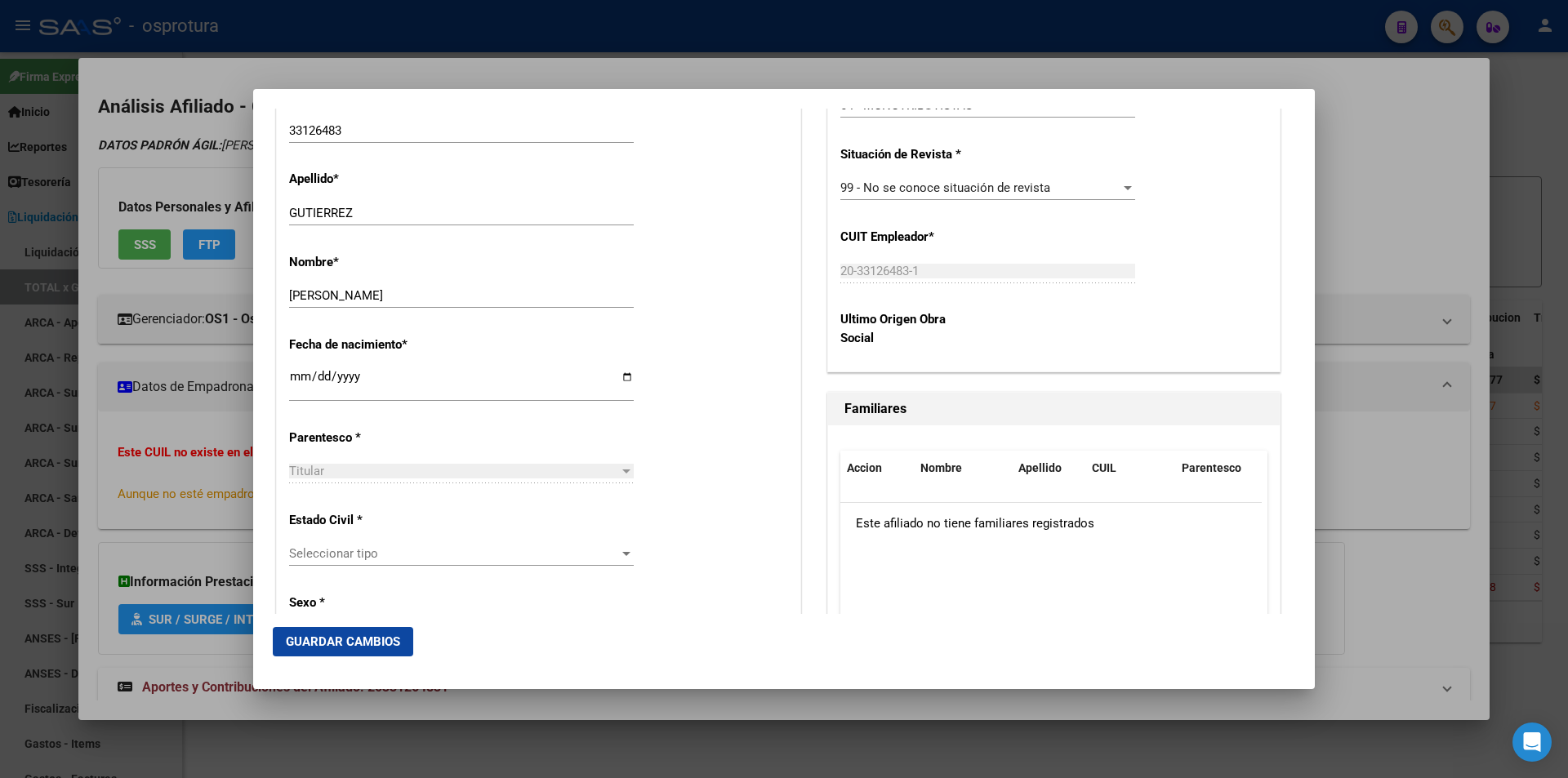
click at [514, 549] on span "Seleccionar tipo" at bounding box center [454, 553] width 330 height 15
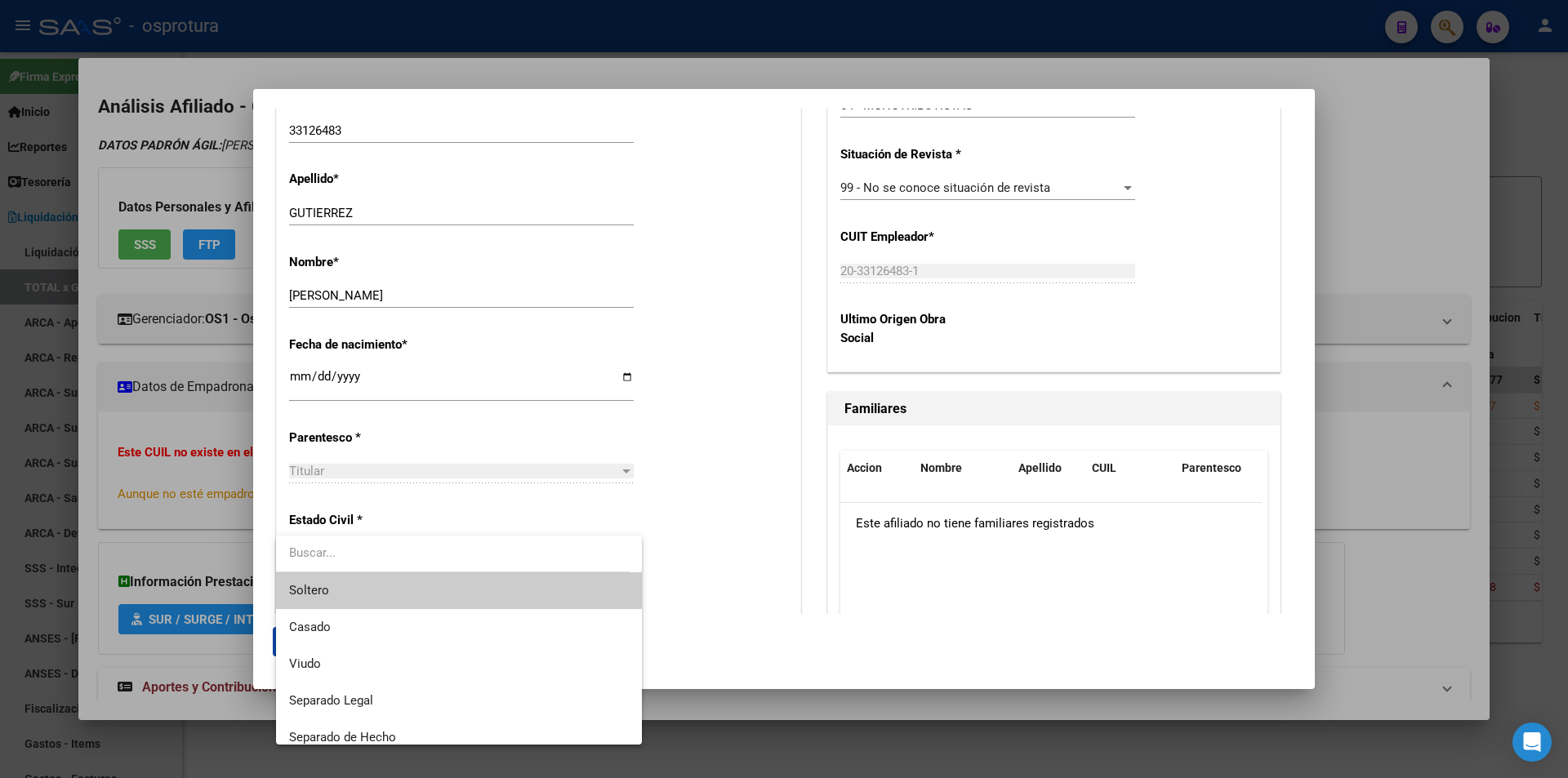
click at [492, 588] on span "Soltero" at bounding box center [458, 591] width 340 height 37
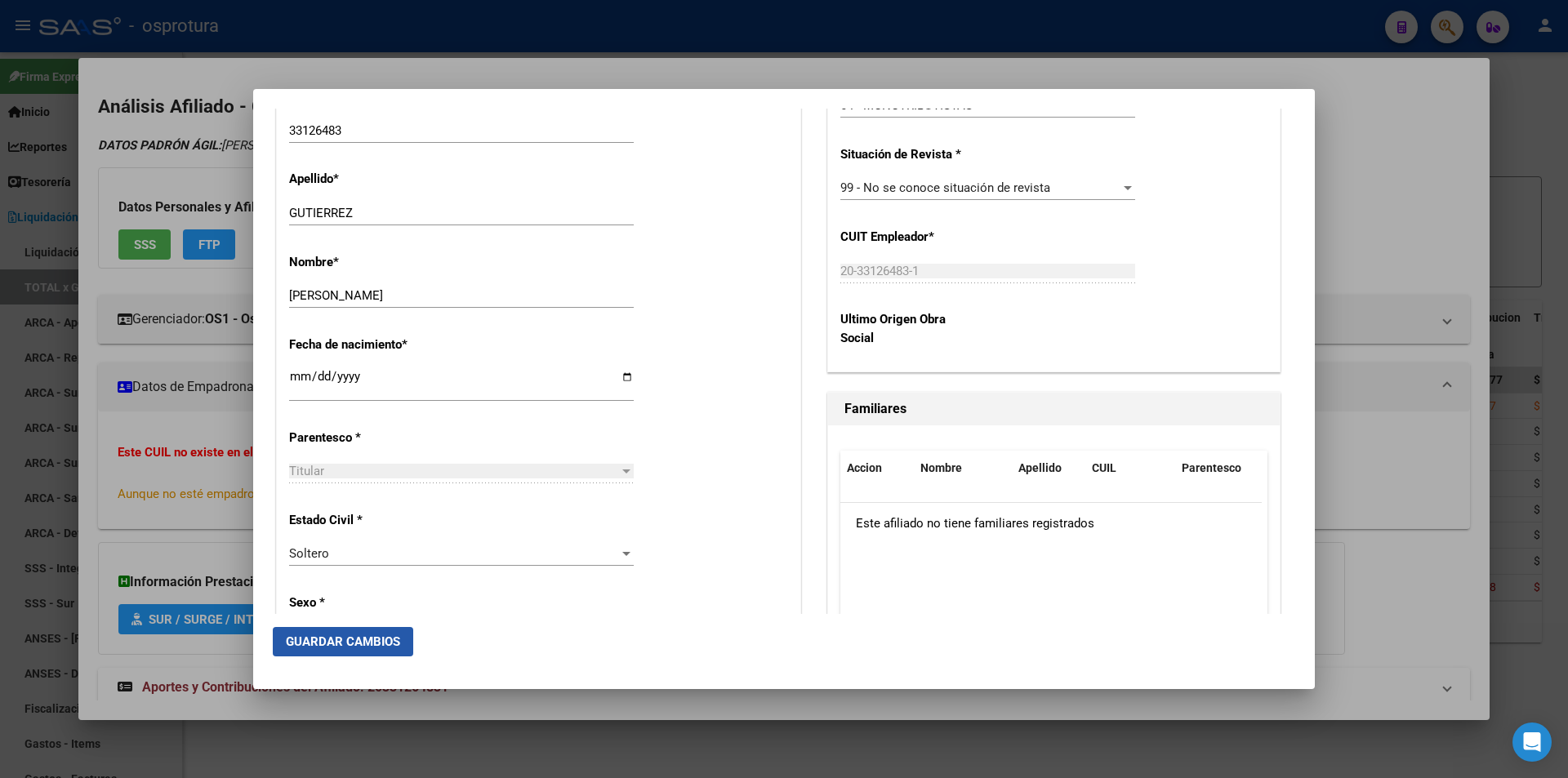
click at [353, 642] on span "Guardar Cambios" at bounding box center [343, 641] width 115 height 15
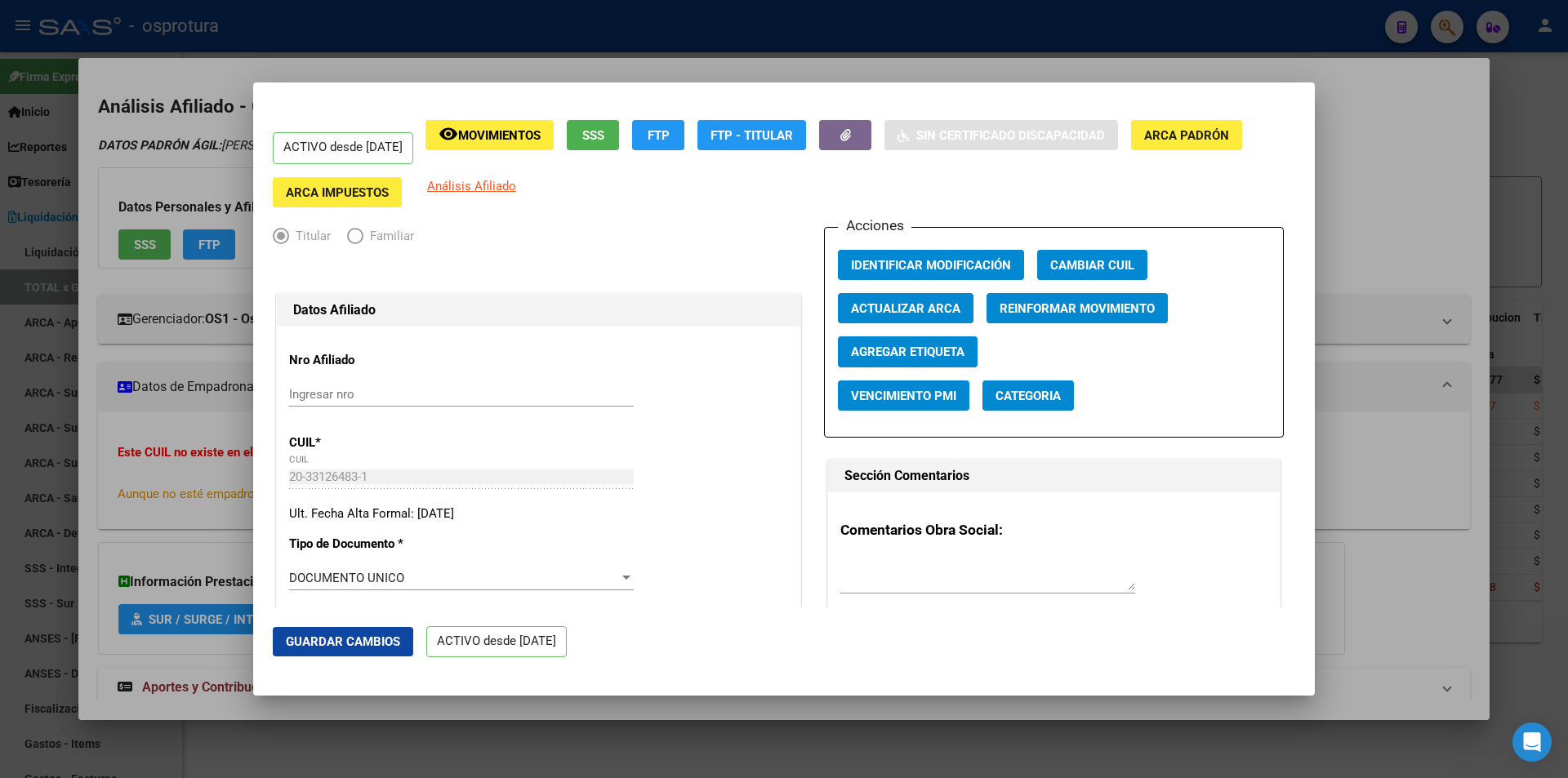
click at [559, 60] on div at bounding box center [784, 389] width 1568 height 778
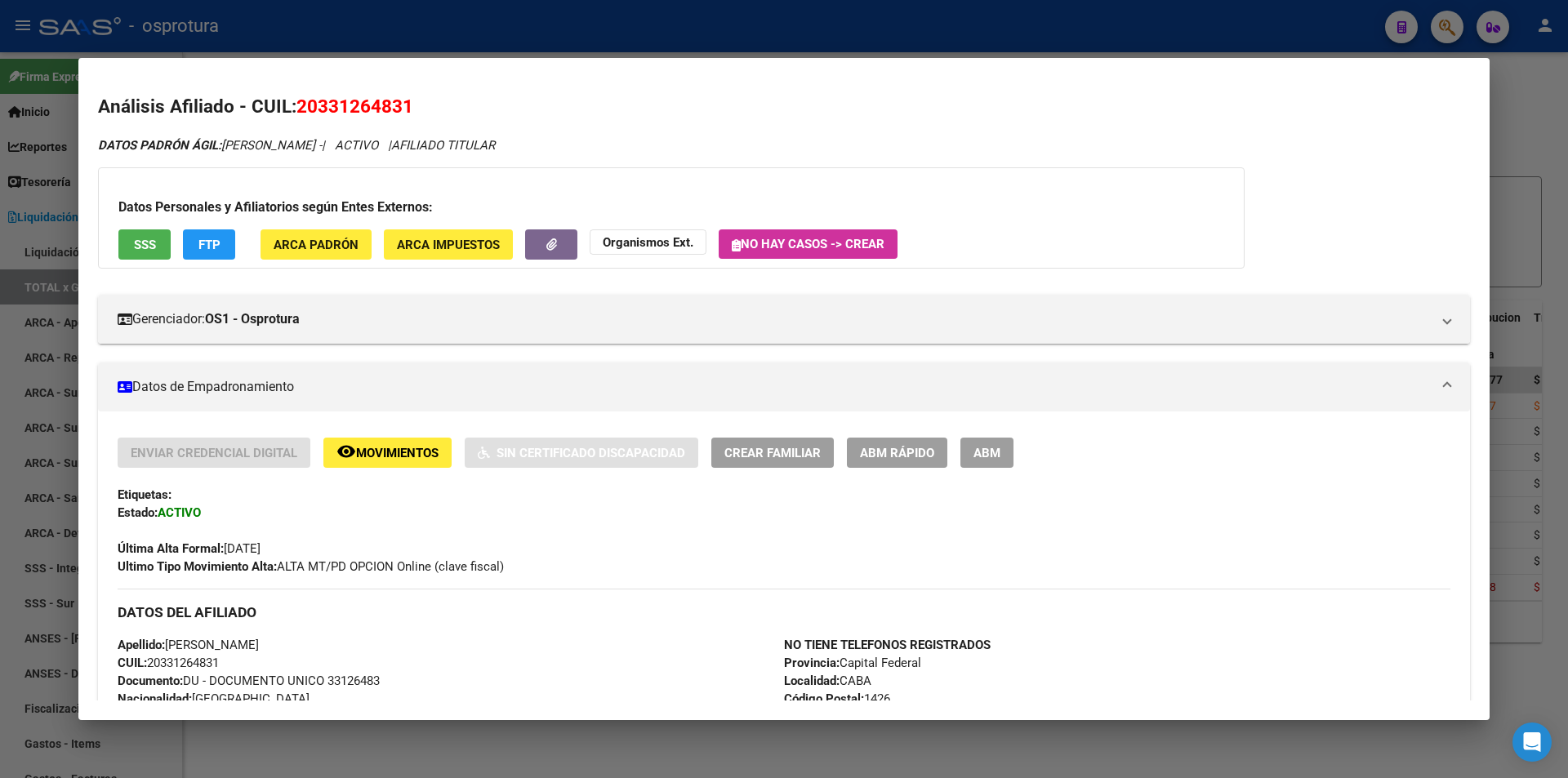
click at [527, 24] on div at bounding box center [784, 389] width 1568 height 778
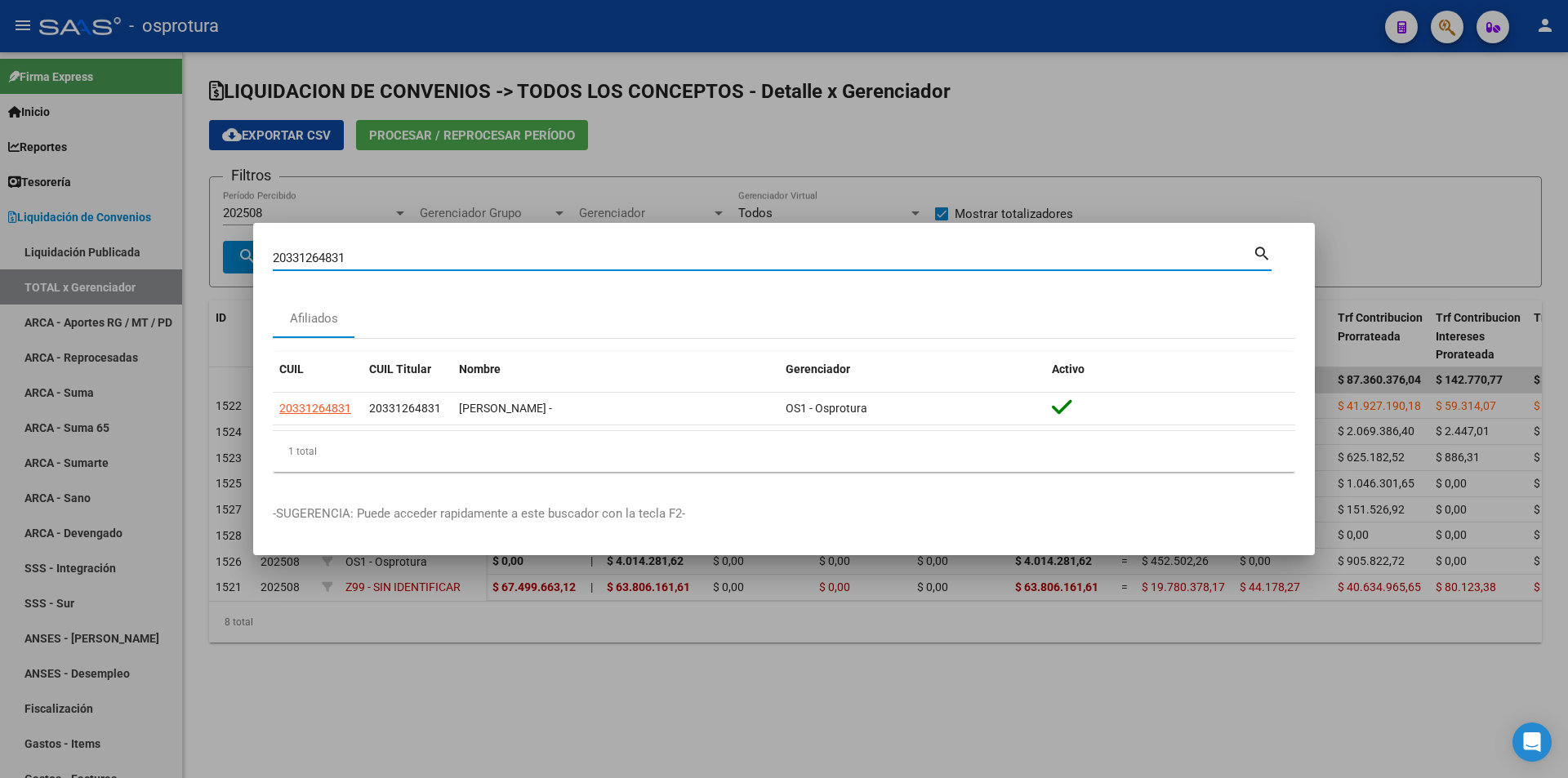
click at [539, 252] on input "20331264831" at bounding box center [762, 258] width 980 height 15
paste input "-41640012-2"
type input "20416400122"
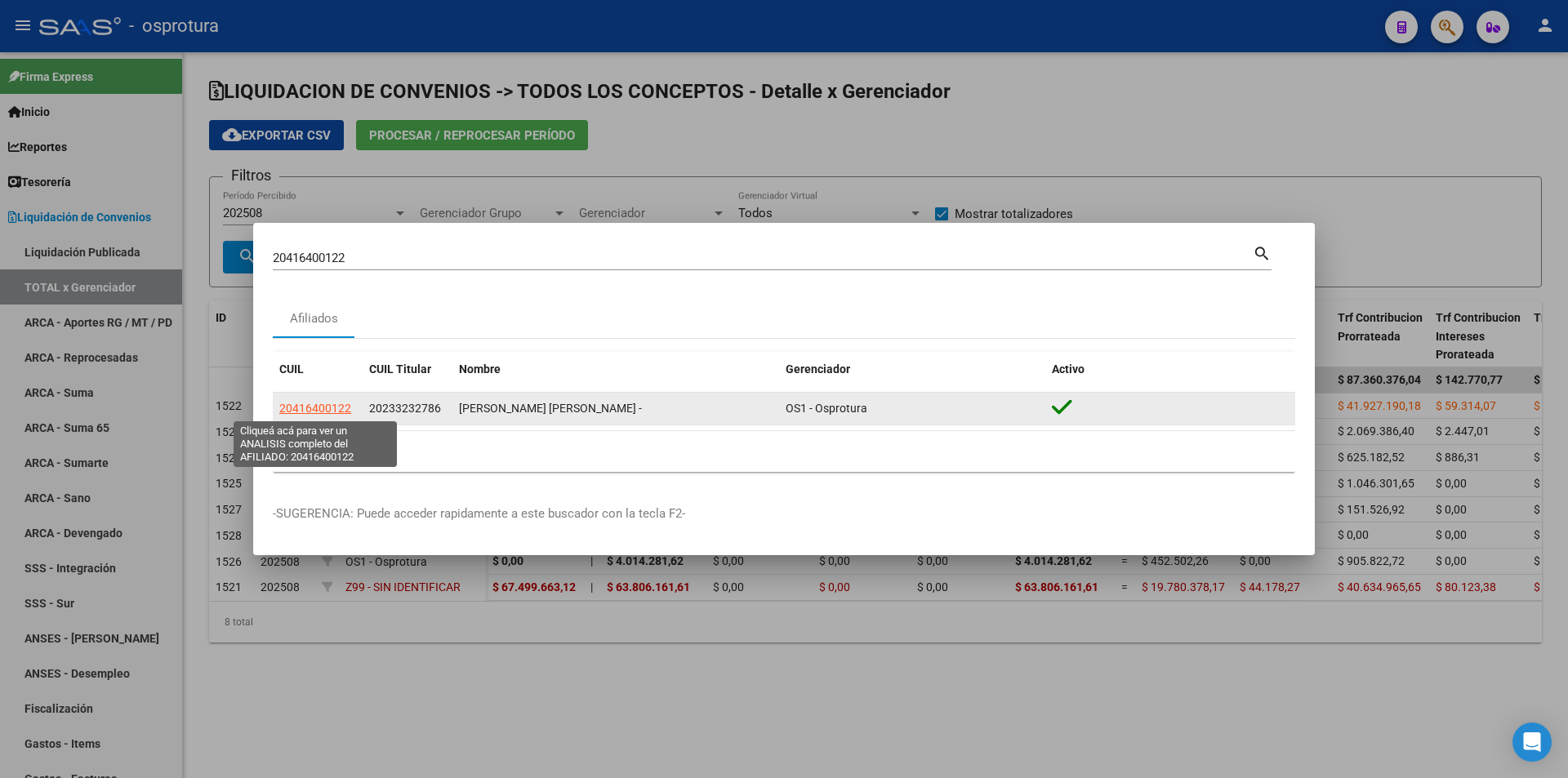
click at [338, 408] on span "20416400122" at bounding box center [315, 408] width 71 height 13
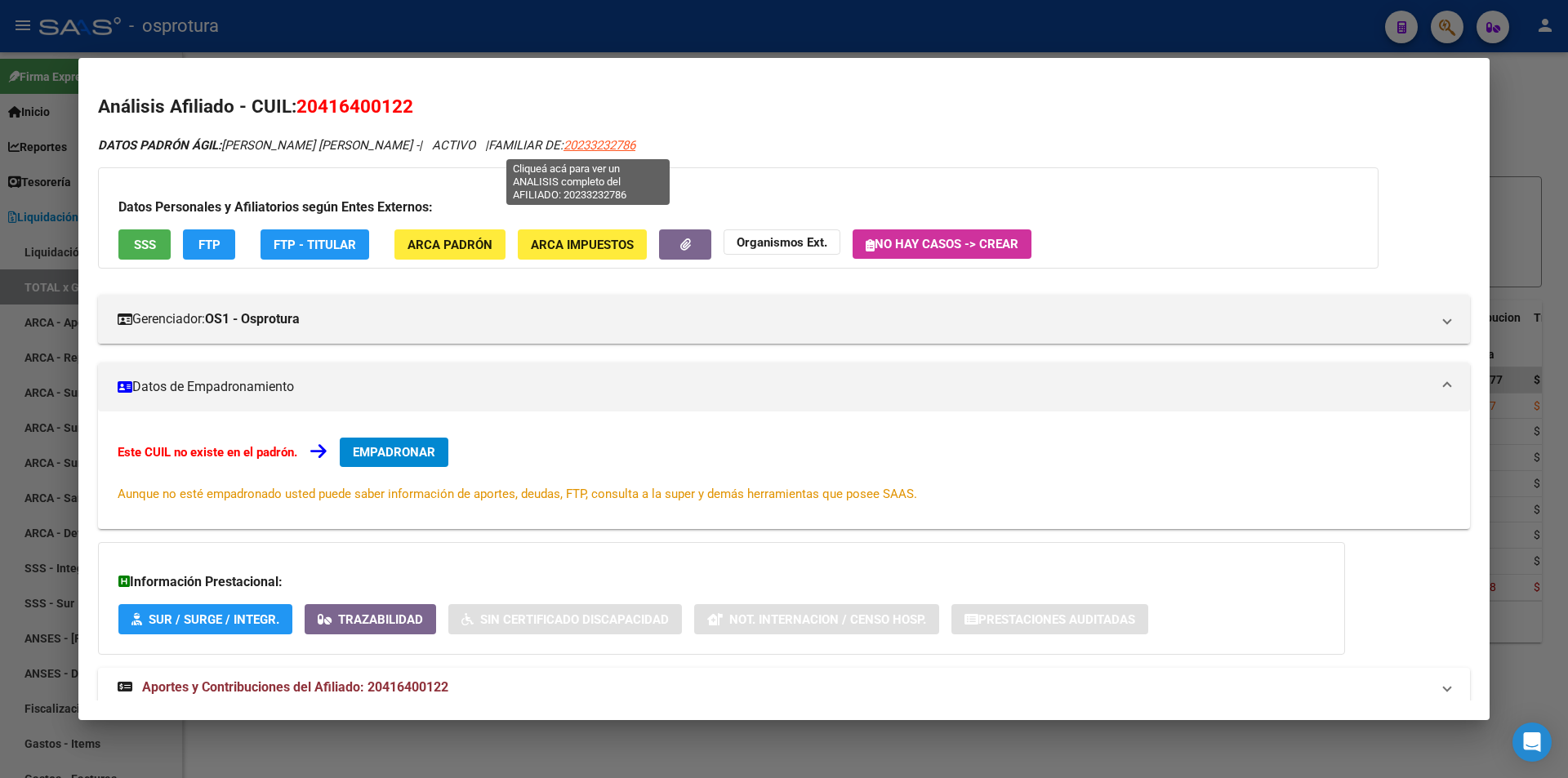
click at [609, 147] on span "20233232786" at bounding box center [599, 146] width 71 height 15
type textarea "20233232786"
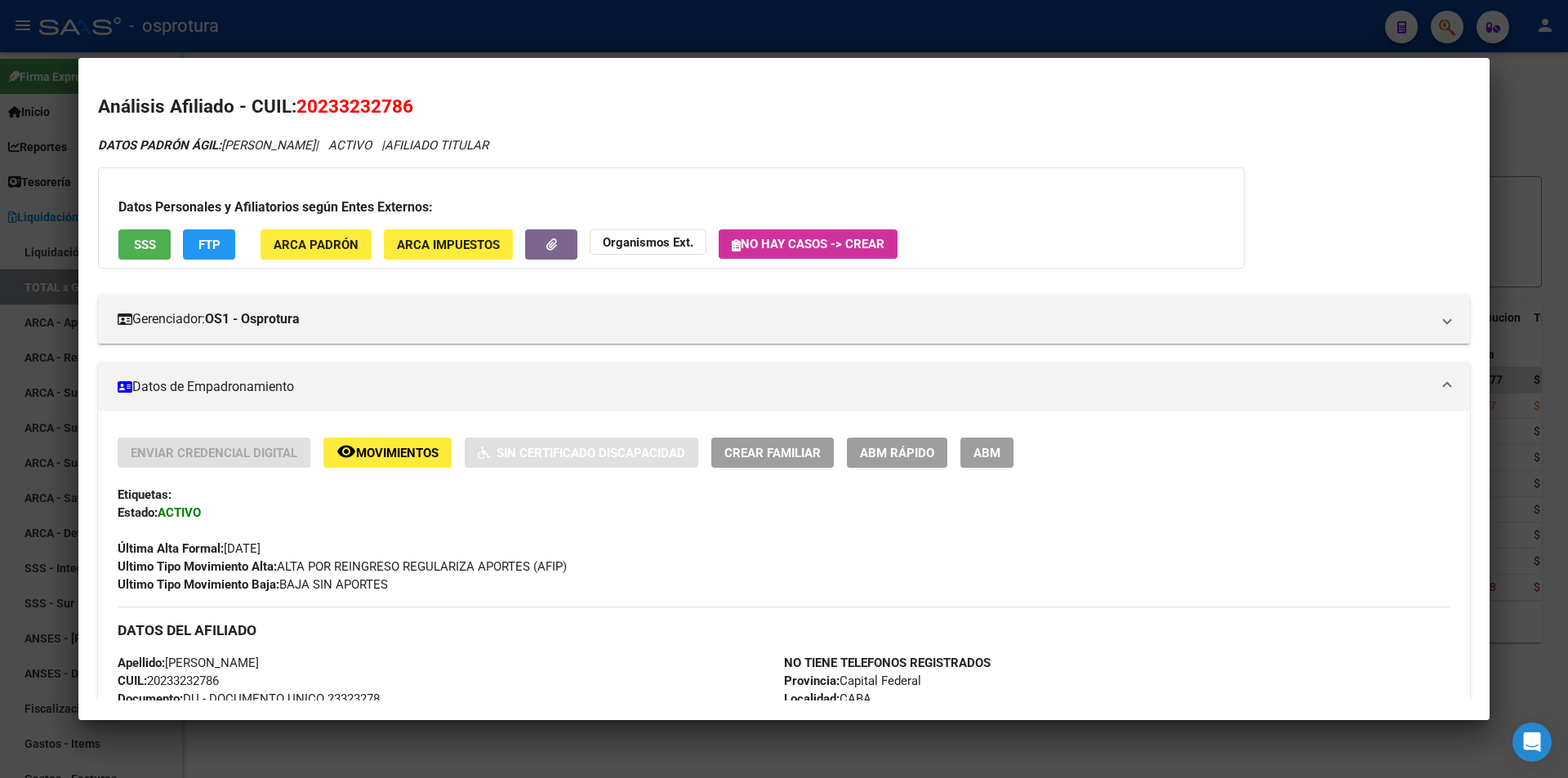
drag, startPoint x: 419, startPoint y: 113, endPoint x: 300, endPoint y: 116, distance: 119.0
click at [300, 116] on h2 "Análisis Afiliado - CUIL: 20233232786" at bounding box center [784, 107] width 1372 height 27
copy span "20233232786"
click at [659, 9] on div at bounding box center [784, 389] width 1568 height 778
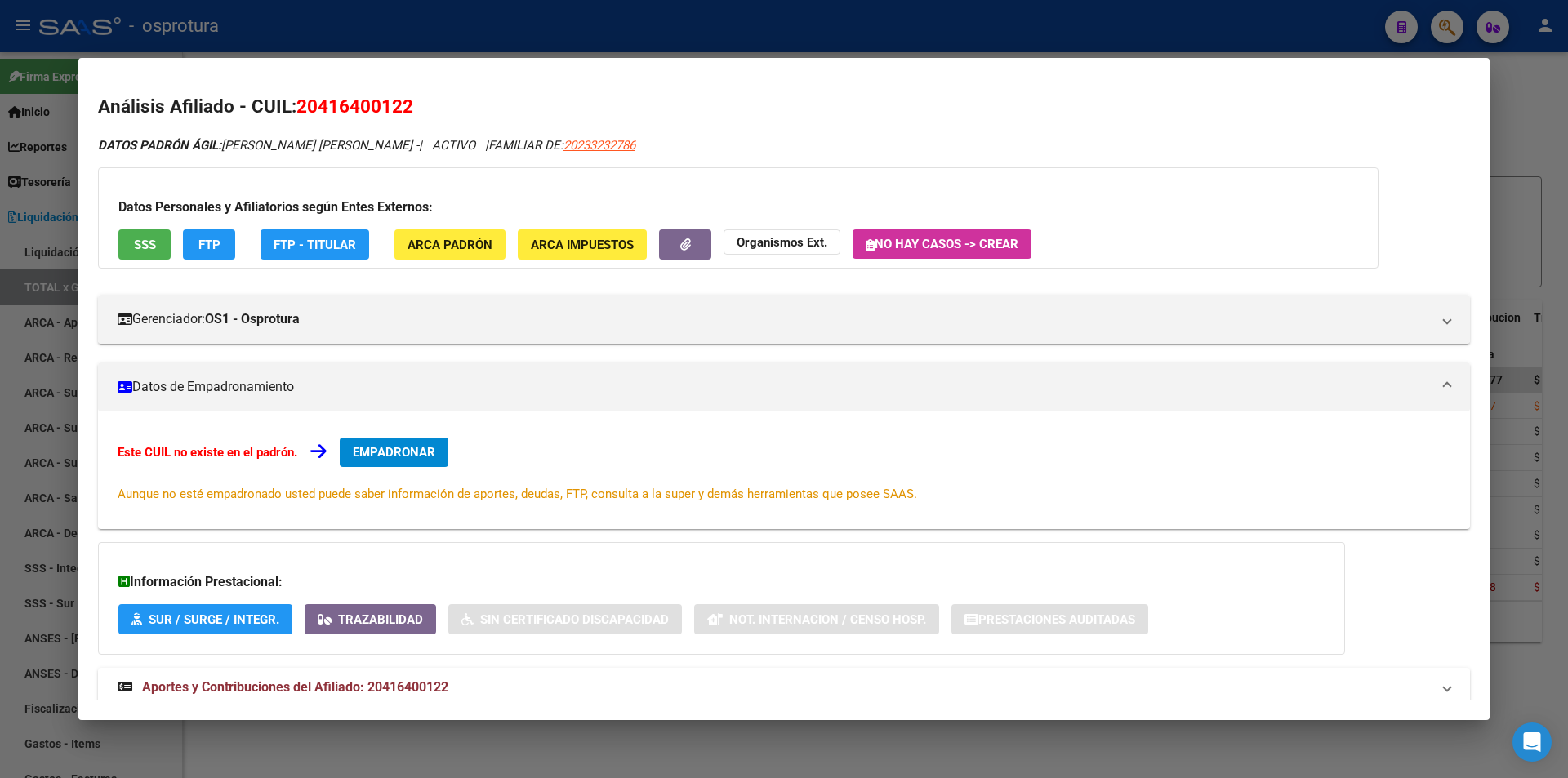
click at [596, 49] on div at bounding box center [784, 389] width 1568 height 778
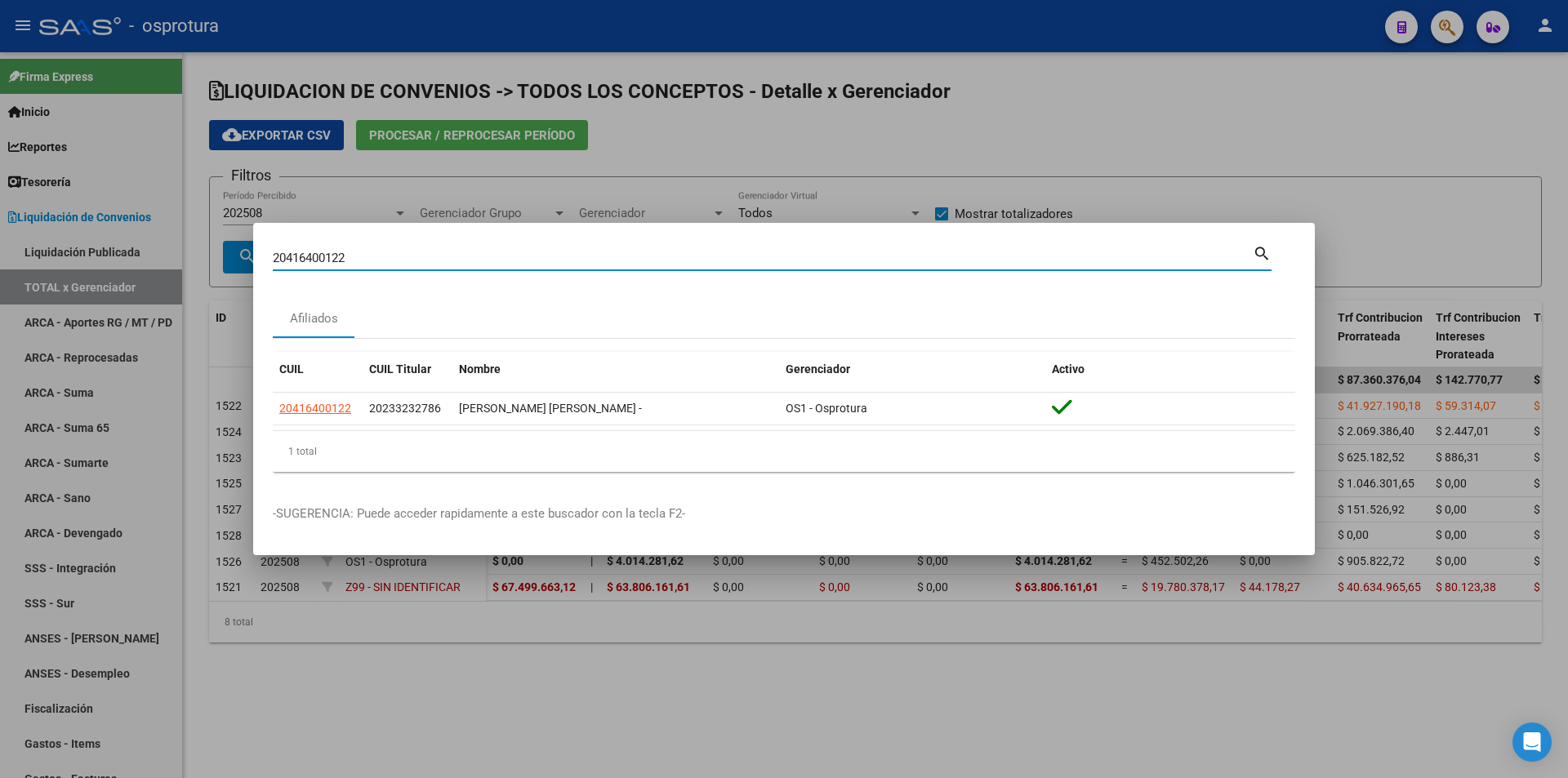
click at [483, 263] on input "20416400122" at bounding box center [762, 258] width 980 height 15
click at [483, 262] on input "20416400122" at bounding box center [762, 258] width 980 height 15
paste input "7-13767647-3"
type input "27137676473"
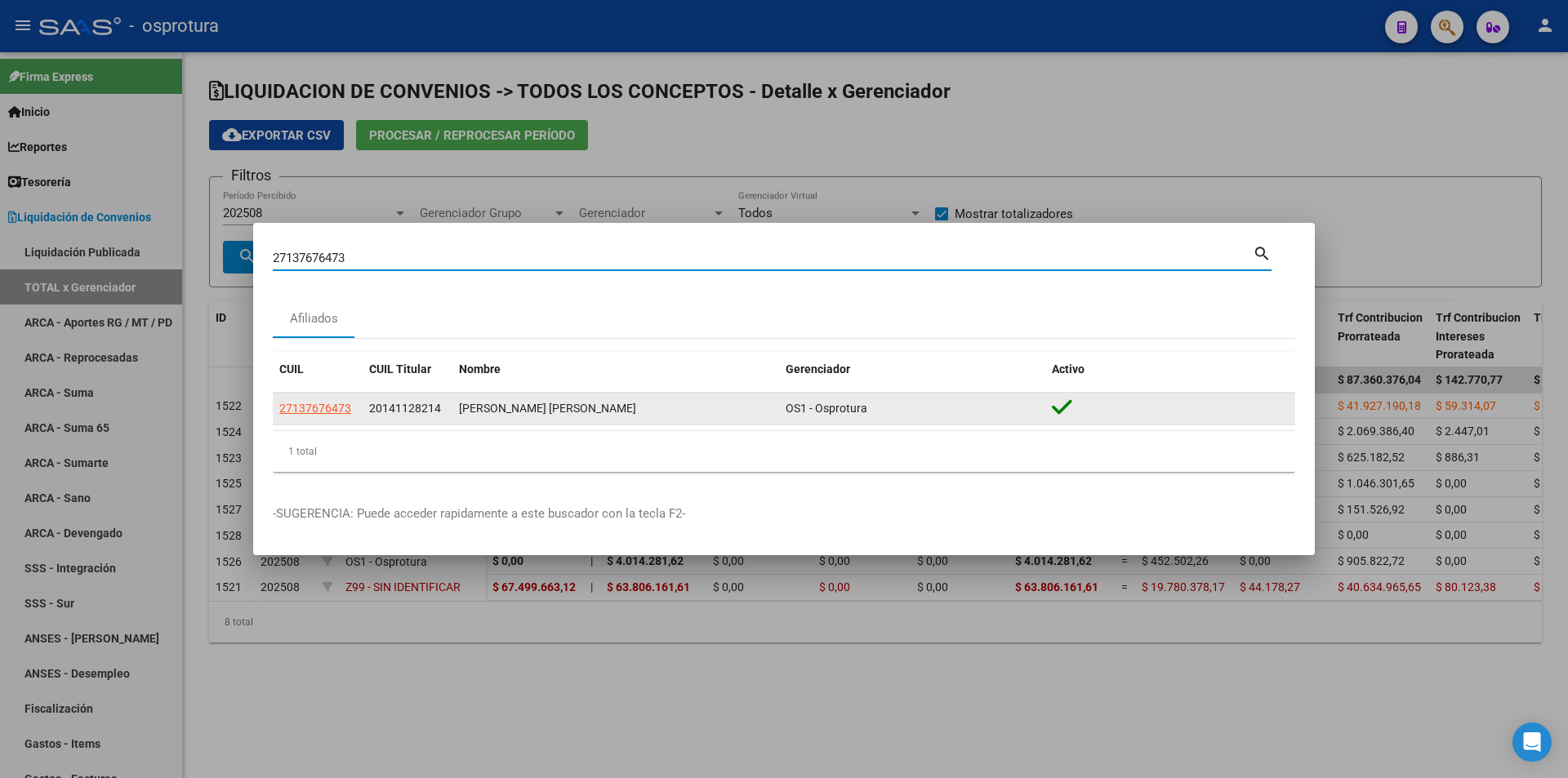
click at [347, 409] on span "27137676473" at bounding box center [315, 408] width 71 height 13
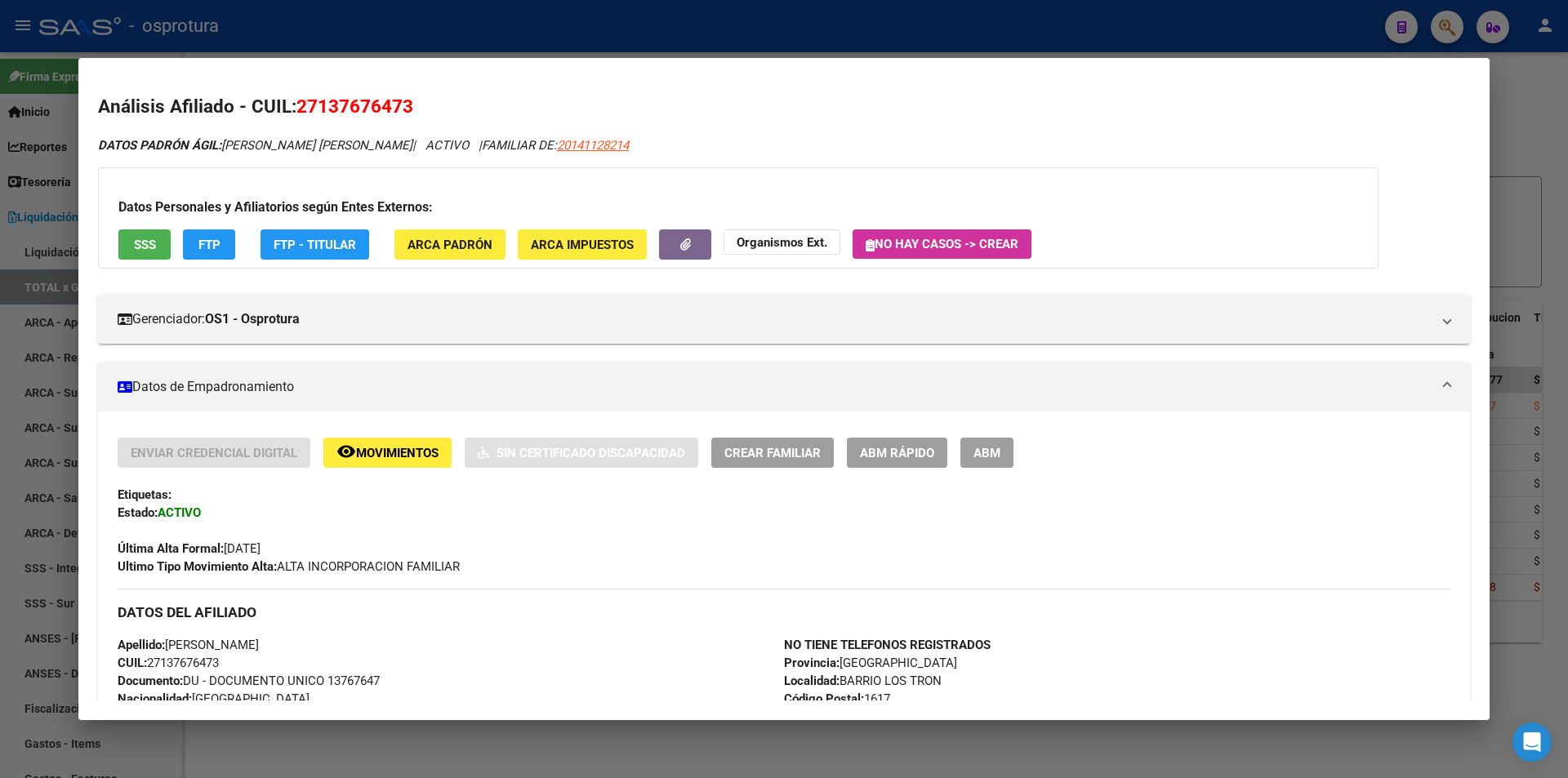
scroll to position [409, 0]
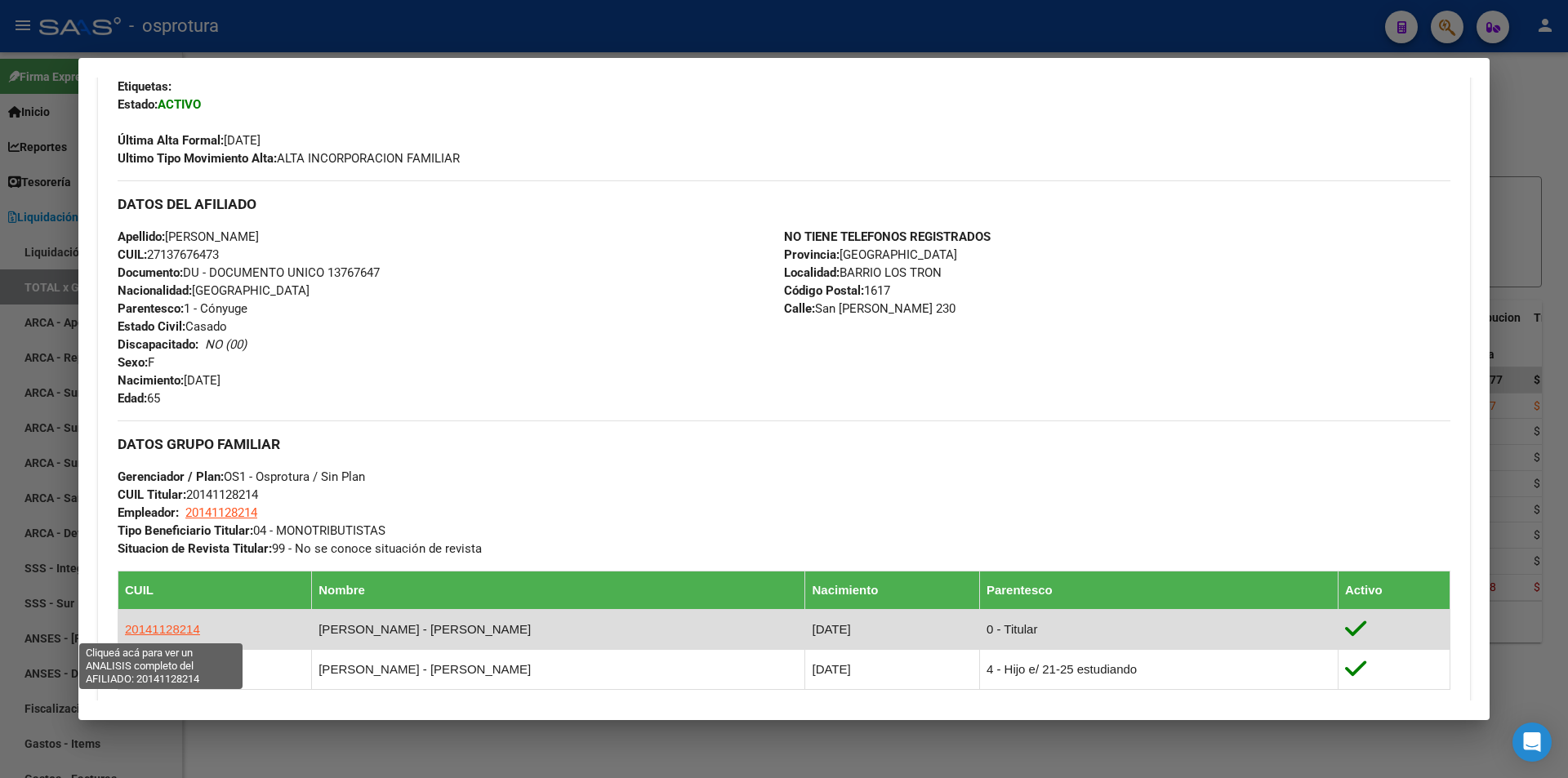
click at [191, 624] on span "20141128214" at bounding box center [162, 629] width 75 height 14
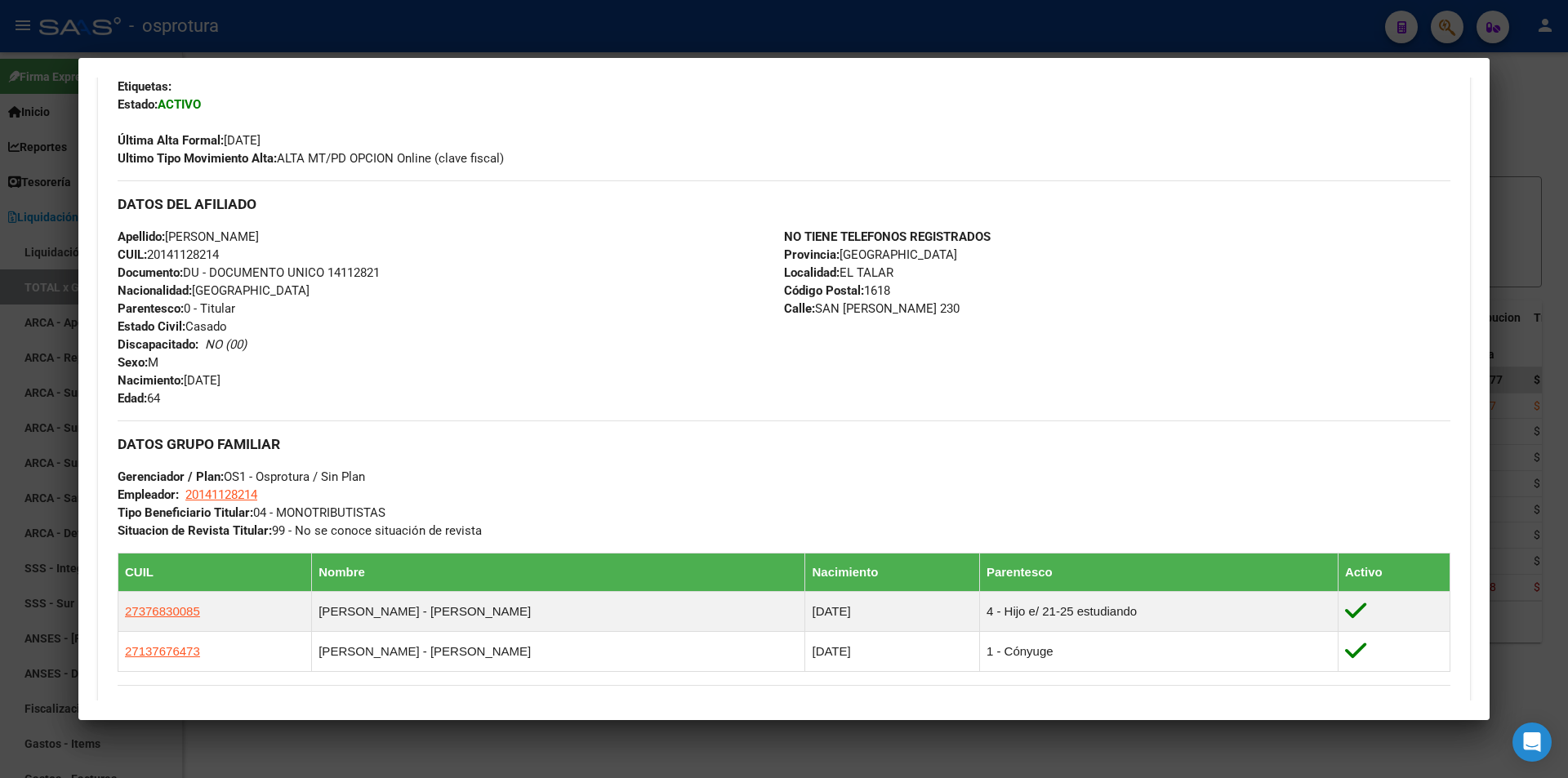
scroll to position [0, 0]
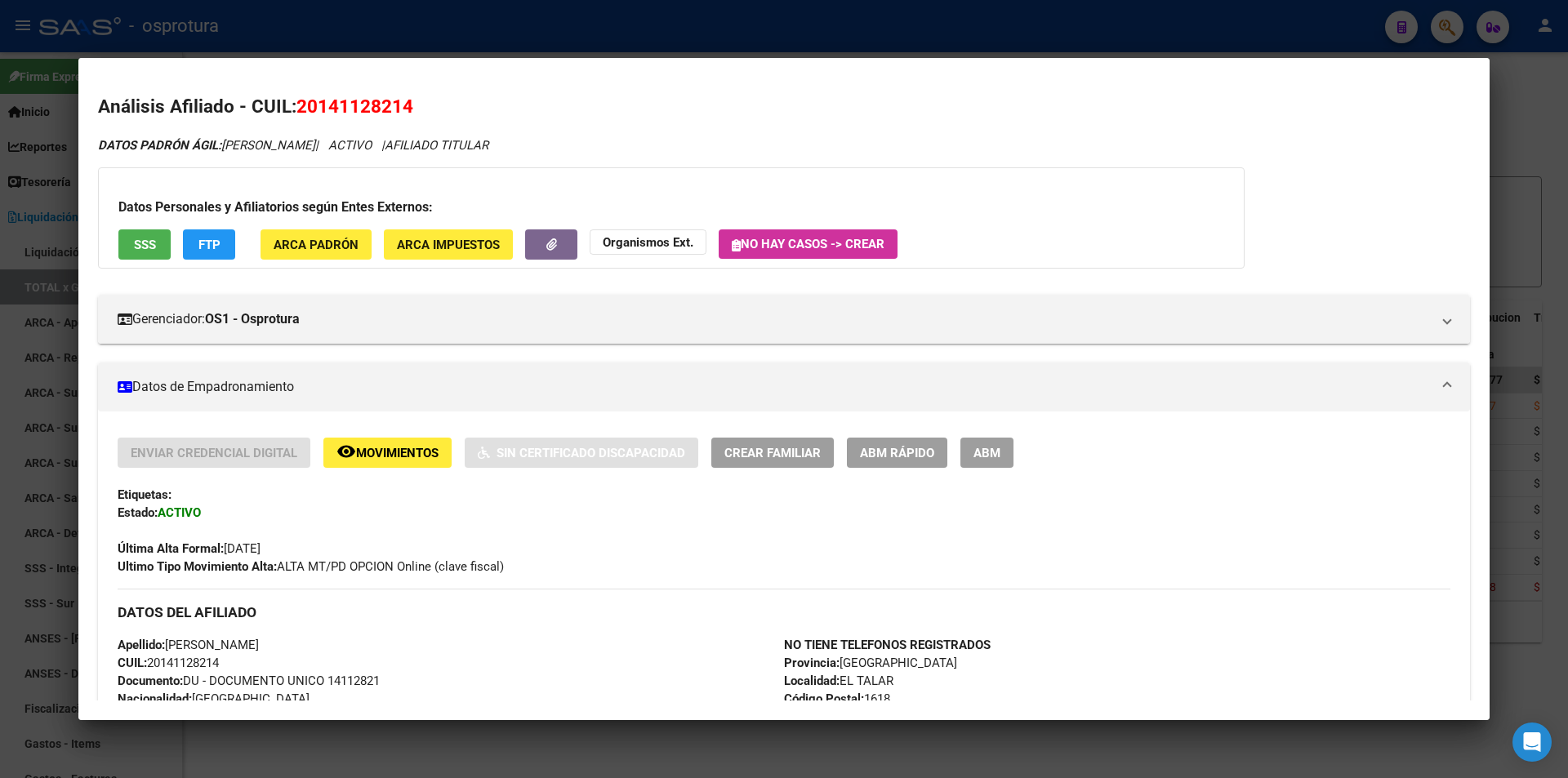
click at [652, 69] on mat-dialog-container "Análisis Afiliado - CUIL: 20141128214 DATOS PADRÓN ÁGIL: [PERSON_NAME] E | ACTI…" at bounding box center [784, 389] width 1411 height 662
click at [650, 48] on div at bounding box center [784, 389] width 1568 height 778
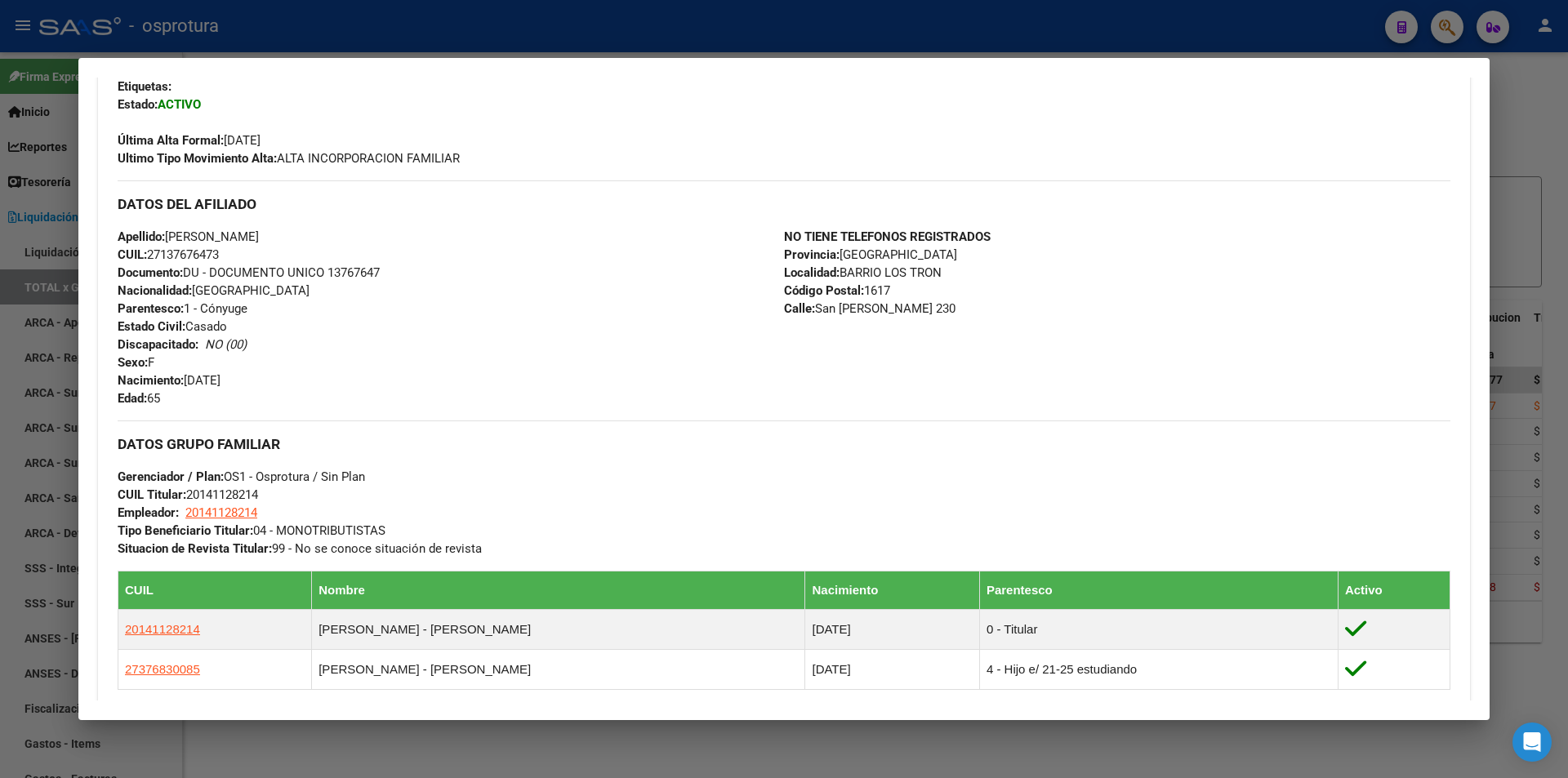
click at [650, 48] on div at bounding box center [784, 389] width 1568 height 778
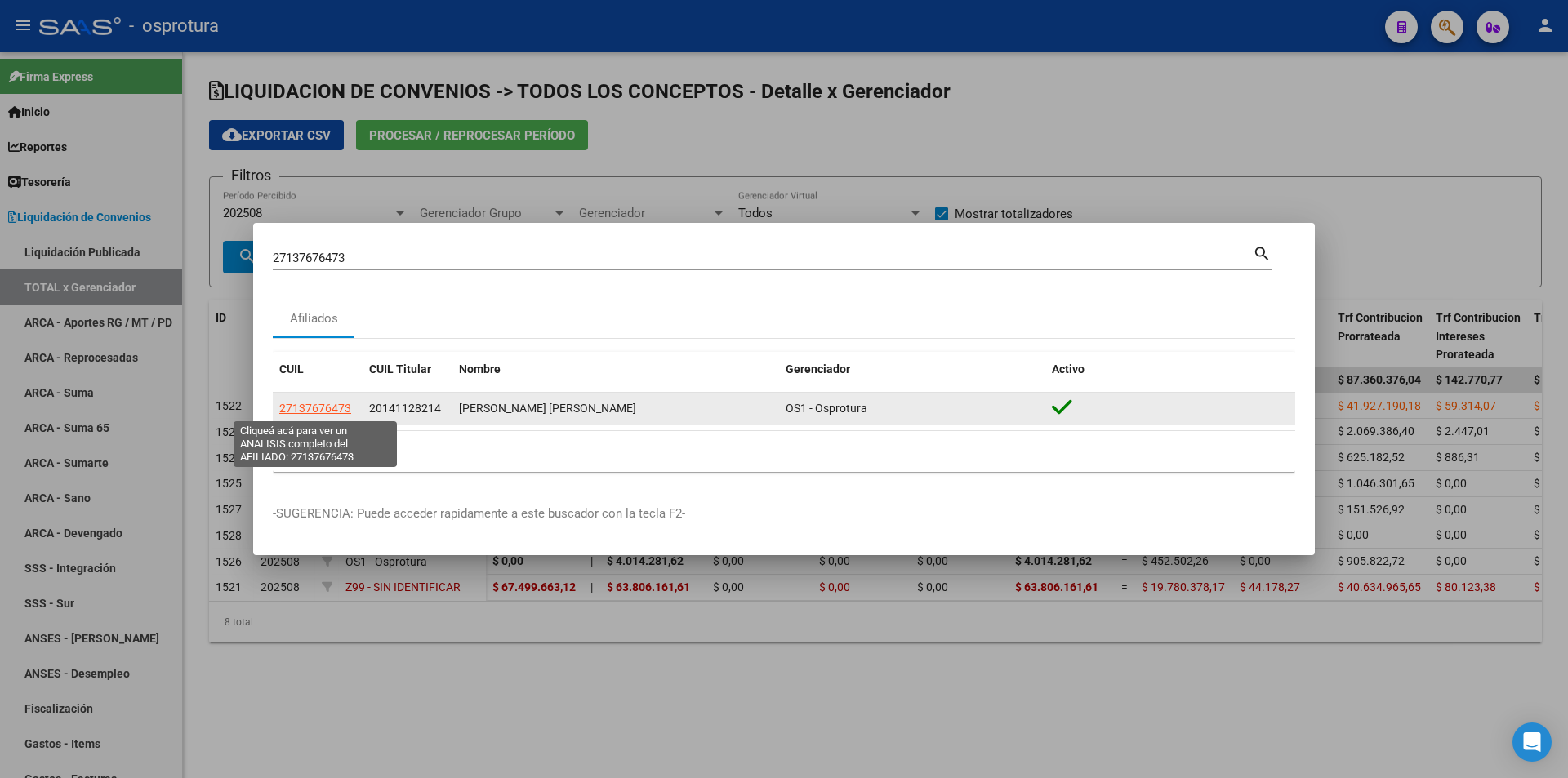
click at [329, 408] on span "27137676473" at bounding box center [315, 408] width 71 height 13
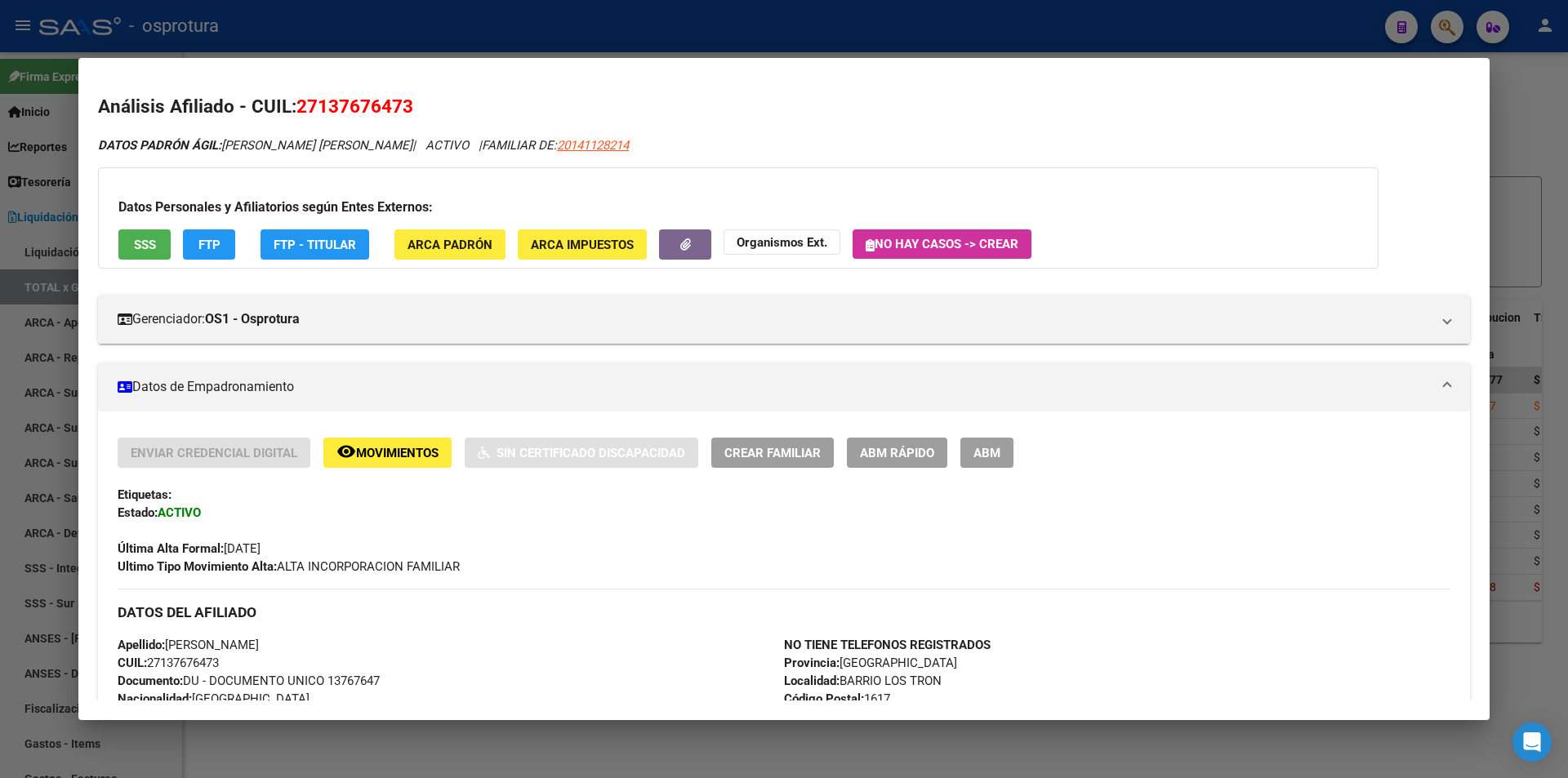
click at [391, 102] on span "27137676473" at bounding box center [354, 105] width 116 height 21
click at [390, 101] on span "27137676473" at bounding box center [354, 105] width 116 height 21
copy span "27137676473"
click at [564, 146] on span "20141128214" at bounding box center [593, 146] width 71 height 15
type textarea "20141128214"
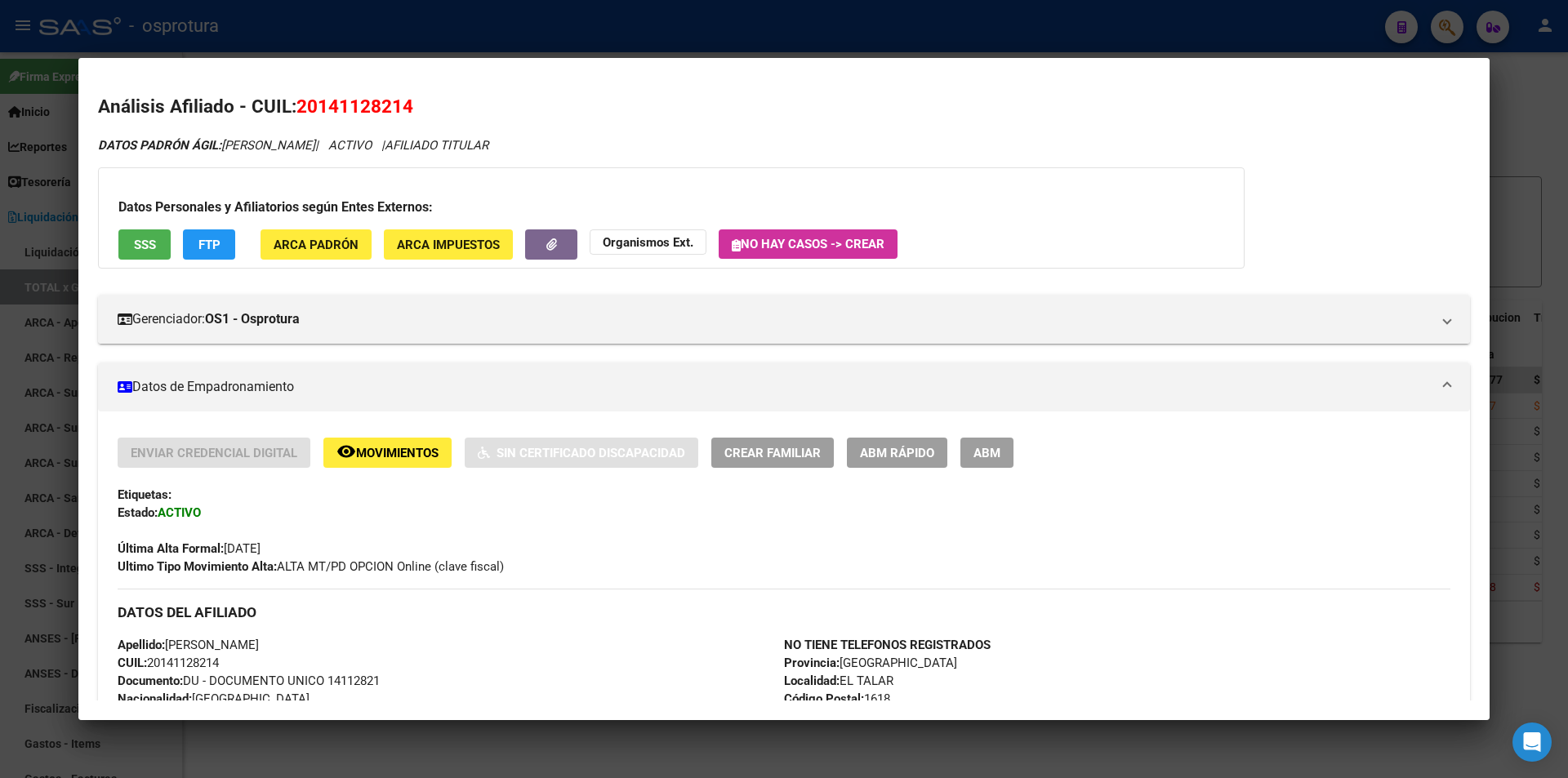
drag, startPoint x: 422, startPoint y: 93, endPoint x: 302, endPoint y: 101, distance: 120.3
click at [302, 101] on h2 "Análisis Afiliado - CUIL: 20141128214" at bounding box center [784, 107] width 1372 height 27
copy span "20141128214"
click at [671, 7] on div at bounding box center [784, 389] width 1568 height 778
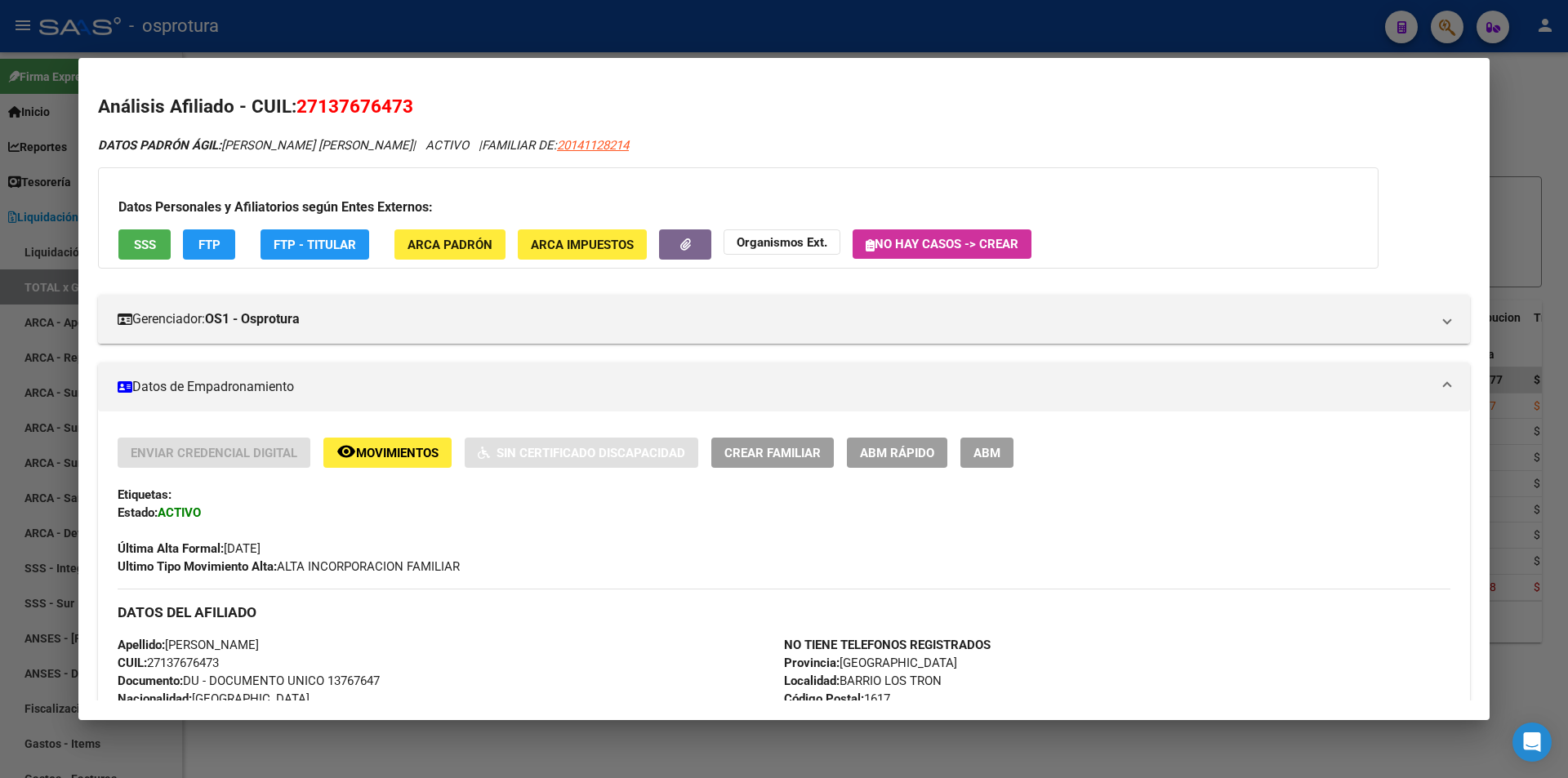
click at [605, 20] on div at bounding box center [784, 389] width 1568 height 778
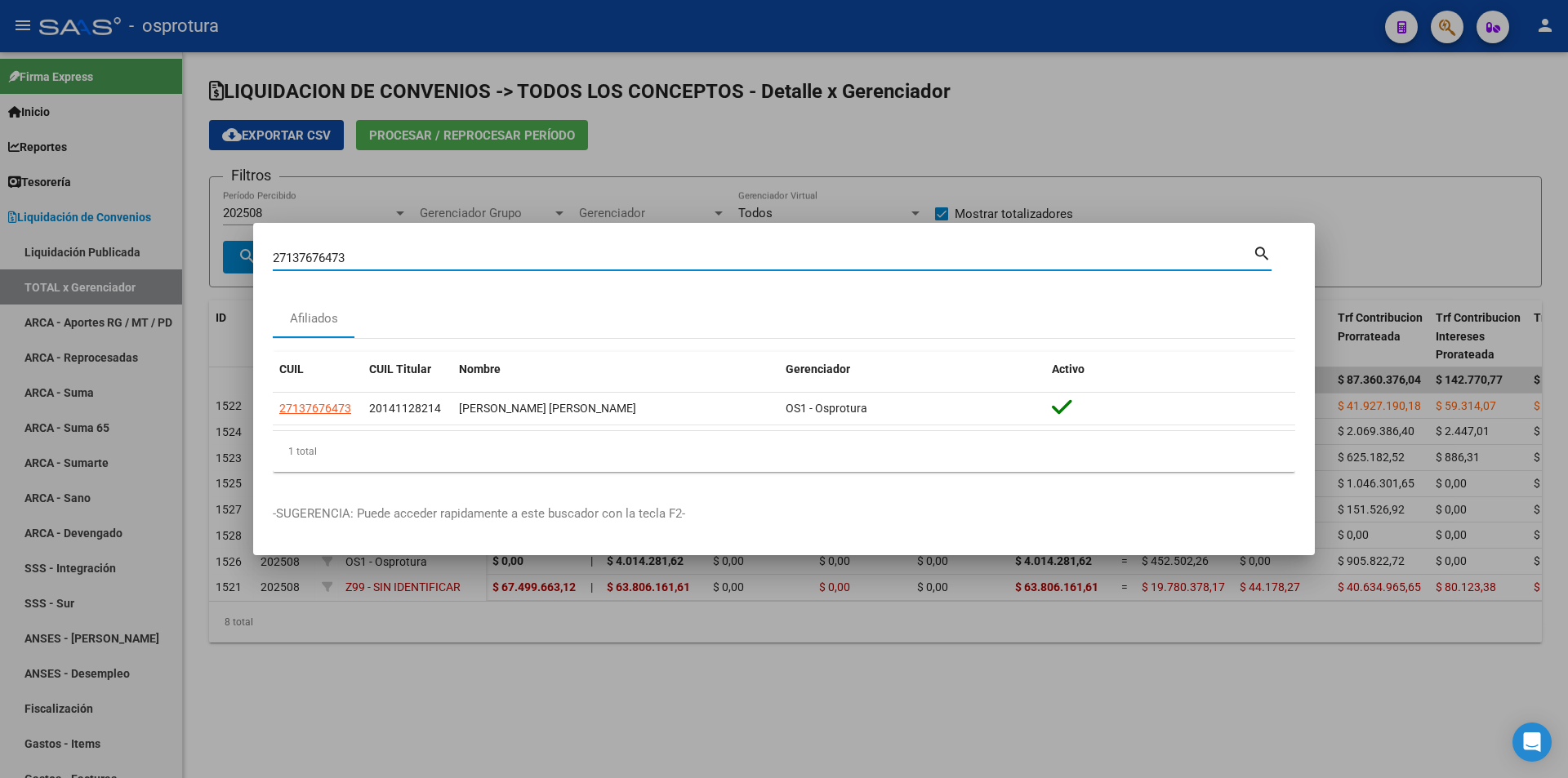
click at [561, 258] on input "27137676473" at bounding box center [762, 258] width 980 height 15
paste input "0-23694818-9"
click at [768, 260] on input "20-23694818-9" at bounding box center [762, 258] width 980 height 15
type input "20236948189"
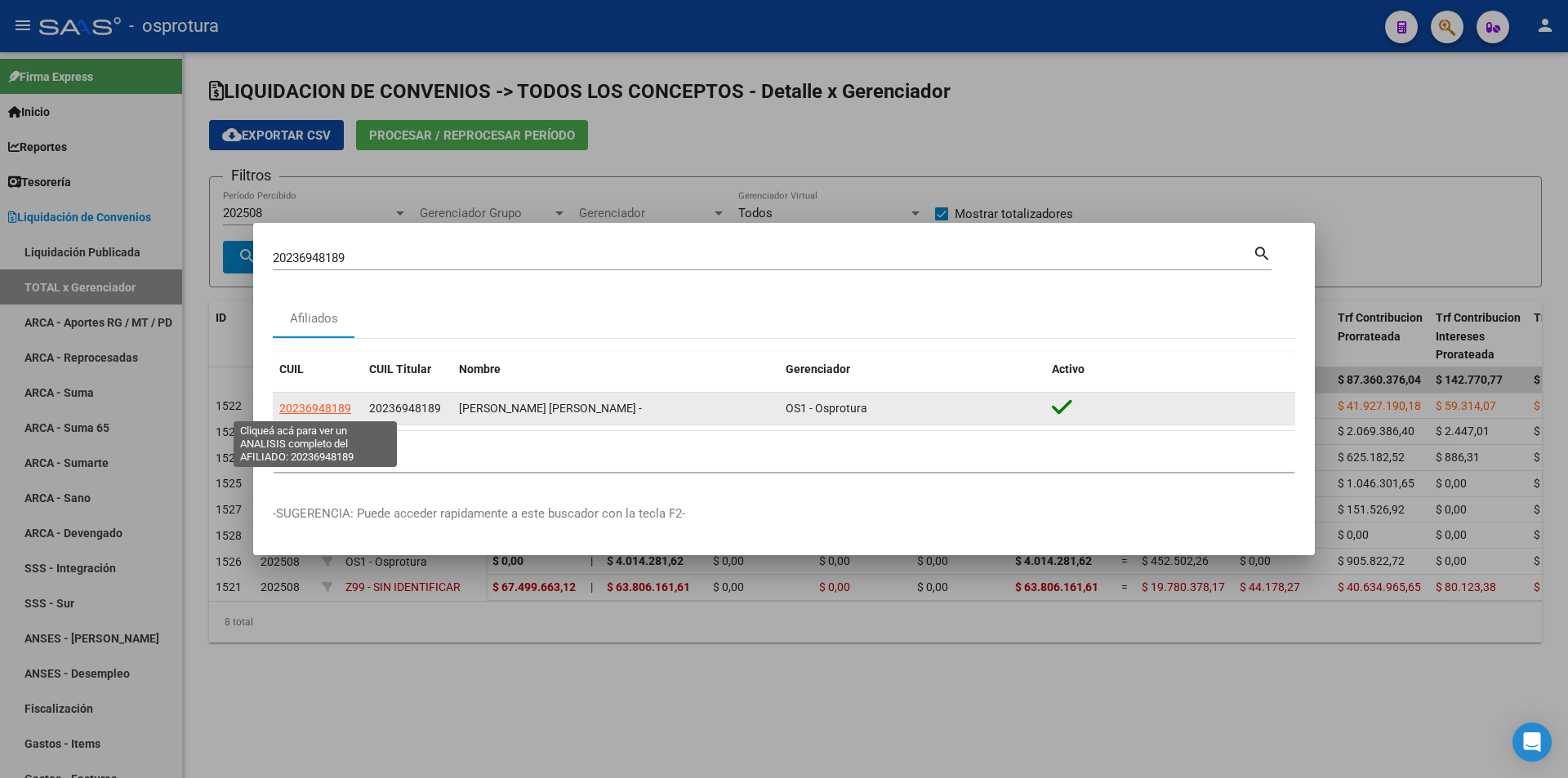
click at [317, 406] on span "20236948189" at bounding box center [315, 408] width 71 height 13
type textarea "20236948189"
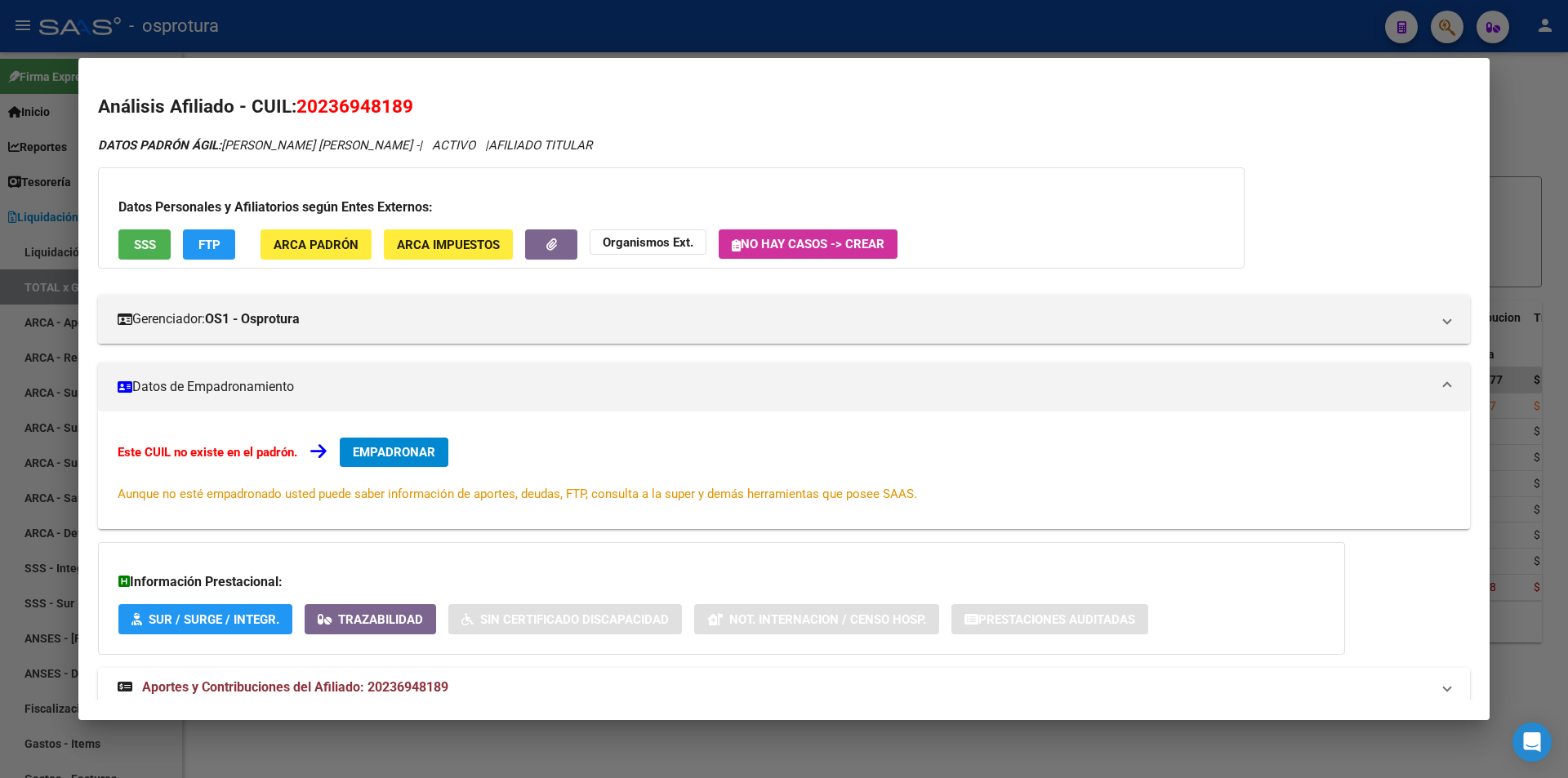
click at [425, 452] on span "EMPADRONAR" at bounding box center [394, 453] width 82 height 15
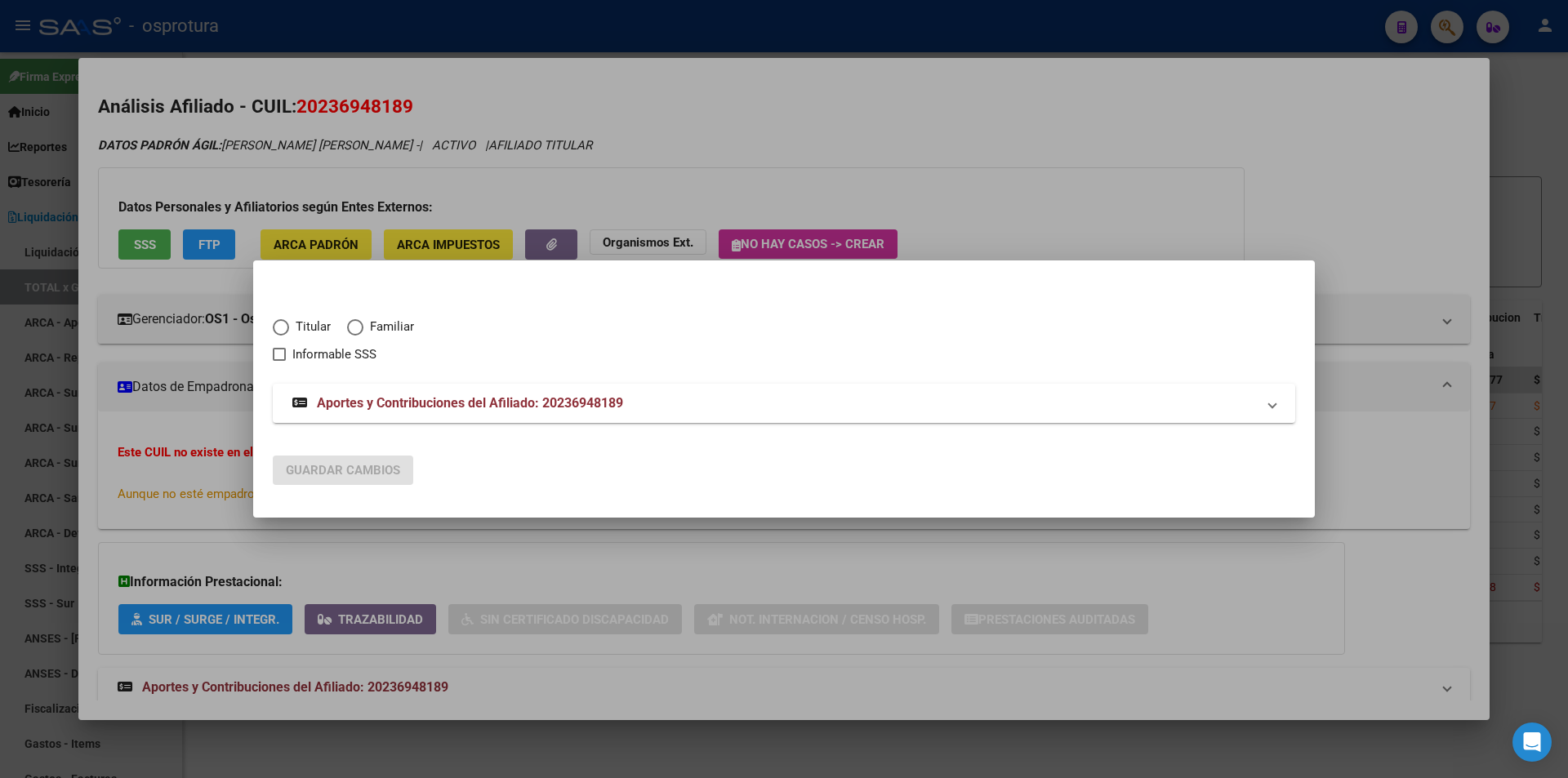
click at [302, 322] on span "Titular" at bounding box center [309, 327] width 41 height 18
click at [289, 322] on input "Titular" at bounding box center [281, 327] width 16 height 16
radio input "true"
checkbox input "true"
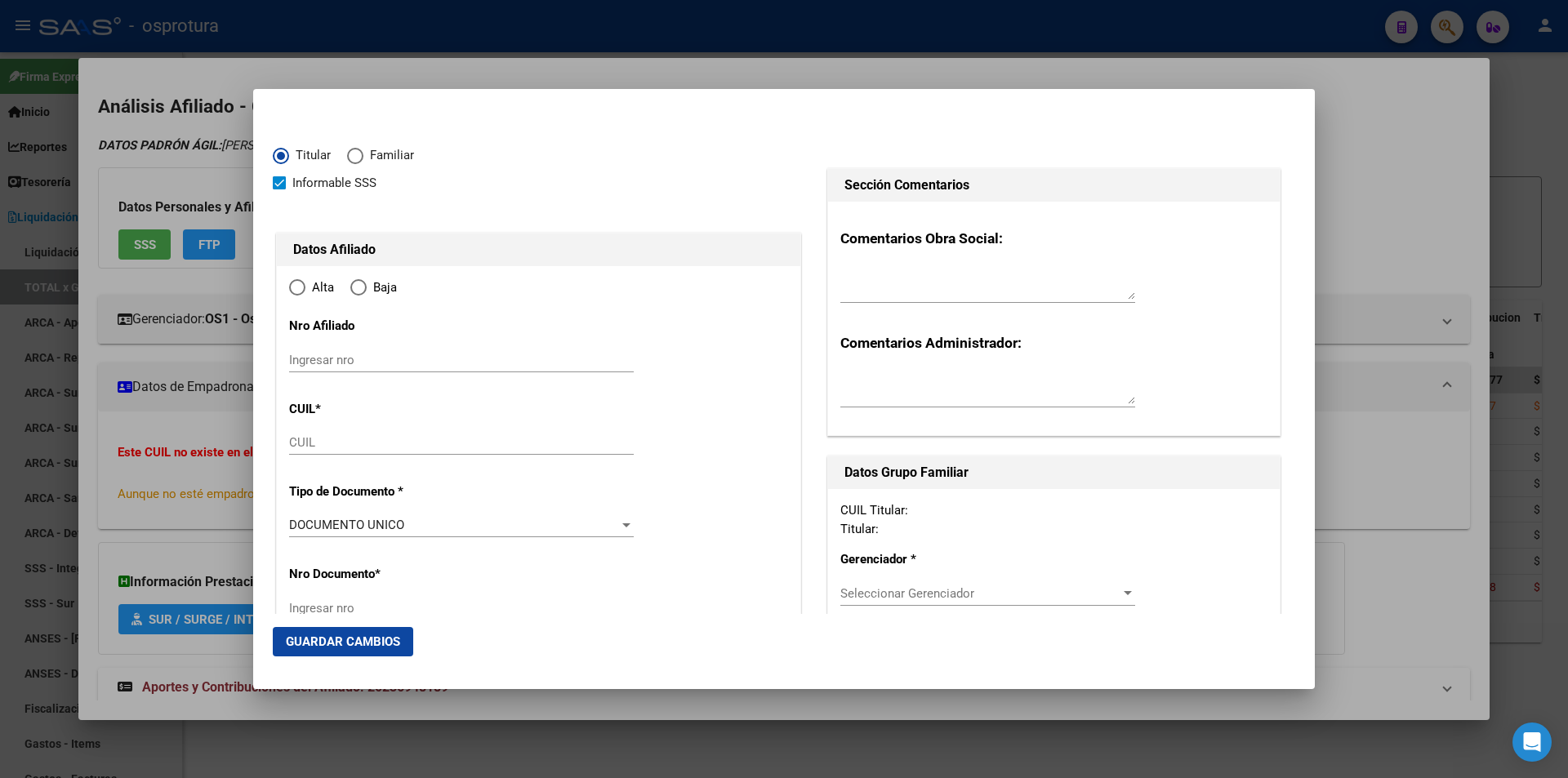
type input "20-23694818-9"
radio input "true"
type input "23694818"
type input "[PERSON_NAME]"
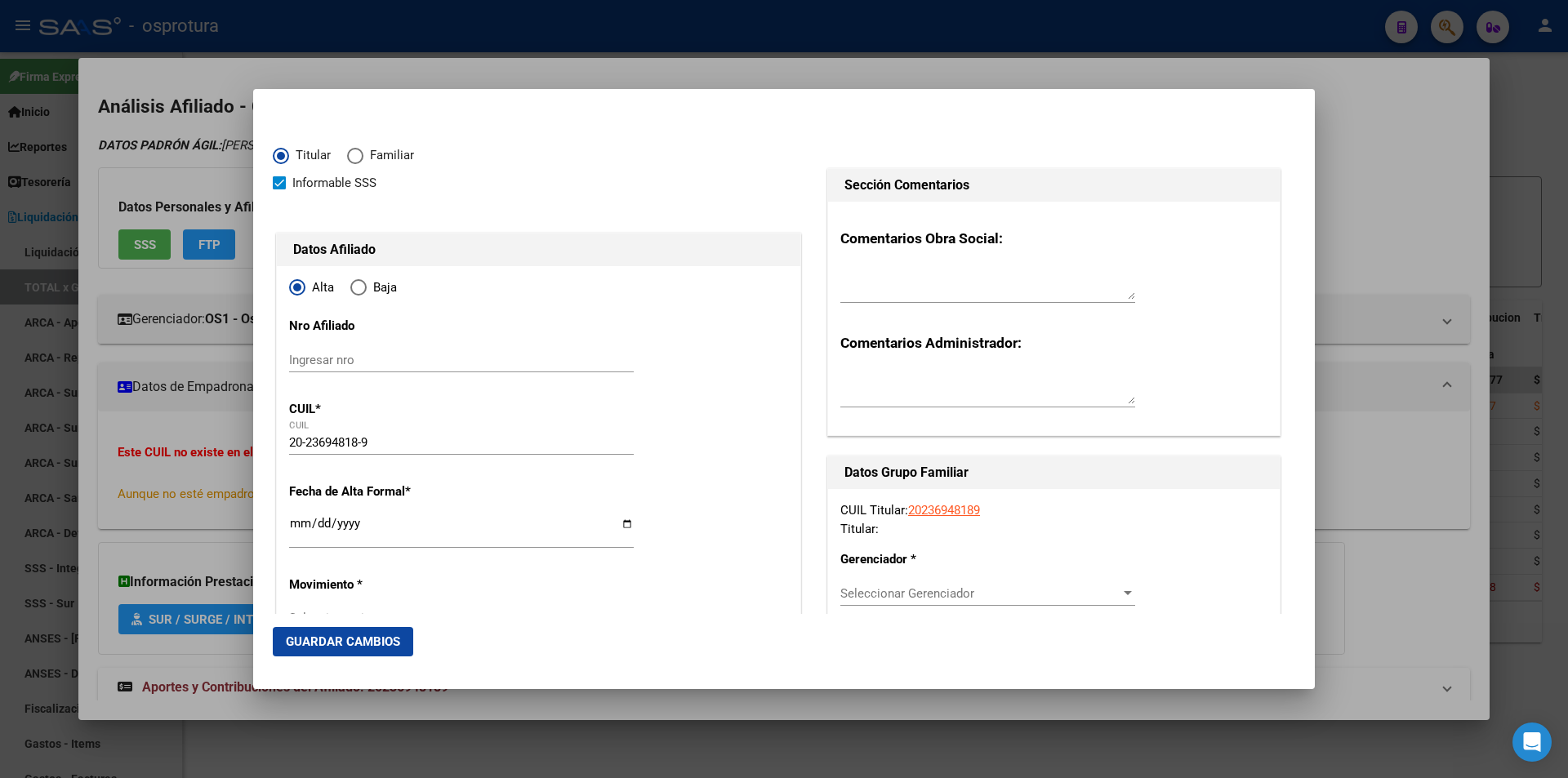
type input "[DATE]"
type input "[PERSON_NAME]"
type input "1640"
type input "ENTRE RIOS"
type input "86"
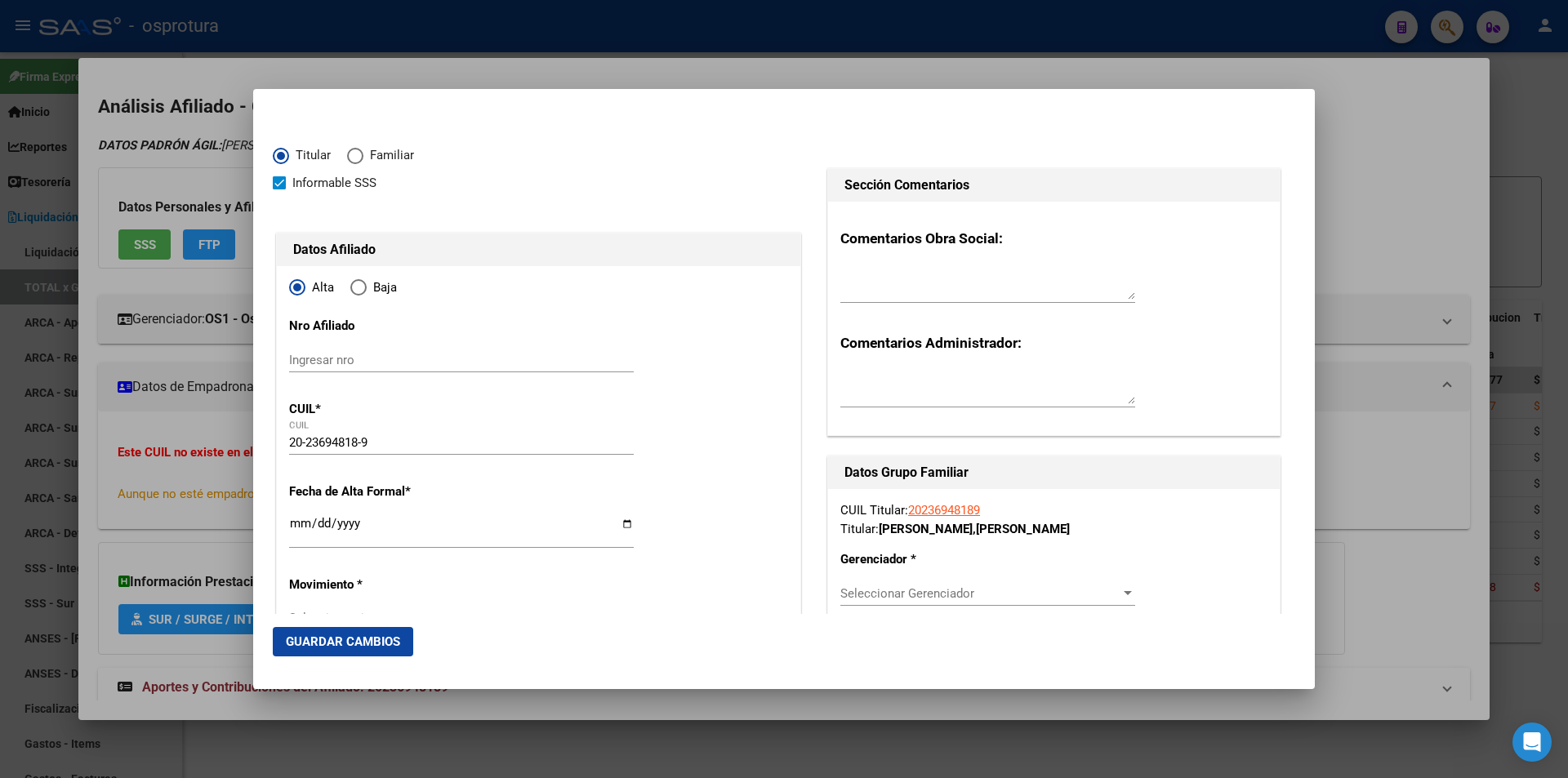
type input "[PERSON_NAME]"
click at [299, 529] on input "Ingresar fecha" at bounding box center [461, 530] width 345 height 27
type input "[DATE]"
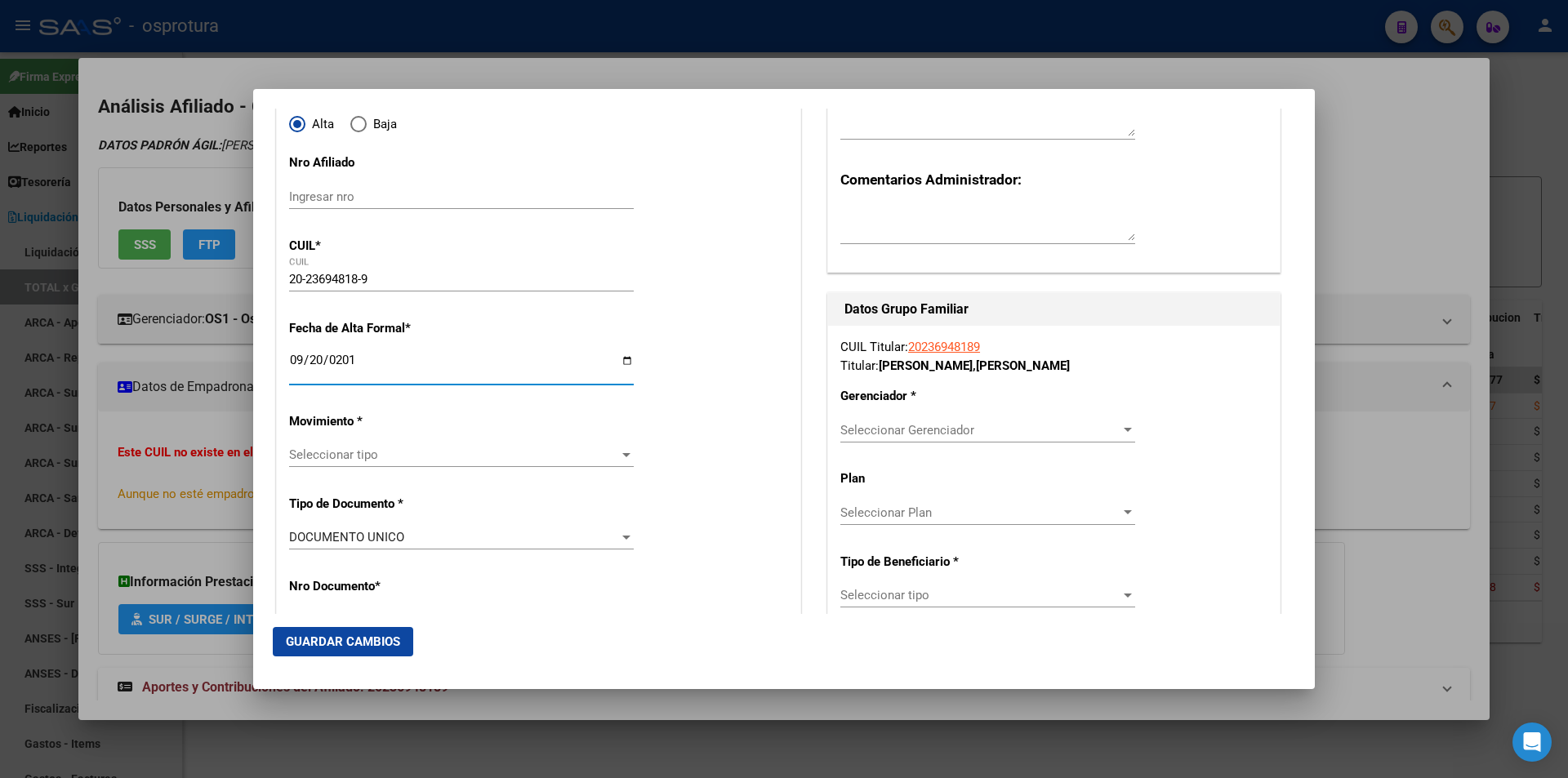
scroll to position [245, 0]
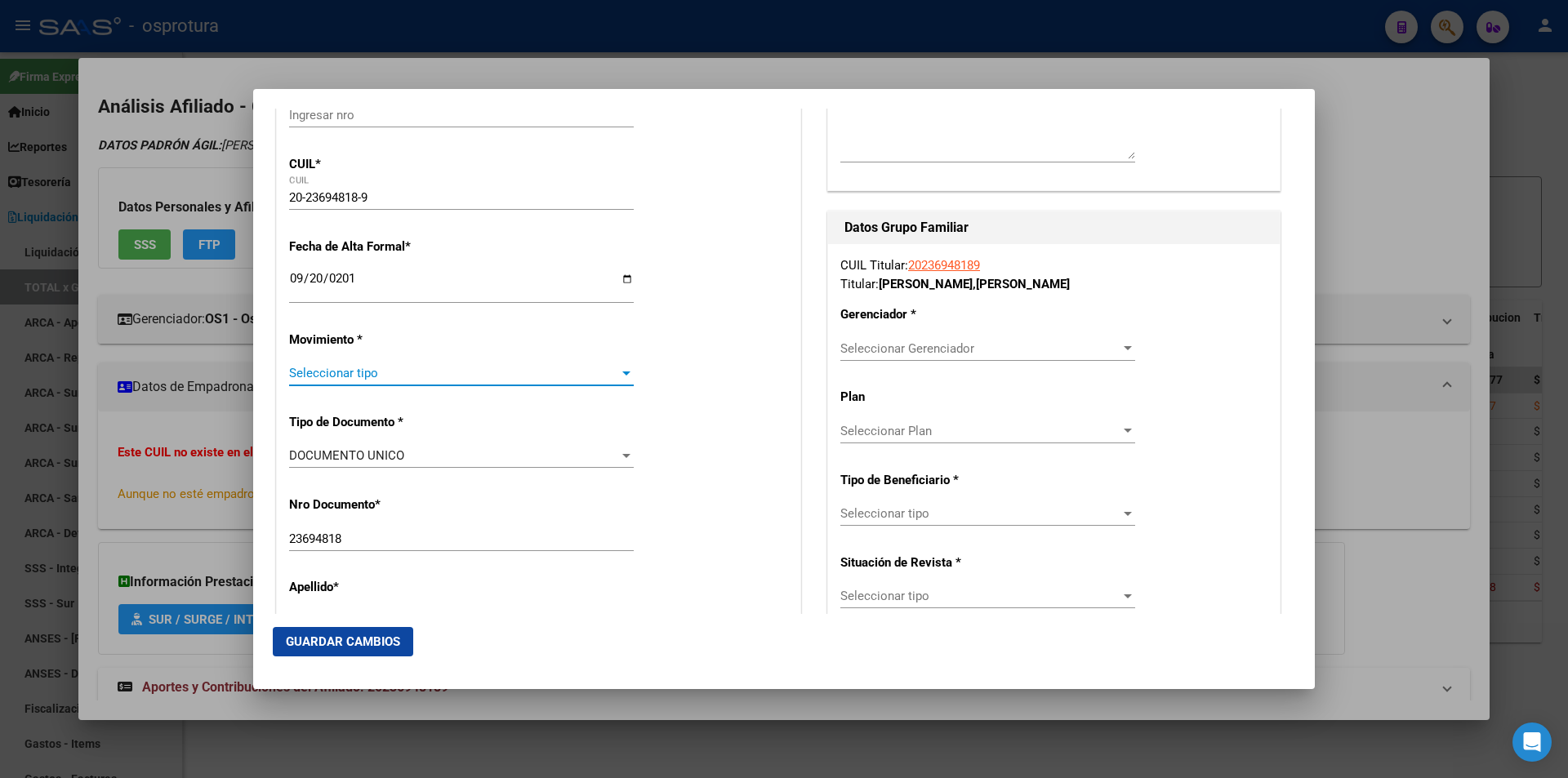
click at [387, 373] on span "Seleccionar tipo" at bounding box center [454, 373] width 330 height 15
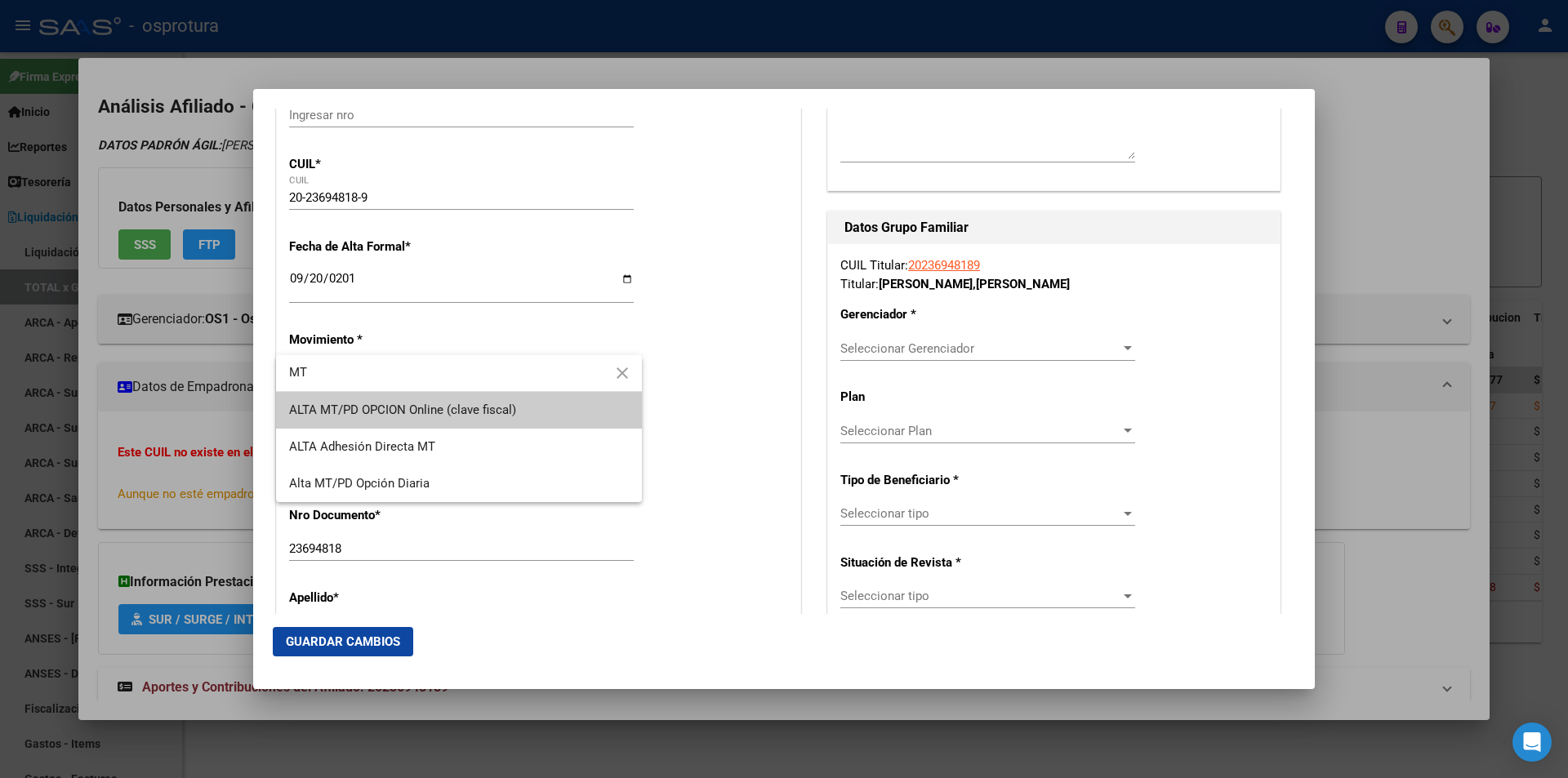
type input "MT"
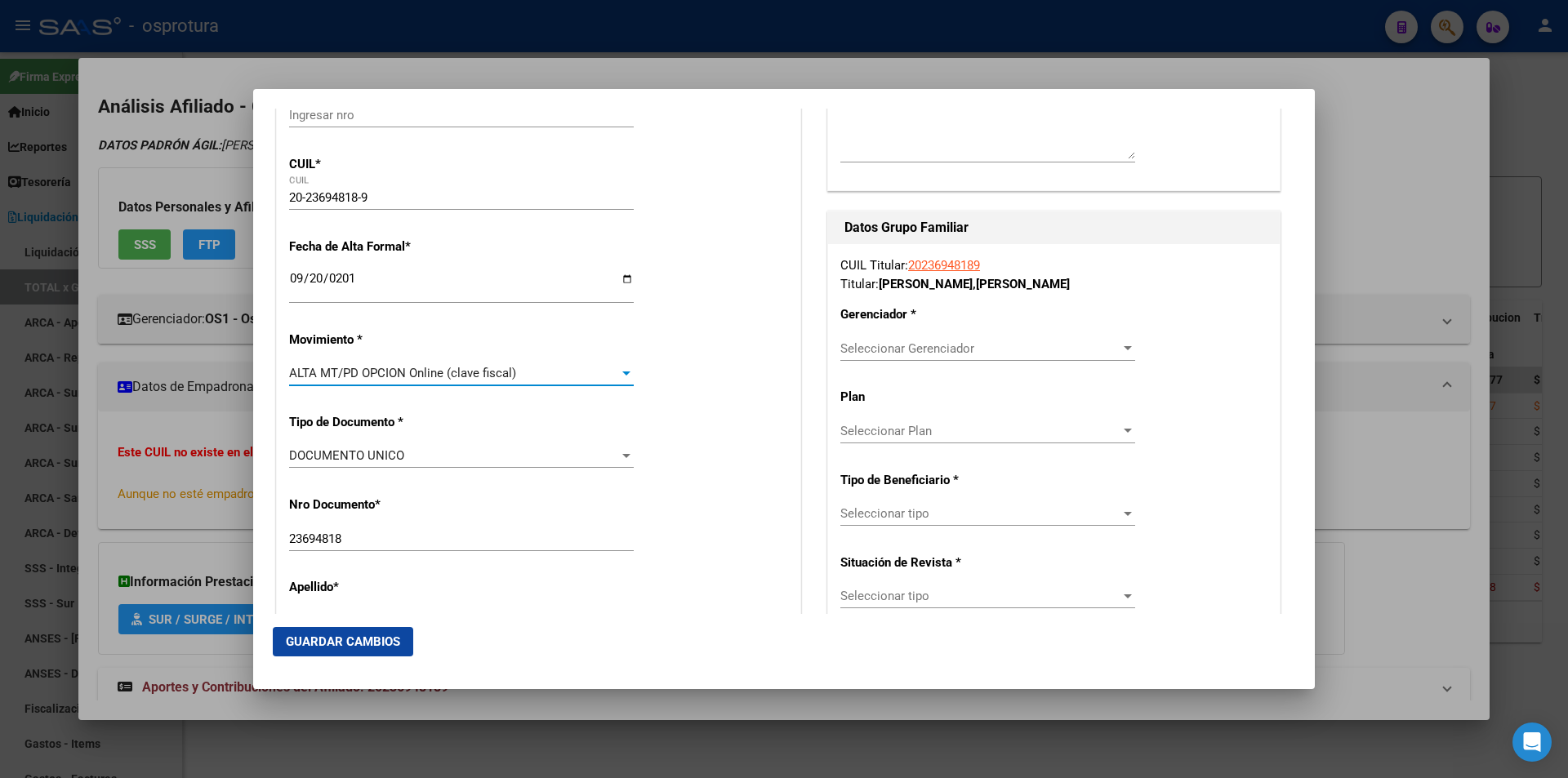
scroll to position [326, 0]
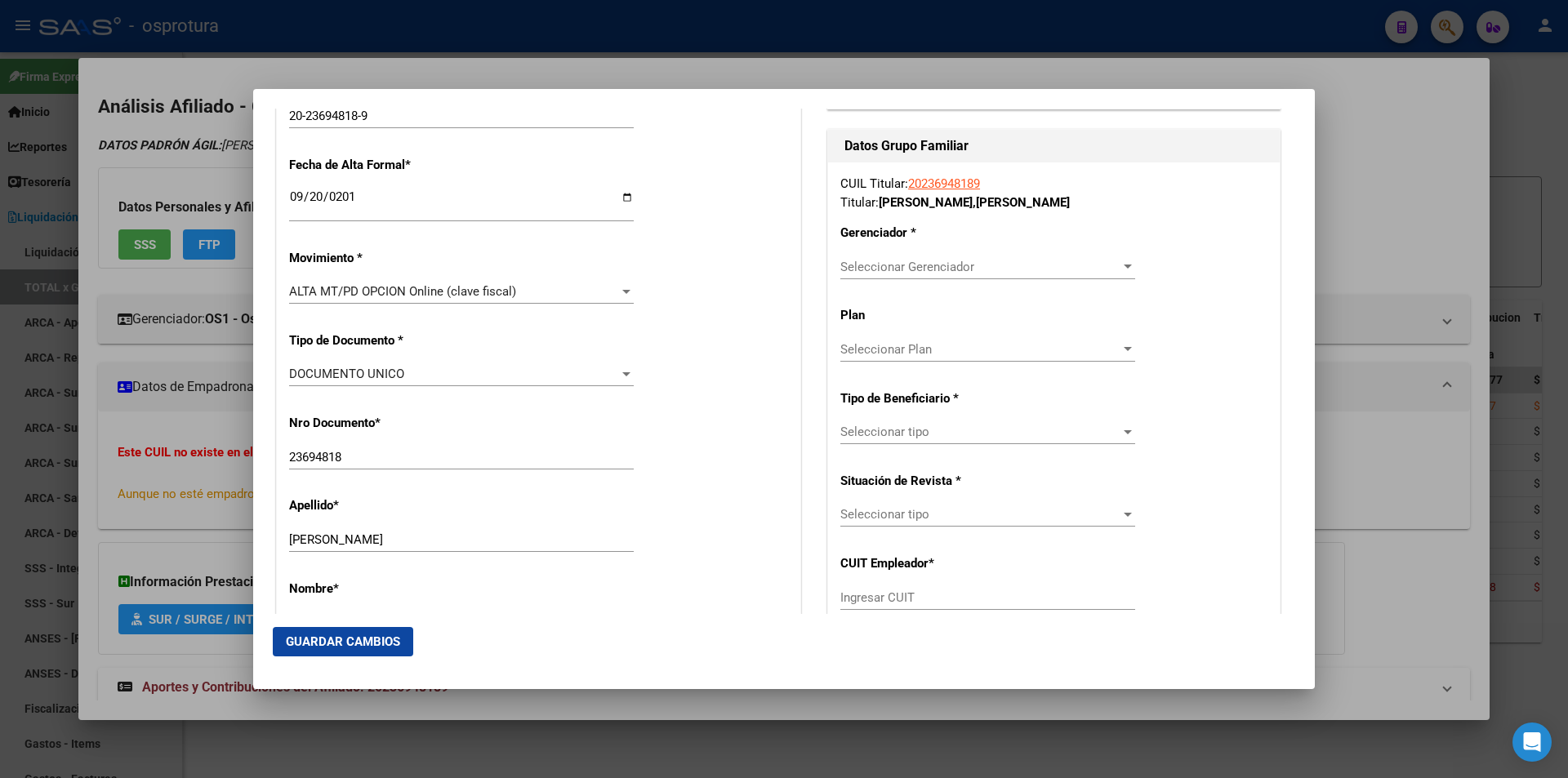
click at [865, 362] on div "Seleccionar Plan Seleccionar Plan" at bounding box center [988, 357] width 295 height 40
click at [904, 255] on div "Seleccionar Gerenciador Seleccionar Gerenciador" at bounding box center [988, 267] width 295 height 25
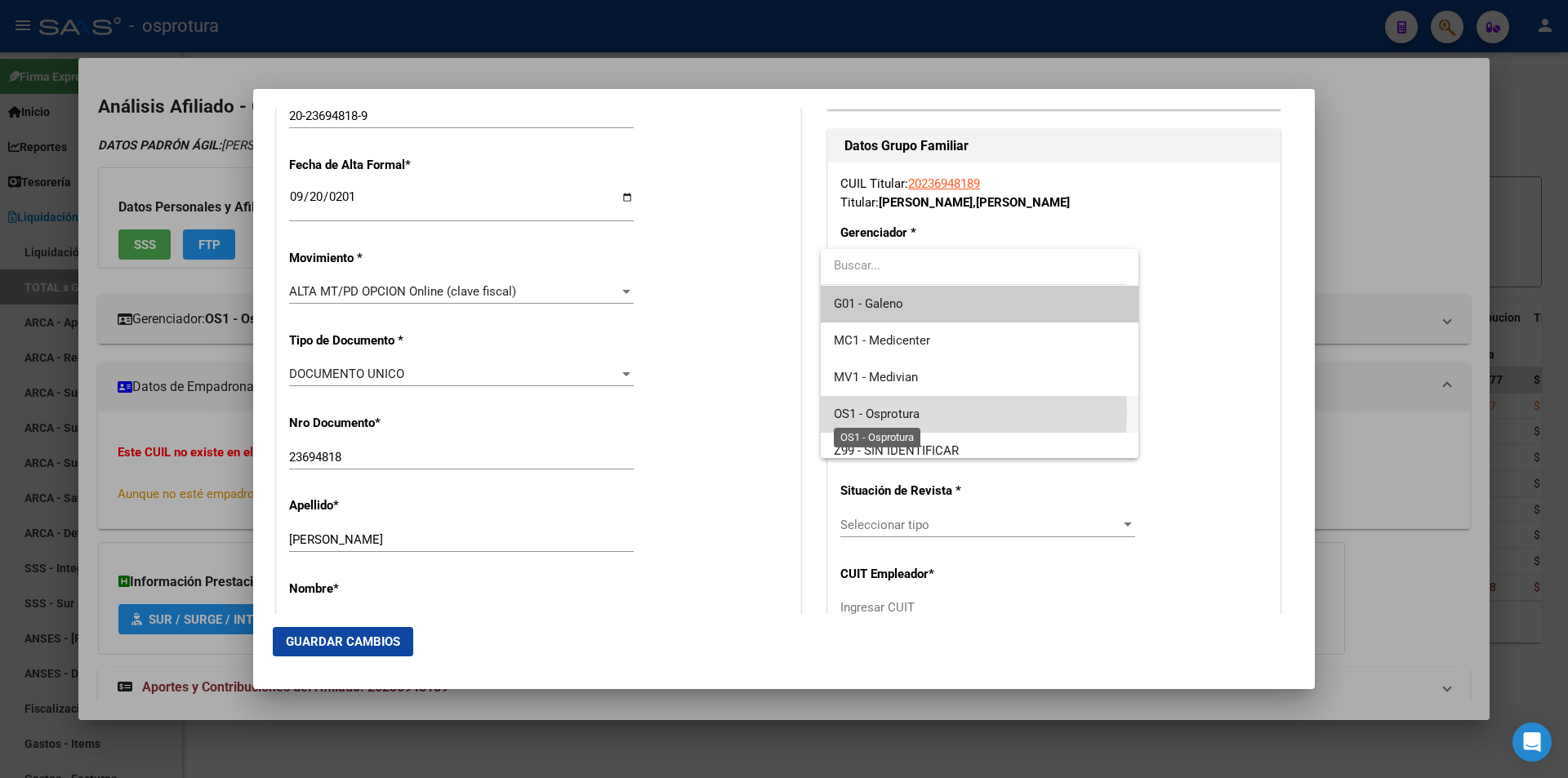
click at [883, 412] on span "OS1 - Osprotura" at bounding box center [877, 414] width 86 height 15
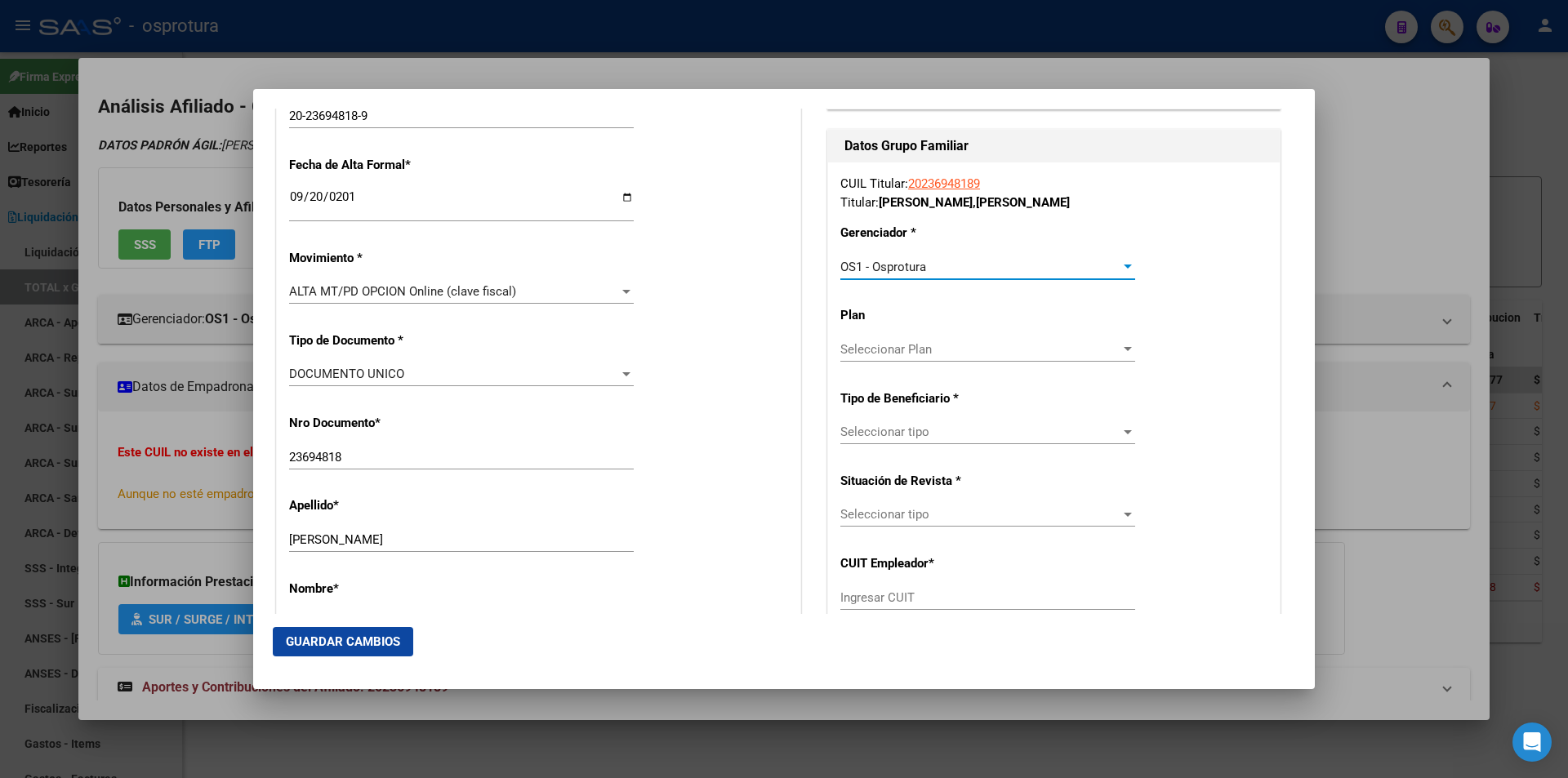
click at [930, 518] on span "Seleccionar tipo" at bounding box center [981, 514] width 280 height 15
click at [932, 513] on input "dropdown search" at bounding box center [979, 514] width 317 height 37
click at [1000, 587] on div at bounding box center [784, 389] width 1568 height 778
click at [960, 602] on input "Ingresar CUIT" at bounding box center [988, 608] width 295 height 15
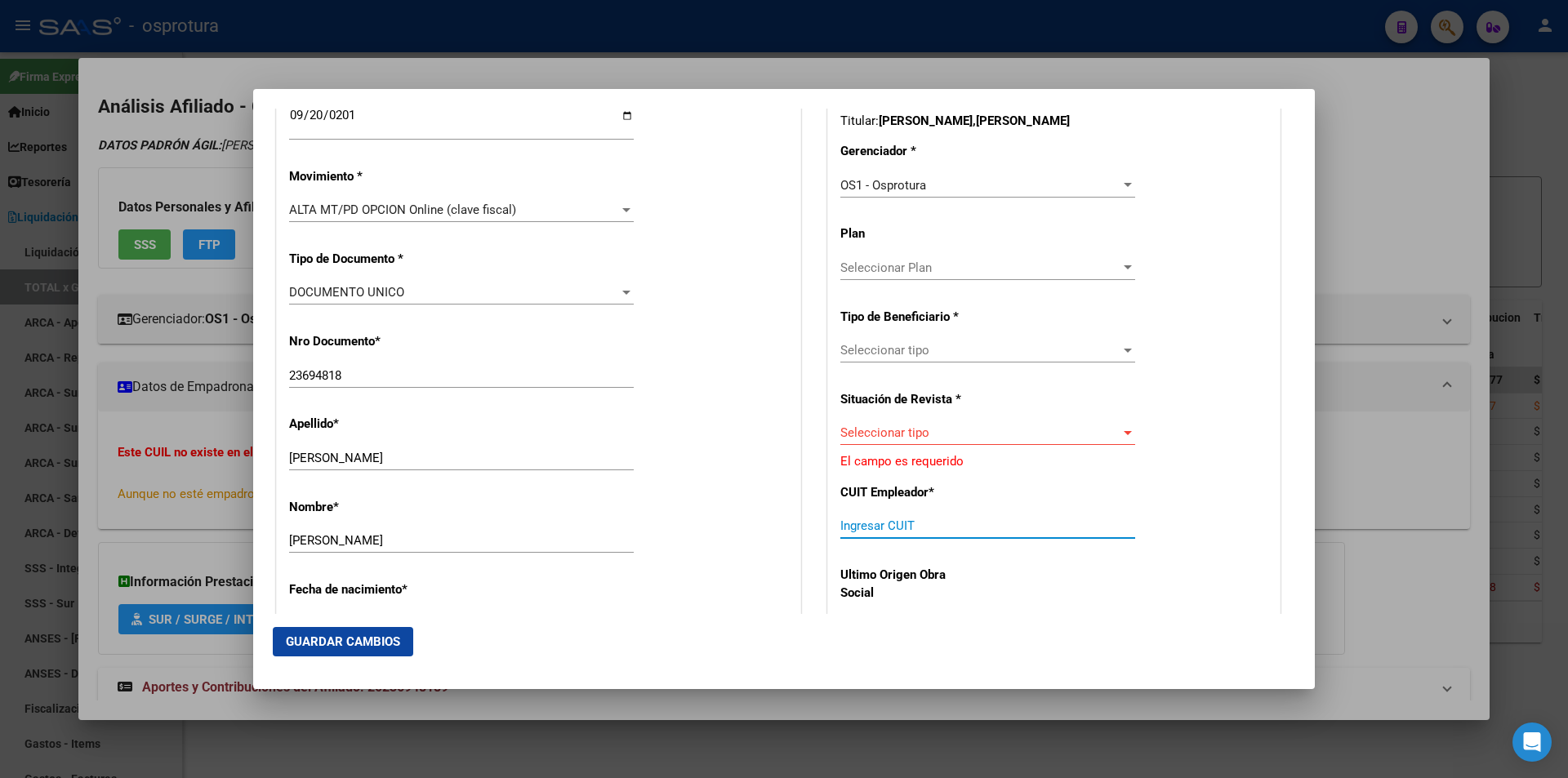
click at [980, 345] on span "Seleccionar tipo" at bounding box center [981, 350] width 280 height 15
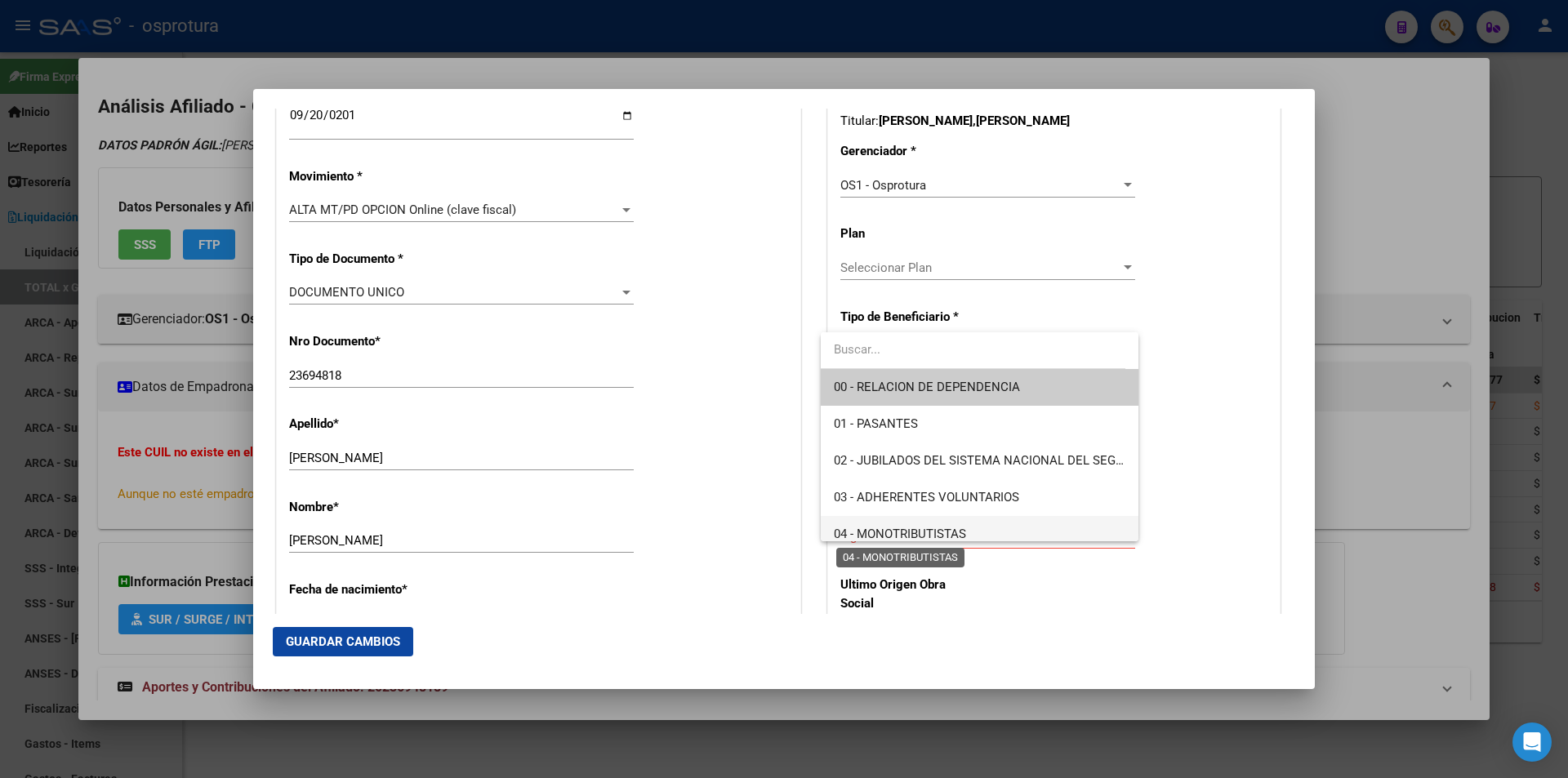
click at [946, 529] on span "04 - MONOTRIBUTISTAS" at bounding box center [900, 534] width 132 height 15
type input "20-23694818-9"
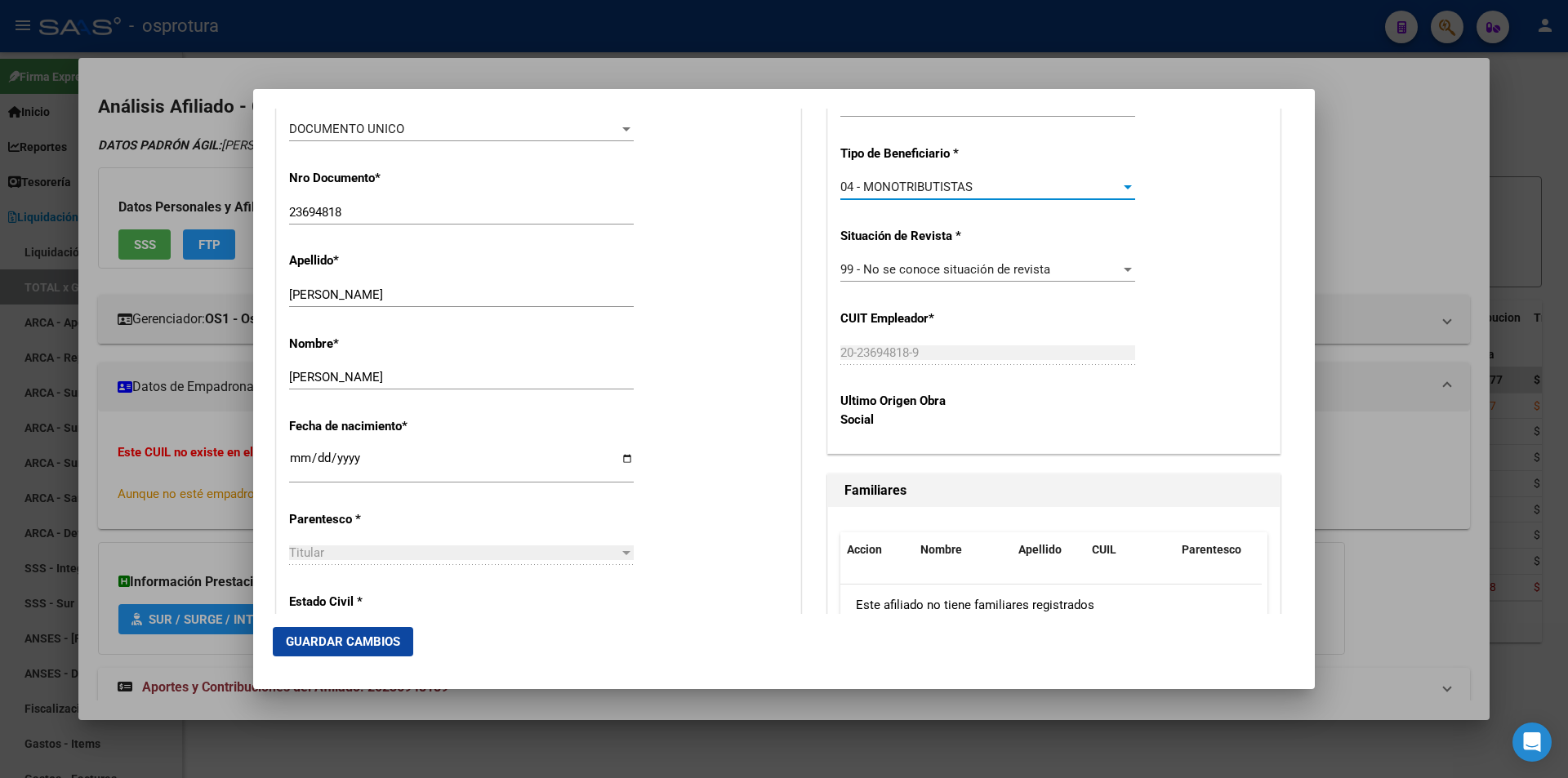
scroll to position [653, 0]
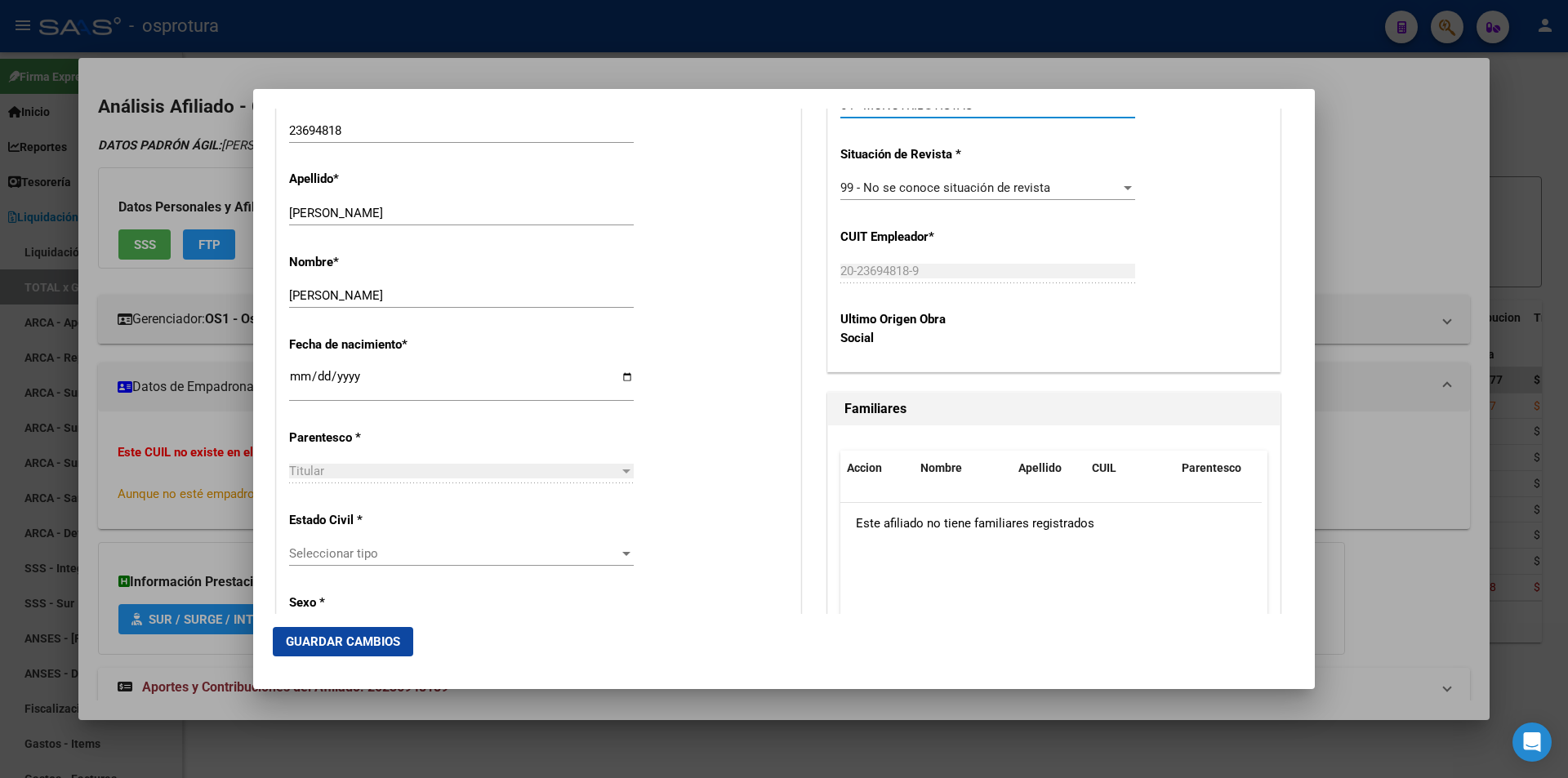
click at [469, 554] on span "Seleccionar tipo" at bounding box center [454, 553] width 330 height 15
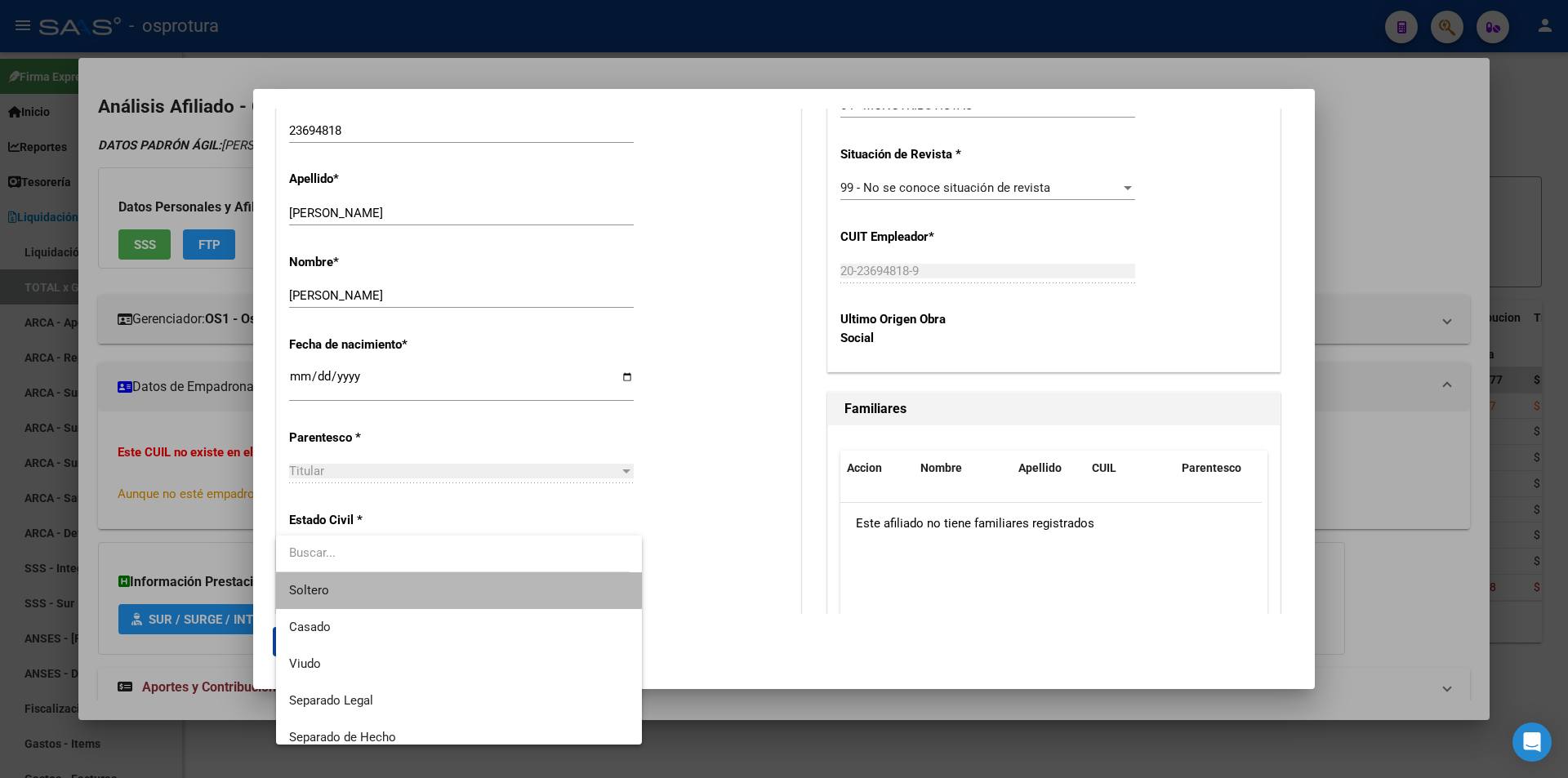
click at [475, 592] on span "Soltero" at bounding box center [458, 591] width 340 height 37
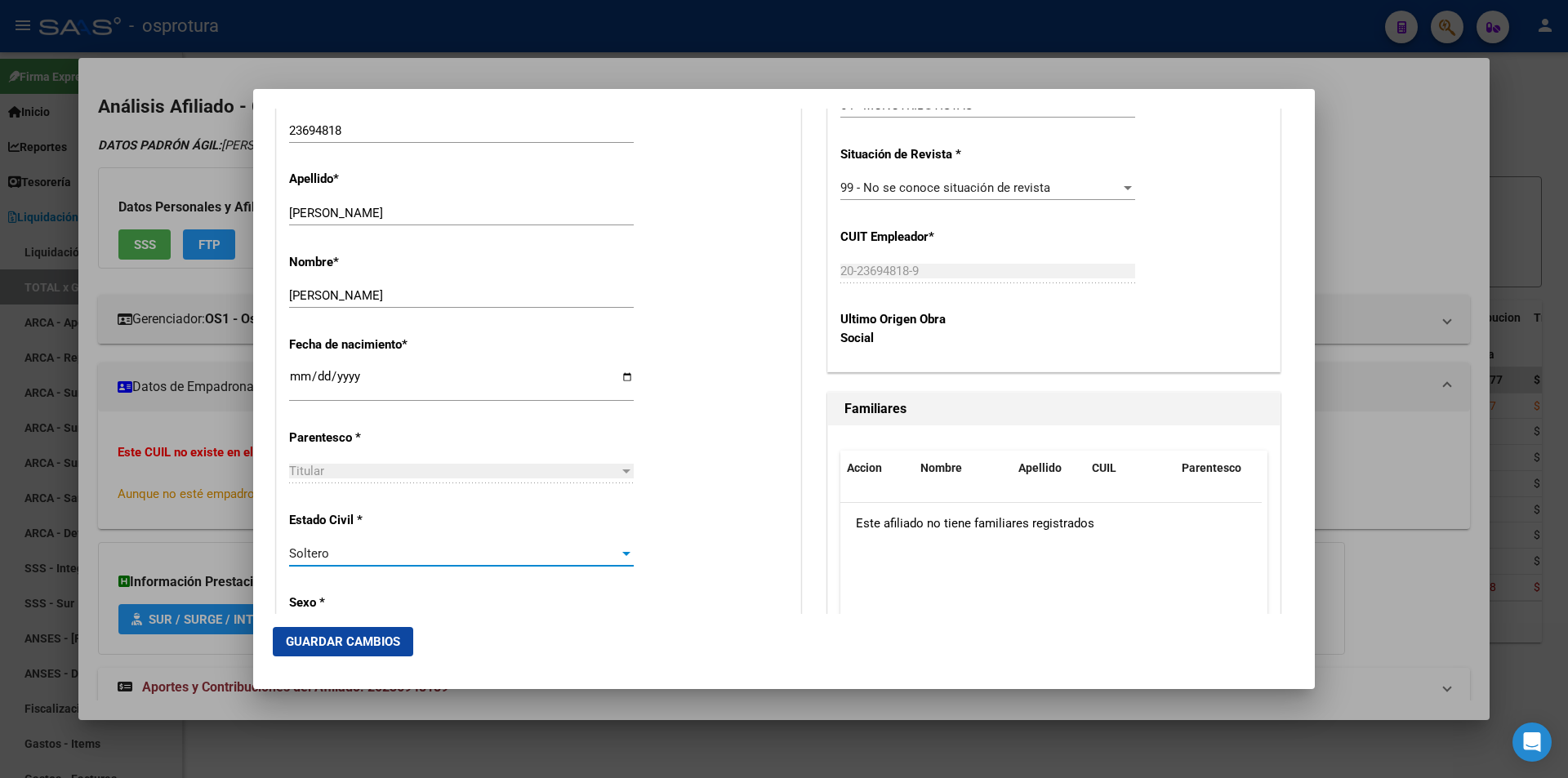
scroll to position [898, 0]
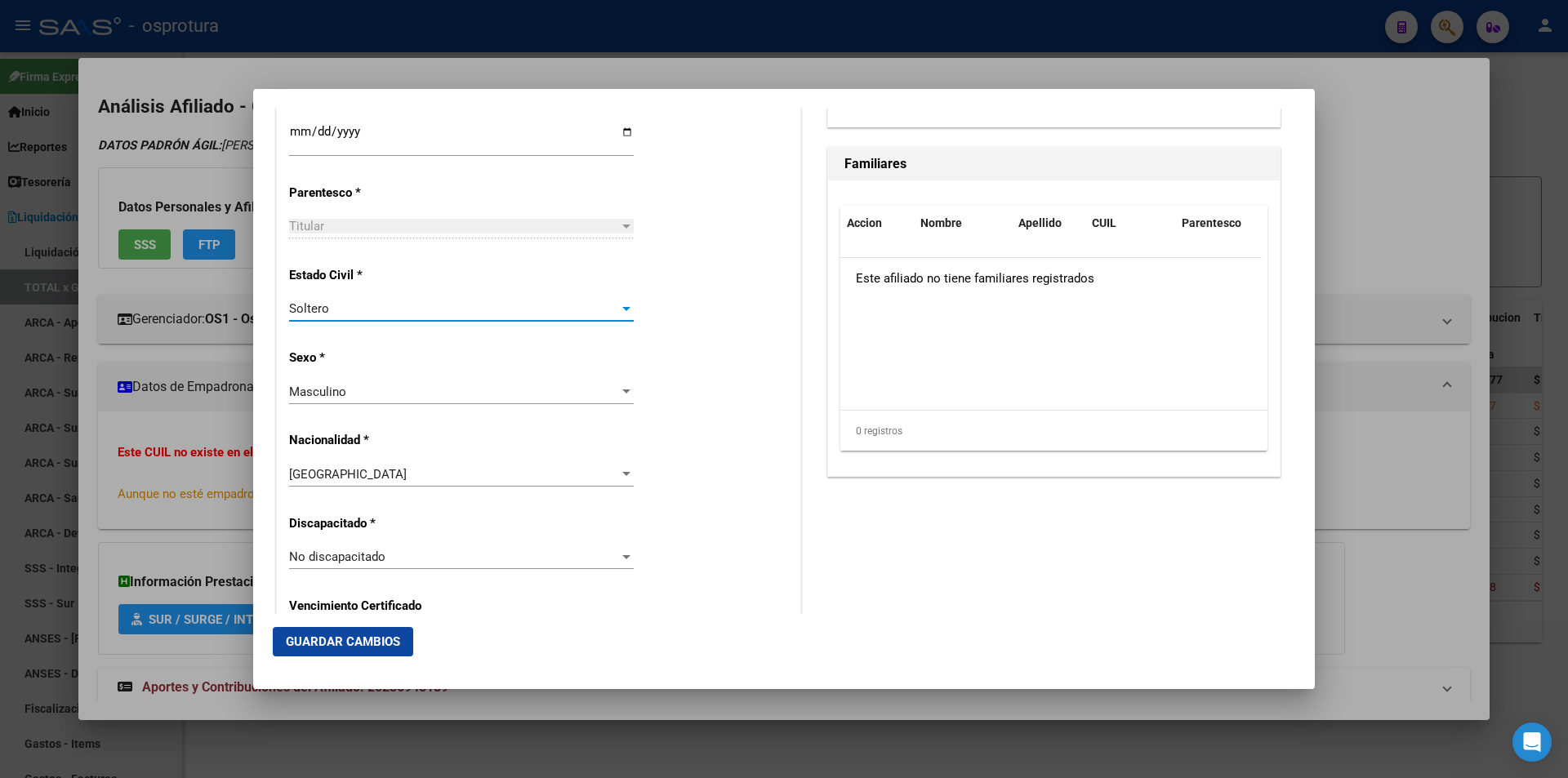
click at [401, 640] on button "Guardar Cambios" at bounding box center [343, 641] width 140 height 29
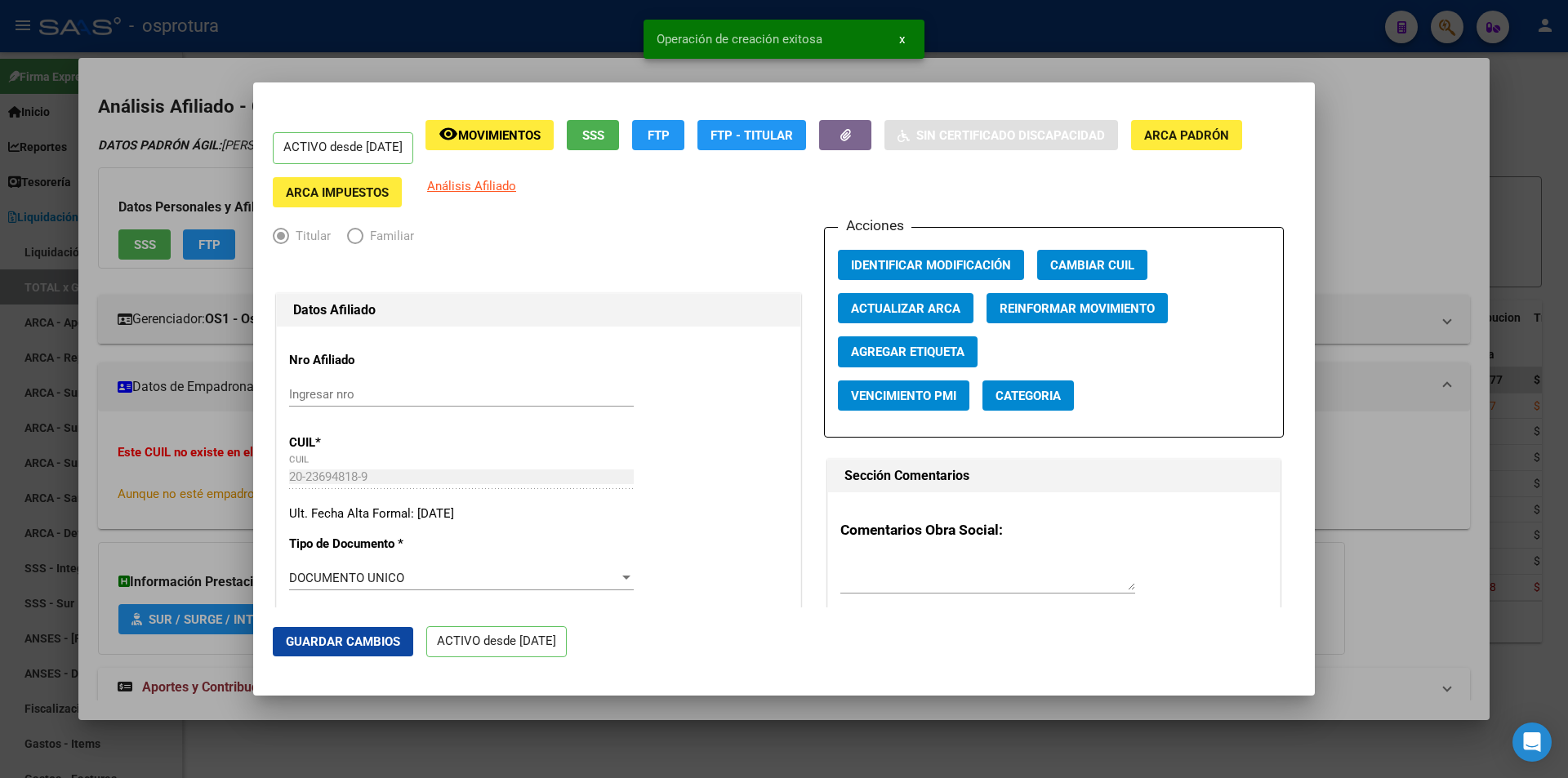
click at [1079, 71] on div at bounding box center [784, 389] width 1568 height 778
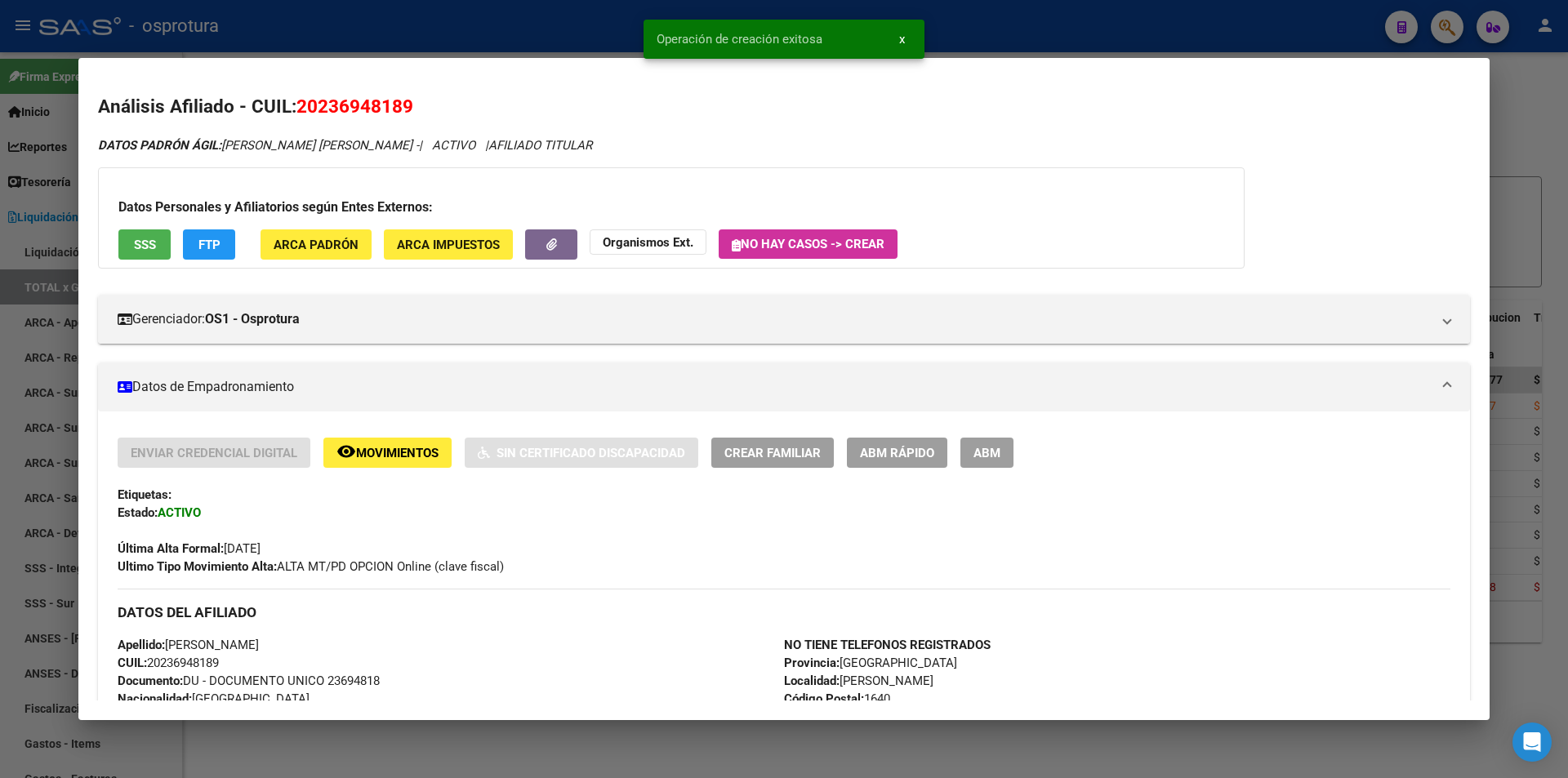
click at [894, 454] on span "ABM Rápido" at bounding box center [896, 453] width 74 height 15
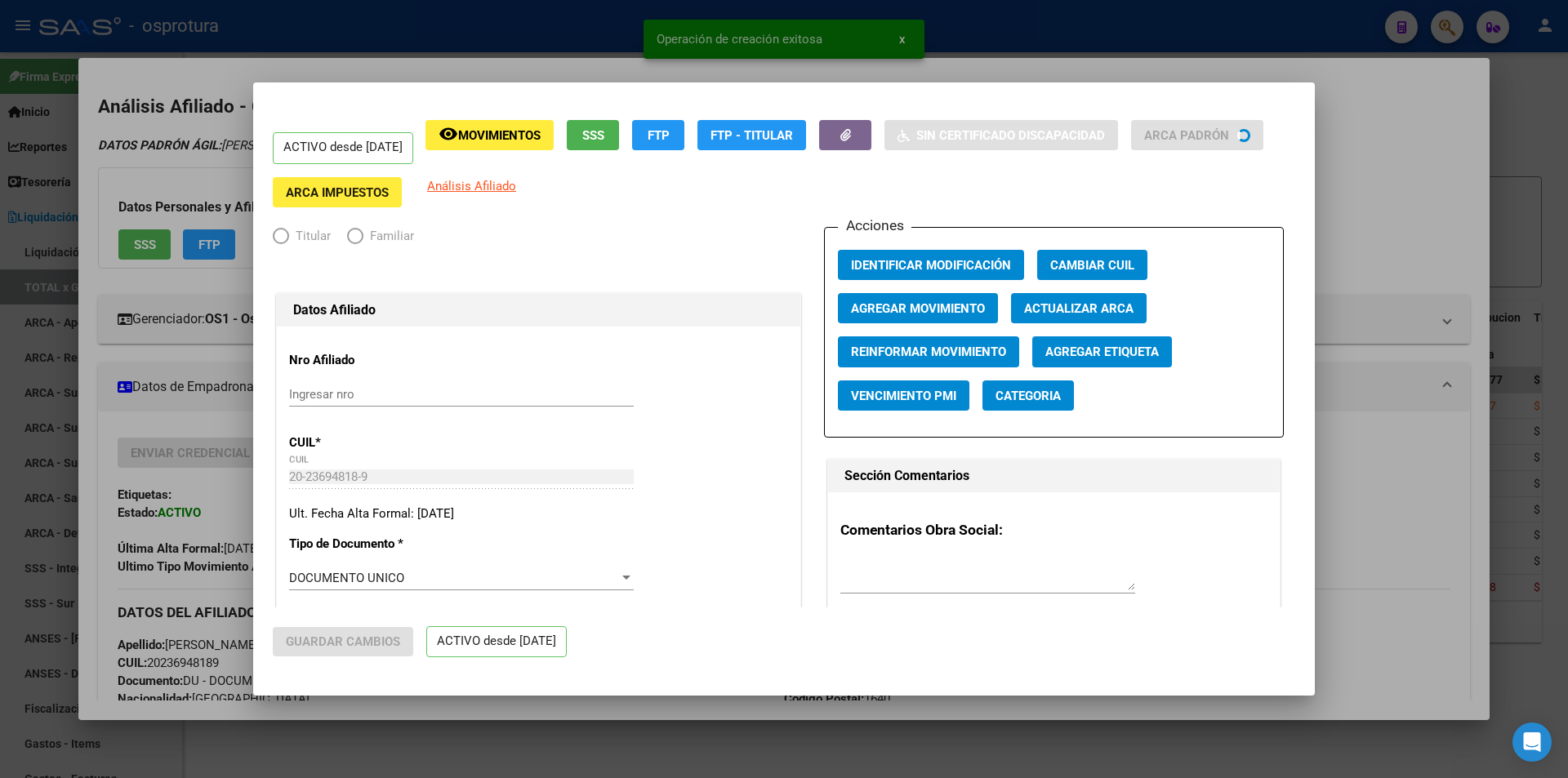
radio input "true"
type input "20-23694818-9"
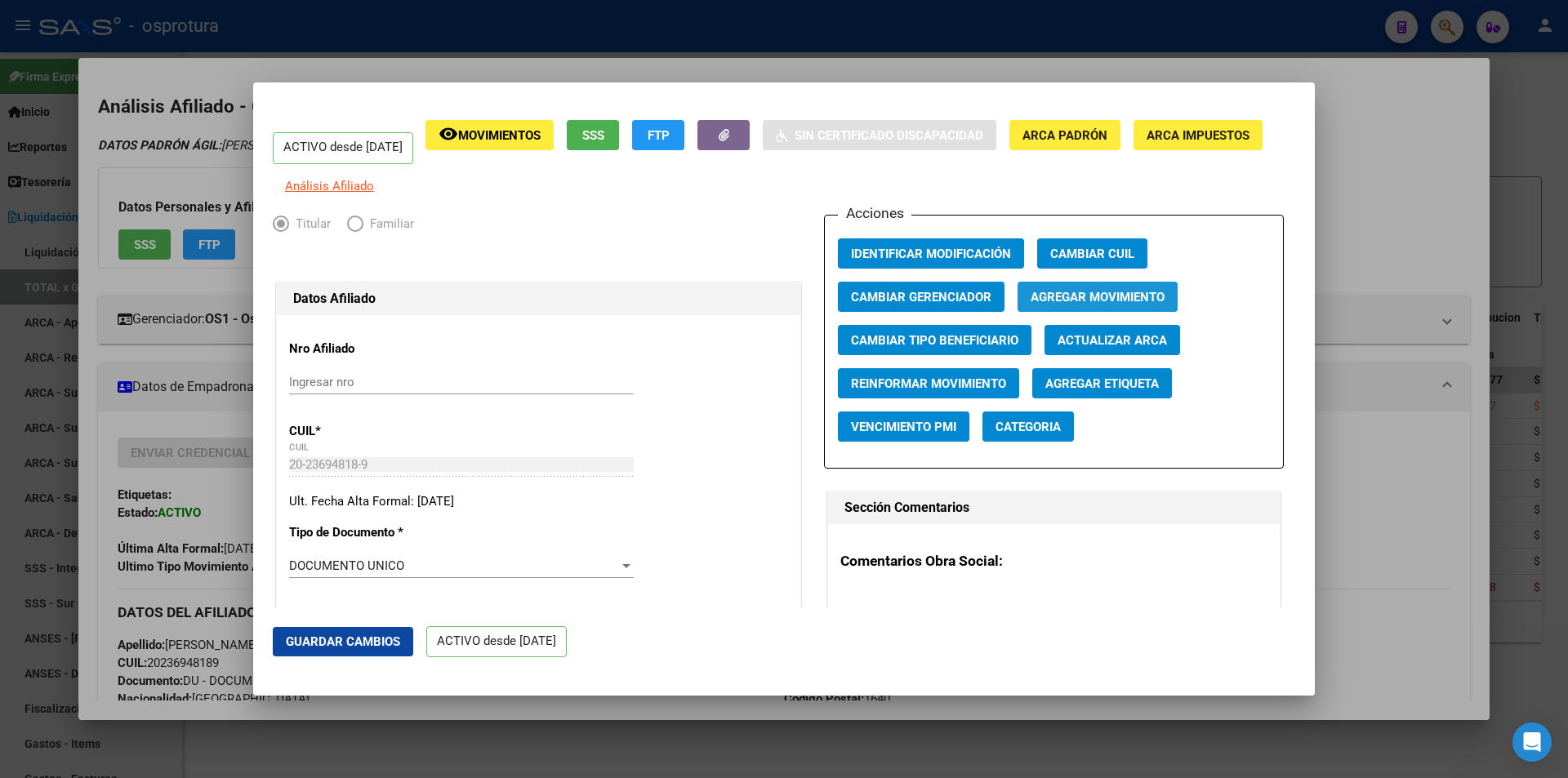
click at [1113, 304] on span "Agregar Movimiento" at bounding box center [1097, 297] width 134 height 15
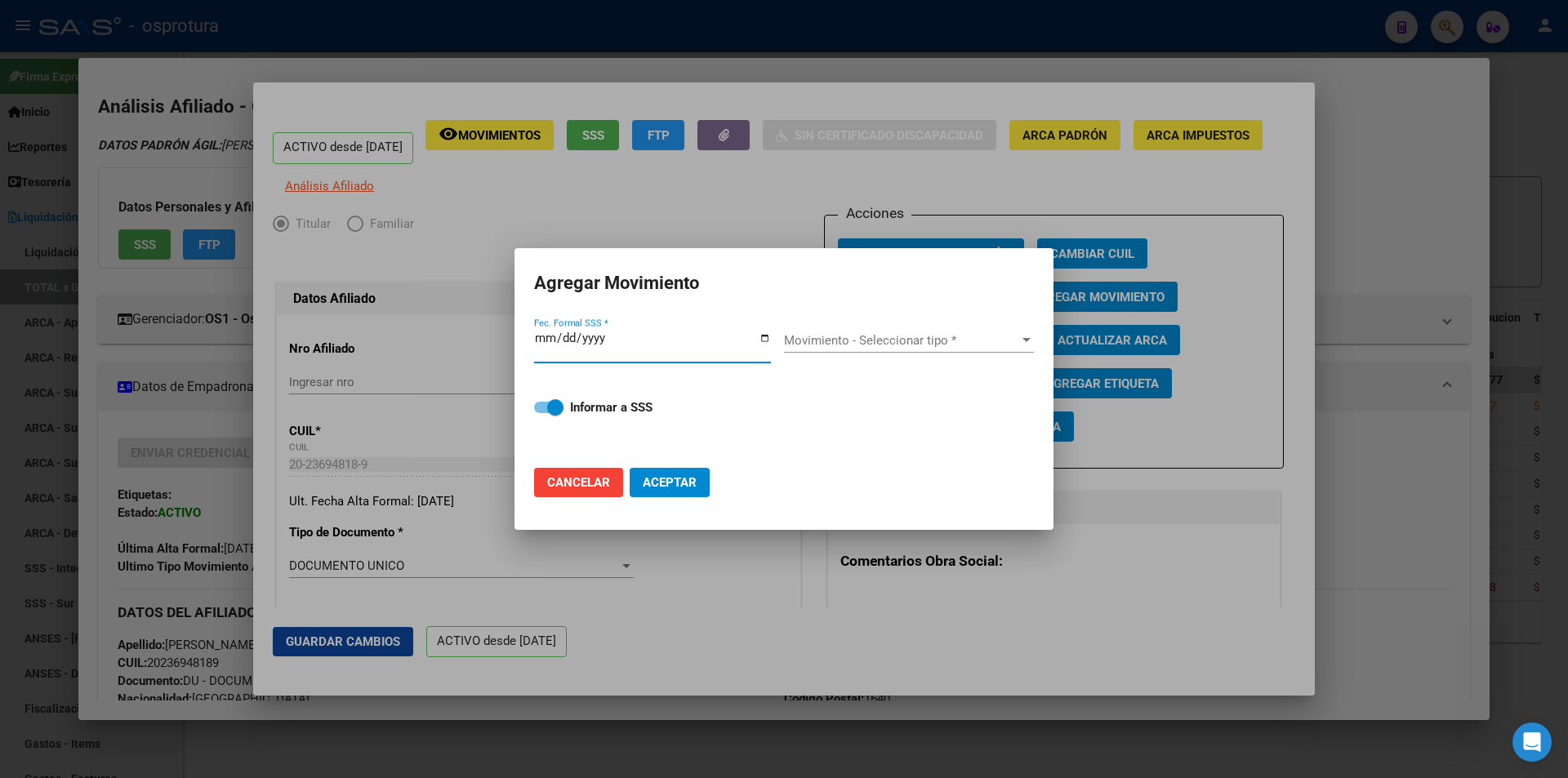
click at [844, 347] on span "Movimiento - Seleccionar tipo *" at bounding box center [901, 341] width 236 height 15
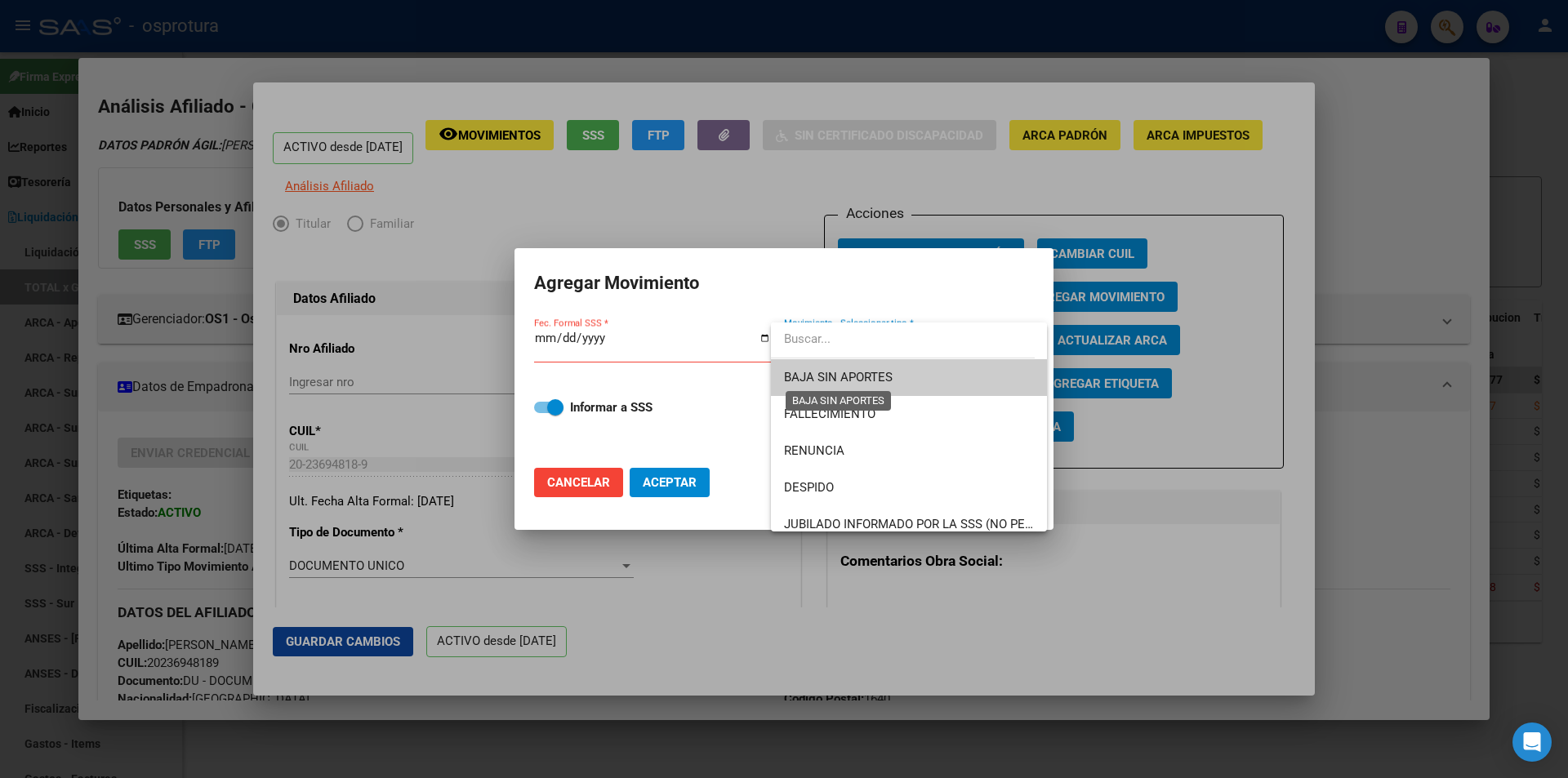
click at [840, 370] on span "BAJA SIN APORTES" at bounding box center [838, 378] width 109 height 15
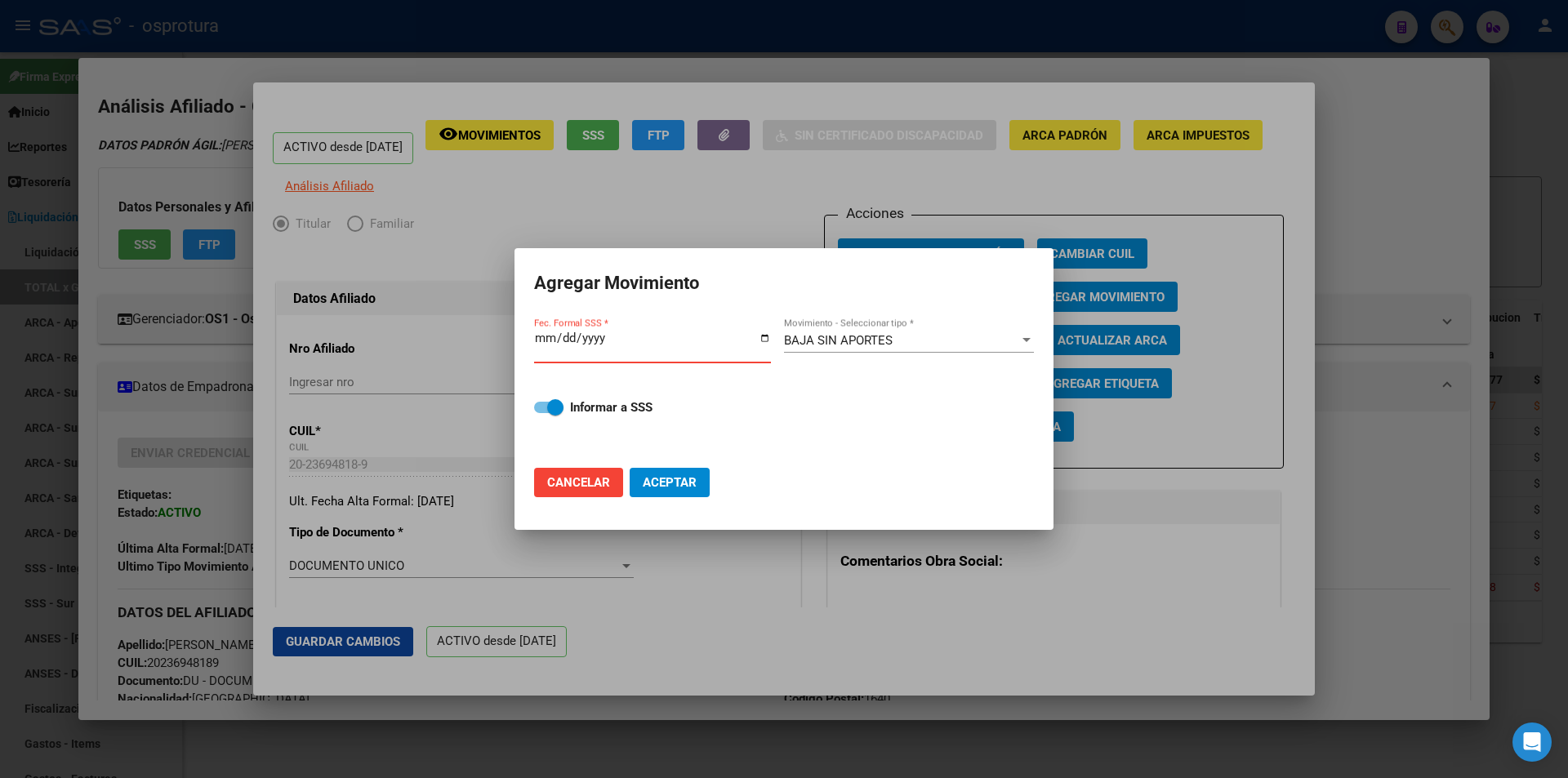
click at [550, 345] on input "Fec. Formal SSS *" at bounding box center [652, 345] width 236 height 27
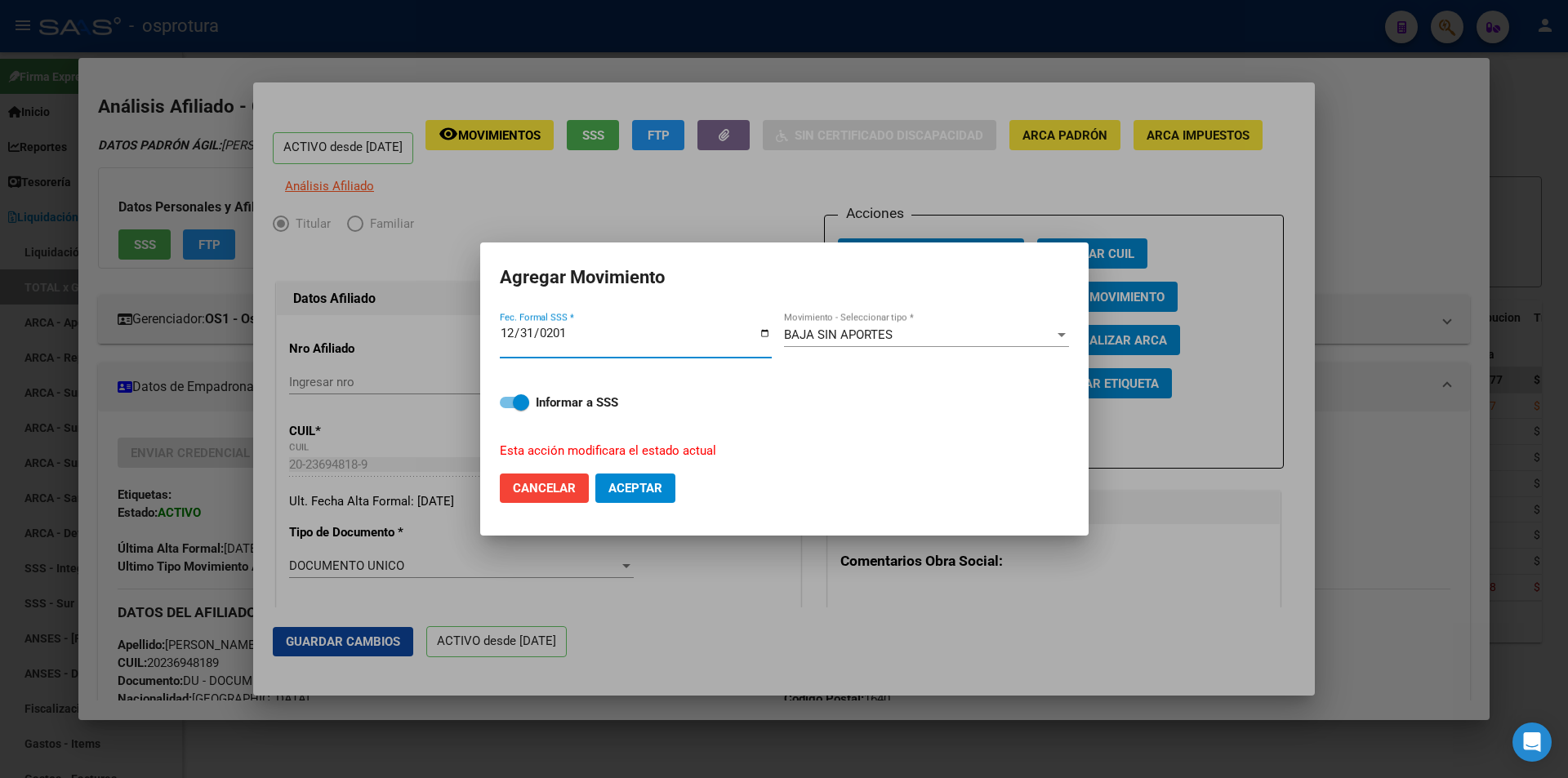
type input "[DATE]"
click at [655, 477] on button "Aceptar" at bounding box center [635, 488] width 80 height 29
checkbox input "false"
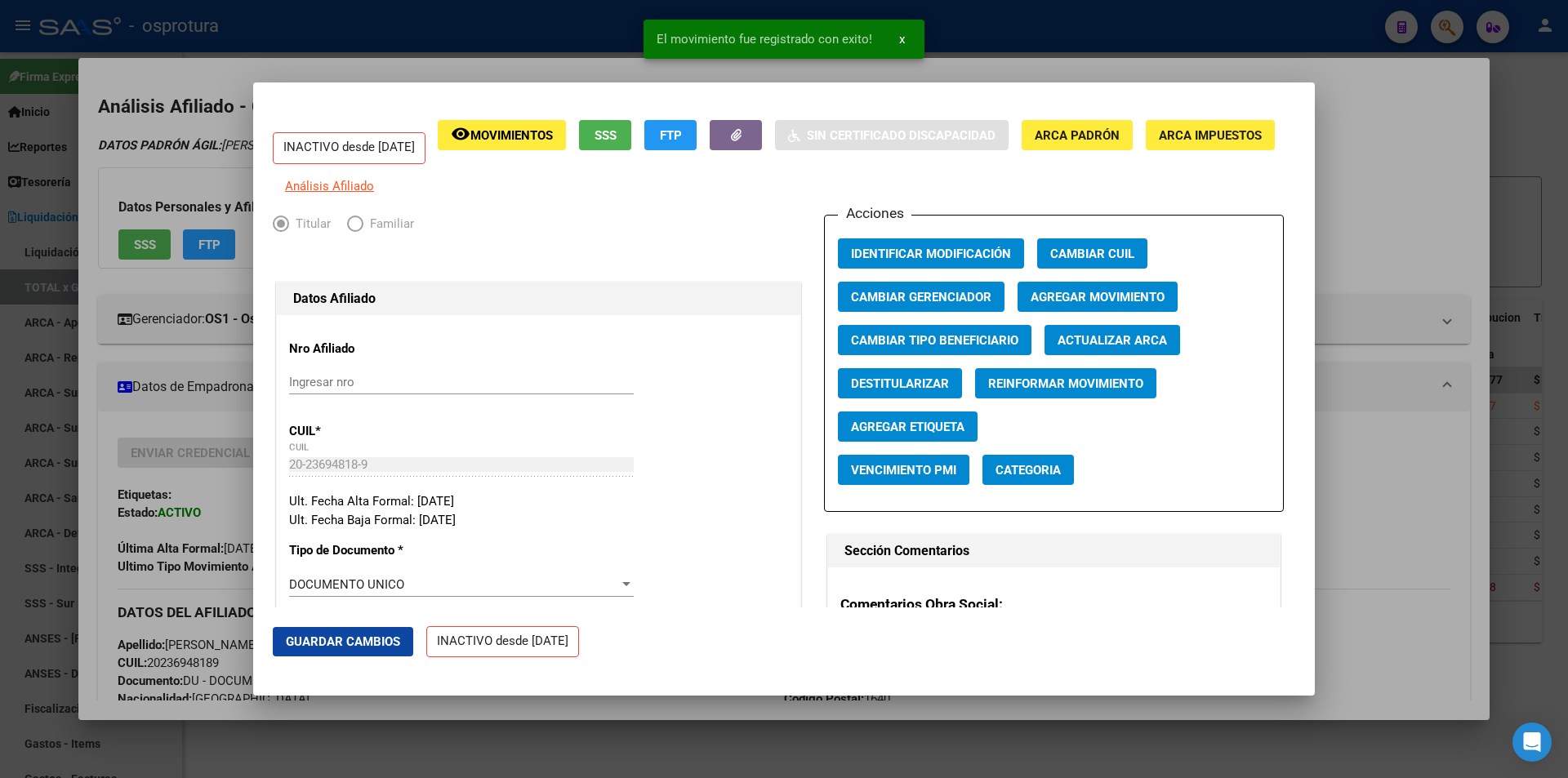
click at [571, 68] on div at bounding box center [784, 389] width 1568 height 778
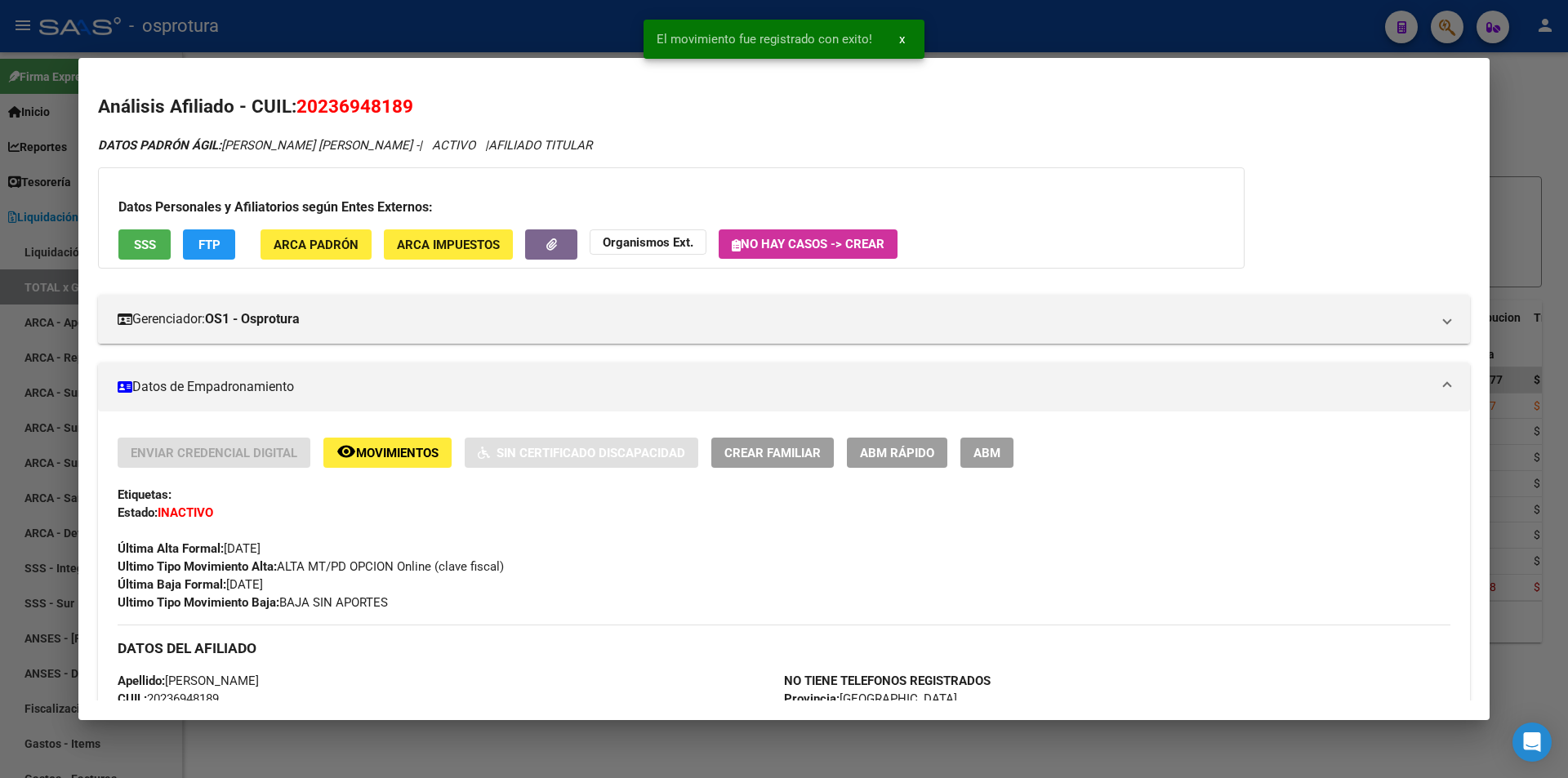
click at [519, 45] on div at bounding box center [784, 389] width 1568 height 778
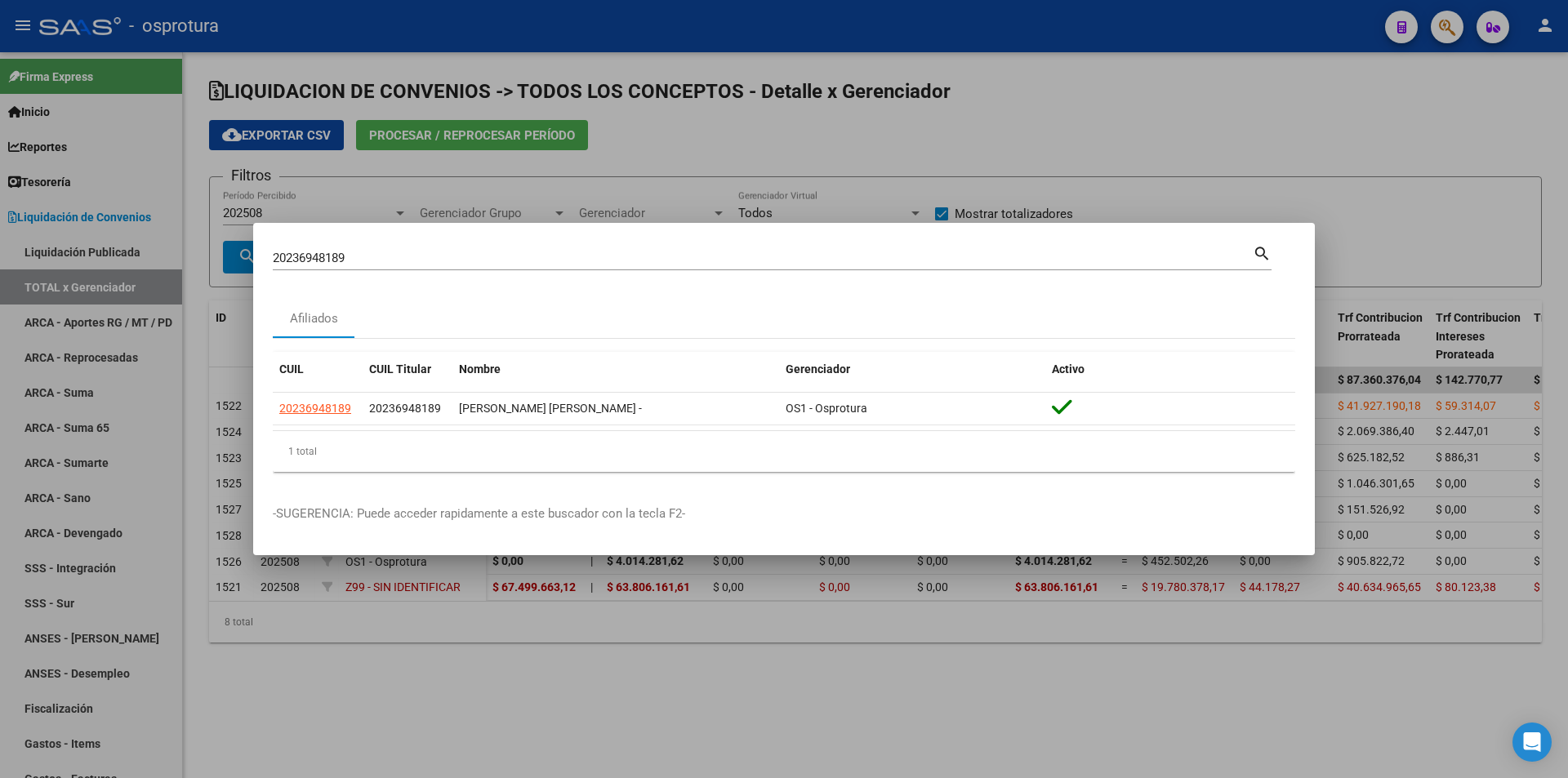
click at [648, 266] on input "20236948189" at bounding box center [762, 258] width 980 height 15
paste input "7-23824404-3"
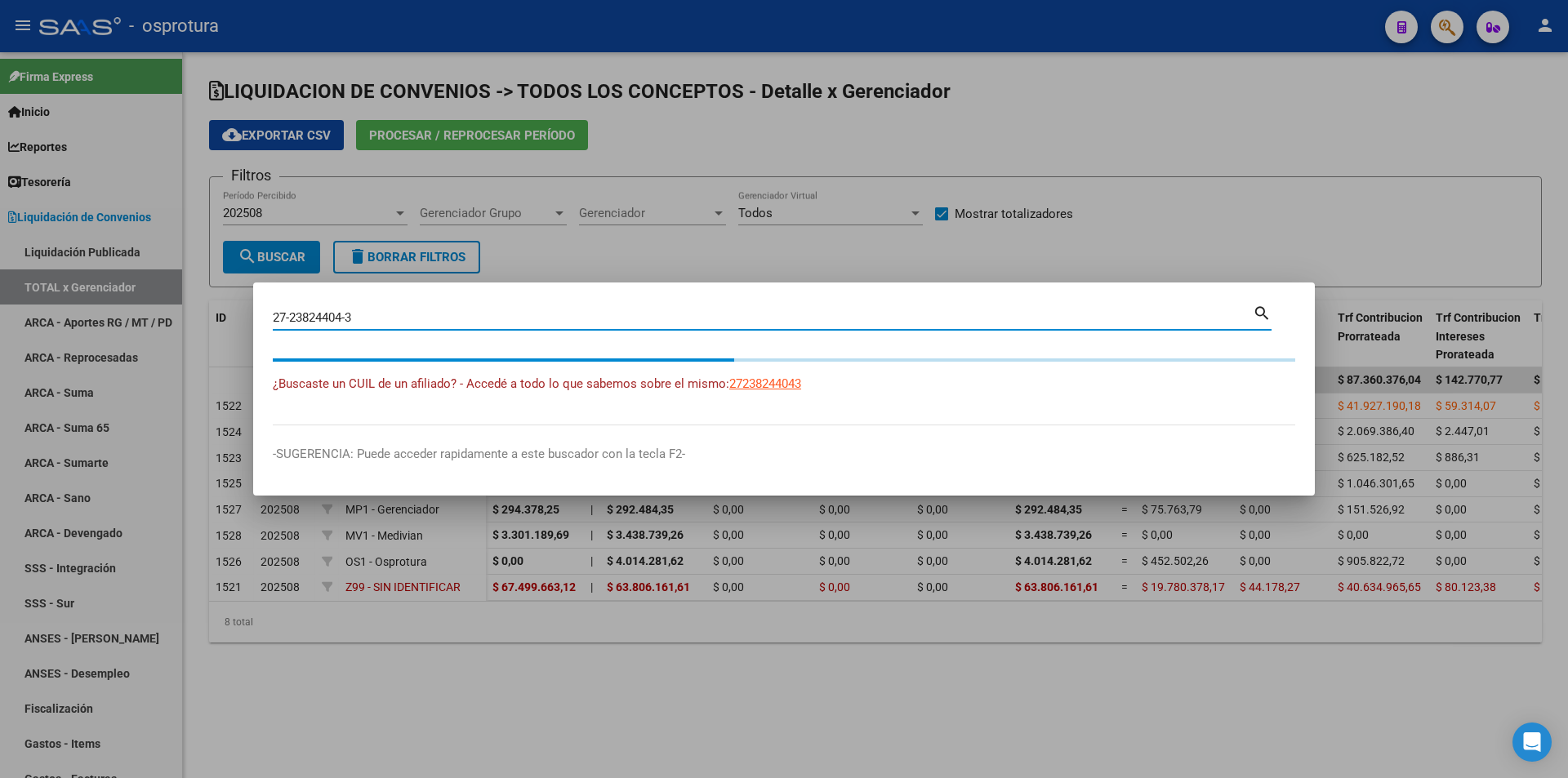
type input "27238244043"
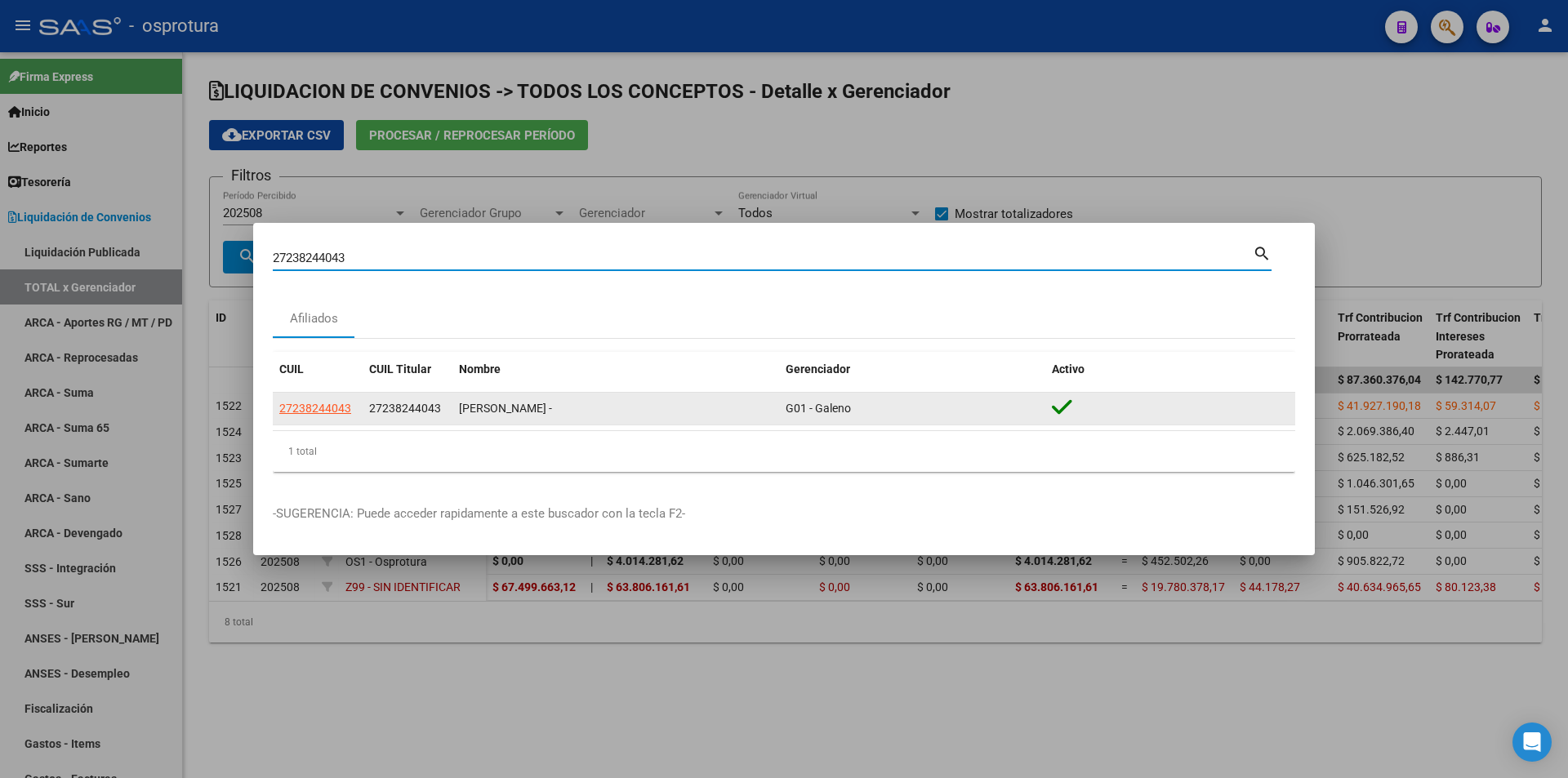
click at [334, 411] on span "27238244043" at bounding box center [315, 408] width 71 height 13
type textarea "27238244043"
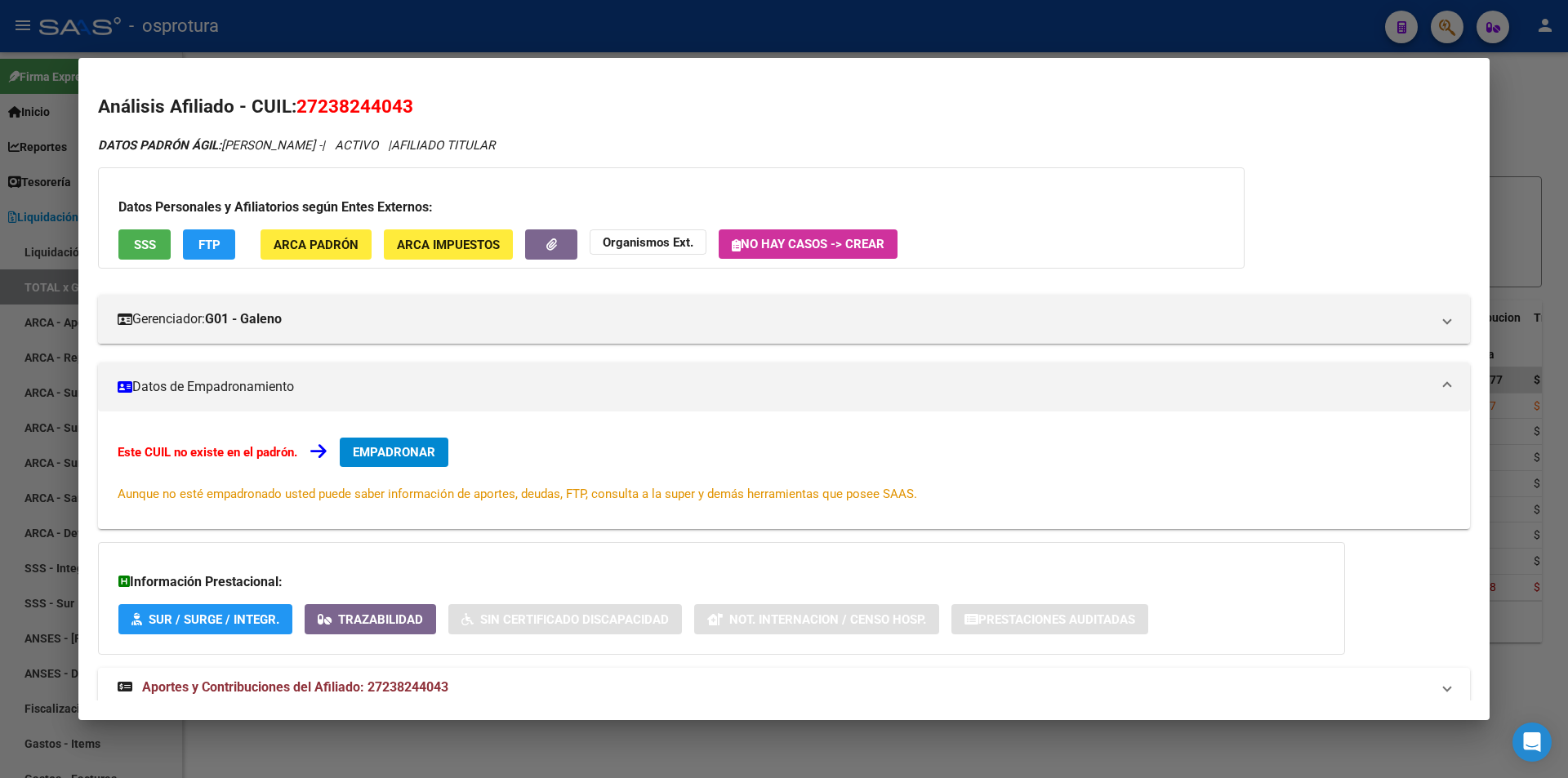
click at [152, 253] on button "SSS" at bounding box center [144, 244] width 52 height 30
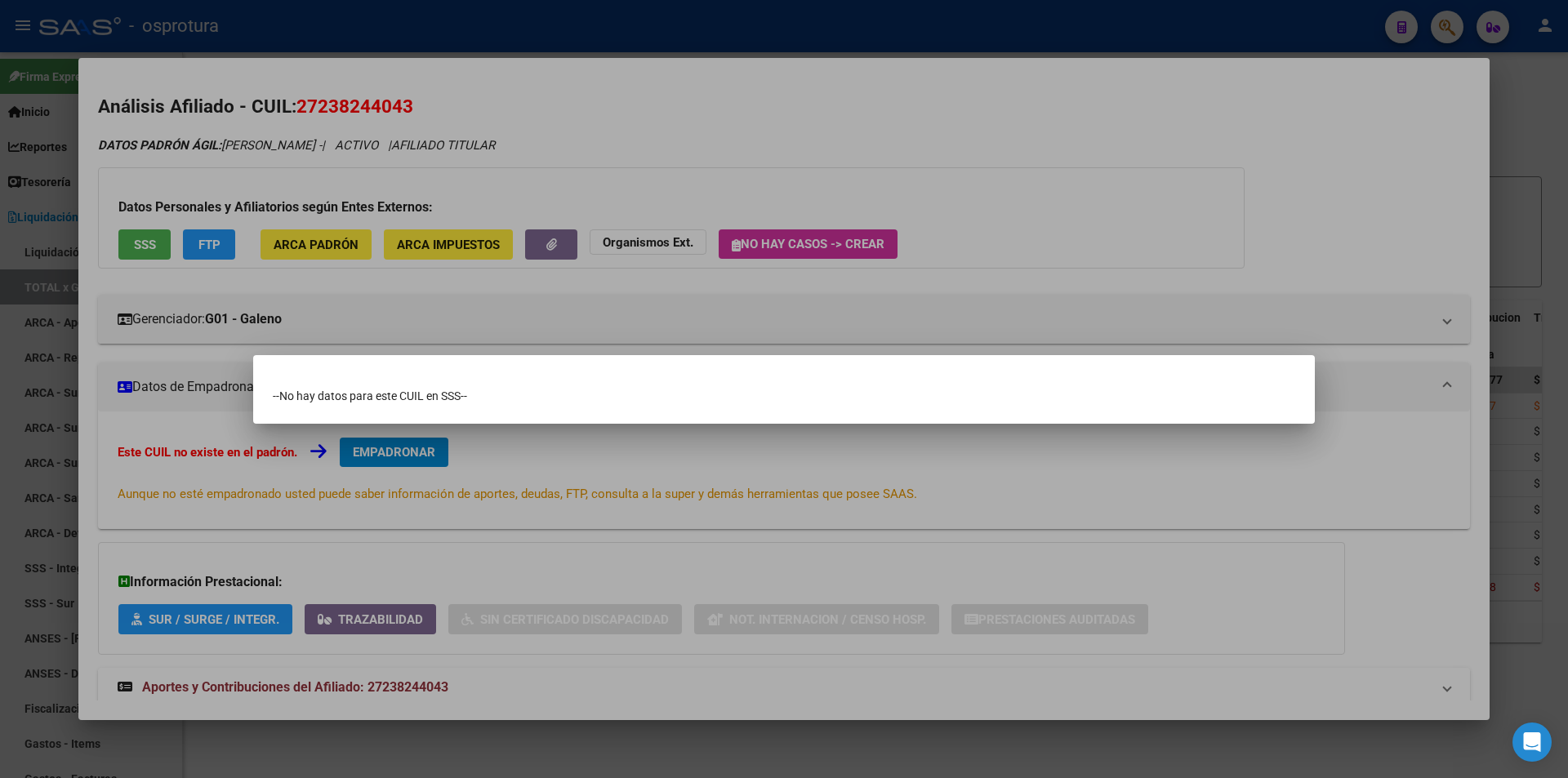
click at [716, 143] on div at bounding box center [784, 389] width 1568 height 778
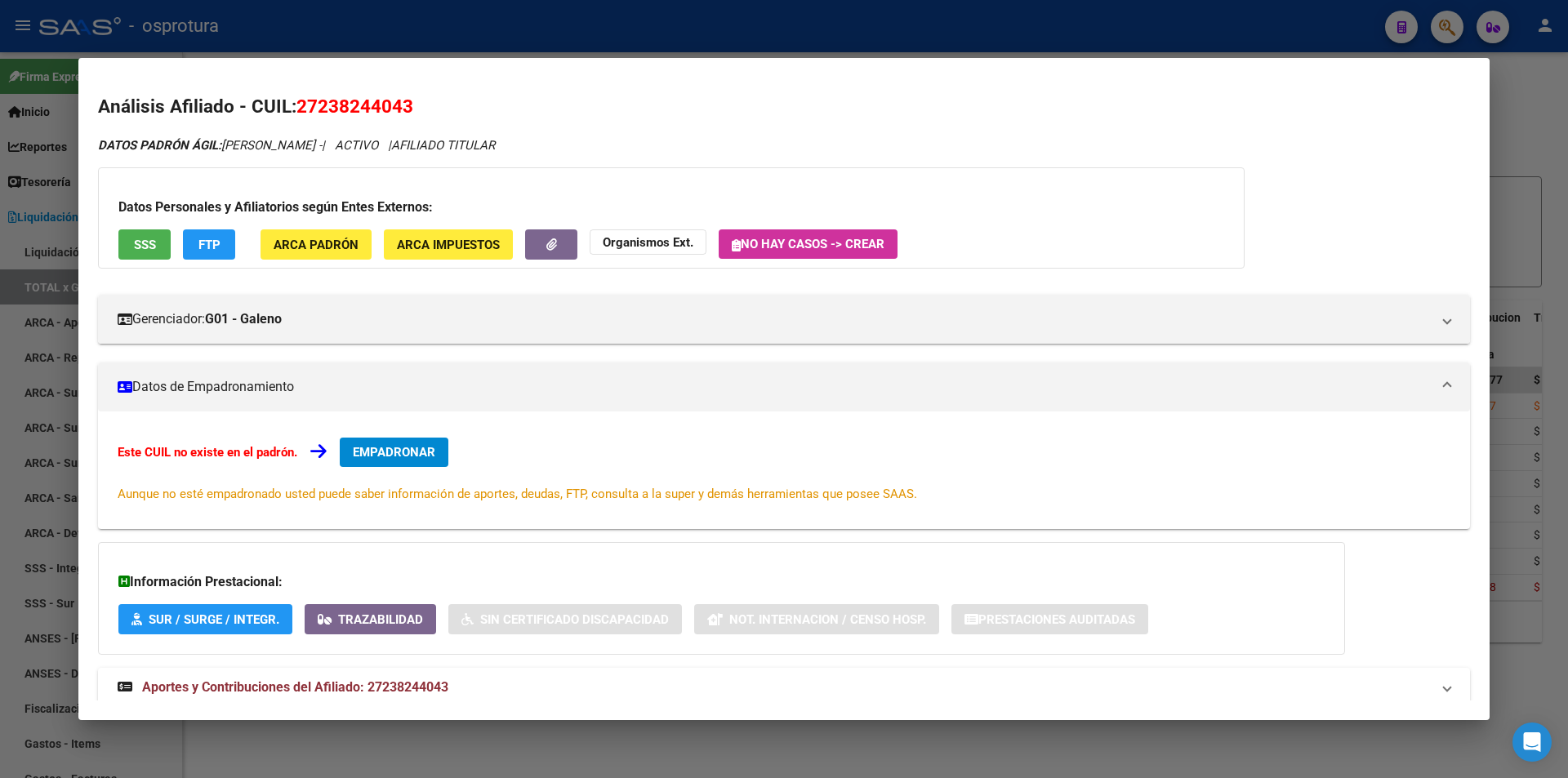
click at [428, 441] on button "EMPADRONAR" at bounding box center [394, 453] width 109 height 29
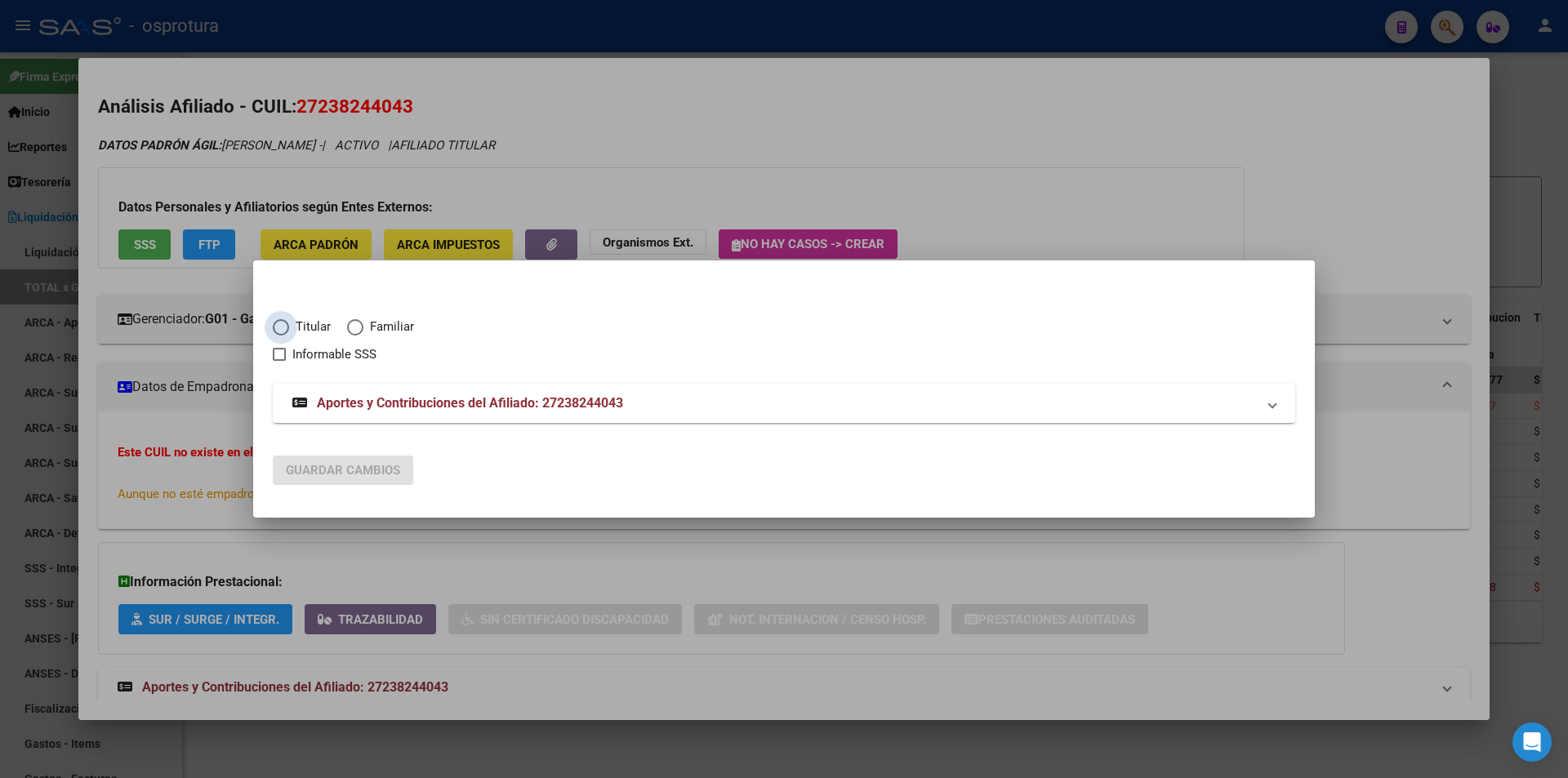
click at [296, 320] on span "Titular" at bounding box center [309, 327] width 41 height 18
click at [289, 320] on input "Titular" at bounding box center [281, 327] width 16 height 16
radio input "true"
checkbox input "true"
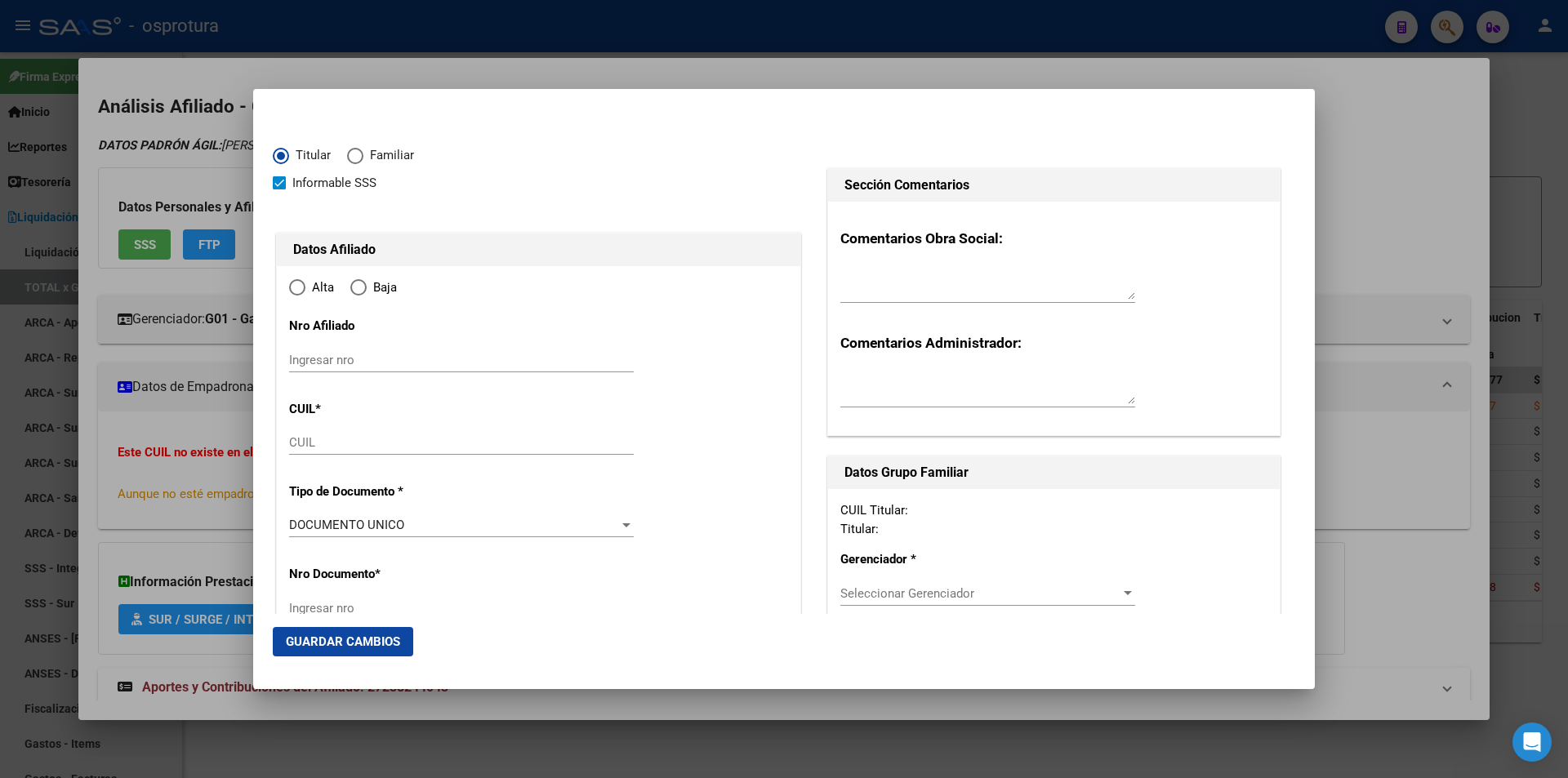
type input "27-23824404-3"
radio input "true"
type input "23824404"
type input "[PERSON_NAME]"
type input "[DATE]"
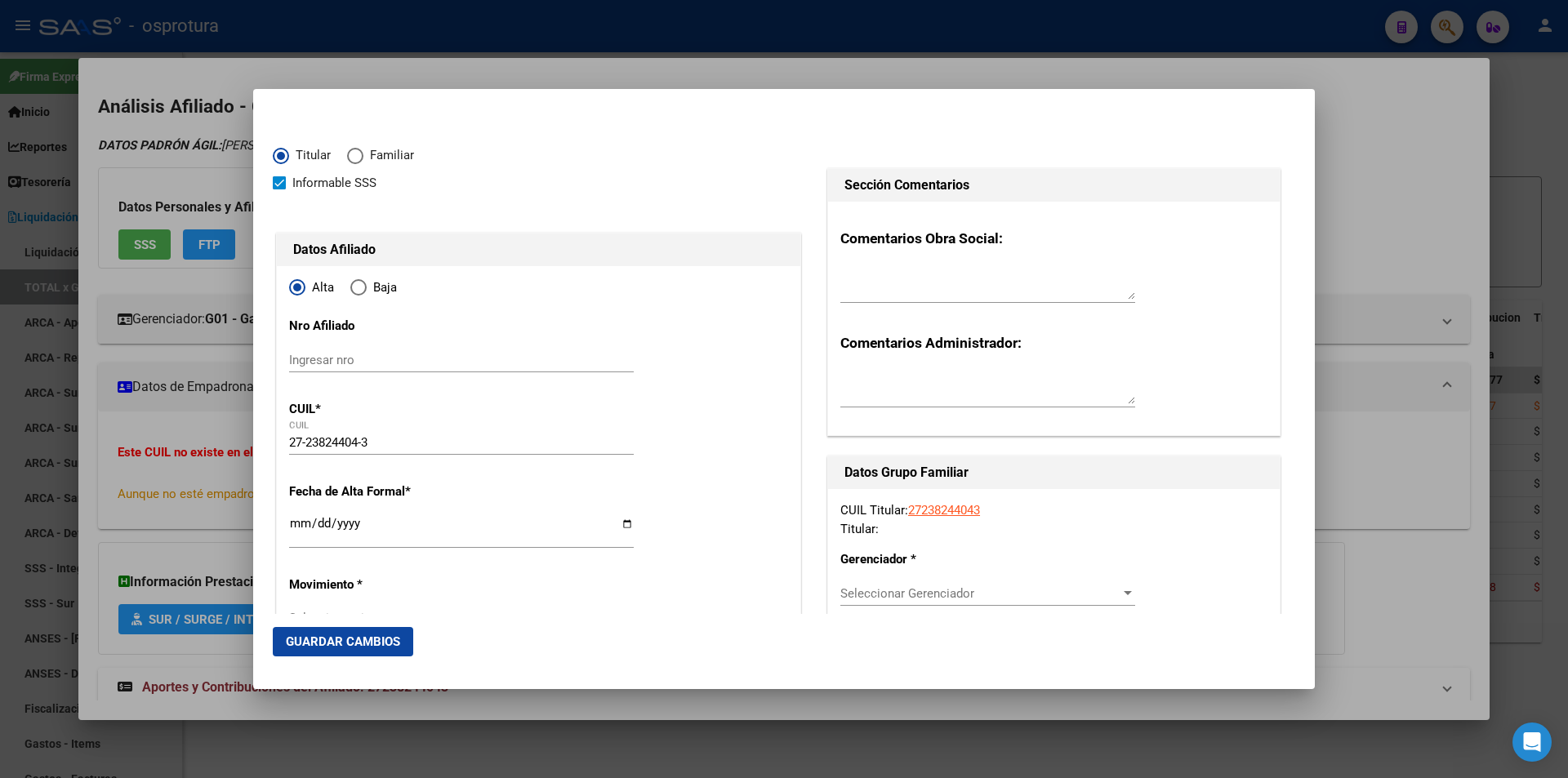
type input "SAN ISIDRO"
type input "1642"
type input "GRAL PAZ"
type input "SAN ISIDRO"
click at [936, 586] on div "Seleccionar Gerenciador Seleccionar Gerenciador" at bounding box center [988, 593] width 295 height 25
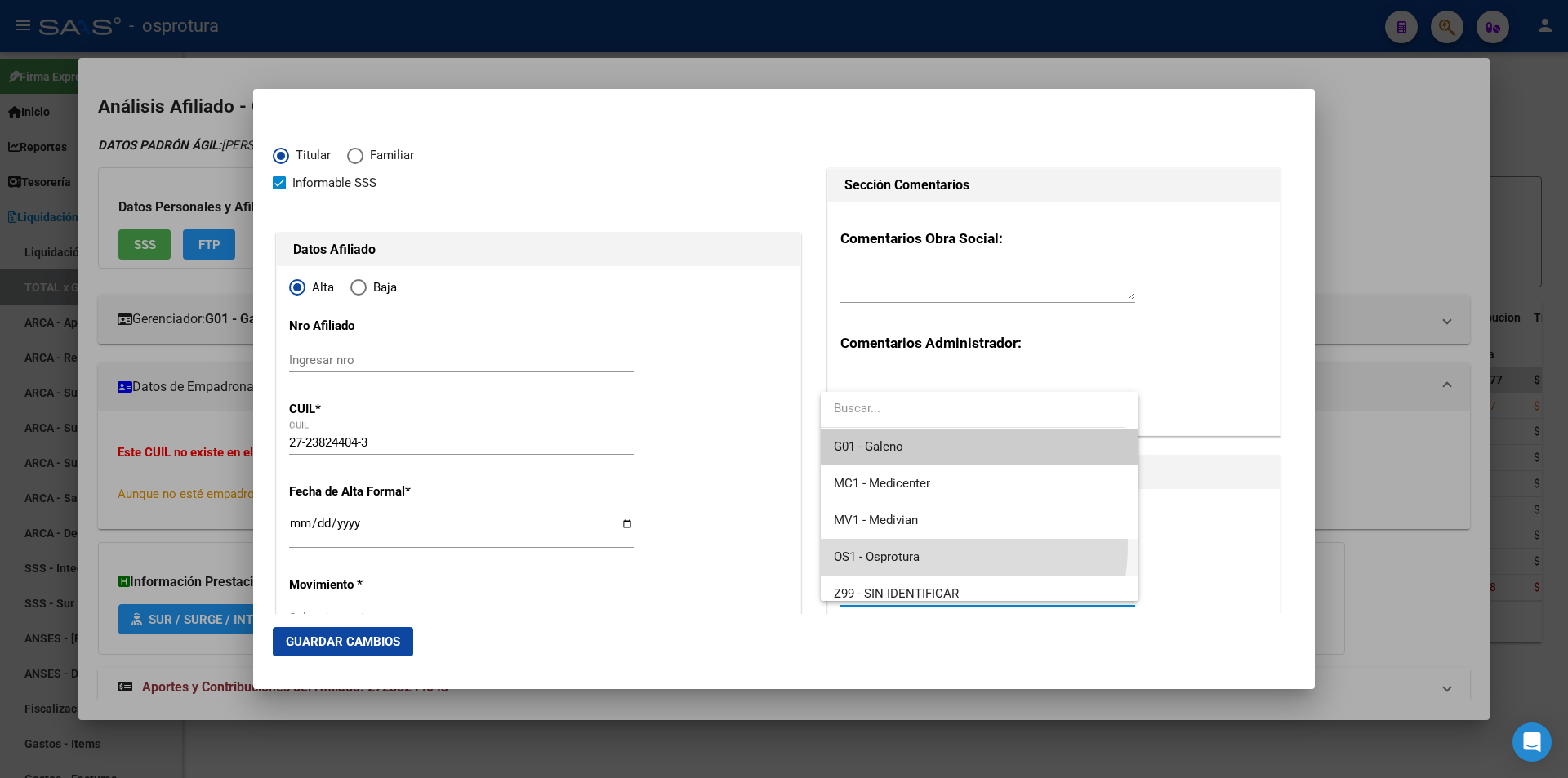
click at [932, 545] on span "OS1 - Osprotura" at bounding box center [979, 557] width 291 height 37
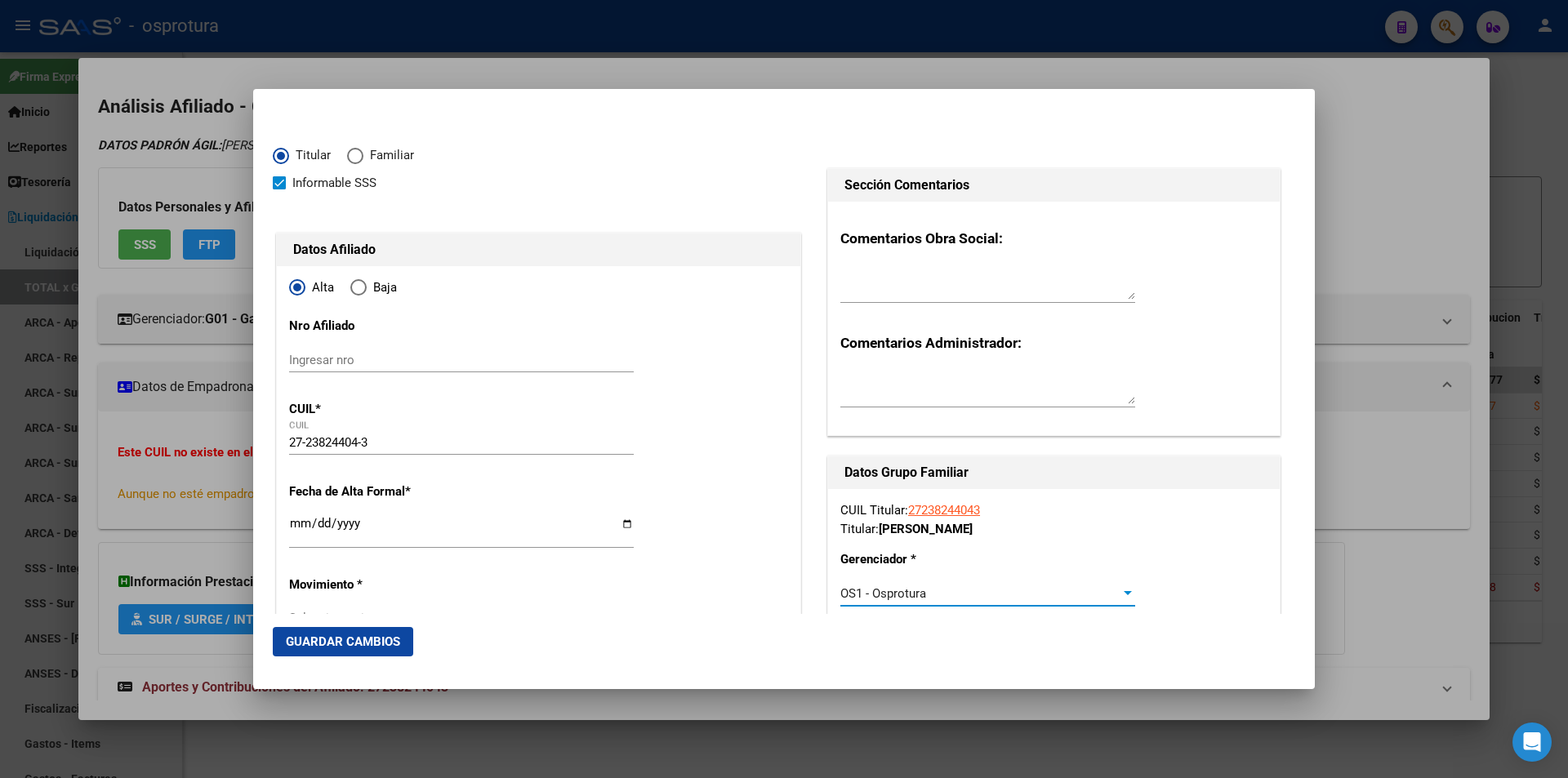
click at [294, 526] on input "Ingresar fecha" at bounding box center [461, 530] width 345 height 27
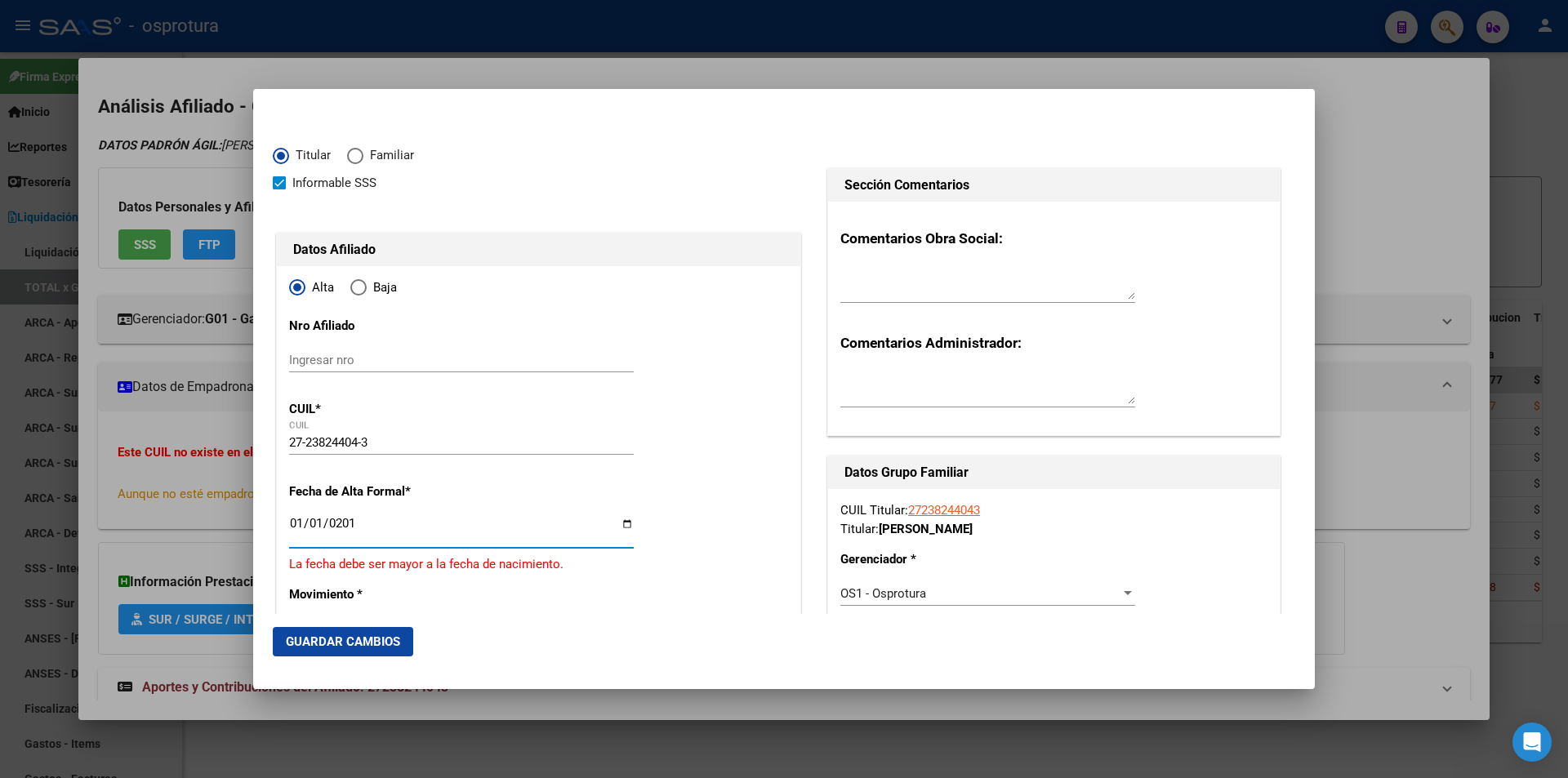
type input "[DATE]"
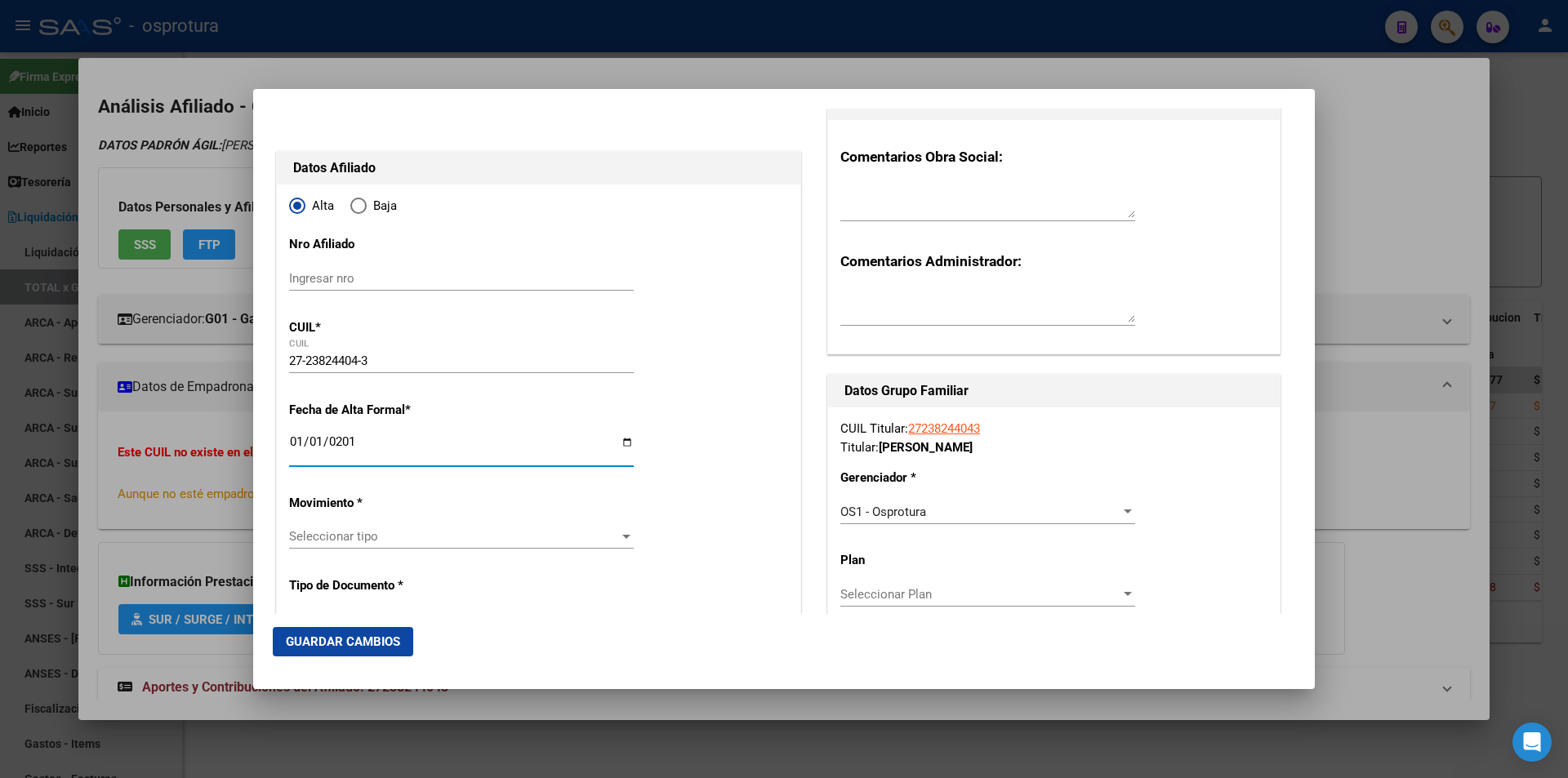
scroll to position [245, 0]
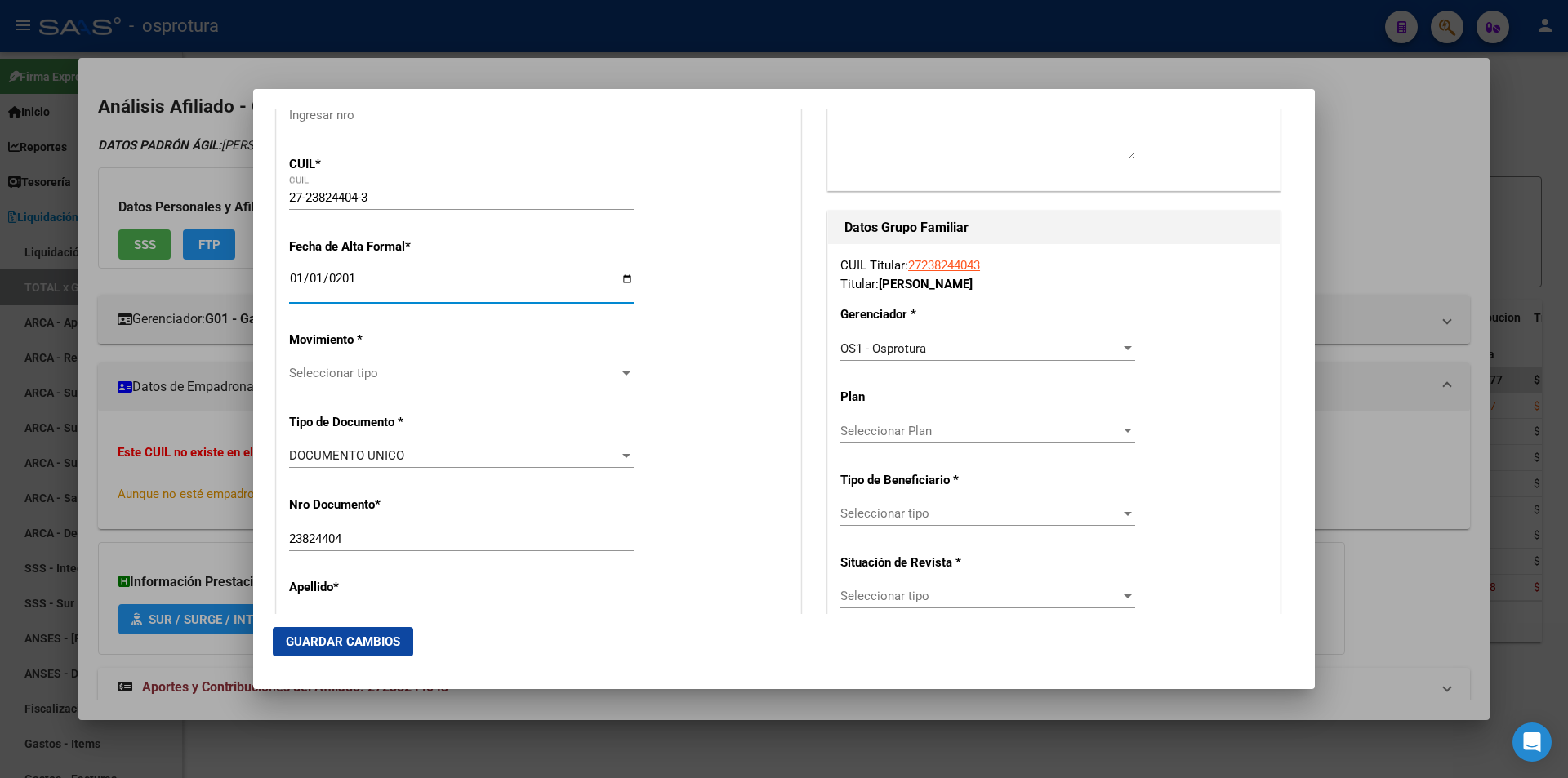
click at [569, 377] on span "Seleccionar tipo" at bounding box center [454, 373] width 330 height 15
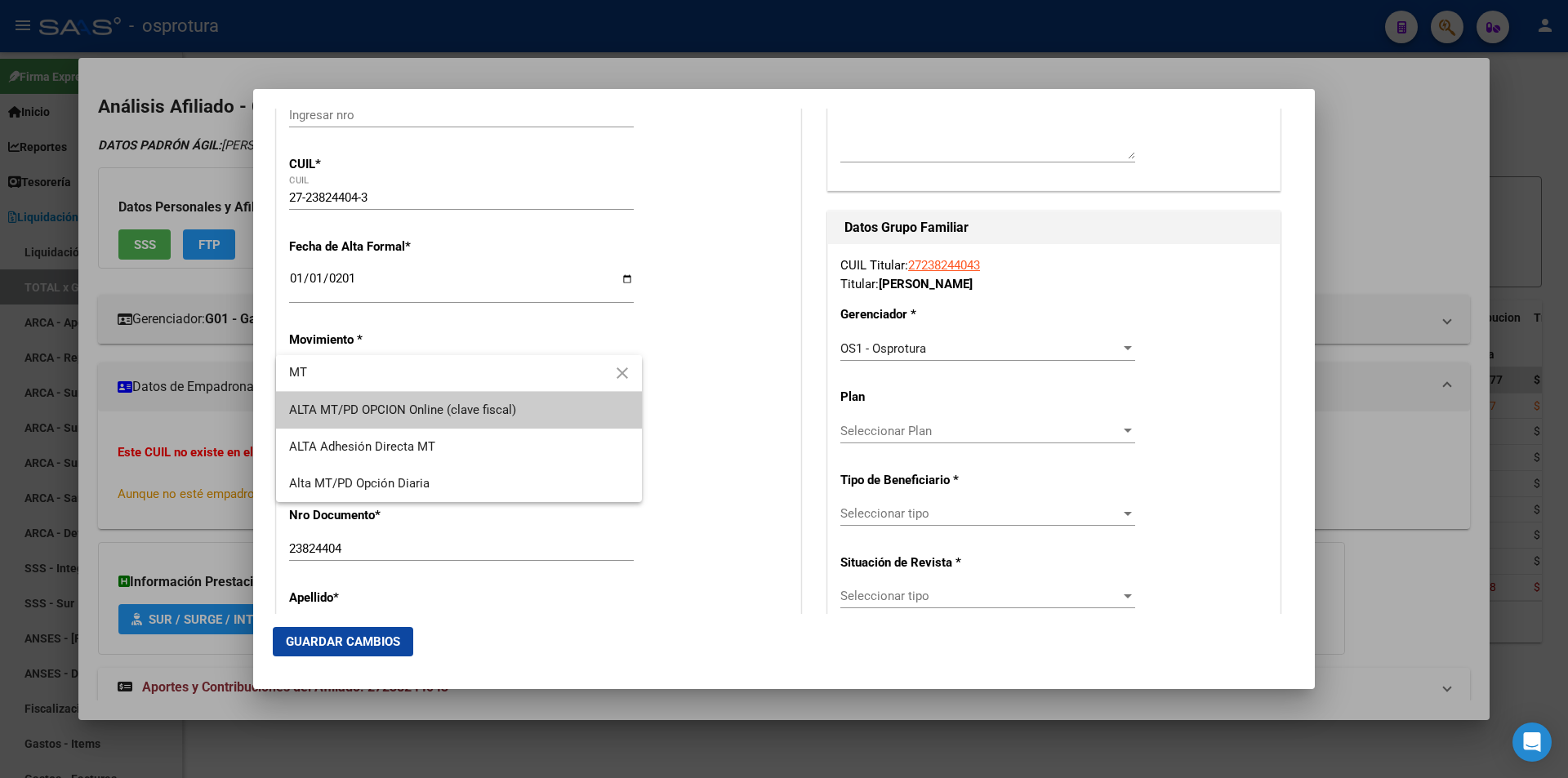
type input "MT"
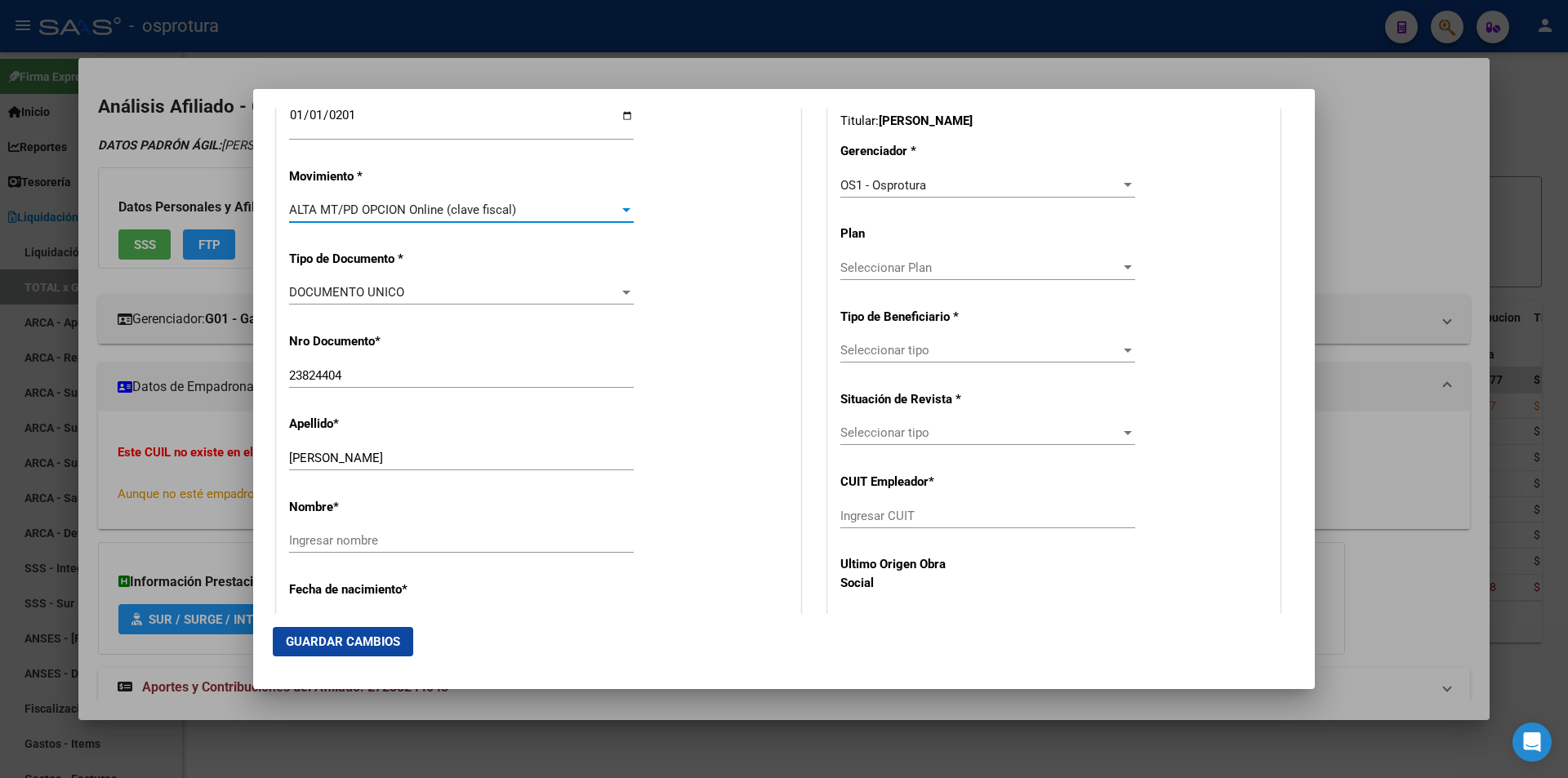
scroll to position [490, 0]
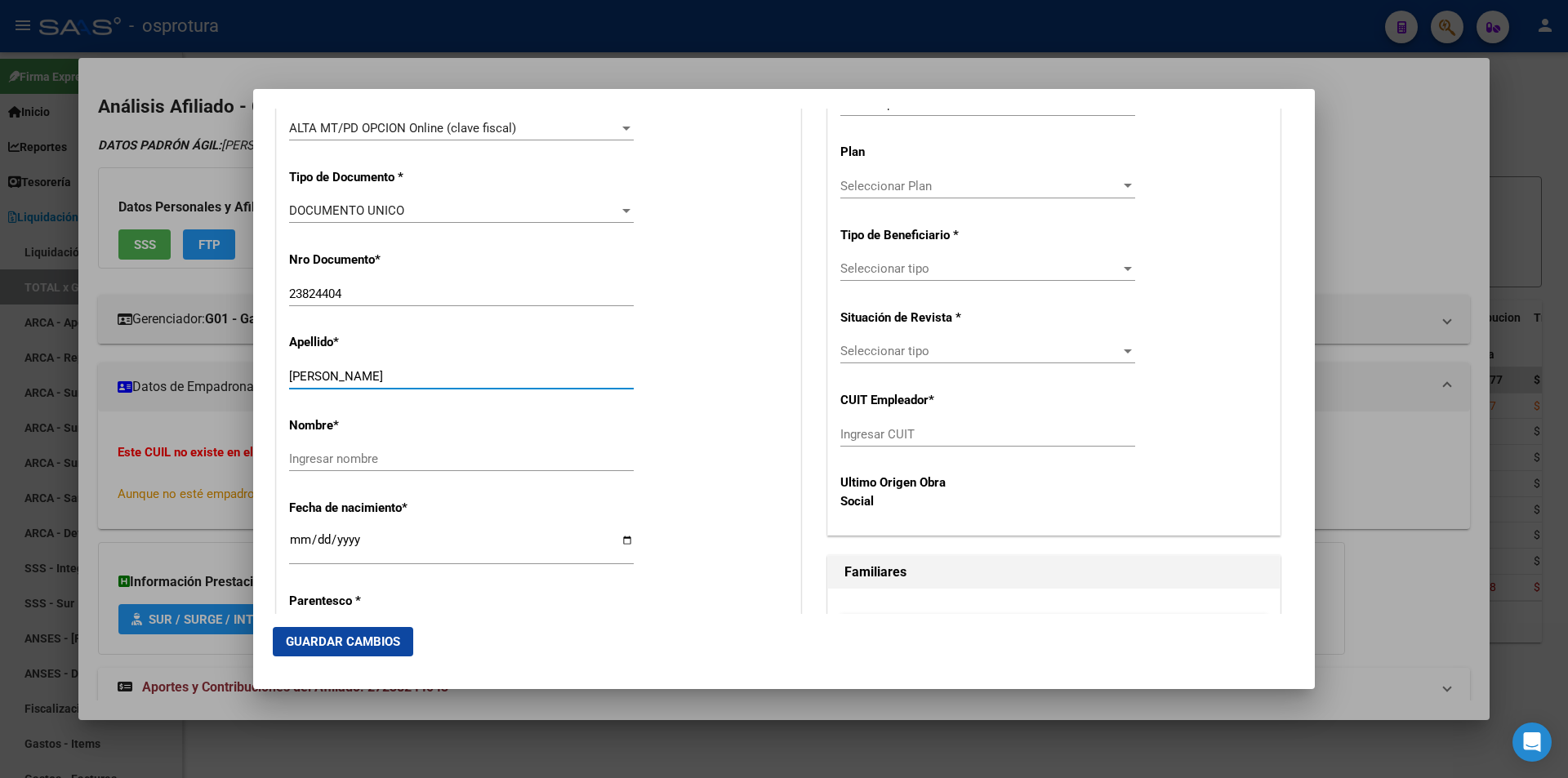
drag, startPoint x: 349, startPoint y: 374, endPoint x: 484, endPoint y: 374, distance: 135.0
click at [483, 375] on input "[PERSON_NAME]" at bounding box center [461, 377] width 345 height 15
type input "[PERSON_NAME]"
paste input "[PERSON_NAME]"
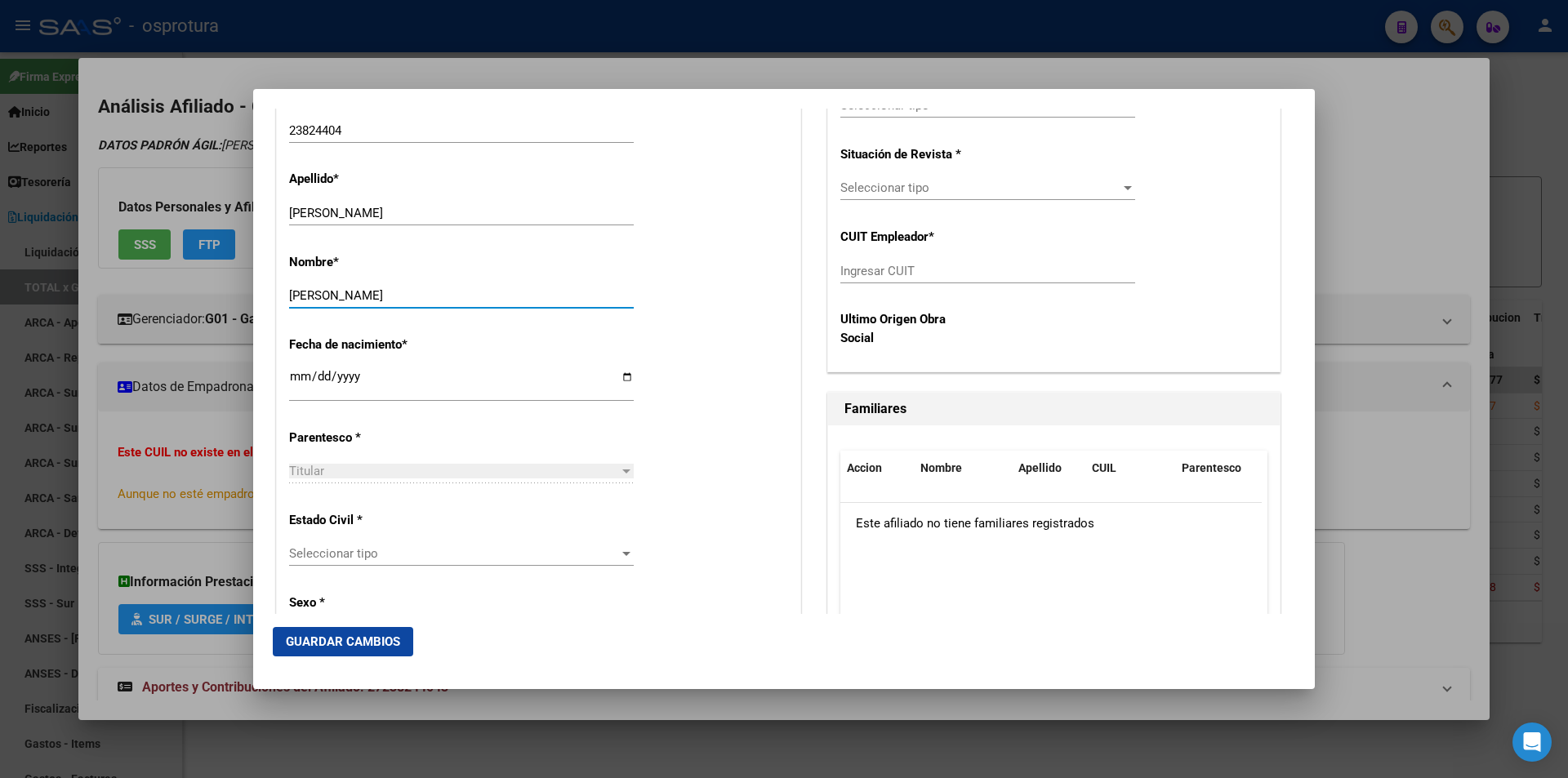
scroll to position [735, 0]
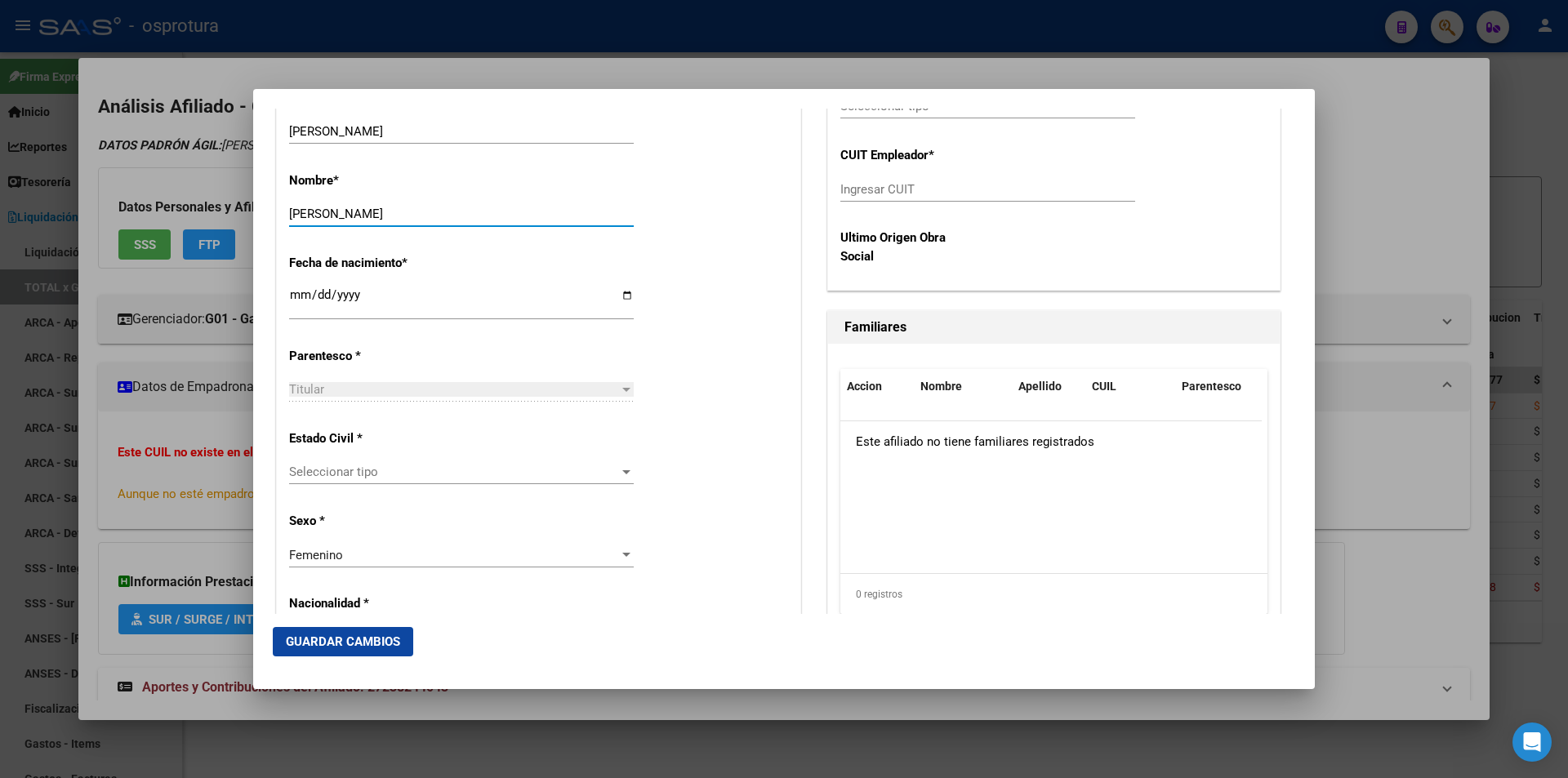
type input "[PERSON_NAME]"
click at [415, 462] on div "Seleccionar tipo Seleccionar tipo" at bounding box center [461, 472] width 345 height 25
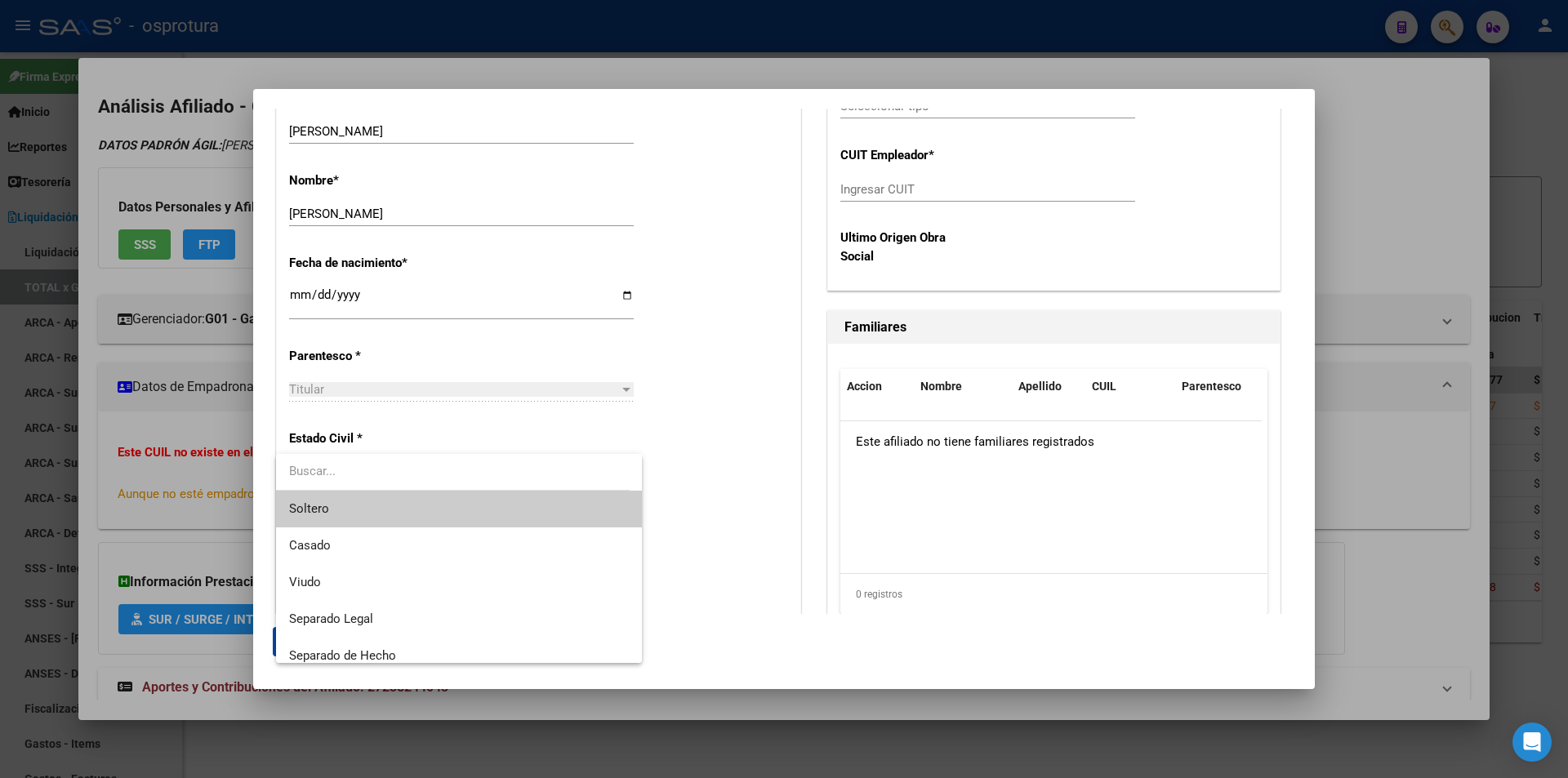
click at [385, 508] on span "Soltero" at bounding box center [458, 509] width 340 height 37
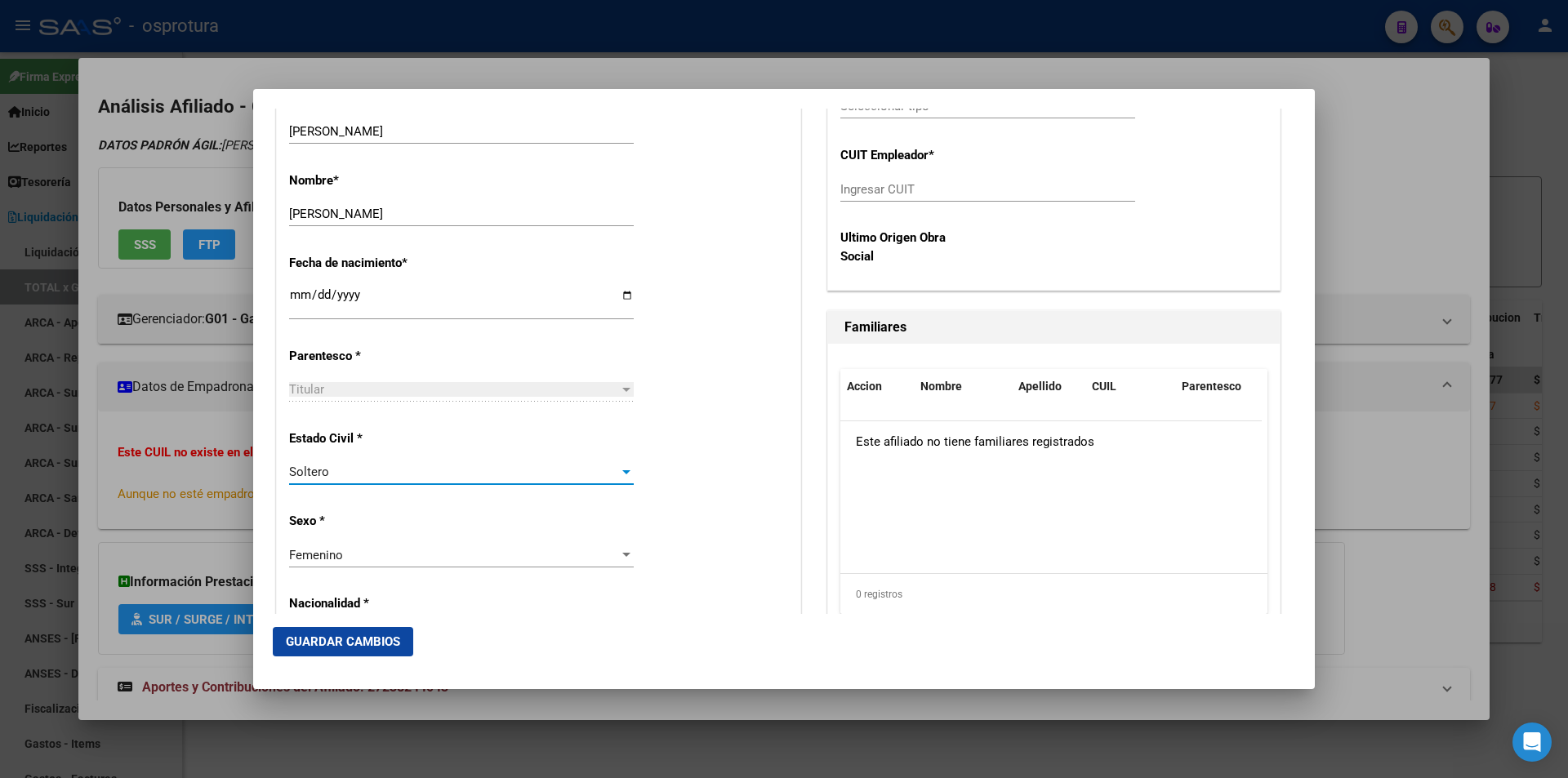
scroll to position [0, 0]
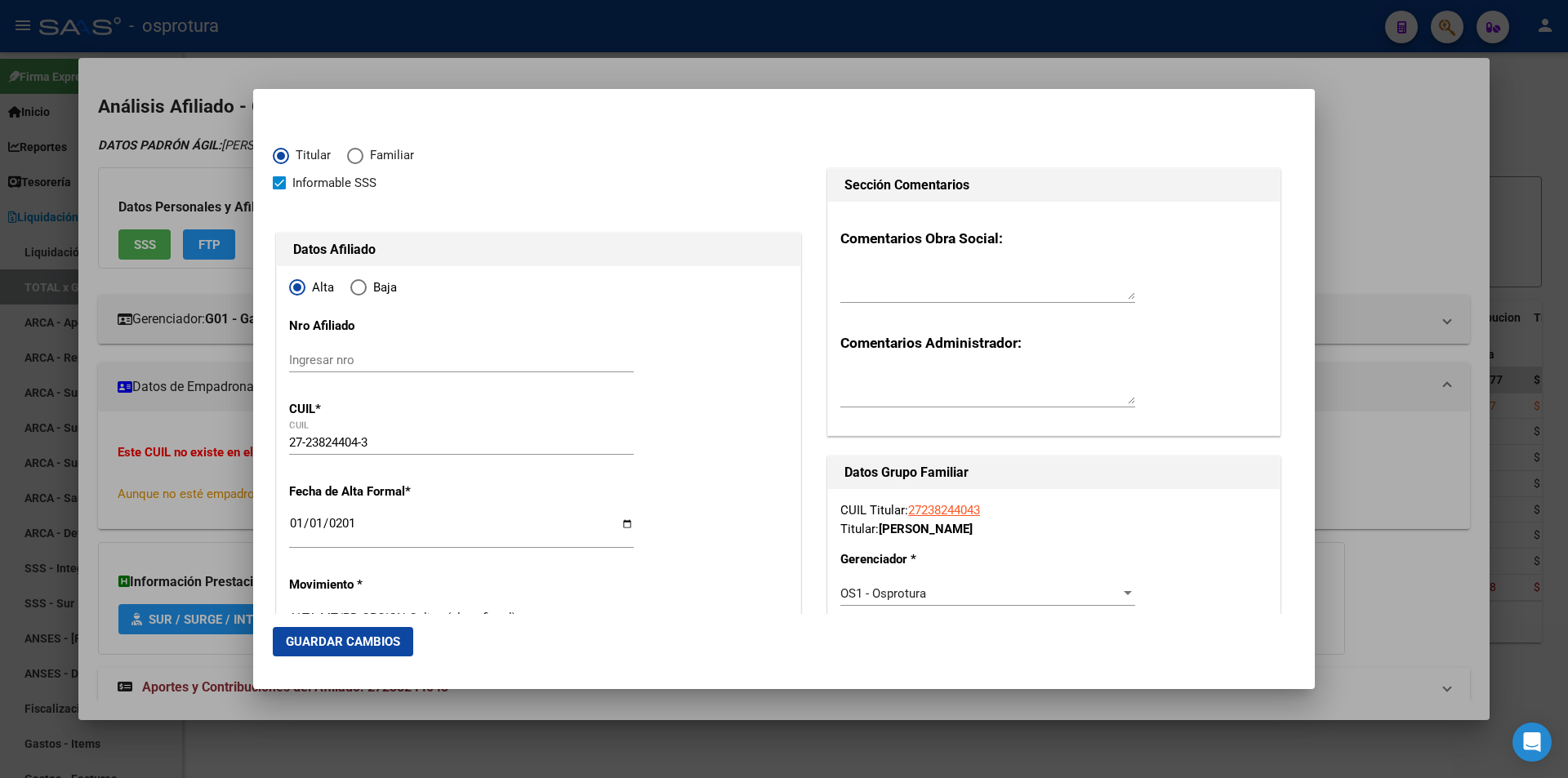
click at [351, 638] on span "Guardar Cambios" at bounding box center [343, 641] width 115 height 15
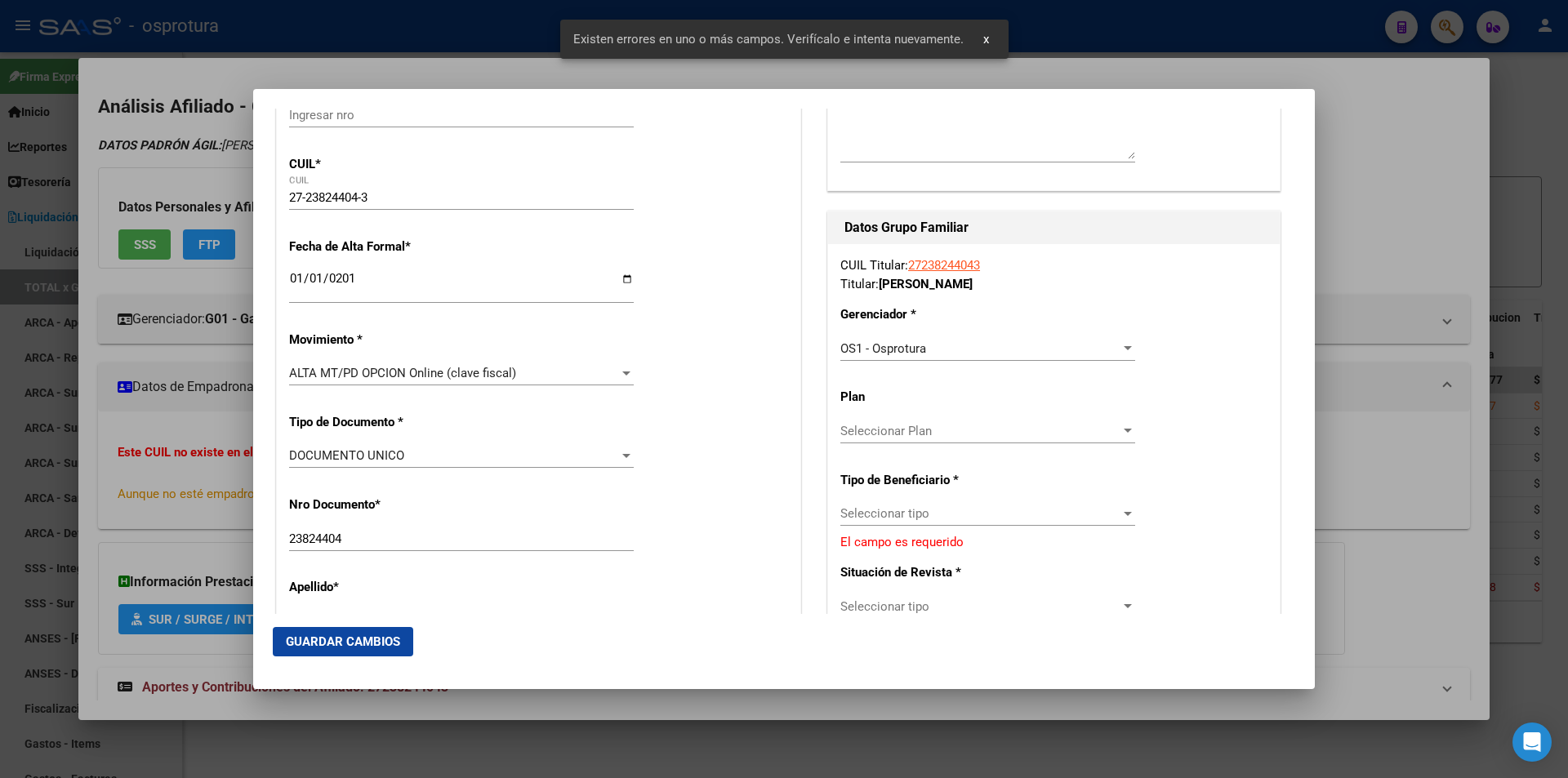
scroll to position [409, 0]
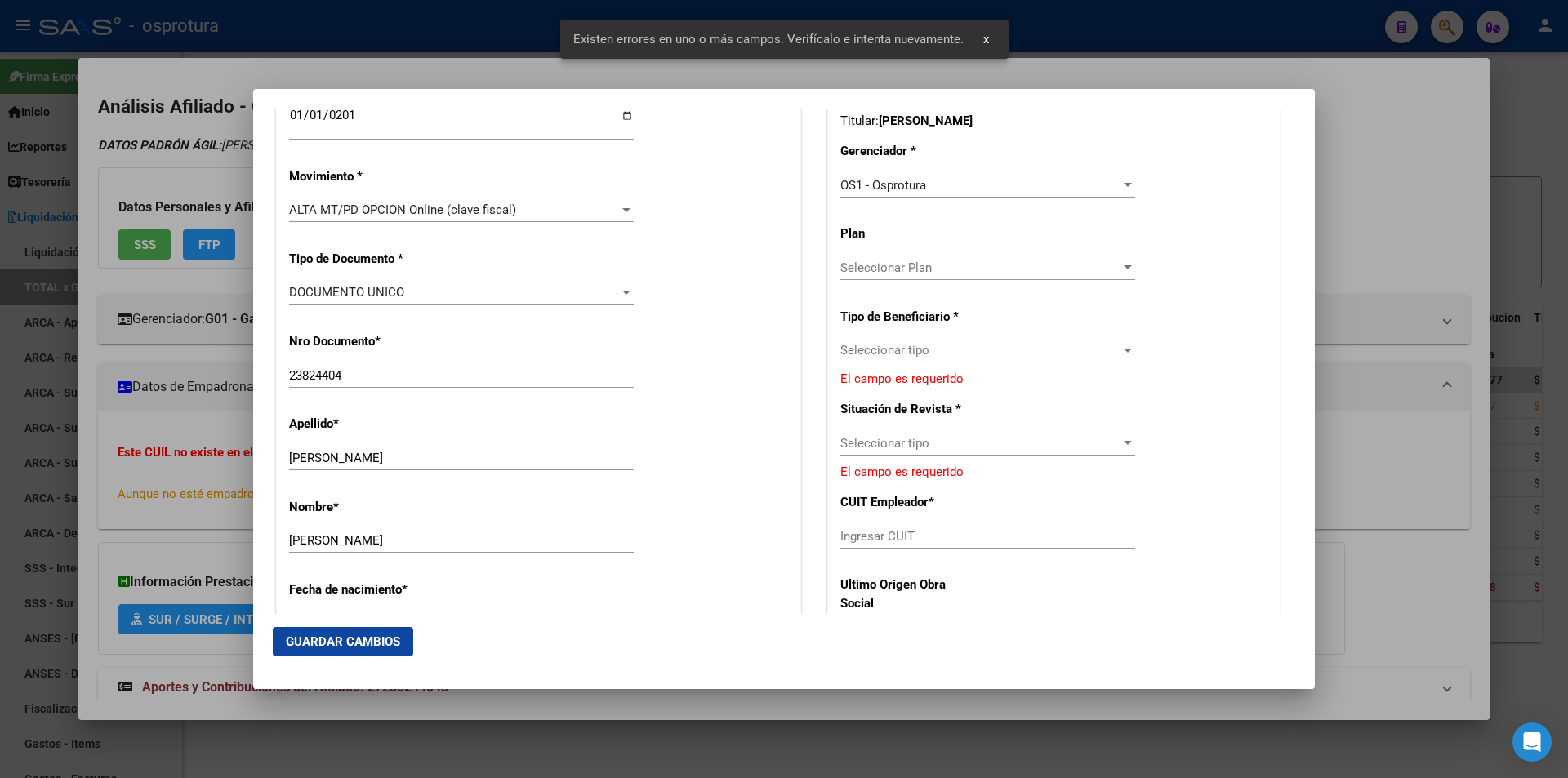
click at [968, 351] on span "Seleccionar tipo" at bounding box center [981, 350] width 280 height 15
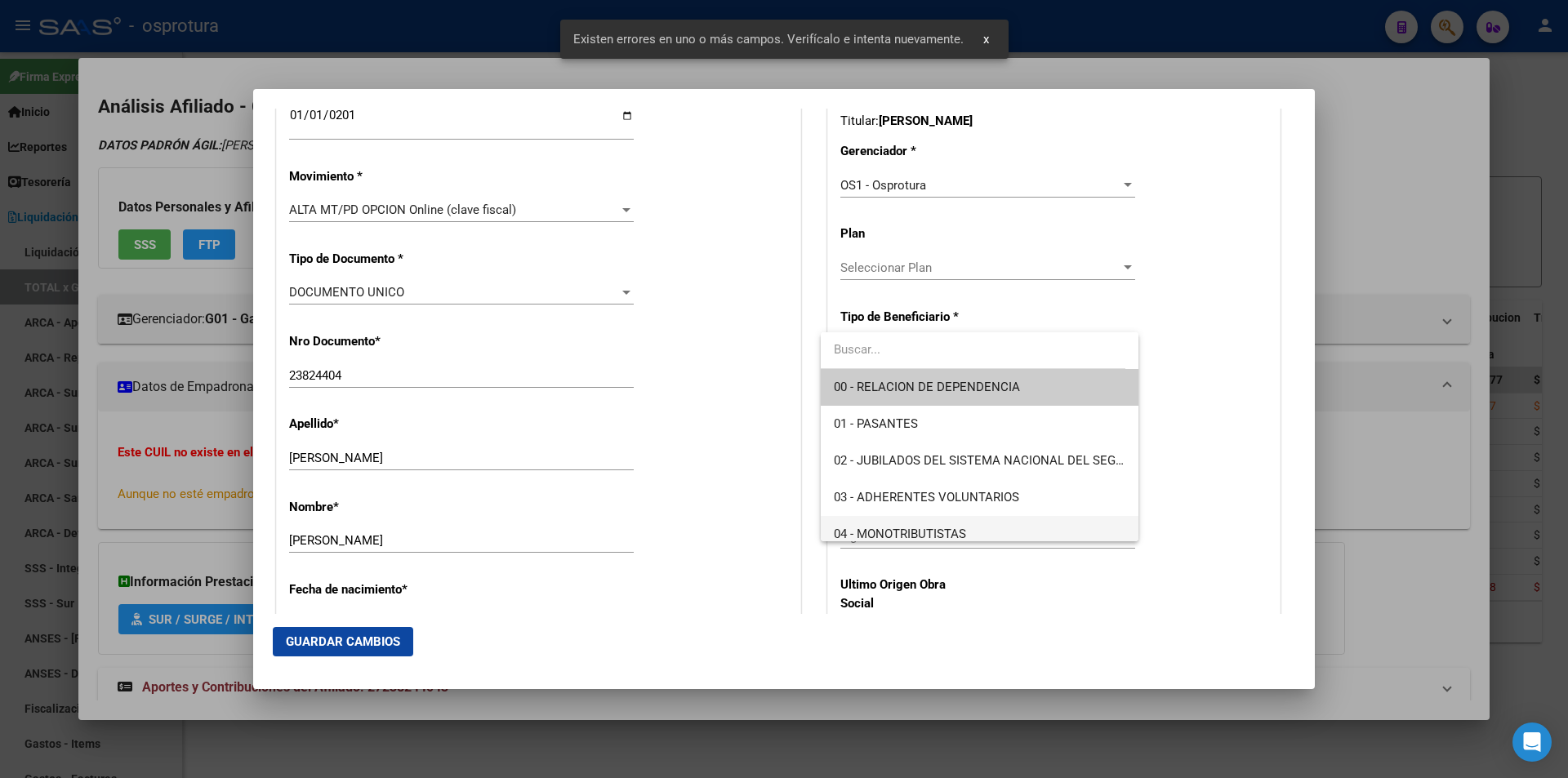
click at [942, 539] on span "04 - MONOTRIBUTISTAS" at bounding box center [900, 534] width 132 height 15
type input "27-23824404-3"
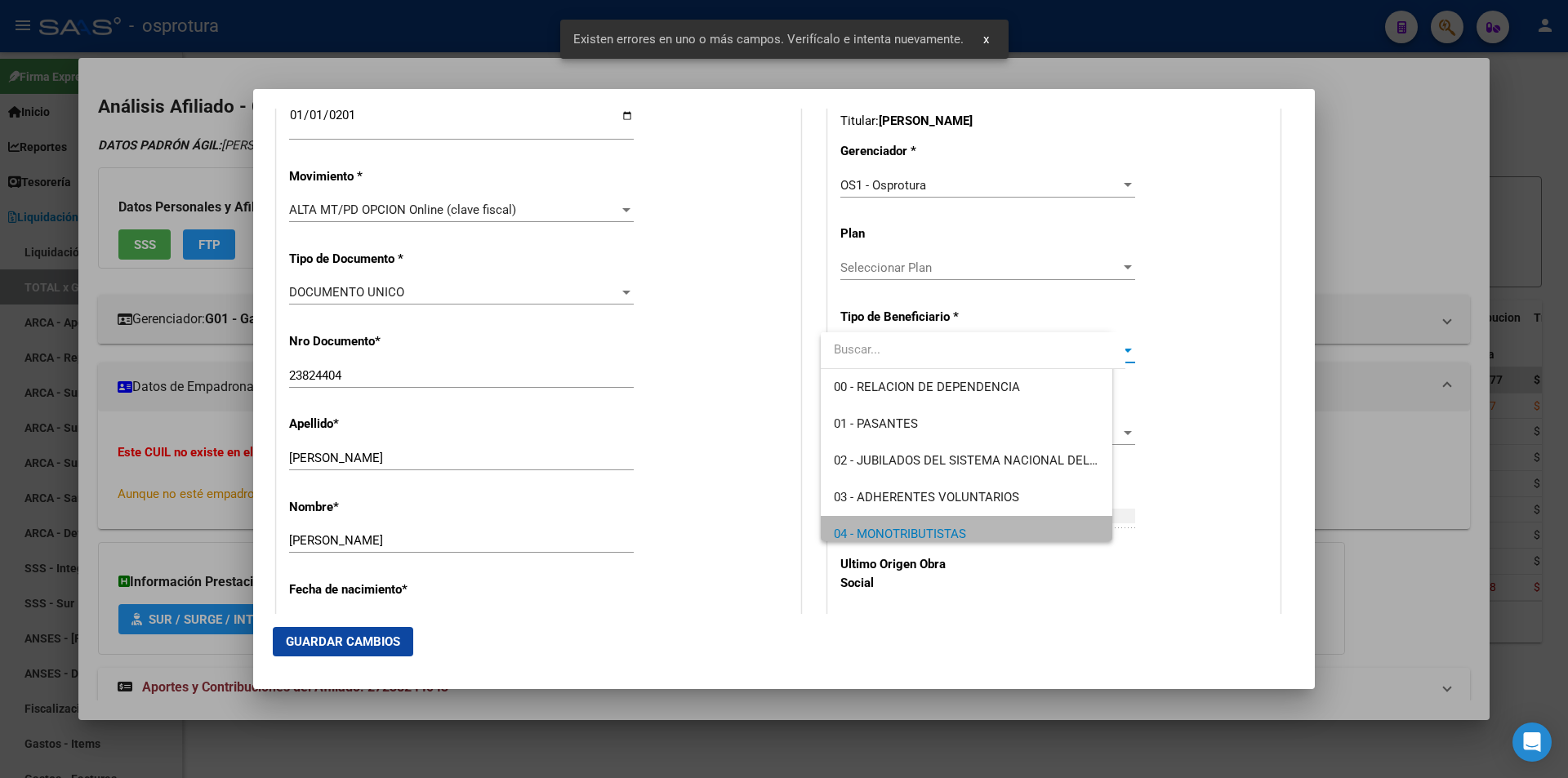
scroll to position [11, 0]
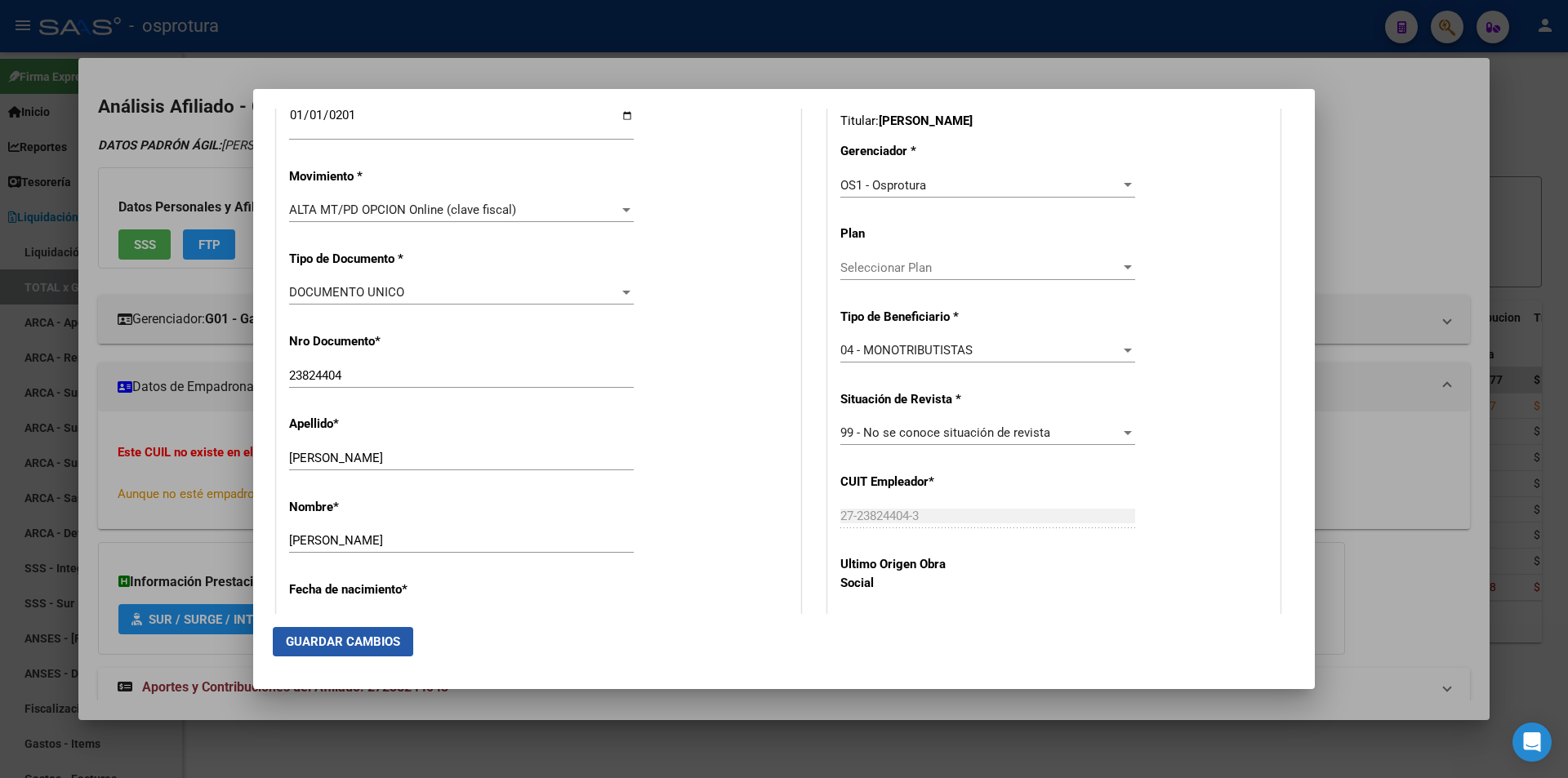
click at [334, 633] on button "Guardar Cambios" at bounding box center [343, 641] width 140 height 29
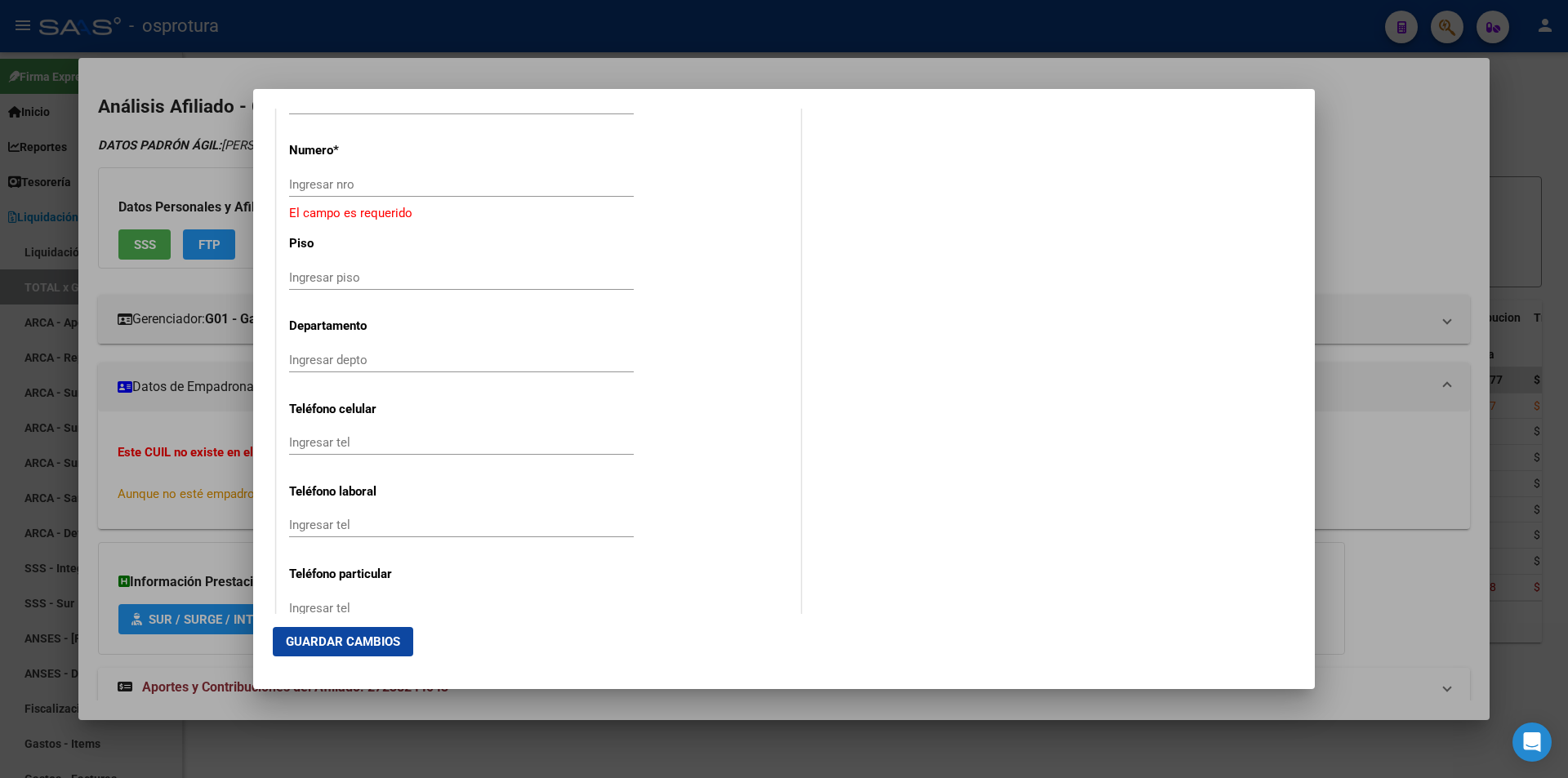
scroll to position [1796, 0]
click at [444, 273] on div "Ingresar nro" at bounding box center [461, 266] width 345 height 25
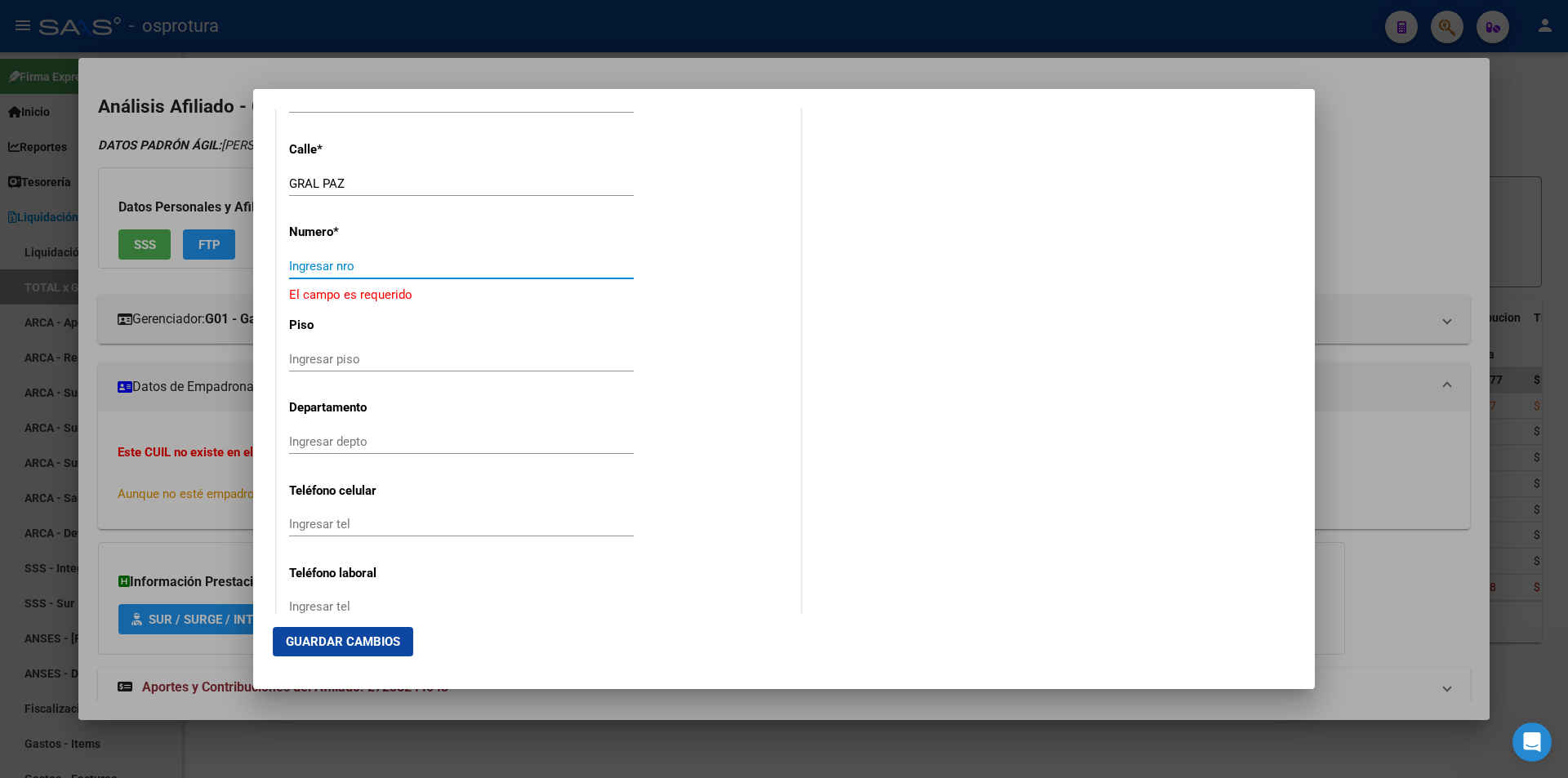
click at [446, 264] on input "Ingresar nro" at bounding box center [461, 266] width 345 height 15
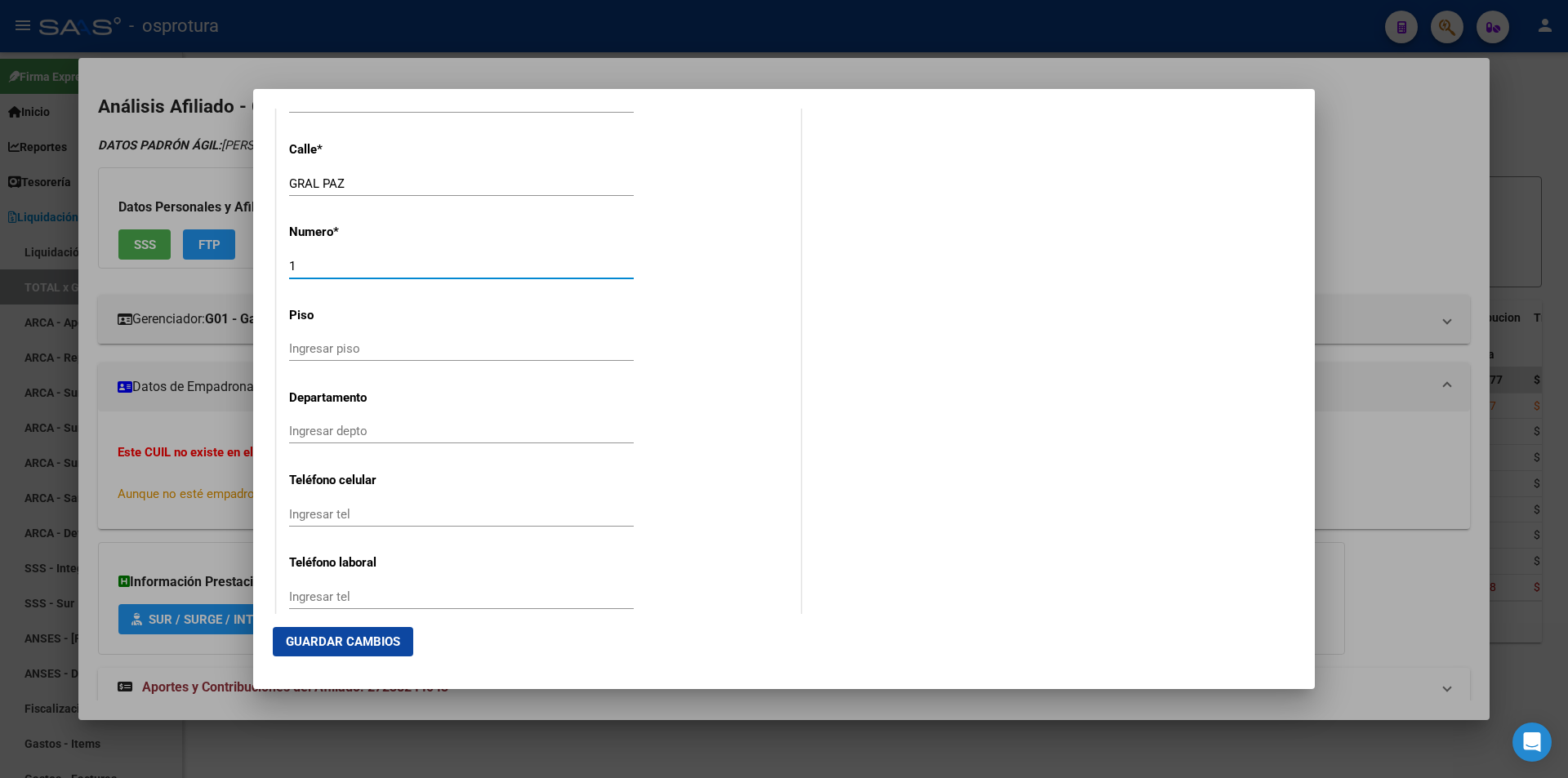
type input "1"
click at [371, 641] on span "Guardar Cambios" at bounding box center [343, 641] width 115 height 15
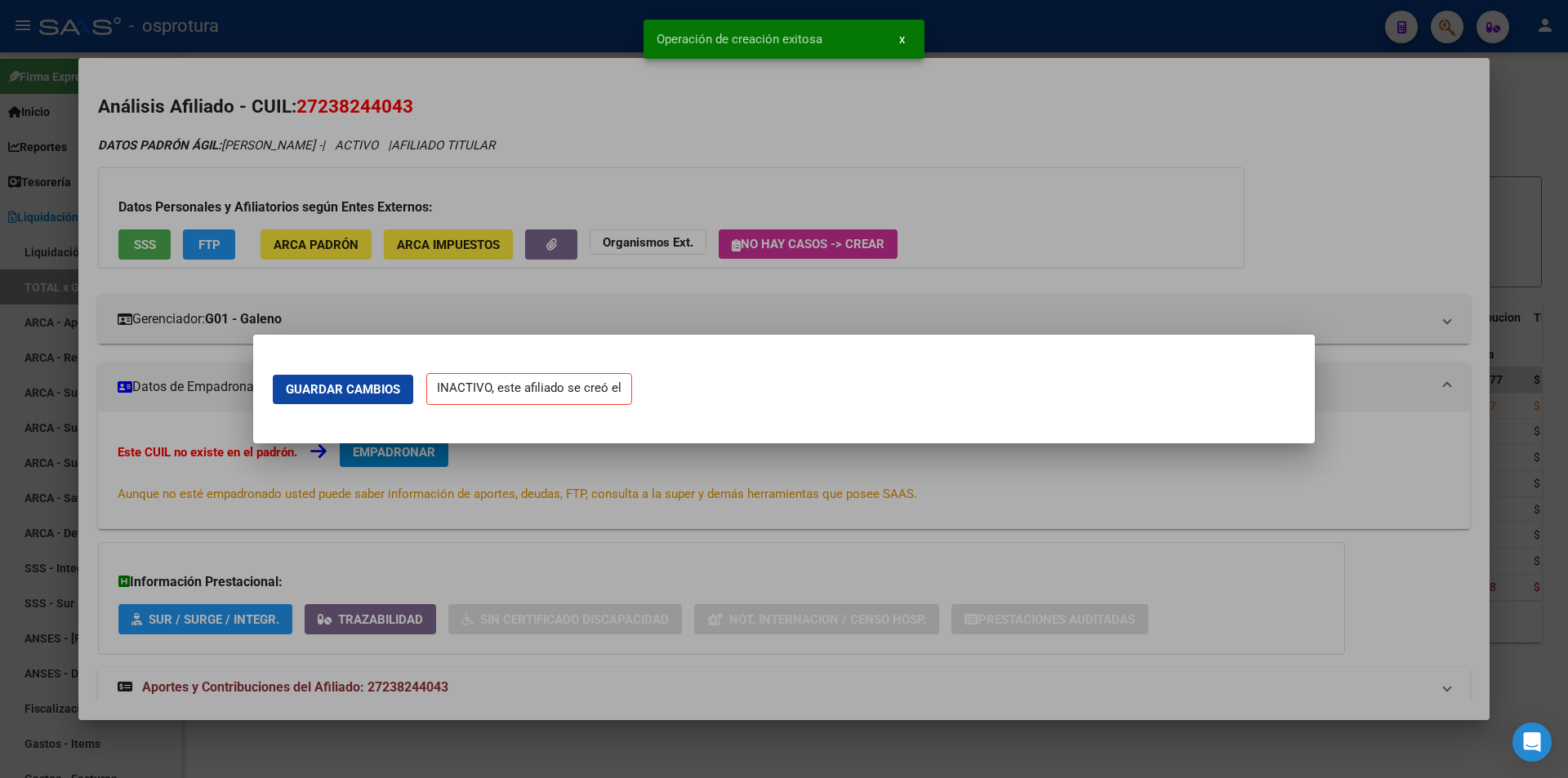
scroll to position [0, 0]
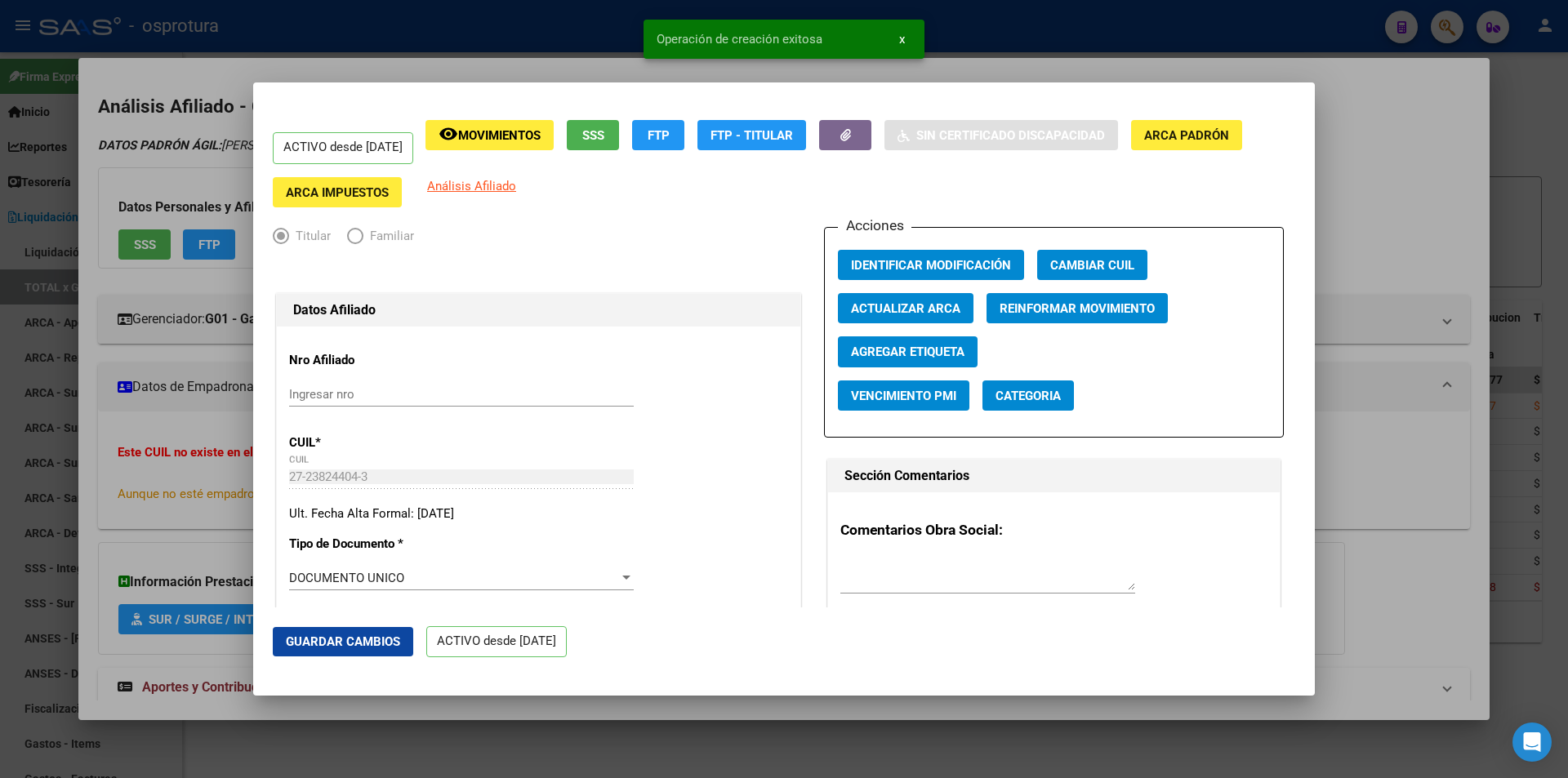
click at [1027, 70] on div at bounding box center [784, 389] width 1568 height 778
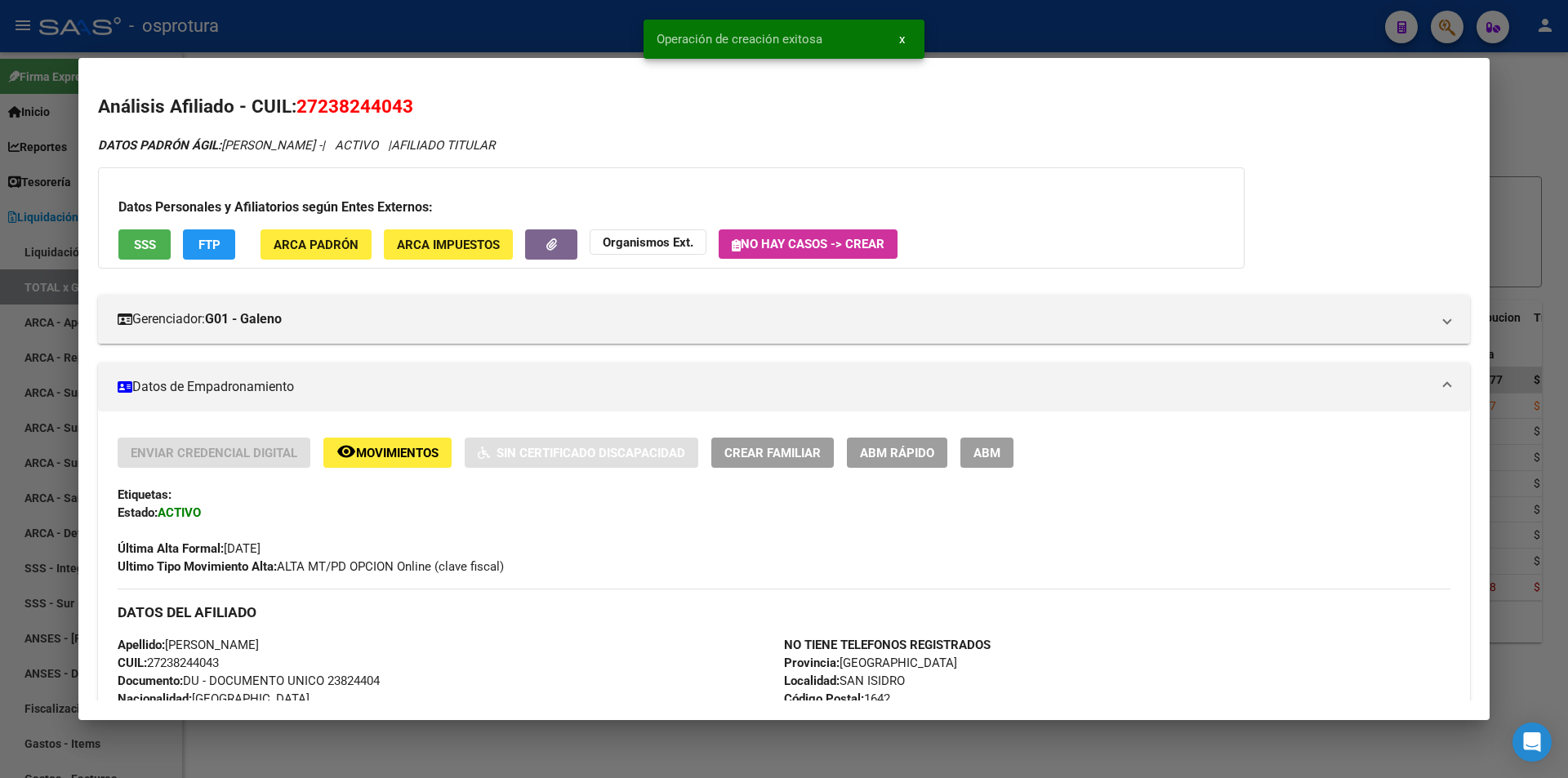
click at [909, 445] on span "ABM Rápido" at bounding box center [896, 453] width 74 height 15
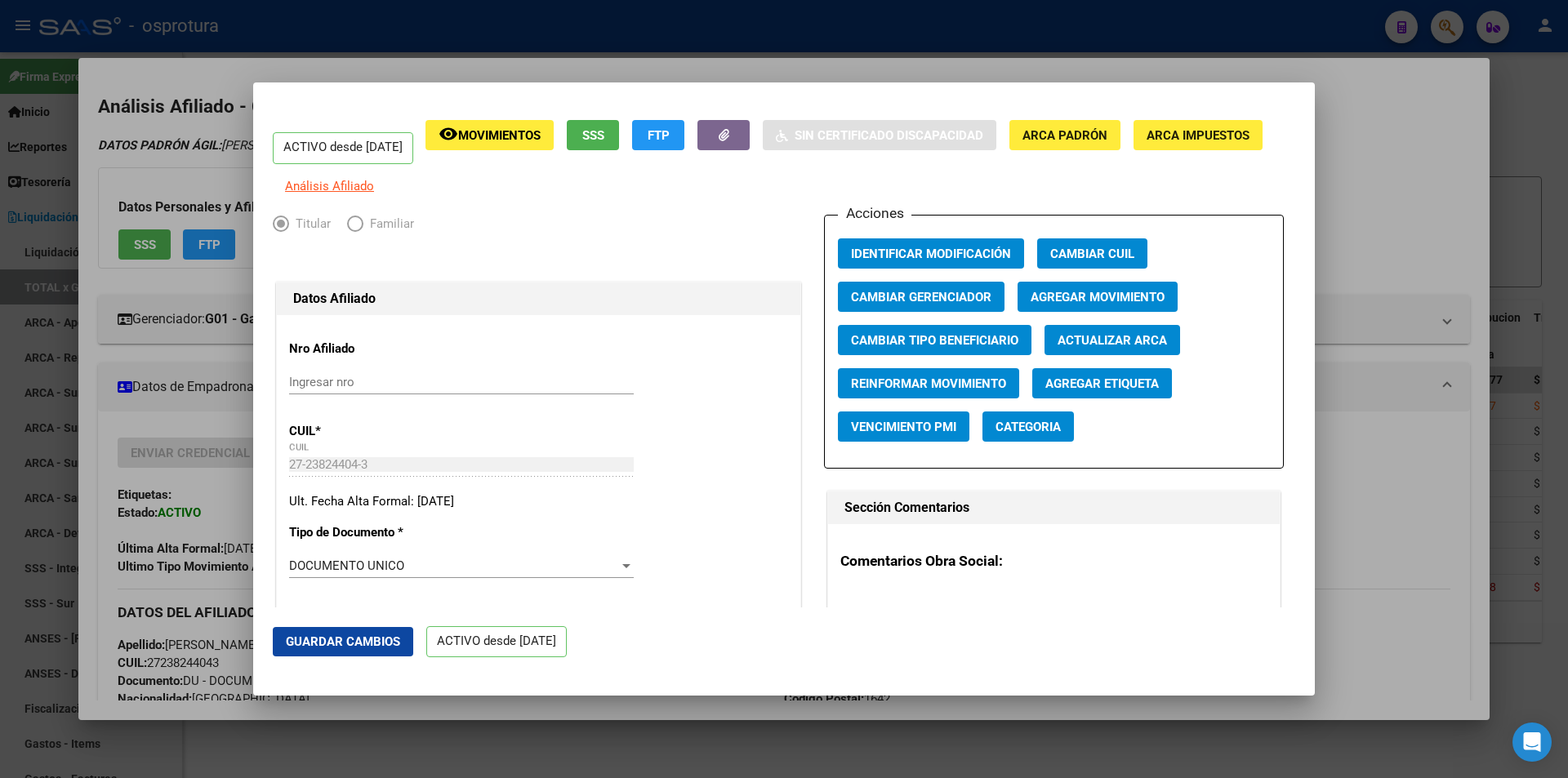
radio input "true"
type input "27-23824404-3"
click at [1102, 304] on span "Agregar Movimiento" at bounding box center [1097, 297] width 134 height 15
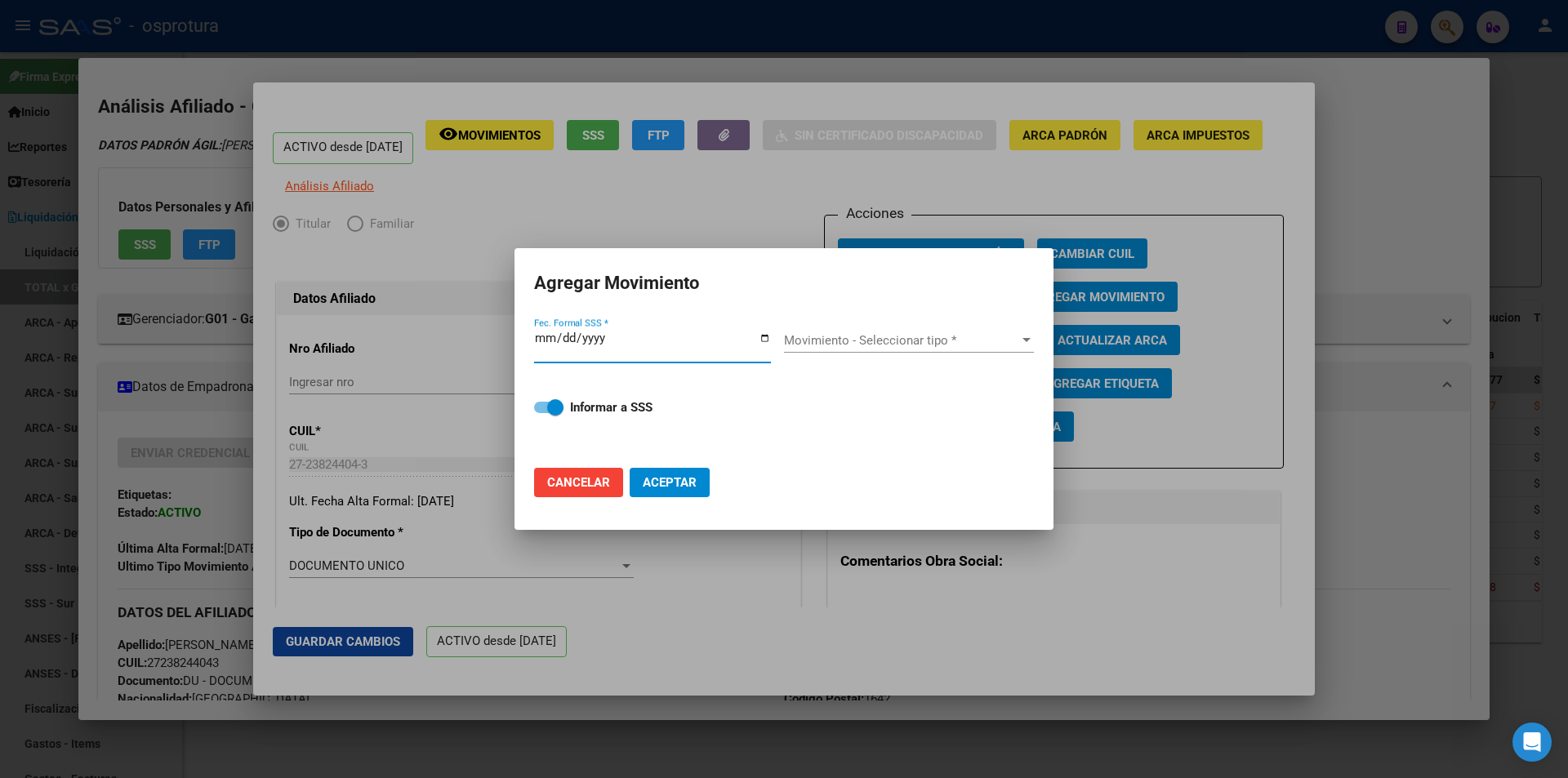
click at [836, 343] on span "Movimiento - Seleccionar tipo *" at bounding box center [901, 341] width 236 height 15
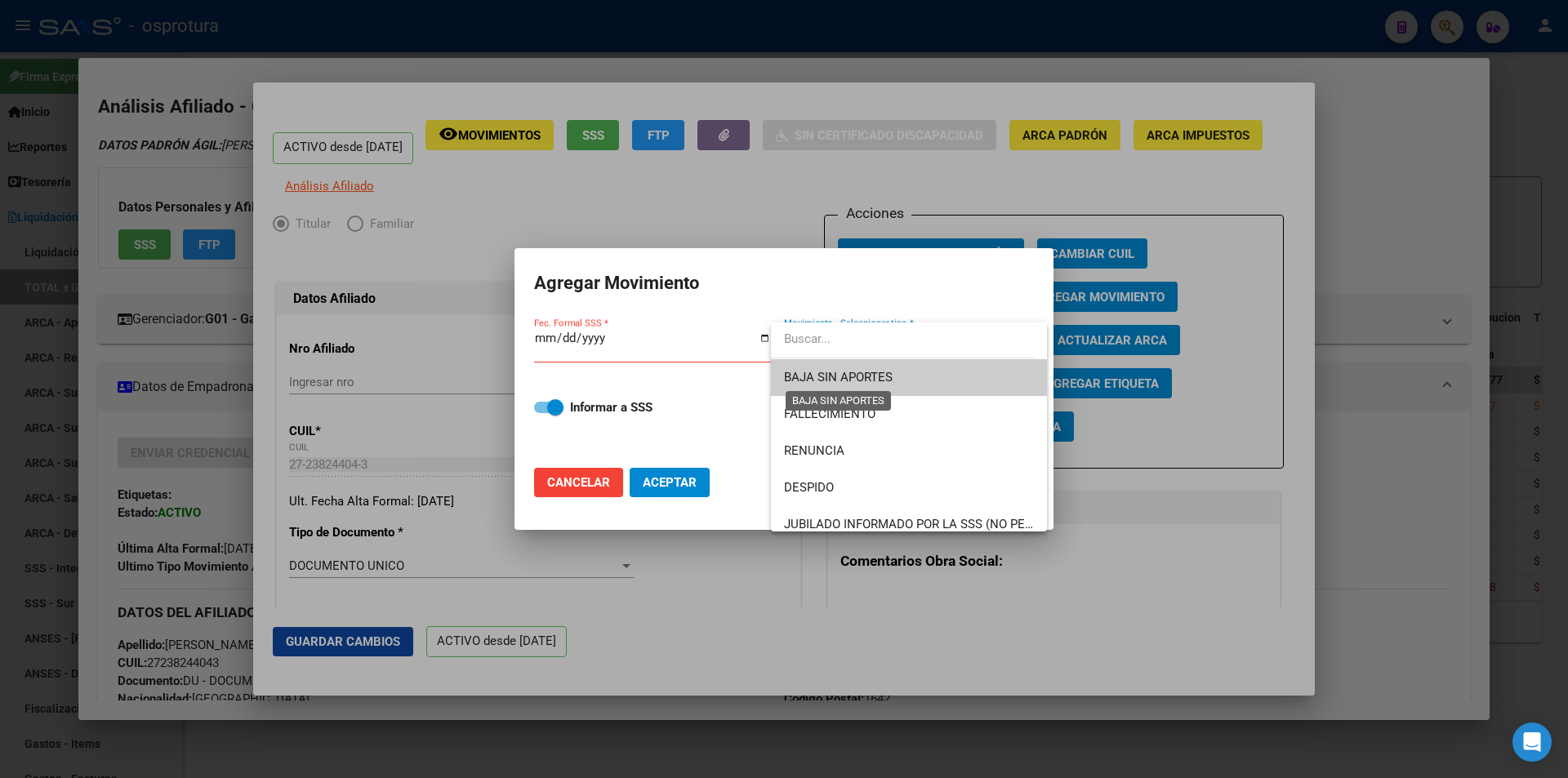
click at [850, 382] on span "BAJA SIN APORTES" at bounding box center [838, 378] width 109 height 15
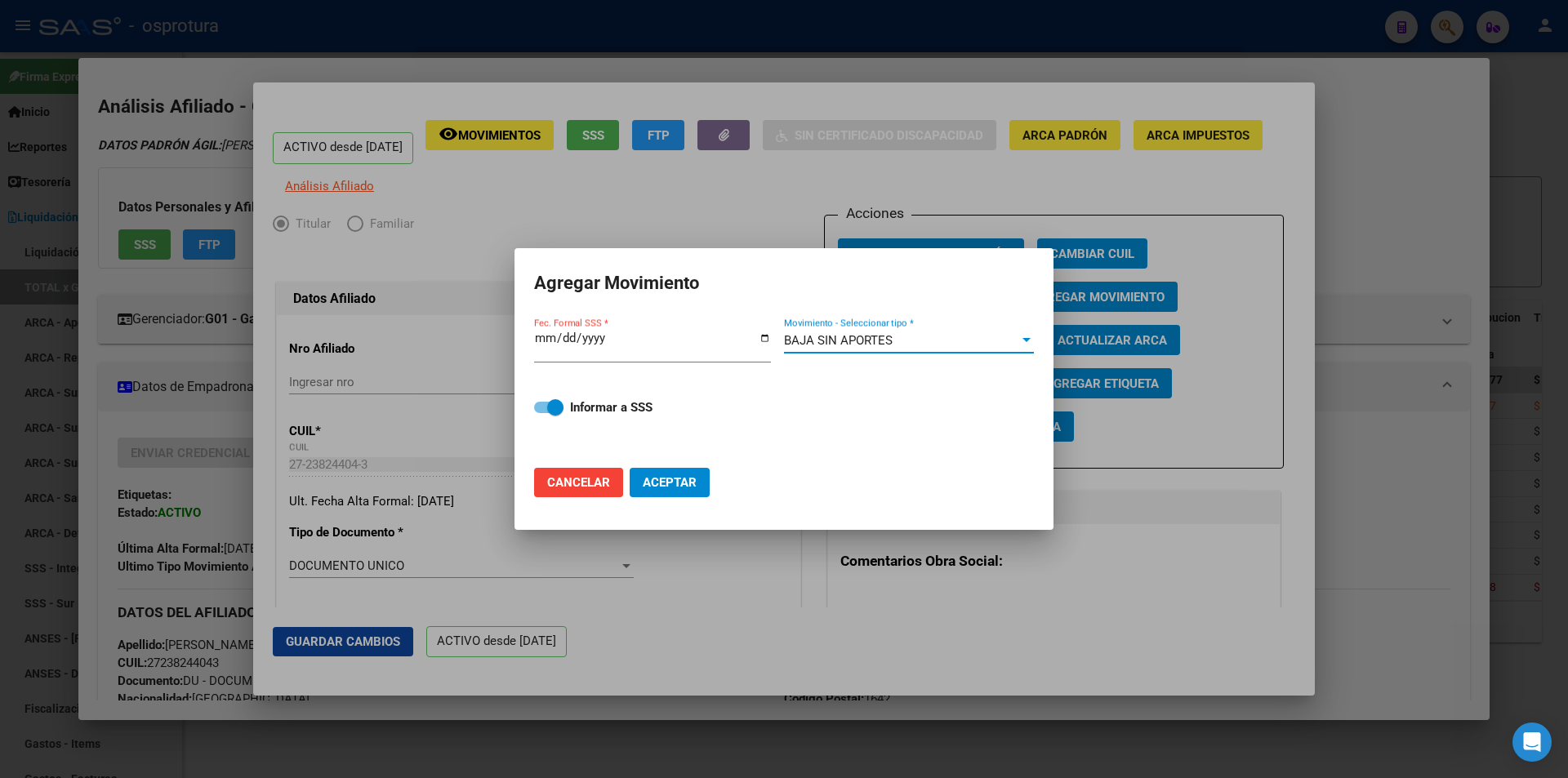
click at [546, 335] on input "Fec. Formal SSS *" at bounding box center [652, 345] width 236 height 27
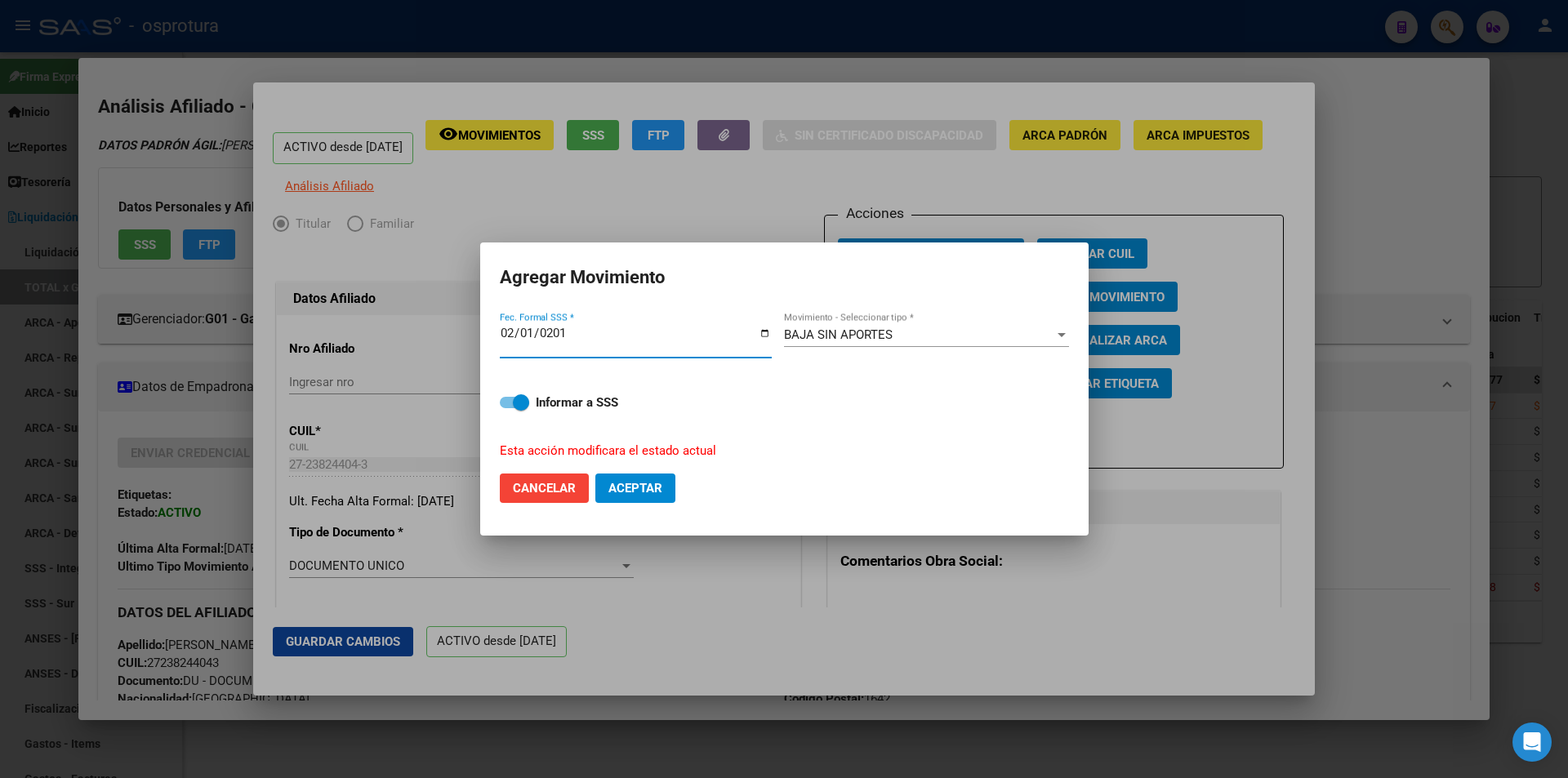
type input "[DATE]"
click at [663, 494] on button "Aceptar" at bounding box center [635, 488] width 80 height 29
checkbox input "false"
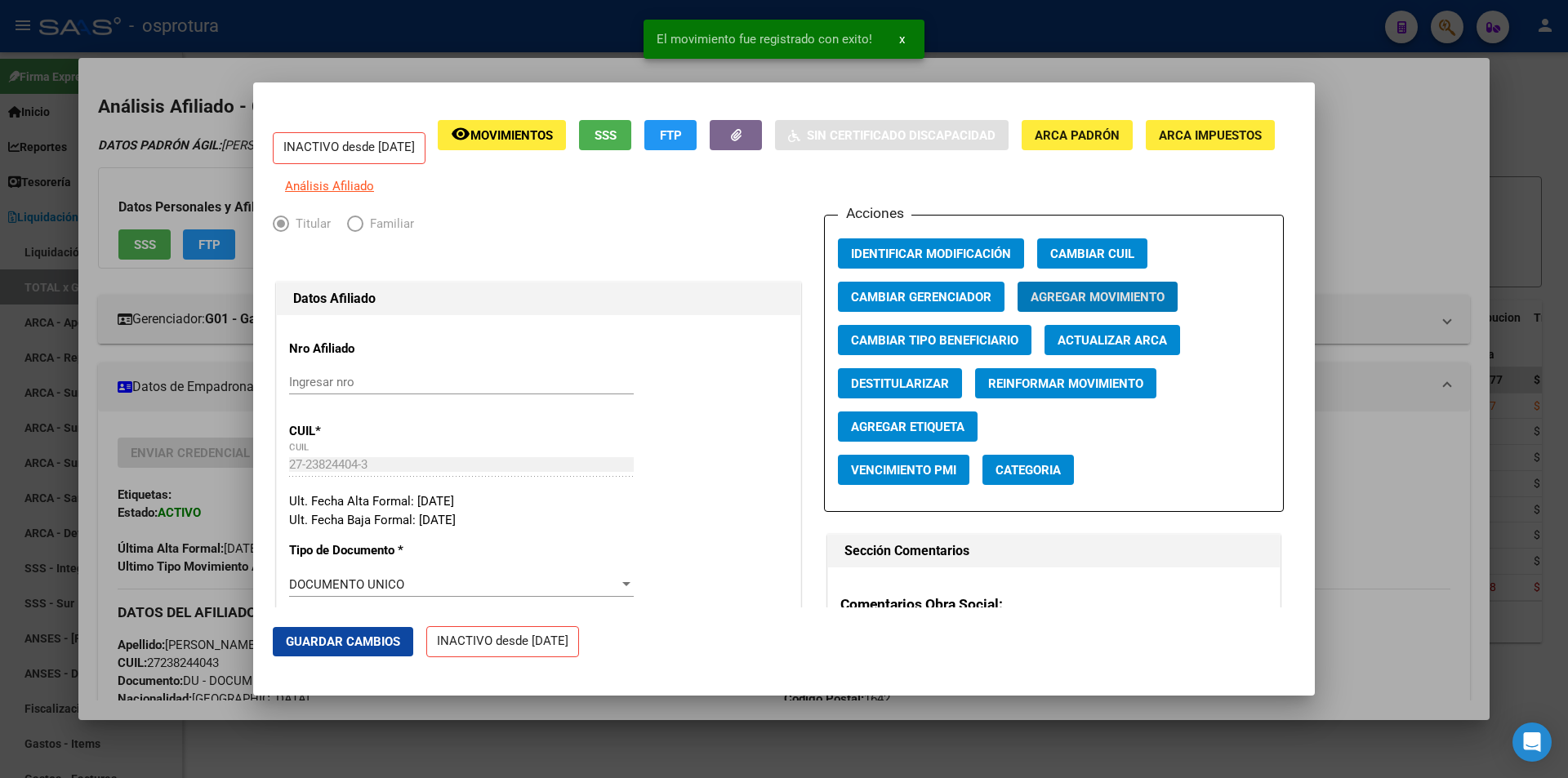
click at [1375, 224] on div at bounding box center [784, 389] width 1568 height 778
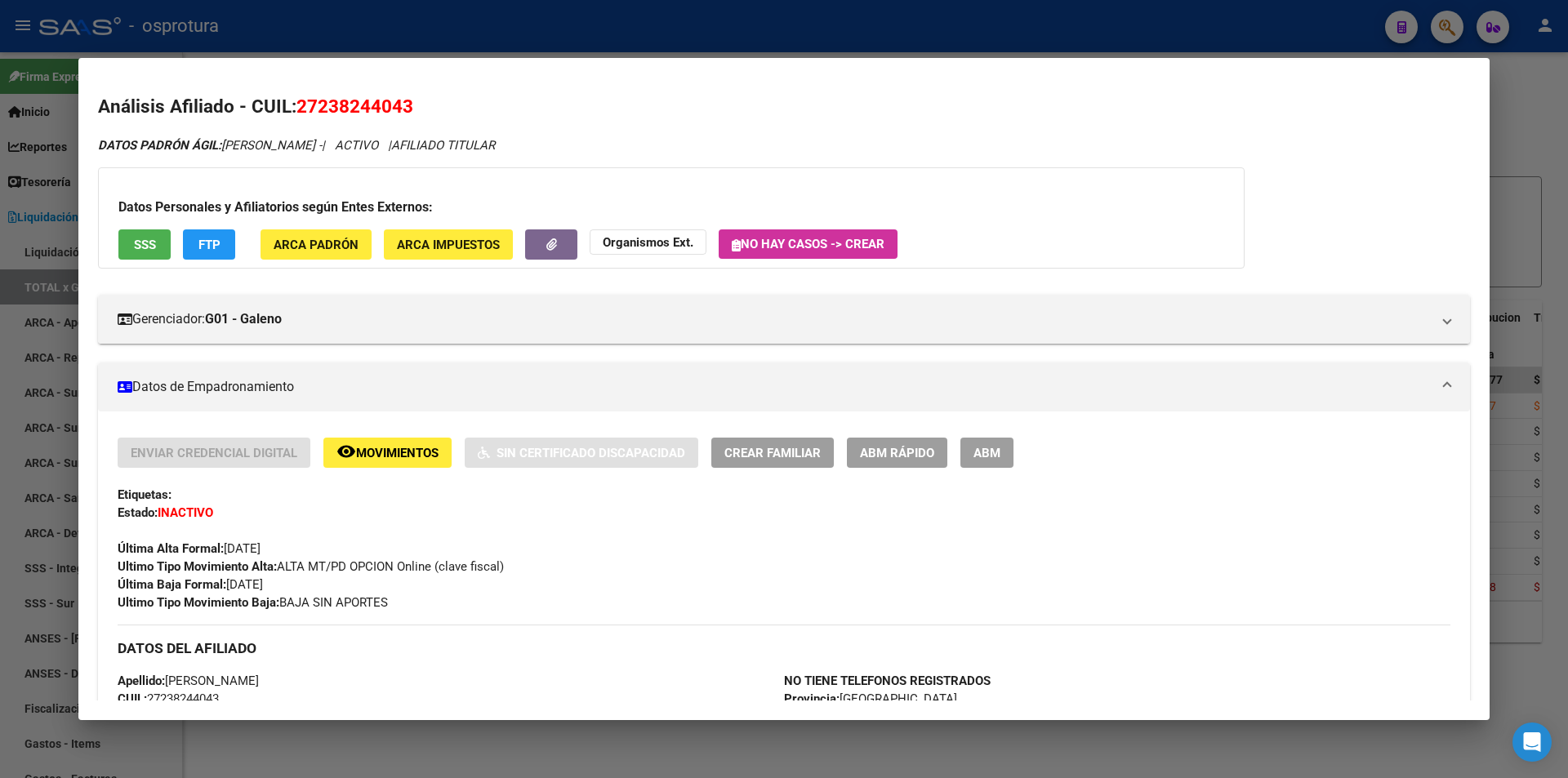
click at [573, 31] on div at bounding box center [784, 389] width 1568 height 778
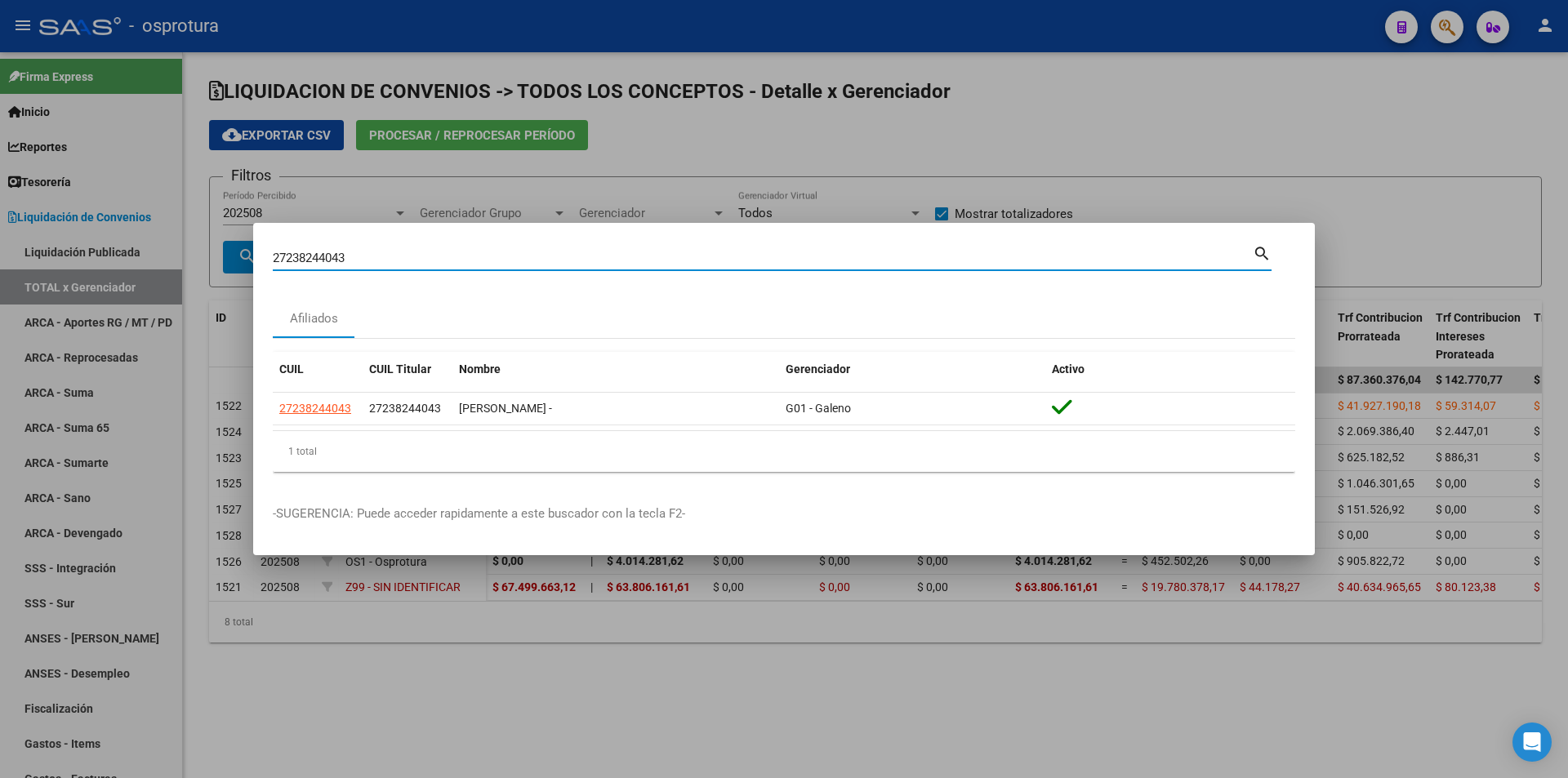
click at [614, 258] on input "27238244043" at bounding box center [762, 258] width 980 height 15
paste input "0-23496366-0"
type input "20234963660"
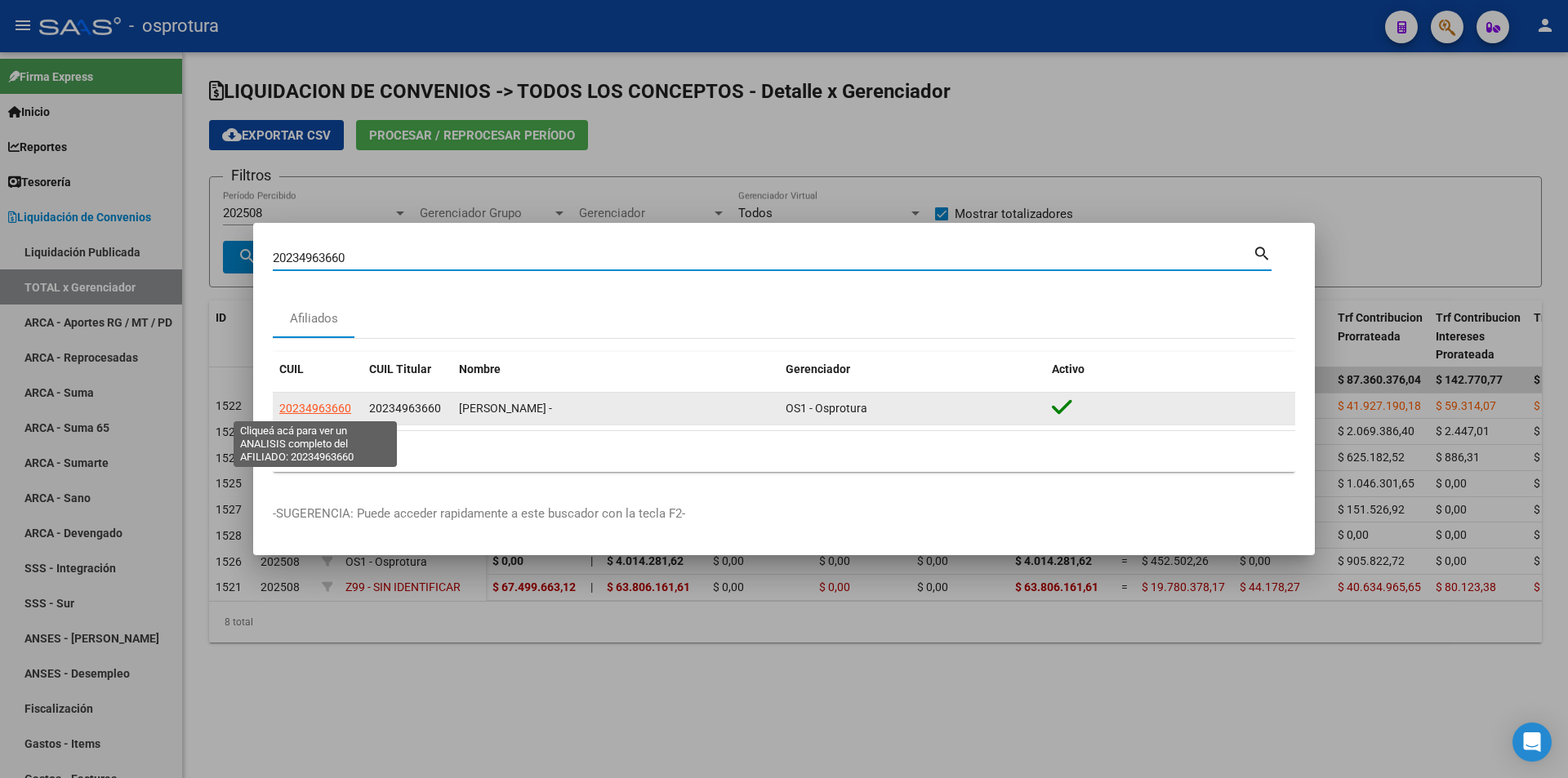
click at [322, 411] on span "20234963660" at bounding box center [315, 408] width 71 height 13
type textarea "20234963660"
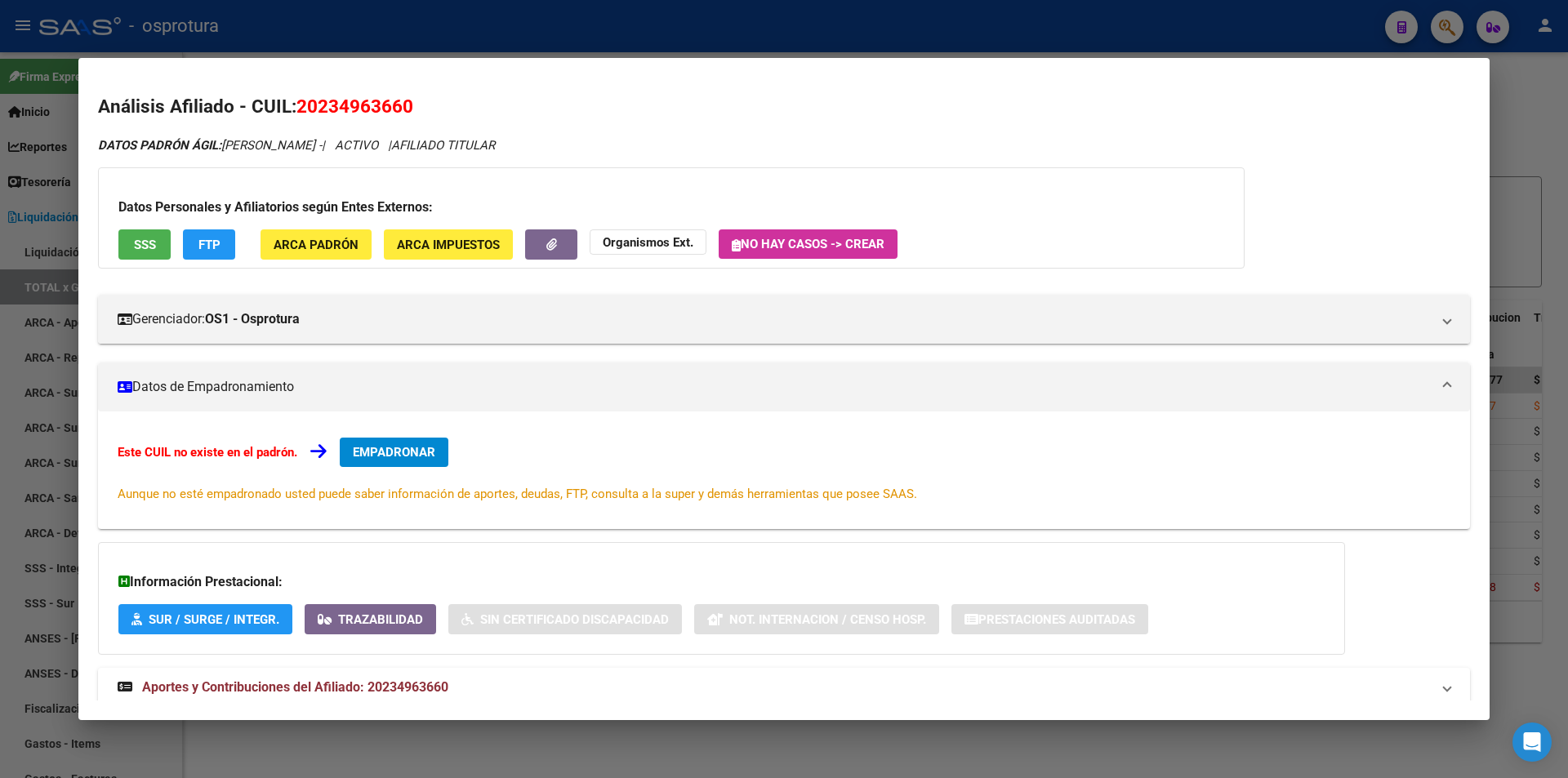
click at [423, 459] on span "EMPADRONAR" at bounding box center [394, 453] width 82 height 15
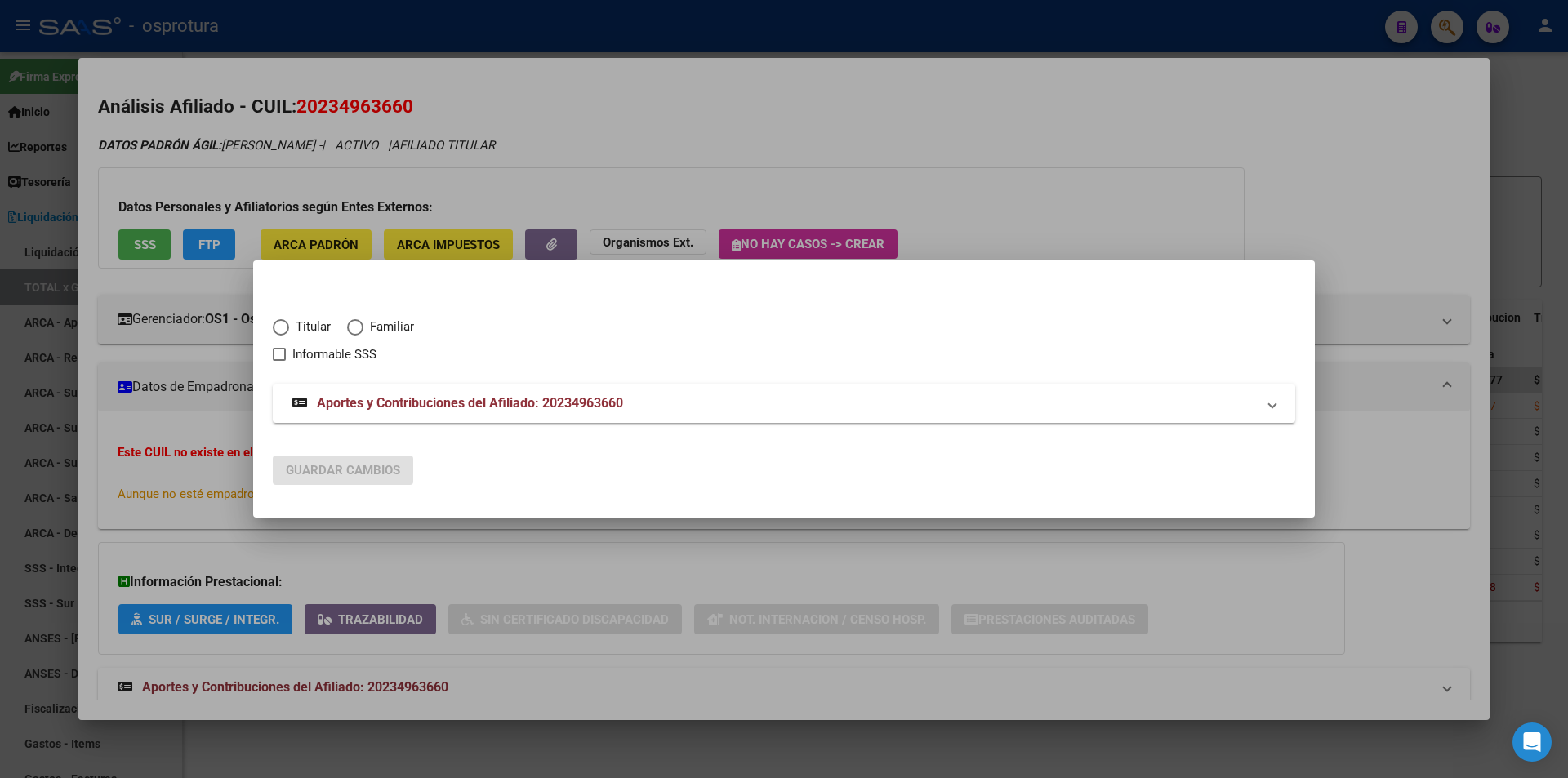
click at [312, 331] on span "Titular" at bounding box center [309, 327] width 41 height 18
click at [289, 331] on input "Titular" at bounding box center [281, 327] width 16 height 16
radio input "true"
checkbox input "true"
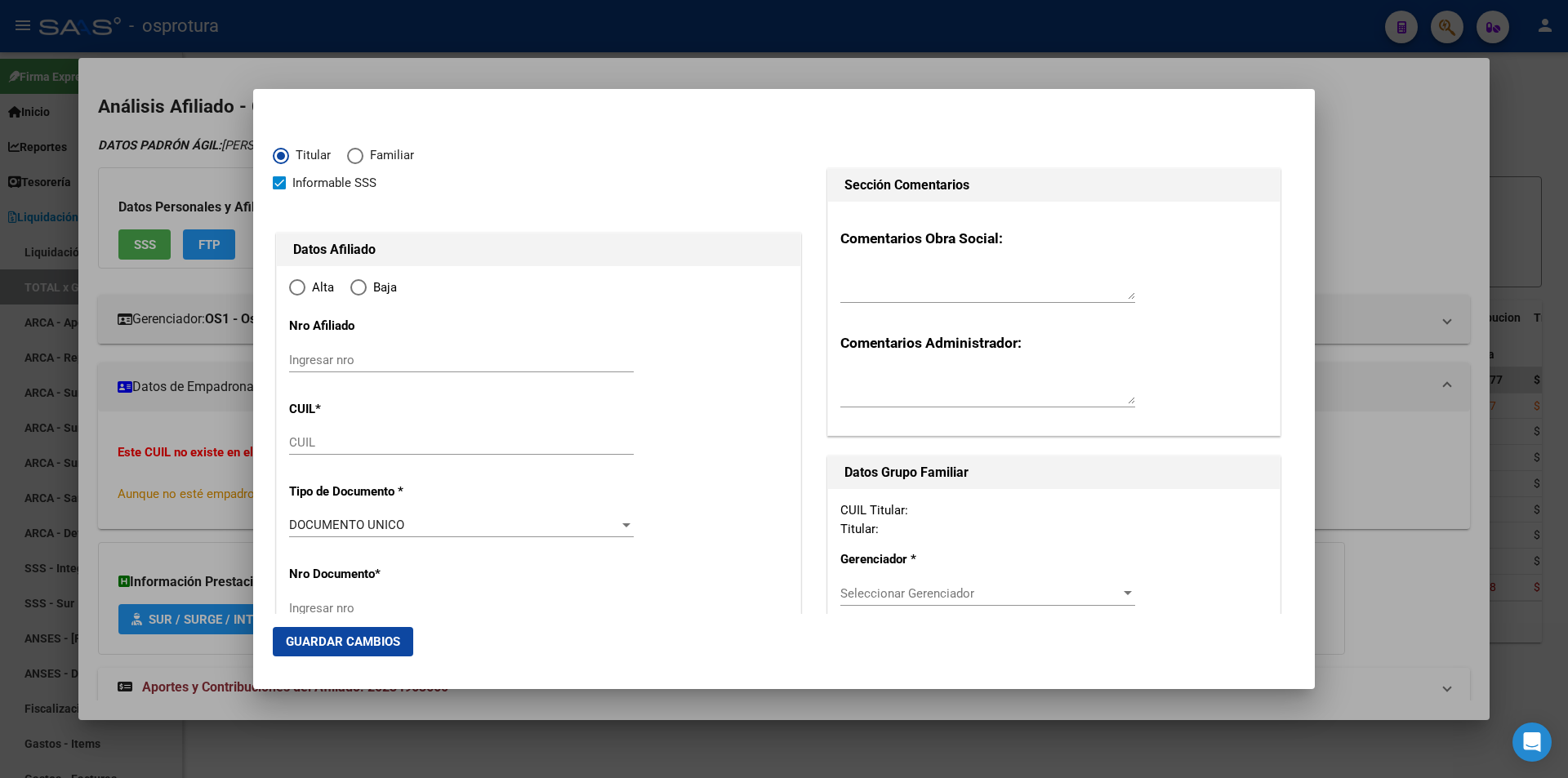
type input "20-23496366-0"
radio input "true"
type input "23496366"
type input "[PERSON_NAME]"
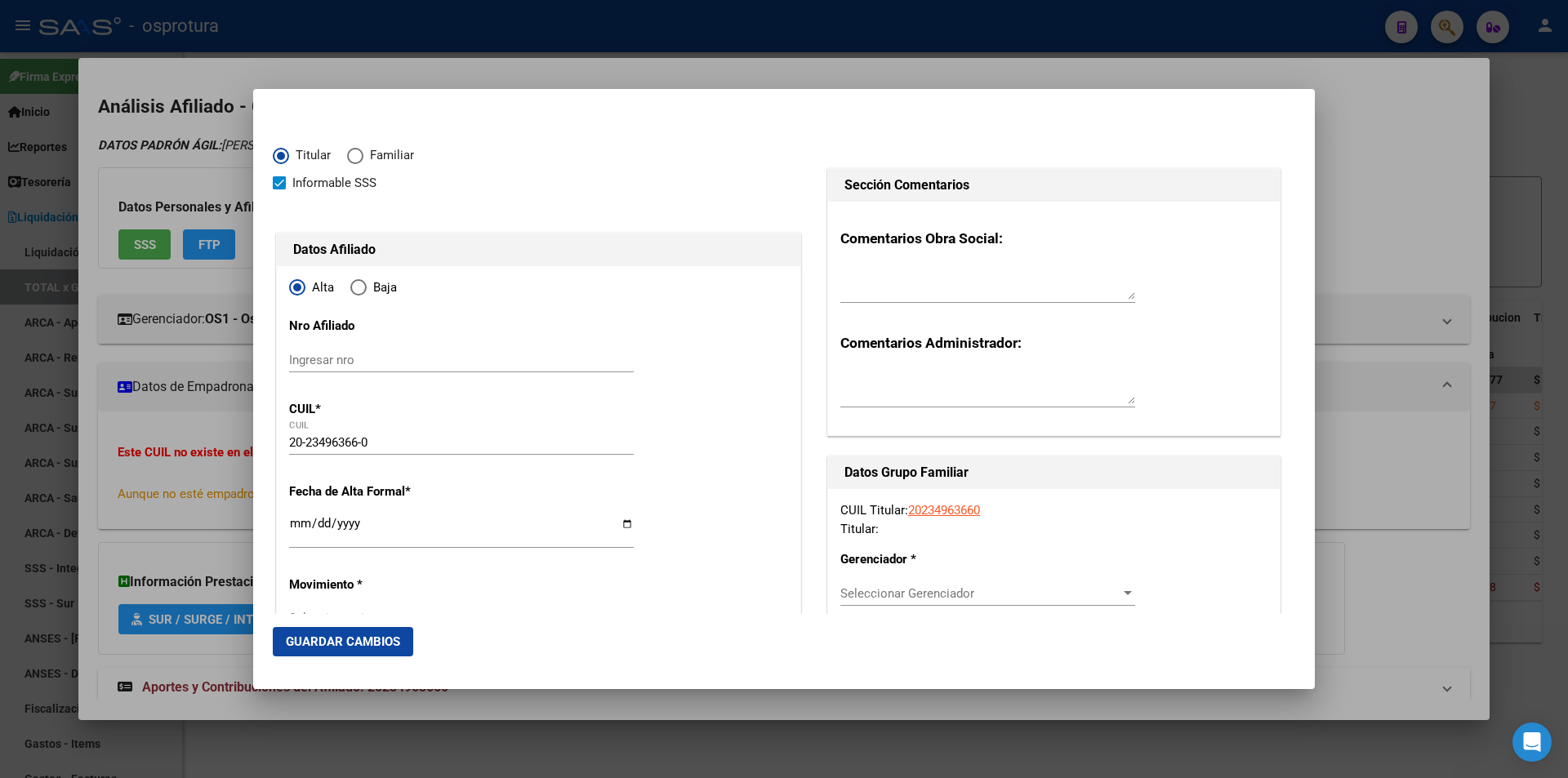
type input "[DATE]"
type input "[GEOGRAPHIC_DATA]"
type input "3000"
type input "2° PASAJE"
type input "6384"
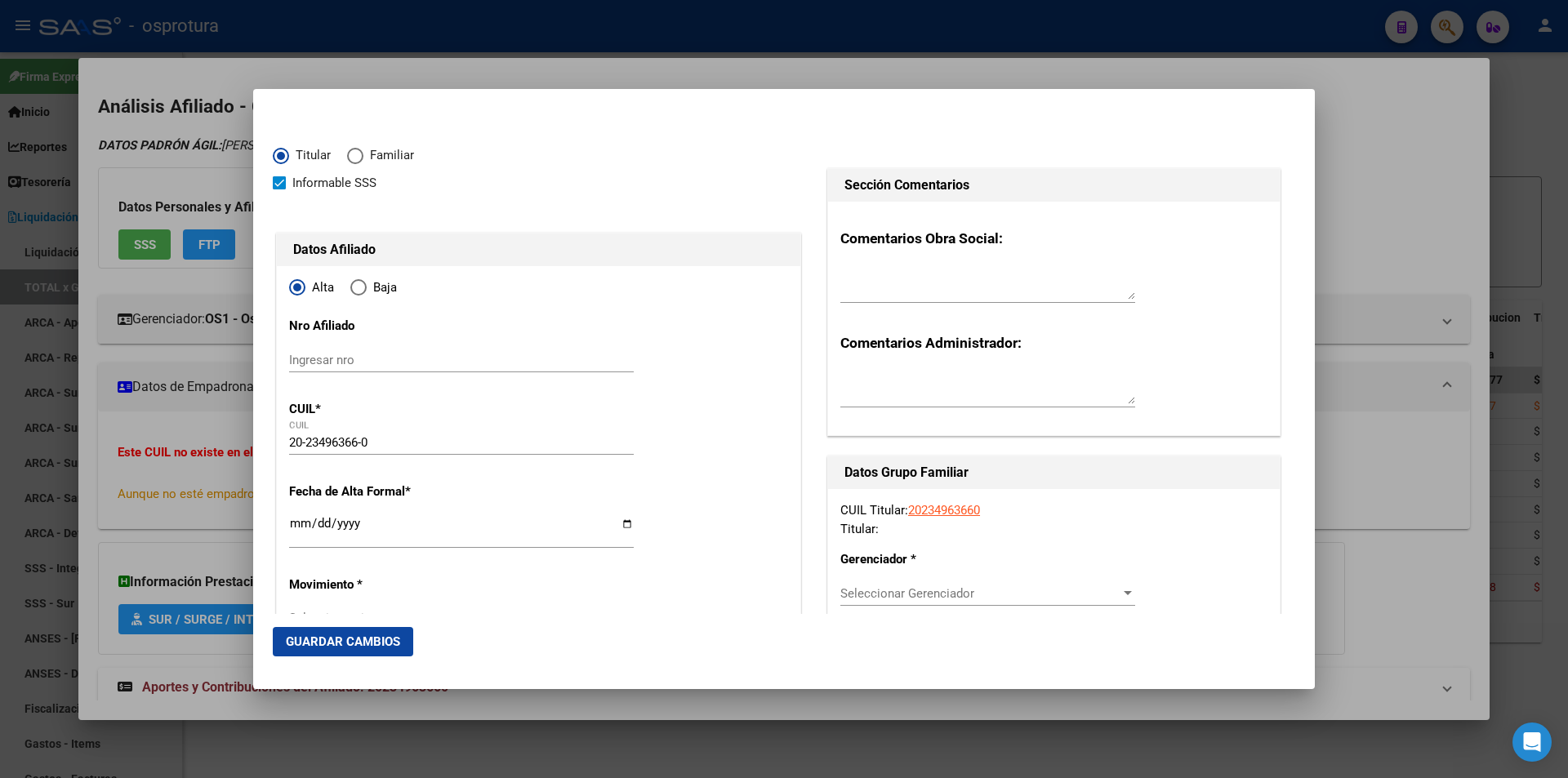
type input "[GEOGRAPHIC_DATA]"
click at [302, 520] on input "Ingresar fecha" at bounding box center [461, 530] width 345 height 27
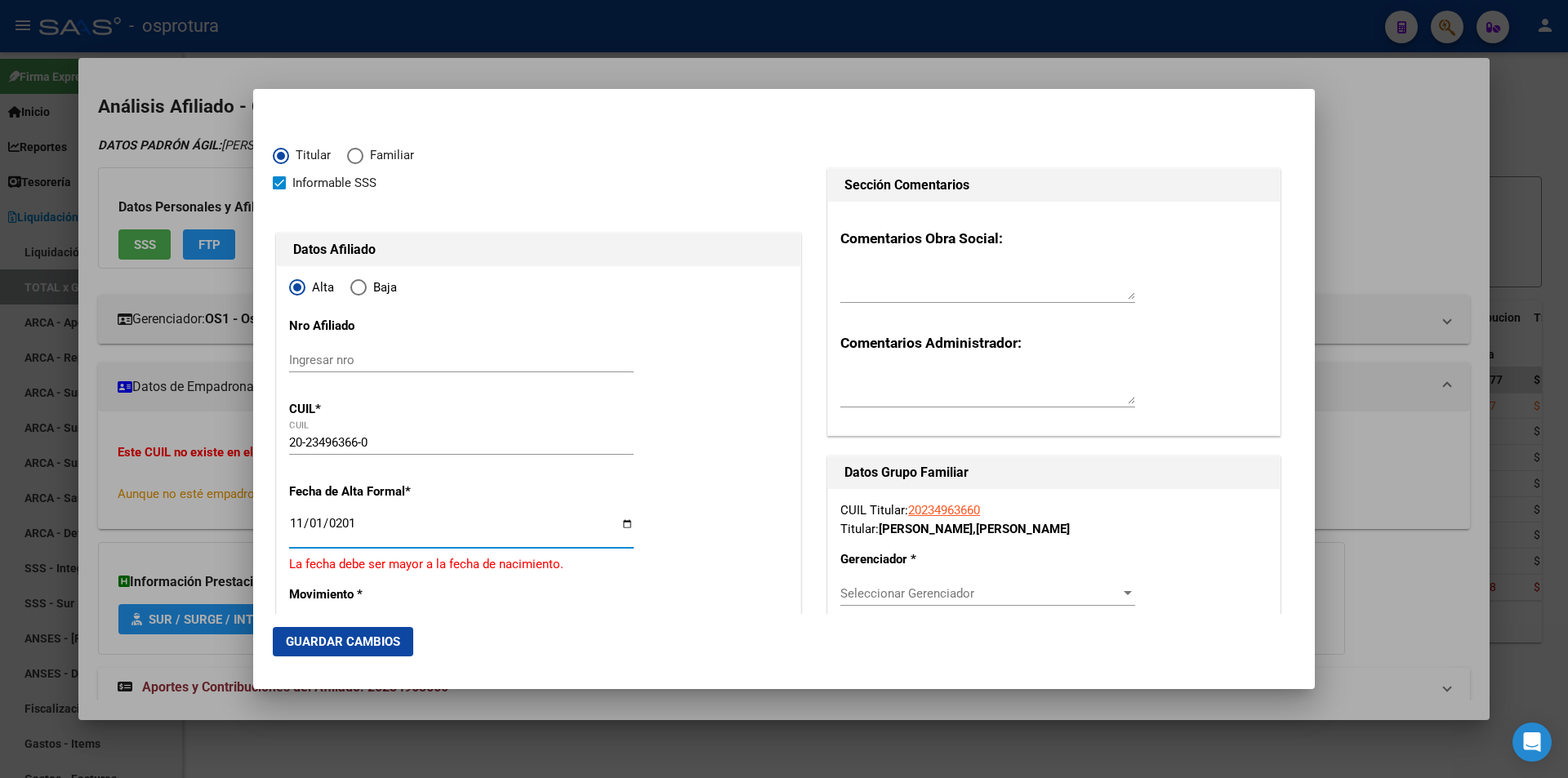
type input "[DATE]"
click at [903, 593] on span "Seleccionar Gerenciador" at bounding box center [981, 594] width 280 height 15
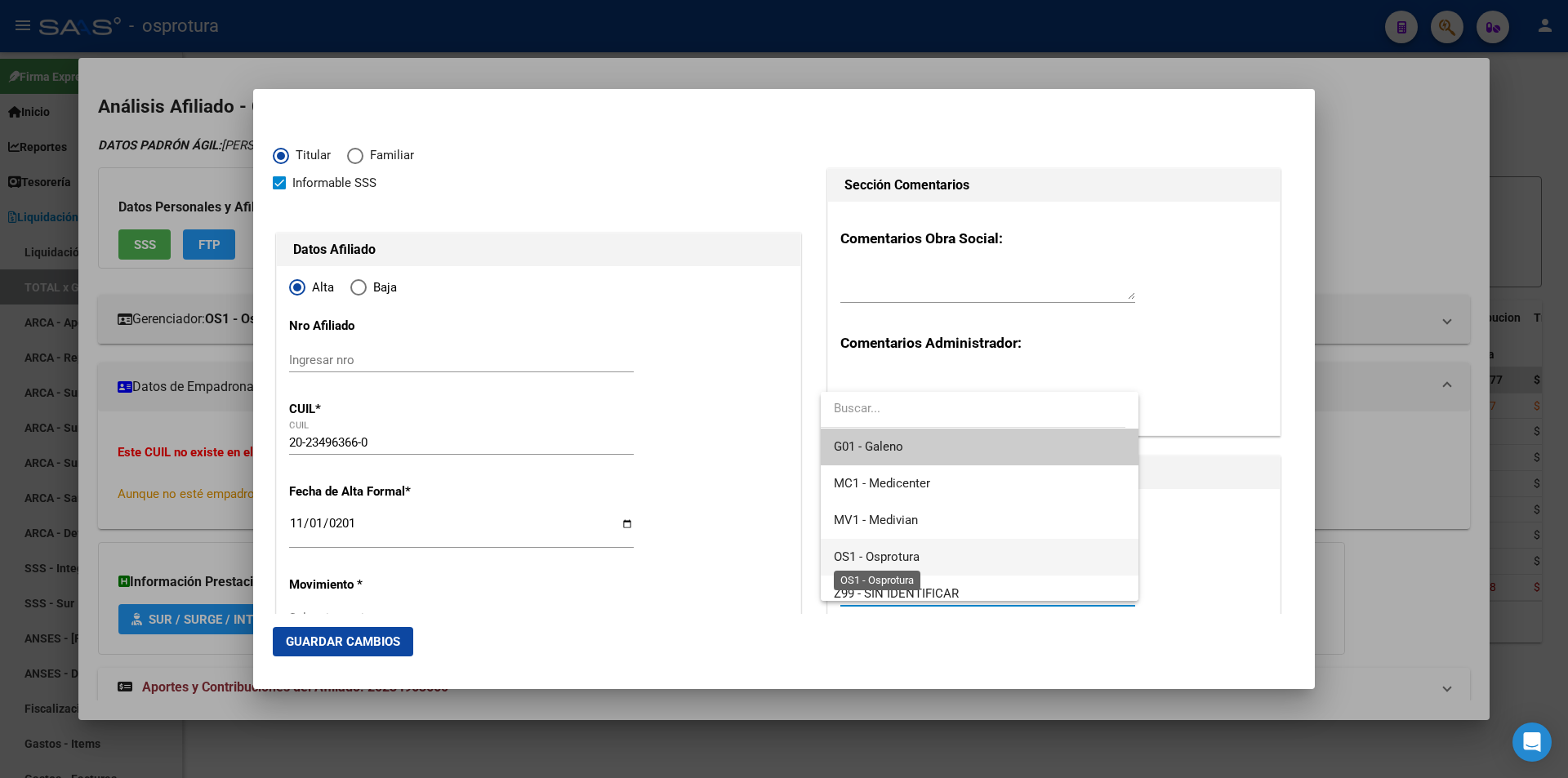
click at [919, 558] on span "OS1 - Osprotura" at bounding box center [877, 557] width 86 height 15
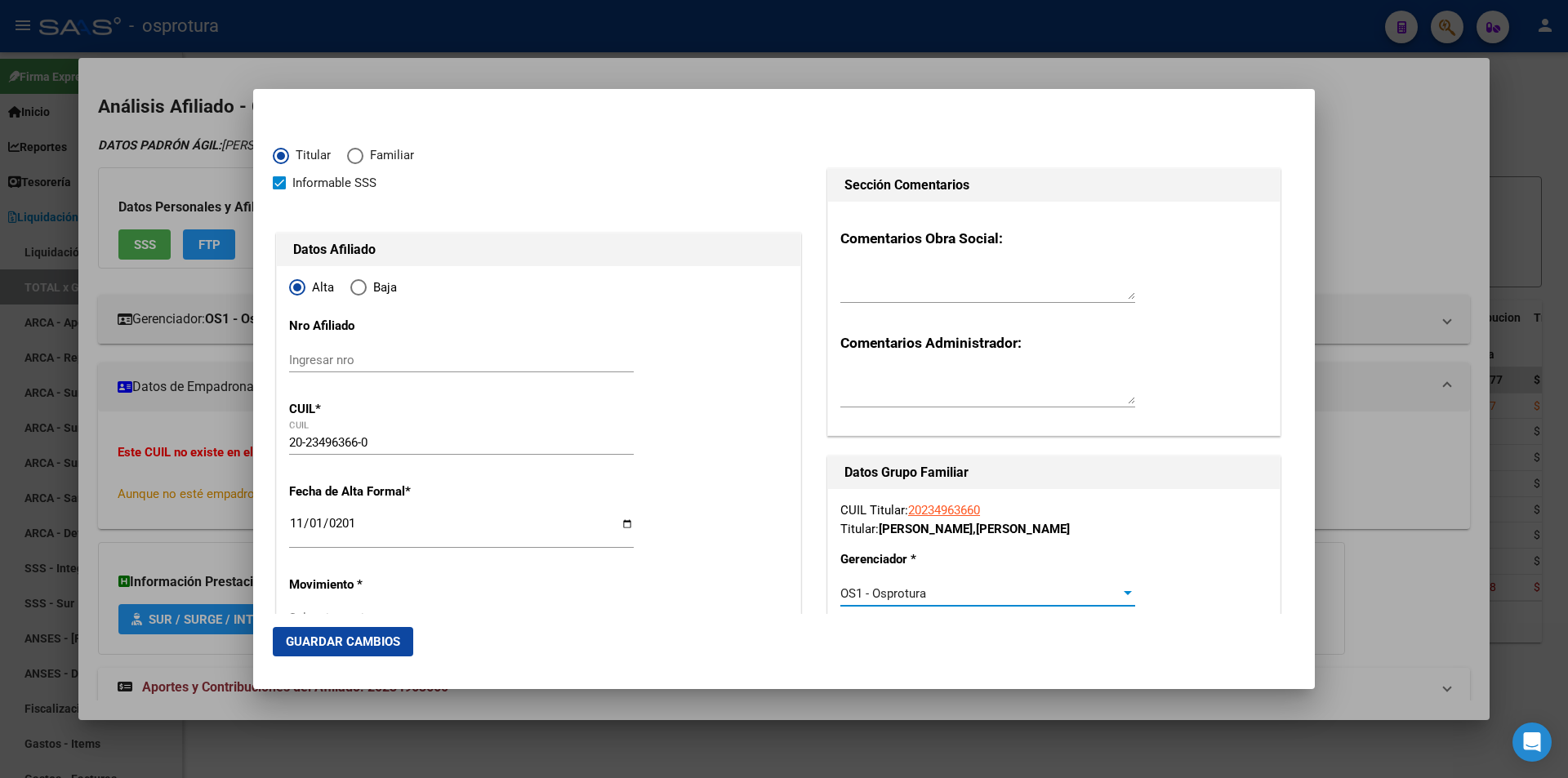
scroll to position [163, 0]
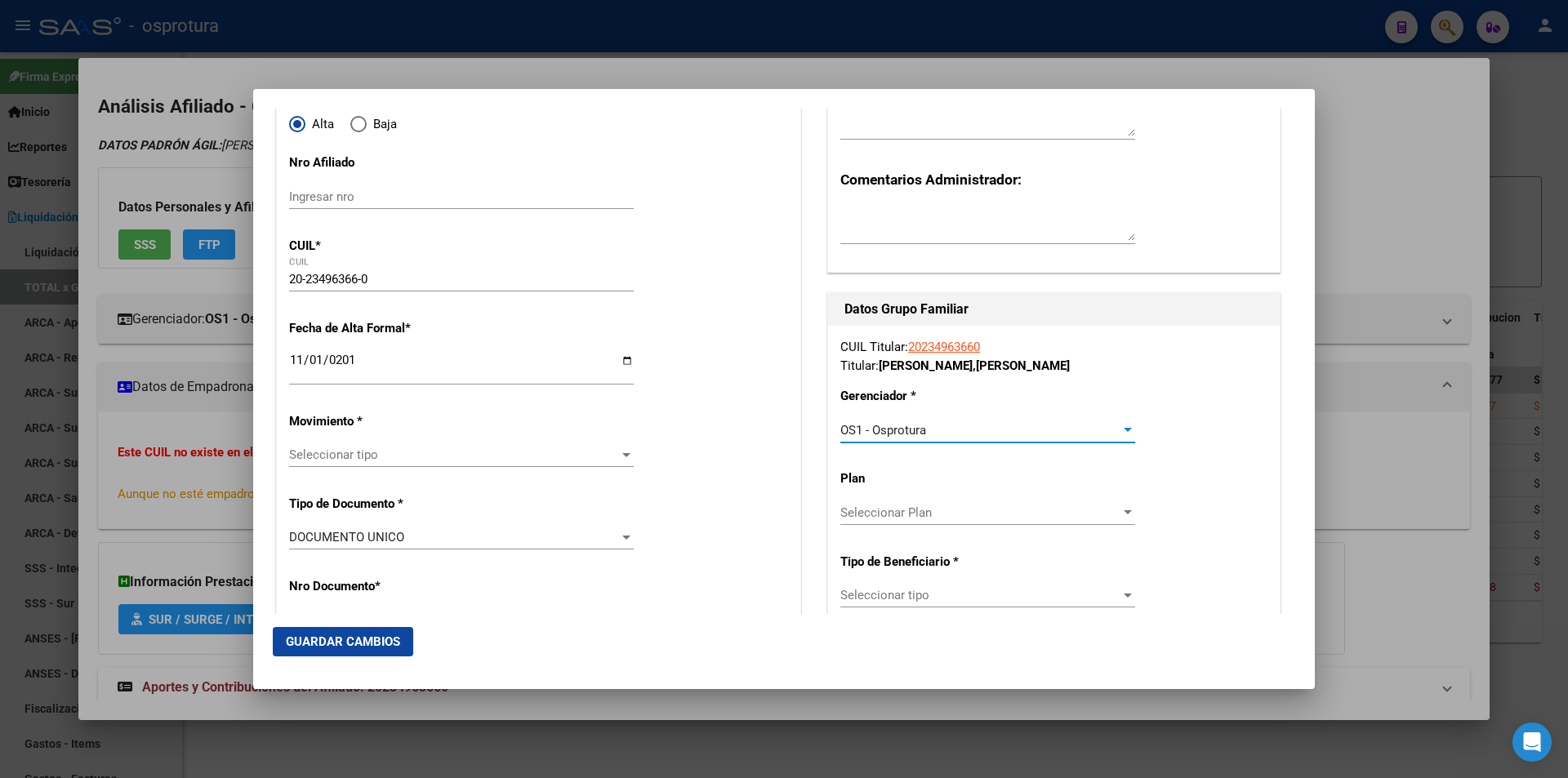
click at [908, 595] on span "Seleccionar tipo" at bounding box center [981, 596] width 280 height 15
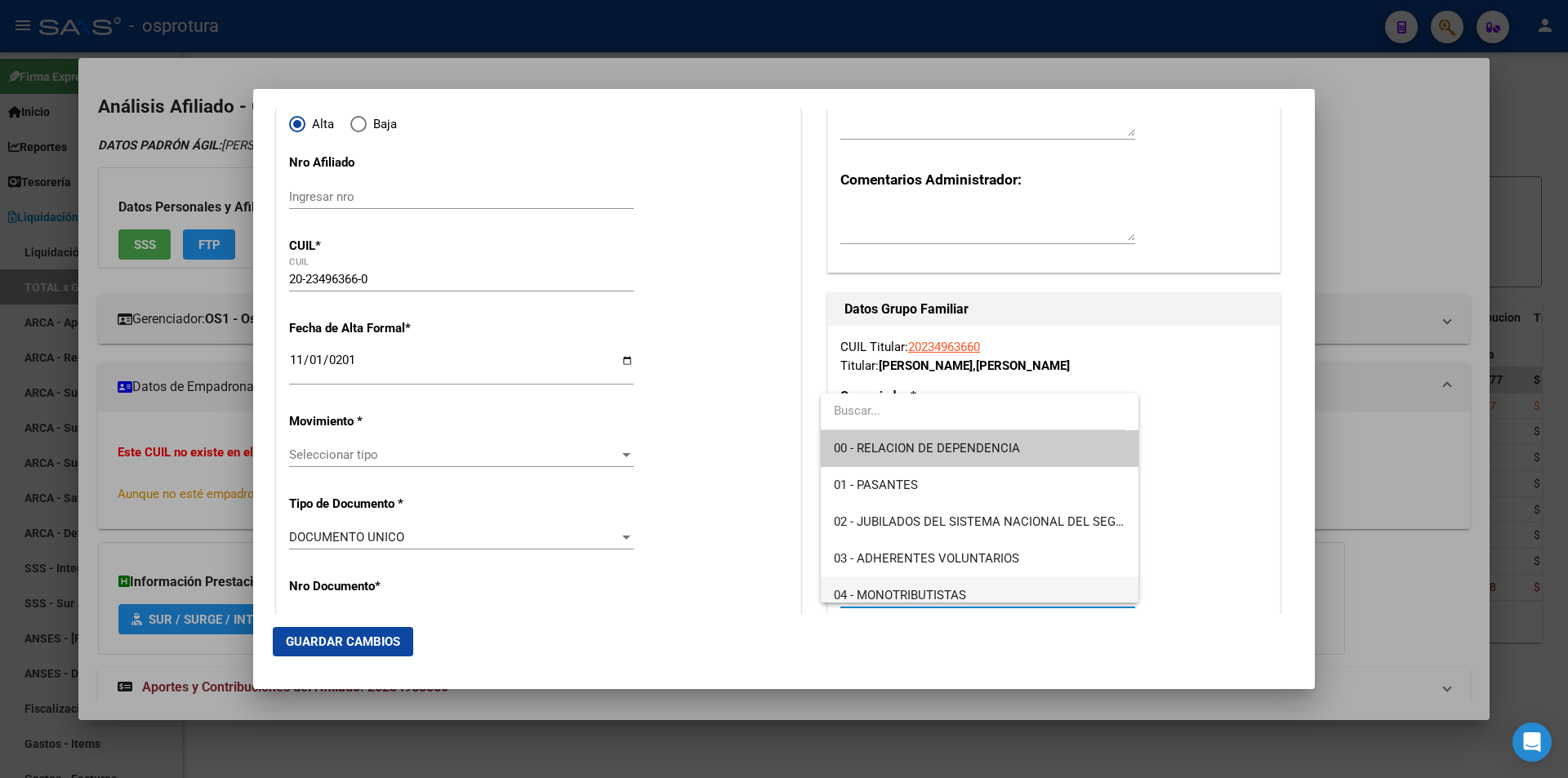
click at [914, 590] on span "04 - MONOTRIBUTISTAS" at bounding box center [900, 596] width 132 height 15
type input "20-23496366-0"
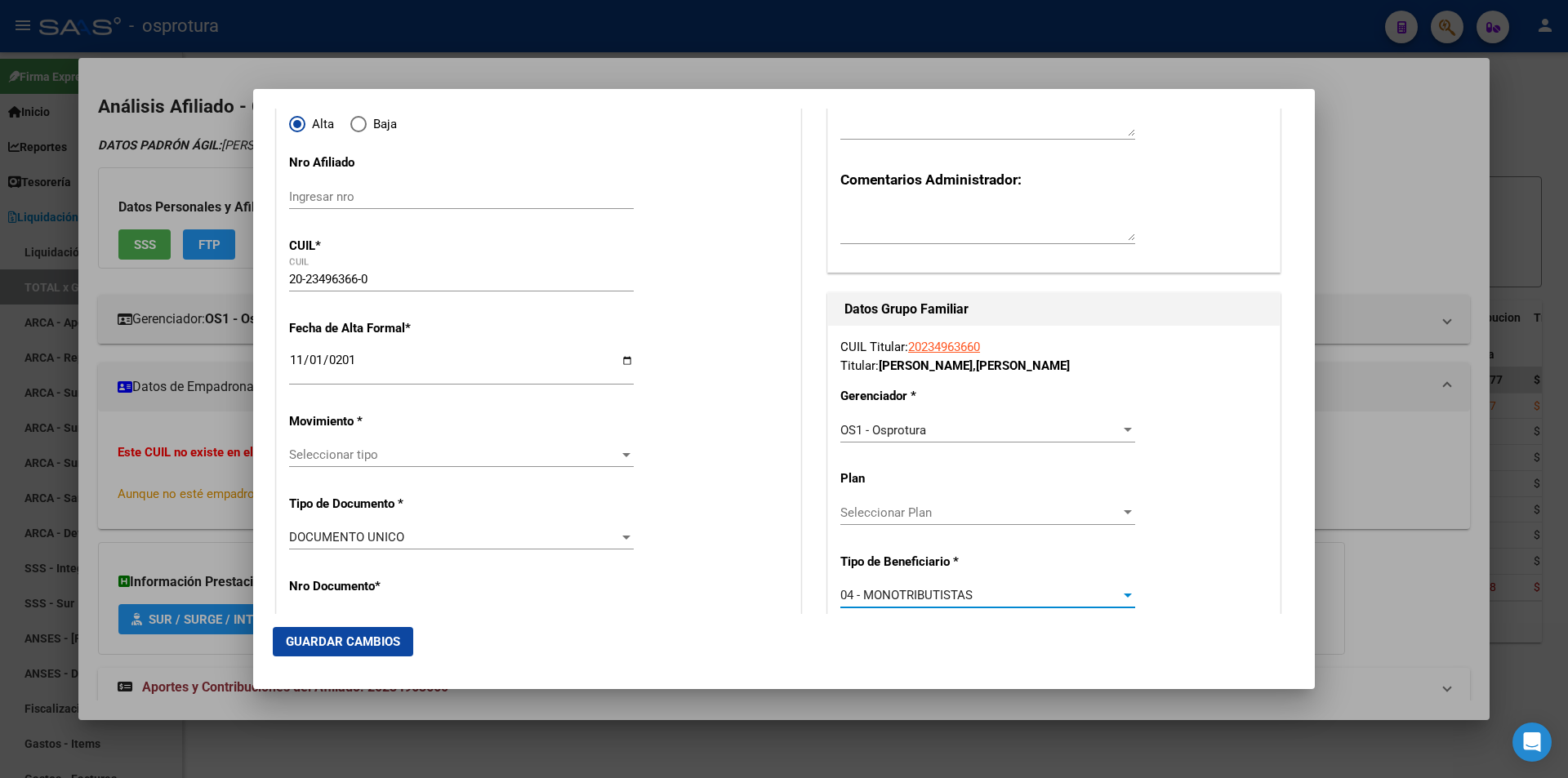
scroll to position [326, 0]
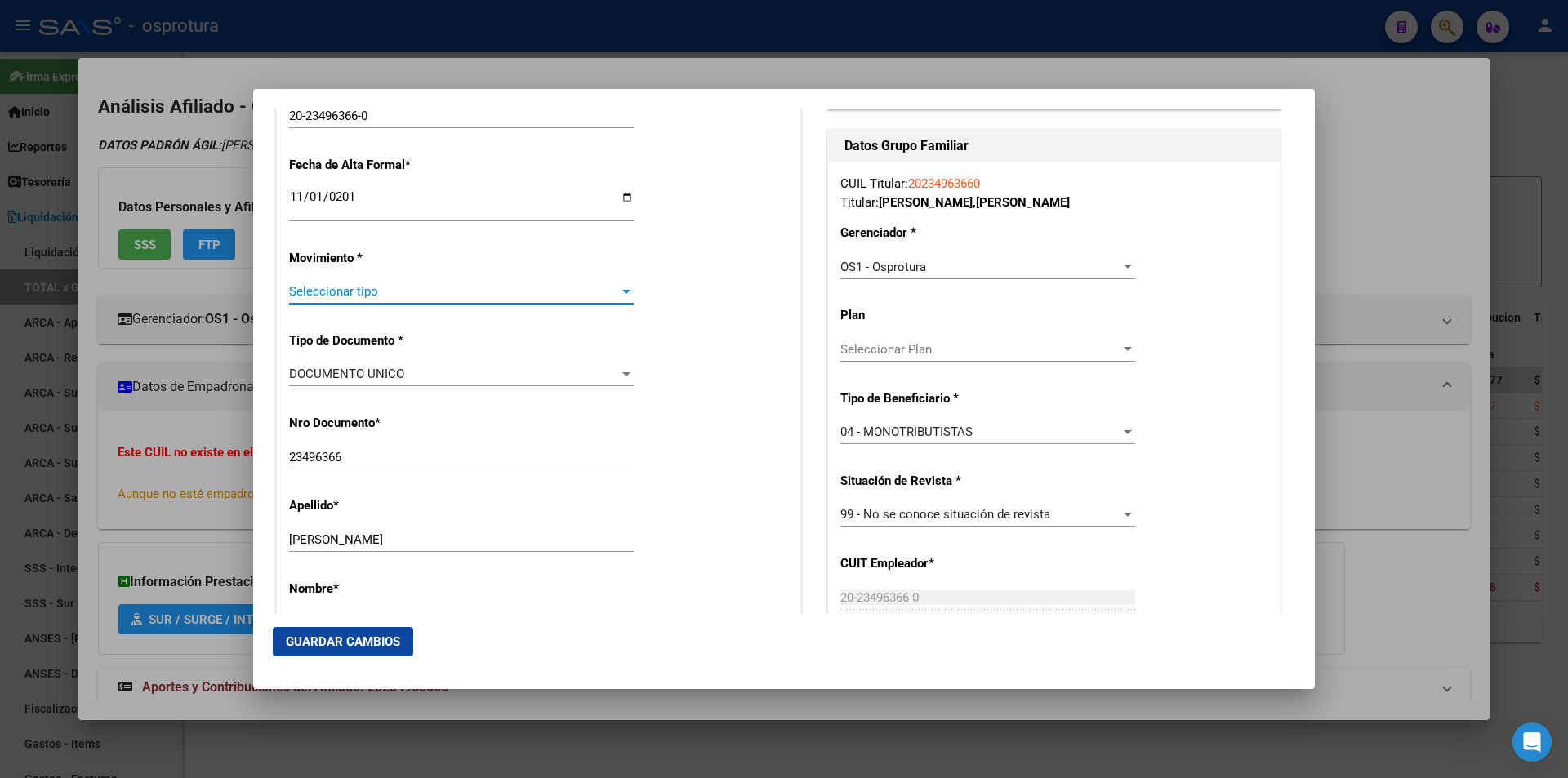
click at [418, 295] on span "Seleccionar tipo" at bounding box center [454, 291] width 330 height 15
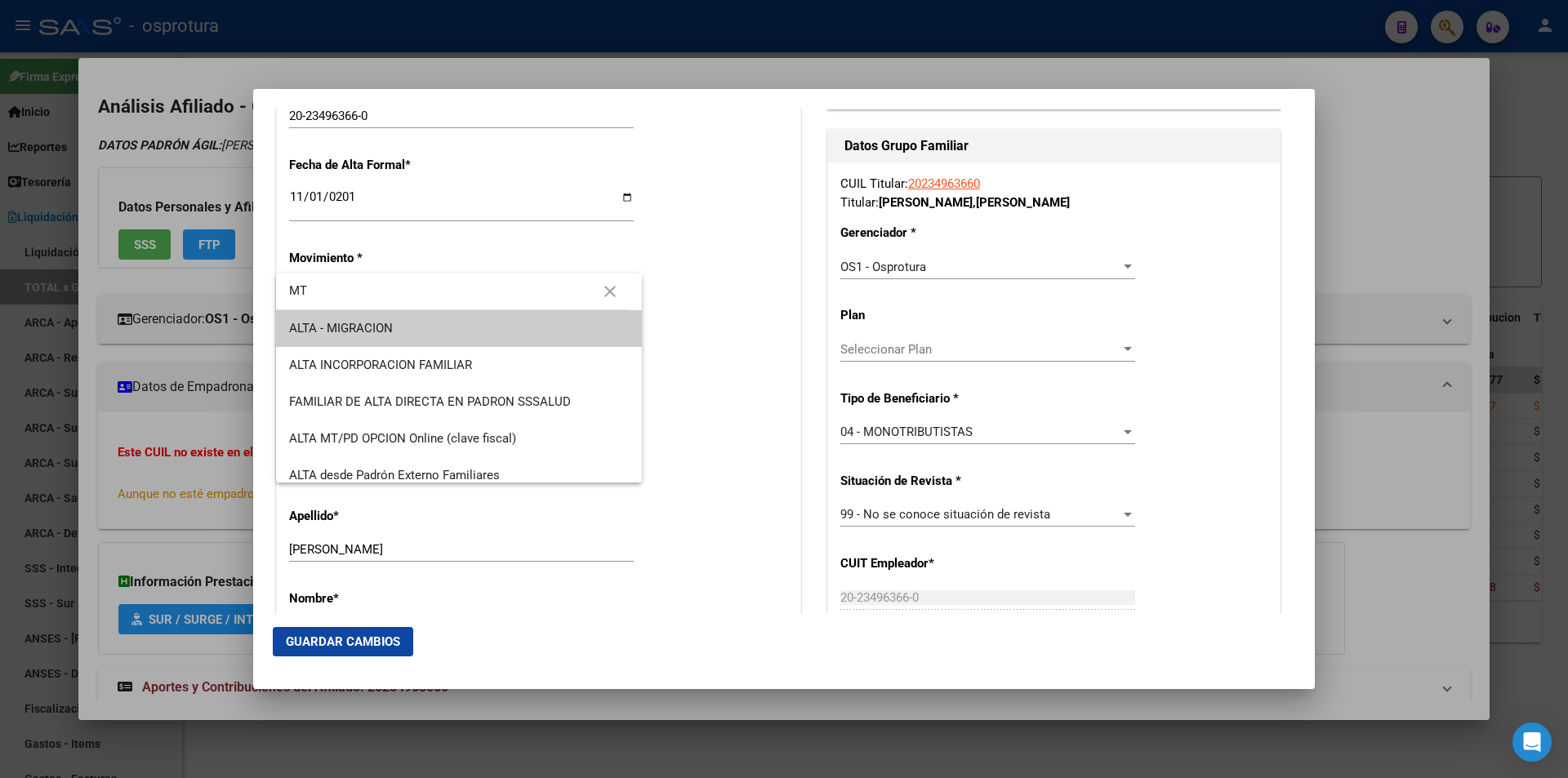
type input "MT"
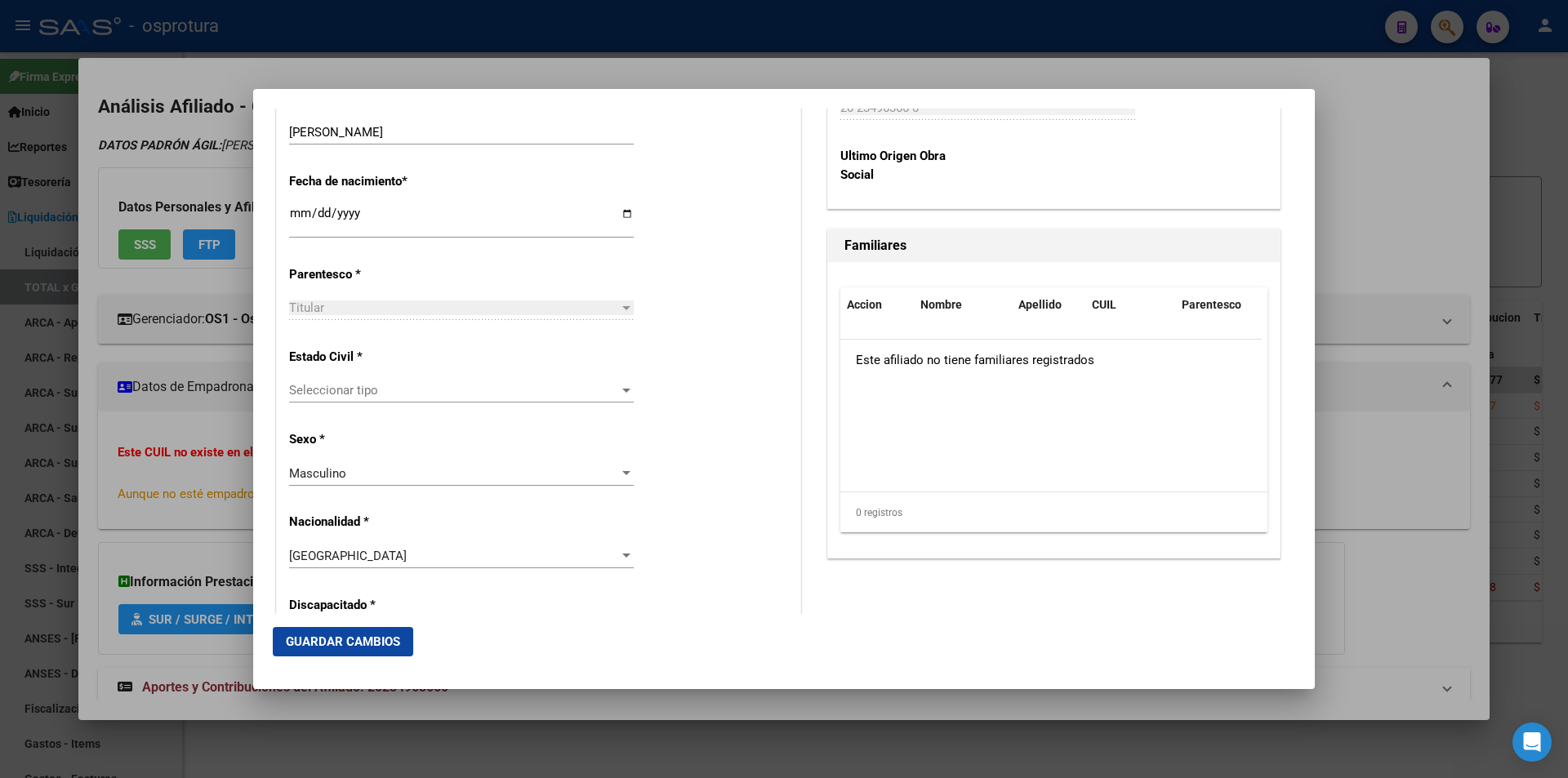
scroll to position [898, 0]
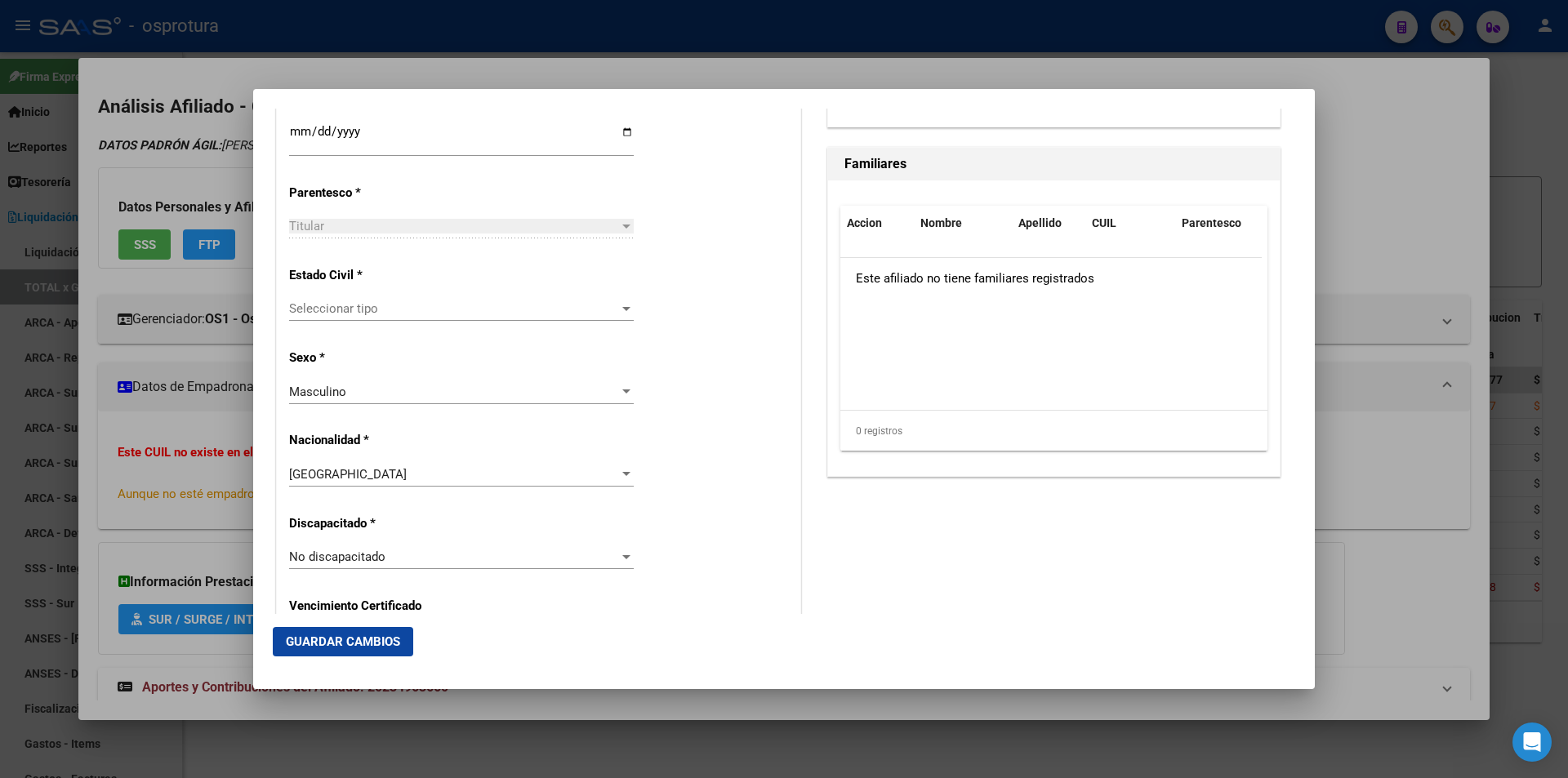
click at [416, 303] on span "Seleccionar tipo" at bounding box center [454, 309] width 330 height 15
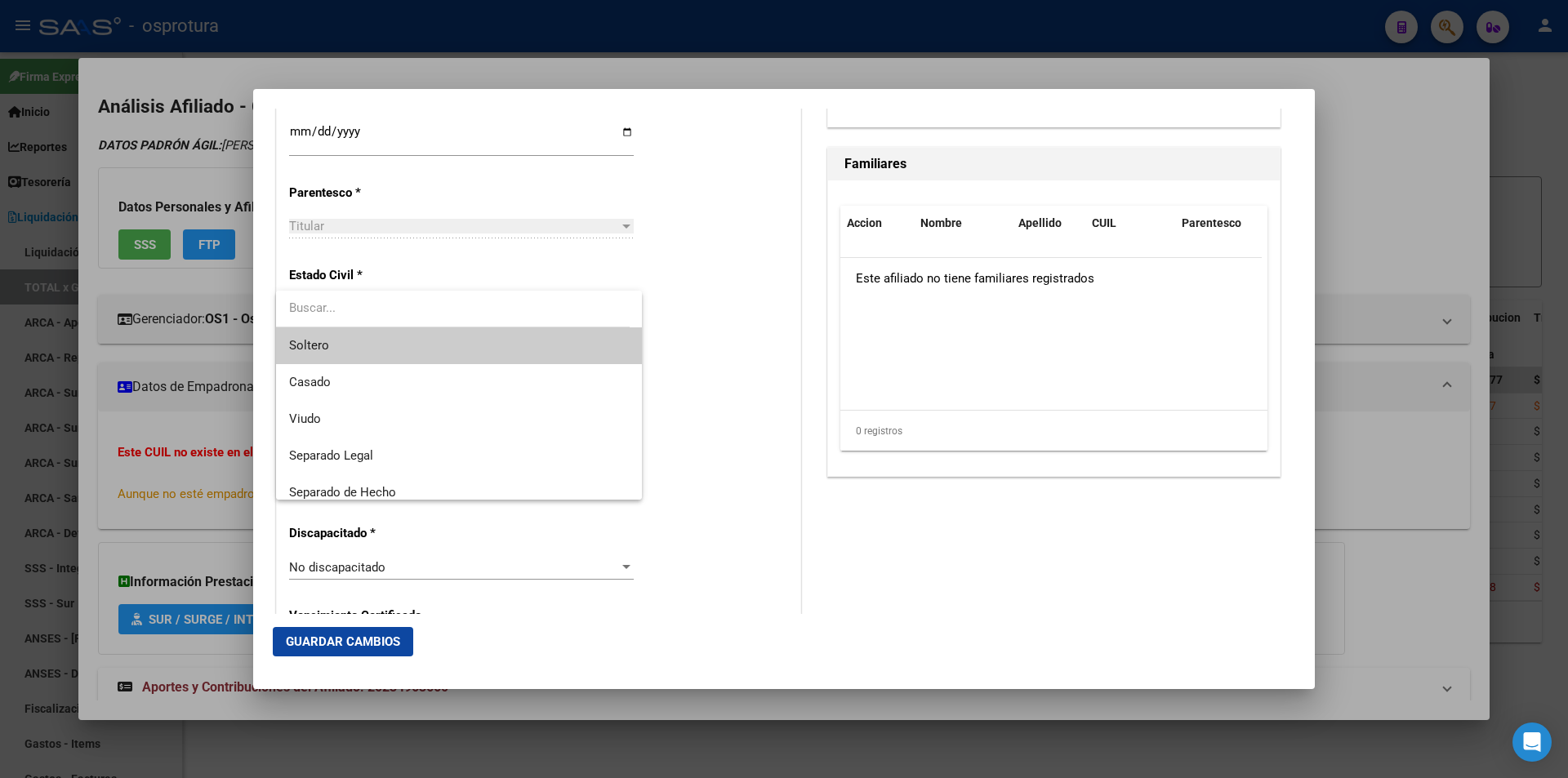
click at [408, 342] on span "Soltero" at bounding box center [458, 345] width 340 height 37
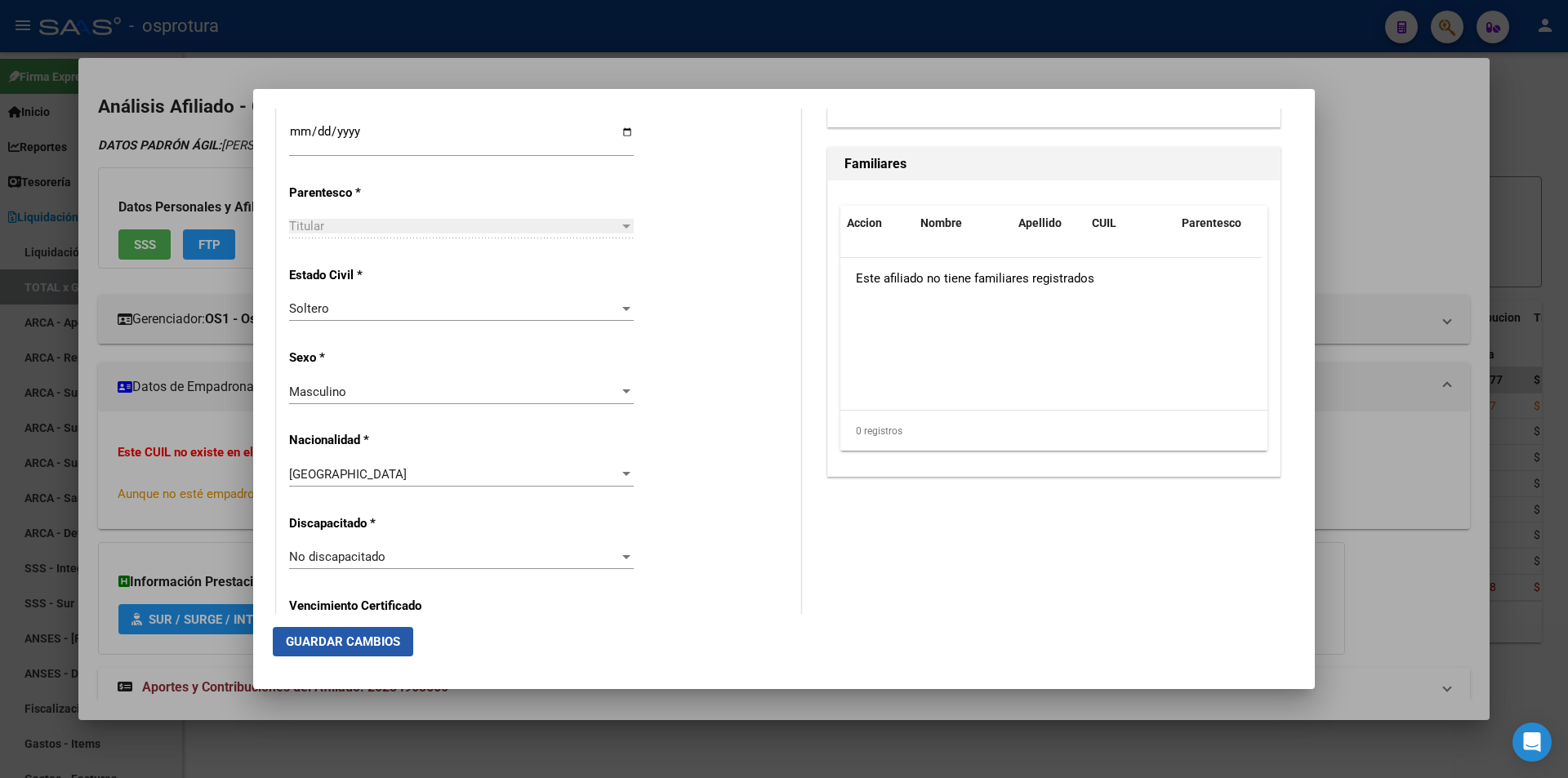
click at [395, 641] on span "Guardar Cambios" at bounding box center [343, 641] width 115 height 15
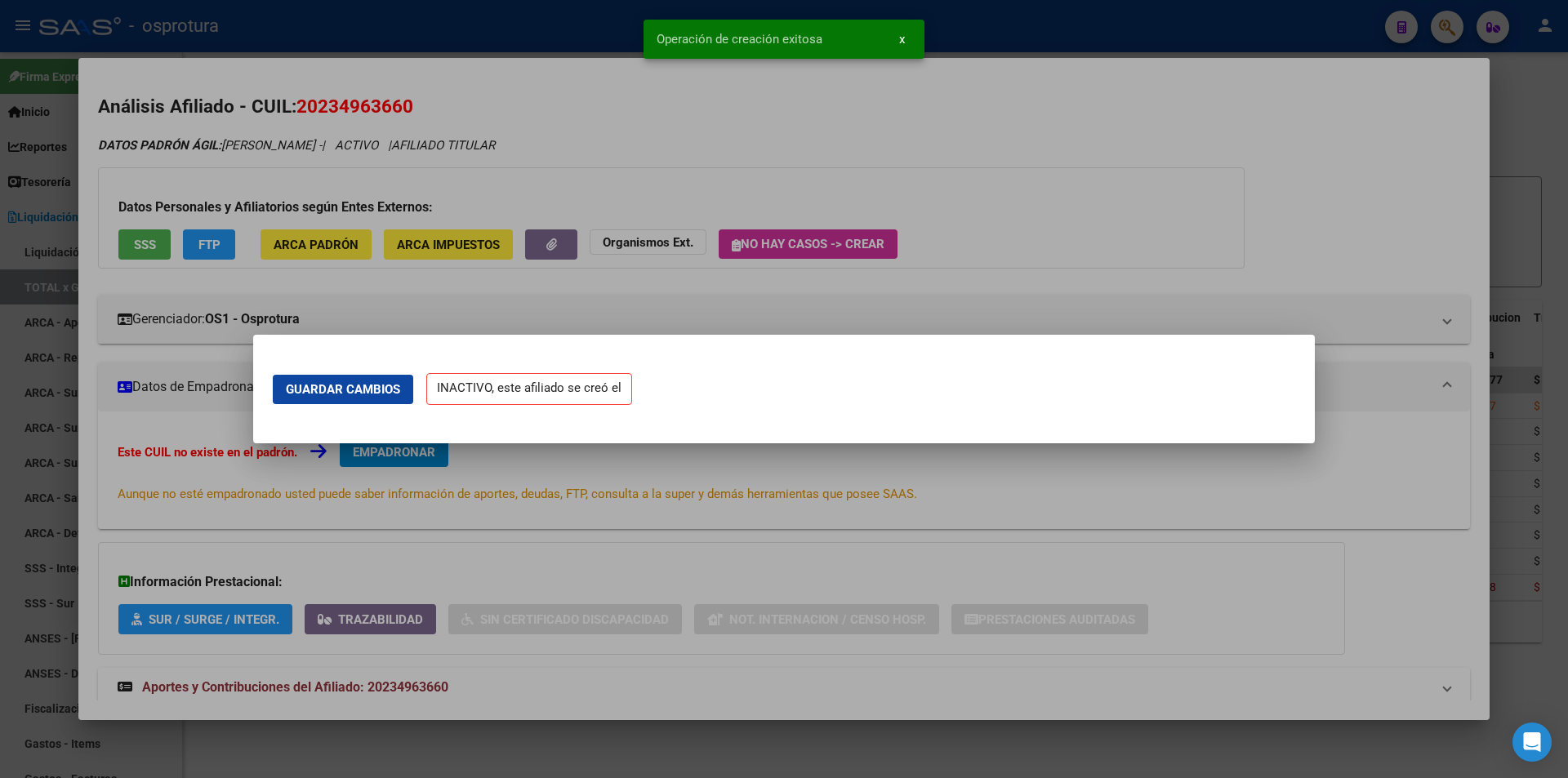
scroll to position [0, 0]
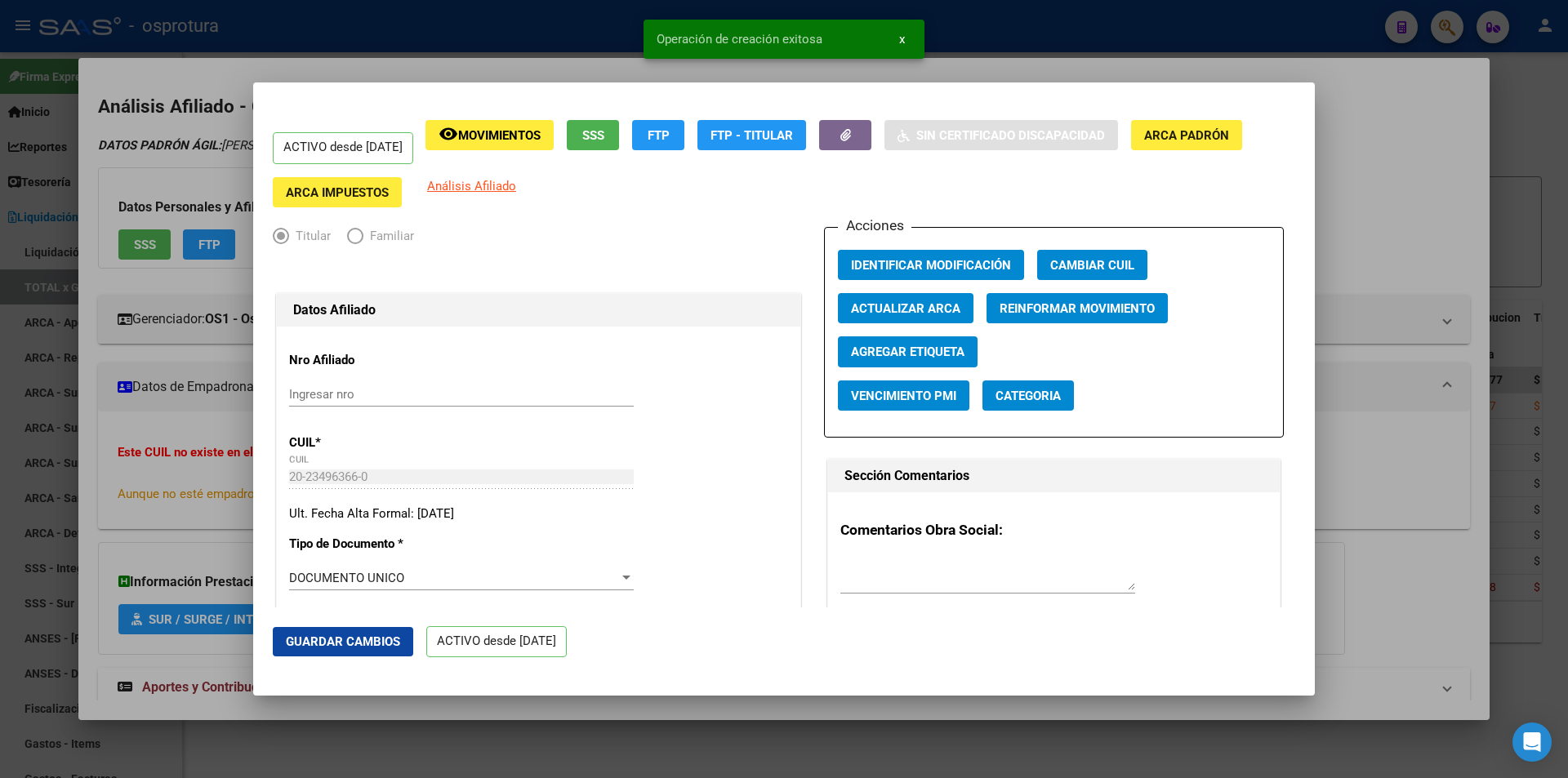
click at [1382, 178] on div at bounding box center [784, 389] width 1568 height 778
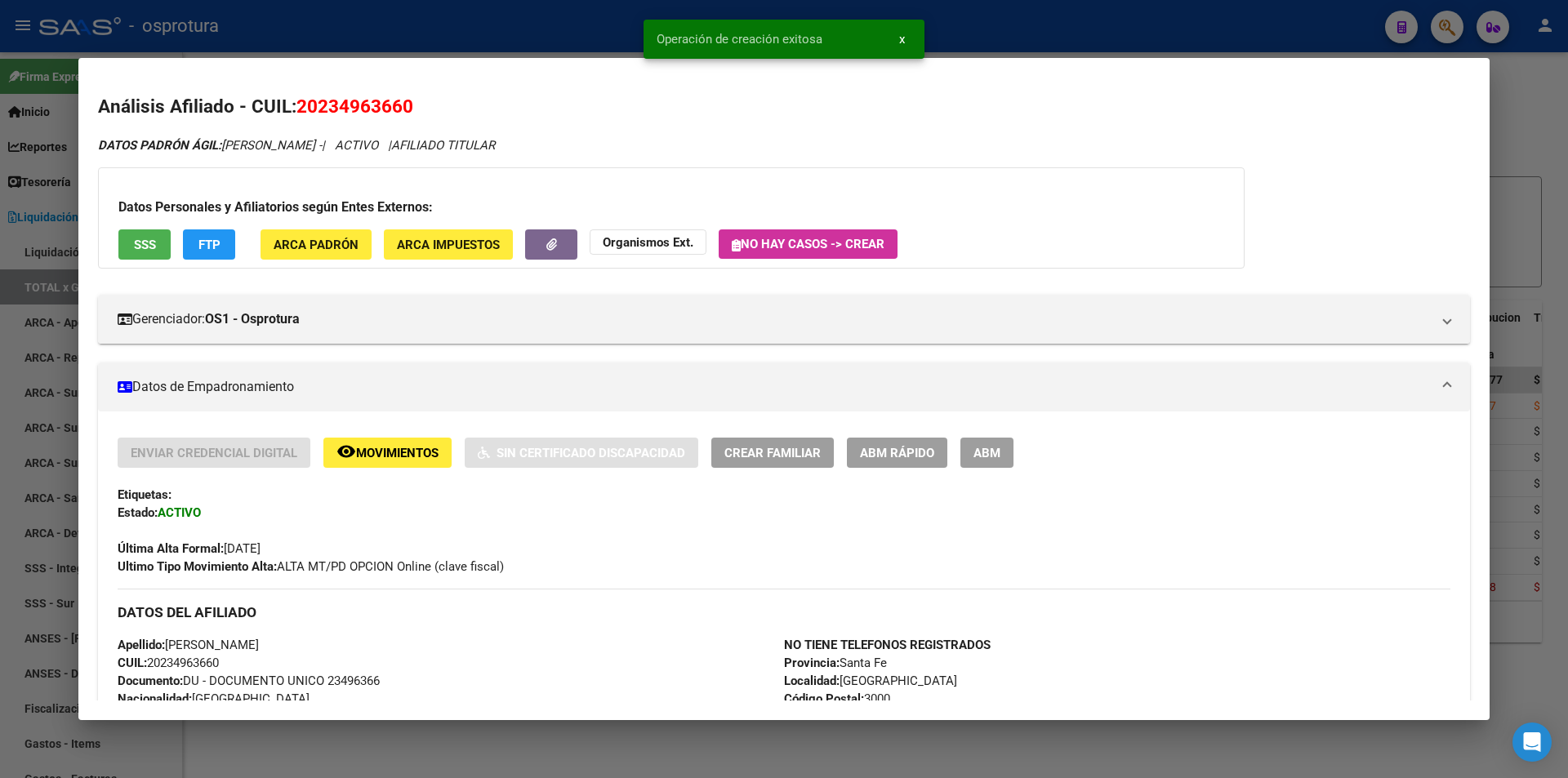
click at [892, 445] on span "ABM Rápido" at bounding box center [896, 453] width 74 height 15
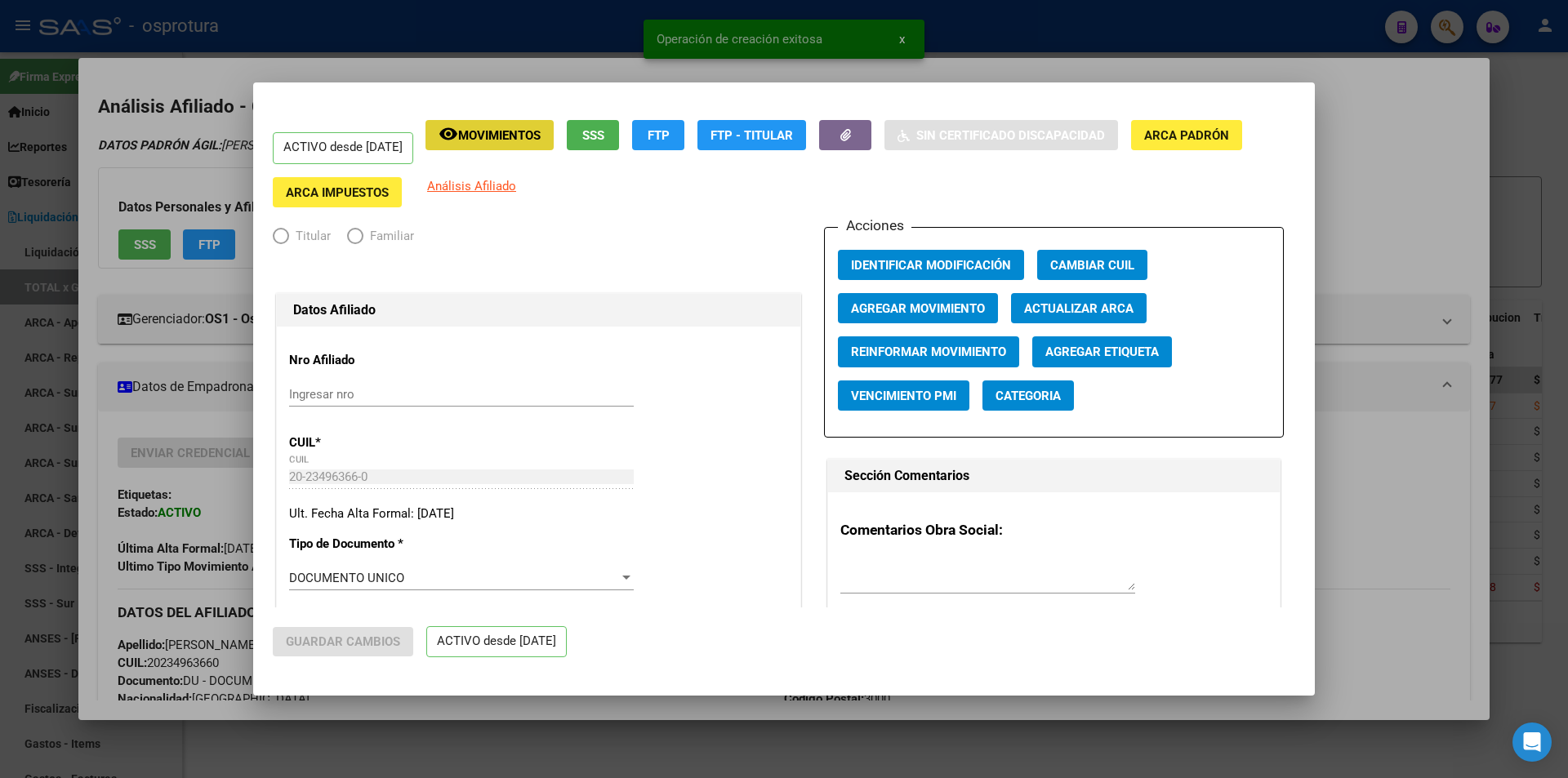
radio input "true"
type input "20-23496366-0"
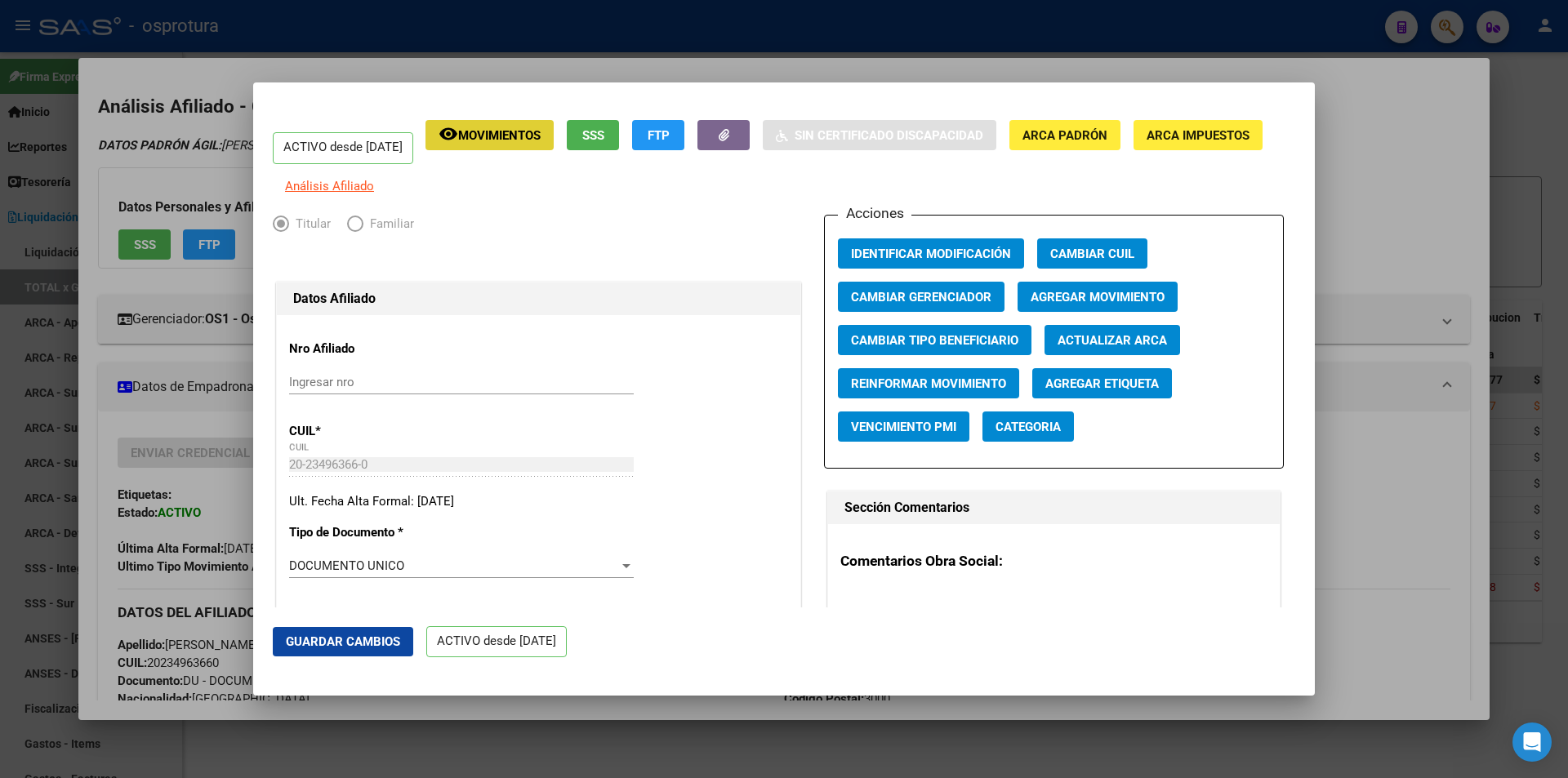
click at [1133, 301] on span "Agregar Movimiento" at bounding box center [1097, 296] width 134 height 15
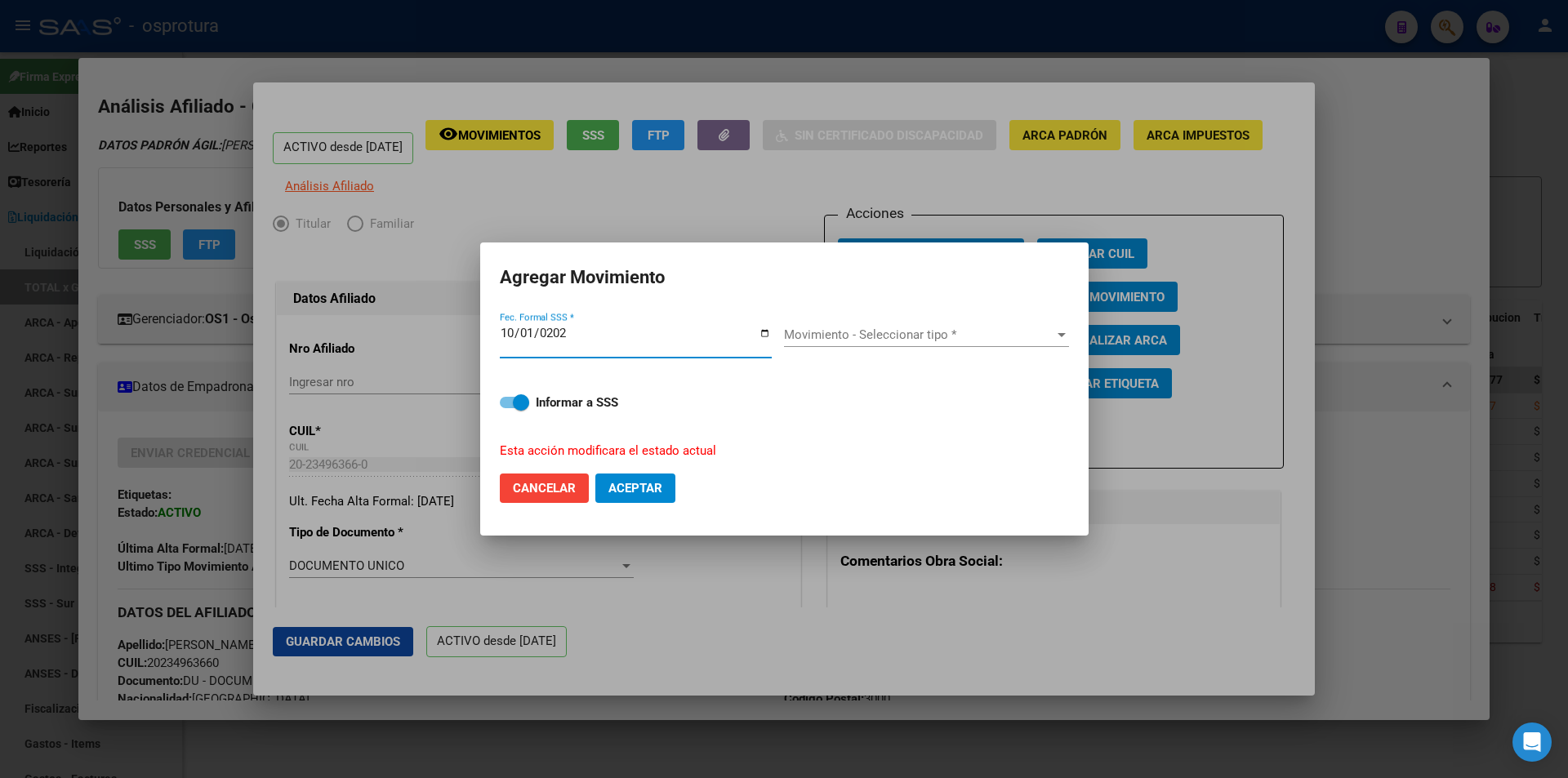
type input "[DATE]"
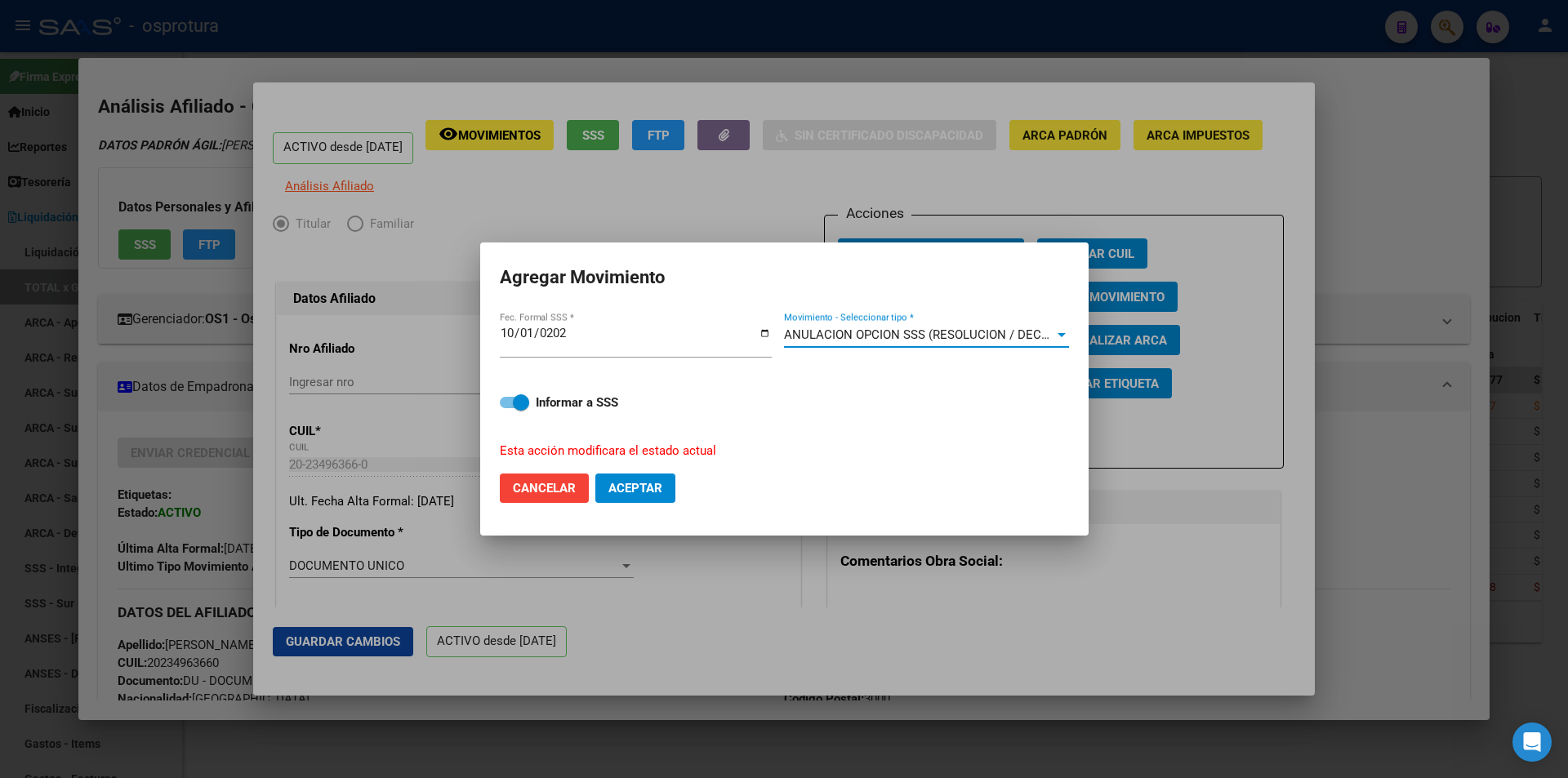
click at [826, 325] on div "ANULACION OPCION SSS (RESOLUCION / DECRETO) Movimiento - Seleccionar tipo *" at bounding box center [926, 334] width 285 height 25
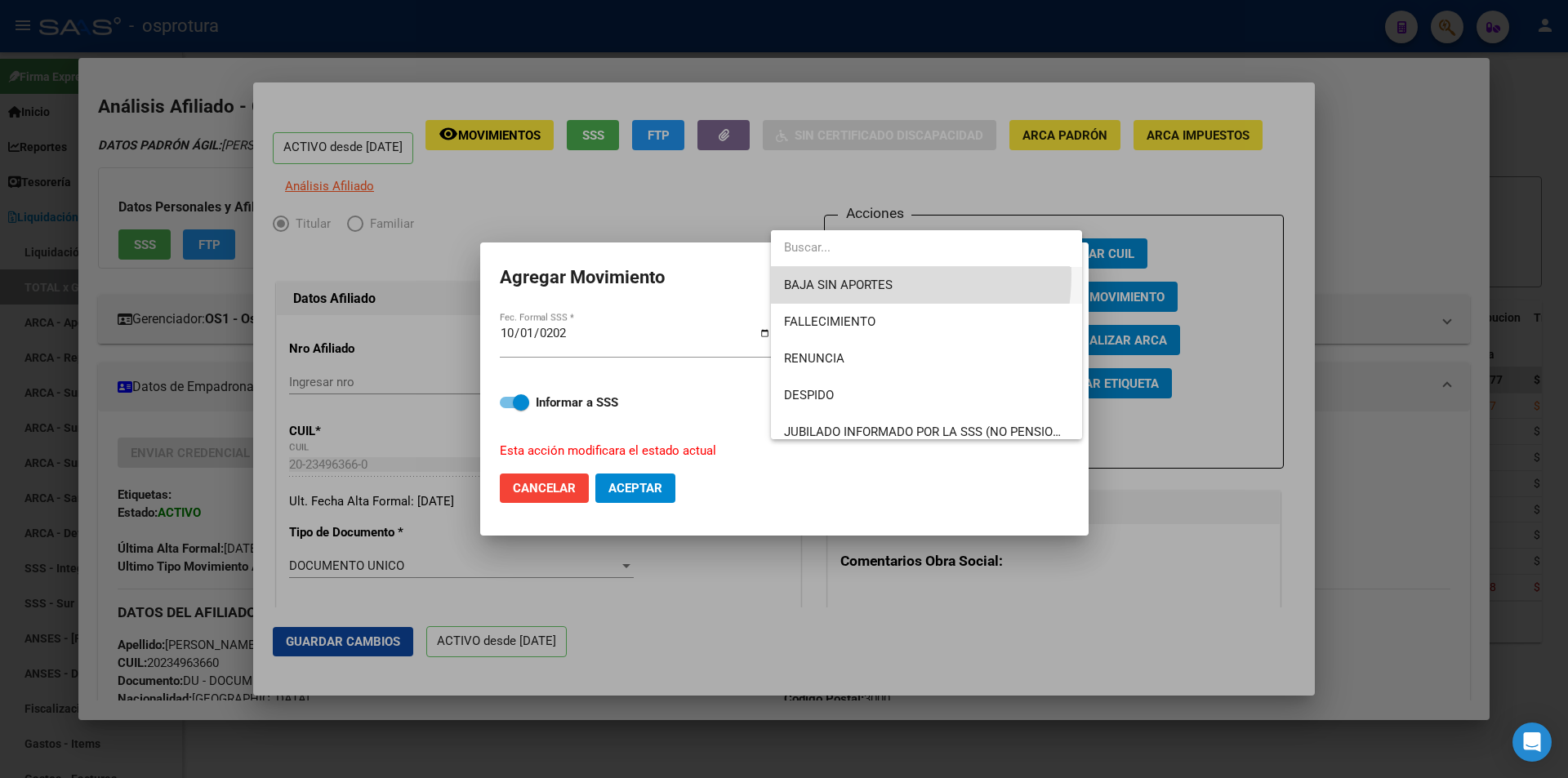
click at [843, 274] on span "BAJA SIN APORTES" at bounding box center [926, 285] width 285 height 37
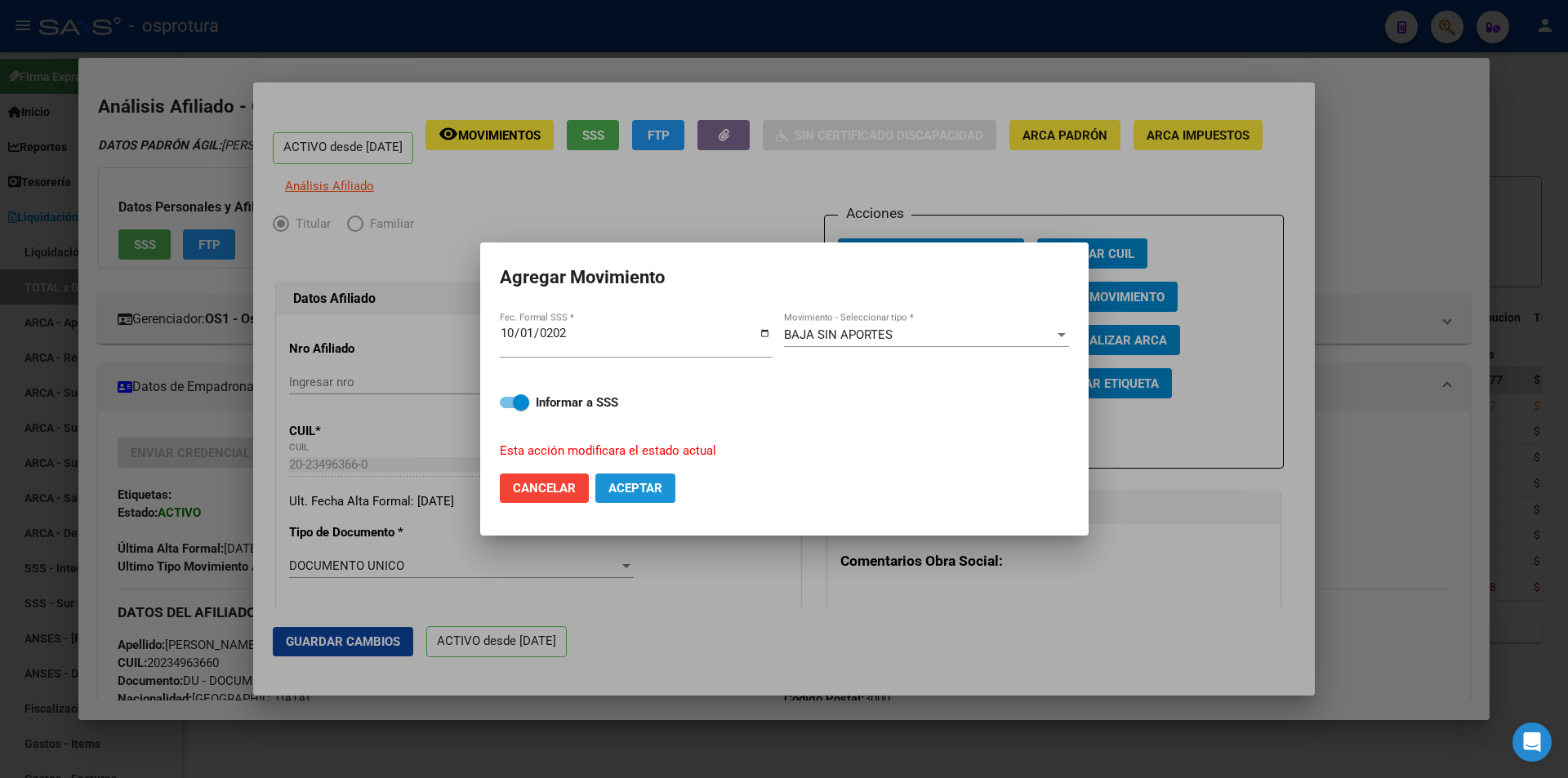
click at [641, 486] on span "Aceptar" at bounding box center [635, 488] width 54 height 15
checkbox input "false"
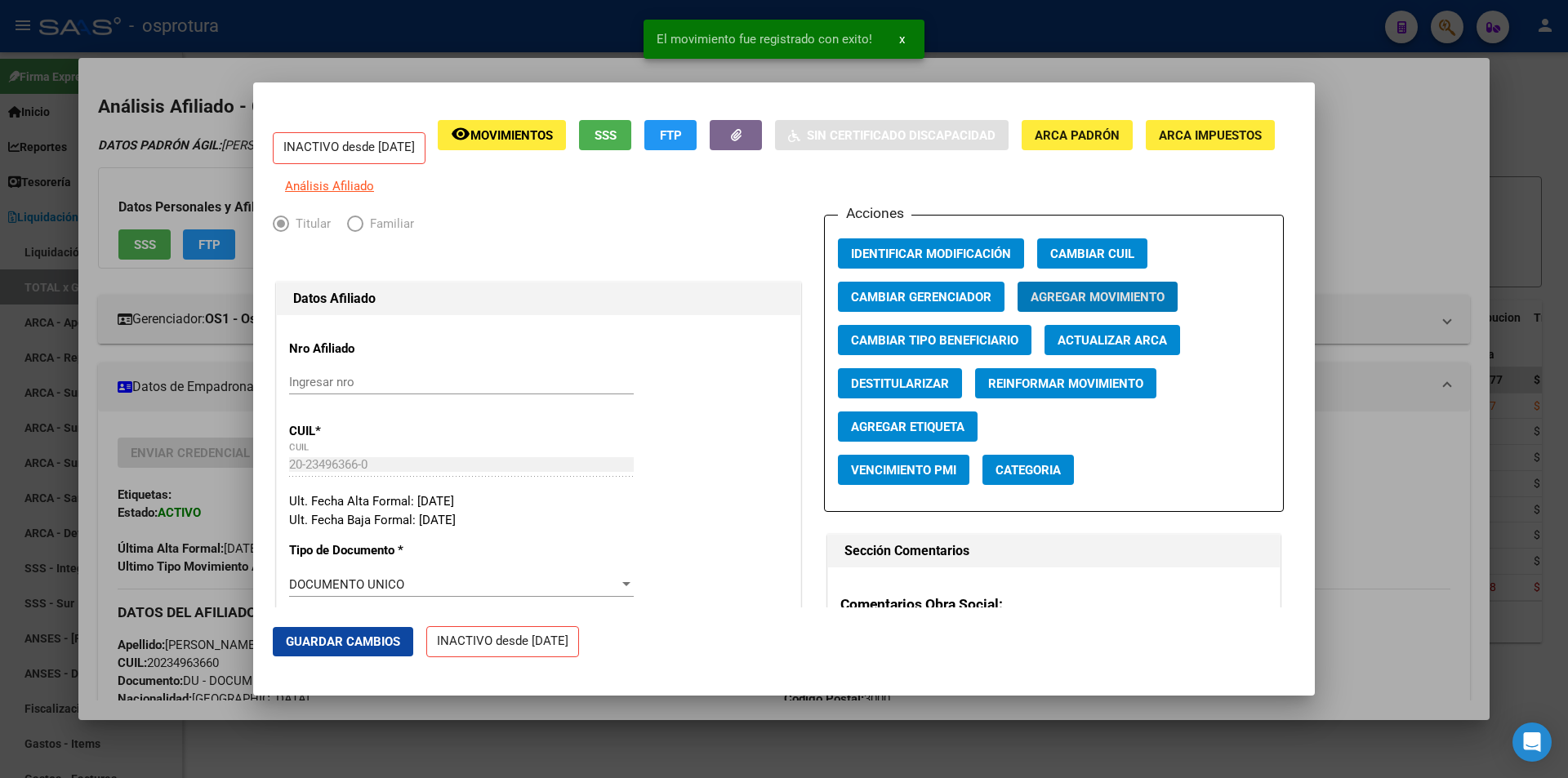
click at [1330, 160] on div at bounding box center [784, 389] width 1568 height 778
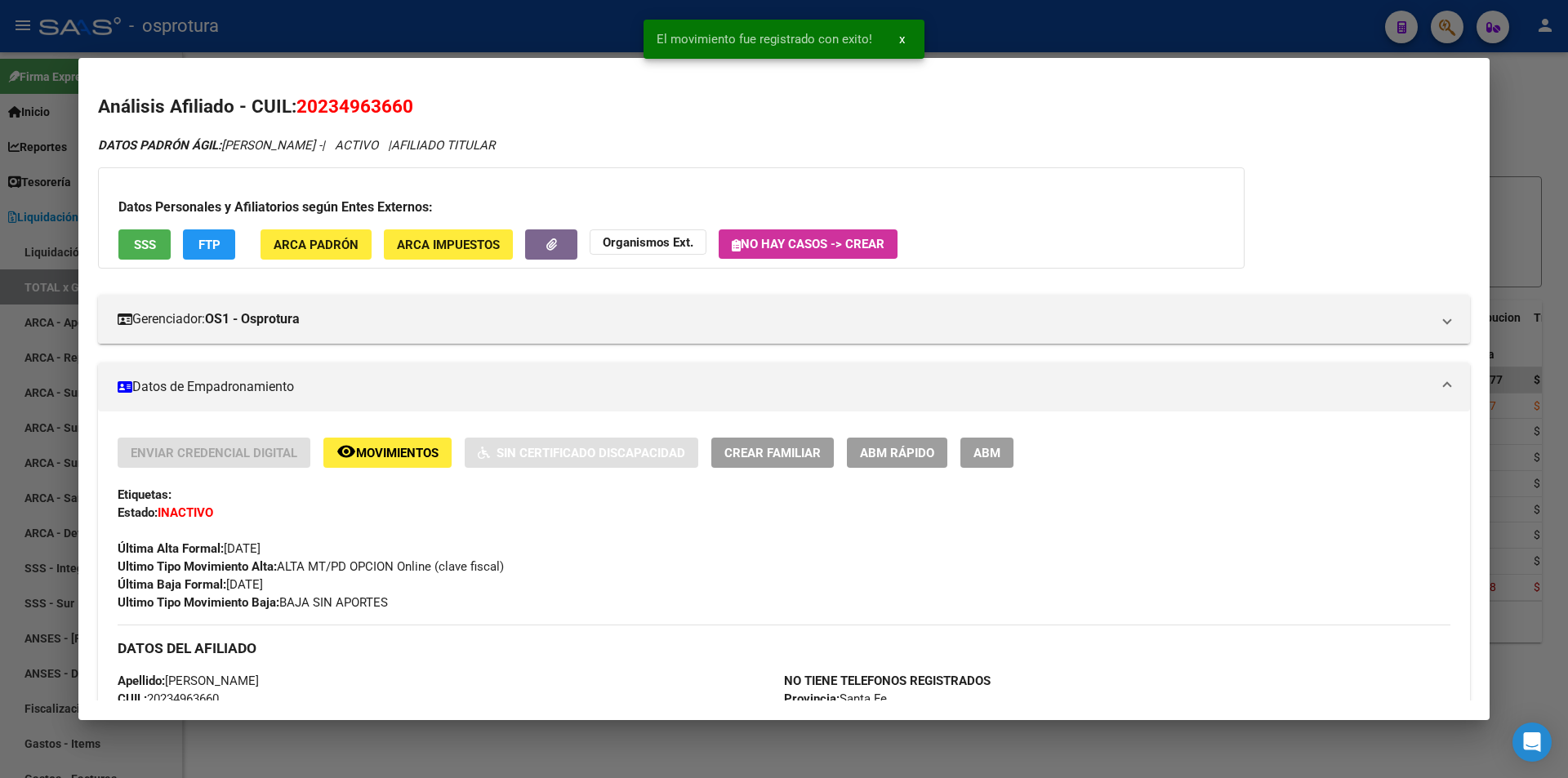
click at [1125, 49] on div at bounding box center [784, 389] width 1568 height 778
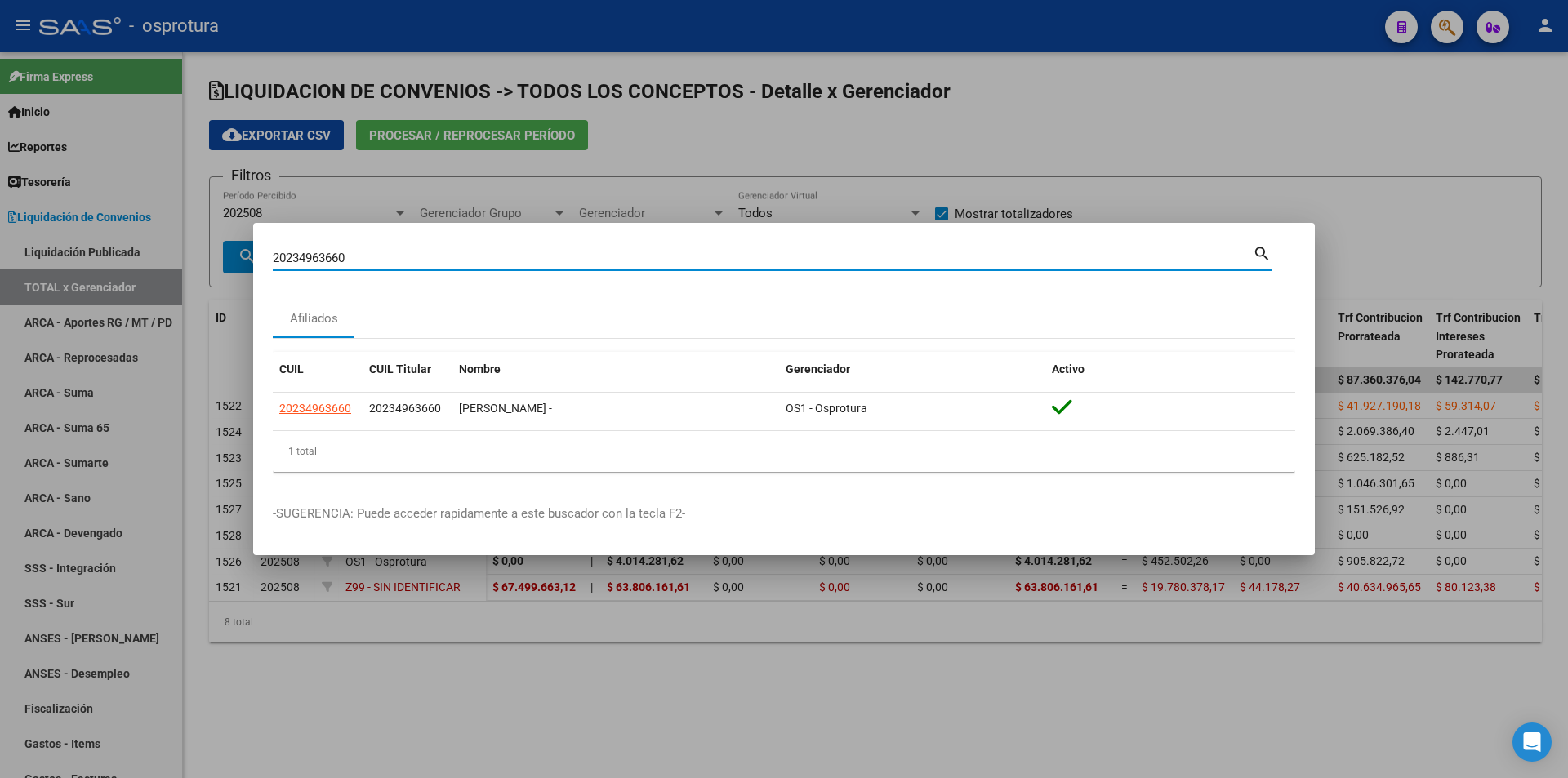
click at [675, 254] on input "20234963660" at bounding box center [762, 258] width 980 height 15
paste input "-16205494-6"
type input "20162054946"
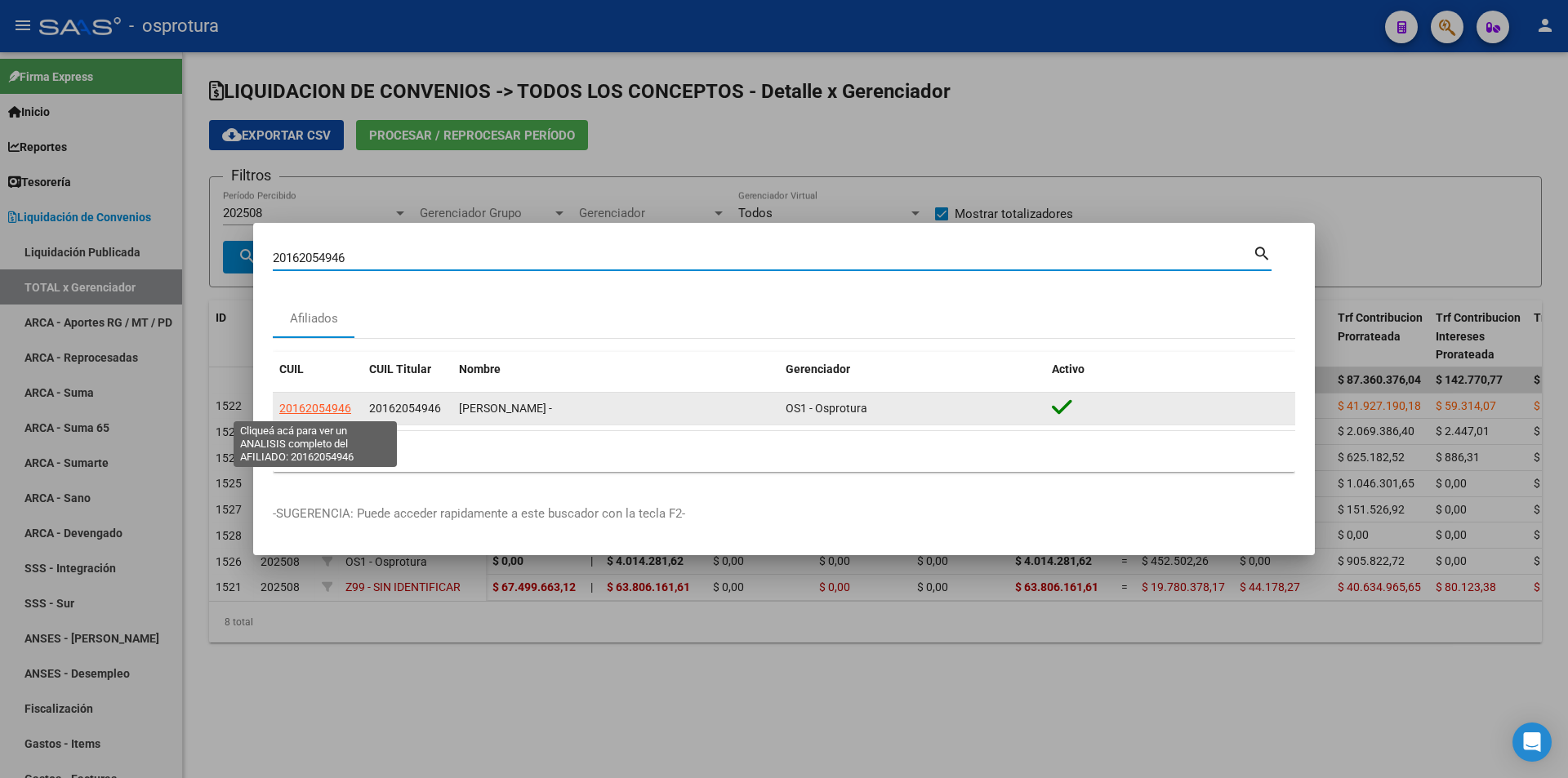
click at [335, 411] on span "20162054946" at bounding box center [315, 408] width 71 height 13
type textarea "20162054946"
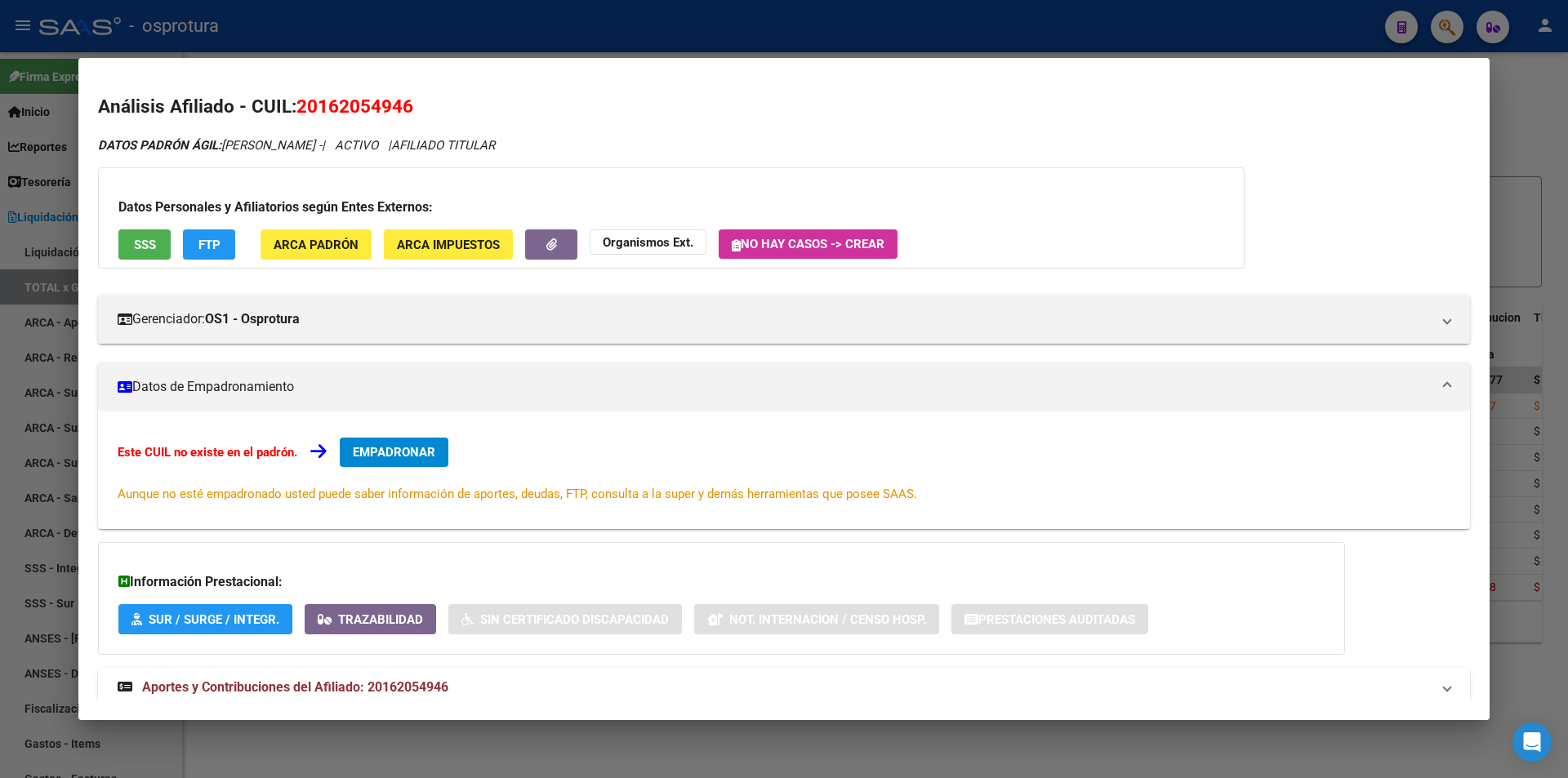
click at [444, 453] on button "EMPADRONAR" at bounding box center [394, 453] width 109 height 29
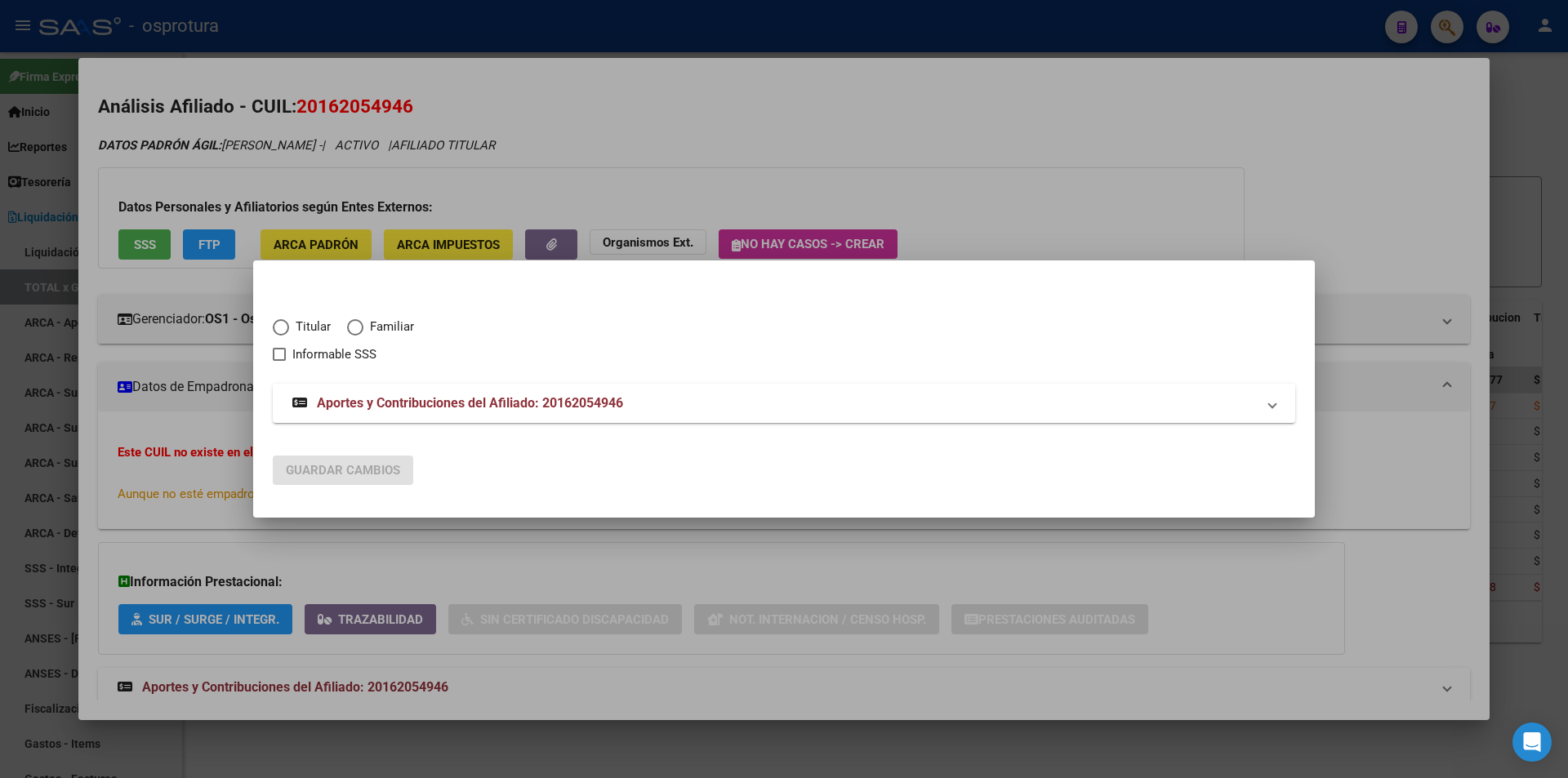
click at [312, 319] on span "Titular" at bounding box center [309, 327] width 41 height 18
click at [289, 319] on input "Titular" at bounding box center [281, 327] width 16 height 16
radio input "true"
checkbox input "true"
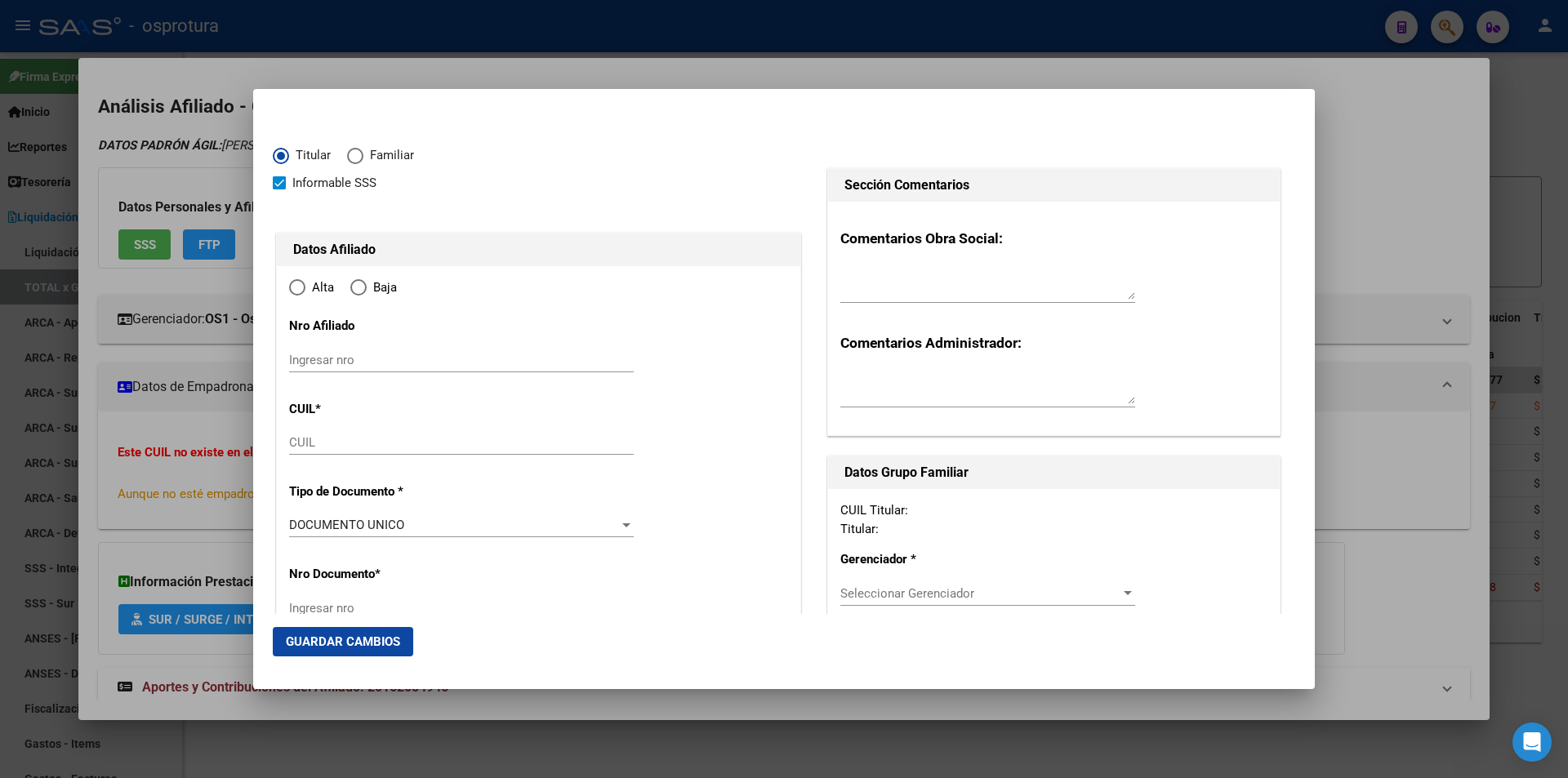
type input "20-16205494-6"
radio input "true"
type input "16205494"
type input "[PERSON_NAME]"
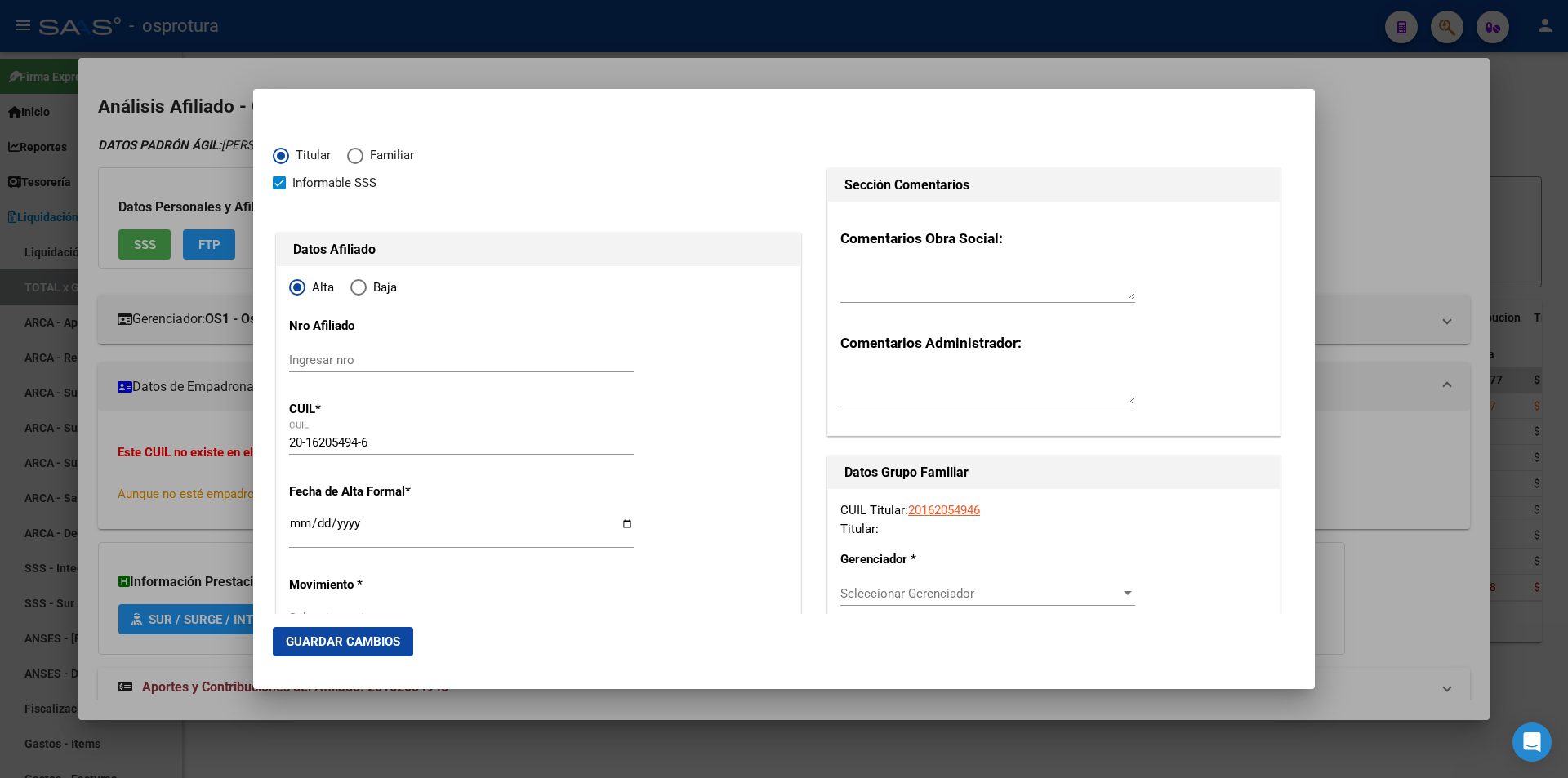
type input "[DATE]"
type input "INGENIERO [PERSON_NAME]"
type input "1613"
type input "[PERSON_NAME]"
type input "896"
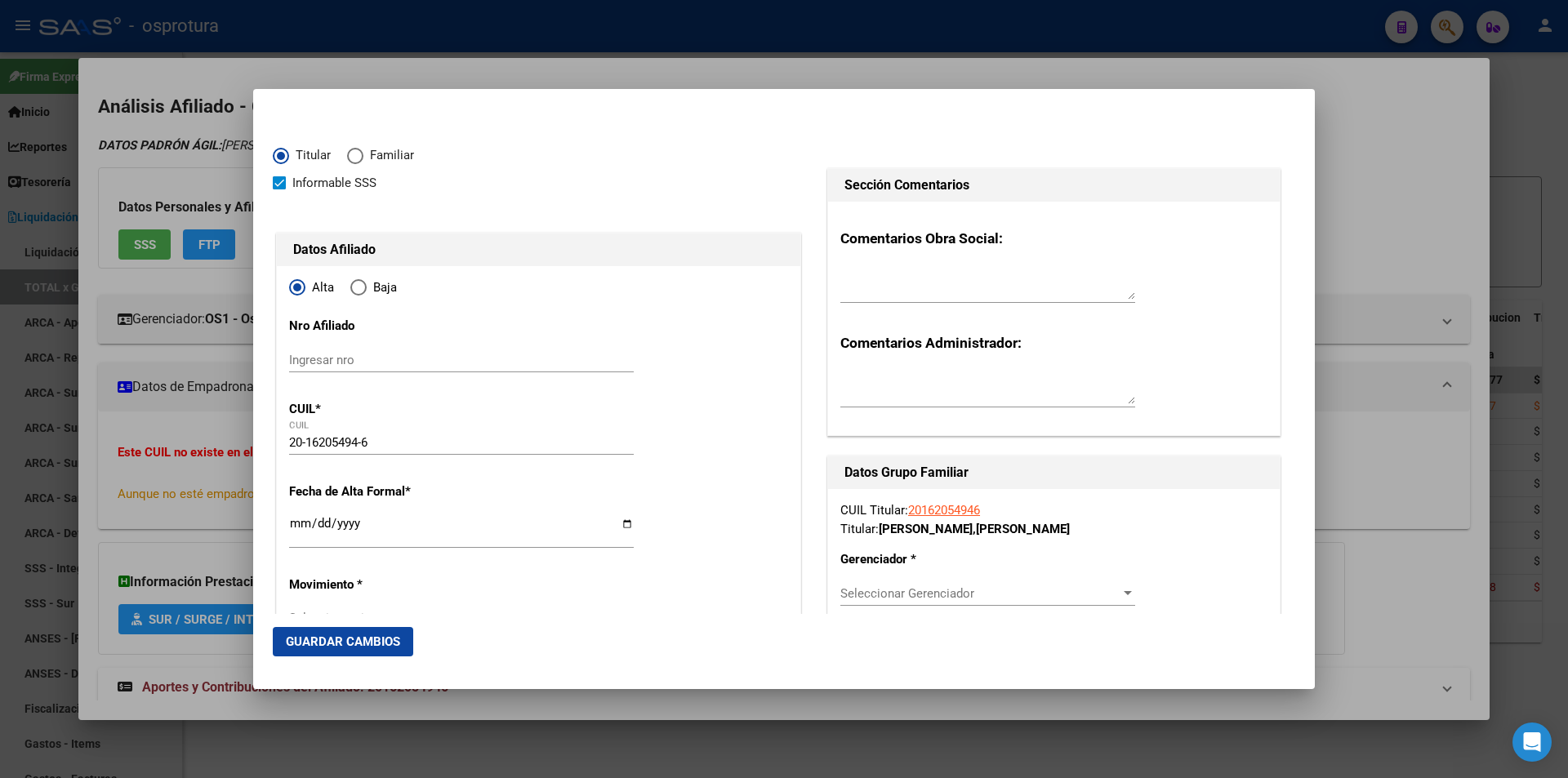
type input "INGENIERO [PERSON_NAME]"
click at [291, 522] on input "Ingresar fecha" at bounding box center [461, 530] width 345 height 27
type input "[DATE]"
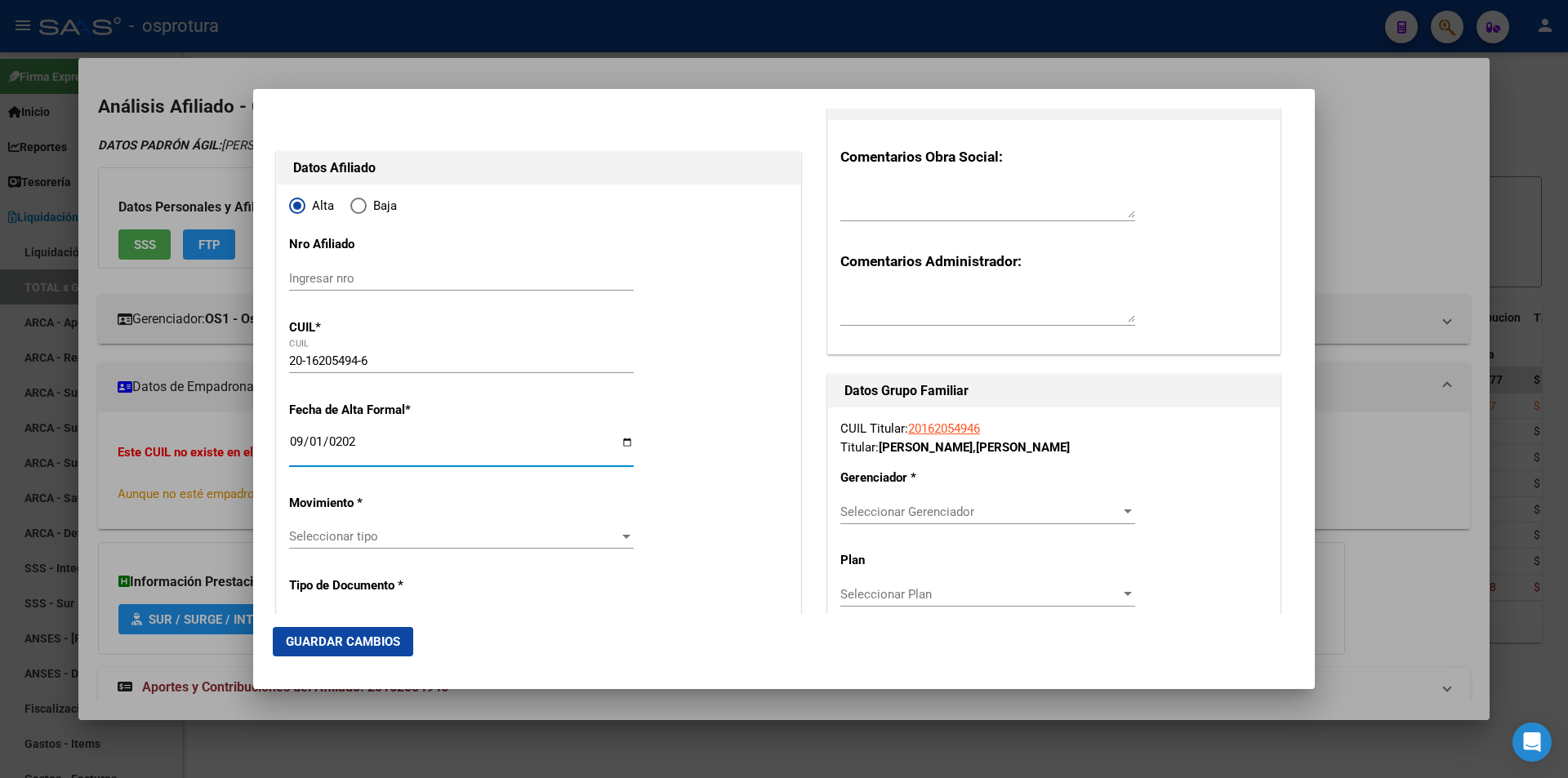
scroll to position [163, 0]
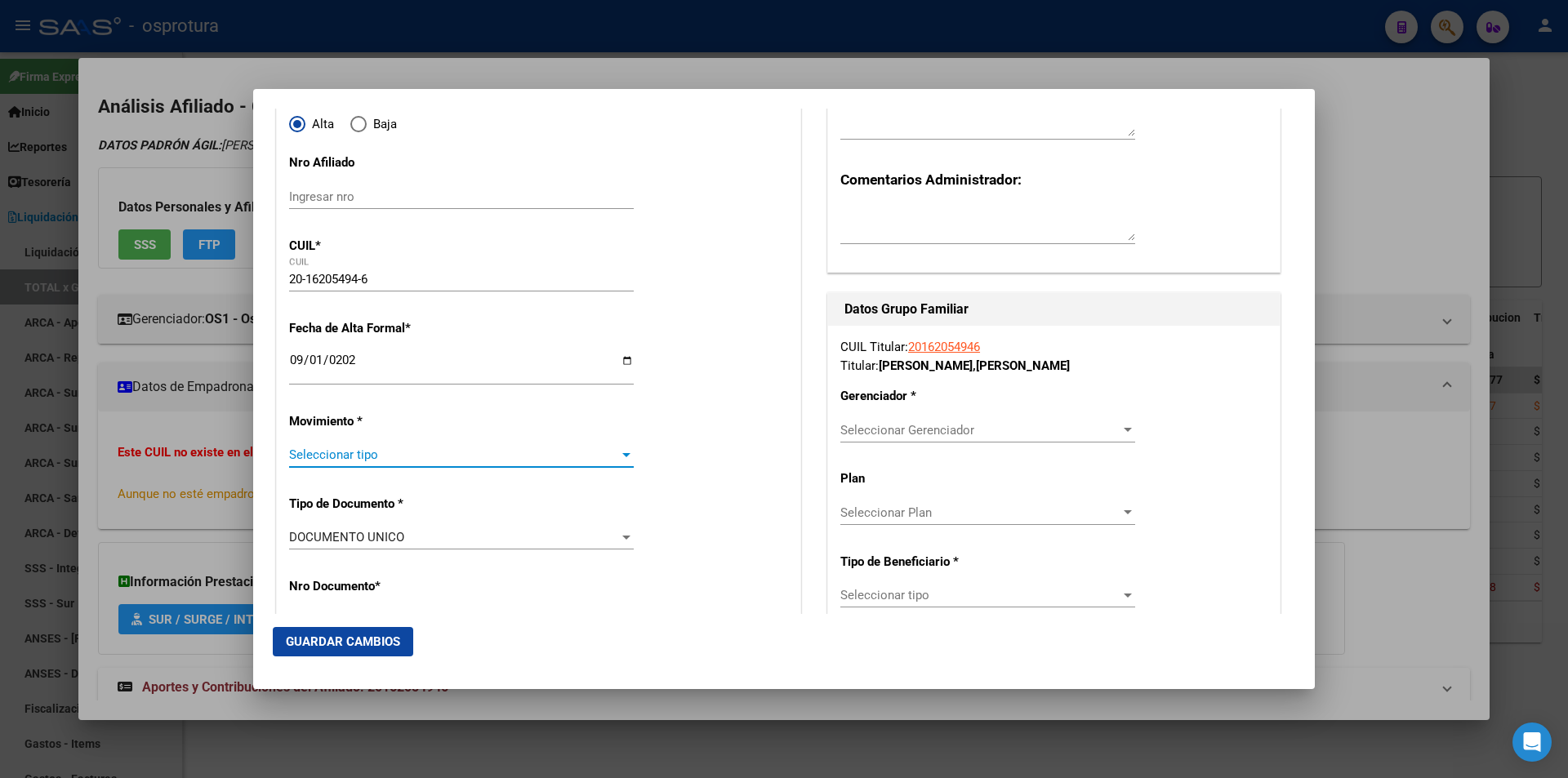
click at [534, 451] on span "Seleccionar tipo" at bounding box center [454, 455] width 330 height 15
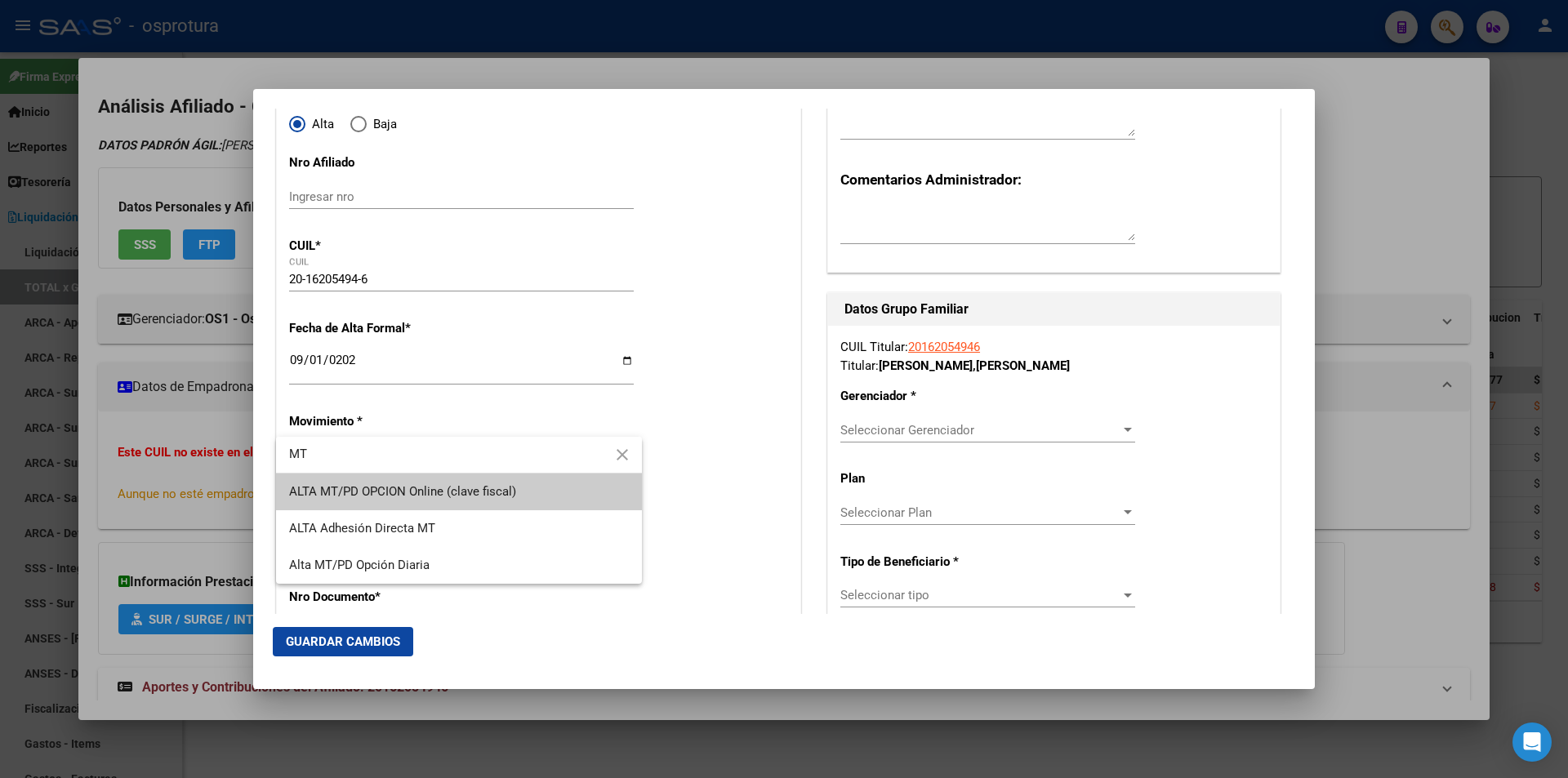
type input "MT"
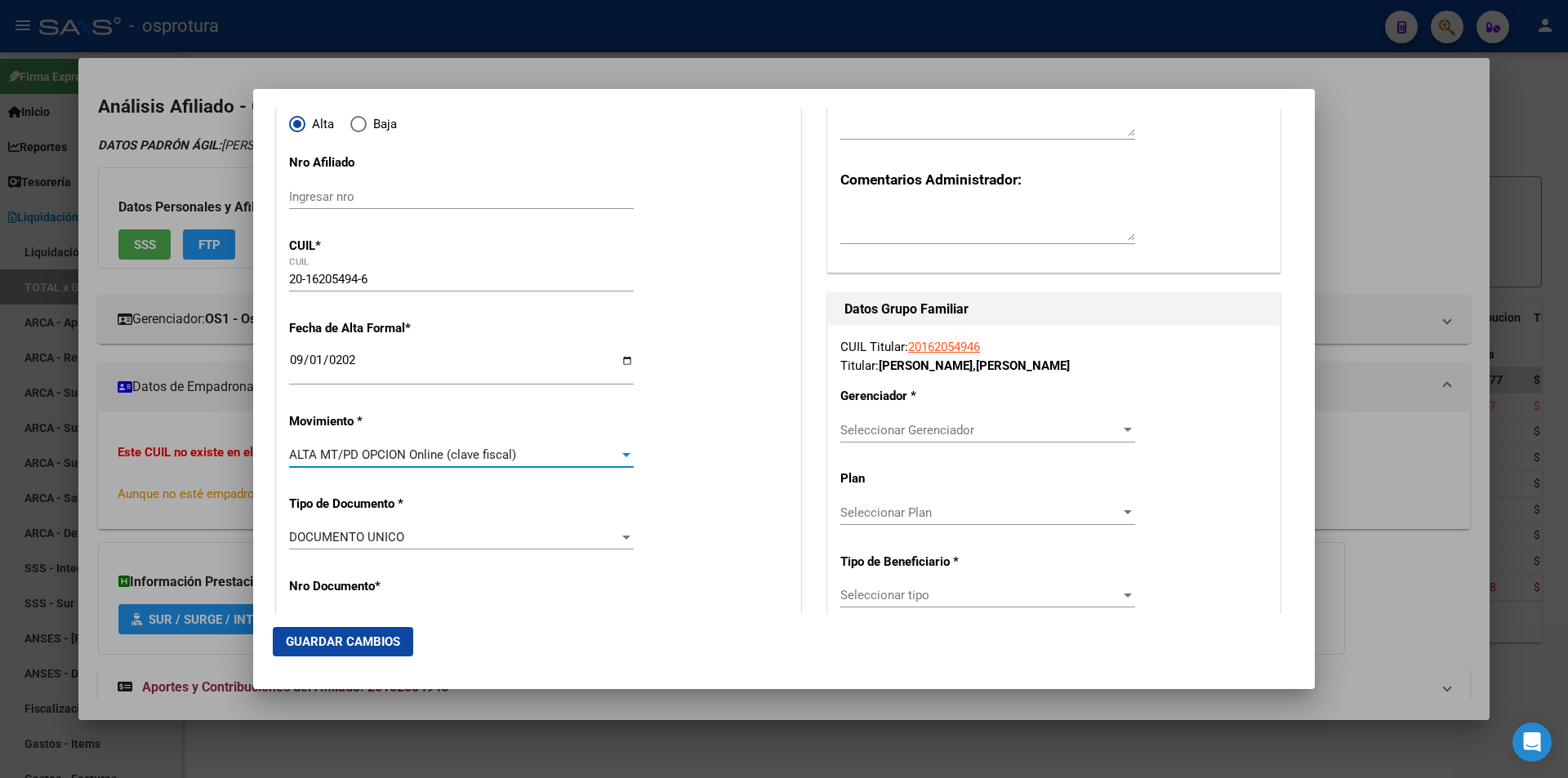
click at [1088, 436] on span "Seleccionar Gerenciador" at bounding box center [981, 431] width 280 height 15
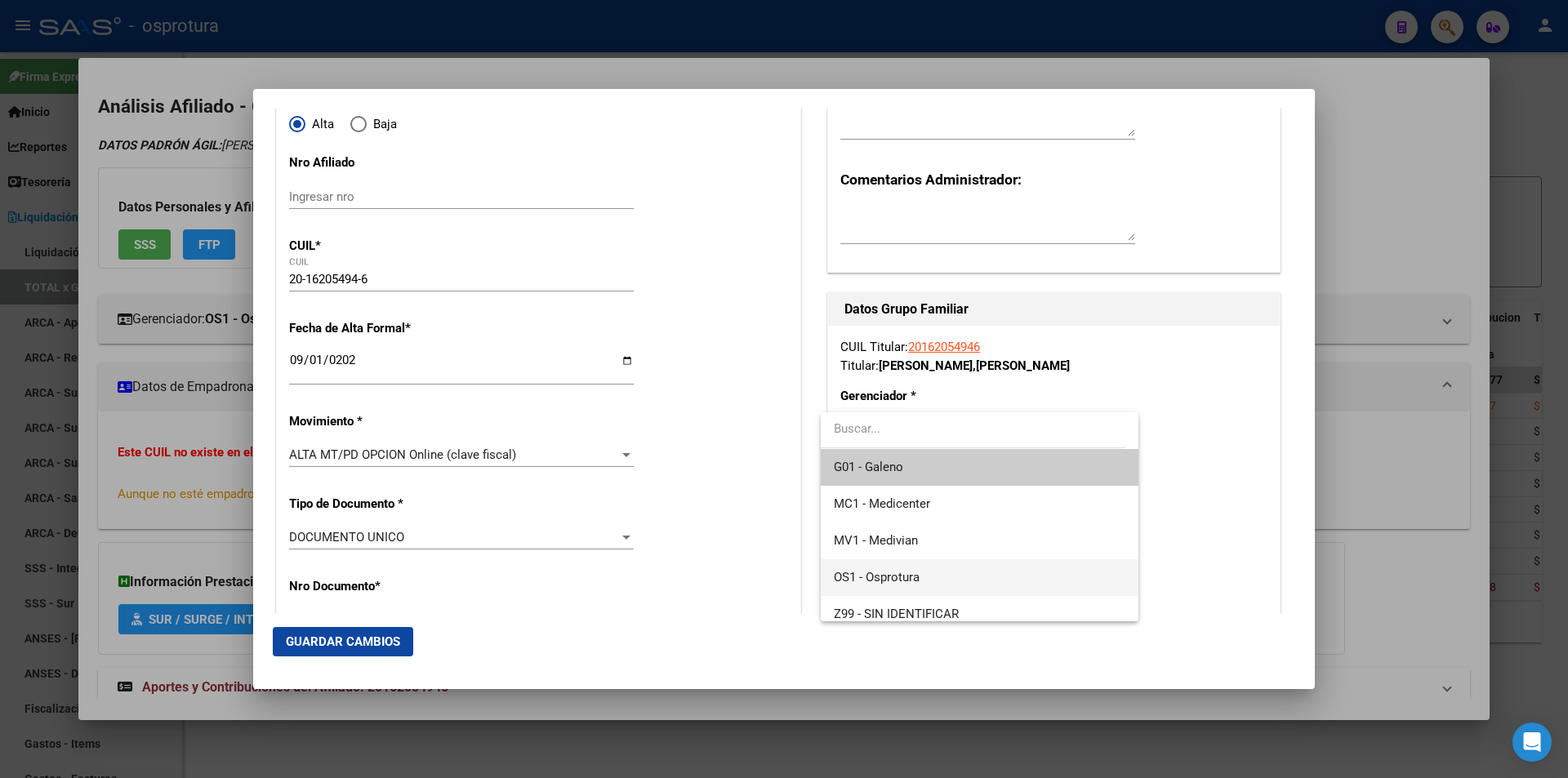
click at [985, 581] on span "OS1 - Osprotura" at bounding box center [979, 577] width 291 height 37
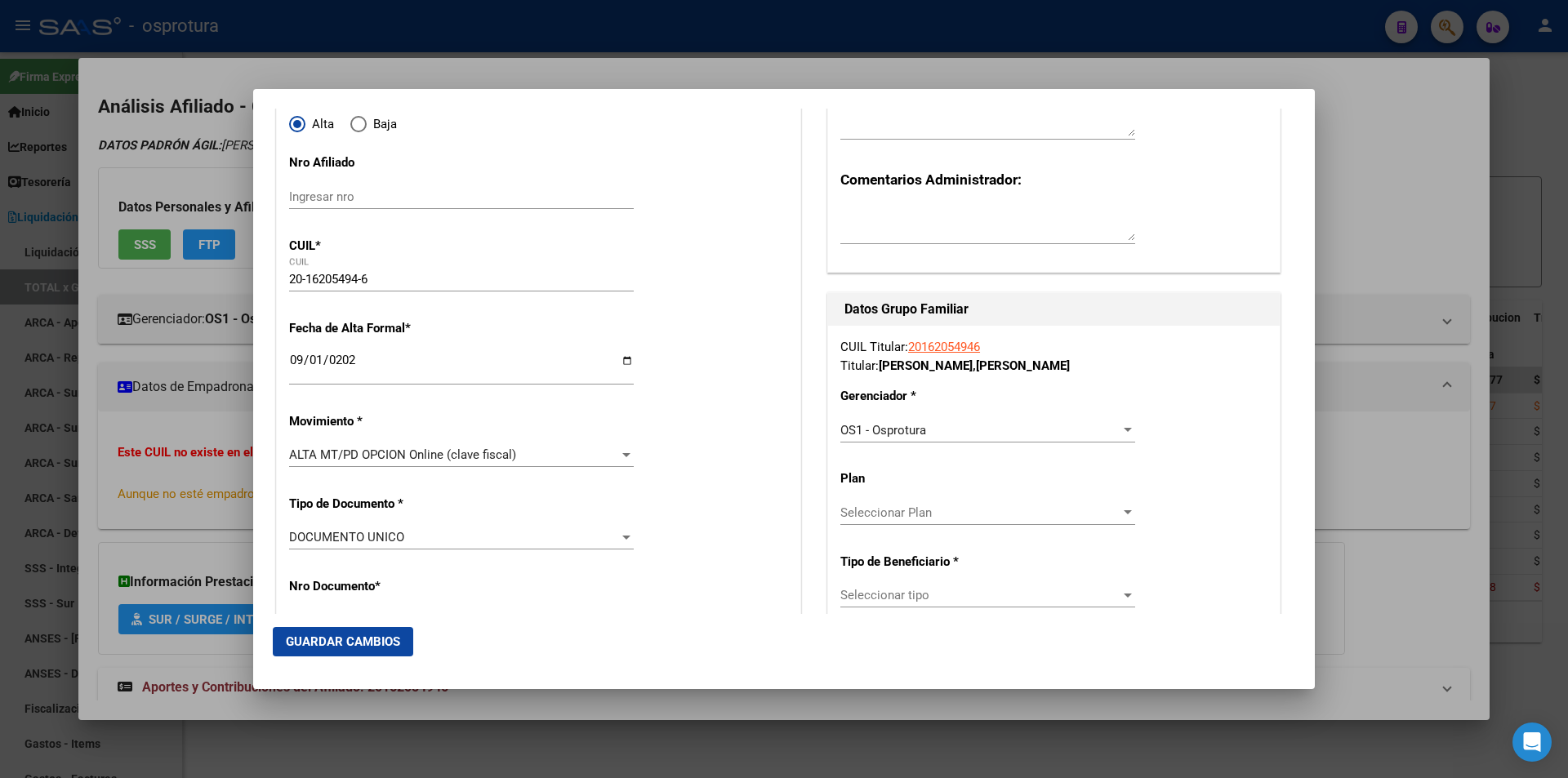
click at [984, 585] on div "Seleccionar tipo Seleccionar tipo" at bounding box center [988, 595] width 295 height 25
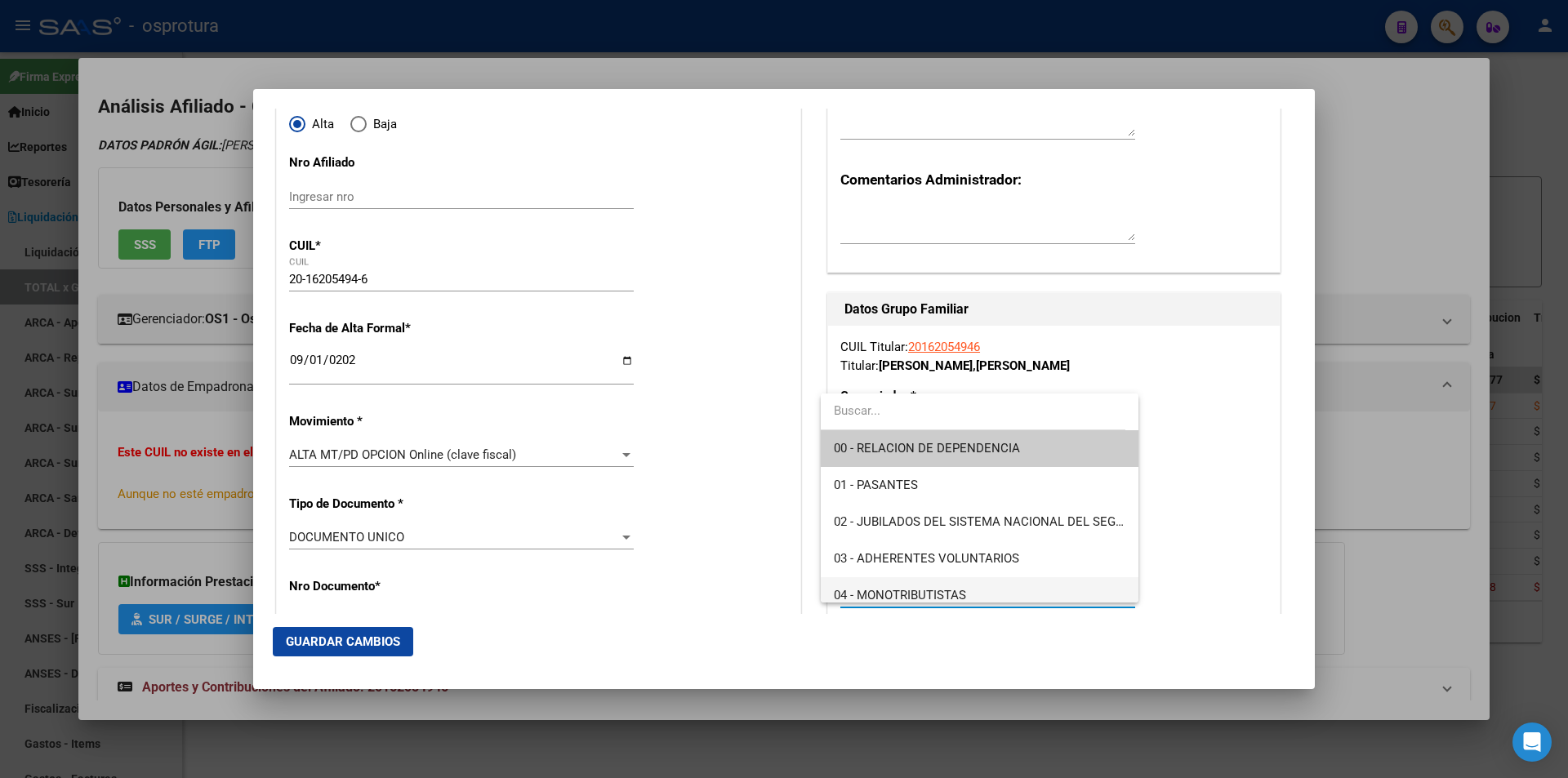
click at [981, 589] on span "04 - MONOTRIBUTISTAS" at bounding box center [979, 596] width 291 height 37
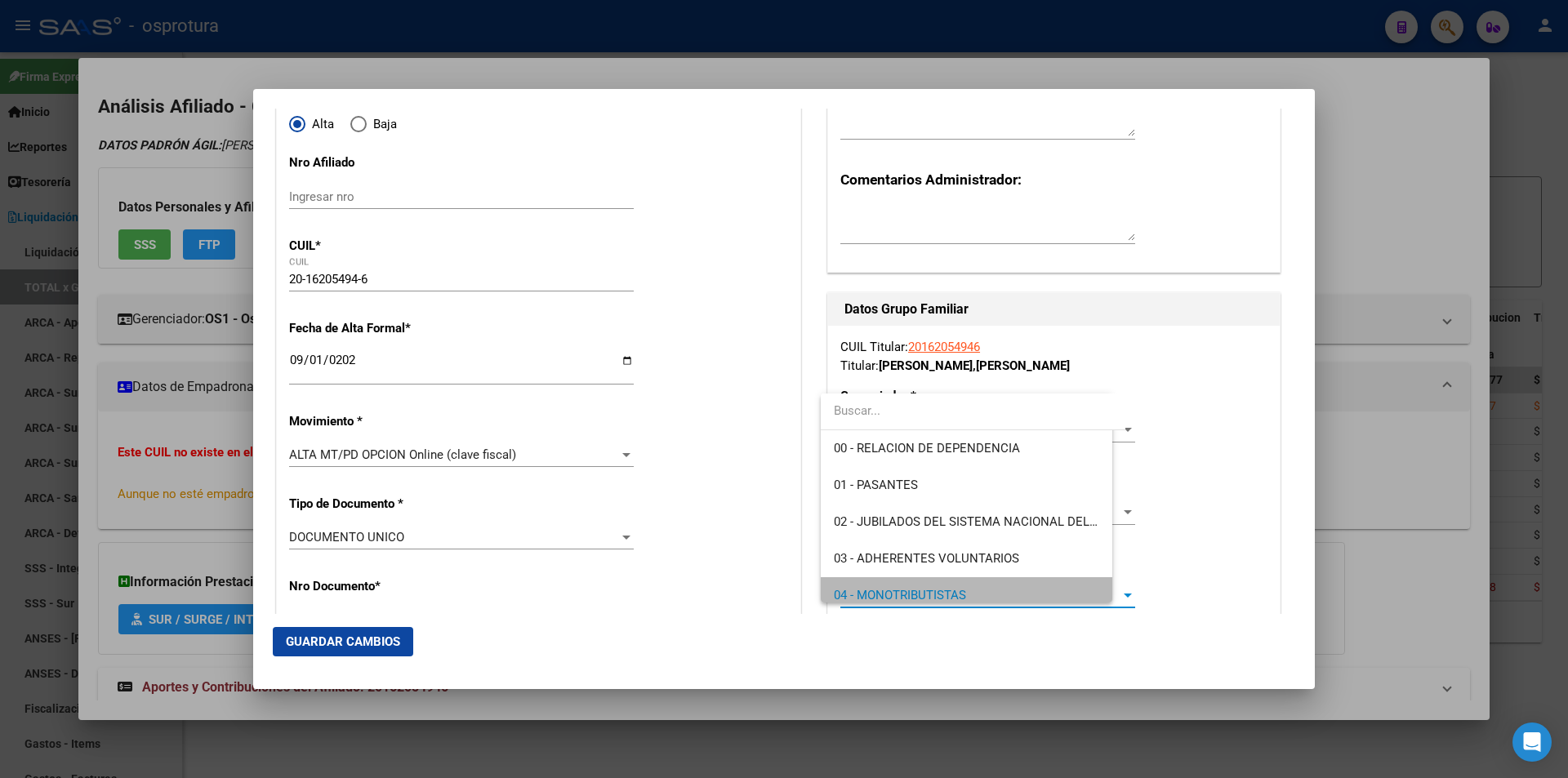
type input "20-16205494-6"
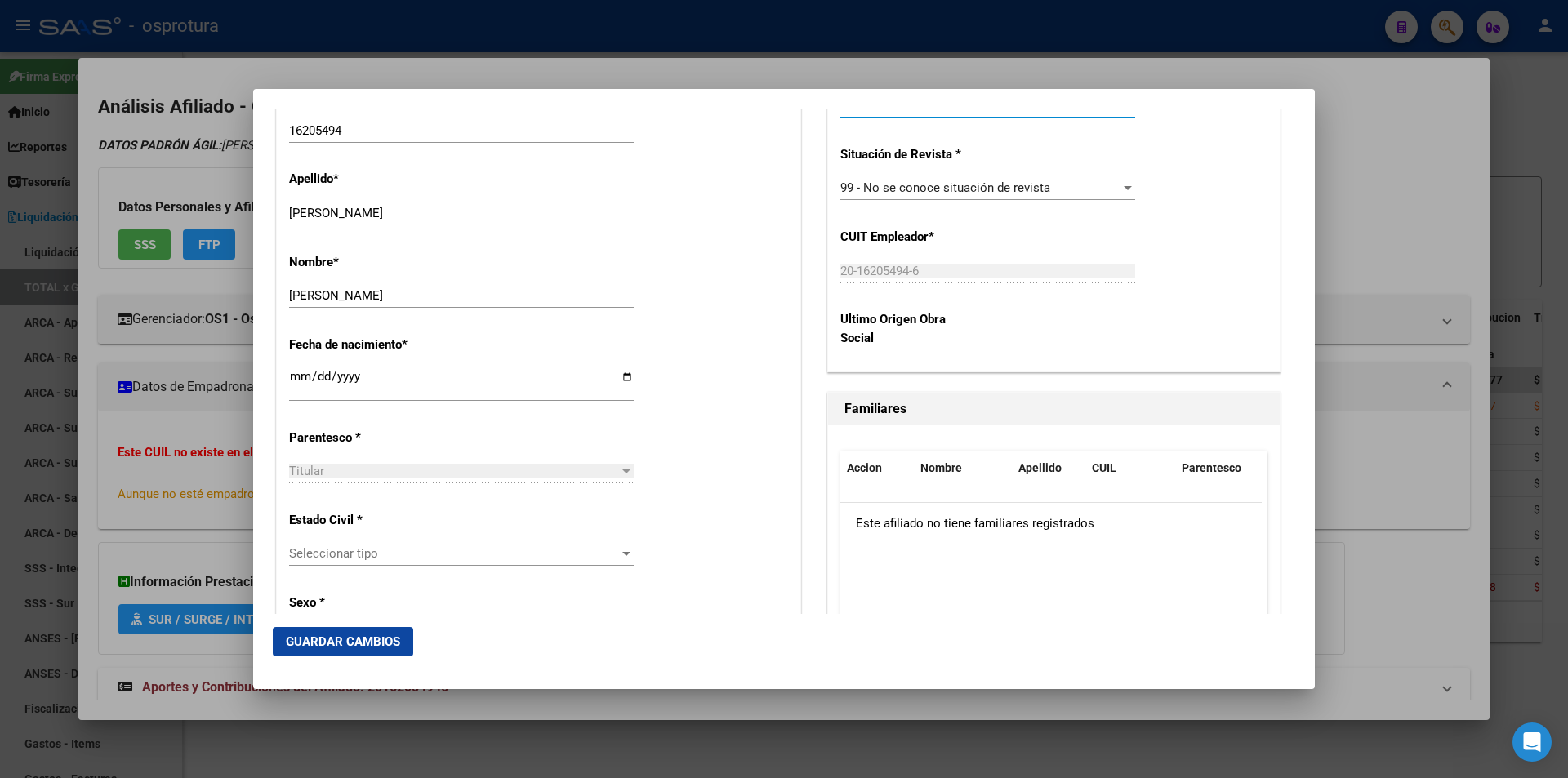
scroll to position [735, 0]
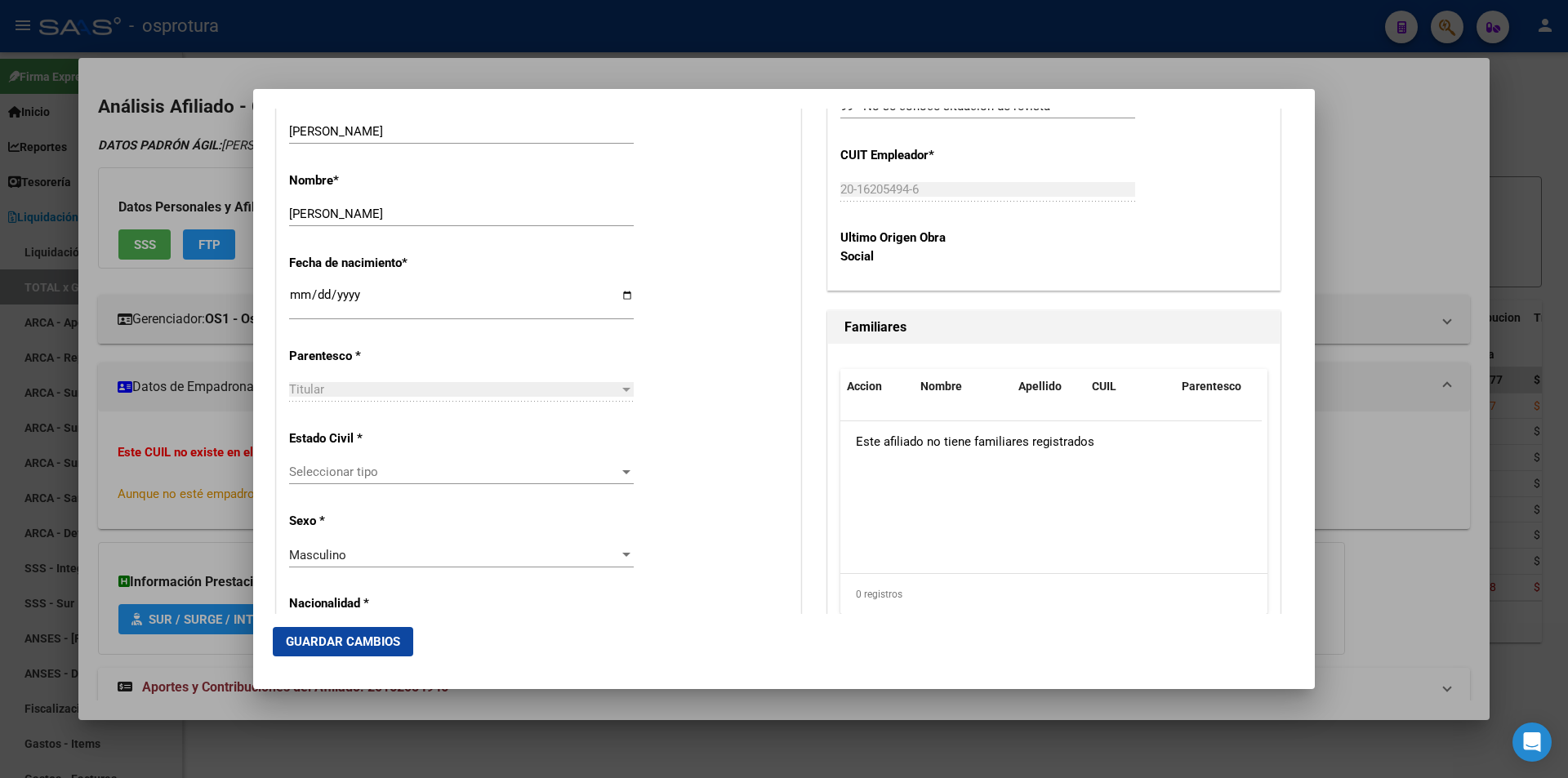
click at [419, 473] on span "Seleccionar tipo" at bounding box center [454, 472] width 330 height 15
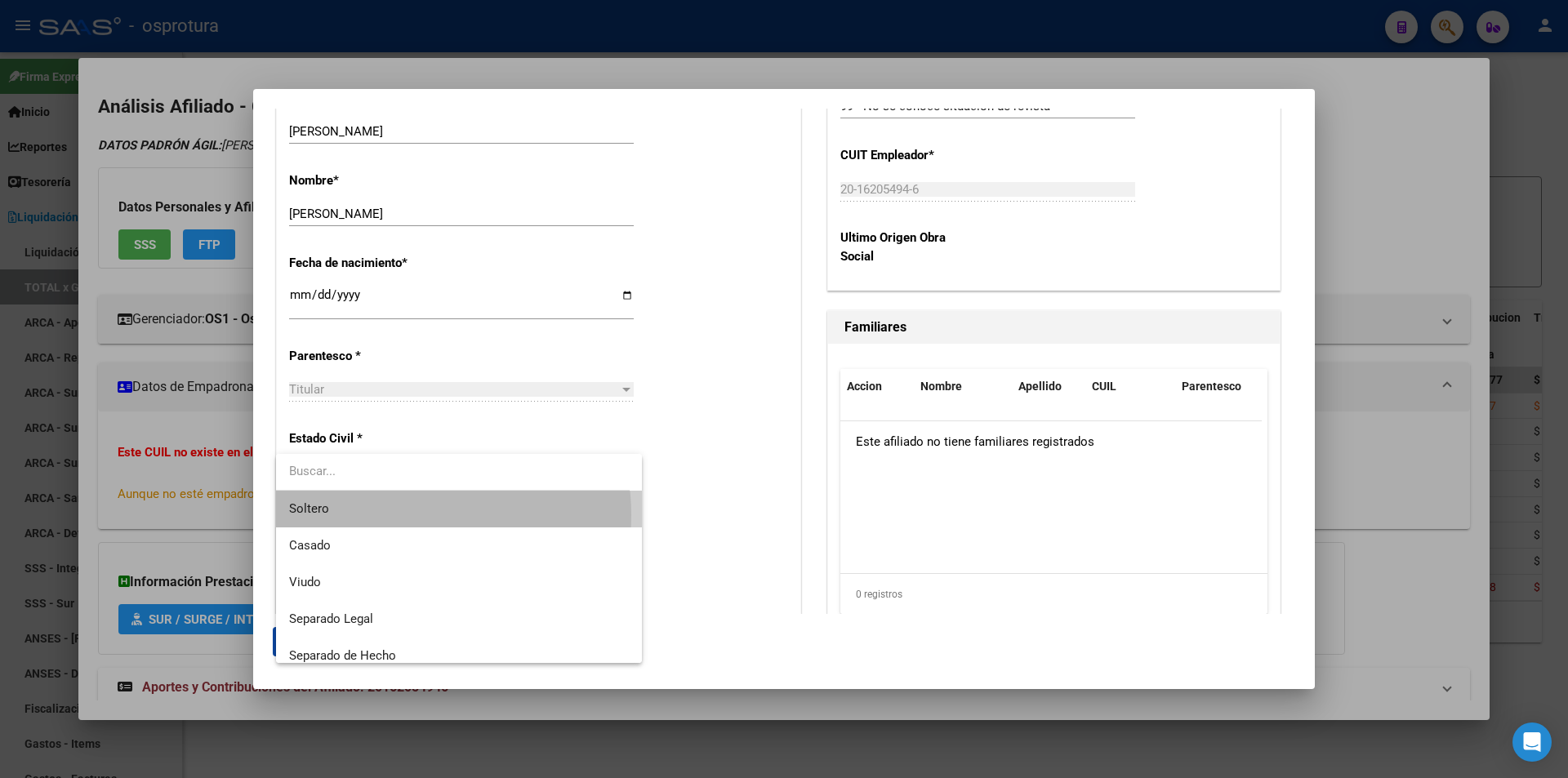
click at [405, 515] on span "Soltero" at bounding box center [458, 509] width 340 height 37
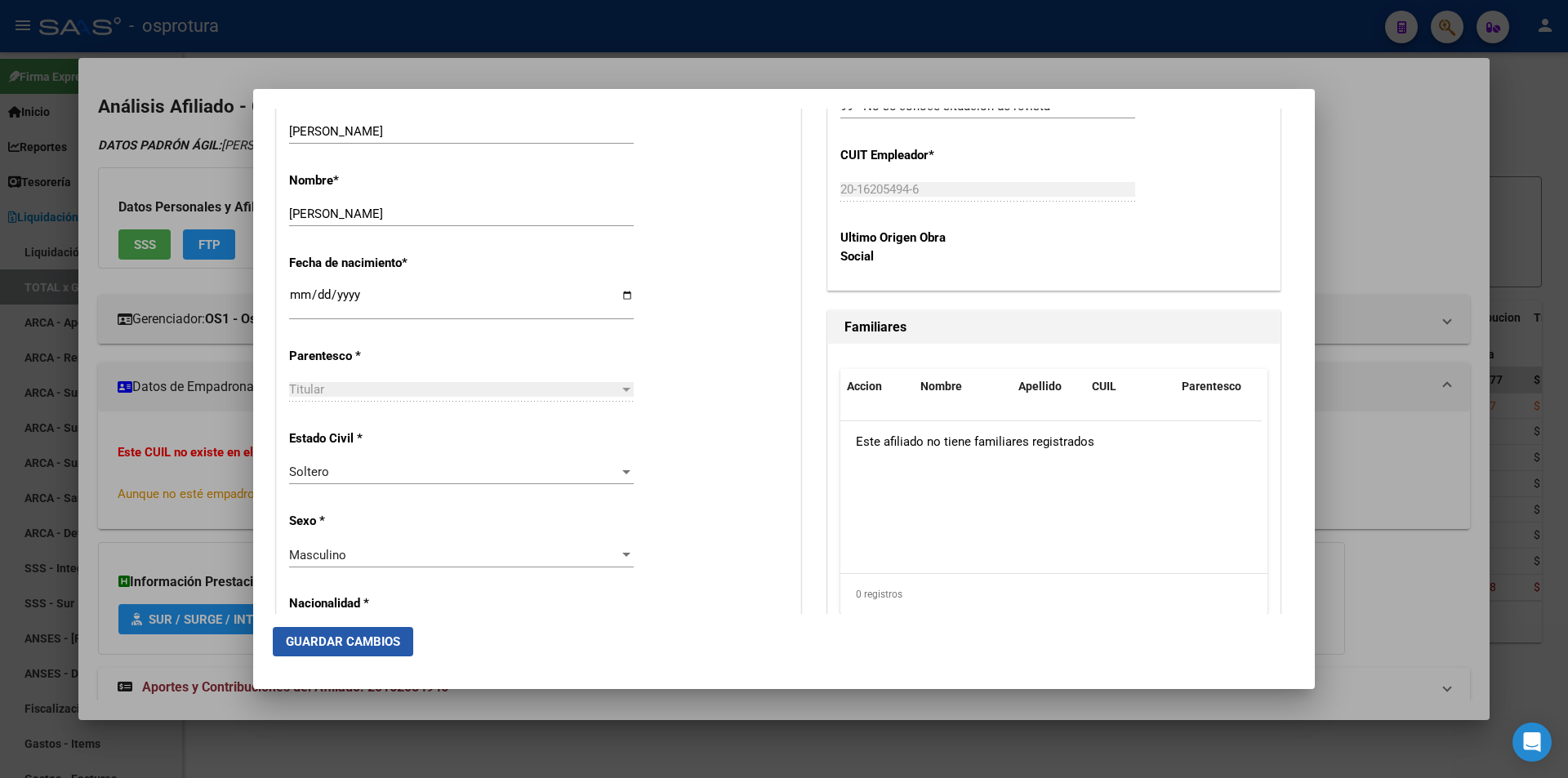
click at [355, 643] on span "Guardar Cambios" at bounding box center [343, 641] width 115 height 15
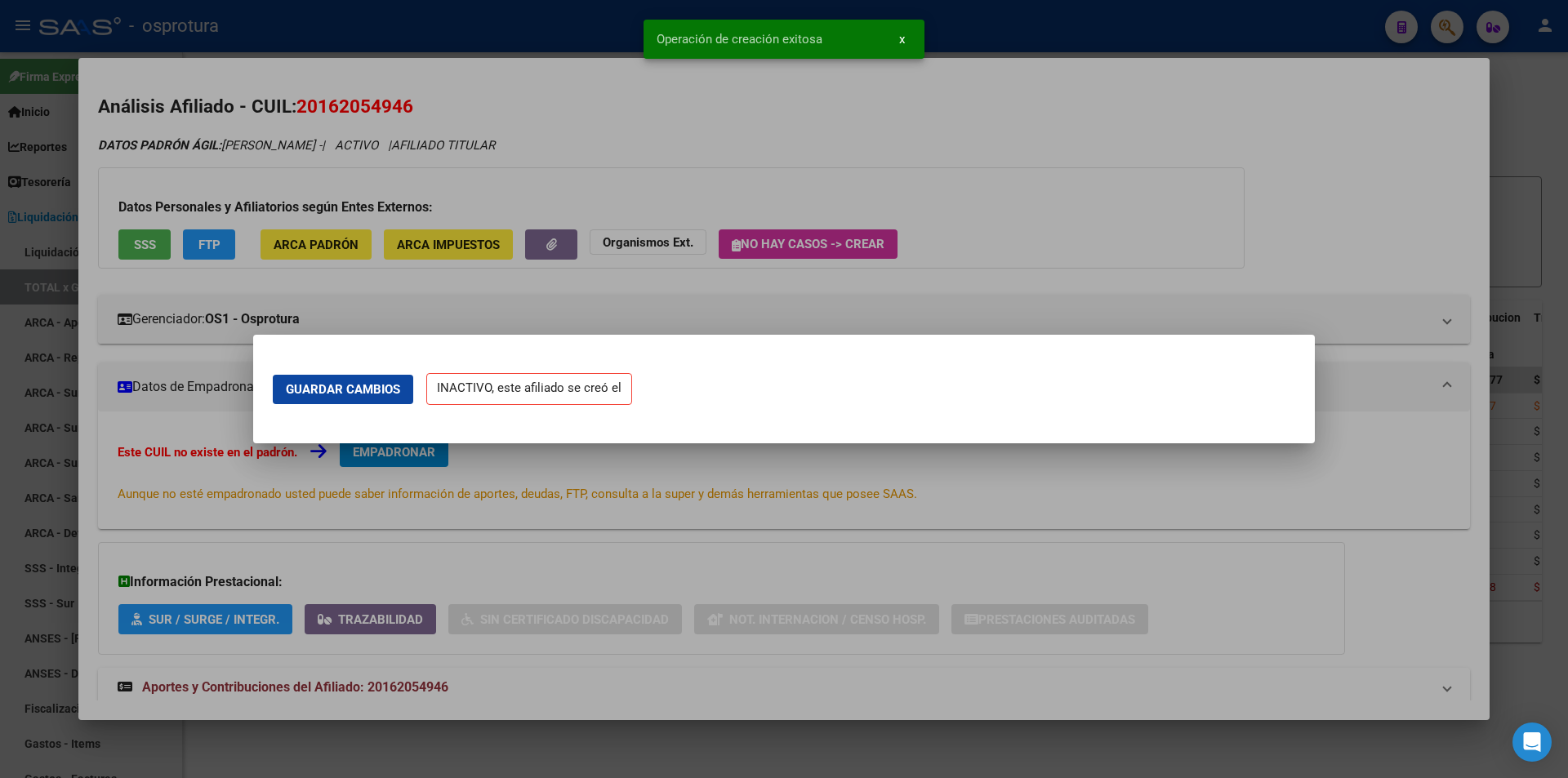
scroll to position [0, 0]
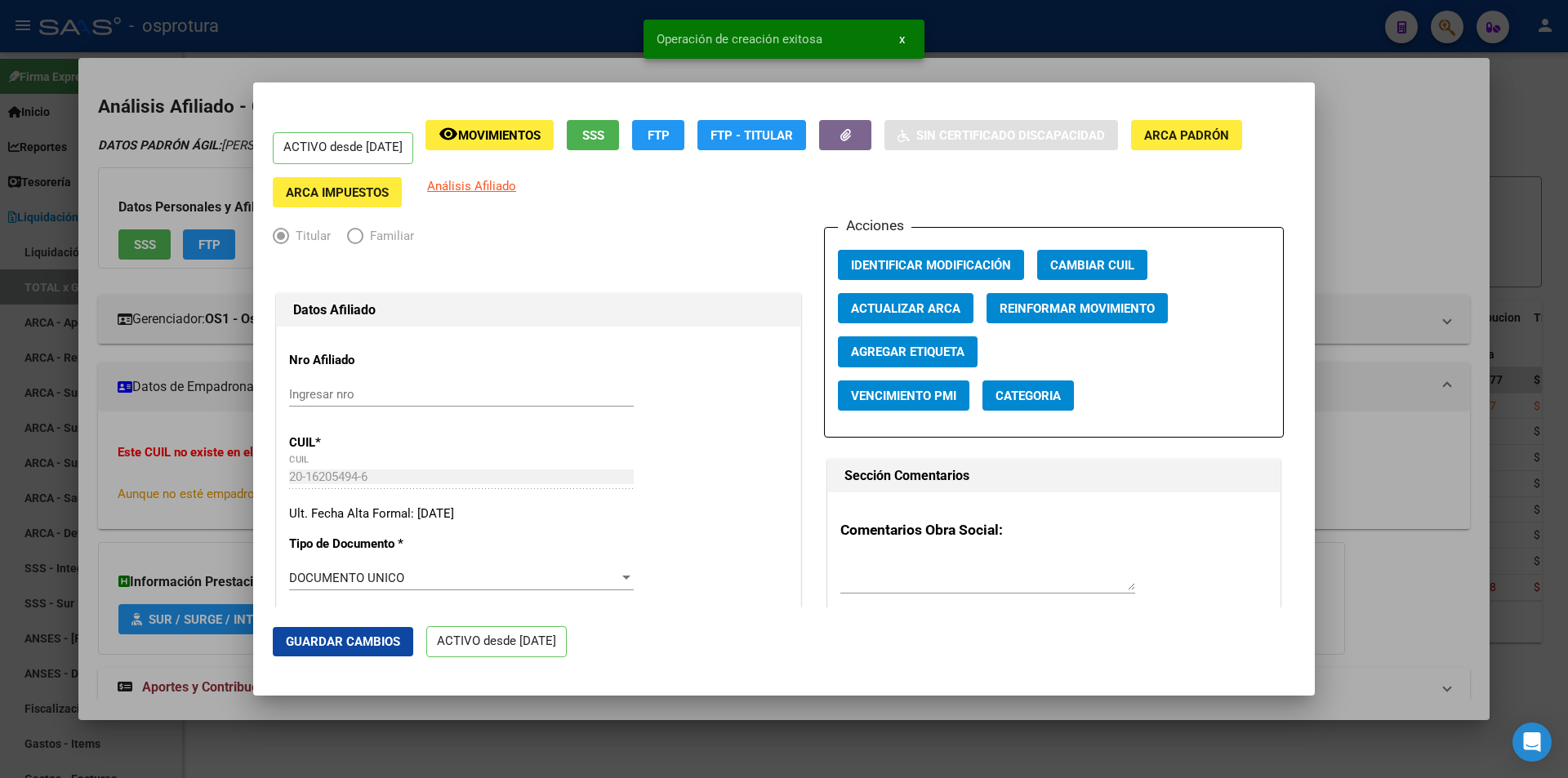
click at [1391, 354] on div at bounding box center [784, 389] width 1568 height 778
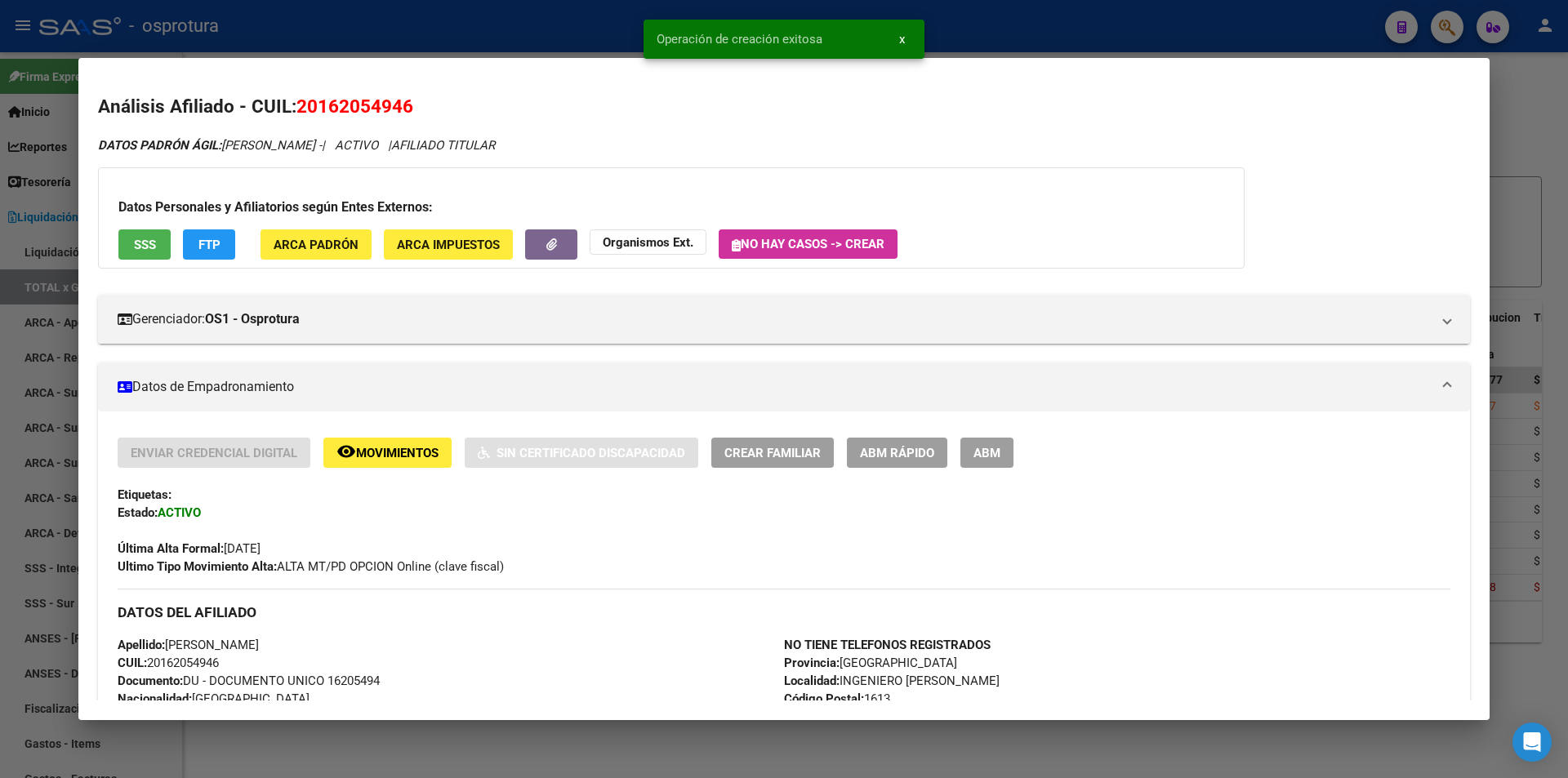
click at [921, 466] on button "ABM Rápido" at bounding box center [897, 453] width 101 height 30
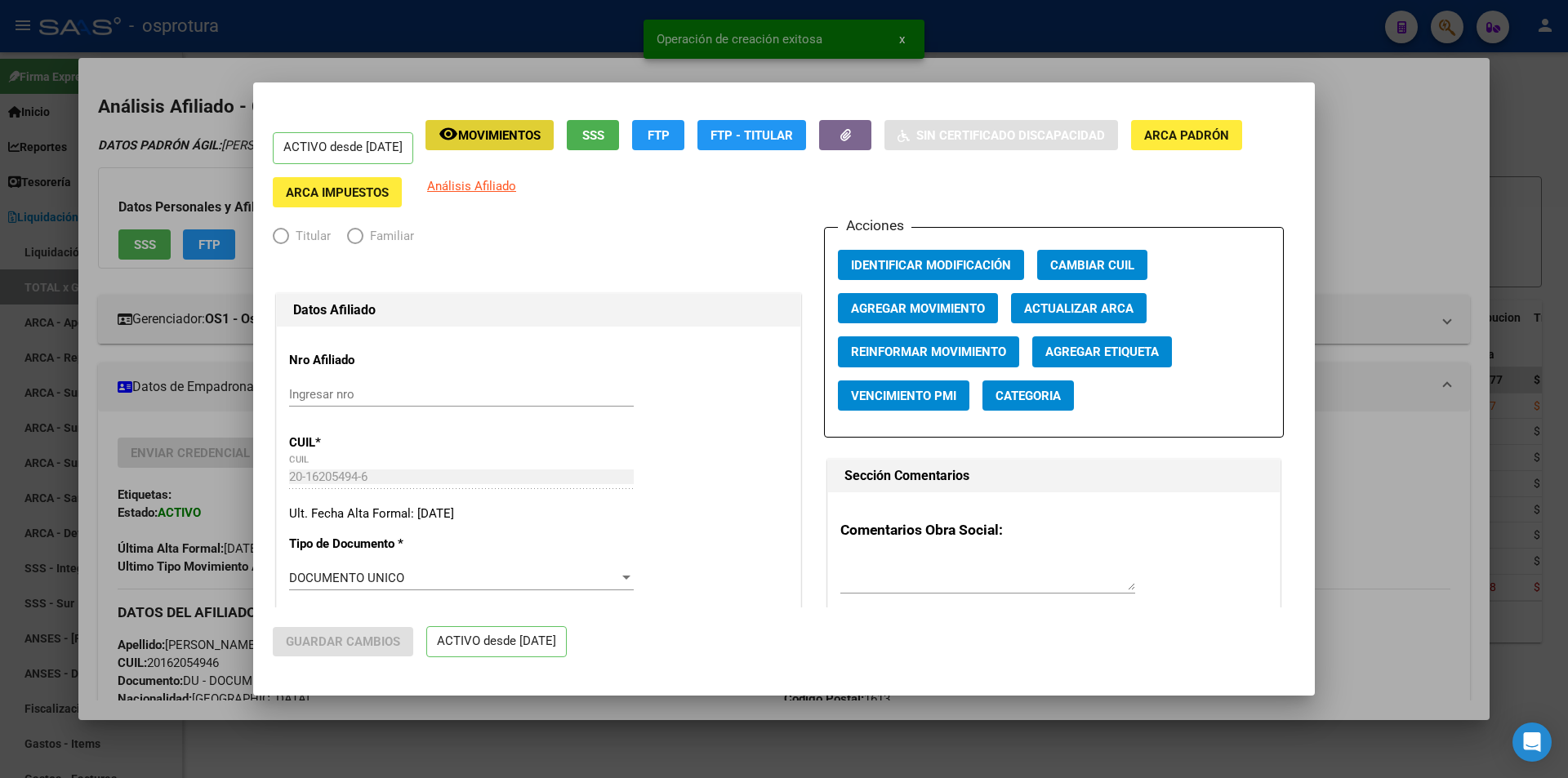
radio input "true"
type input "20-16205494-6"
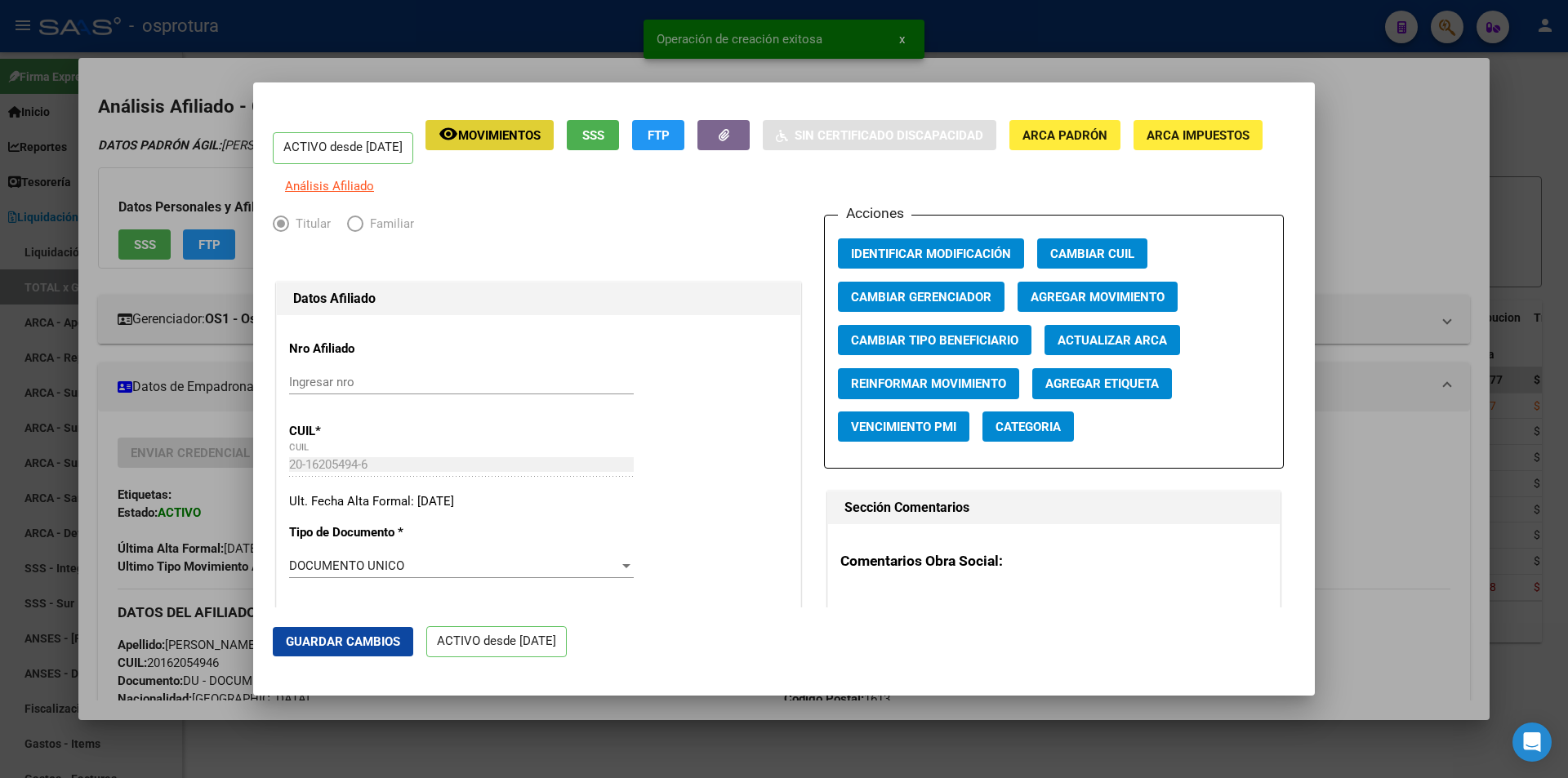
click at [1089, 302] on span "Agregar Movimiento" at bounding box center [1097, 297] width 134 height 15
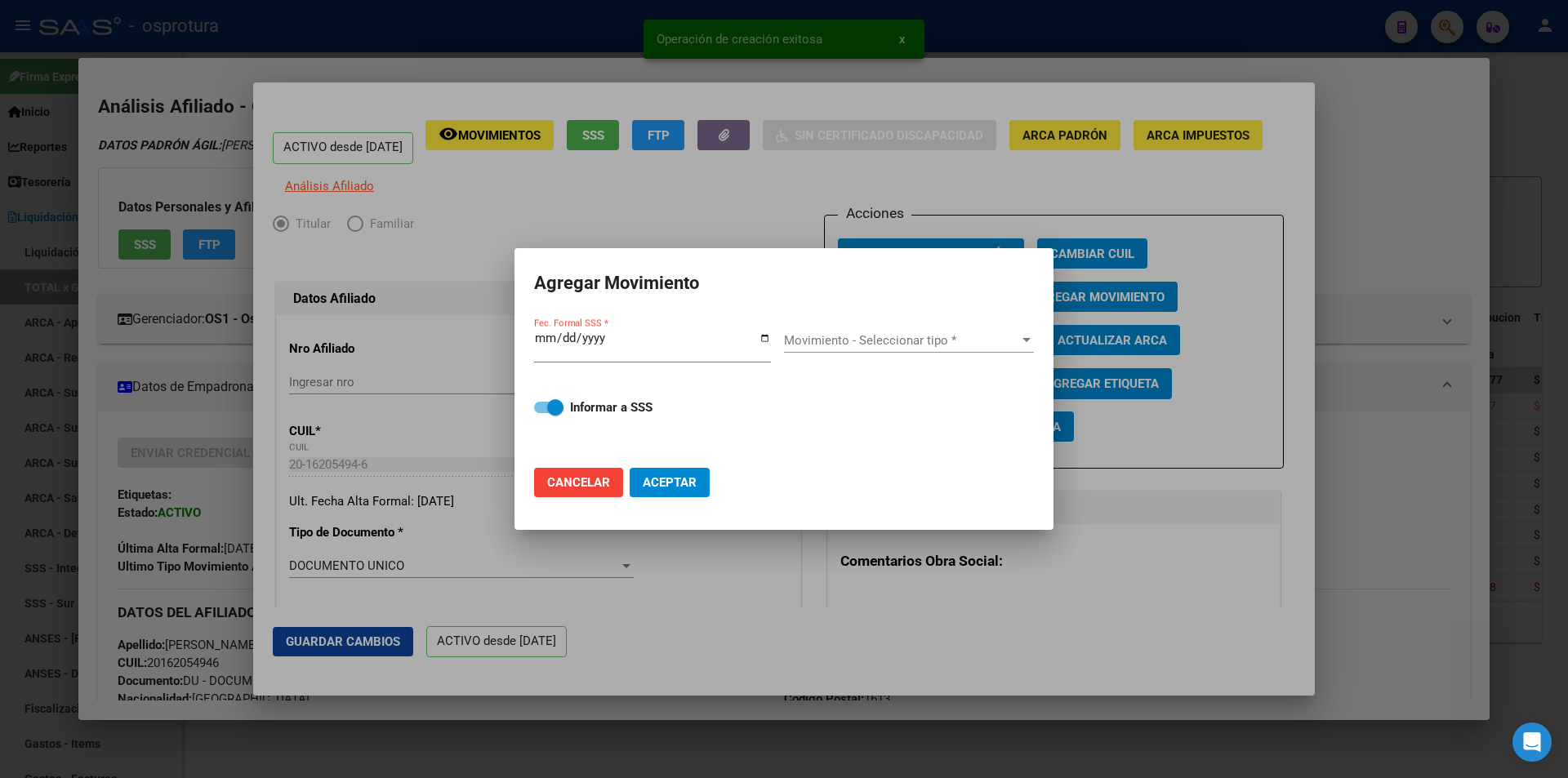
click at [876, 332] on div "Movimiento - Seleccionar tipo * Movimiento - Seleccionar tipo *" at bounding box center [908, 340] width 250 height 25
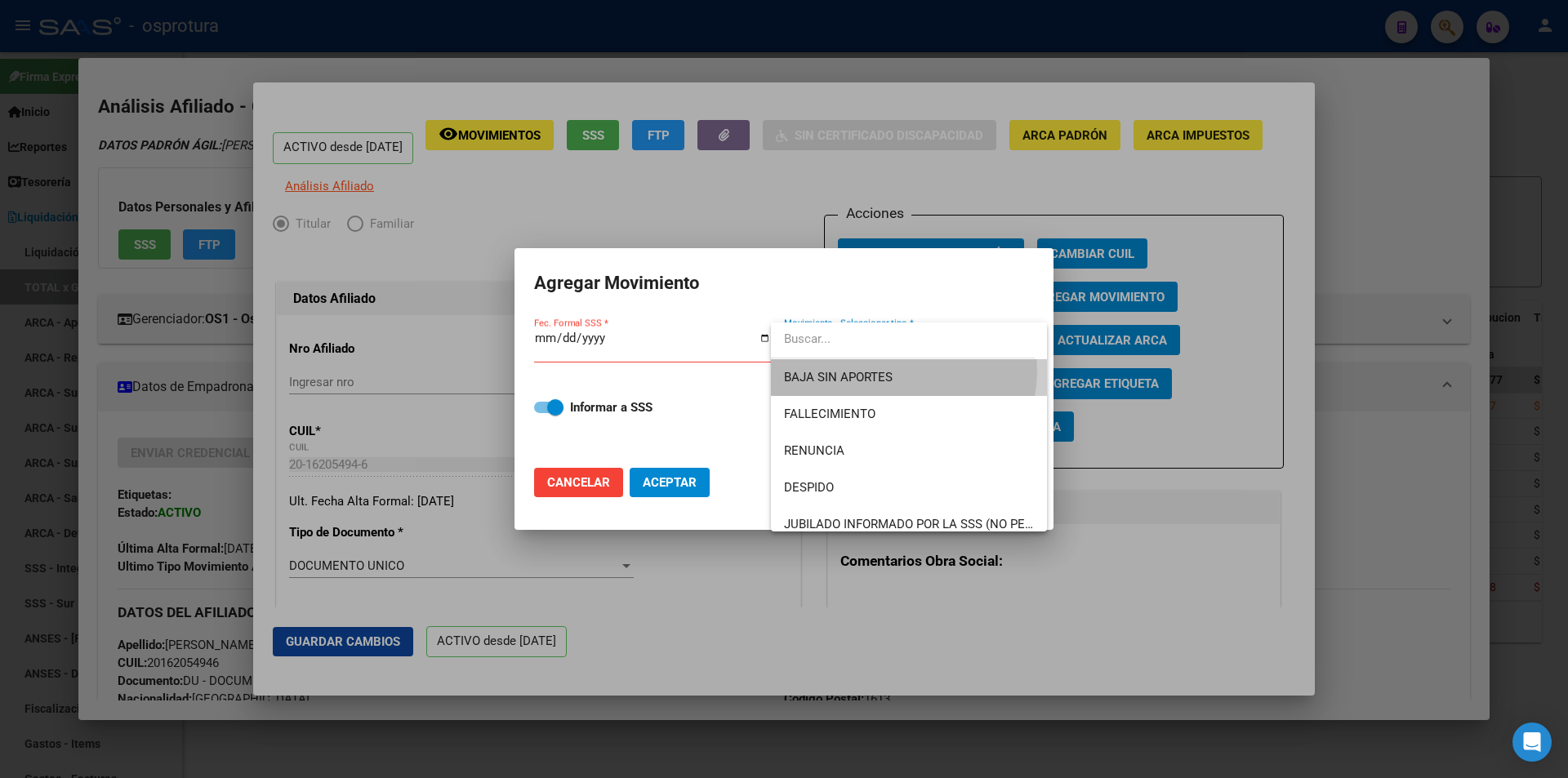
click at [895, 371] on span "BAJA SIN APORTES" at bounding box center [908, 378] width 250 height 37
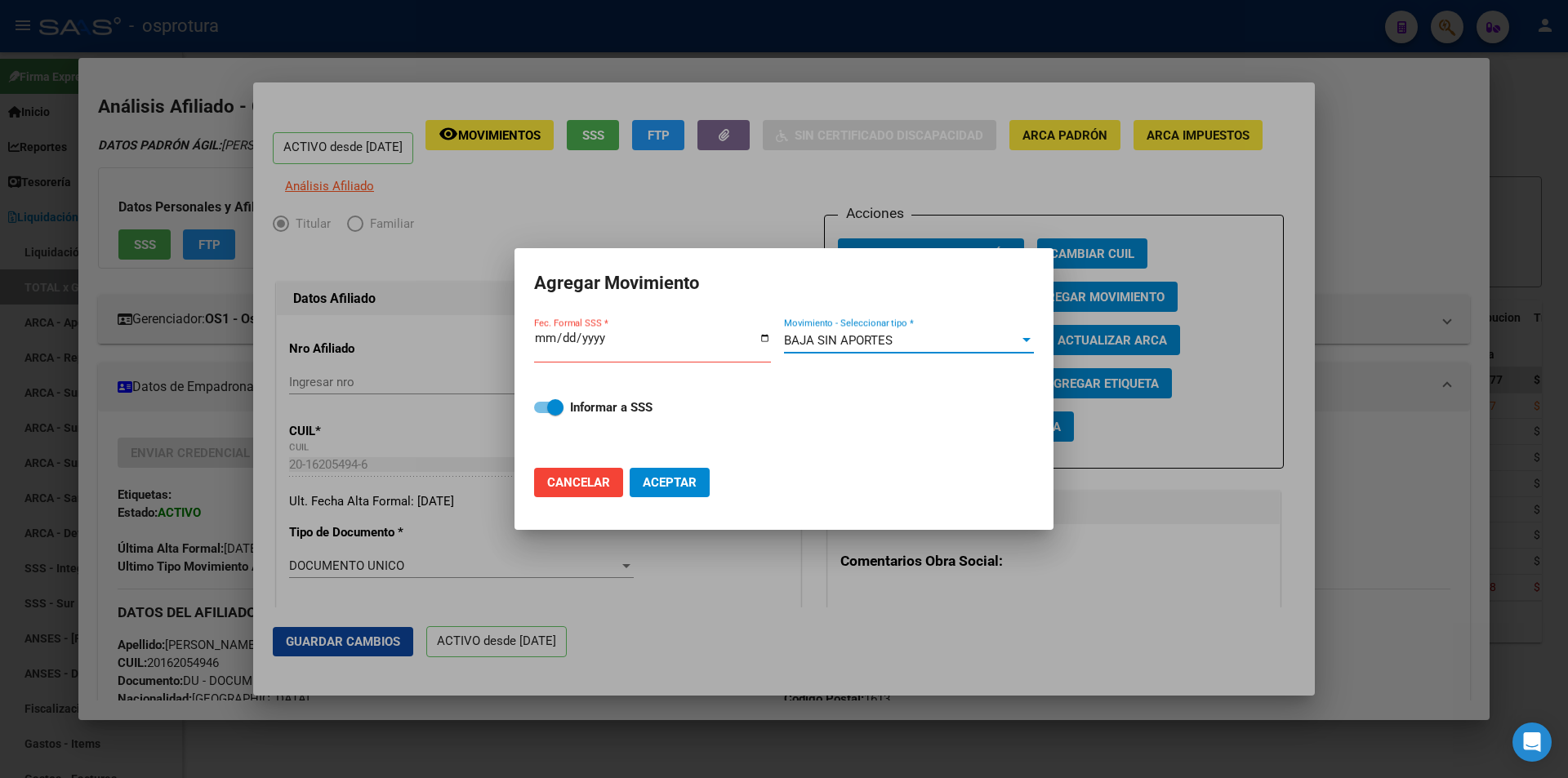
drag, startPoint x: 524, startPoint y: 335, endPoint x: 534, endPoint y: 335, distance: 10.0
click at [526, 335] on mat-dialog-content "Fec. Formal SSS * BAJA SIN APORTES Movimiento - Seleccionar tipo * Informar a S…" at bounding box center [784, 385] width 539 height 140
click at [540, 337] on input "Fec. Formal SSS *" at bounding box center [652, 345] width 236 height 27
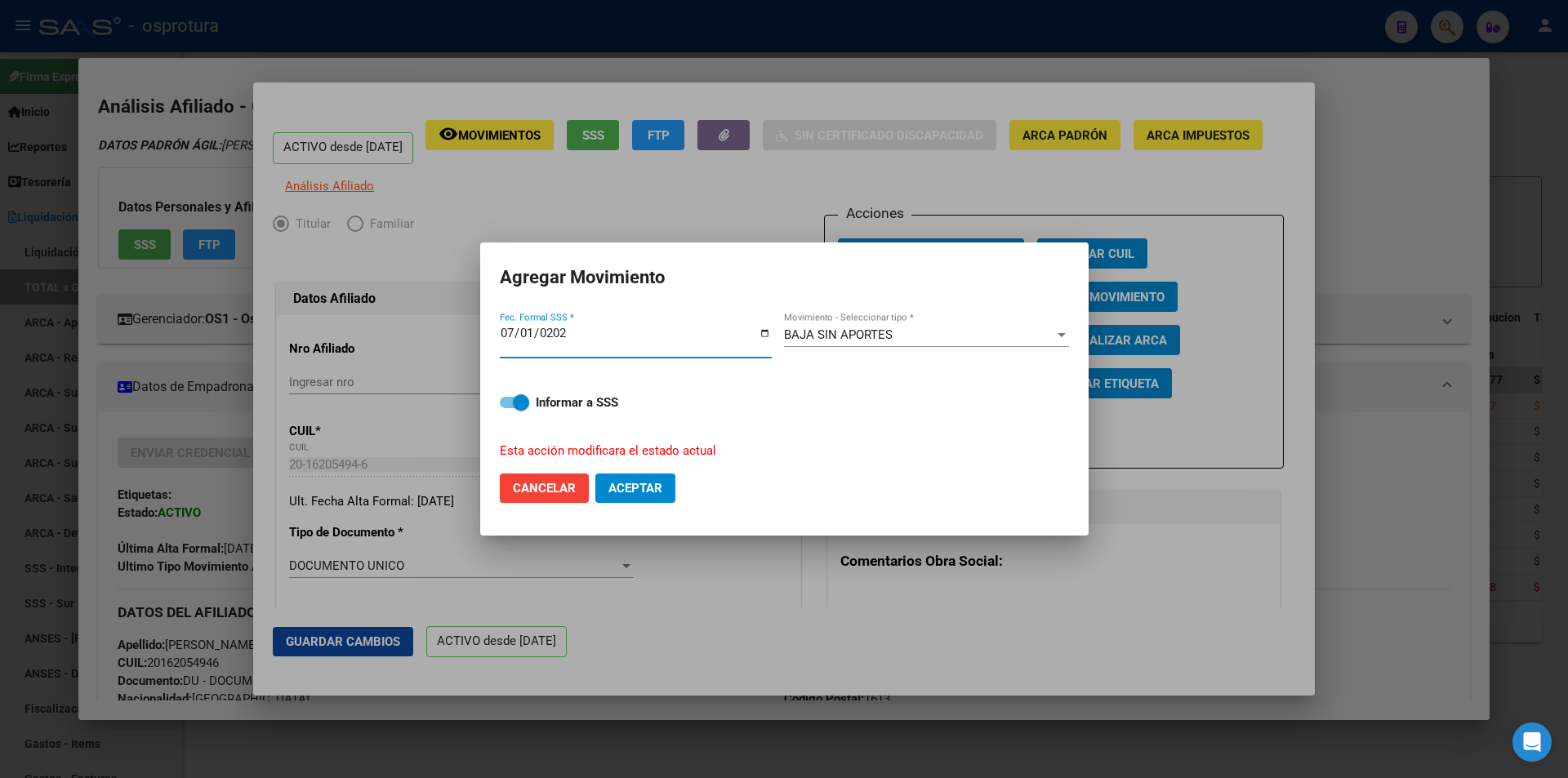
type input "[DATE]"
click at [616, 481] on span "Aceptar" at bounding box center [635, 488] width 54 height 15
checkbox input "false"
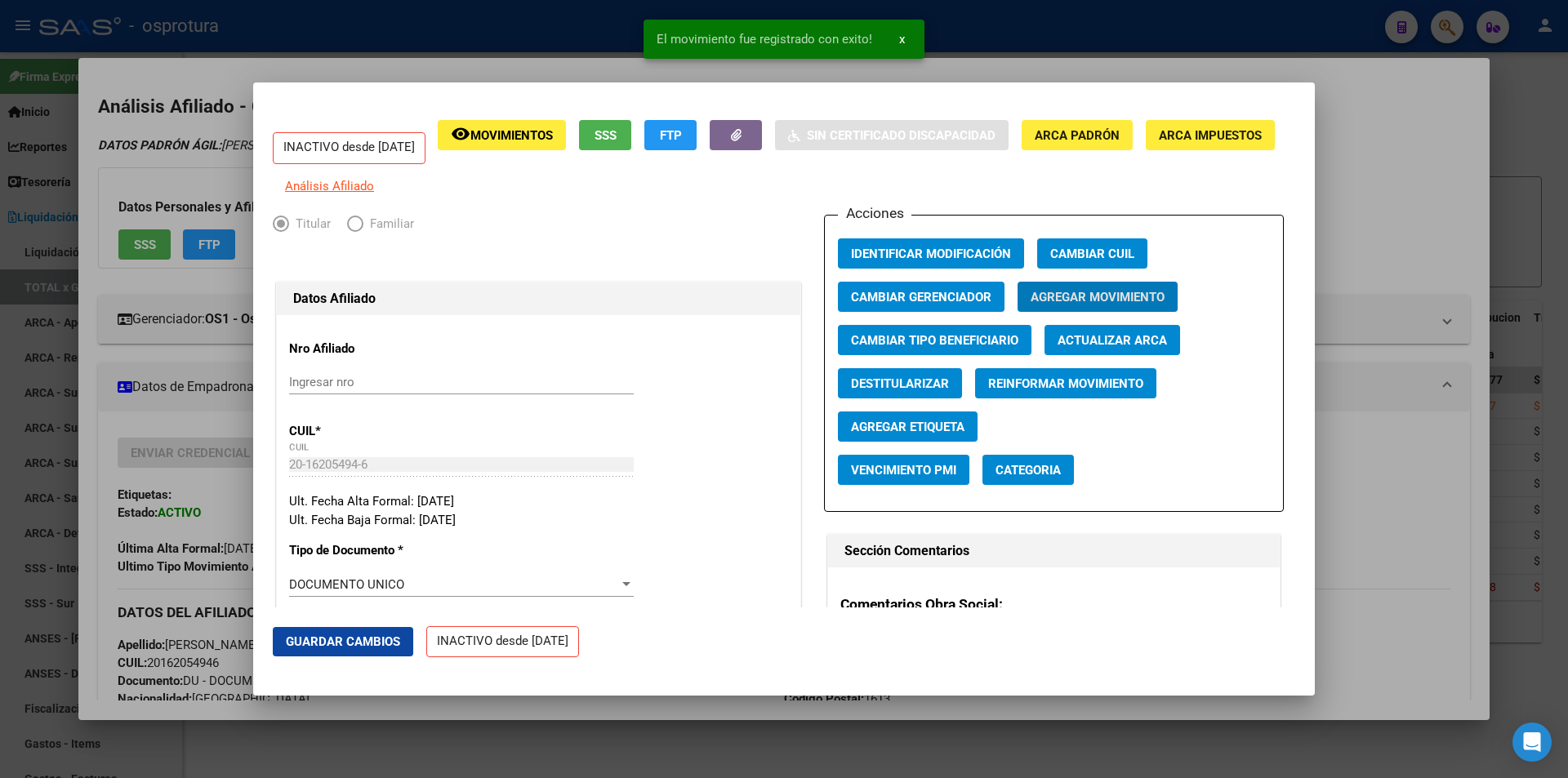
click at [1380, 99] on div at bounding box center [784, 389] width 1568 height 778
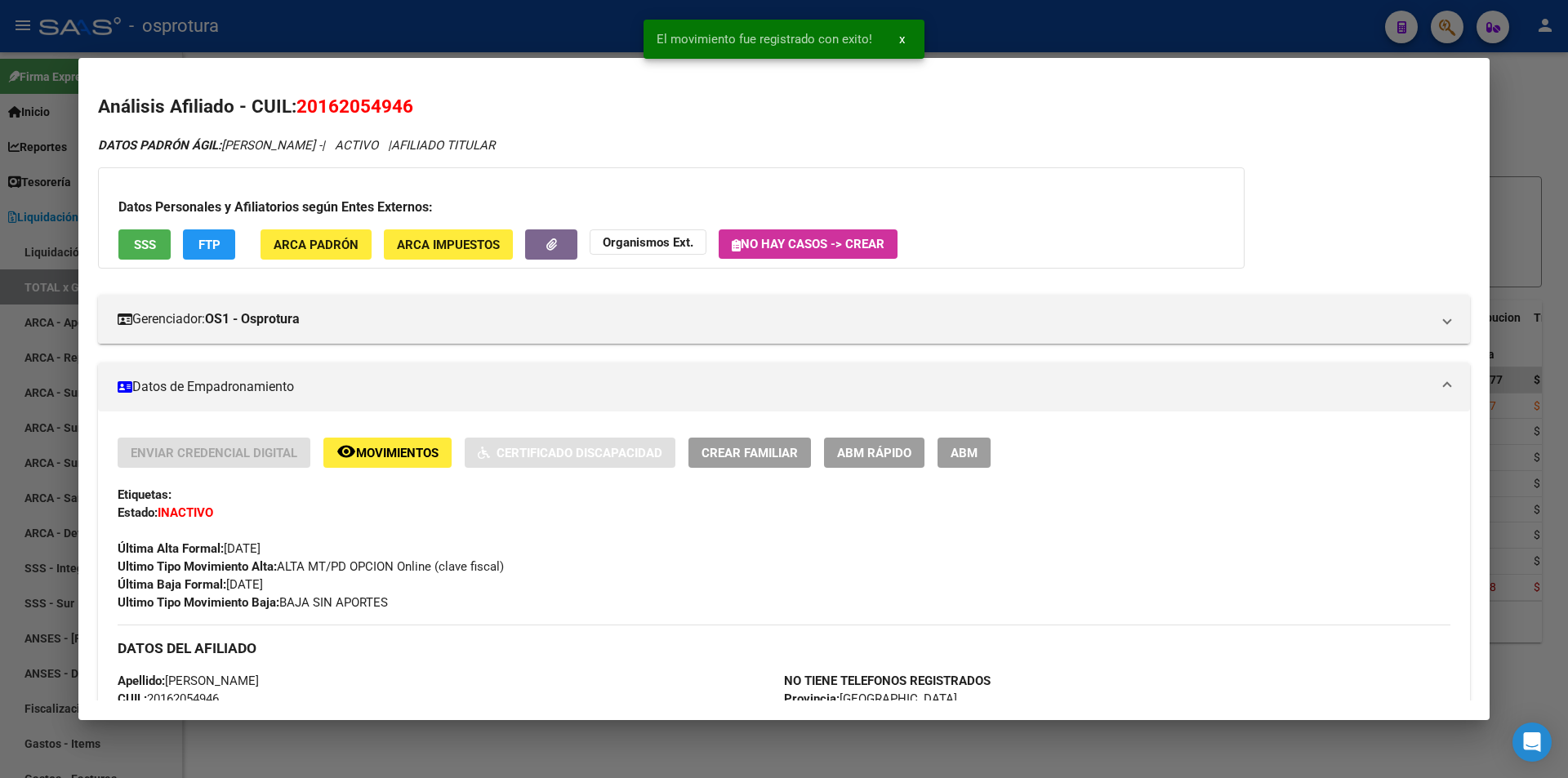
click at [1542, 172] on div at bounding box center [784, 389] width 1568 height 778
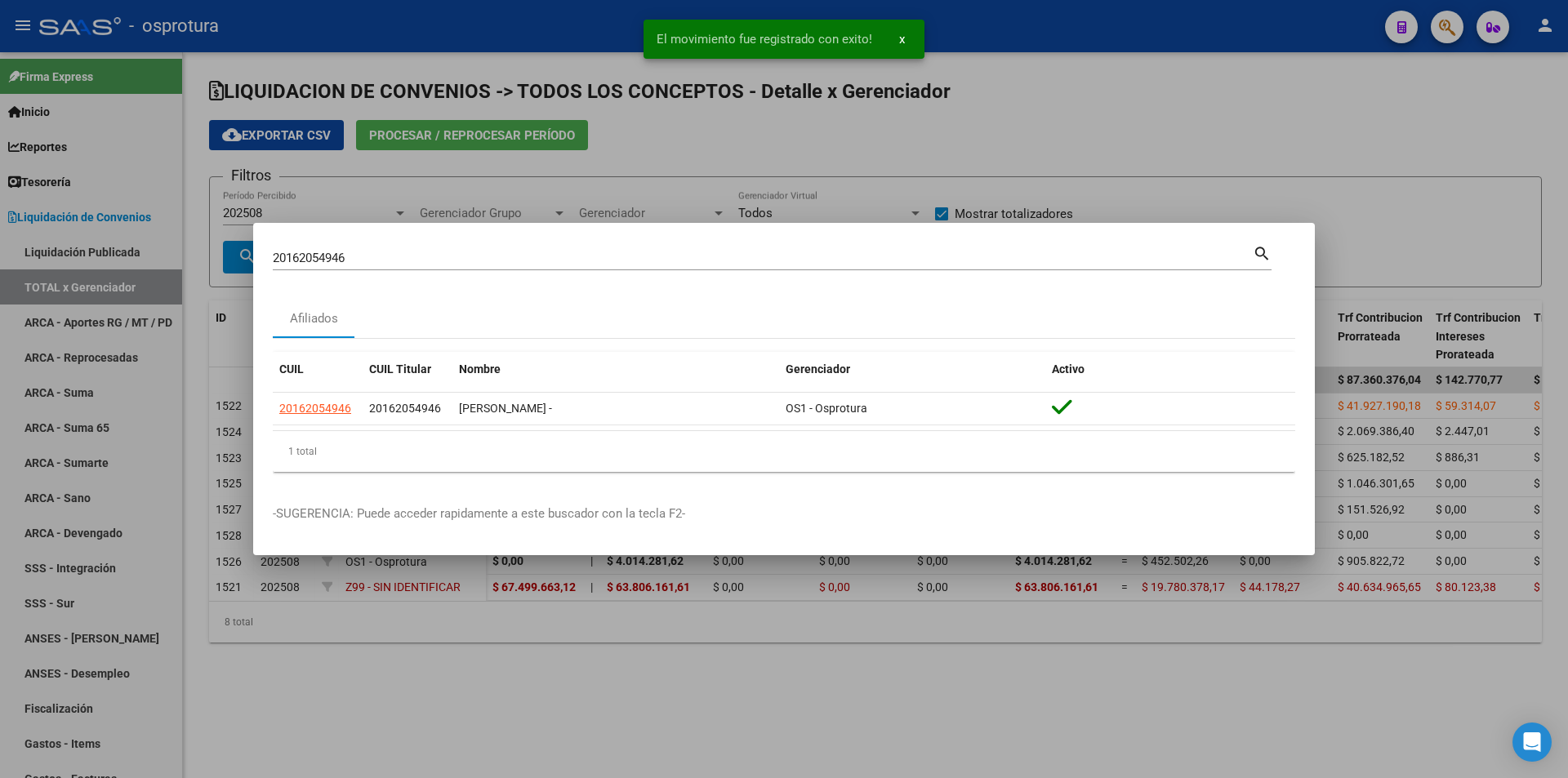
click at [1183, 117] on div at bounding box center [784, 389] width 1568 height 778
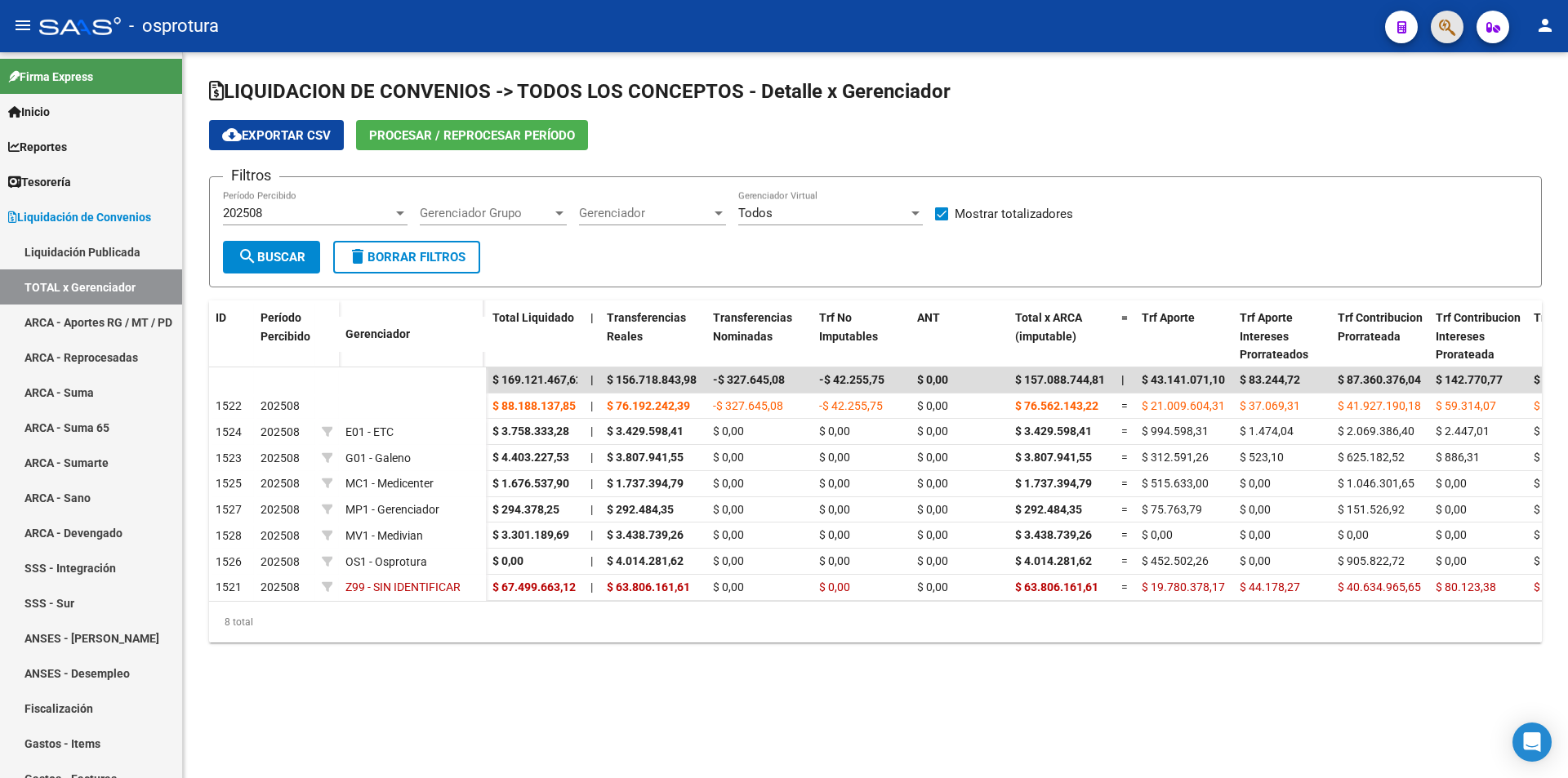
click at [1435, 28] on button "button" at bounding box center [1447, 27] width 33 height 33
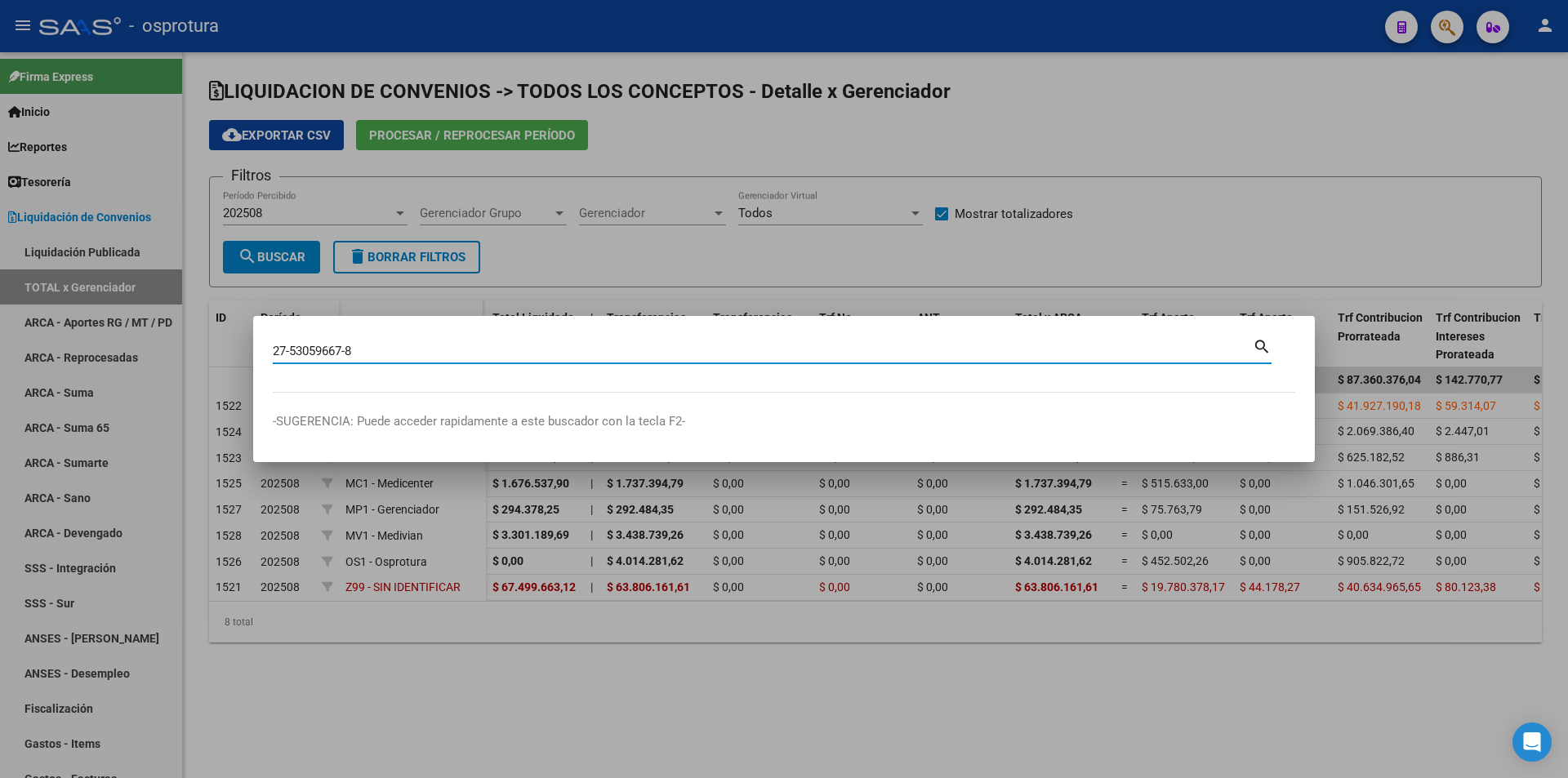
type input "27530596678"
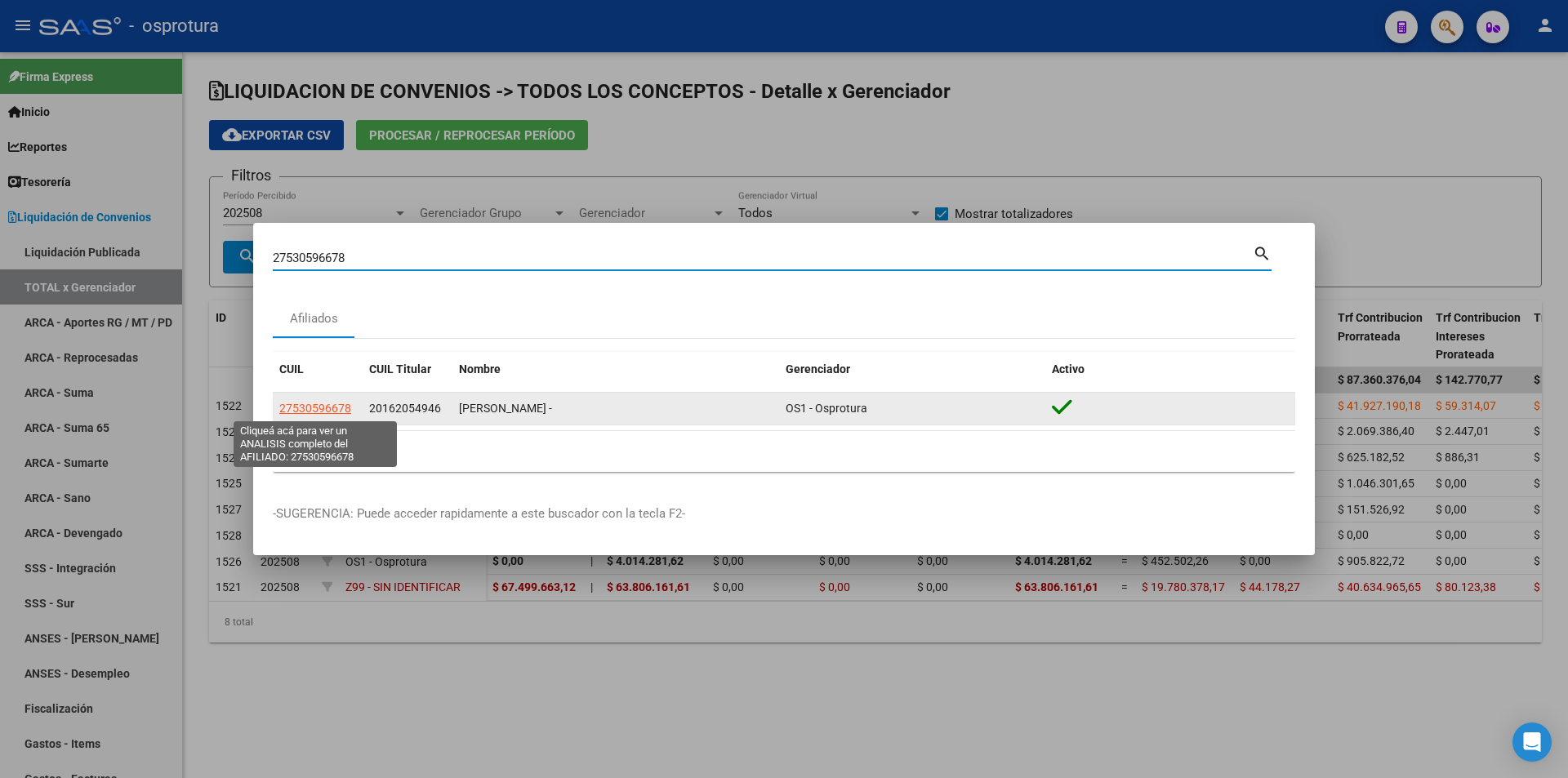
click at [310, 414] on span "27530596678" at bounding box center [315, 408] width 71 height 13
type textarea "27530596678"
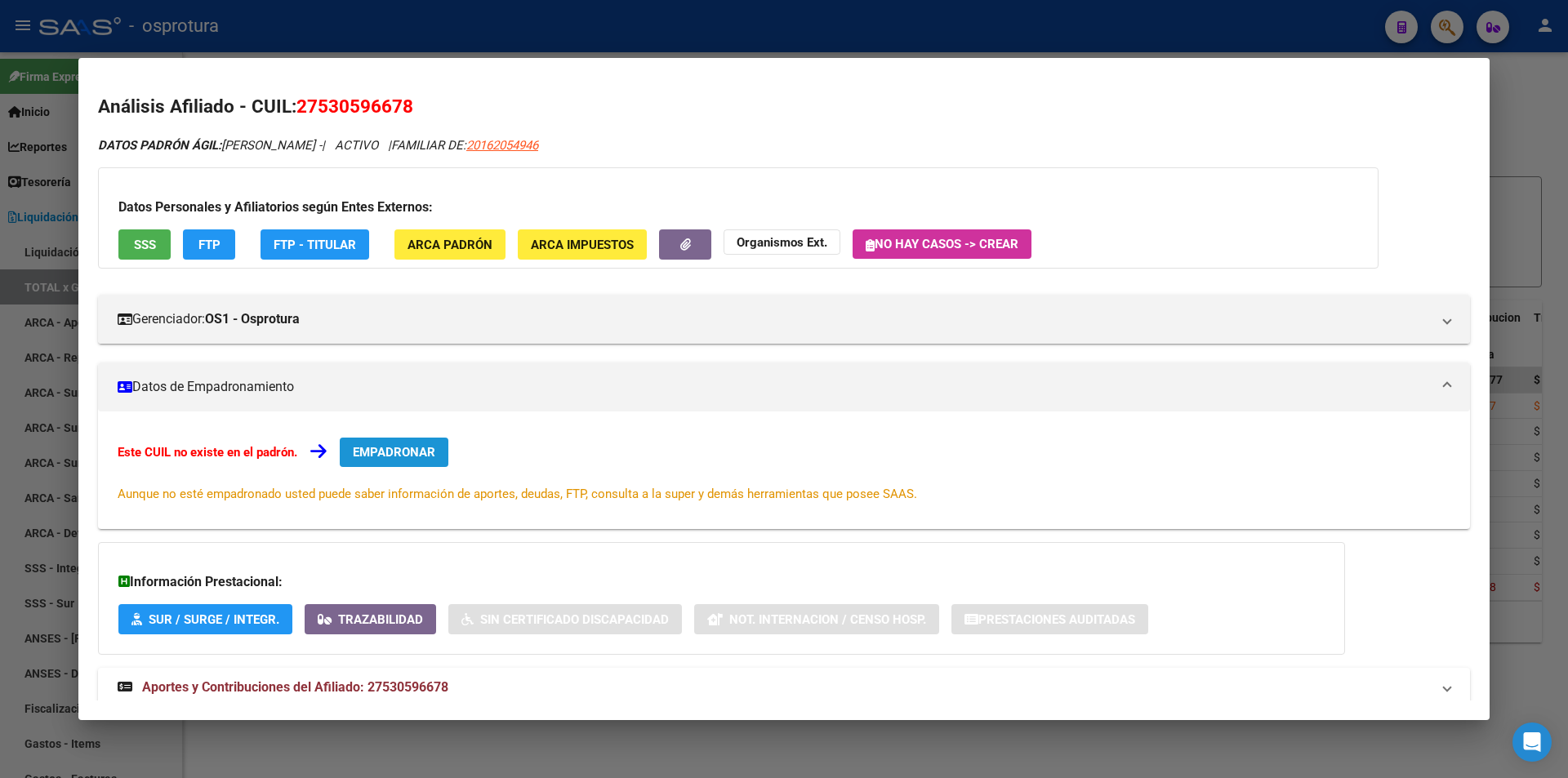
click at [397, 448] on span "EMPADRONAR" at bounding box center [394, 453] width 82 height 15
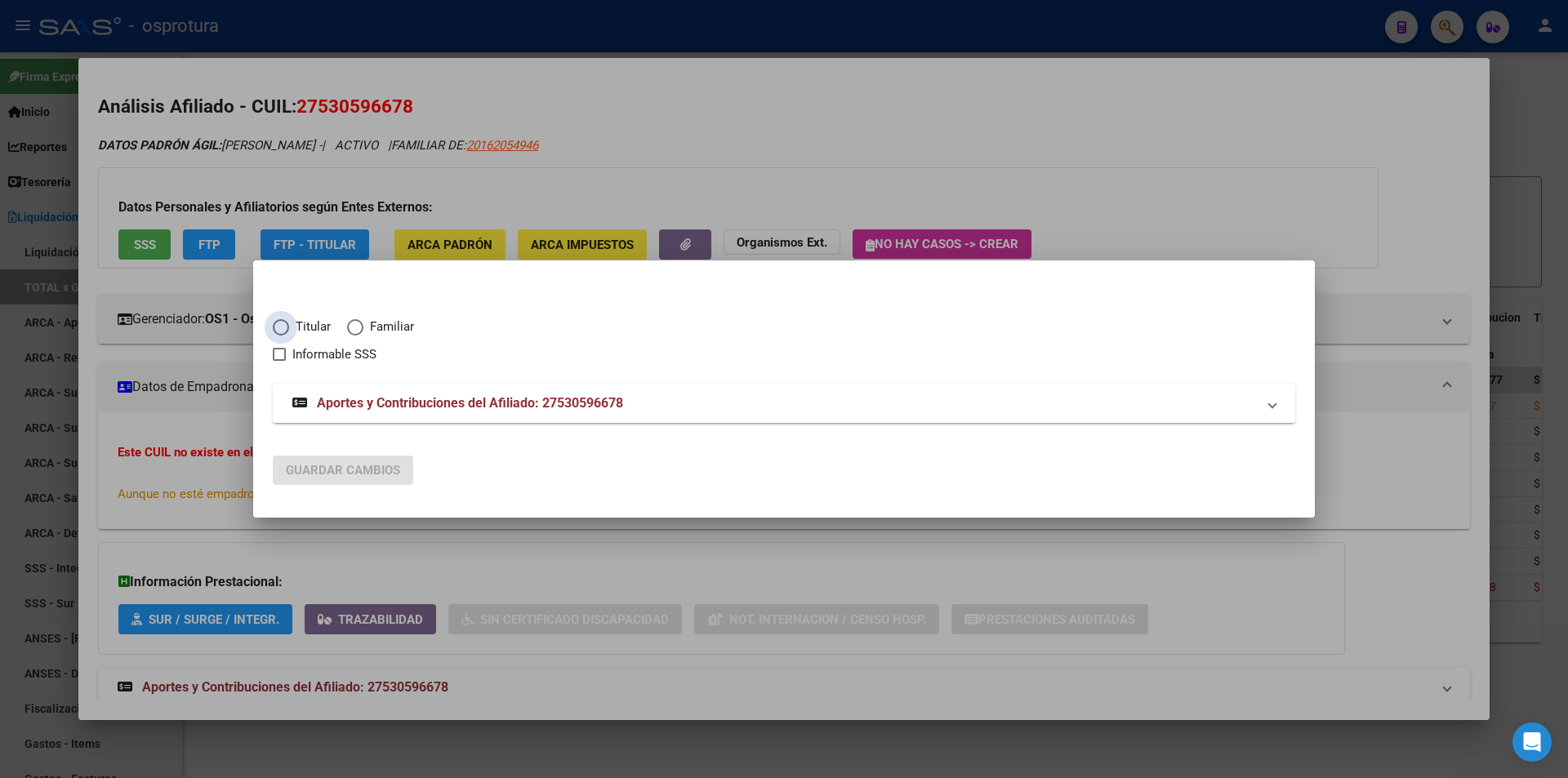
click at [317, 333] on span "Titular" at bounding box center [309, 327] width 41 height 18
click at [289, 333] on input "Titular" at bounding box center [281, 327] width 16 height 16
radio input "true"
checkbox input "true"
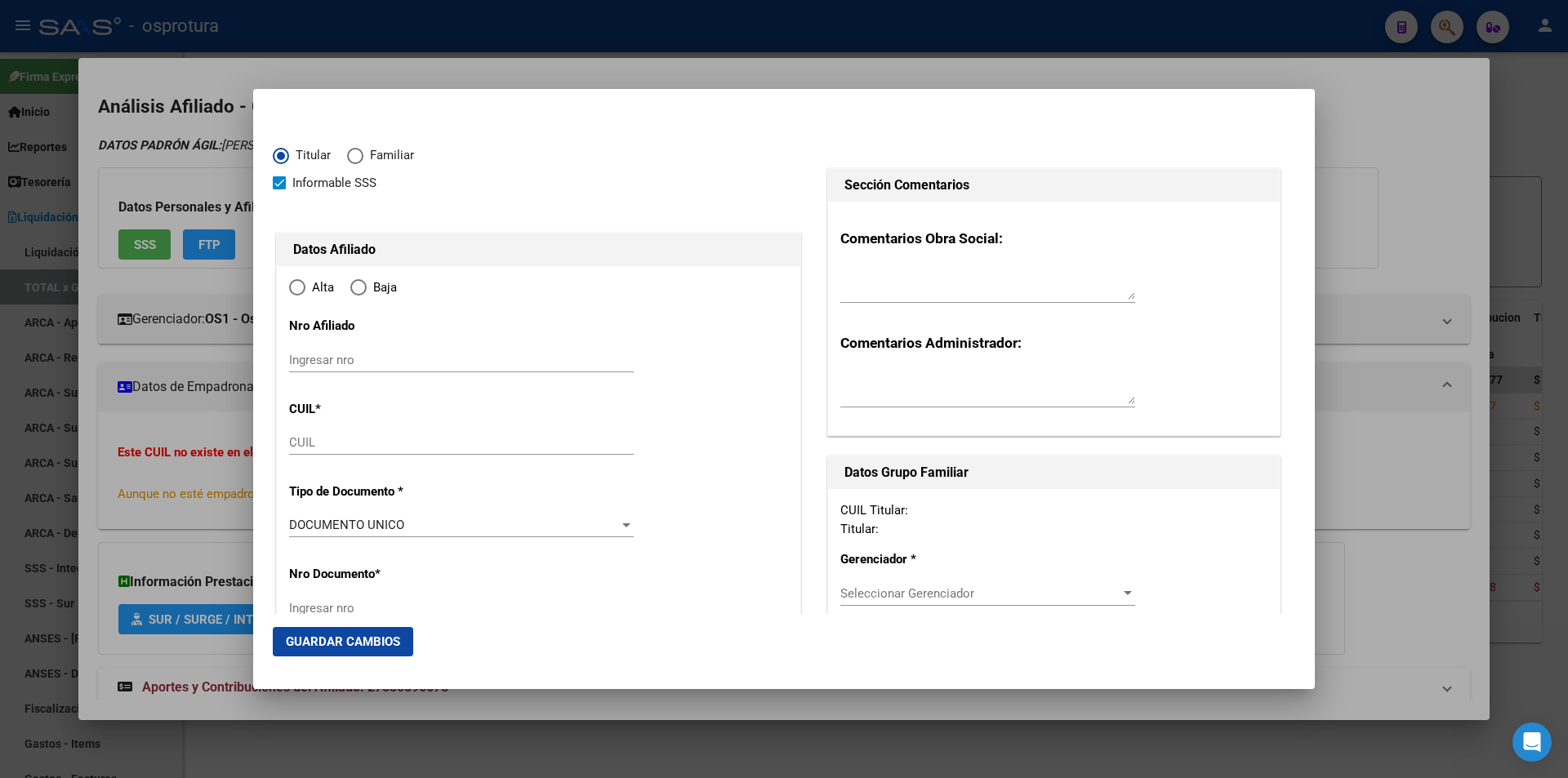
type input "27-53059667-8"
radio input "true"
type input "53059667"
type input "[PERSON_NAME]"
type input "[DATE]"
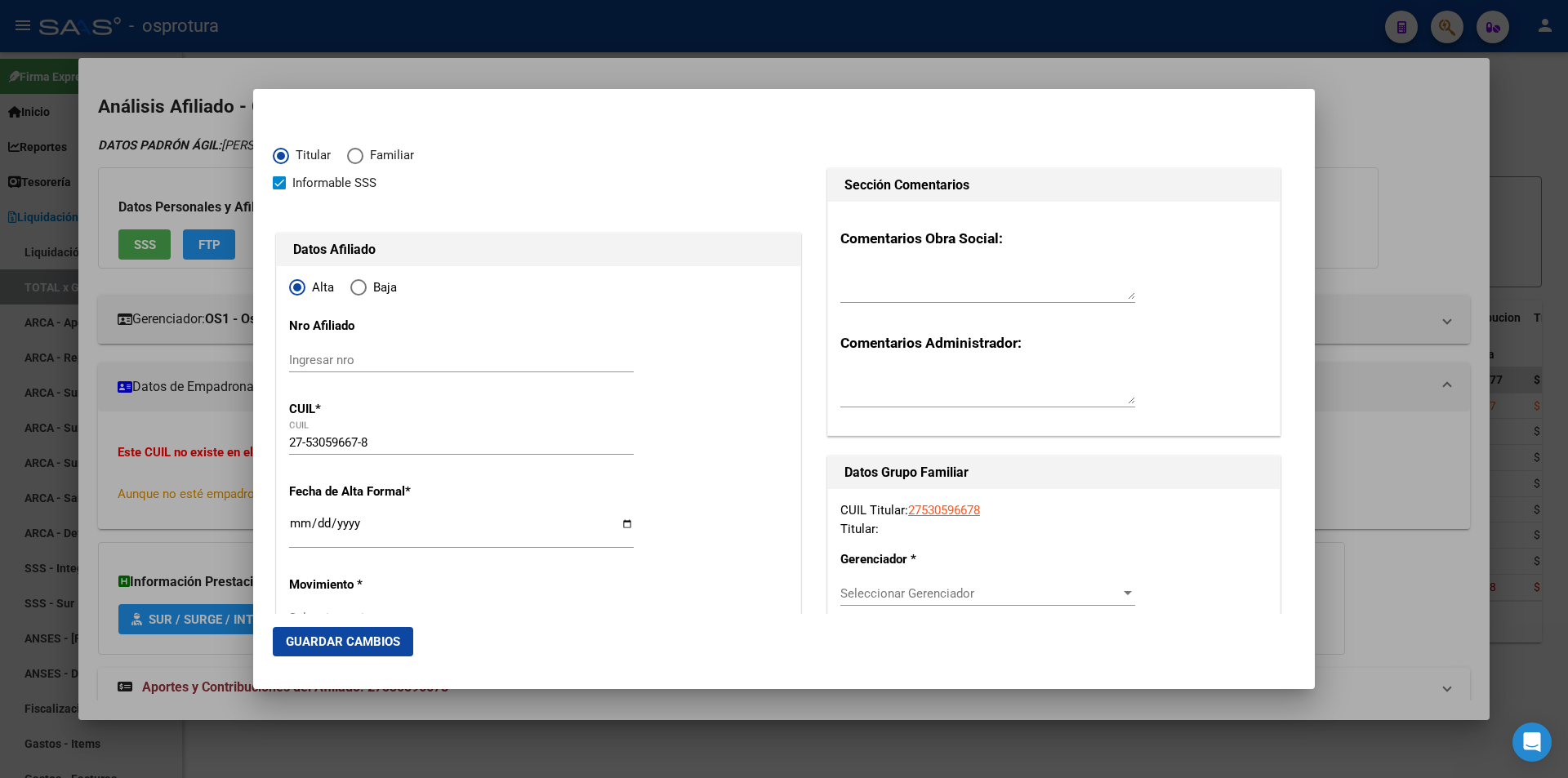
type input "INGENIERO [PERSON_NAME]"
type input "1613"
type input "[PERSON_NAME]"
type input "896"
type input "INGENIERO [PERSON_NAME]"
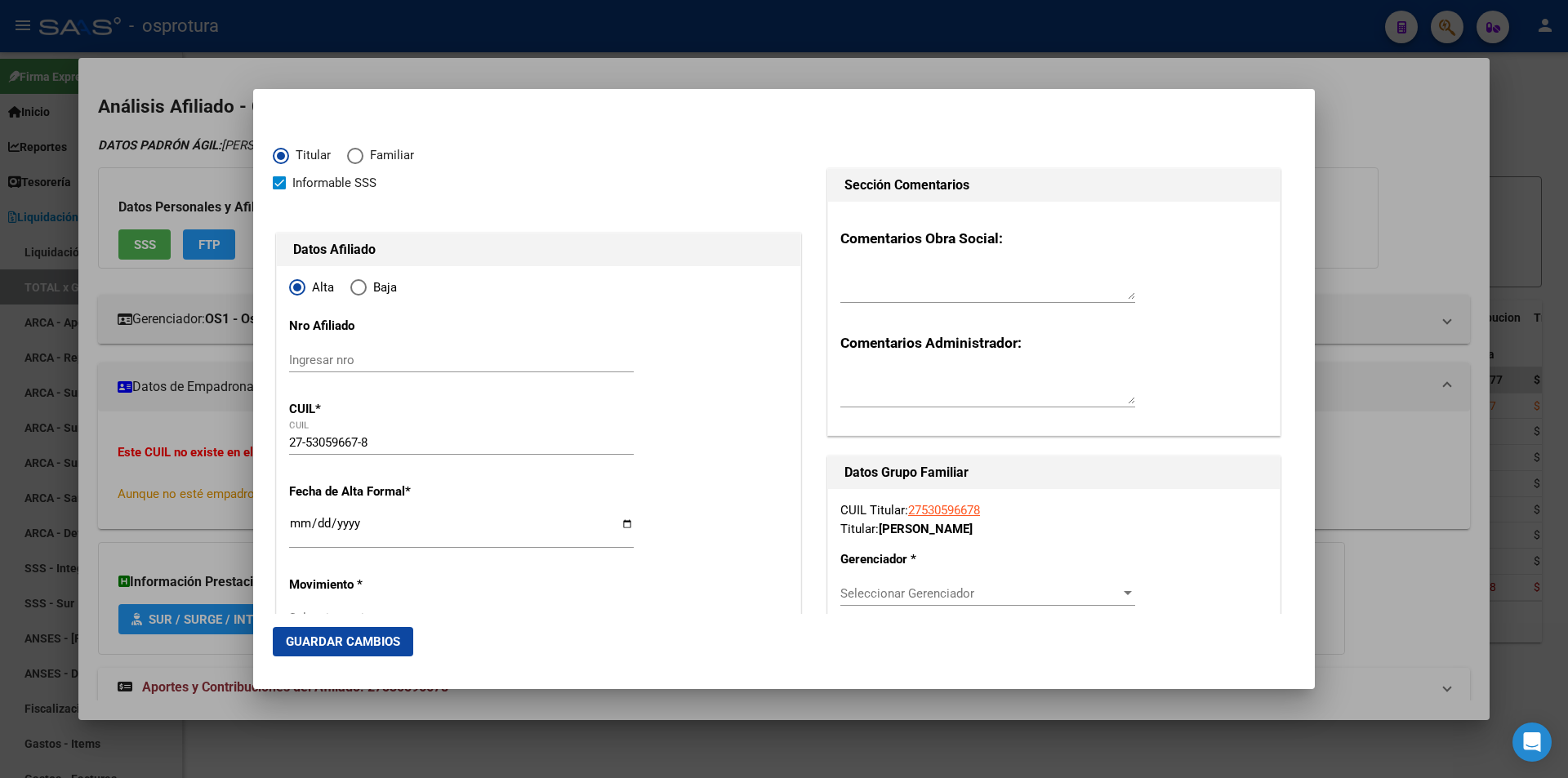
click at [973, 601] on div "Seleccionar Gerenciador Seleccionar Gerenciador" at bounding box center [988, 593] width 295 height 25
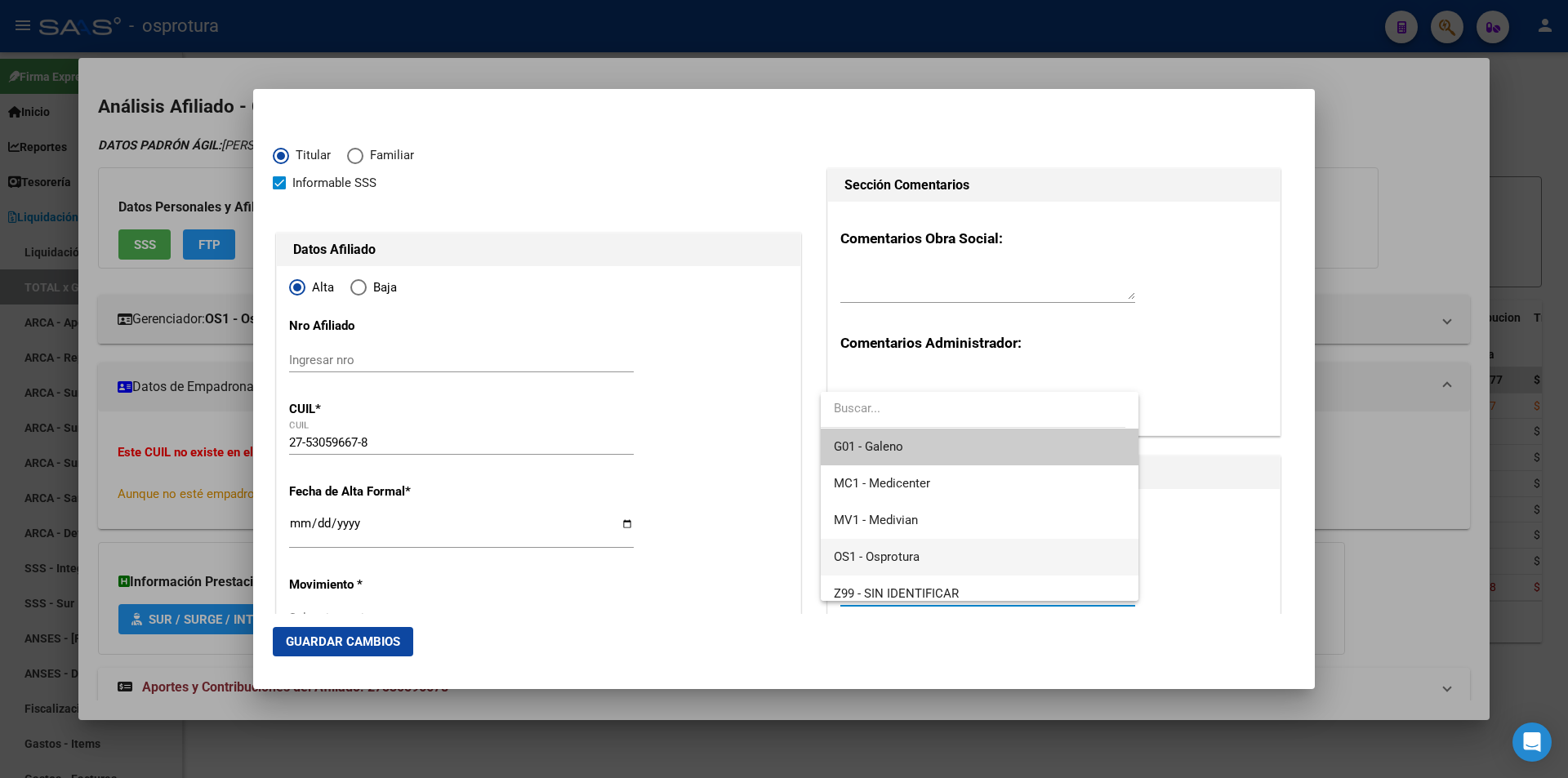
click at [976, 554] on span "OS1 - Osprotura" at bounding box center [979, 557] width 291 height 37
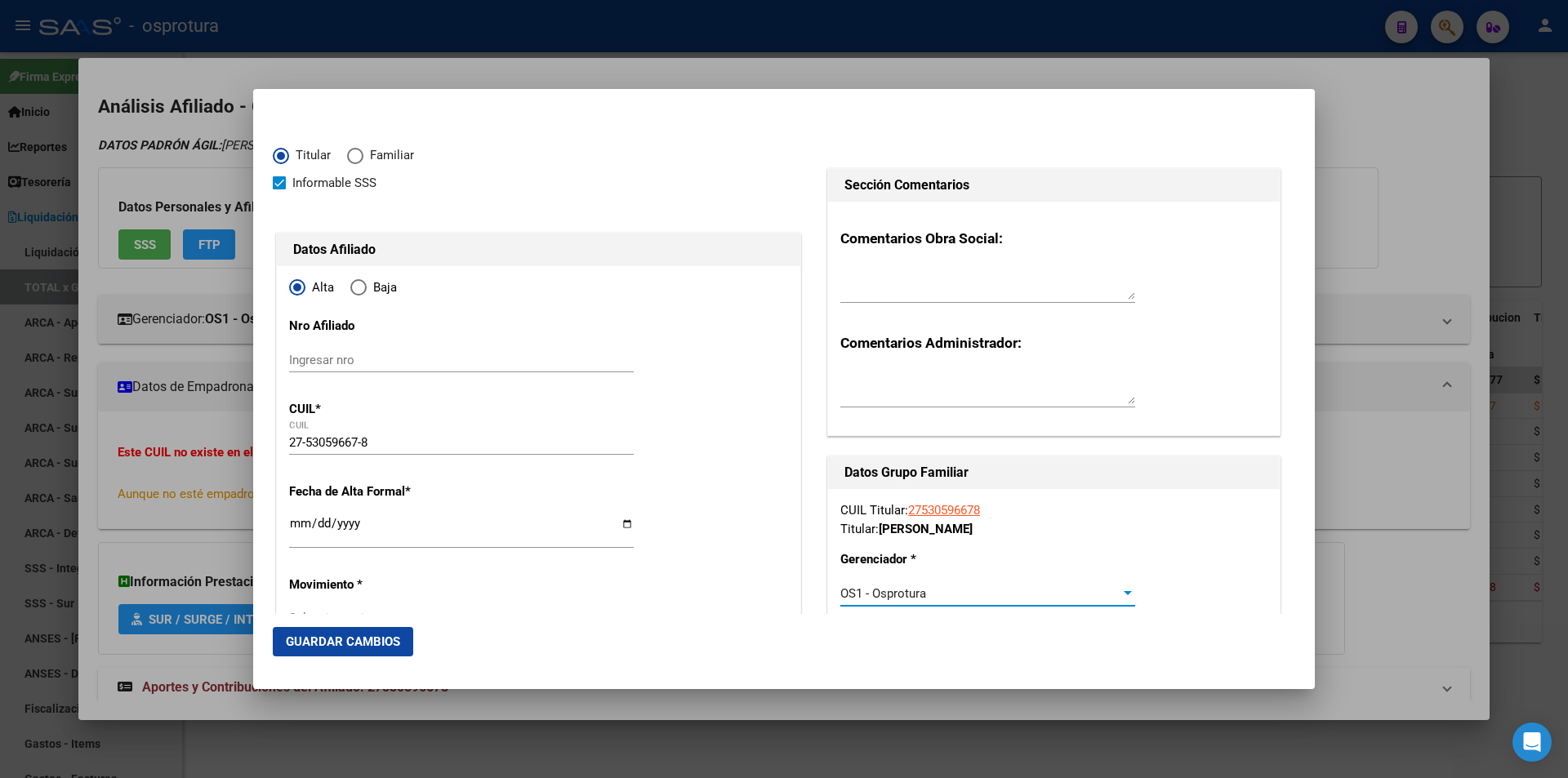
scroll to position [163, 0]
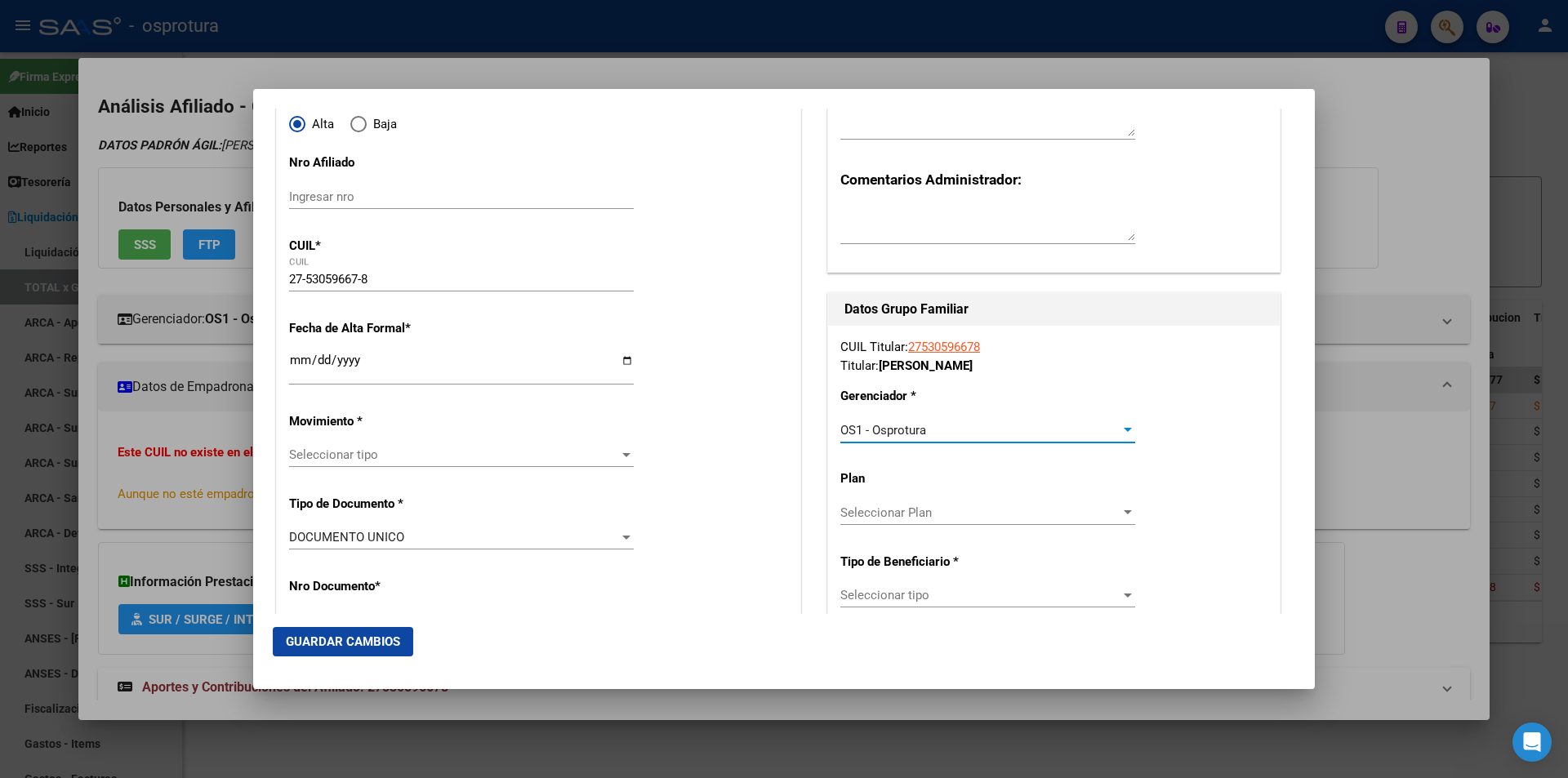
click at [969, 589] on span "Seleccionar tipo" at bounding box center [981, 596] width 280 height 15
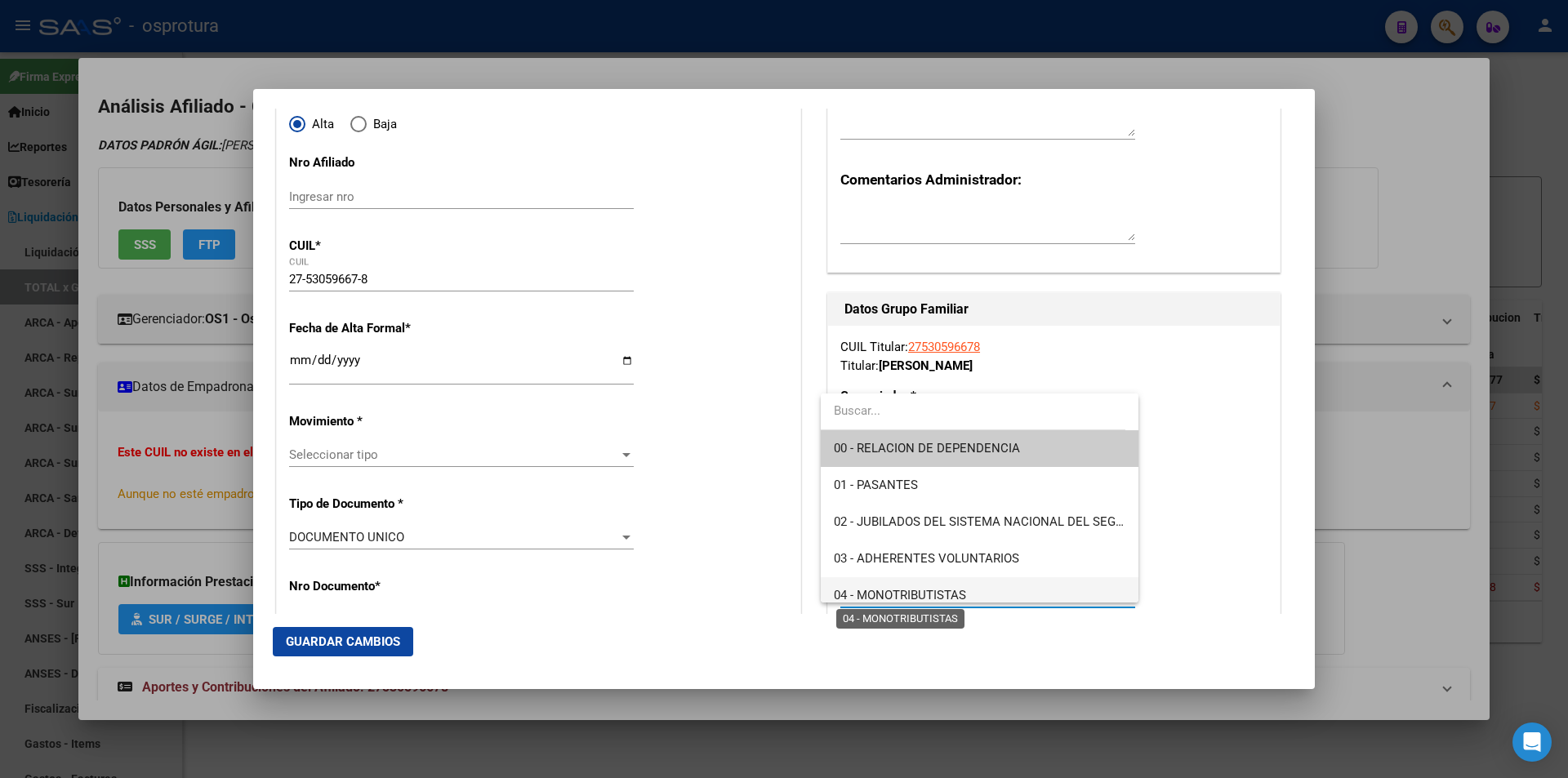
click at [954, 590] on span "04 - MONOTRIBUTISTAS" at bounding box center [900, 596] width 132 height 15
type input "27-53059667-8"
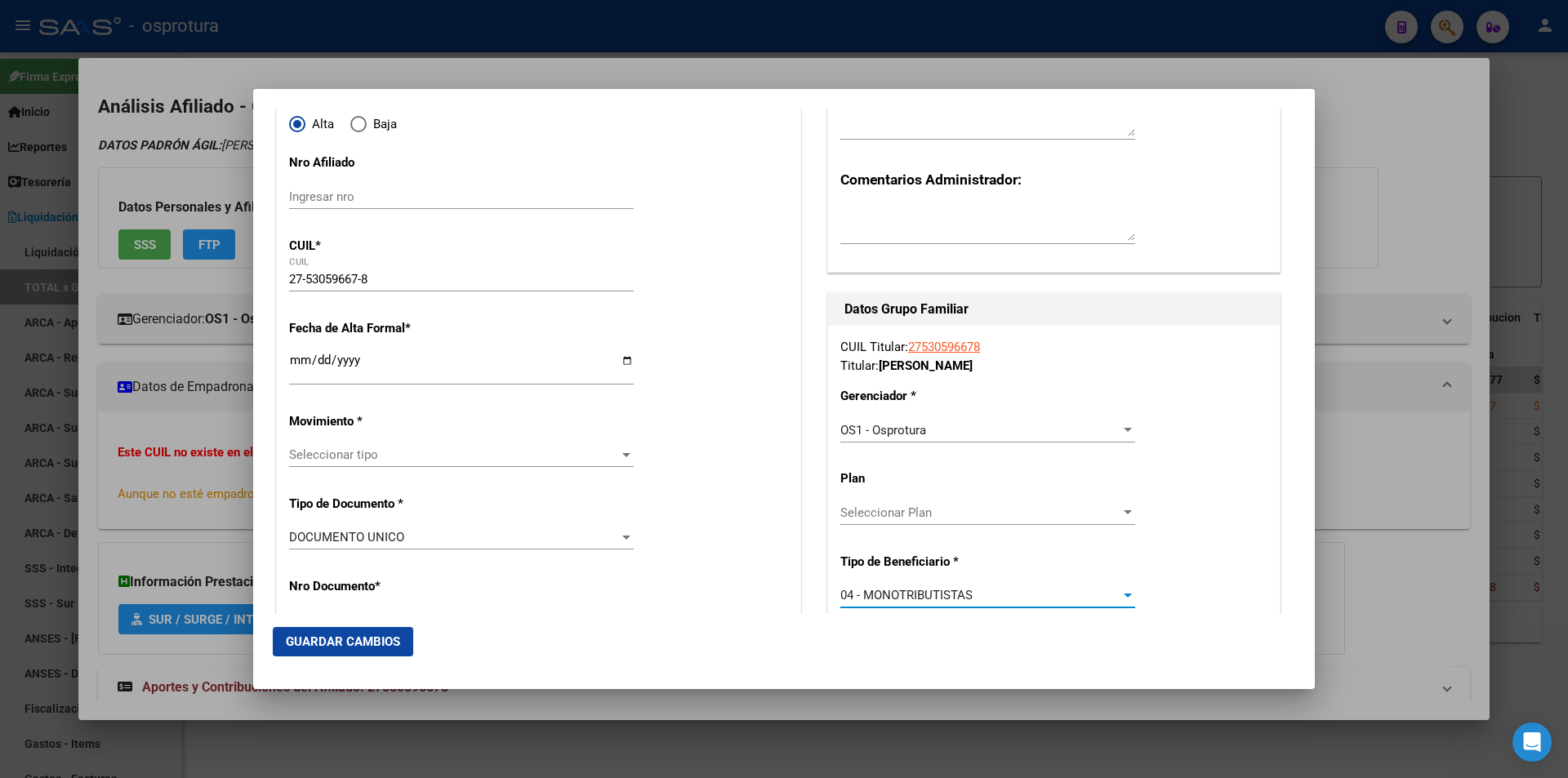
click at [1351, 148] on div at bounding box center [784, 389] width 1568 height 778
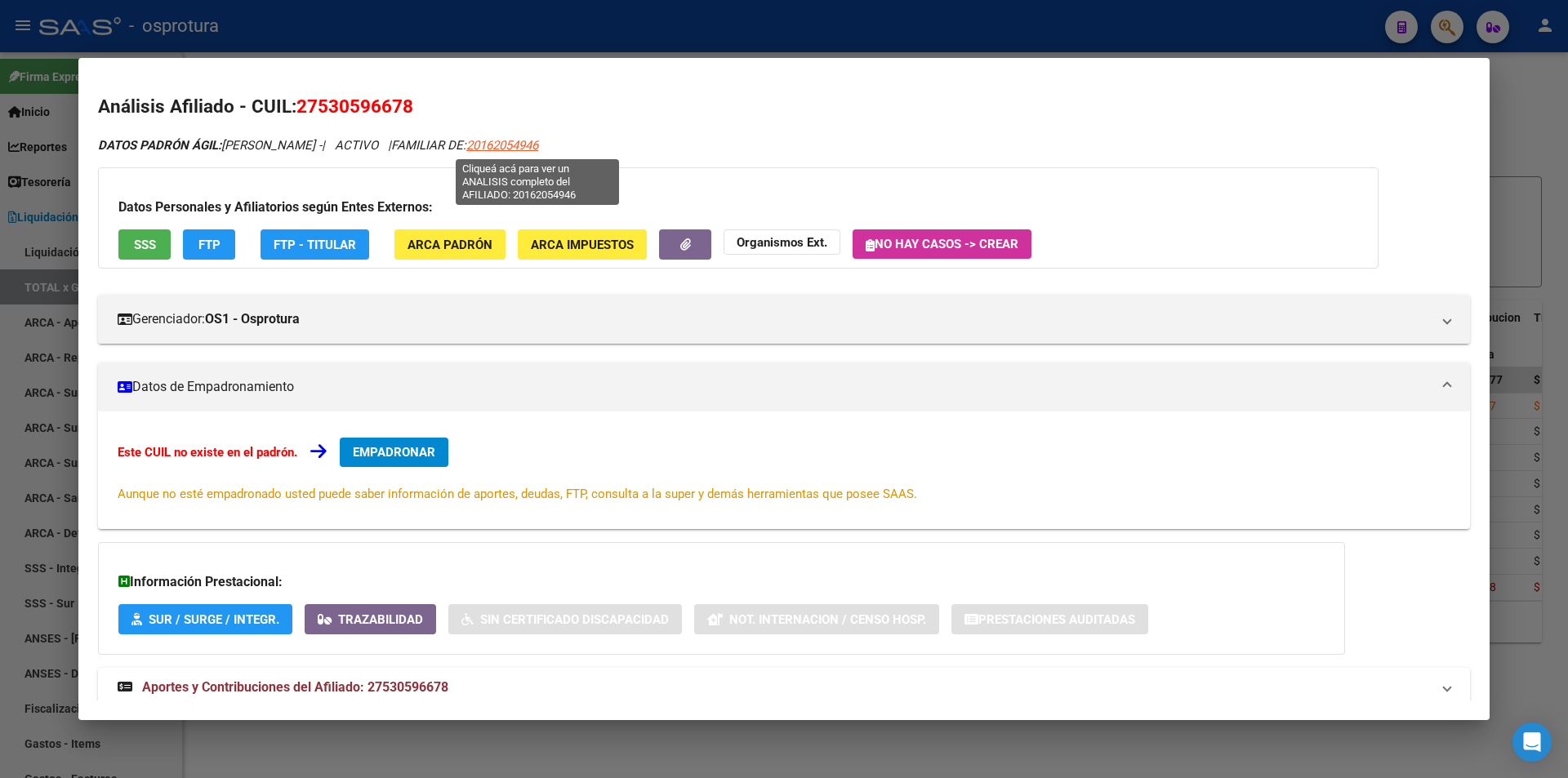
click at [538, 142] on span "20162054946" at bounding box center [502, 146] width 71 height 15
type textarea "20162054946"
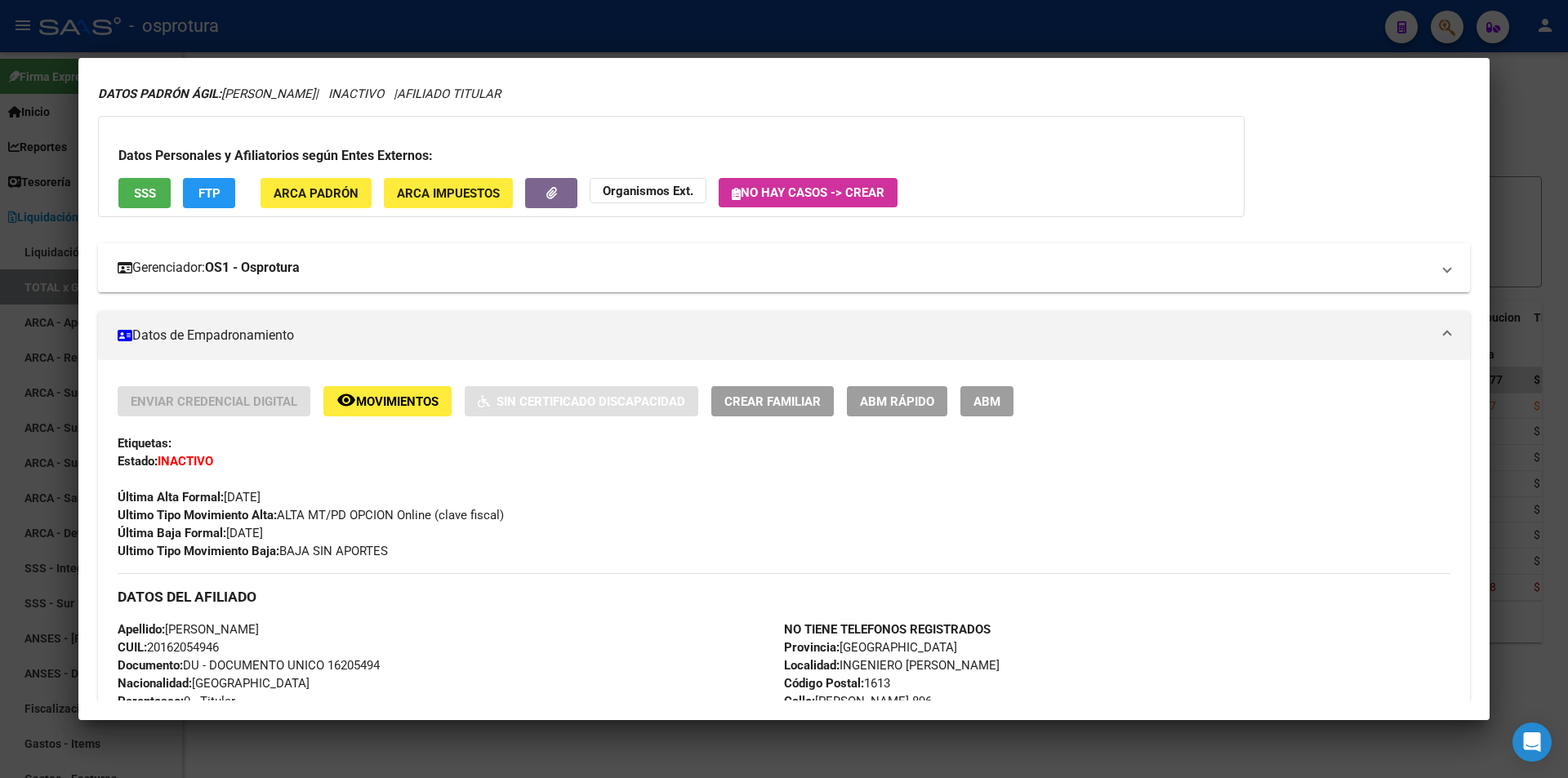
scroll to position [0, 0]
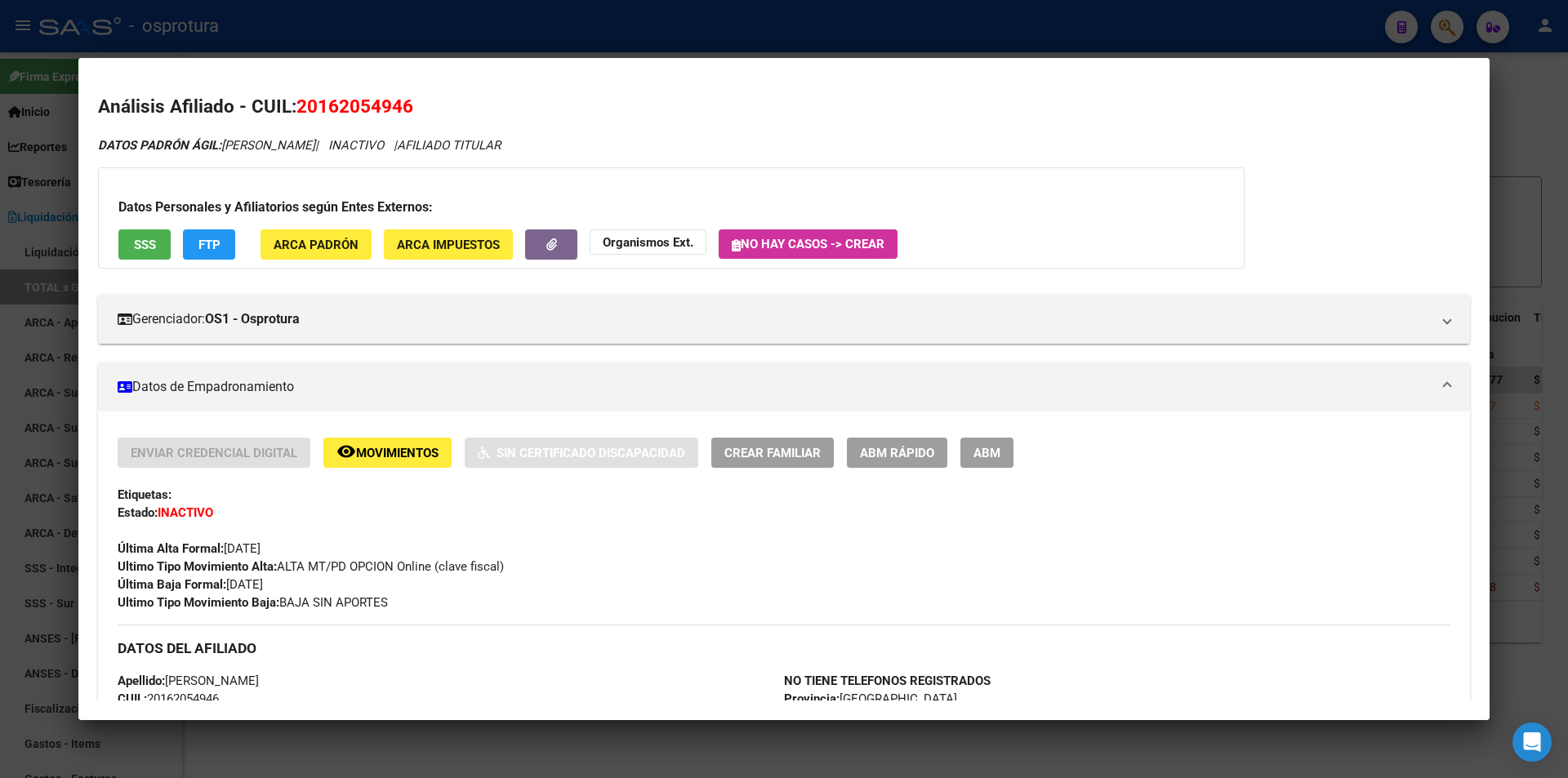
drag, startPoint x: 369, startPoint y: 93, endPoint x: 370, endPoint y: 105, distance: 12.0
click at [369, 94] on mat-dialog-content "Análisis Afiliado - CUIL: 20162054946 DATOS PADRÓN ÁGIL: [PERSON_NAME] | INACTI…" at bounding box center [784, 389] width 1411 height 622
click at [370, 105] on span "20162054946" at bounding box center [354, 105] width 116 height 21
click at [371, 106] on span "20162054946" at bounding box center [354, 105] width 116 height 21
copy span "20162054946"
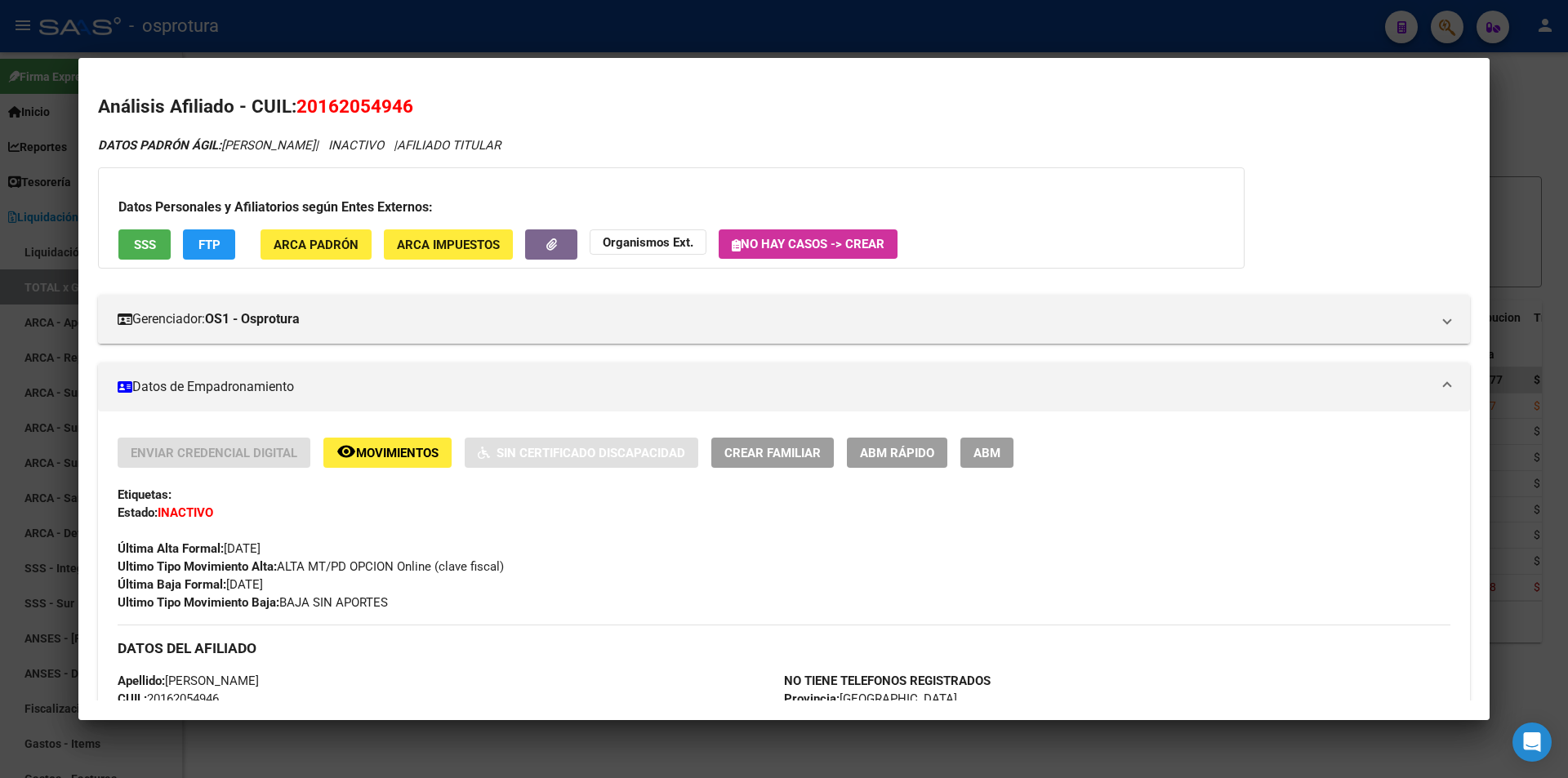
click at [783, 442] on button "Crear Familiar" at bounding box center [773, 453] width 123 height 30
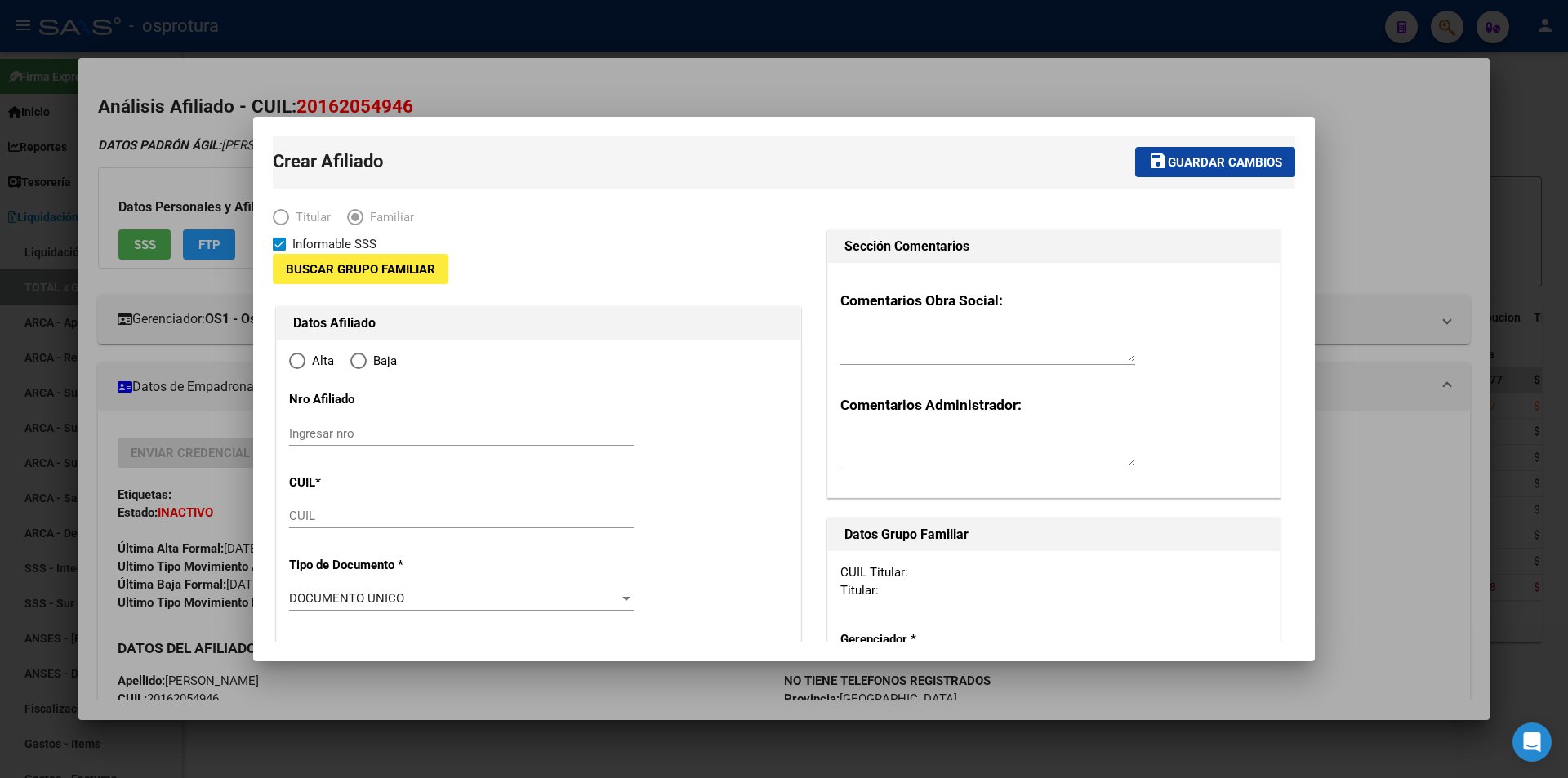
type input "20-16205494-6"
type input "INGENIERO [PERSON_NAME]"
type input "1613"
type input "[PERSON_NAME]"
type input "896"
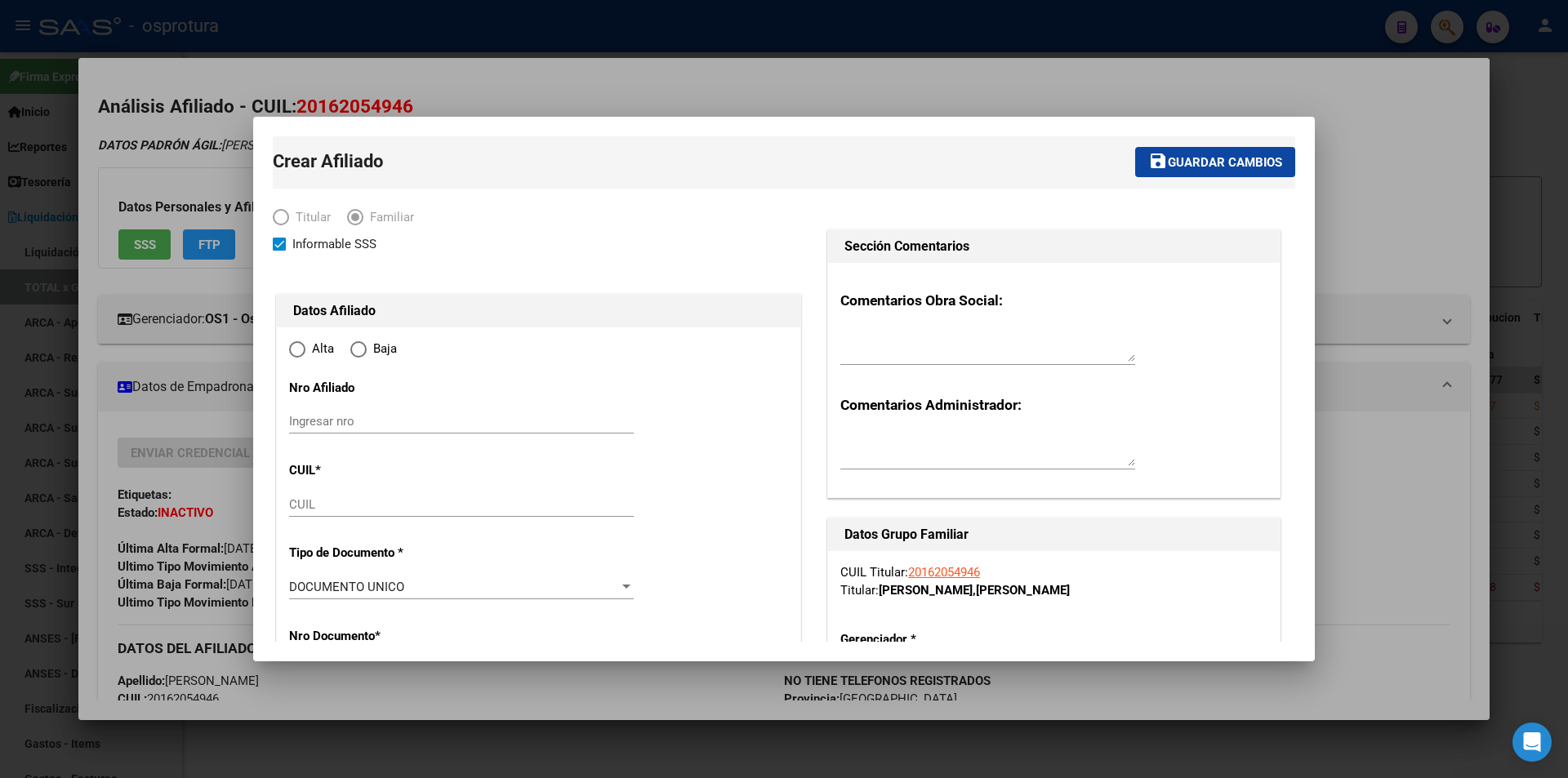
radio input "true"
type input "20-16205494-6"
click at [488, 508] on input "CUIL" at bounding box center [461, 505] width 345 height 15
paste input "27-53059667-8"
type input "27-53059667-8"
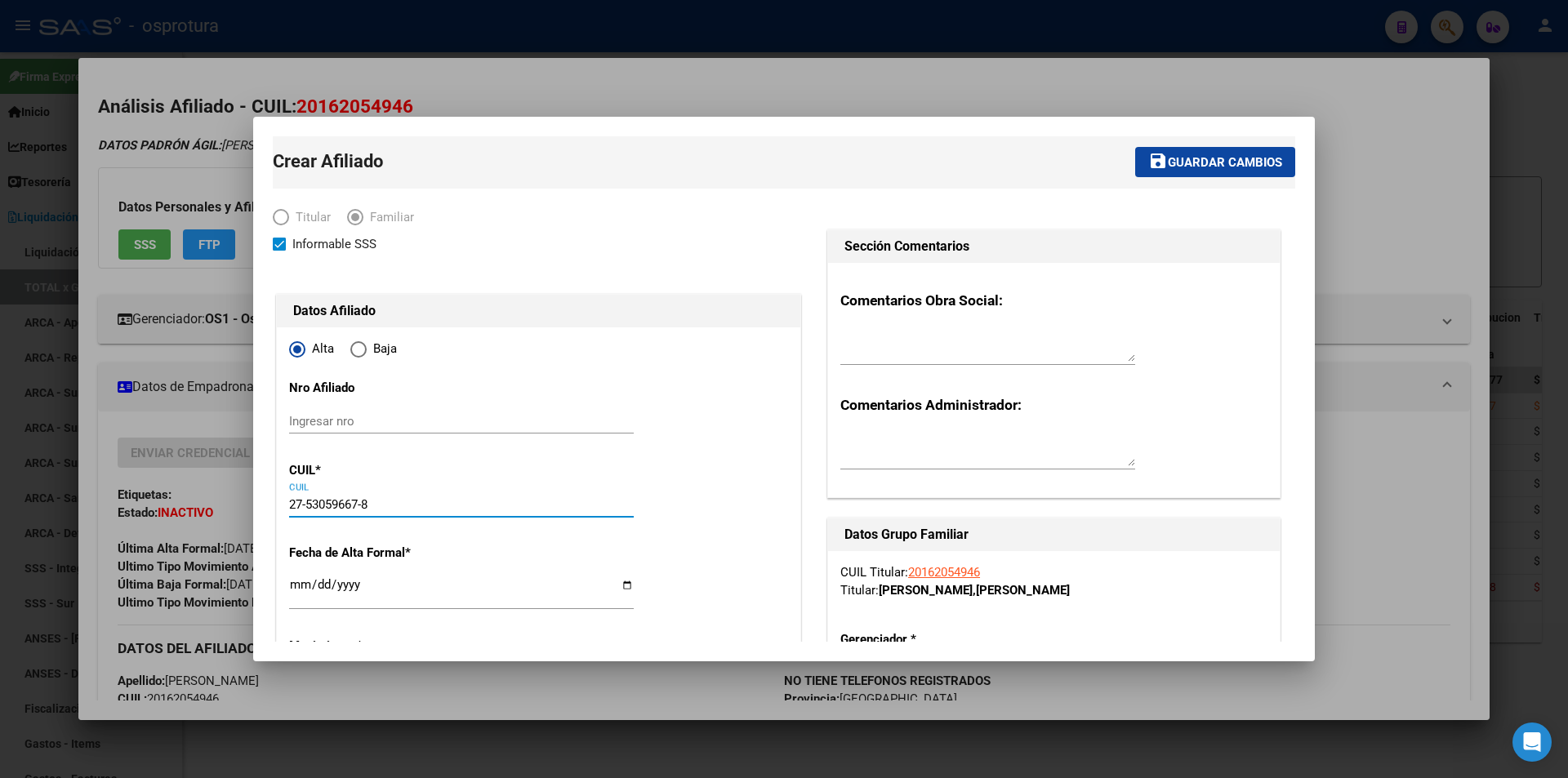
type input "53059667"
type input "[PERSON_NAME]"
type input "[DATE]"
type input "INGENIERO [PERSON_NAME]"
type input "27-53059667-8"
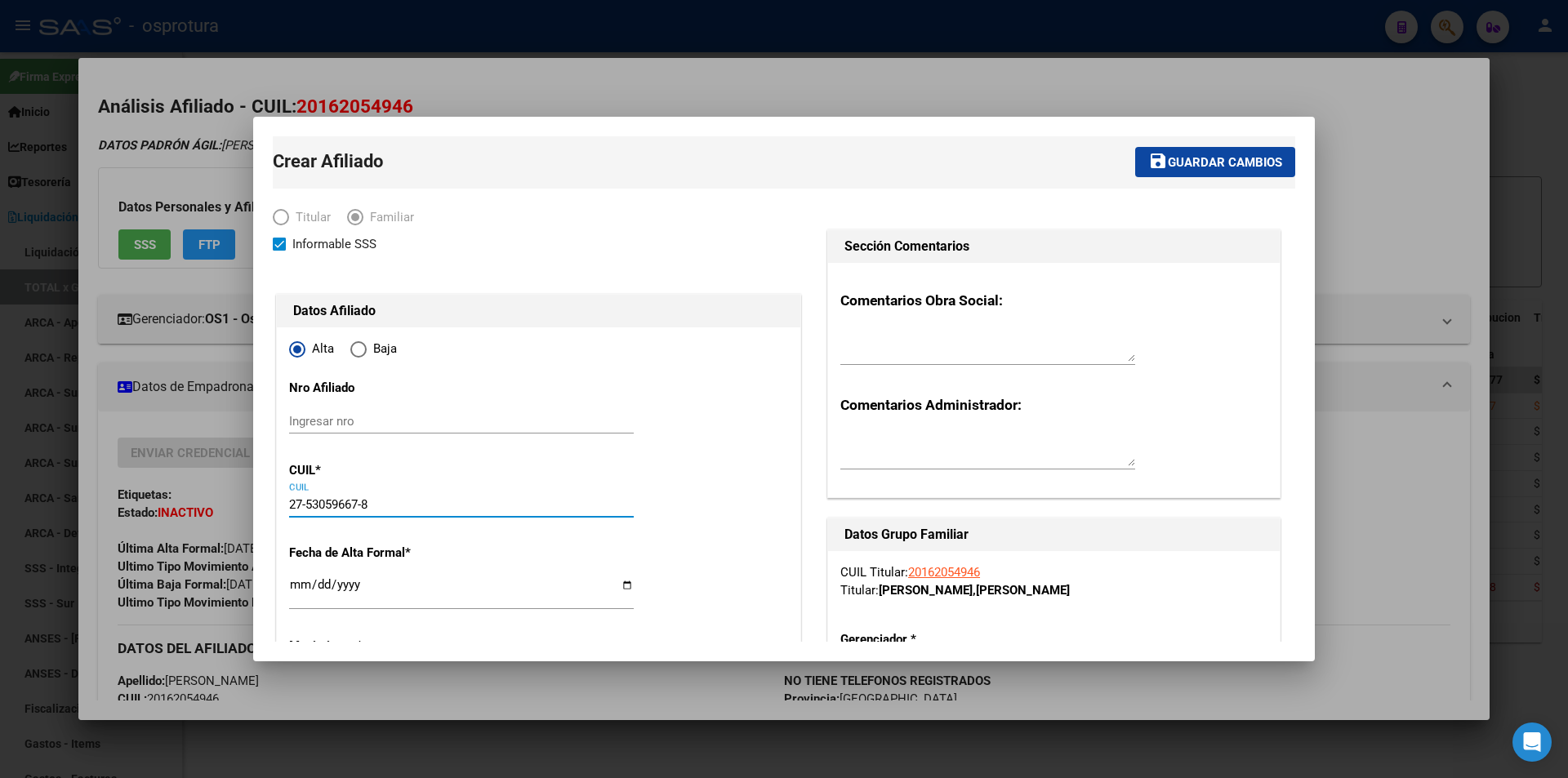
click at [295, 587] on input "Ingresar fecha" at bounding box center [461, 591] width 345 height 27
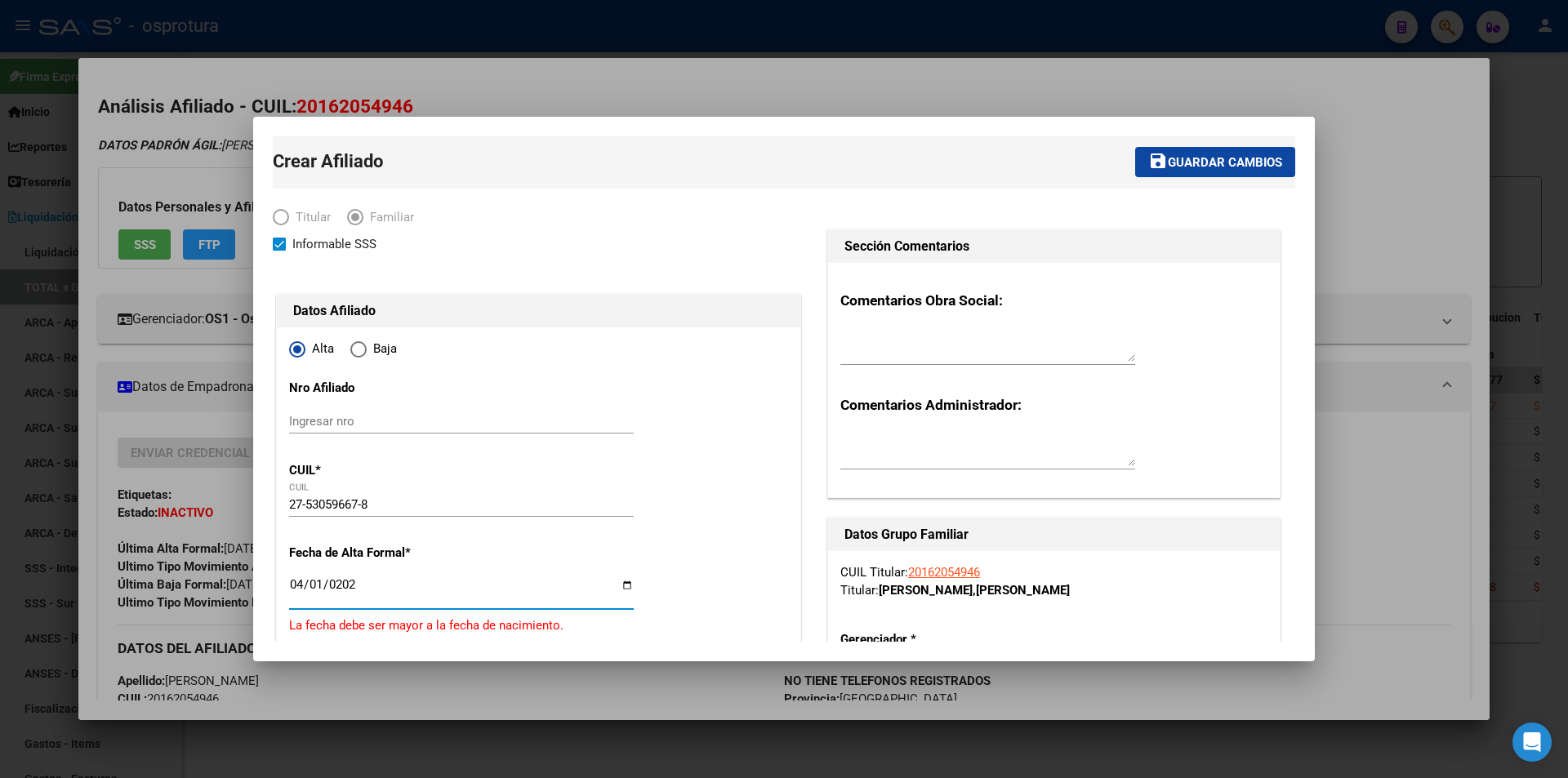
type input "[DATE]"
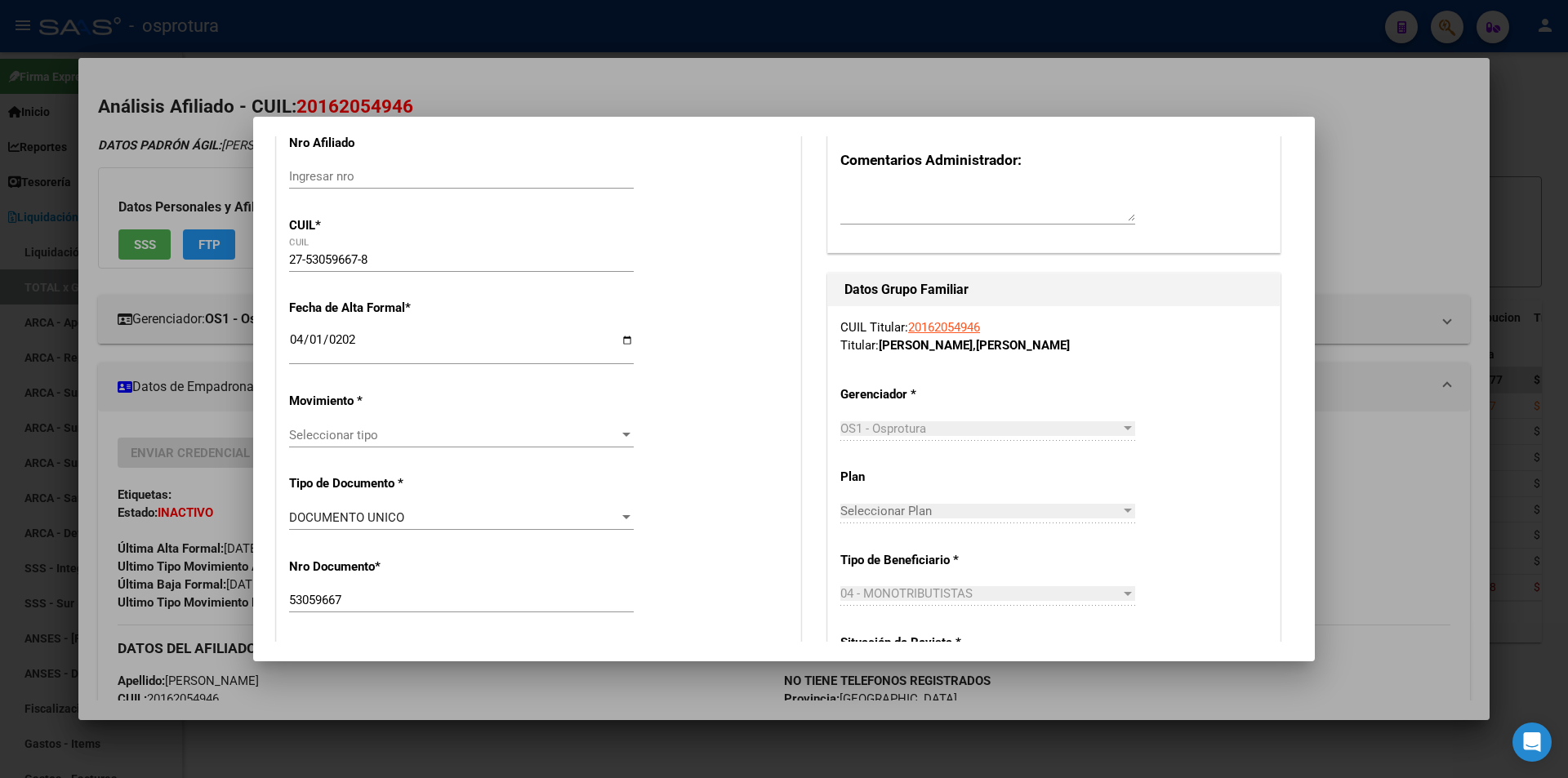
scroll to position [409, 0]
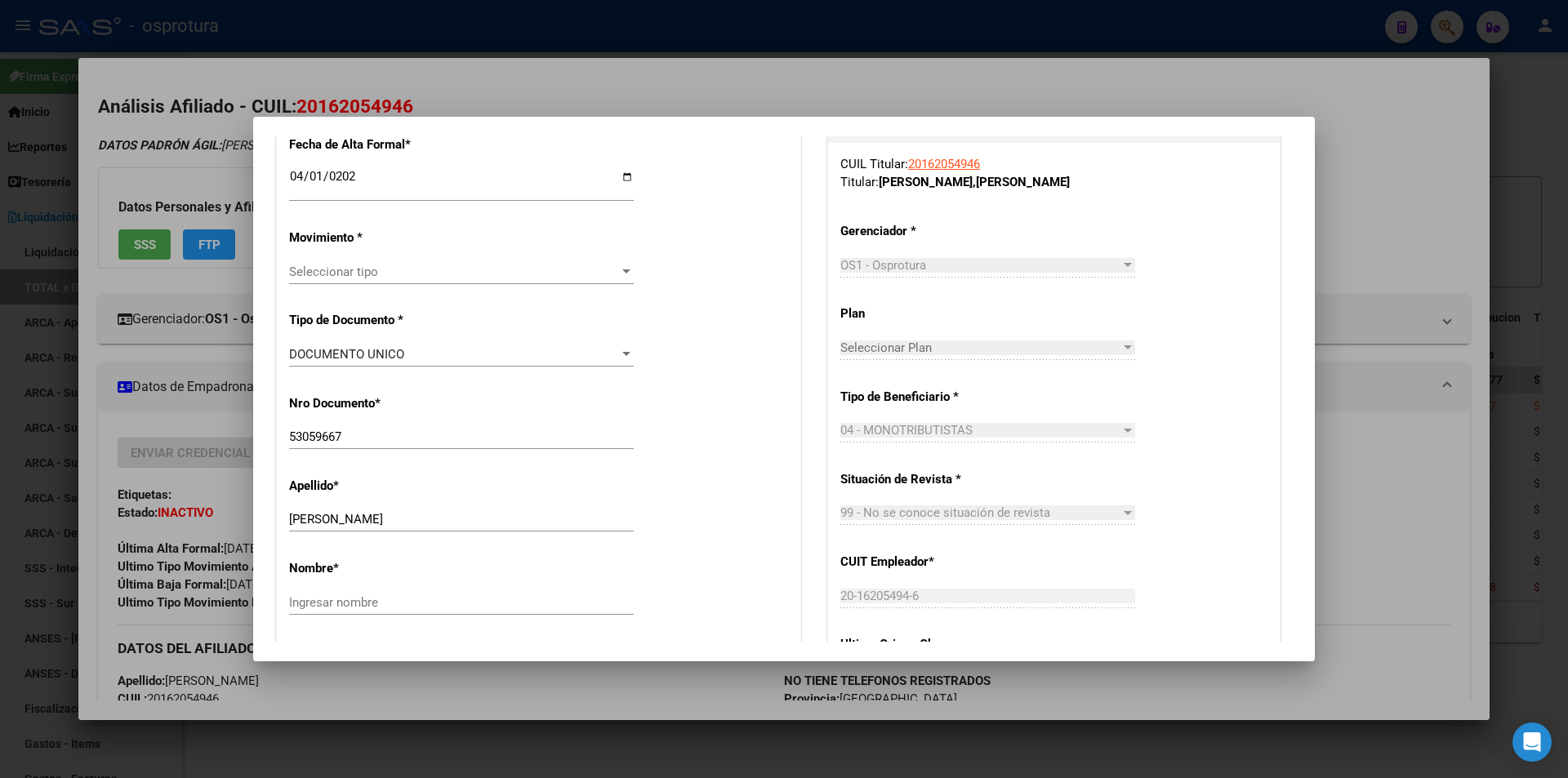
click at [535, 273] on span "Seleccionar tipo" at bounding box center [454, 272] width 330 height 15
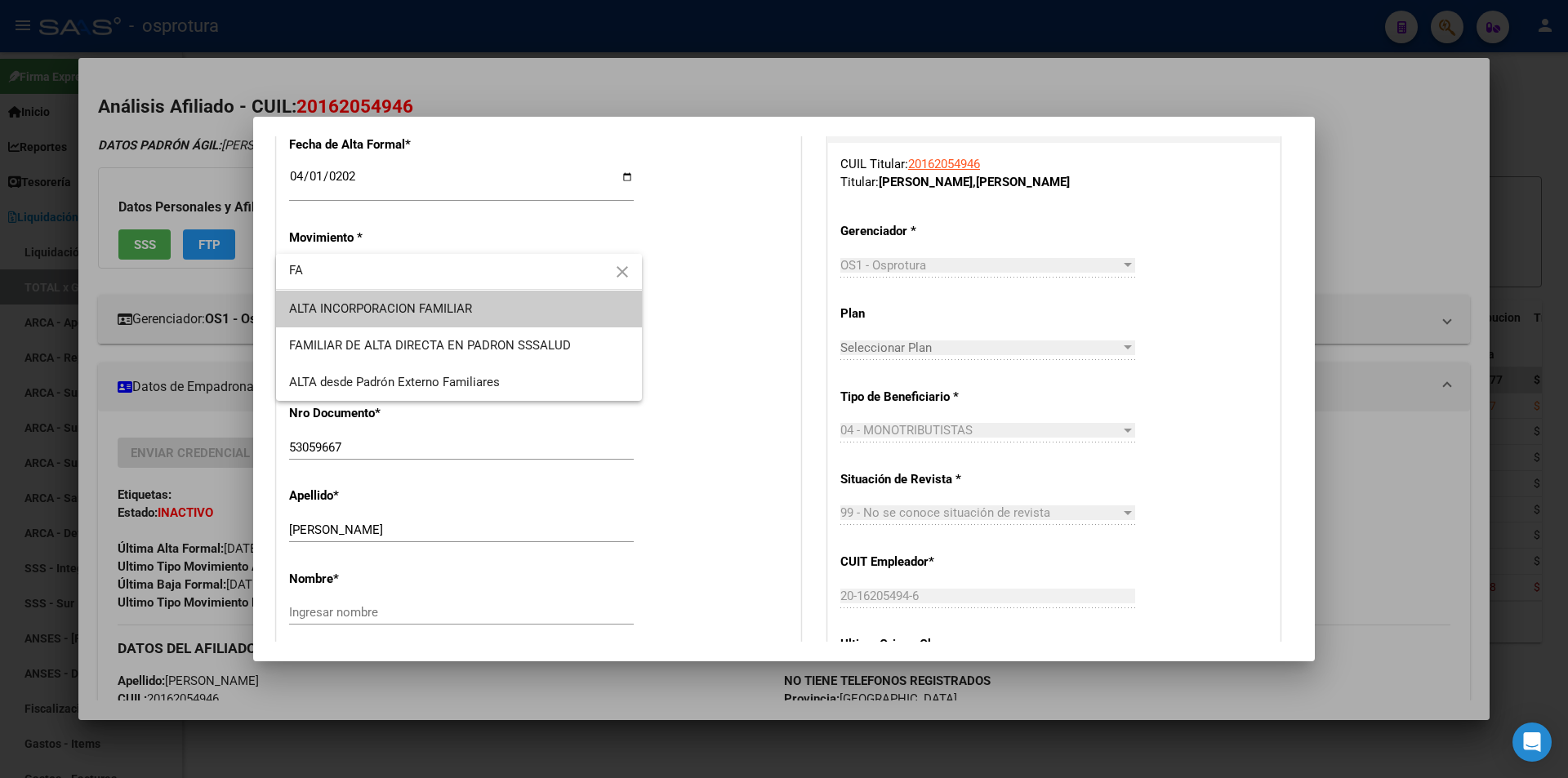
type input "FA"
click at [521, 313] on span "ALTA INCORPORACION FAMILIAR" at bounding box center [458, 309] width 340 height 37
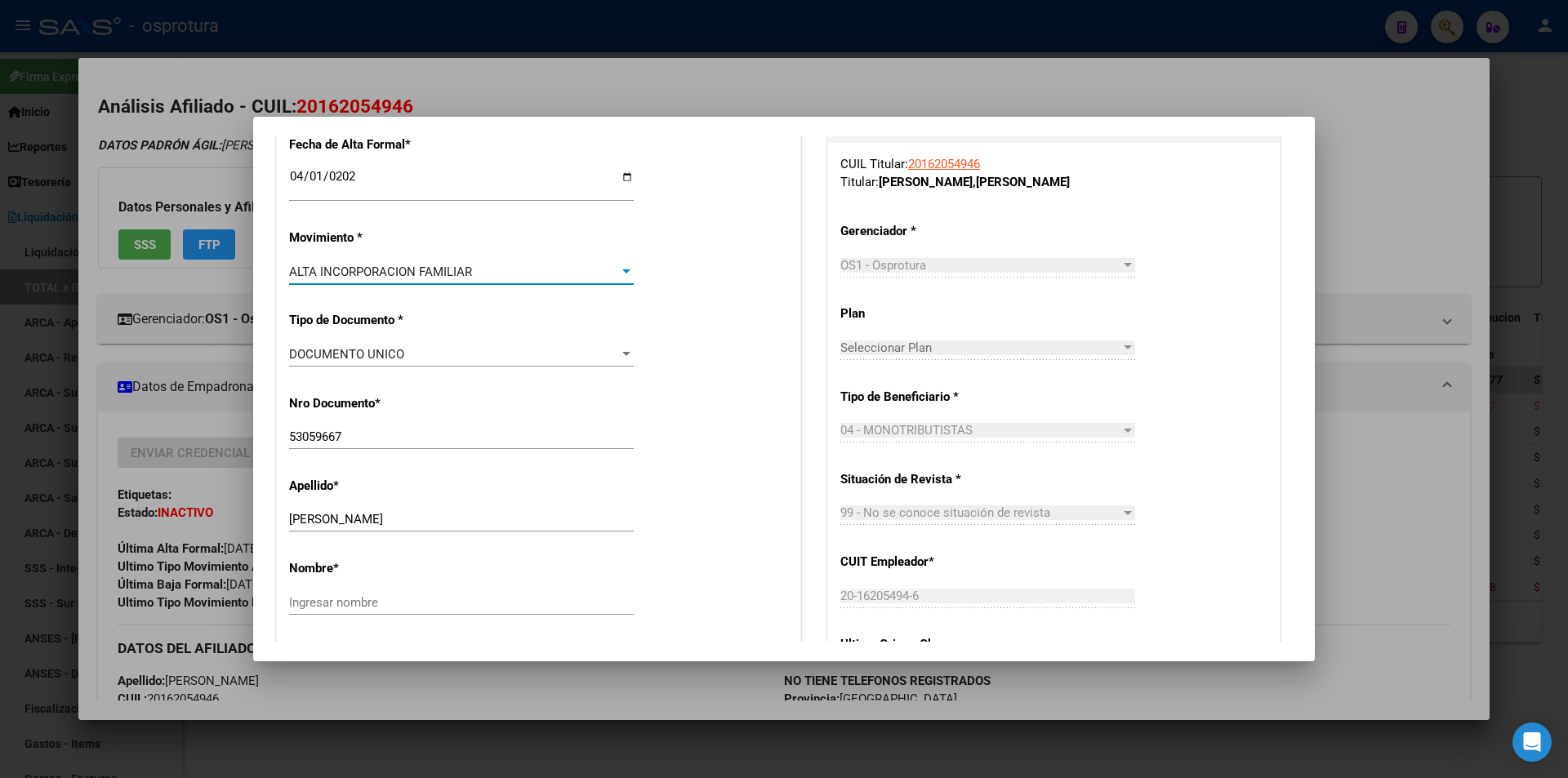
scroll to position [572, 0]
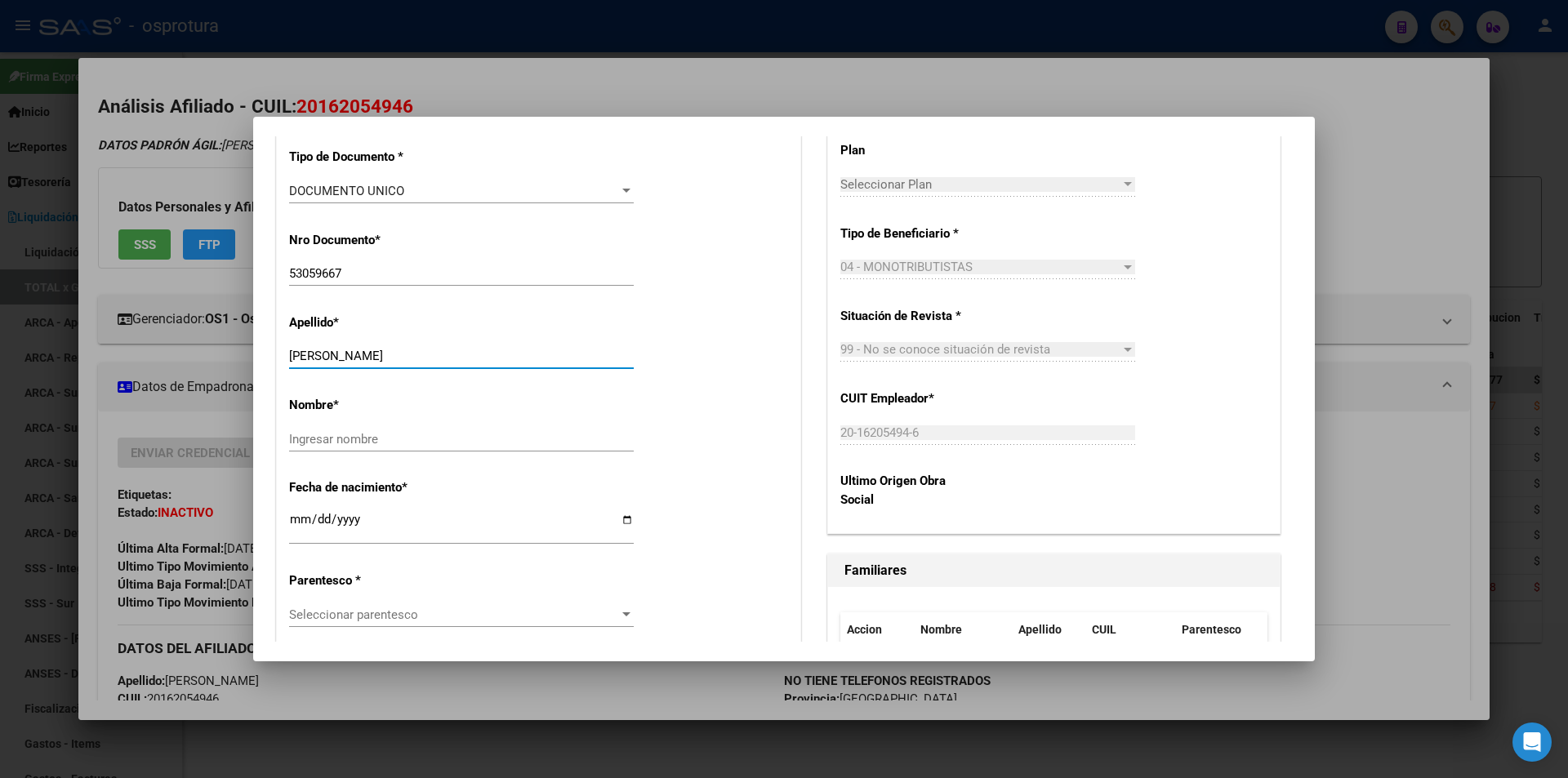
drag, startPoint x: 326, startPoint y: 356, endPoint x: 517, endPoint y: 356, distance: 191.0
click at [517, 356] on input "[PERSON_NAME]" at bounding box center [461, 356] width 345 height 15
paste input "[PERSON_NAME]"
type input "[PERSON_NAME]"
click at [402, 433] on input "Ingresar nombre" at bounding box center [461, 439] width 345 height 15
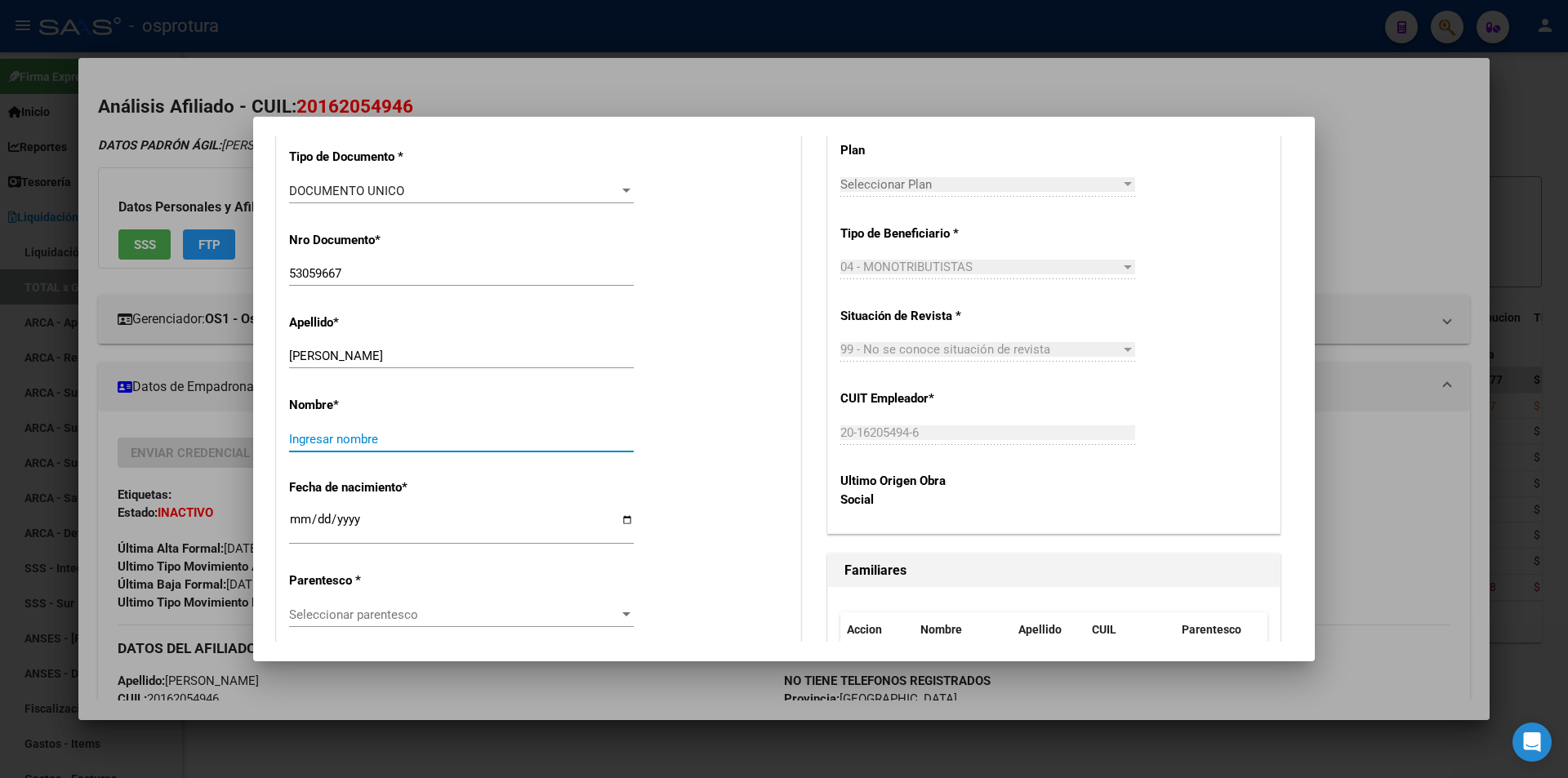
paste input "[PERSON_NAME]"
drag, startPoint x: 294, startPoint y: 441, endPoint x: 176, endPoint y: 441, distance: 118.0
click at [180, 444] on div "27530596678 Buscar (apellido, dni, cuil, nro traspaso, cuit, obra social) searc…" at bounding box center [784, 389] width 1568 height 778
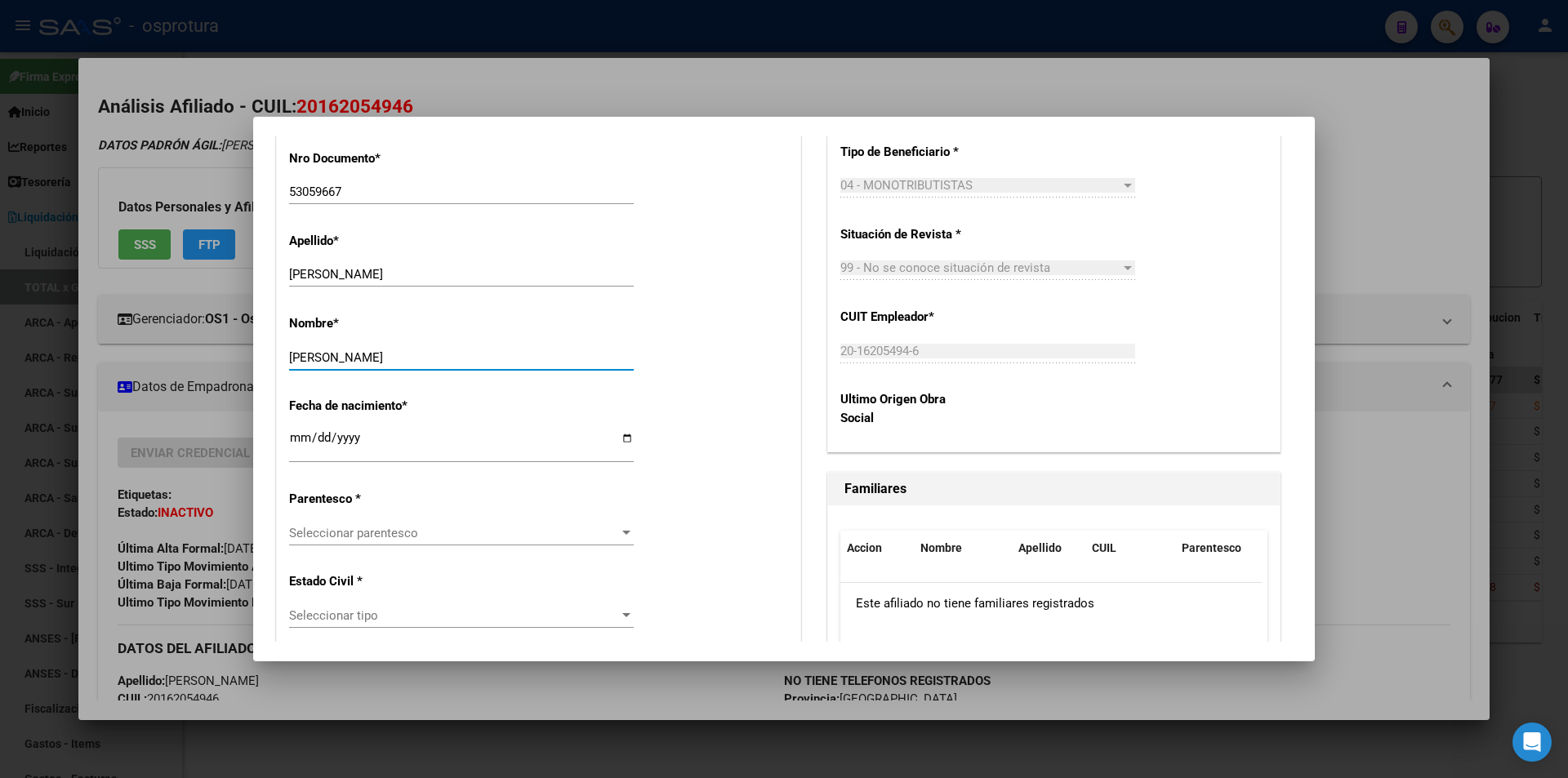
type input "[PERSON_NAME]"
click at [392, 528] on span "Seleccionar parentesco" at bounding box center [454, 533] width 330 height 15
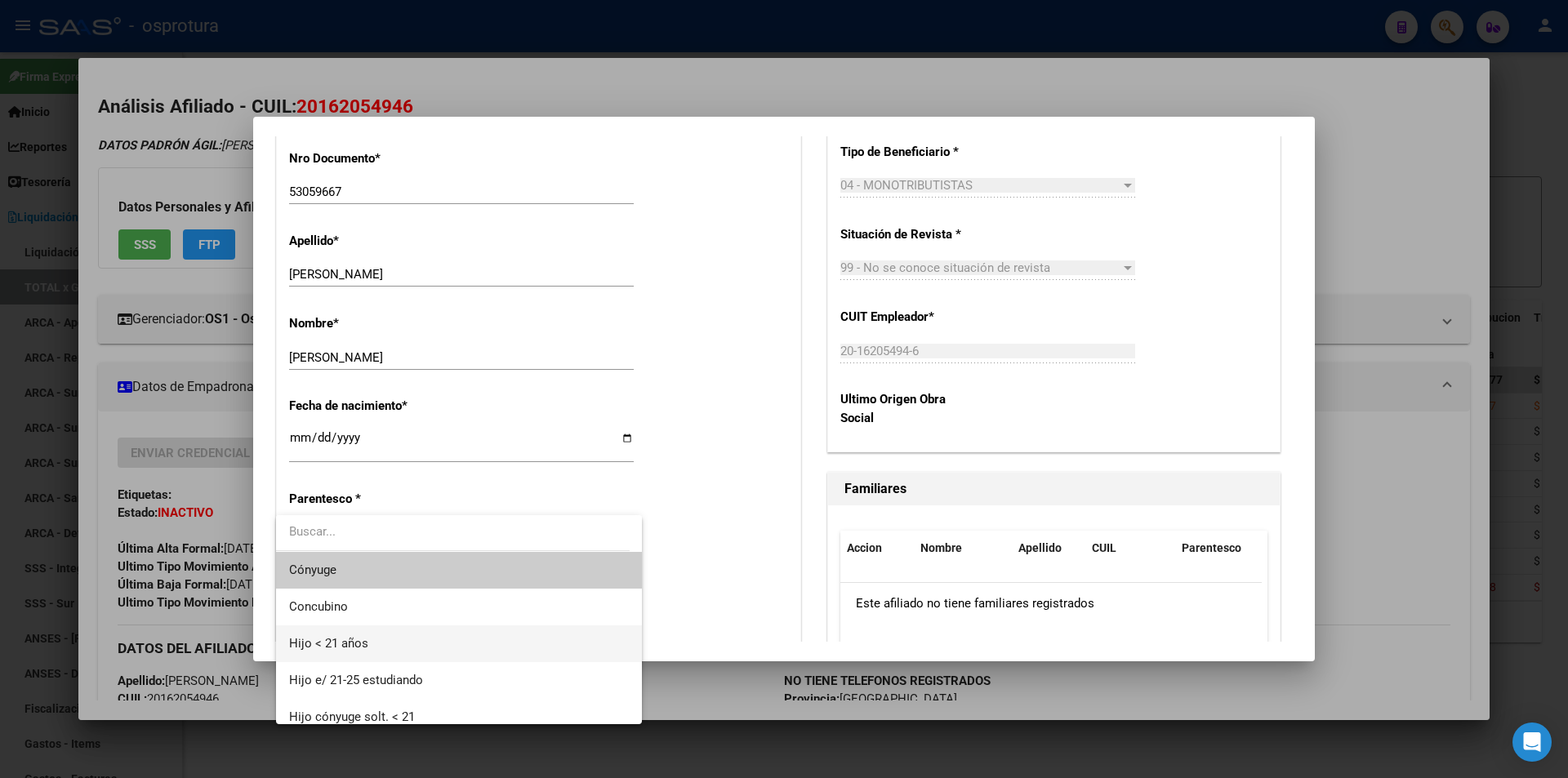
click at [371, 641] on span "Hijo < 21 años" at bounding box center [458, 644] width 340 height 37
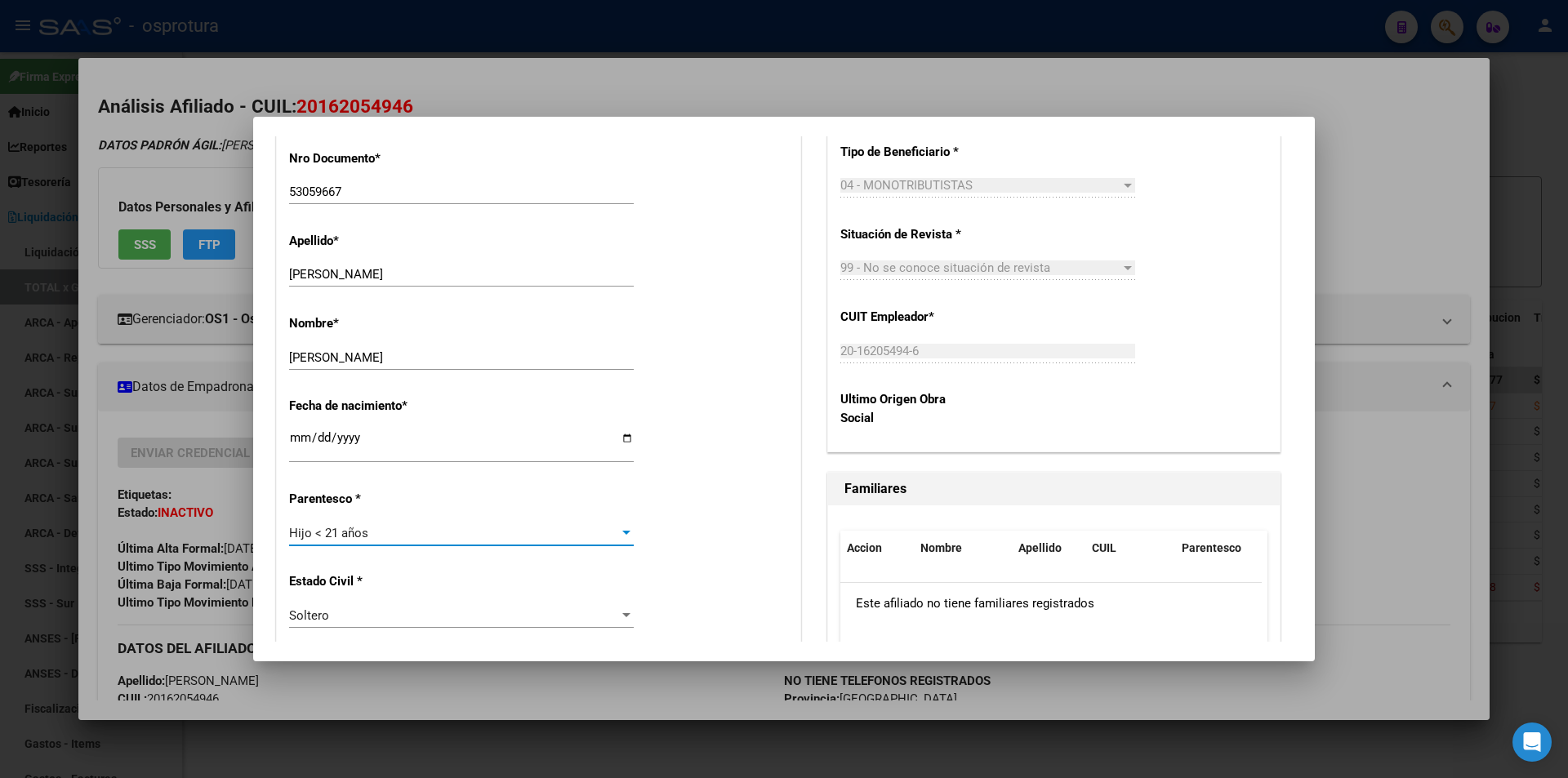
click at [565, 529] on div "Hijo < 21 años" at bounding box center [454, 533] width 330 height 15
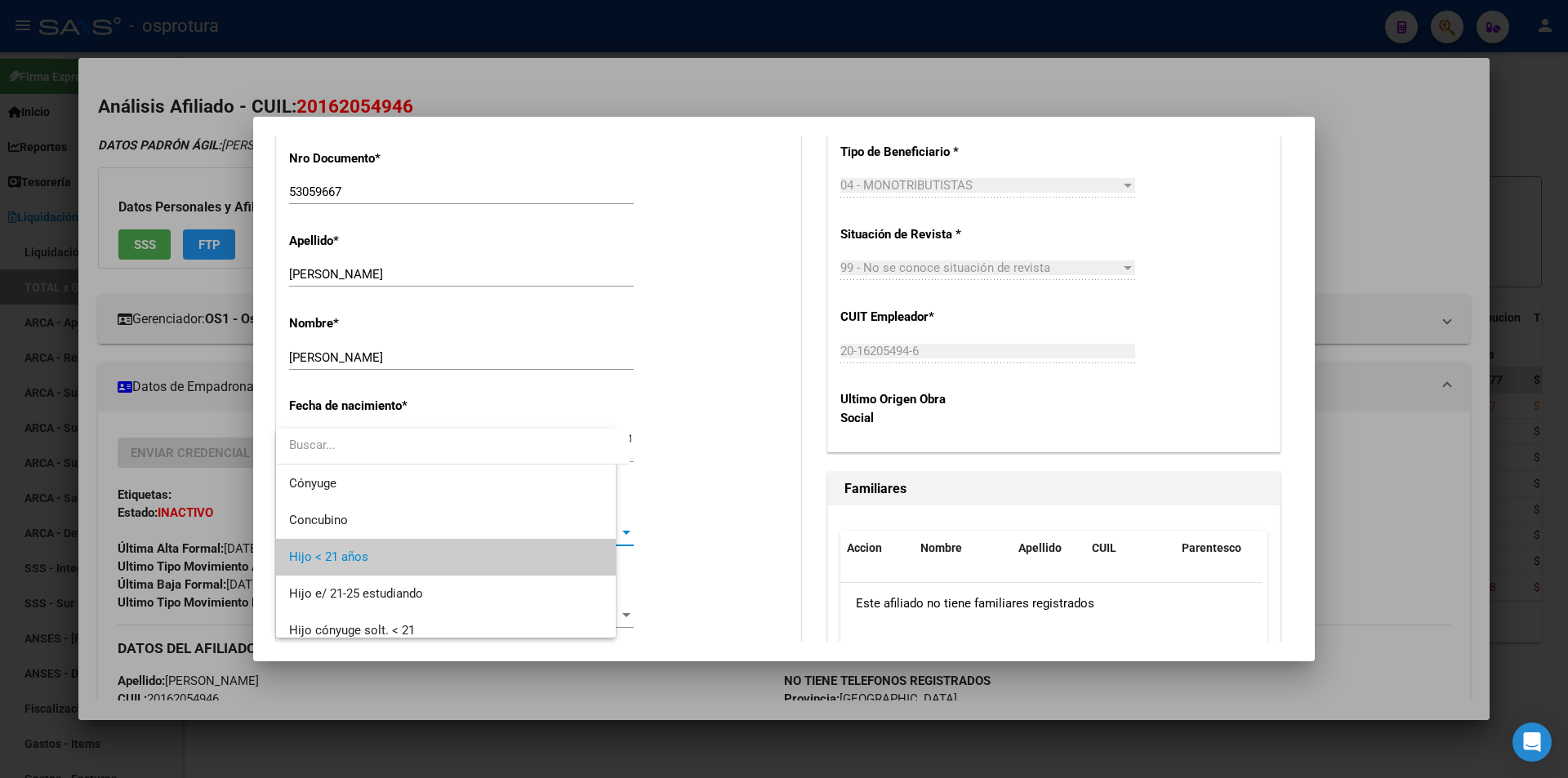
scroll to position [25, 0]
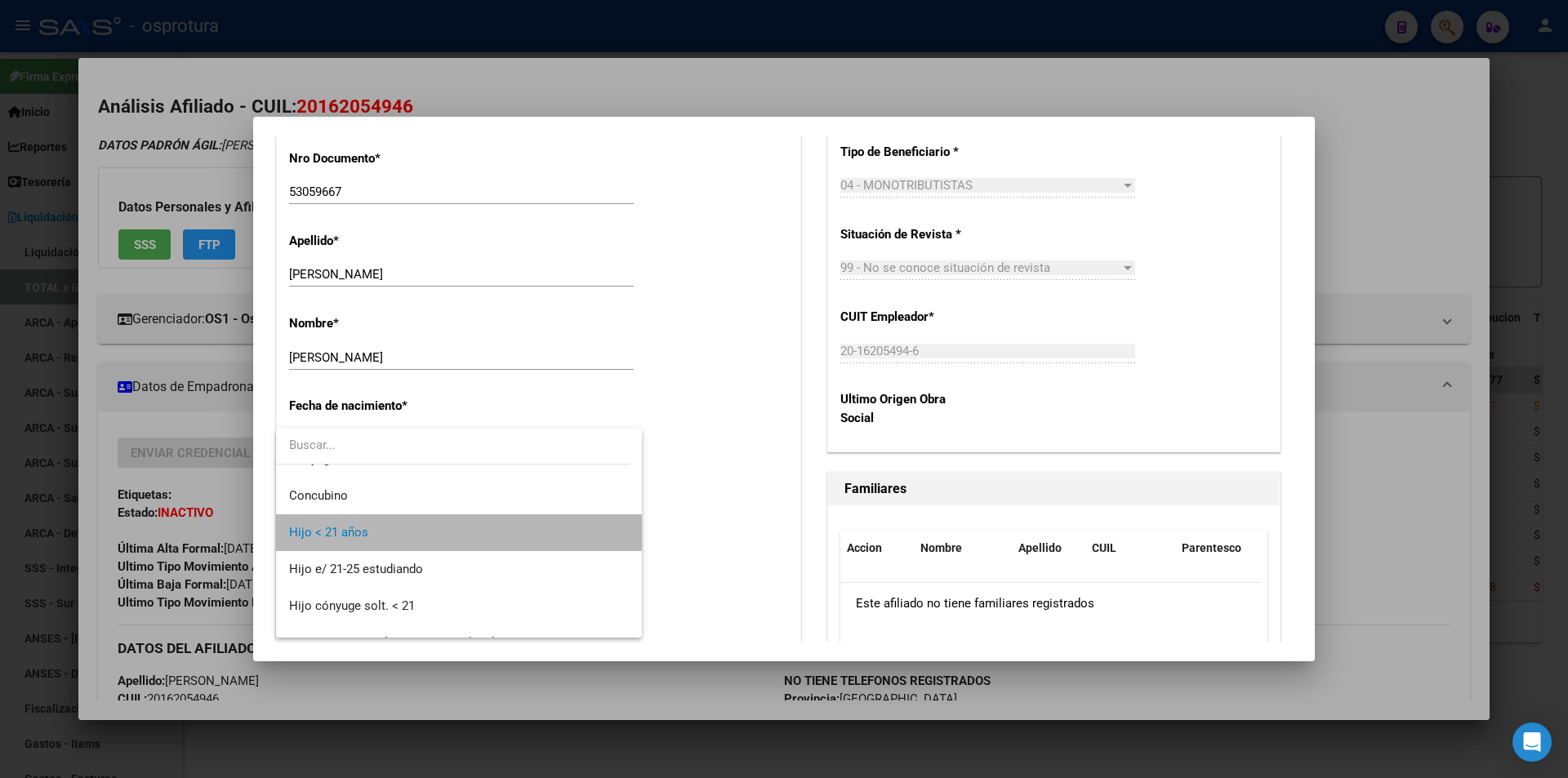
click at [565, 529] on span "Hijo < 21 años" at bounding box center [458, 532] width 340 height 37
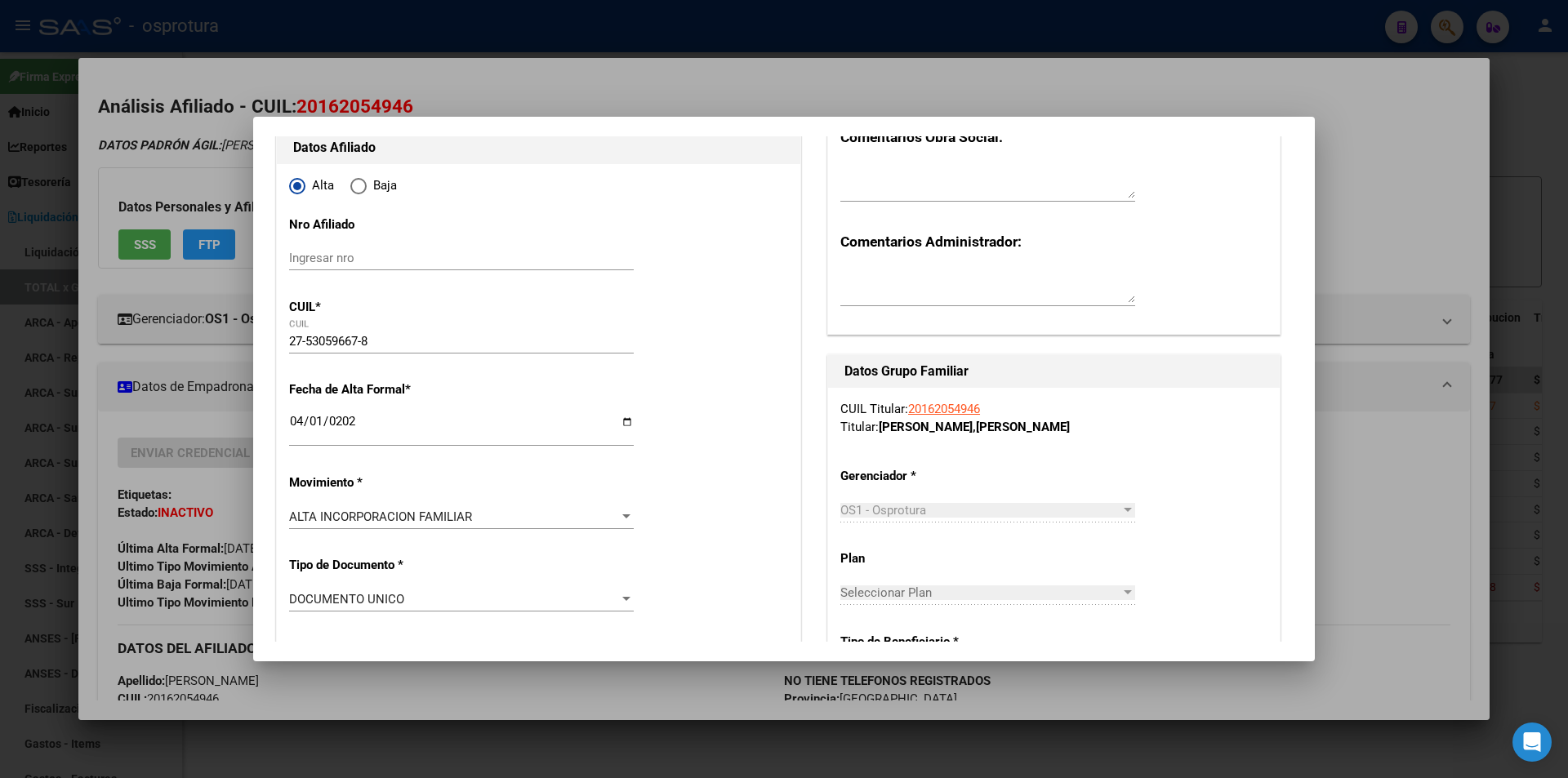
scroll to position [0, 0]
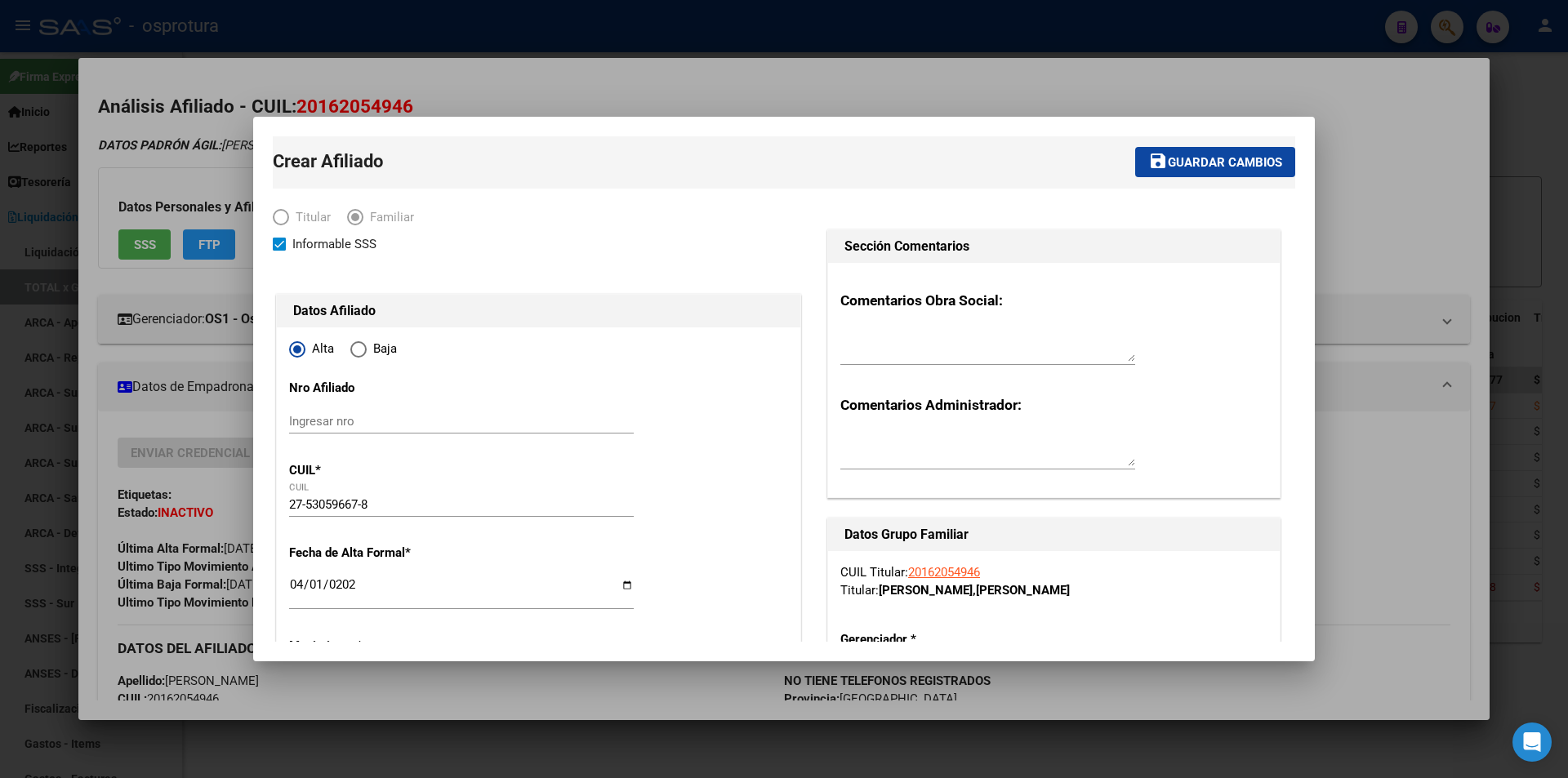
click at [1193, 159] on span "Guardar cambios" at bounding box center [1224, 162] width 115 height 15
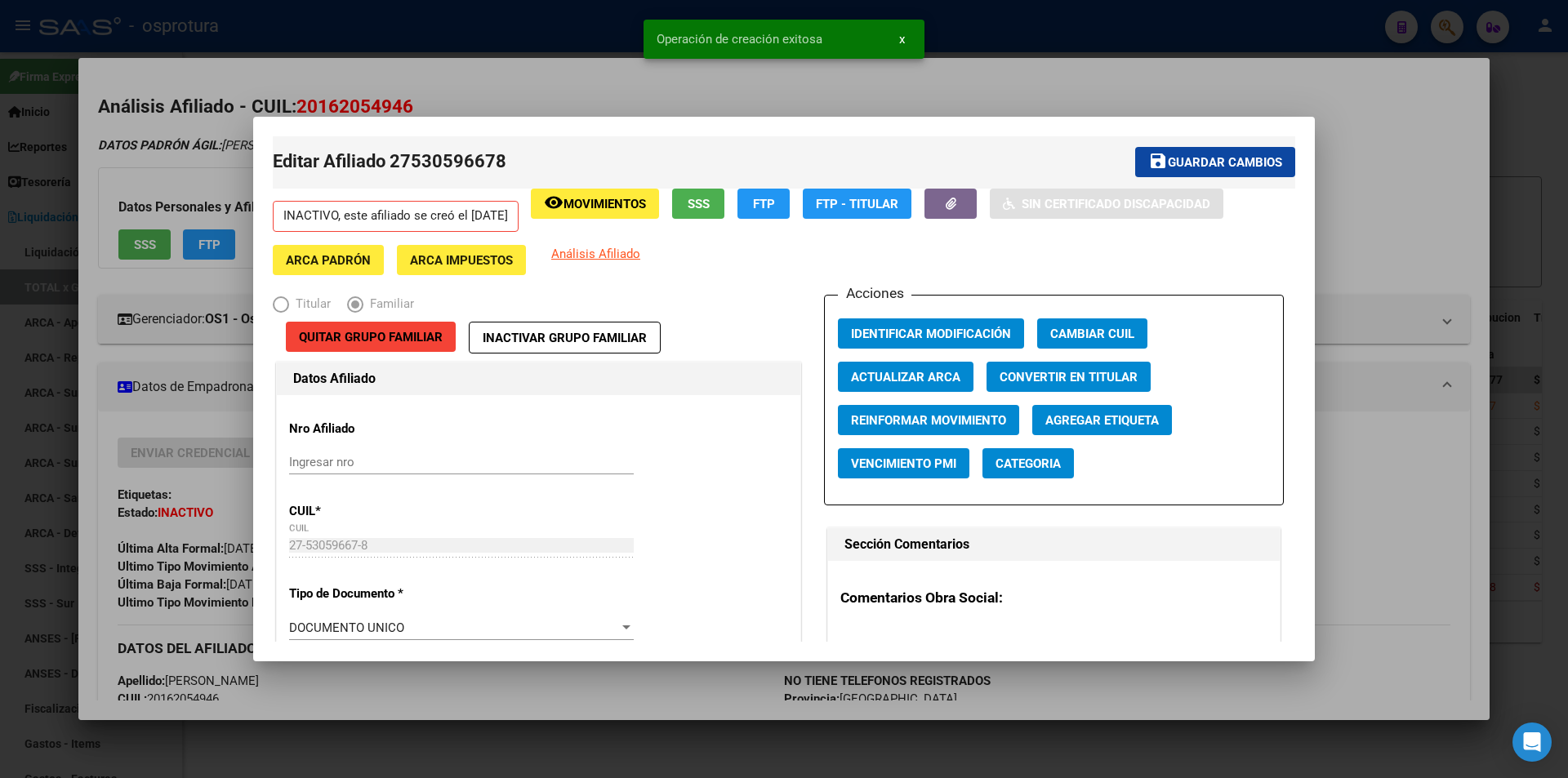
click at [1387, 157] on div at bounding box center [784, 389] width 1568 height 778
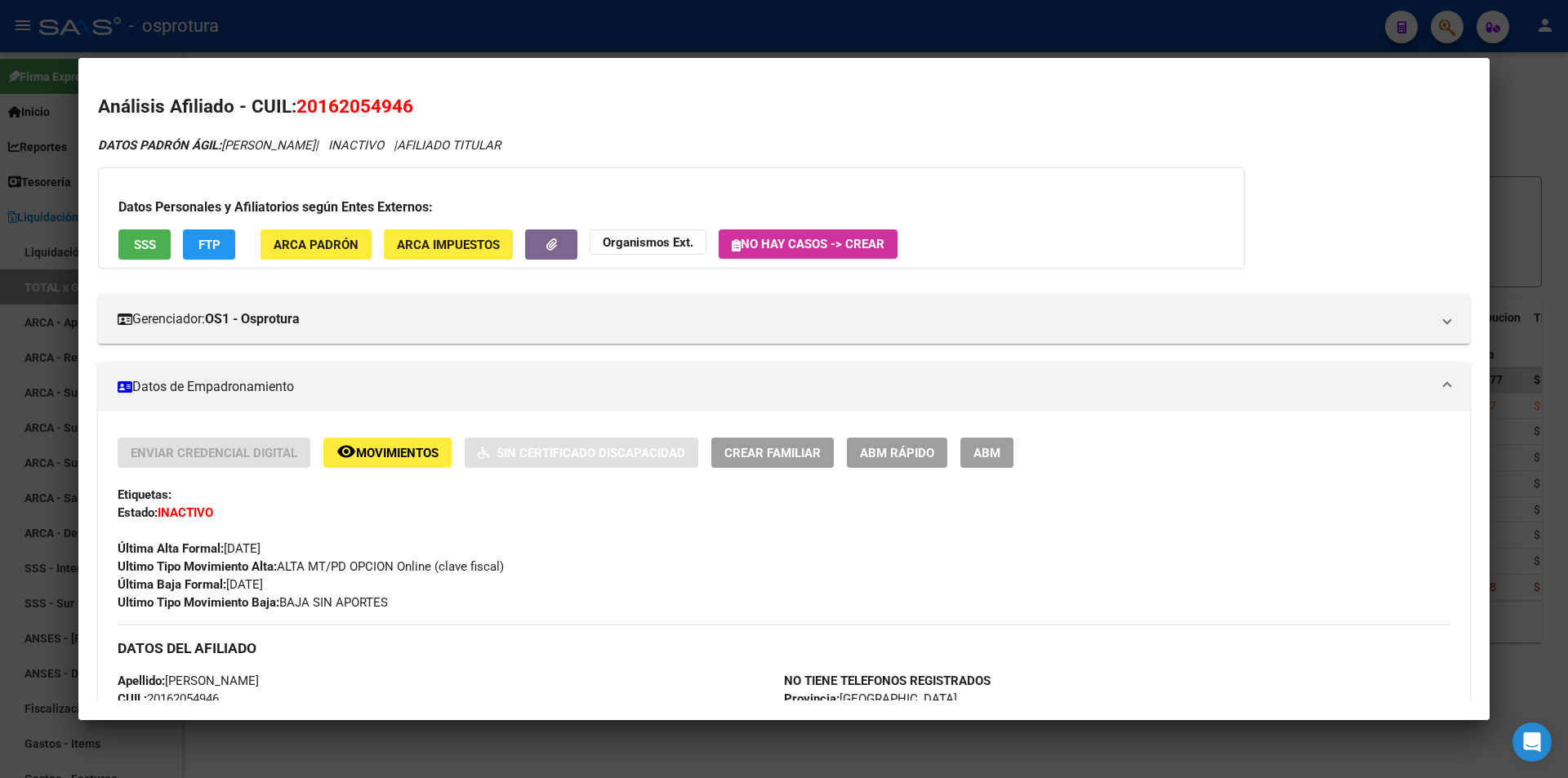
click at [1046, 25] on div at bounding box center [784, 389] width 1568 height 778
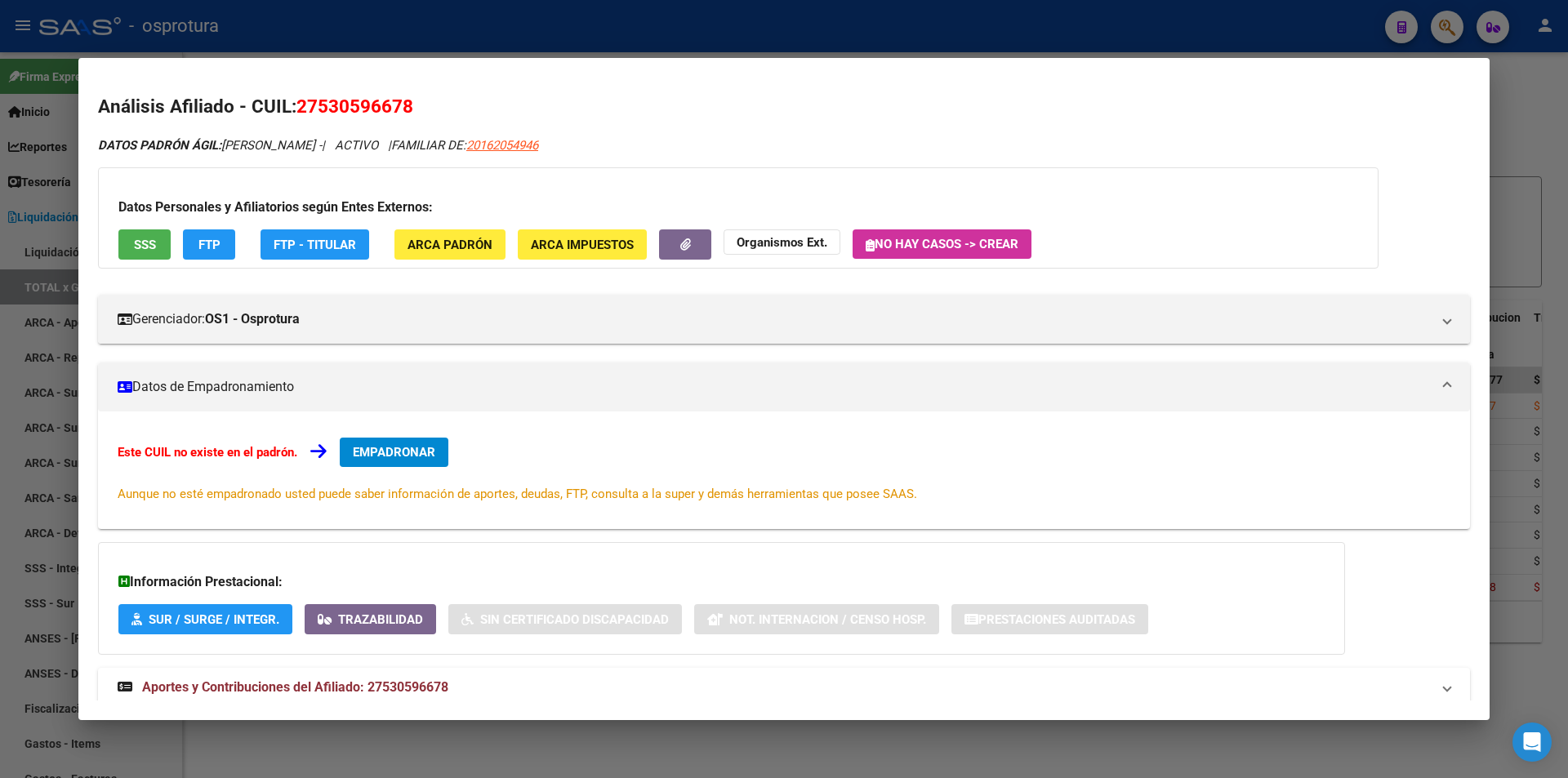
click at [1041, 30] on div at bounding box center [784, 389] width 1568 height 778
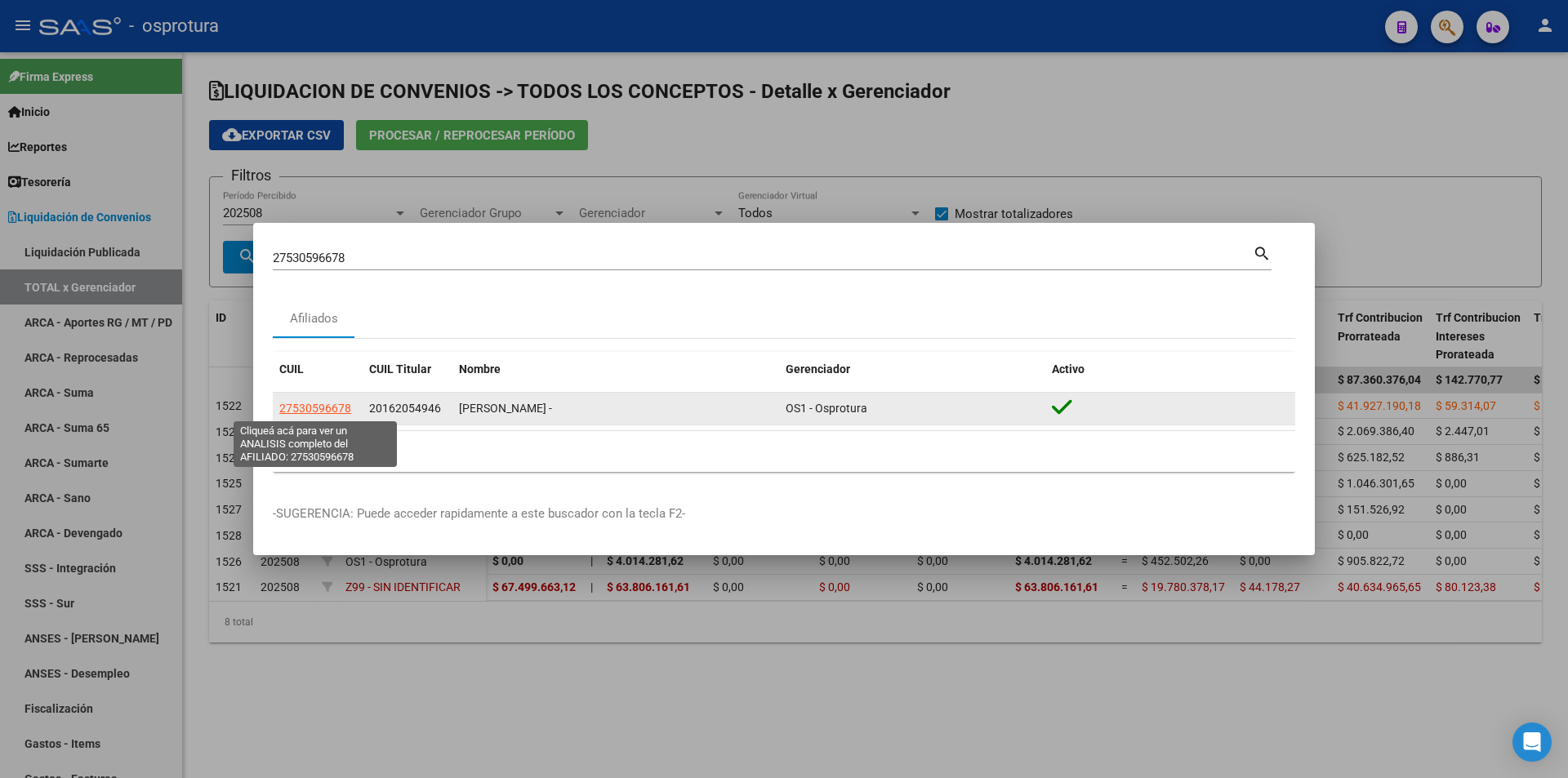
click at [311, 407] on span "27530596678" at bounding box center [315, 408] width 71 height 13
type textarea "27530596678"
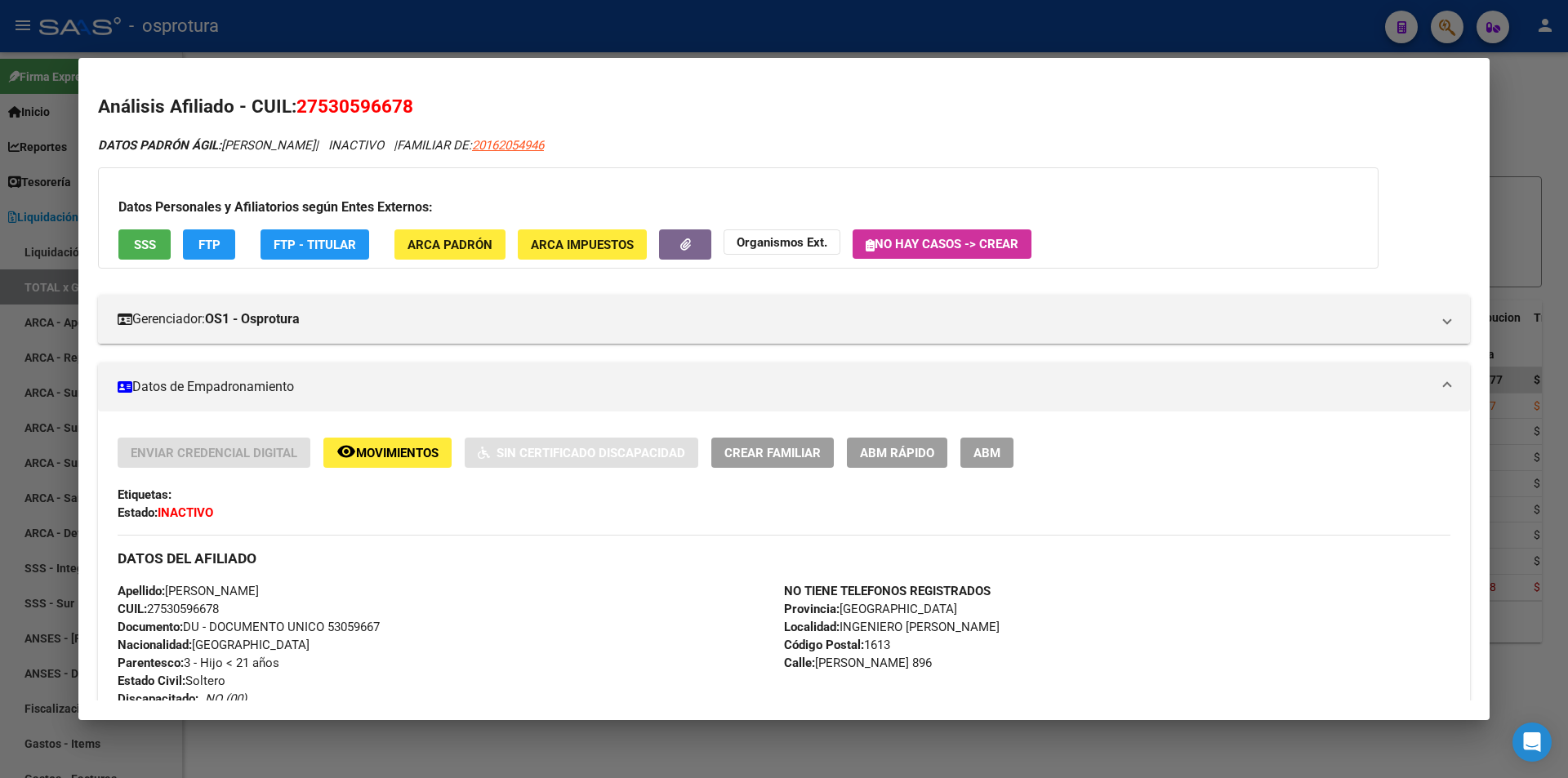
click at [910, 27] on div at bounding box center [784, 389] width 1568 height 778
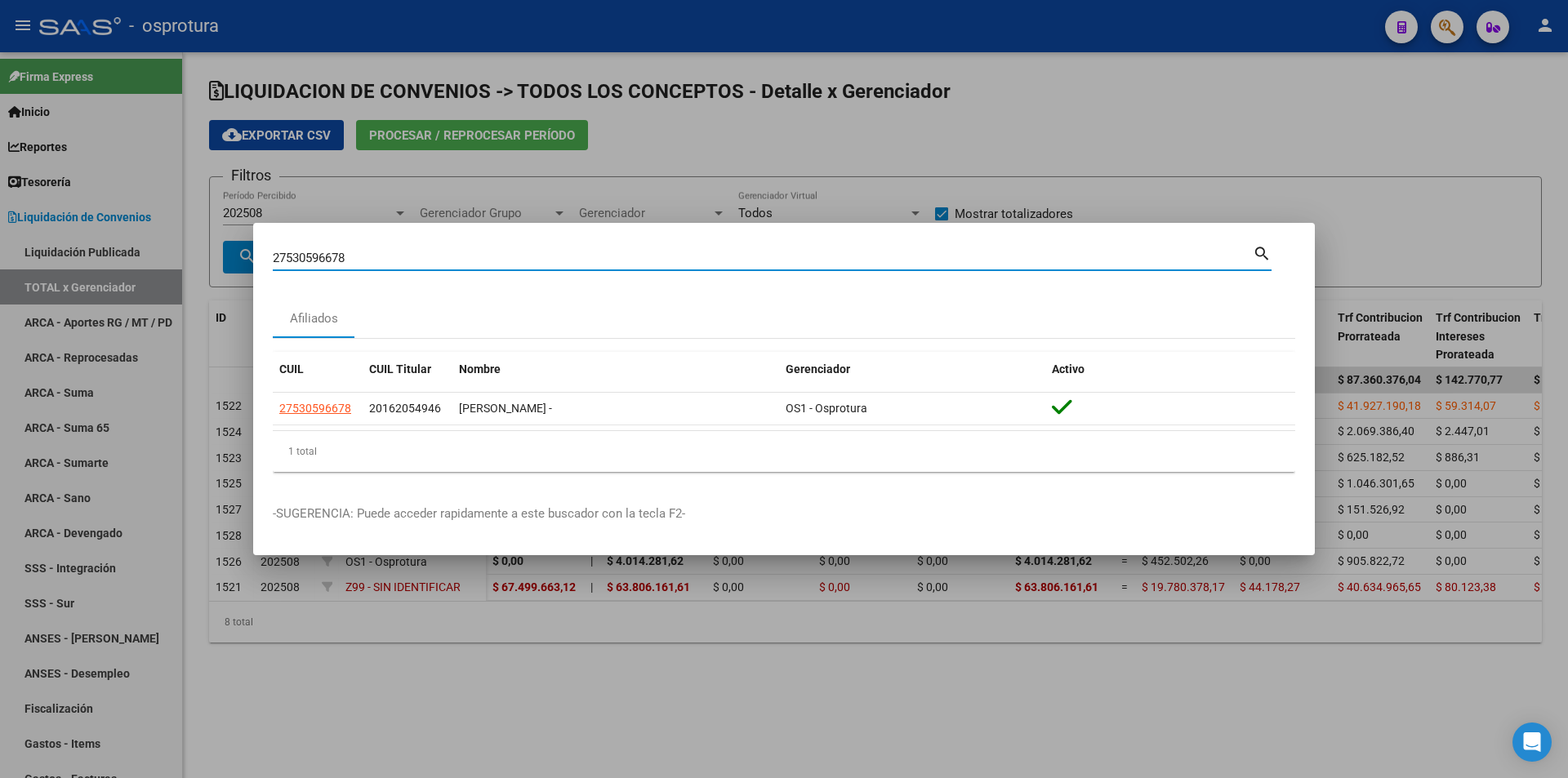
click at [527, 258] on input "27530596678" at bounding box center [762, 258] width 980 height 15
paste input "0-21442113-6"
type input "20214421136"
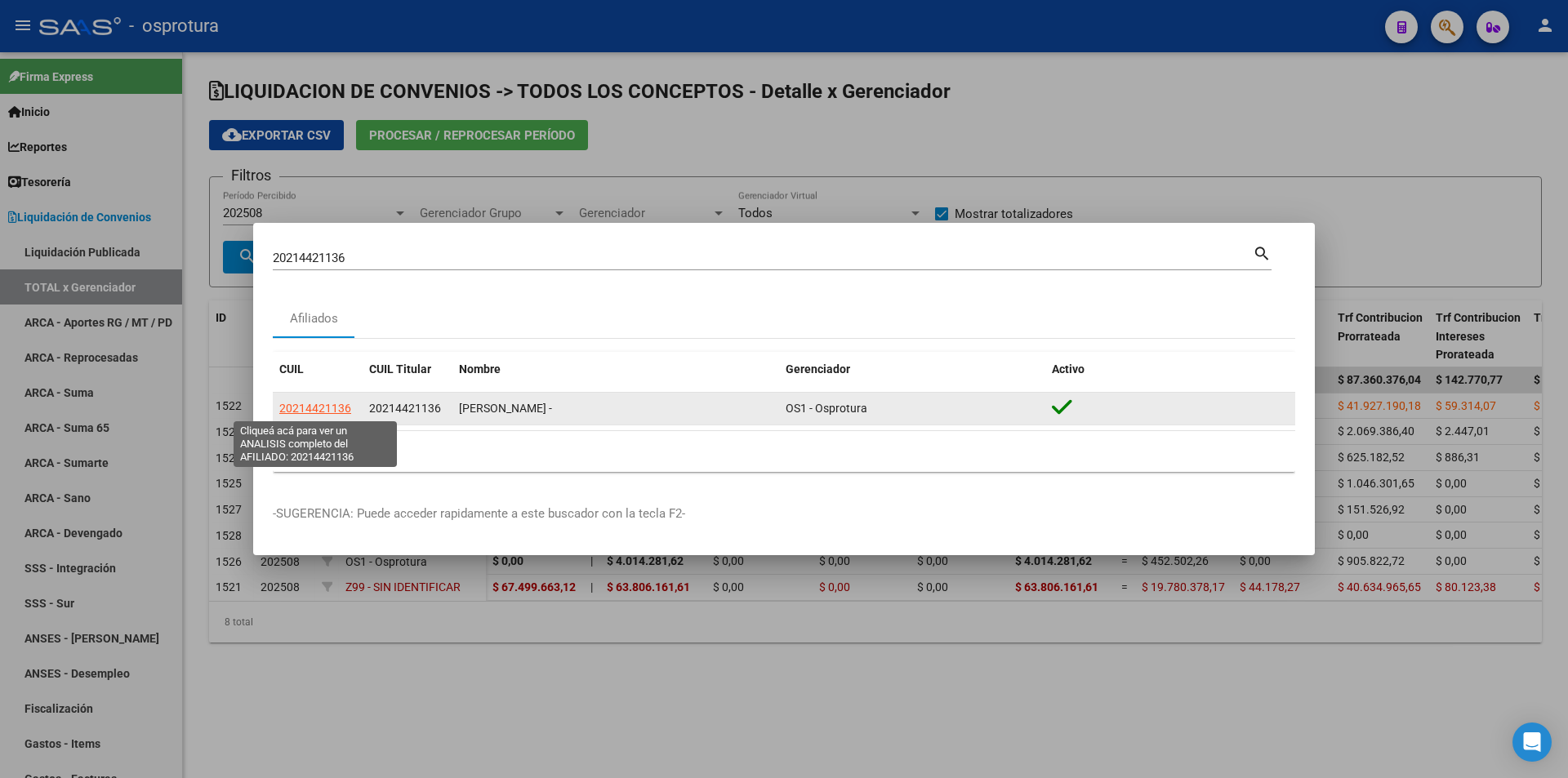
click at [311, 410] on span "20214421136" at bounding box center [315, 408] width 71 height 13
type textarea "20214421136"
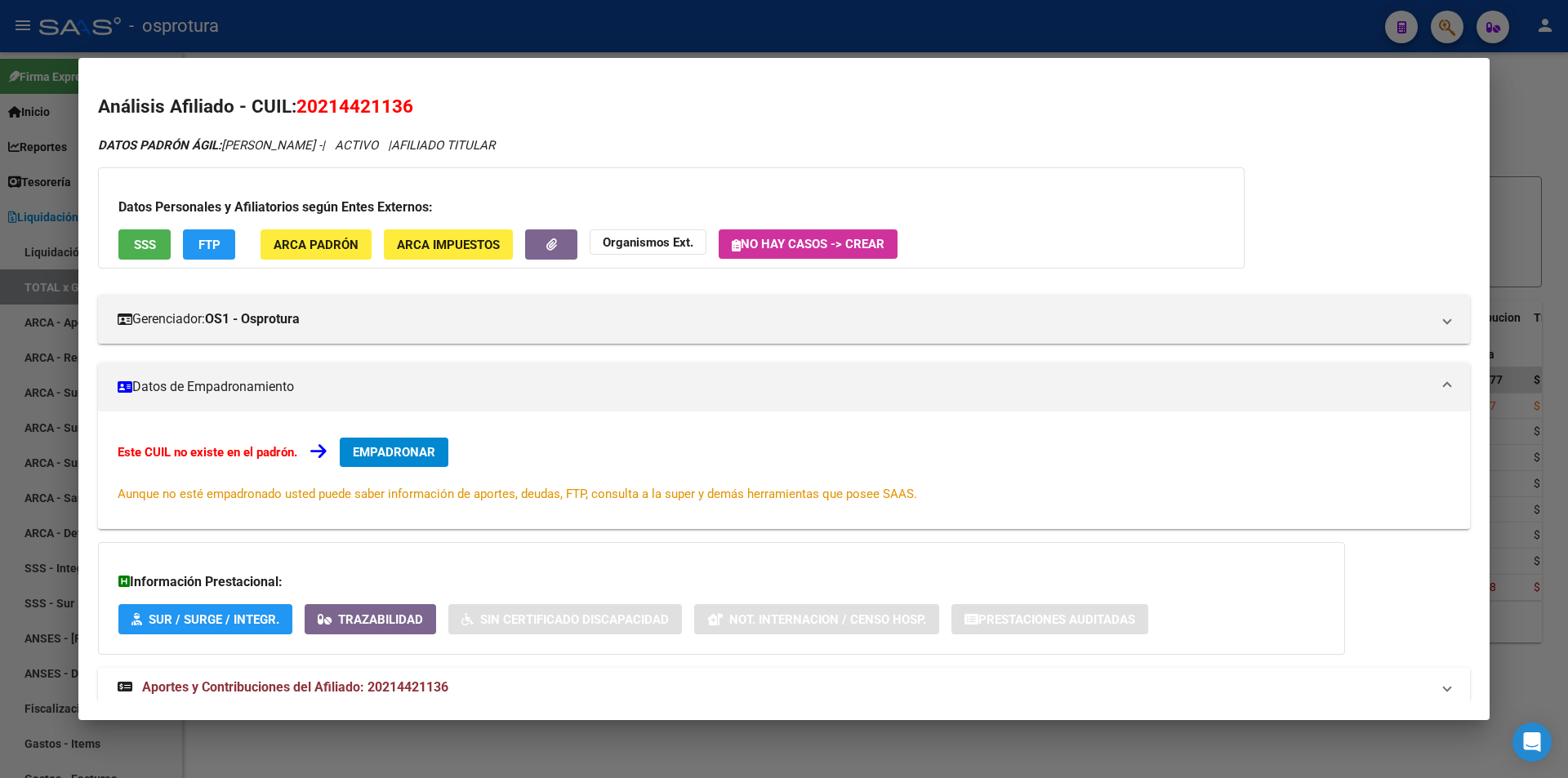
click at [426, 444] on button "EMPADRONAR" at bounding box center [394, 453] width 109 height 29
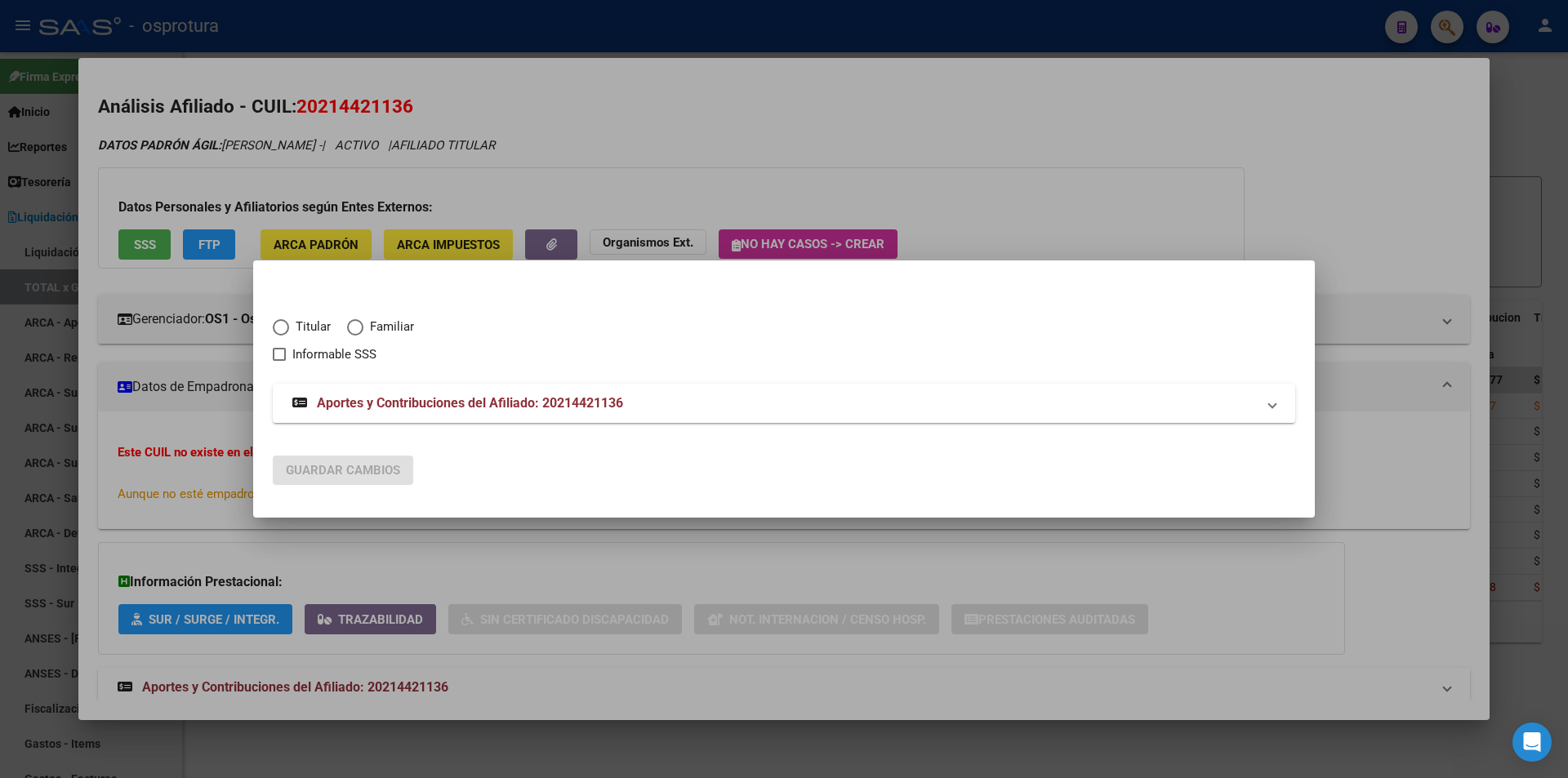
click at [303, 329] on span "Titular" at bounding box center [309, 327] width 41 height 18
click at [289, 329] on input "Titular" at bounding box center [281, 327] width 16 height 16
radio input "true"
checkbox input "true"
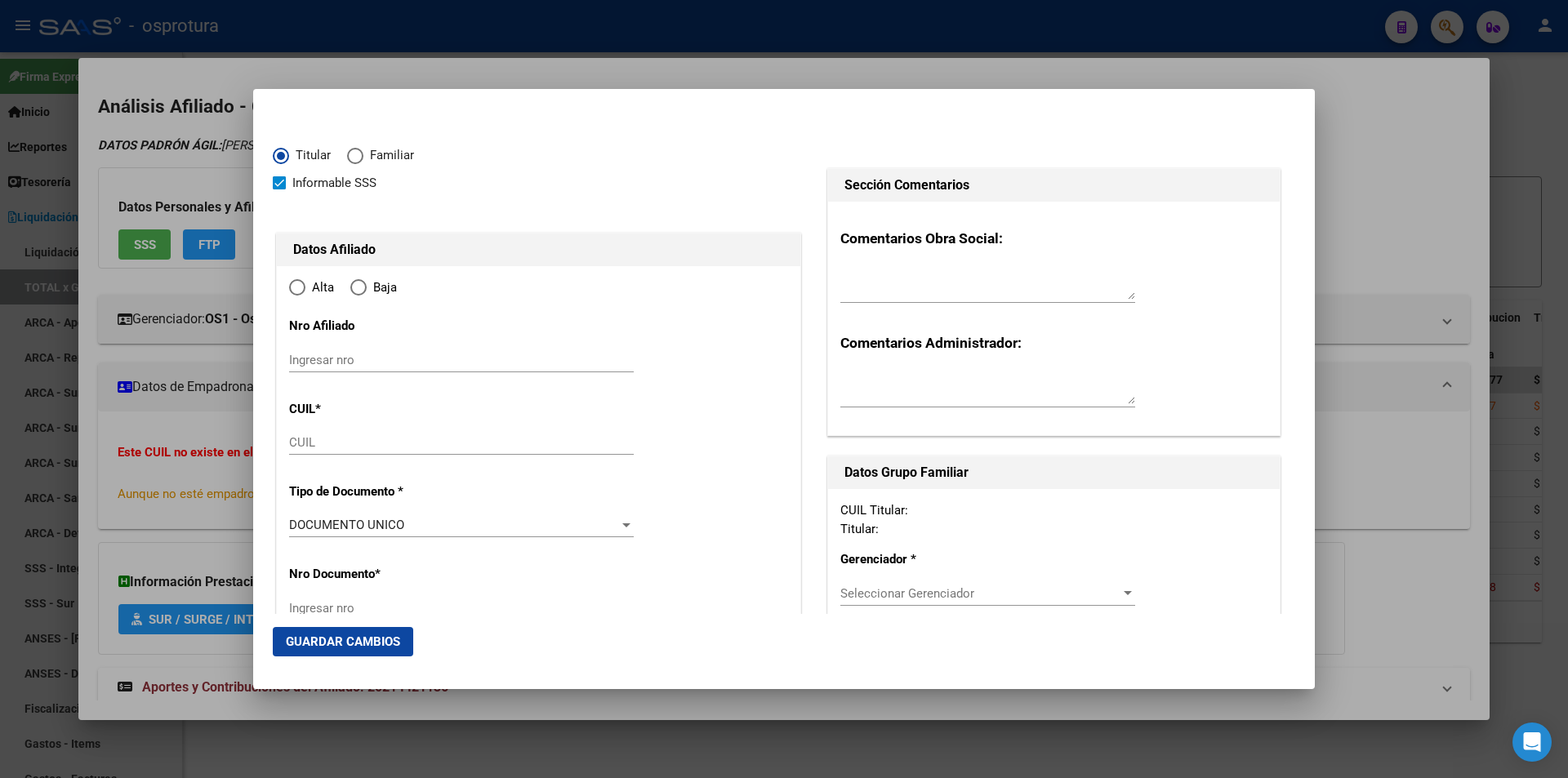
type input "20-21442113-6"
type input "21442113"
type input "[PERSON_NAME]"
type input "[DATE]"
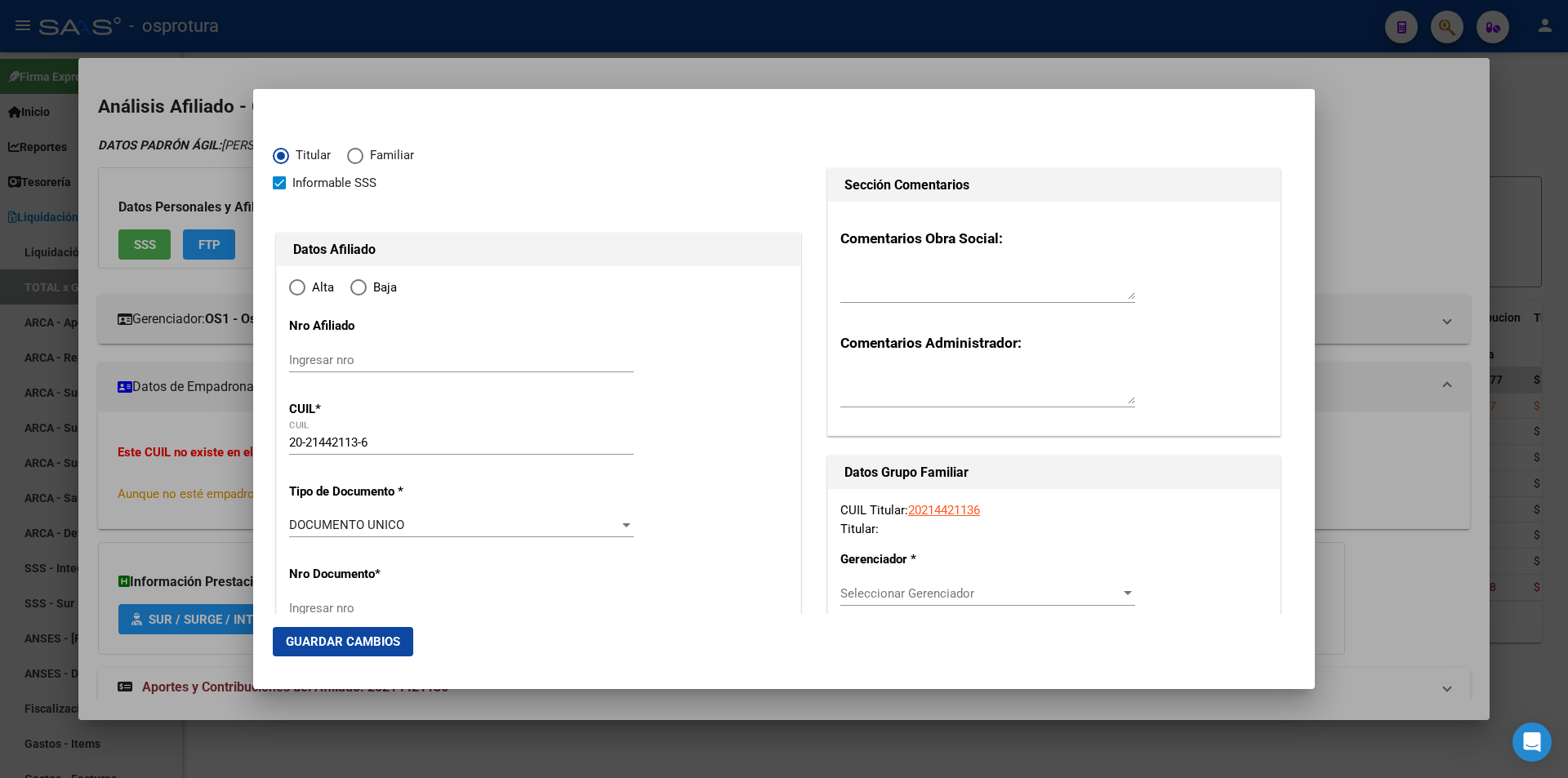
type input "[PERSON_NAME]"
type input "1746"
type input "CELLINI"
type input "1409"
radio input "true"
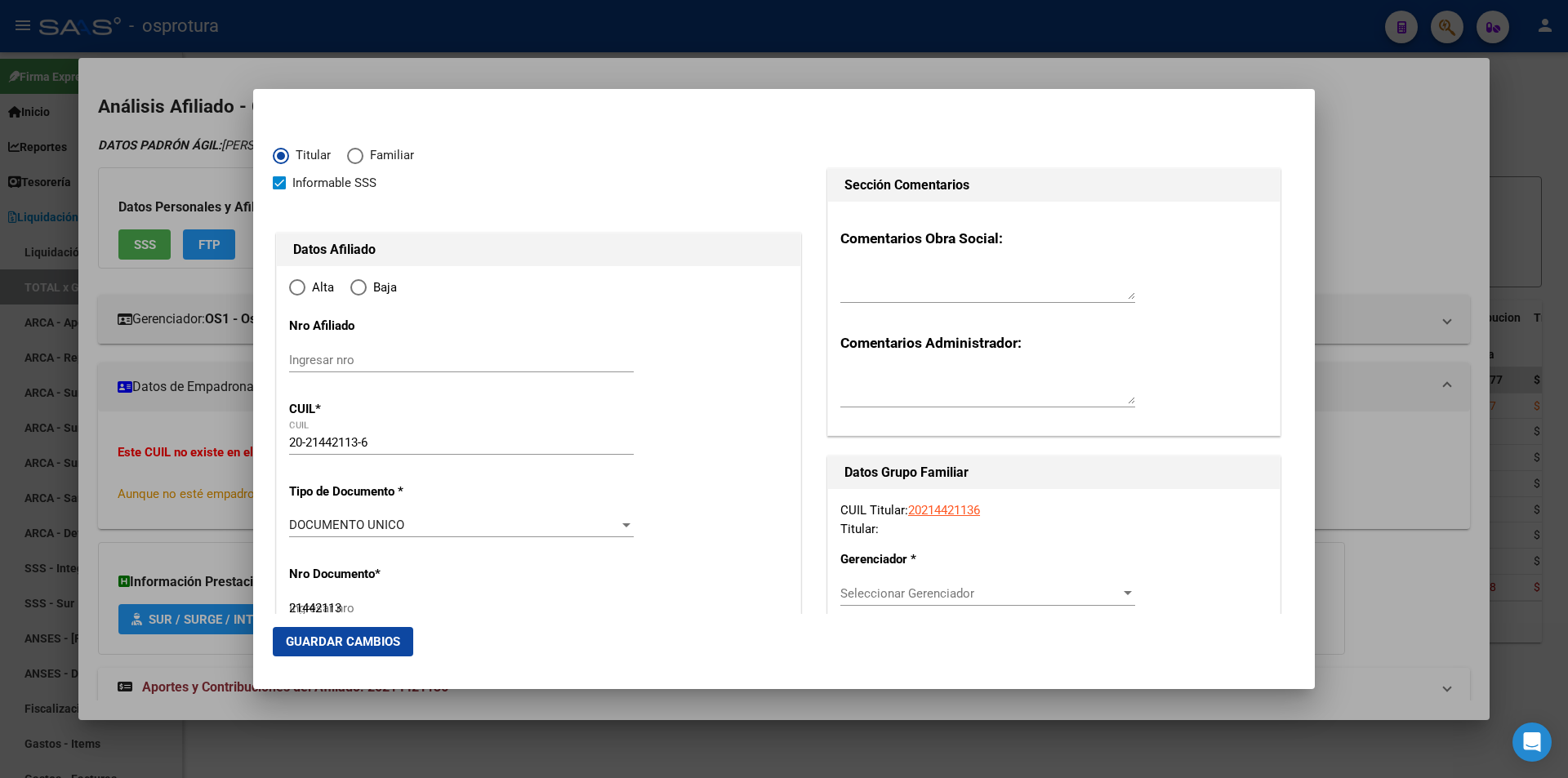
type input "[PERSON_NAME]"
click at [296, 525] on input "Ingresar fecha" at bounding box center [461, 530] width 345 height 27
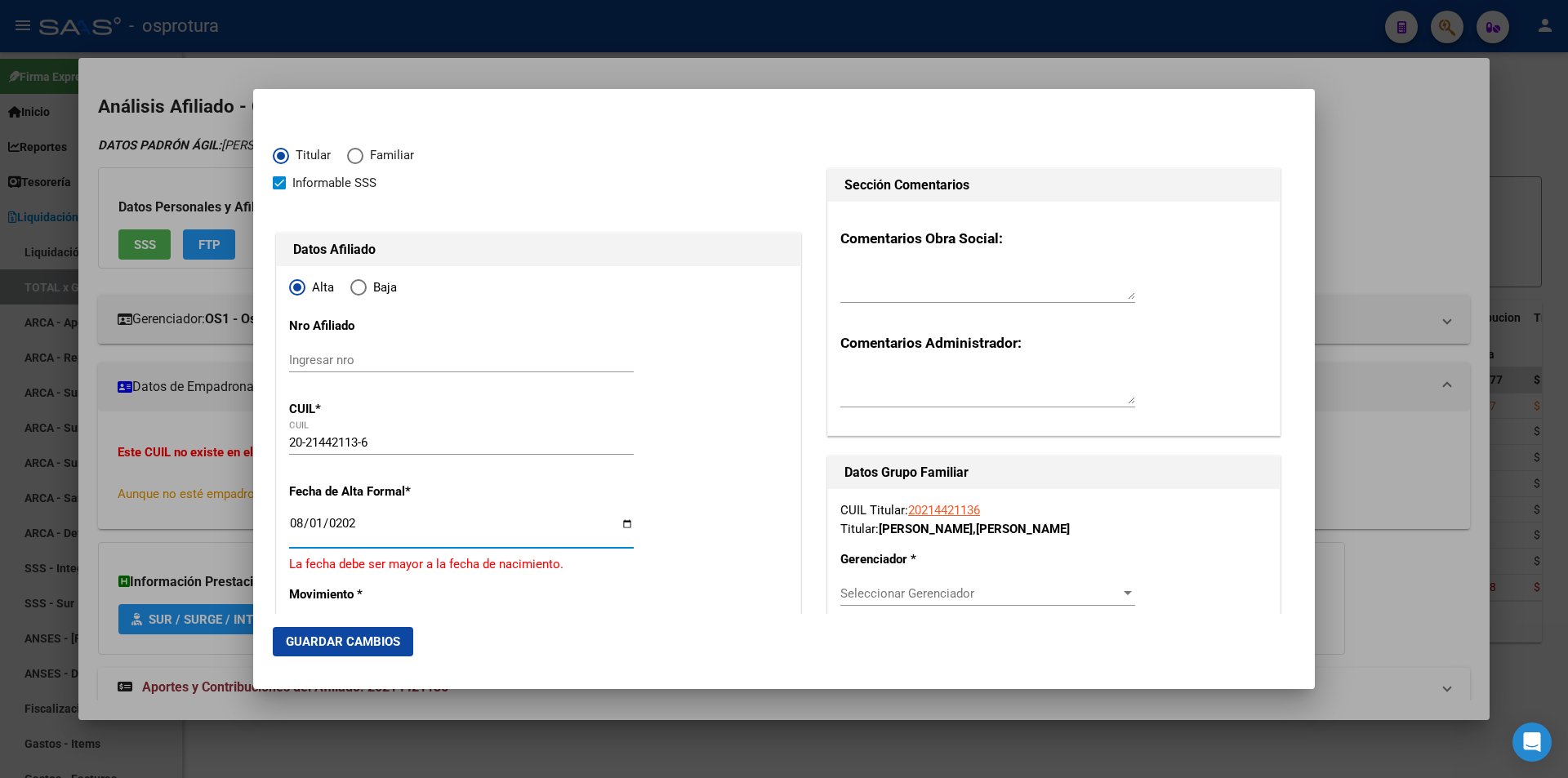
type input "[DATE]"
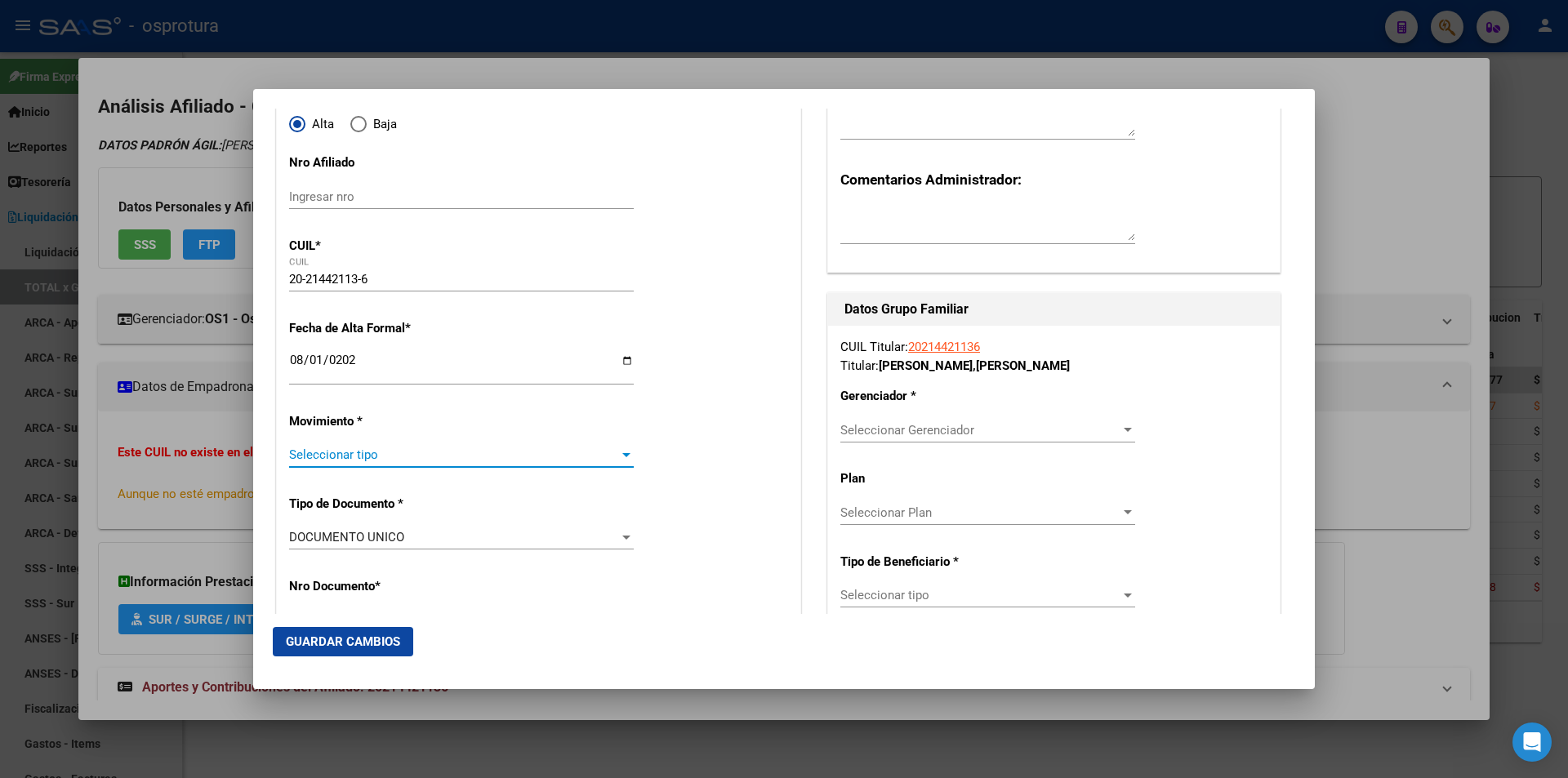
click at [469, 455] on span "Seleccionar tipo" at bounding box center [454, 455] width 330 height 15
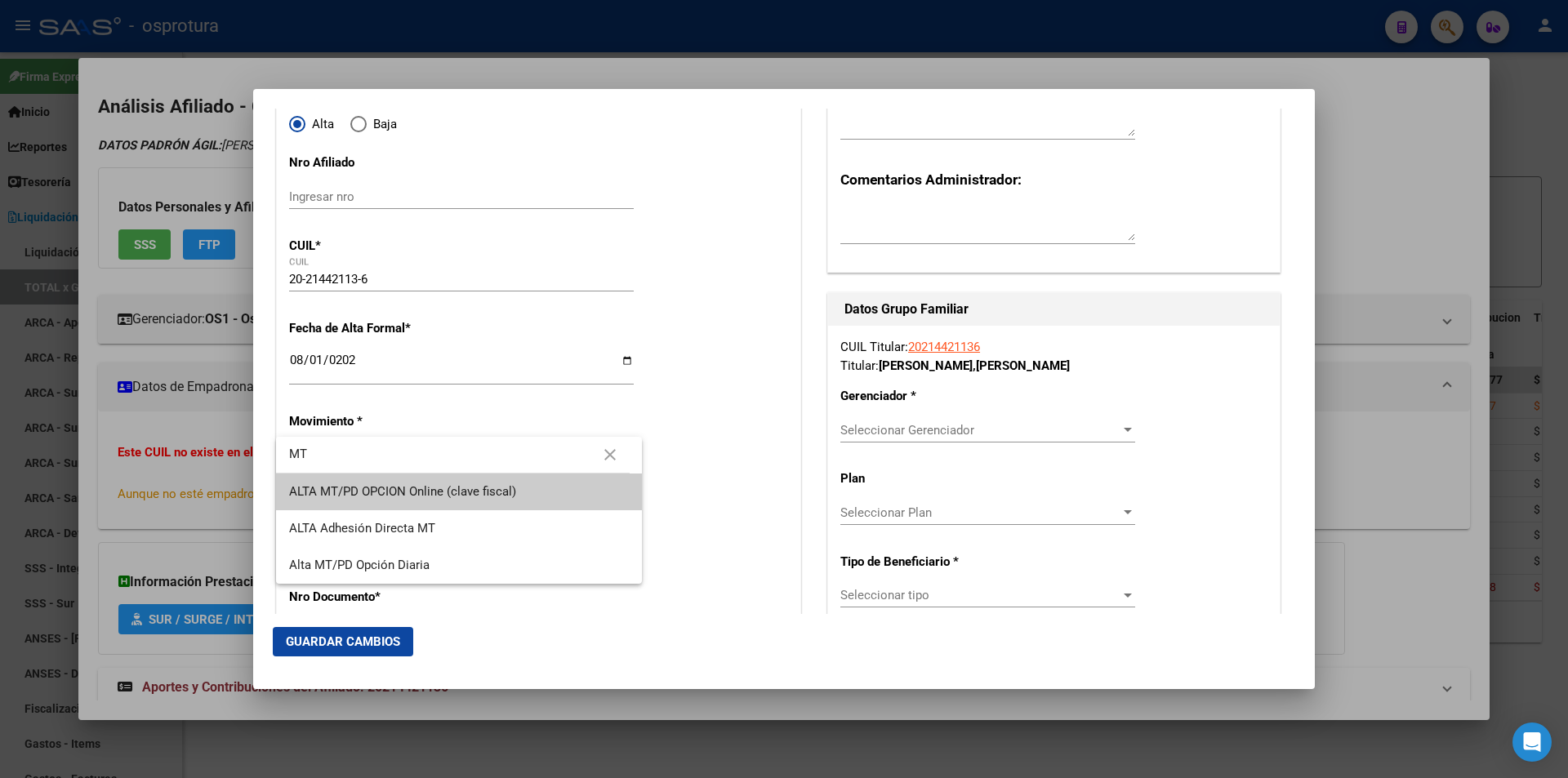
type input "MT"
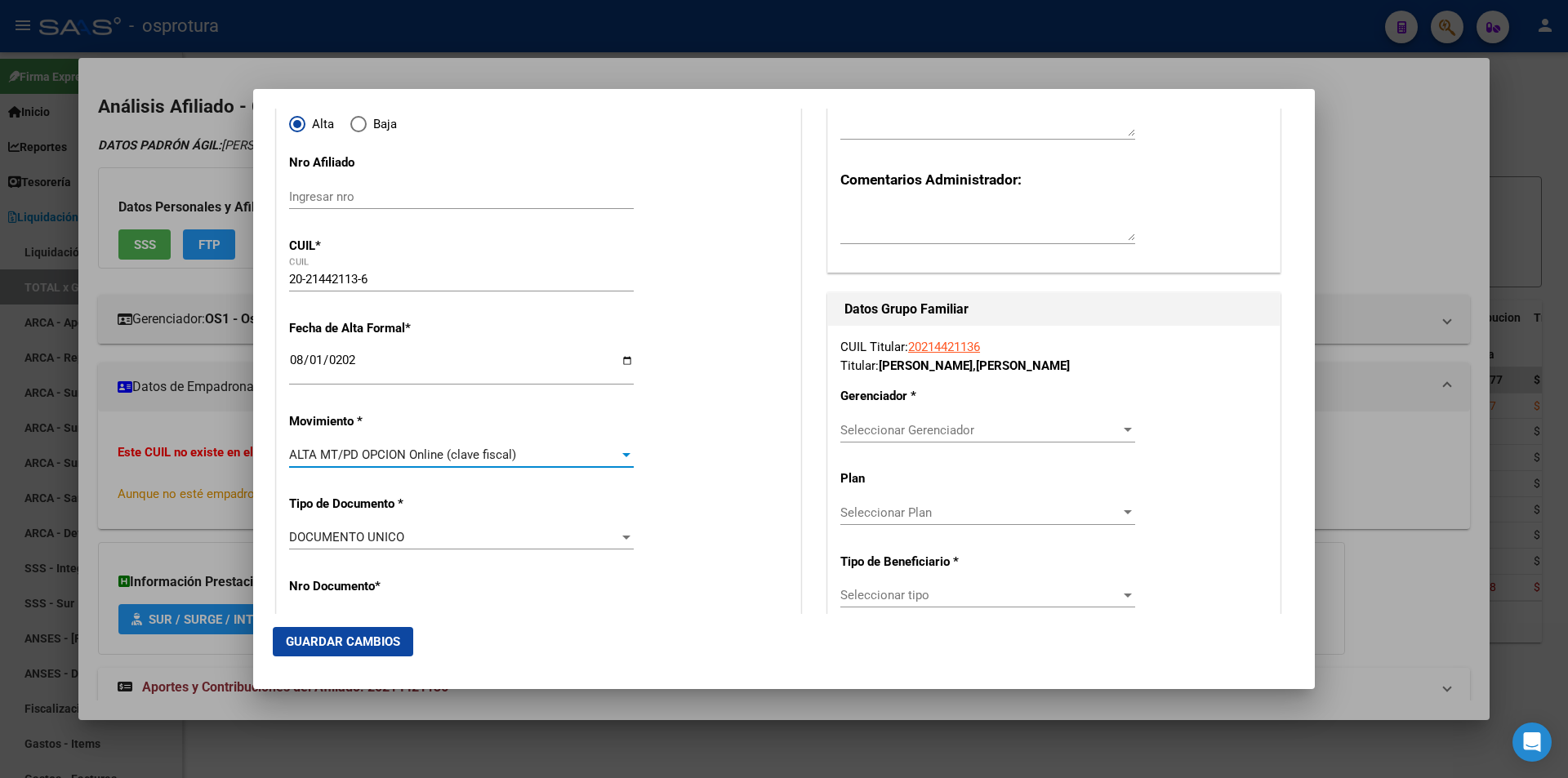
click at [967, 433] on span "Seleccionar Gerenciador" at bounding box center [981, 431] width 280 height 15
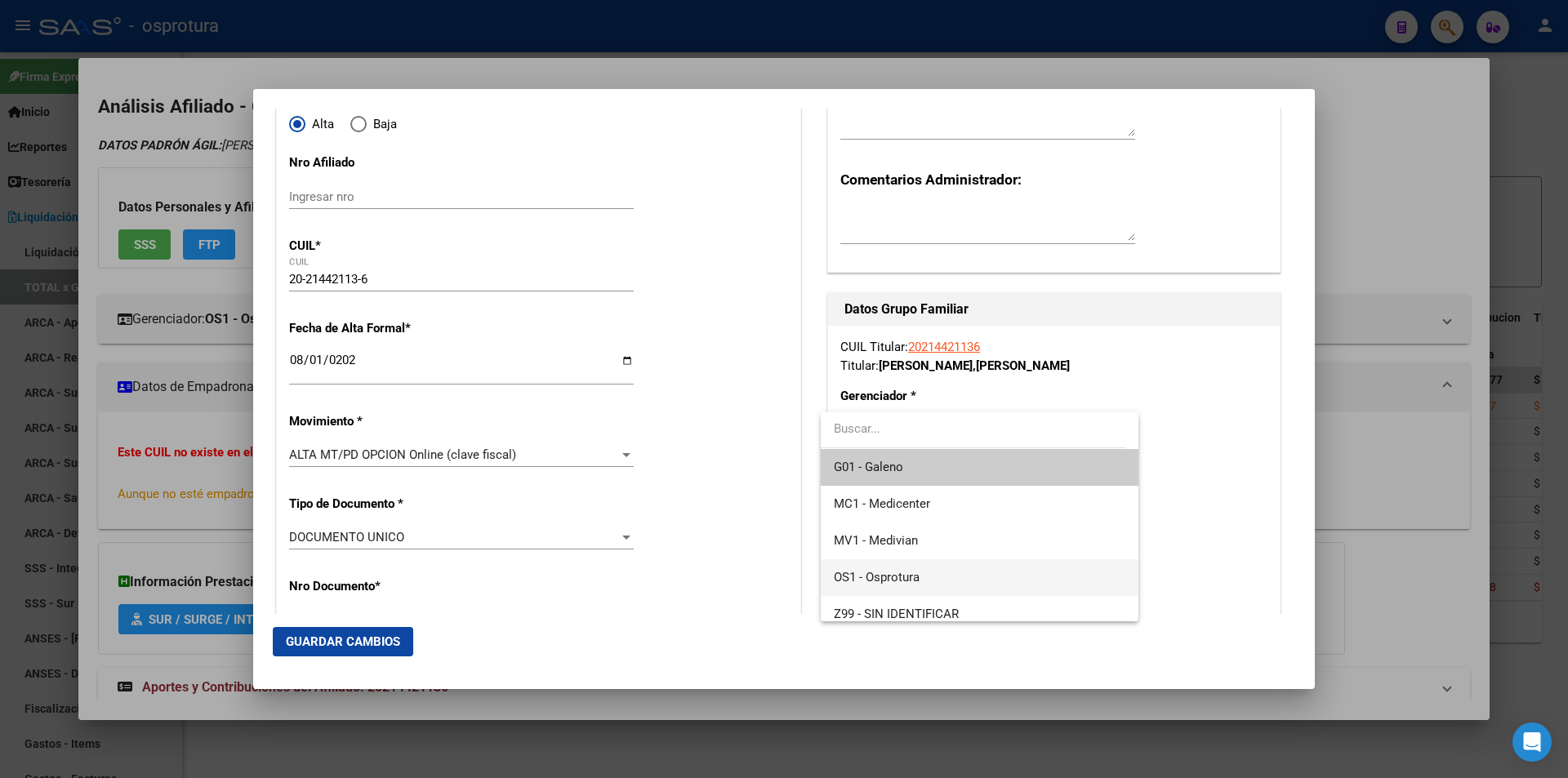
click at [927, 579] on span "OS1 - Osprotura" at bounding box center [979, 577] width 291 height 37
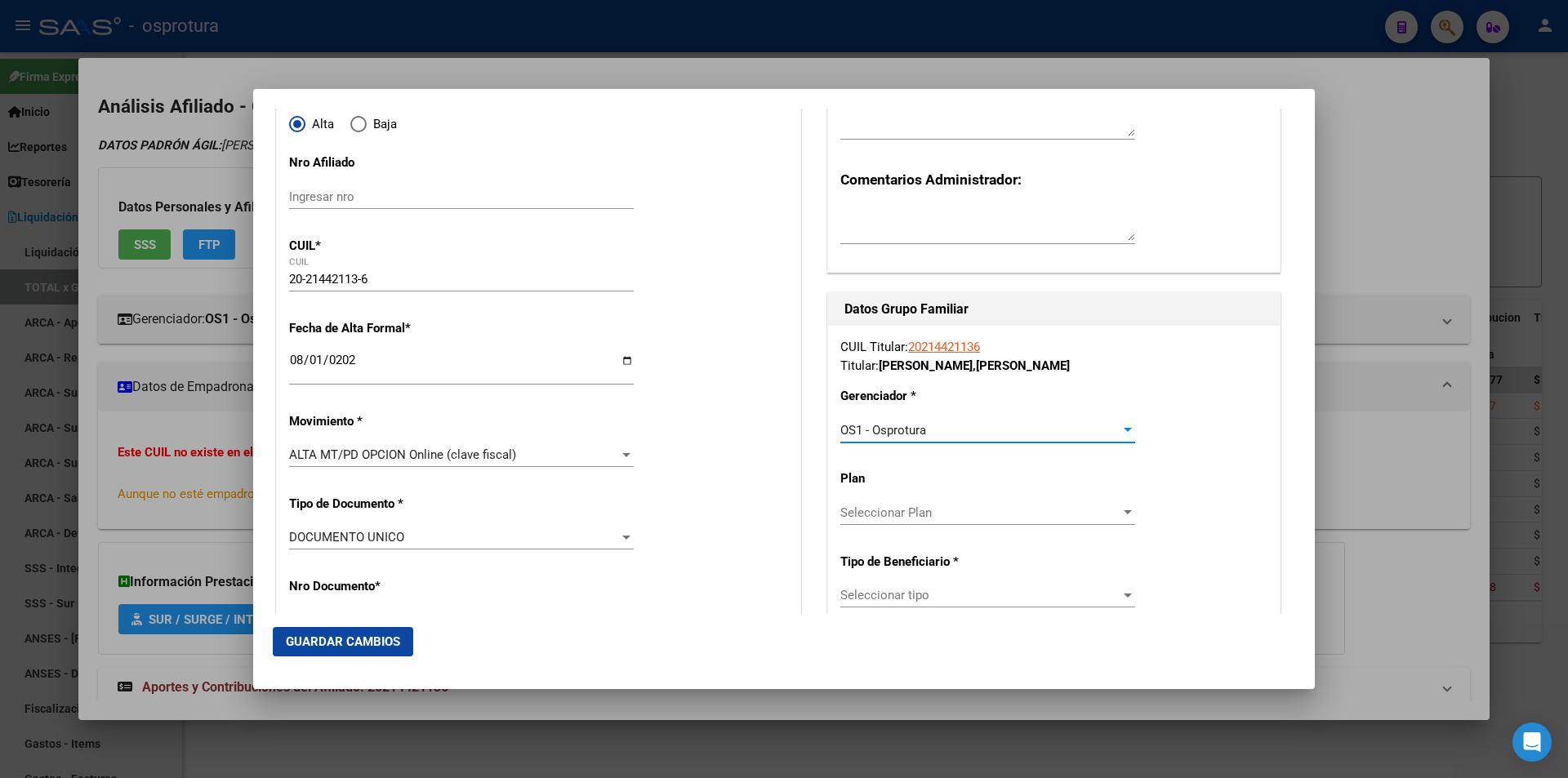
click at [962, 591] on span "Seleccionar tipo" at bounding box center [981, 596] width 280 height 15
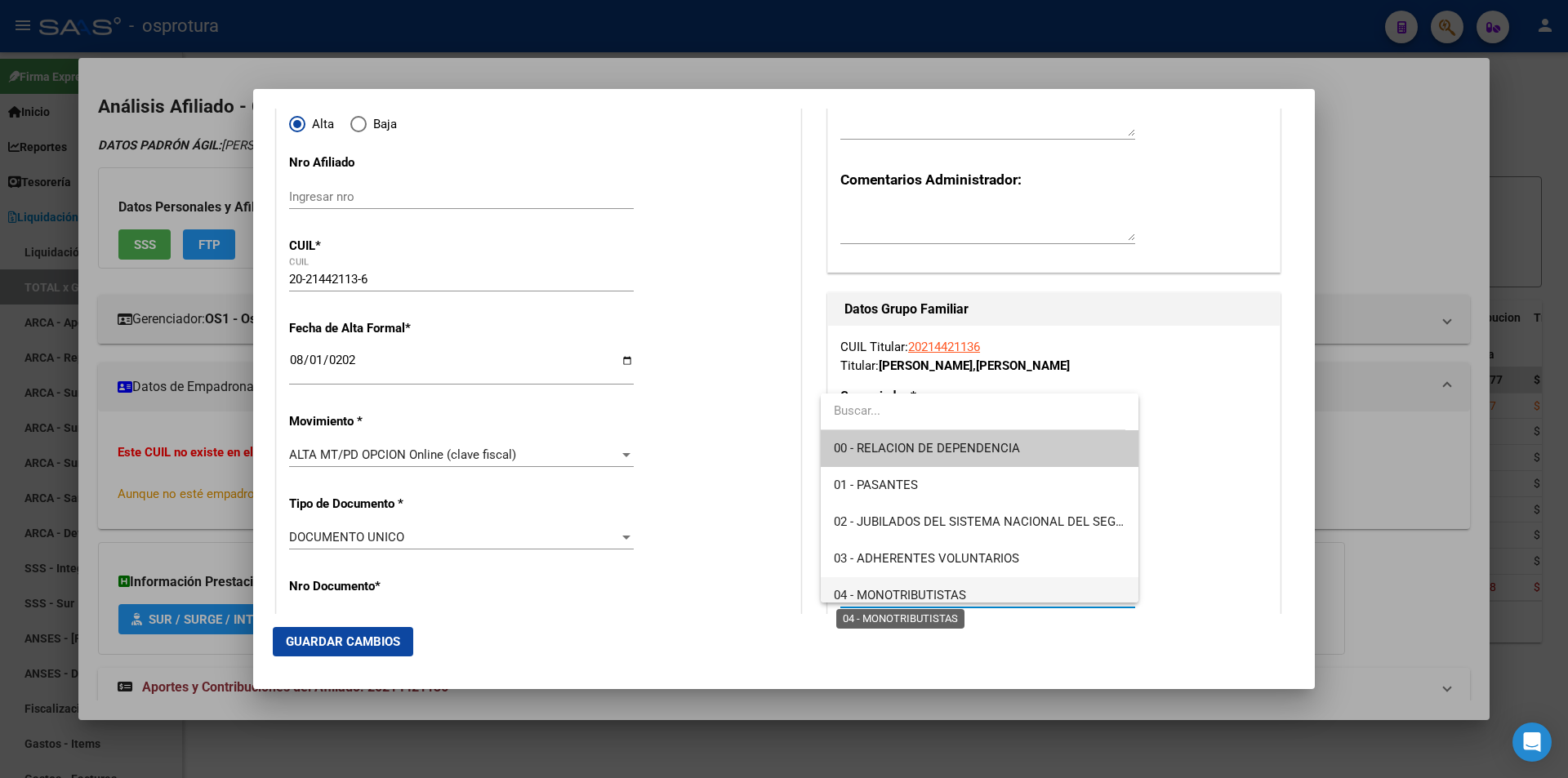
click at [962, 589] on span "04 - MONOTRIBUTISTAS" at bounding box center [900, 596] width 132 height 15
type input "20-21442113-6"
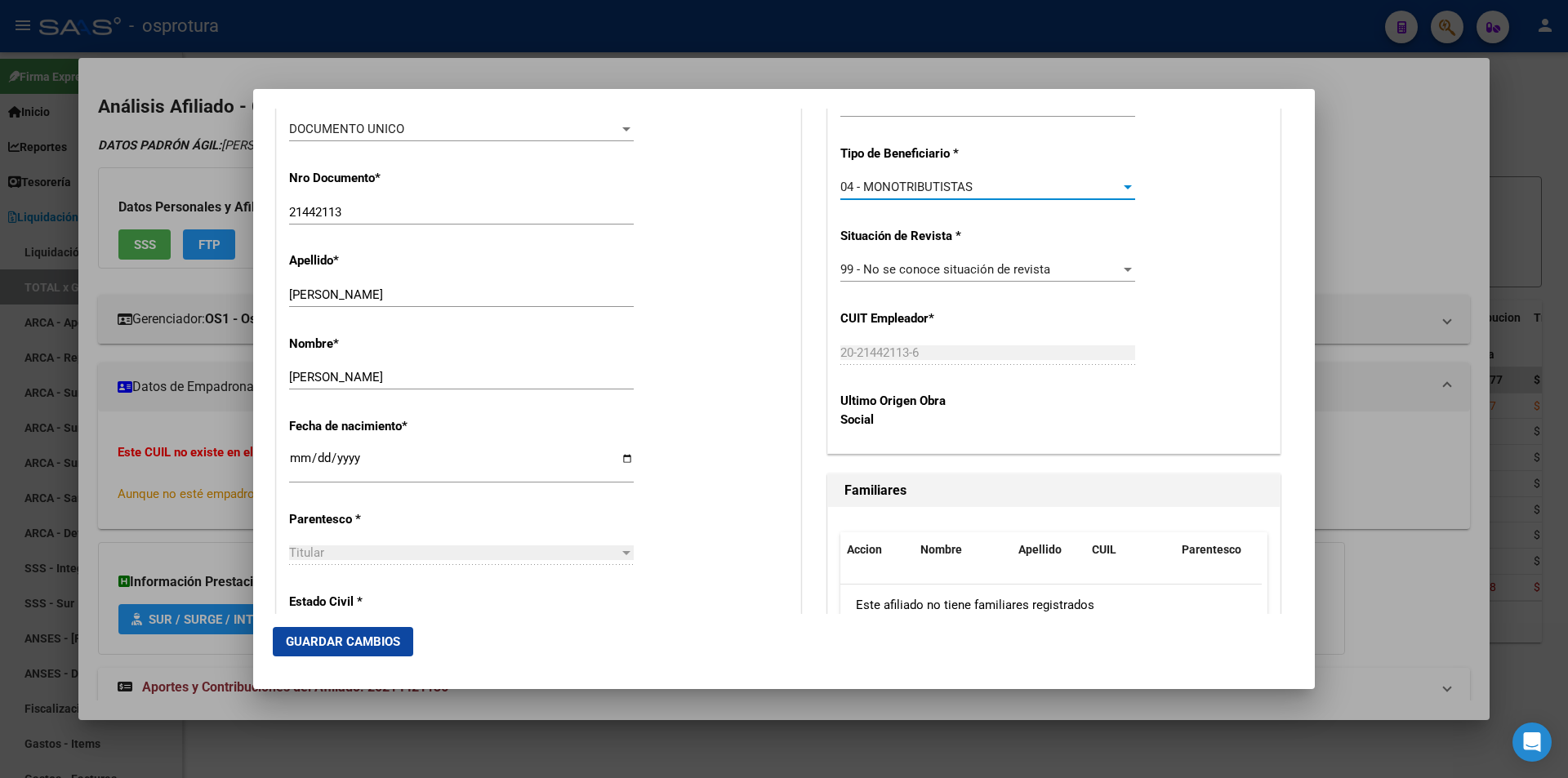
scroll to position [653, 0]
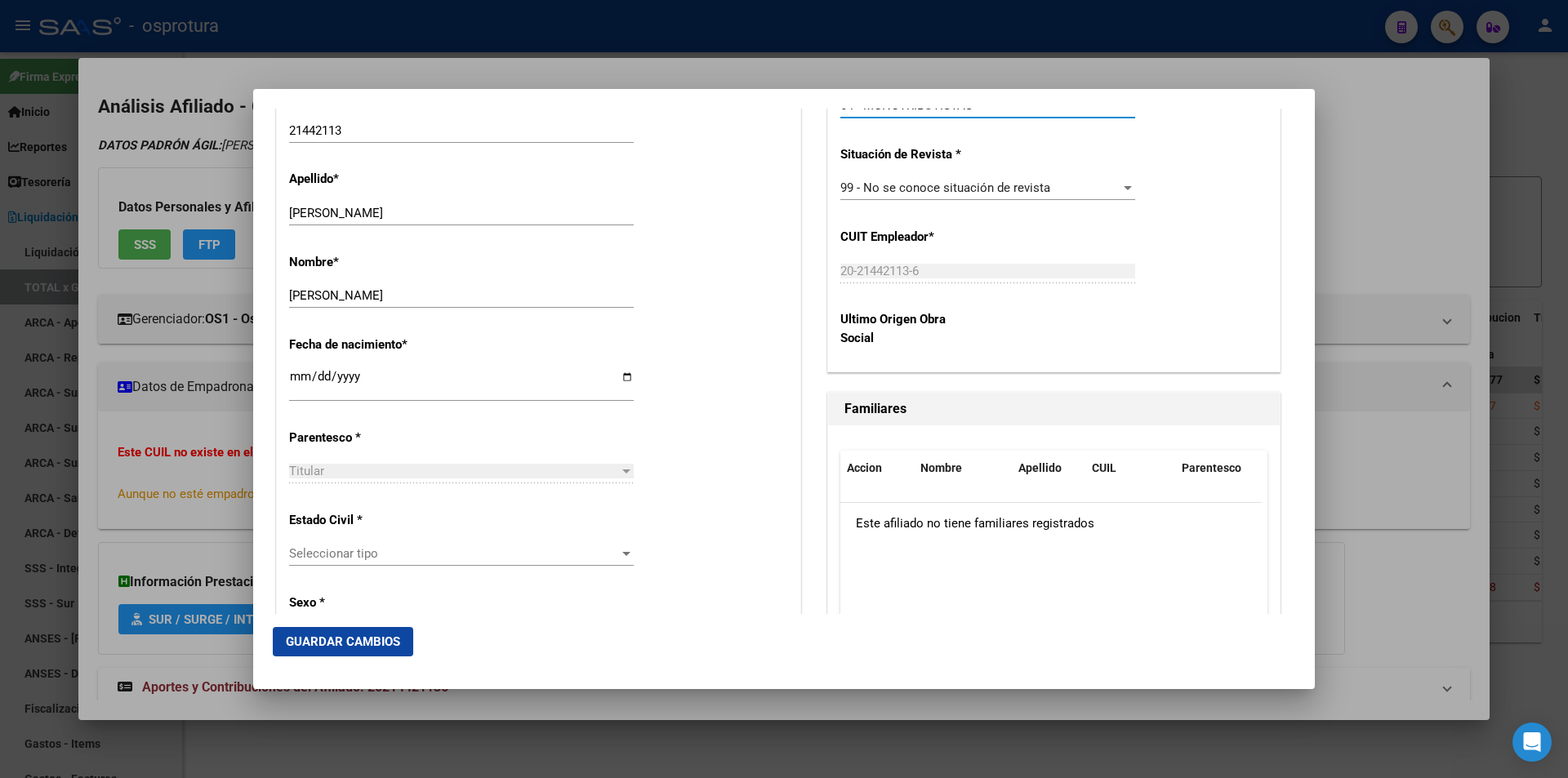
click at [380, 545] on div "Seleccionar tipo Seleccionar tipo" at bounding box center [461, 553] width 345 height 25
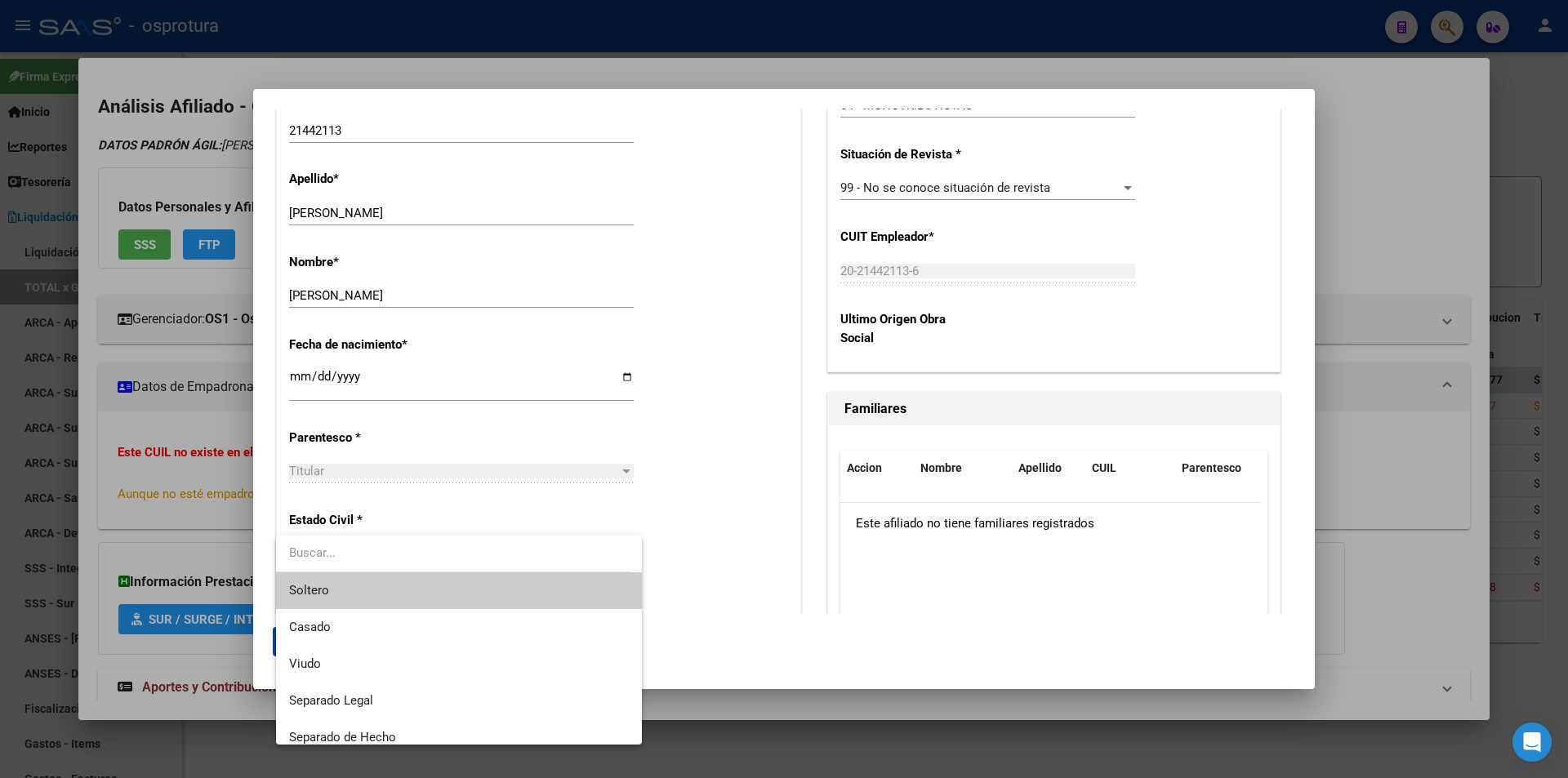
click at [376, 593] on span "Soltero" at bounding box center [458, 591] width 340 height 37
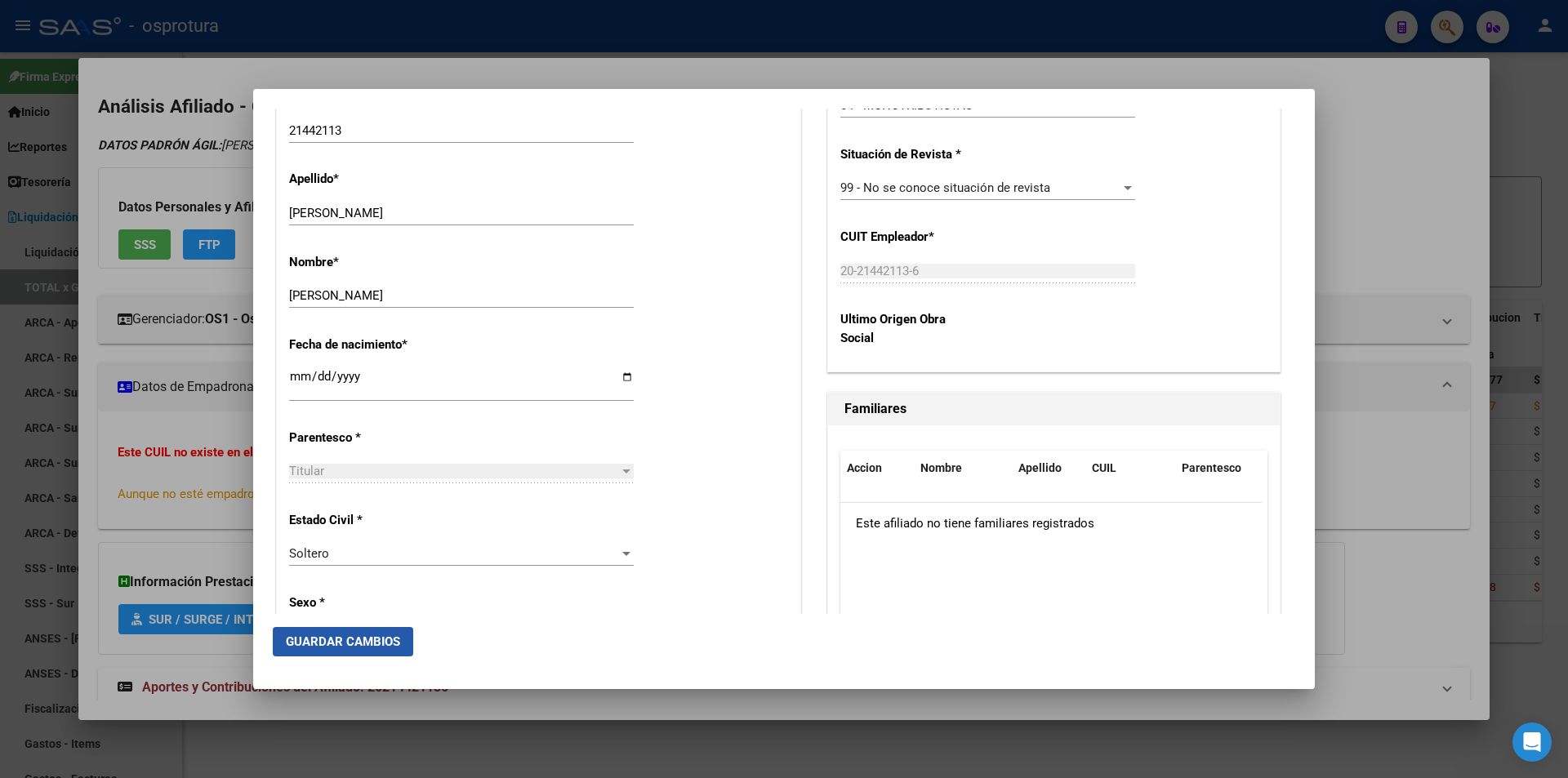
click at [369, 640] on span "Guardar Cambios" at bounding box center [343, 641] width 115 height 15
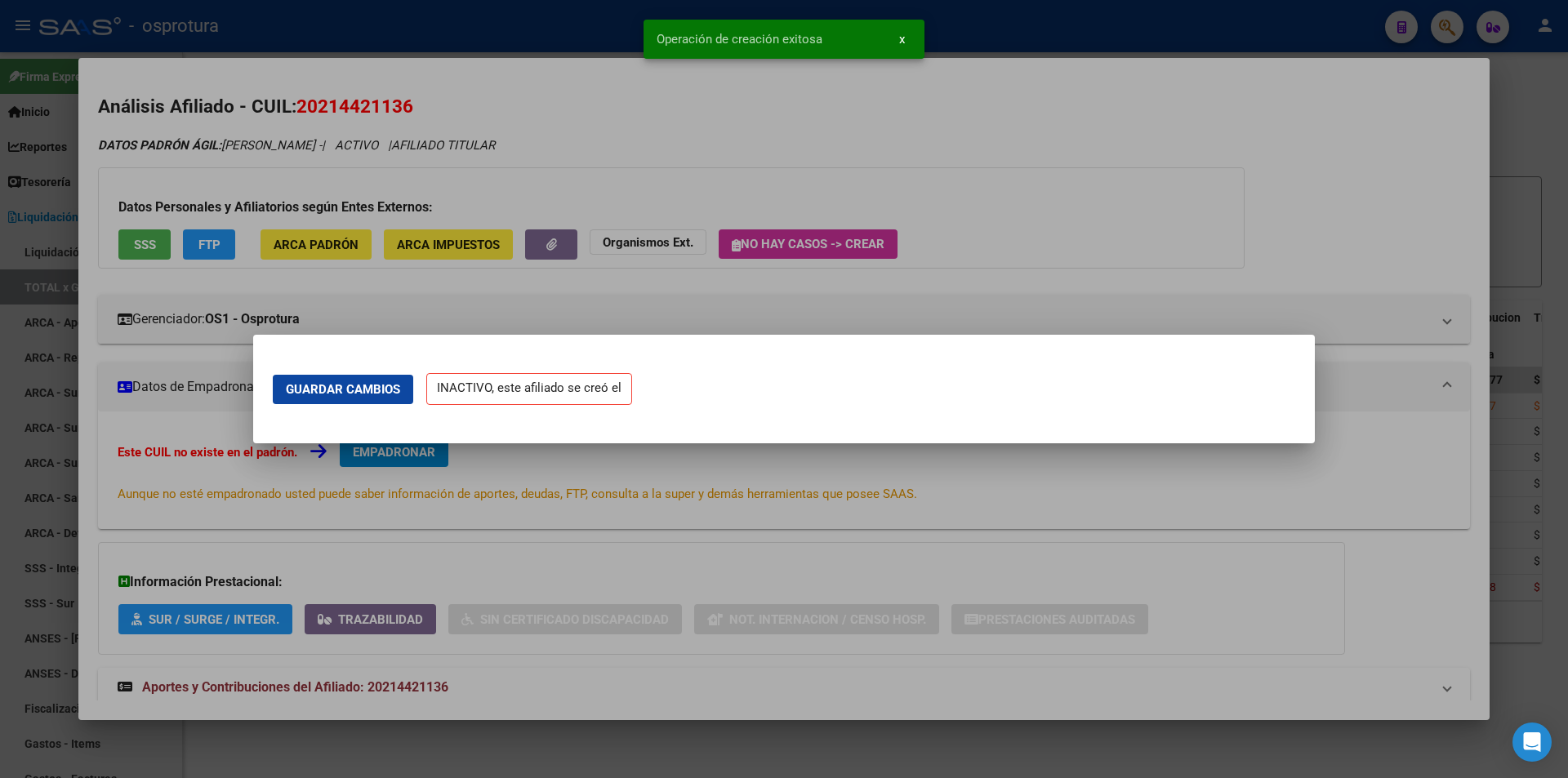
scroll to position [0, 0]
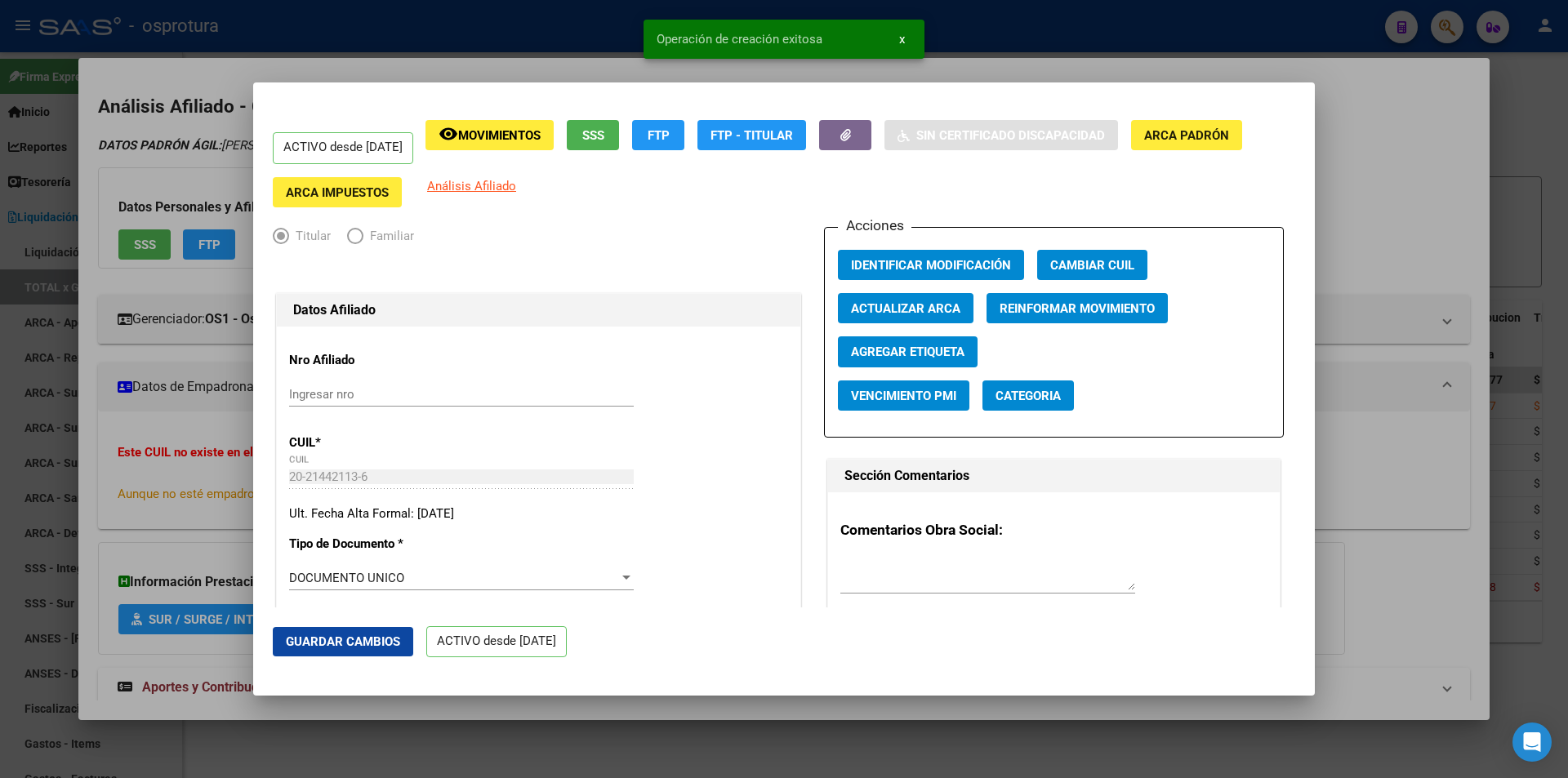
click at [1388, 232] on div at bounding box center [784, 389] width 1568 height 778
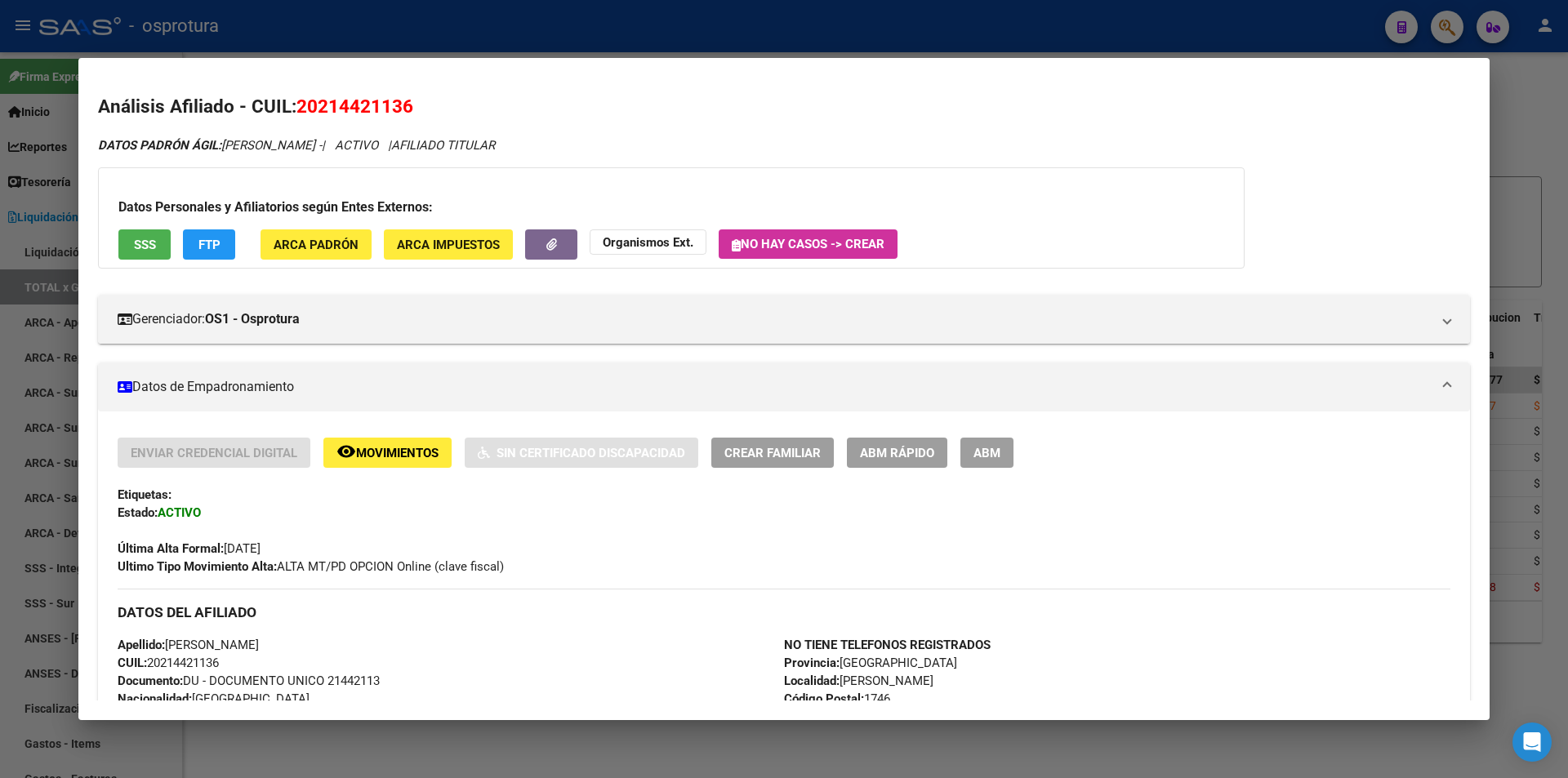
click at [680, 37] on div at bounding box center [784, 389] width 1568 height 778
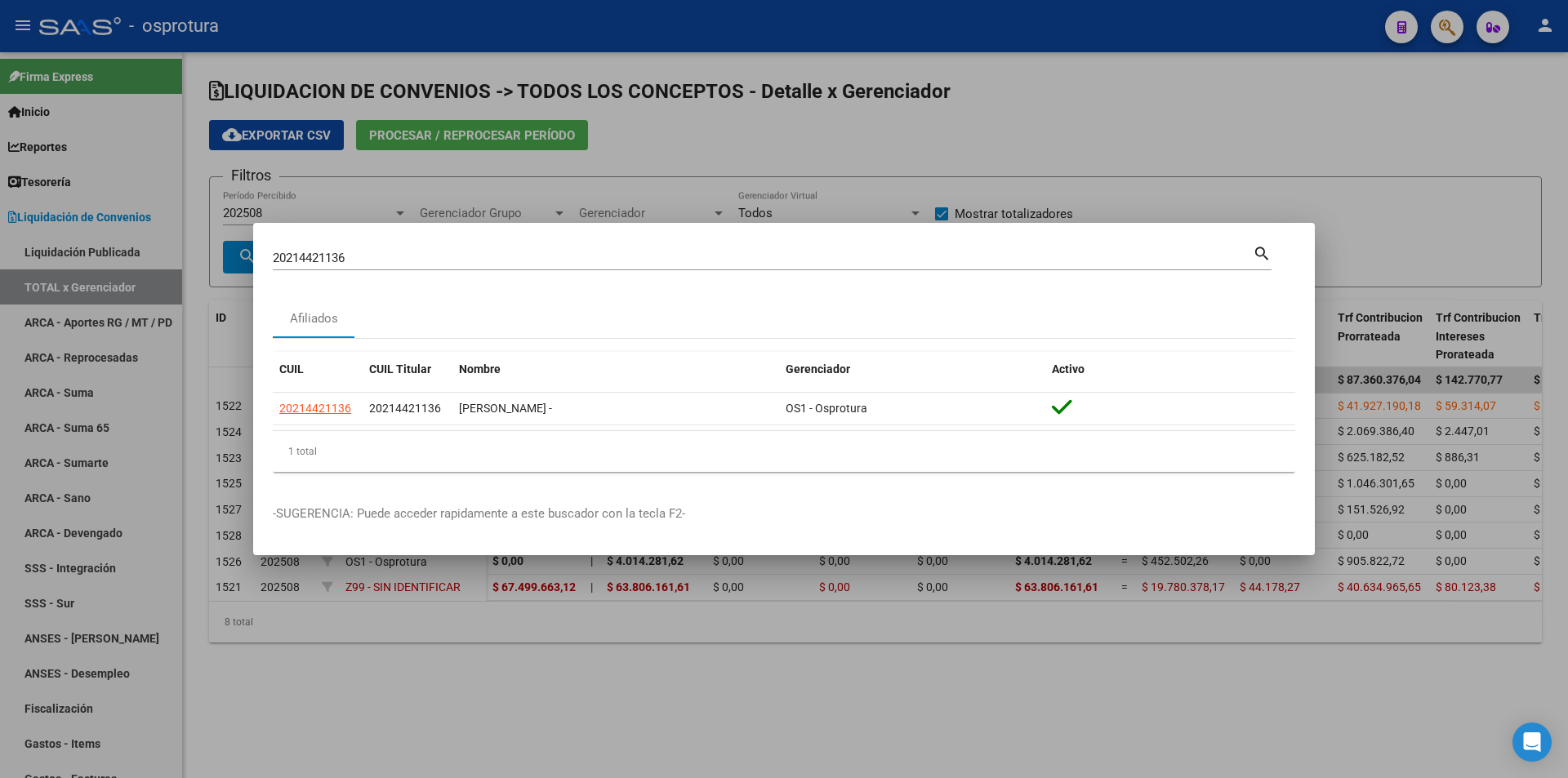
click at [553, 258] on input "20214421136" at bounding box center [762, 258] width 980 height 15
paste input "-21469881-2"
type input "20214698812"
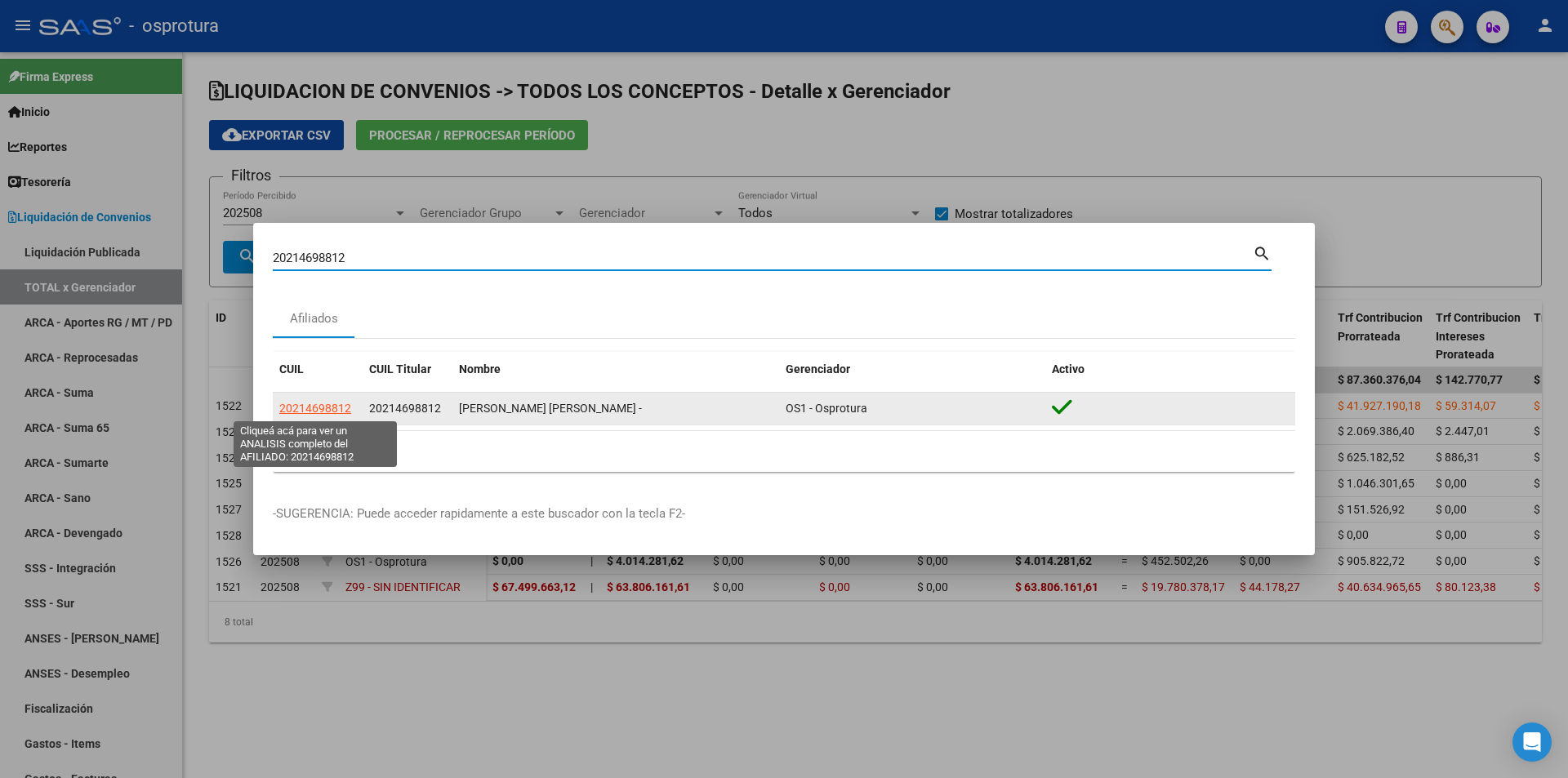
click at [311, 412] on span "20214698812" at bounding box center [315, 408] width 71 height 13
type textarea "20214698812"
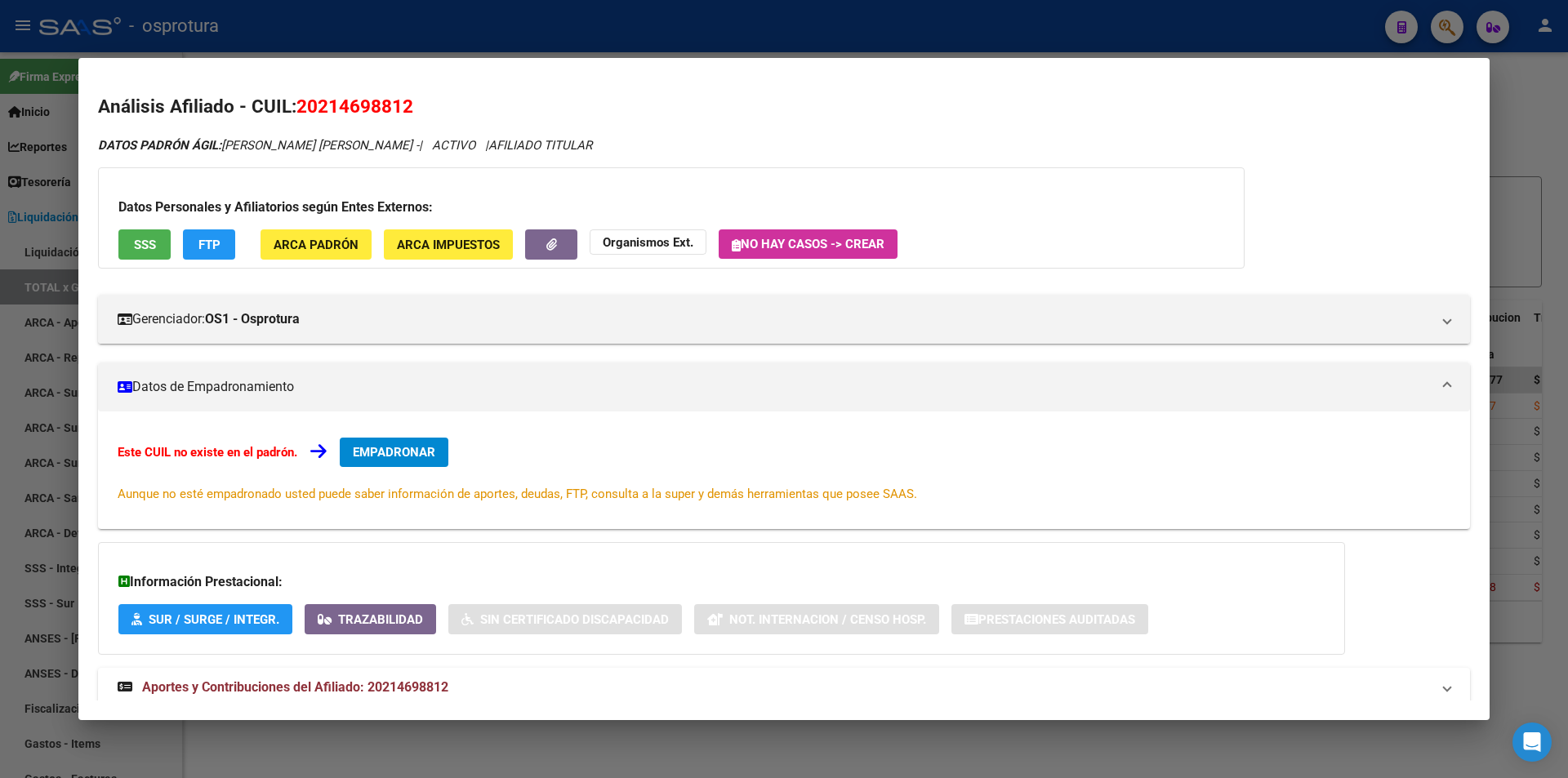
click at [427, 462] on button "EMPADRONAR" at bounding box center [394, 453] width 109 height 29
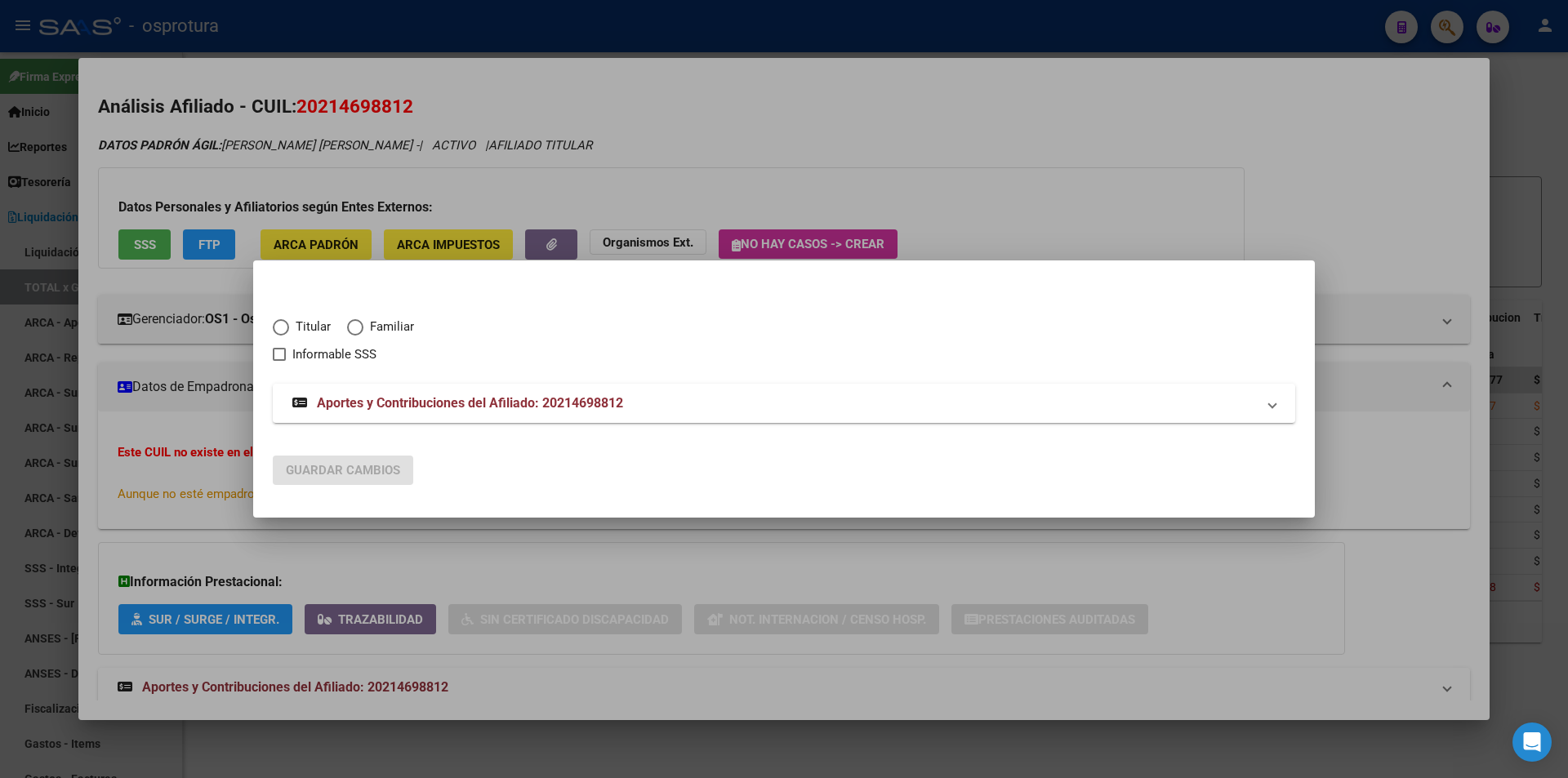
click at [296, 322] on span "Titular" at bounding box center [309, 327] width 41 height 18
click at [289, 322] on input "Titular" at bounding box center [281, 327] width 16 height 16
radio input "true"
checkbox input "true"
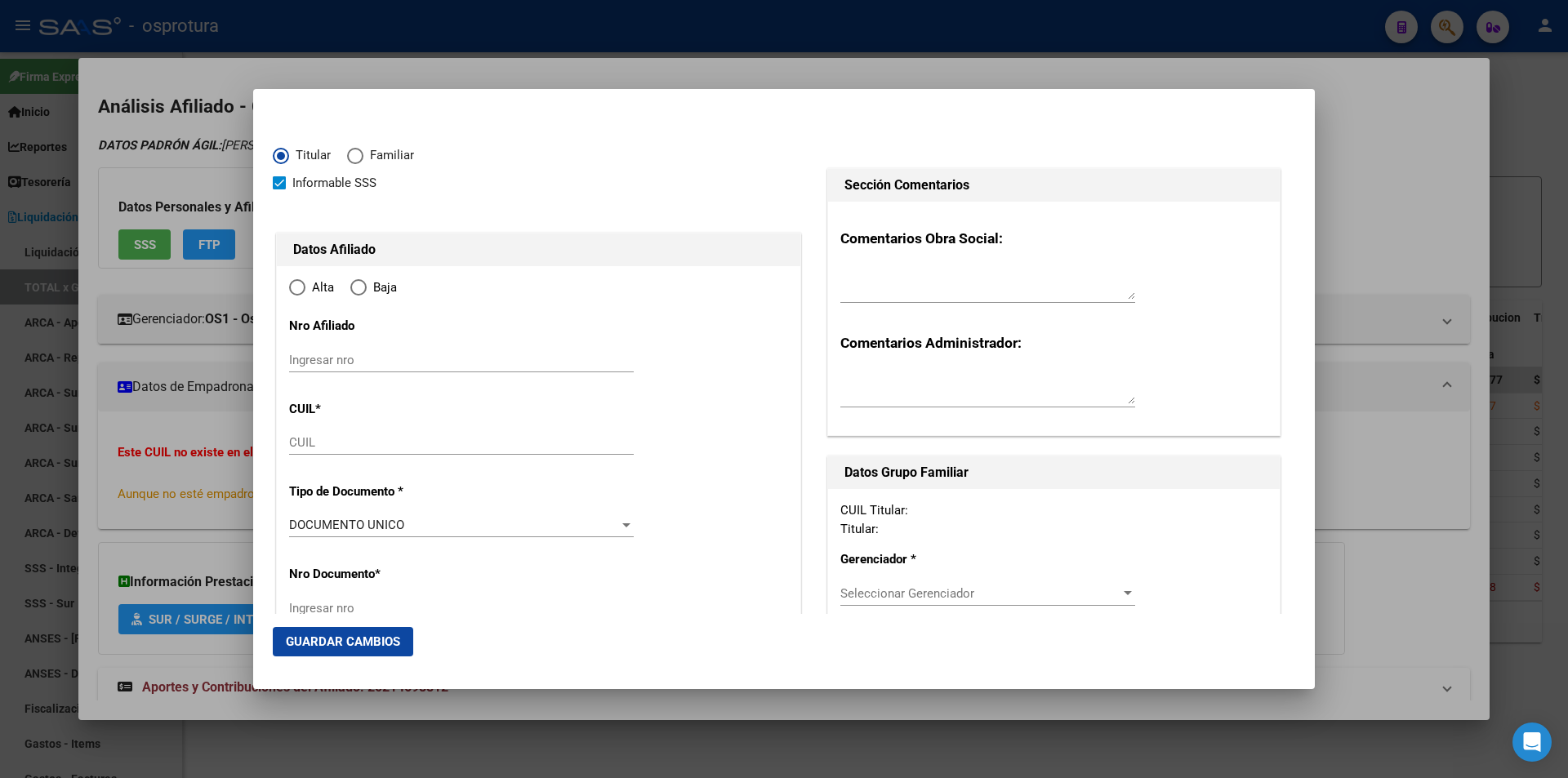
type input "20-21469881-2"
radio input "true"
type input "21469881"
type input "[PERSON_NAME]"
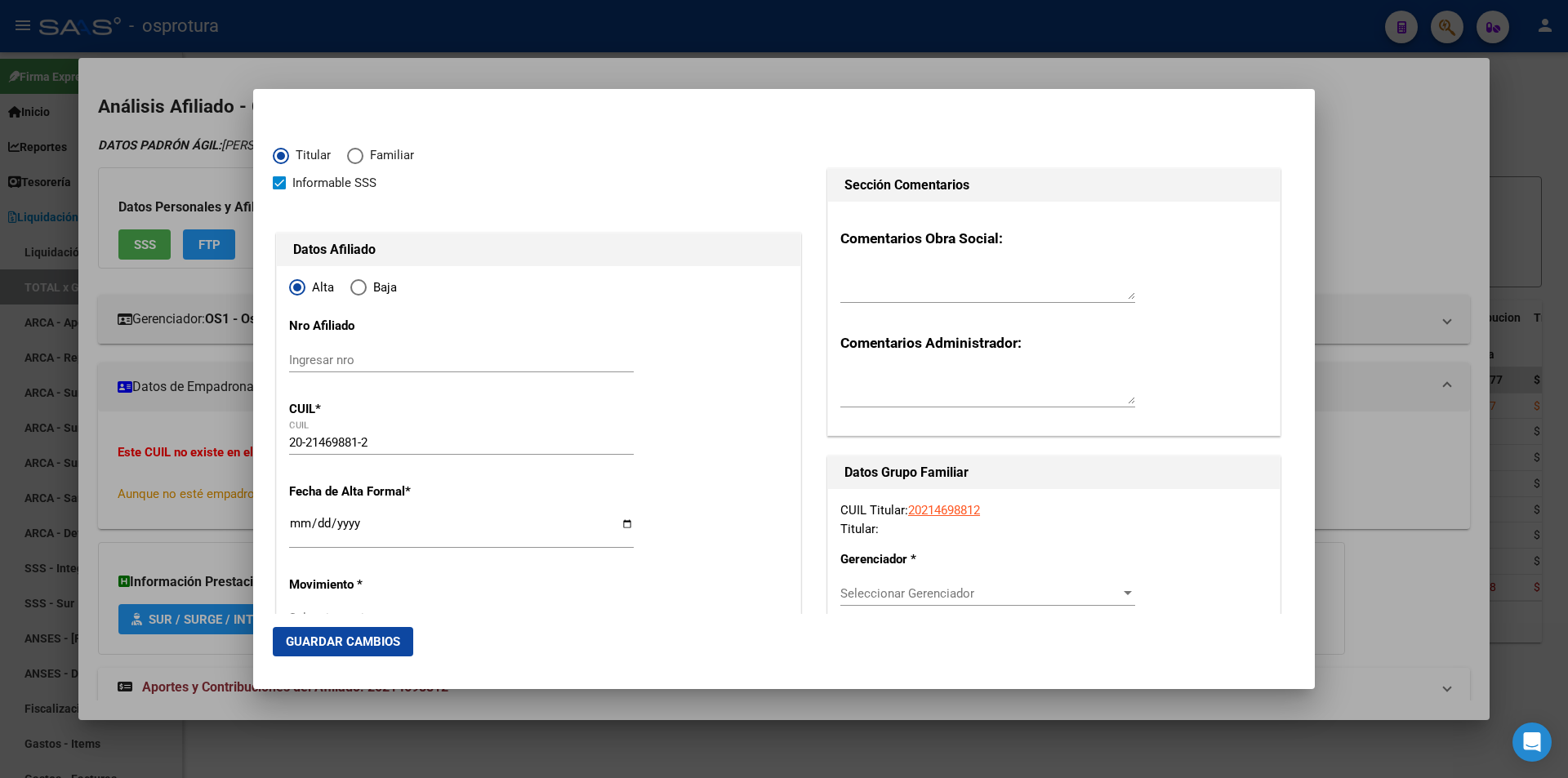
type input "[DATE]"
type input "[DATE][PERSON_NAME]"
type input "1663"
type input "[PERSON_NAME]"
type input "4797"
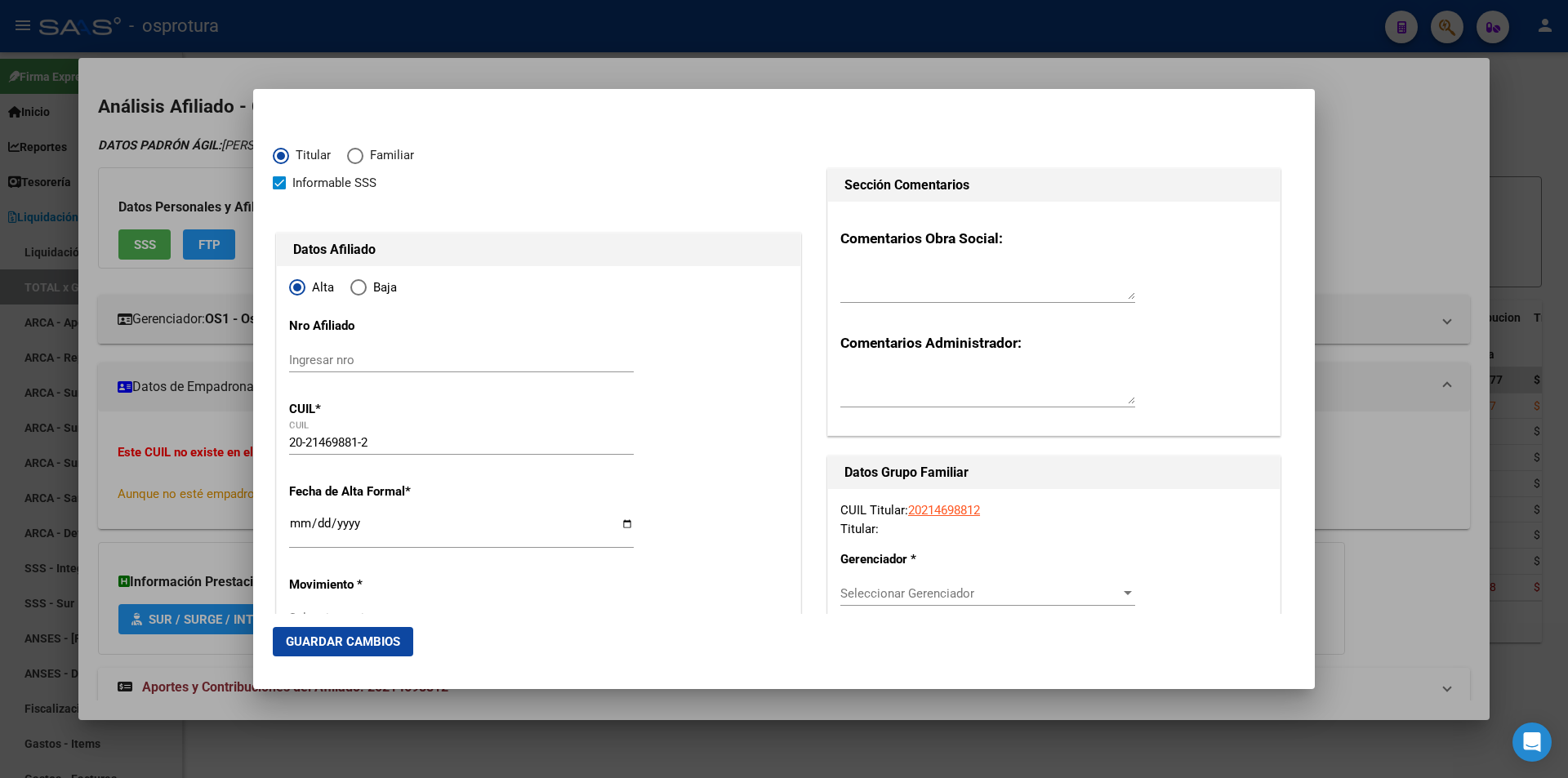
type input "[DATE][PERSON_NAME]"
click at [295, 530] on input "Ingresar fecha" at bounding box center [461, 530] width 345 height 27
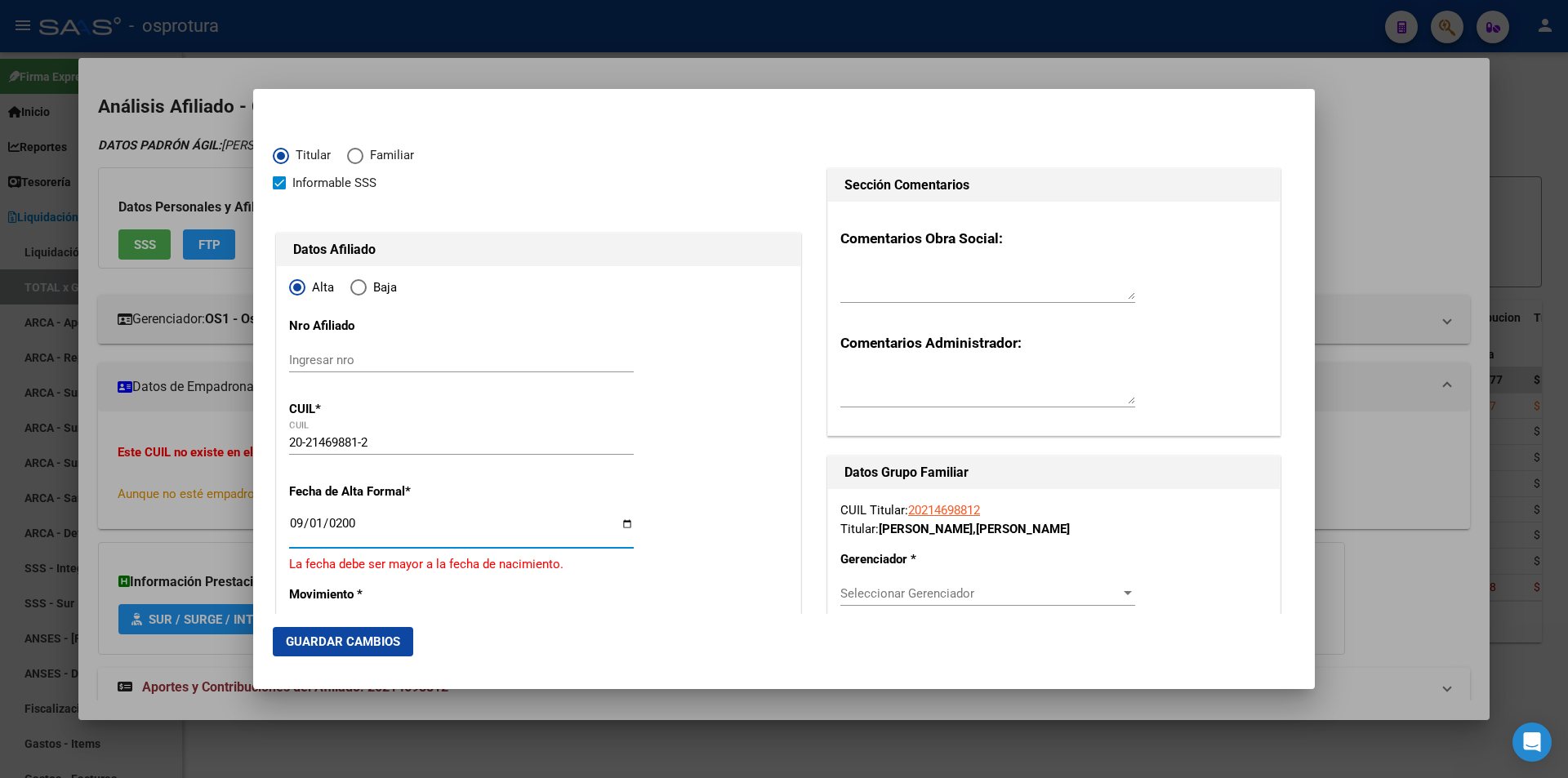
type input "[DATE]"
click at [869, 586] on span "Seleccionar Gerenciador" at bounding box center [981, 594] width 280 height 15
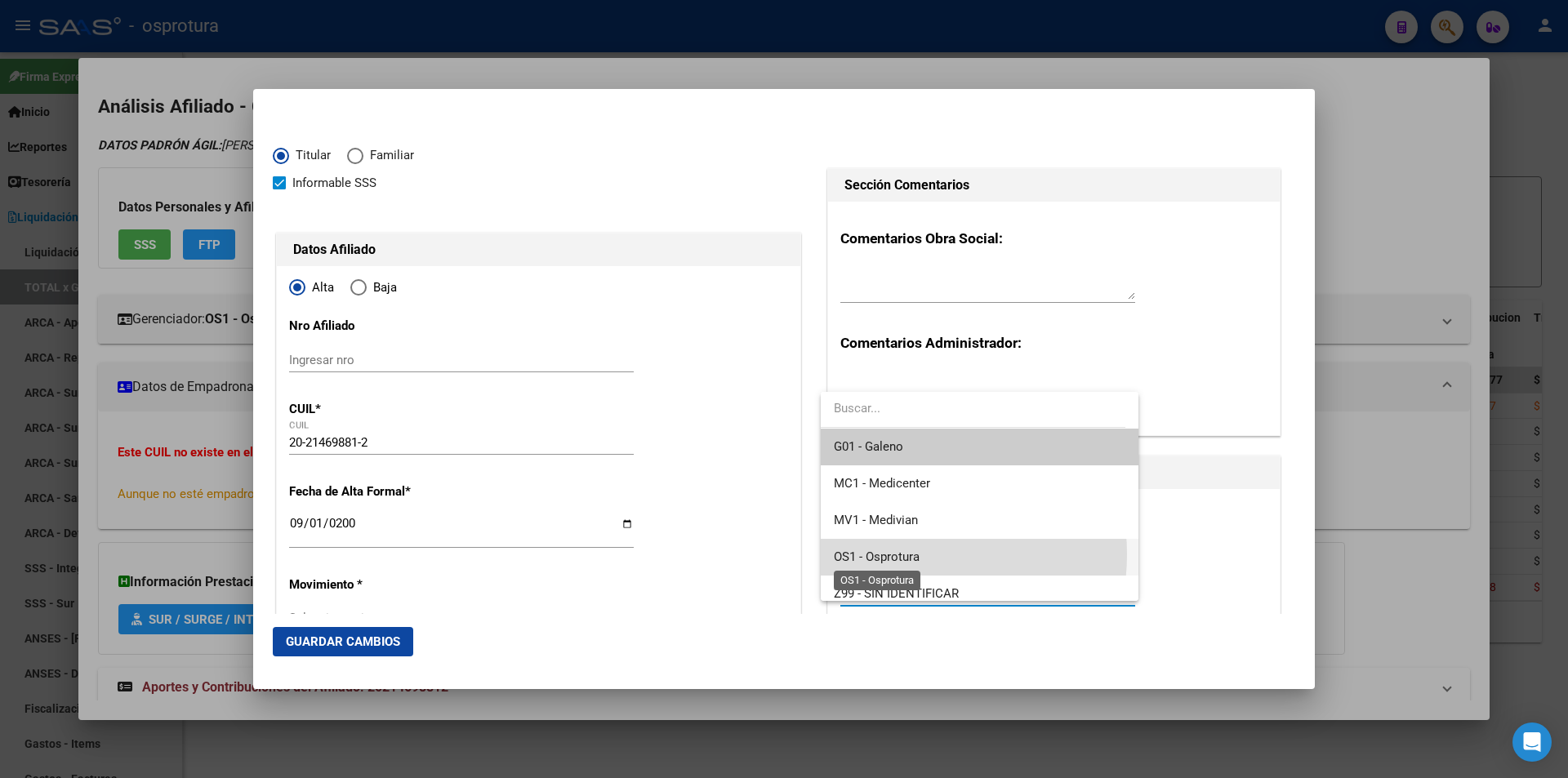
click at [894, 554] on span "OS1 - Osprotura" at bounding box center [877, 557] width 86 height 15
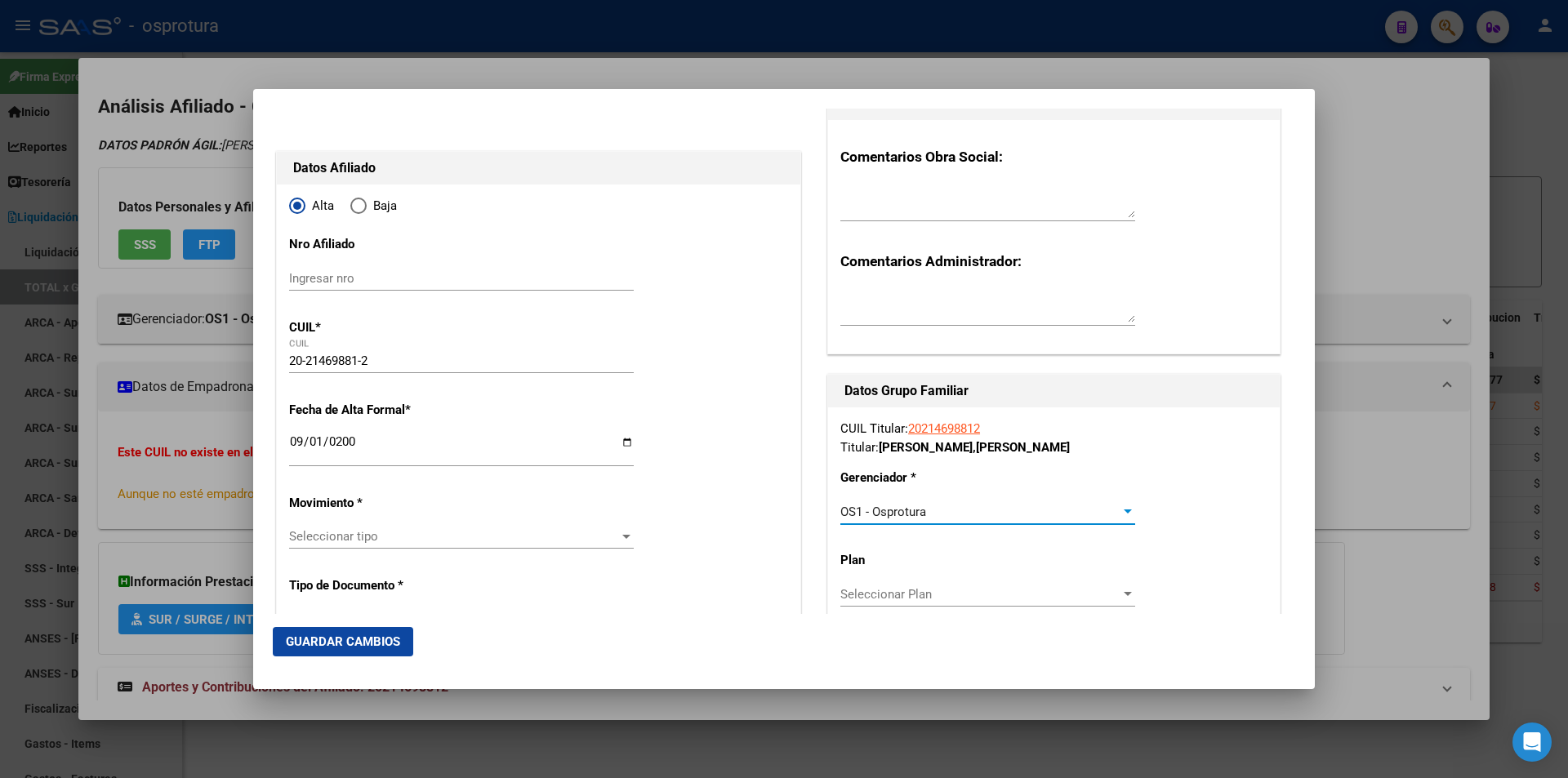
scroll to position [245, 0]
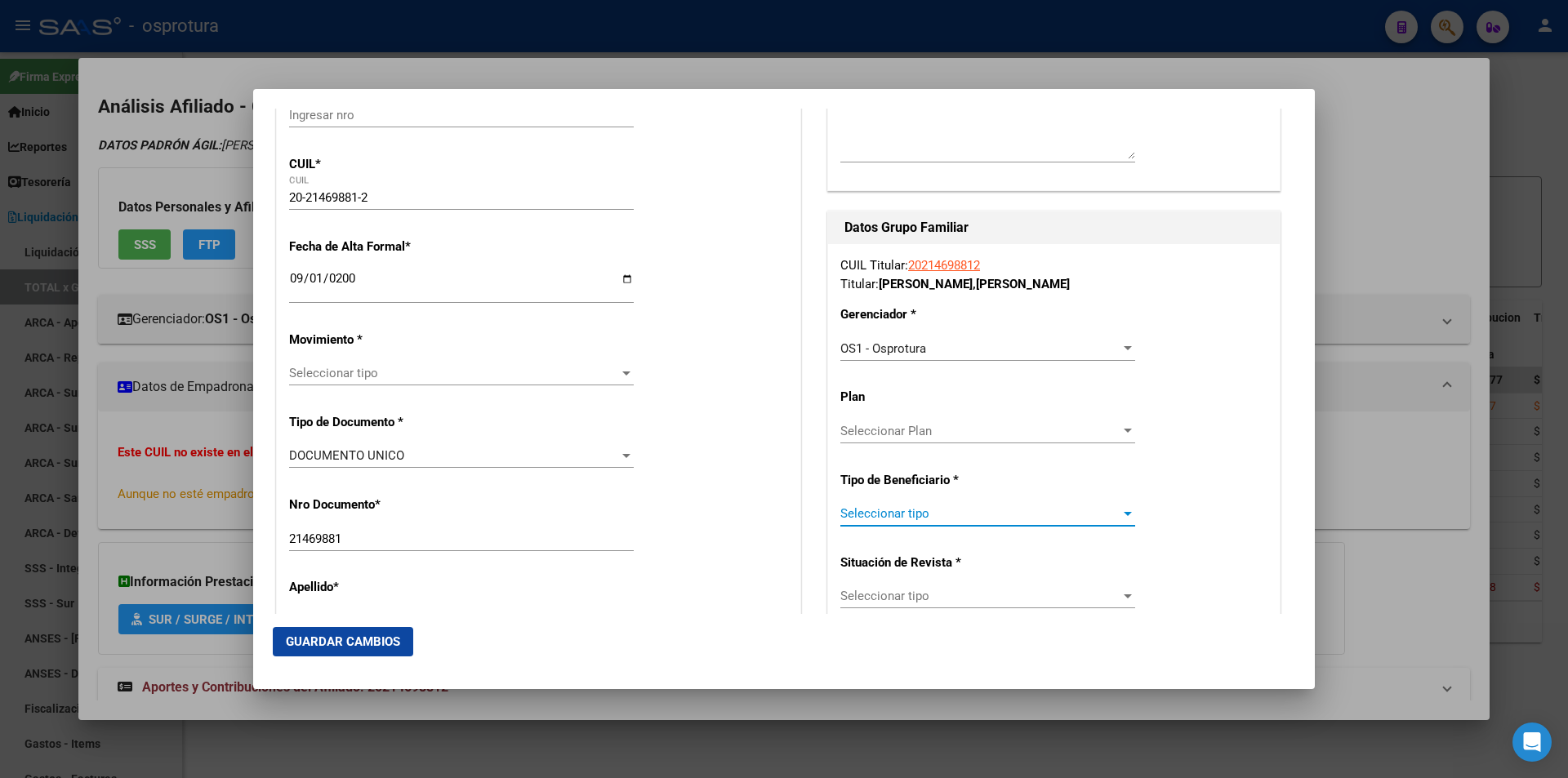
click at [954, 517] on span "Seleccionar tipo" at bounding box center [981, 513] width 280 height 15
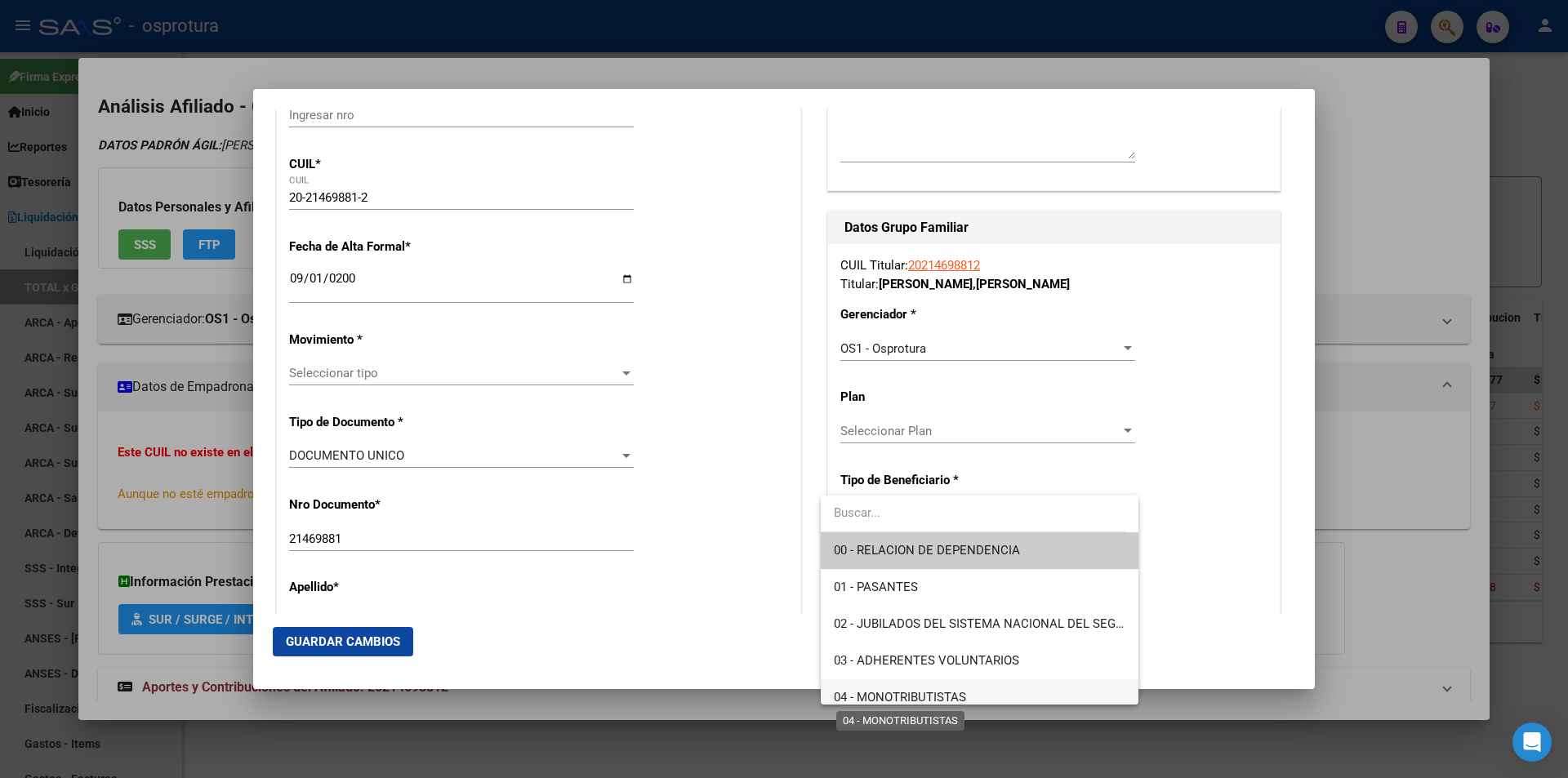
click at [962, 695] on span "04 - MONOTRIBUTISTAS" at bounding box center [900, 697] width 132 height 15
type input "20-21469881-2"
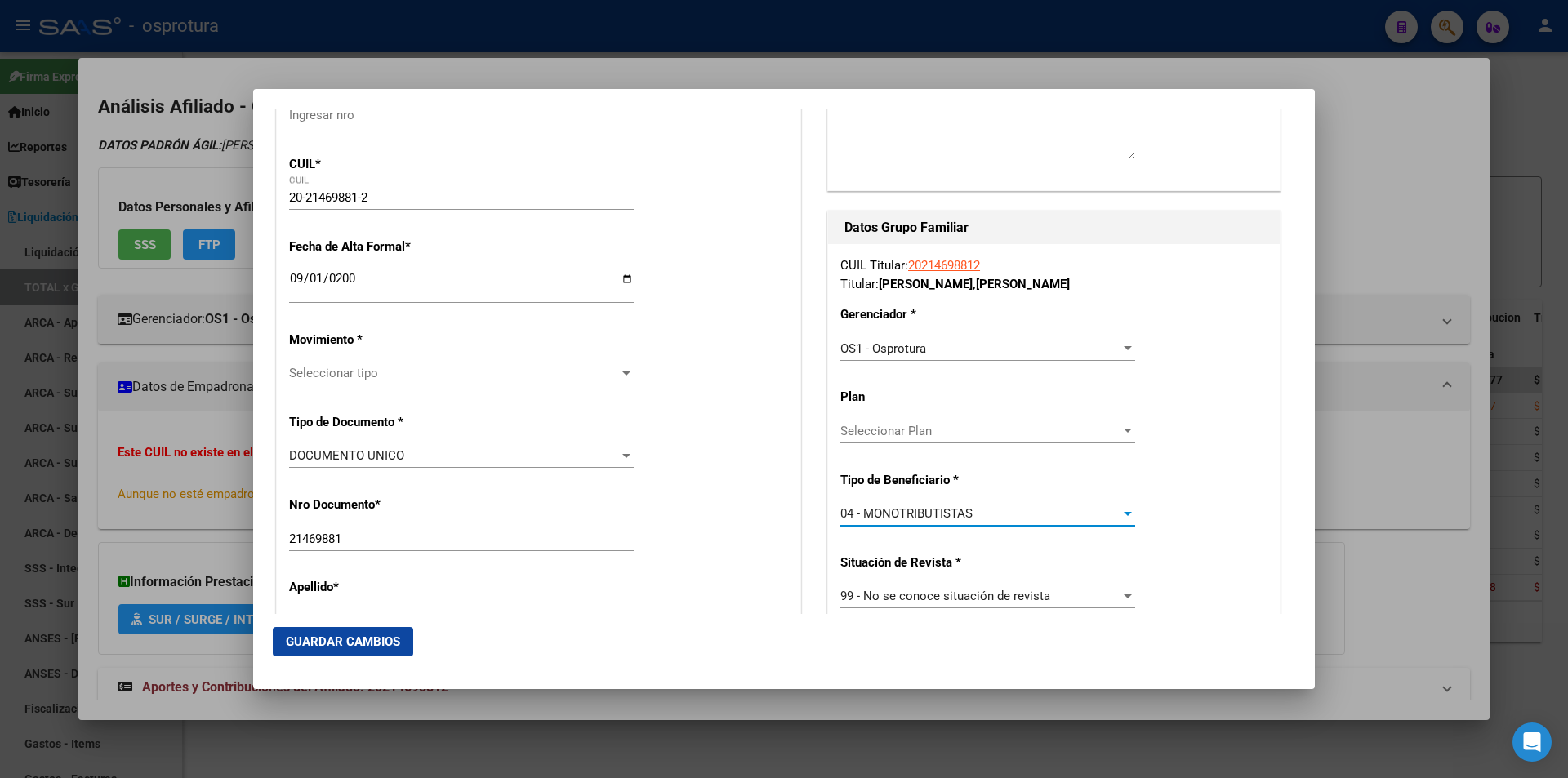
scroll to position [326, 0]
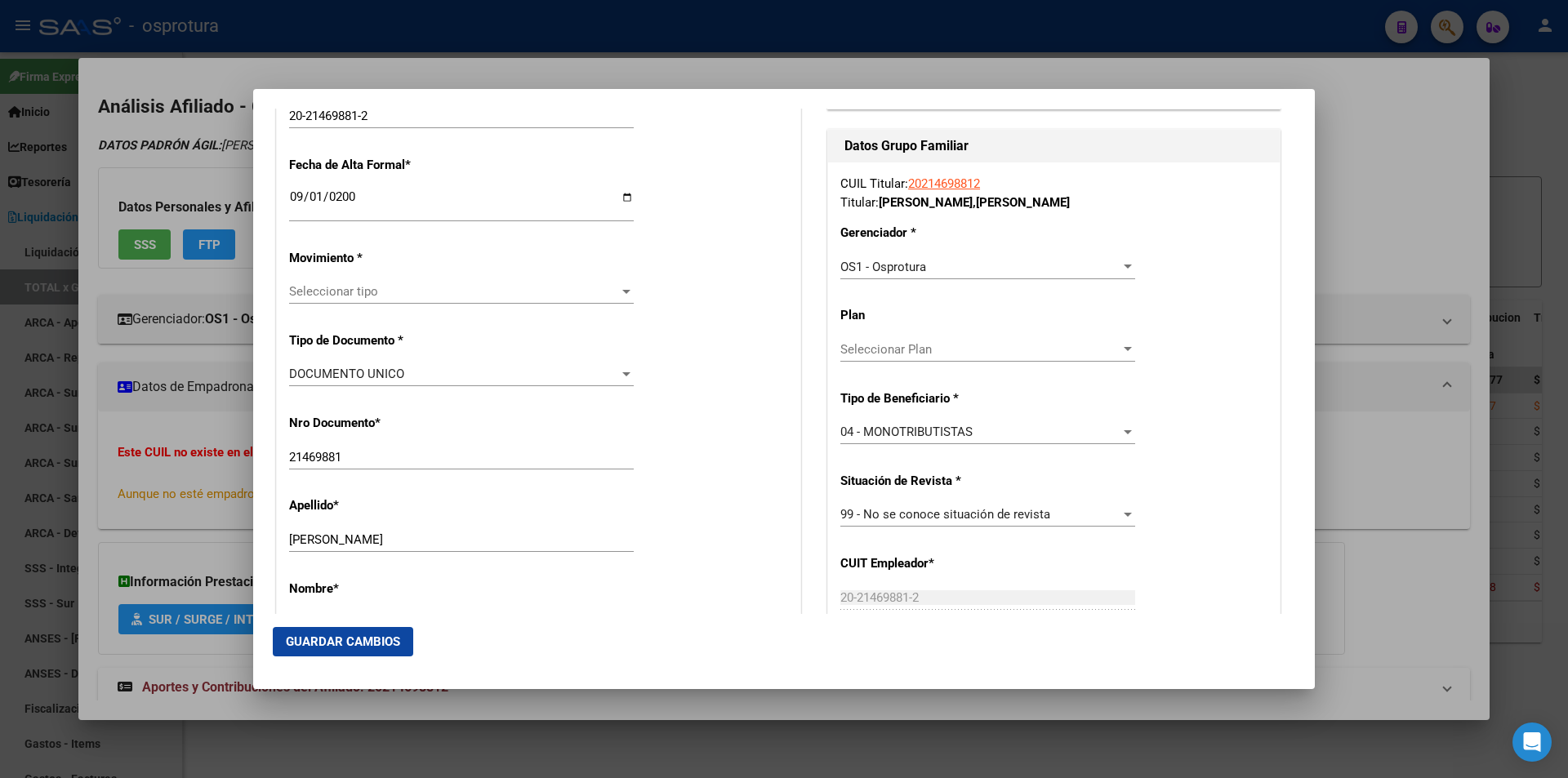
click at [497, 280] on div "Seleccionar tipo Seleccionar tipo" at bounding box center [461, 291] width 345 height 25
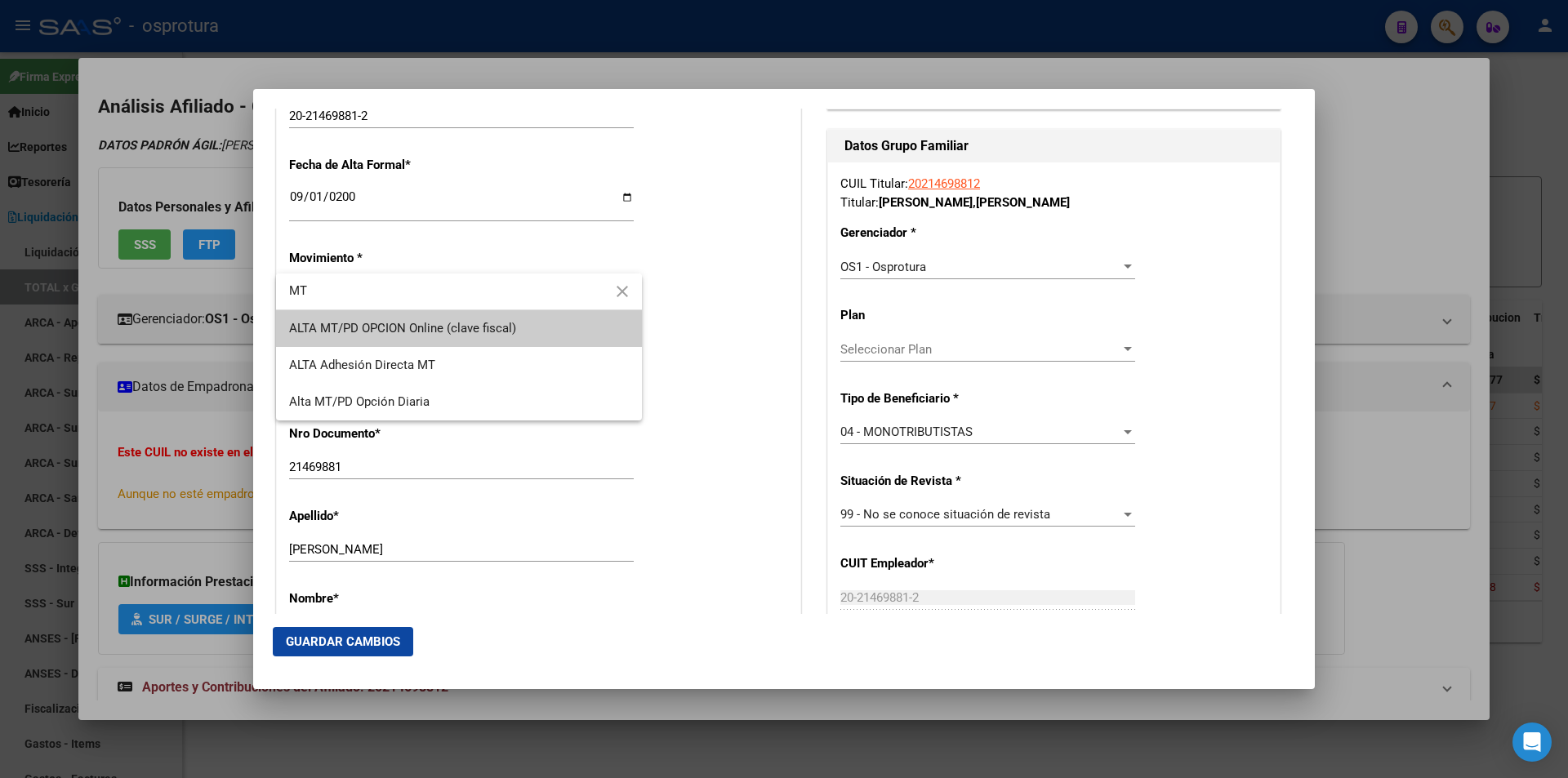
type input "MT"
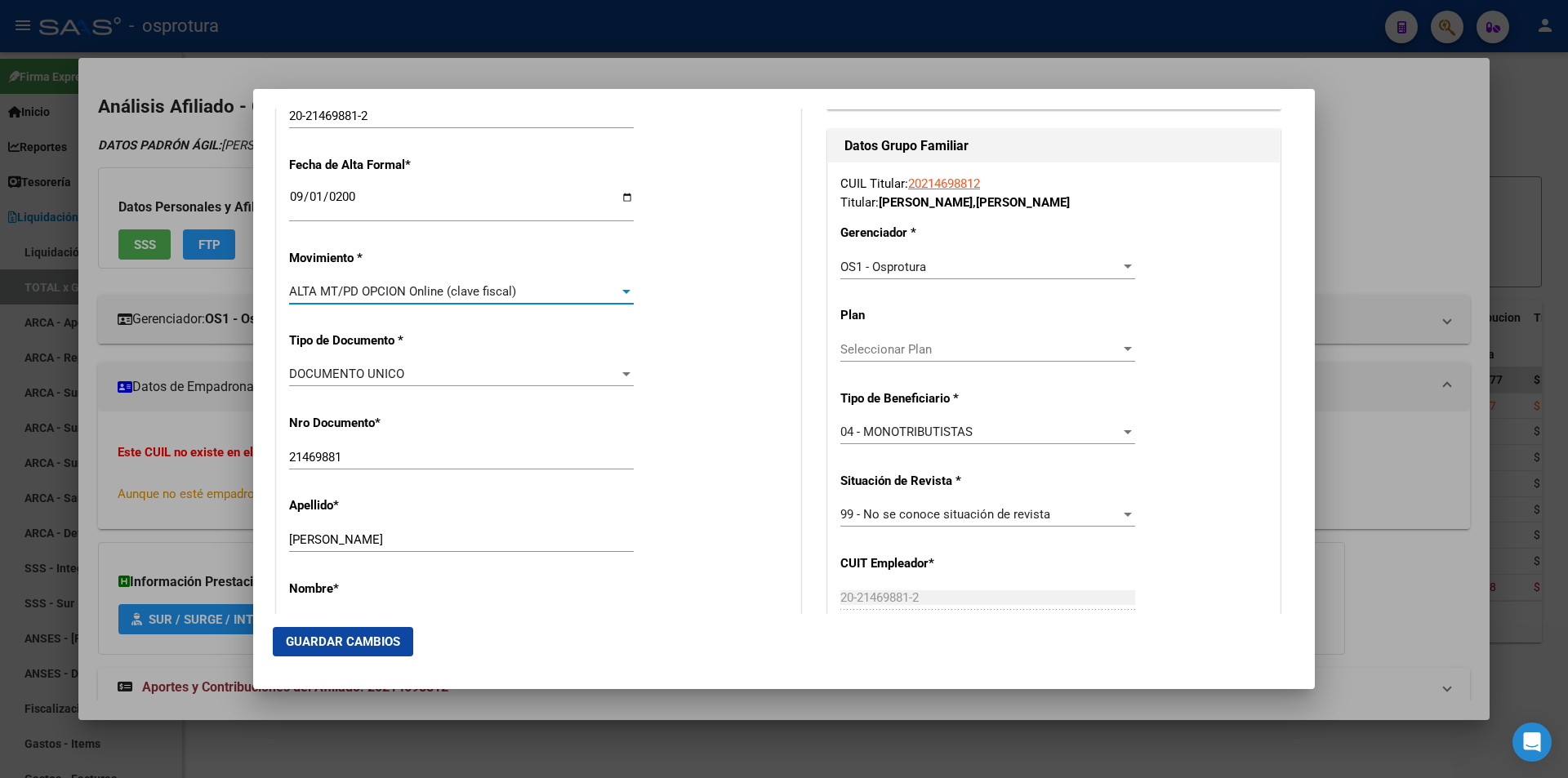
click at [405, 641] on button "Guardar Cambios" at bounding box center [343, 641] width 140 height 29
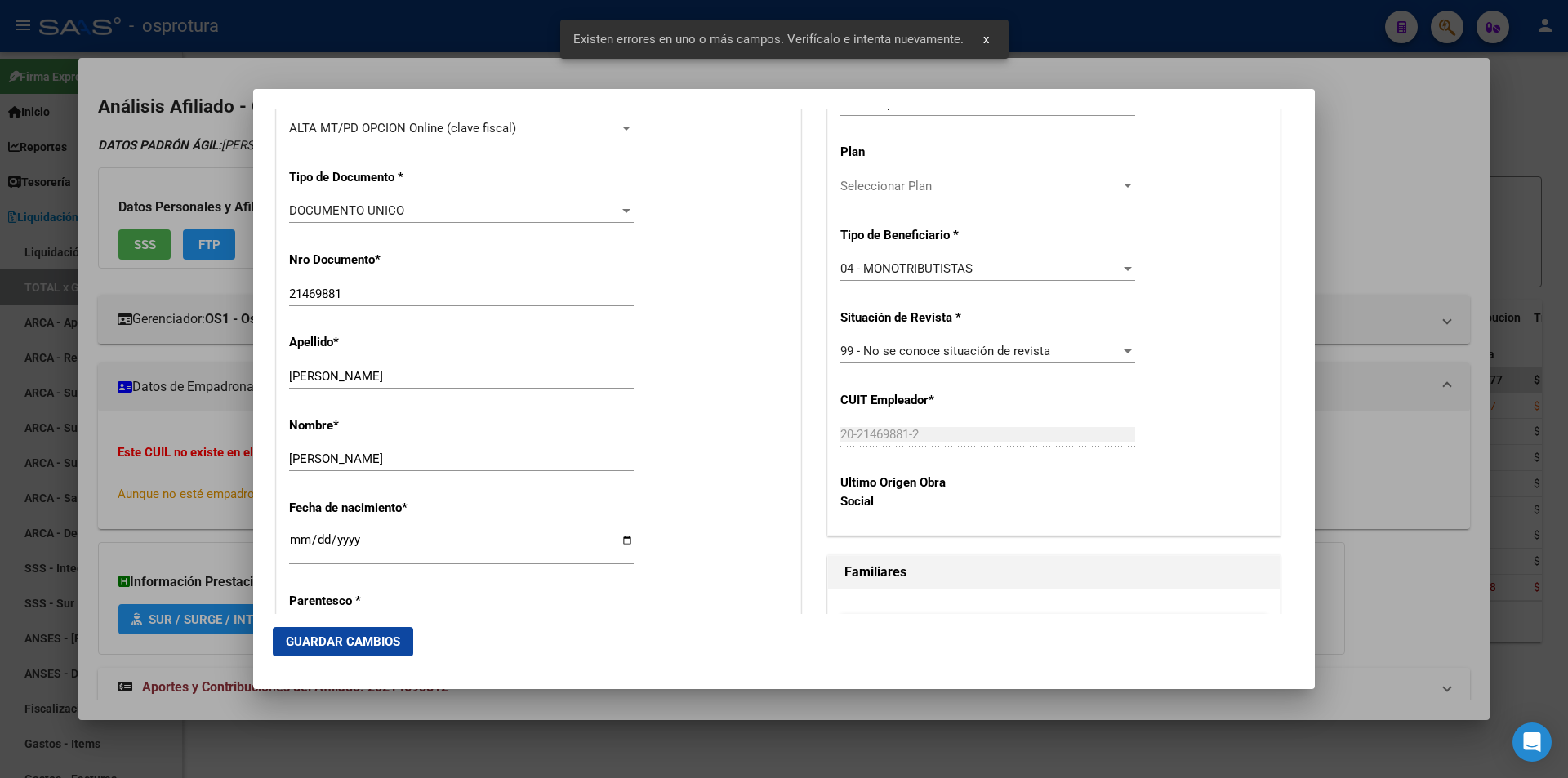
scroll to position [653, 0]
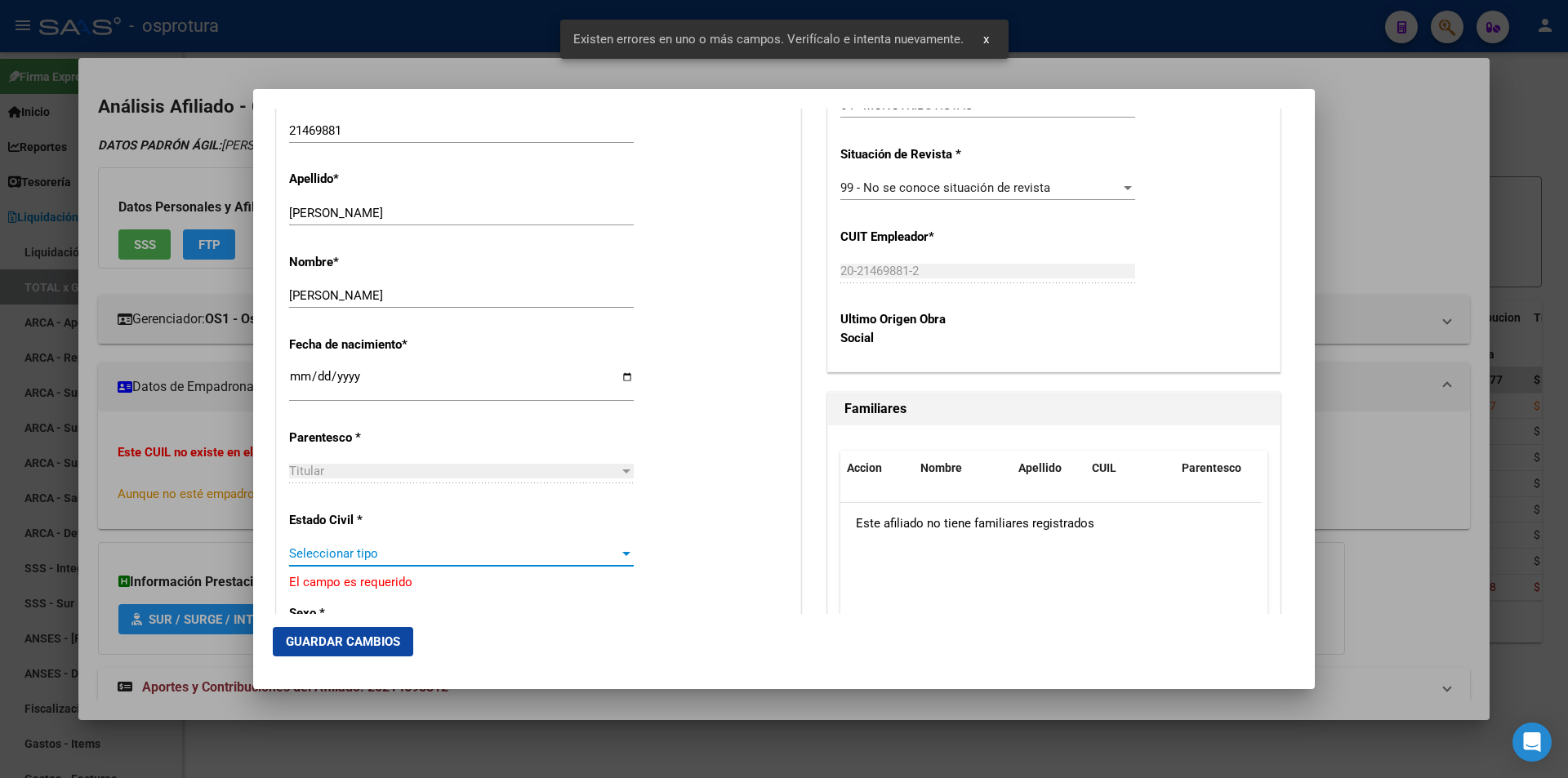
click at [499, 554] on span "Seleccionar tipo" at bounding box center [454, 553] width 330 height 15
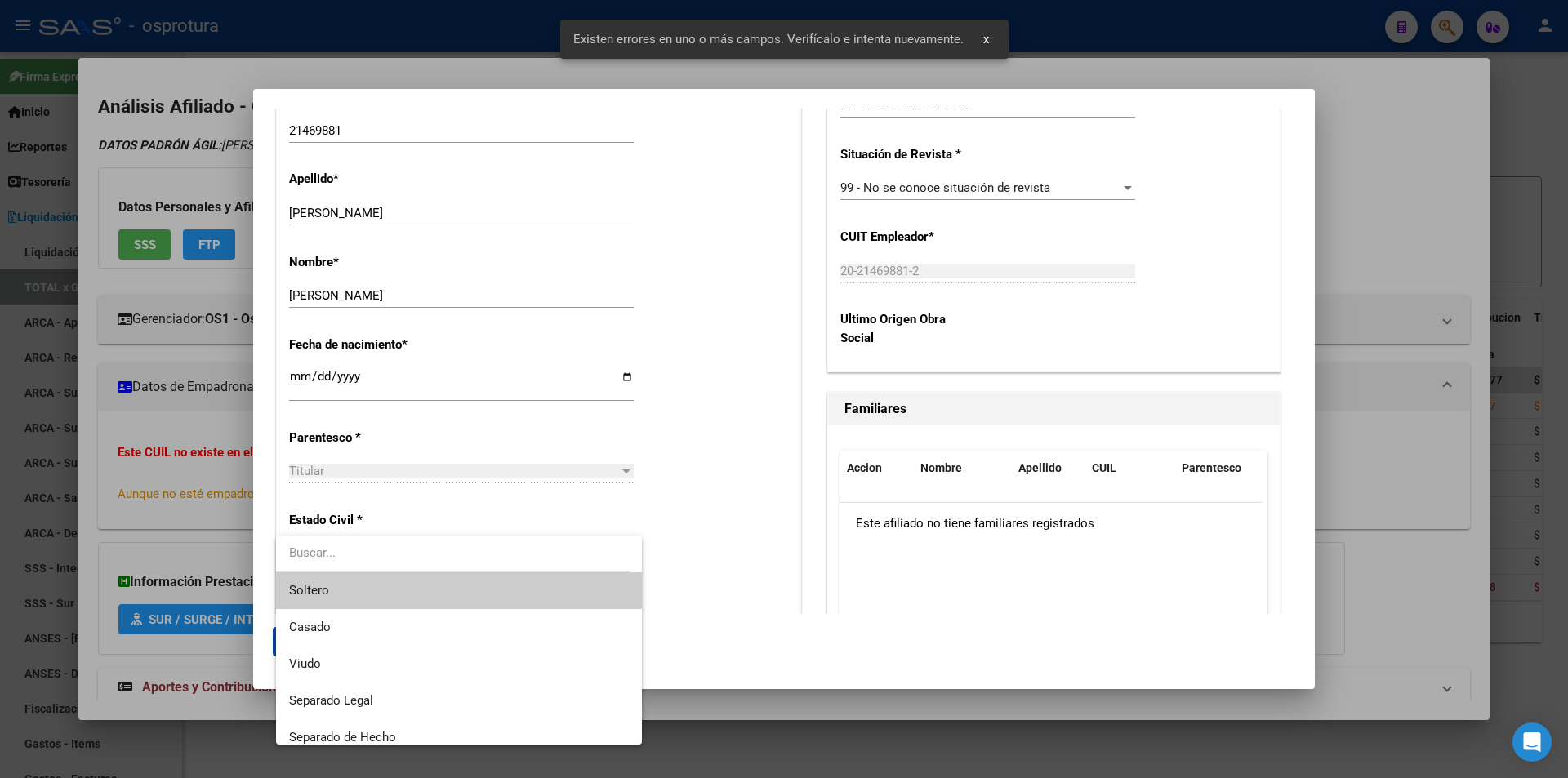
click at [490, 584] on span "Soltero" at bounding box center [458, 591] width 340 height 37
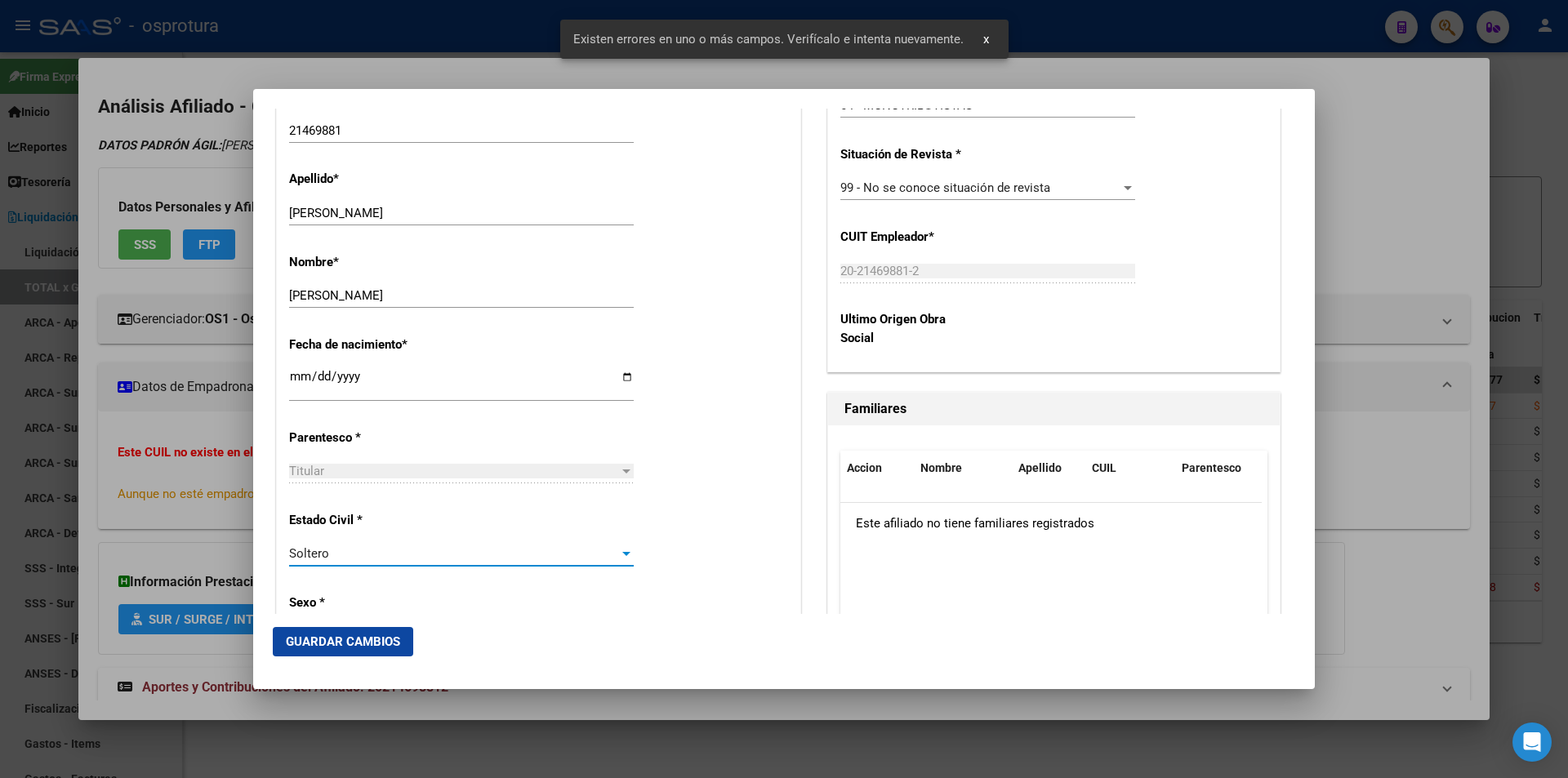
click at [367, 636] on span "Guardar Cambios" at bounding box center [343, 641] width 115 height 15
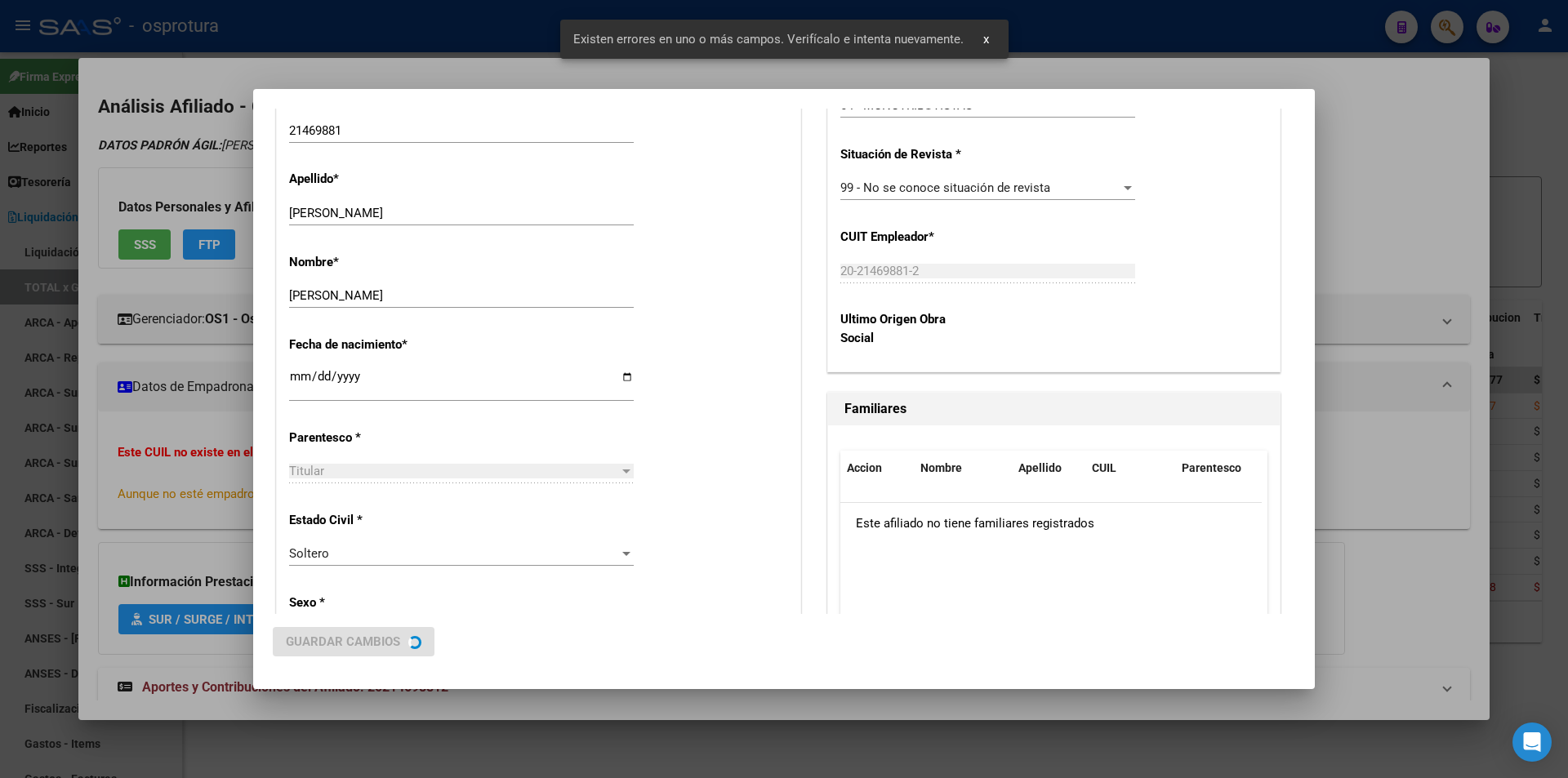
scroll to position [0, 0]
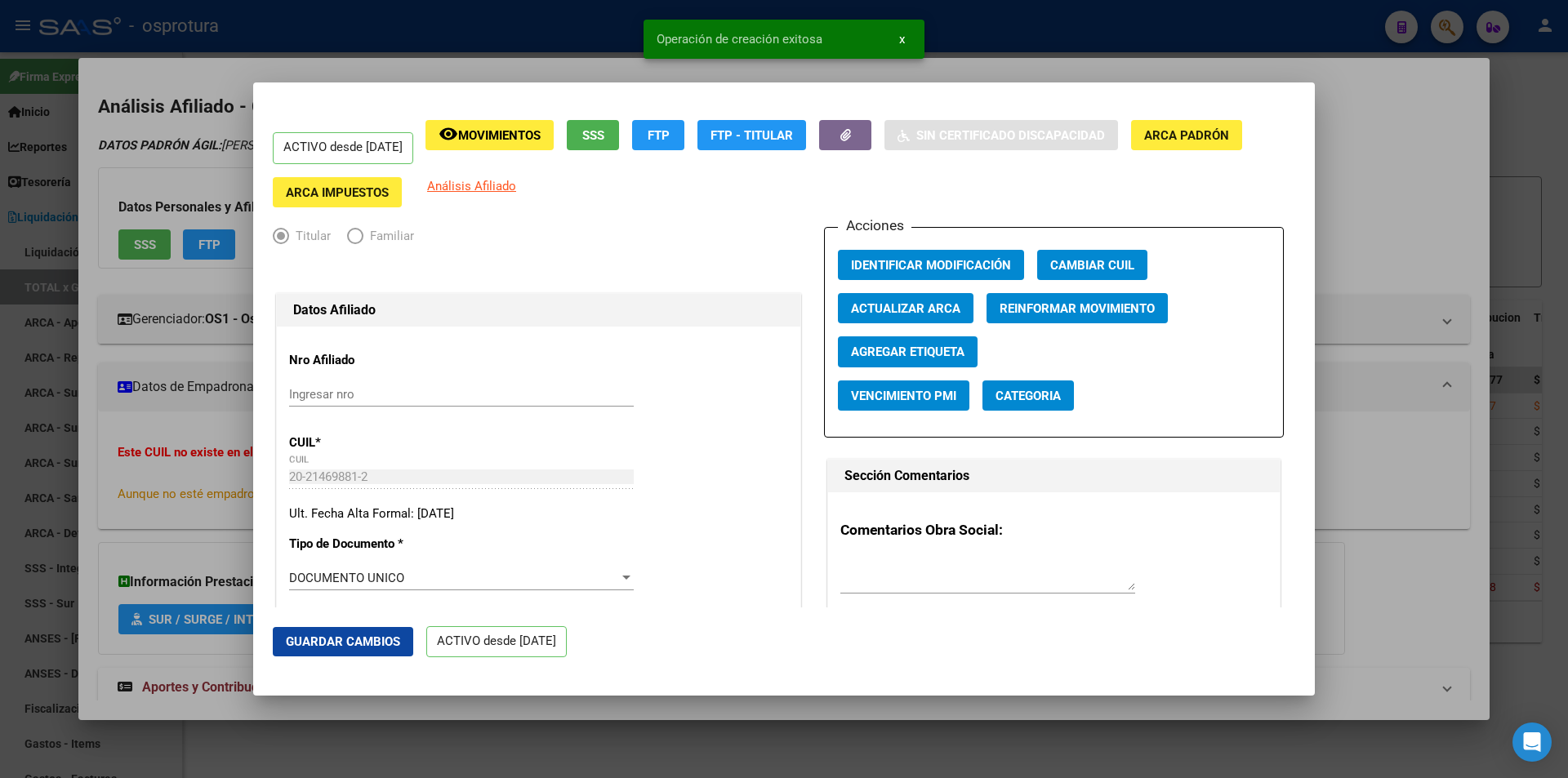
click at [1374, 223] on div at bounding box center [784, 389] width 1568 height 778
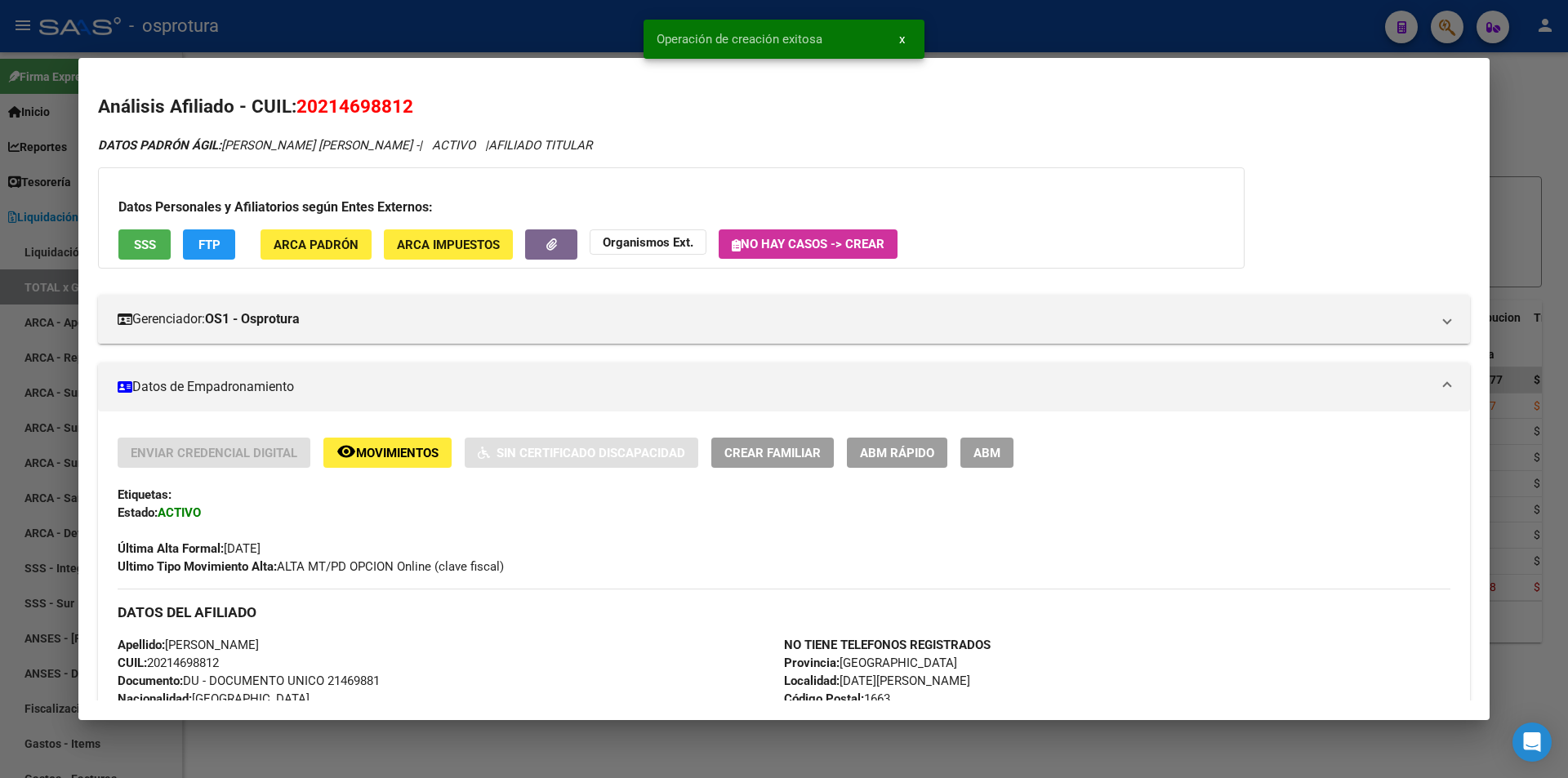
click at [903, 445] on span "ABM Rápido" at bounding box center [896, 453] width 74 height 15
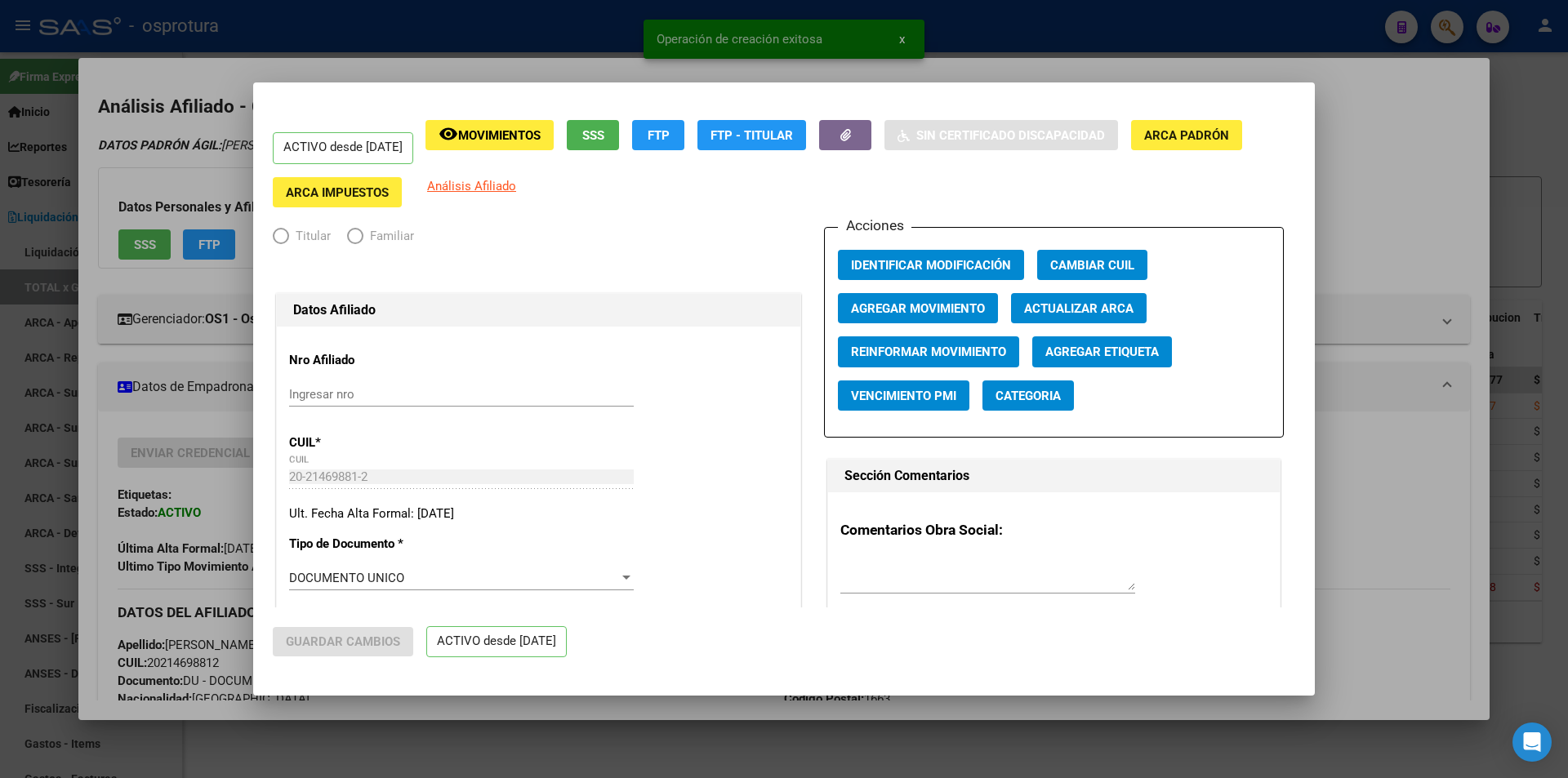
radio input "true"
type input "20-21469881-2"
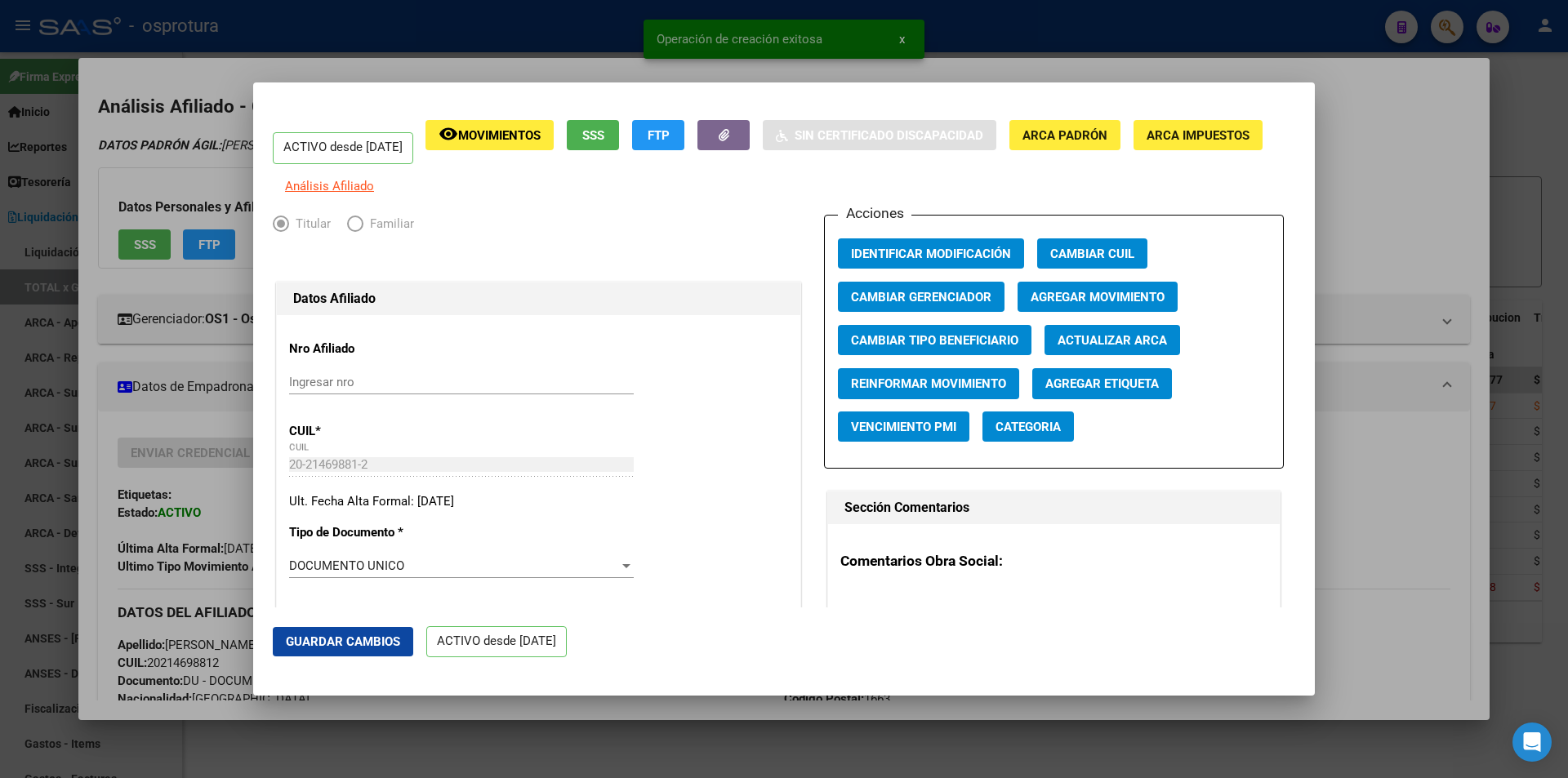
click at [1073, 304] on span "Agregar Movimiento" at bounding box center [1097, 297] width 134 height 15
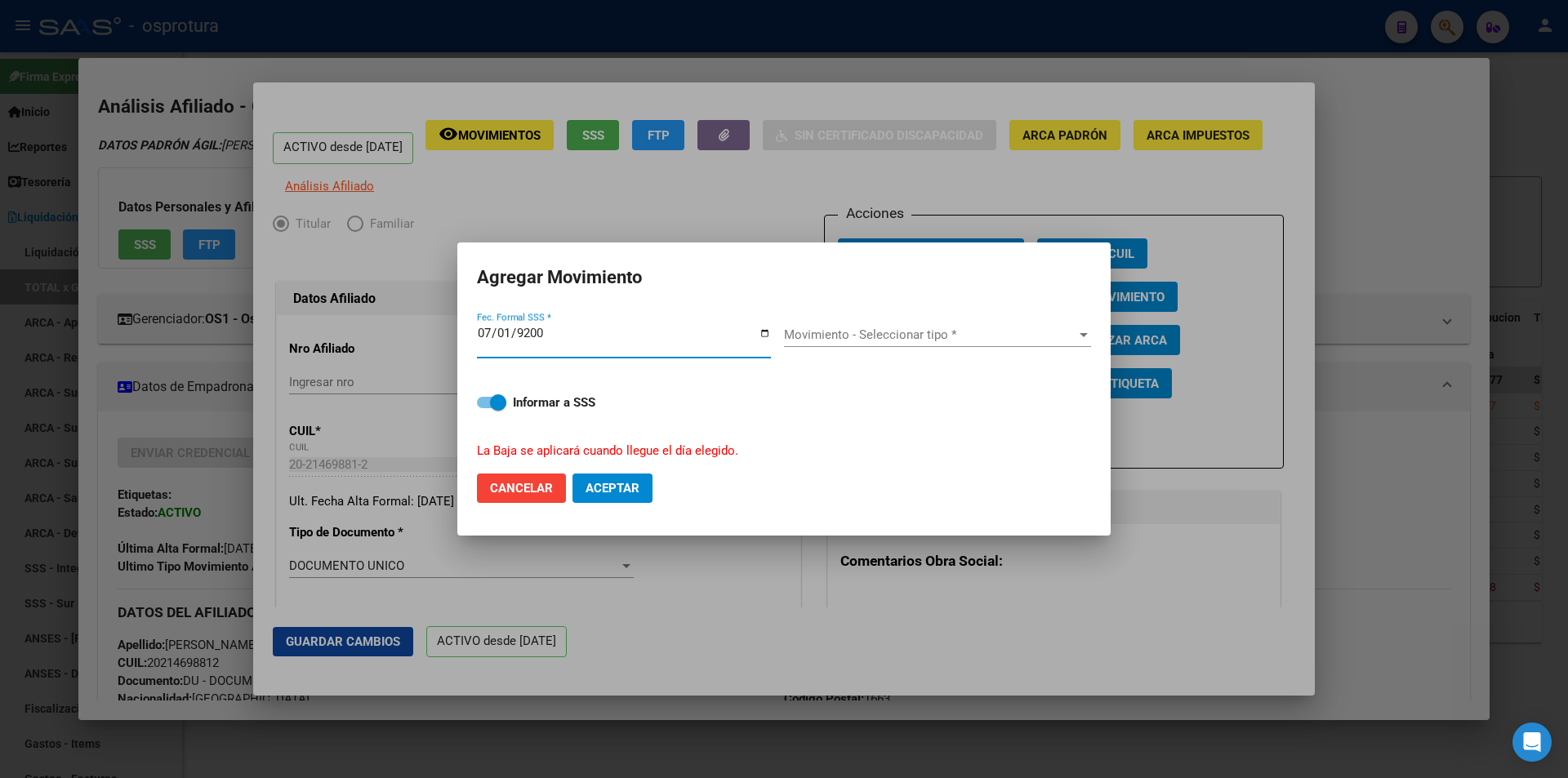
type input "[DATE]"
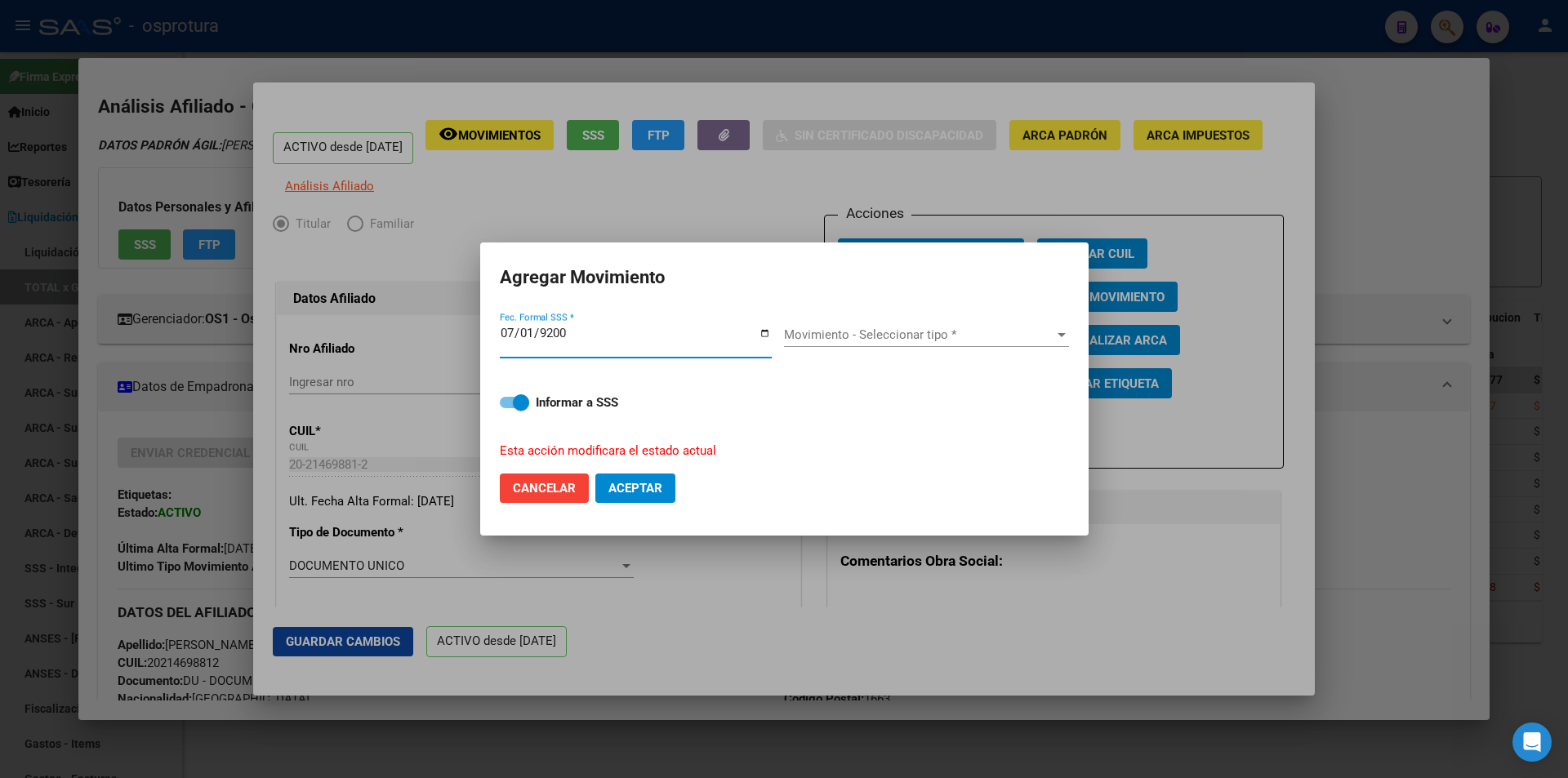
click at [842, 326] on div "Movimiento - Seleccionar tipo * Movimiento - Seleccionar tipo *" at bounding box center [926, 334] width 285 height 25
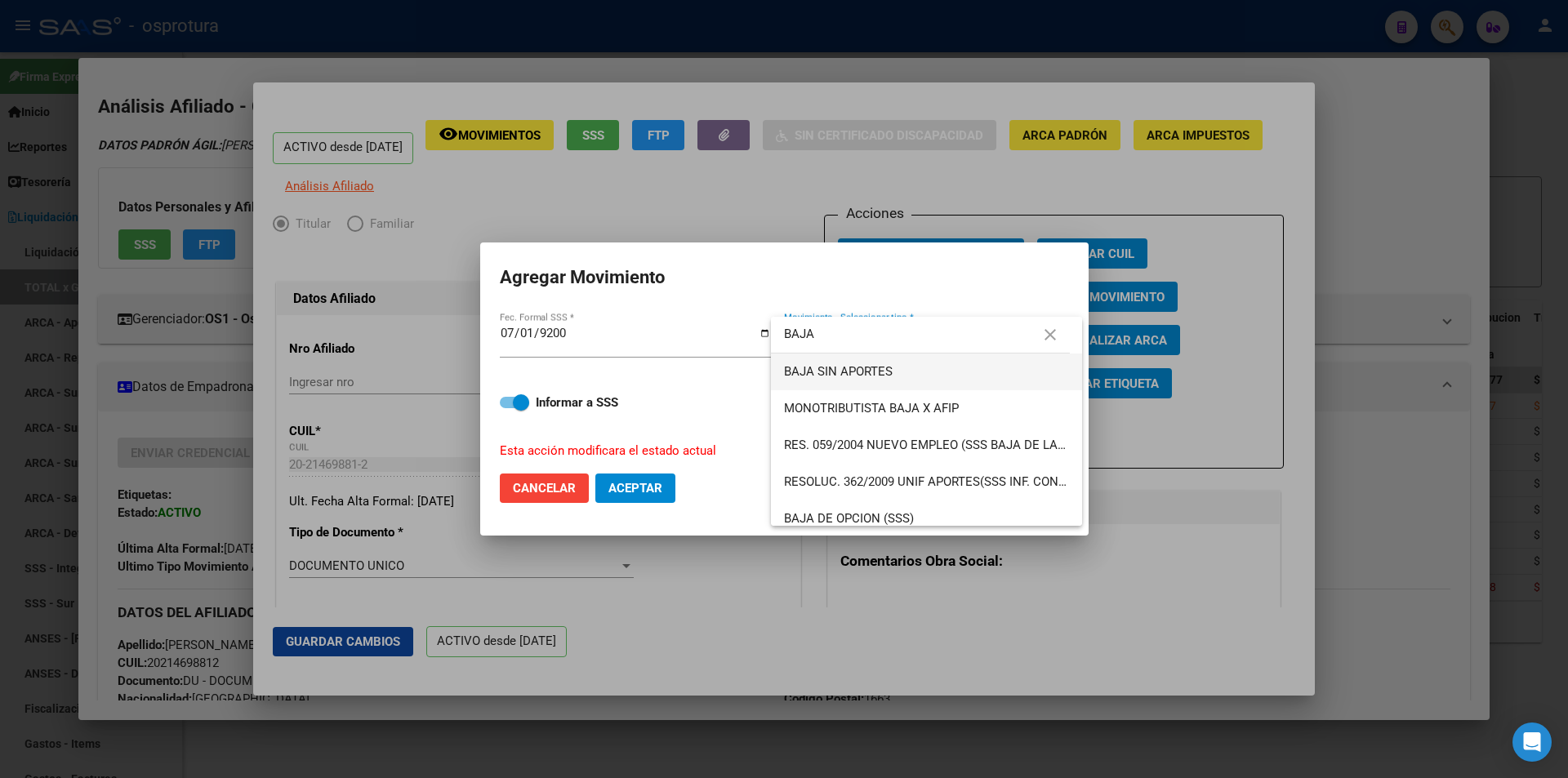
type input "BAJA"
click at [895, 381] on span "BAJA SIN APORTES" at bounding box center [926, 372] width 285 height 37
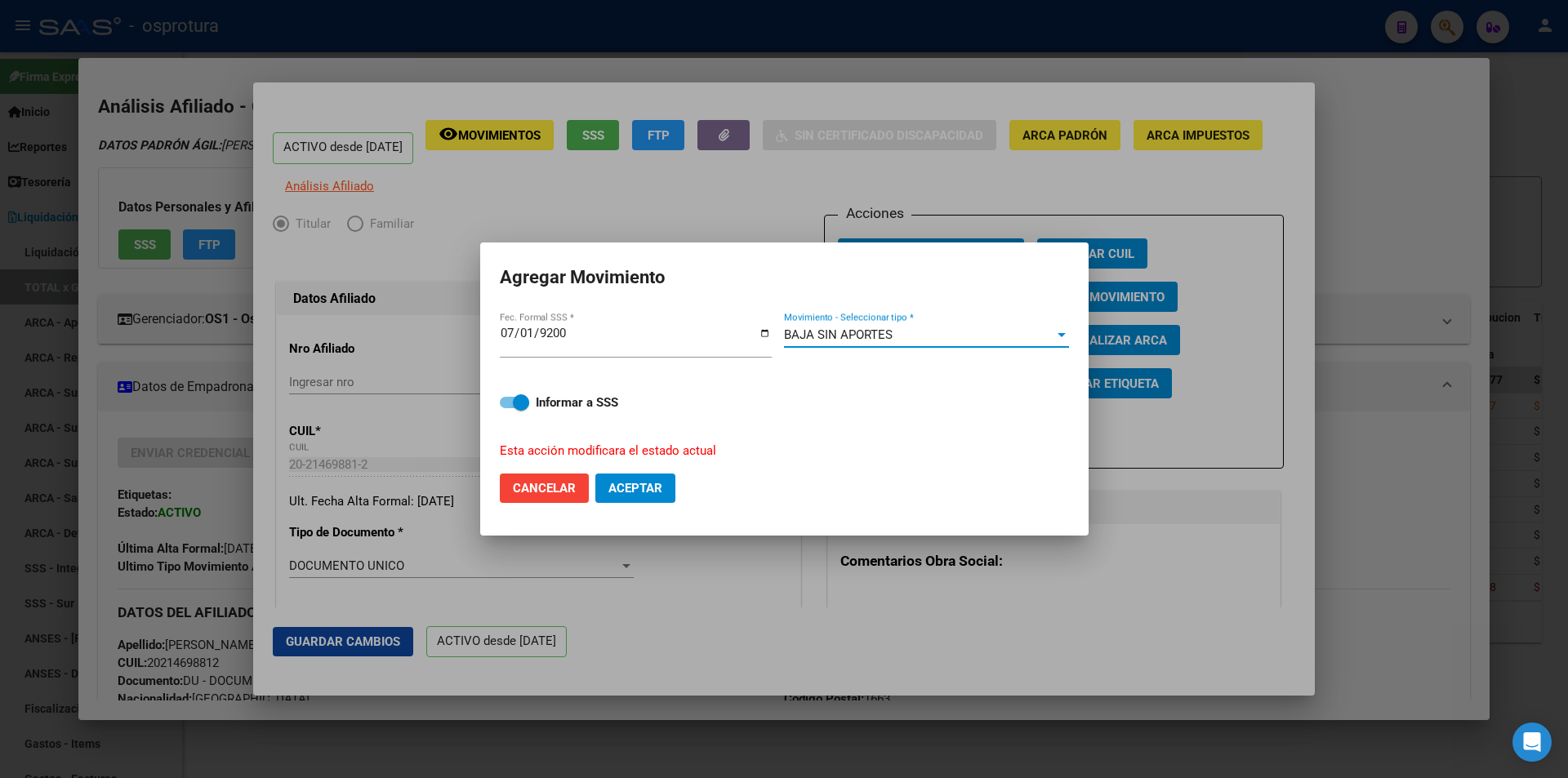
click at [648, 483] on span "Aceptar" at bounding box center [635, 488] width 54 height 15
checkbox input "false"
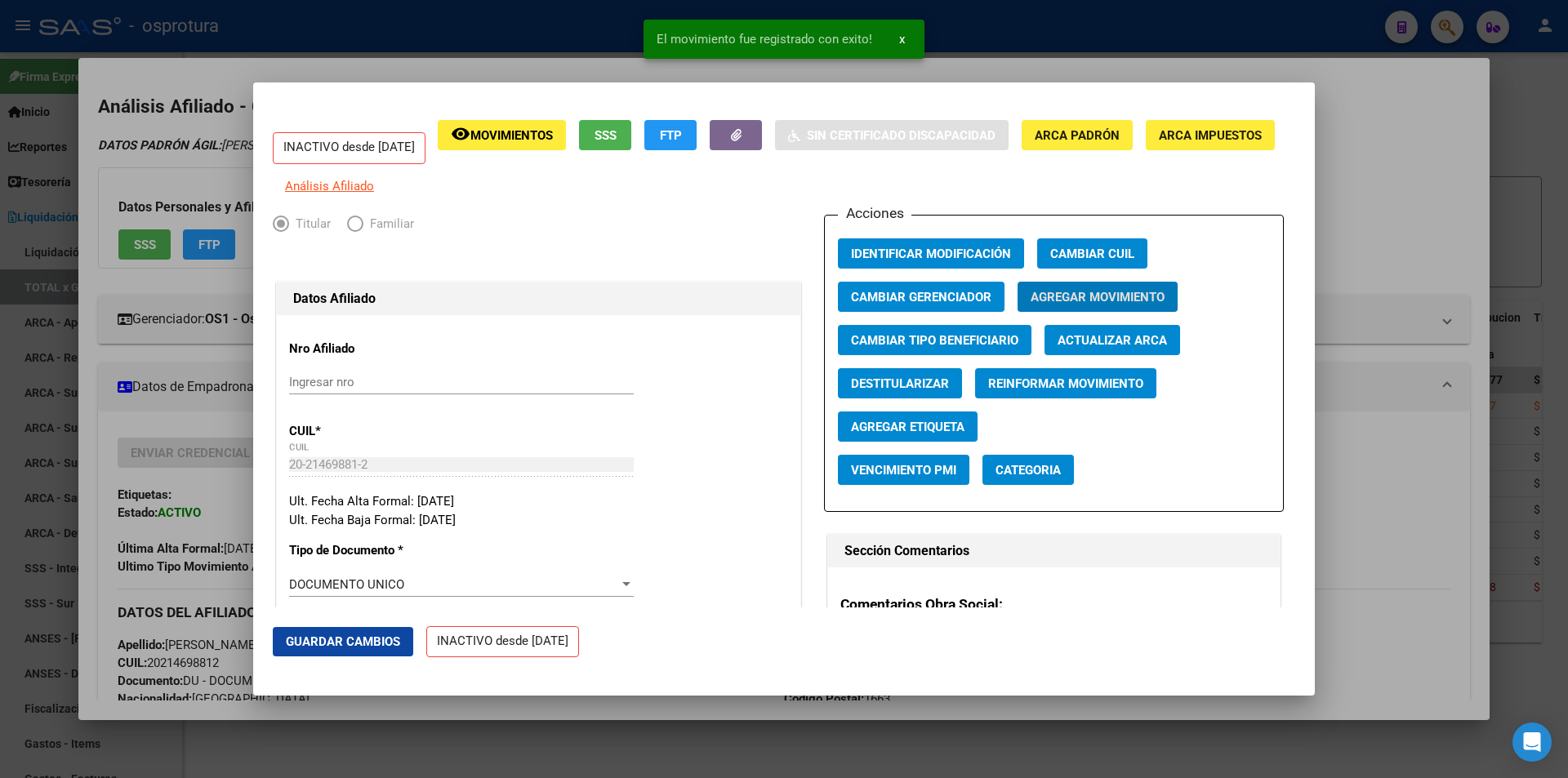
drag, startPoint x: 1382, startPoint y: 247, endPoint x: 1363, endPoint y: 240, distance: 20.2
click at [1379, 242] on div at bounding box center [784, 389] width 1568 height 778
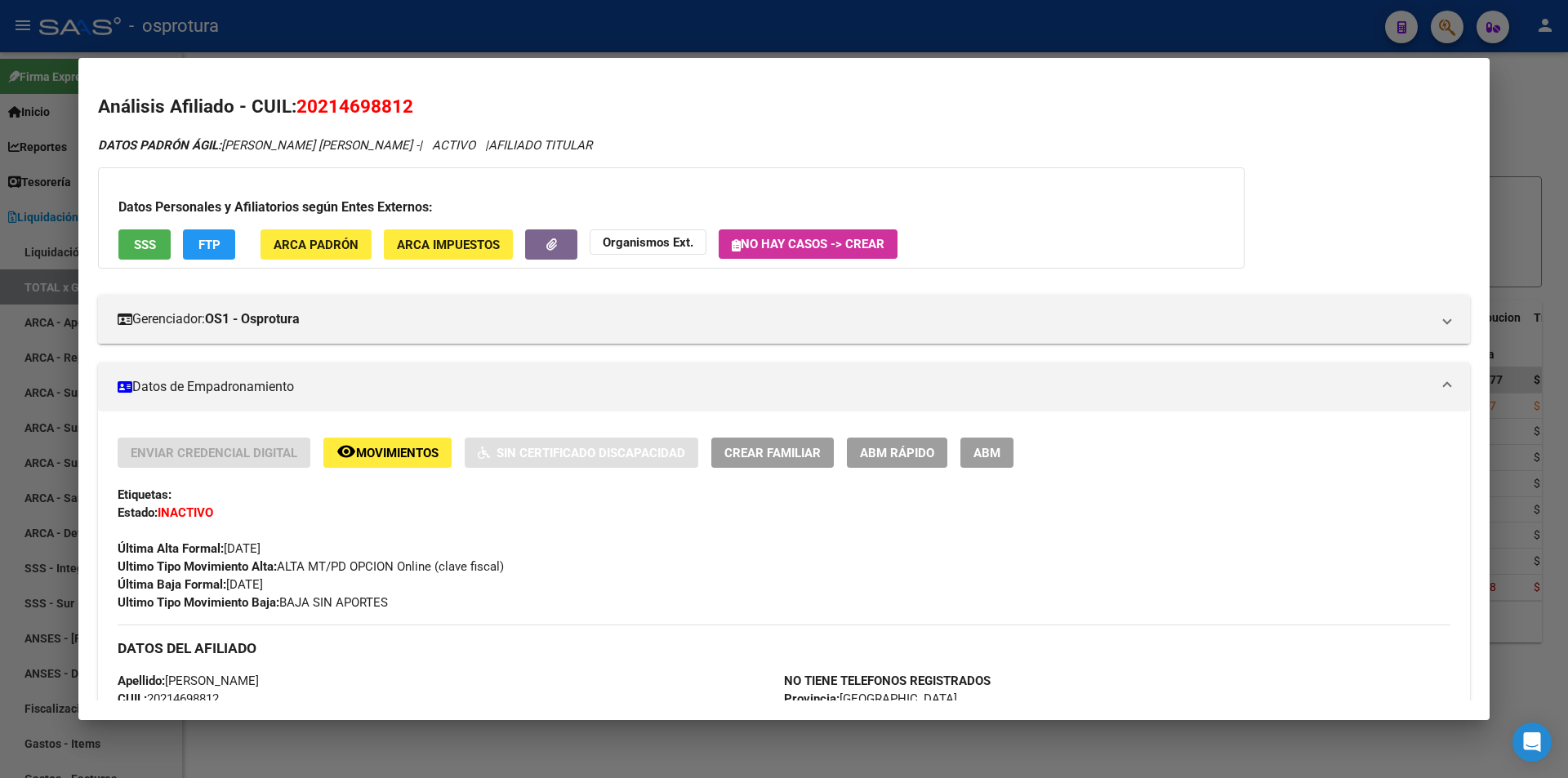
click at [728, 19] on div at bounding box center [784, 389] width 1568 height 778
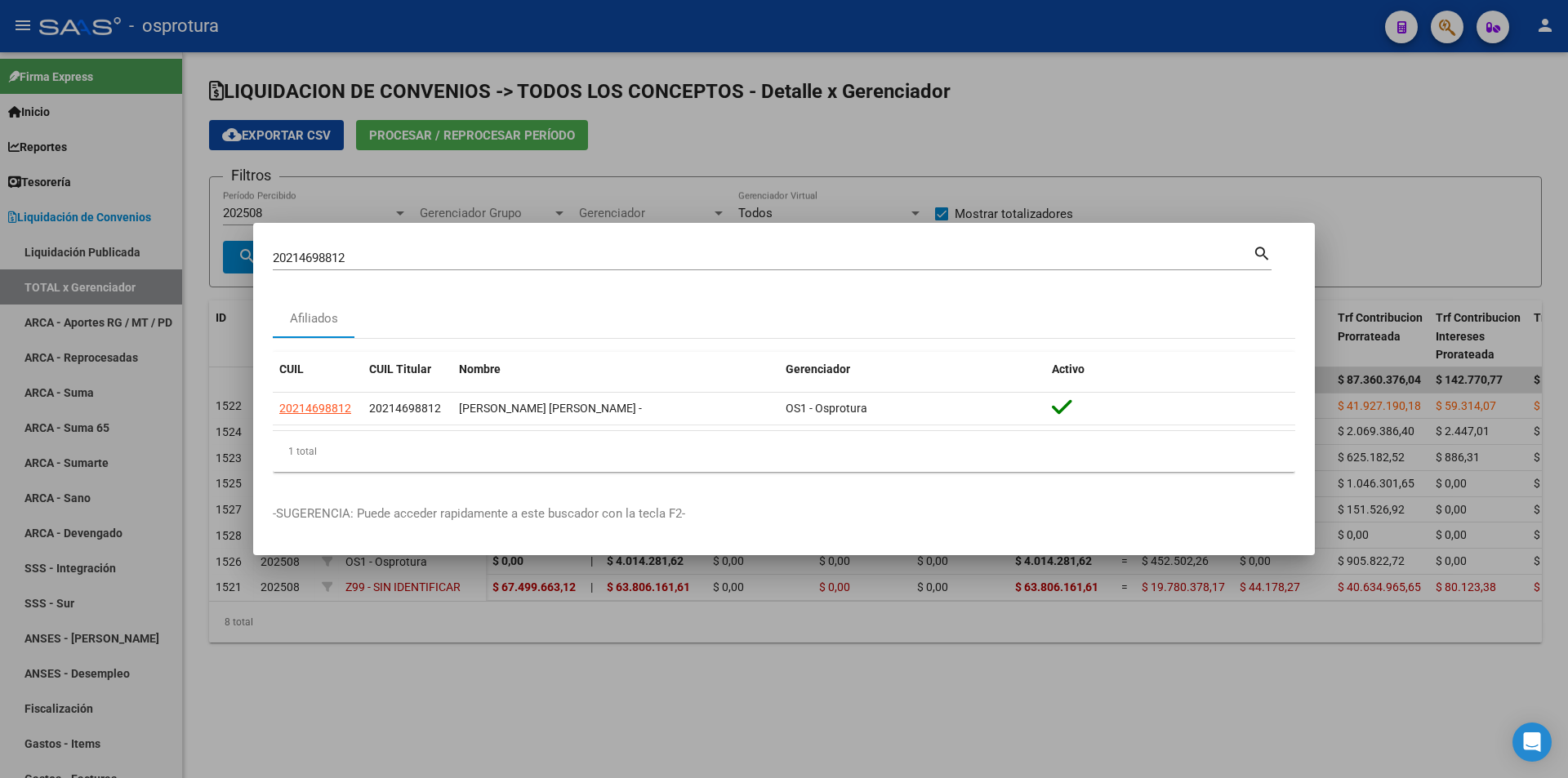
click at [641, 259] on input "20214698812" at bounding box center [762, 258] width 980 height 15
paste input "7-25000482-1"
type input "27250004821"
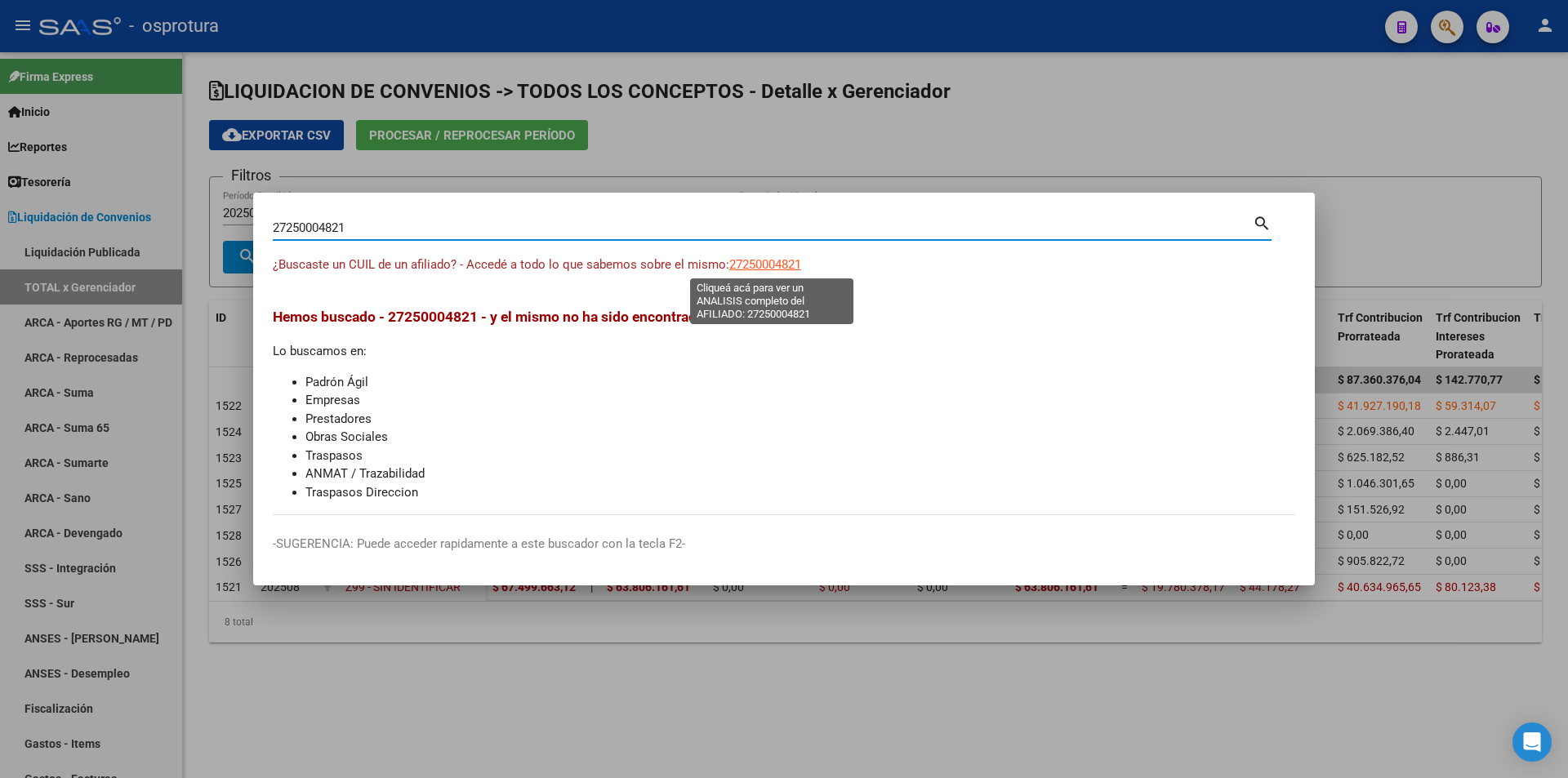
click at [778, 258] on span "27250004821" at bounding box center [765, 265] width 71 height 15
type textarea "27250004821"
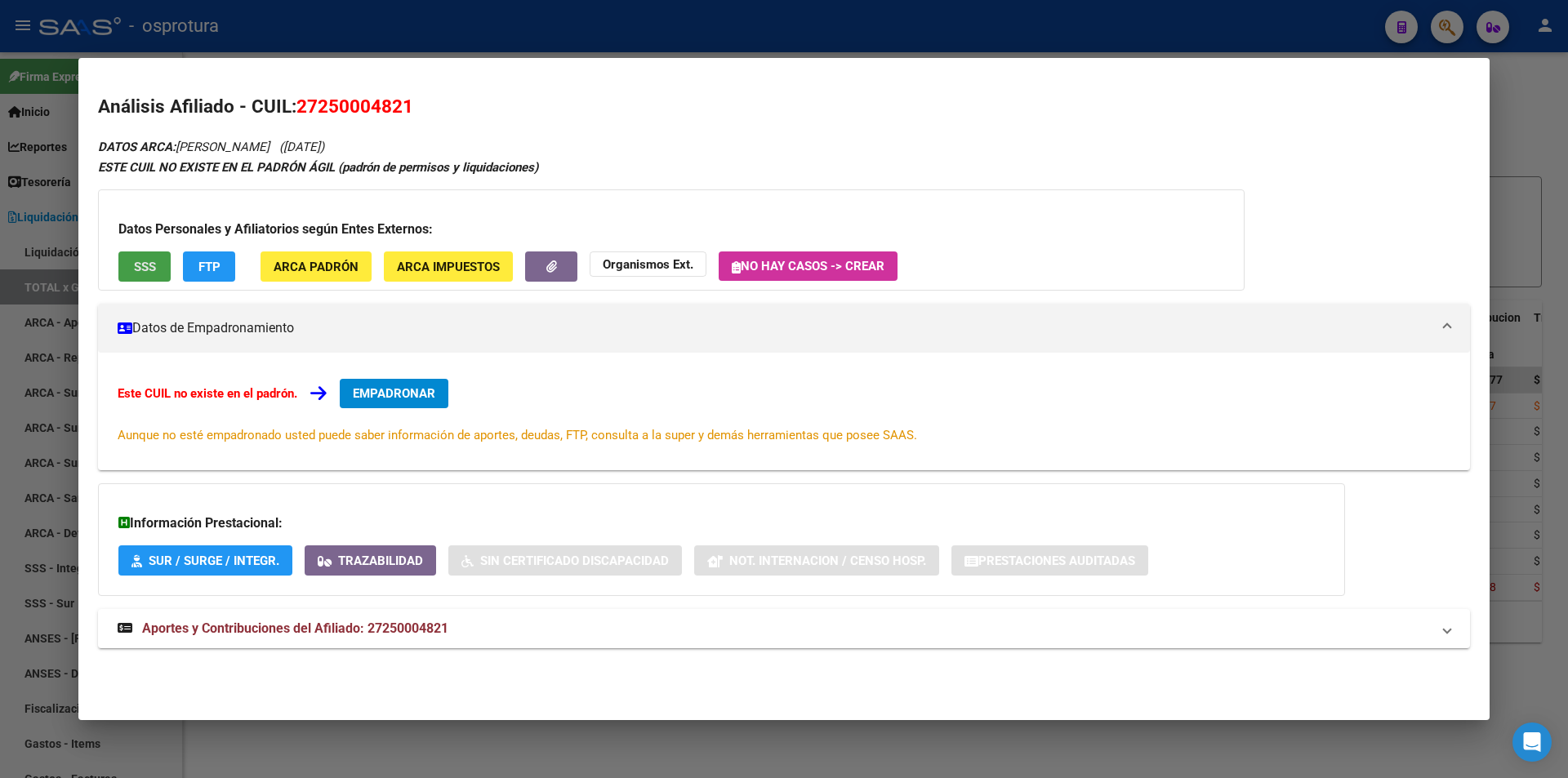
click at [143, 268] on span "SSS" at bounding box center [145, 267] width 22 height 15
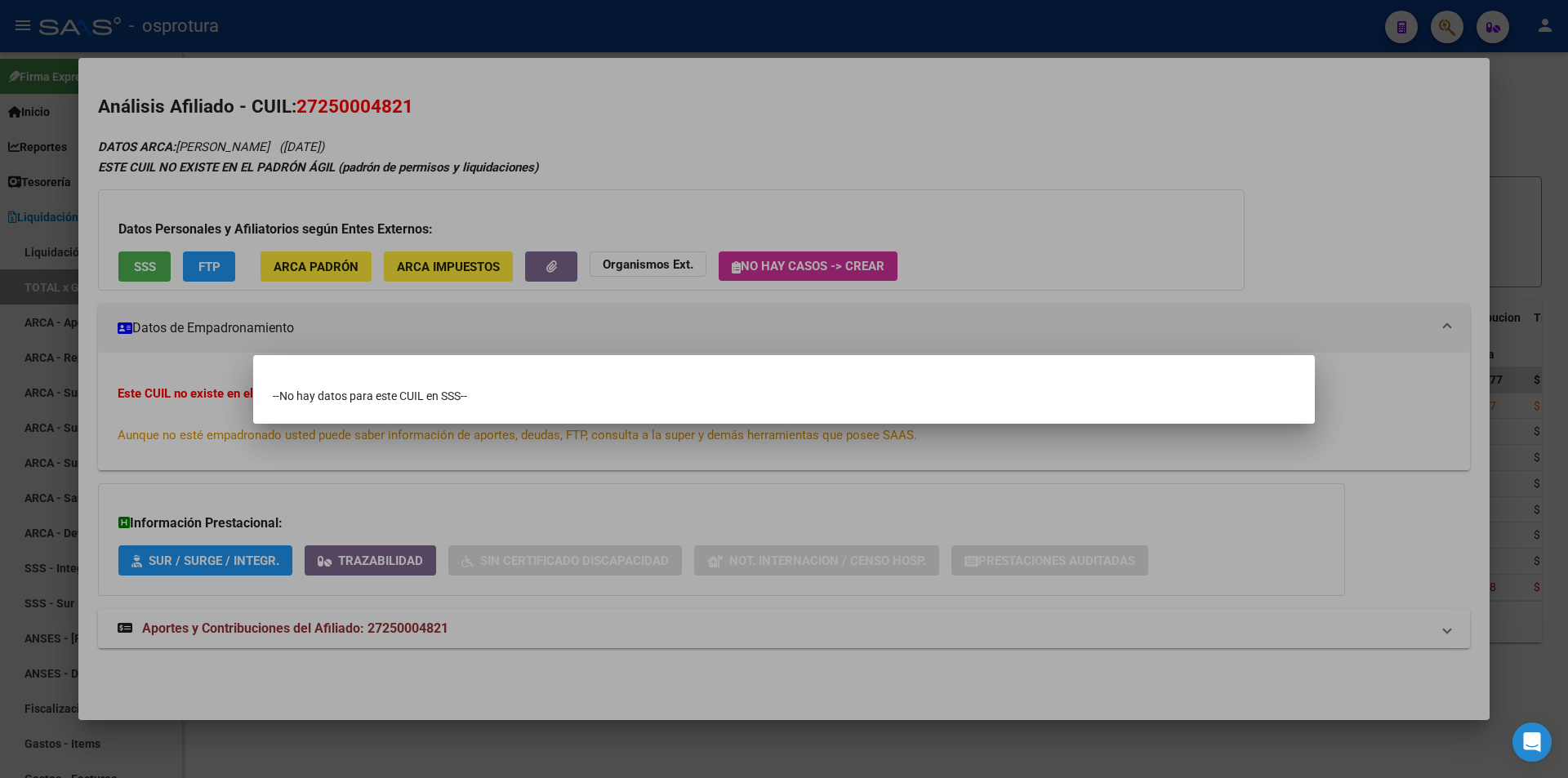
click at [666, 23] on div at bounding box center [784, 389] width 1568 height 778
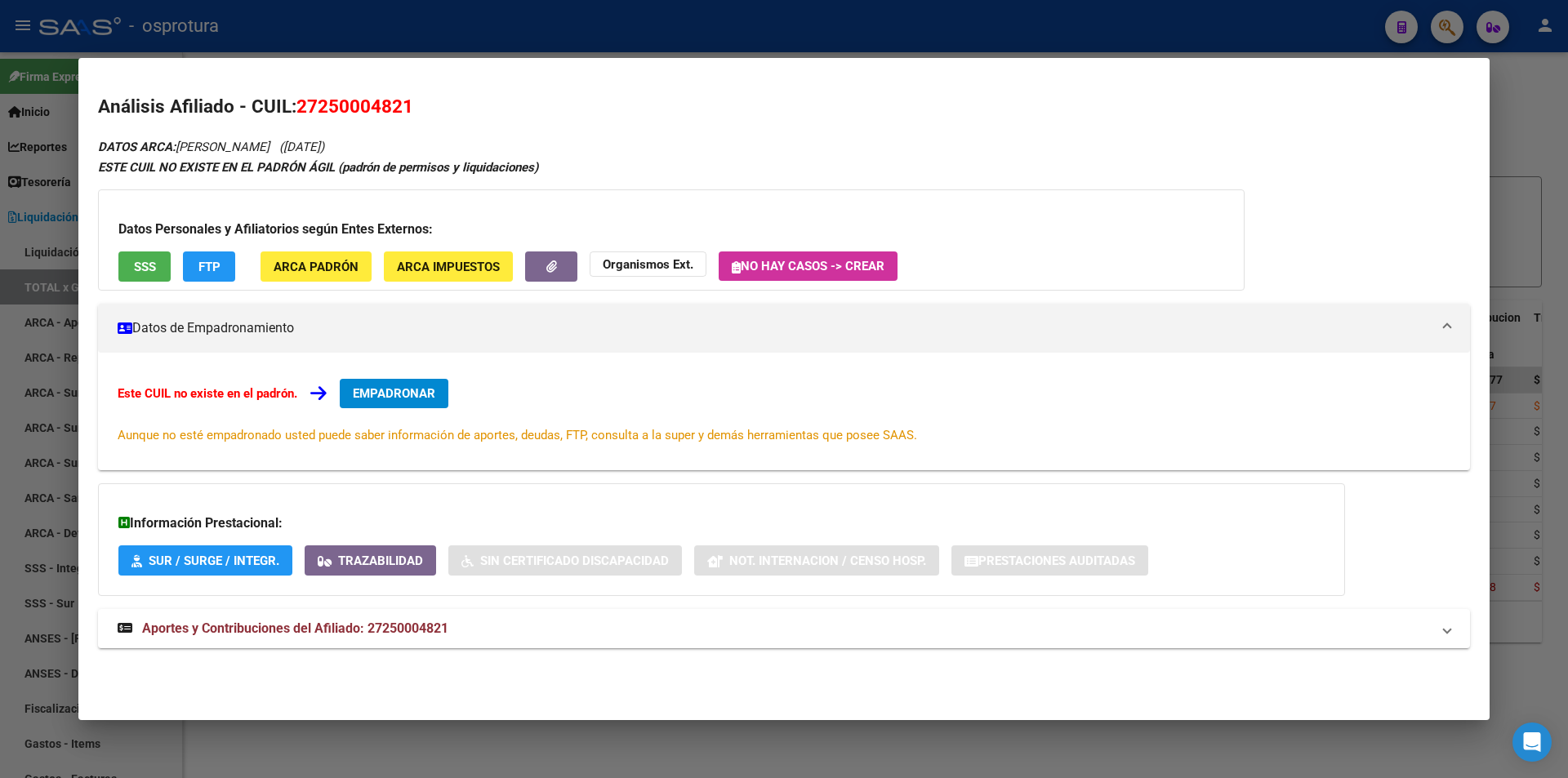
click at [667, 27] on div at bounding box center [784, 389] width 1568 height 778
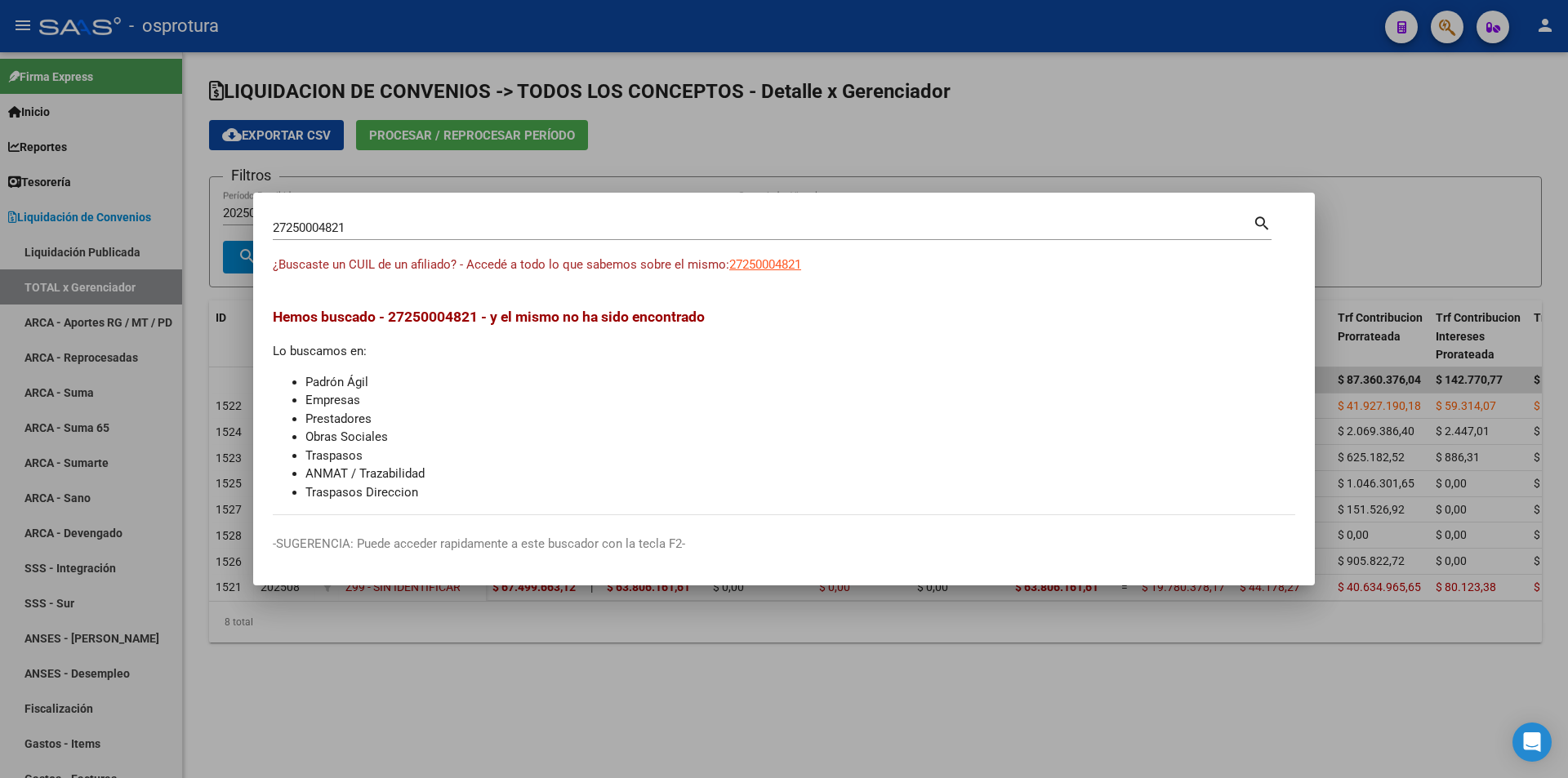
click at [633, 236] on div "27250004821 Buscar (apellido, dni, [PERSON_NAME], [PERSON_NAME], cuit, obra soc…" at bounding box center [762, 227] width 980 height 25
click at [633, 235] on input "27250004821" at bounding box center [762, 228] width 980 height 15
paste input "0-49671305-3"
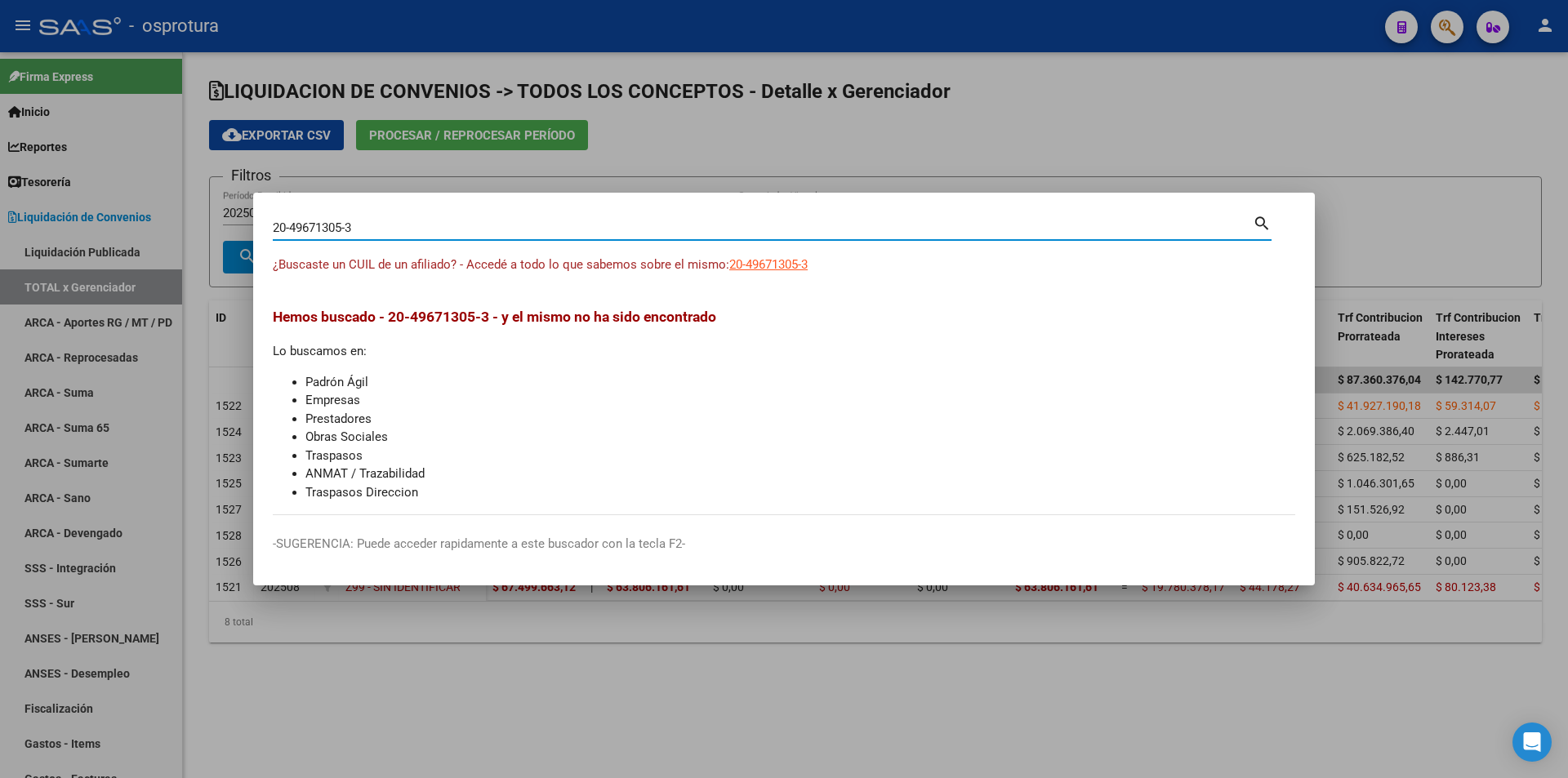
type input "20496713053"
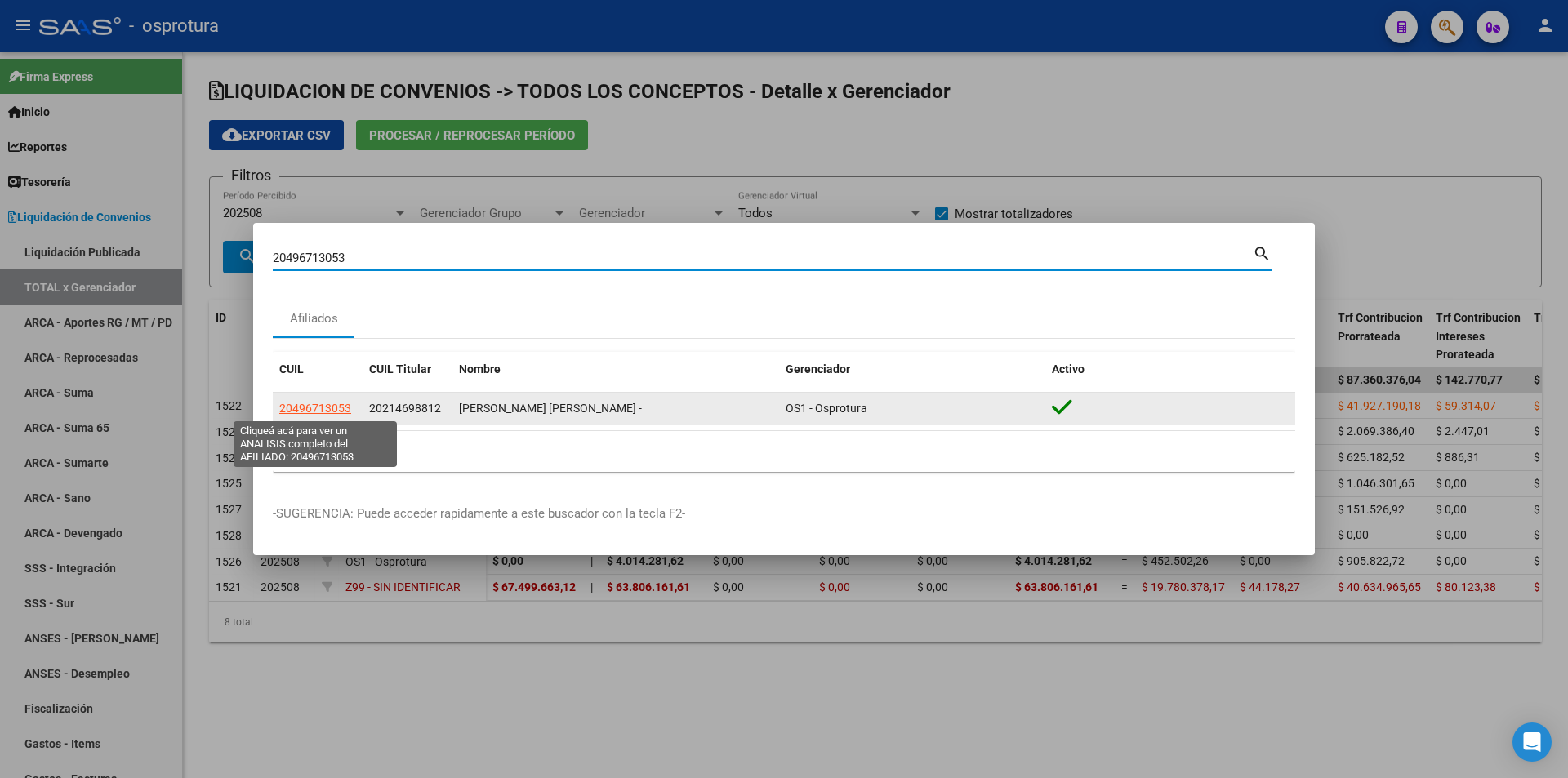
click at [332, 405] on span "20496713053" at bounding box center [315, 408] width 71 height 13
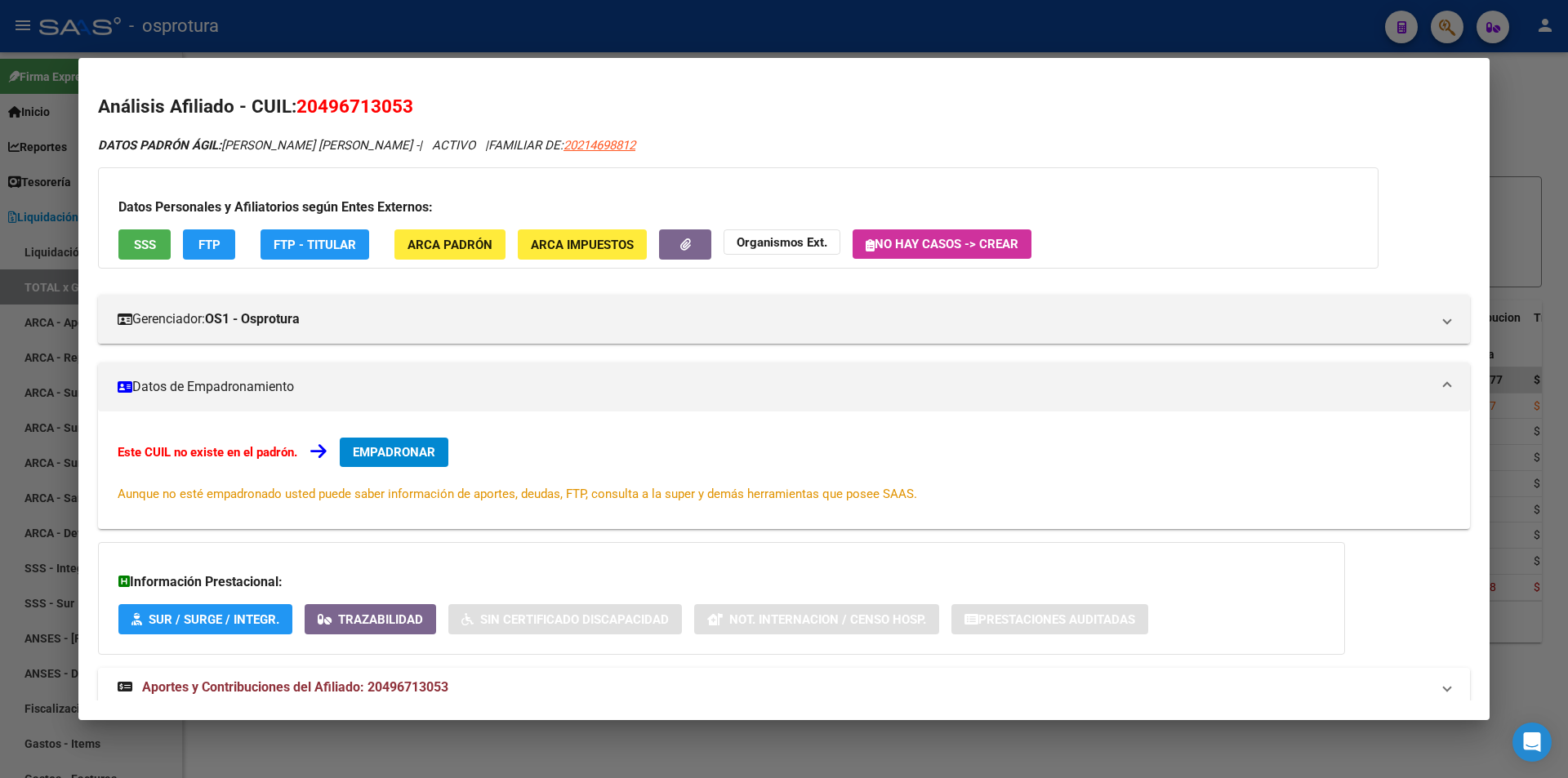
click at [159, 235] on button "SSS" at bounding box center [144, 244] width 52 height 30
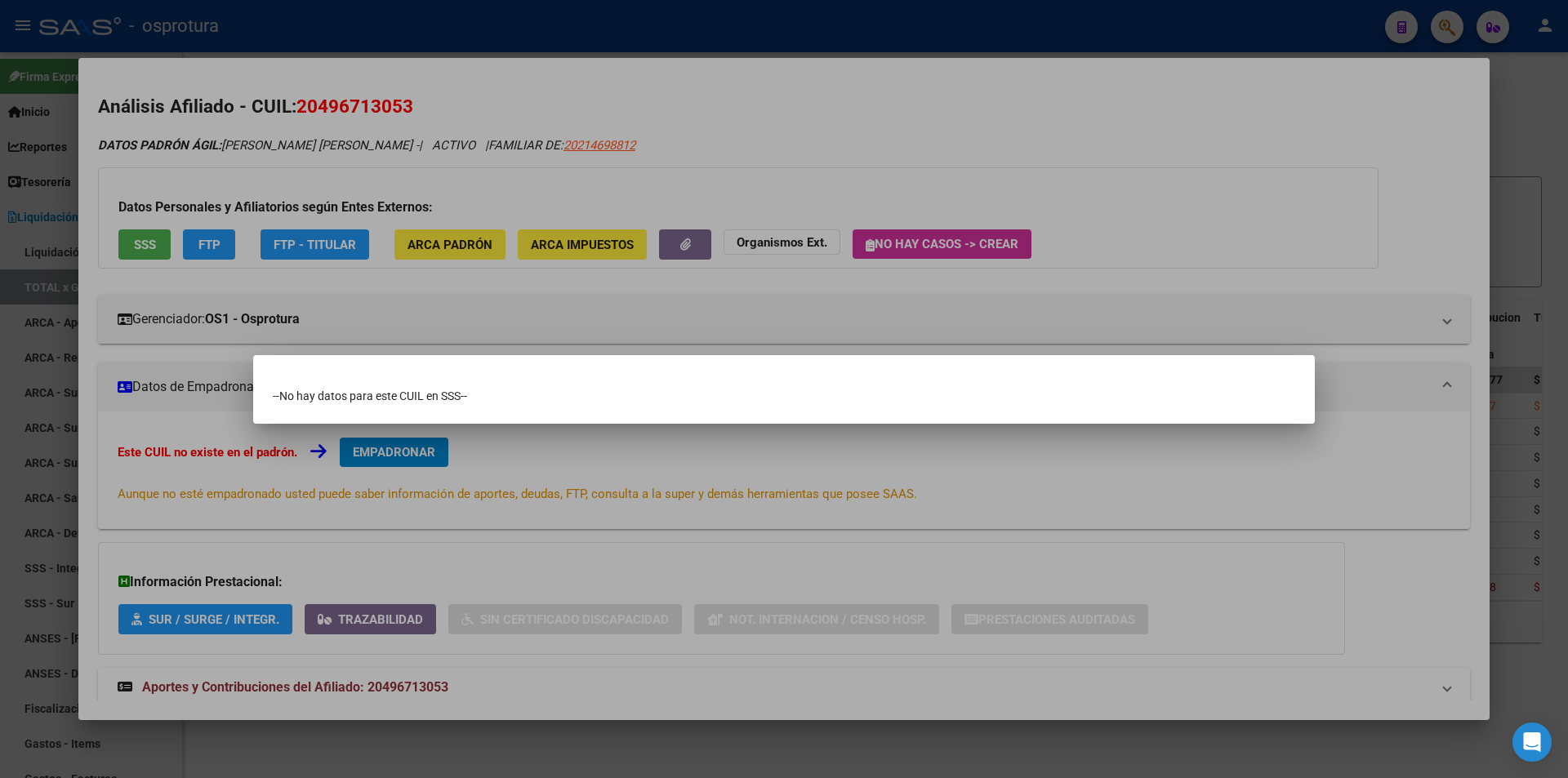
drag, startPoint x: 945, startPoint y: 145, endPoint x: 929, endPoint y: 146, distance: 16.0
click at [944, 145] on div at bounding box center [784, 389] width 1568 height 778
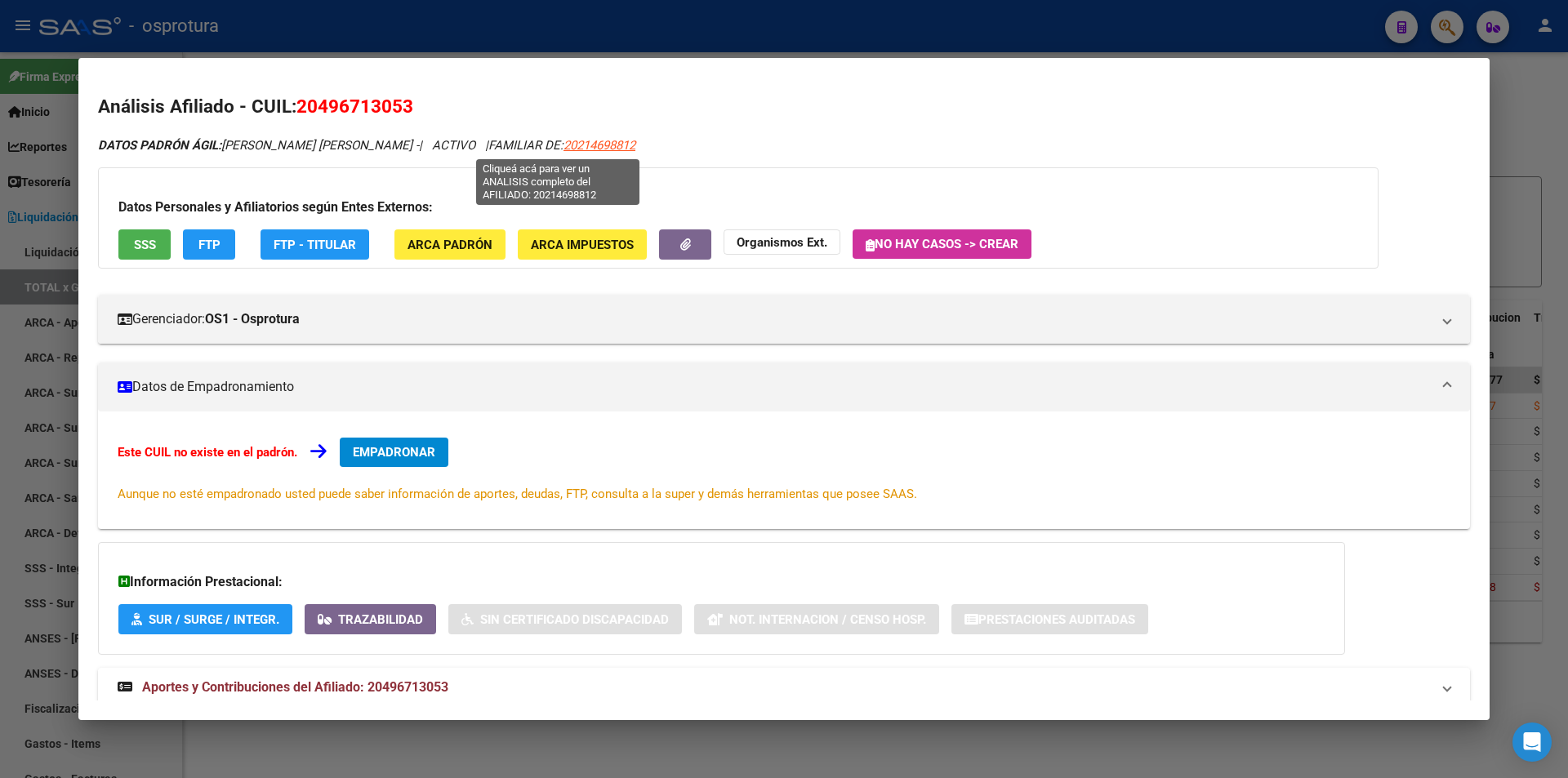
click at [564, 142] on span "20214698812" at bounding box center [599, 146] width 71 height 15
type textarea "20214698812"
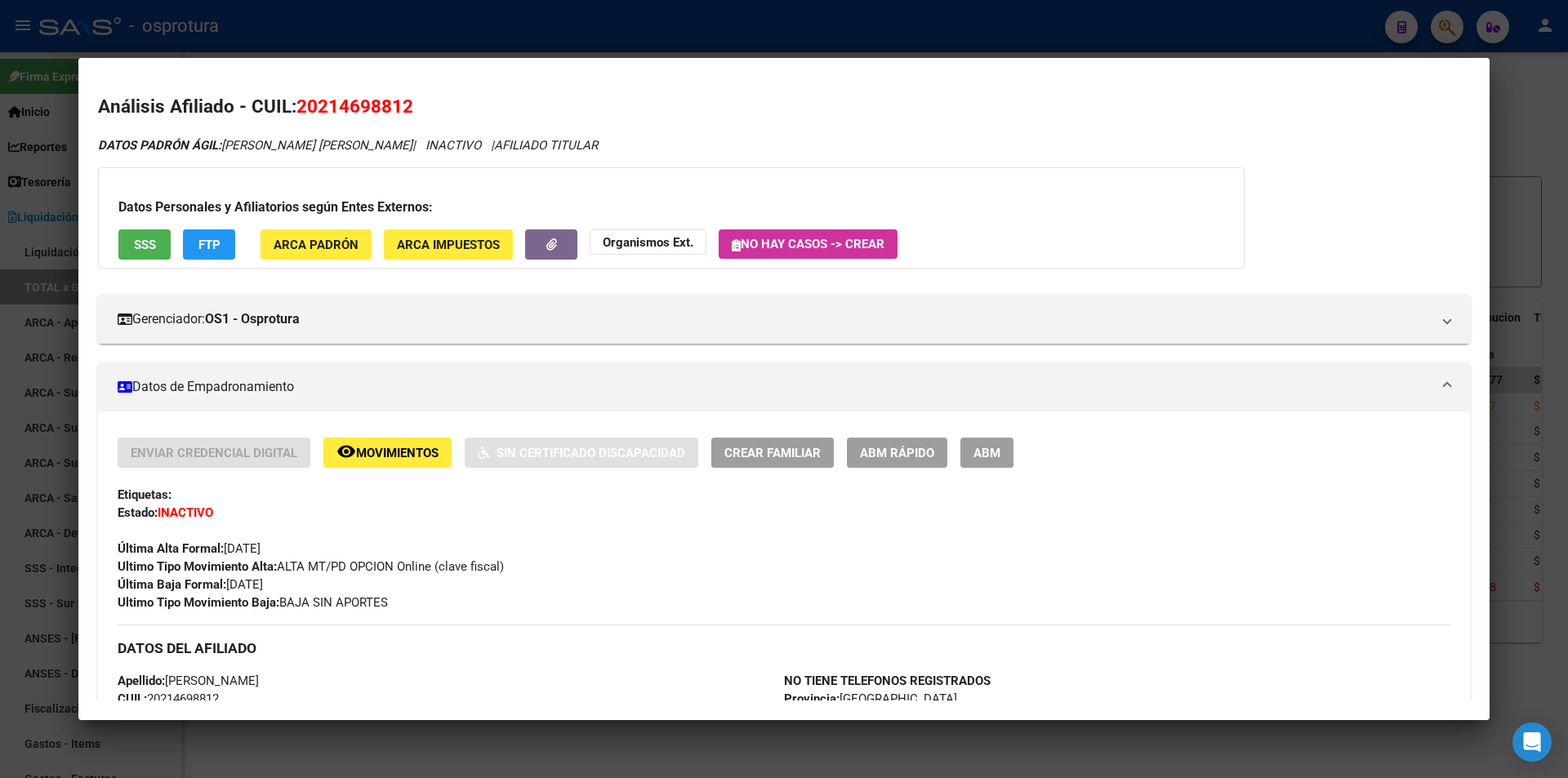
click at [401, 103] on span "20214698812" at bounding box center [354, 105] width 116 height 21
copy span "20214698812"
click at [587, 9] on div at bounding box center [784, 389] width 1568 height 778
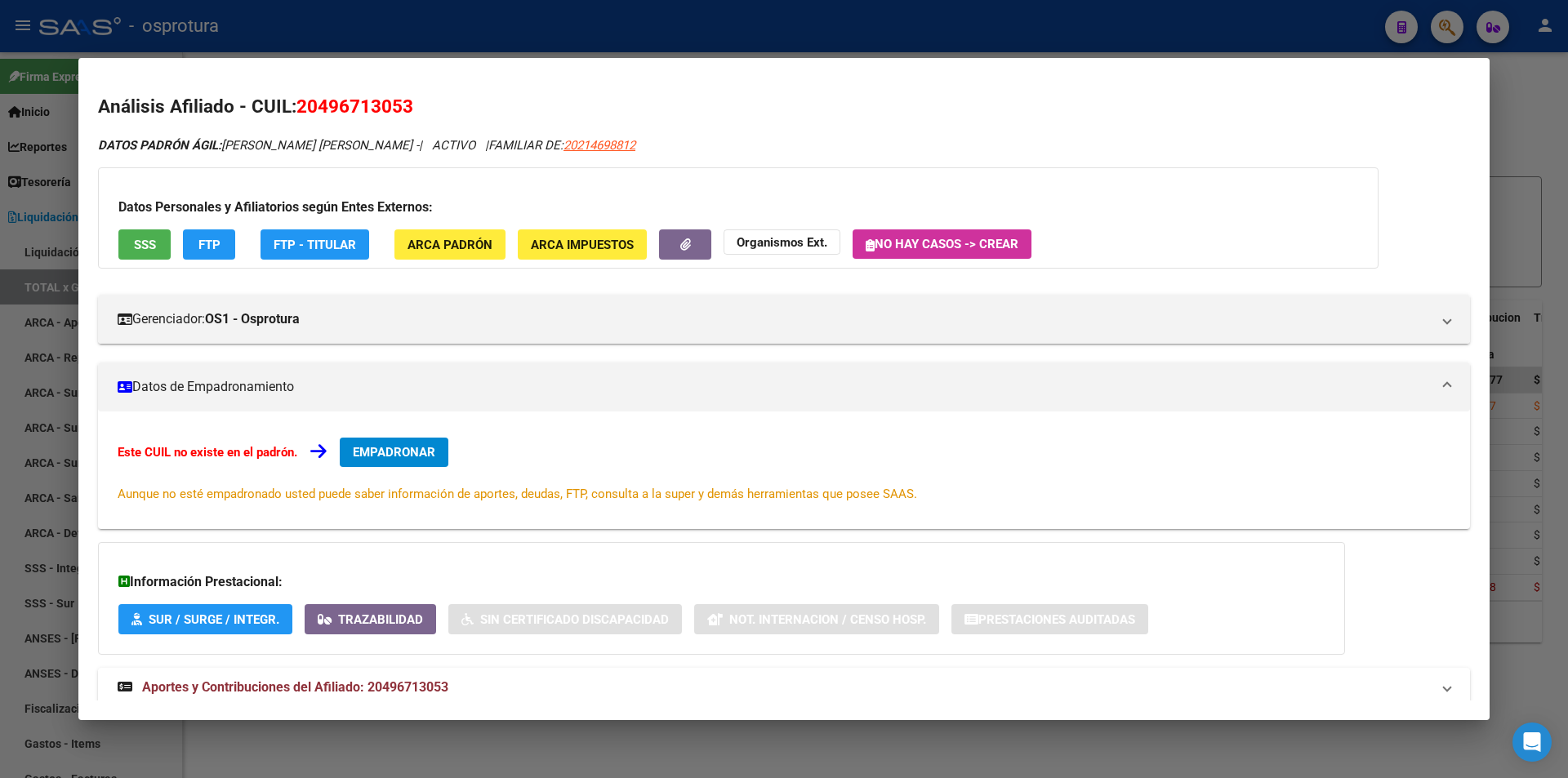
click at [573, 34] on div at bounding box center [784, 389] width 1568 height 778
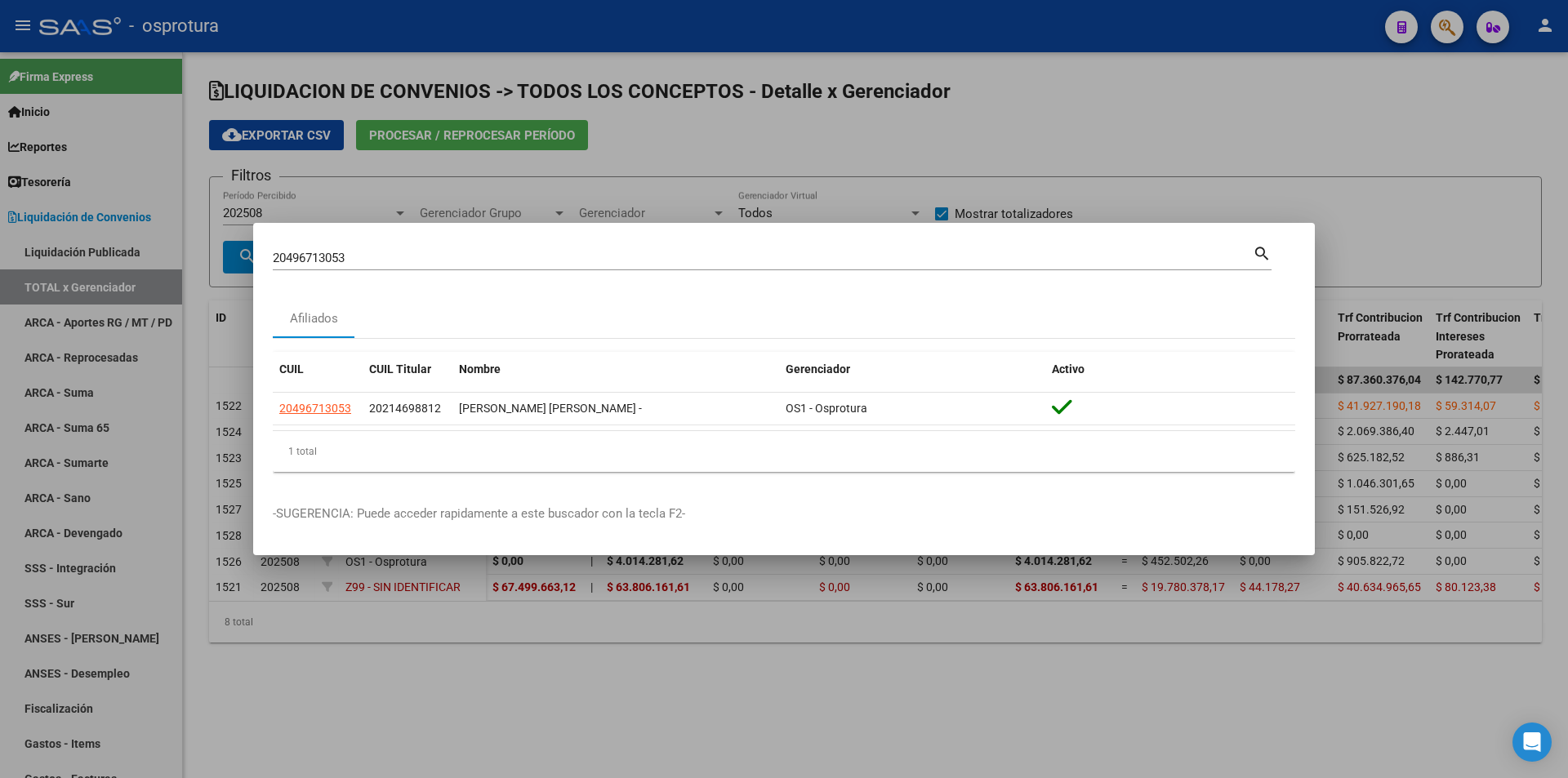
click at [534, 266] on input "20496713053" at bounding box center [762, 258] width 980 height 15
paste input "-57299211-0"
type input "20572992110"
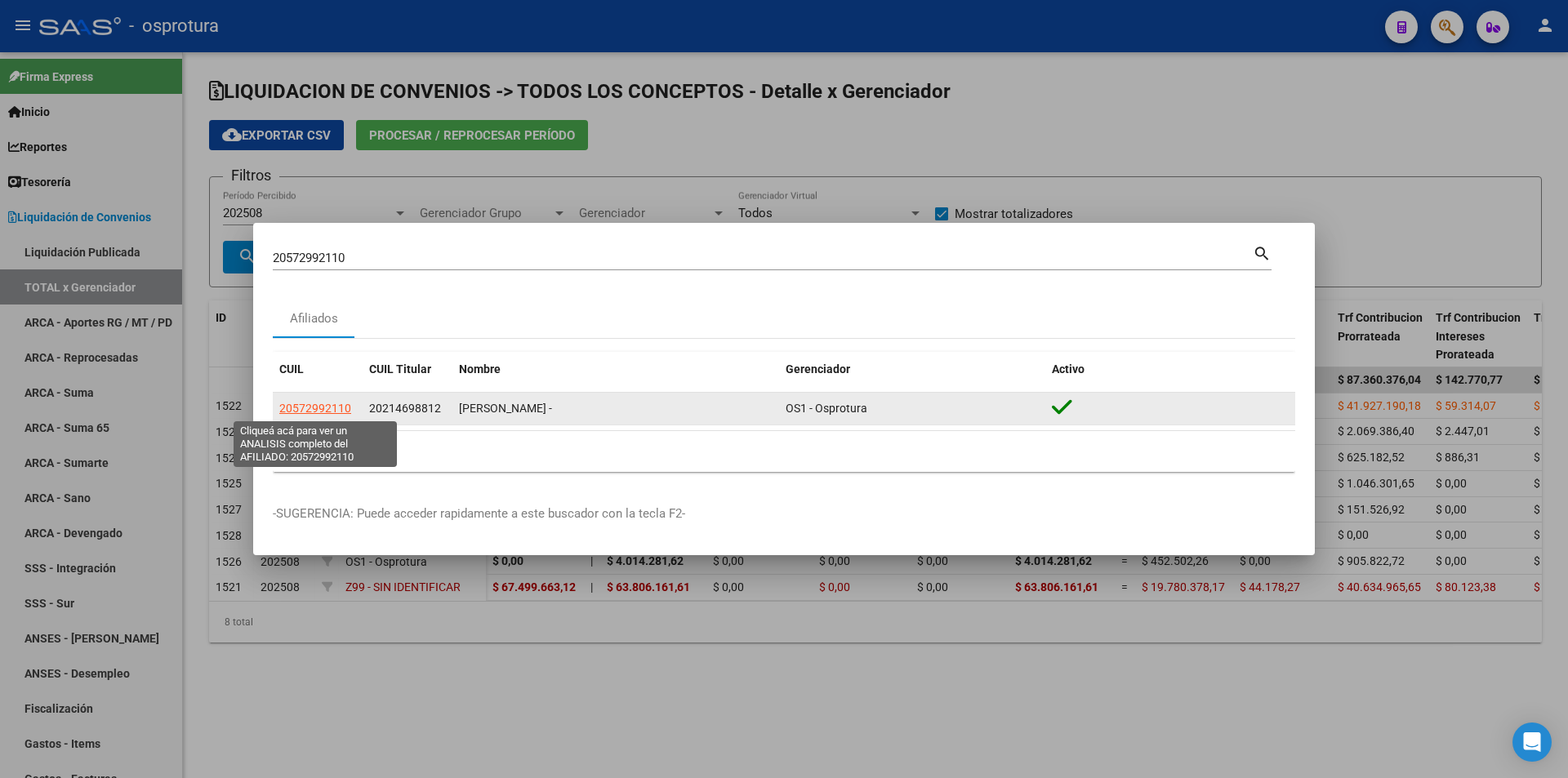
click at [335, 406] on span "20572992110" at bounding box center [315, 408] width 71 height 13
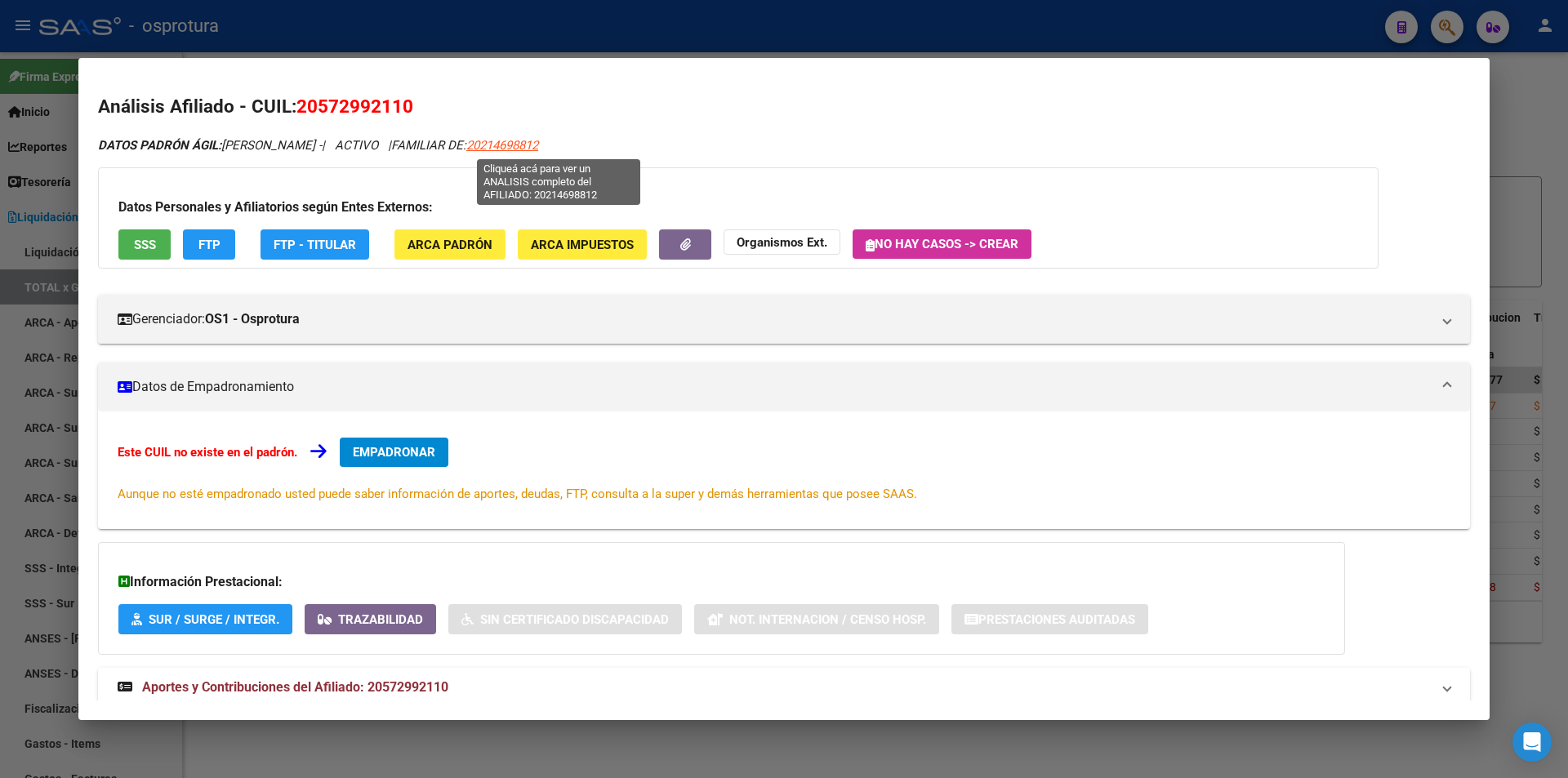
click at [538, 144] on span "20214698812" at bounding box center [502, 146] width 71 height 15
type textarea "20214698812"
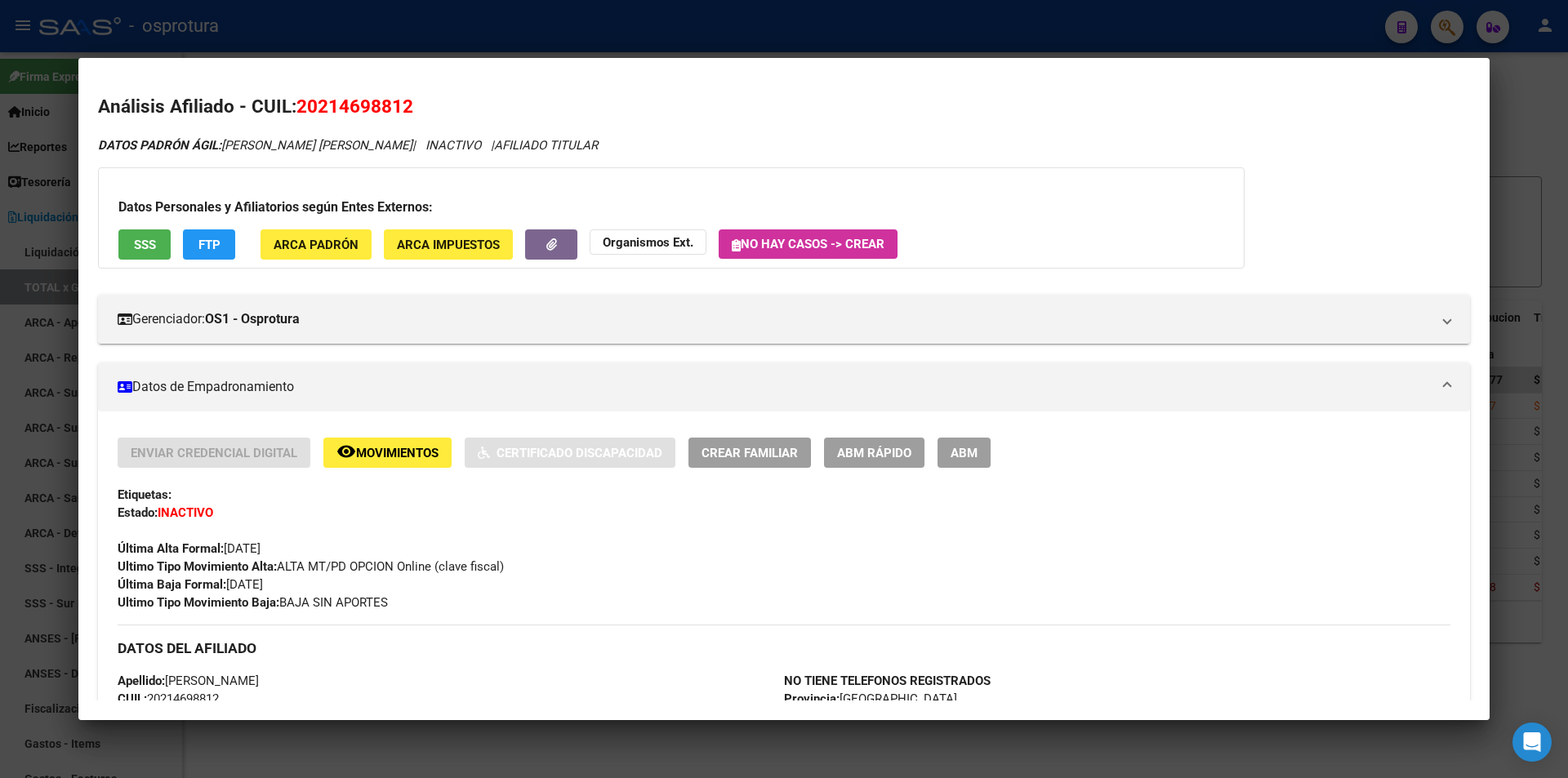
click at [400, 109] on span "20214698812" at bounding box center [354, 105] width 116 height 21
copy span "20214698812"
click at [729, 32] on div at bounding box center [784, 389] width 1568 height 778
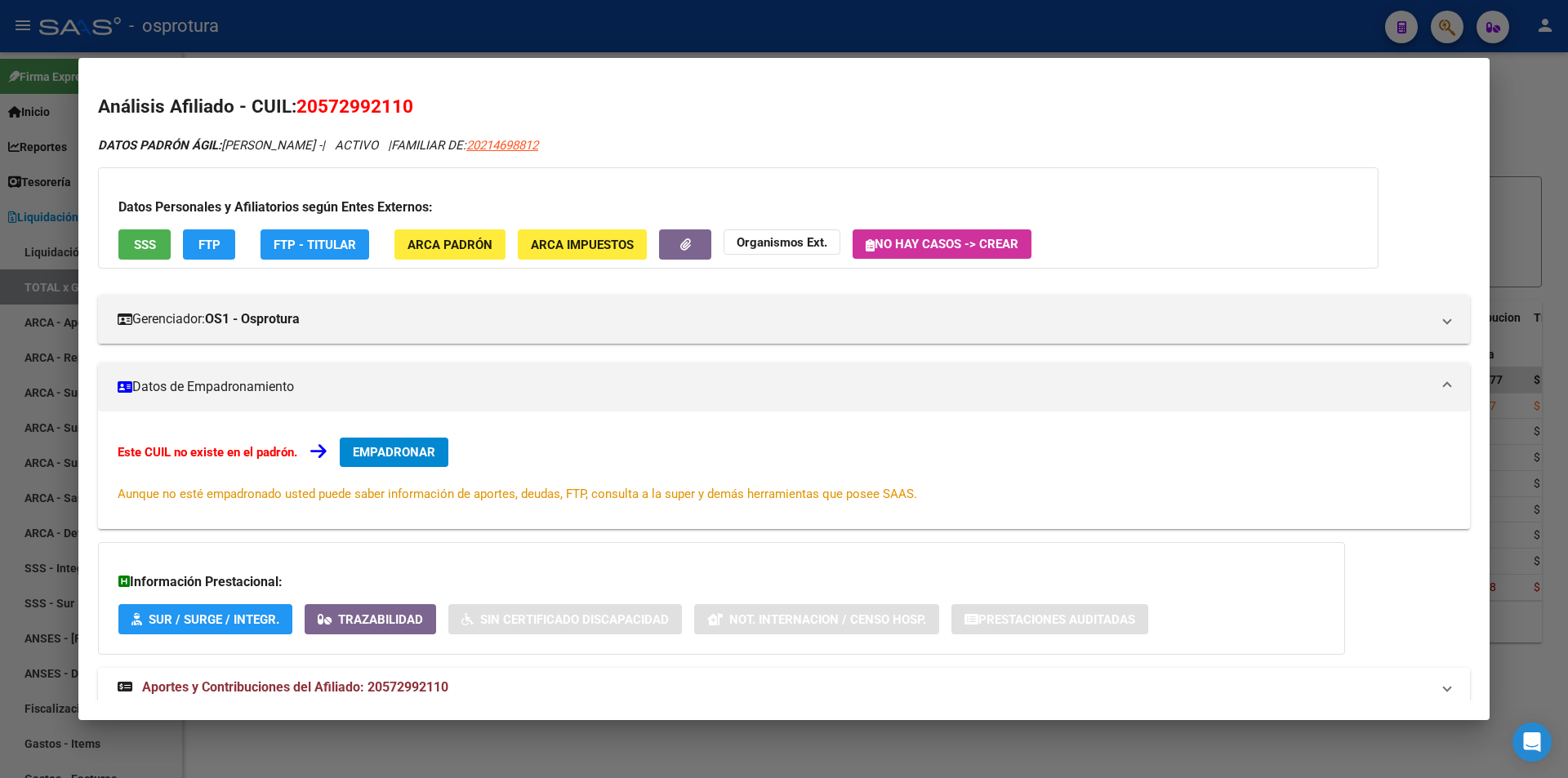
click at [610, 37] on div at bounding box center [784, 389] width 1568 height 778
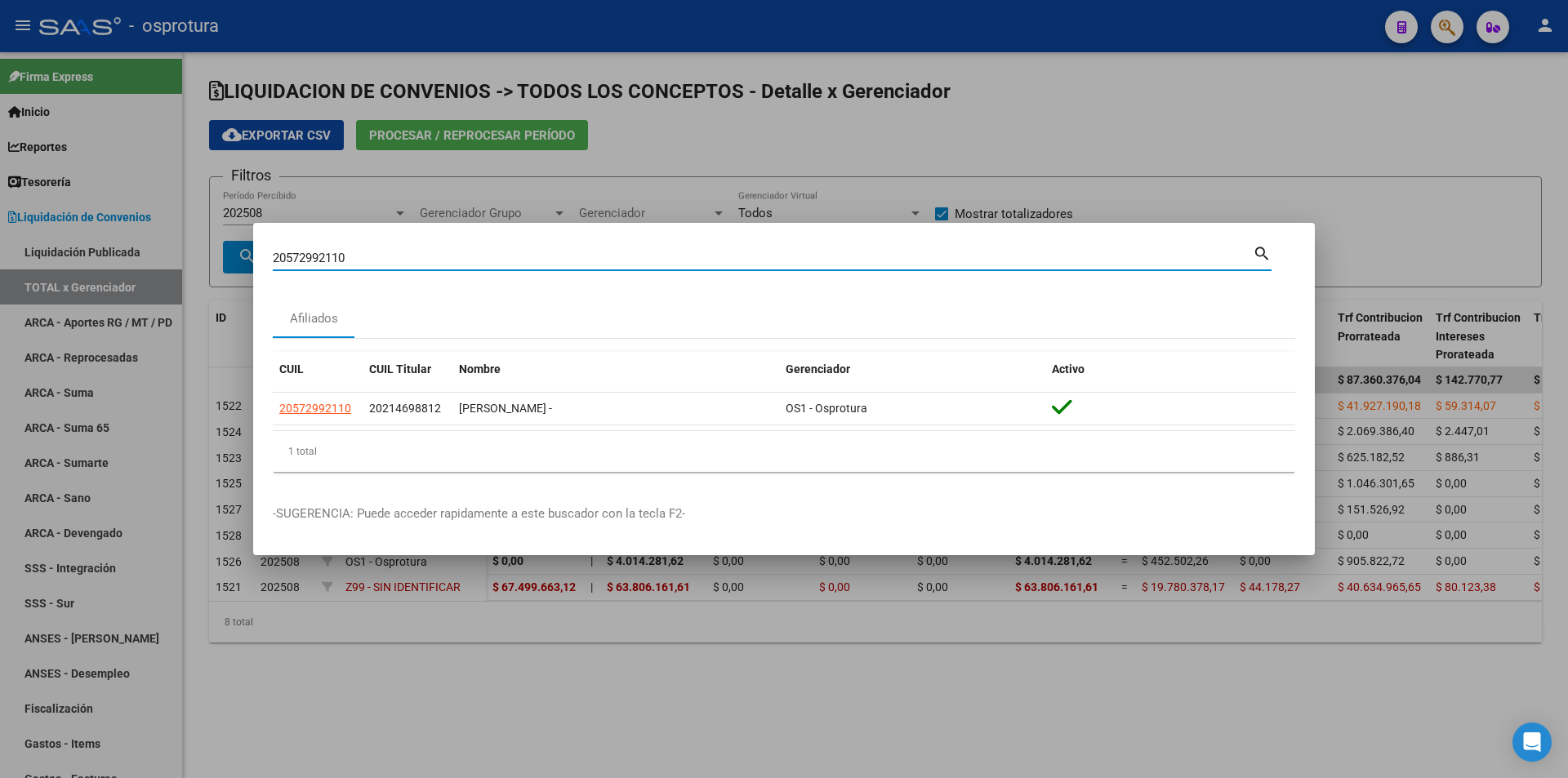
click at [567, 265] on input "20572992110" at bounding box center [762, 258] width 980 height 15
click at [568, 265] on input "20572992110" at bounding box center [762, 258] width 980 height 15
paste input "-16945402-8"
type input "20169454028"
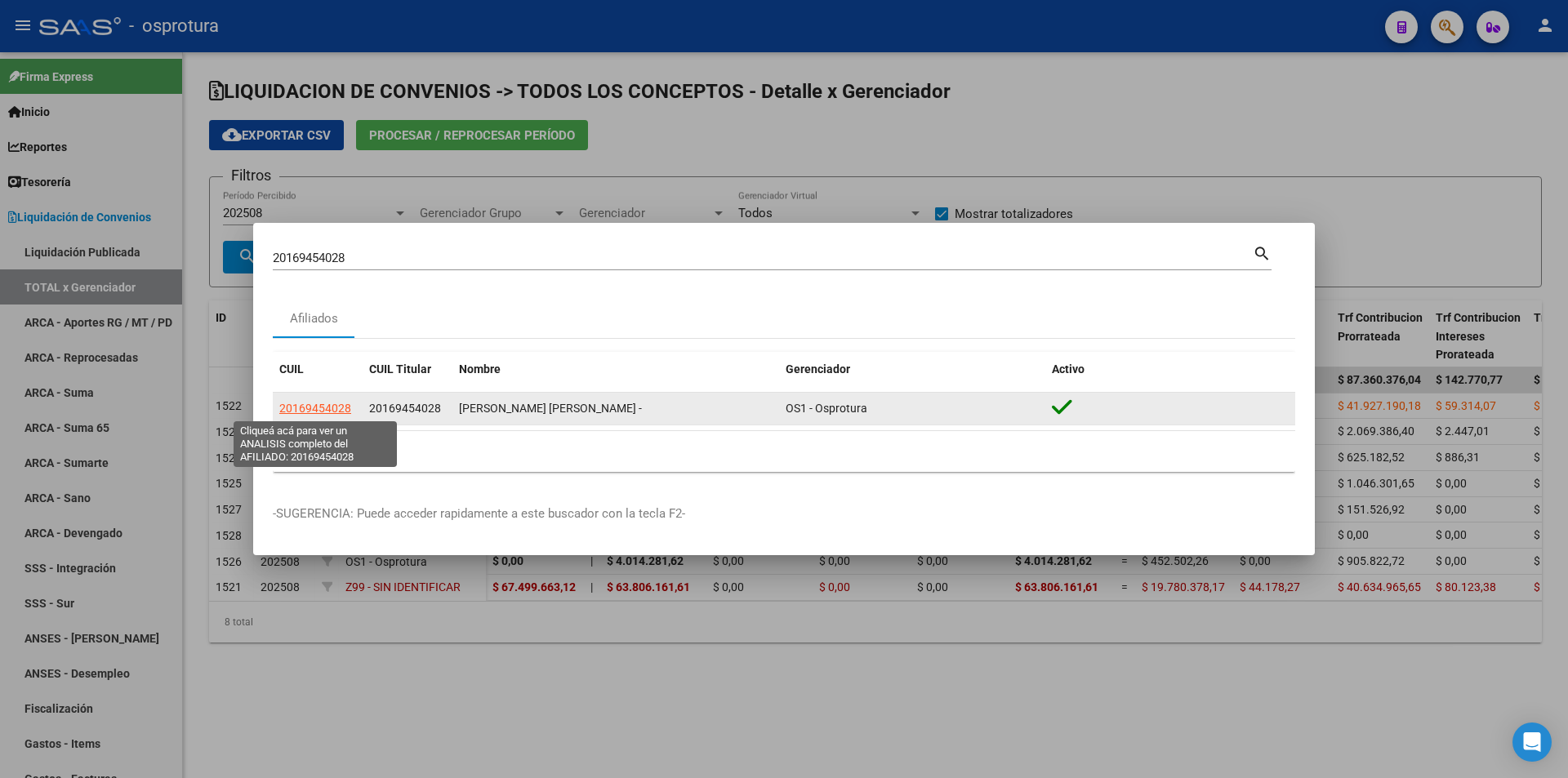
click at [328, 408] on span "20169454028" at bounding box center [315, 408] width 71 height 13
type textarea "20169454028"
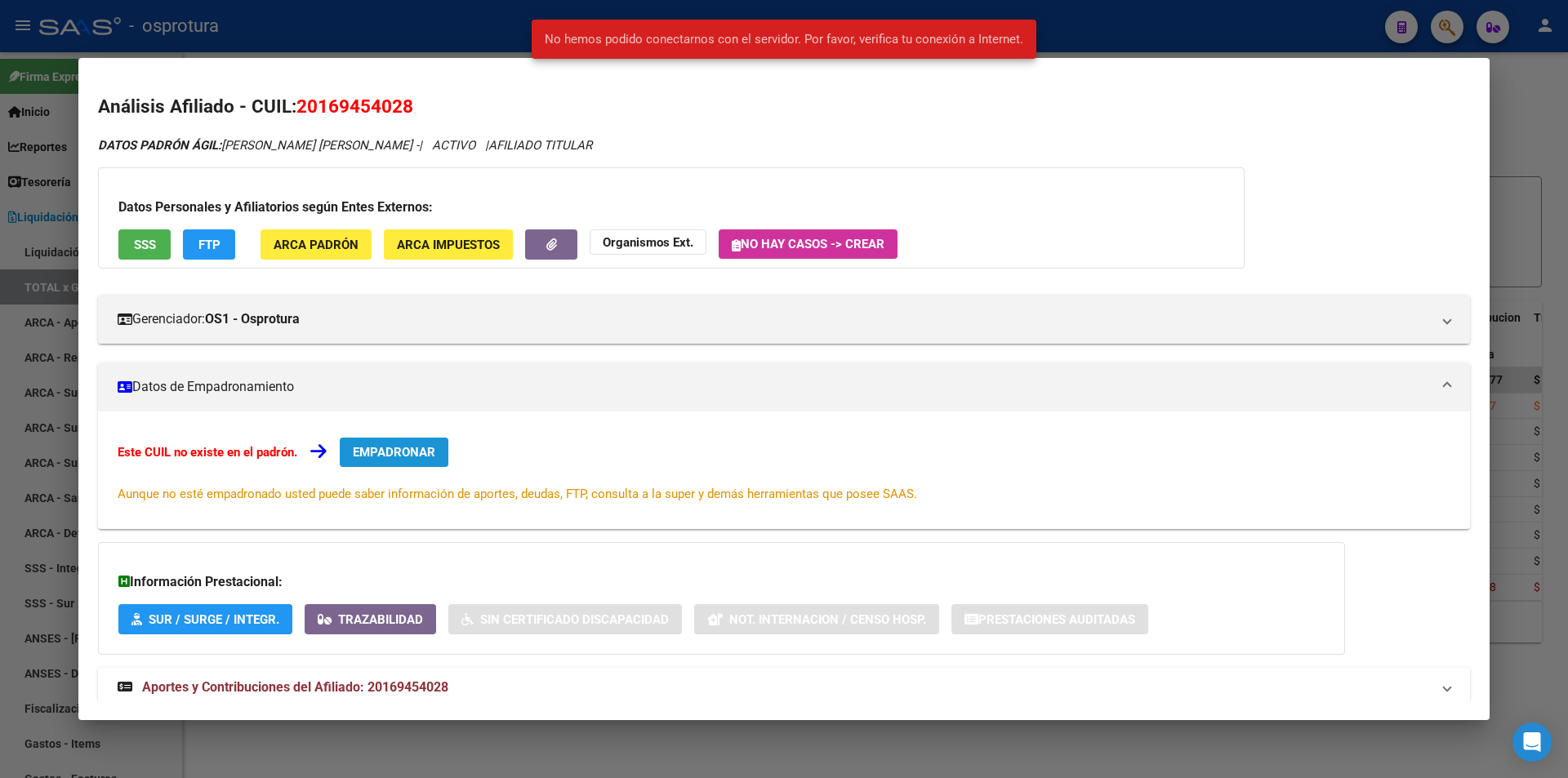
click at [389, 454] on span "EMPADRONAR" at bounding box center [394, 453] width 82 height 15
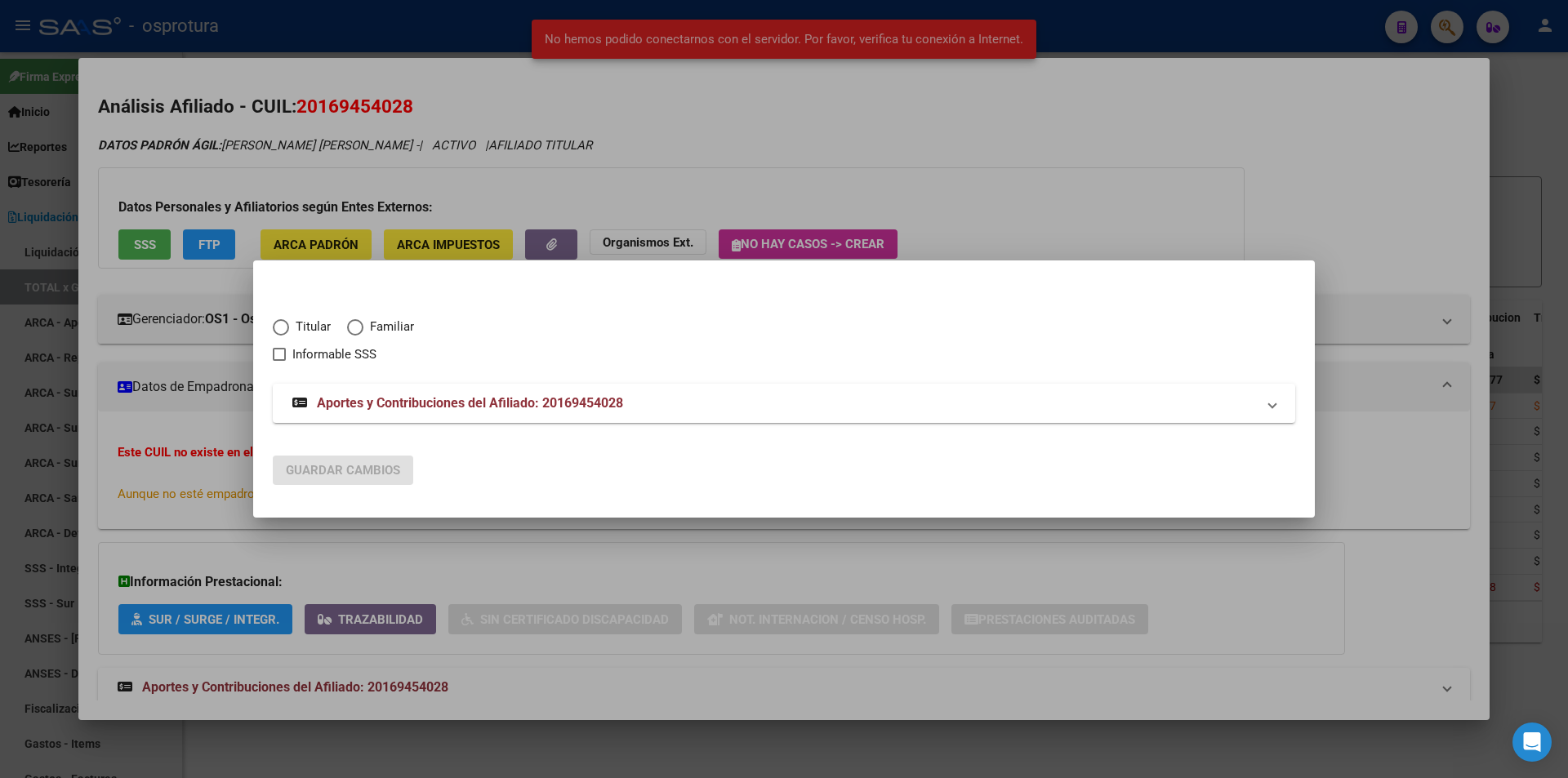
click at [315, 334] on span "Titular" at bounding box center [309, 327] width 41 height 18
click at [289, 334] on input "Titular" at bounding box center [281, 327] width 16 height 16
radio input "true"
checkbox input "true"
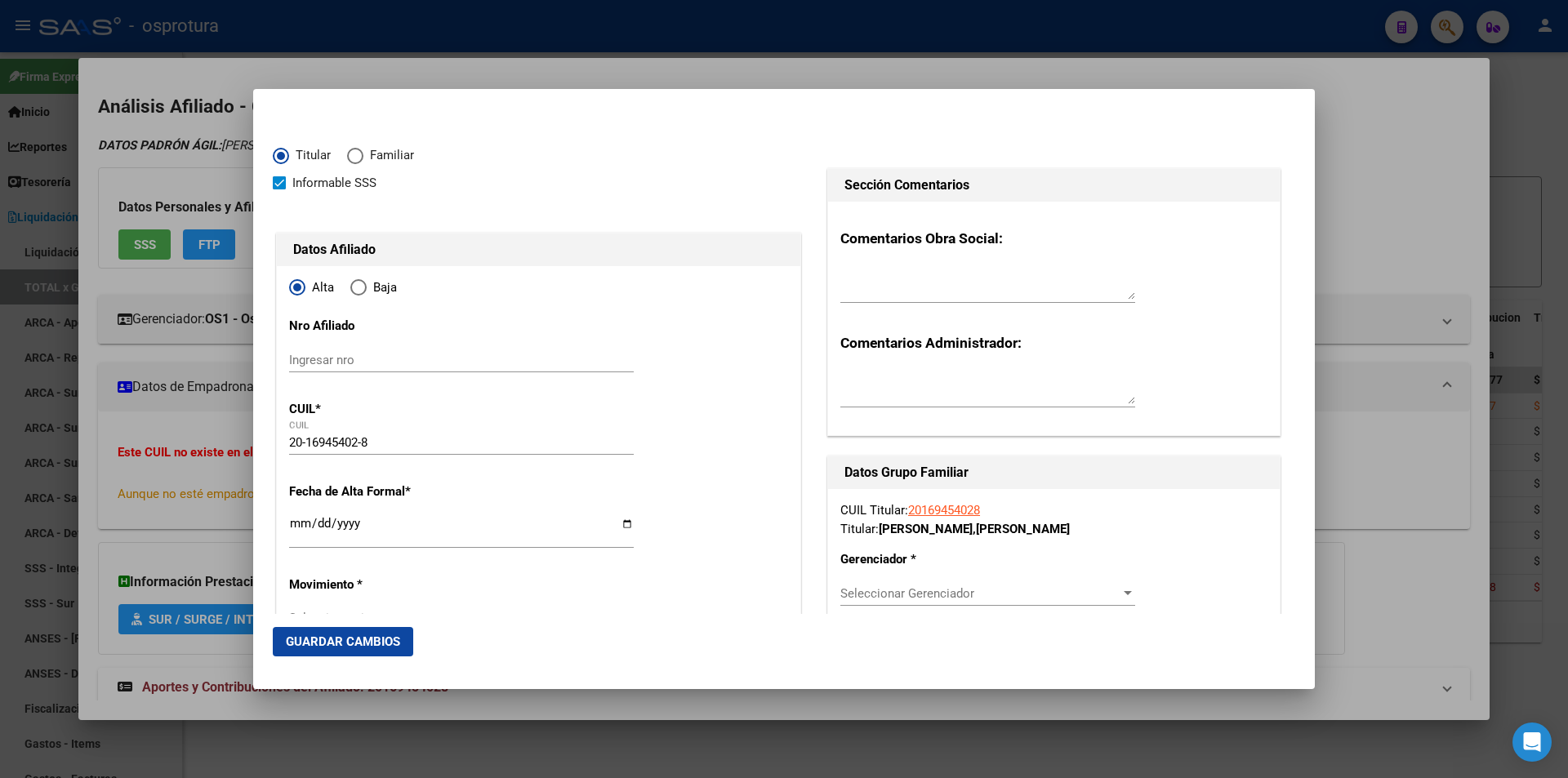
click at [291, 527] on input "Ingresar fecha" at bounding box center [461, 530] width 345 height 27
click at [863, 591] on span "Seleccionar Gerenciador" at bounding box center [981, 594] width 280 height 15
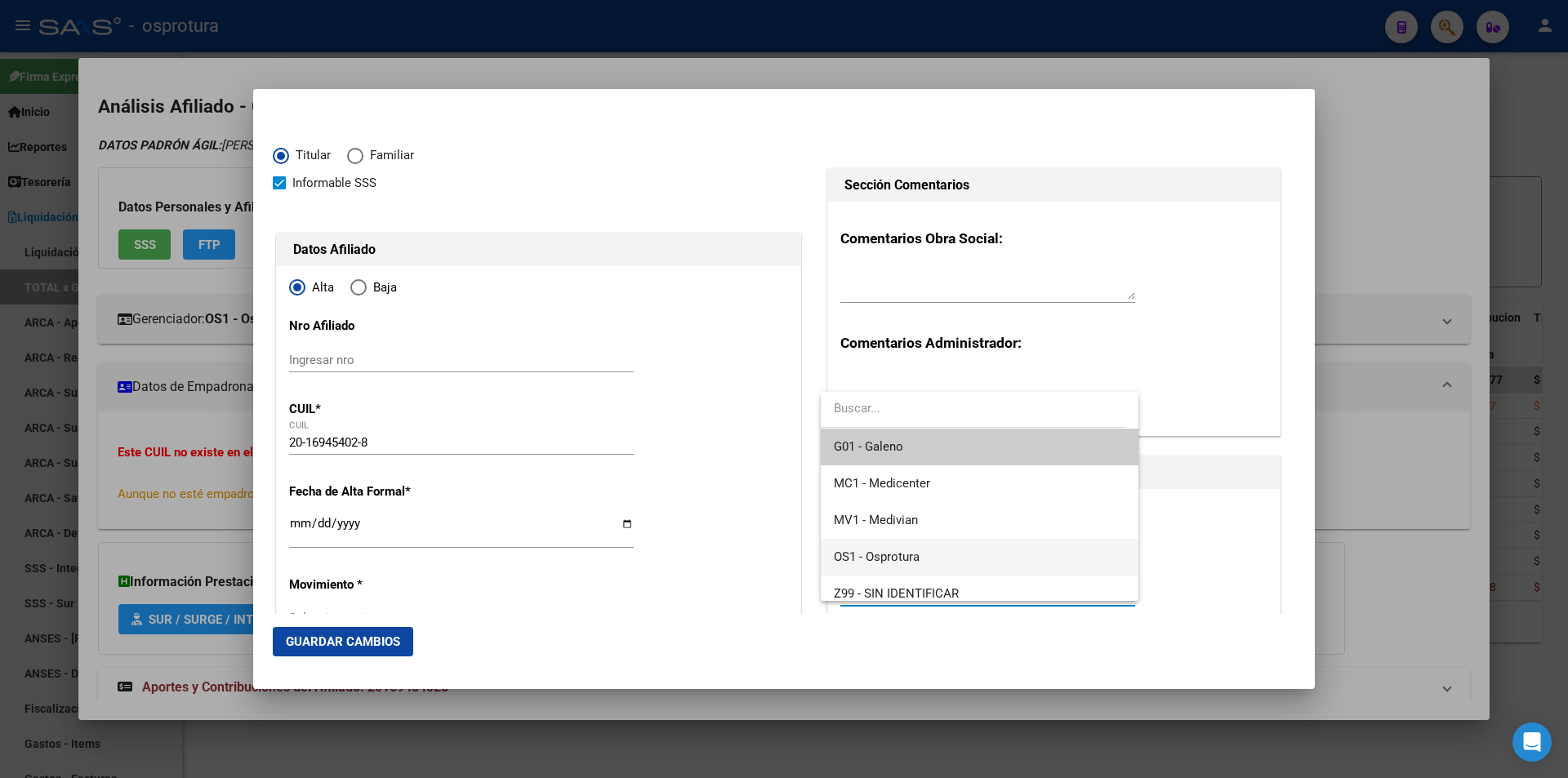
click at [886, 562] on span "OS1 - Osprotura" at bounding box center [877, 557] width 86 height 15
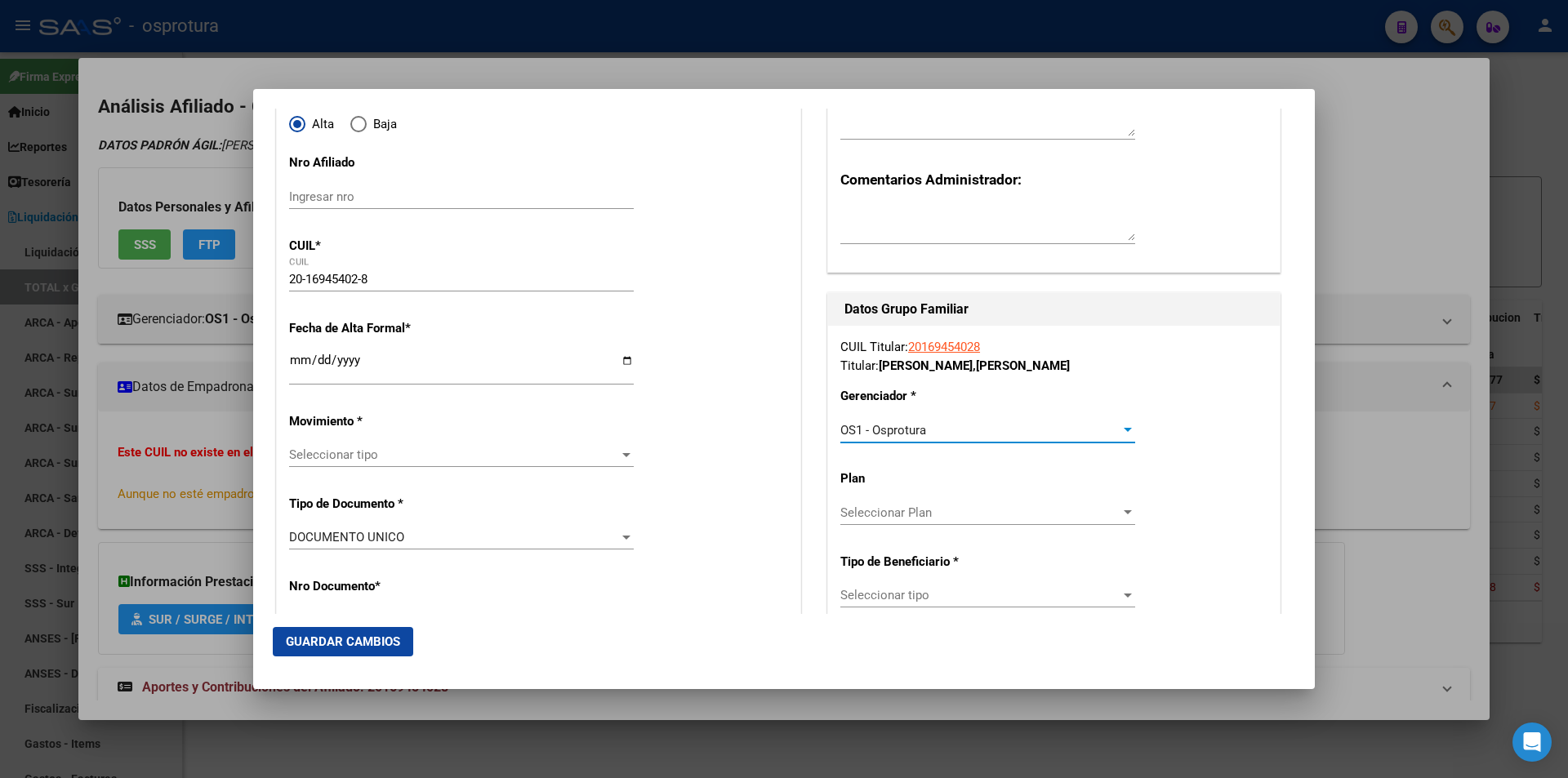
scroll to position [245, 0]
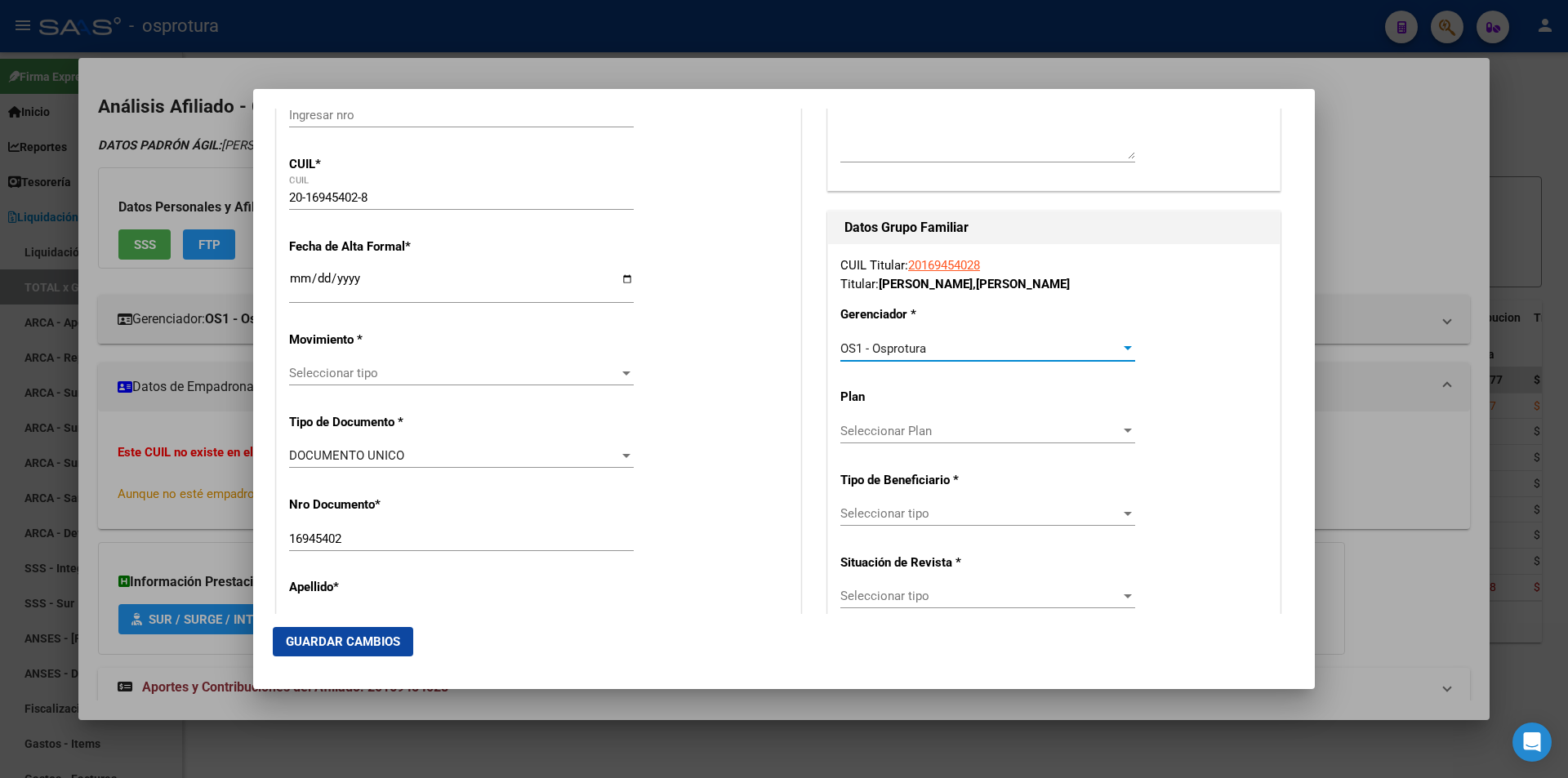
click at [922, 520] on span "Seleccionar tipo" at bounding box center [981, 513] width 280 height 15
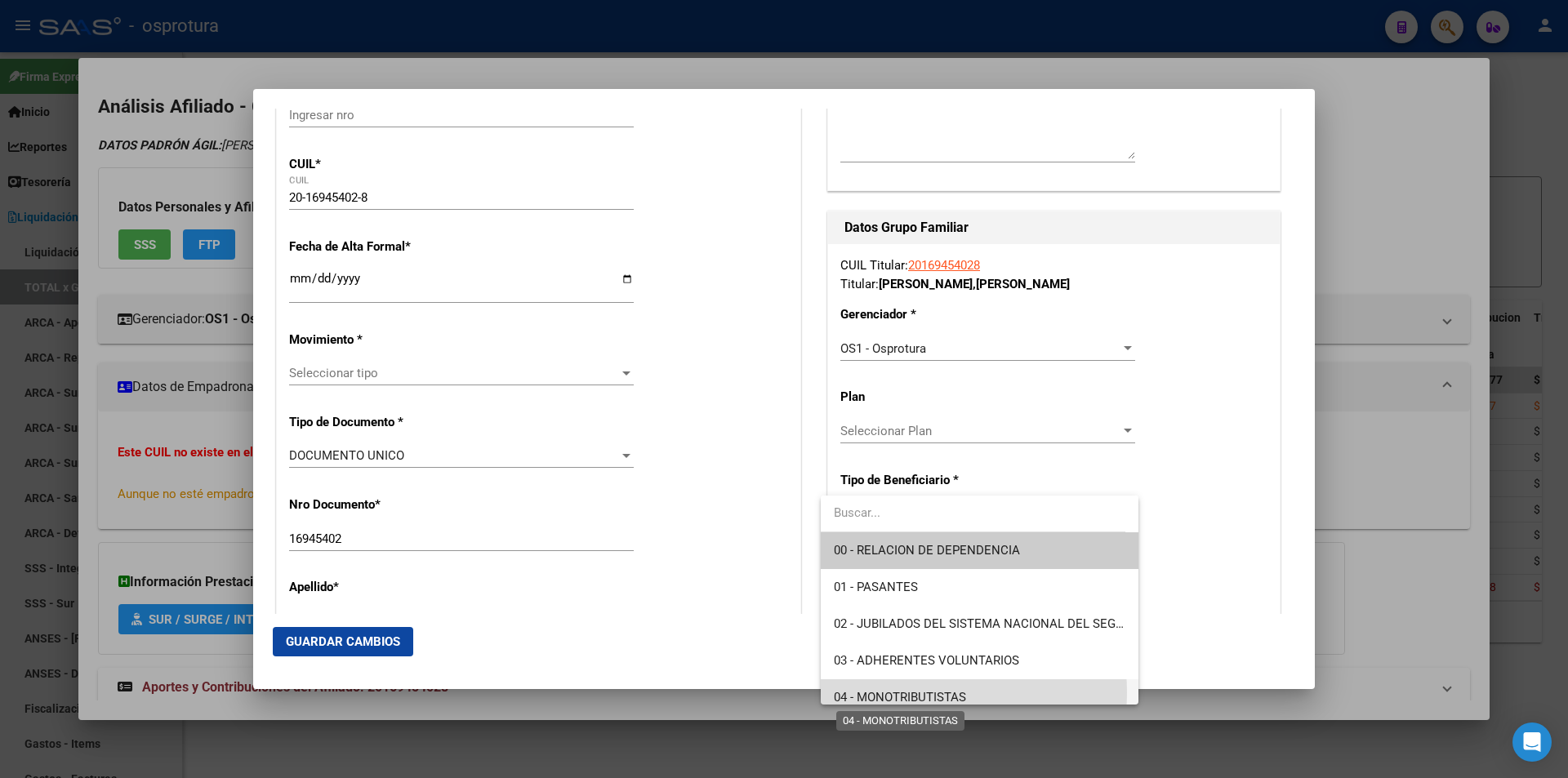
click at [926, 693] on span "04 - MONOTRIBUTISTAS" at bounding box center [900, 697] width 132 height 15
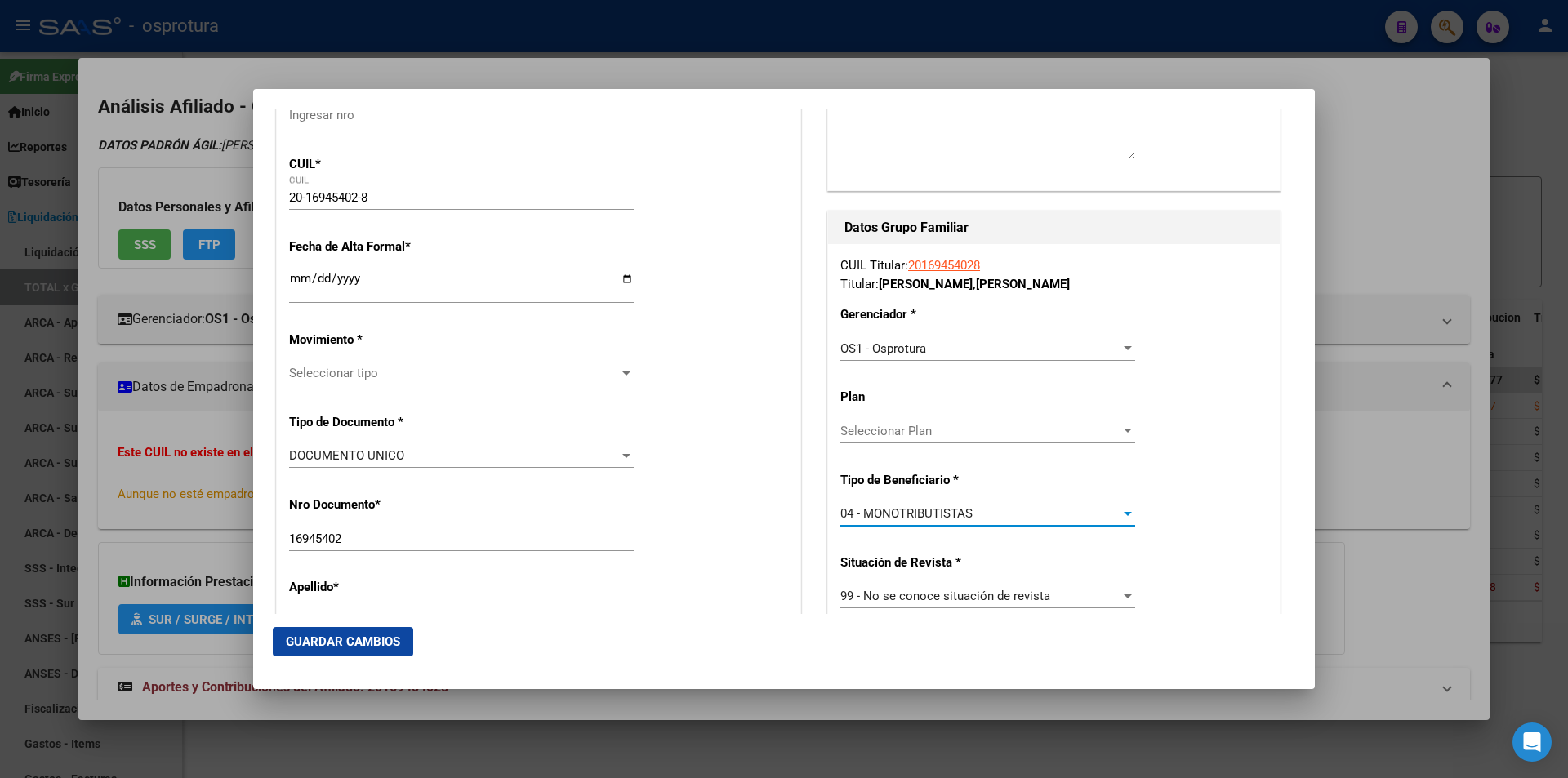
click at [533, 376] on span "Seleccionar tipo" at bounding box center [454, 373] width 330 height 15
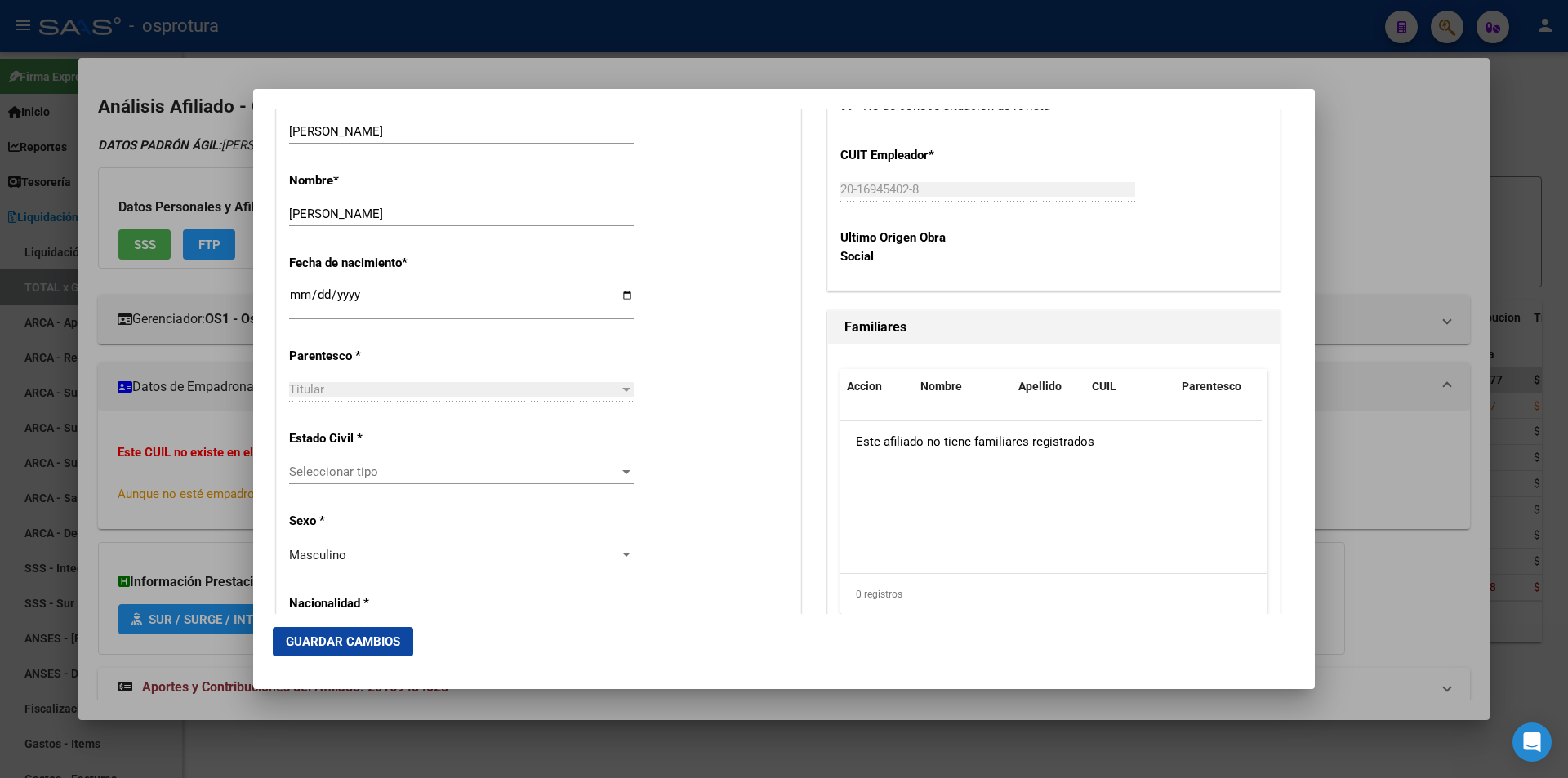
scroll to position [816, 0]
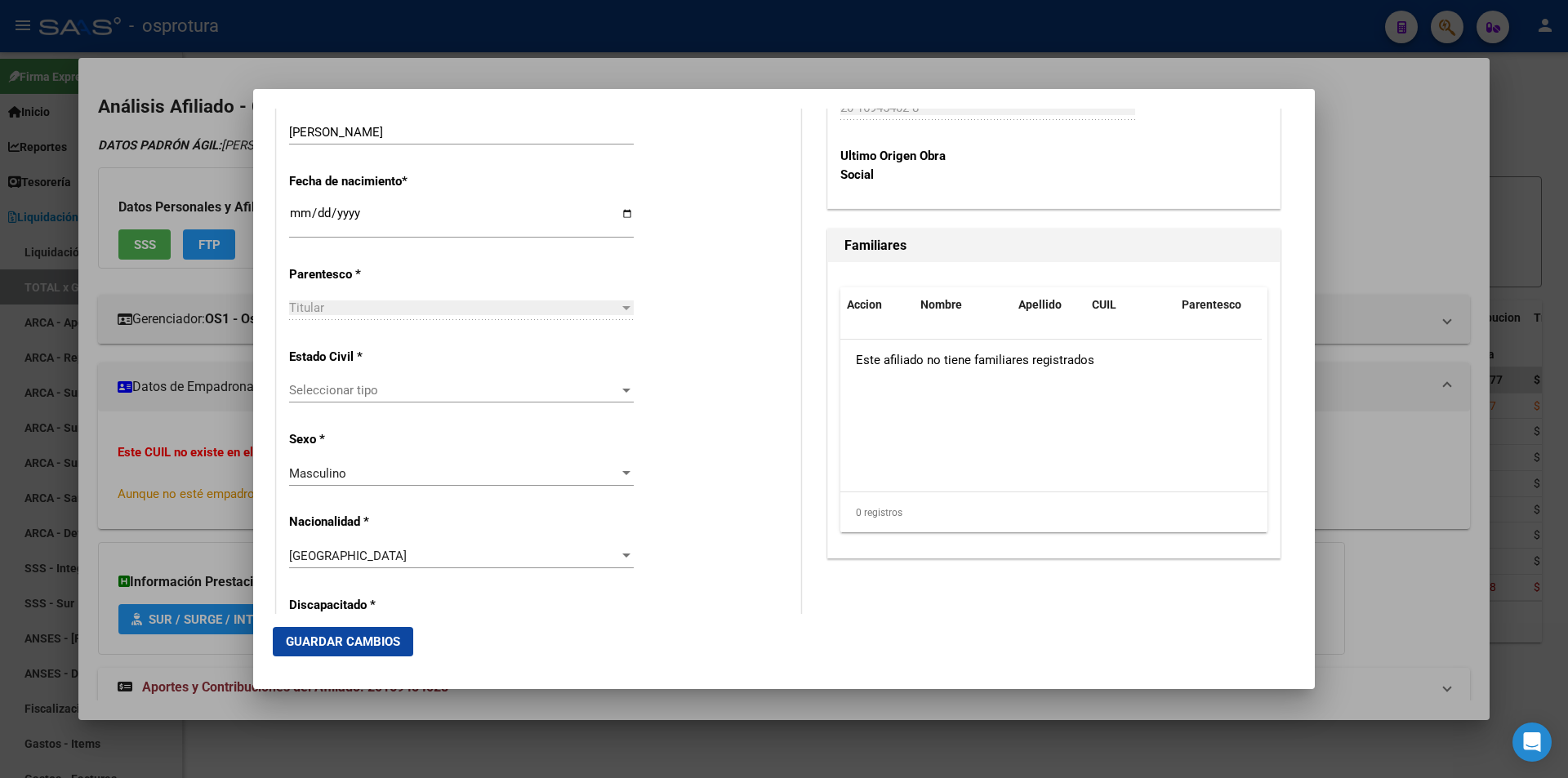
click at [527, 393] on span "Seleccionar tipo" at bounding box center [454, 390] width 330 height 15
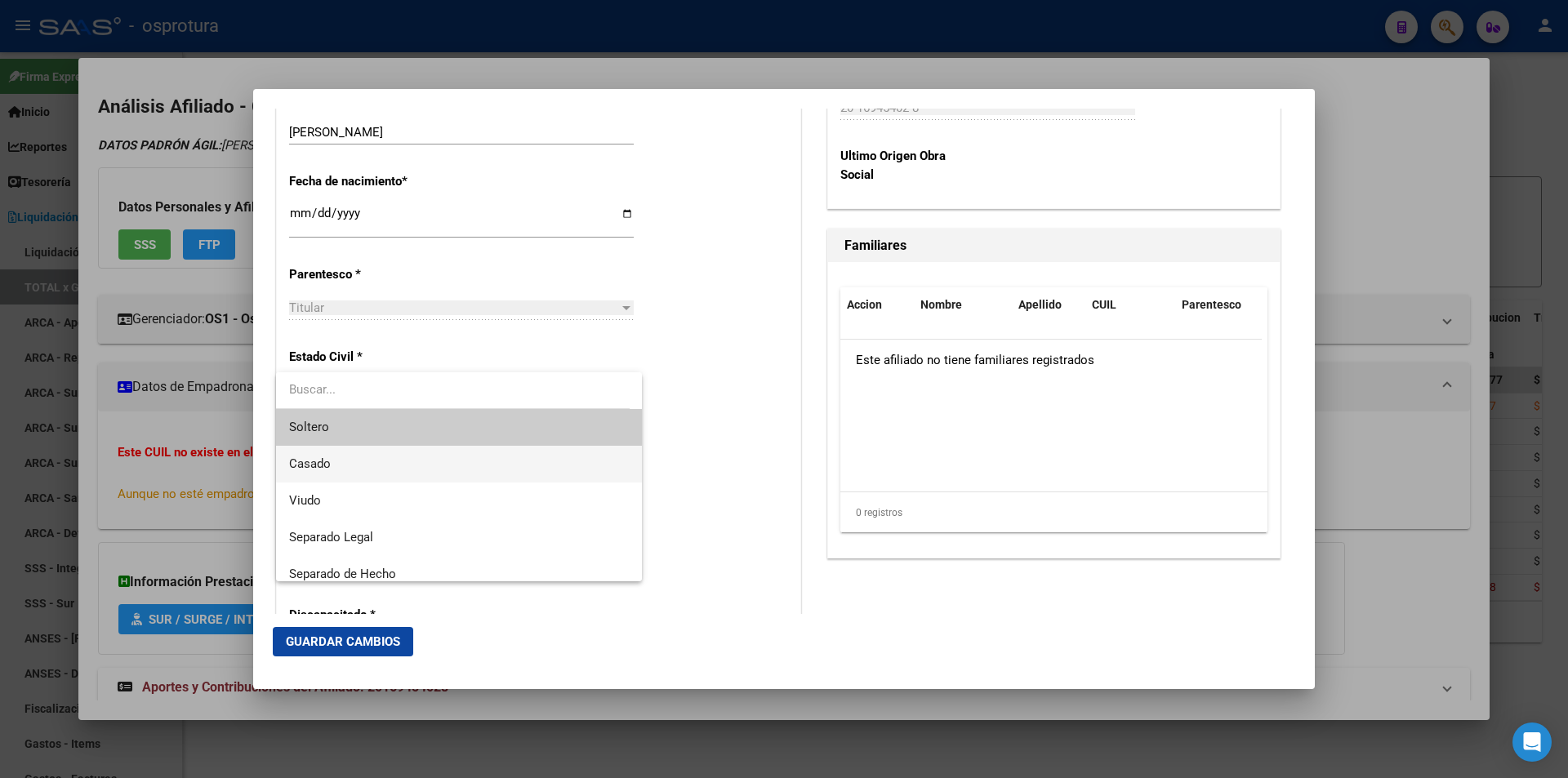
click at [433, 458] on span "Casado" at bounding box center [458, 464] width 340 height 37
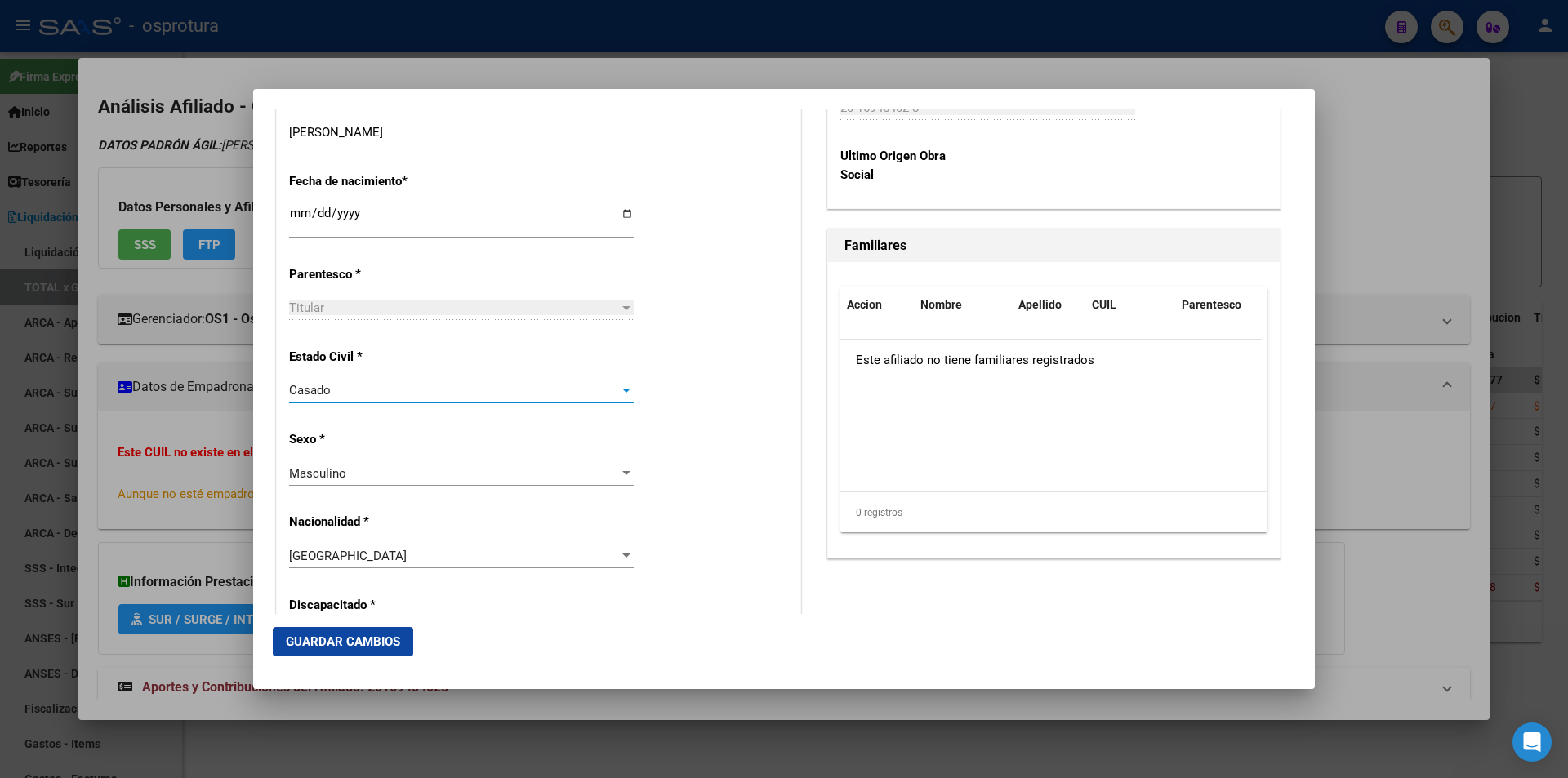
click at [405, 652] on button "Guardar Cambios" at bounding box center [343, 641] width 140 height 29
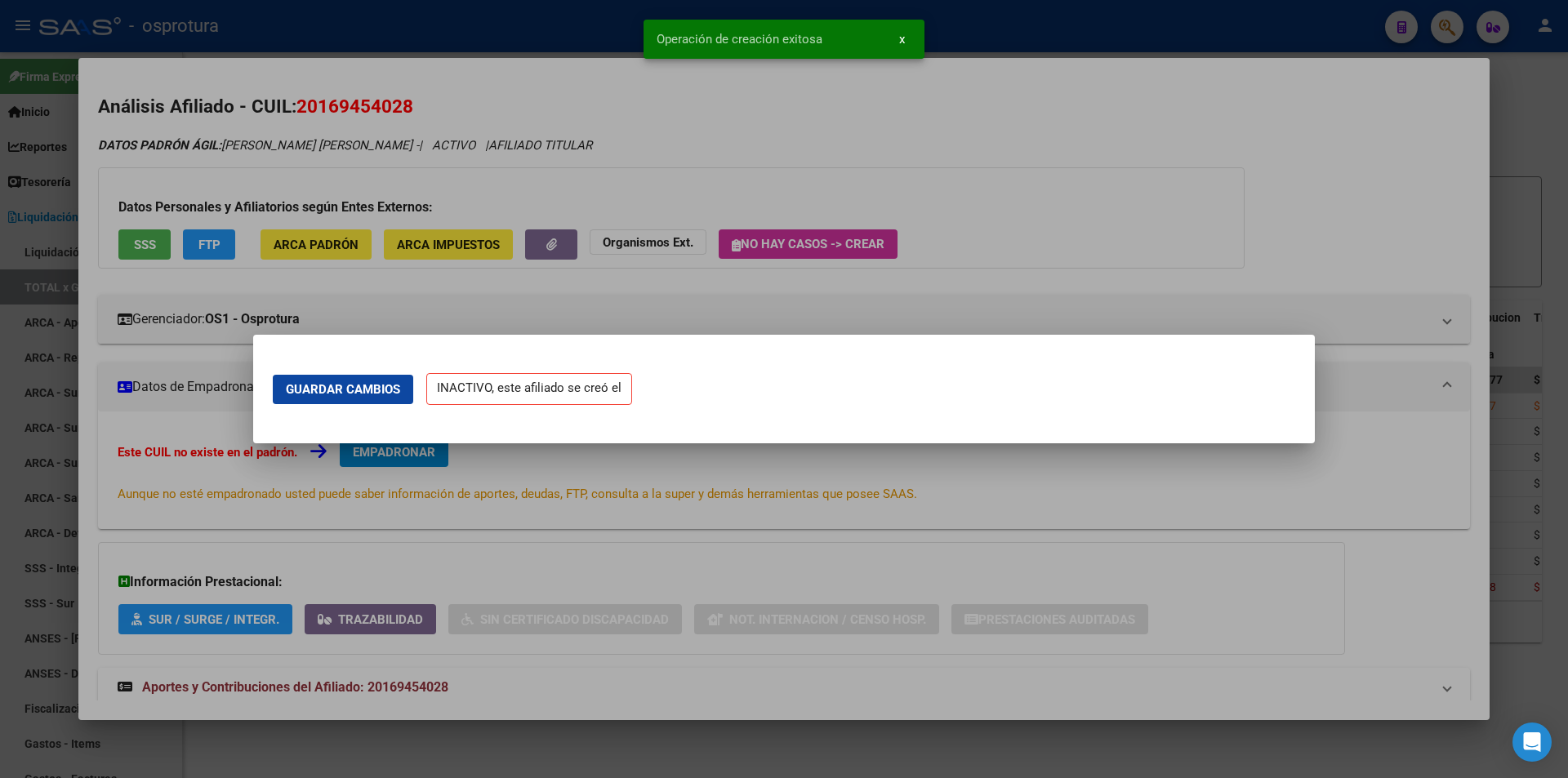
scroll to position [0, 0]
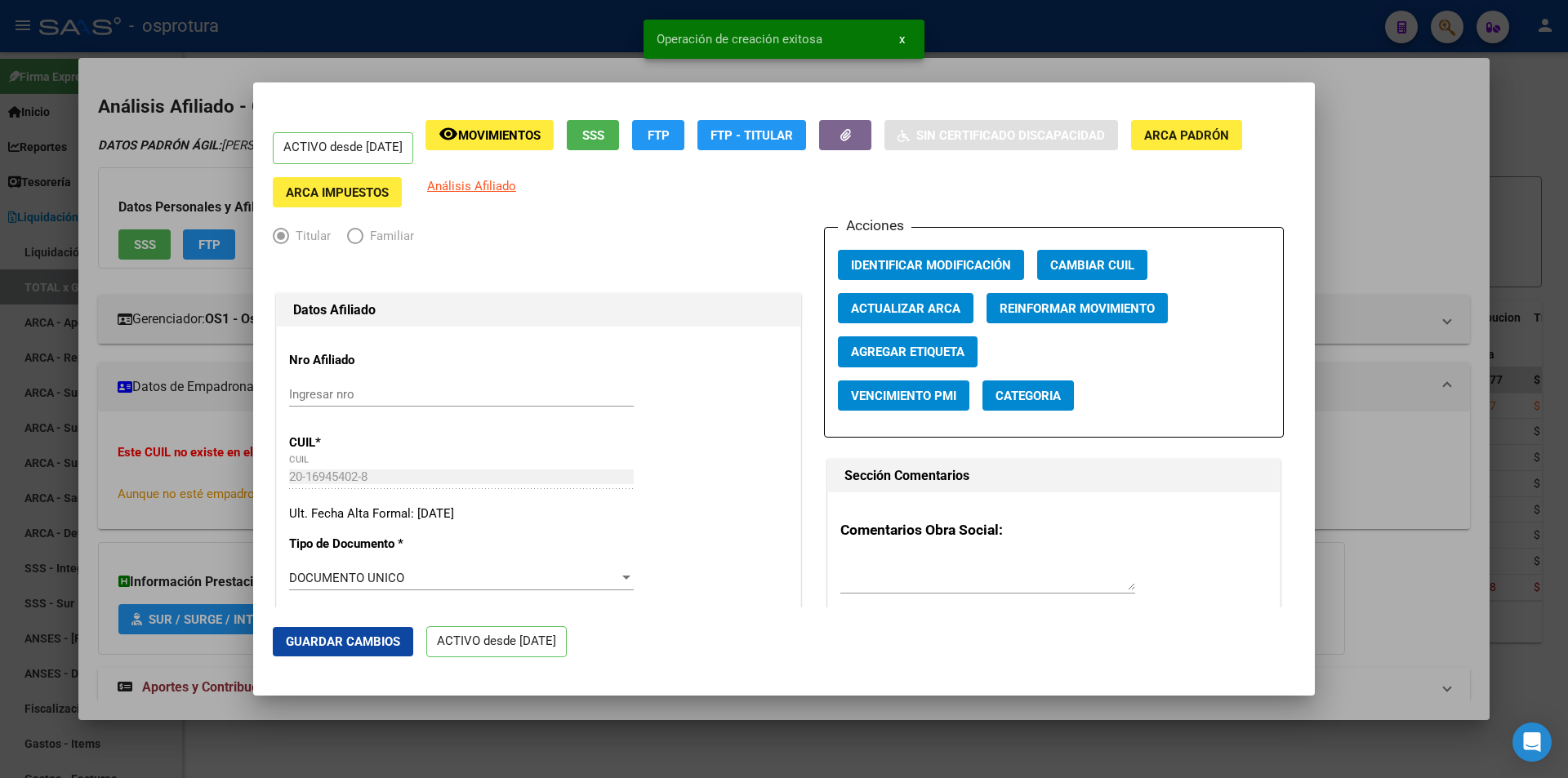
click at [1348, 199] on div at bounding box center [784, 389] width 1568 height 778
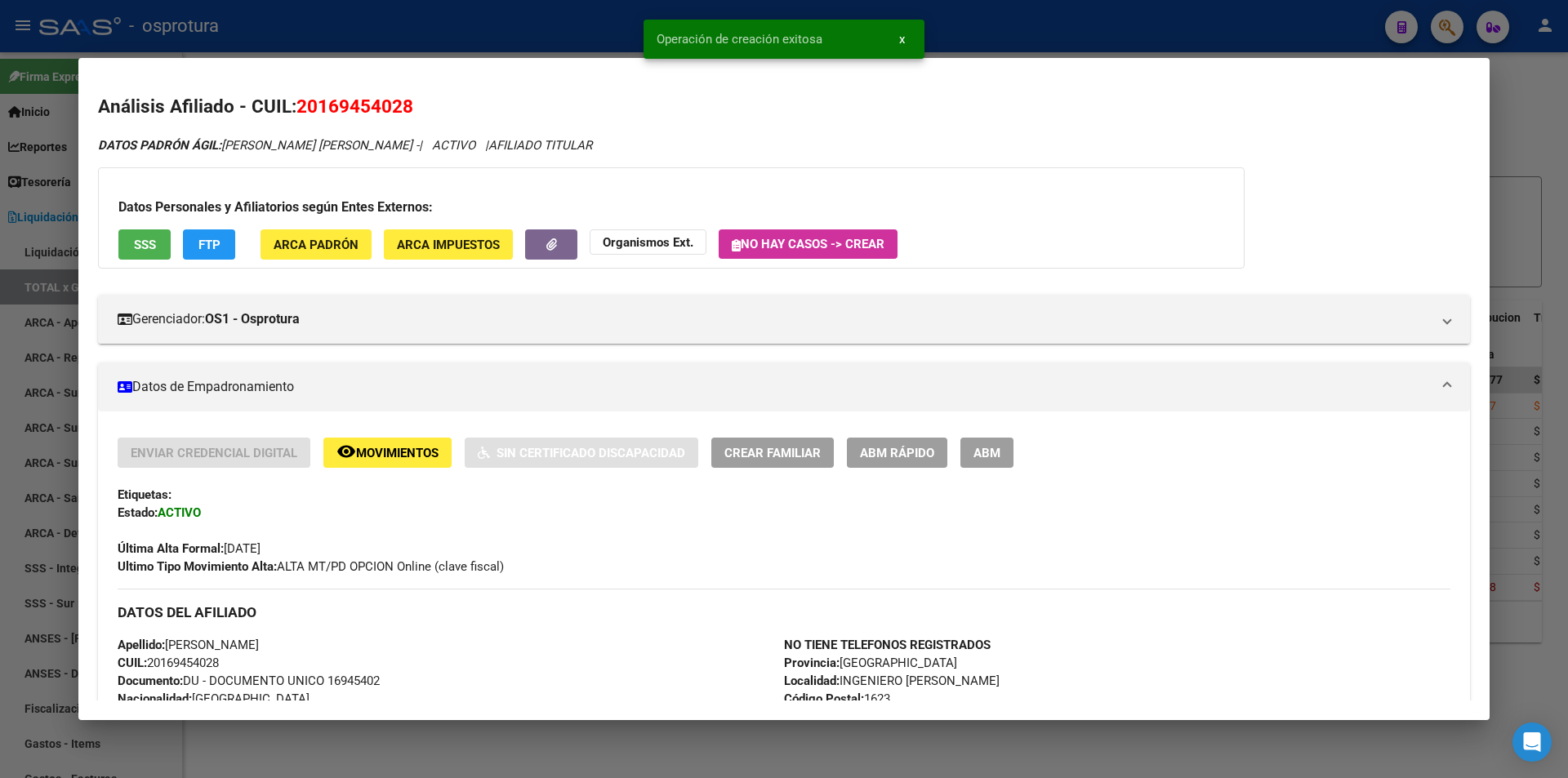
click at [780, 454] on span "Crear Familiar" at bounding box center [772, 453] width 96 height 15
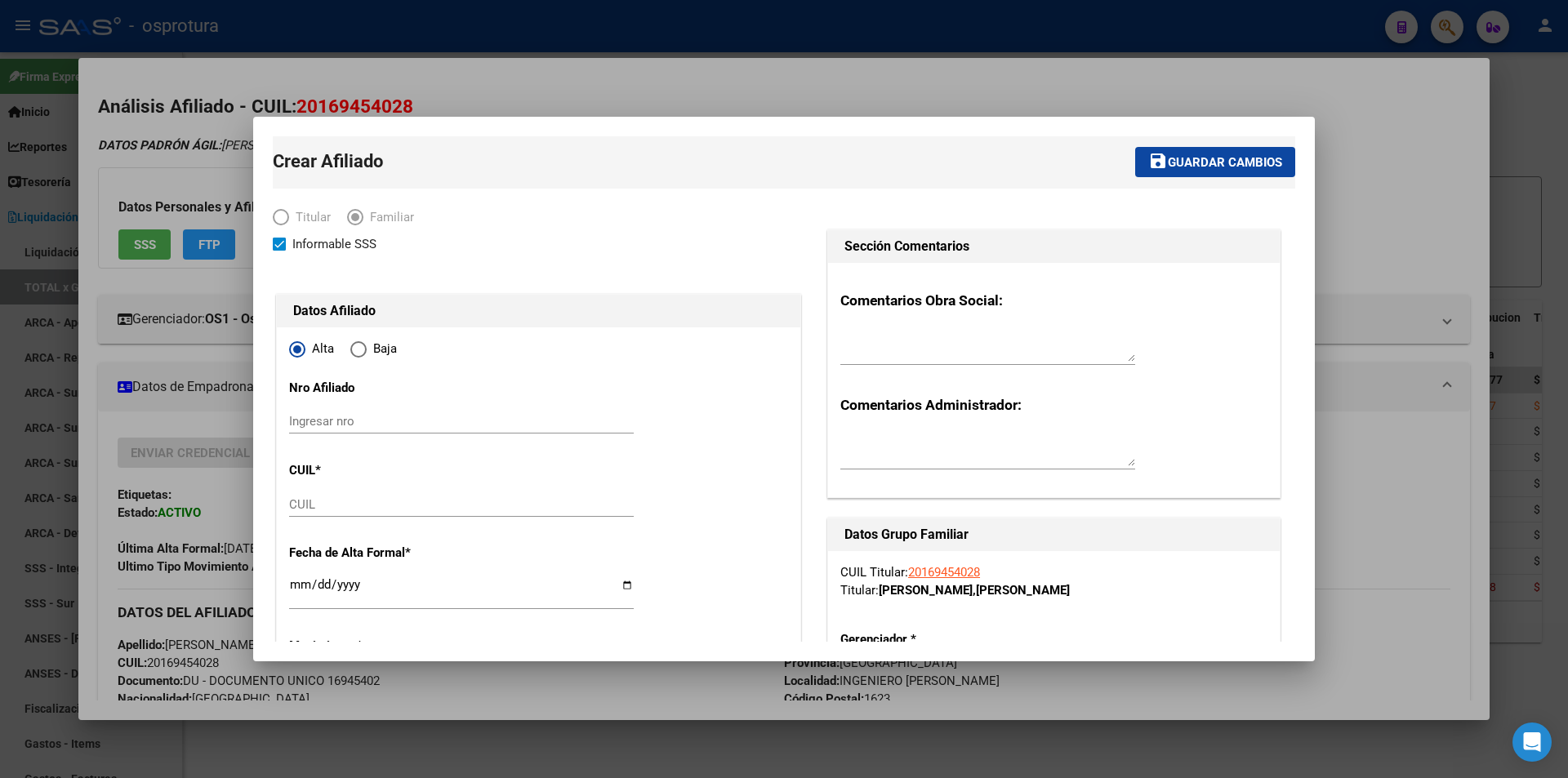
click at [454, 511] on input "CUIL" at bounding box center [461, 505] width 345 height 15
paste input "27-22646407-2"
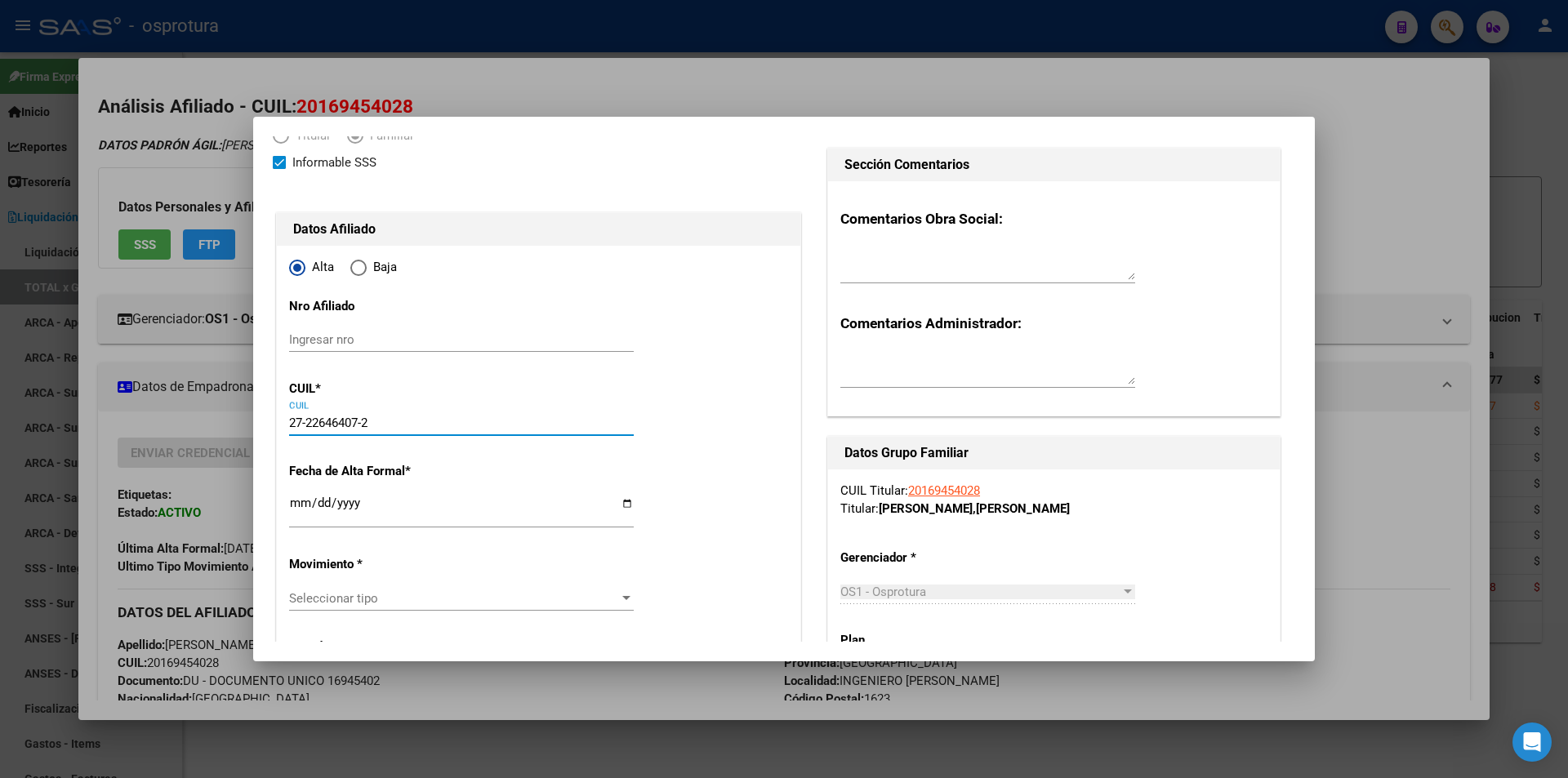
click at [300, 510] on input "Ingresar fecha" at bounding box center [461, 510] width 345 height 27
click at [1324, 101] on div at bounding box center [784, 389] width 1568 height 778
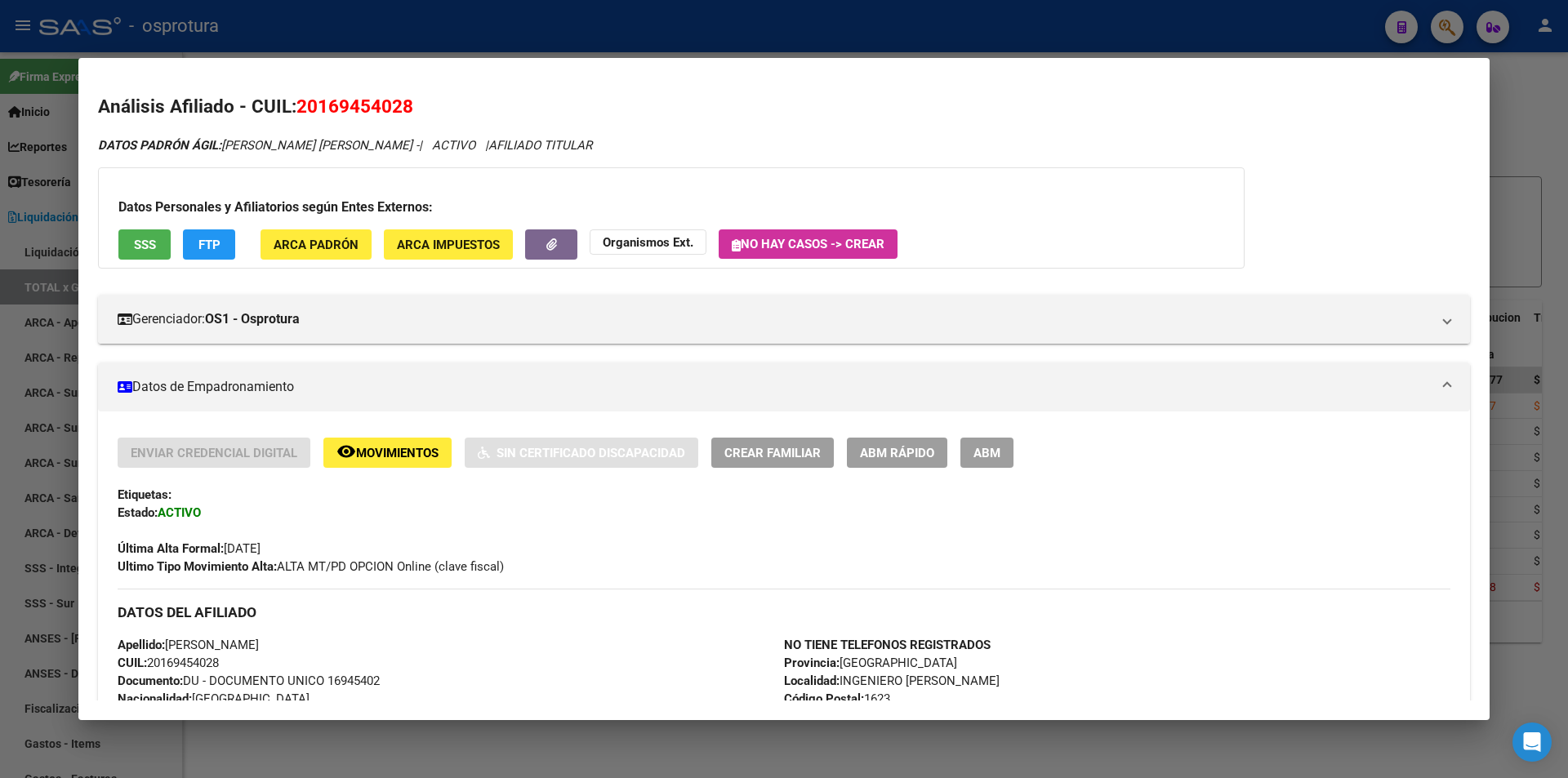
click at [866, 450] on span "ABM Rápido" at bounding box center [896, 453] width 74 height 15
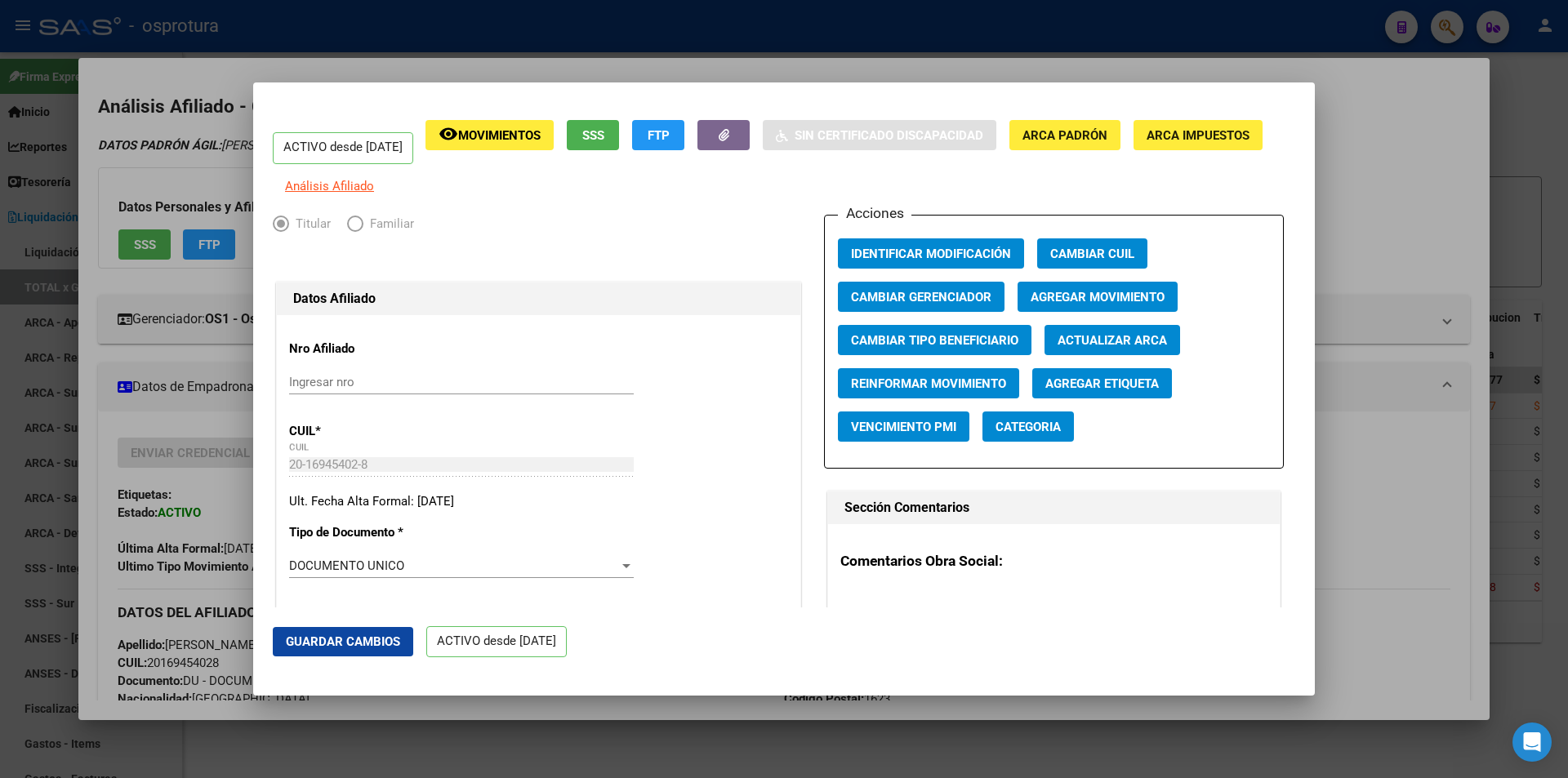
click at [1084, 304] on span "Agregar Movimiento" at bounding box center [1097, 297] width 134 height 15
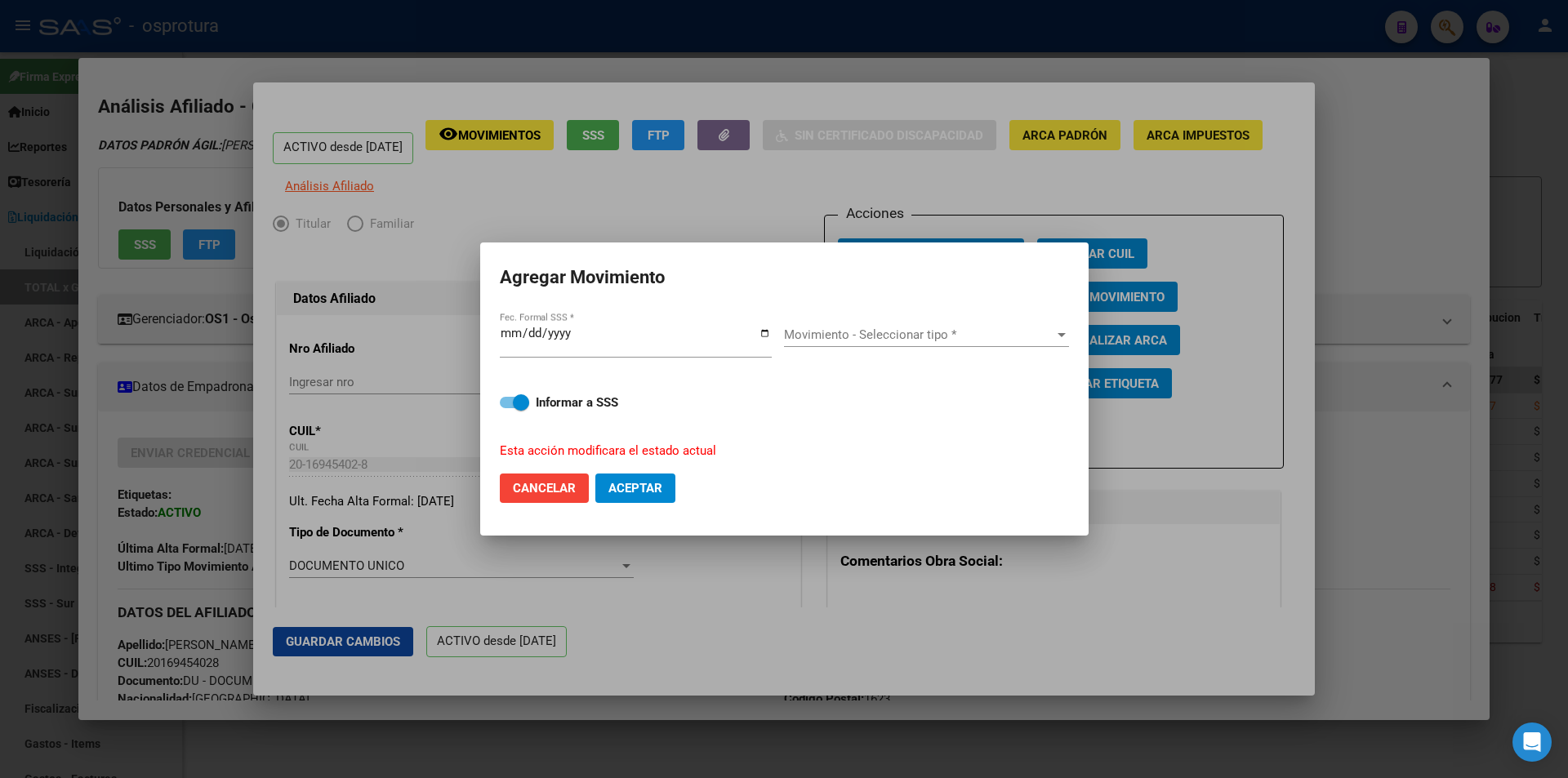
click at [888, 348] on div "Movimiento - Seleccionar tipo * Movimiento - Seleccionar tipo *" at bounding box center [926, 343] width 285 height 40
click at [888, 343] on div "Movimiento - Seleccionar tipo * Movimiento - Seleccionar tipo *" at bounding box center [926, 334] width 285 height 25
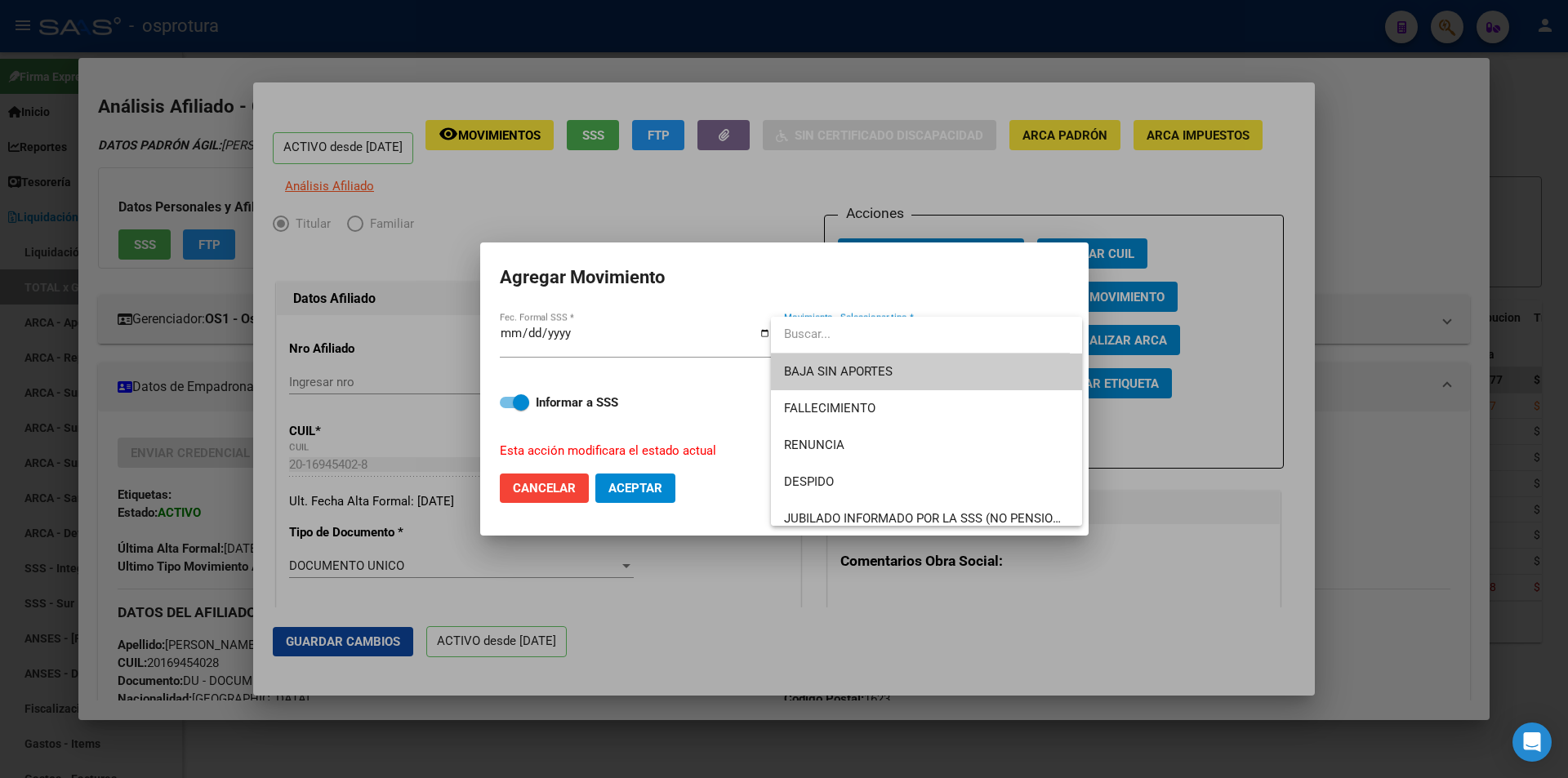
click at [883, 363] on span "BAJA SIN APORTES" at bounding box center [926, 372] width 285 height 37
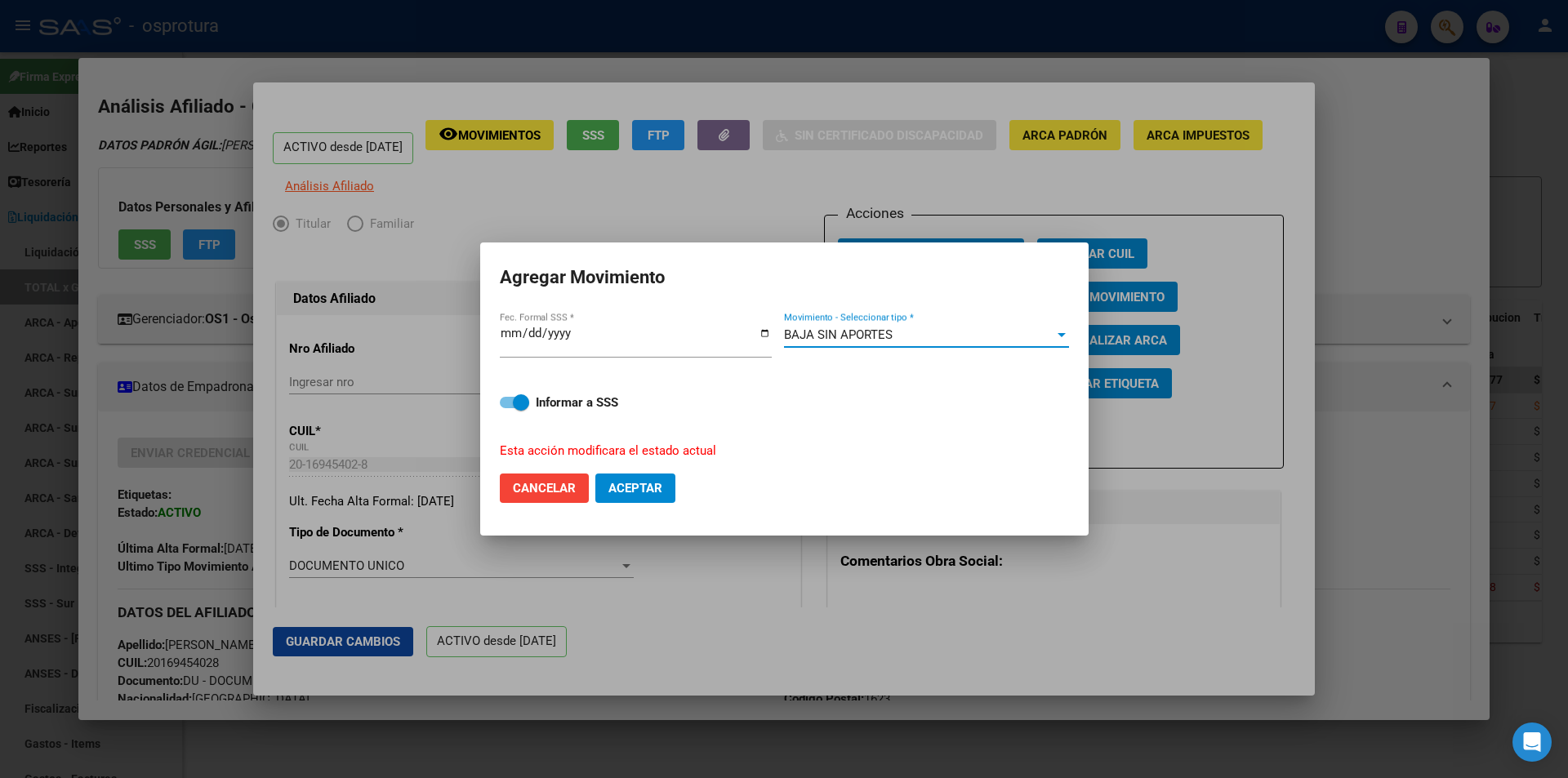
click at [623, 488] on span "Aceptar" at bounding box center [635, 488] width 54 height 15
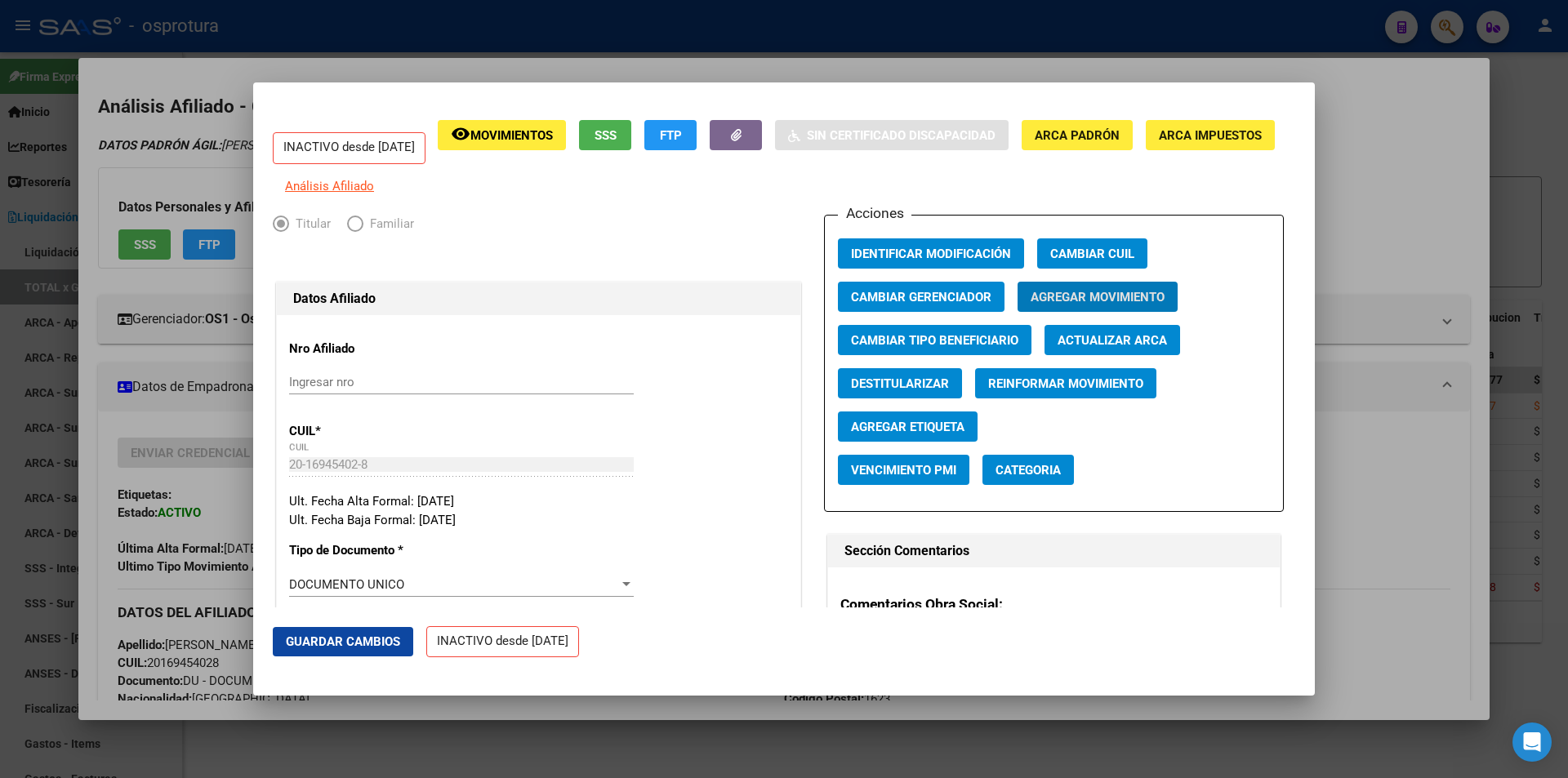
click at [678, 49] on div at bounding box center [784, 389] width 1568 height 778
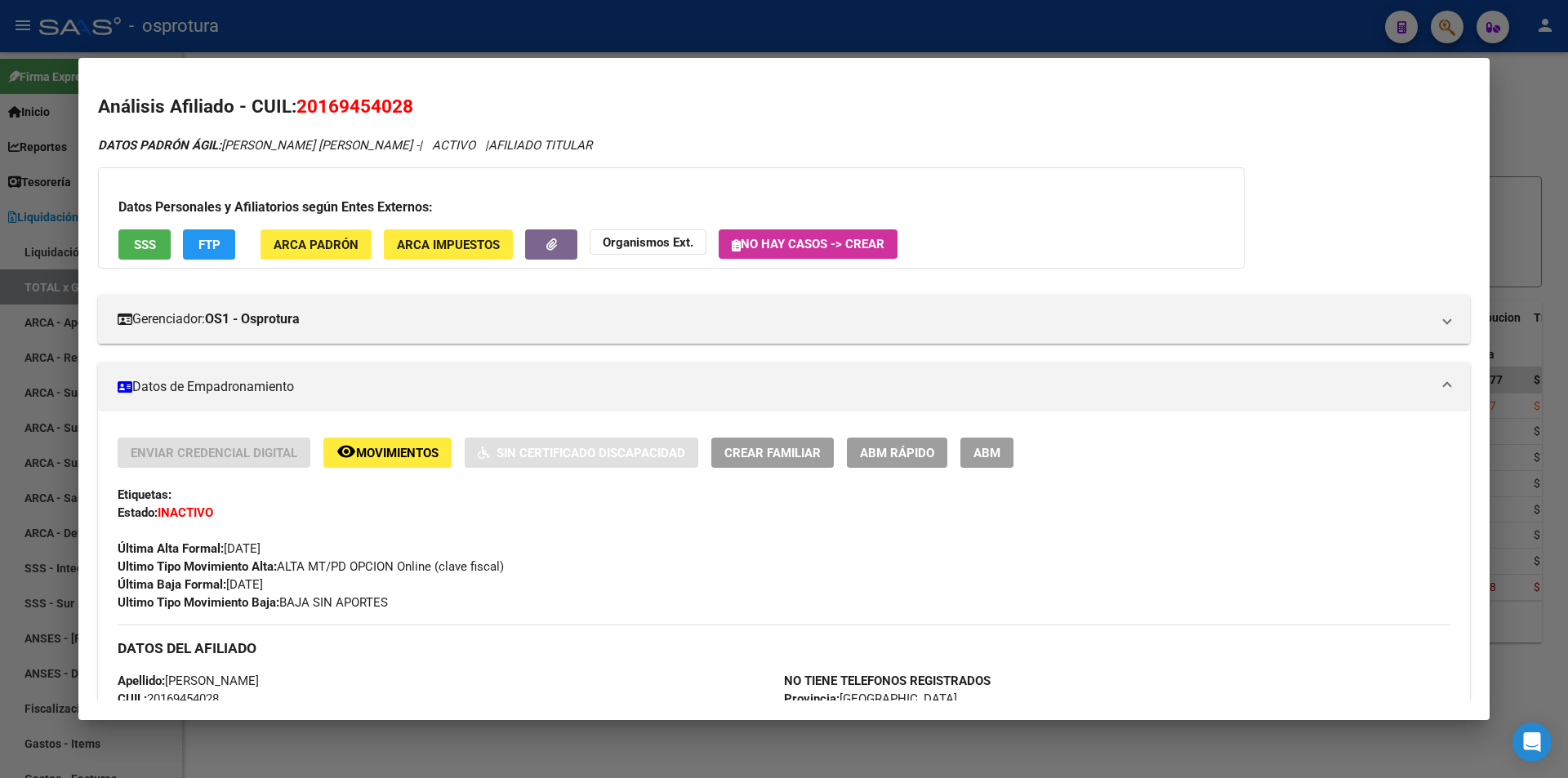
click at [709, 42] on div at bounding box center [784, 389] width 1568 height 778
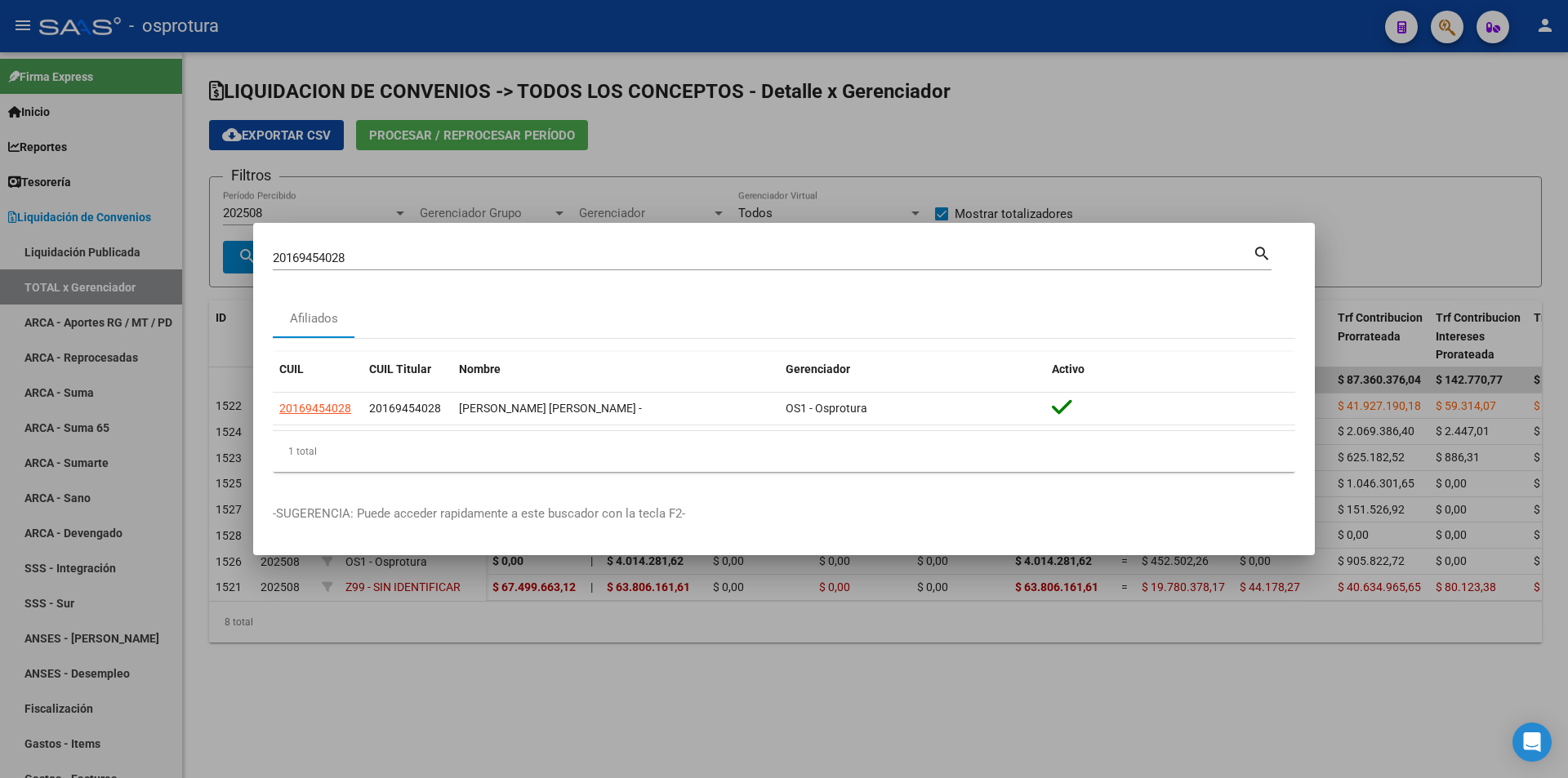
click at [609, 261] on input "20169454028" at bounding box center [762, 258] width 980 height 15
paste input "3-18295918-9"
click at [636, 260] on input "23-18295918-9" at bounding box center [762, 258] width 980 height 15
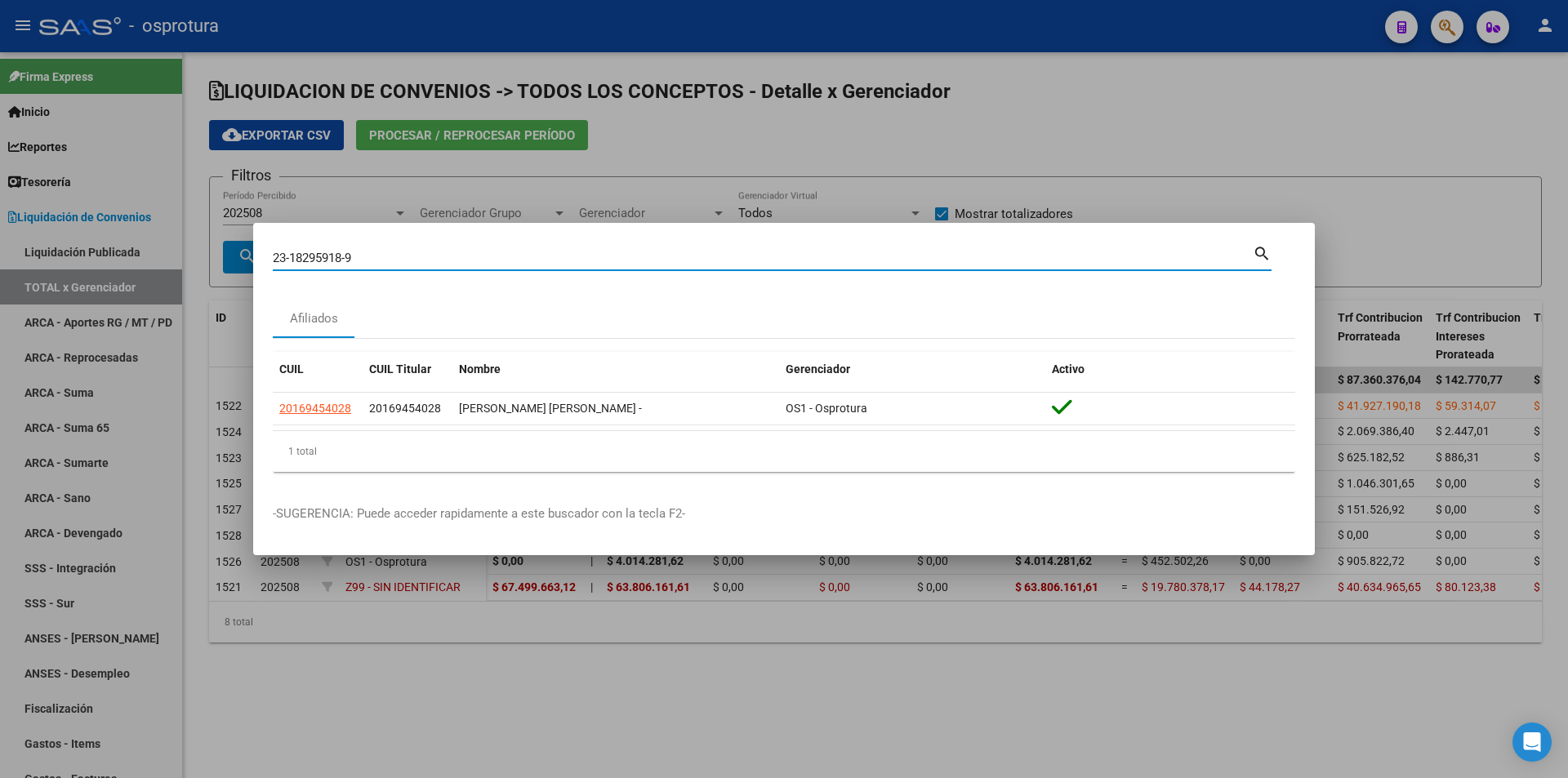
paste input "23-18295918-"
click at [637, 259] on input "23-18295918-23-18295918-9" at bounding box center [762, 258] width 980 height 15
paste input
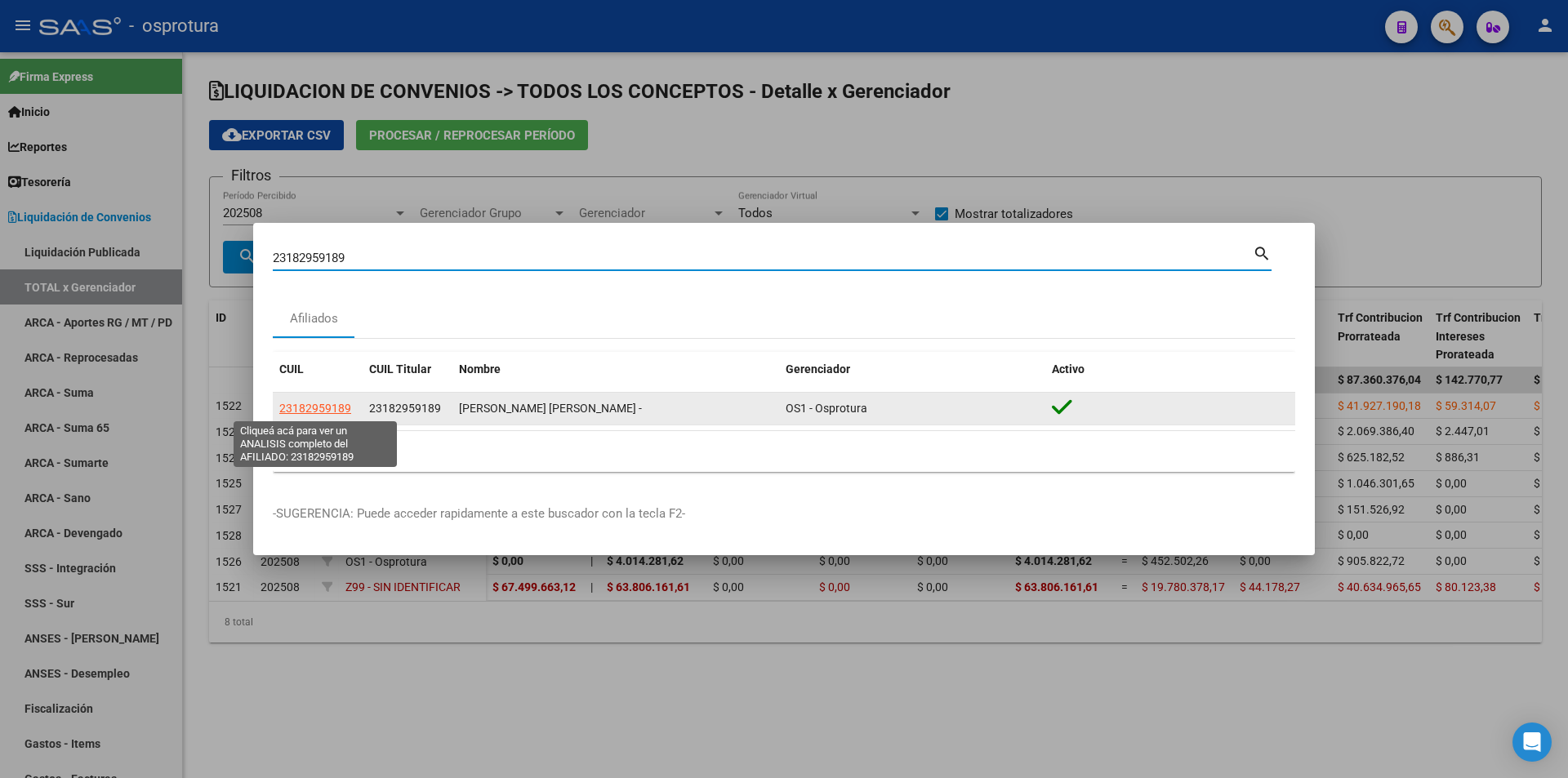
click at [304, 407] on span "23182959189" at bounding box center [315, 408] width 71 height 13
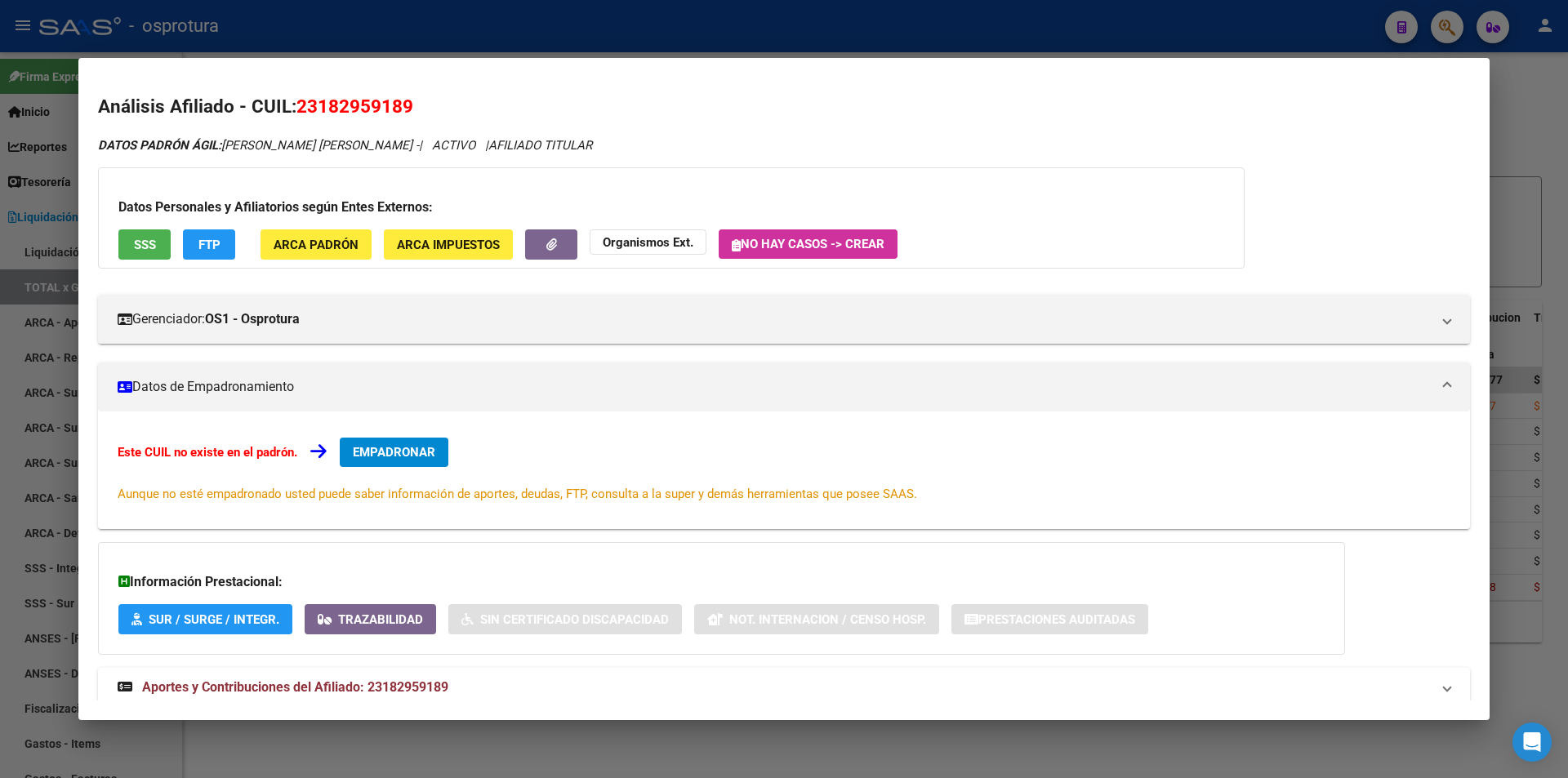
click at [435, 445] on span "EMPADRONAR" at bounding box center [394, 453] width 82 height 15
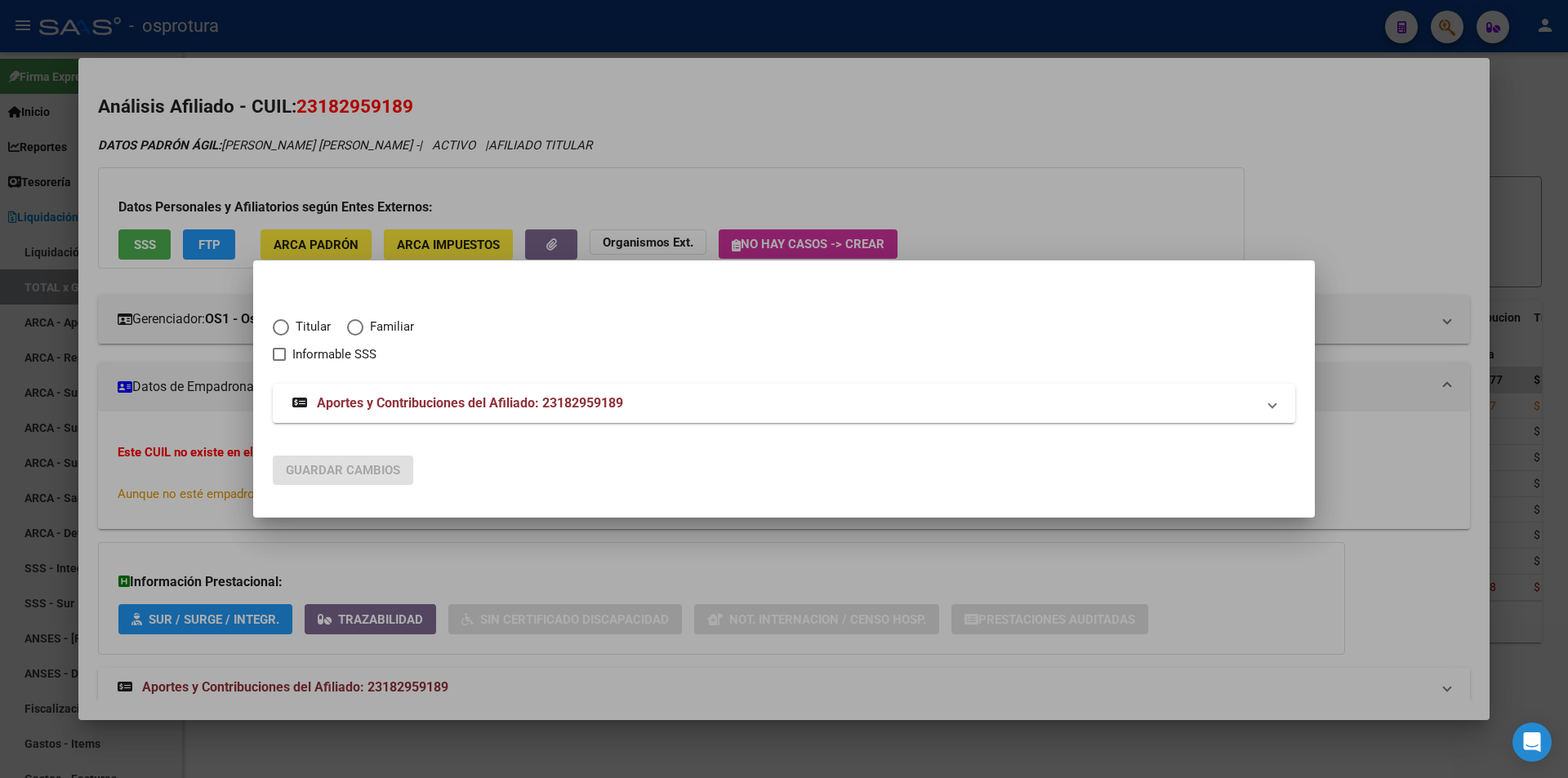
click at [303, 319] on span "Titular" at bounding box center [309, 327] width 41 height 18
click at [289, 319] on input "Titular" at bounding box center [281, 327] width 16 height 16
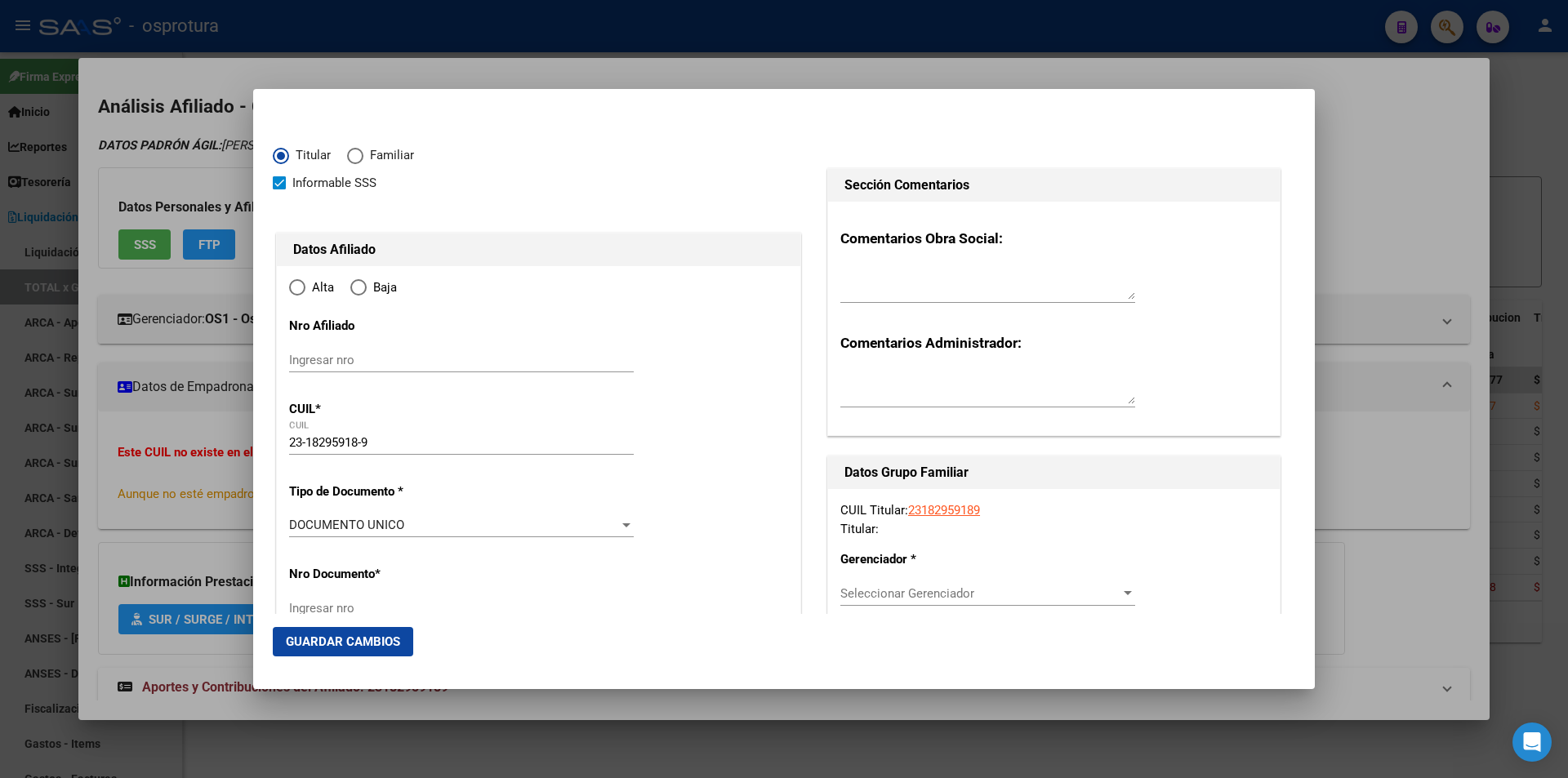
click at [589, 103] on mat-dialog-container "Titular Familiar Informable SSS Datos Afiliado Alta Baja Nro Afiliado Ingresar …" at bounding box center [784, 389] width 1061 height 600
click at [602, 71] on div at bounding box center [784, 389] width 1568 height 778
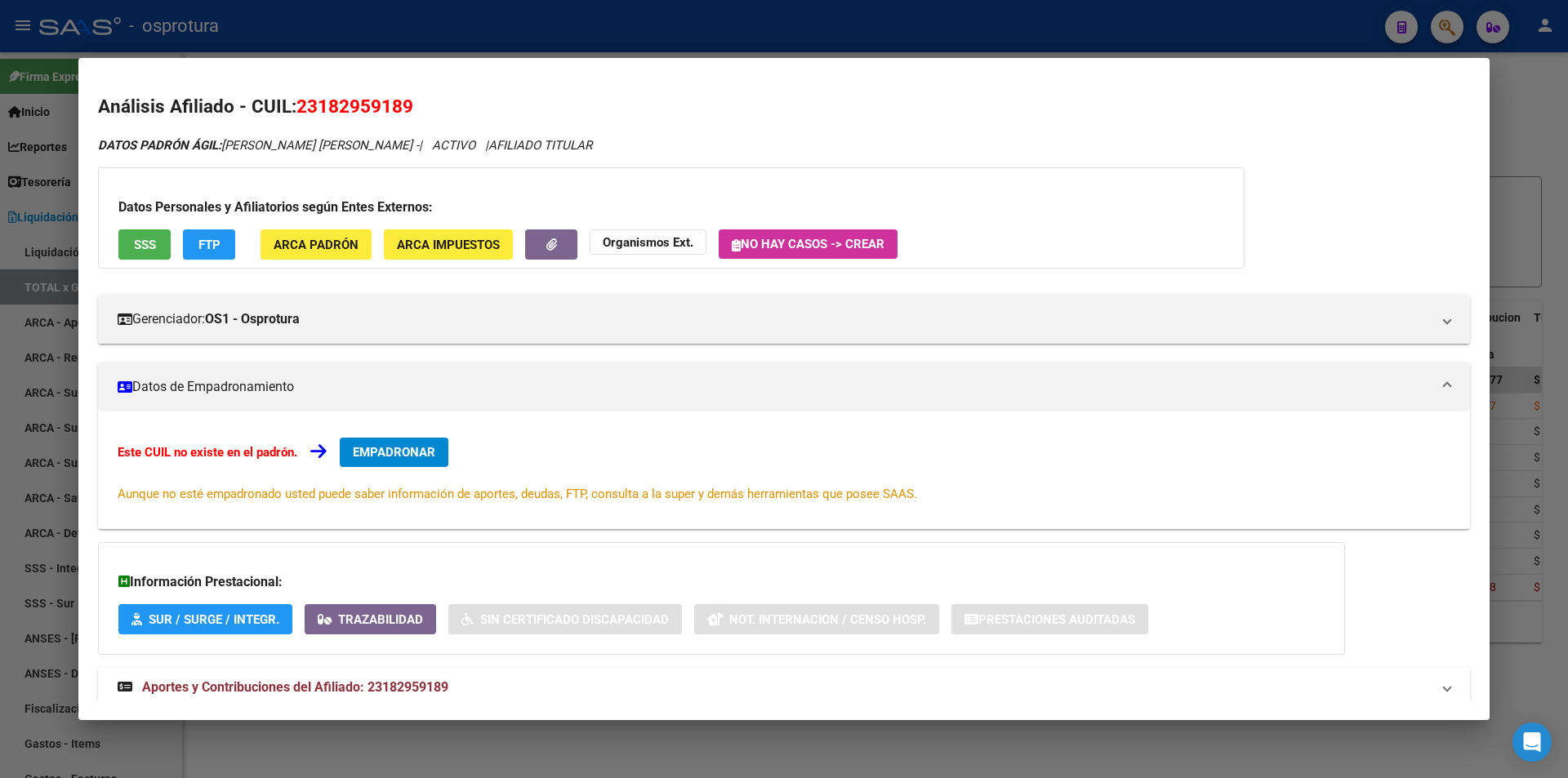
click at [392, 438] on button "EMPADRONAR" at bounding box center [394, 453] width 109 height 29
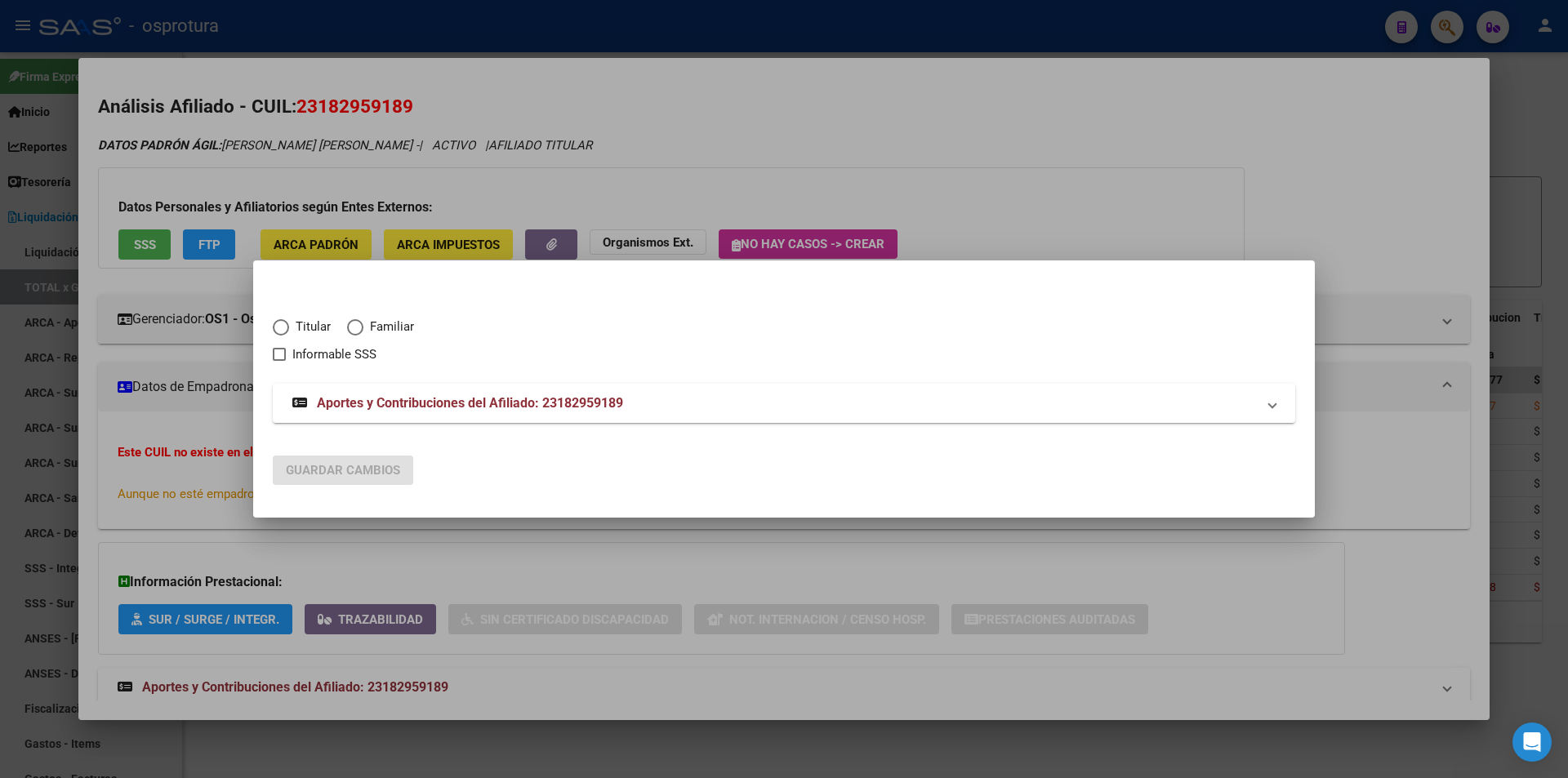
click at [293, 331] on span "Titular" at bounding box center [309, 327] width 41 height 18
click at [289, 331] on input "Titular" at bounding box center [281, 327] width 16 height 16
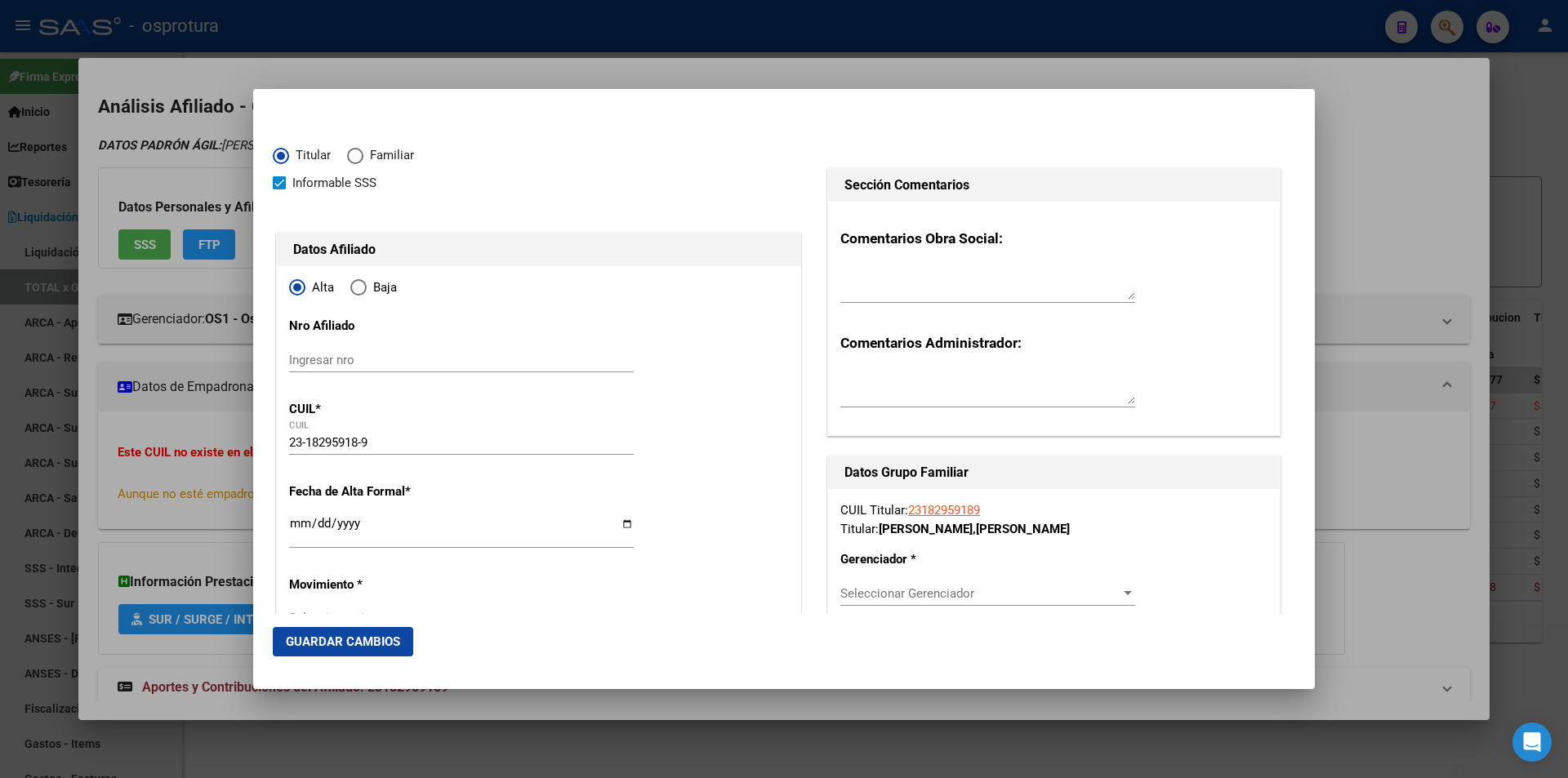
click at [296, 523] on input "Ingresar fecha" at bounding box center [461, 530] width 345 height 27
click at [914, 590] on span "Seleccionar Gerenciador" at bounding box center [981, 594] width 280 height 15
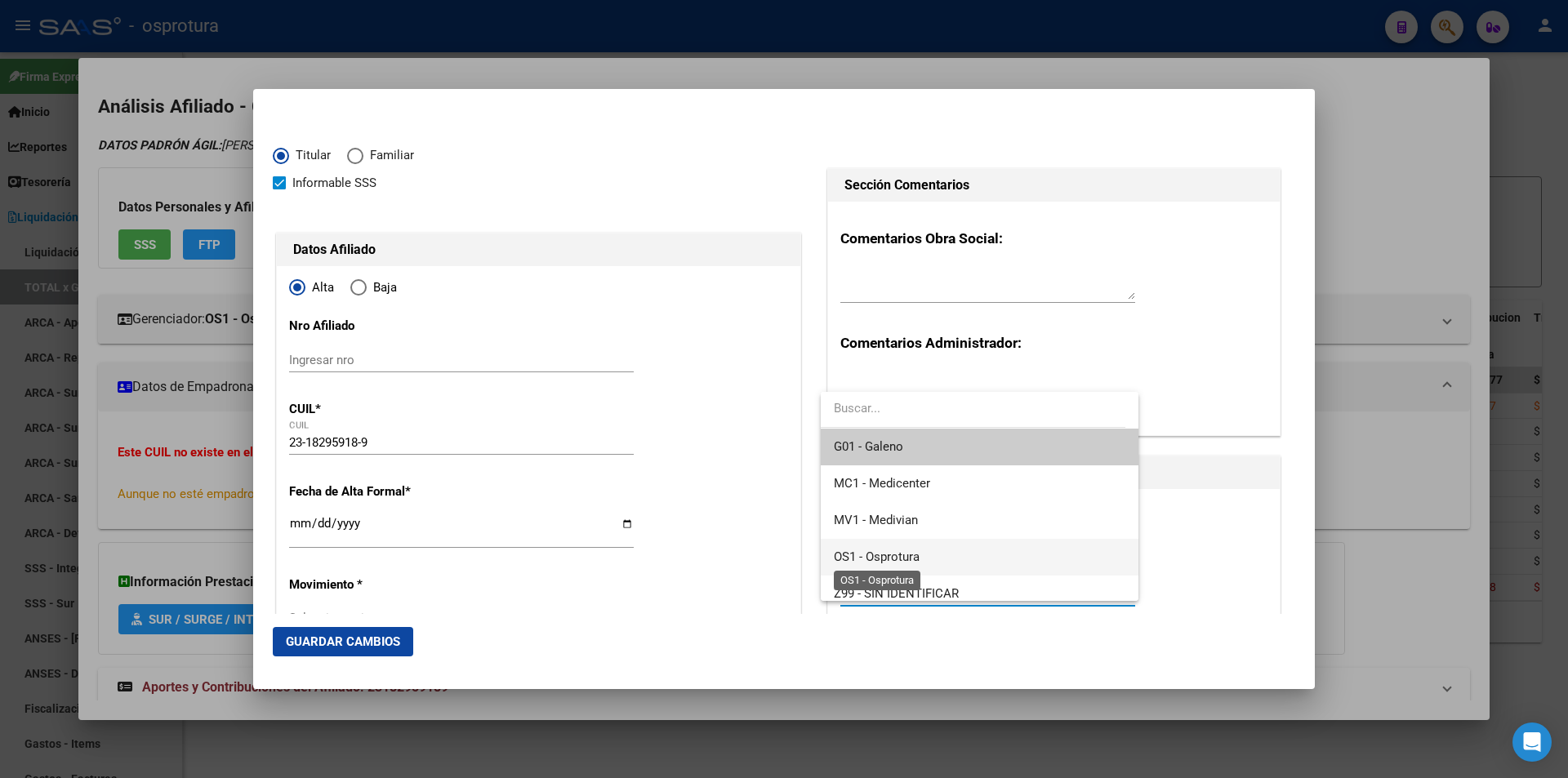
click at [917, 559] on span "OS1 - Osprotura" at bounding box center [877, 557] width 86 height 15
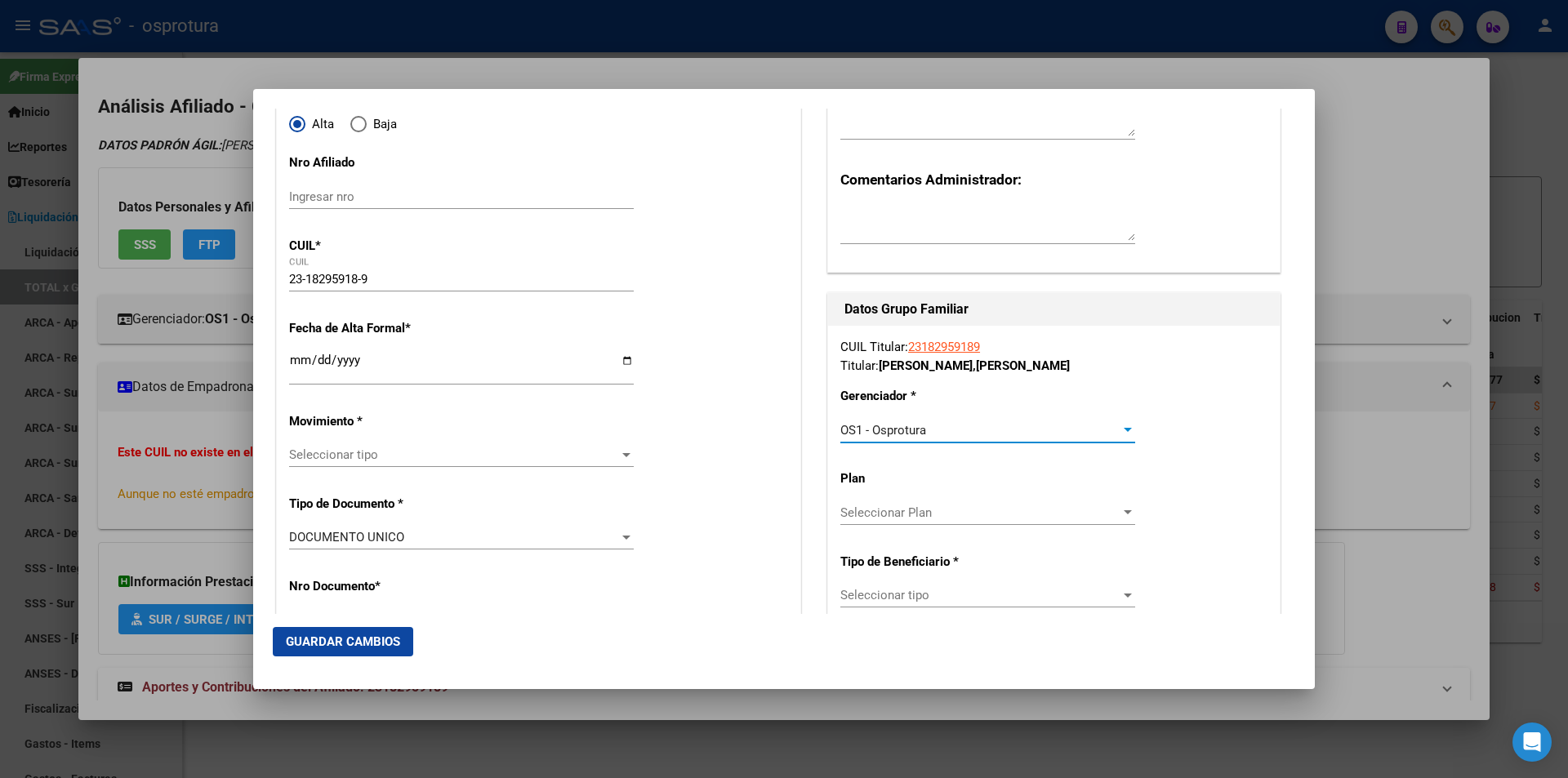
scroll to position [245, 0]
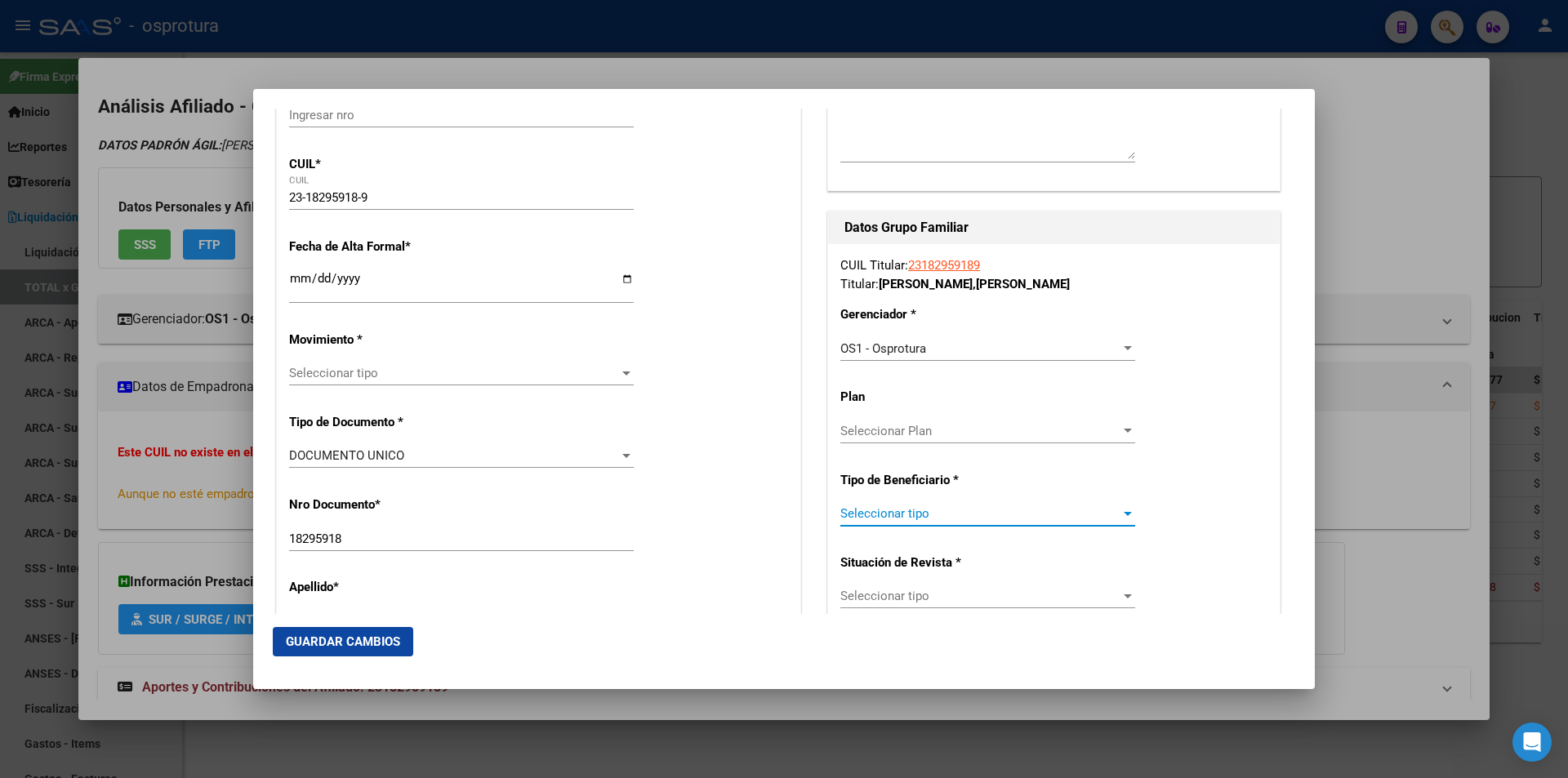
click at [934, 513] on span "Seleccionar tipo" at bounding box center [981, 513] width 280 height 15
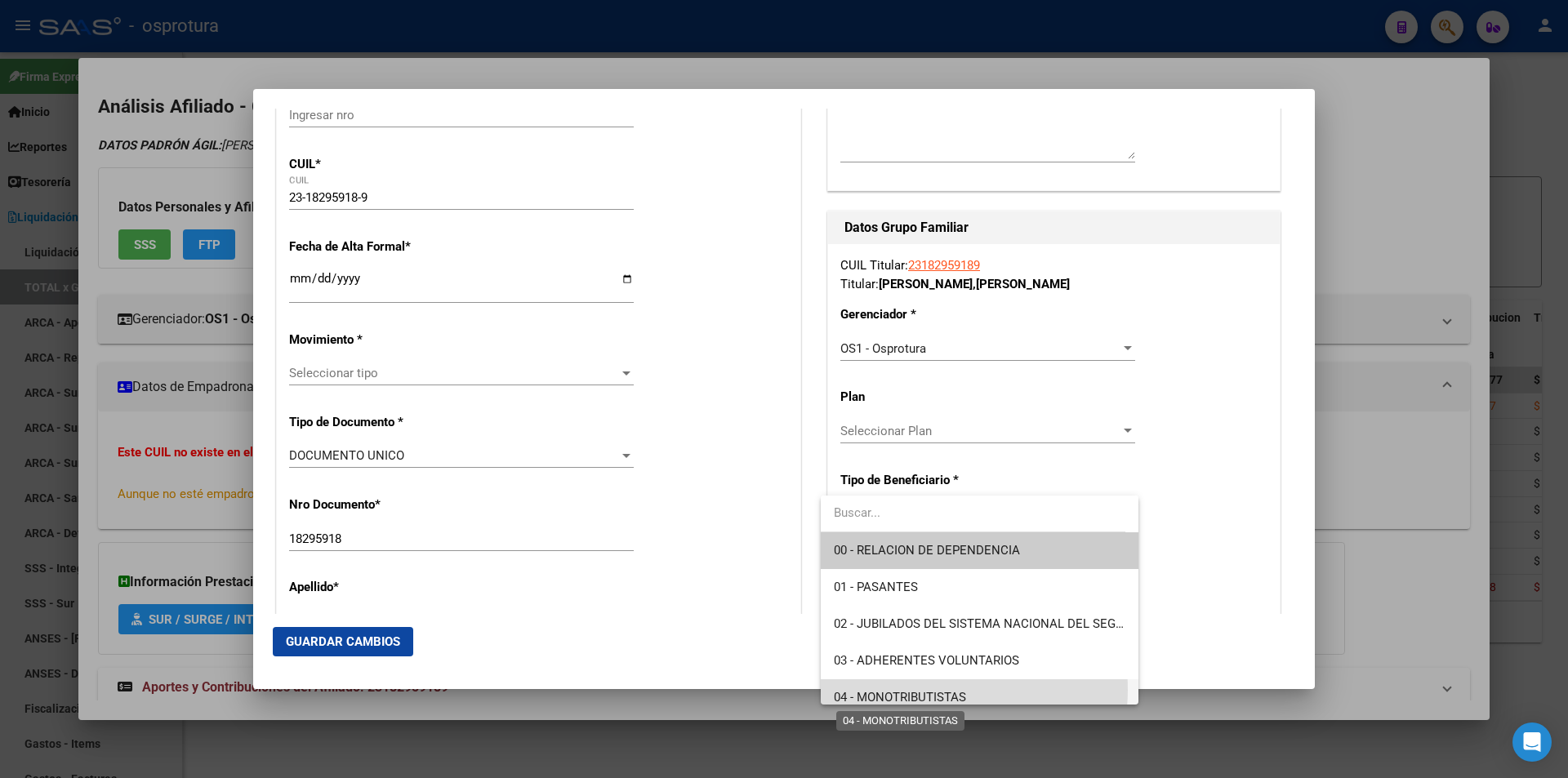
click at [940, 690] on span "04 - MONOTRIBUTISTAS" at bounding box center [900, 697] width 132 height 15
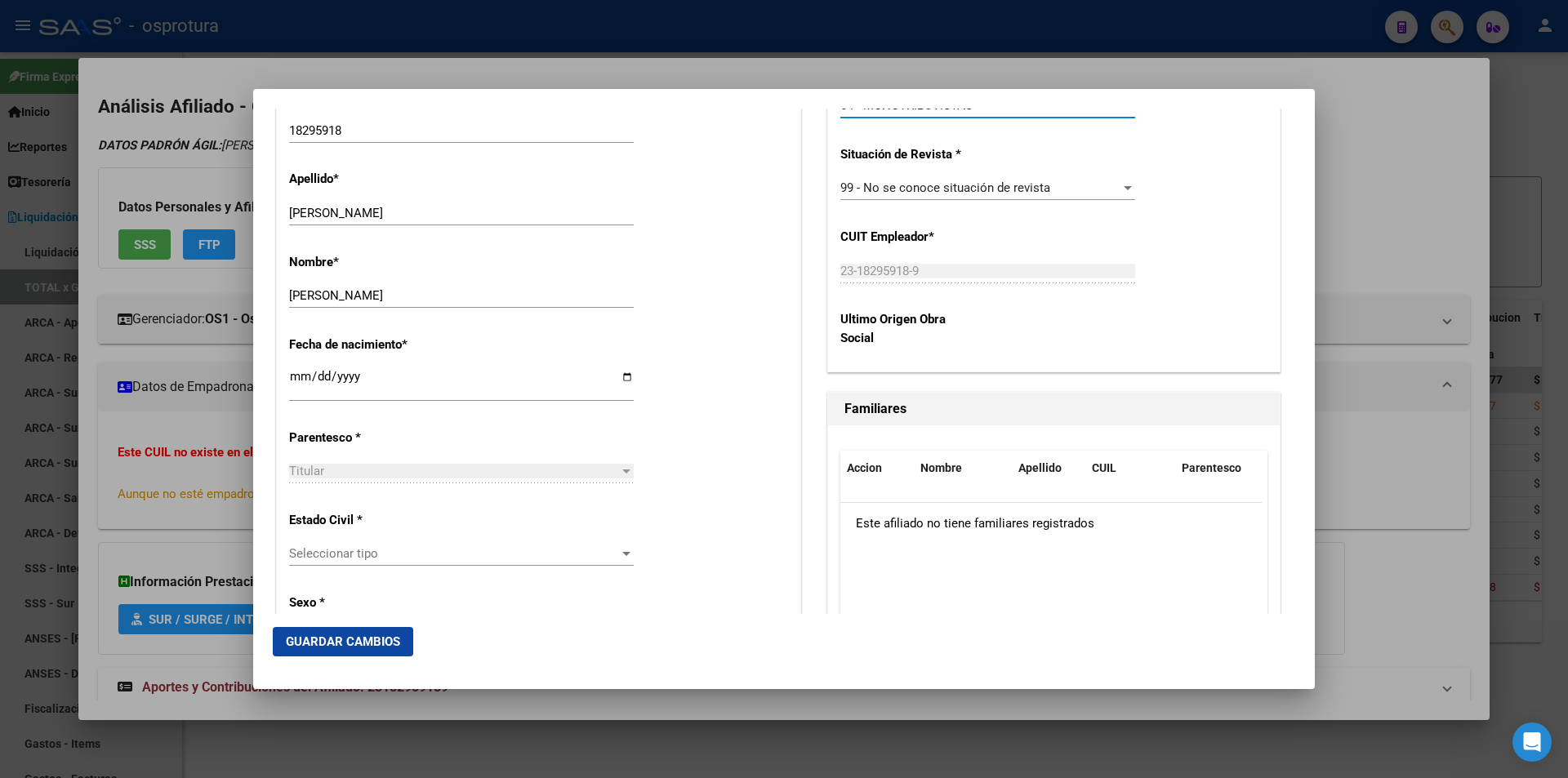
scroll to position [735, 0]
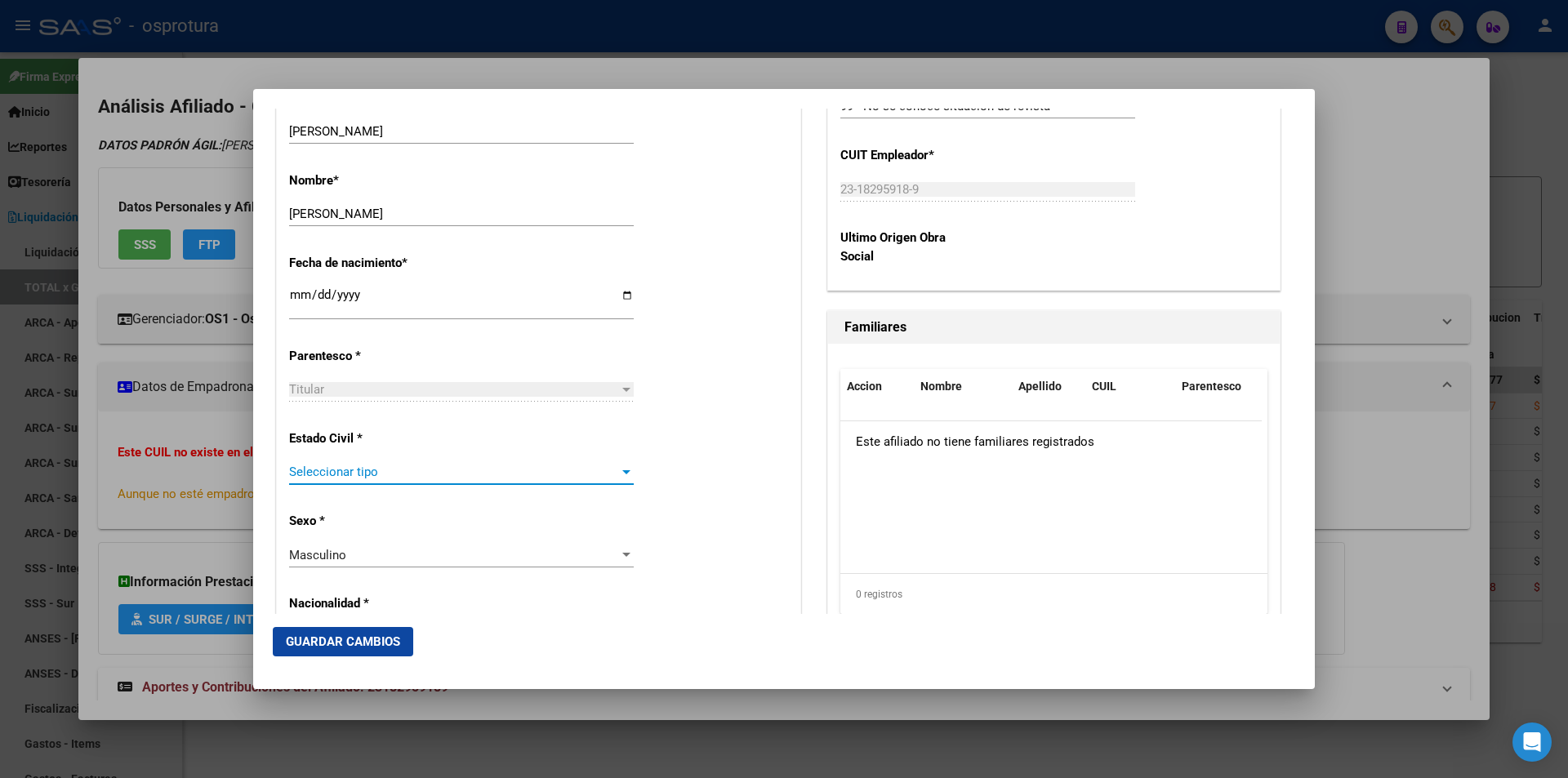
click at [420, 470] on span "Seleccionar tipo" at bounding box center [454, 472] width 330 height 15
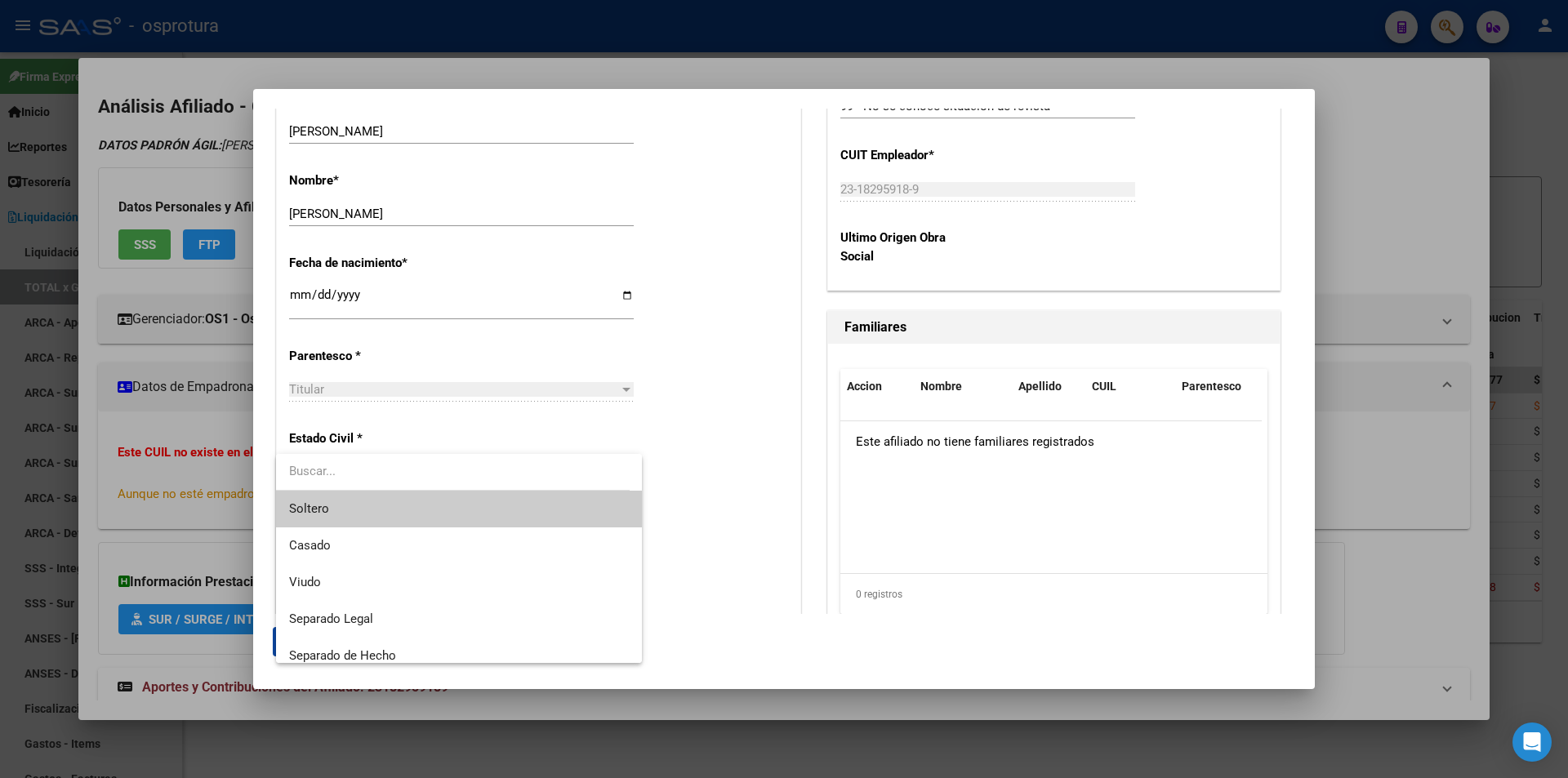
click at [401, 506] on span "Soltero" at bounding box center [458, 509] width 340 height 37
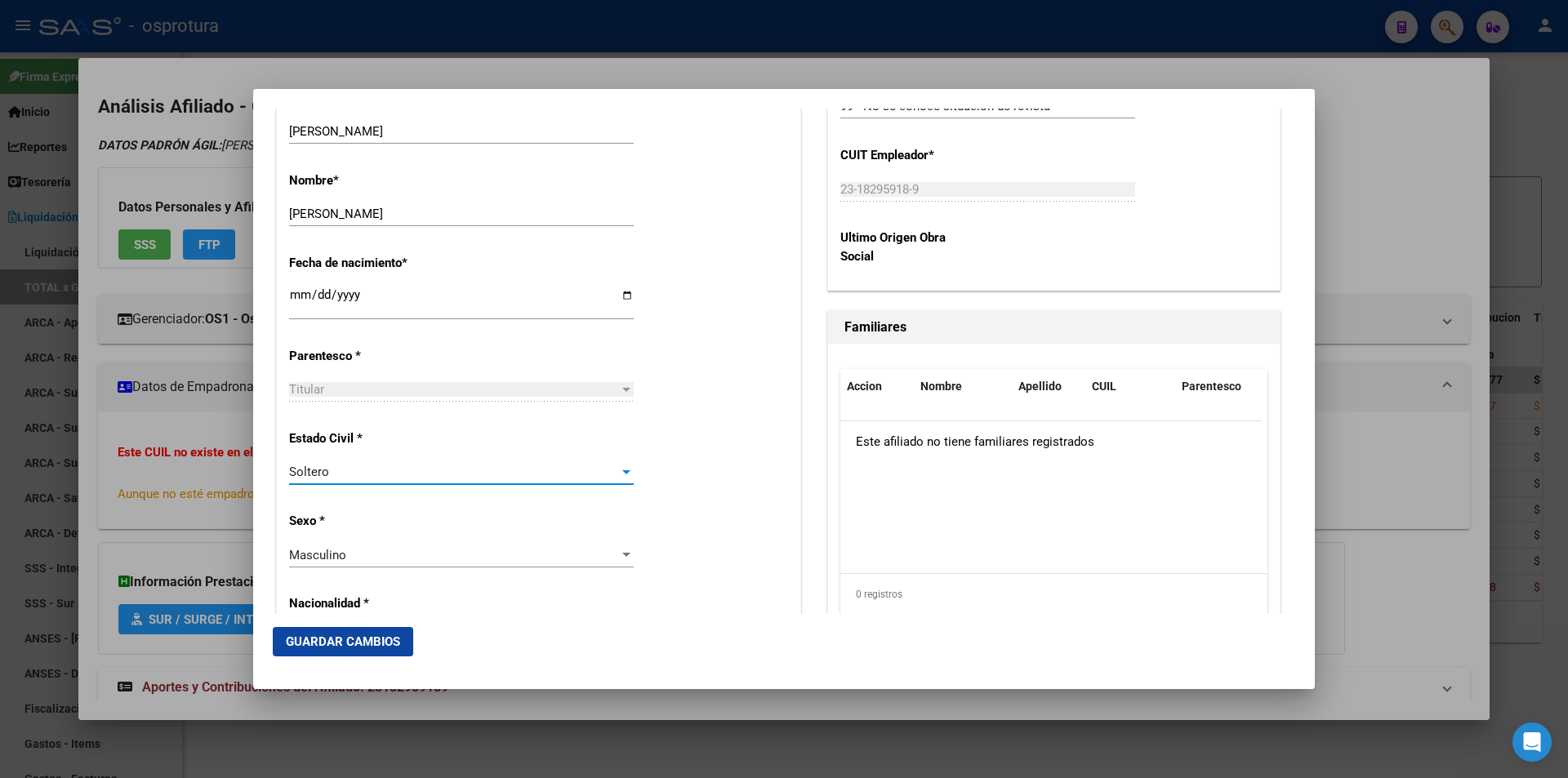
click at [462, 477] on div "Soltero" at bounding box center [454, 472] width 330 height 15
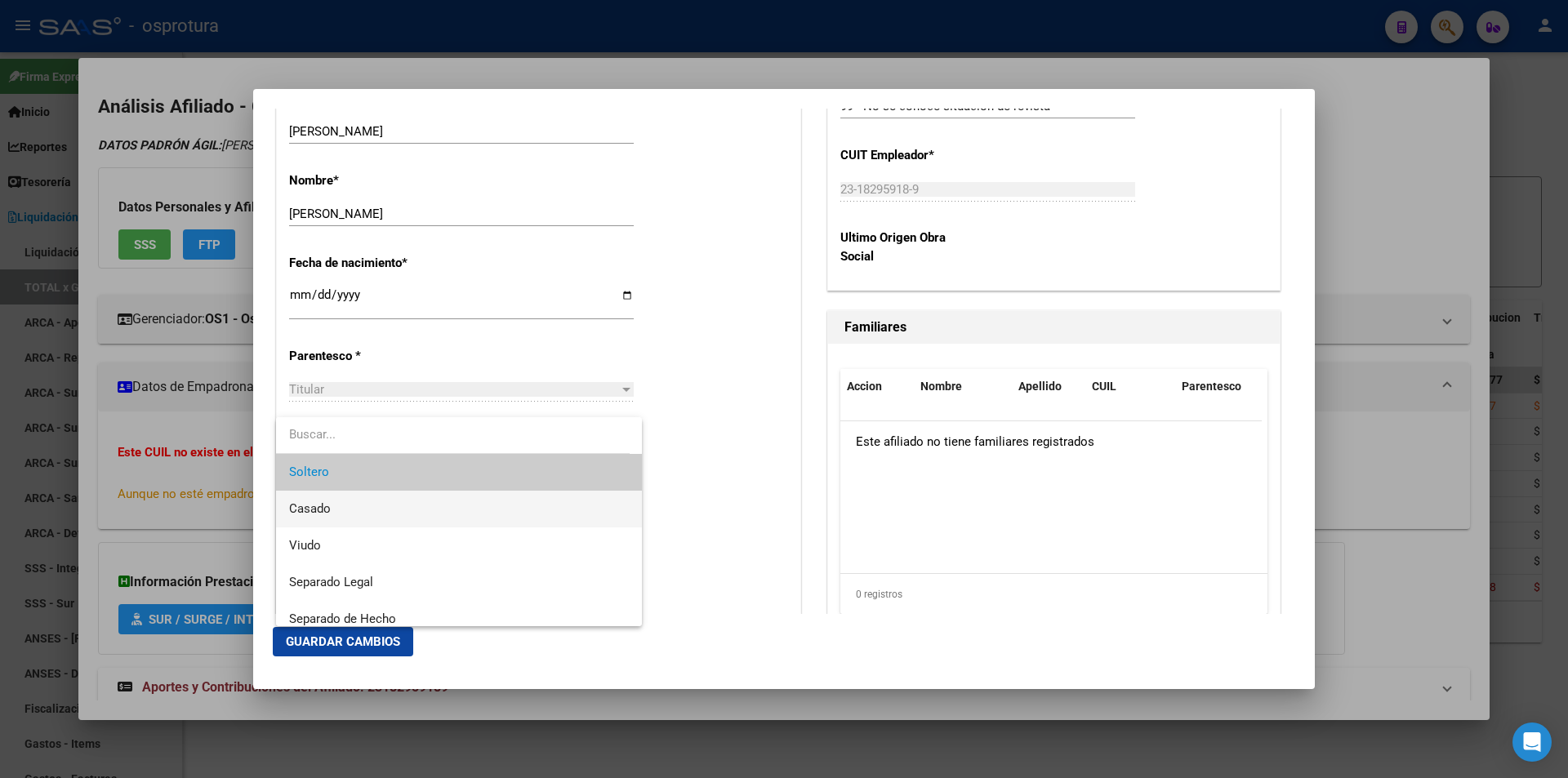
click at [449, 509] on span "Casado" at bounding box center [458, 509] width 340 height 37
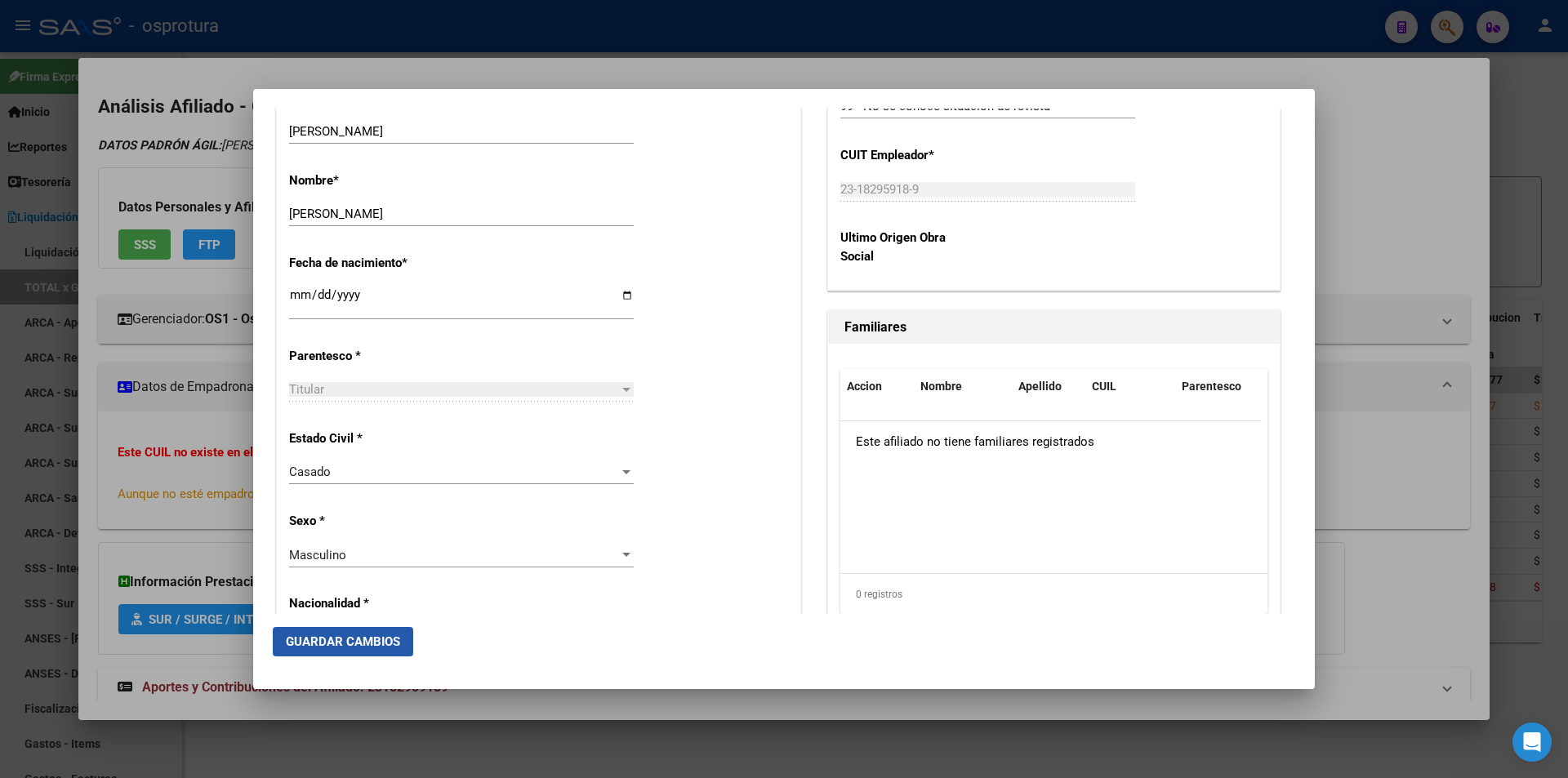
click at [363, 643] on span "Guardar Cambios" at bounding box center [343, 641] width 115 height 15
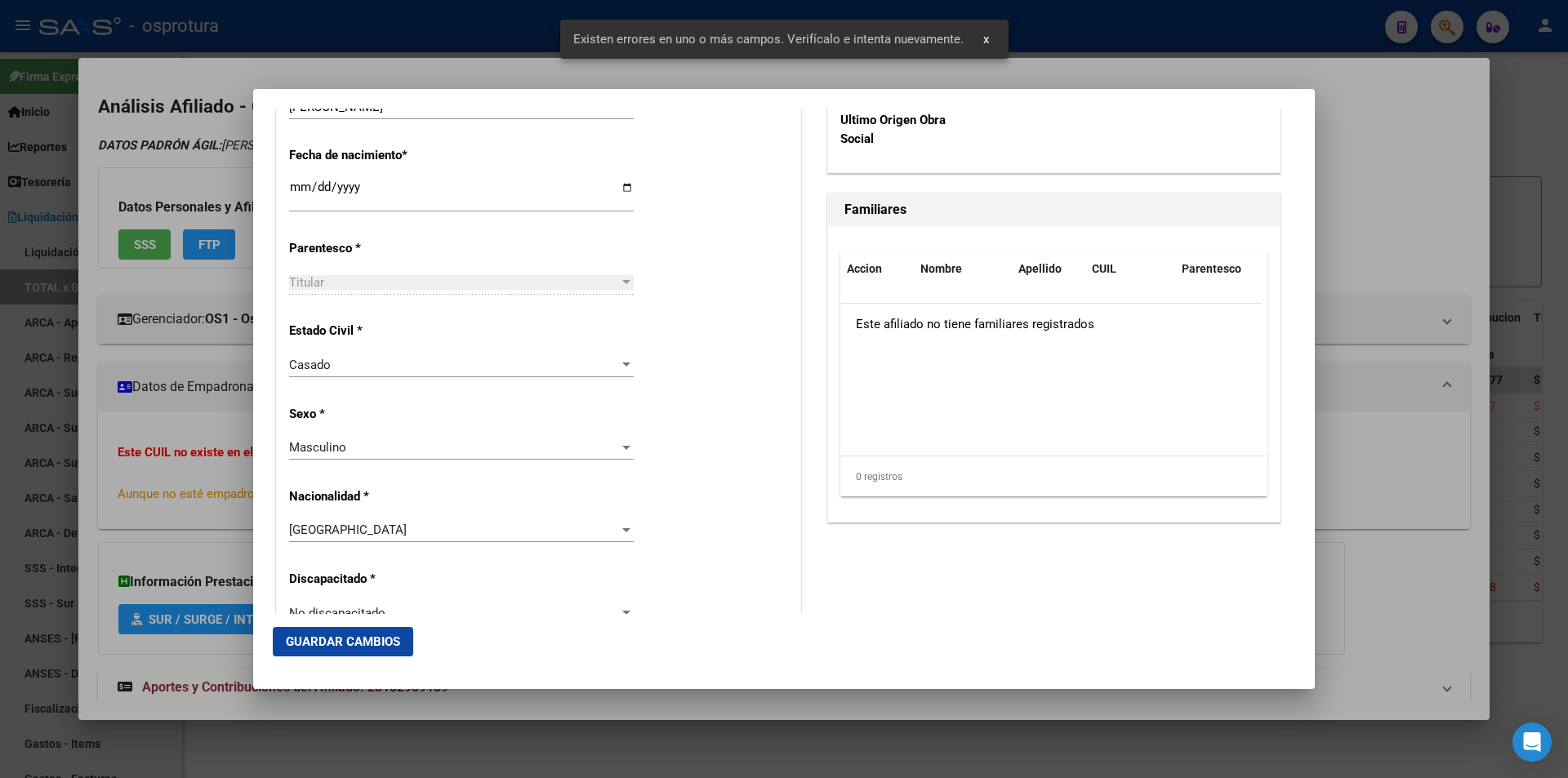
scroll to position [281, 0]
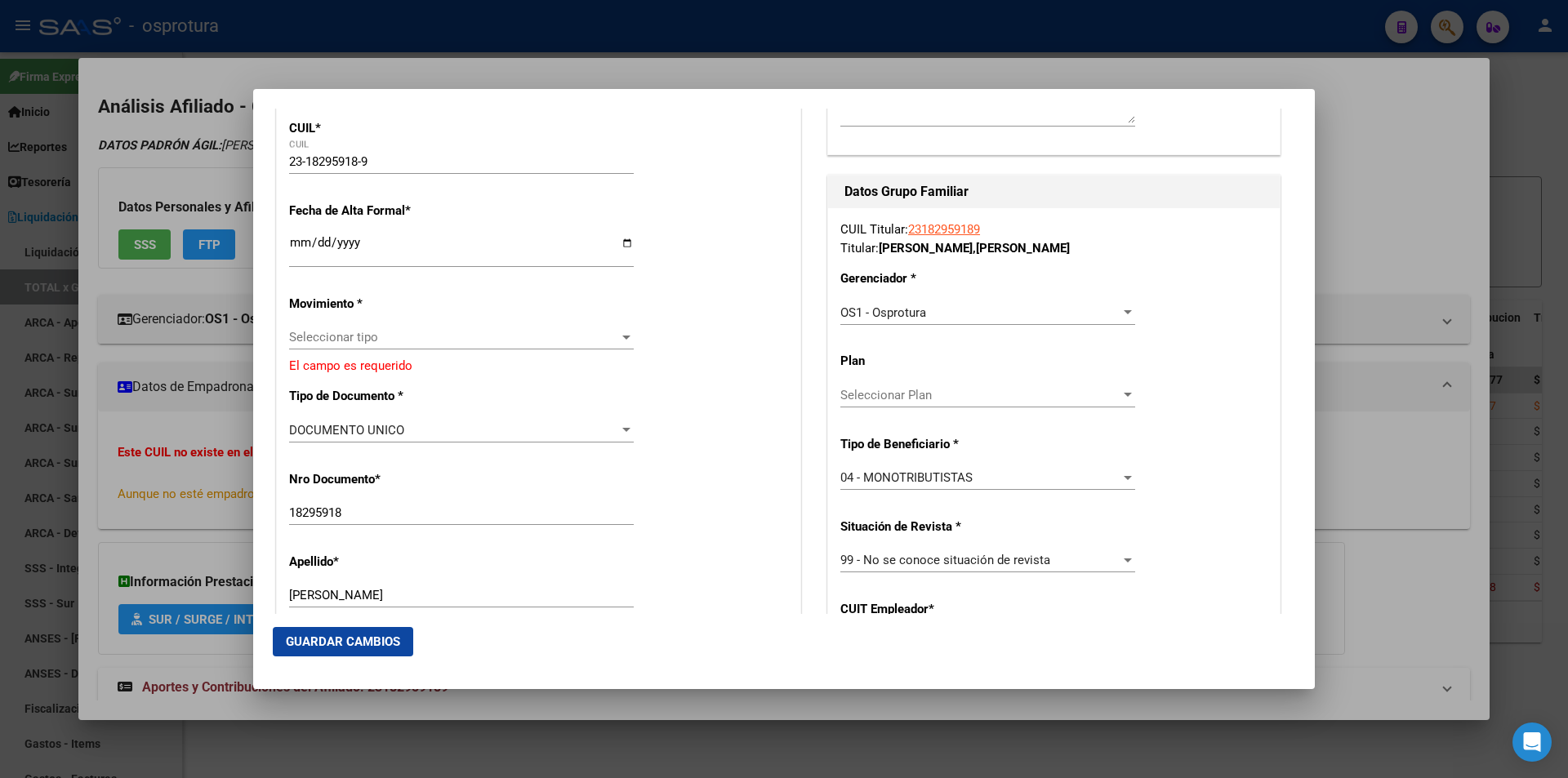
click at [462, 334] on span "Seleccionar tipo" at bounding box center [454, 337] width 330 height 15
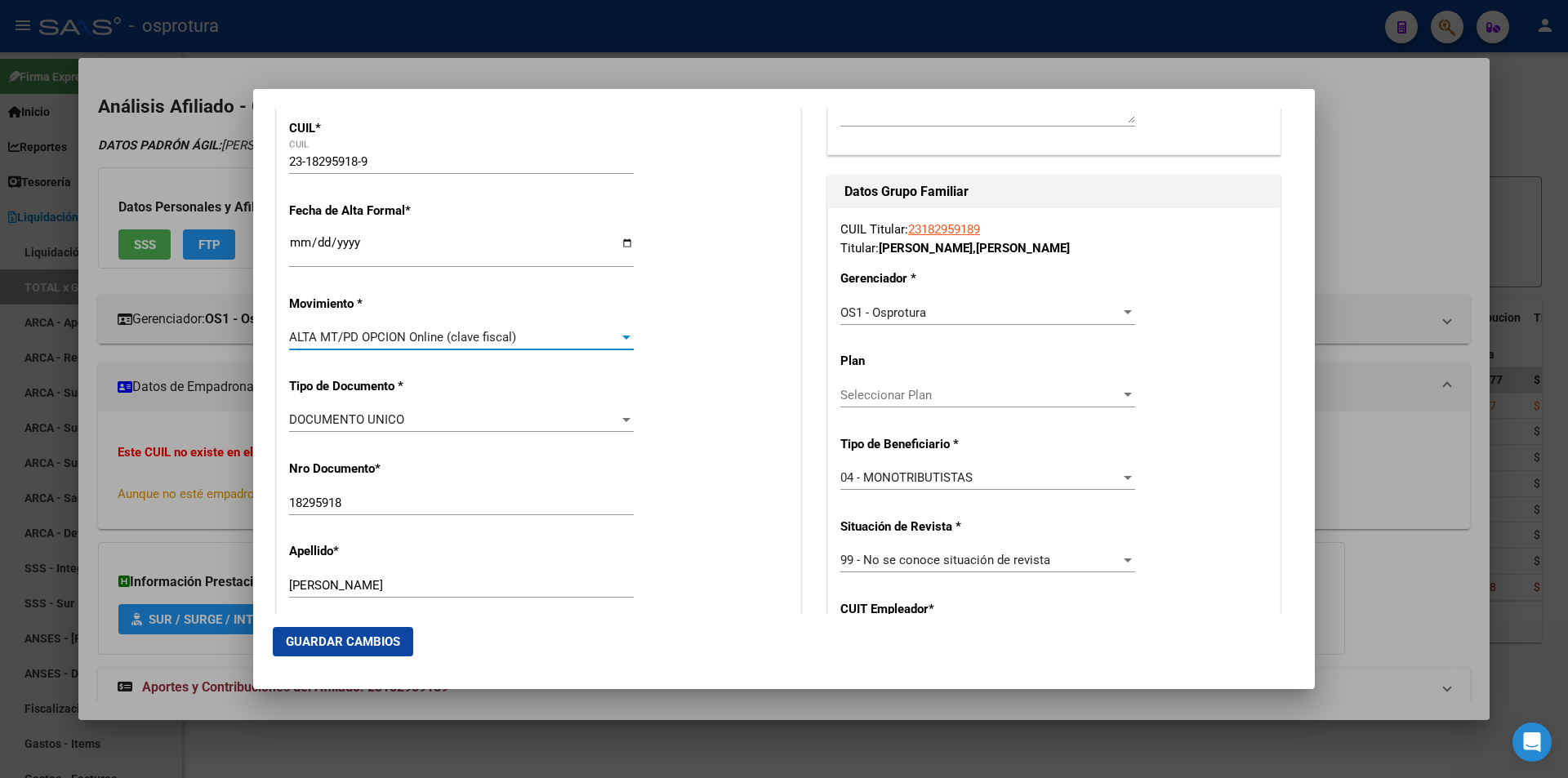
click at [358, 655] on button "Guardar Cambios" at bounding box center [343, 641] width 140 height 29
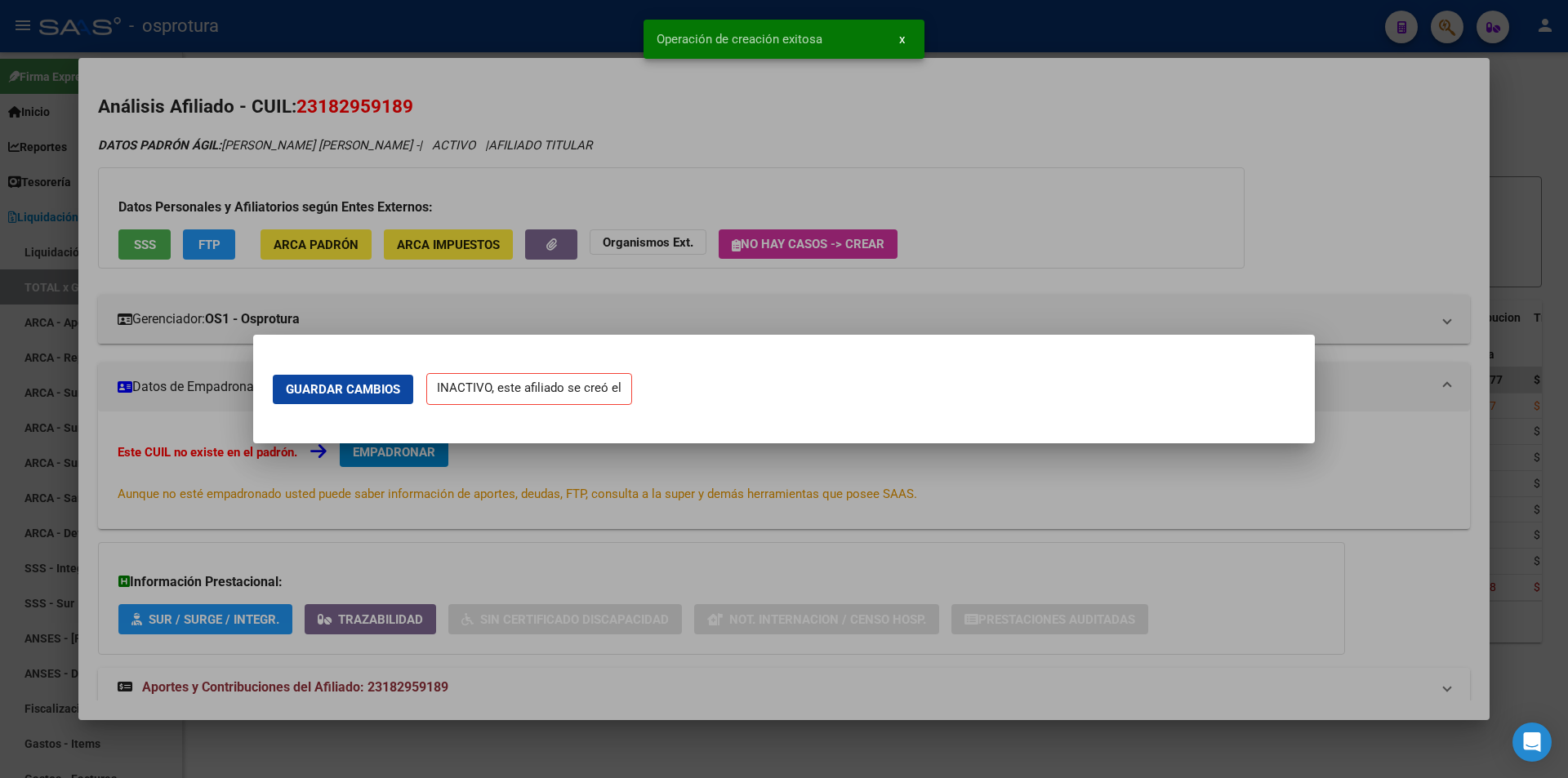
scroll to position [0, 0]
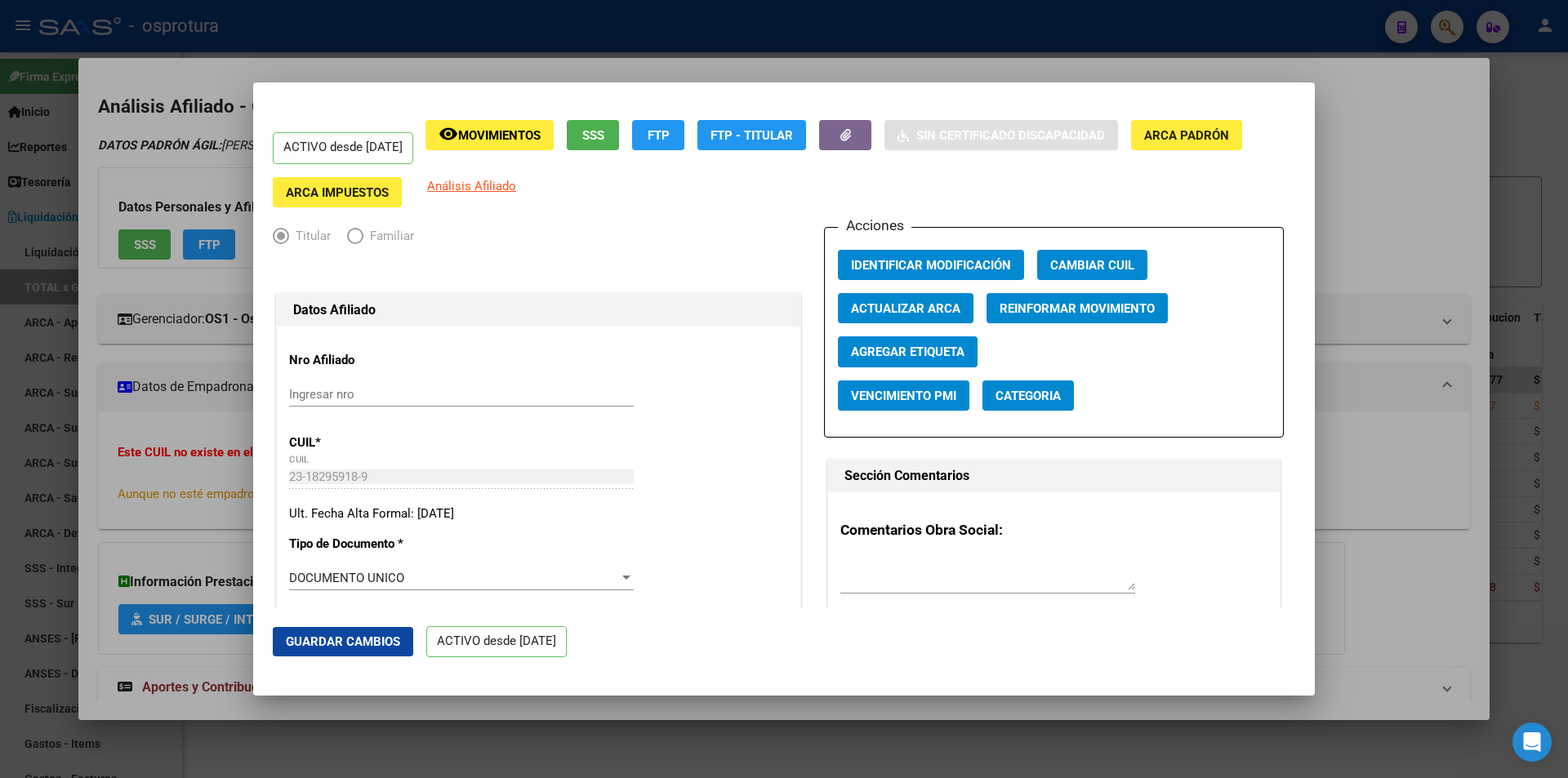
click at [1421, 224] on div at bounding box center [784, 389] width 1568 height 778
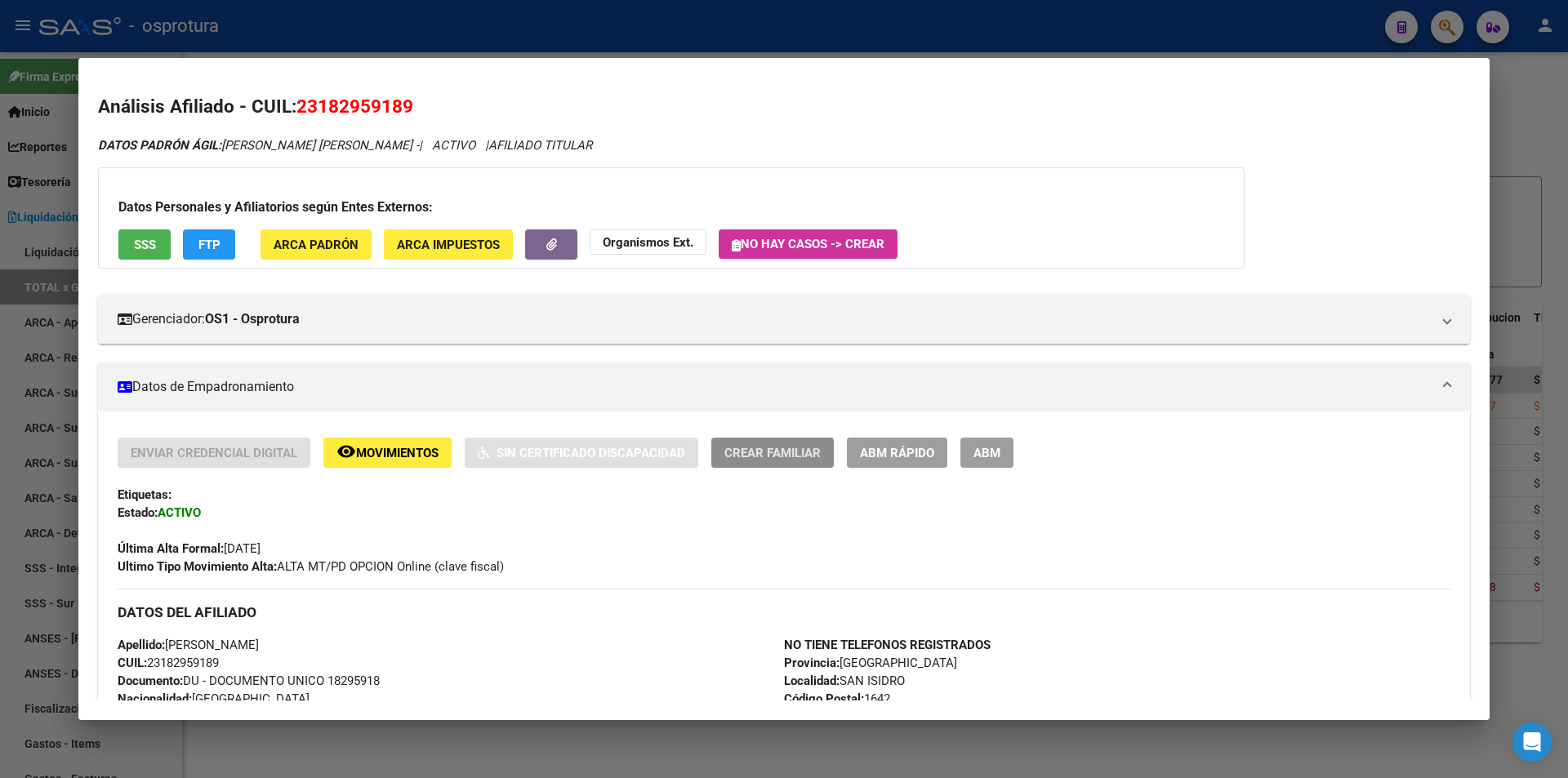
click at [745, 458] on span "Crear Familiar" at bounding box center [772, 453] width 96 height 15
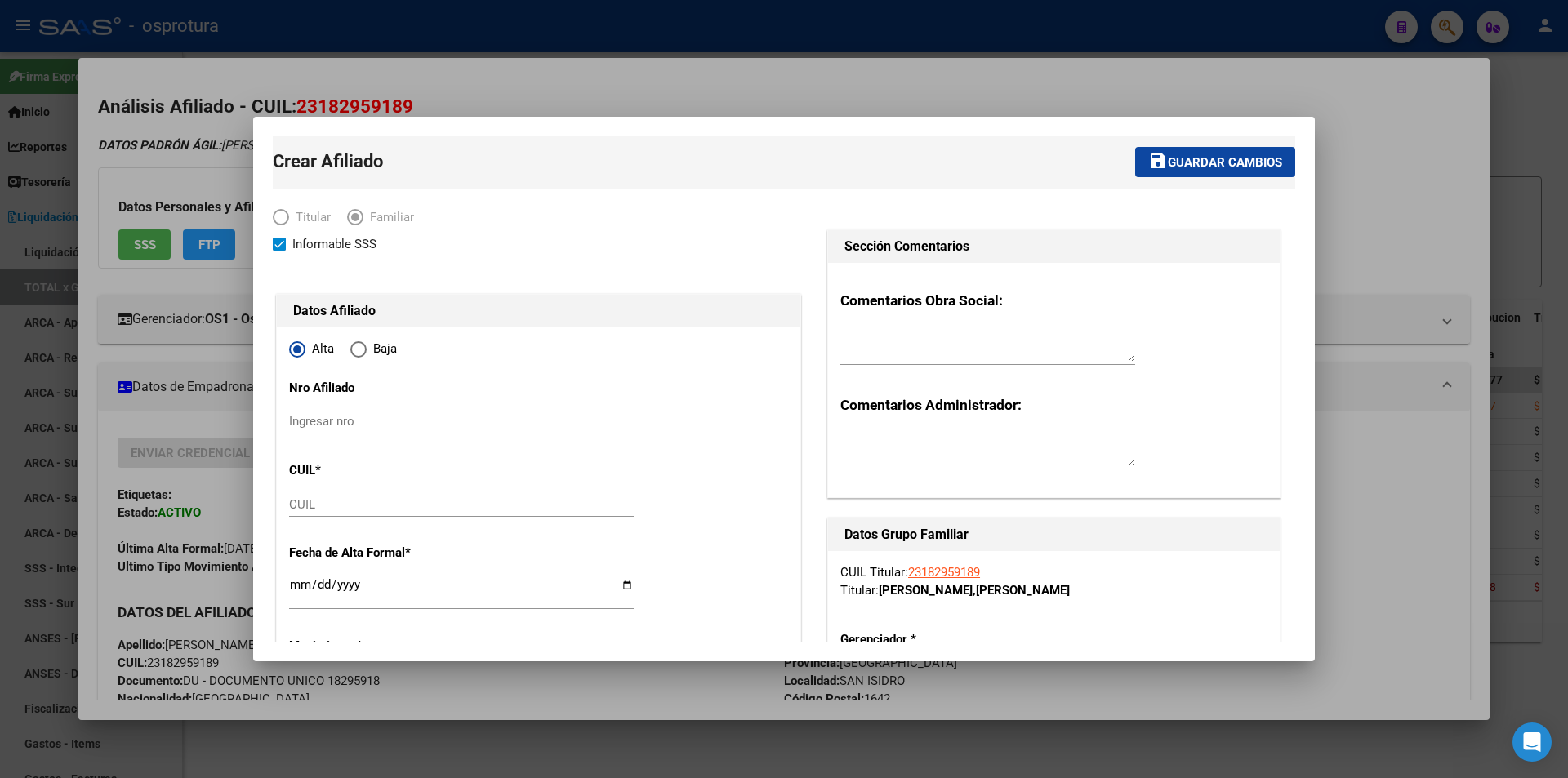
click at [366, 506] on input "CUIL" at bounding box center [461, 505] width 345 height 15
paste input "27-24100188-7"
click at [301, 591] on input "Ingresar fecha" at bounding box center [461, 591] width 345 height 27
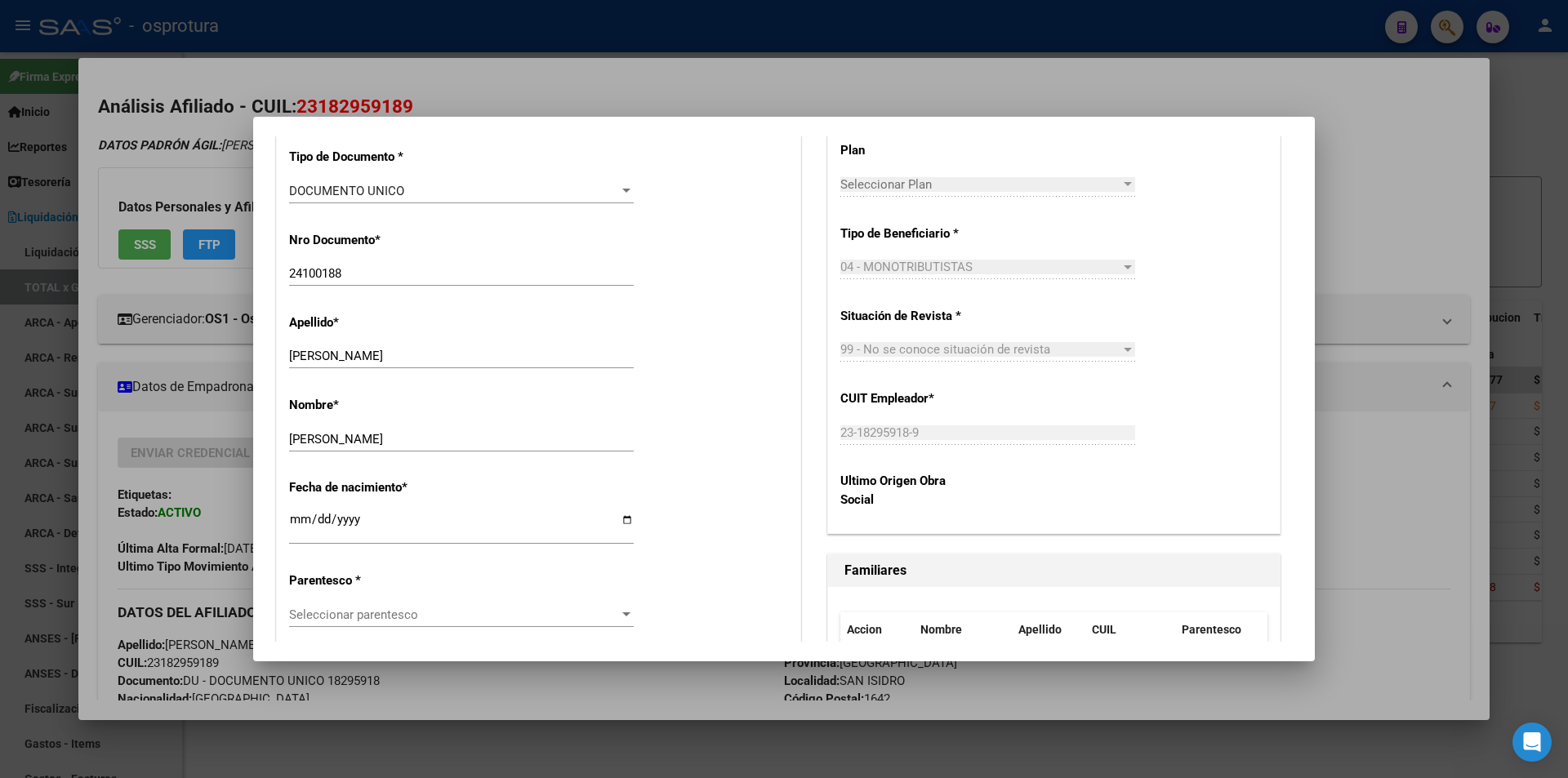
scroll to position [735, 0]
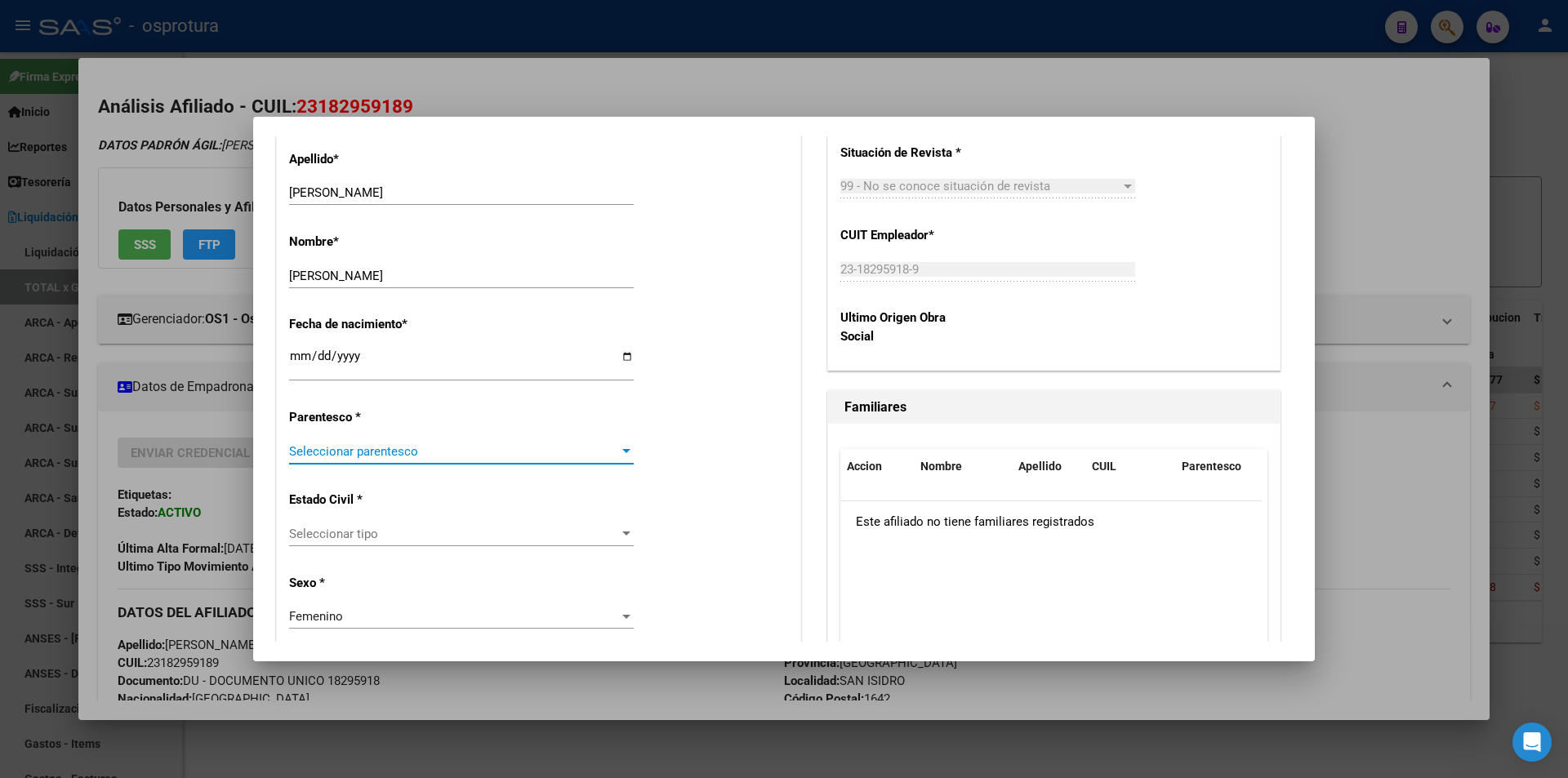
click at [486, 450] on span "Seleccionar parentesco" at bounding box center [454, 452] width 330 height 15
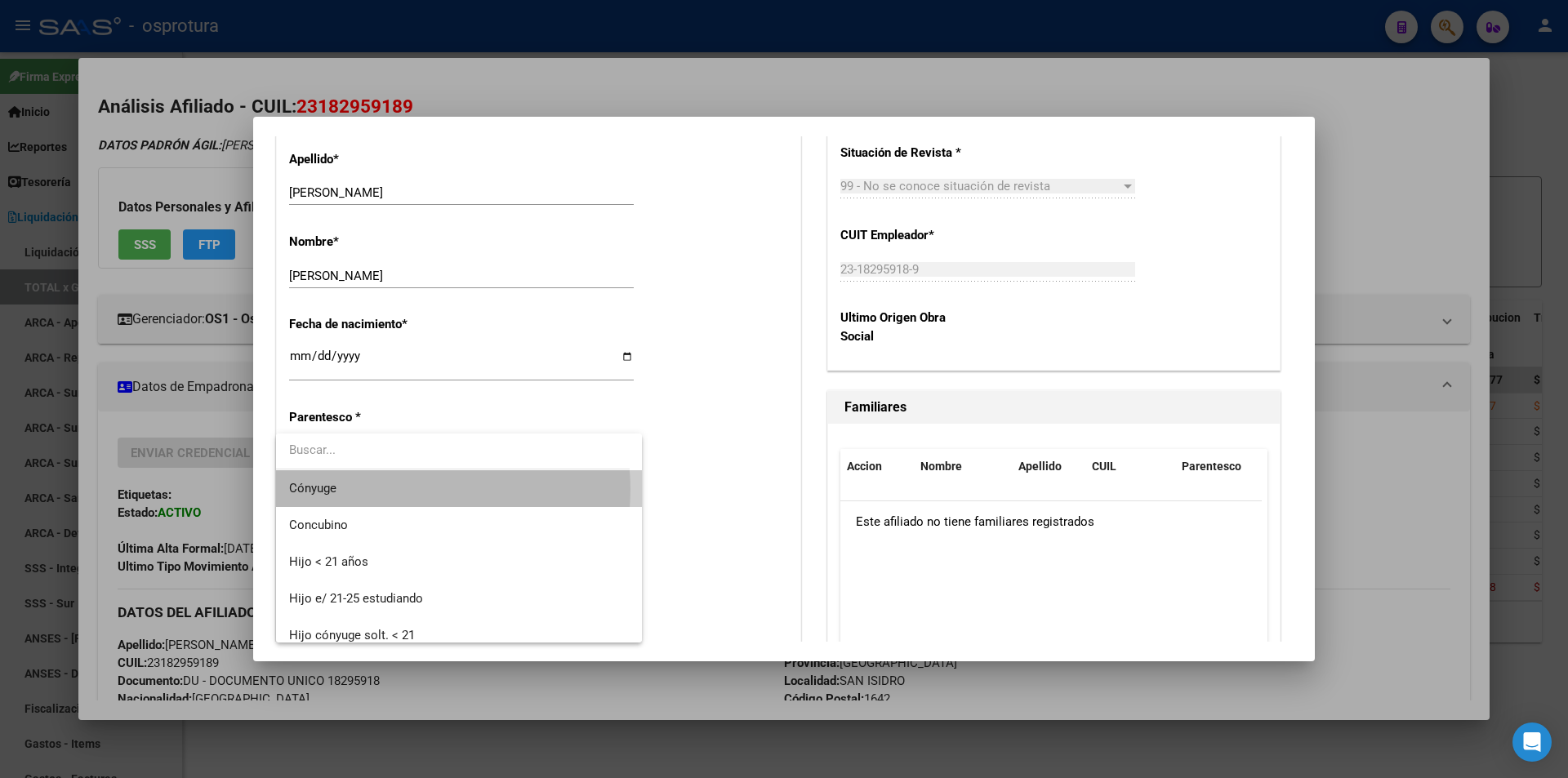
click at [422, 489] on span "Cónyuge" at bounding box center [458, 488] width 340 height 37
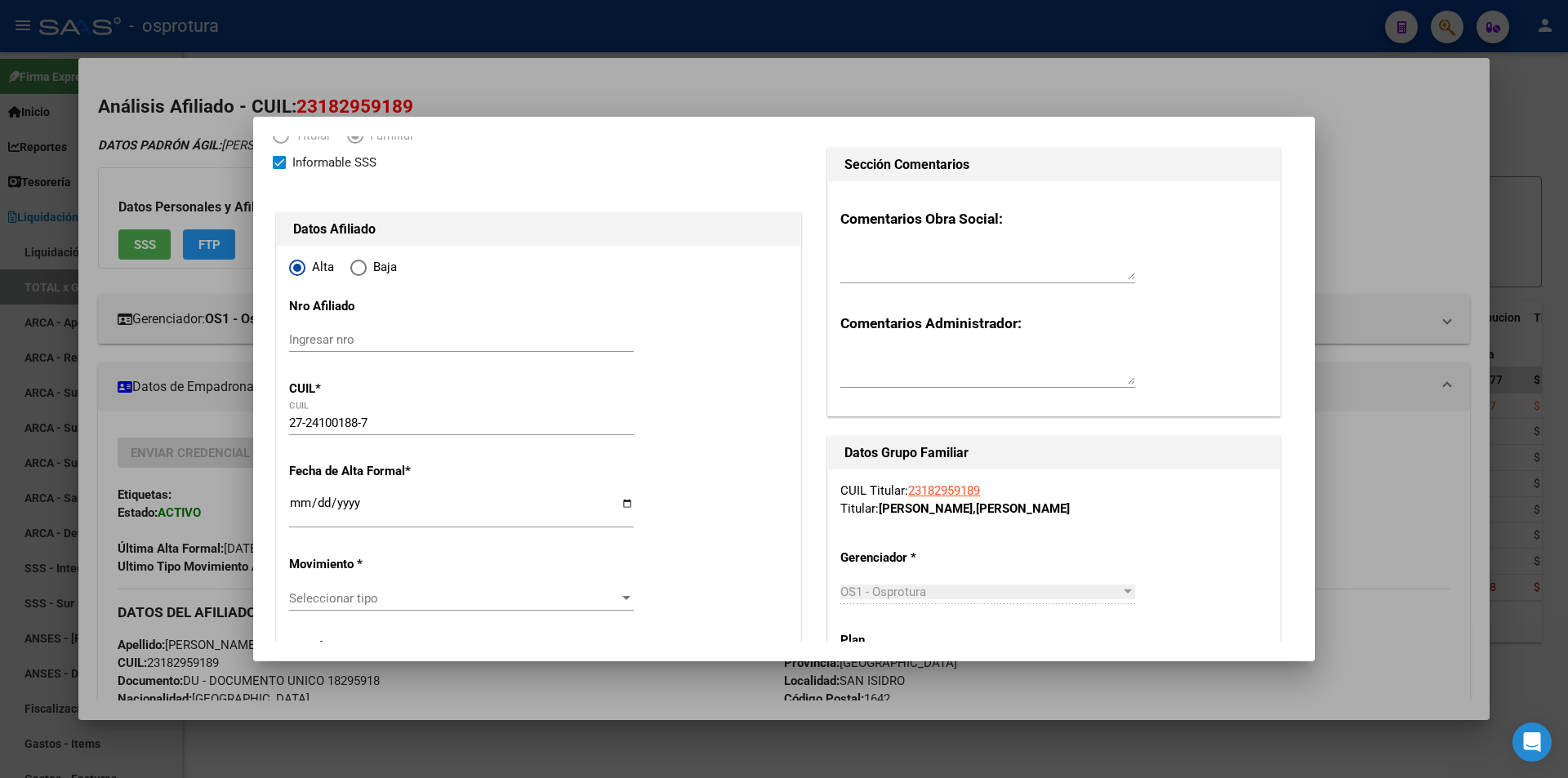
scroll to position [0, 0]
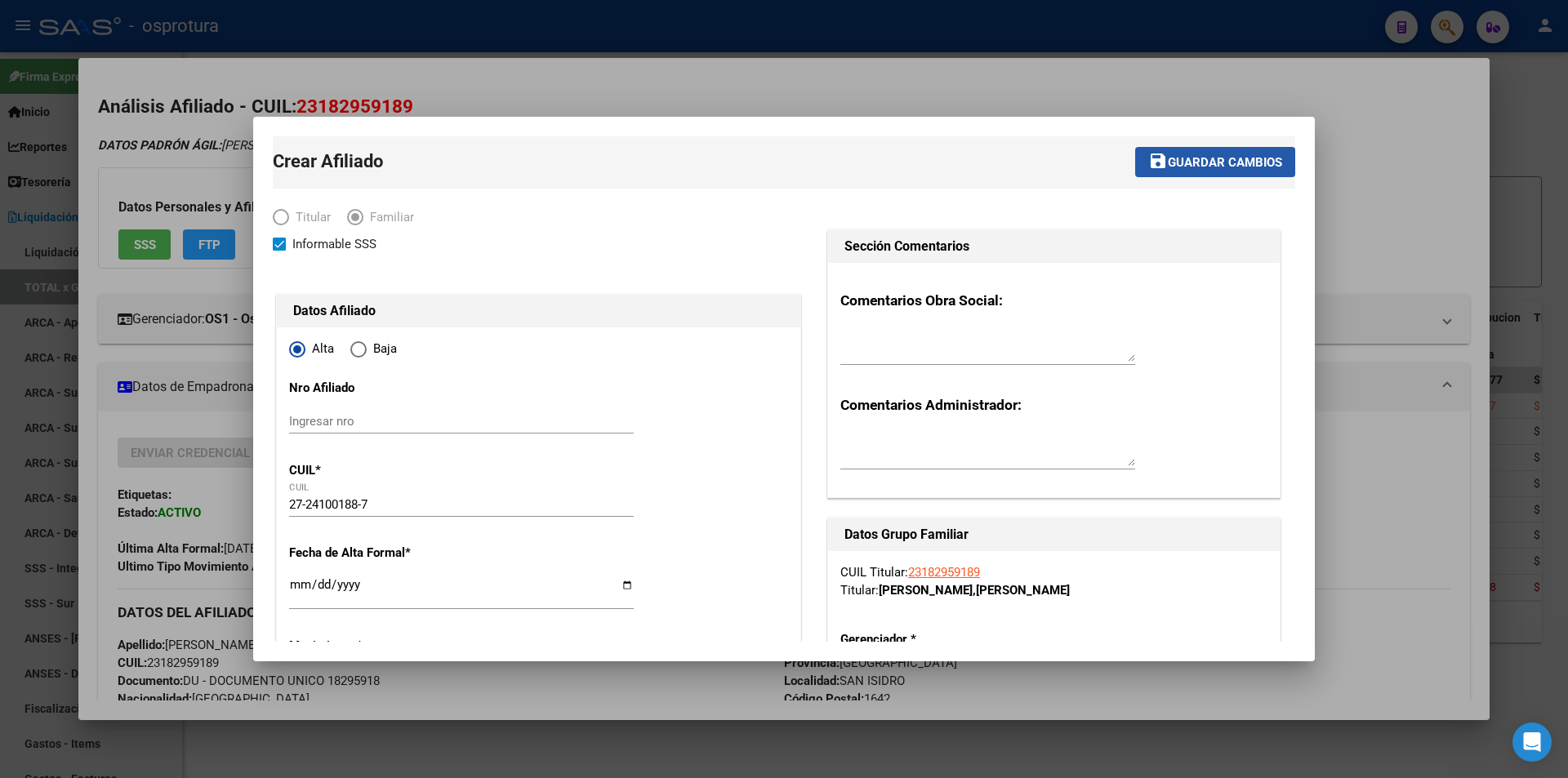
click at [1174, 154] on button "save Guardar cambios" at bounding box center [1214, 161] width 160 height 30
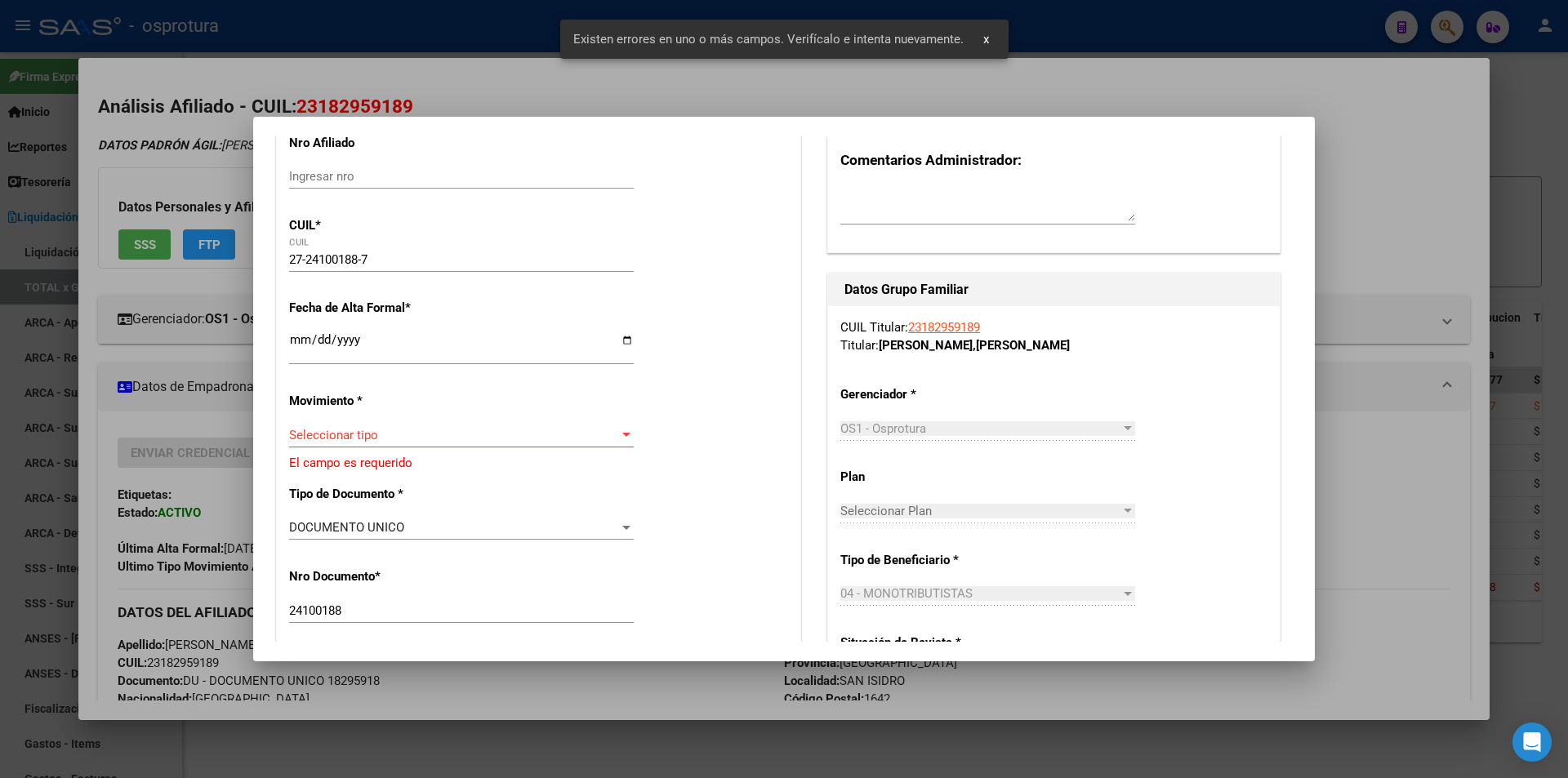
scroll to position [326, 0]
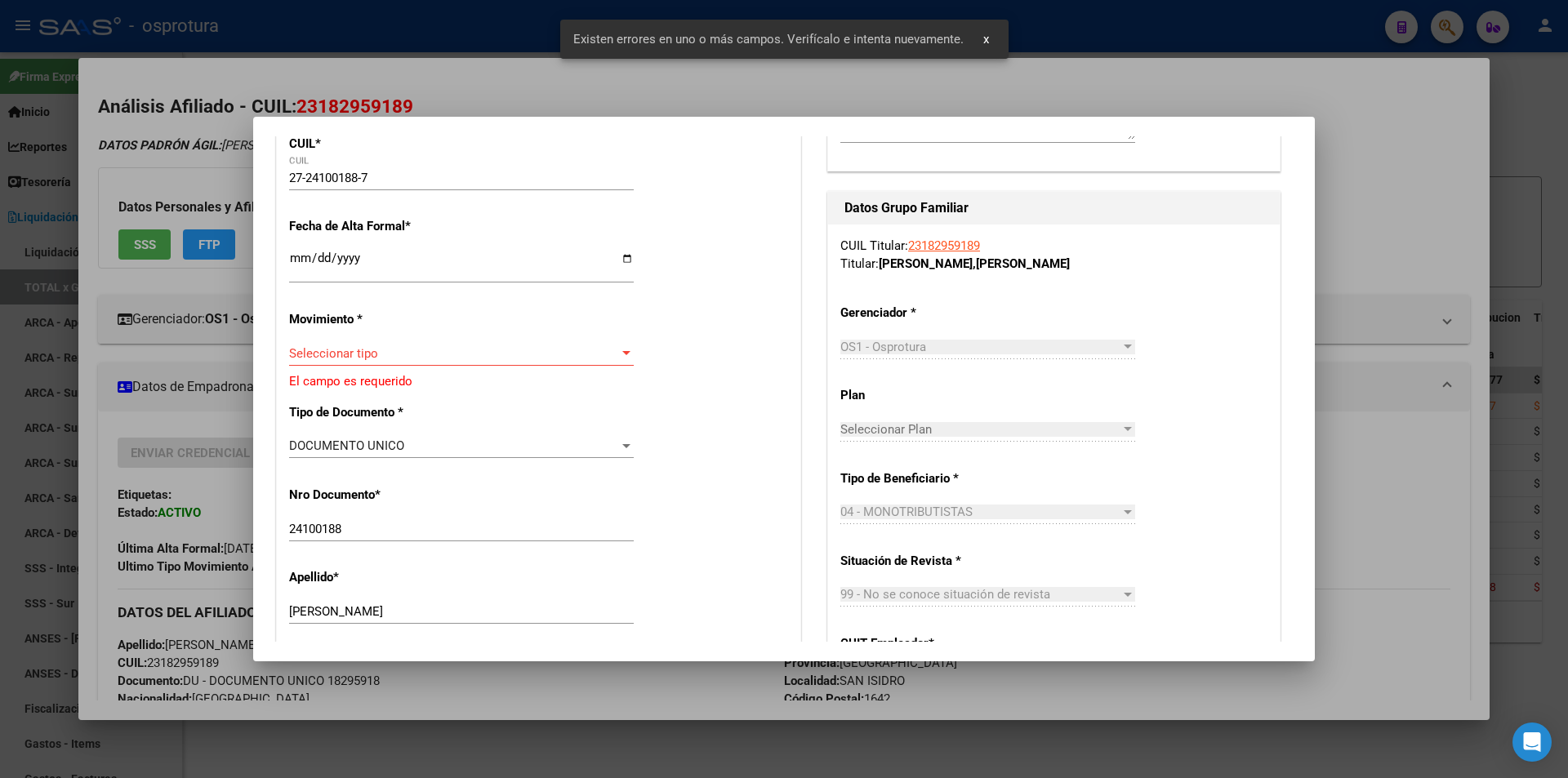
click at [520, 358] on span "Seleccionar tipo" at bounding box center [454, 354] width 330 height 15
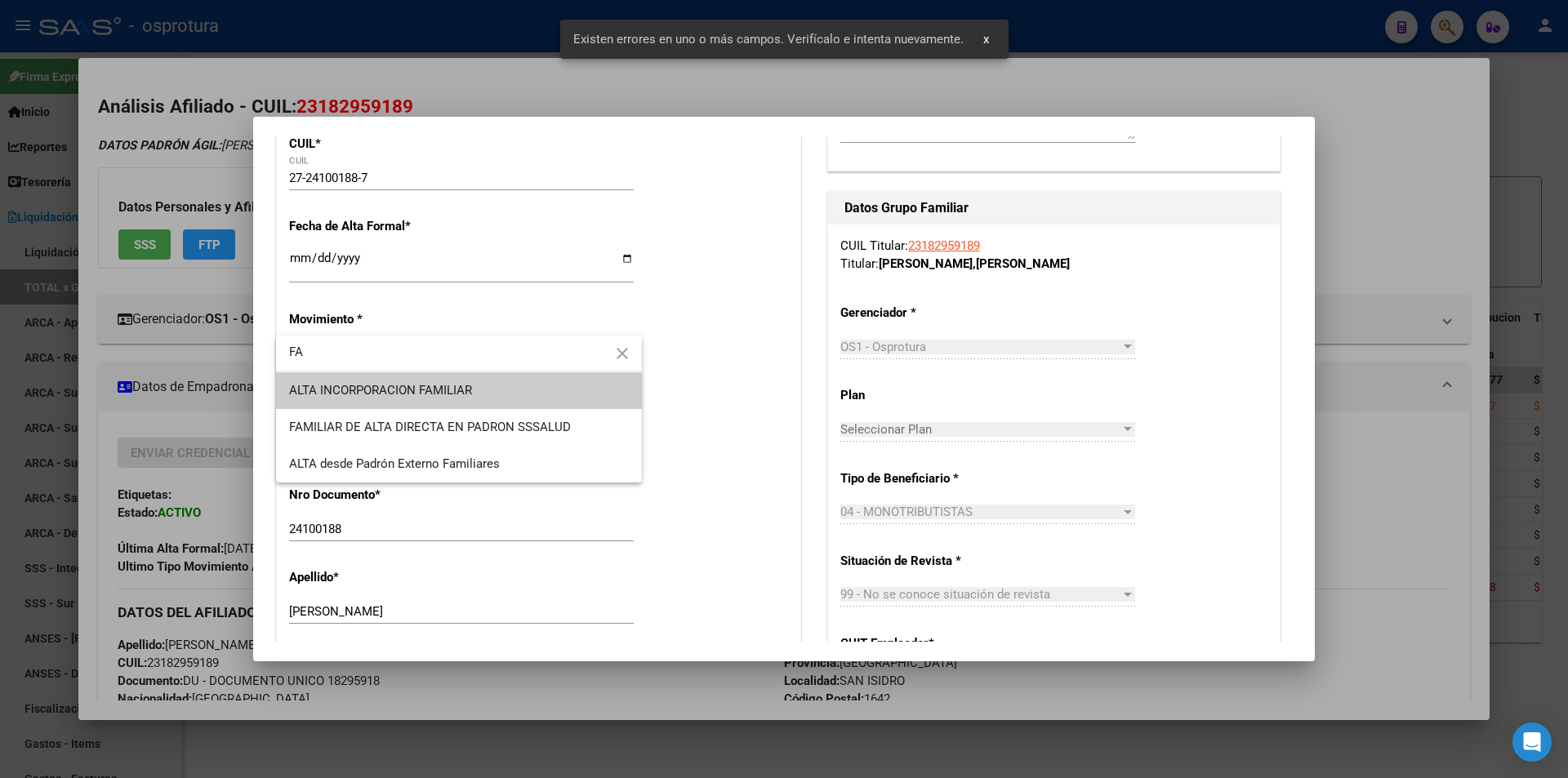
click at [495, 385] on span "ALTA INCORPORACION FAMILIAR" at bounding box center [458, 390] width 340 height 37
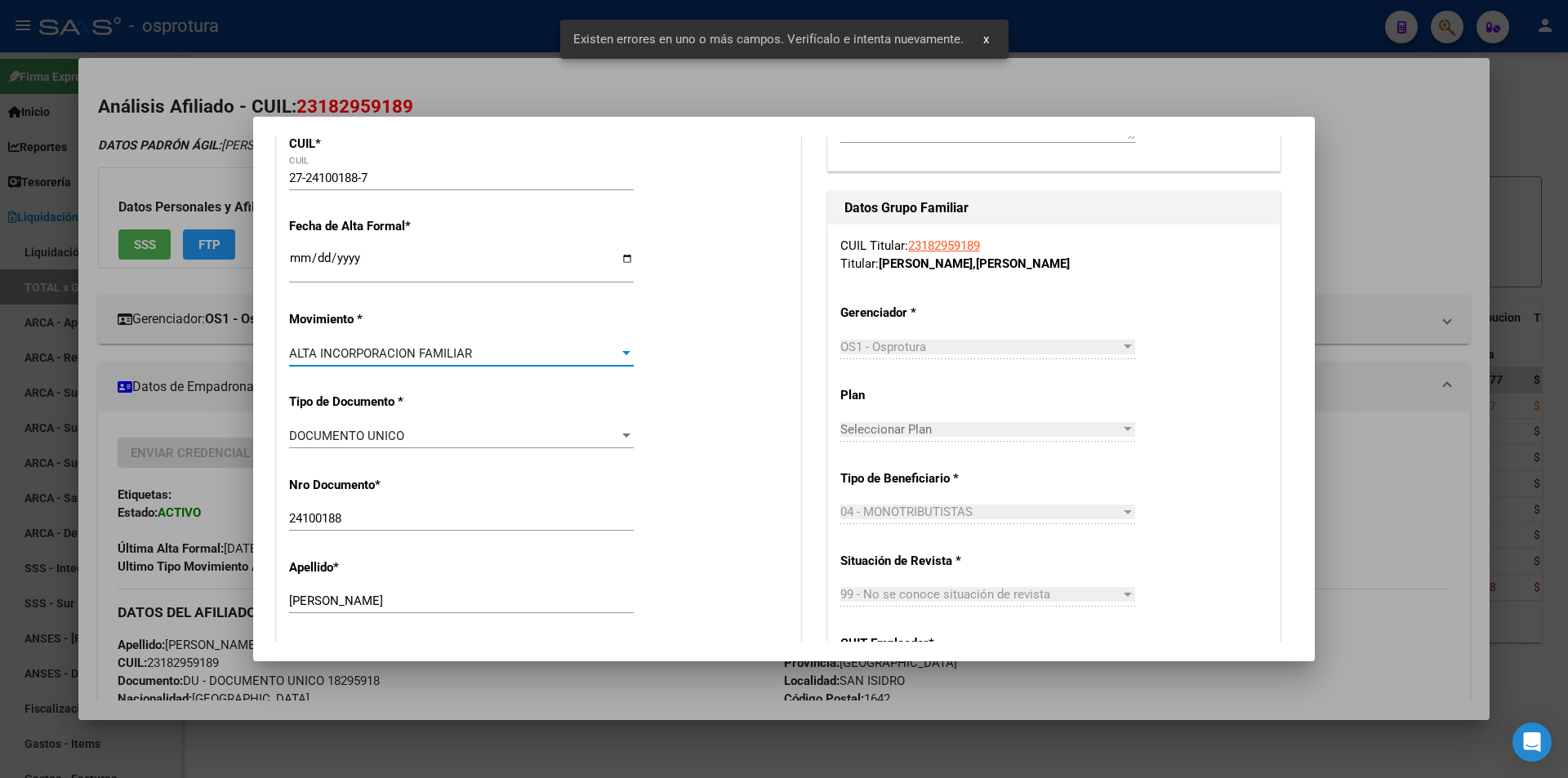
scroll to position [0, 0]
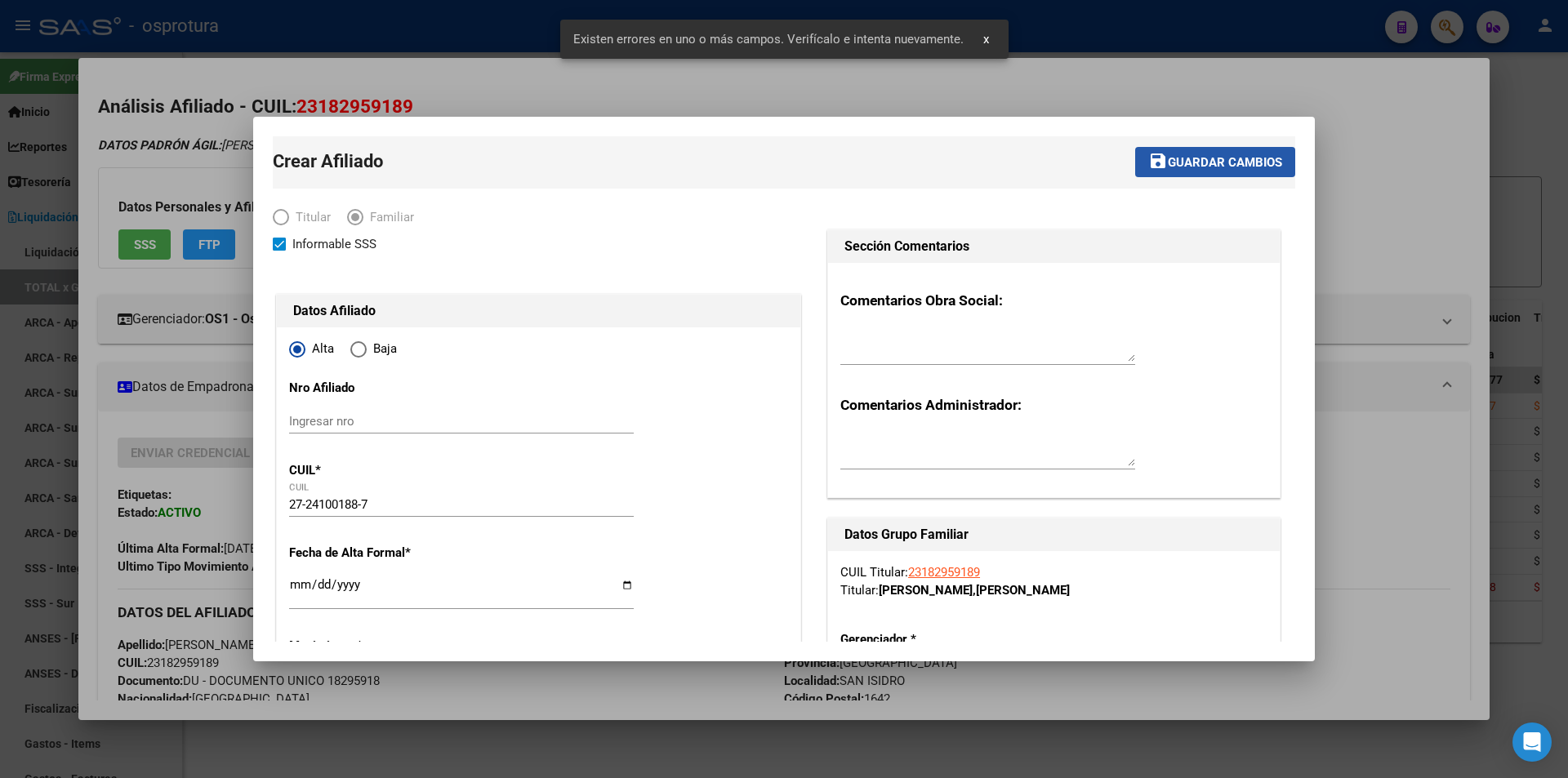
click at [1225, 151] on button "save Guardar cambios" at bounding box center [1214, 161] width 160 height 30
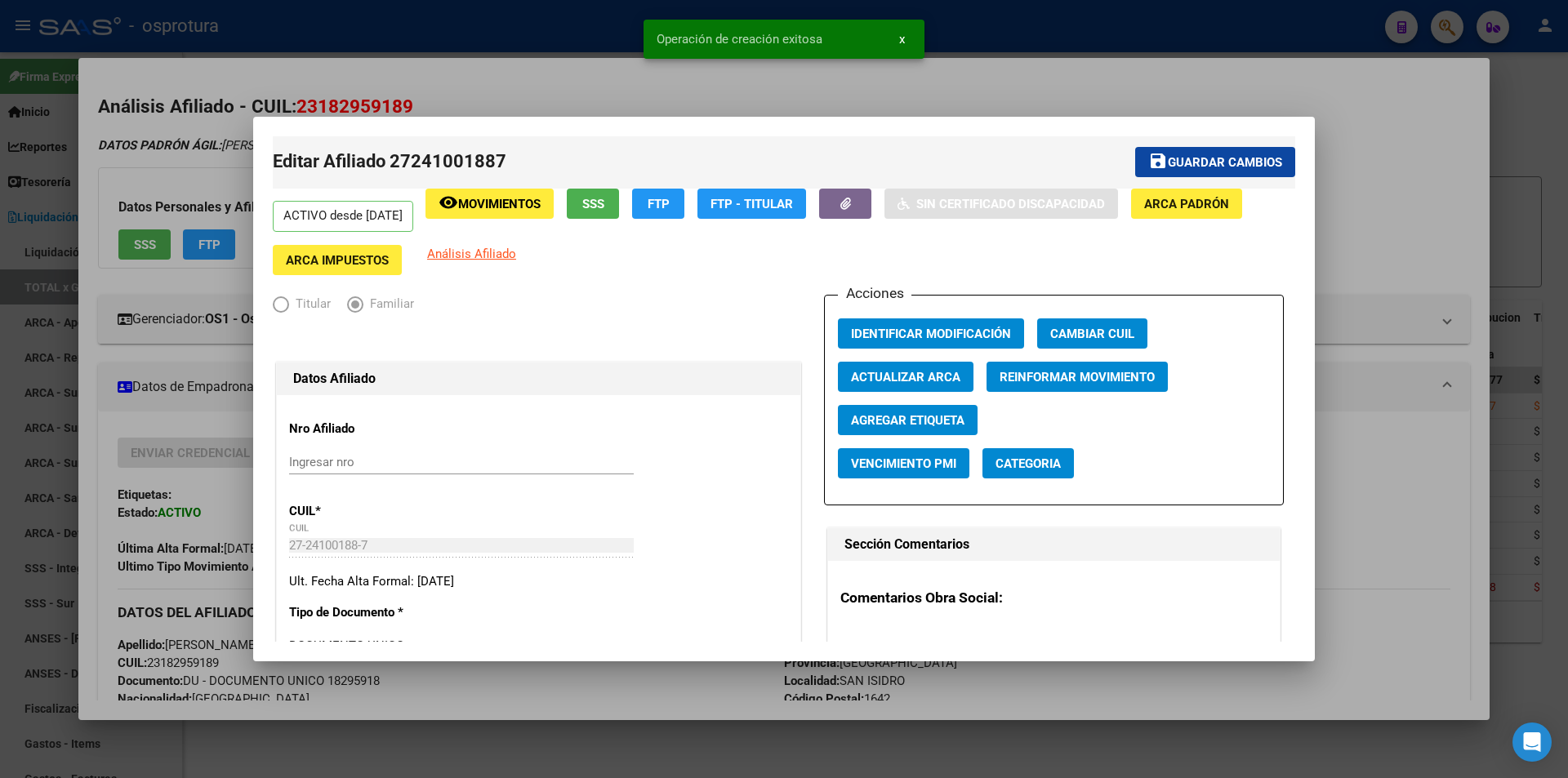
click at [1270, 67] on div at bounding box center [784, 389] width 1568 height 778
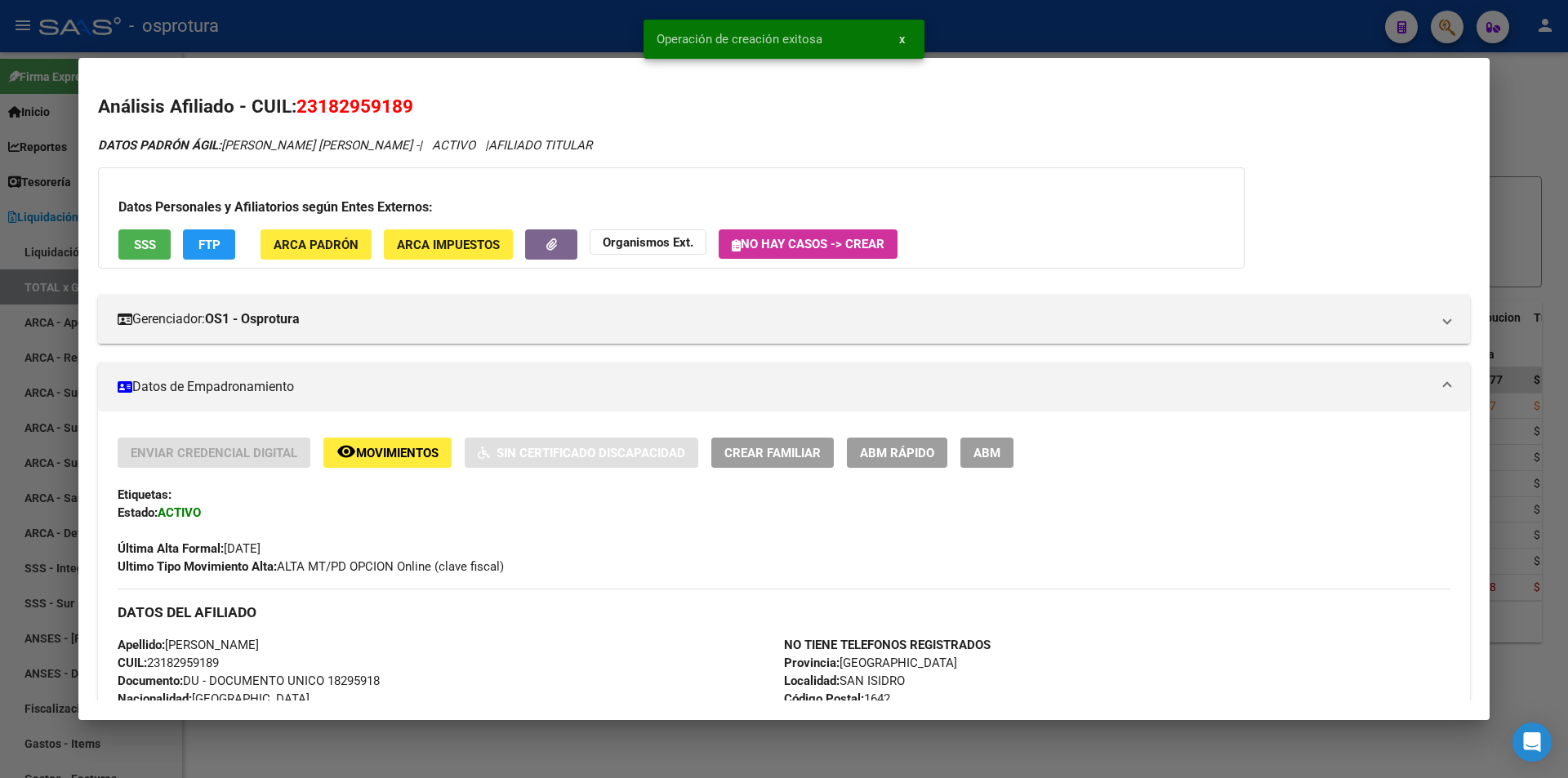
click at [917, 451] on span "ABM Rápido" at bounding box center [896, 453] width 74 height 15
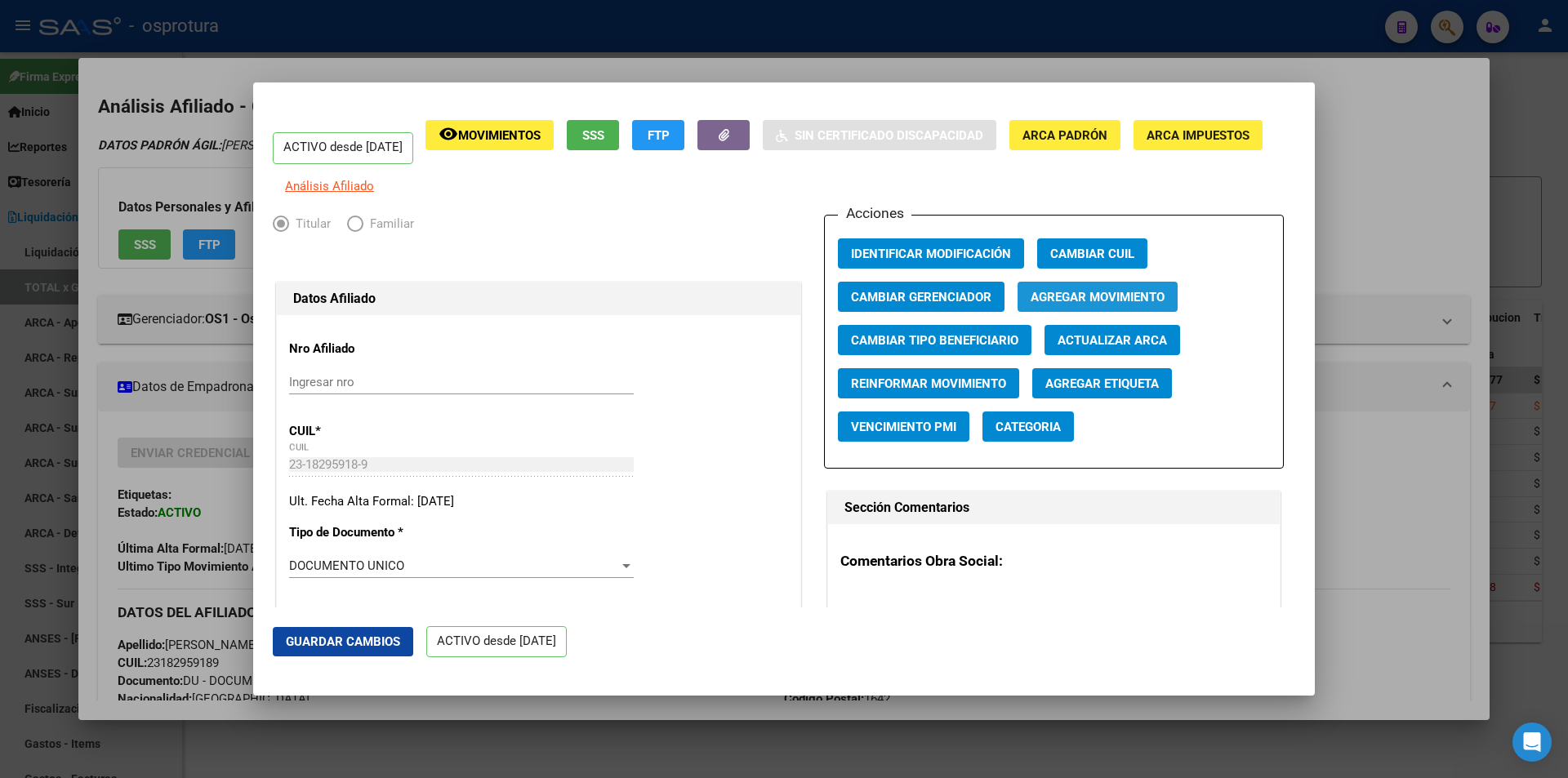
click at [1094, 304] on span "Agregar Movimiento" at bounding box center [1097, 297] width 134 height 15
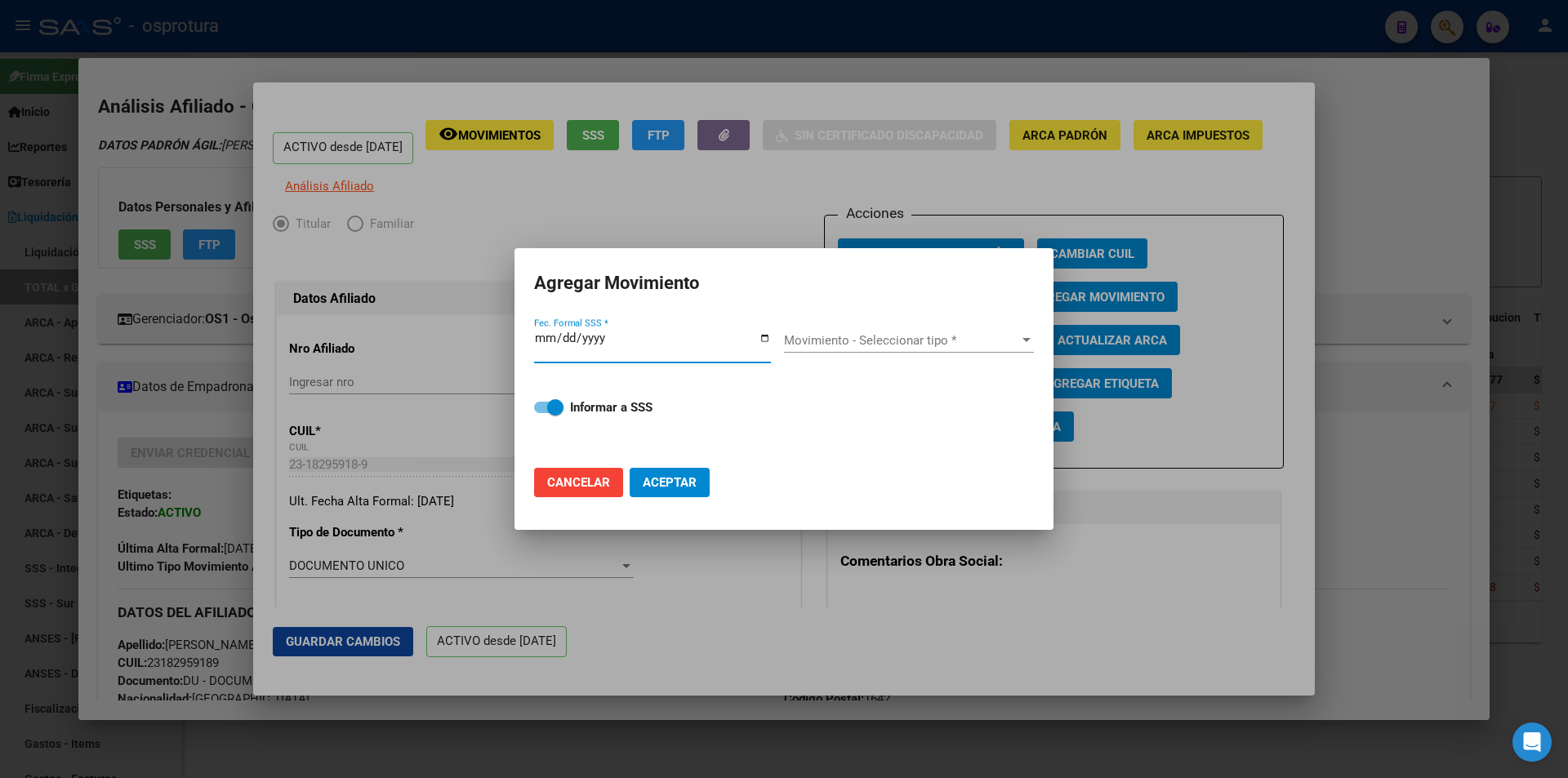
click at [828, 335] on span "Movimiento - Seleccionar tipo *" at bounding box center [901, 341] width 236 height 15
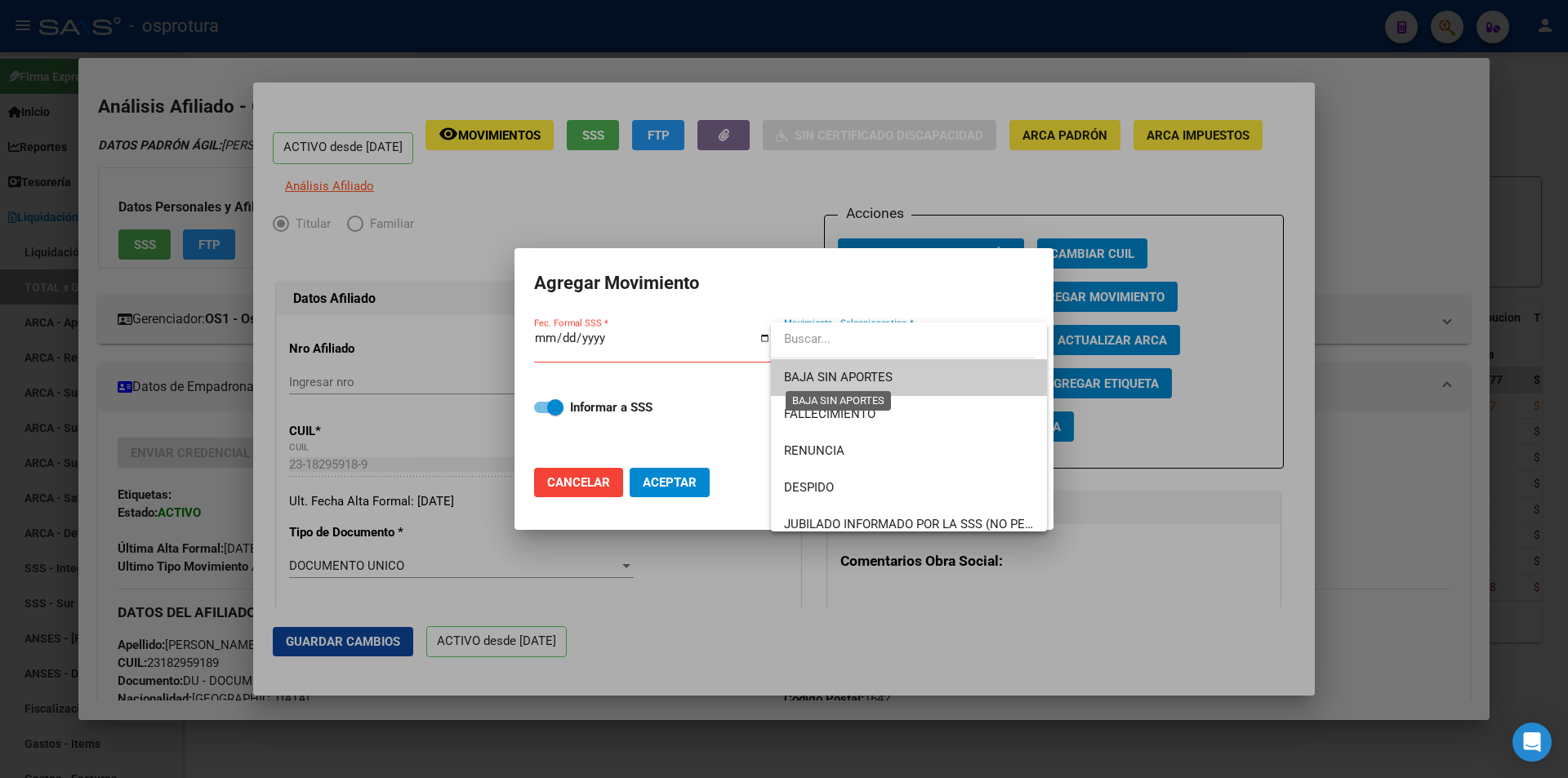
click at [812, 382] on span "BAJA SIN APORTES" at bounding box center [838, 378] width 109 height 15
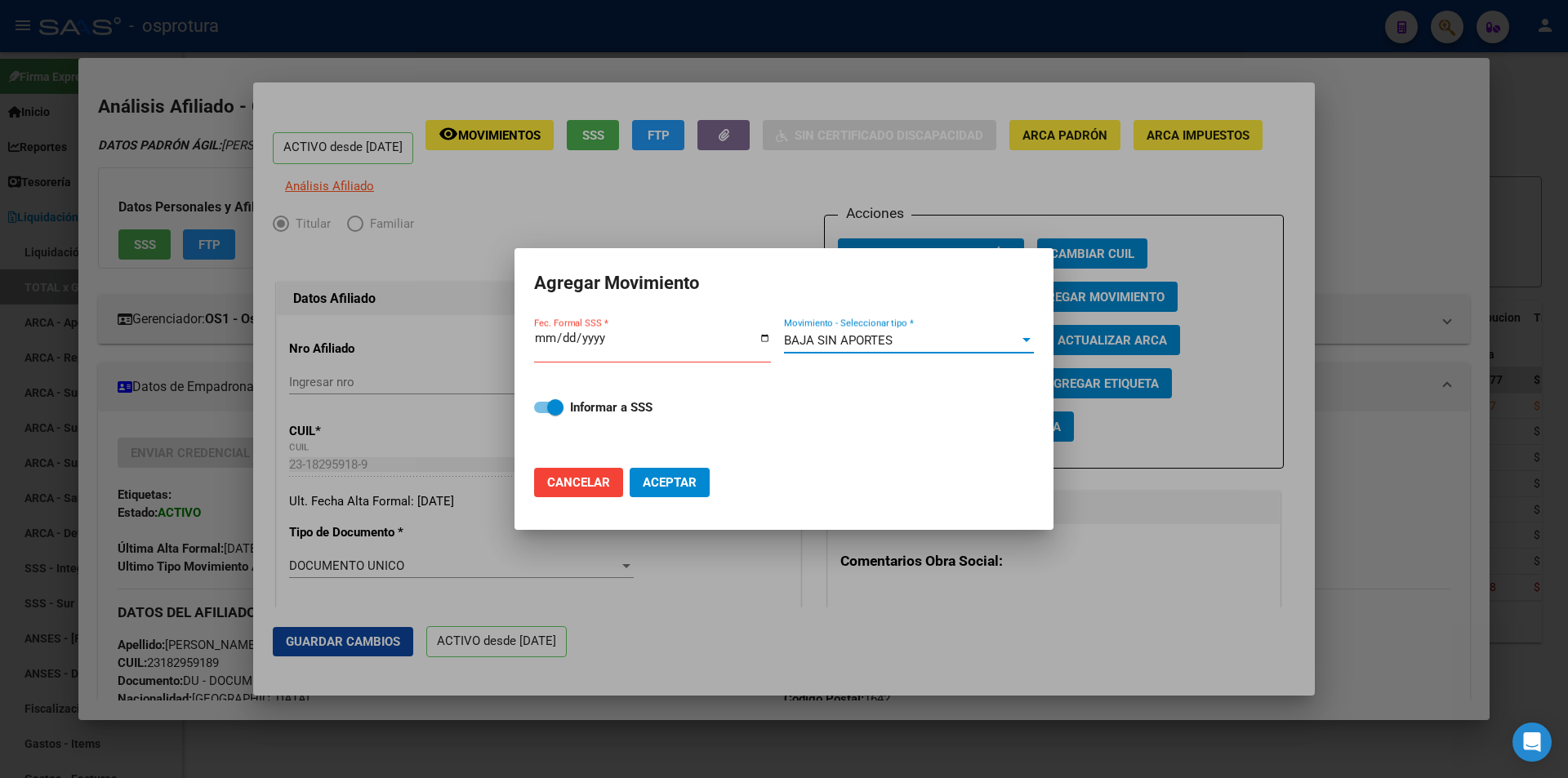
click at [533, 335] on mat-dialog-content "Fec. Formal SSS * BAJA SIN APORTES Movimiento - Seleccionar tipo * Informar a S…" at bounding box center [784, 385] width 539 height 140
click at [543, 335] on input "Fec. Formal SSS *" at bounding box center [652, 345] width 236 height 27
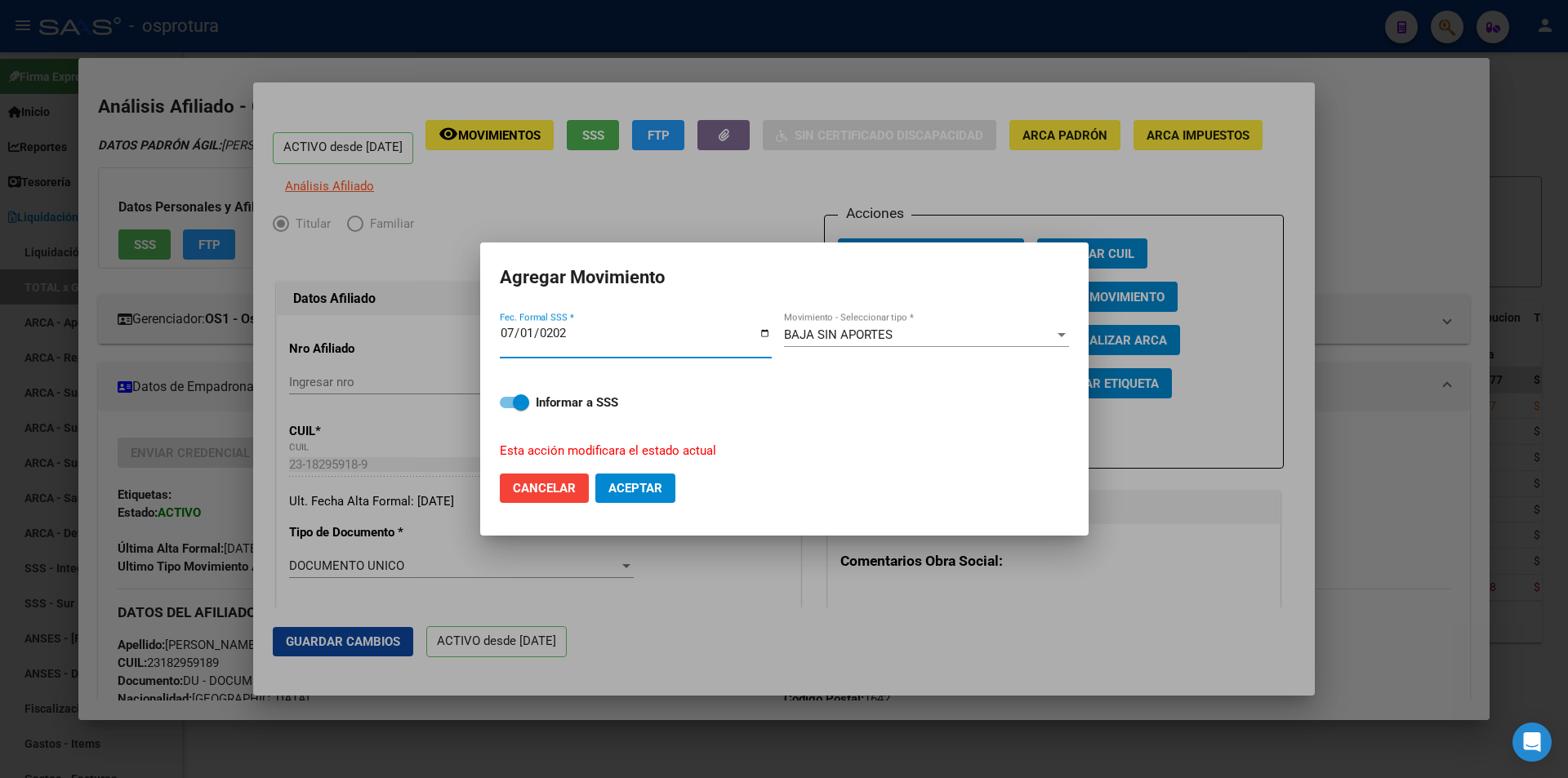
type input "[DATE]"
click at [617, 481] on span "Aceptar" at bounding box center [635, 488] width 54 height 15
checkbox input "false"
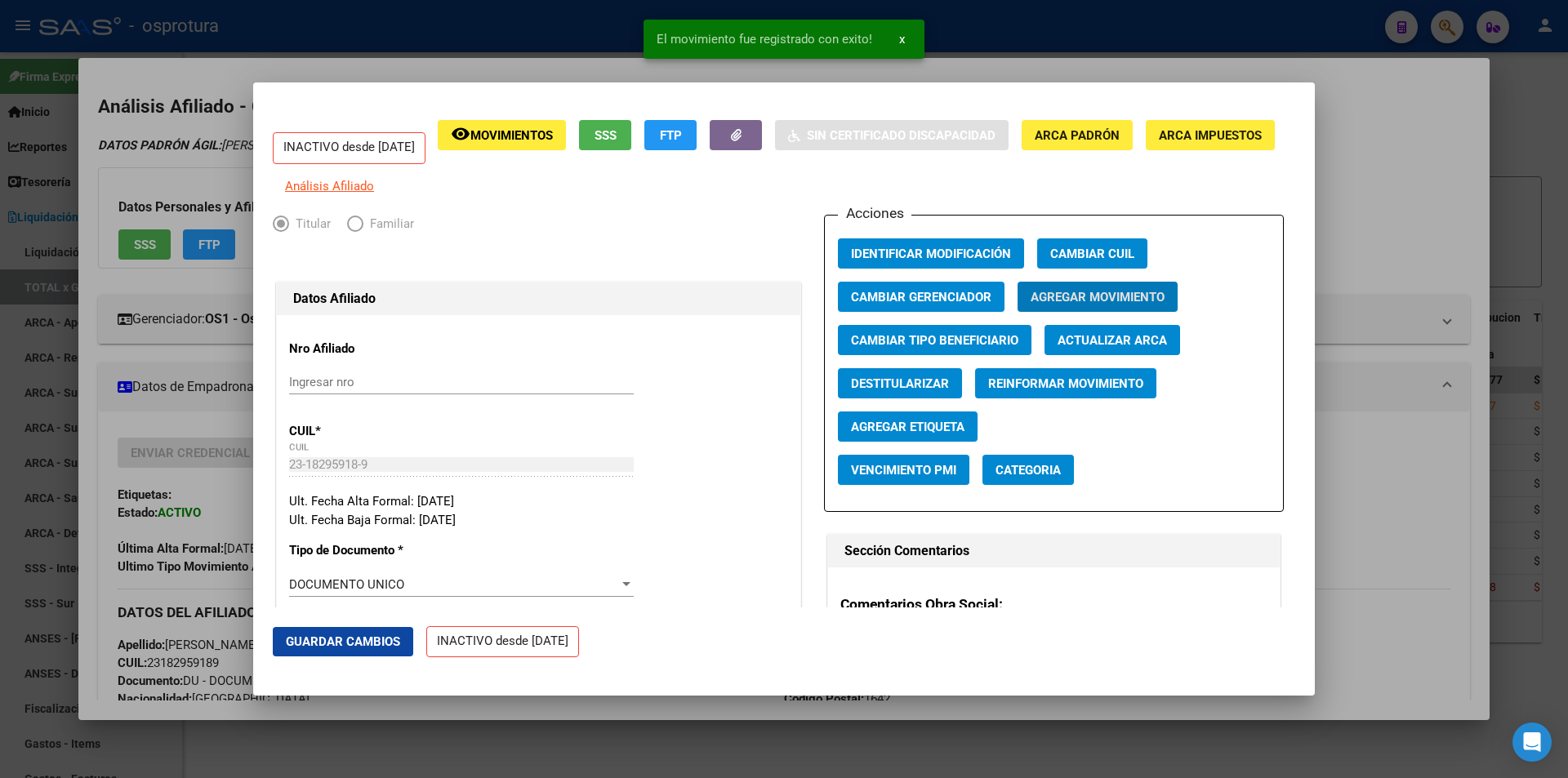
click at [1411, 227] on div at bounding box center [784, 389] width 1568 height 778
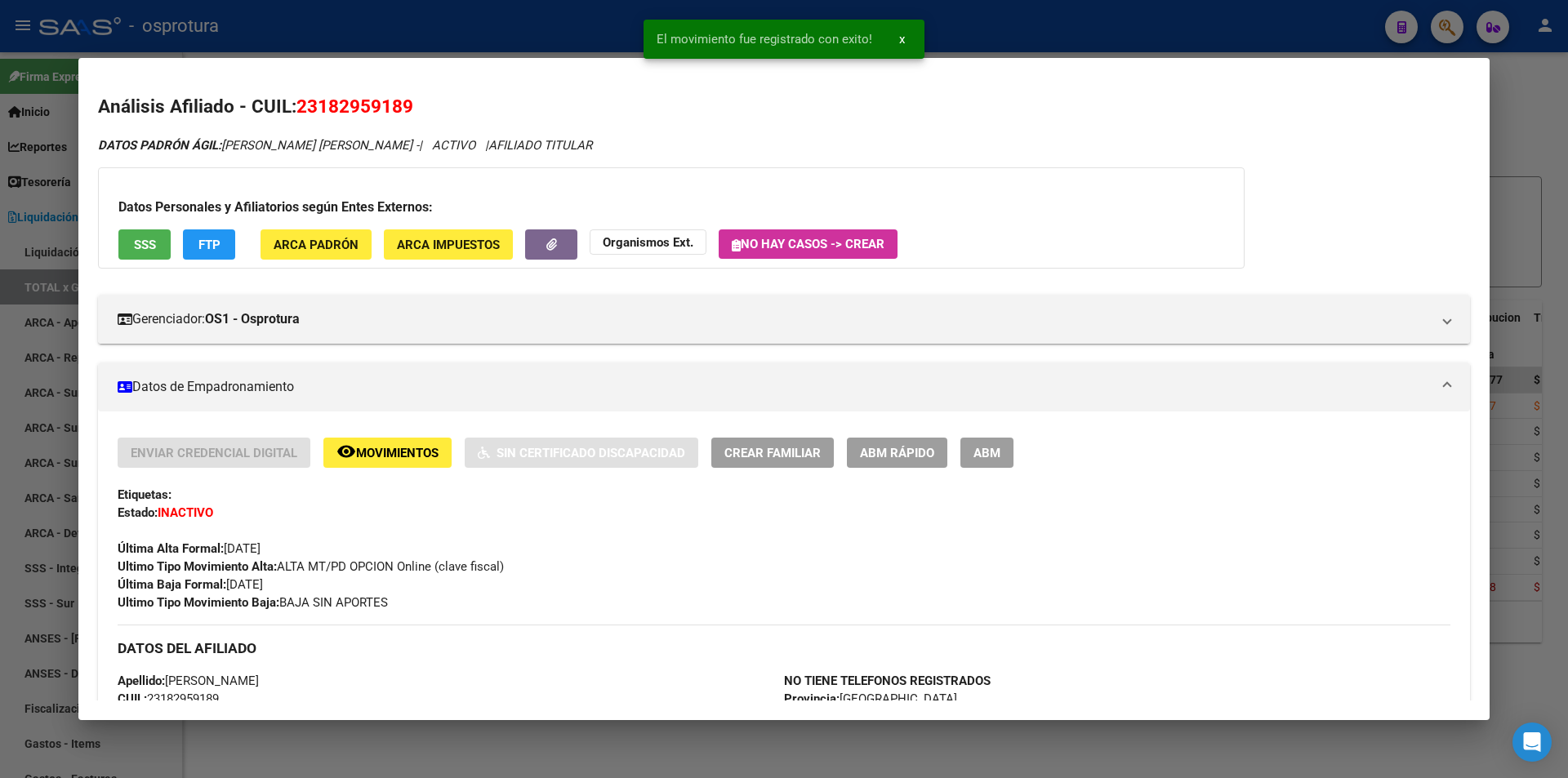
click at [1039, 33] on div at bounding box center [784, 389] width 1568 height 778
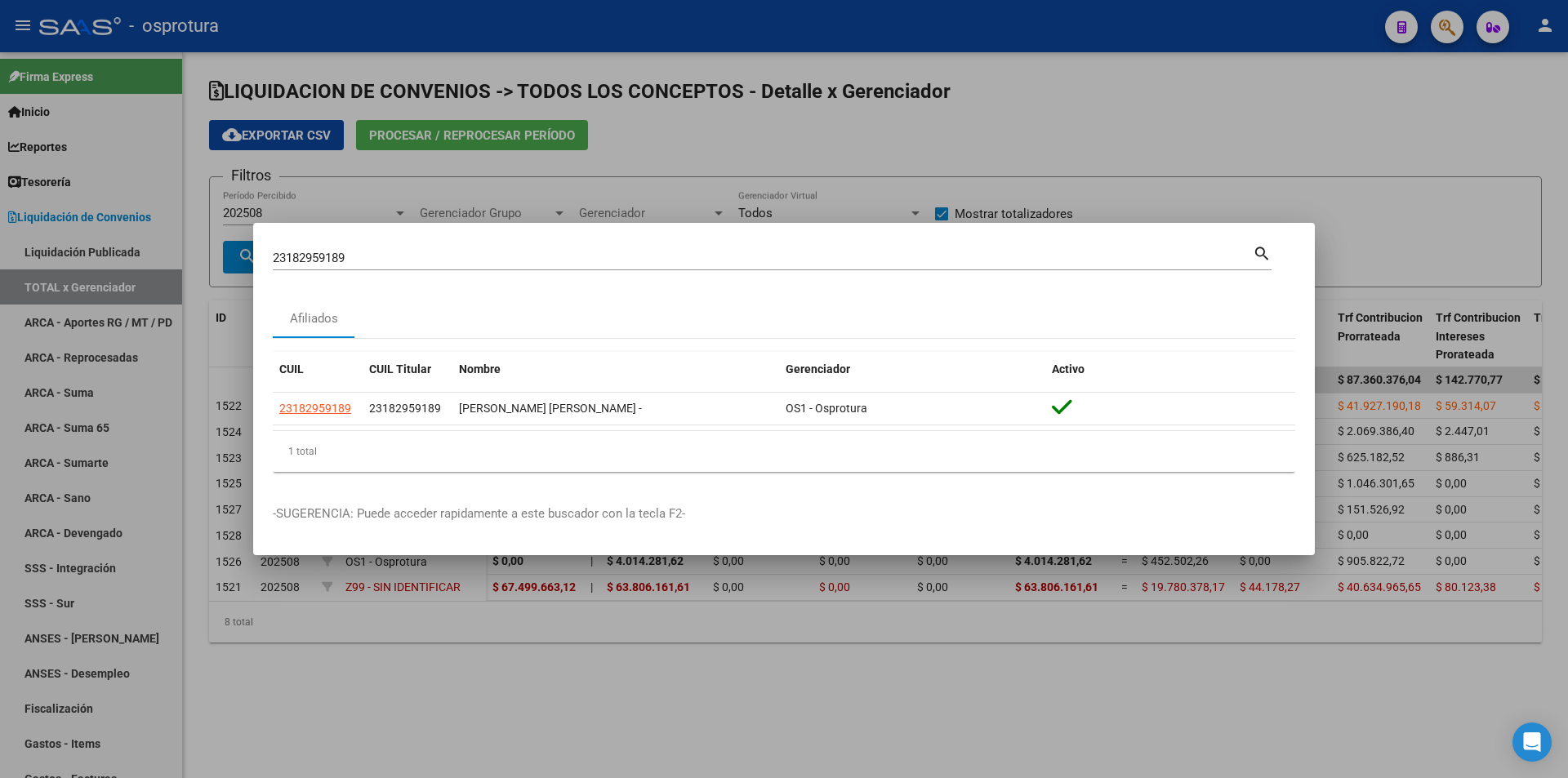
click at [581, 250] on div "23182959189 Buscar (apellido, dni, cuil, nro traspaso, cuit, obra social)" at bounding box center [762, 258] width 980 height 25
click at [578, 261] on input "23182959189" at bounding box center [762, 258] width 980 height 15
paste input "0-20026574-3"
type input "20200265743"
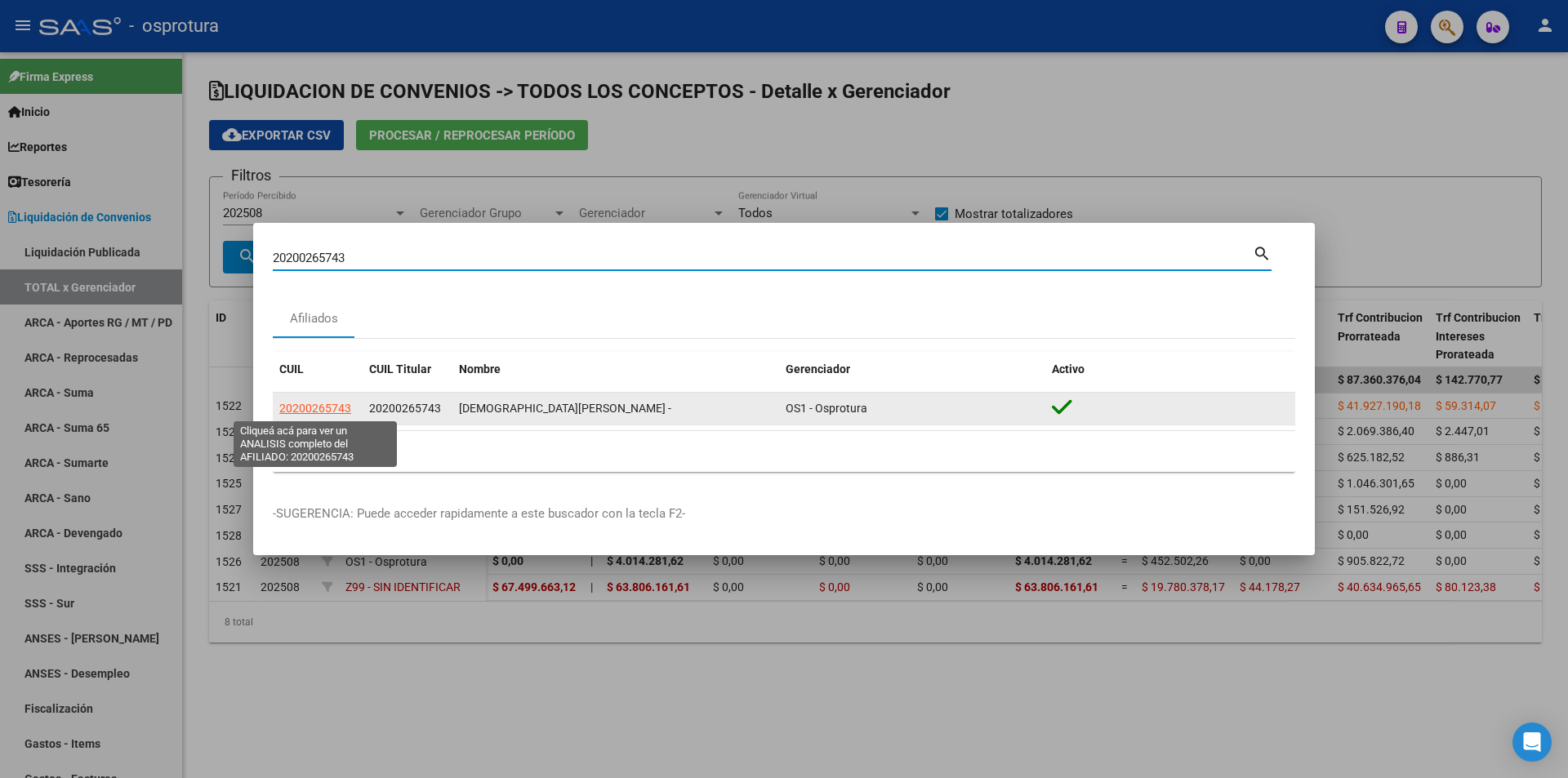
click at [331, 408] on span "20200265743" at bounding box center [315, 408] width 71 height 13
type textarea "20200265743"
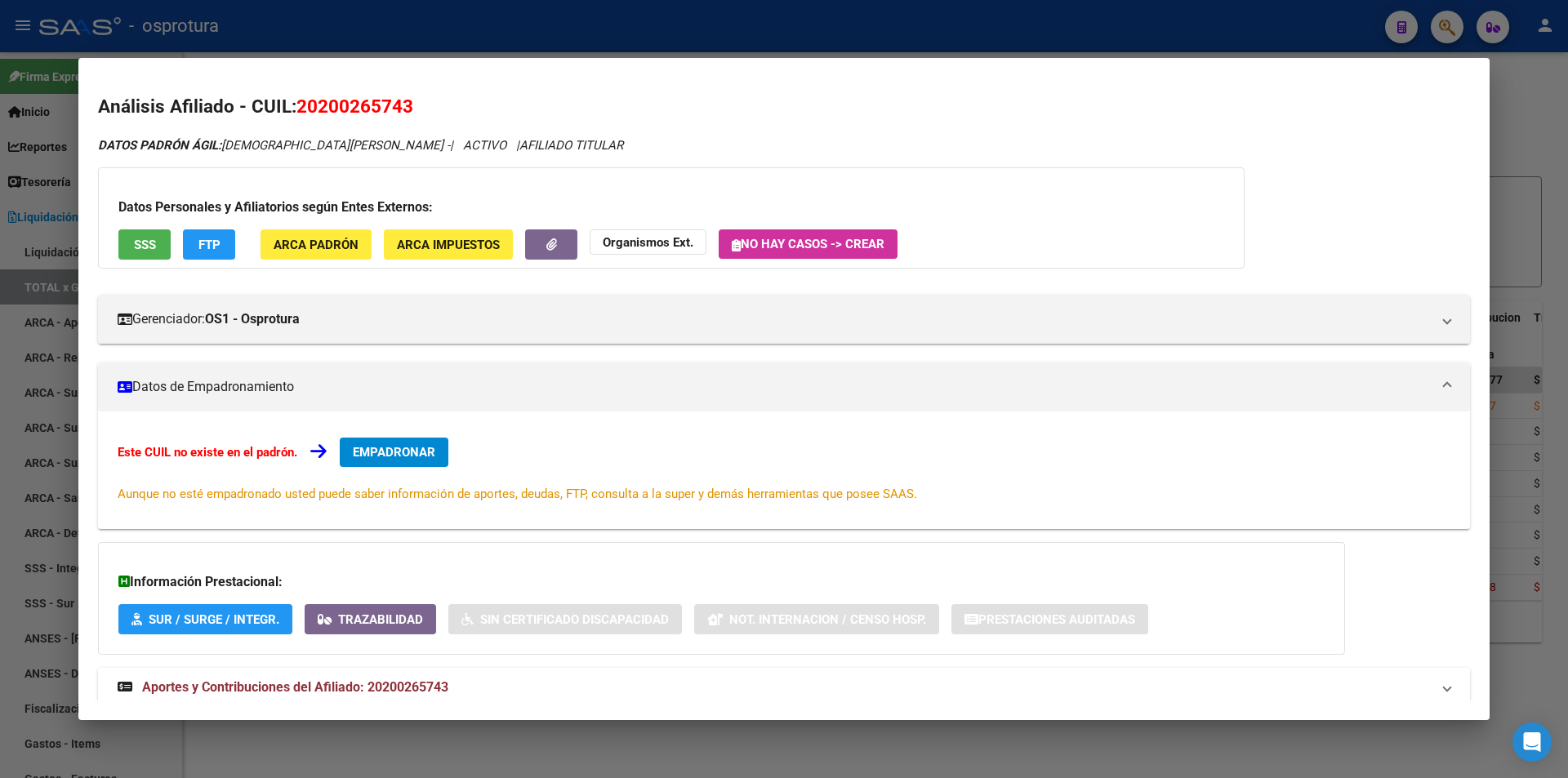
scroll to position [43, 0]
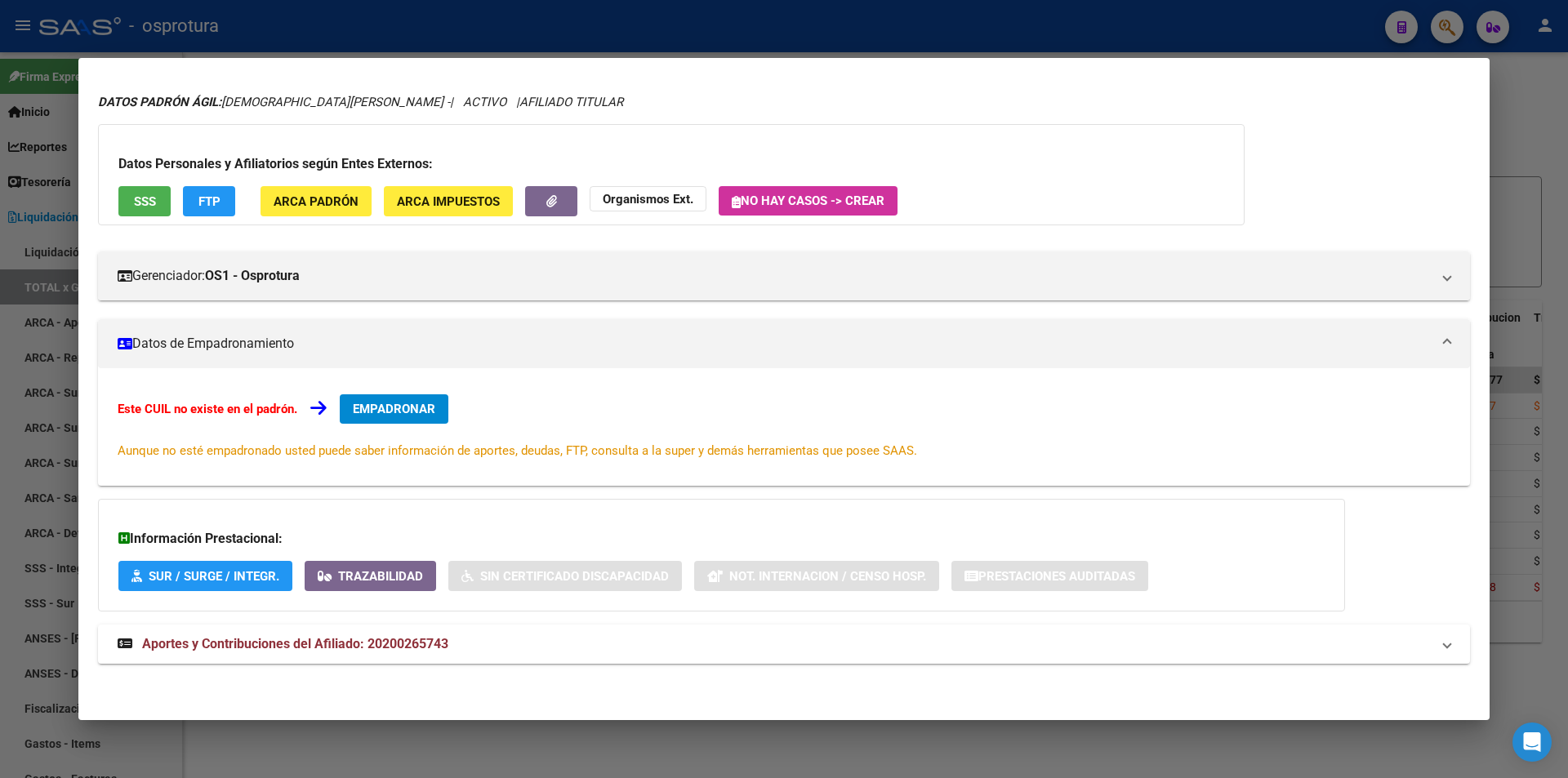
click at [389, 416] on button "EMPADRONAR" at bounding box center [394, 409] width 109 height 29
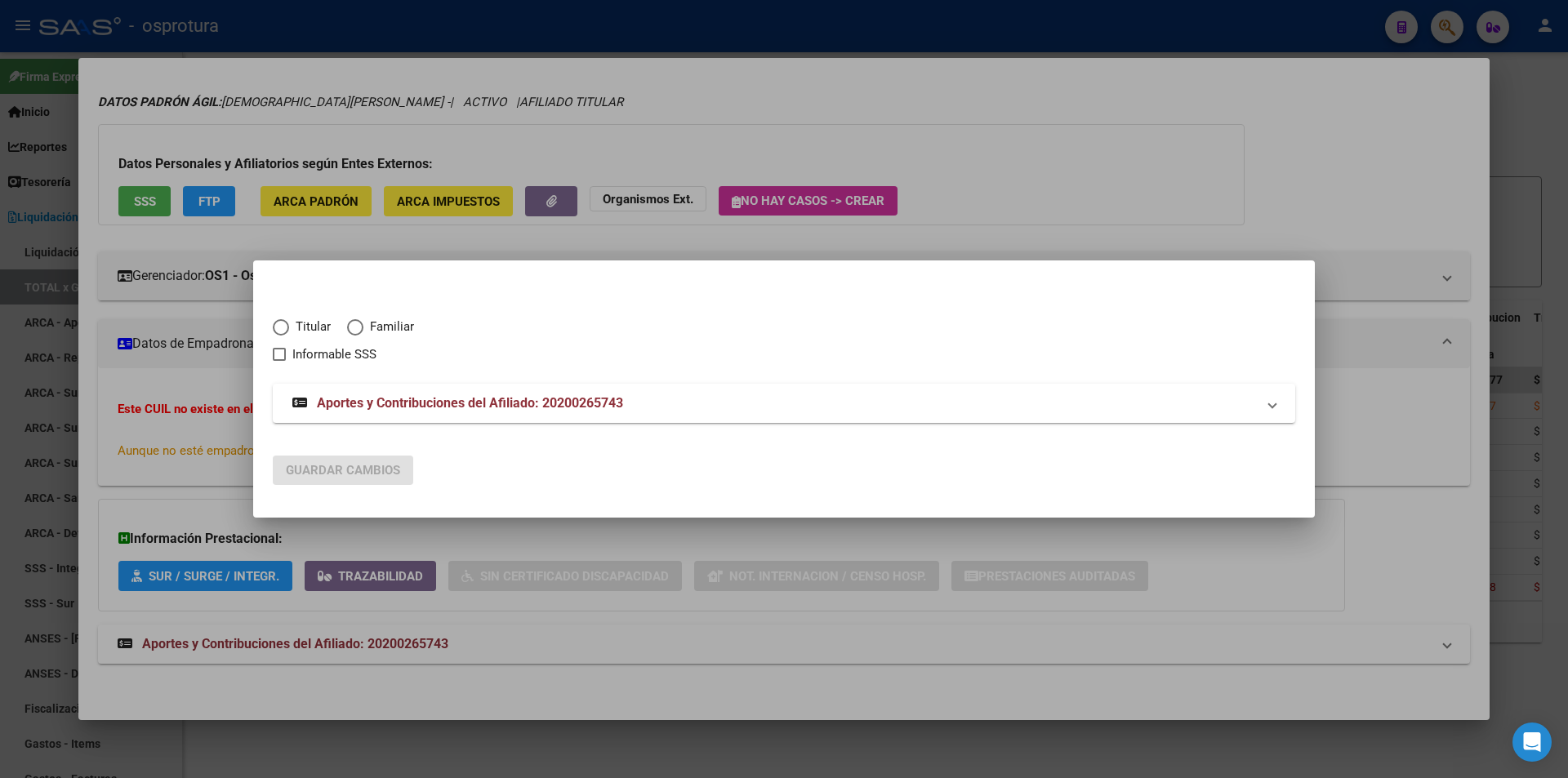
click at [291, 329] on span "Titular" at bounding box center [309, 327] width 41 height 18
click at [289, 329] on input "Titular" at bounding box center [281, 327] width 16 height 16
radio input "true"
checkbox input "true"
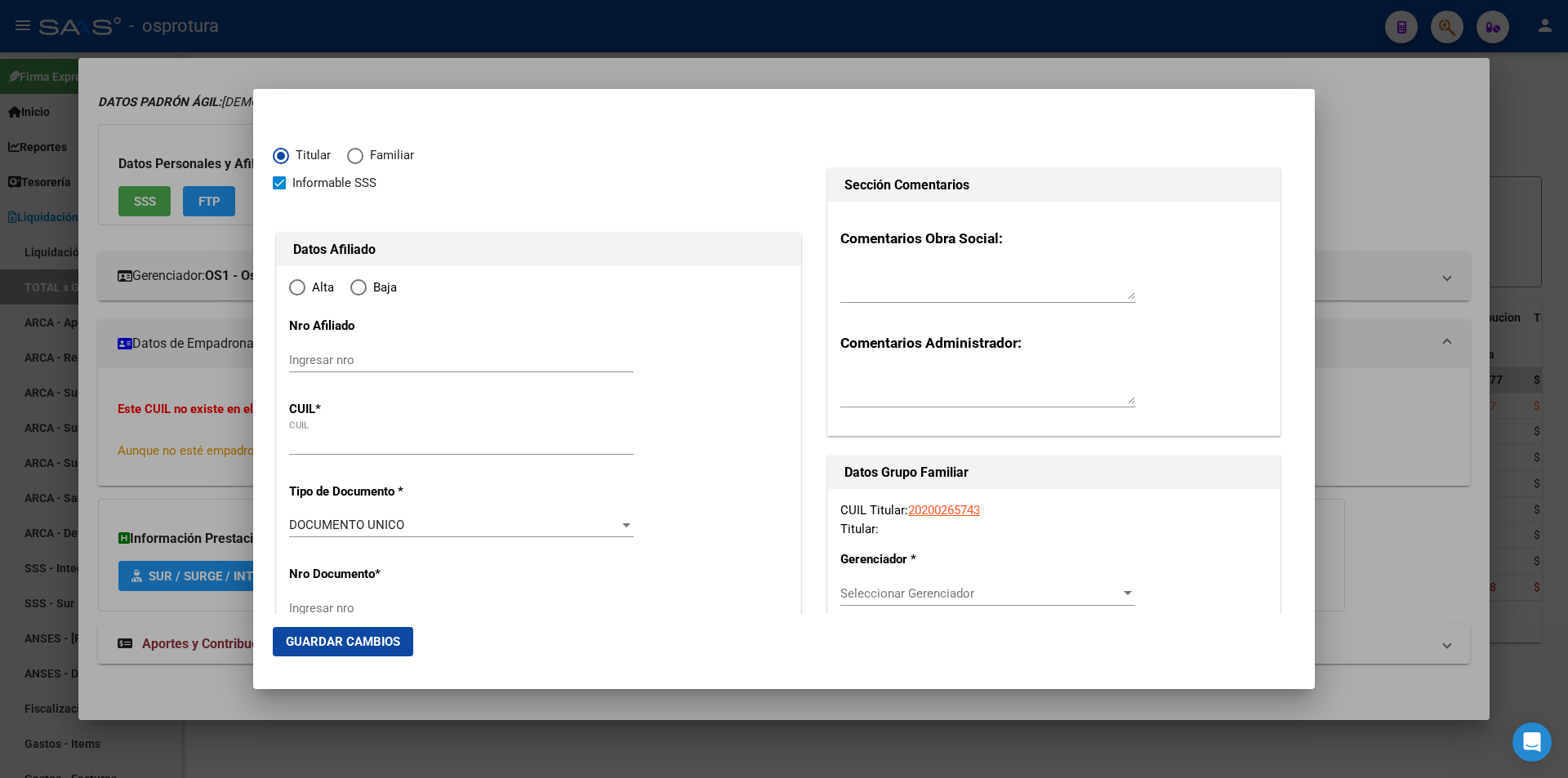
radio input "true"
type input "20-20026574-3"
type input "20026574"
type input "RUSCA"
type input "CLAUDIO ALBERTO"
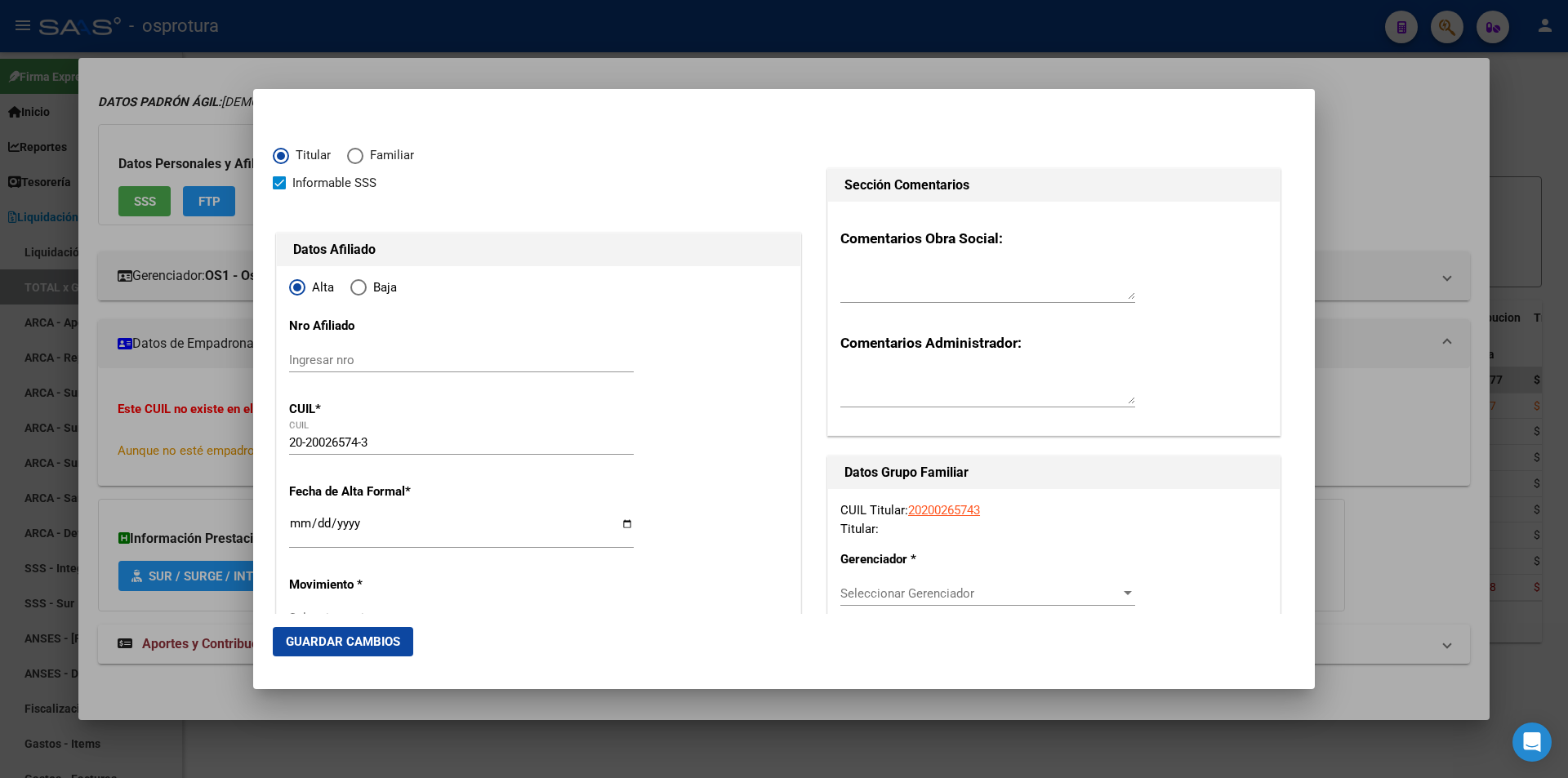
type input "1968-07-18"
type input "RAMOS MEJIA"
type input "1704"
type input "25 DE MAYO"
type input "210"
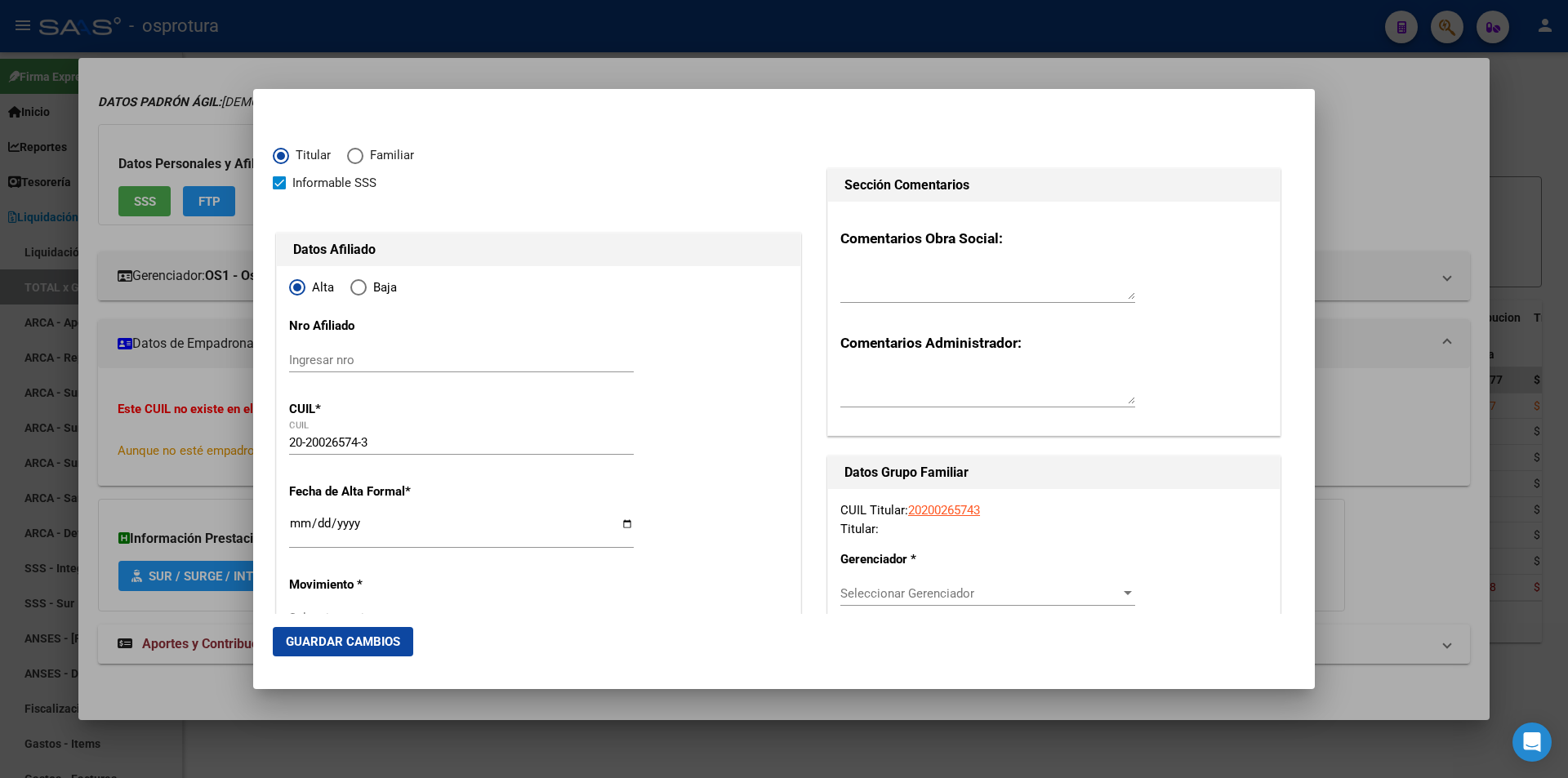
type input "RAMOS MEJIA"
click at [294, 520] on input "Ingresar fecha" at bounding box center [461, 530] width 345 height 27
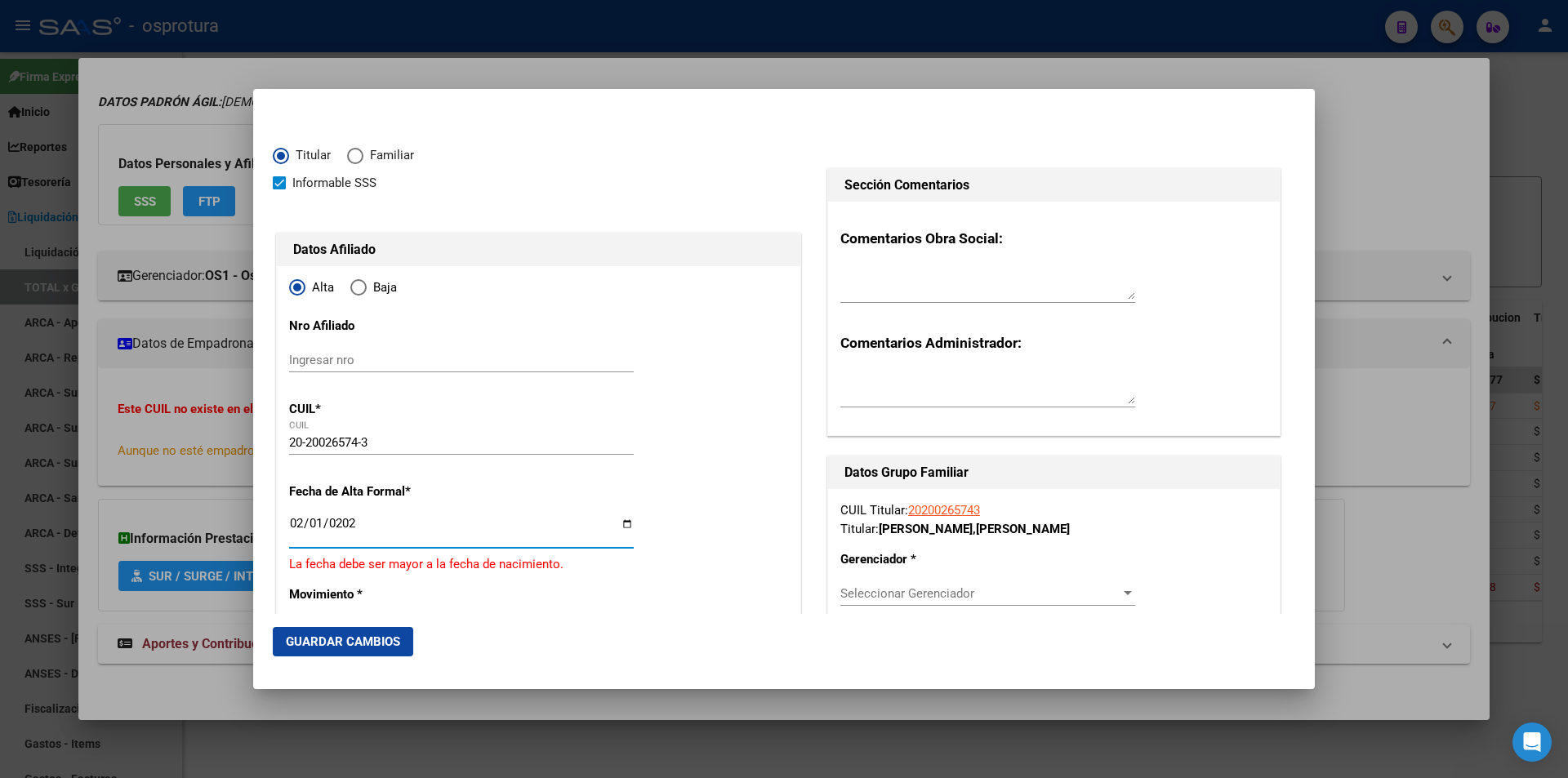
type input "2022-02-01"
click at [936, 603] on div "Seleccionar Gerenciador Seleccionar Gerenciador" at bounding box center [988, 593] width 295 height 25
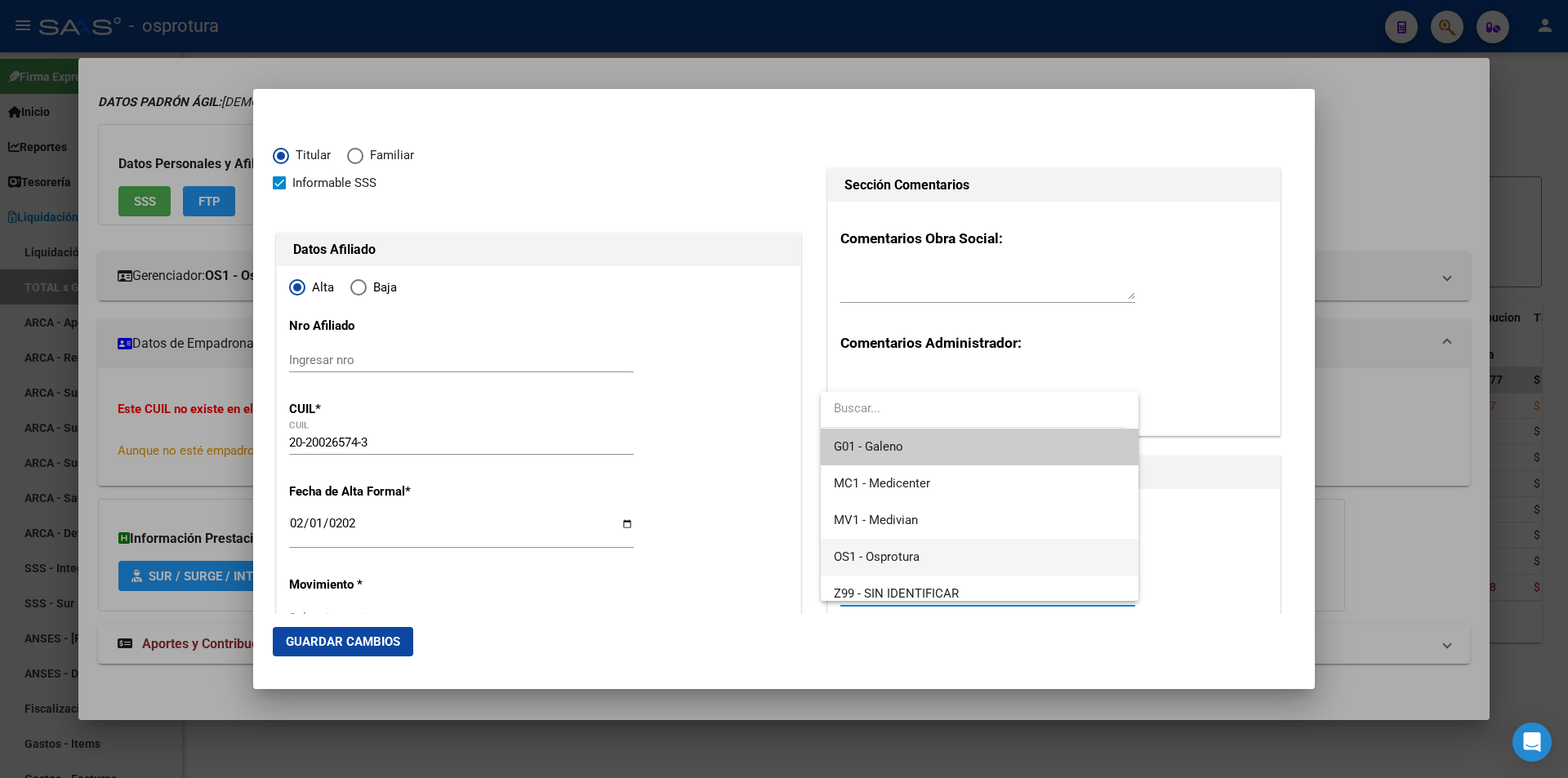
click at [938, 548] on span "OS1 - Osprotura" at bounding box center [979, 557] width 291 height 37
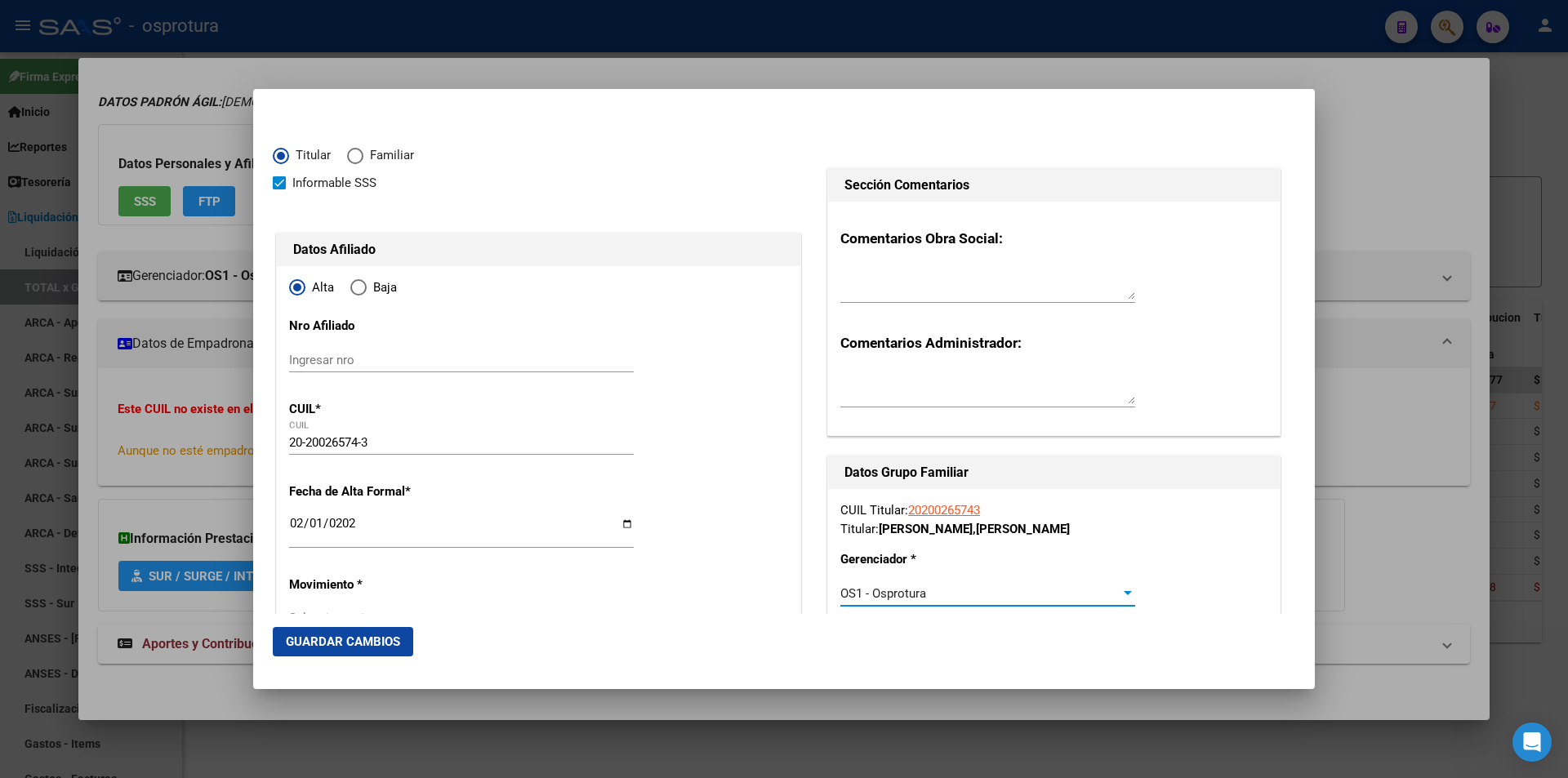
scroll to position [163, 0]
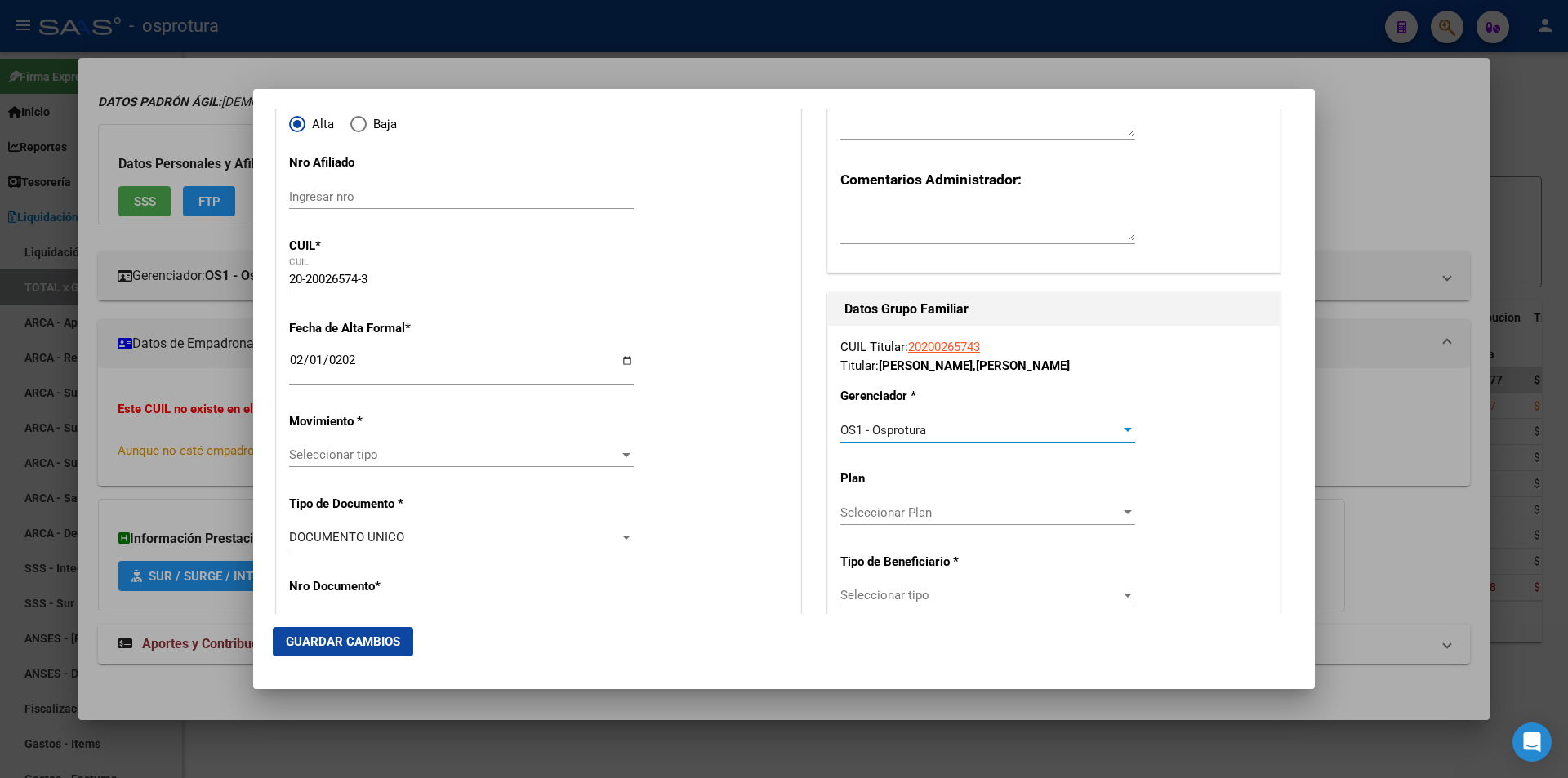
click at [946, 586] on div "Seleccionar tipo Seleccionar tipo" at bounding box center [988, 595] width 295 height 25
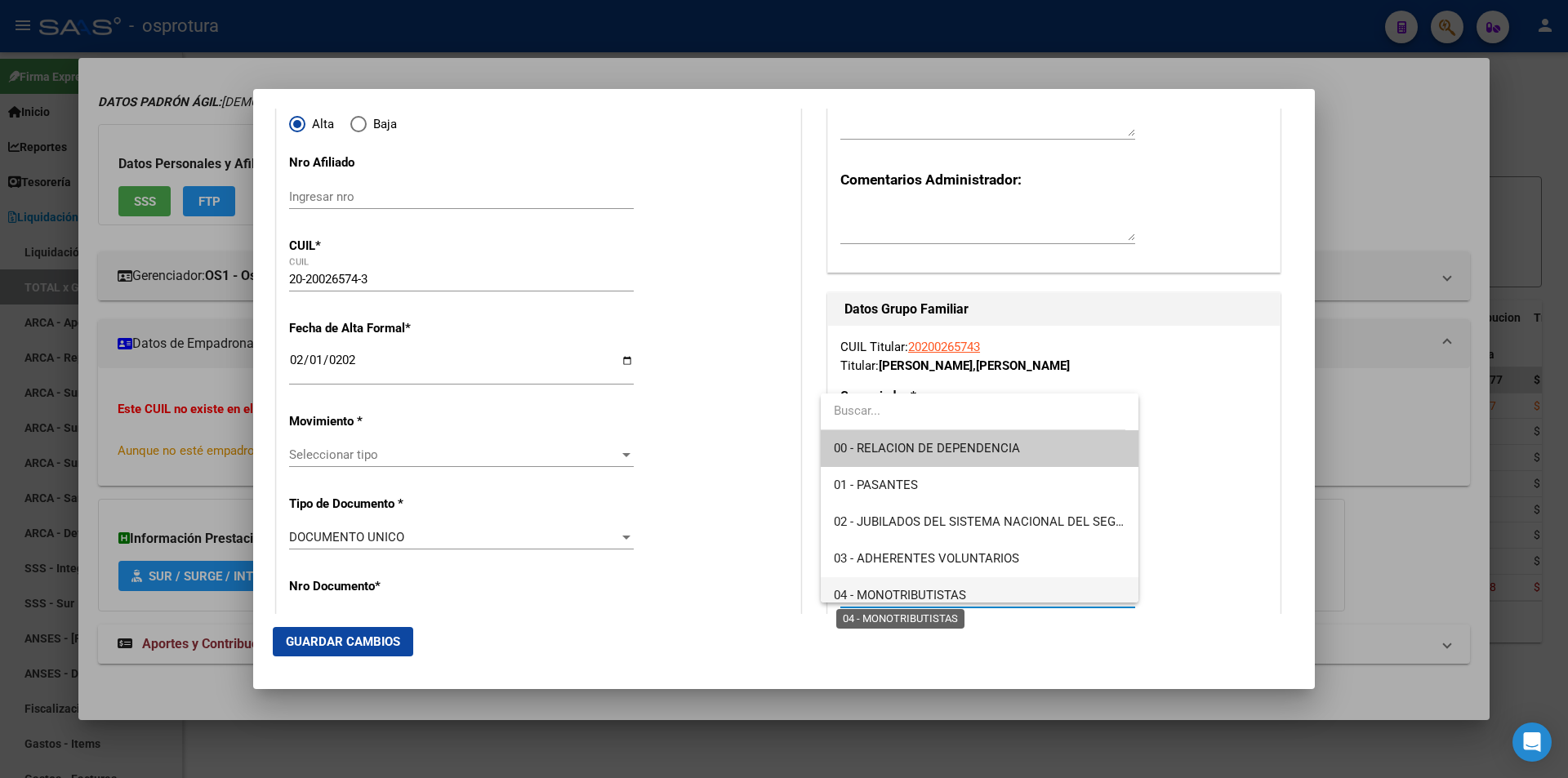
click at [952, 594] on span "04 - MONOTRIBUTISTAS" at bounding box center [900, 596] width 132 height 15
type input "20-20026574-3"
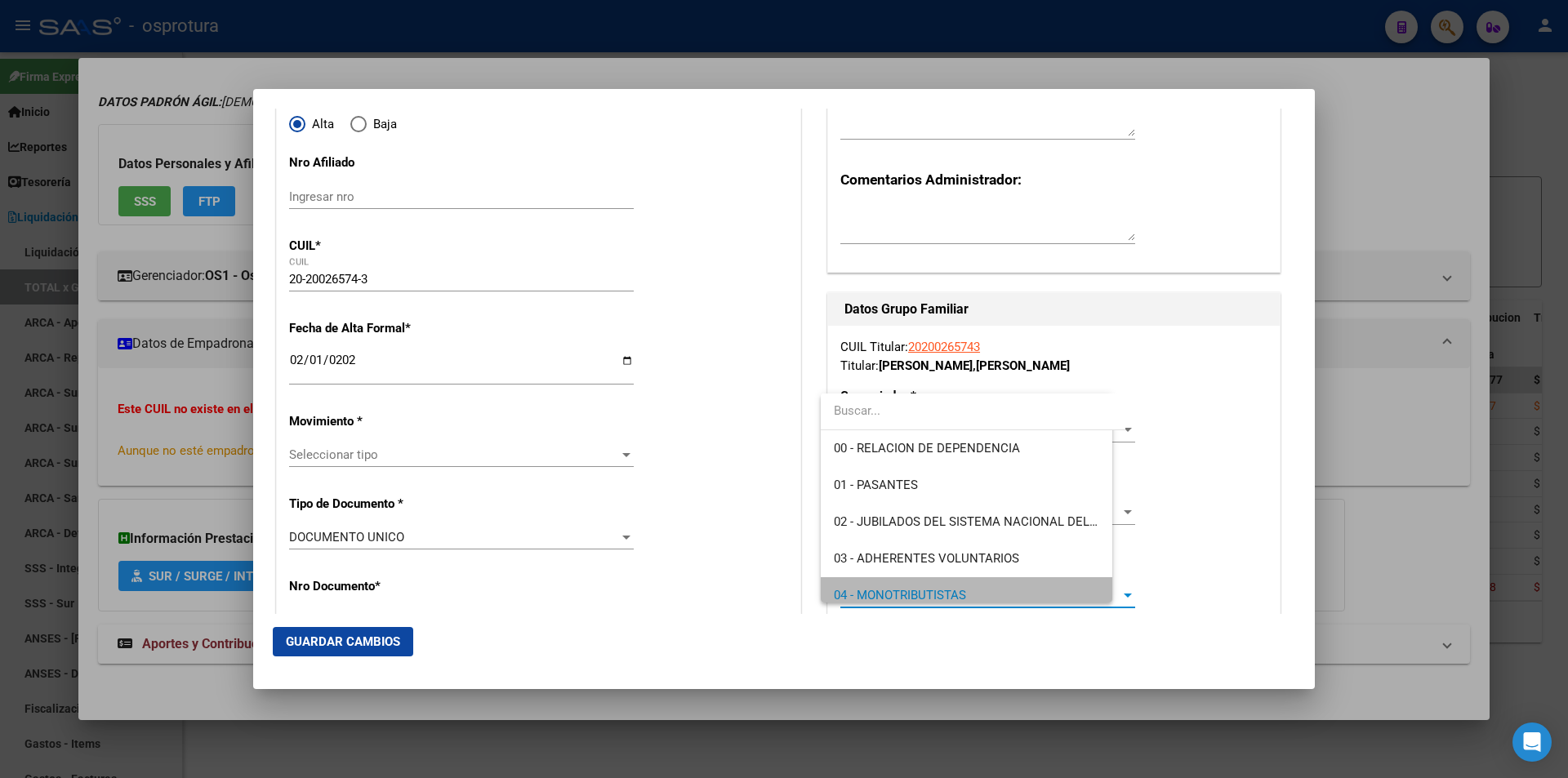
scroll to position [11, 0]
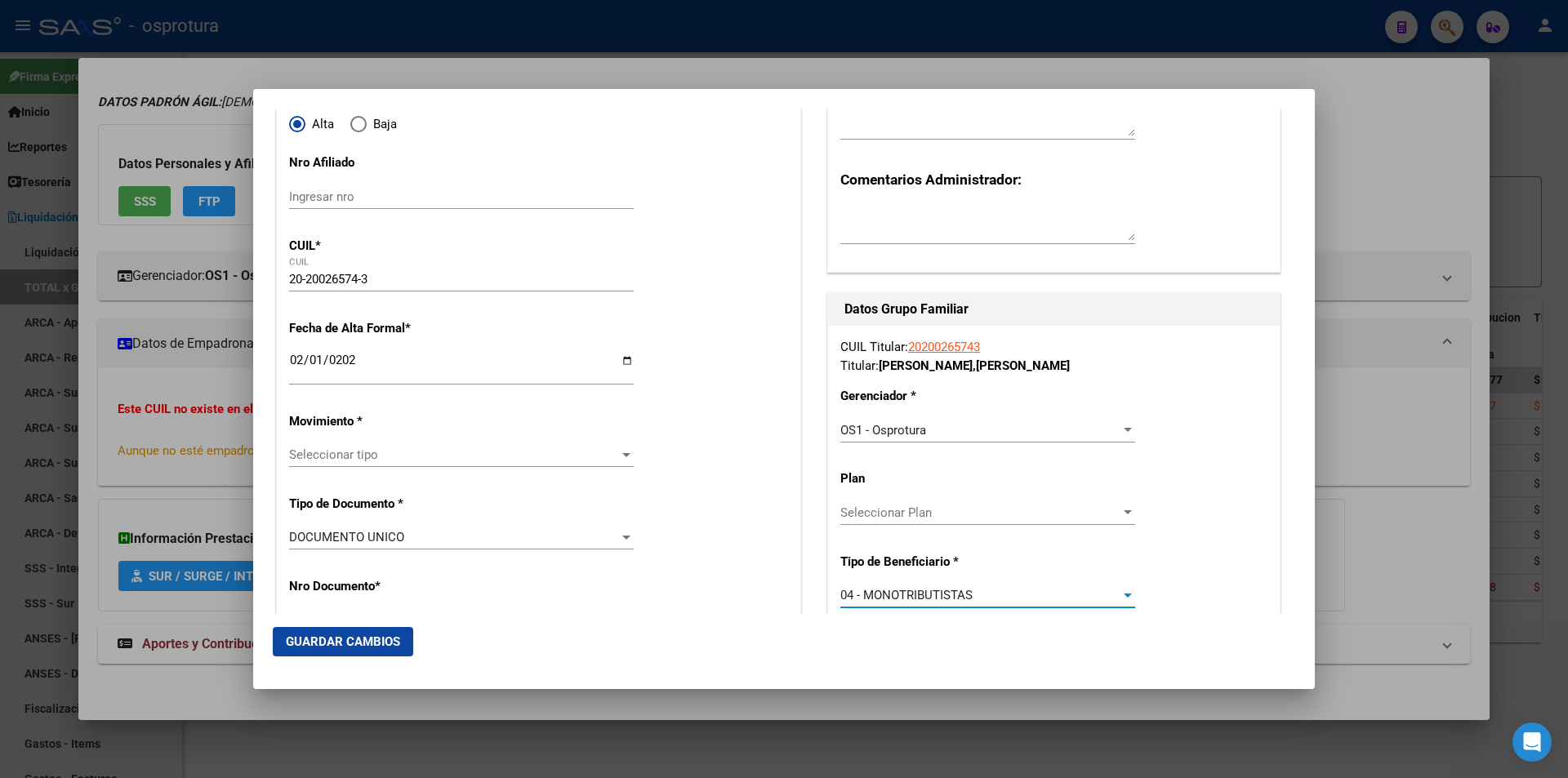
click at [490, 455] on span "Seleccionar tipo" at bounding box center [454, 455] width 330 height 15
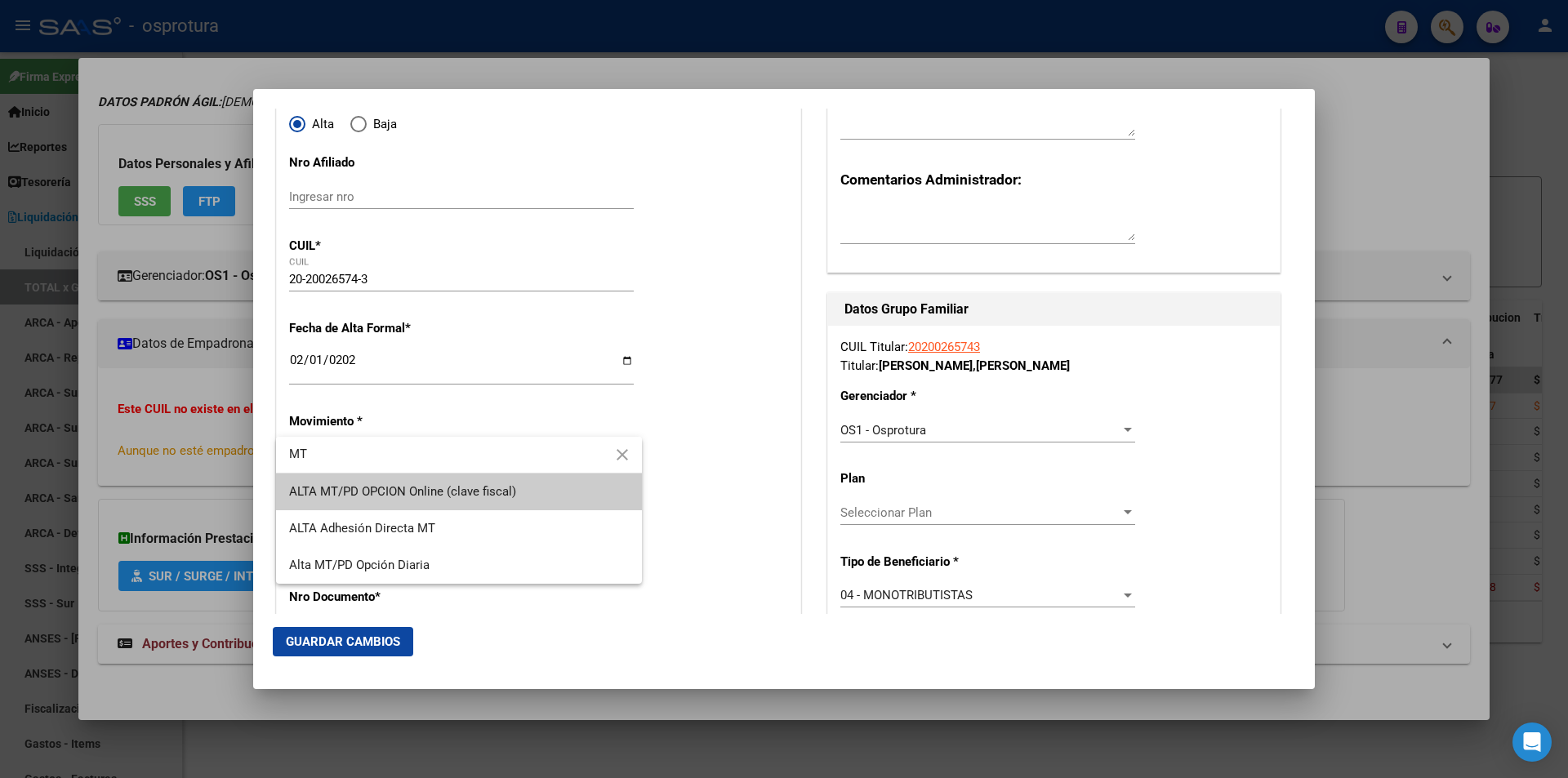
type input "MT"
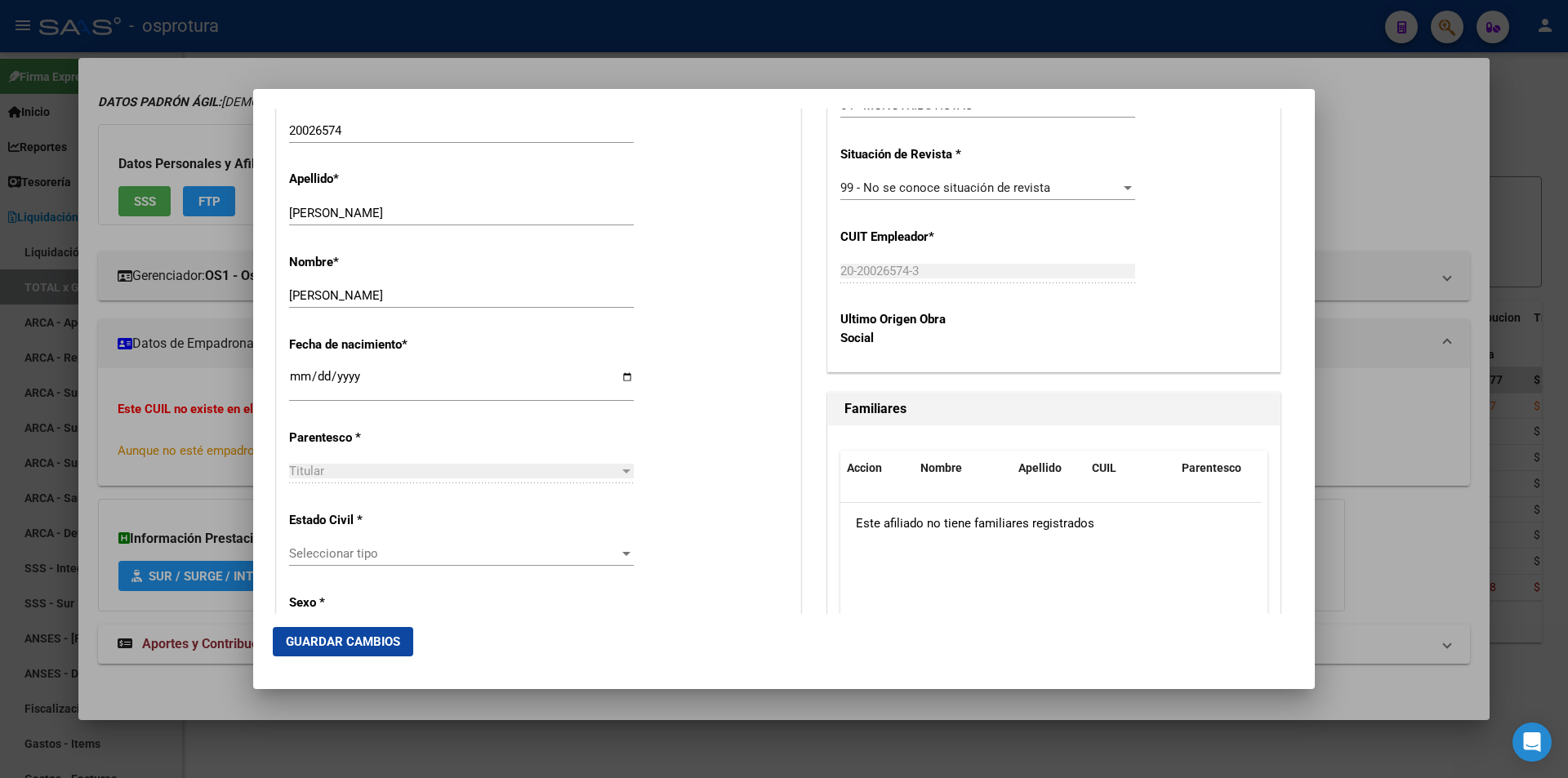
scroll to position [735, 0]
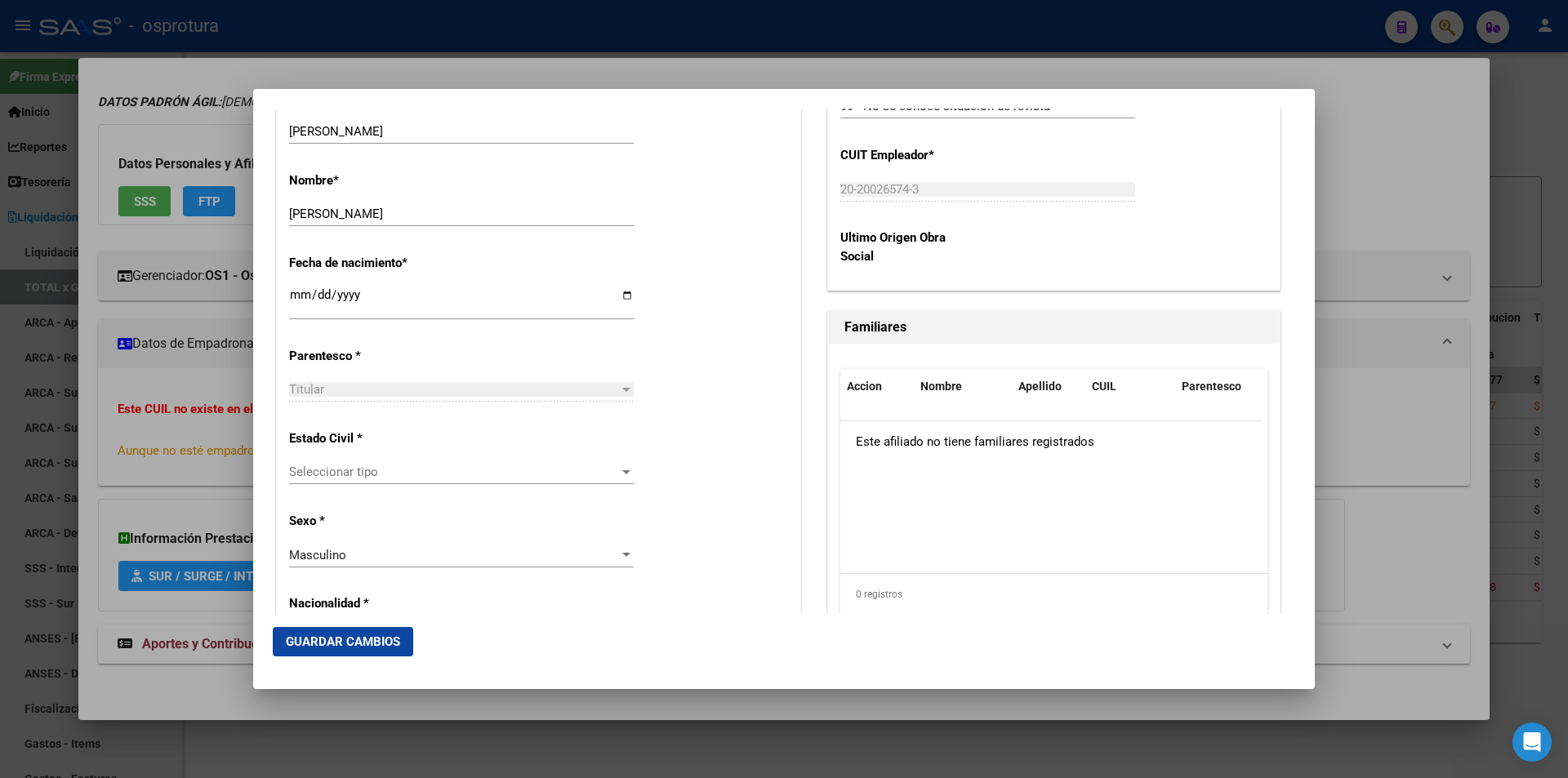
click at [388, 460] on div "Seleccionar tipo Seleccionar tipo" at bounding box center [461, 472] width 345 height 25
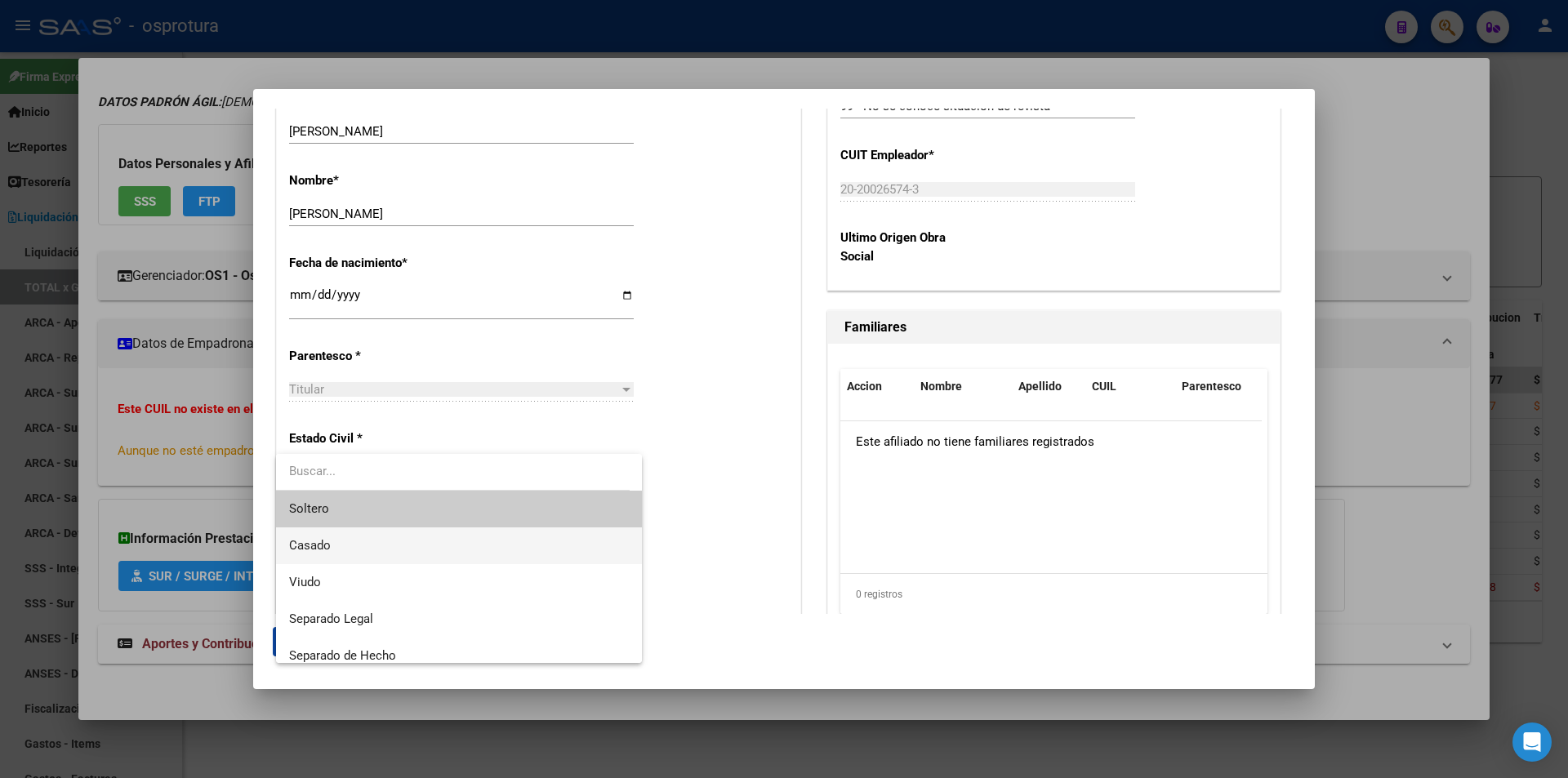
click at [367, 545] on span "Casado" at bounding box center [458, 546] width 340 height 37
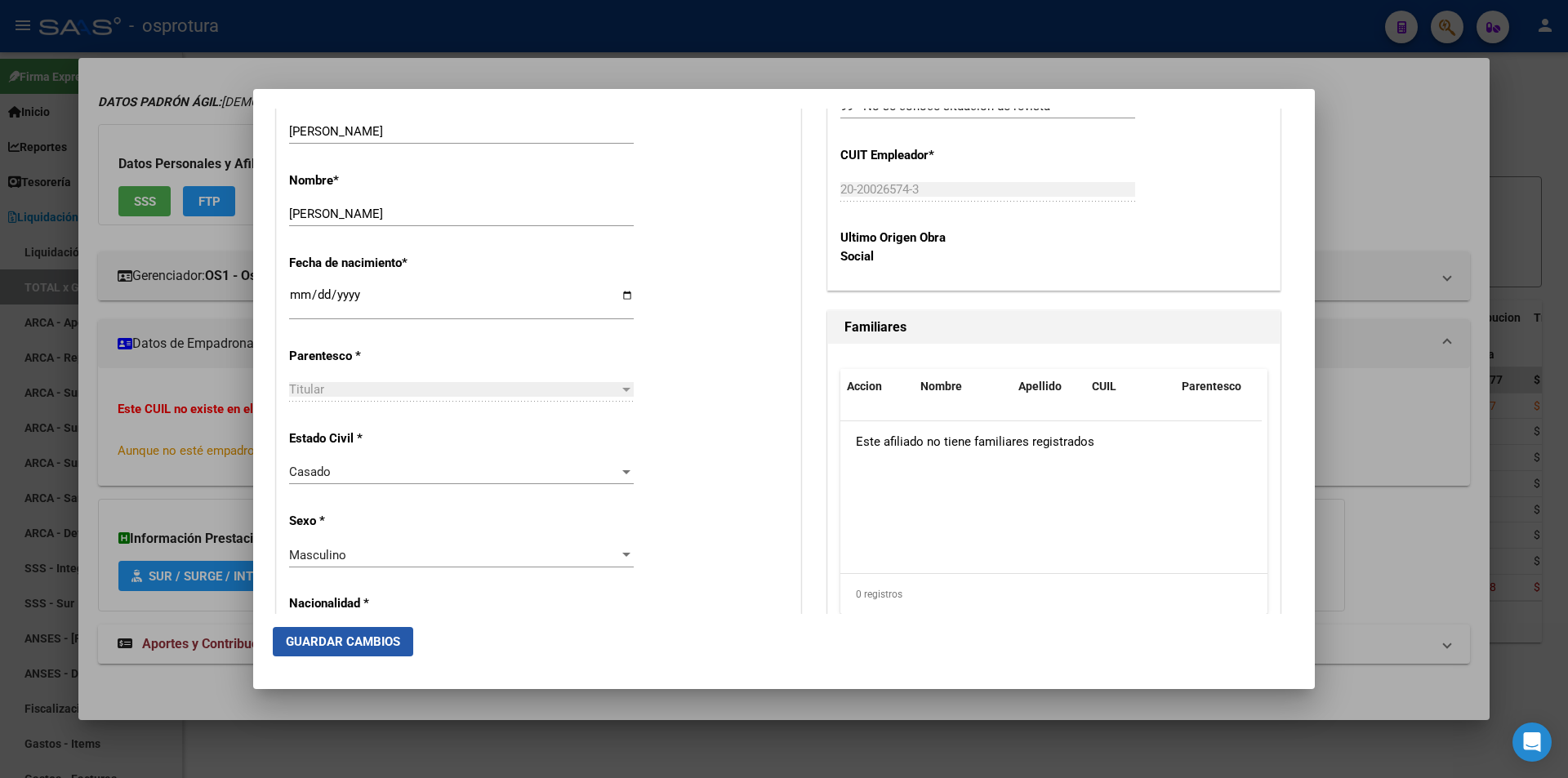
click at [352, 641] on span "Guardar Cambios" at bounding box center [343, 641] width 115 height 15
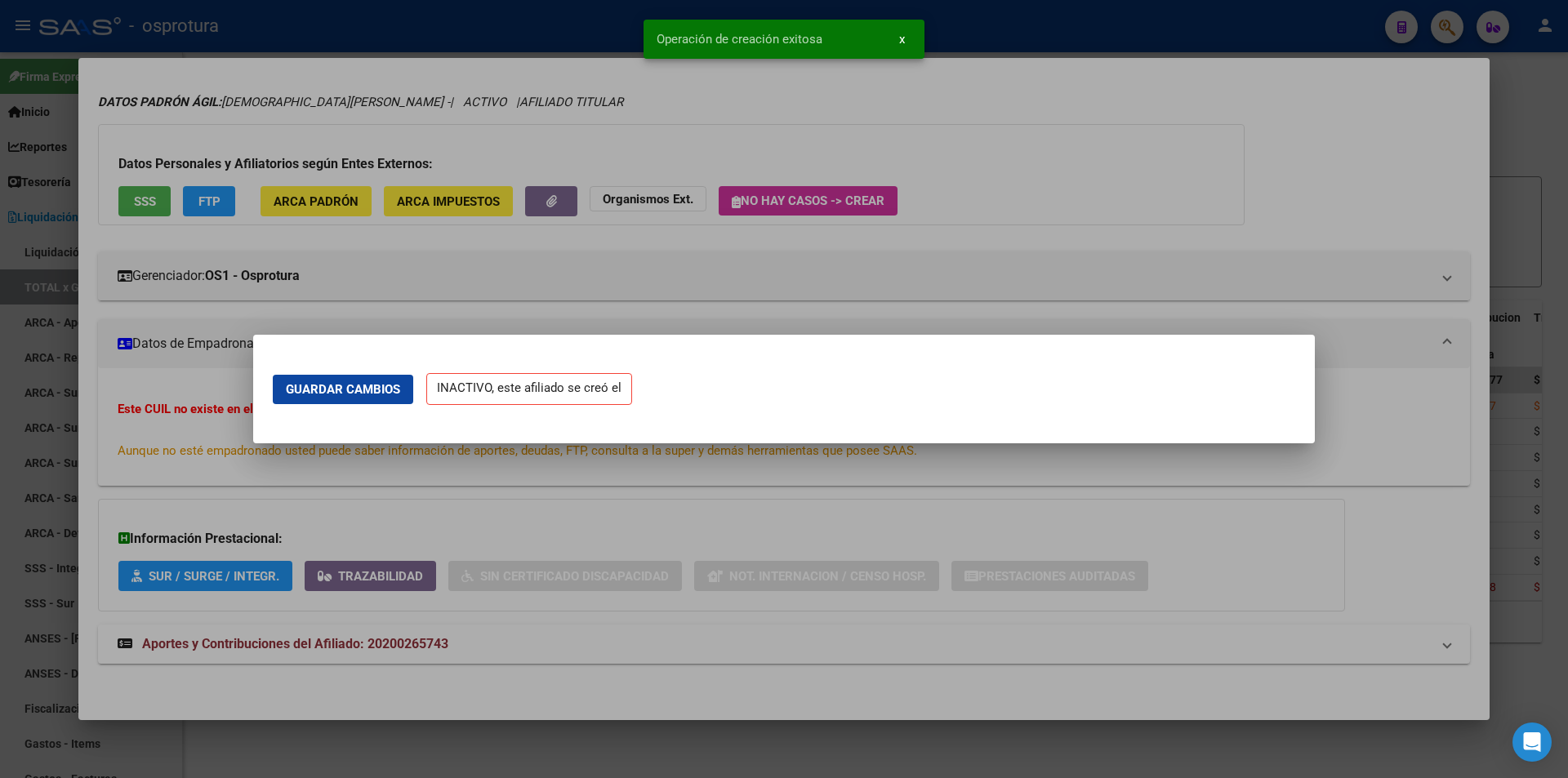
scroll to position [0, 0]
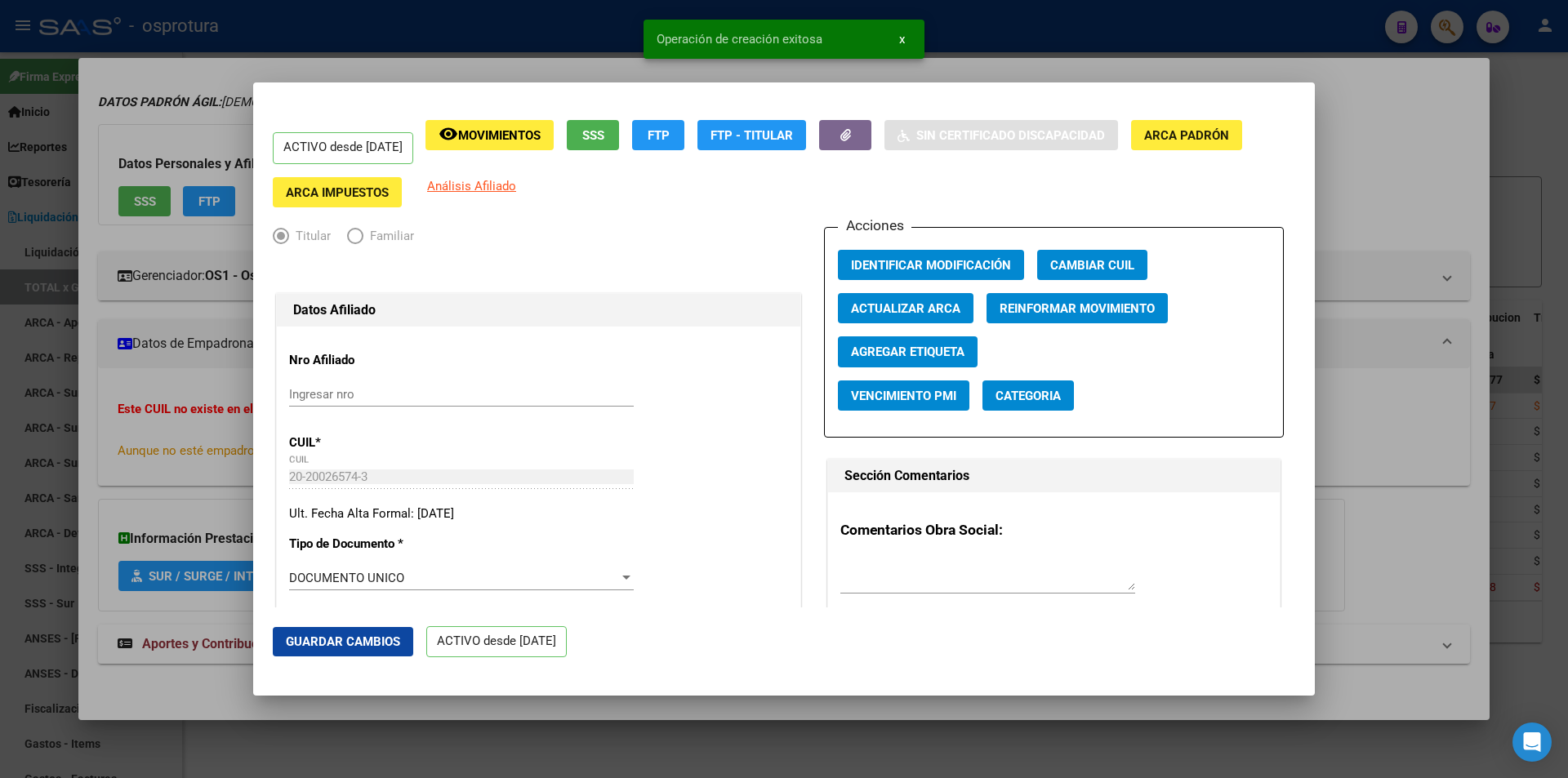
click at [1328, 182] on div at bounding box center [784, 389] width 1568 height 778
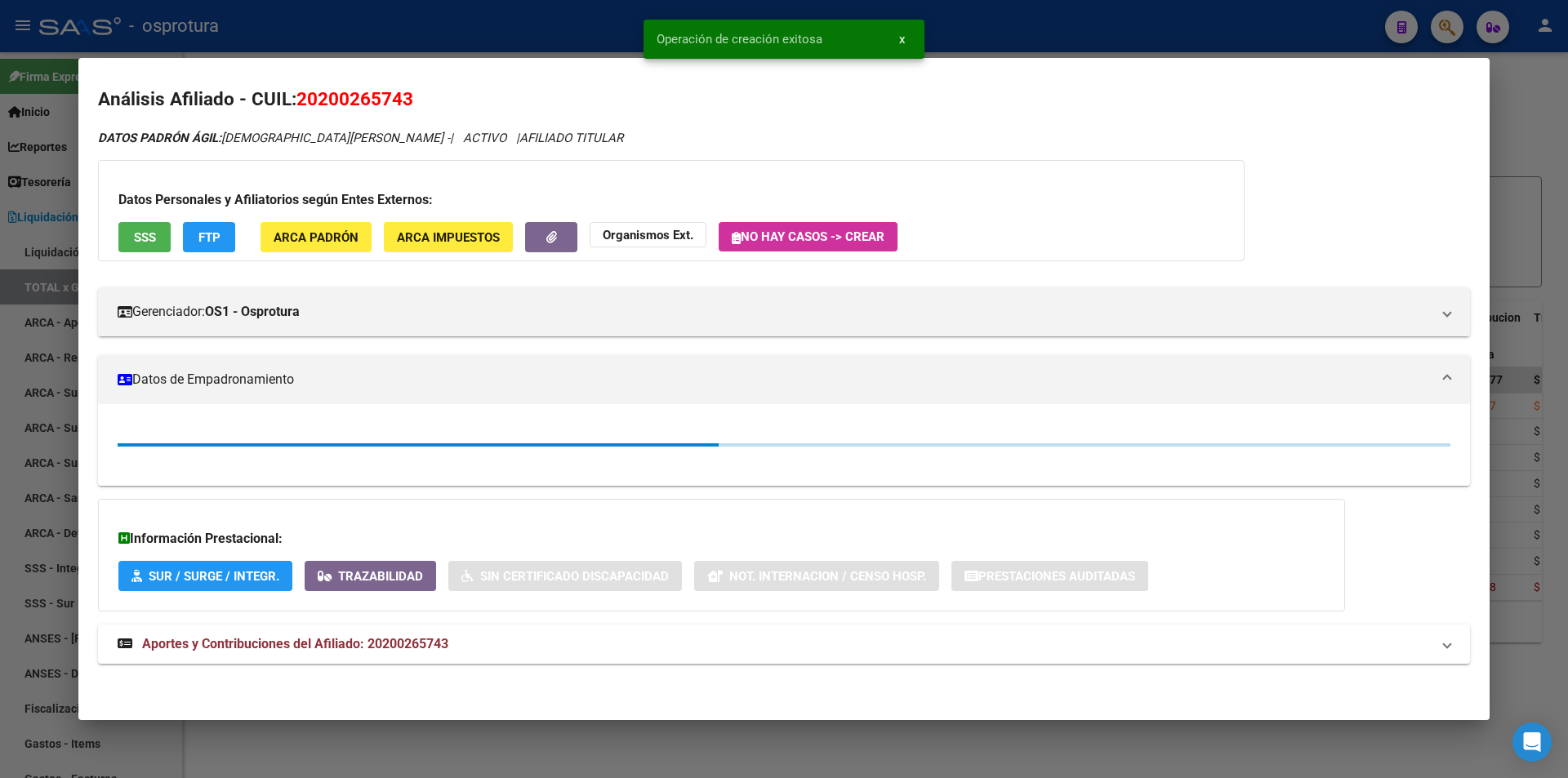
scroll to position [43, 0]
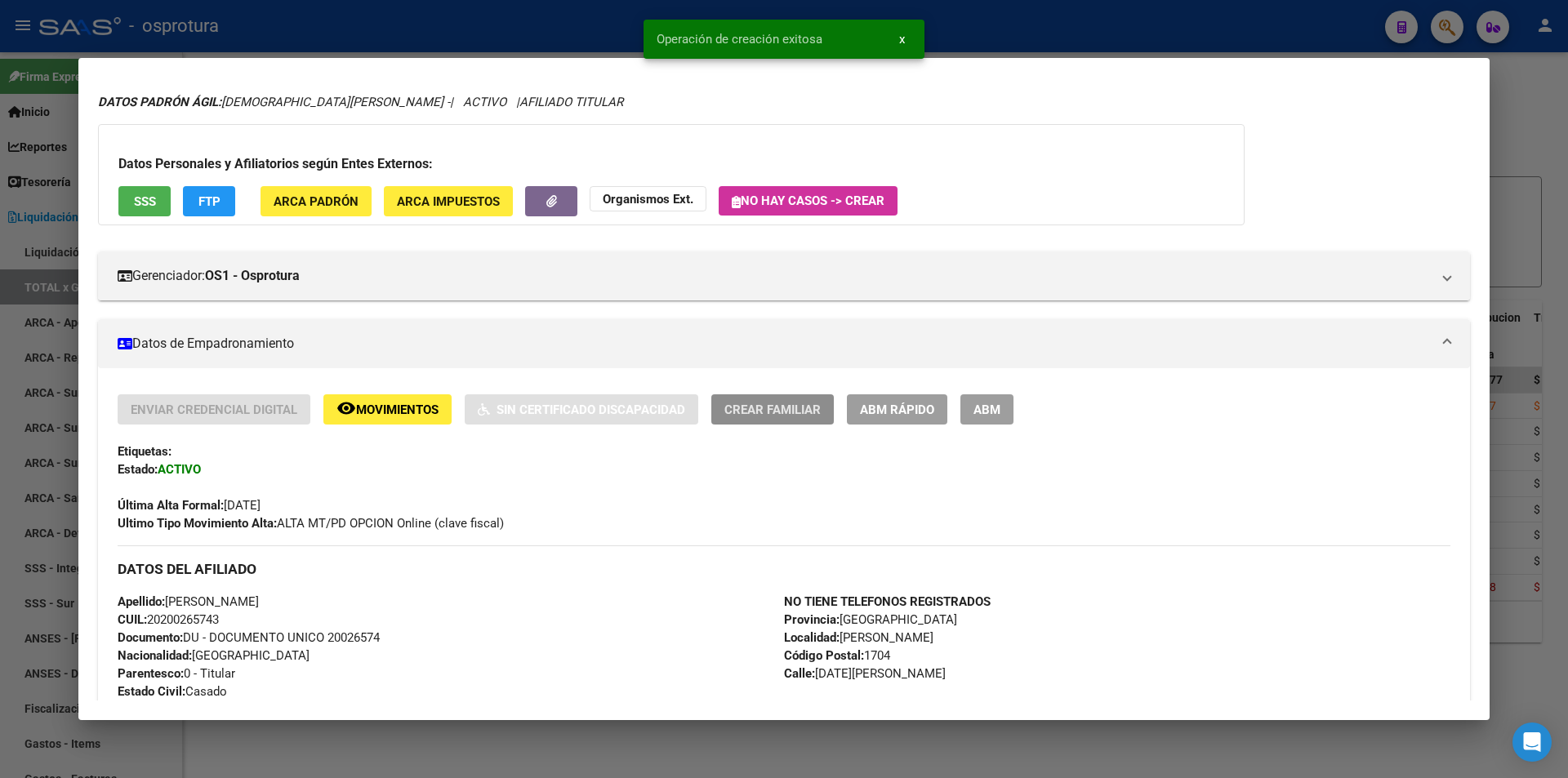
click at [782, 419] on button "Crear Familiar" at bounding box center [773, 409] width 123 height 30
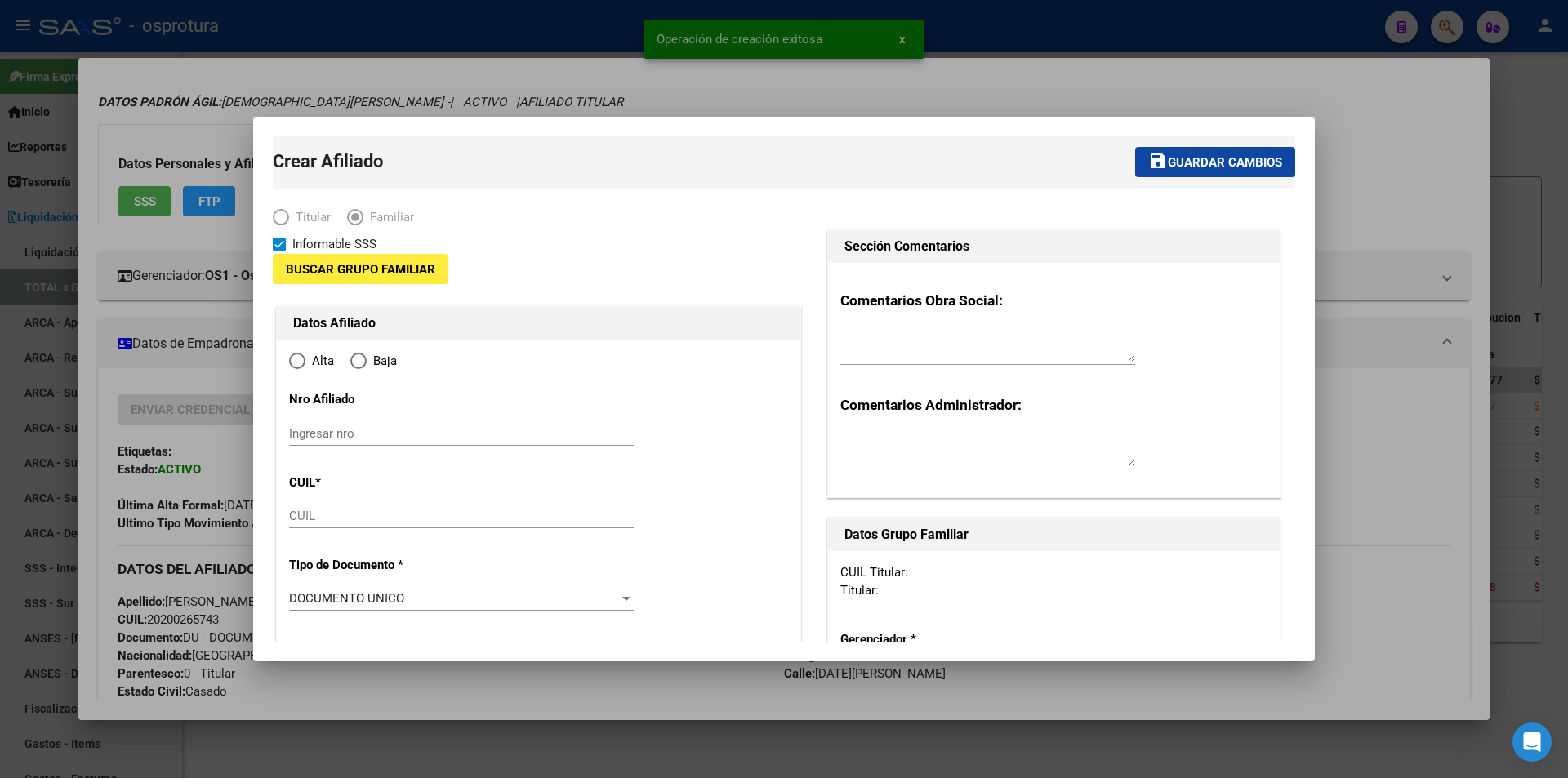
type input "20-20026574-3"
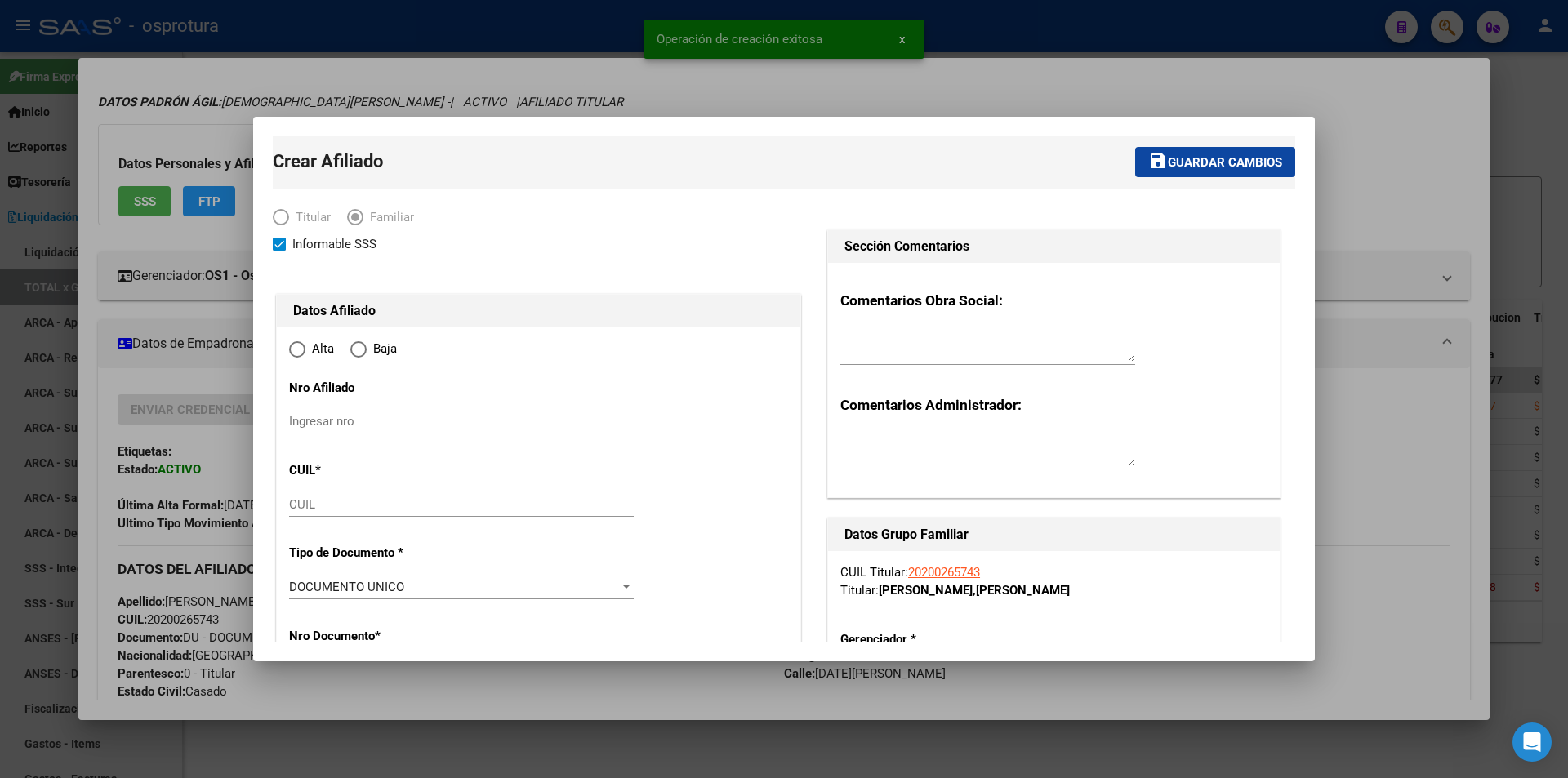
type input "RAMOS MEJIA"
type input "1704"
type input "25 DE MAYO"
type input "210"
radio input "true"
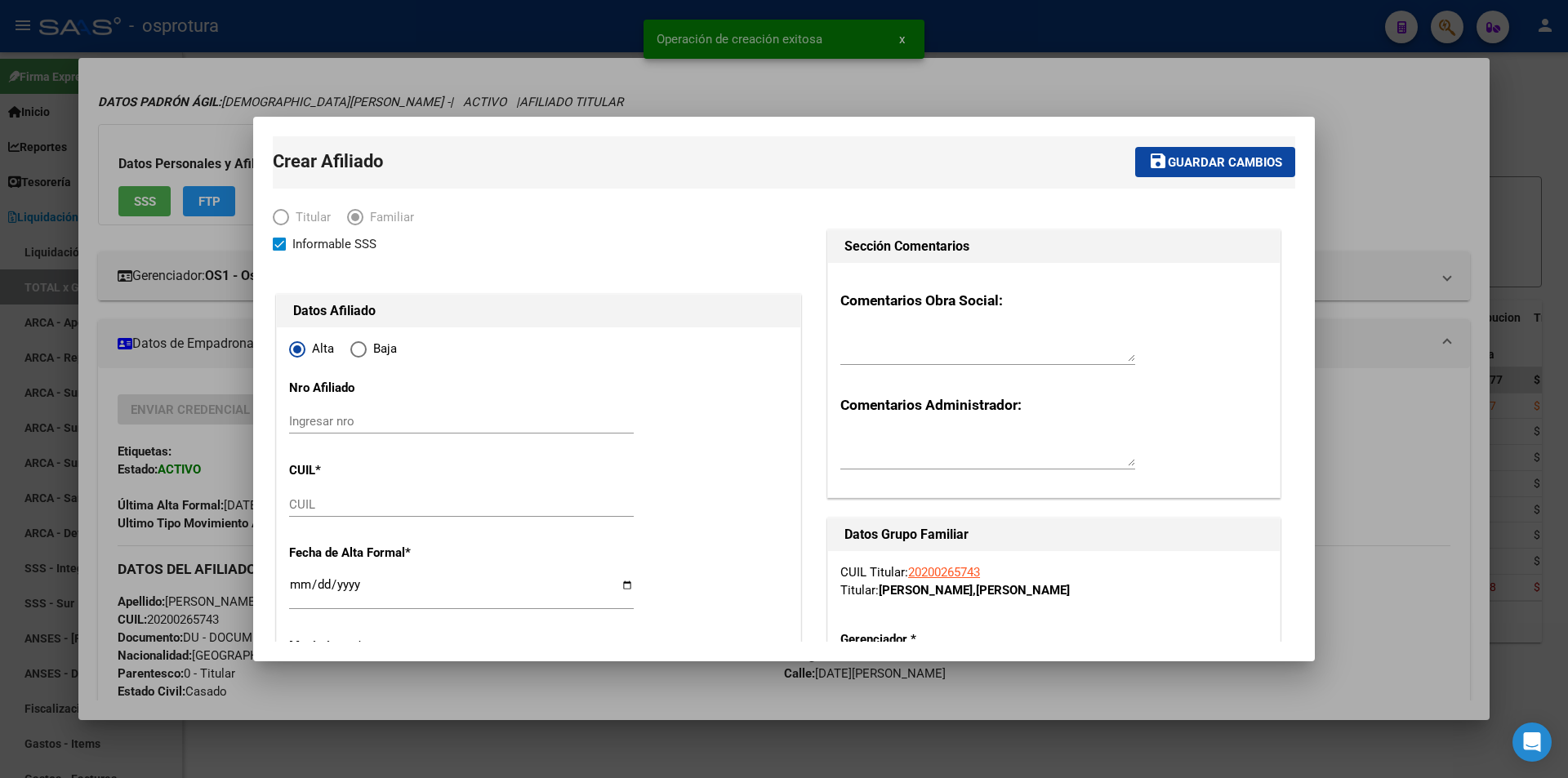
type input "20-20026574-3"
click at [356, 507] on input "CUIL" at bounding box center [461, 505] width 345 height 15
paste input "27-23327742-3"
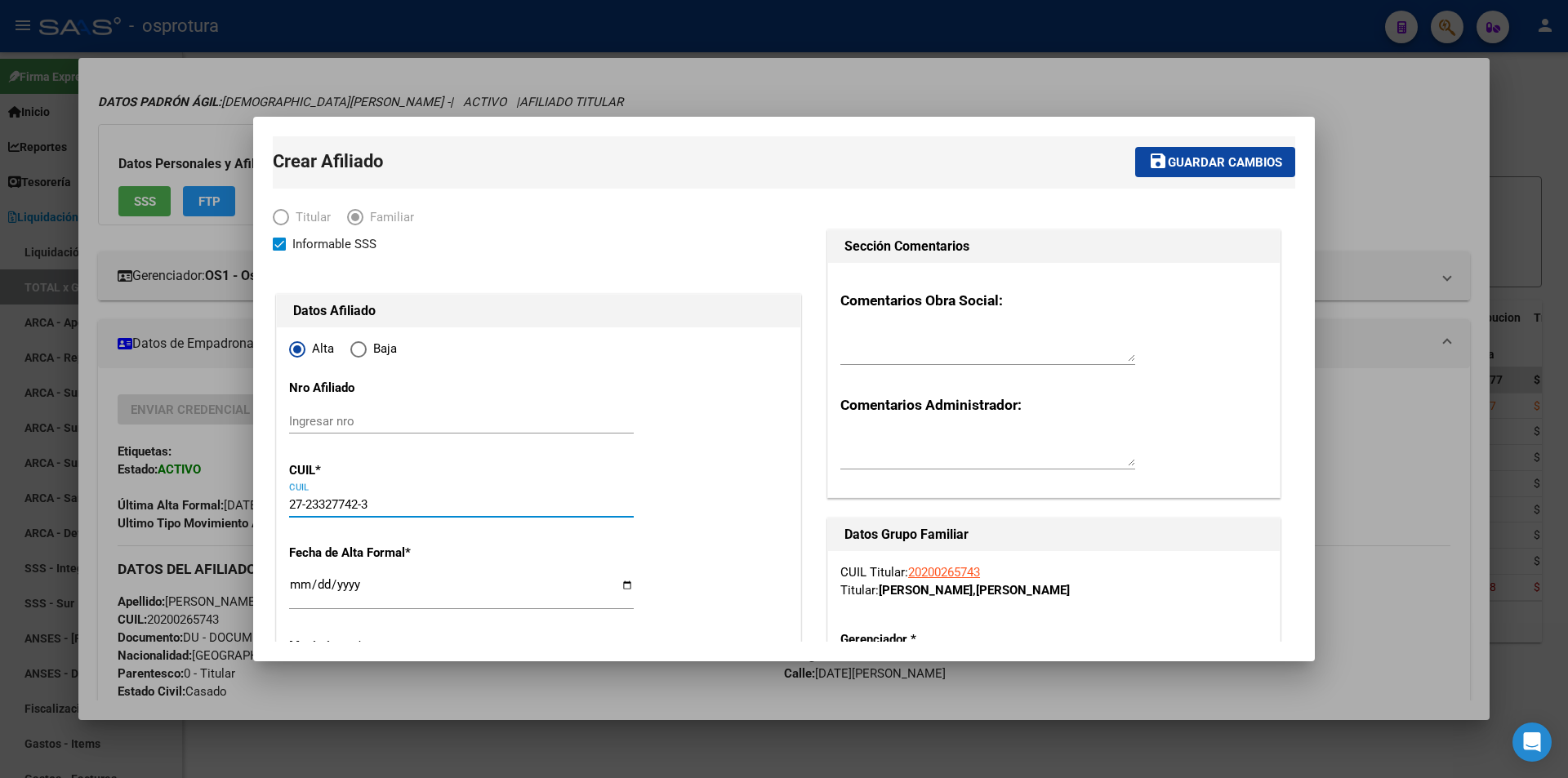
type input "27-23327742-3"
click at [303, 586] on input "Ingresar fecha" at bounding box center [461, 591] width 345 height 27
type input "23327742"
type input "DOS SANTOS"
type input "SILVIA ED"
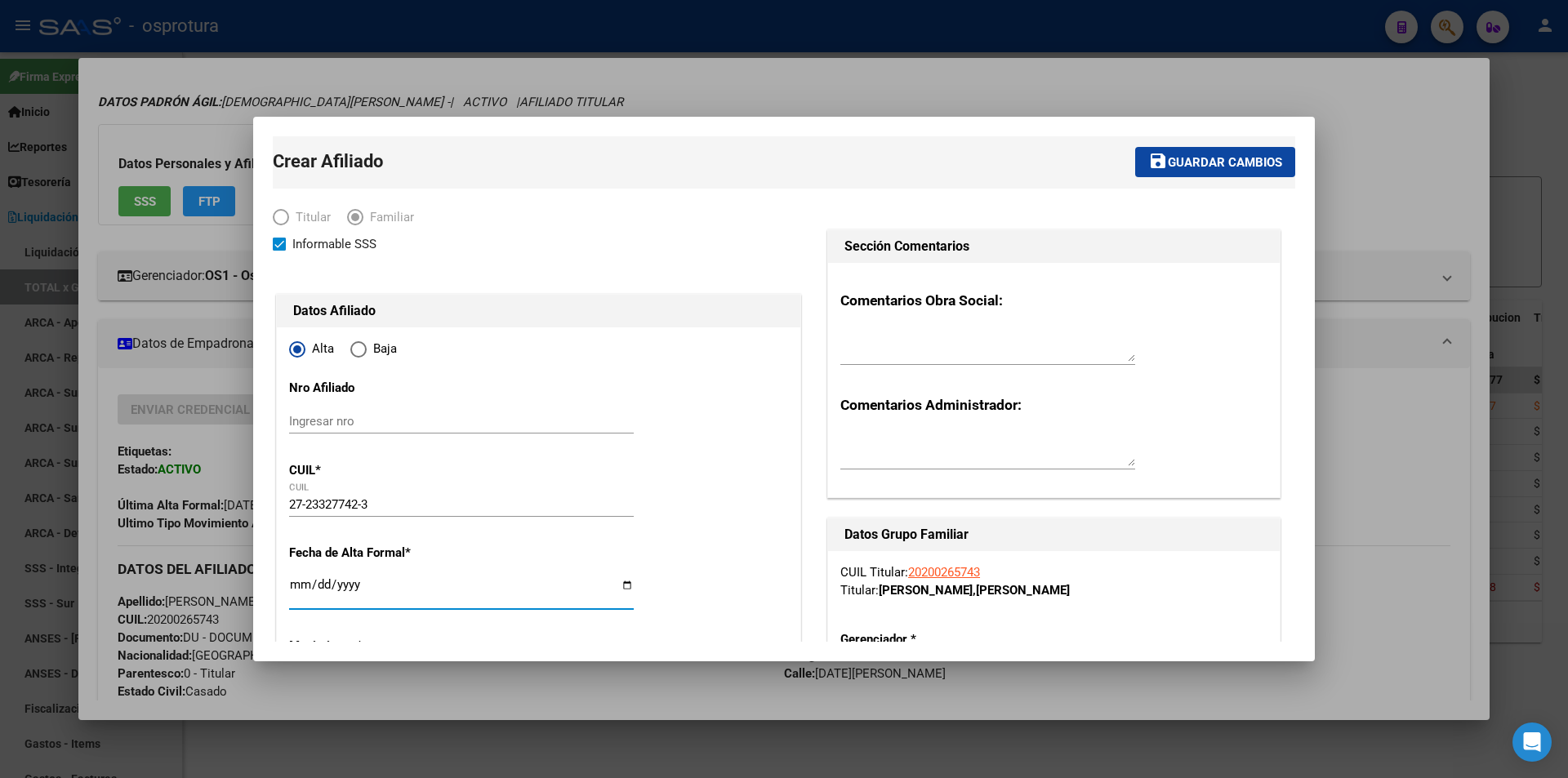
type input "1973-06-11"
type input "MORENO"
type input "1744"
type input "[GEOGRAPHIC_DATA]"
type input "126"
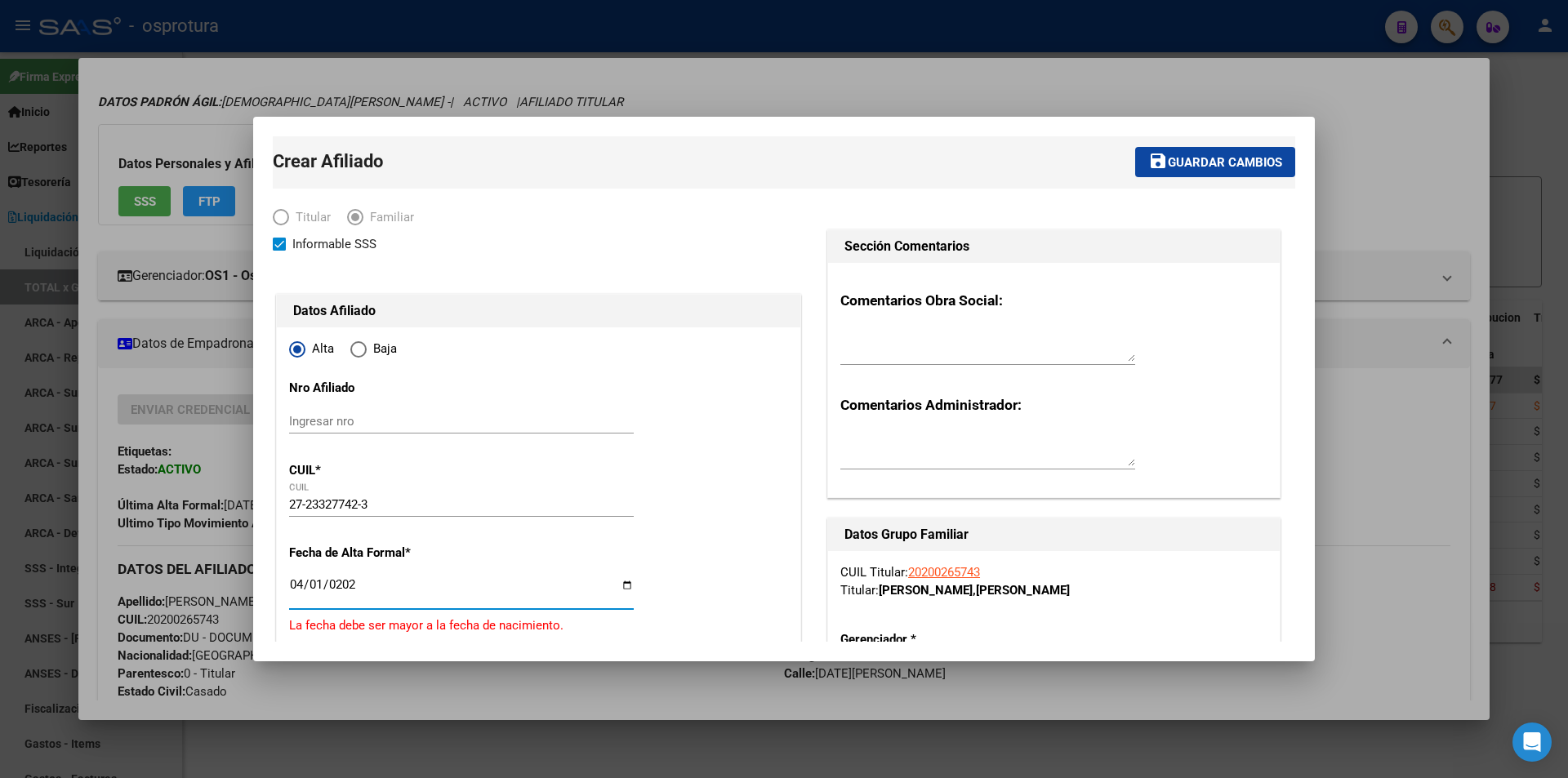
type input "[DATE]"
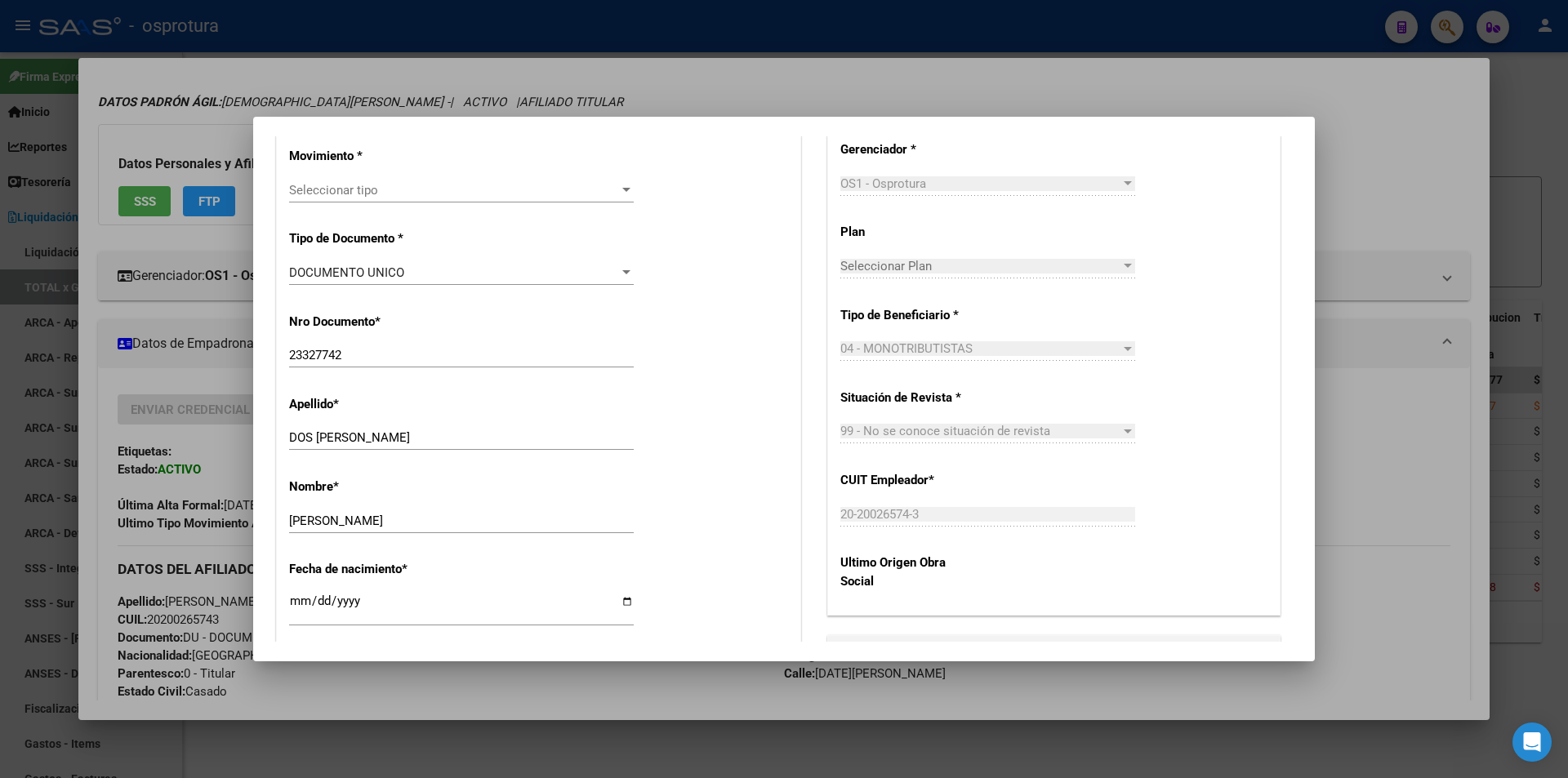
scroll to position [653, 0]
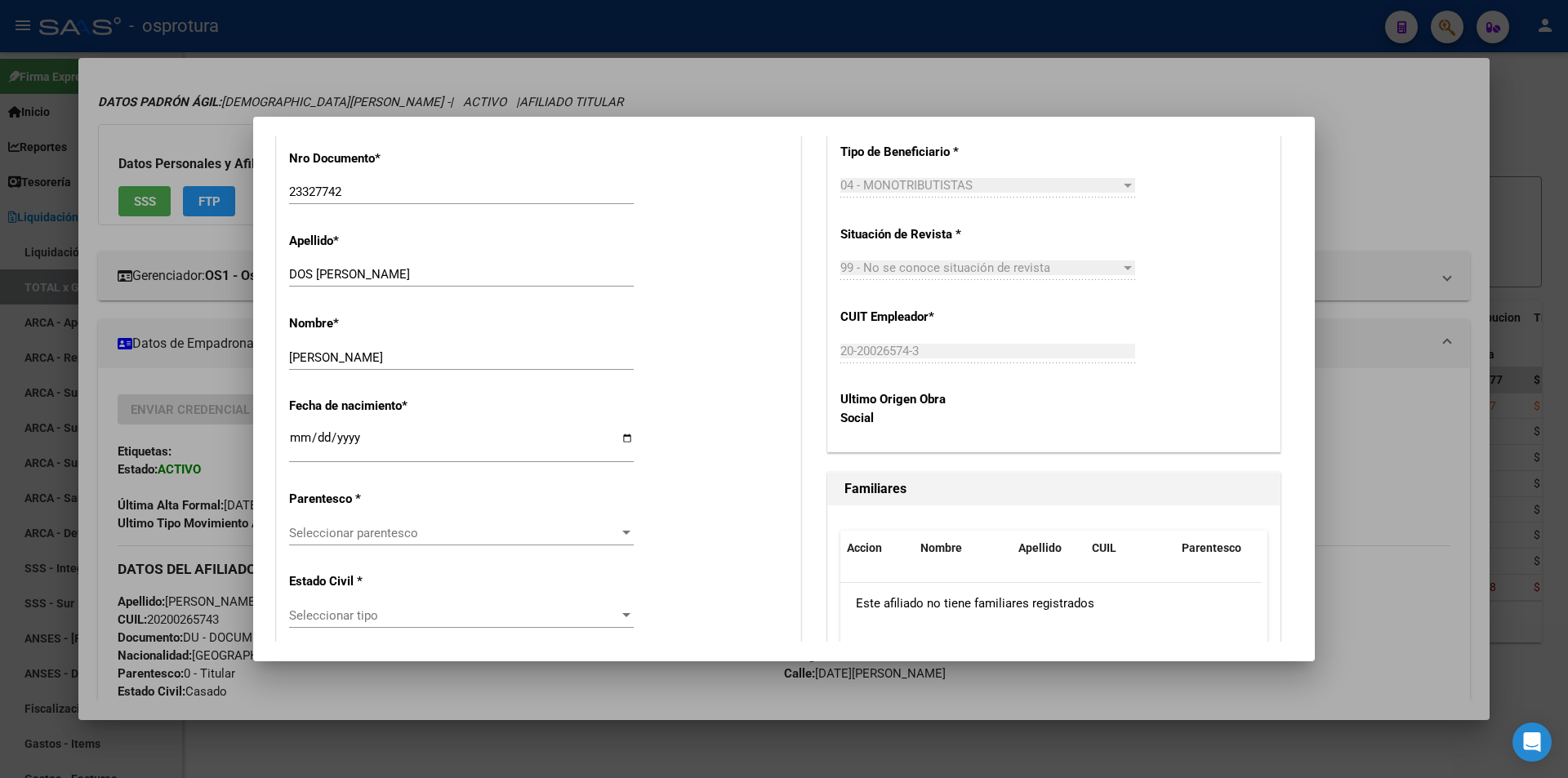
click at [399, 608] on span "Seleccionar tipo" at bounding box center [454, 616] width 330 height 15
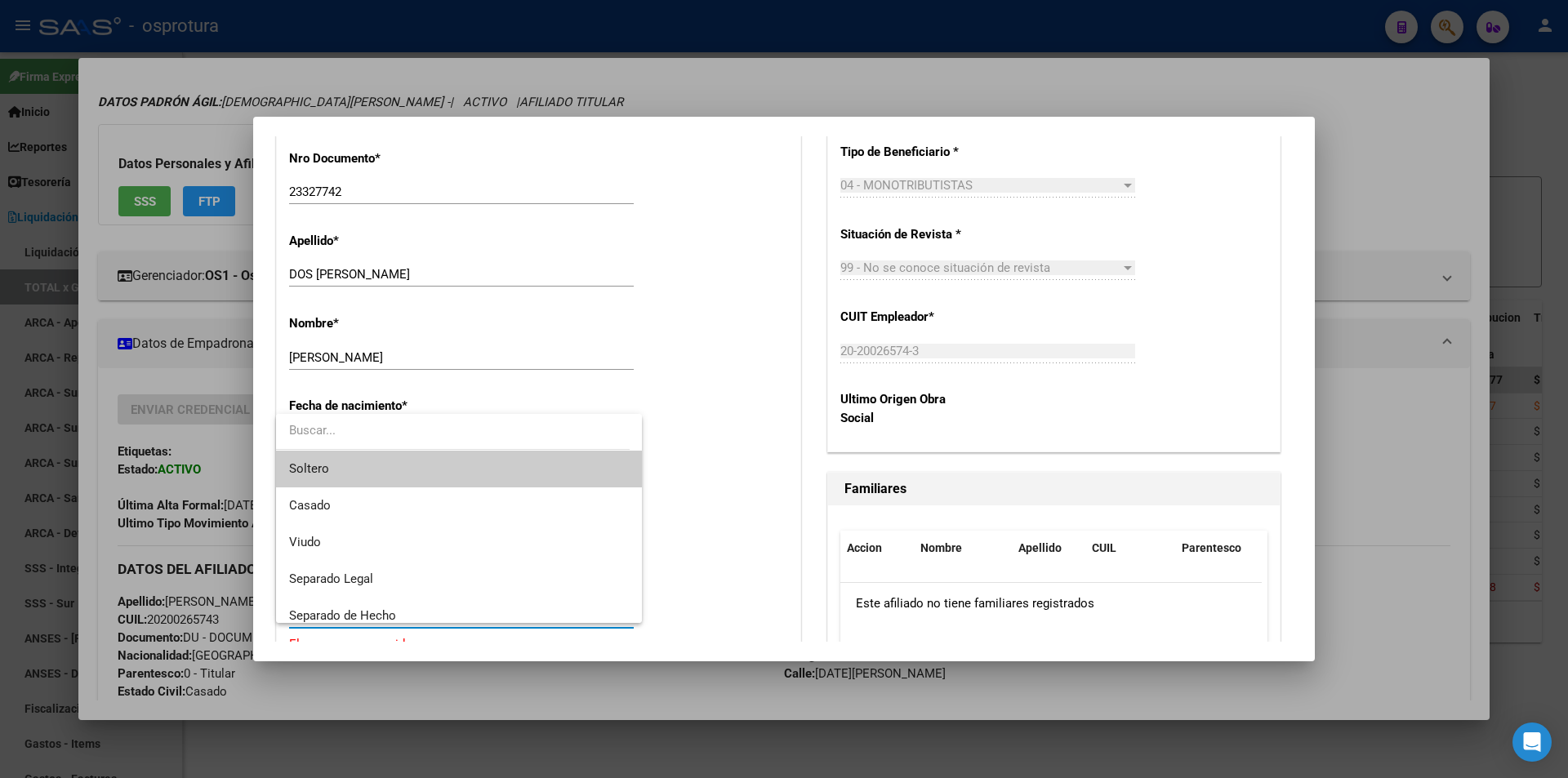
drag, startPoint x: 721, startPoint y: 484, endPoint x: 693, endPoint y: 483, distance: 28.0
click at [719, 484] on div at bounding box center [784, 389] width 1568 height 778
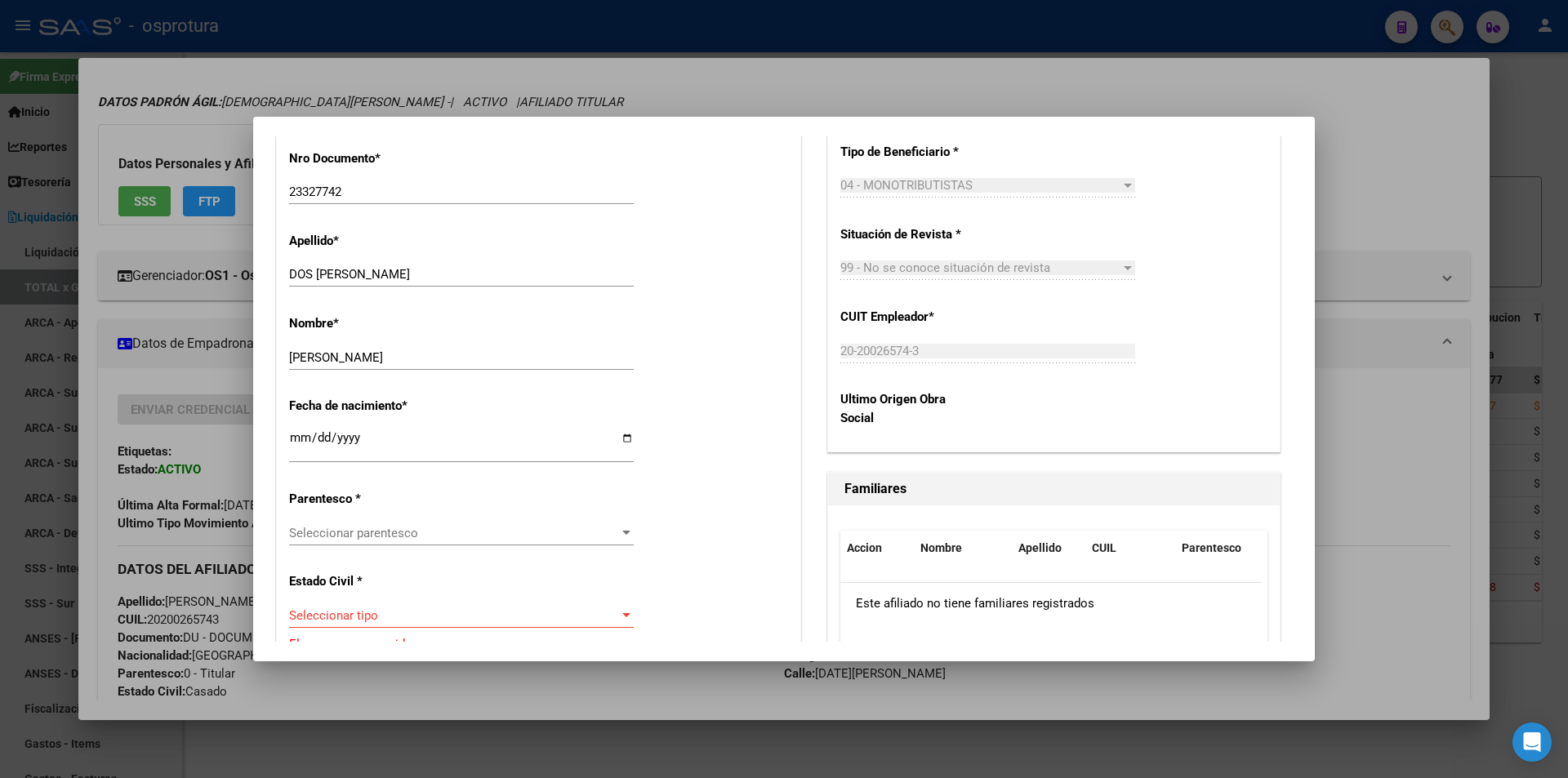
click at [461, 530] on span "Seleccionar parentesco" at bounding box center [454, 533] width 330 height 15
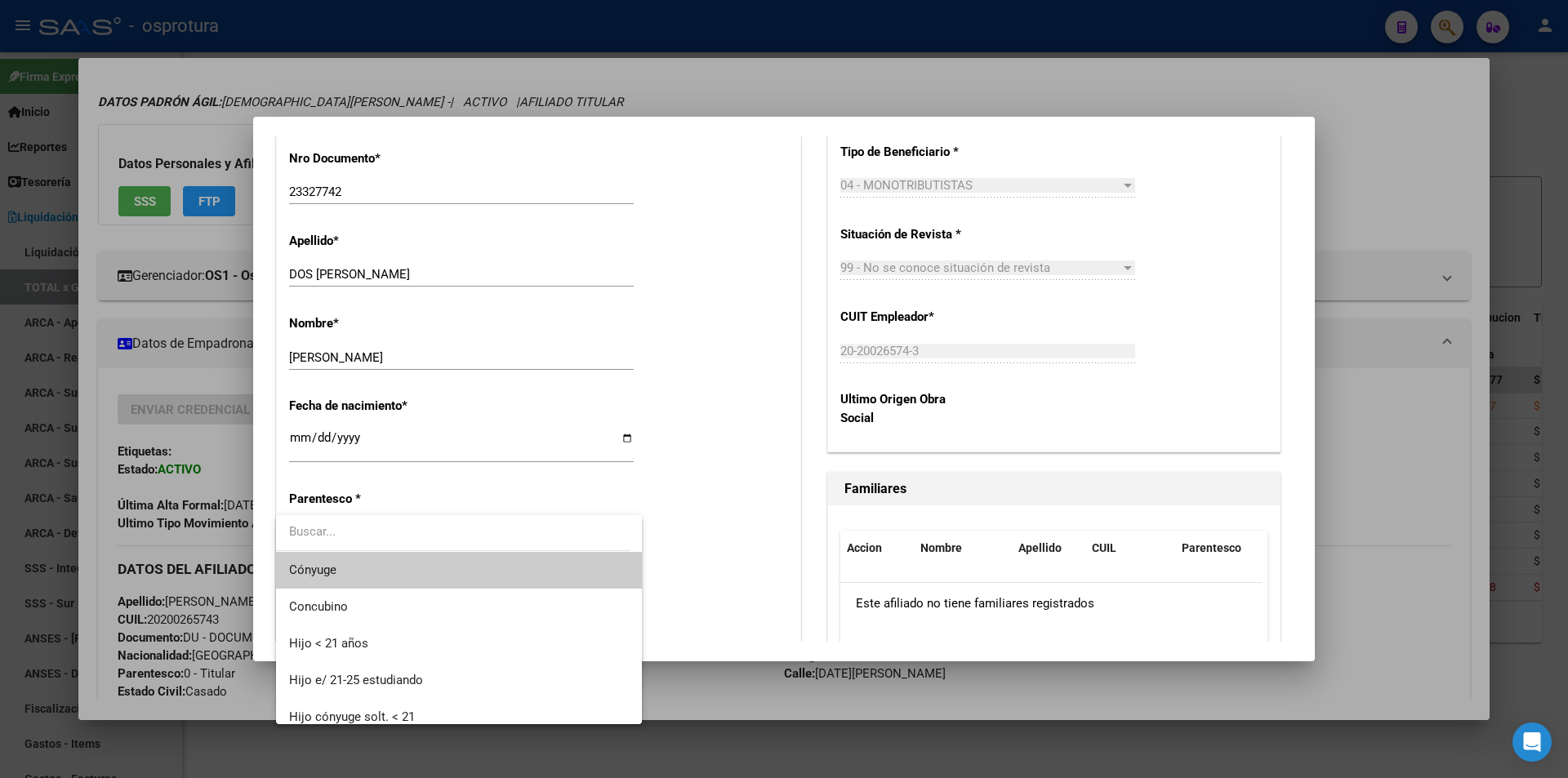
click at [385, 572] on span "Cónyuge" at bounding box center [458, 570] width 340 height 37
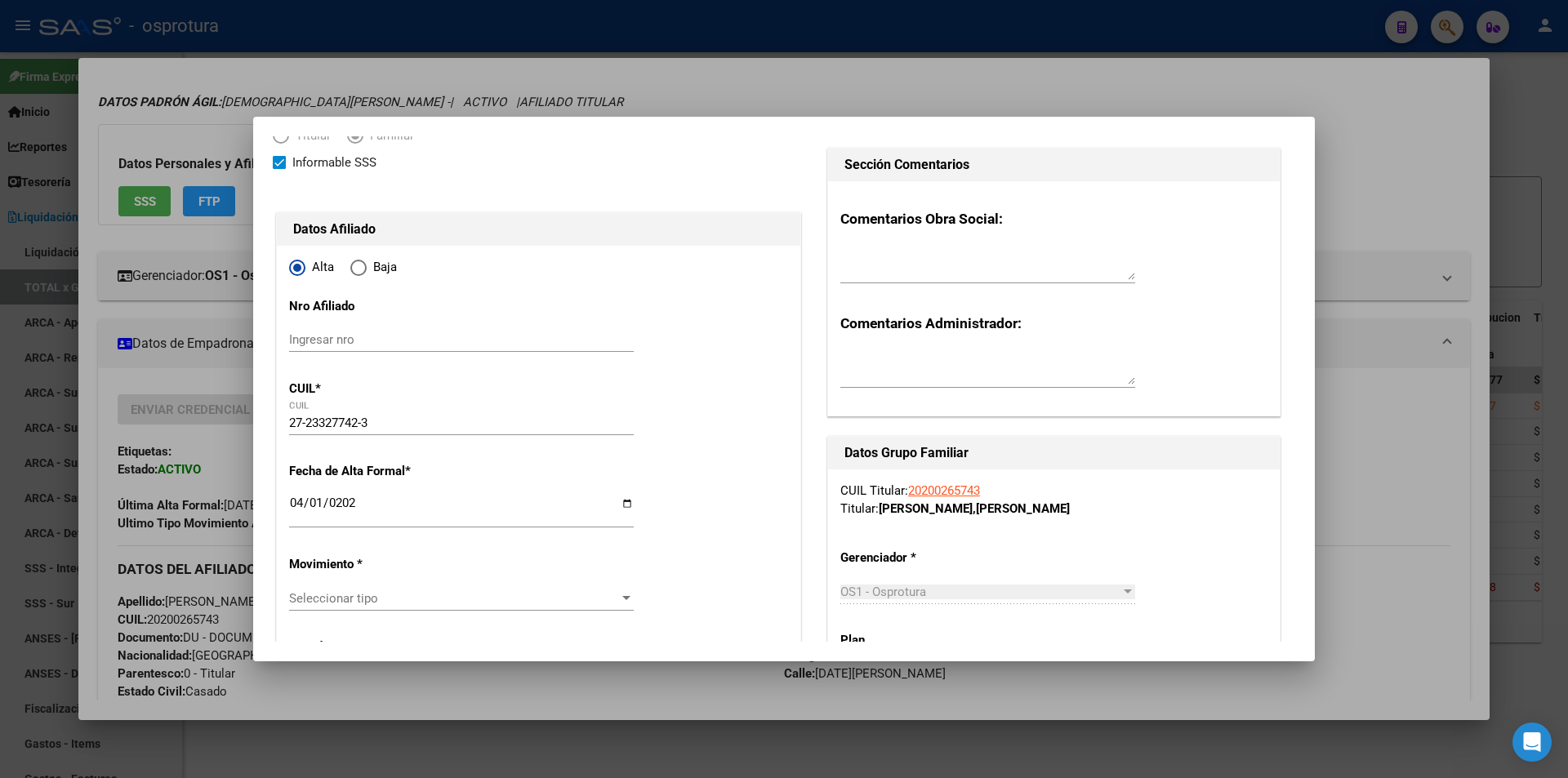
scroll to position [0, 0]
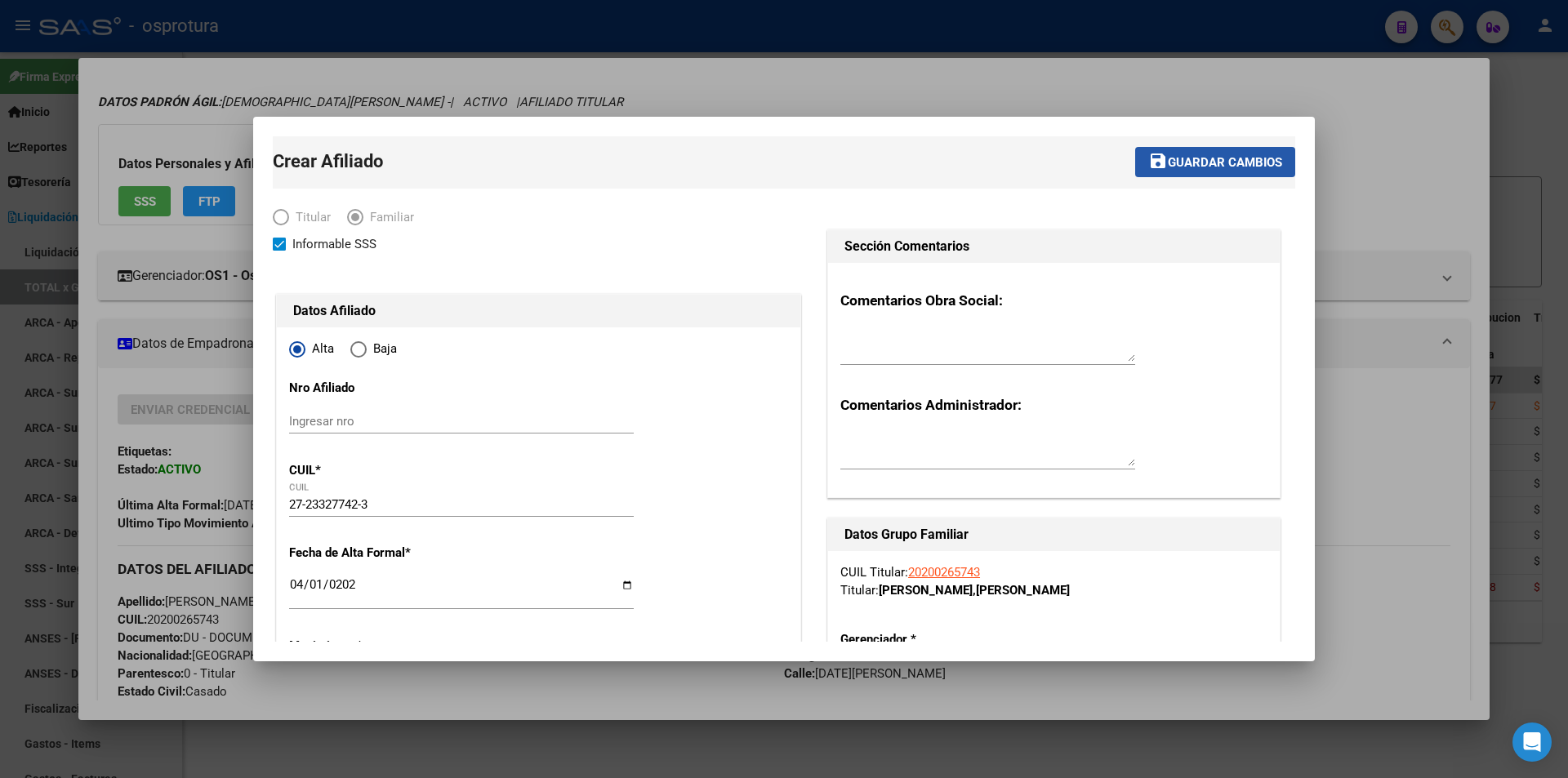
click at [1181, 163] on span "Guardar cambios" at bounding box center [1224, 162] width 115 height 15
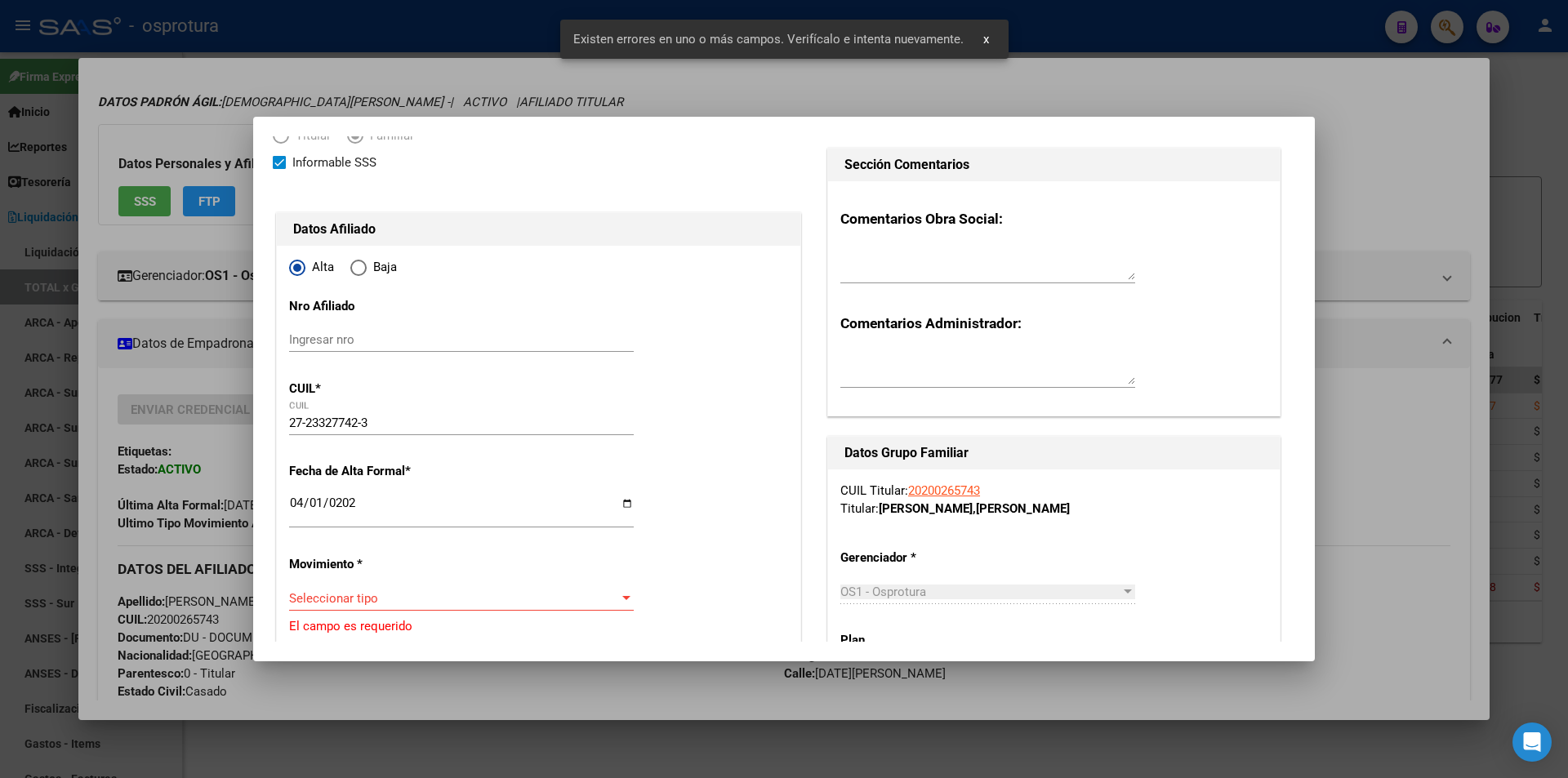
scroll to position [163, 0]
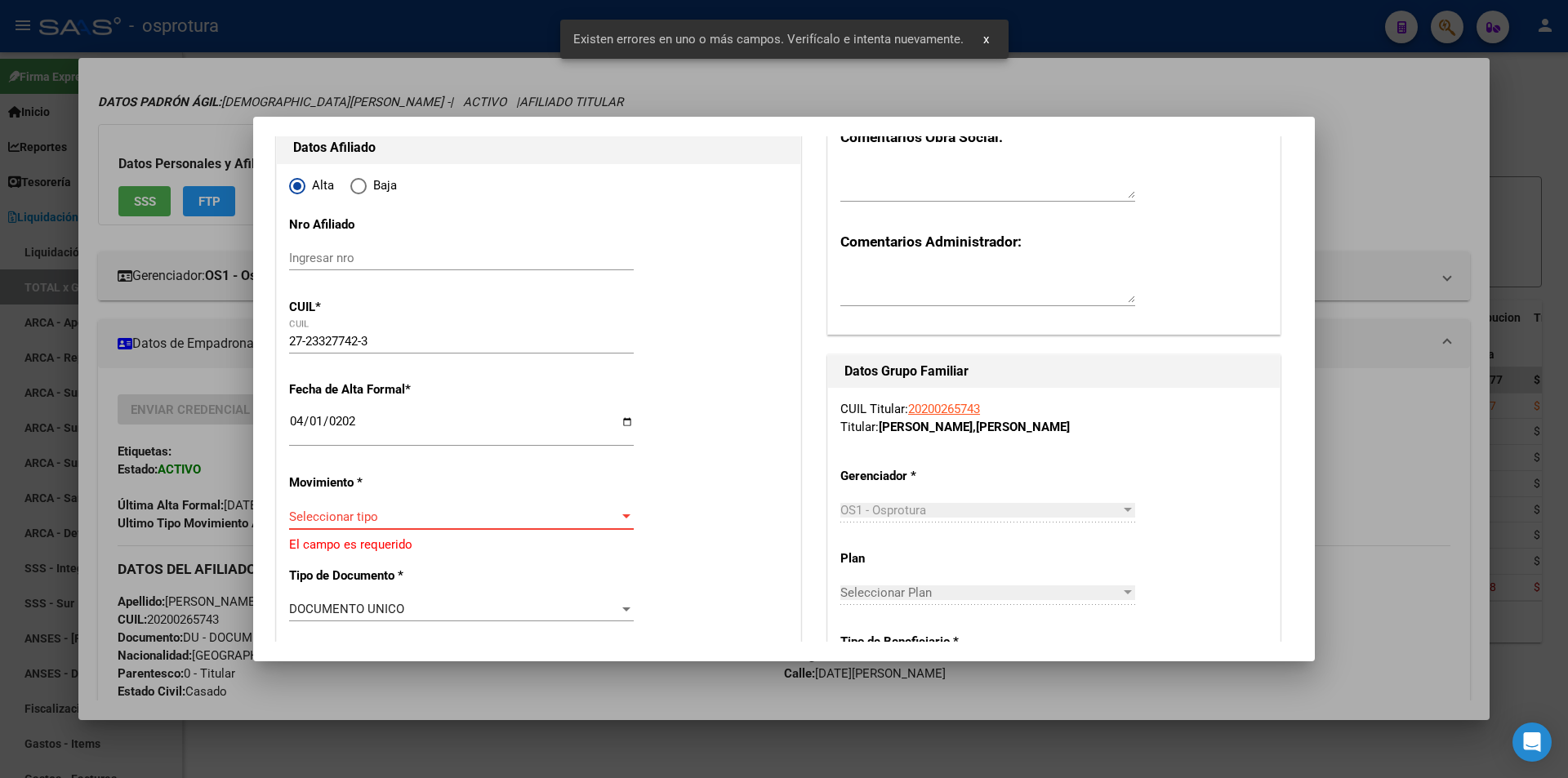
click at [430, 520] on span "Seleccionar tipo" at bounding box center [454, 517] width 330 height 15
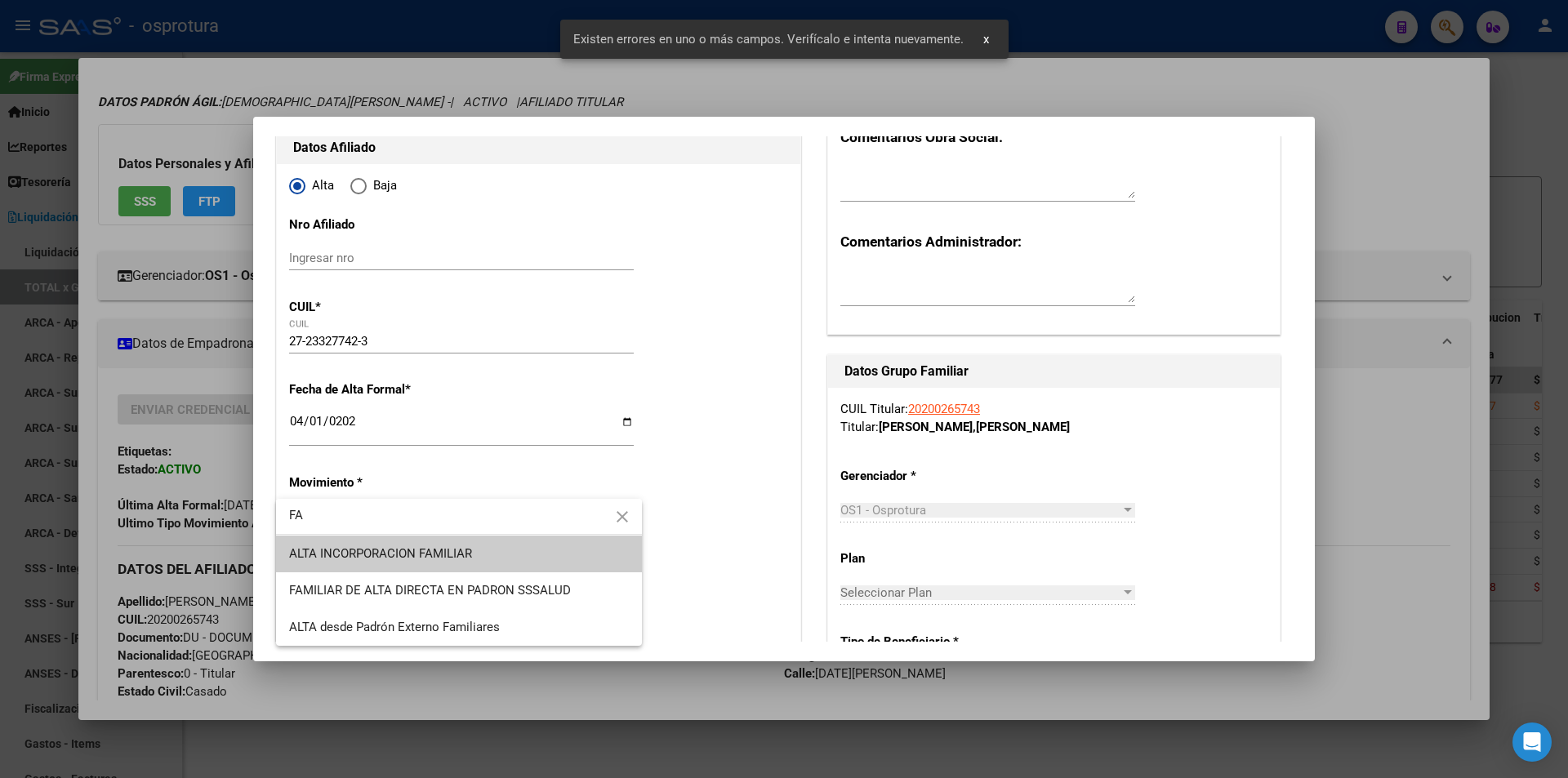
type input "FA"
click at [428, 542] on span "ALTA INCORPORACION FAMILIAR" at bounding box center [458, 553] width 340 height 37
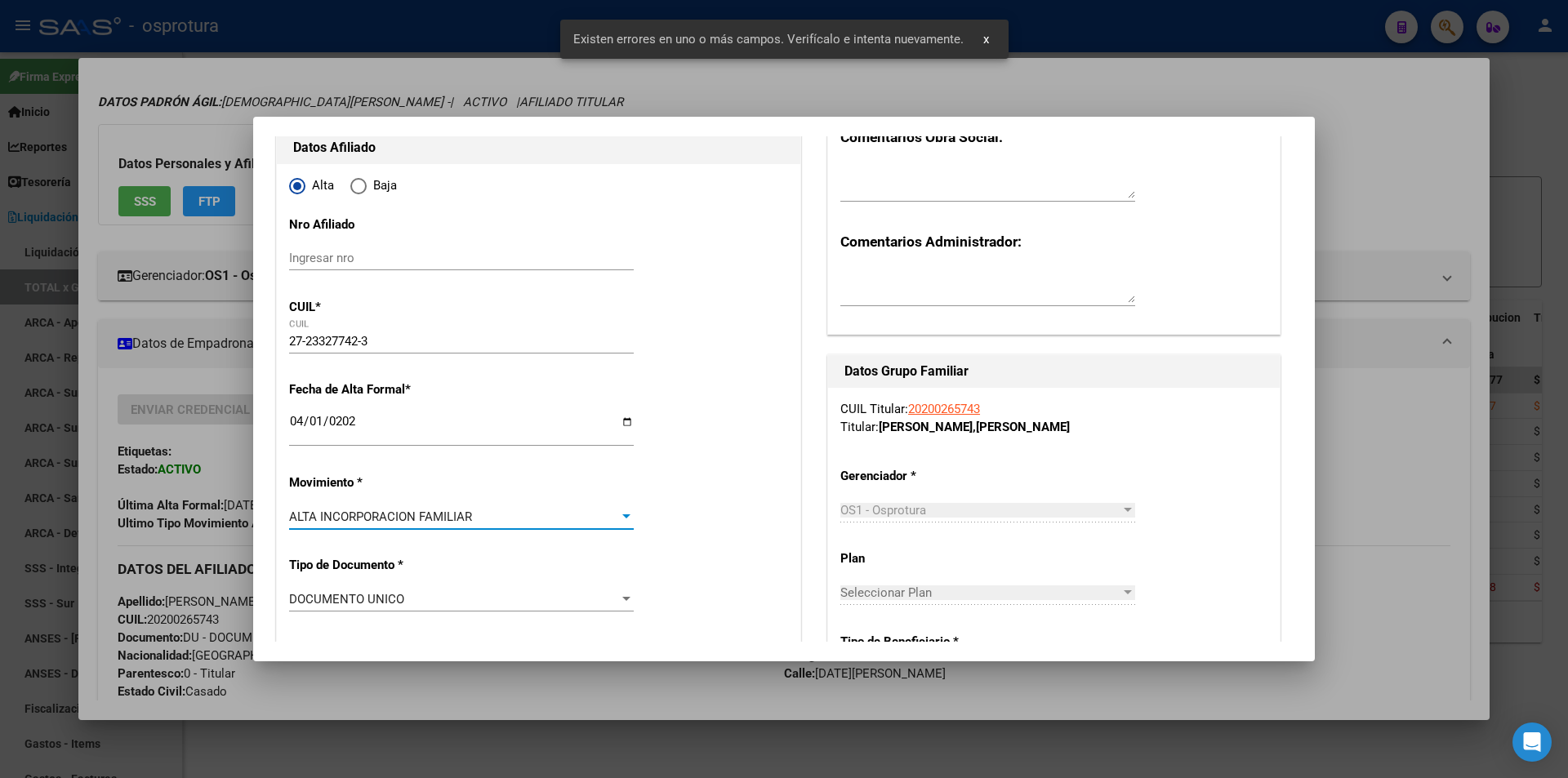
scroll to position [0, 0]
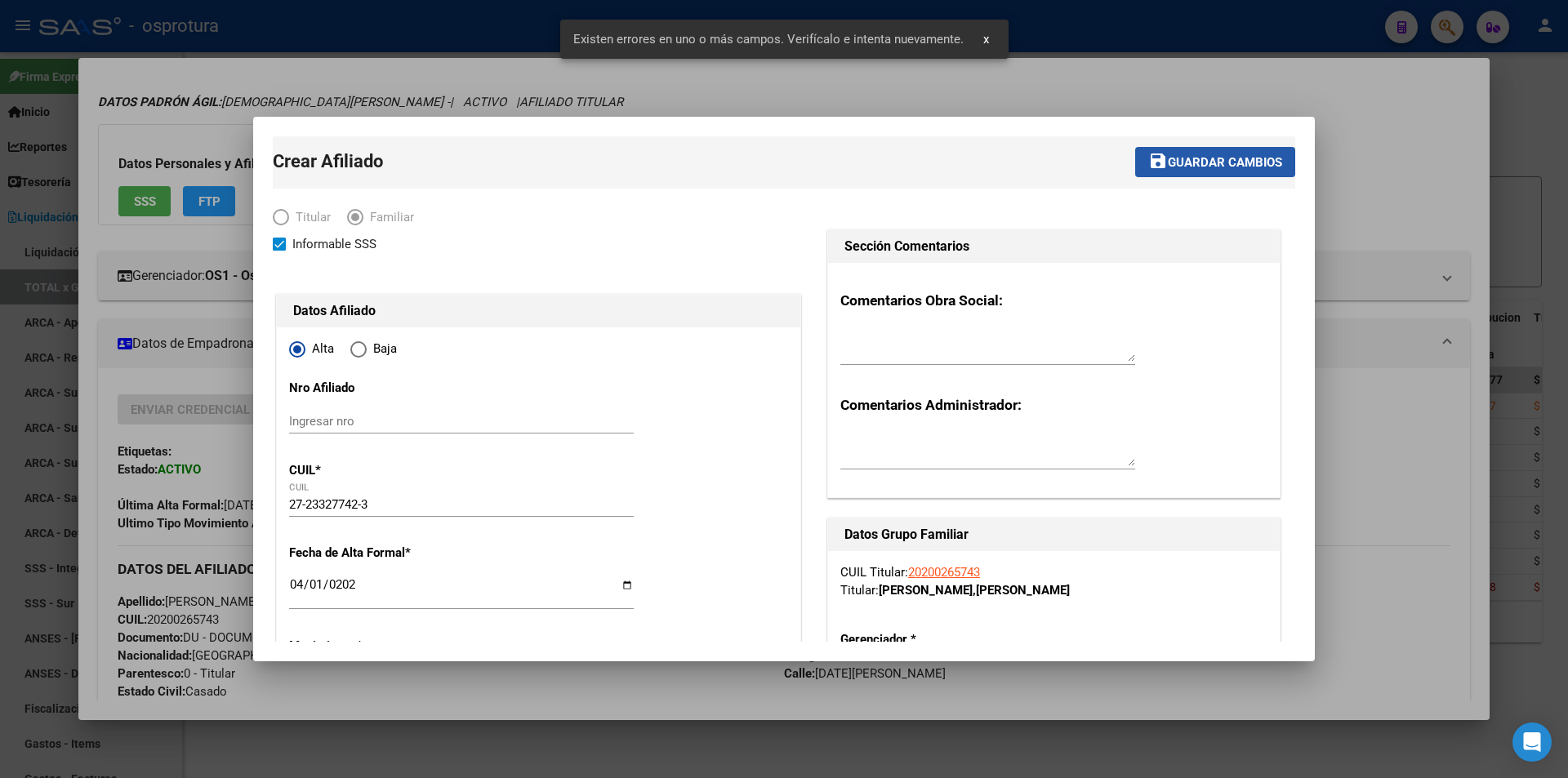
click at [1188, 162] on span "Guardar cambios" at bounding box center [1224, 162] width 115 height 15
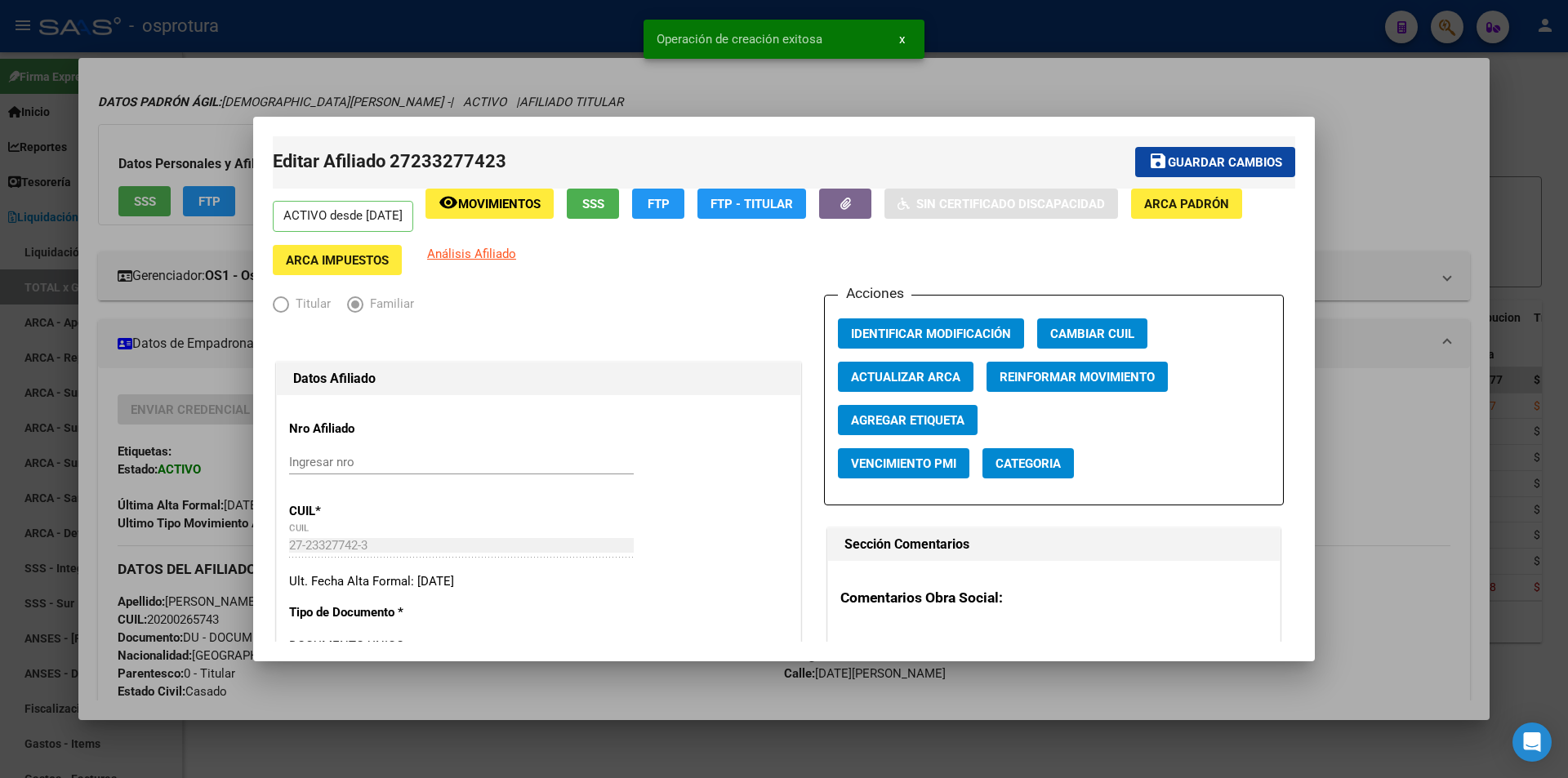
click at [1400, 128] on div at bounding box center [784, 389] width 1568 height 778
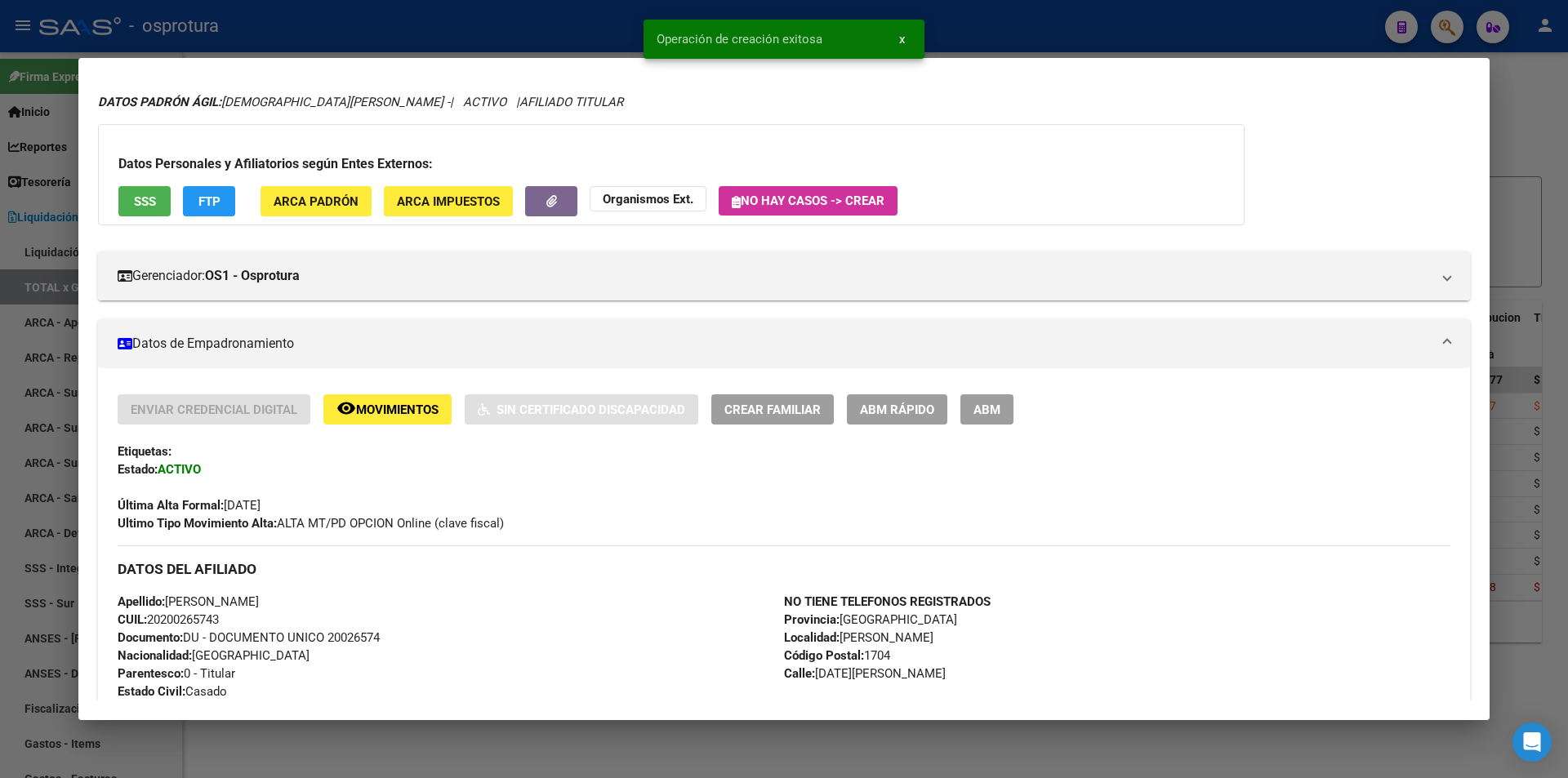
click at [782, 415] on span "Crear Familiar" at bounding box center [772, 410] width 96 height 15
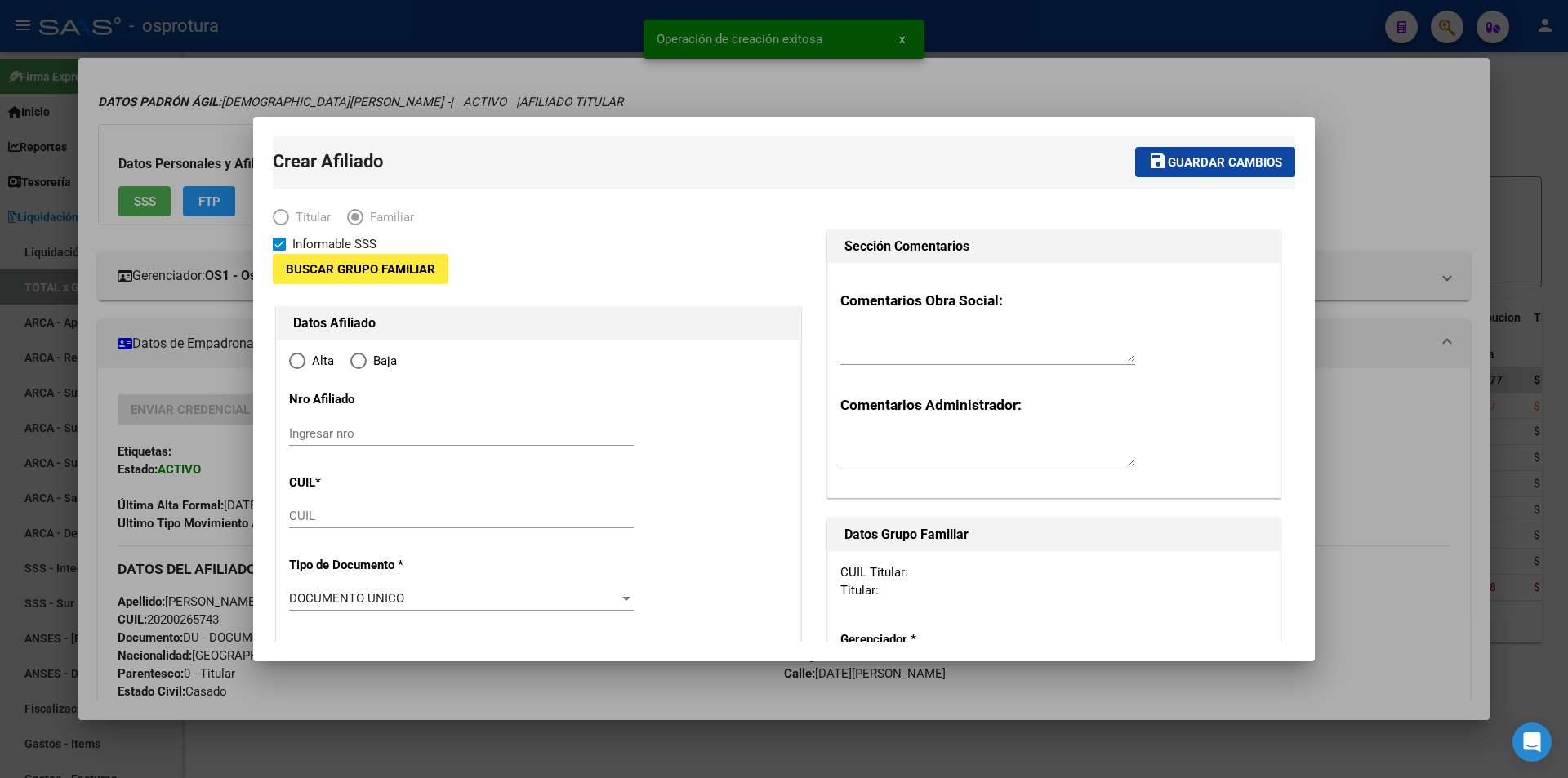
type input "20-20026574-3"
type input "RAMOS MEJIA"
type input "1704"
type input "25 DE MAYO"
type input "210"
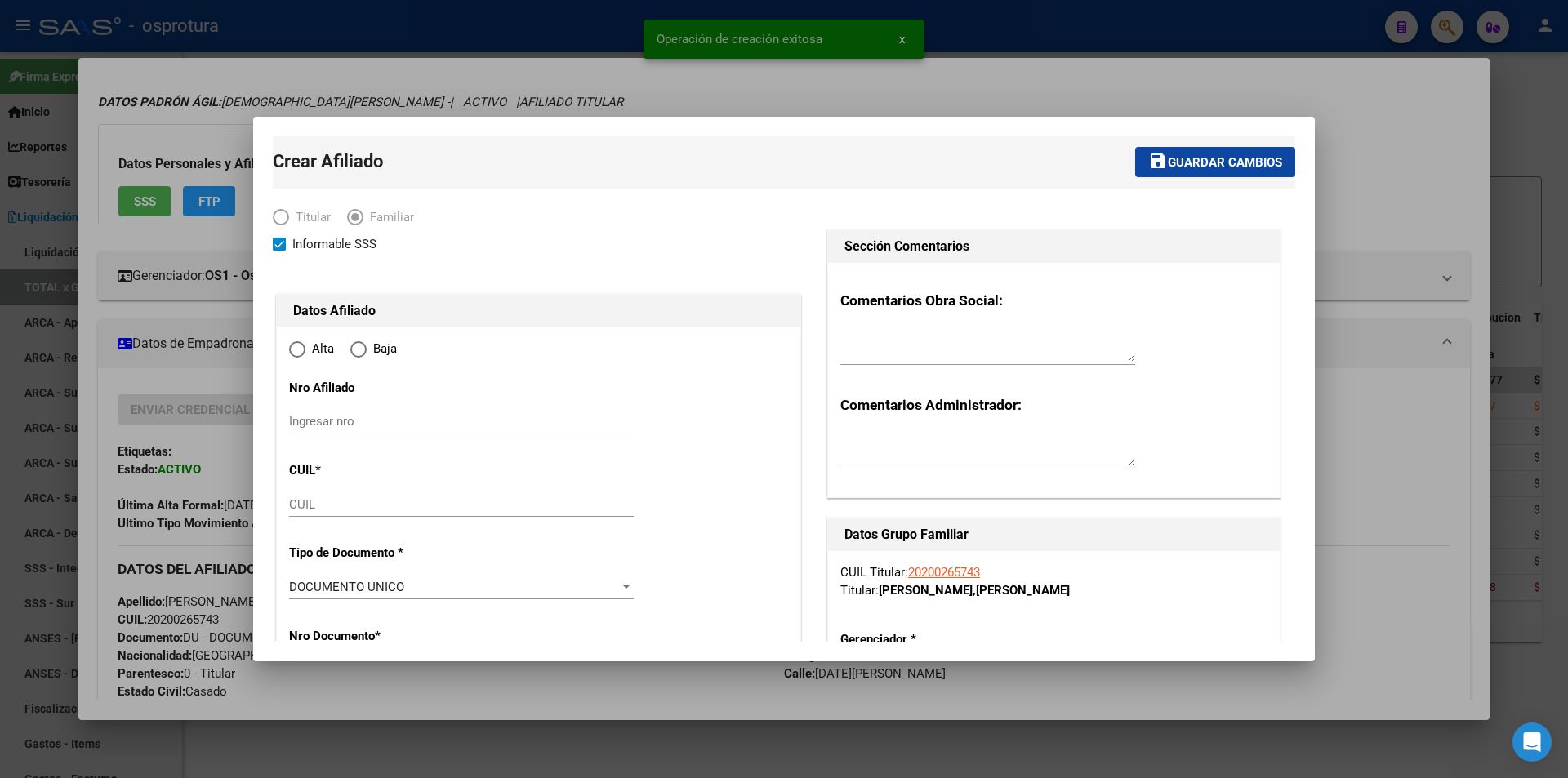
radio input "true"
type input "20-20026574-3"
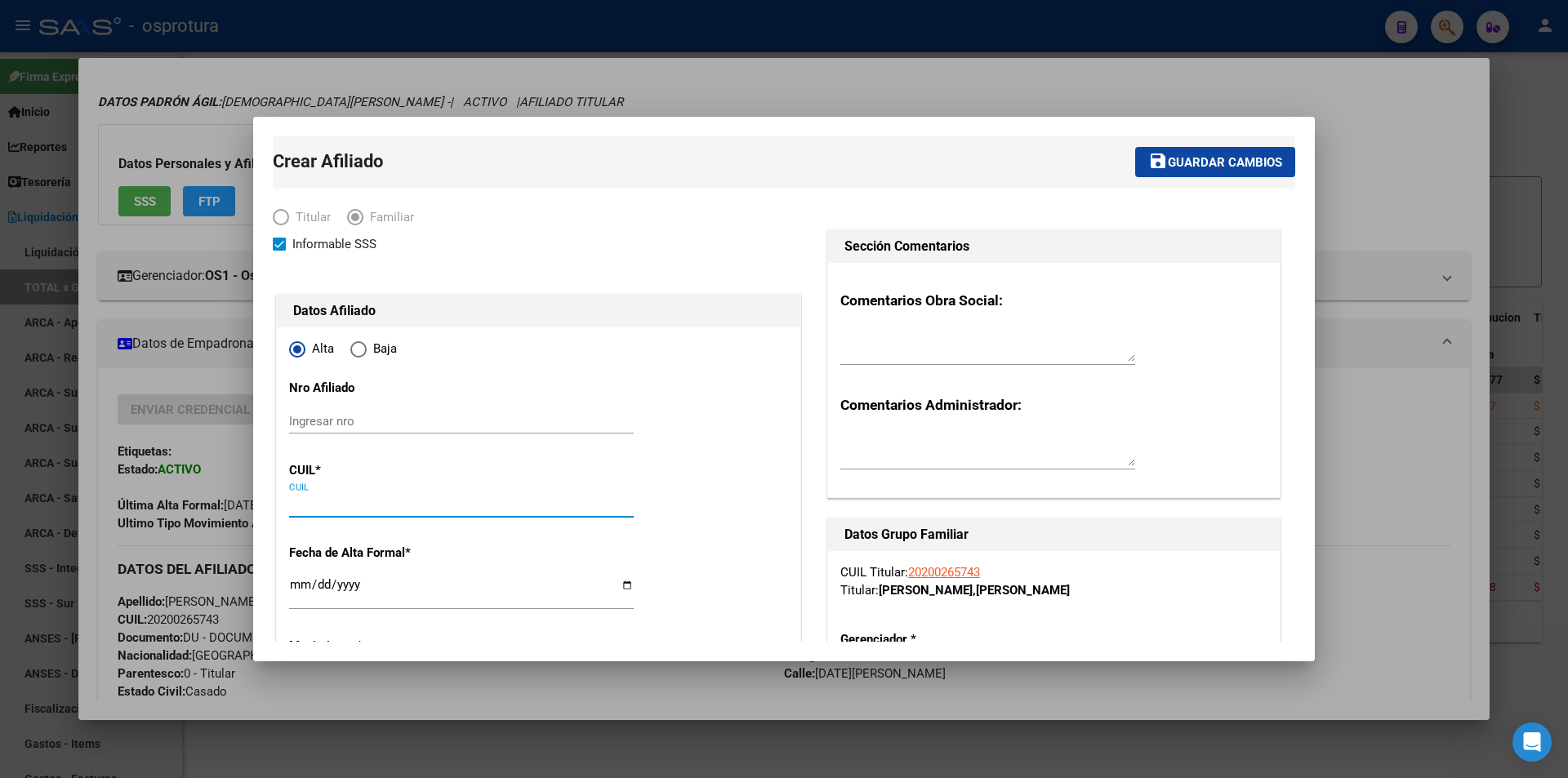
click at [395, 499] on input "CUIL" at bounding box center [461, 505] width 345 height 15
paste input "20-45919283-3"
type input "20-45919283-3"
type input "45919283"
type input "RUSCA"
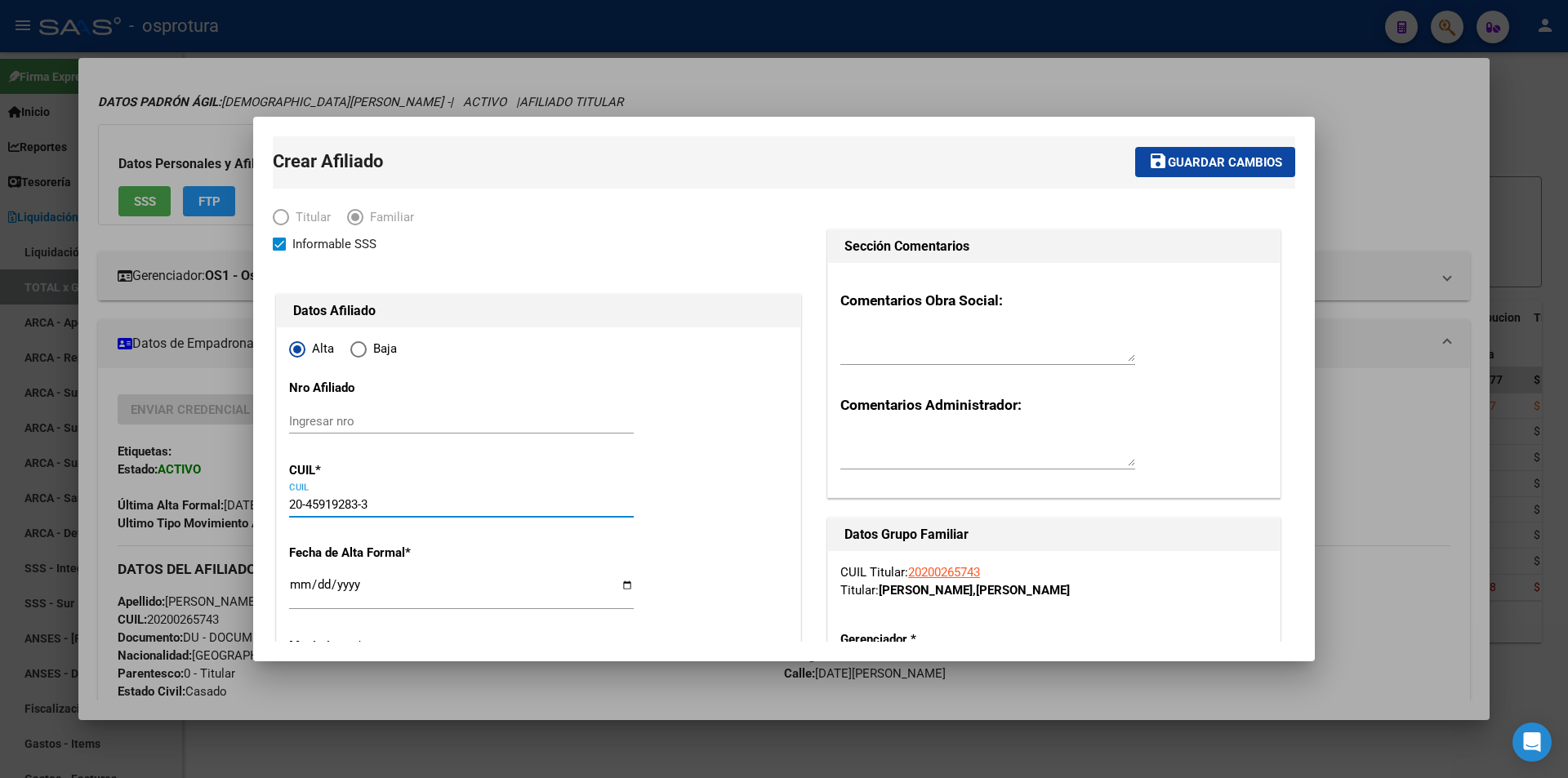
type input "JUAN IGNACIO"
type input "2004-09-10"
type input "MORENO"
type input "1744"
type input "[GEOGRAPHIC_DATA]"
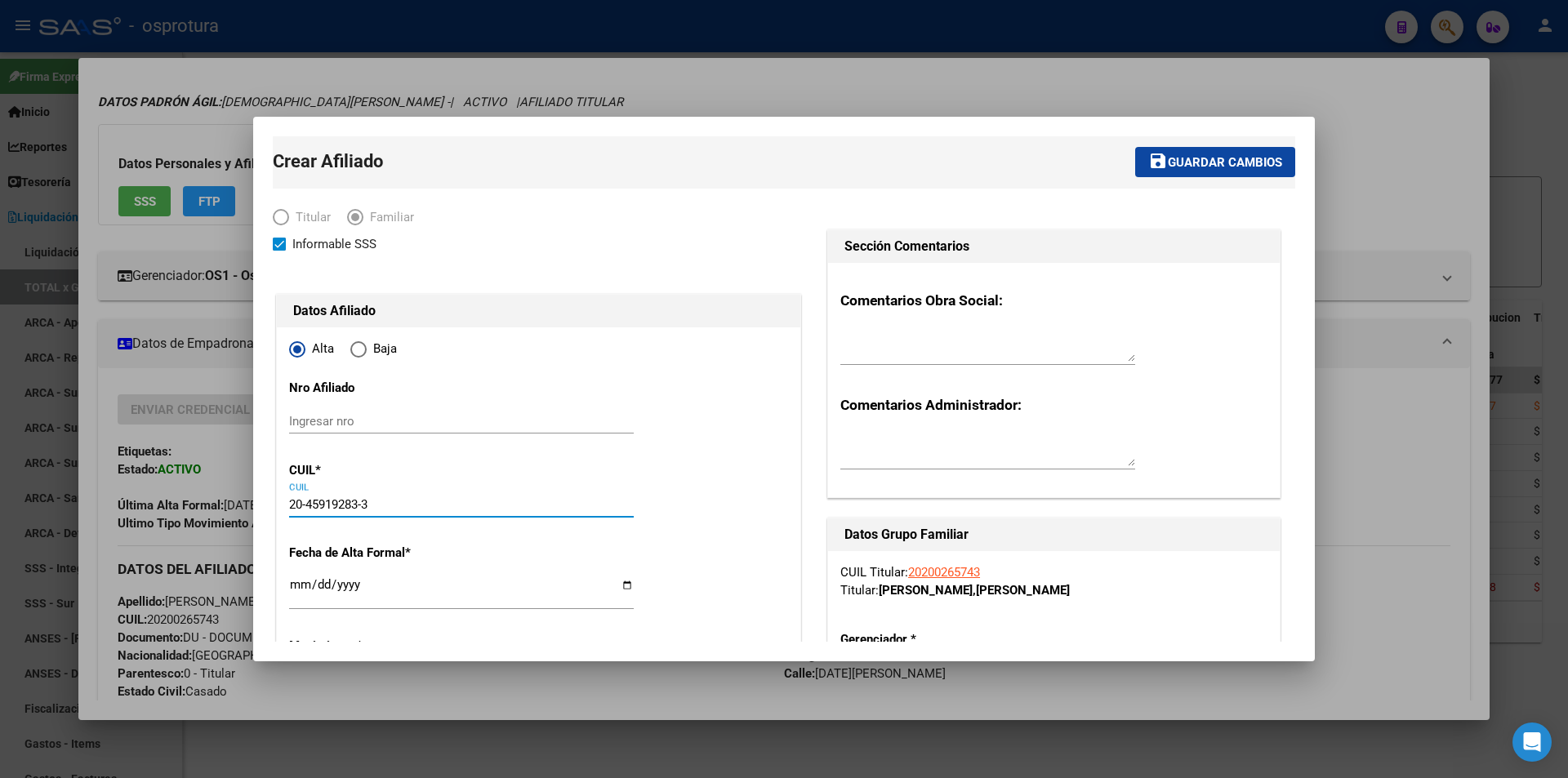
type input "126"
type input "20-45919283-3"
click at [302, 589] on input "Ingresar fecha" at bounding box center [461, 591] width 345 height 27
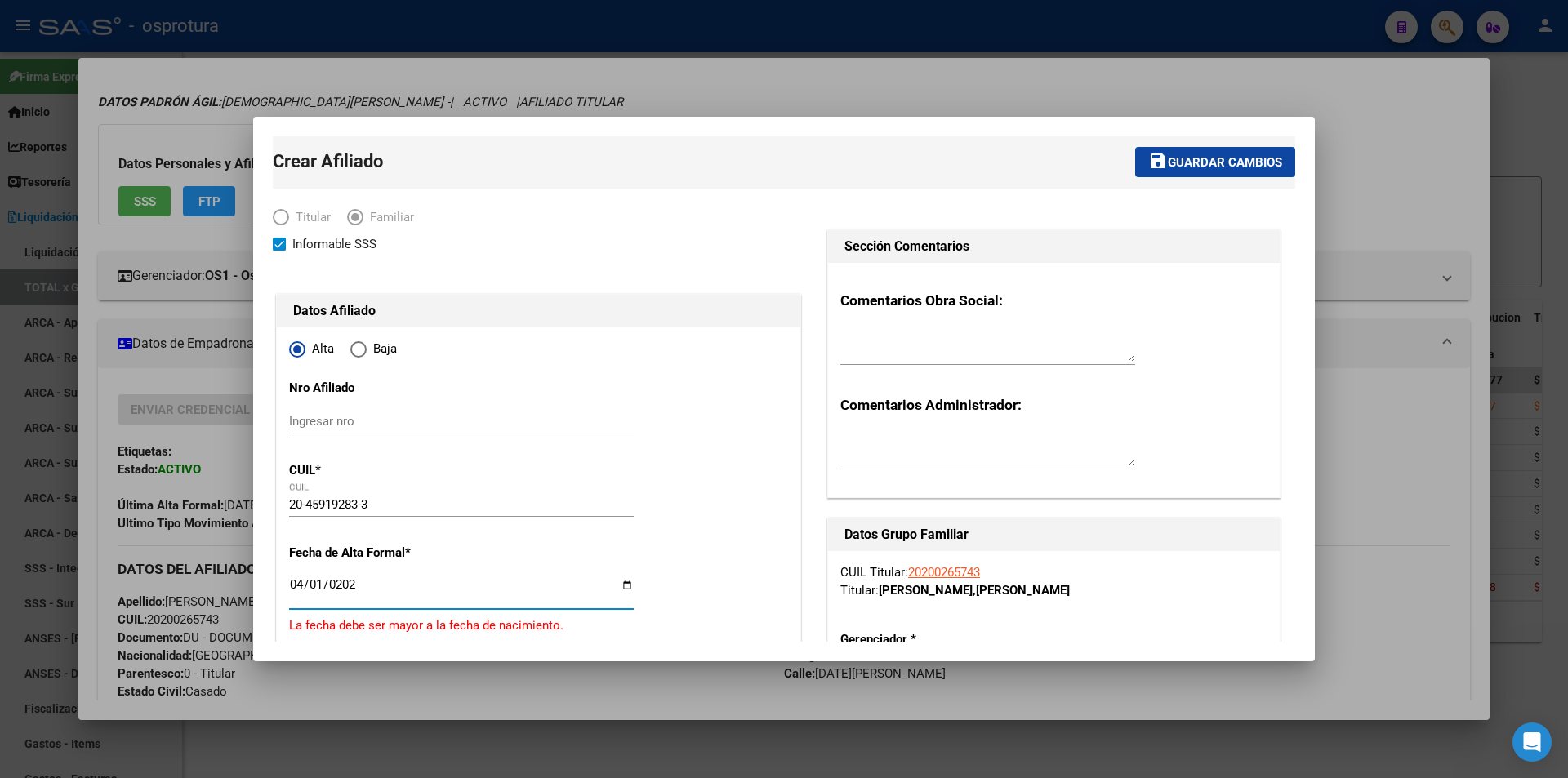
type input "[DATE]"
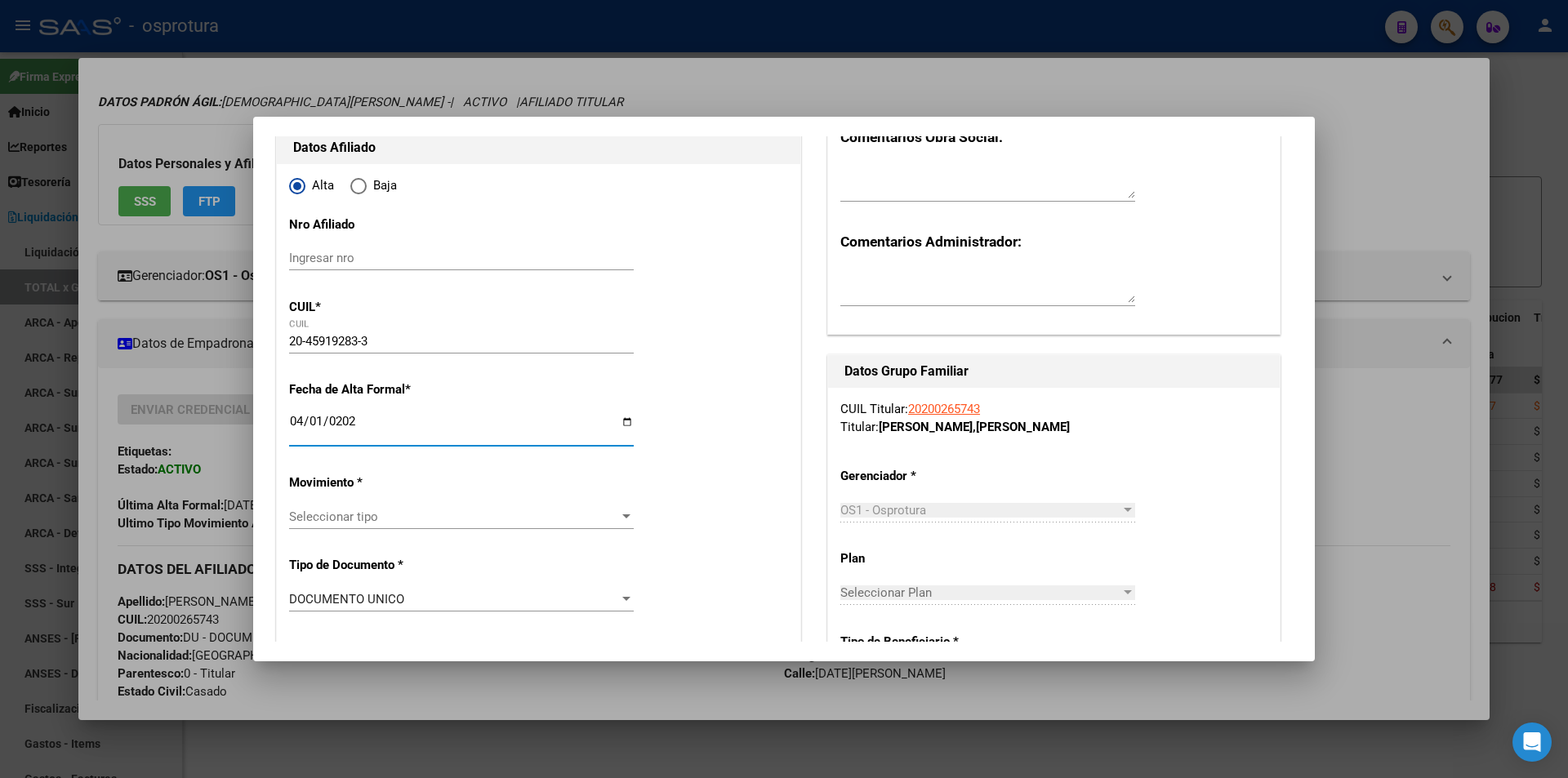
scroll to position [245, 0]
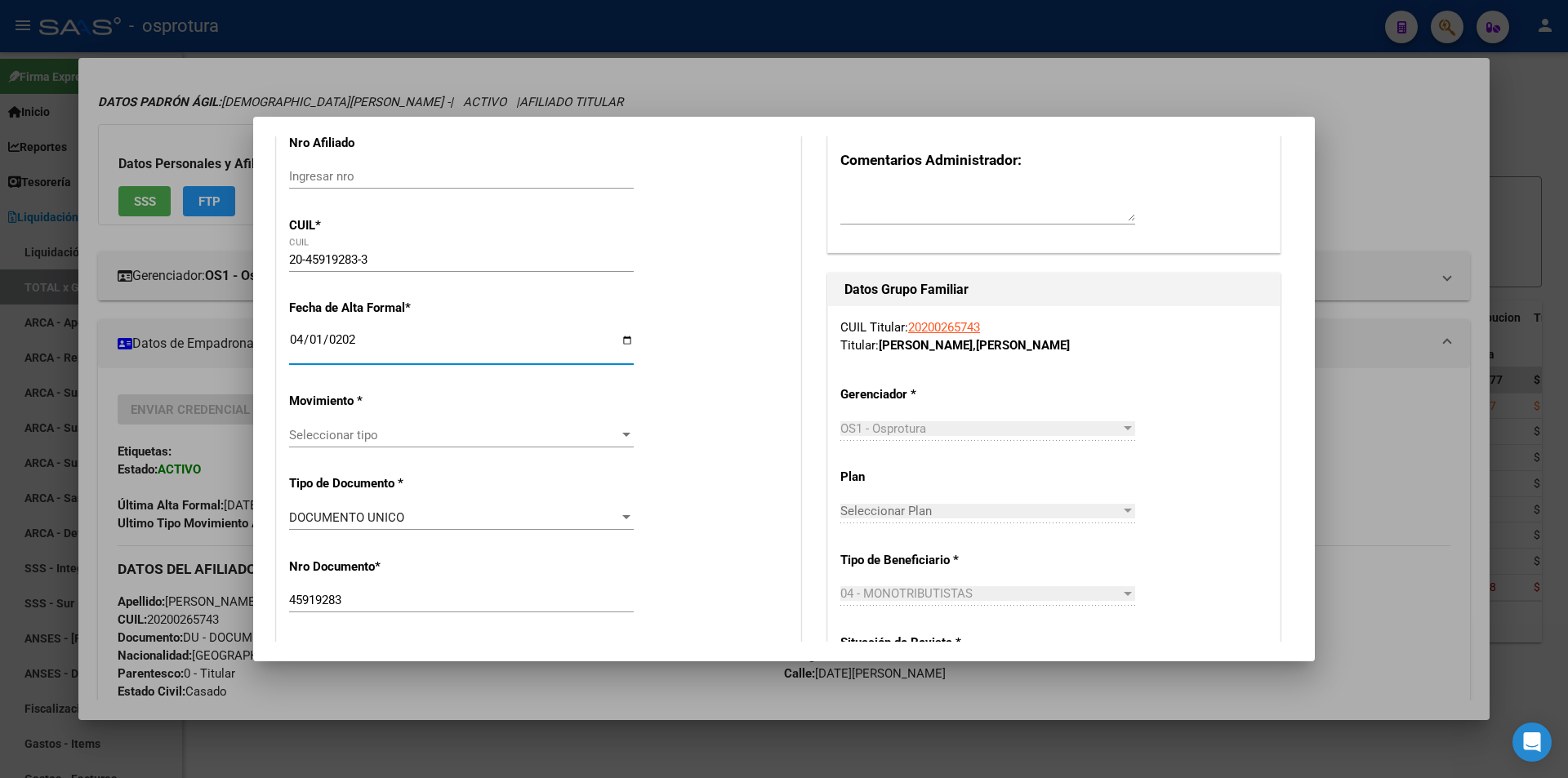
click at [362, 435] on span "Seleccionar tipo" at bounding box center [454, 435] width 330 height 15
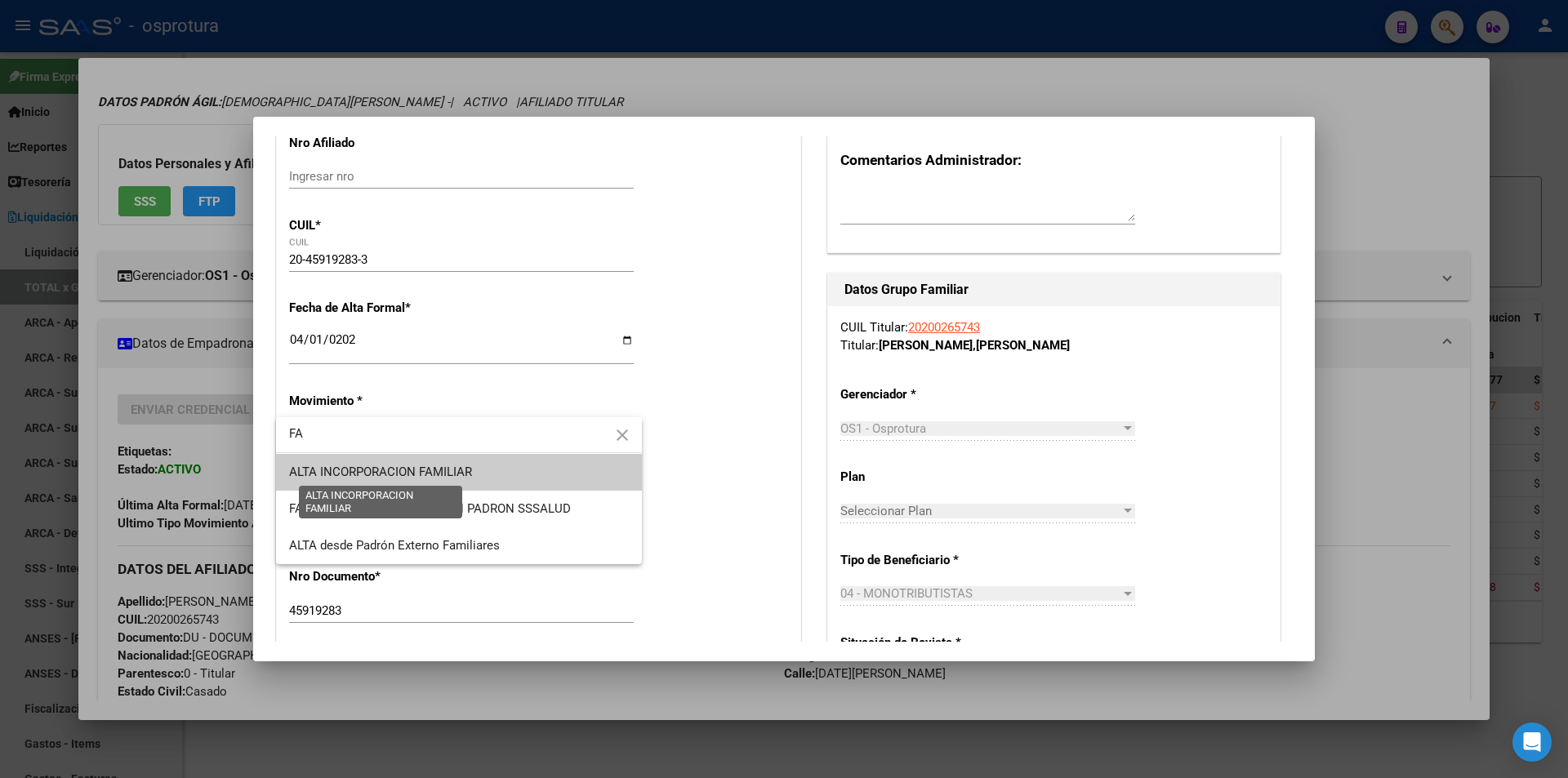
type input "FA"
click at [362, 466] on span "ALTA INCORPORACION FAMILIAR" at bounding box center [380, 472] width 183 height 15
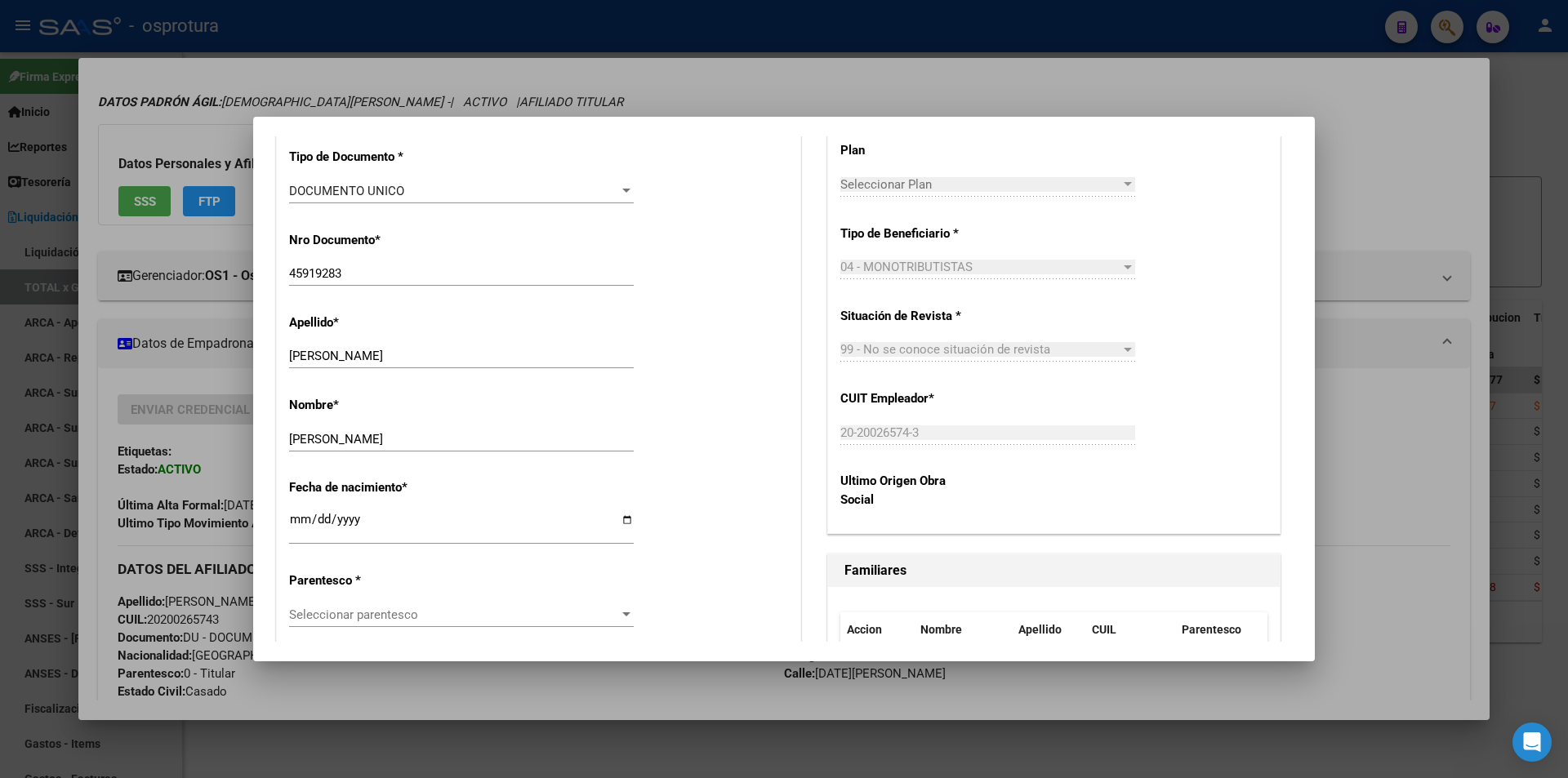
scroll to position [653, 0]
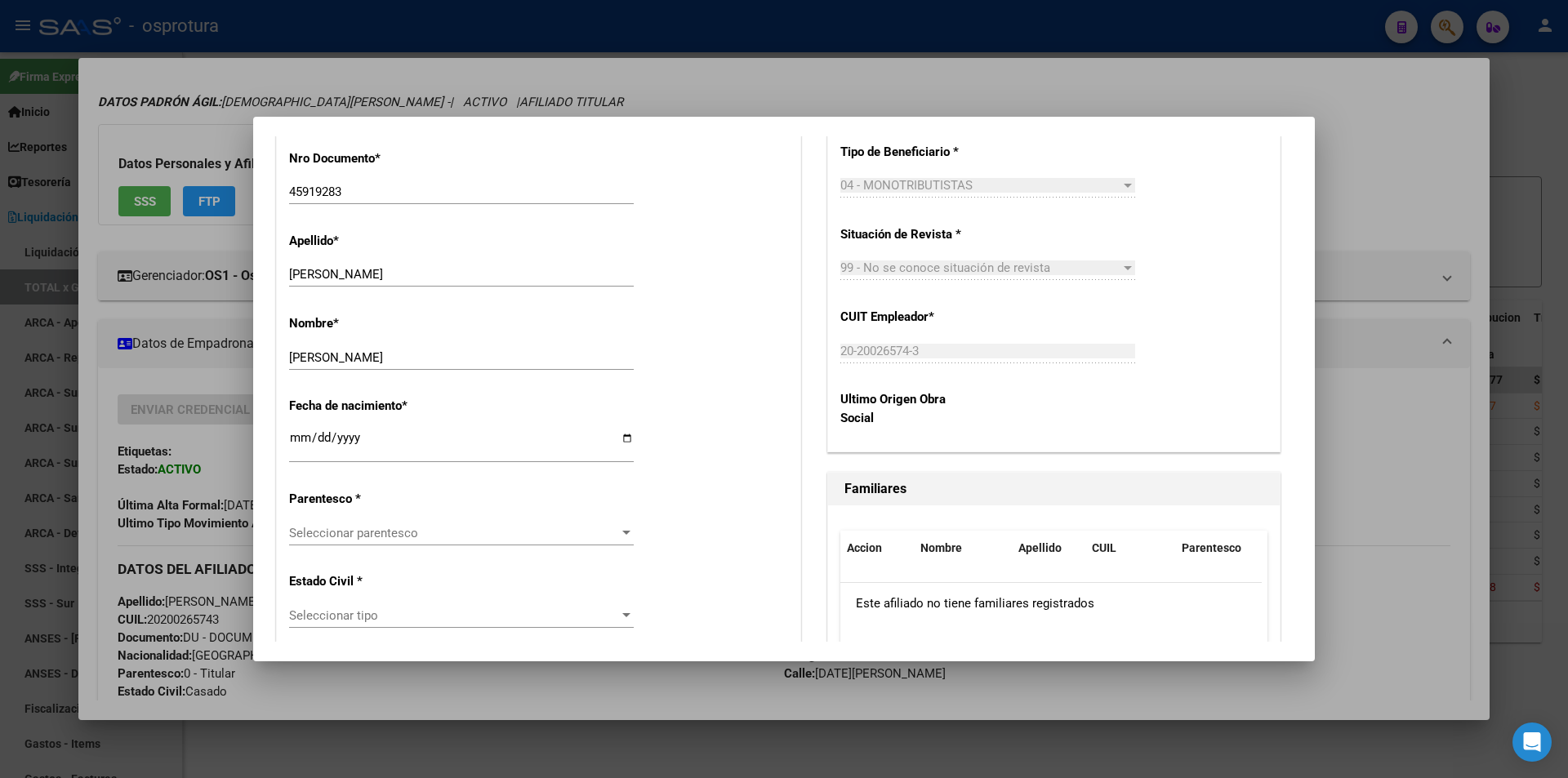
click at [357, 533] on span "Seleccionar parentesco" at bounding box center [454, 533] width 330 height 15
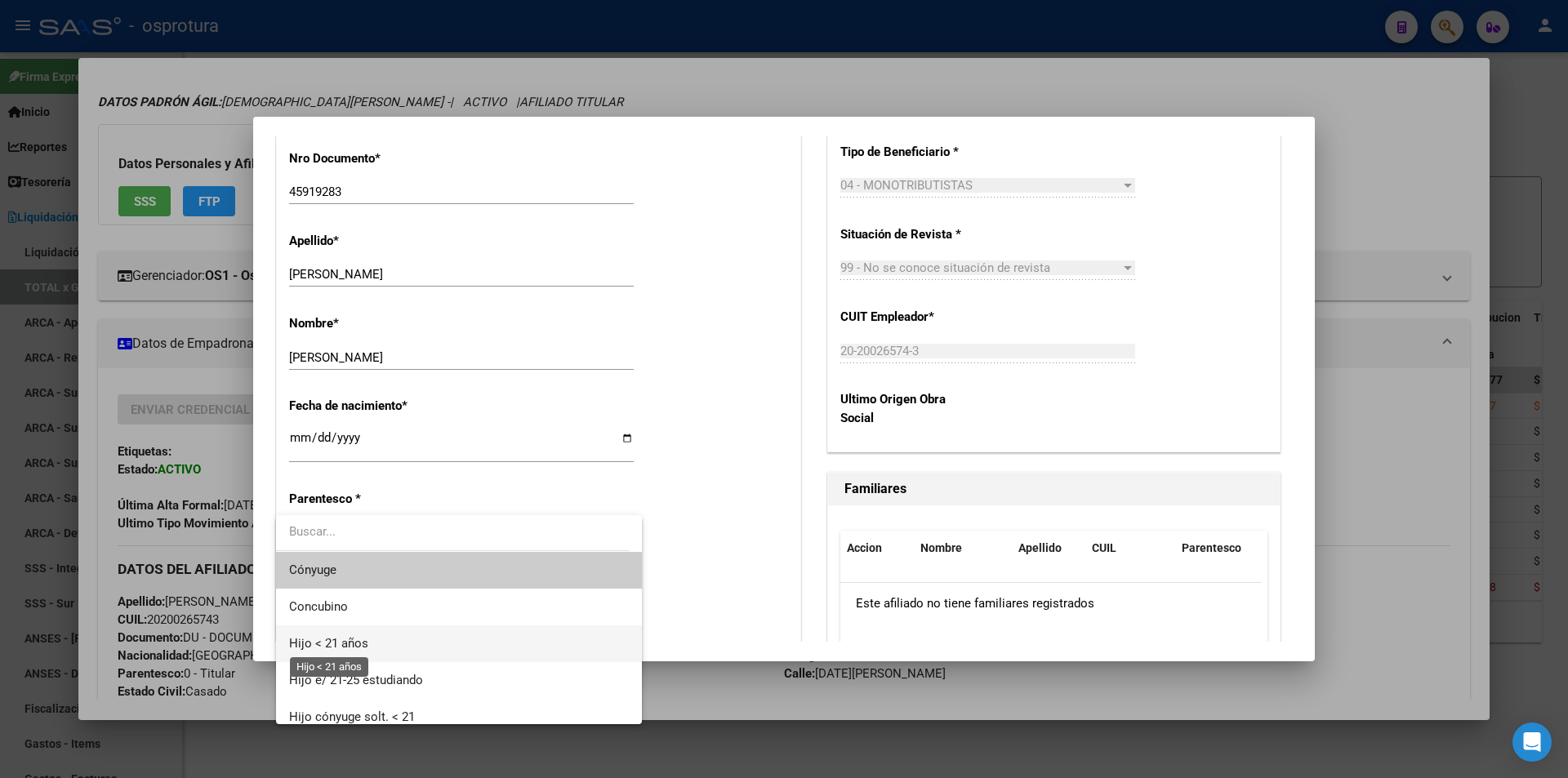
click at [331, 646] on span "Hijo < 21 años" at bounding box center [328, 643] width 79 height 15
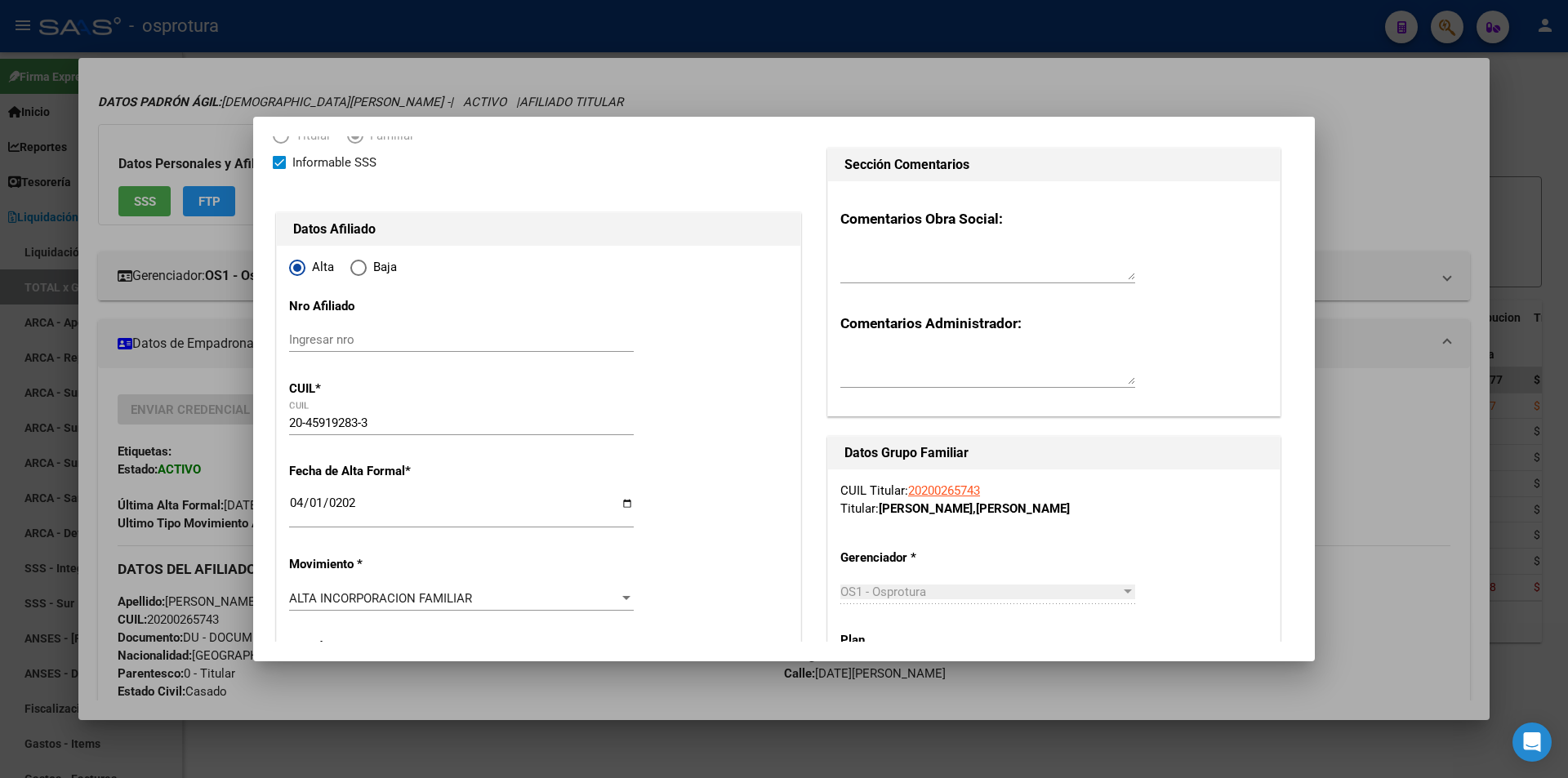
scroll to position [0, 0]
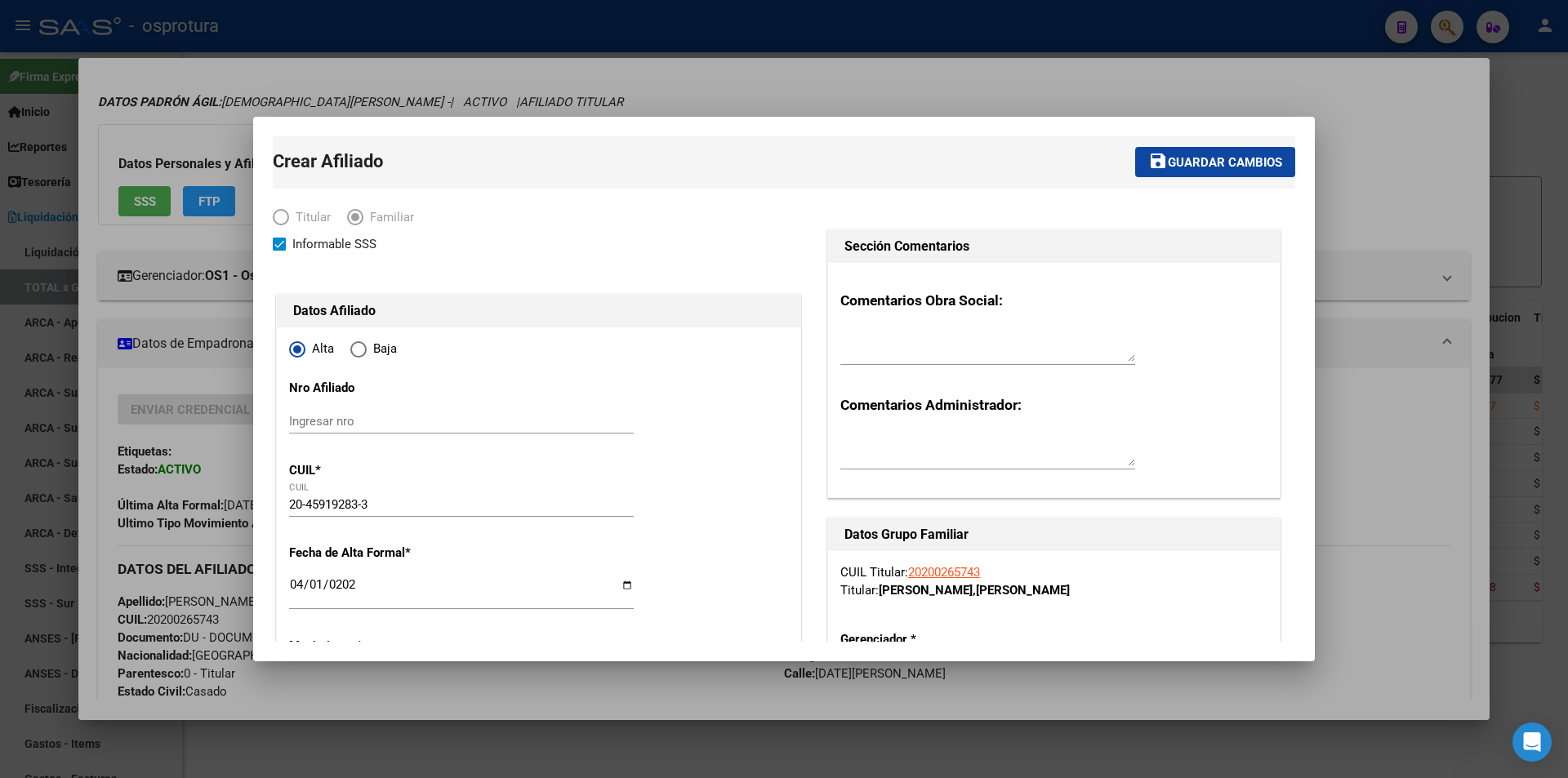
click at [1235, 170] on span "Guardar cambios" at bounding box center [1224, 162] width 115 height 15
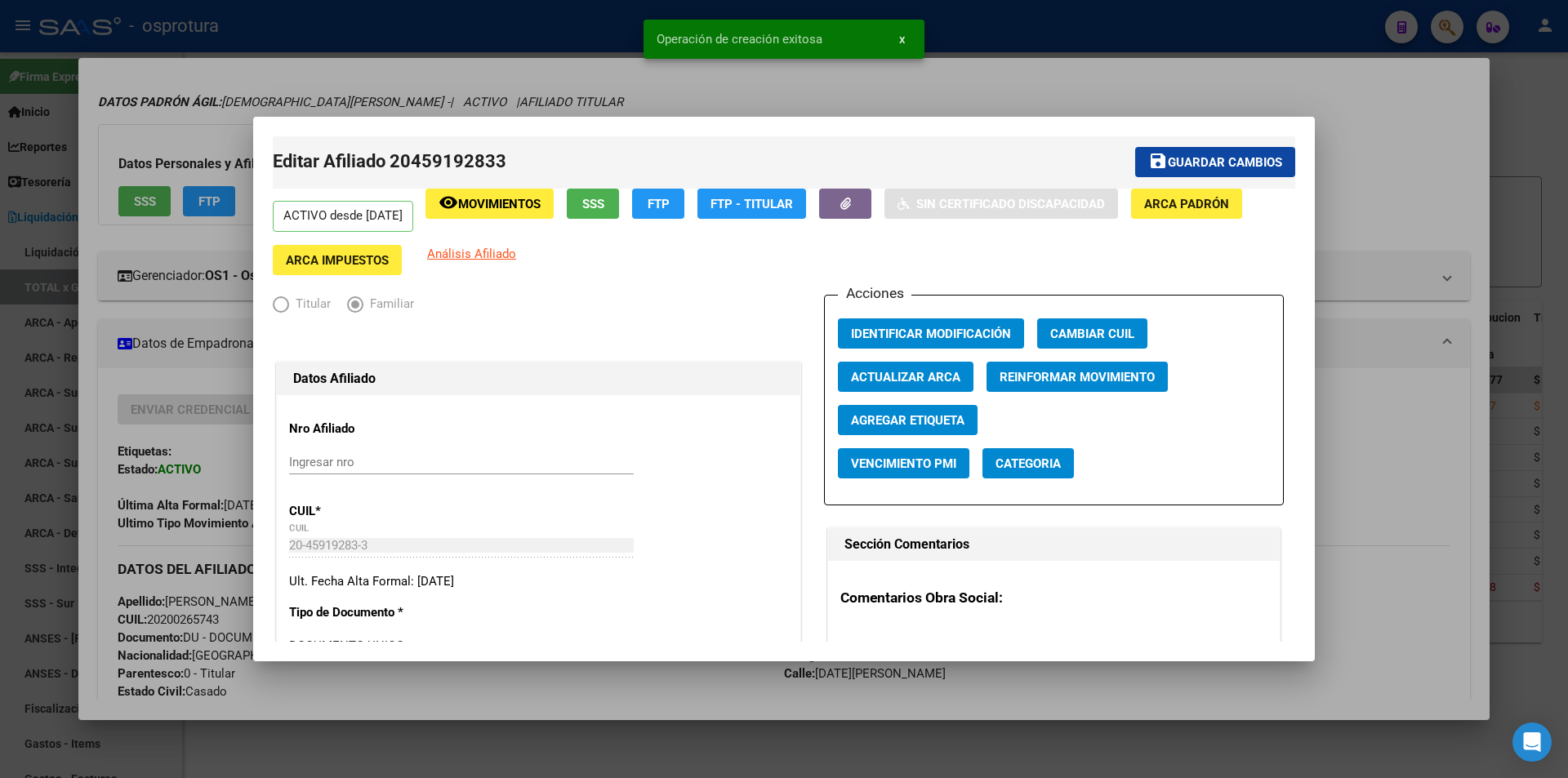
click at [1400, 126] on div at bounding box center [784, 389] width 1568 height 778
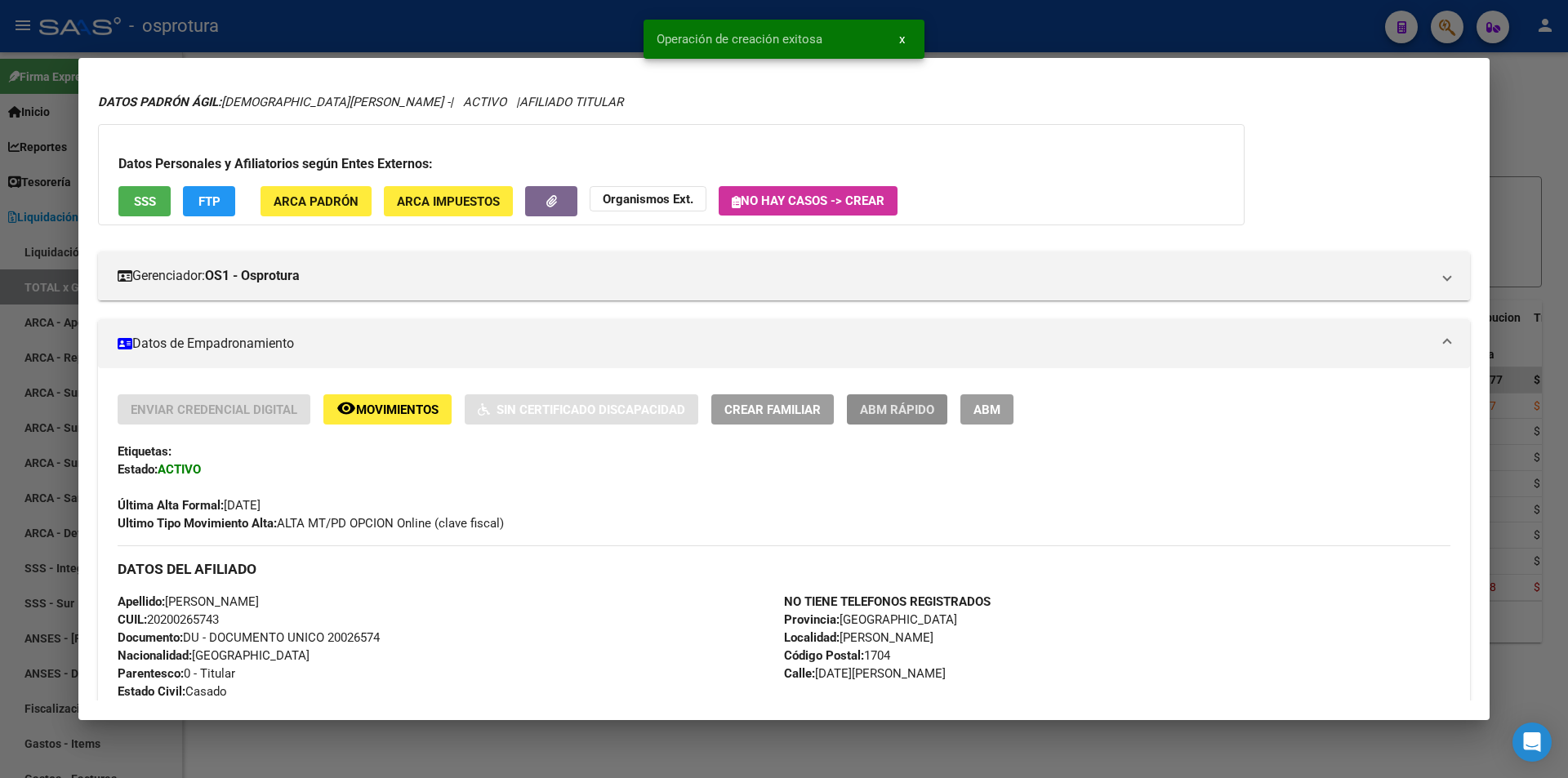
click at [875, 413] on span "ABM Rápido" at bounding box center [896, 410] width 74 height 15
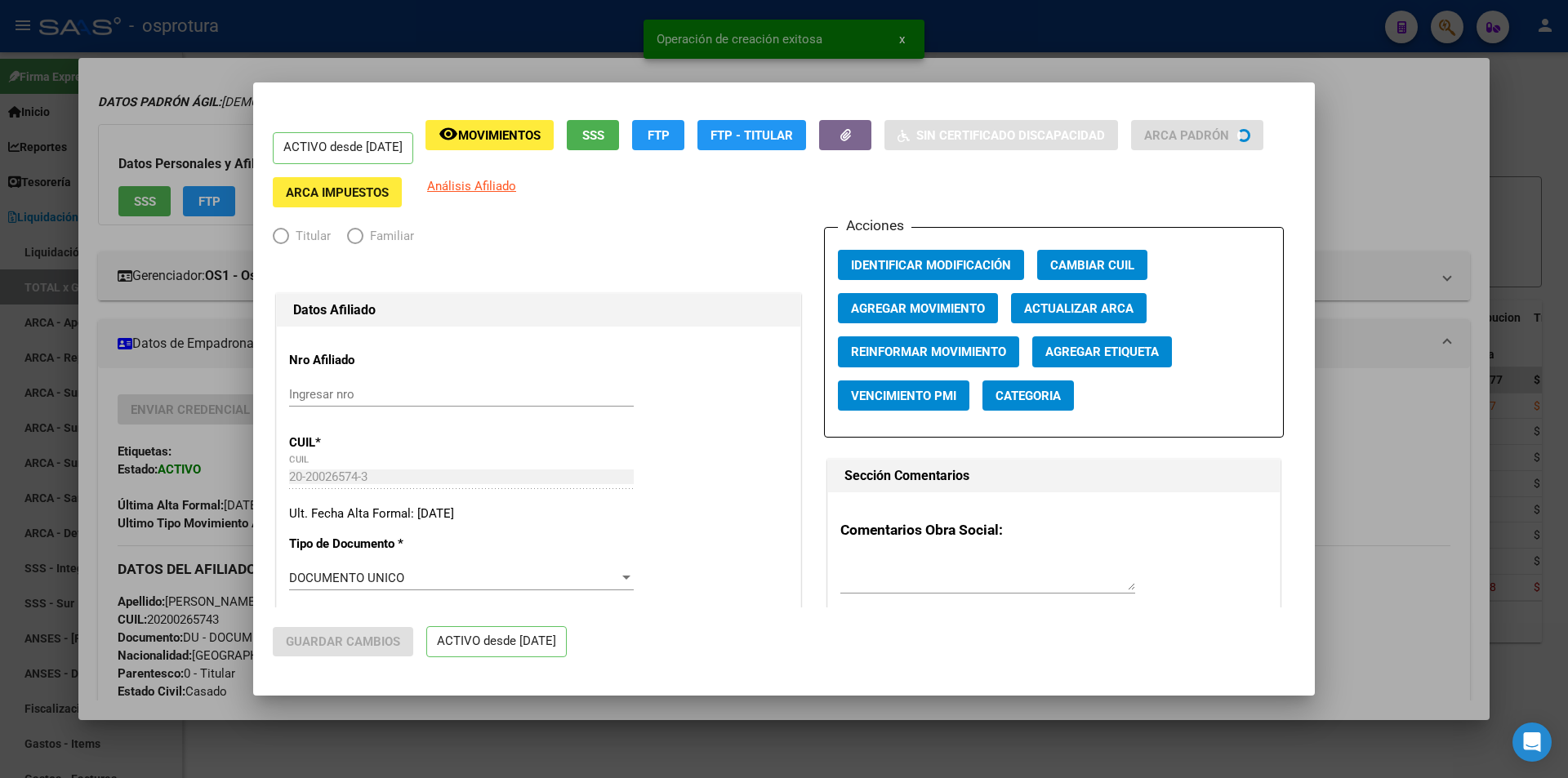
radio input "true"
type input "20-20026574-3"
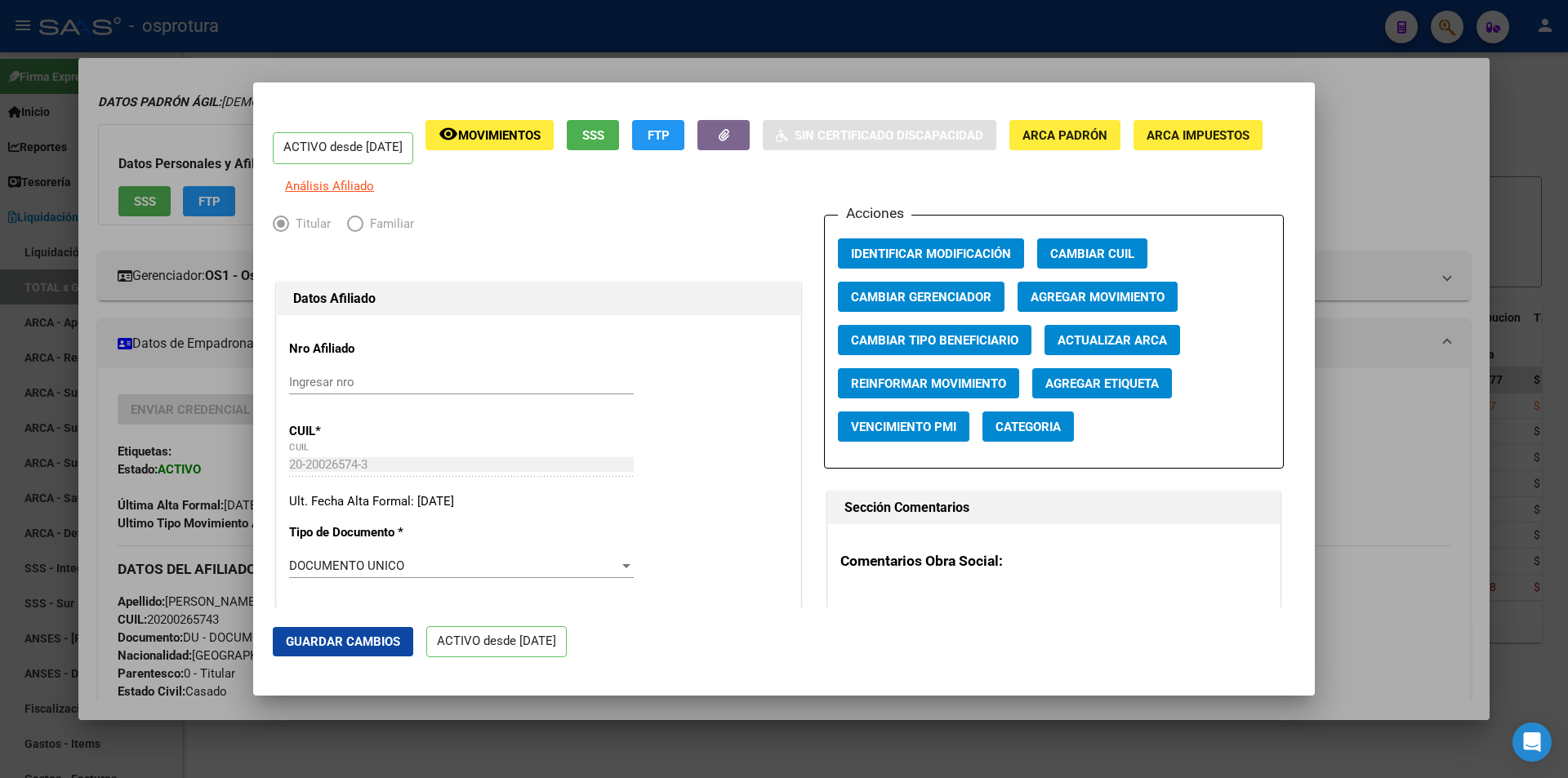
click at [1103, 304] on span "Agregar Movimiento" at bounding box center [1097, 297] width 134 height 15
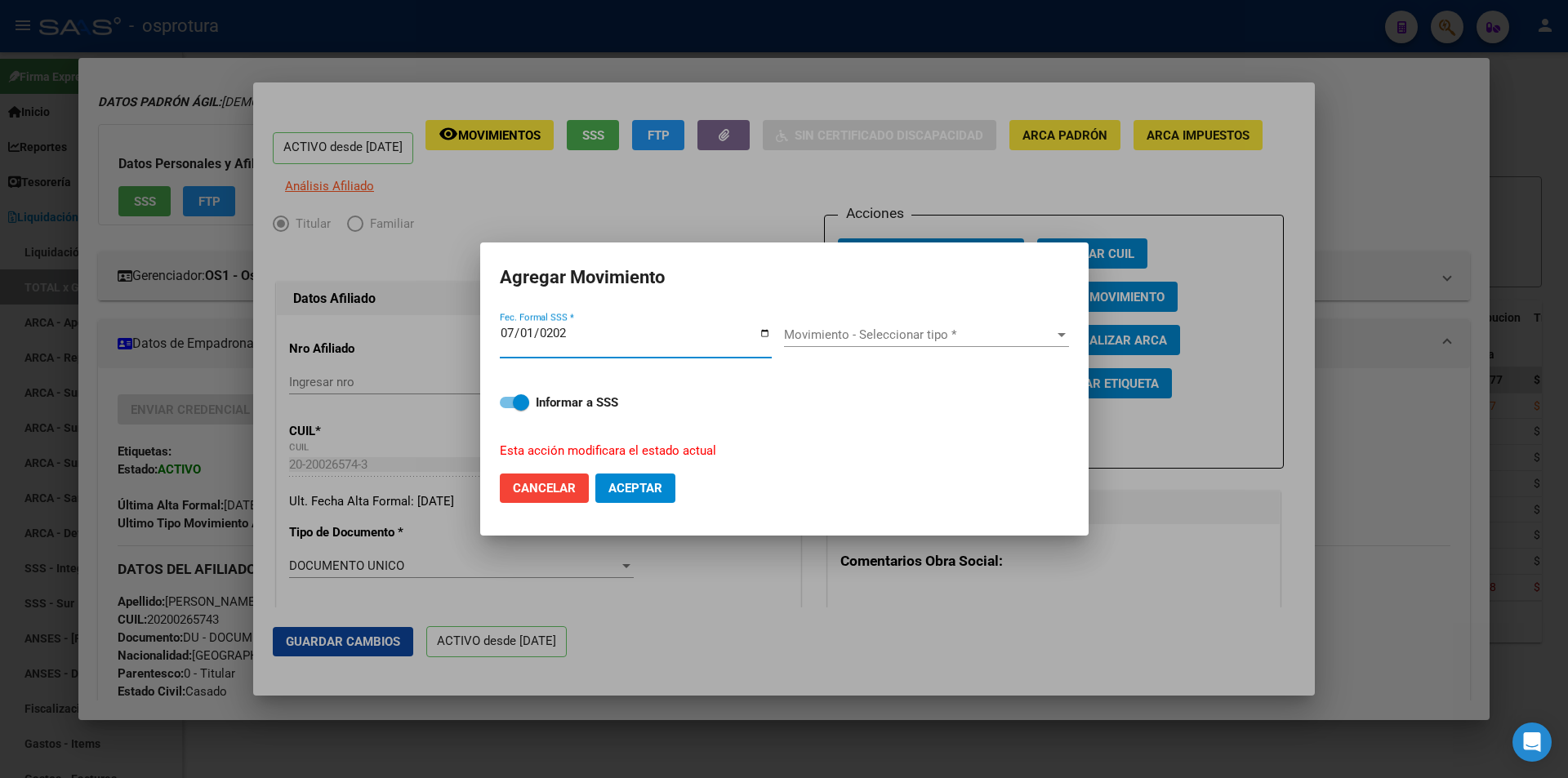
type input "[DATE]"
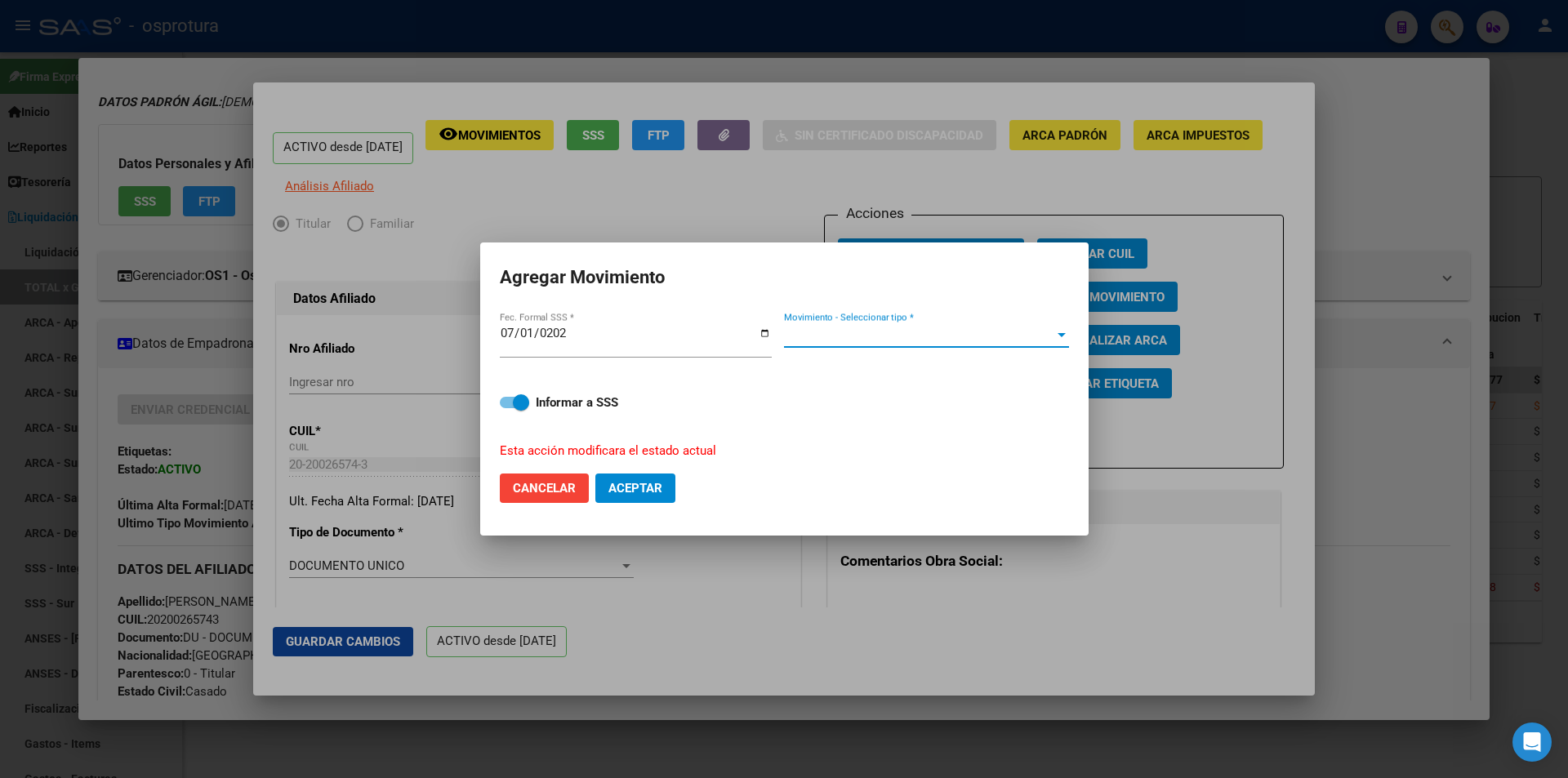
click at [903, 340] on span "Movimiento - Seleccionar tipo *" at bounding box center [918, 334] width 270 height 15
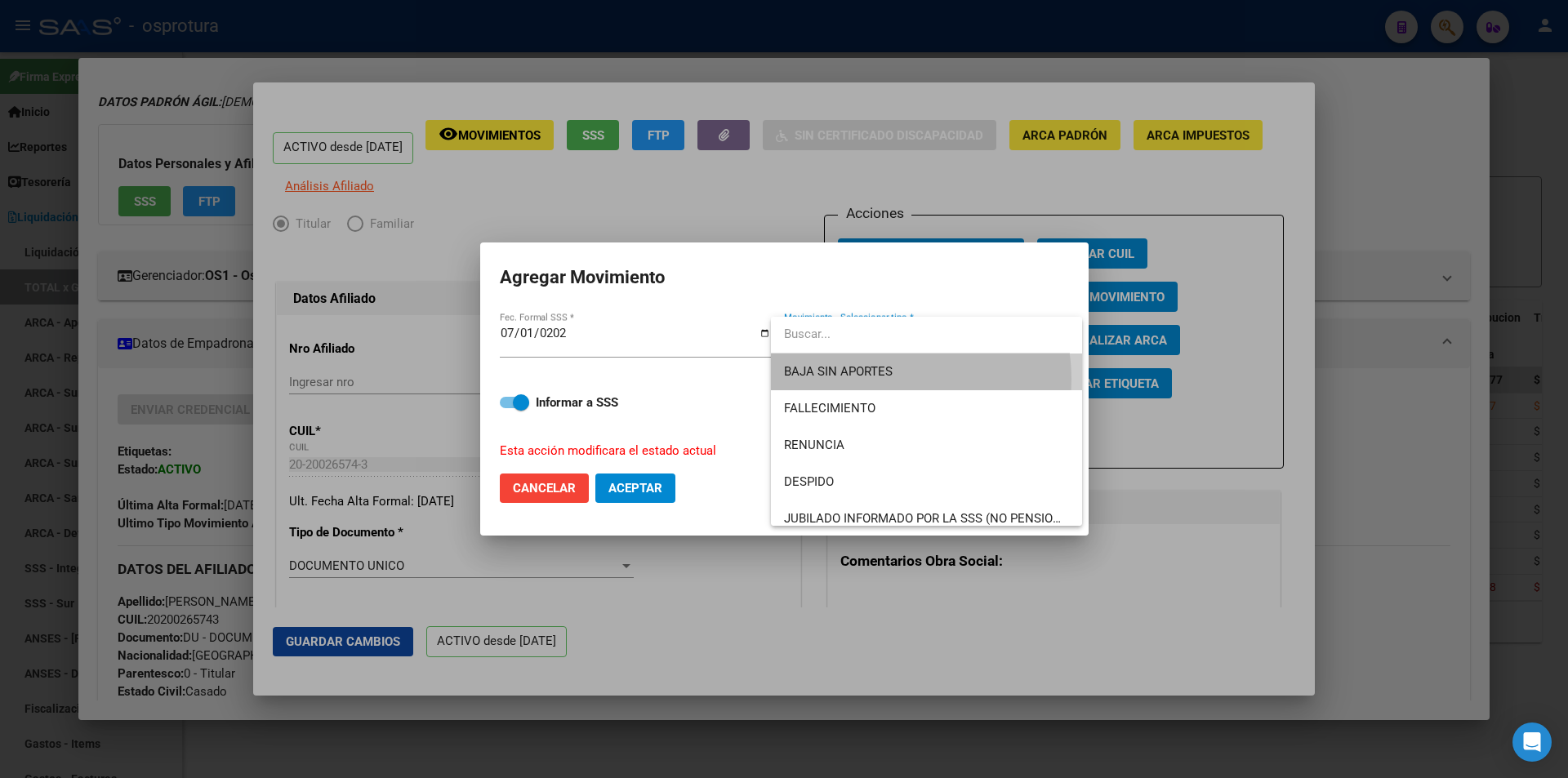
click at [899, 378] on span "BAJA SIN APORTES" at bounding box center [926, 372] width 285 height 37
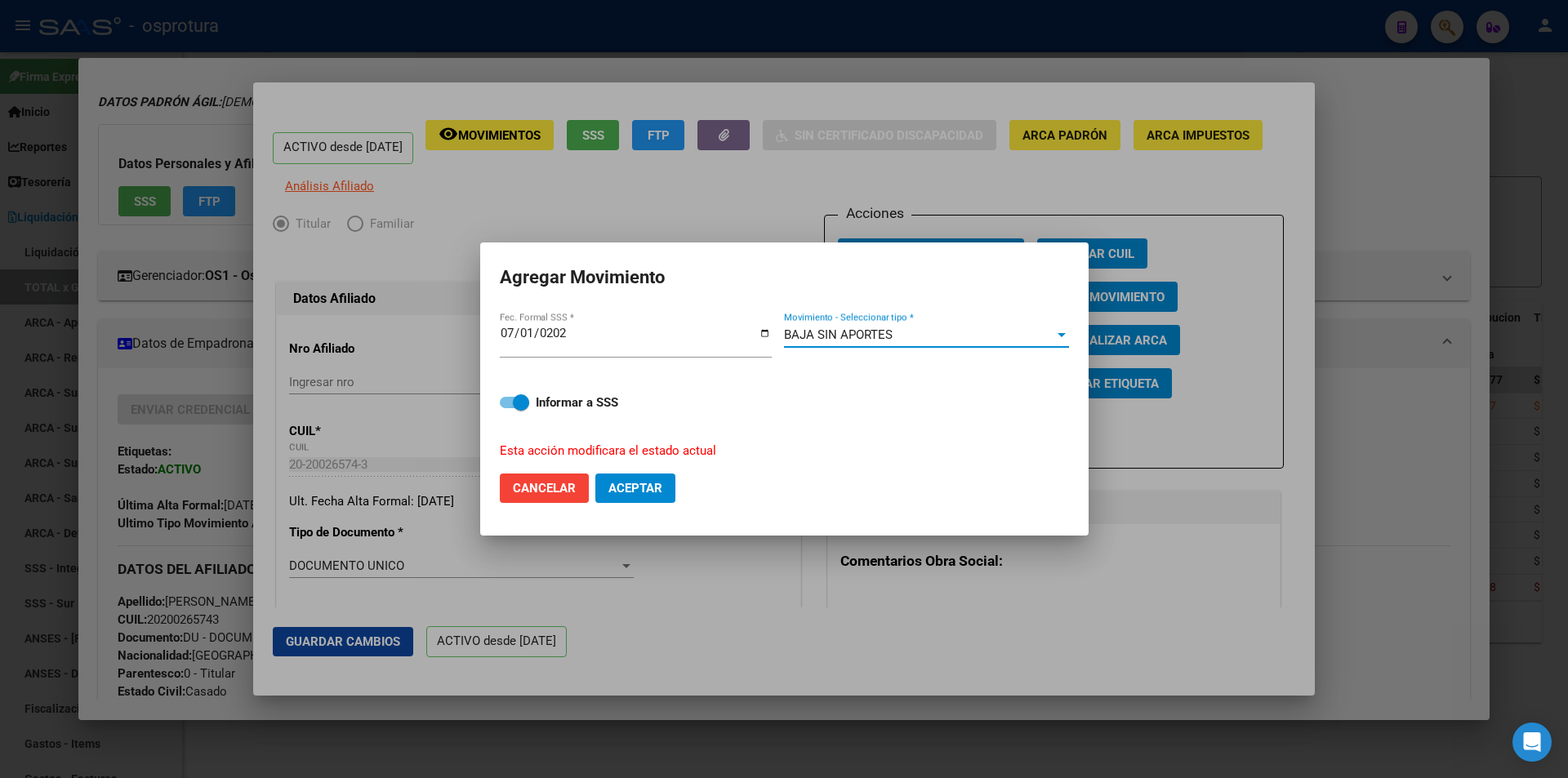
click at [651, 479] on button "Aceptar" at bounding box center [635, 488] width 80 height 29
checkbox input "false"
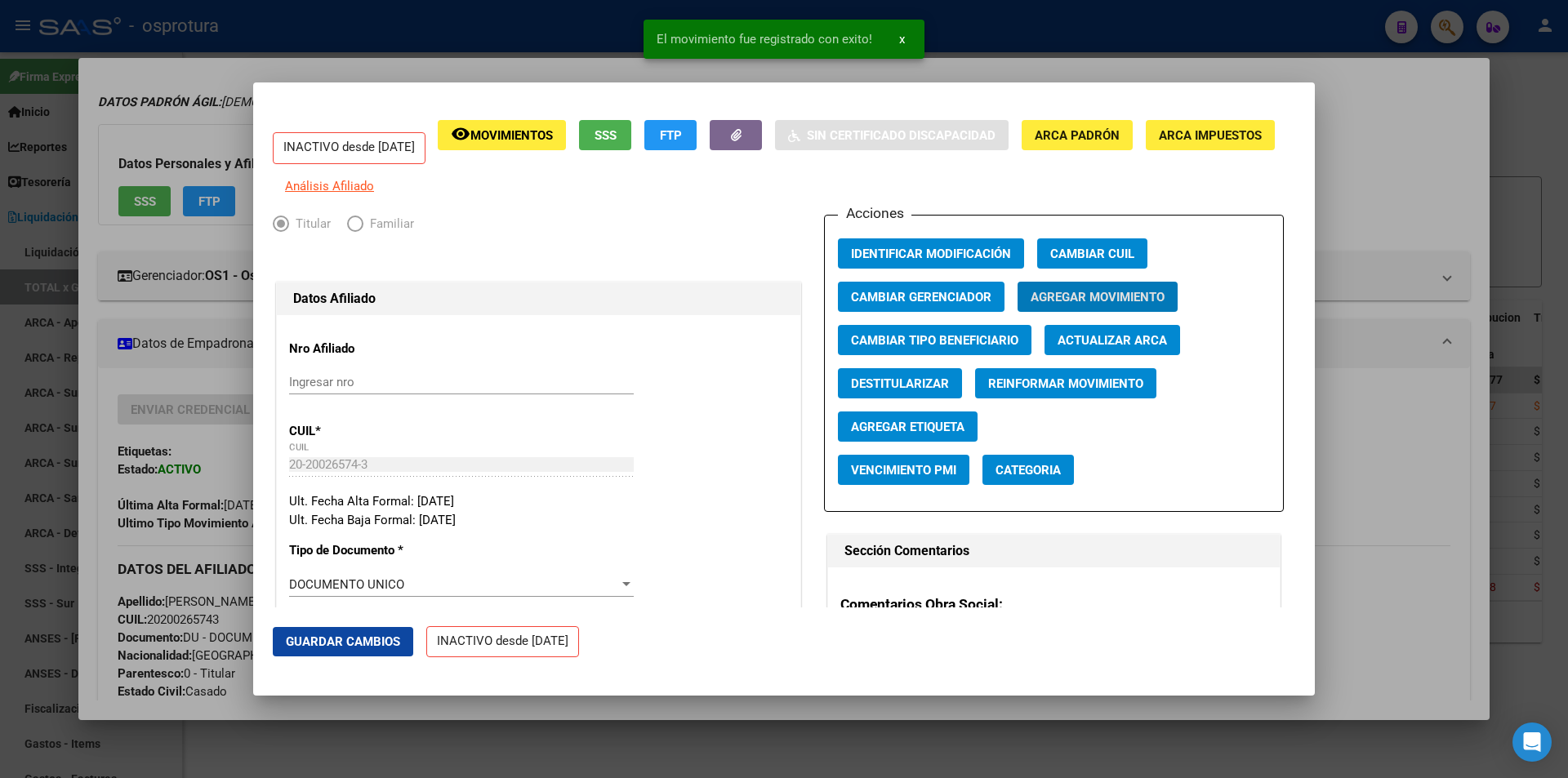
click at [1345, 125] on div at bounding box center [784, 389] width 1568 height 778
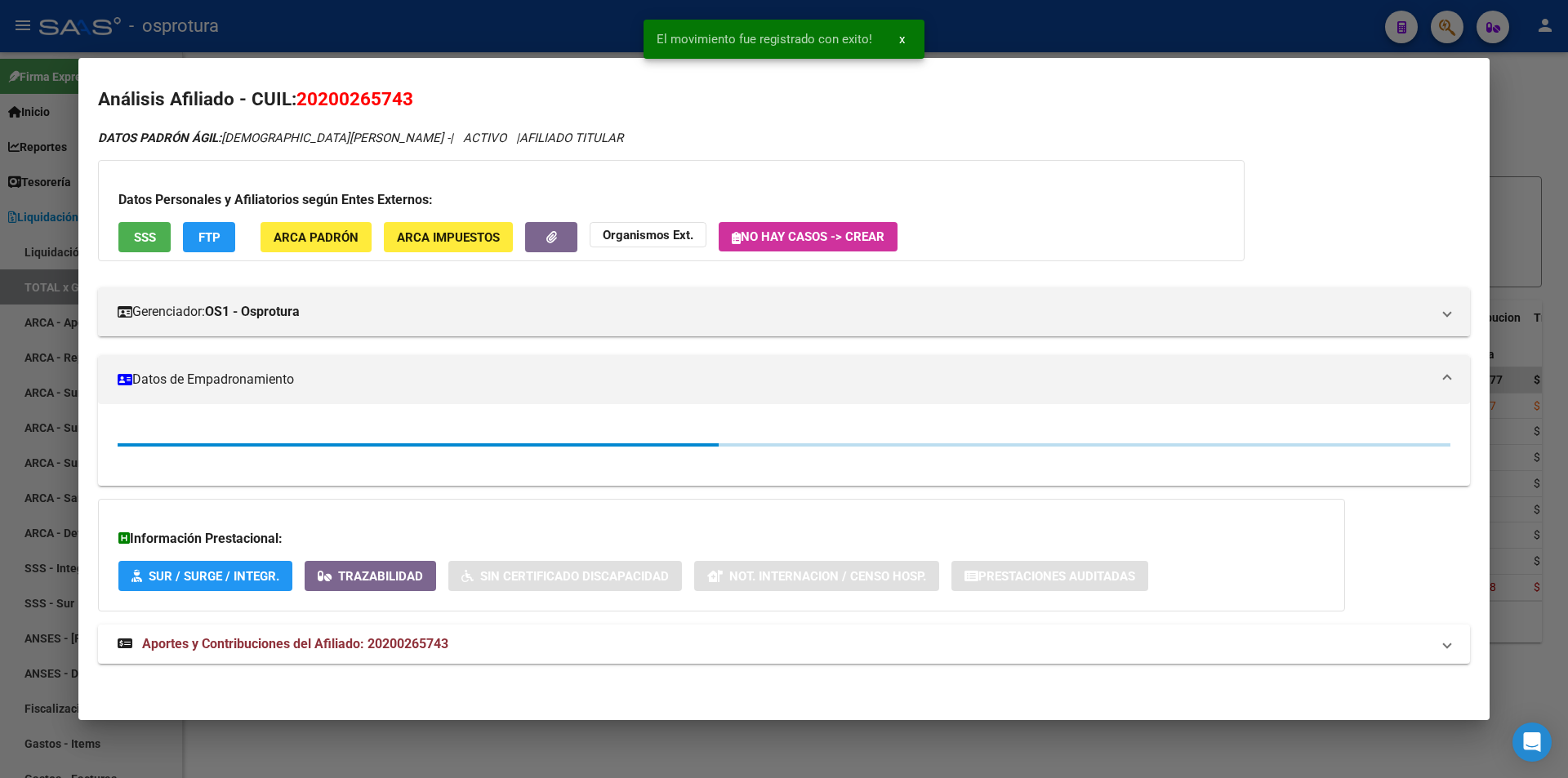
scroll to position [43, 0]
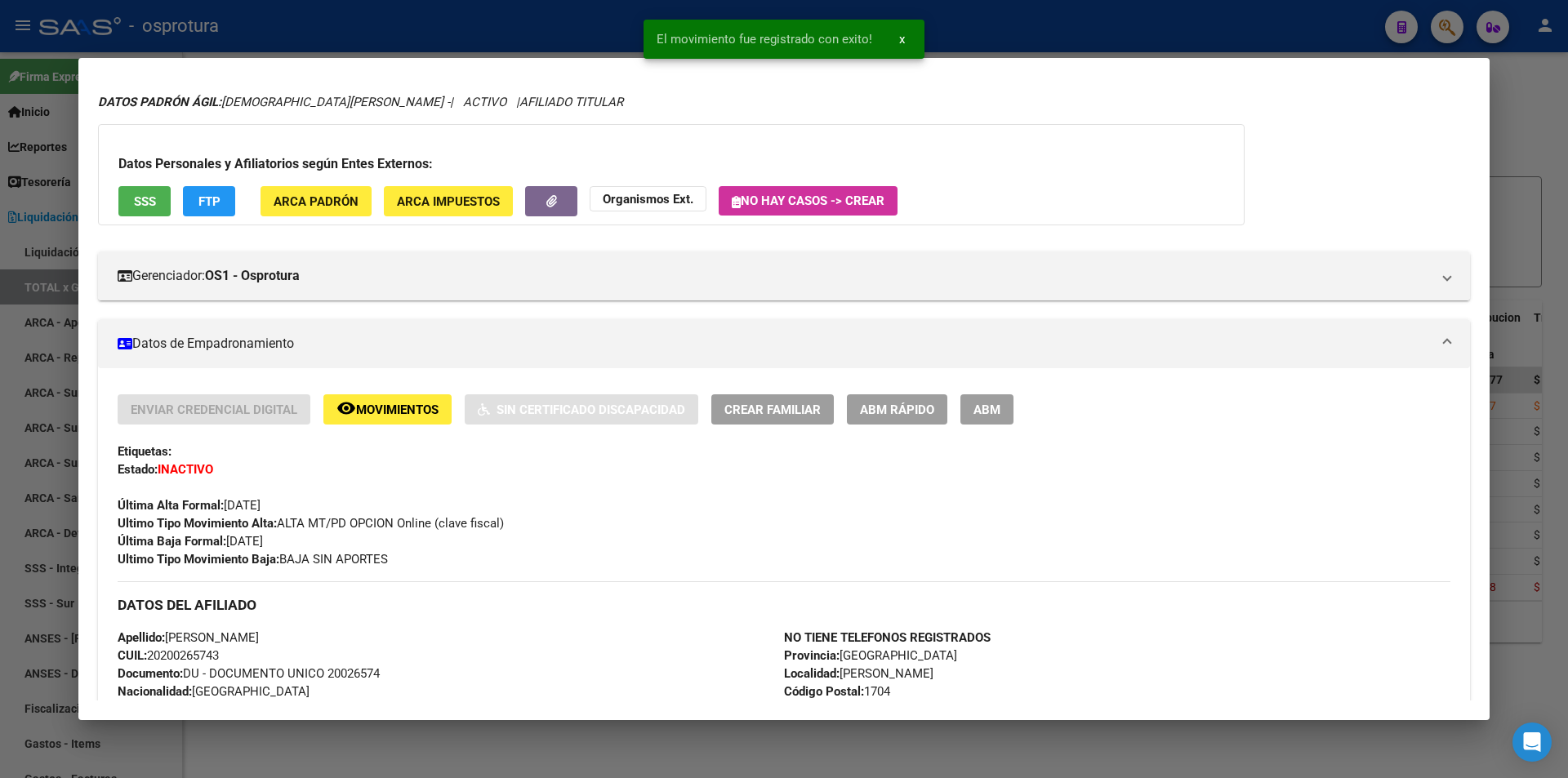
click at [1037, 32] on div at bounding box center [784, 389] width 1568 height 778
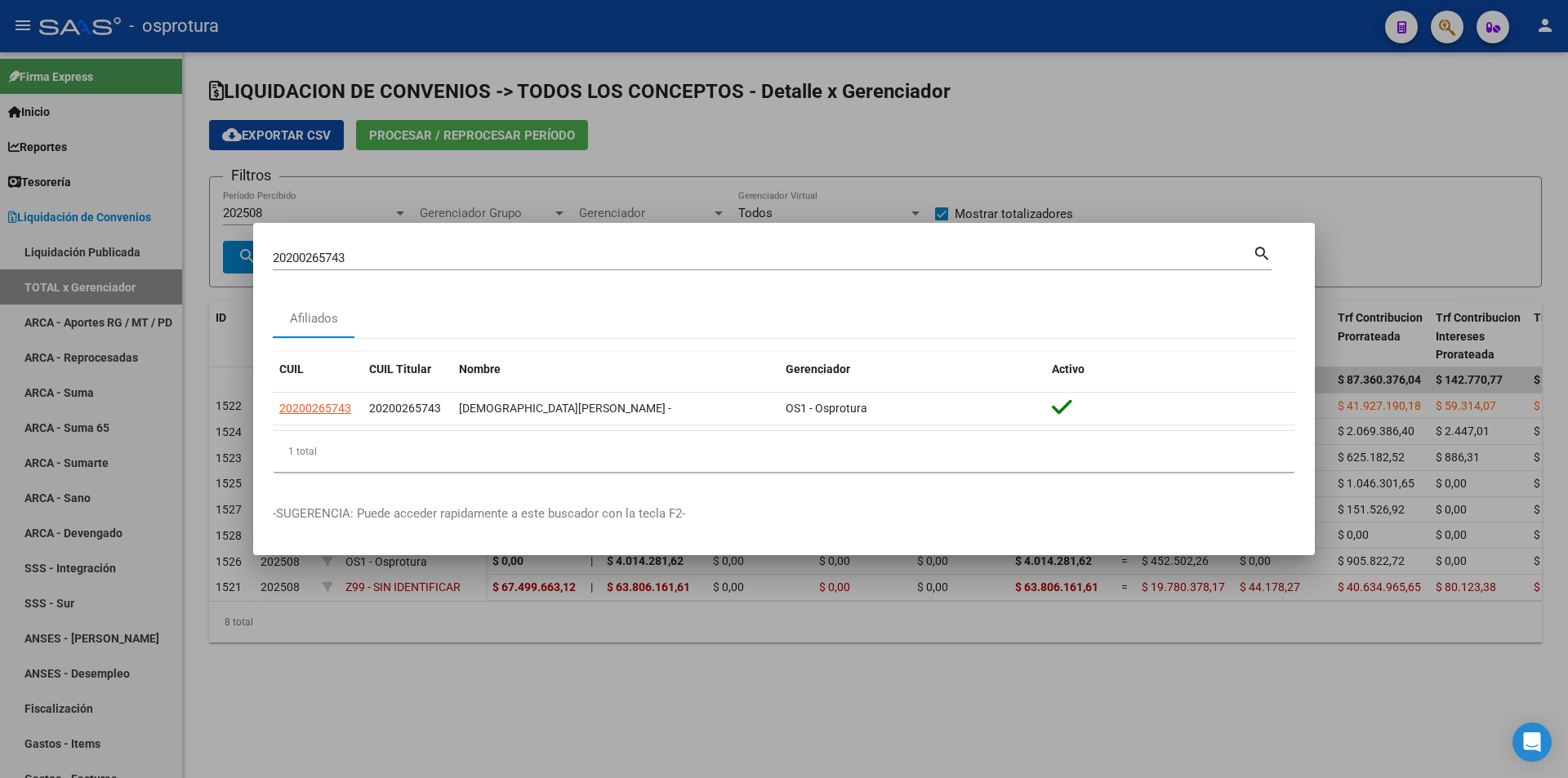
click at [499, 268] on div "20200265743 Buscar (apellido, dni, cuil, nro traspaso, cuit, obra social)" at bounding box center [762, 258] width 980 height 25
click at [499, 258] on input "20200265743" at bounding box center [762, 258] width 980 height 15
paste input "7-23327742-"
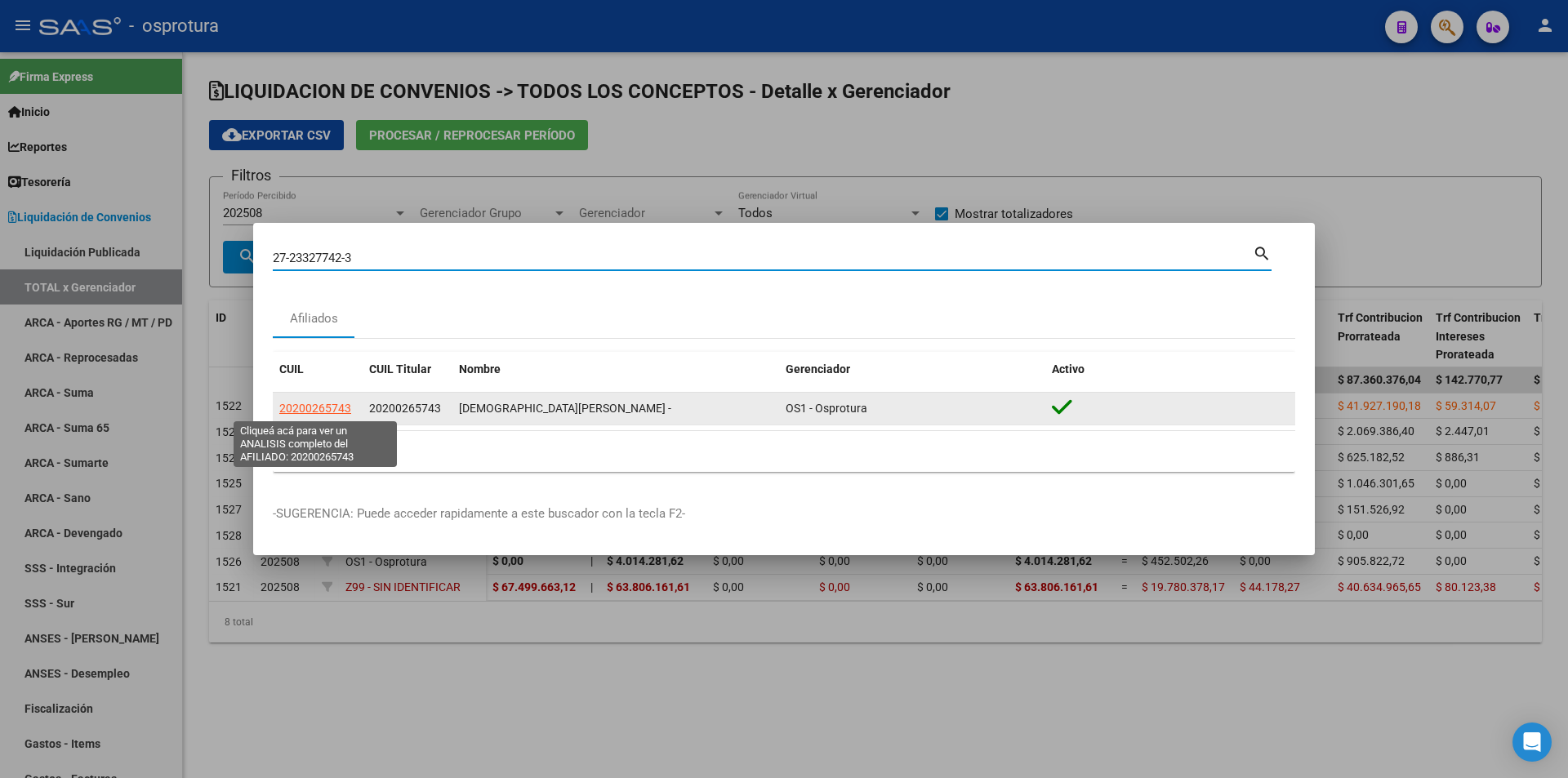
click at [328, 408] on span "20200265743" at bounding box center [315, 408] width 71 height 13
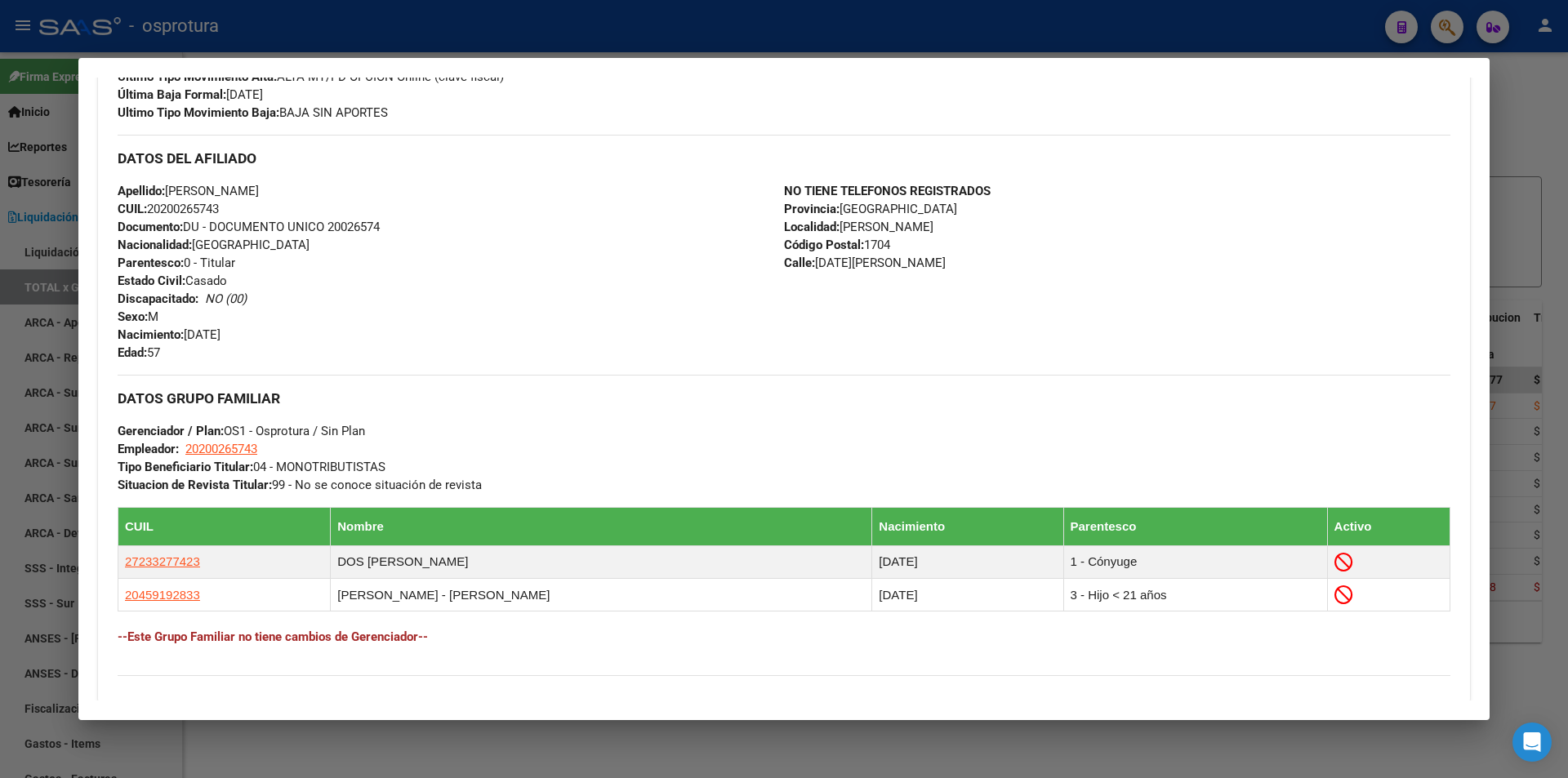
scroll to position [0, 0]
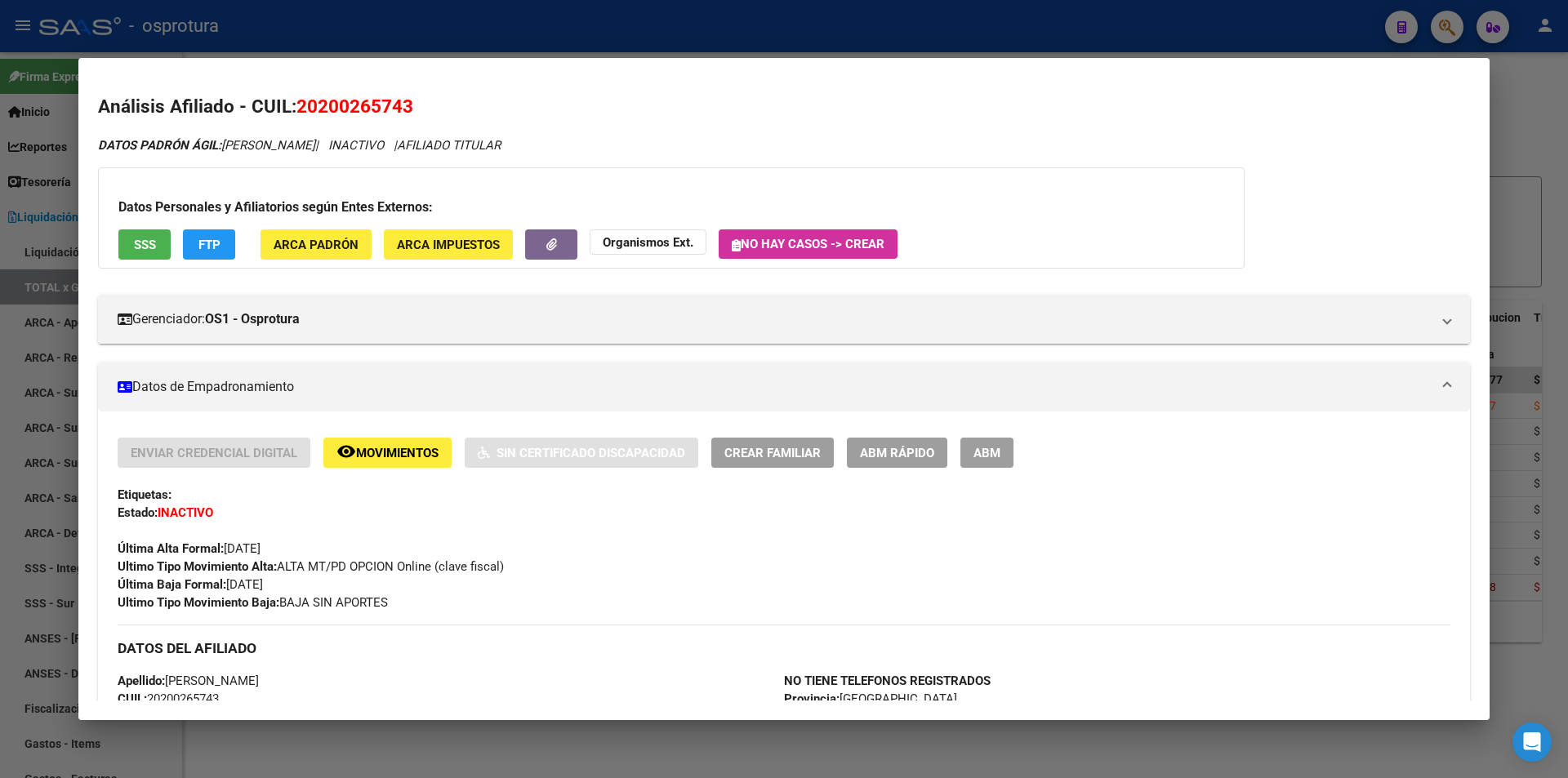
click at [588, 30] on div at bounding box center [784, 389] width 1568 height 778
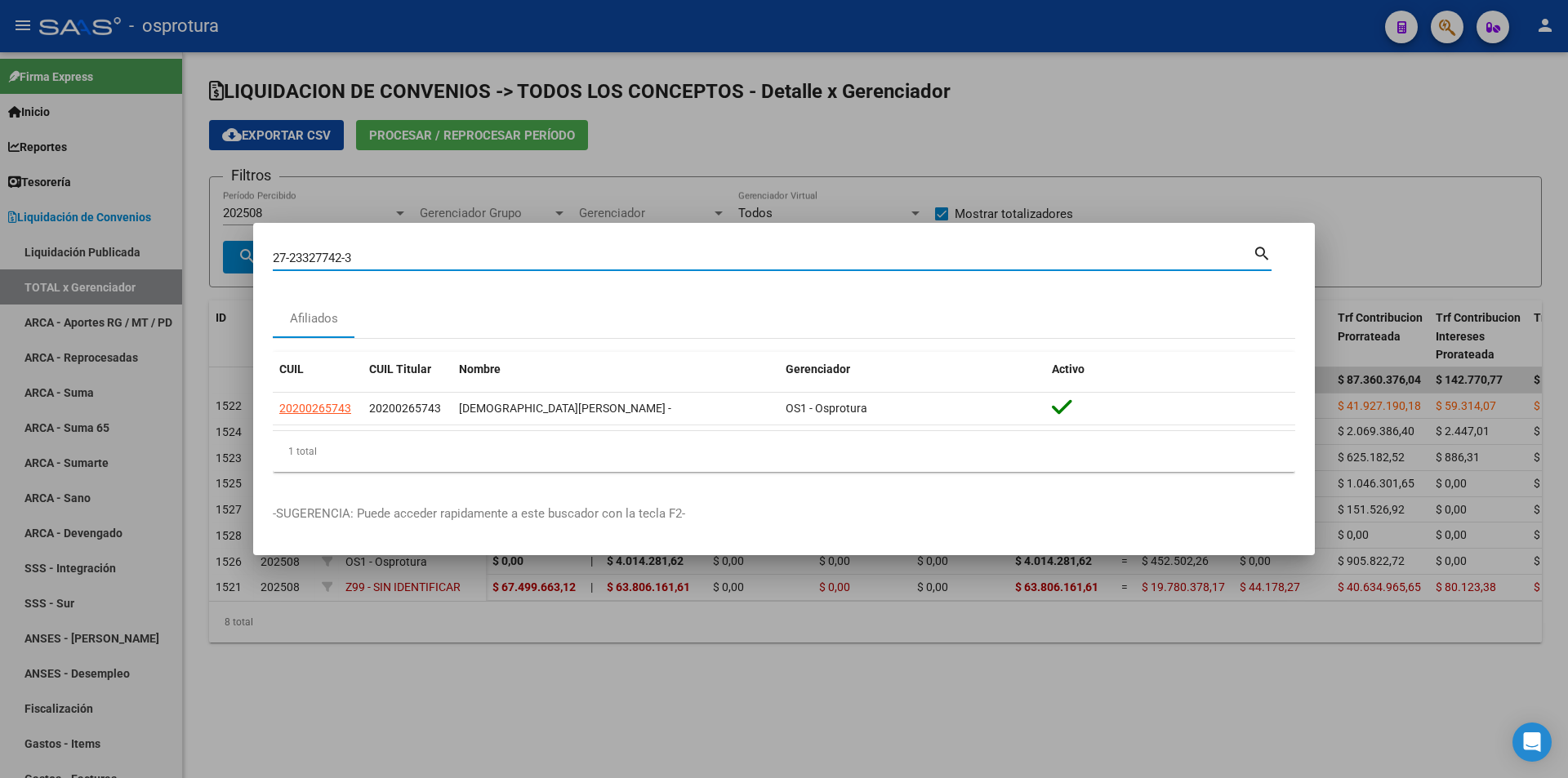
click at [567, 258] on input "27-23327742-3" at bounding box center [762, 258] width 980 height 15
paste input "20-45919283-"
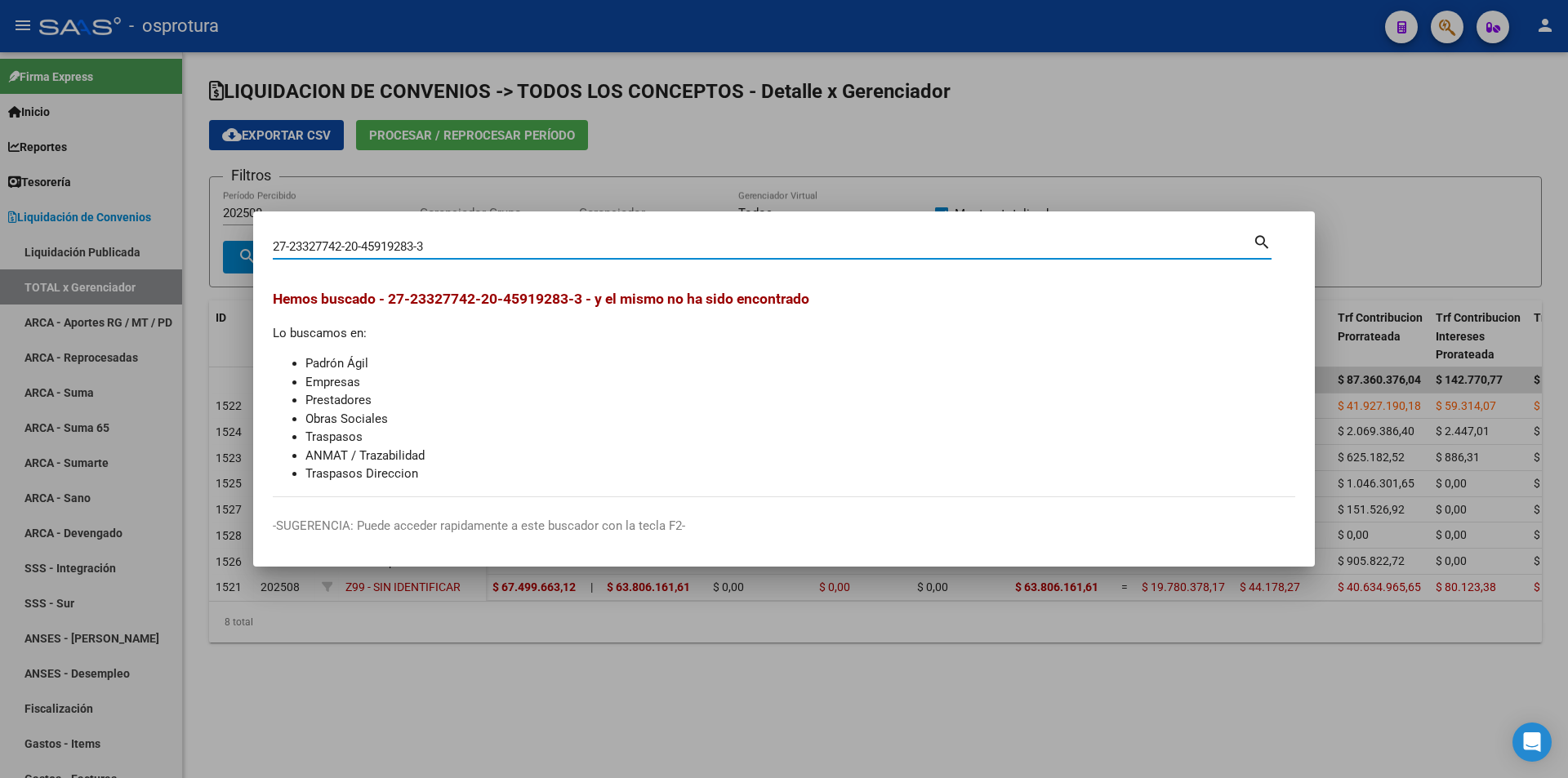
drag, startPoint x: 476, startPoint y: 246, endPoint x: 53, endPoint y: 199, distance: 425.6
click at [53, 199] on div "27-23327742-20-45919283-3 Buscar (apellido, dni, cuil, nro traspaso, cuit, obra…" at bounding box center [784, 389] width 1568 height 778
paste input
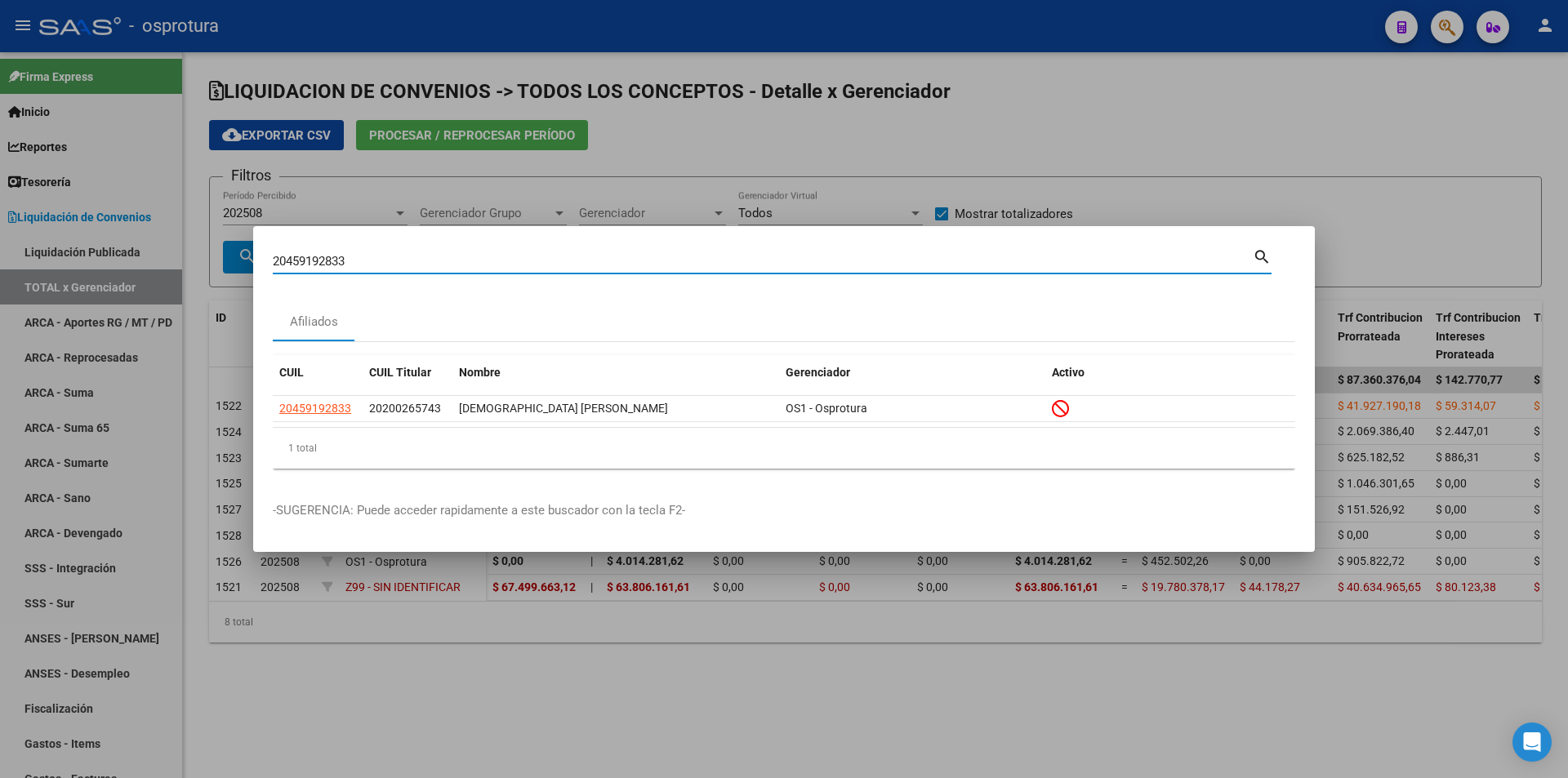
click at [590, 258] on input "20459192833" at bounding box center [762, 261] width 980 height 15
paste input "-31579157-0"
type input "20315791570"
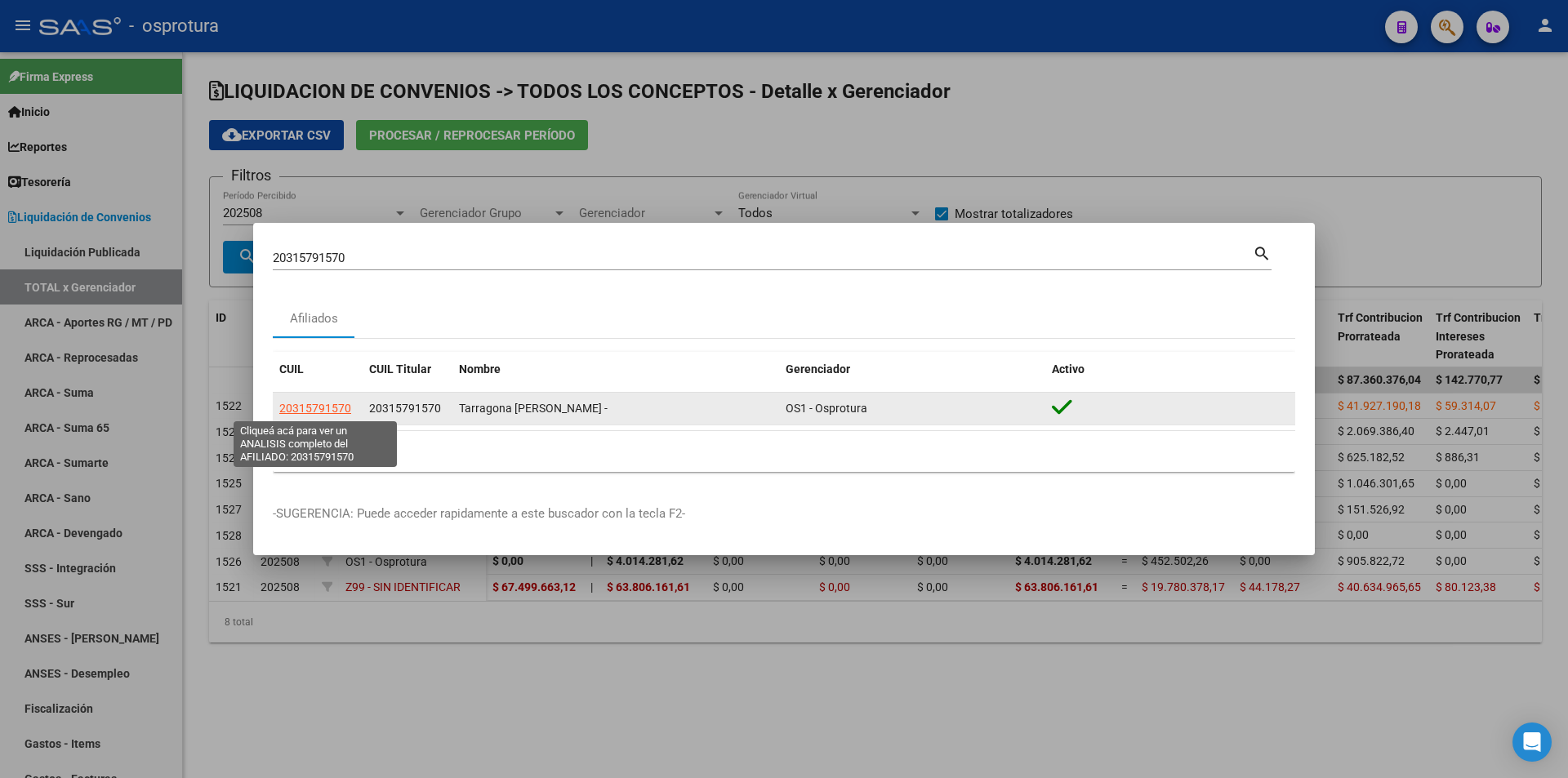
click at [304, 407] on span "20315791570" at bounding box center [315, 408] width 71 height 13
type textarea "20315791570"
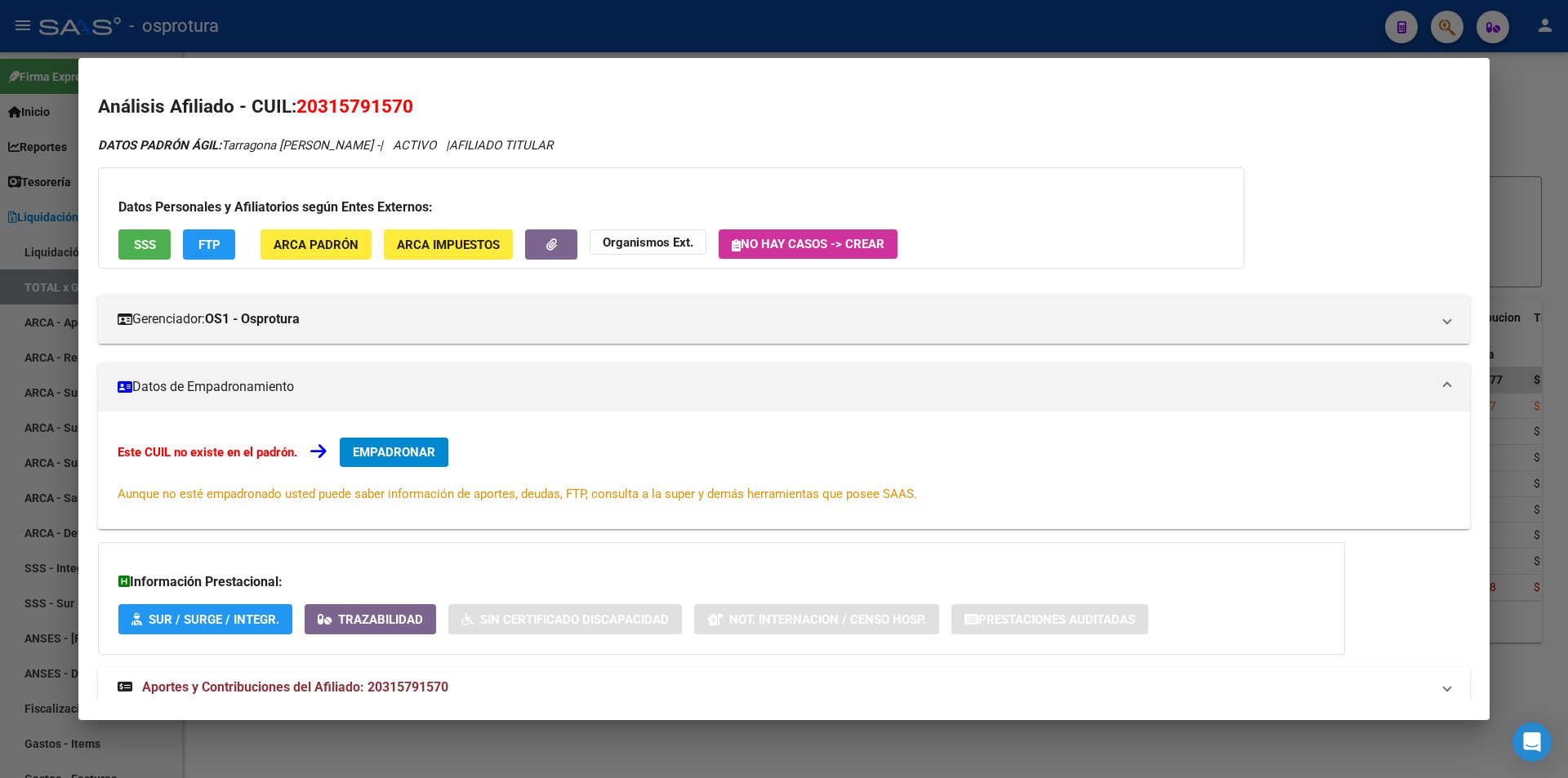
click at [371, 453] on span "EMPADRONAR" at bounding box center [394, 453] width 82 height 15
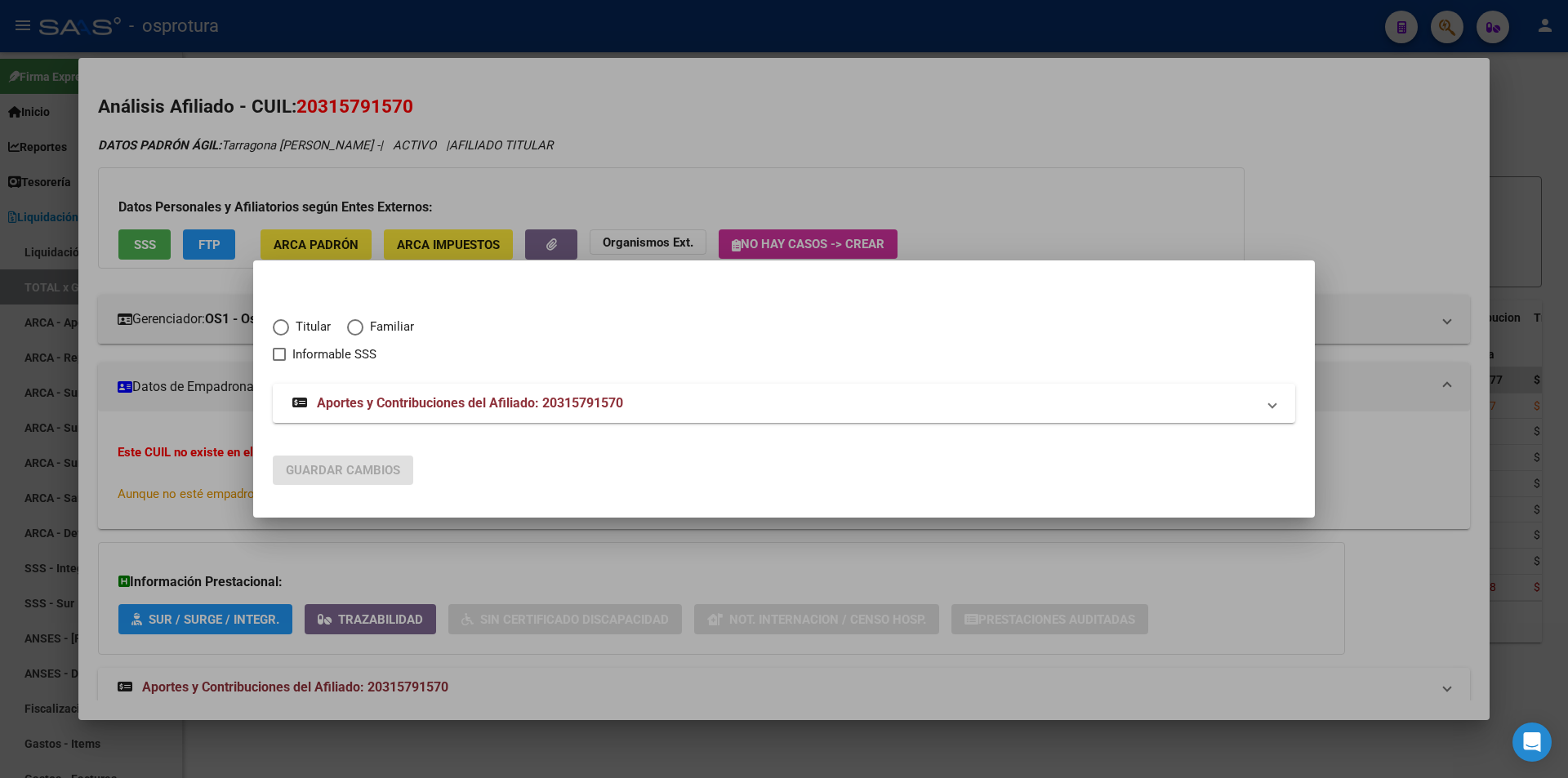
click at [311, 326] on span "Titular" at bounding box center [309, 327] width 41 height 18
click at [289, 326] on input "Titular" at bounding box center [281, 327] width 16 height 16
radio input "true"
checkbox input "true"
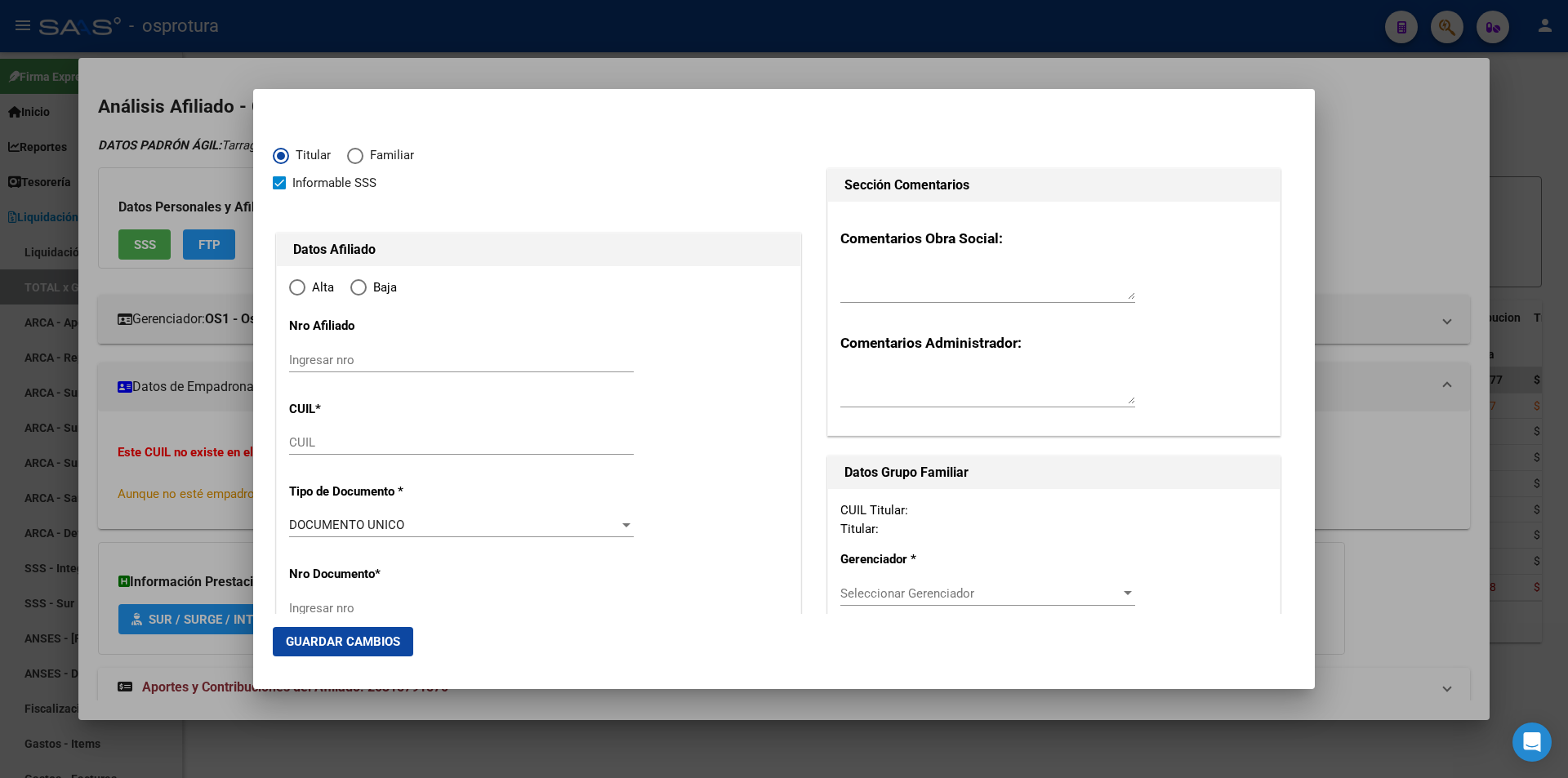
type input "20-31579157-0"
radio input "true"
type input "31579157"
type input "TARRAGONA"
type input "RUBEN DARIO"
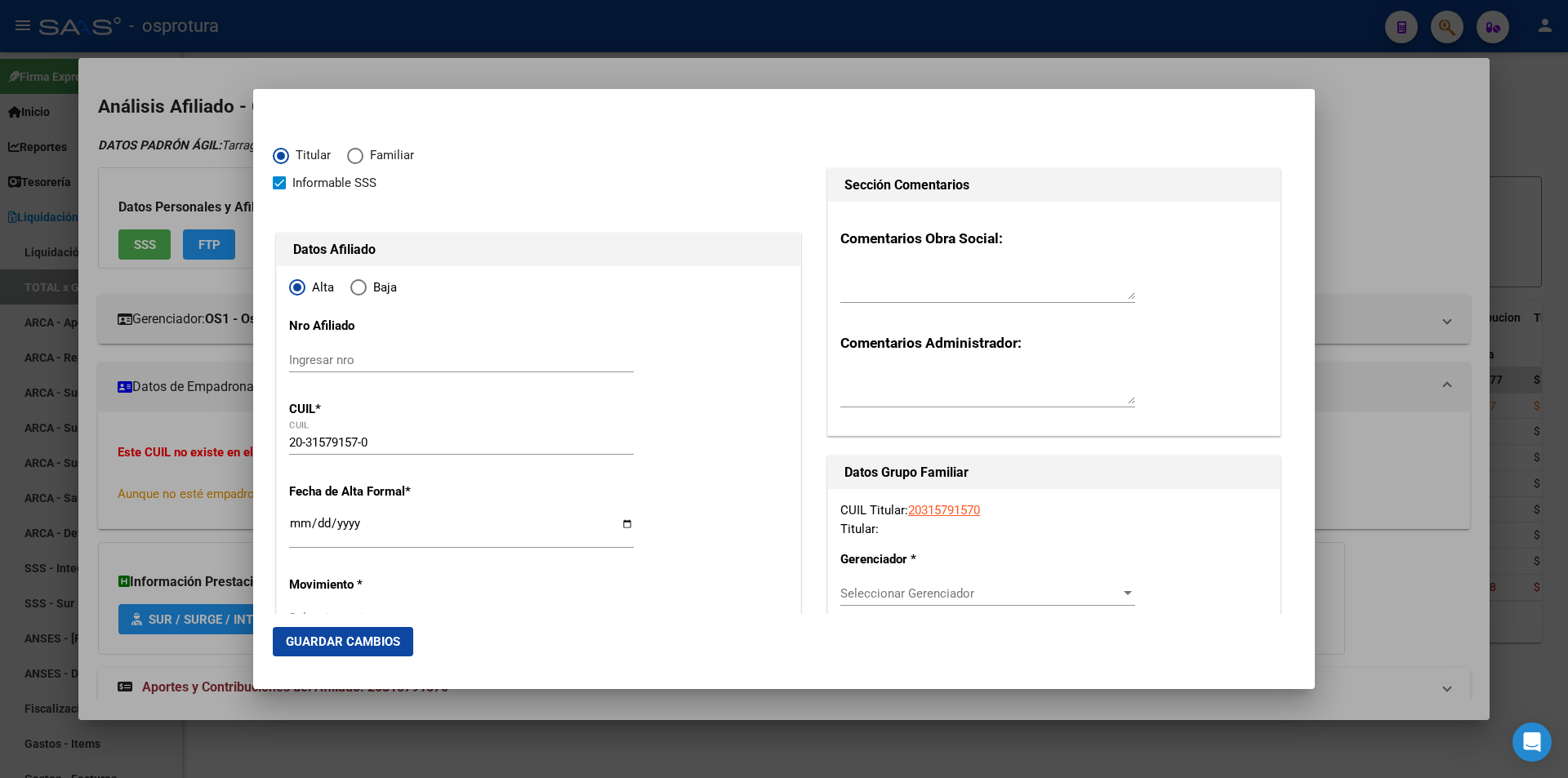
type input "1985-10-10"
type input "CABA"
type input "1428"
type input "LA PAMPA"
type input "1429"
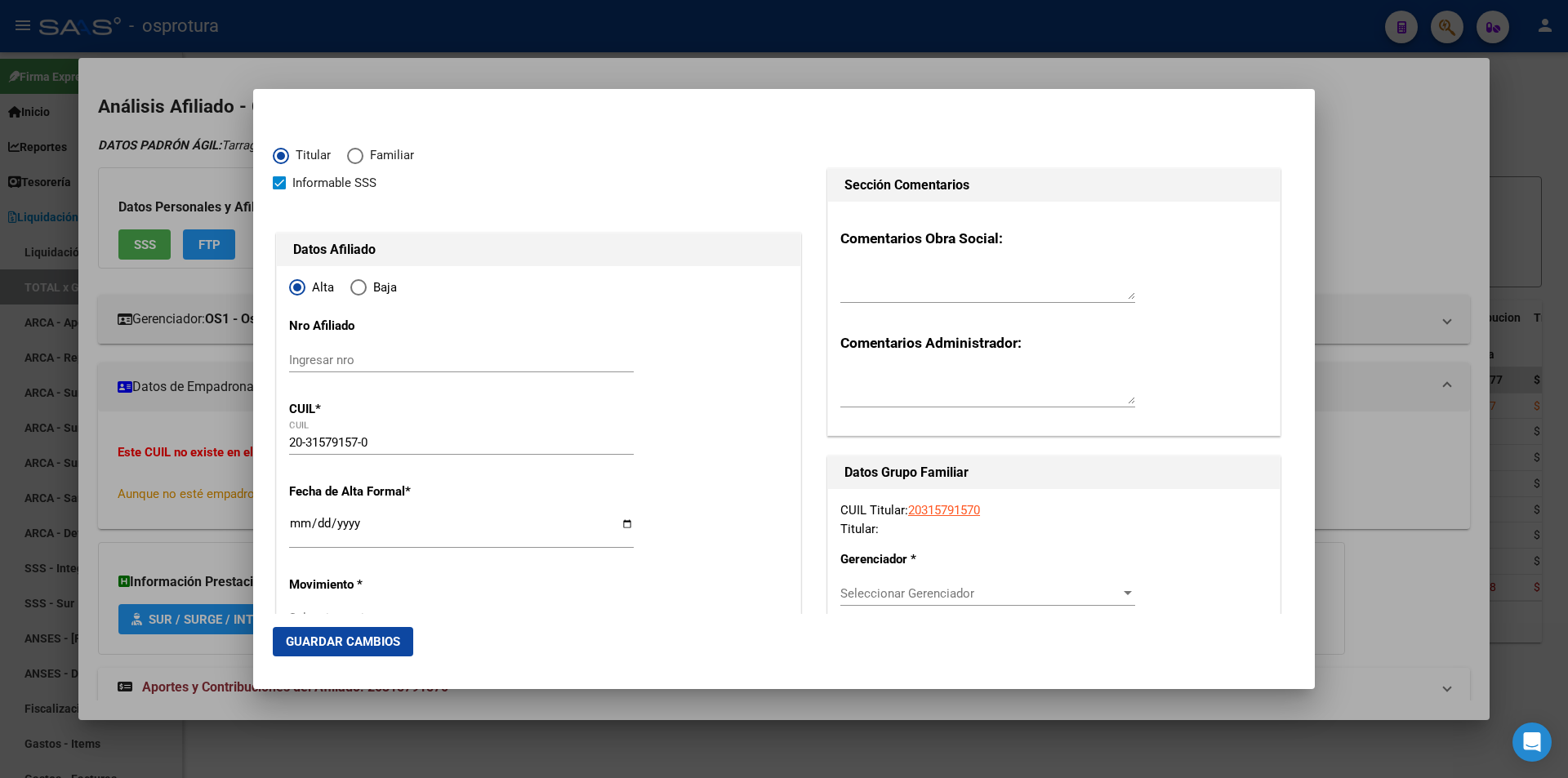
type input "1"
type input "CABA"
click at [291, 520] on input "Ingresar fecha" at bounding box center [461, 530] width 345 height 27
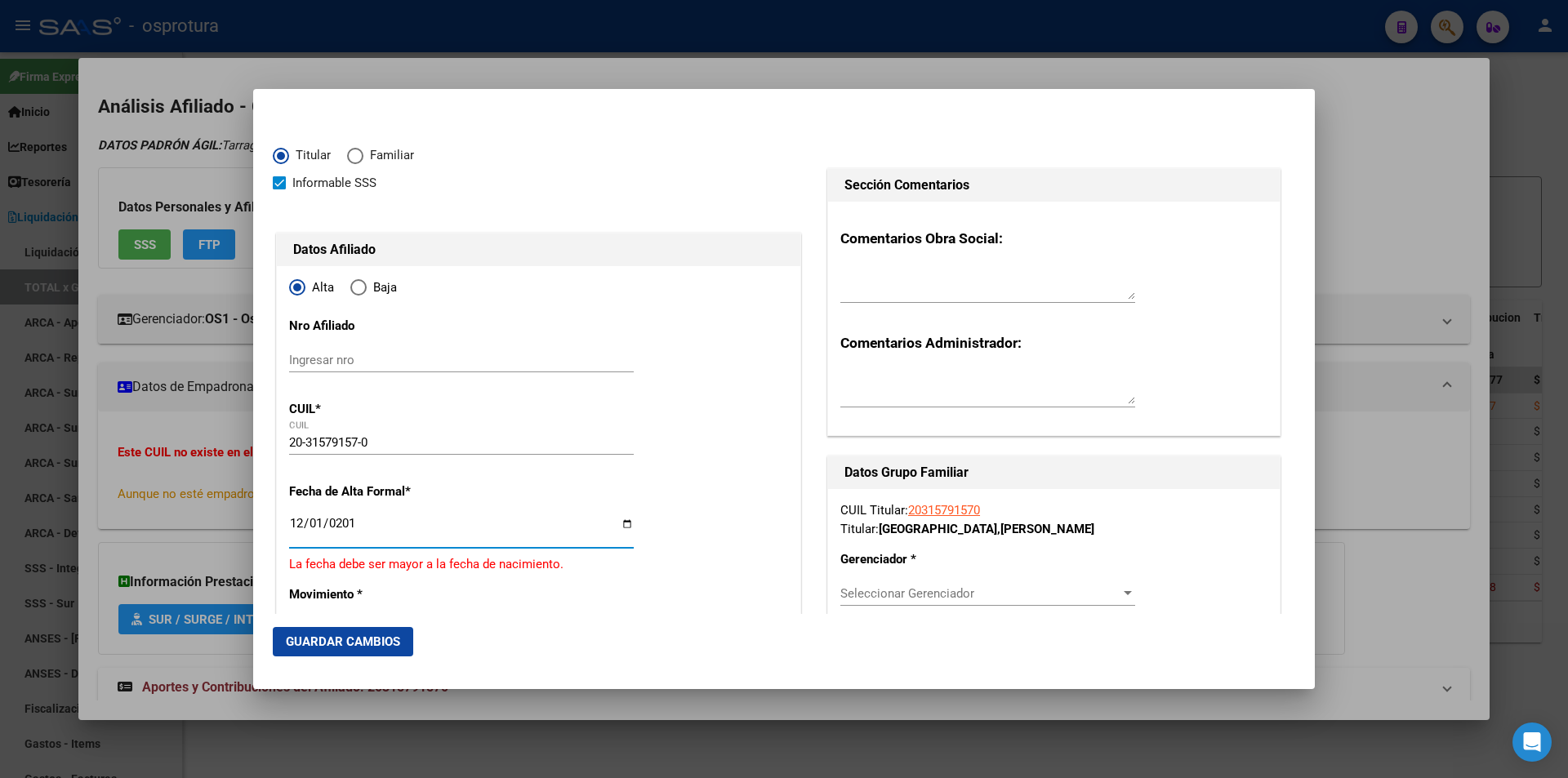
type input "2019-12-01"
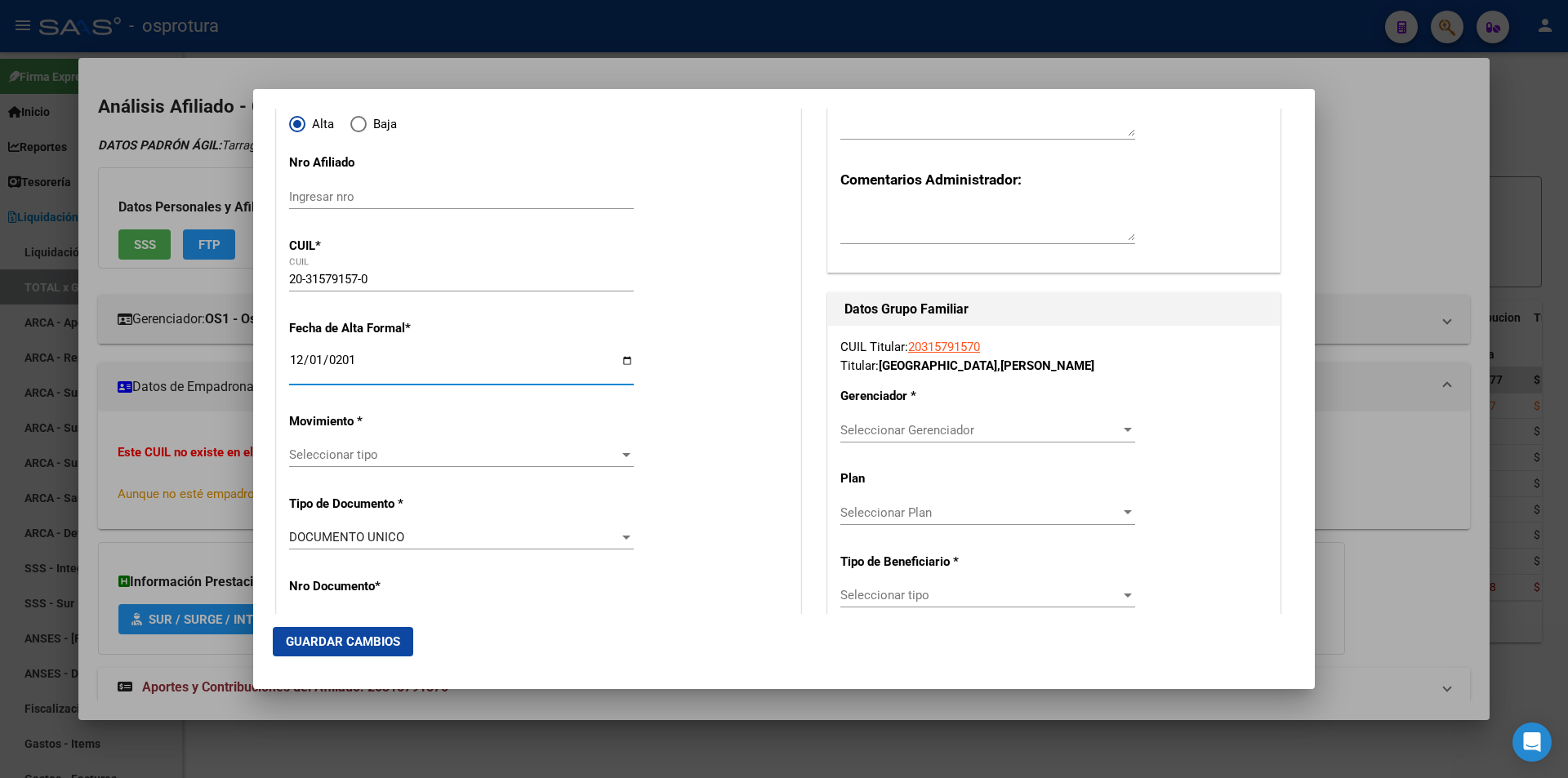
scroll to position [245, 0]
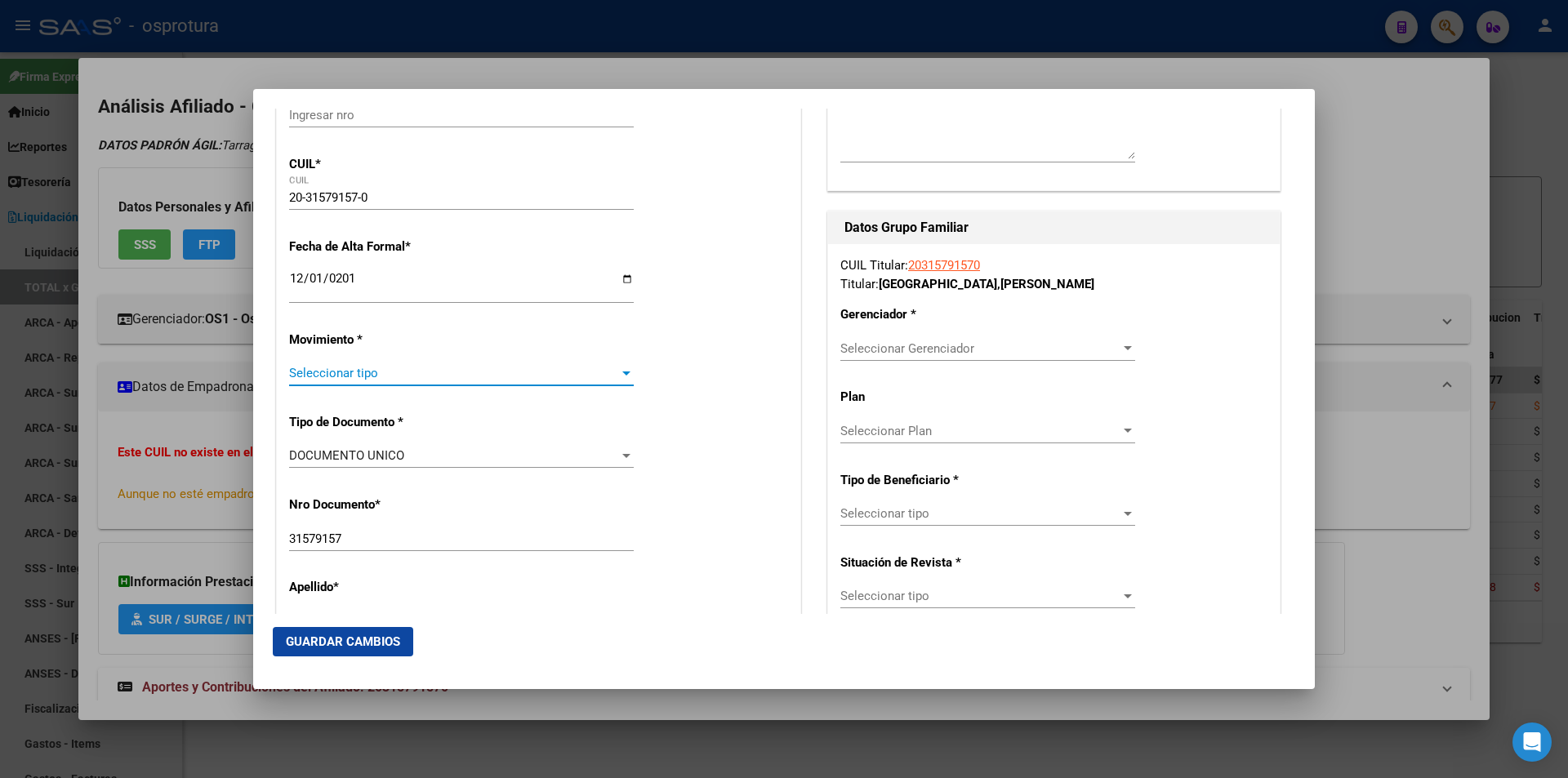
click at [444, 379] on span "Seleccionar tipo" at bounding box center [454, 373] width 330 height 15
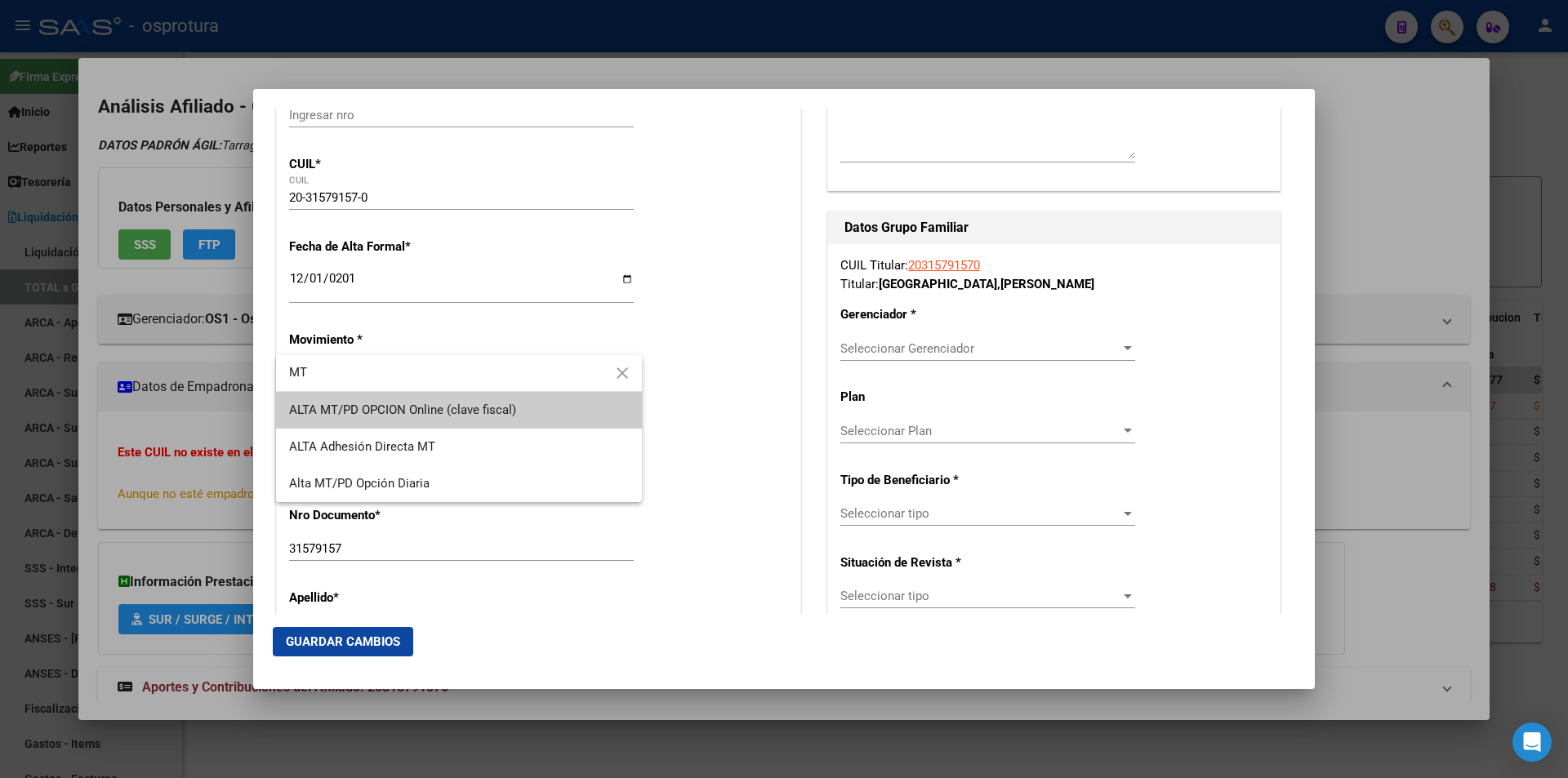
type input "MT"
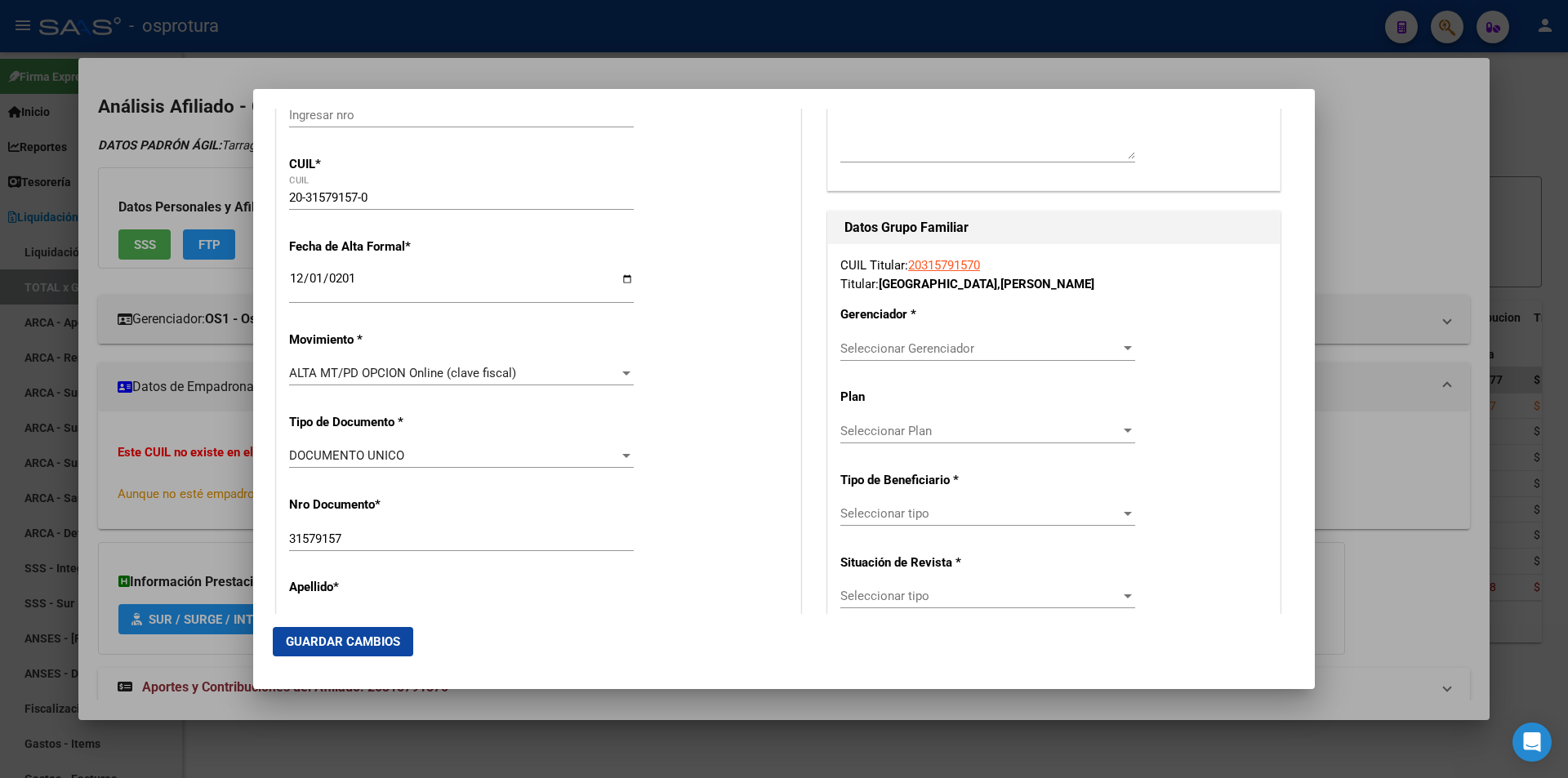
click at [926, 359] on div "Seleccionar Gerenciador Seleccionar Gerenciador" at bounding box center [988, 348] width 295 height 25
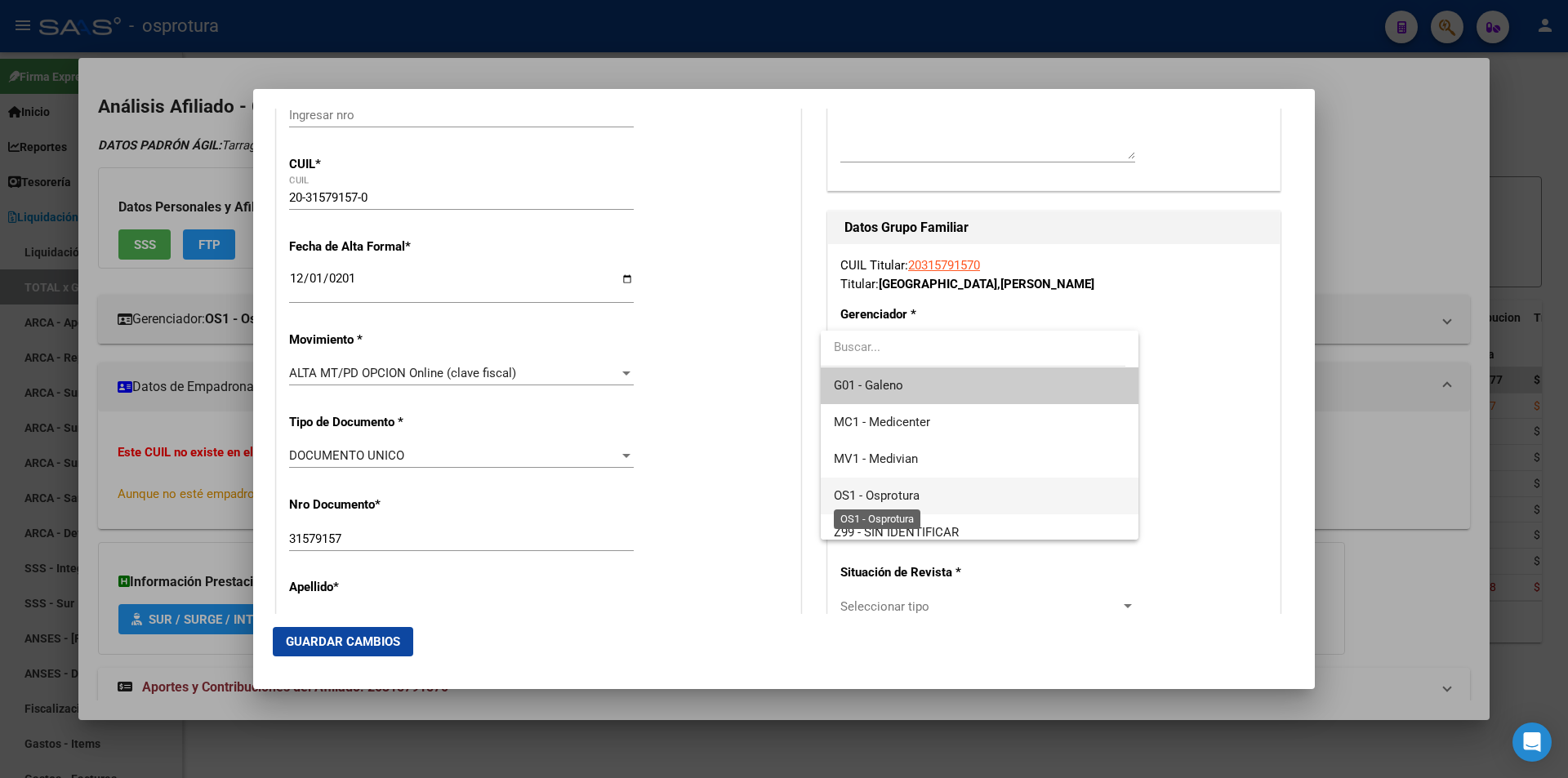
click at [912, 490] on span "OS1 - Osprotura" at bounding box center [877, 496] width 86 height 15
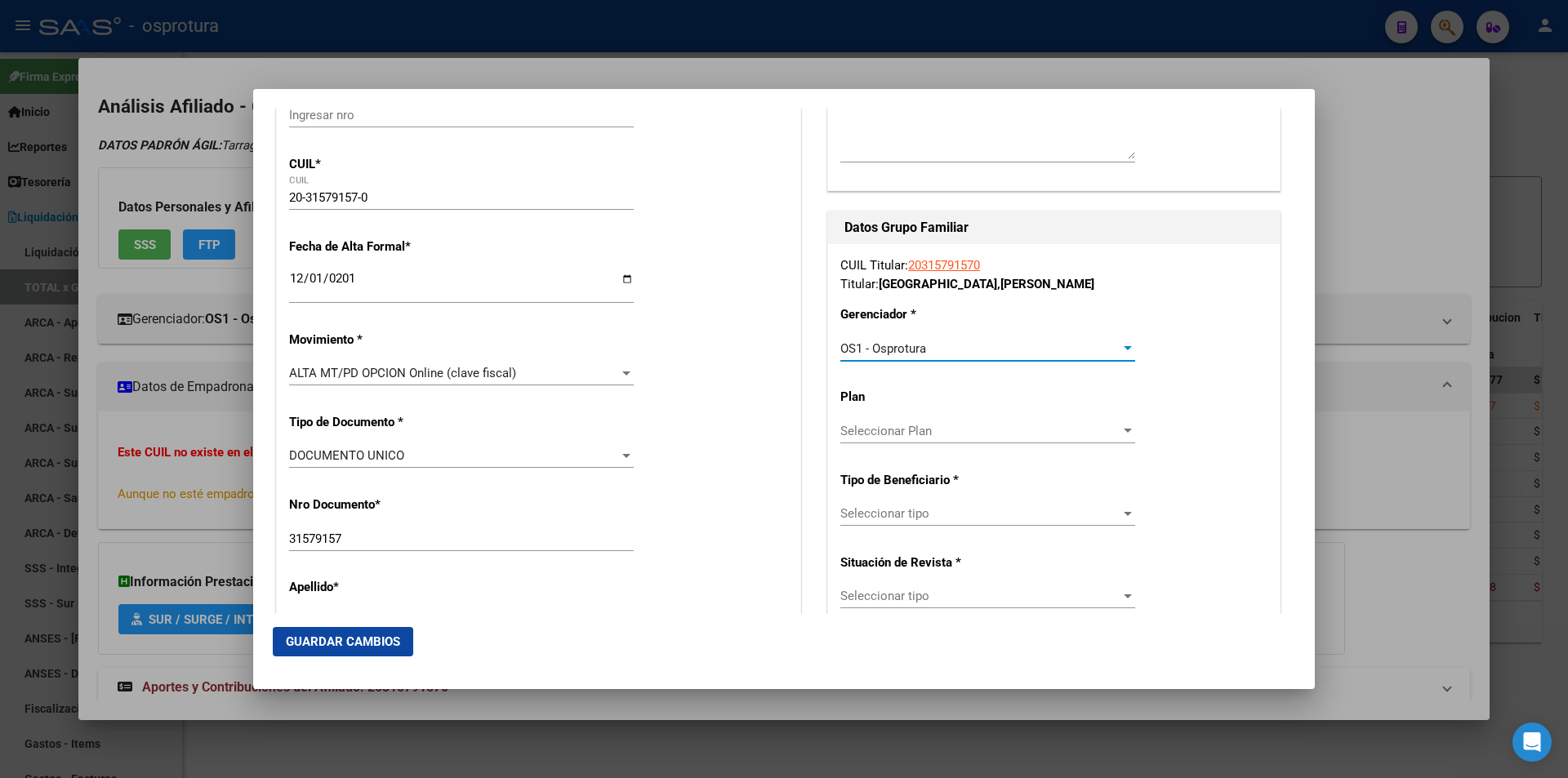
click at [933, 586] on div "Seleccionar tipo Seleccionar tipo" at bounding box center [988, 596] width 295 height 25
click at [944, 530] on div at bounding box center [784, 389] width 1568 height 778
click at [946, 502] on div "Seleccionar tipo Seleccionar tipo" at bounding box center [988, 513] width 295 height 25
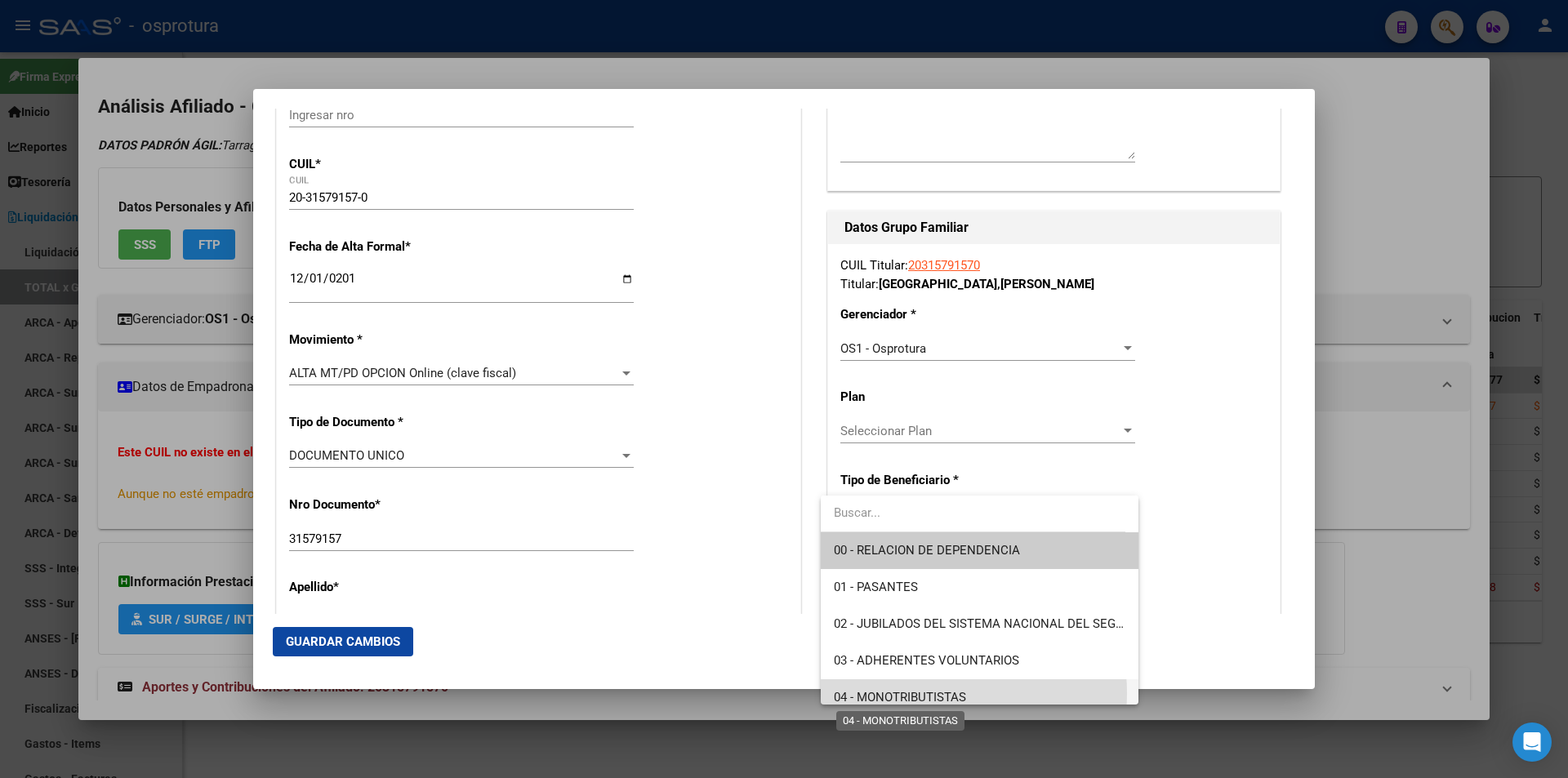
click at [921, 693] on span "04 - MONOTRIBUTISTAS" at bounding box center [900, 697] width 132 height 15
type input "20-31579157-0"
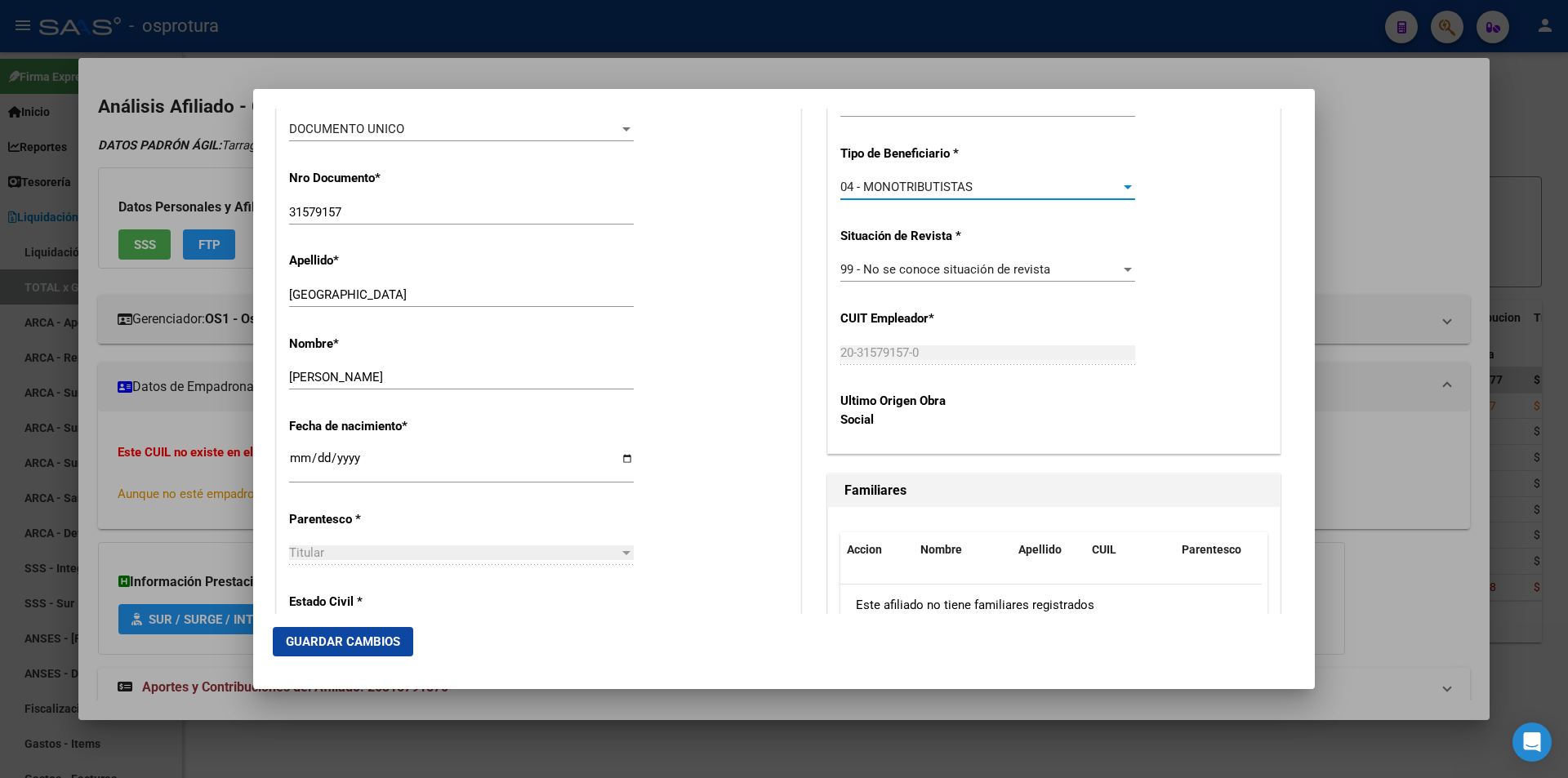
scroll to position [735, 0]
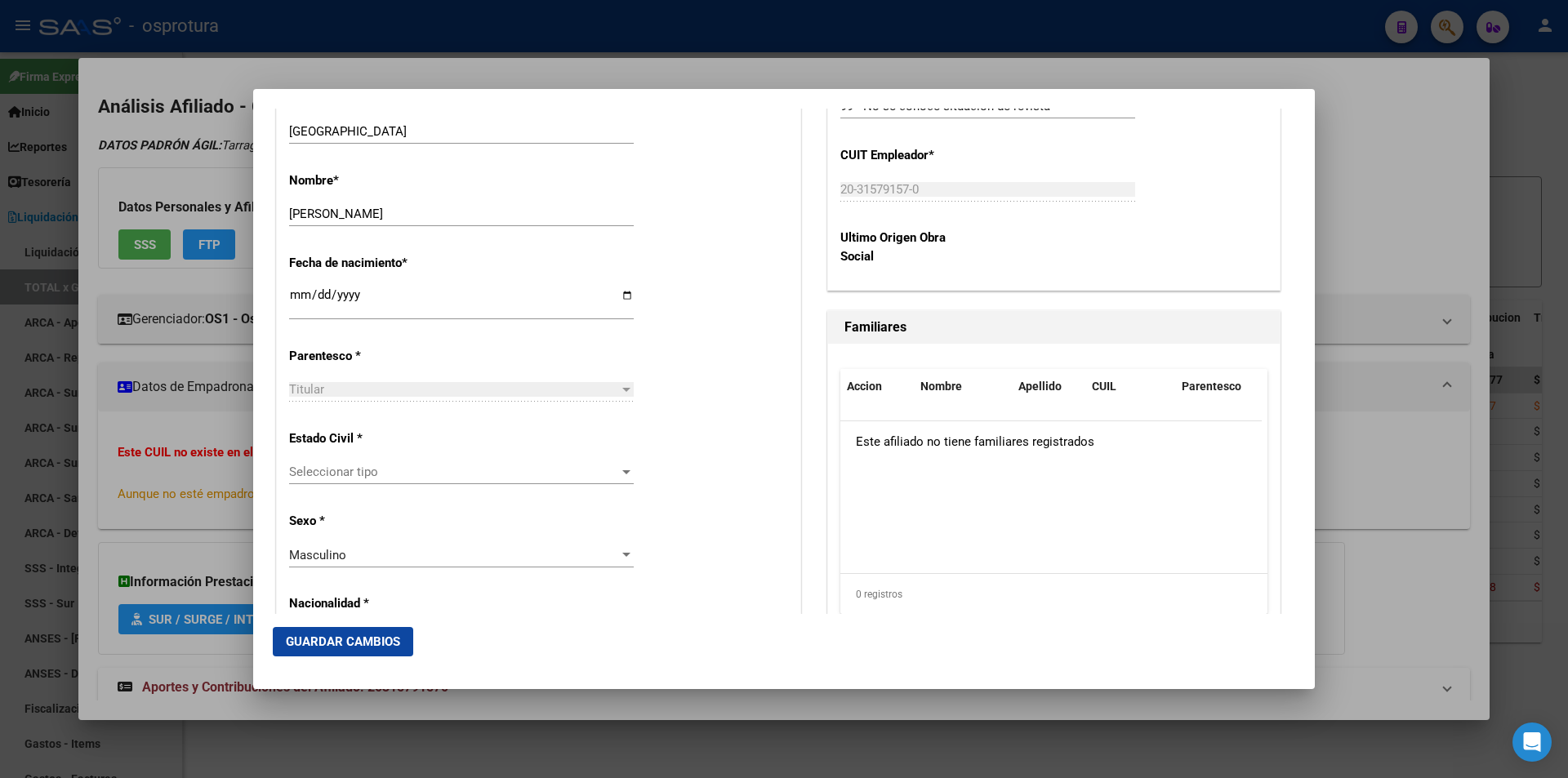
click at [432, 477] on span "Seleccionar tipo" at bounding box center [454, 472] width 330 height 15
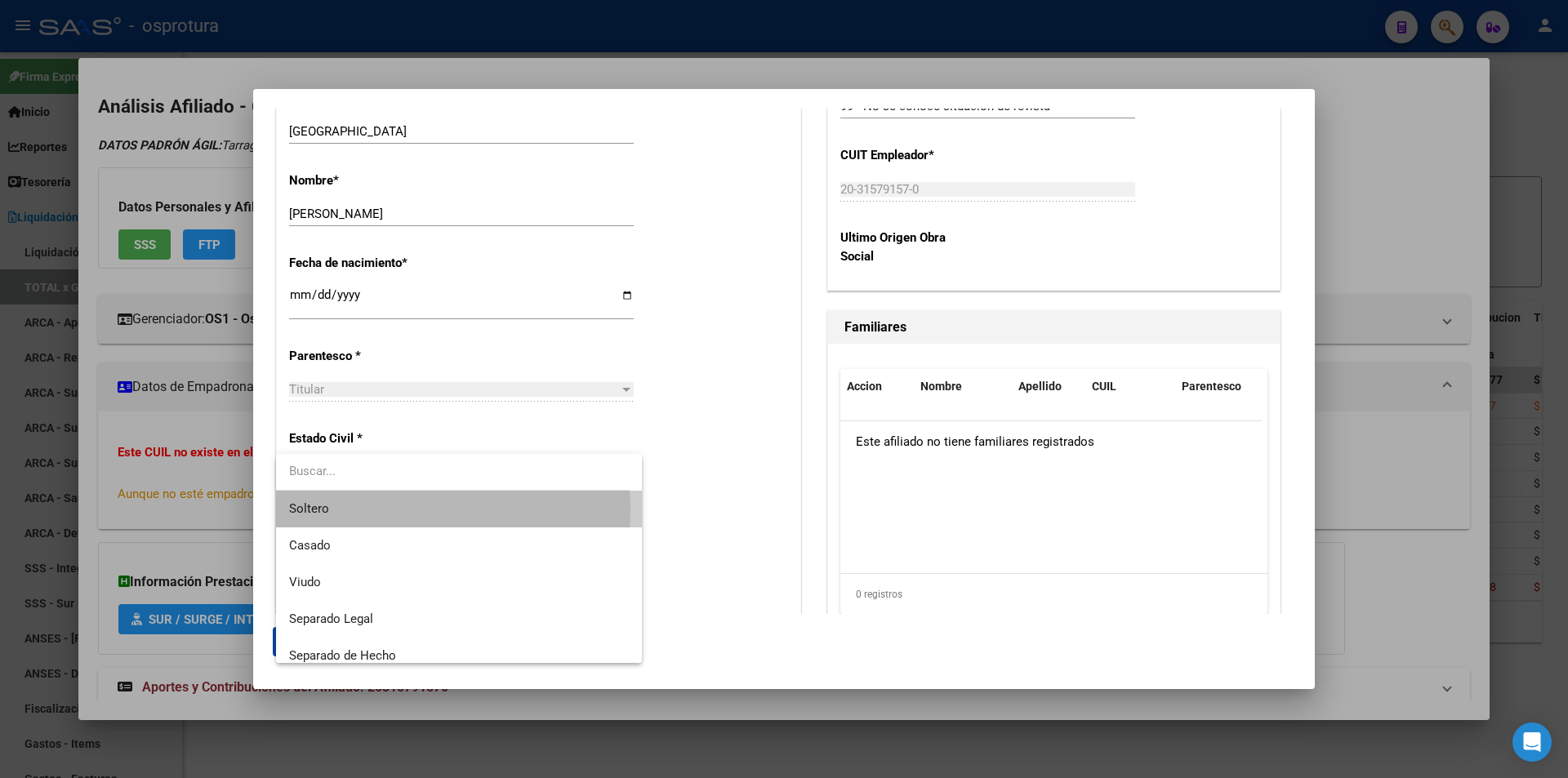
click at [416, 510] on span "Soltero" at bounding box center [458, 509] width 340 height 37
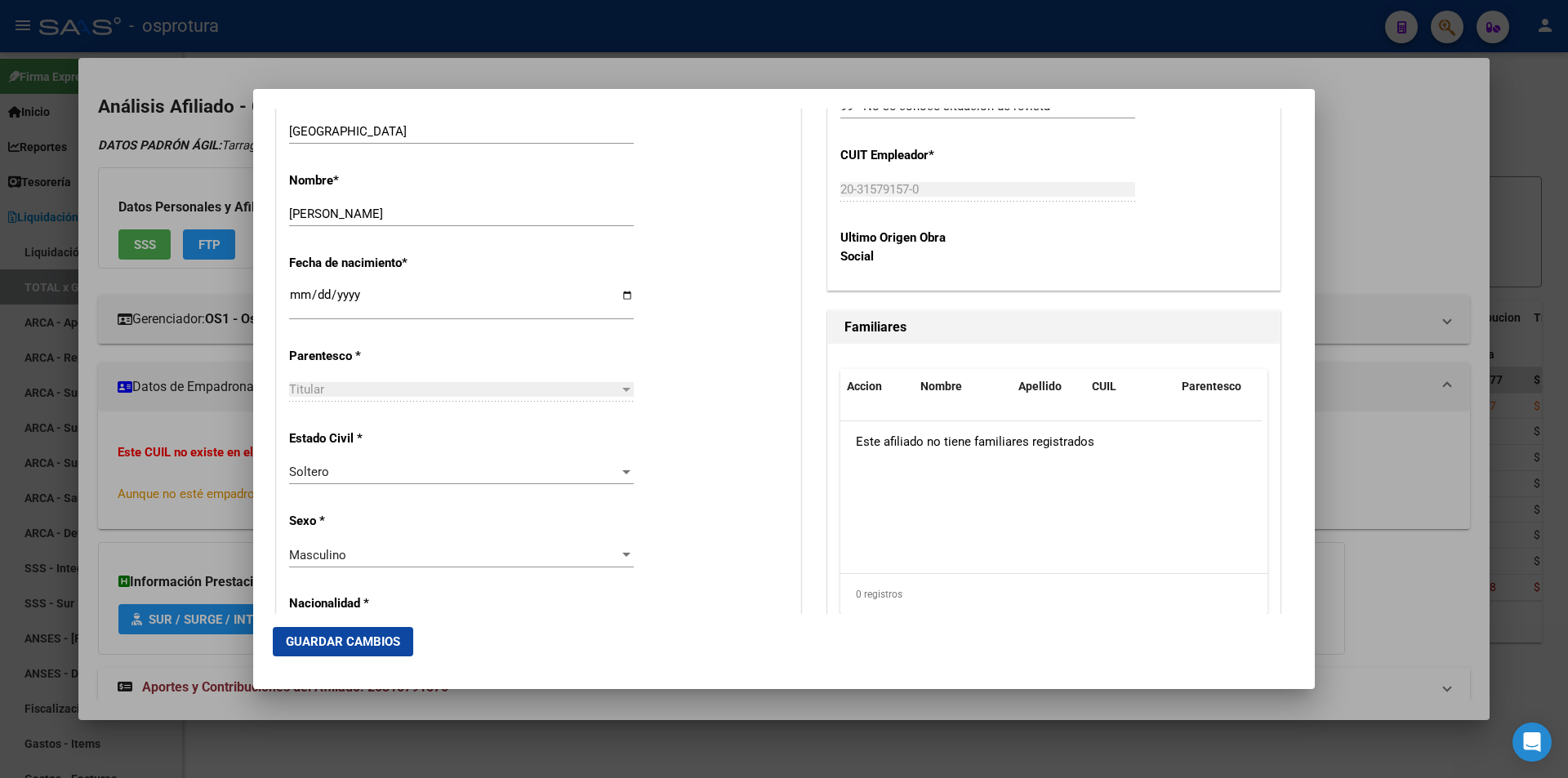
click at [416, 510] on div "Alta Baja Nro Afiliado Ingresar nro CUIL * 20-31579157-0 CUIL ARCA Padrón Fecha…" at bounding box center [538, 697] width 523 height 2332
click at [420, 475] on div "Soltero" at bounding box center [454, 472] width 330 height 15
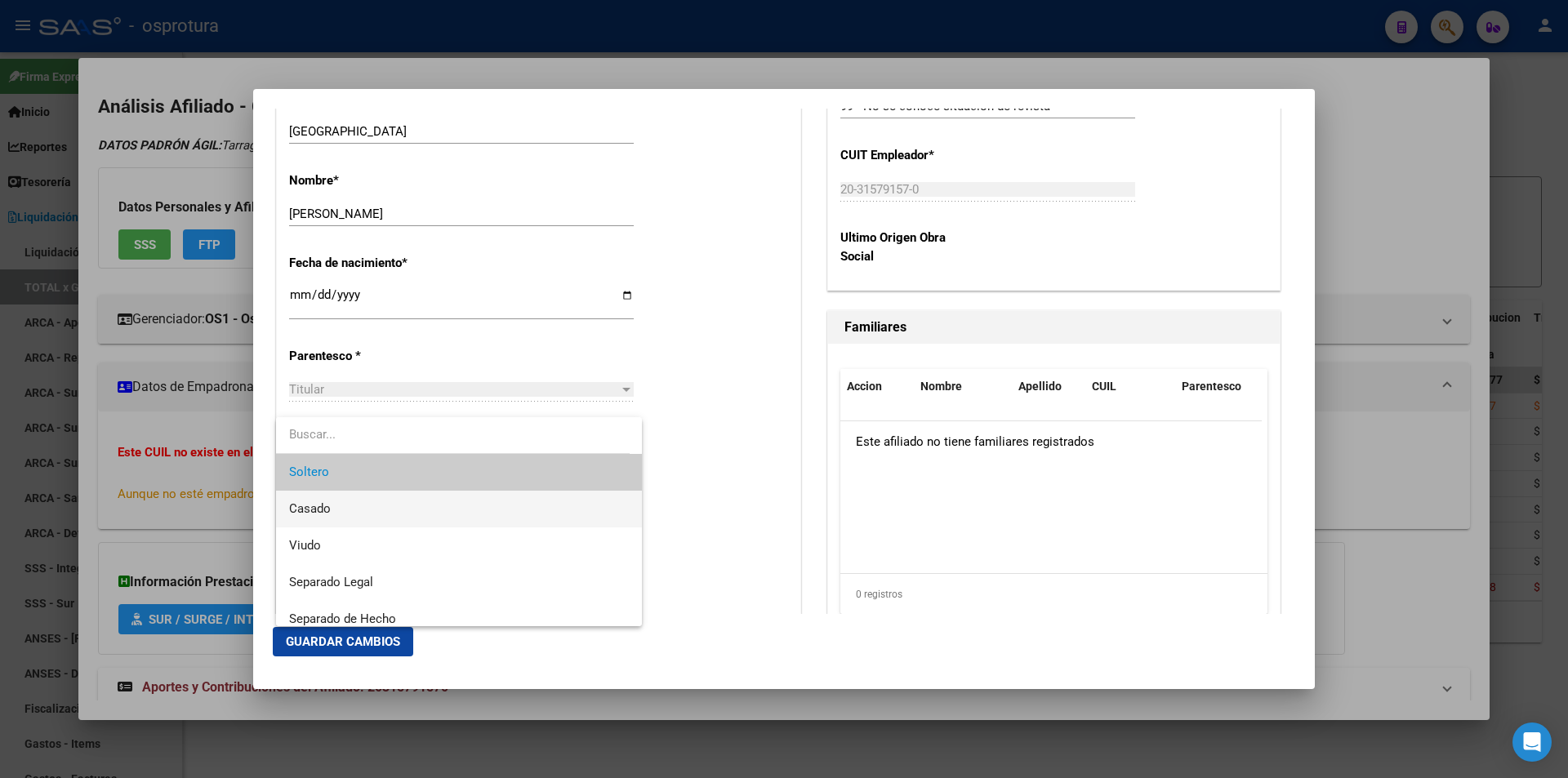
click at [386, 520] on span "Casado" at bounding box center [458, 509] width 340 height 37
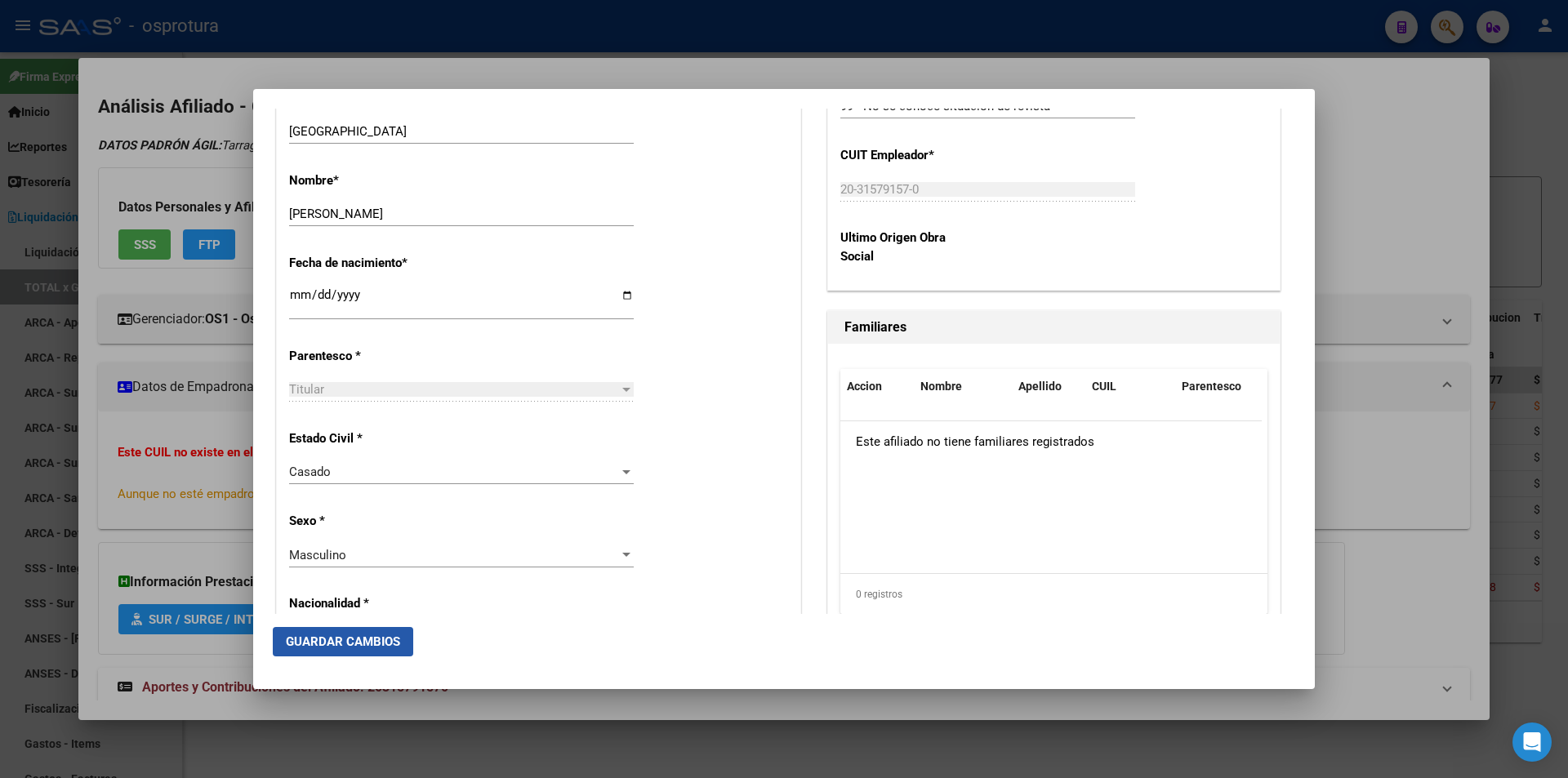
click at [372, 643] on span "Guardar Cambios" at bounding box center [343, 641] width 115 height 15
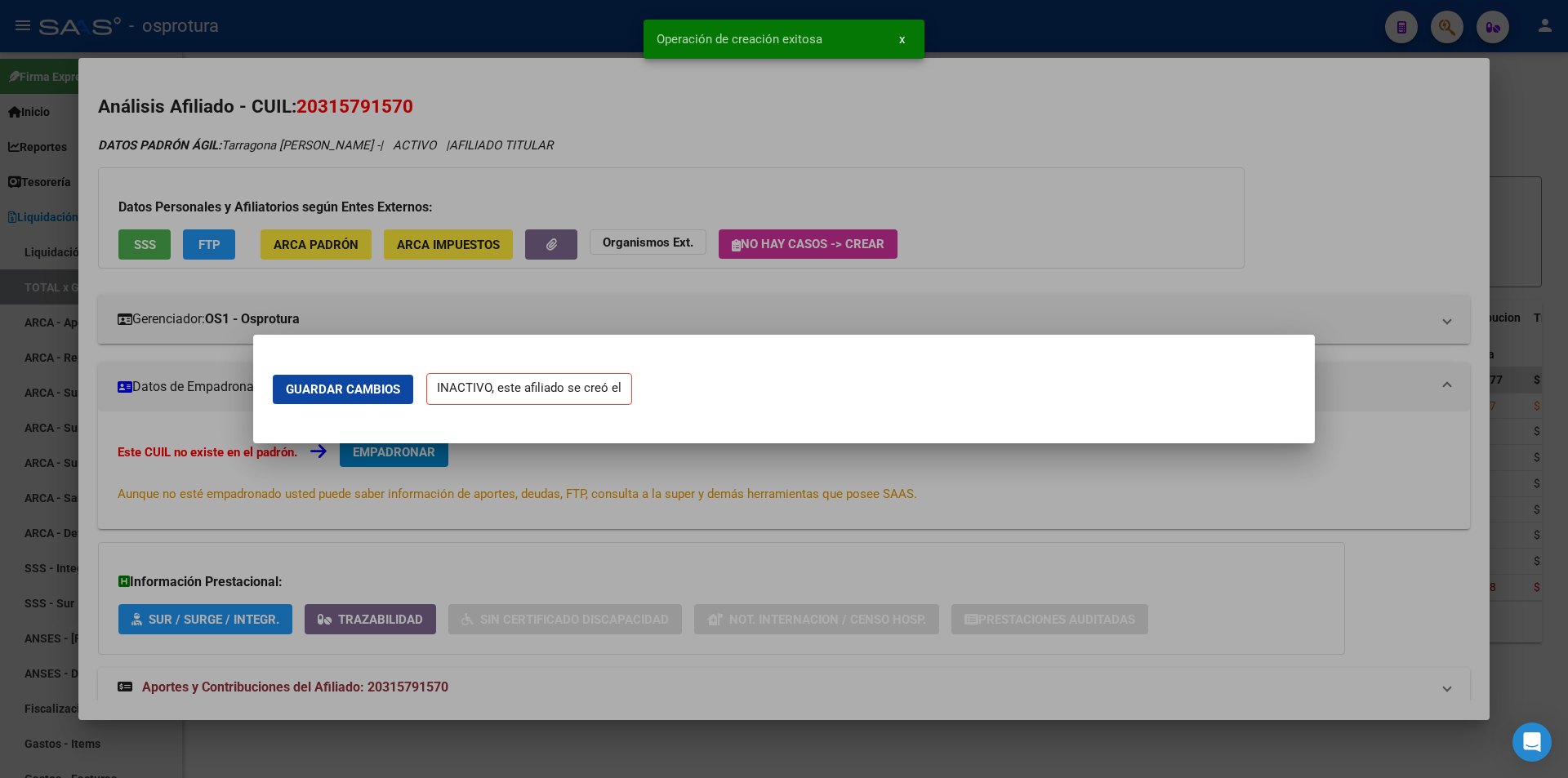
scroll to position [0, 0]
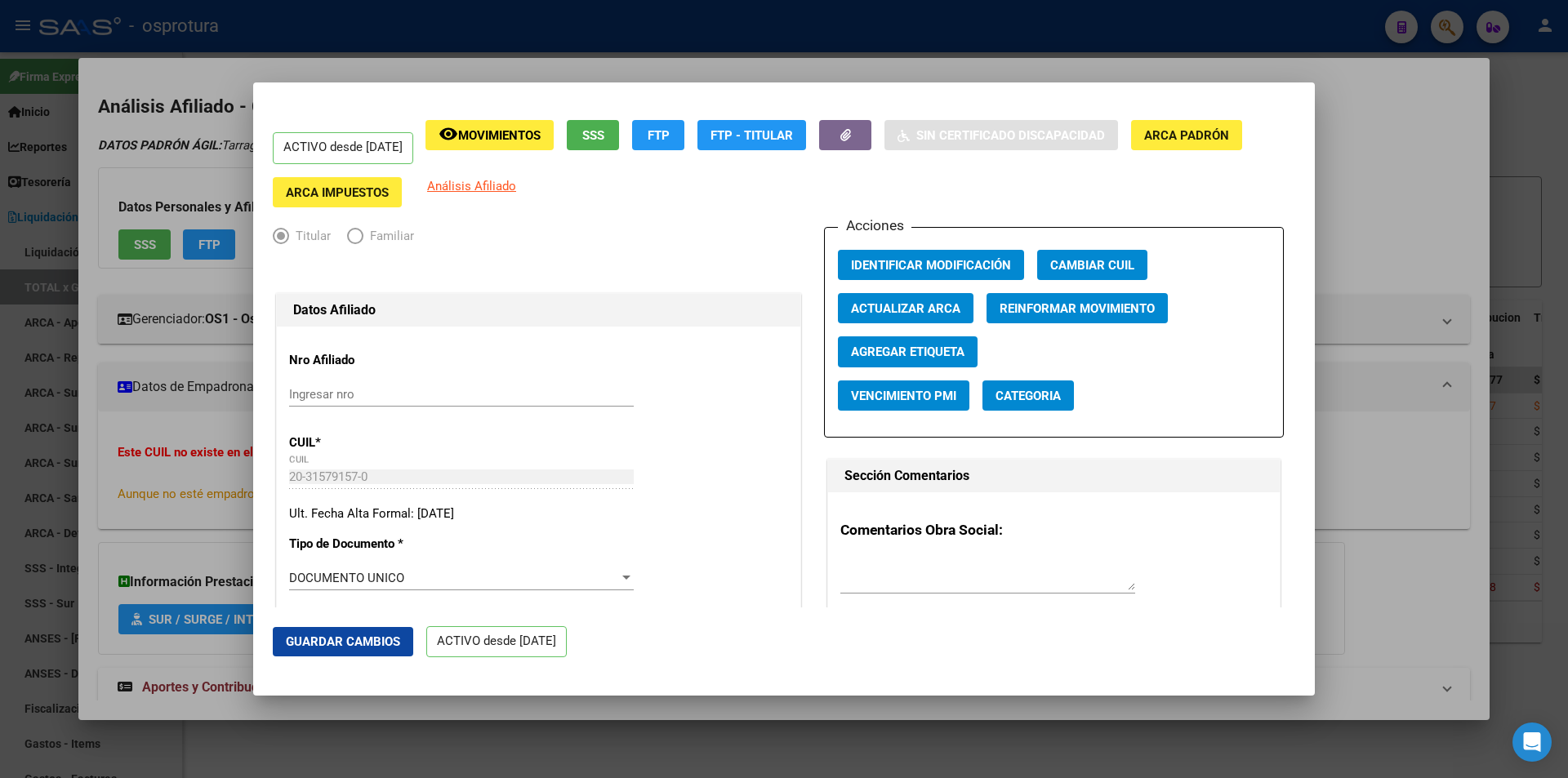
click at [557, 60] on div at bounding box center [784, 389] width 1568 height 778
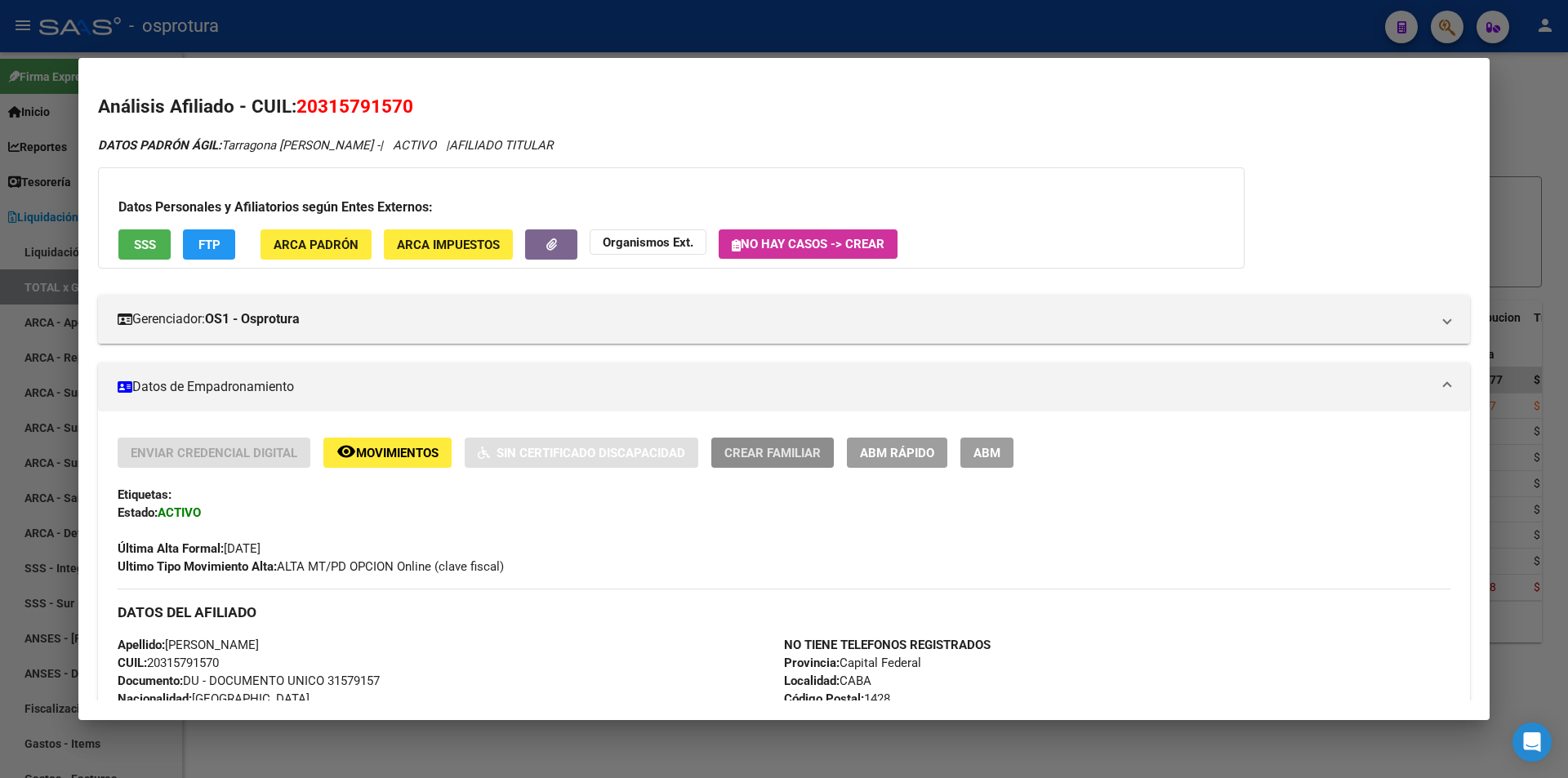
click at [794, 449] on span "Crear Familiar" at bounding box center [772, 453] width 96 height 15
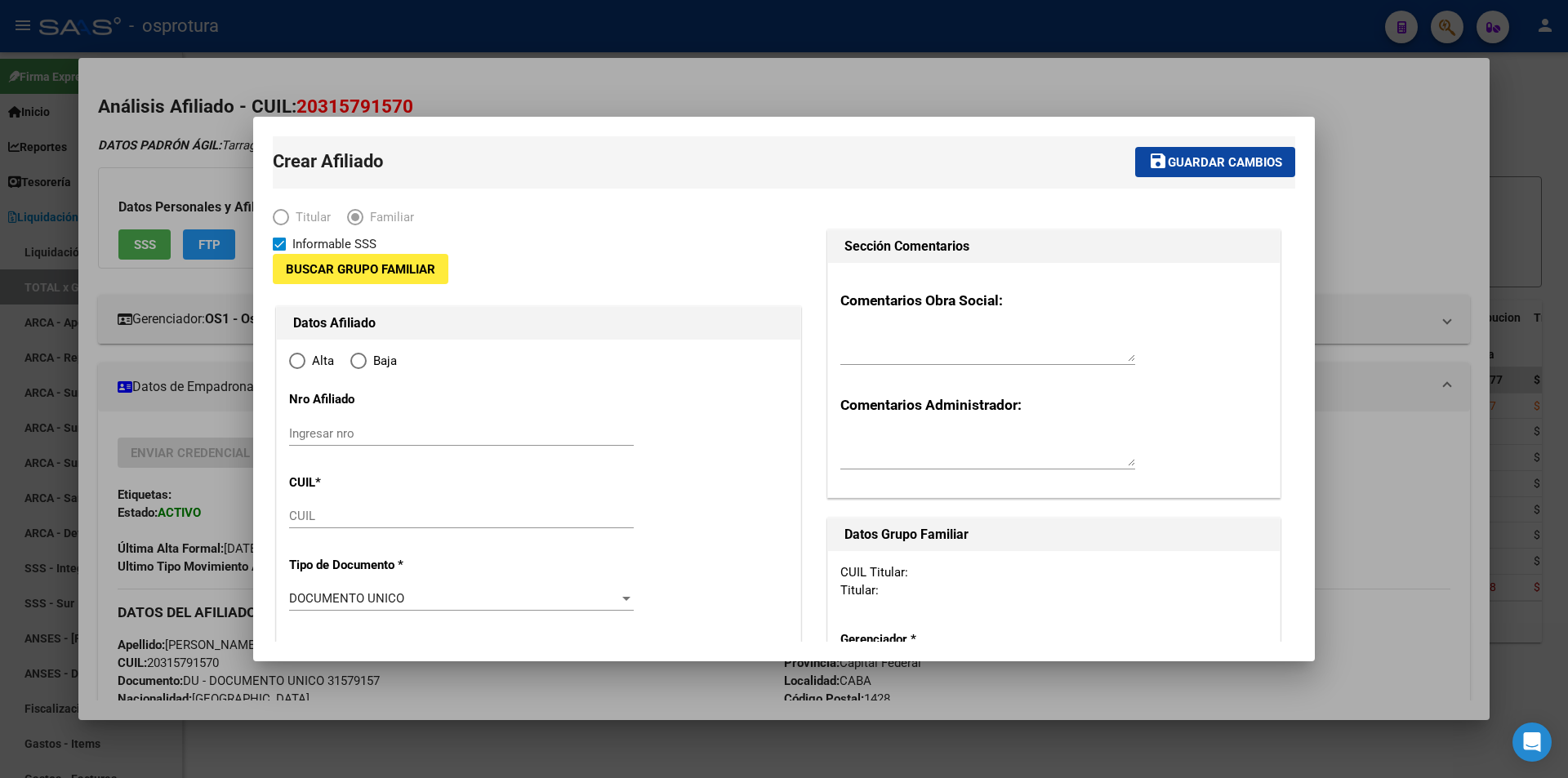
type input "20-31579157-0"
type input "CABA"
type input "1428"
type input "LA PAMPA"
type input "1429"
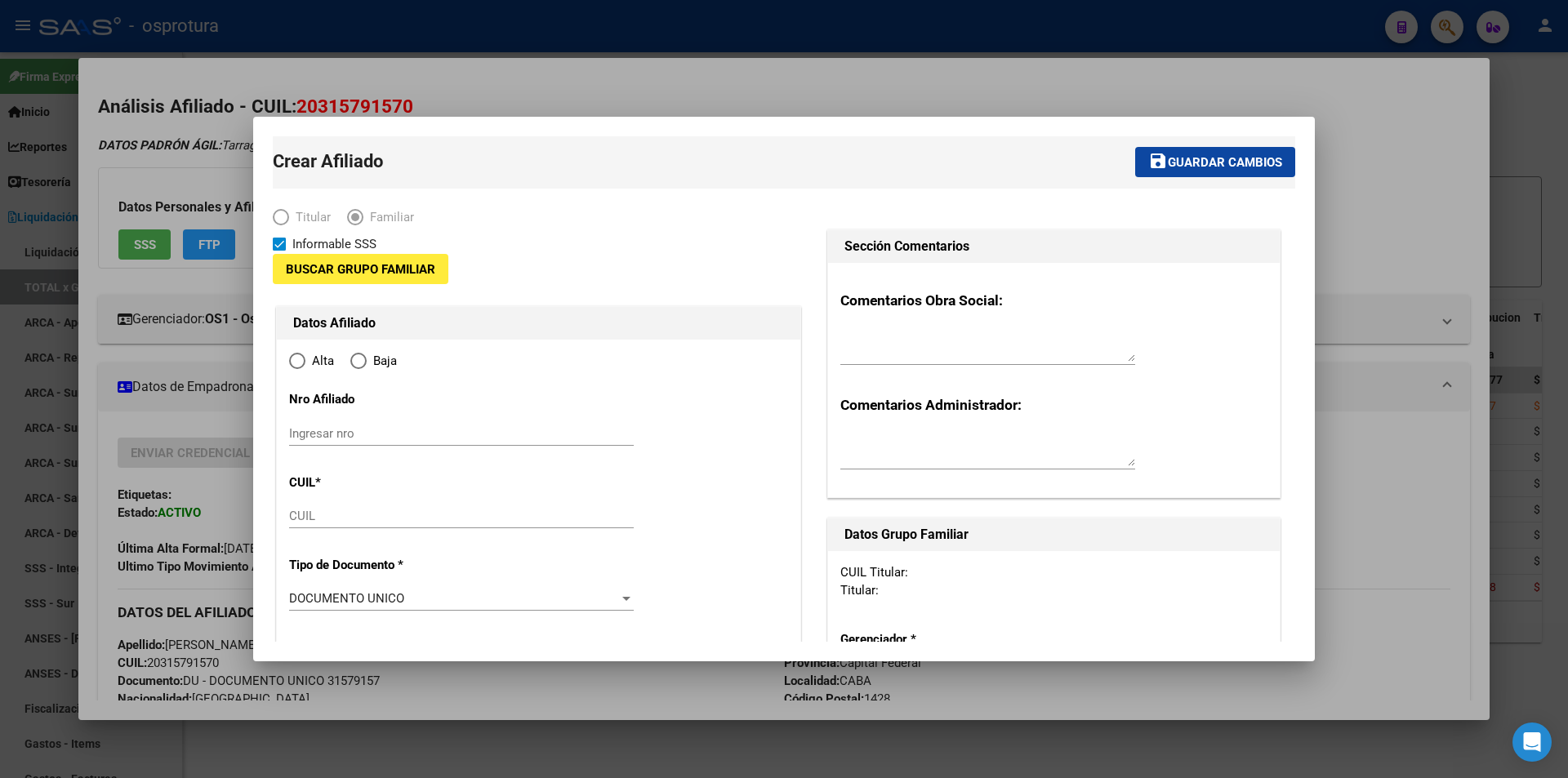
type input "1"
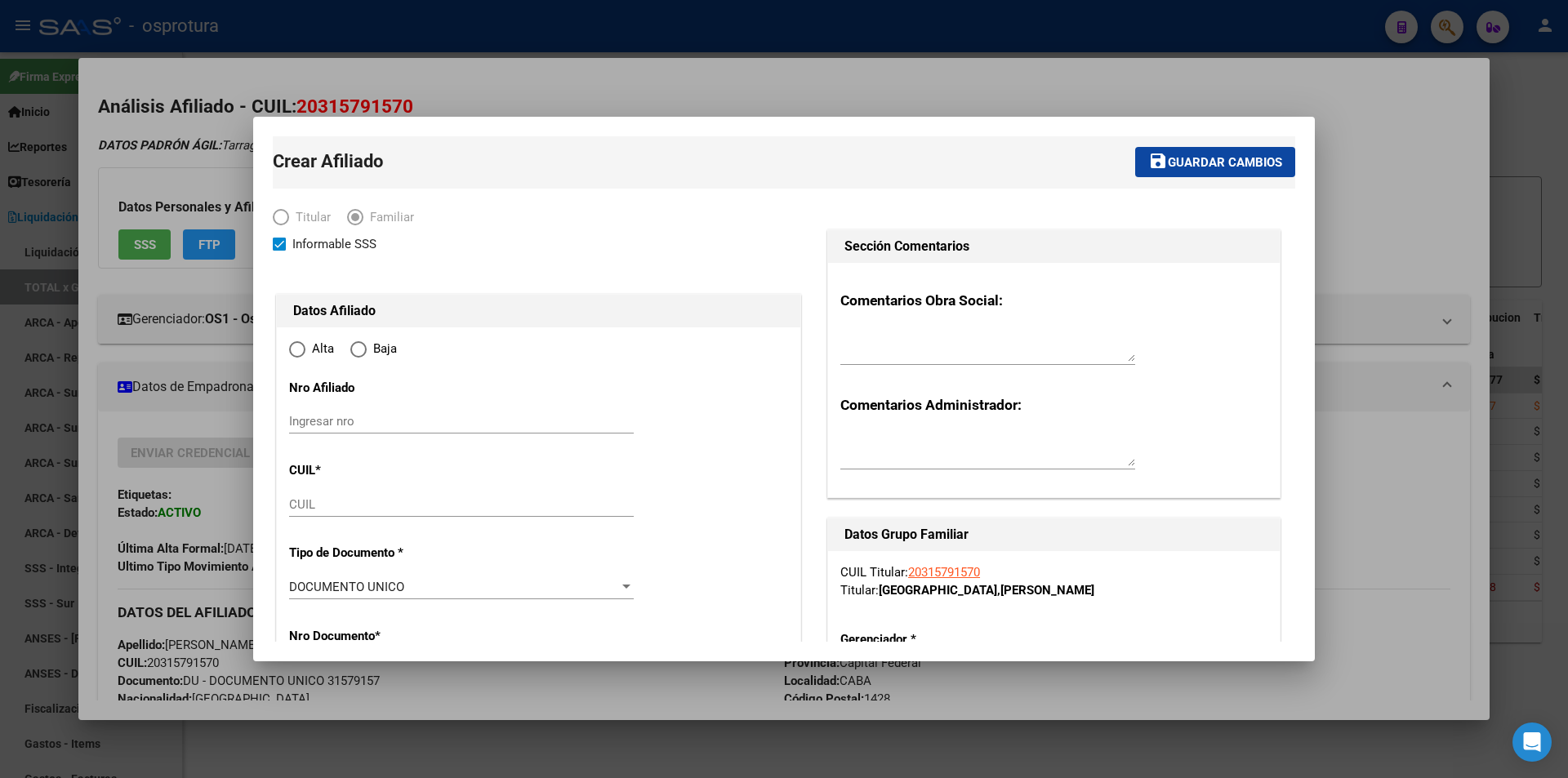
radio input "true"
click at [407, 417] on input "Ingresar nro" at bounding box center [461, 422] width 345 height 15
type input "20-31579157-0"
paste input "27419702019"
type input "27419702019"
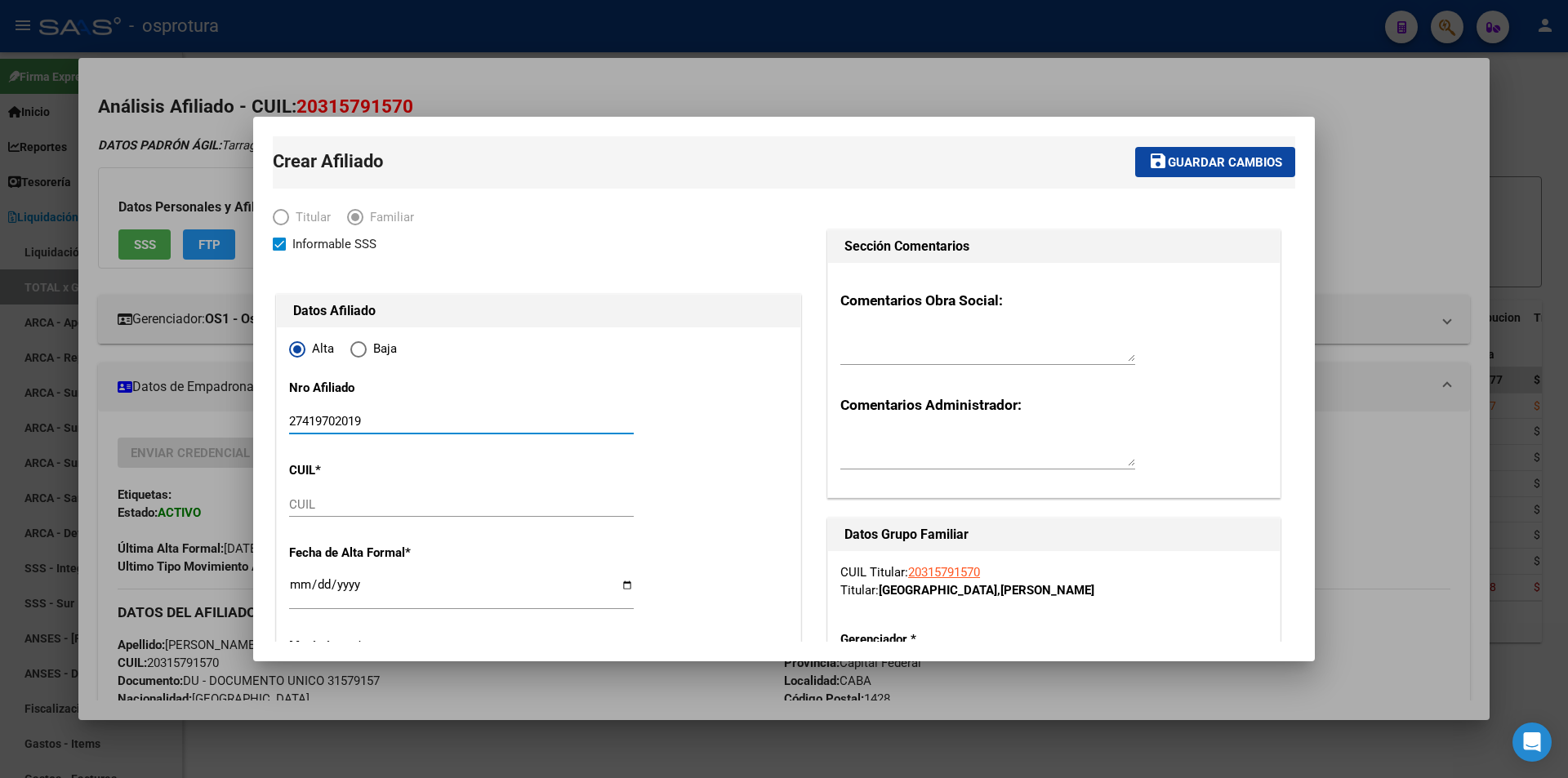
drag, startPoint x: 432, startPoint y: 424, endPoint x: 135, endPoint y: 424, distance: 297.0
click at [135, 424] on div "20315791570 Buscar (apellido, dni, cuil, nro traspaso, cuit, obra social) searc…" at bounding box center [784, 389] width 1568 height 778
click at [357, 513] on div "CUIL" at bounding box center [461, 504] width 345 height 25
click at [357, 501] on input "CUIL" at bounding box center [461, 505] width 345 height 15
paste input "27-41970201-9"
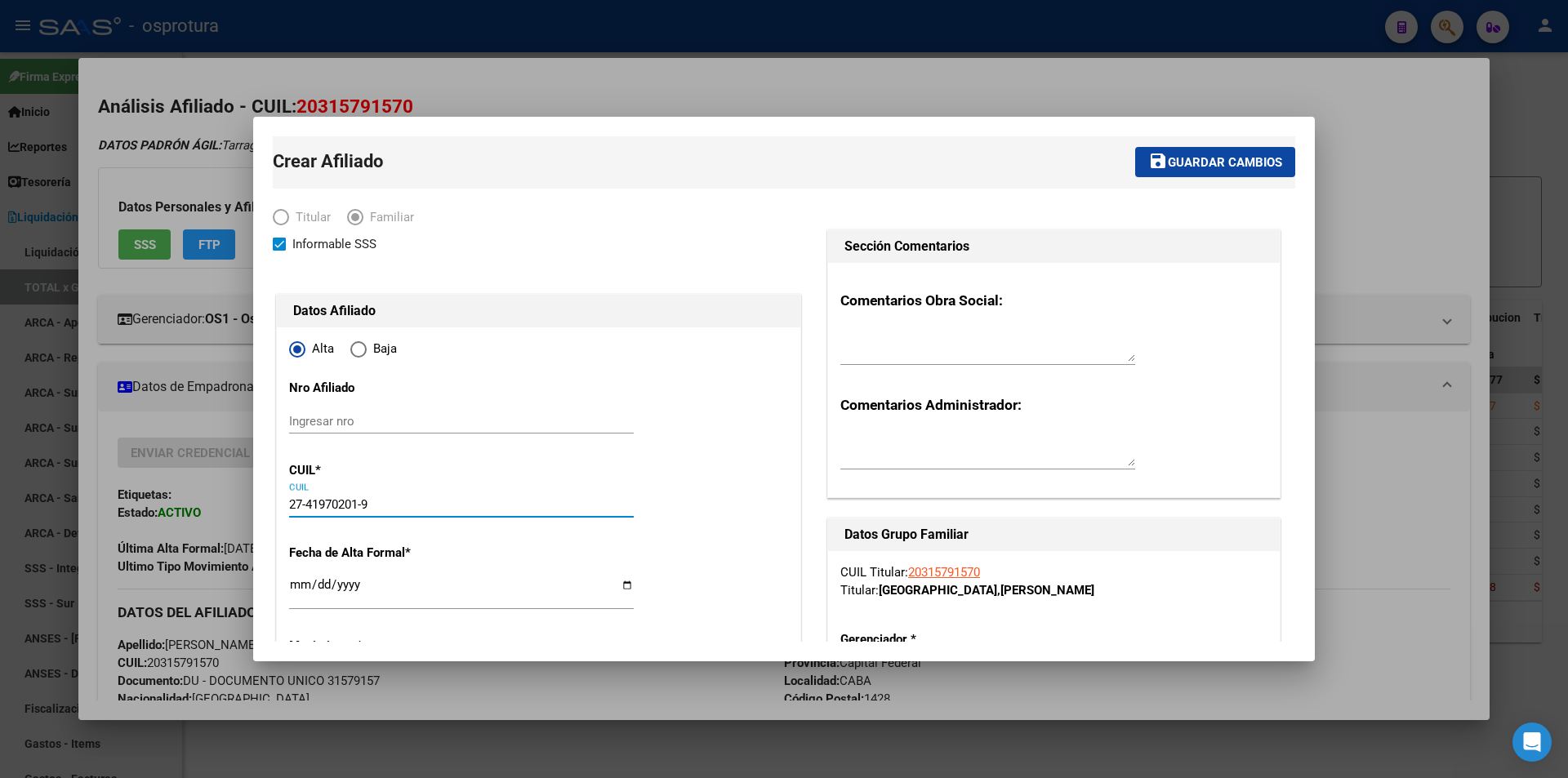
type input "27-41970201-9"
click at [296, 585] on input "Ingresar fecha" at bounding box center [461, 591] width 345 height 27
type input "41970201"
type input "SACCO"
type input "MELISSA JESABEL"
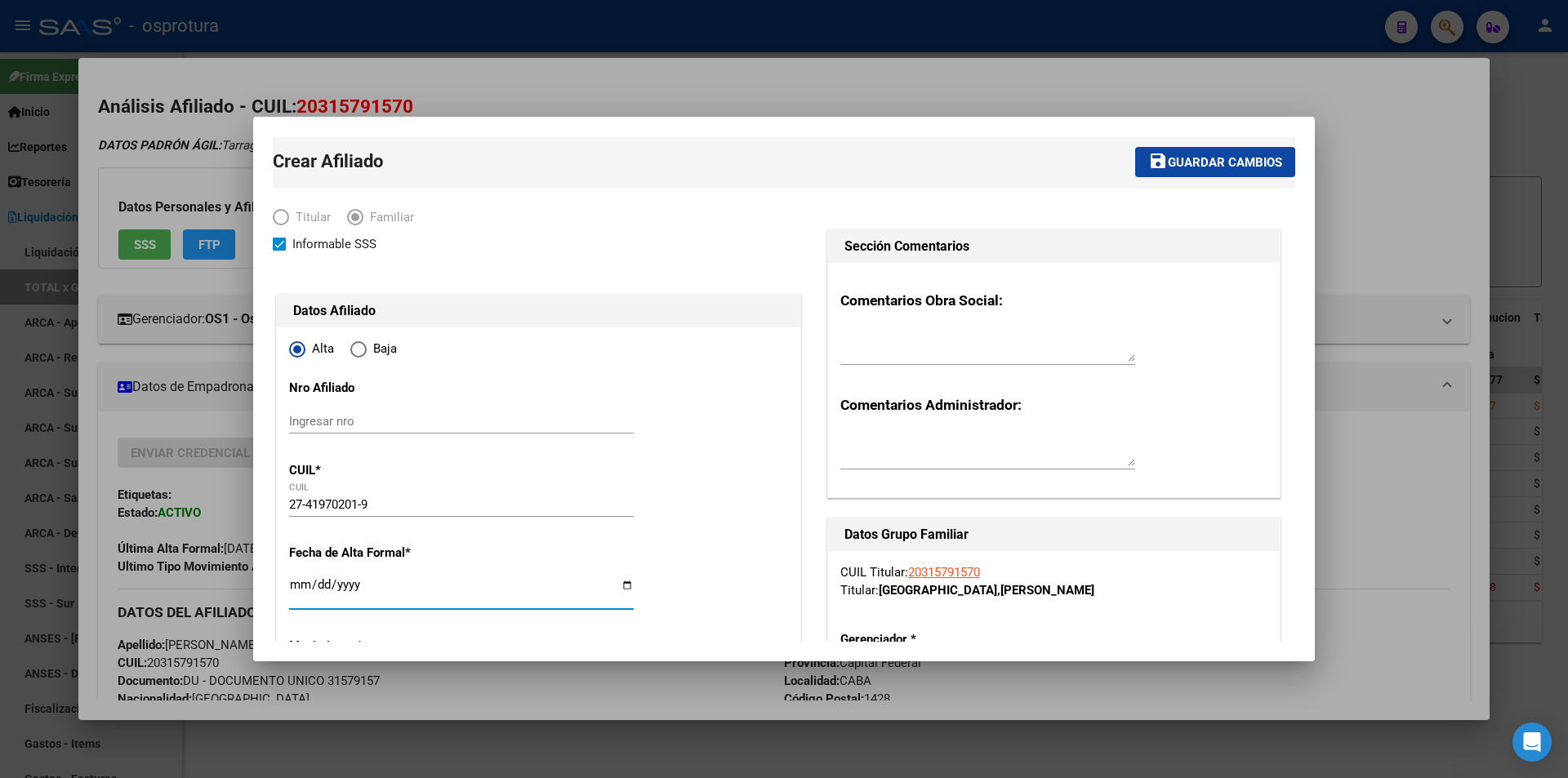
type input "1999-07-05"
type input "PONTEVEDRA"
type input "1761"
type input "T SALEY"
type input "2945"
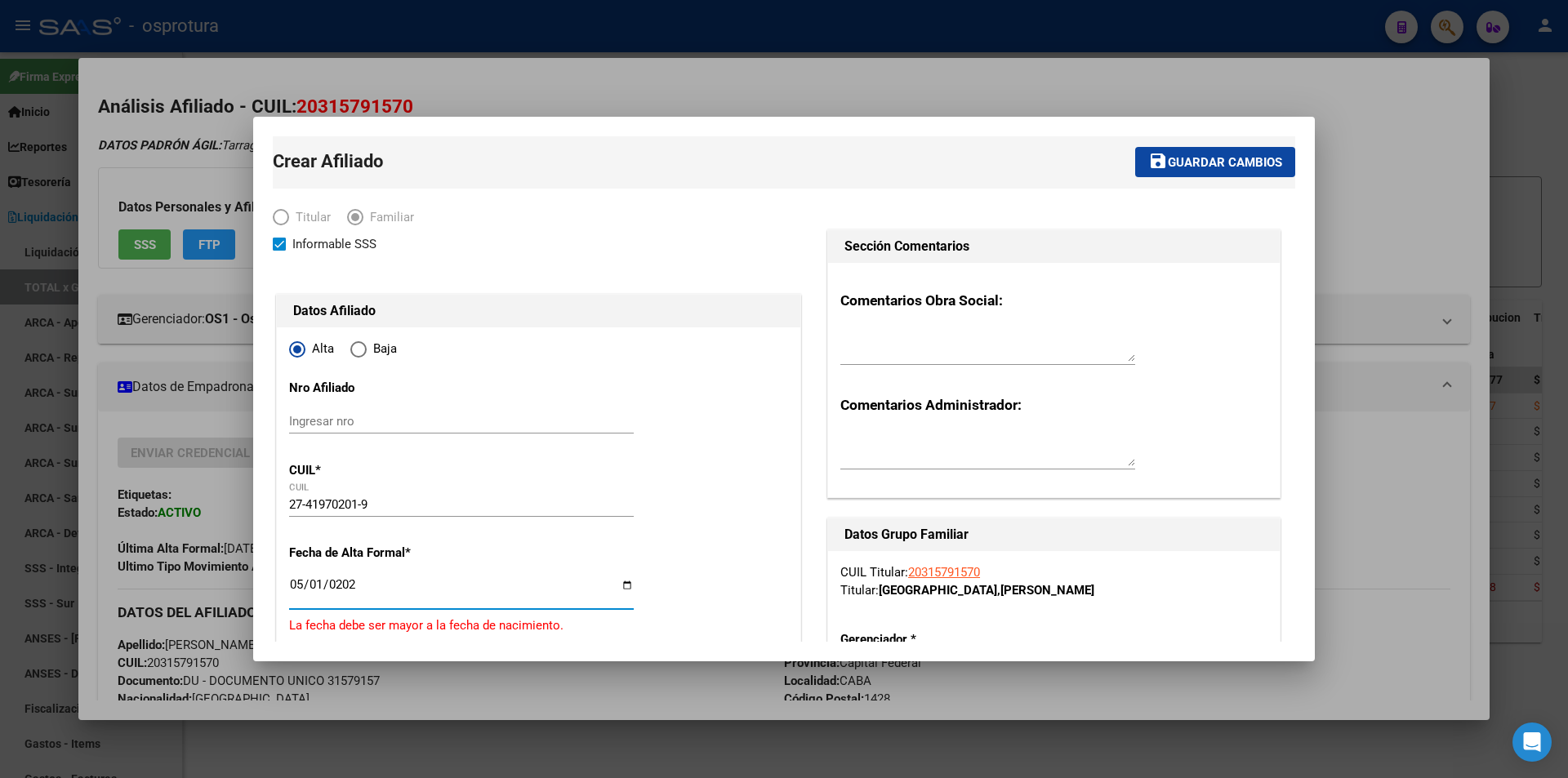
type input "2022-05-01"
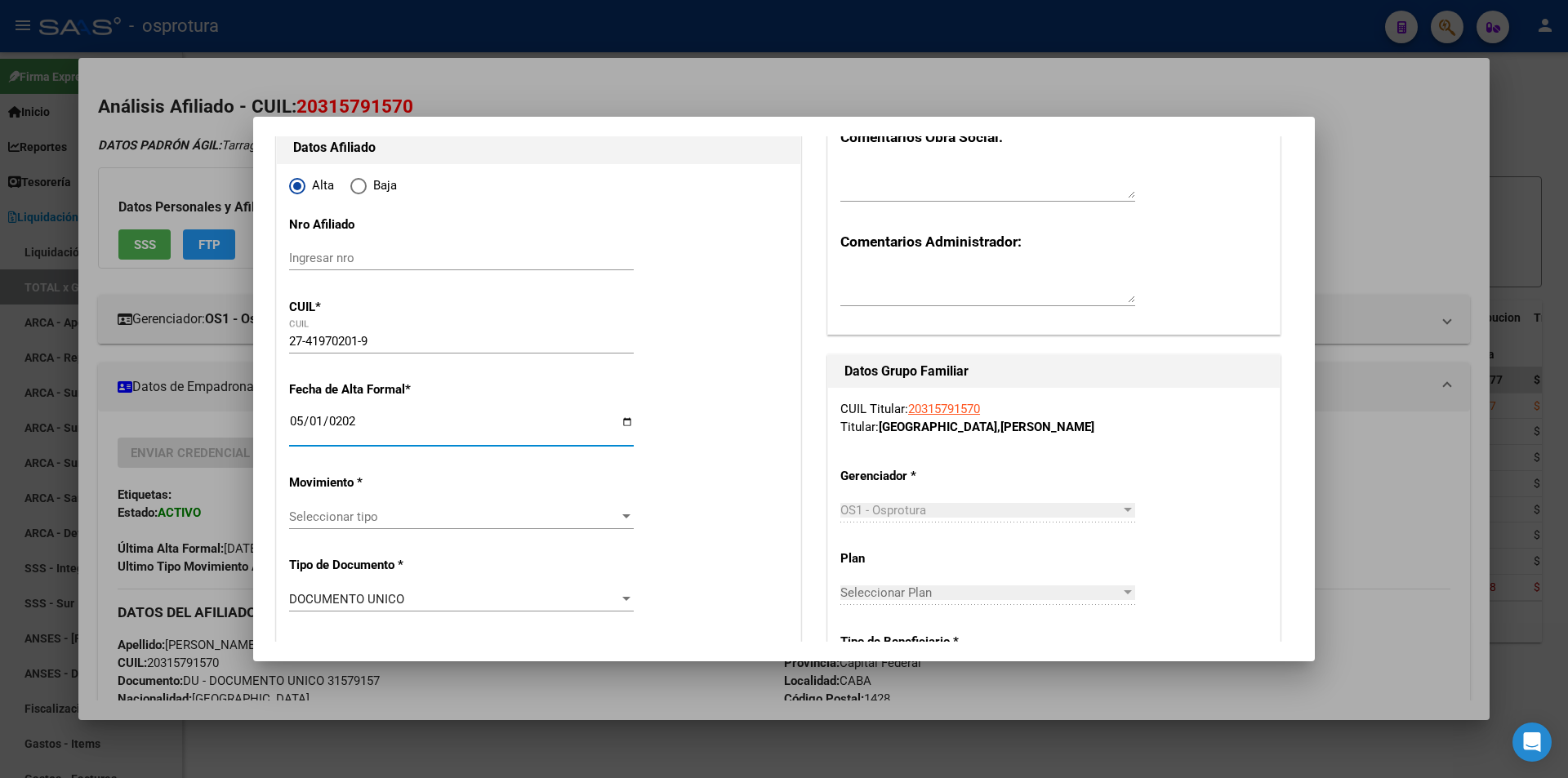
scroll to position [245, 0]
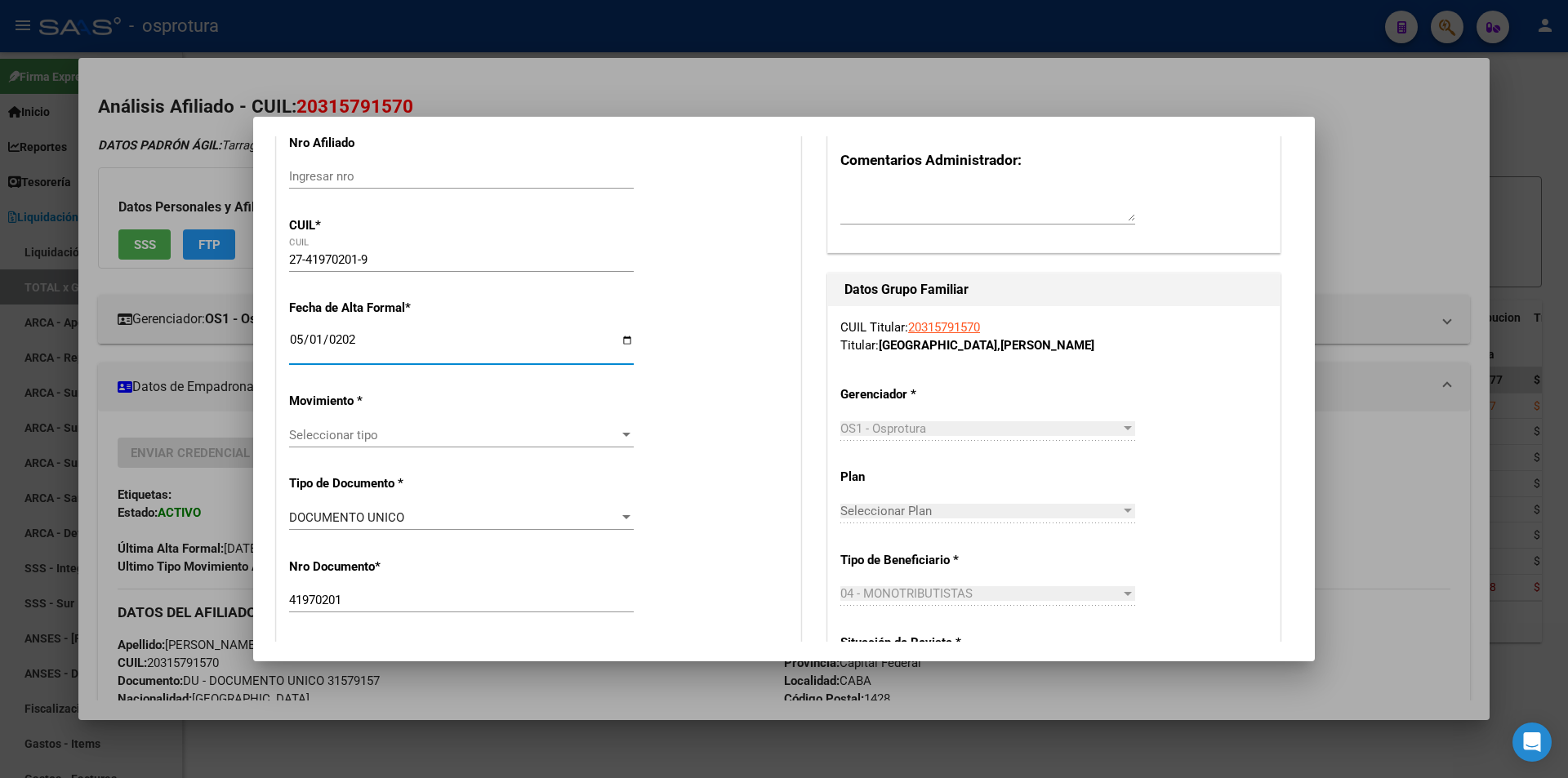
click at [488, 437] on span "Seleccionar tipo" at bounding box center [454, 435] width 330 height 15
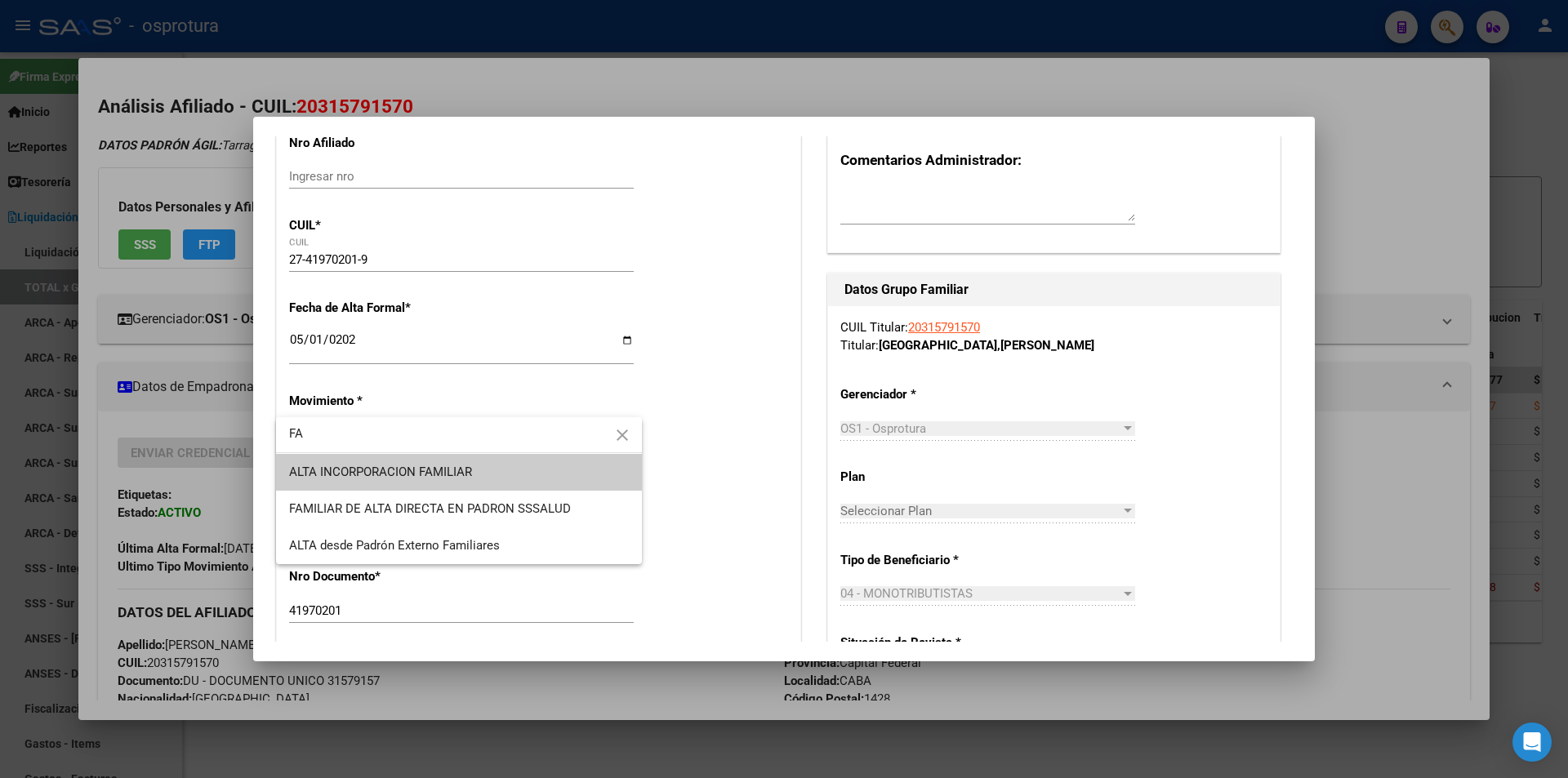
type input "FA"
click at [486, 463] on span "ALTA INCORPORACION FAMILIAR" at bounding box center [458, 472] width 340 height 37
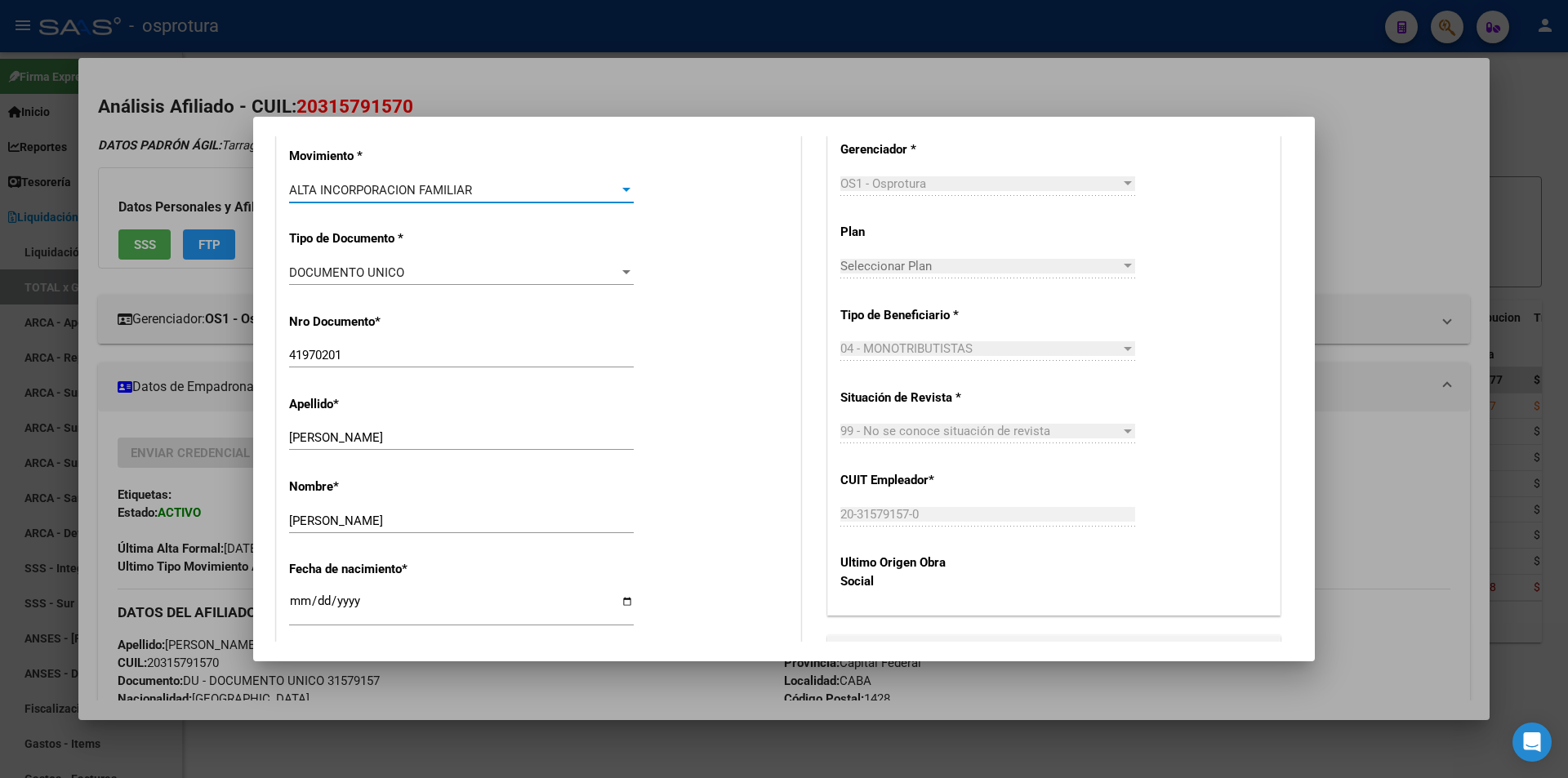
scroll to position [572, 0]
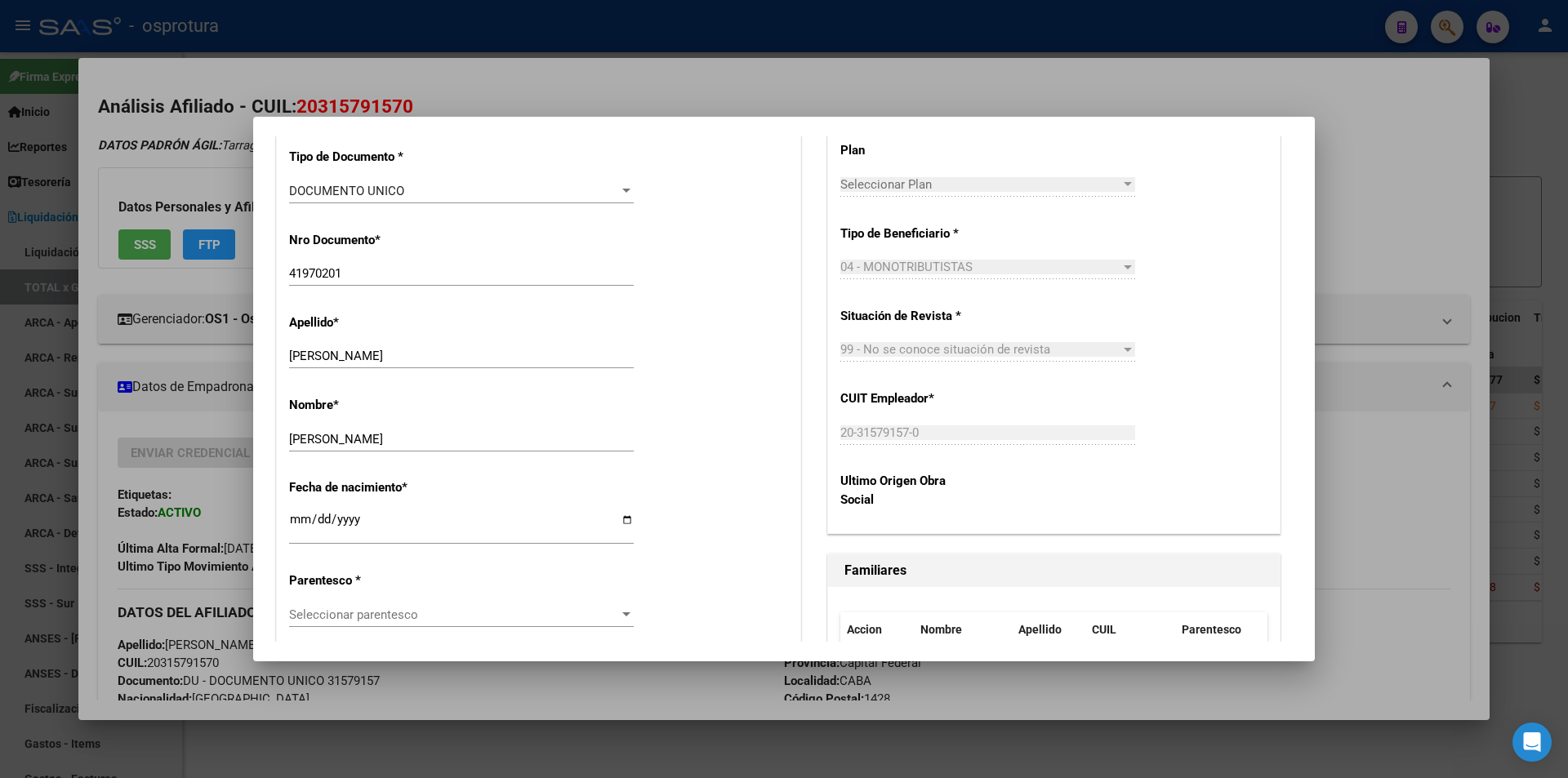
click at [397, 608] on span "Seleccionar parentesco" at bounding box center [454, 615] width 330 height 15
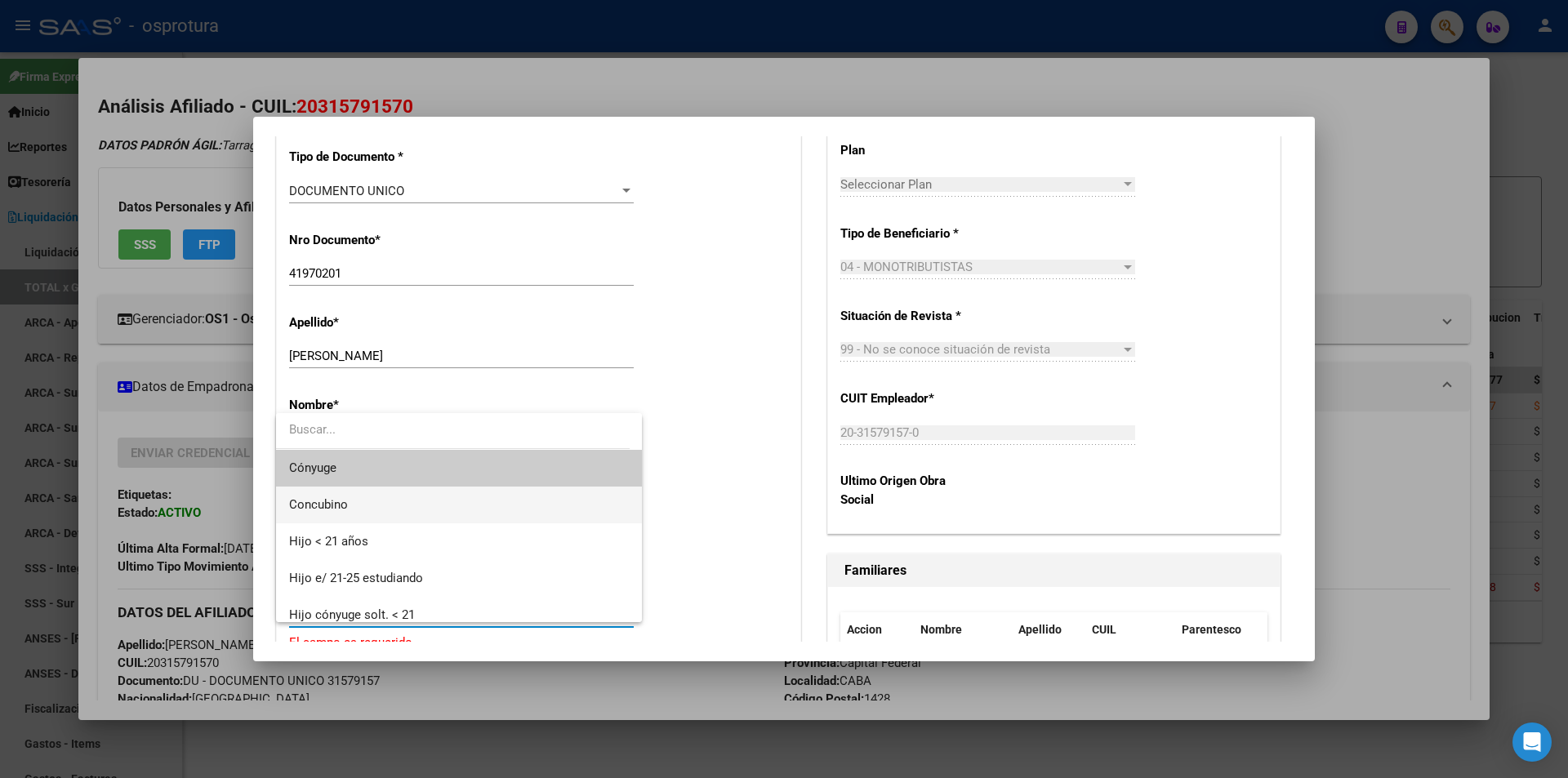
drag, startPoint x: 399, startPoint y: 501, endPoint x: 411, endPoint y: 470, distance: 33.2
click at [411, 470] on div "Cónyuge Concubino Hijo < 21 años Hijo e/ 21-25 estudiando Hijo cónyuge solt. < …" at bounding box center [458, 518] width 366 height 209
click at [411, 470] on span "Cónyuge" at bounding box center [458, 468] width 340 height 37
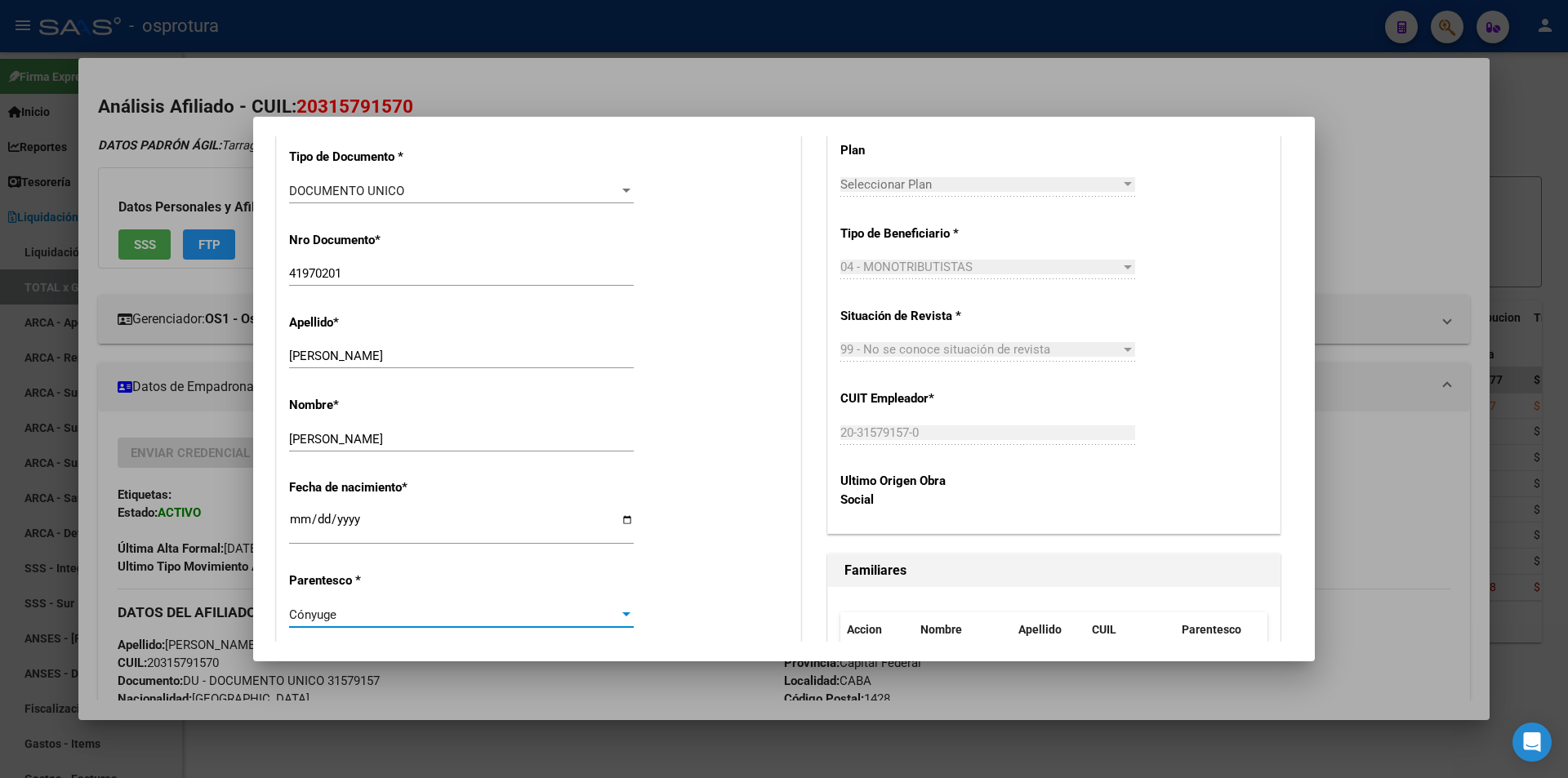
scroll to position [0, 0]
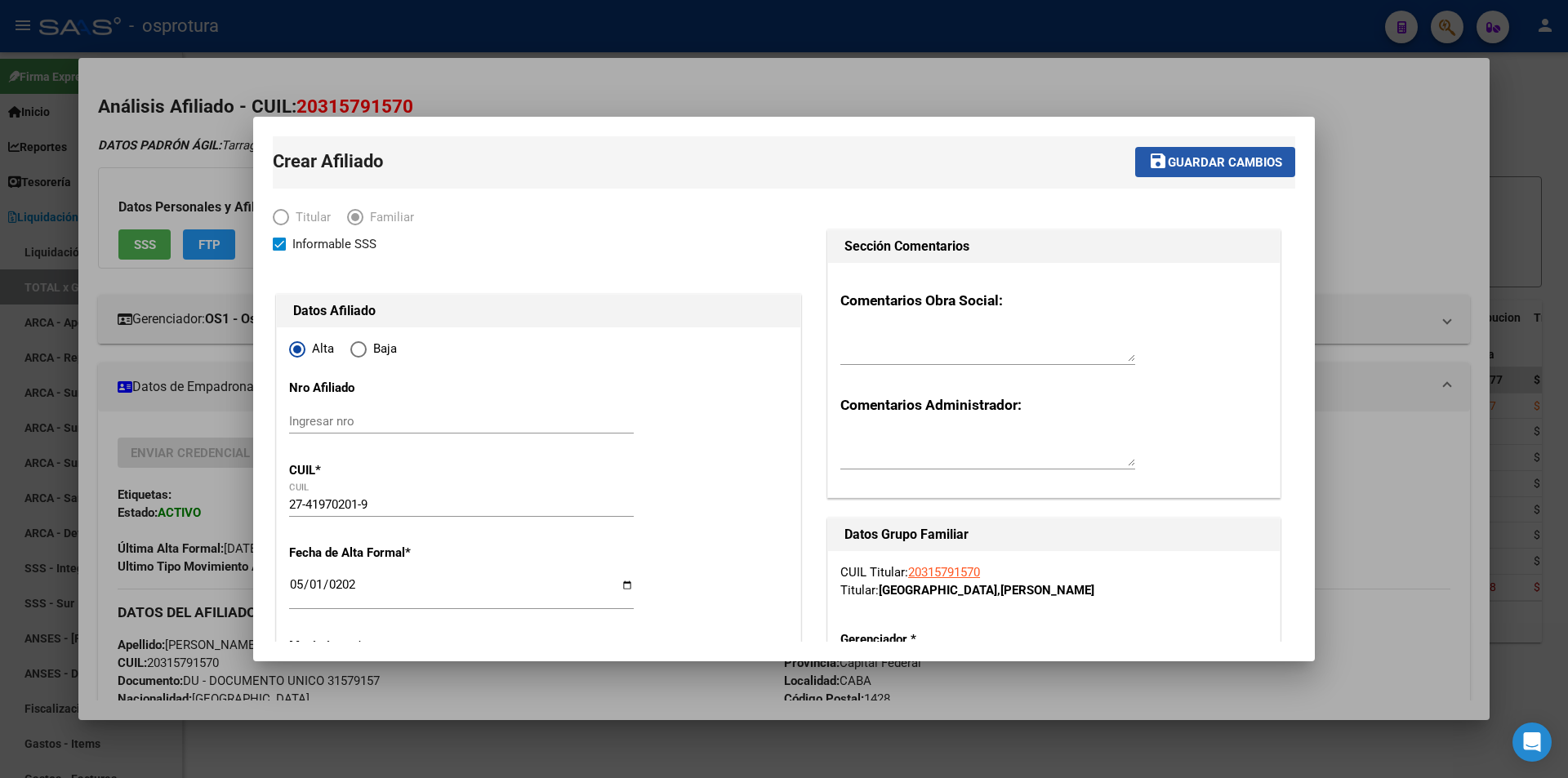
click at [1168, 156] on span "Guardar cambios" at bounding box center [1224, 162] width 115 height 15
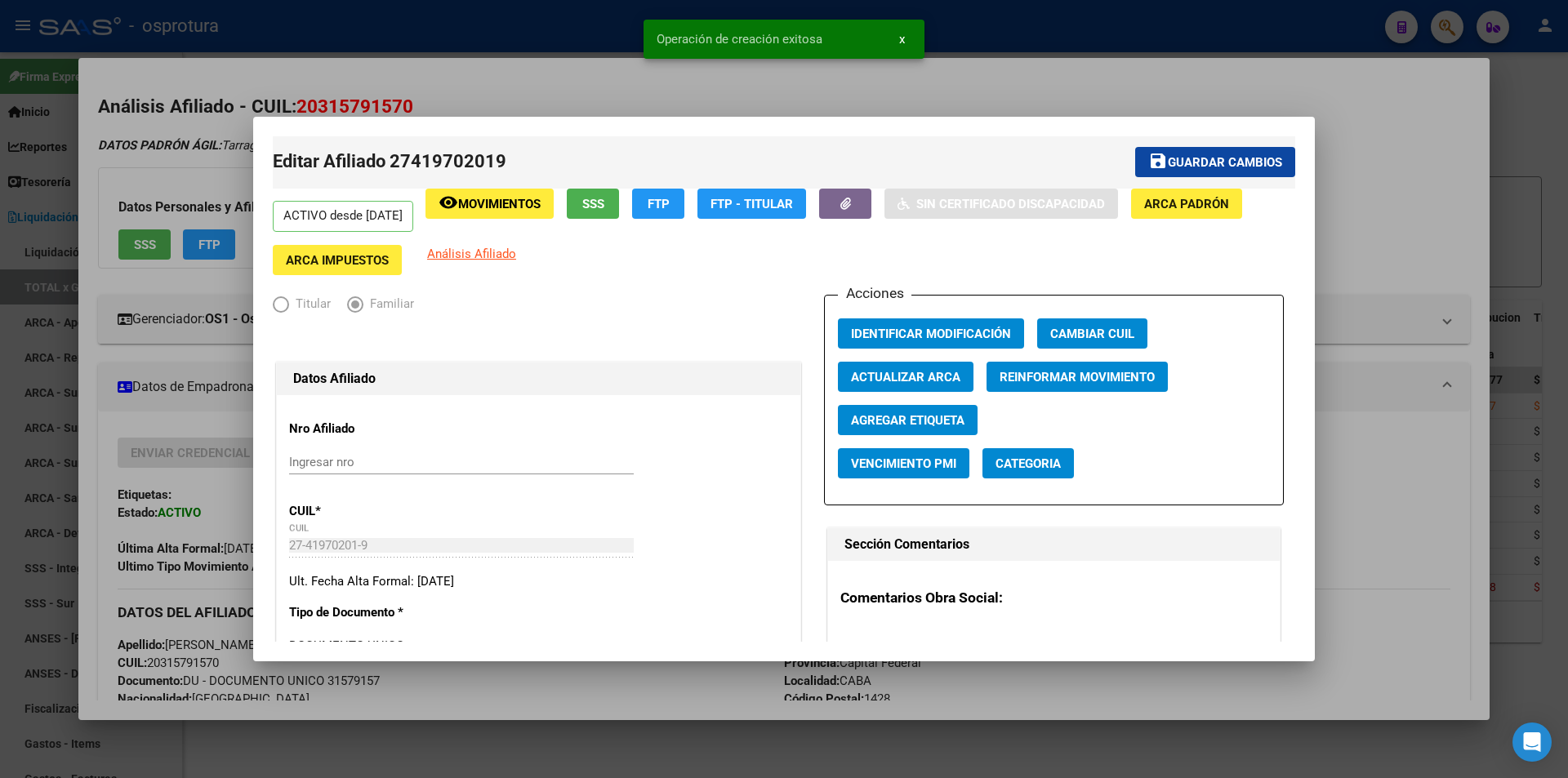
click at [1369, 163] on div at bounding box center [784, 389] width 1568 height 778
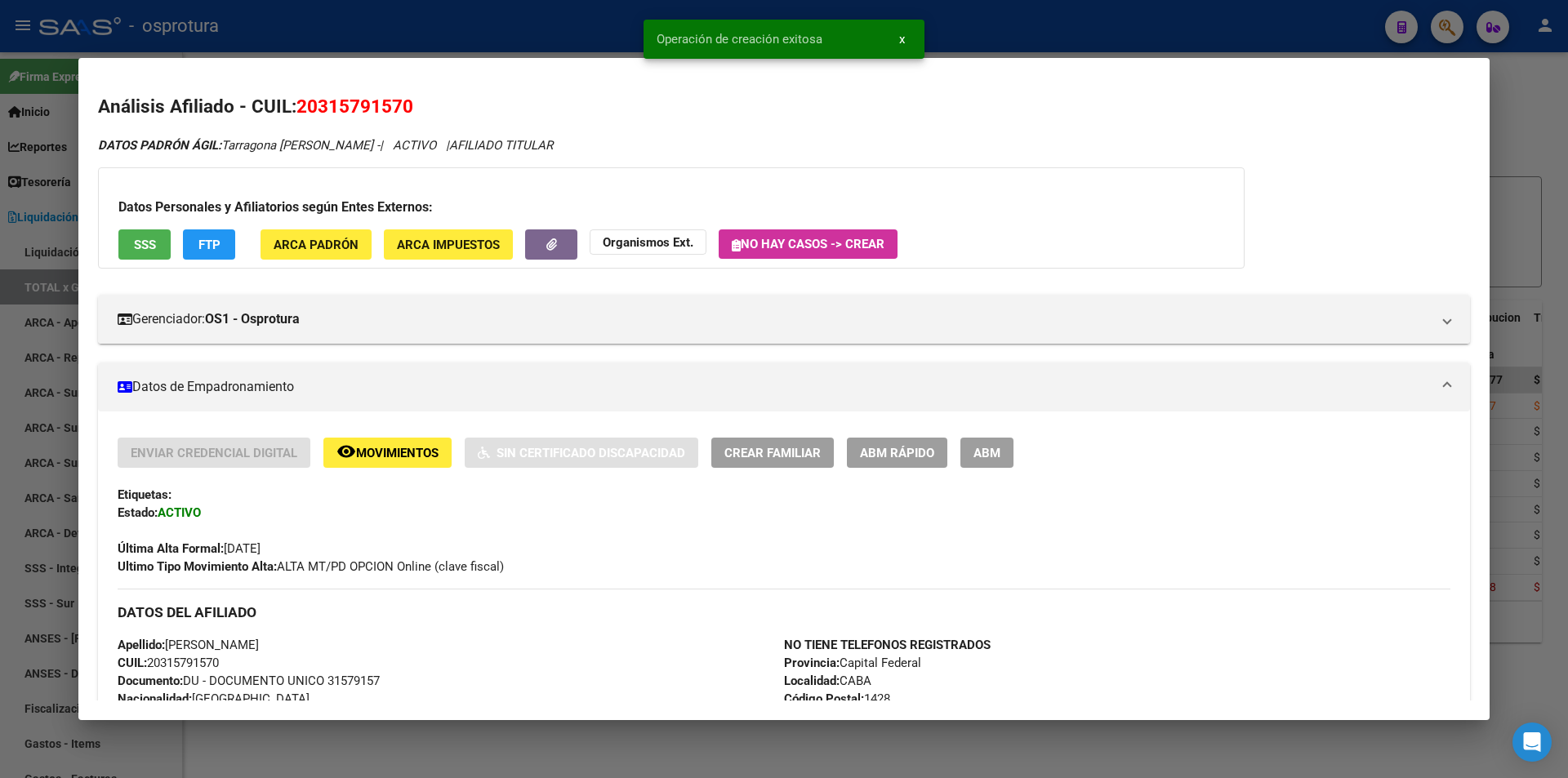
click at [872, 445] on span "ABM Rápido" at bounding box center [896, 453] width 74 height 15
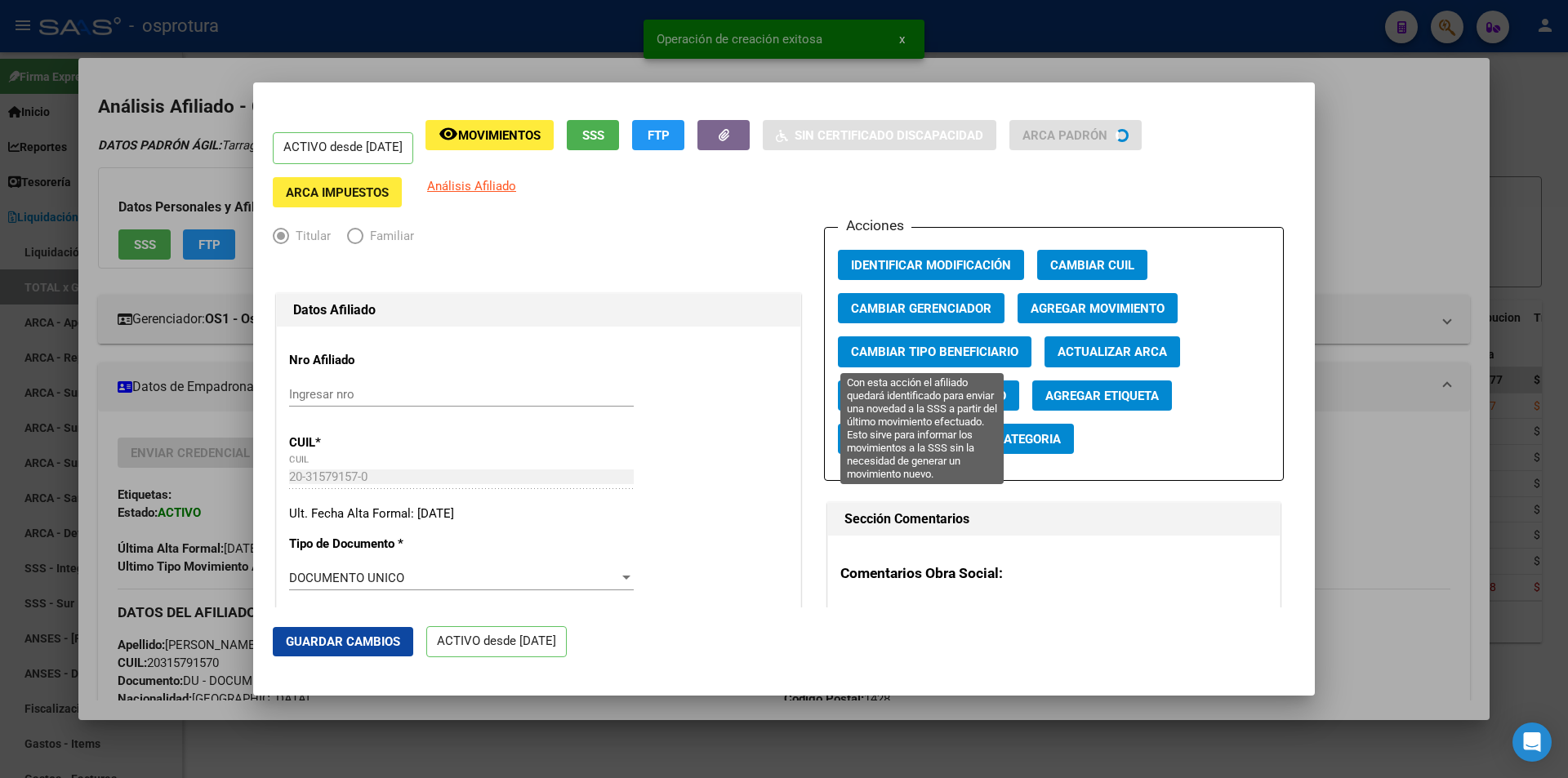
radio input "true"
type input "20-31579157-0"
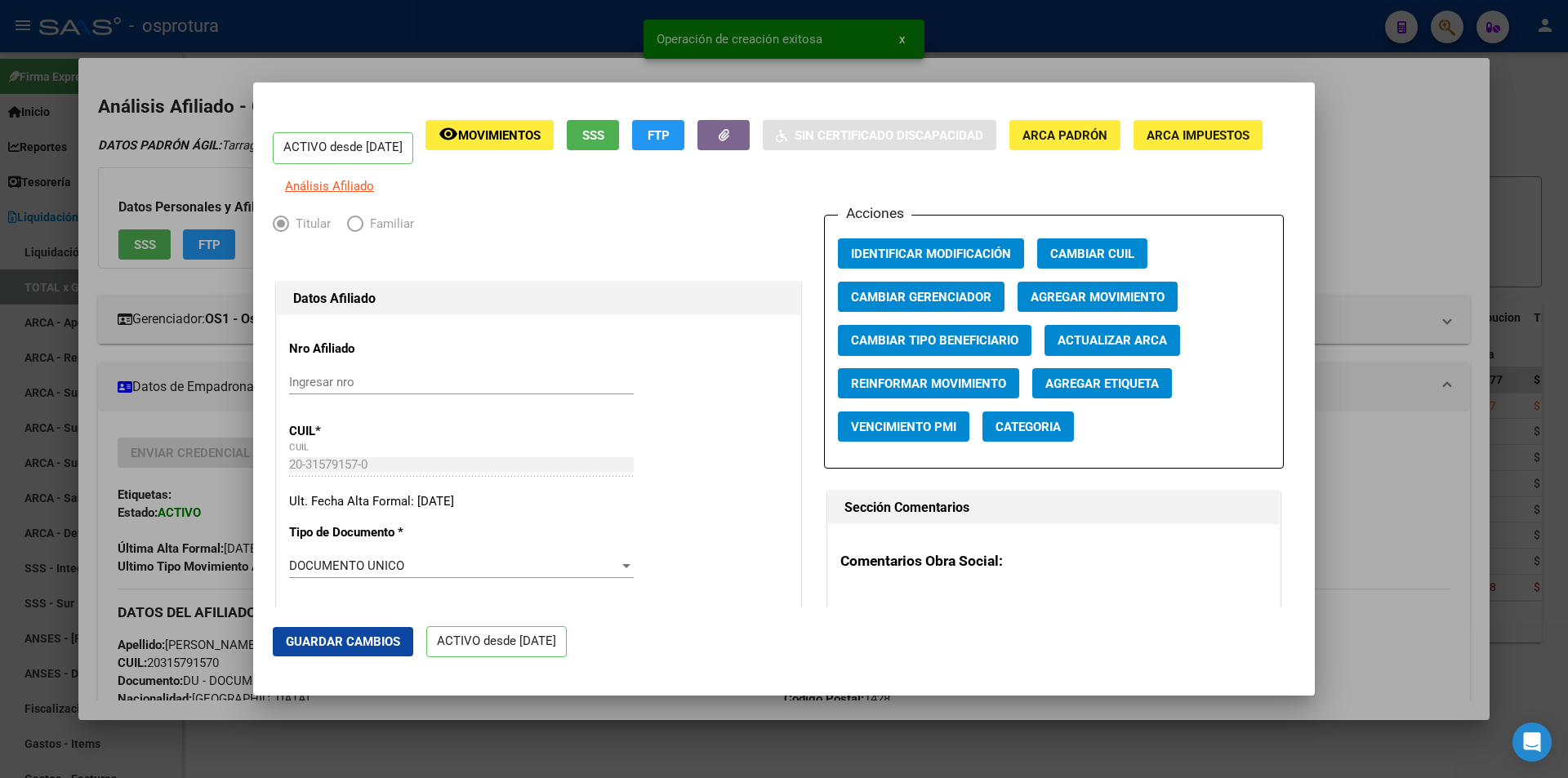
click at [1102, 304] on span "Agregar Movimiento" at bounding box center [1097, 297] width 134 height 15
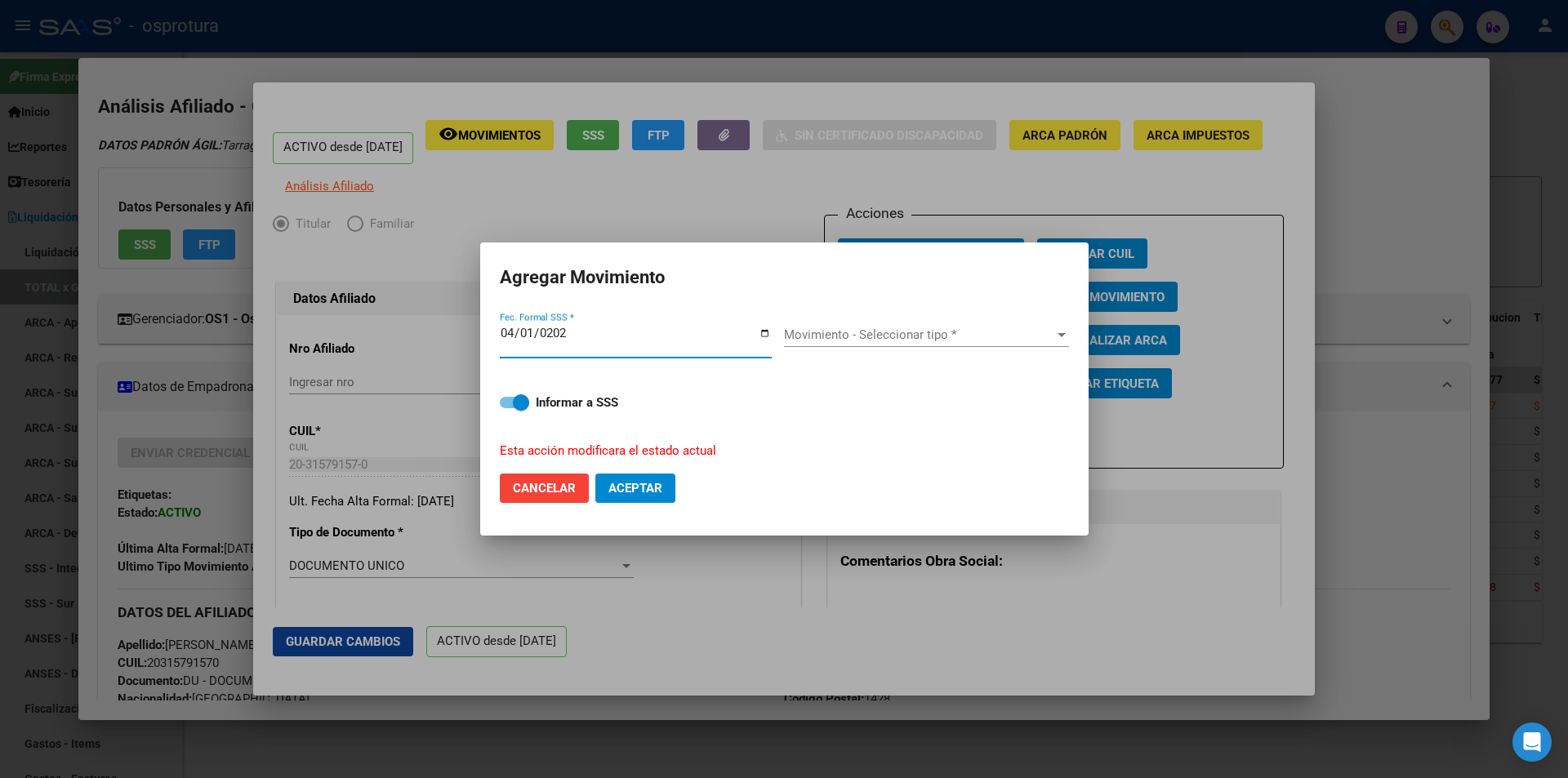
type input "[DATE]"
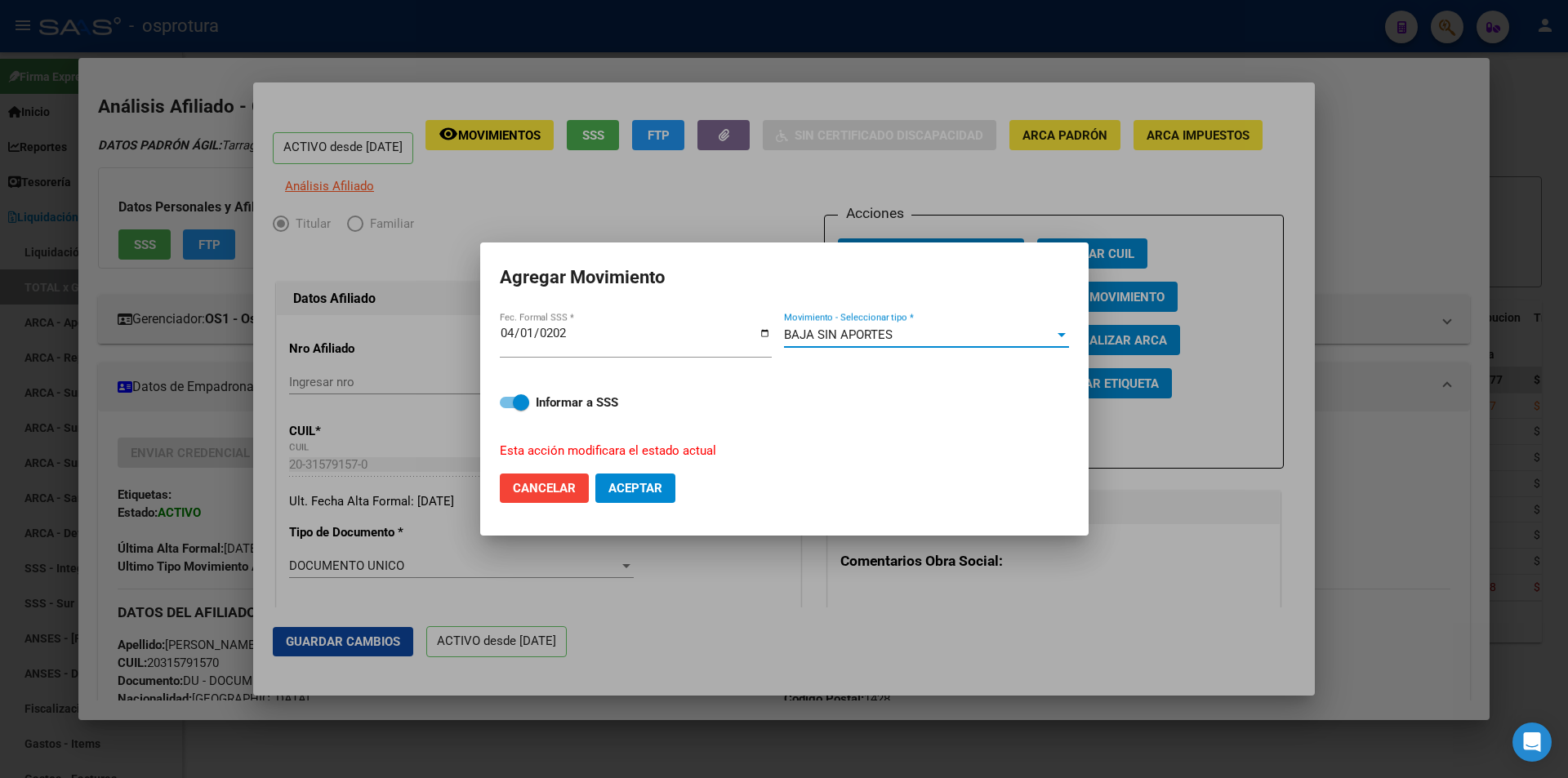
click at [642, 490] on span "Aceptar" at bounding box center [635, 488] width 54 height 15
checkbox input "false"
